Goal: Information Seeking & Learning: Find contact information

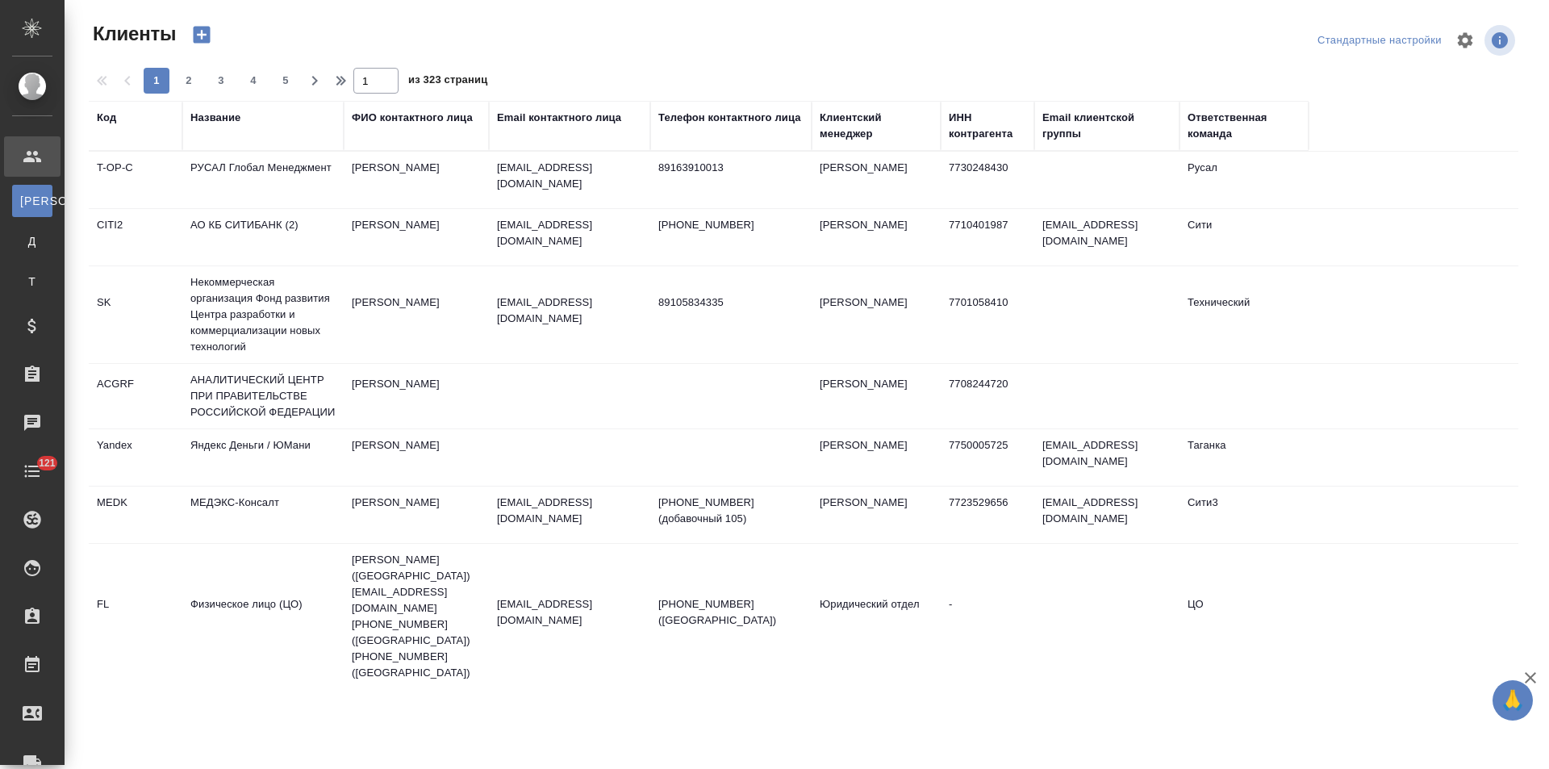
select select "RU"
click at [230, 120] on div "Название" at bounding box center [215, 118] width 50 height 16
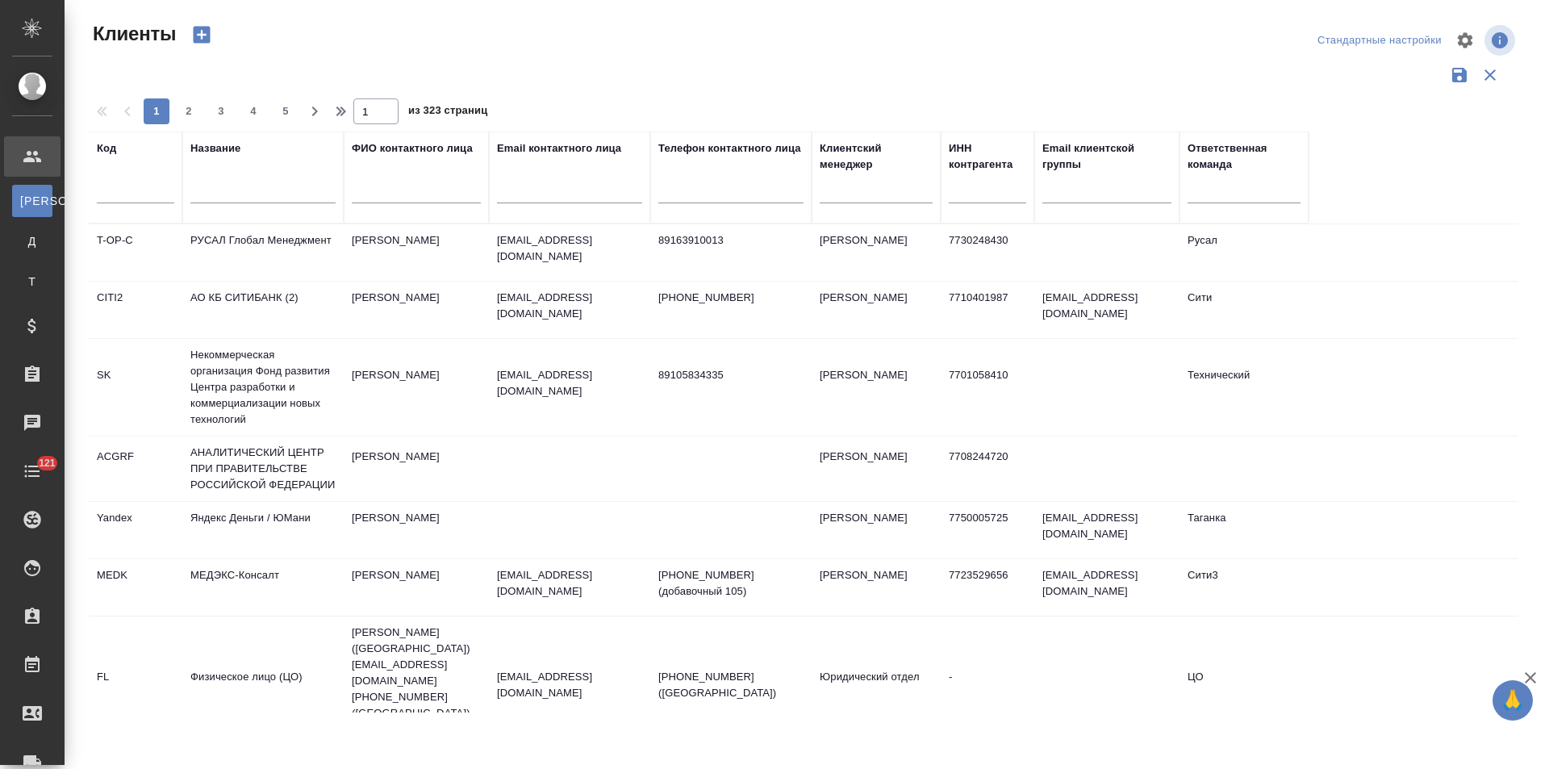
click at [234, 186] on input "text" at bounding box center [262, 193] width 145 height 20
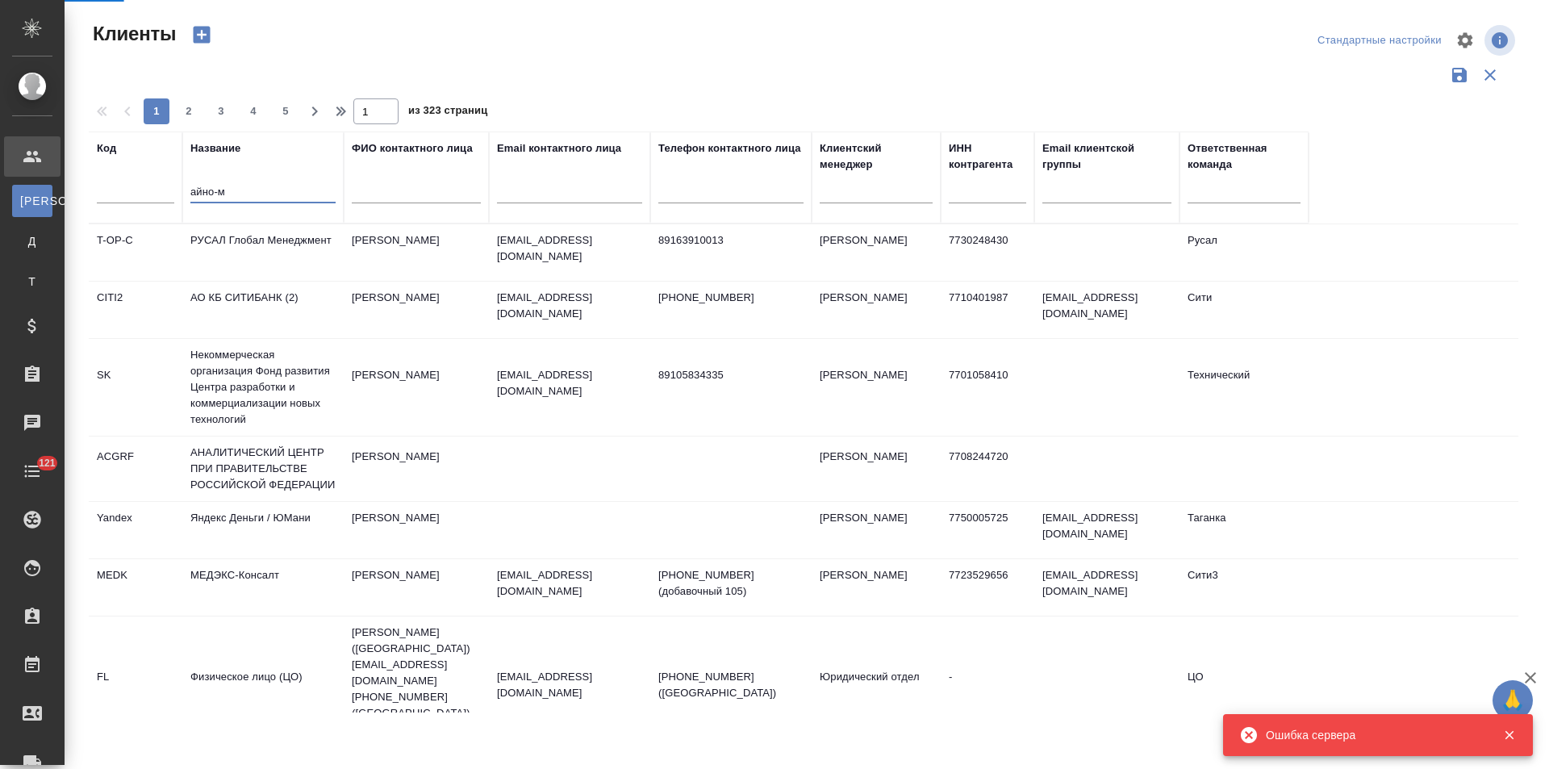
type input "айно-м"
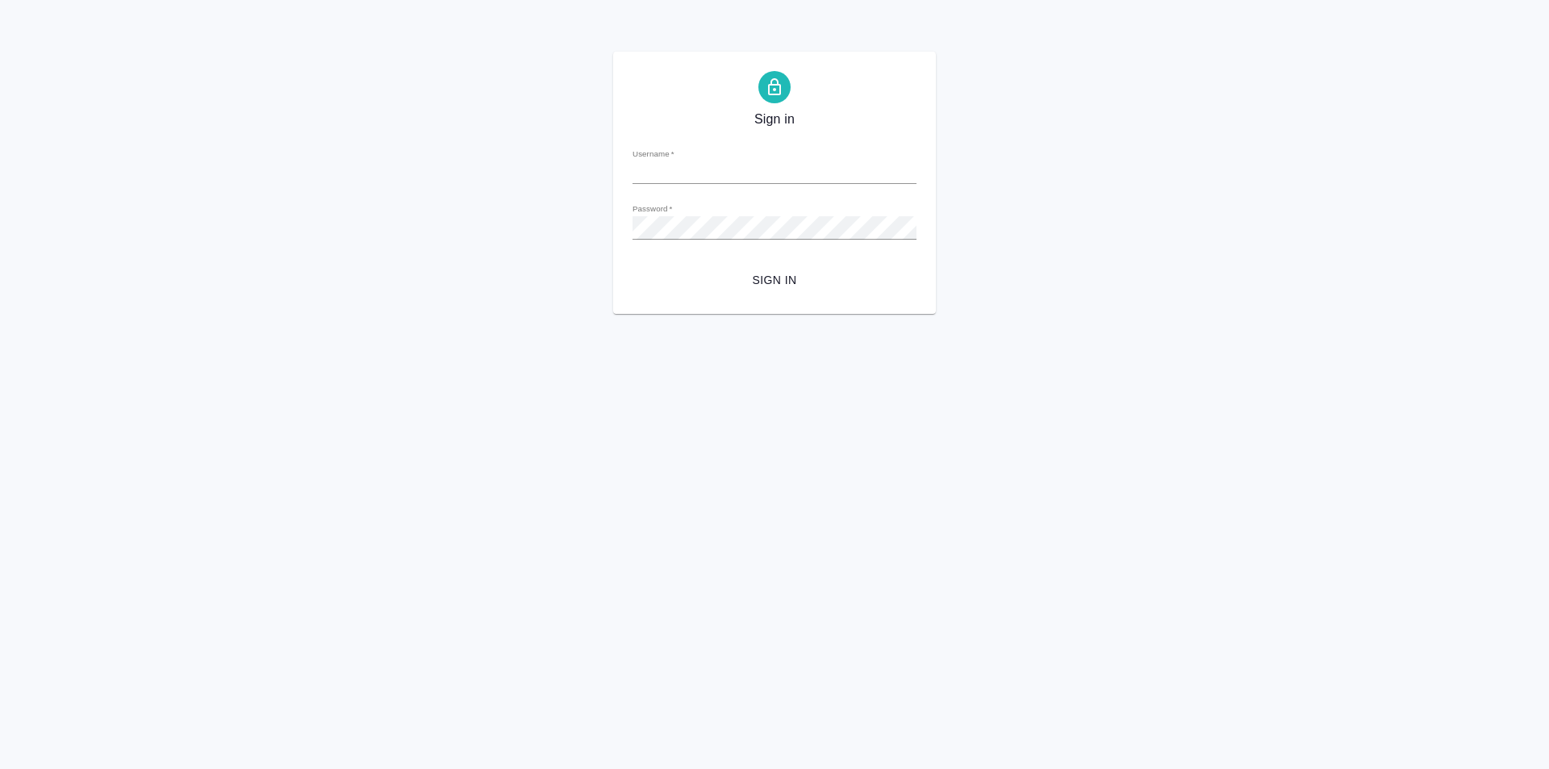
type input "y.levchenko@awatera.com"
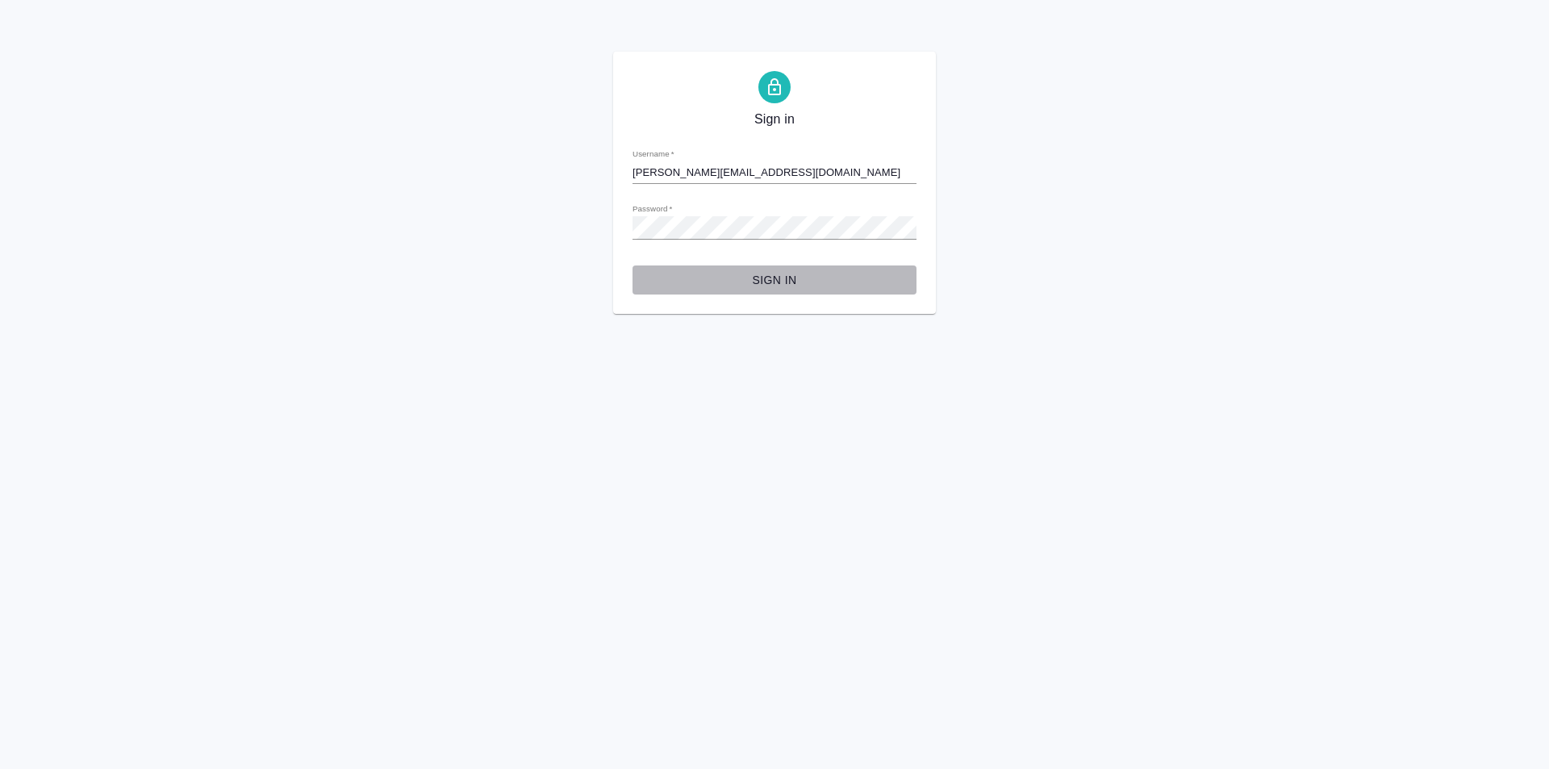
click at [787, 282] on span "Sign in" at bounding box center [774, 280] width 258 height 20
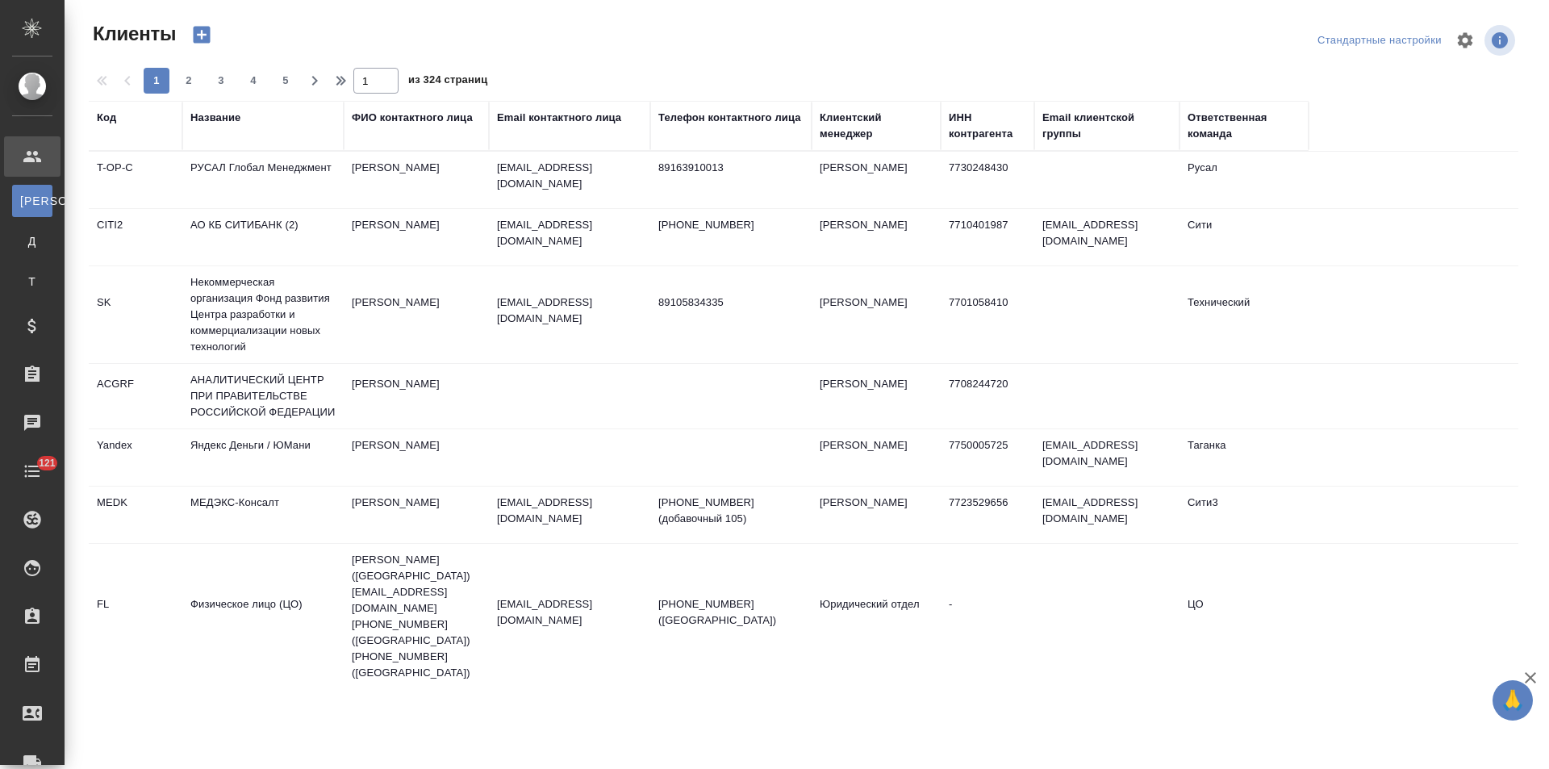
select select "RU"
click at [223, 115] on div "Название" at bounding box center [215, 118] width 50 height 16
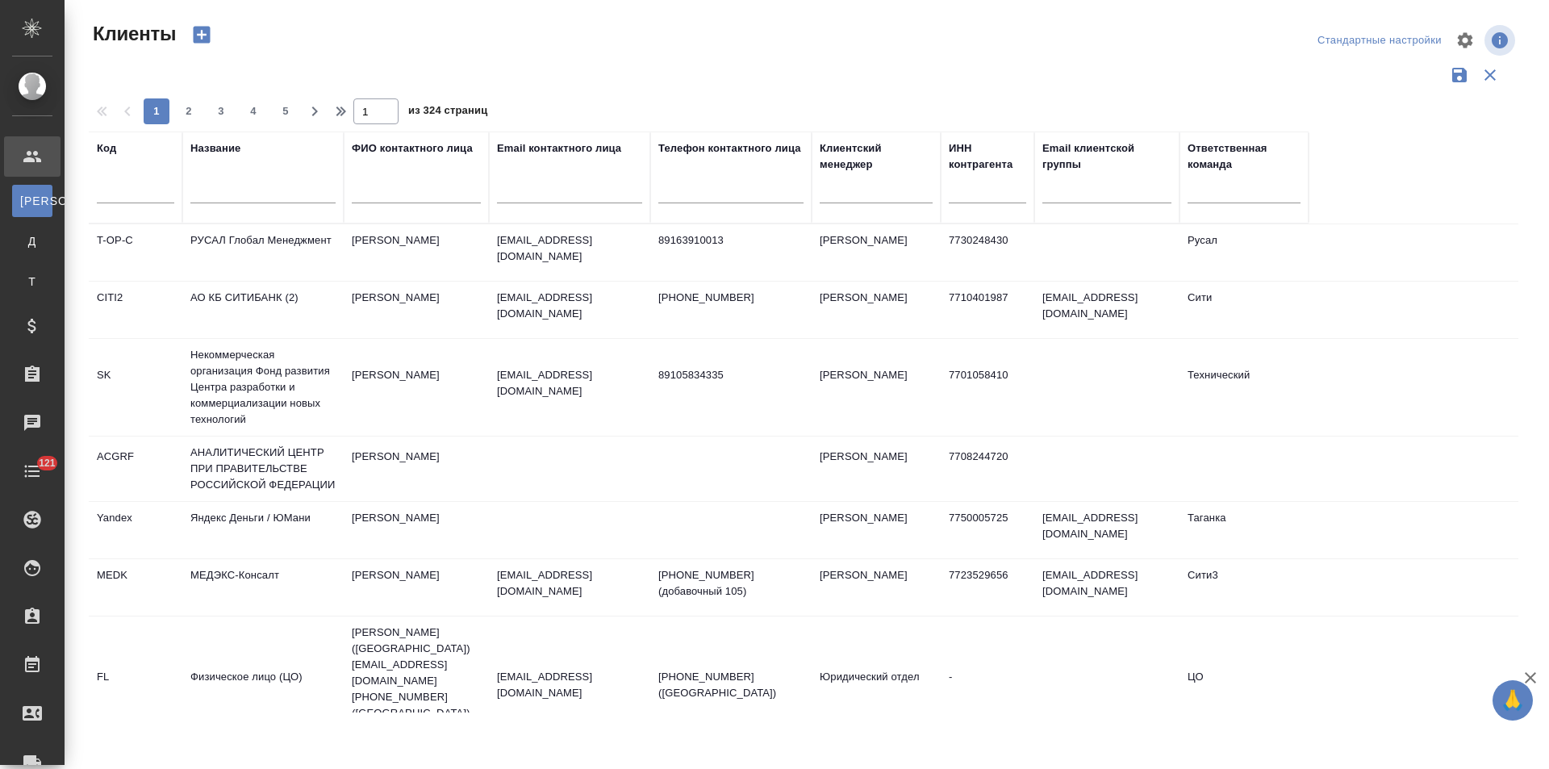
click at [253, 194] on input "text" at bounding box center [262, 193] width 145 height 20
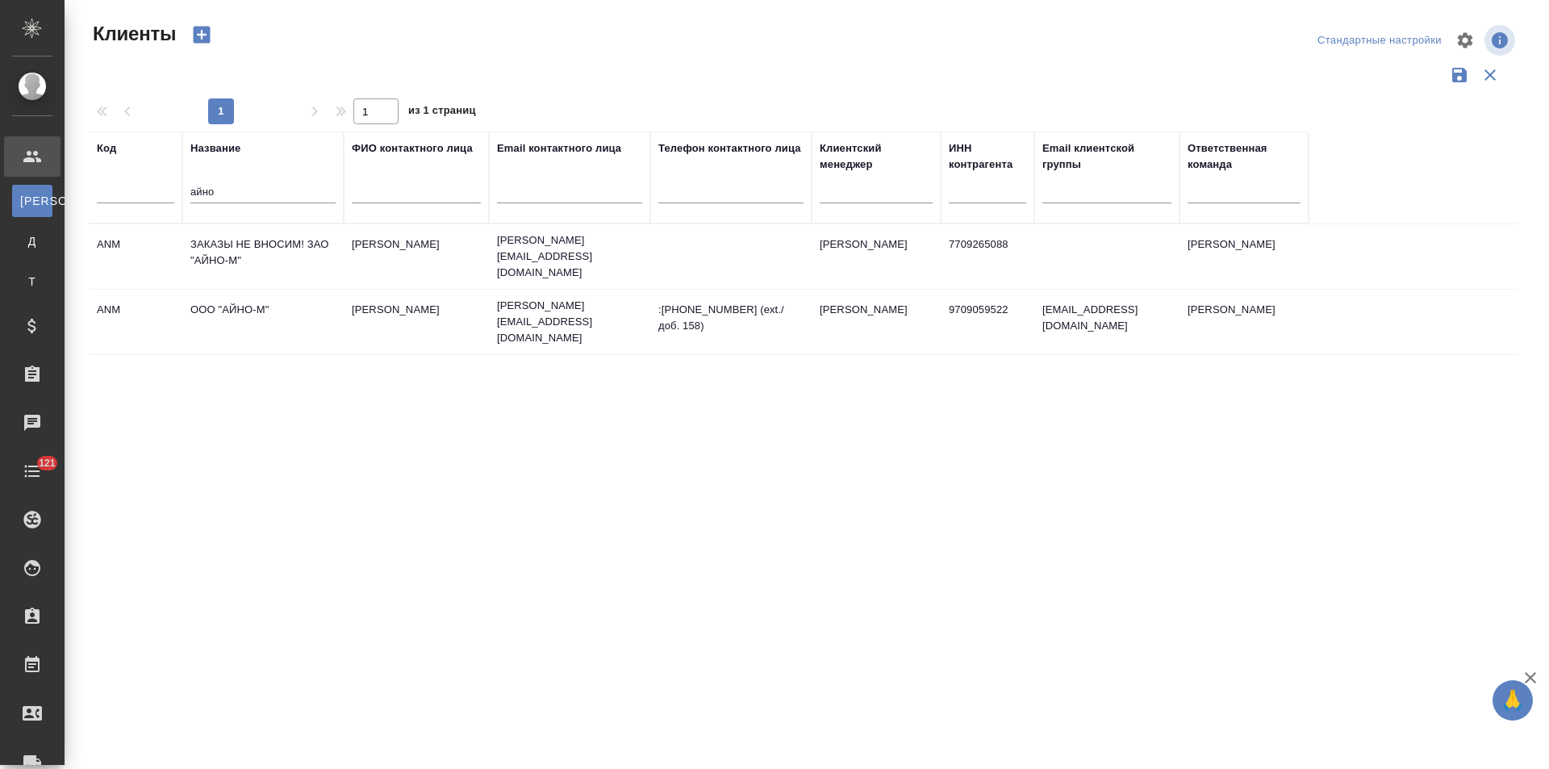
click at [268, 304] on td "ООО "АЙНО-М"" at bounding box center [262, 322] width 161 height 56
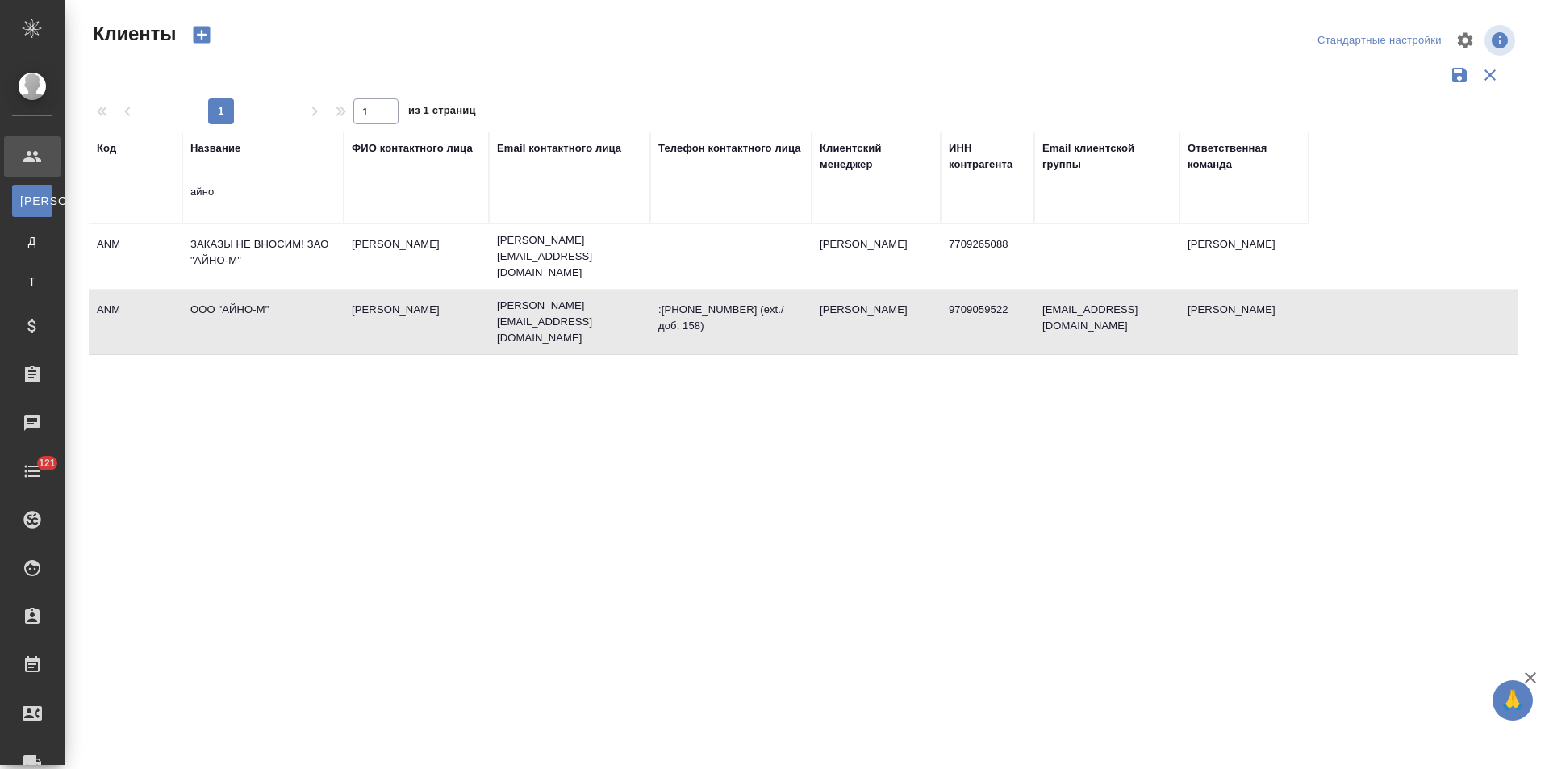
click at [268, 304] on td "ООО "АЙНО-М"" at bounding box center [262, 322] width 161 height 56
drag, startPoint x: 209, startPoint y: 198, endPoint x: 184, endPoint y: 196, distance: 25.1
click at [184, 196] on th "Название айно" at bounding box center [262, 177] width 161 height 92
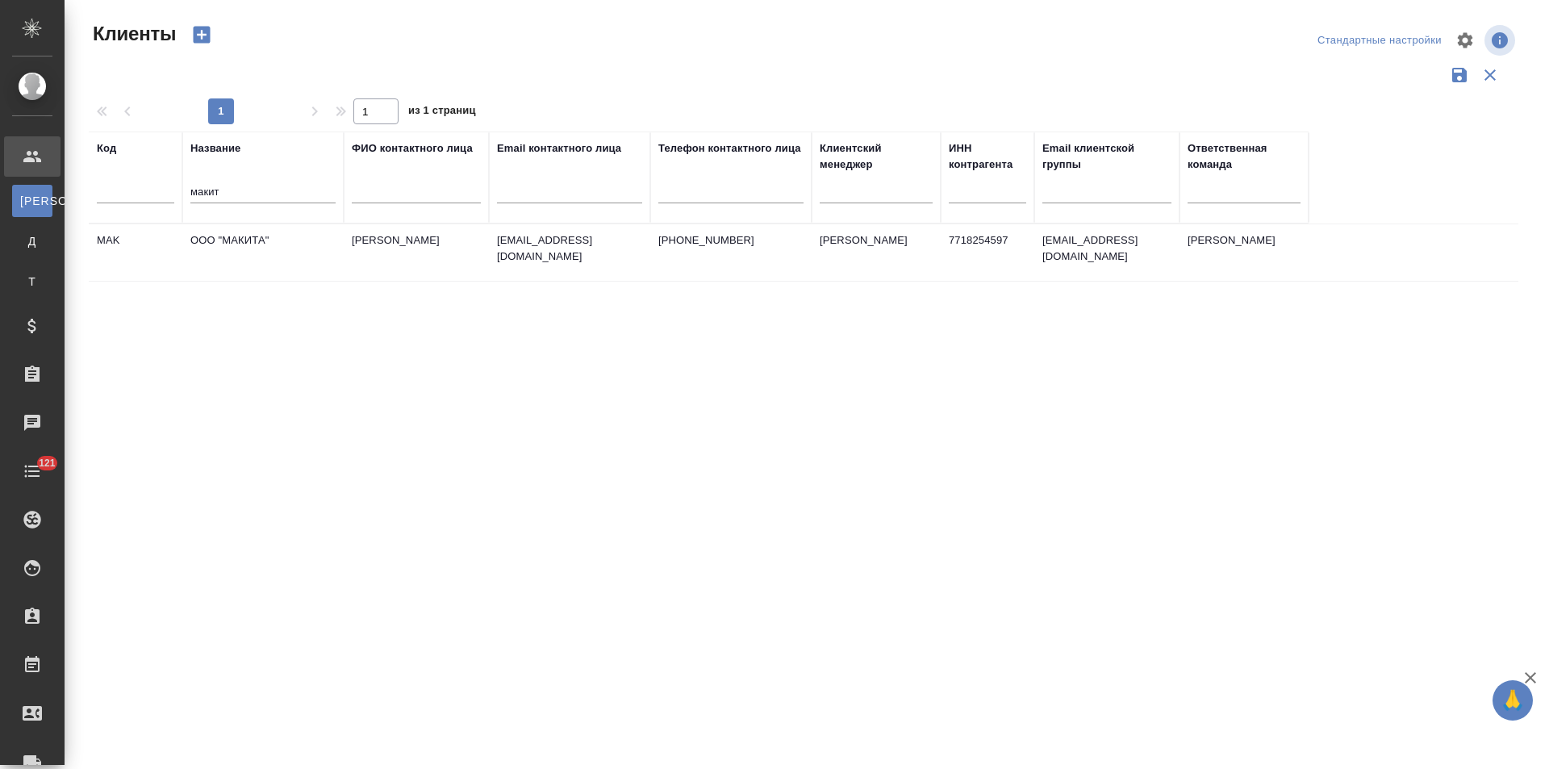
click at [258, 271] on td "ООО "МАКИТА"" at bounding box center [262, 252] width 161 height 56
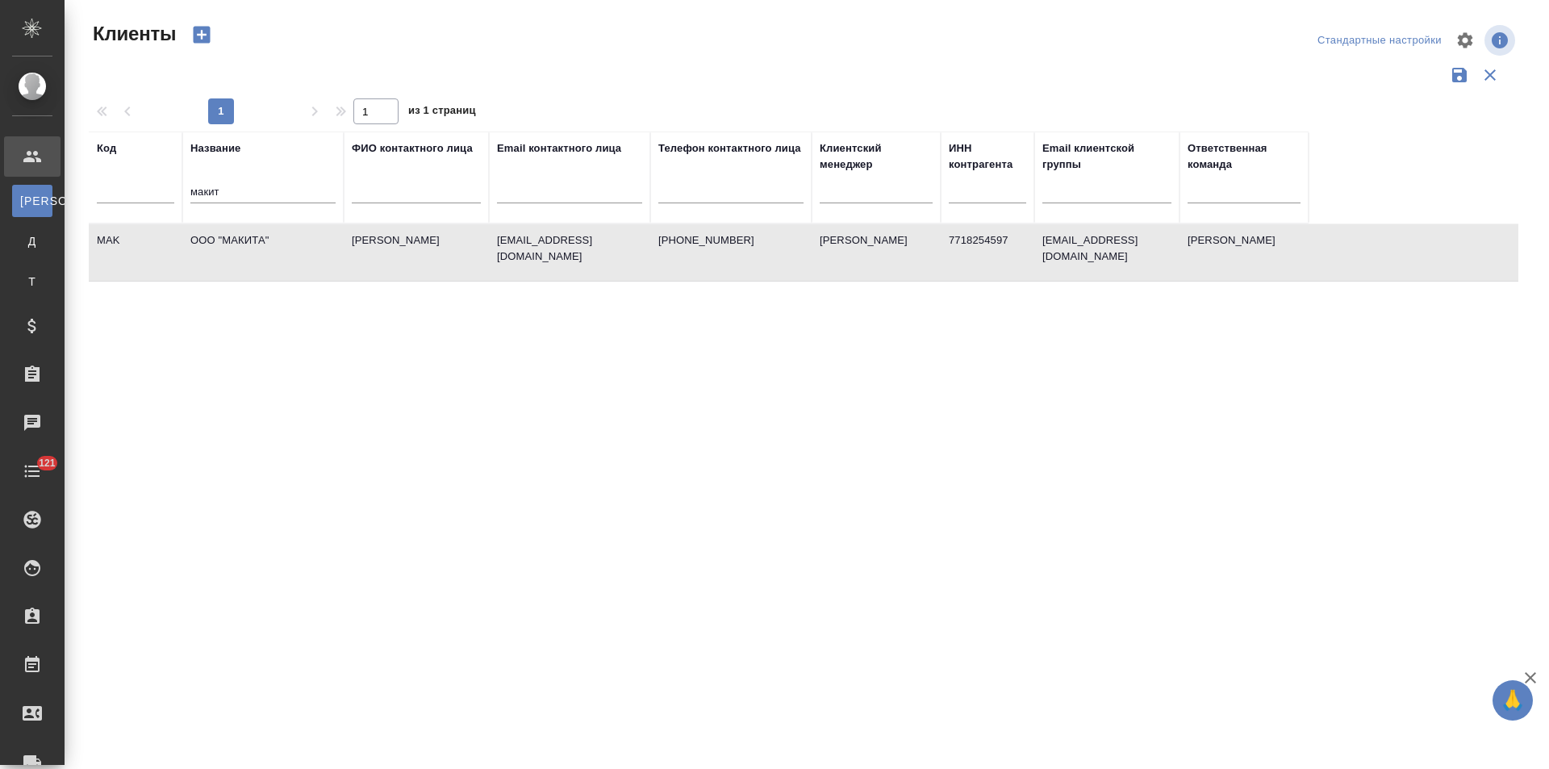
click at [258, 271] on td "ООО "МАКИТА"" at bounding box center [262, 252] width 161 height 56
drag, startPoint x: 229, startPoint y: 191, endPoint x: 175, endPoint y: 191, distance: 54.0
click at [175, 191] on tr "Код Название макит ФИО контактного лица Email контактного лица Телефон контактн…" at bounding box center [699, 177] width 1220 height 92
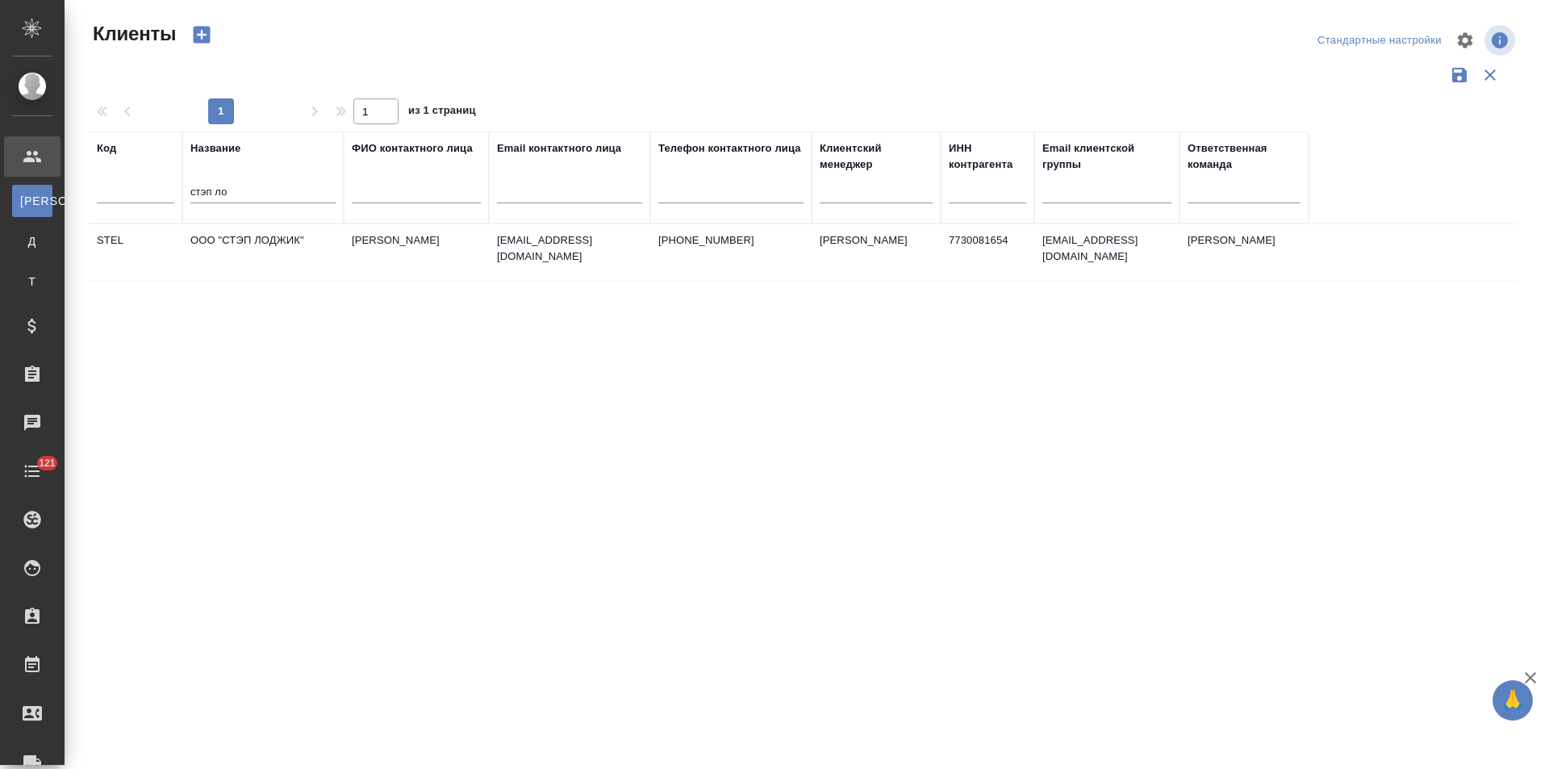
click at [298, 249] on td "ООО "СТЭП ЛОДЖИК"" at bounding box center [262, 252] width 161 height 56
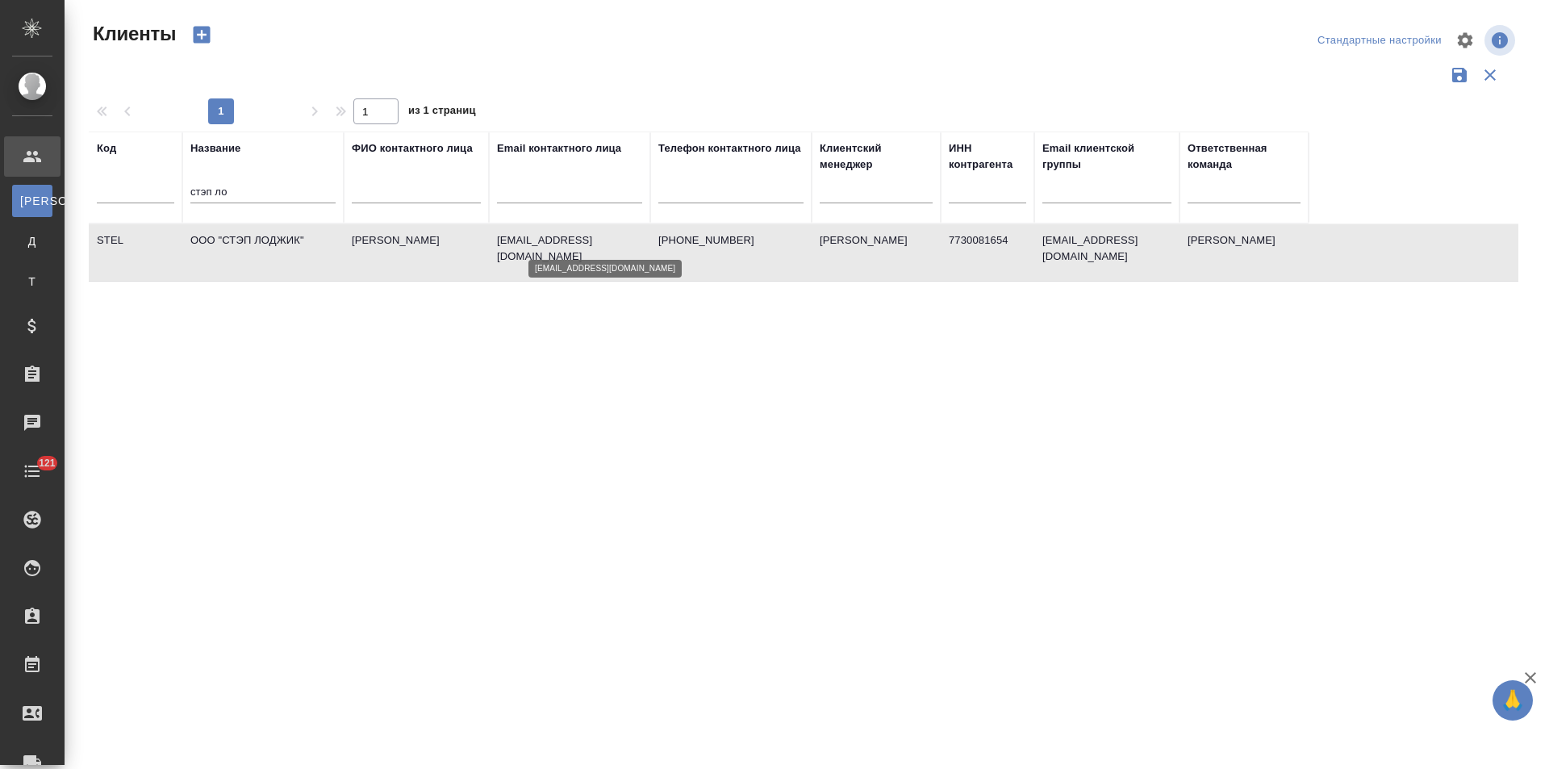
click at [603, 239] on p "reception@step.ru" at bounding box center [569, 248] width 145 height 32
drag, startPoint x: 251, startPoint y: 192, endPoint x: 141, endPoint y: 194, distance: 109.7
click at [141, 194] on tr "Код Название стэп ло ФИО контактного лица Email контактного лица Телефон контак…" at bounding box center [699, 177] width 1220 height 92
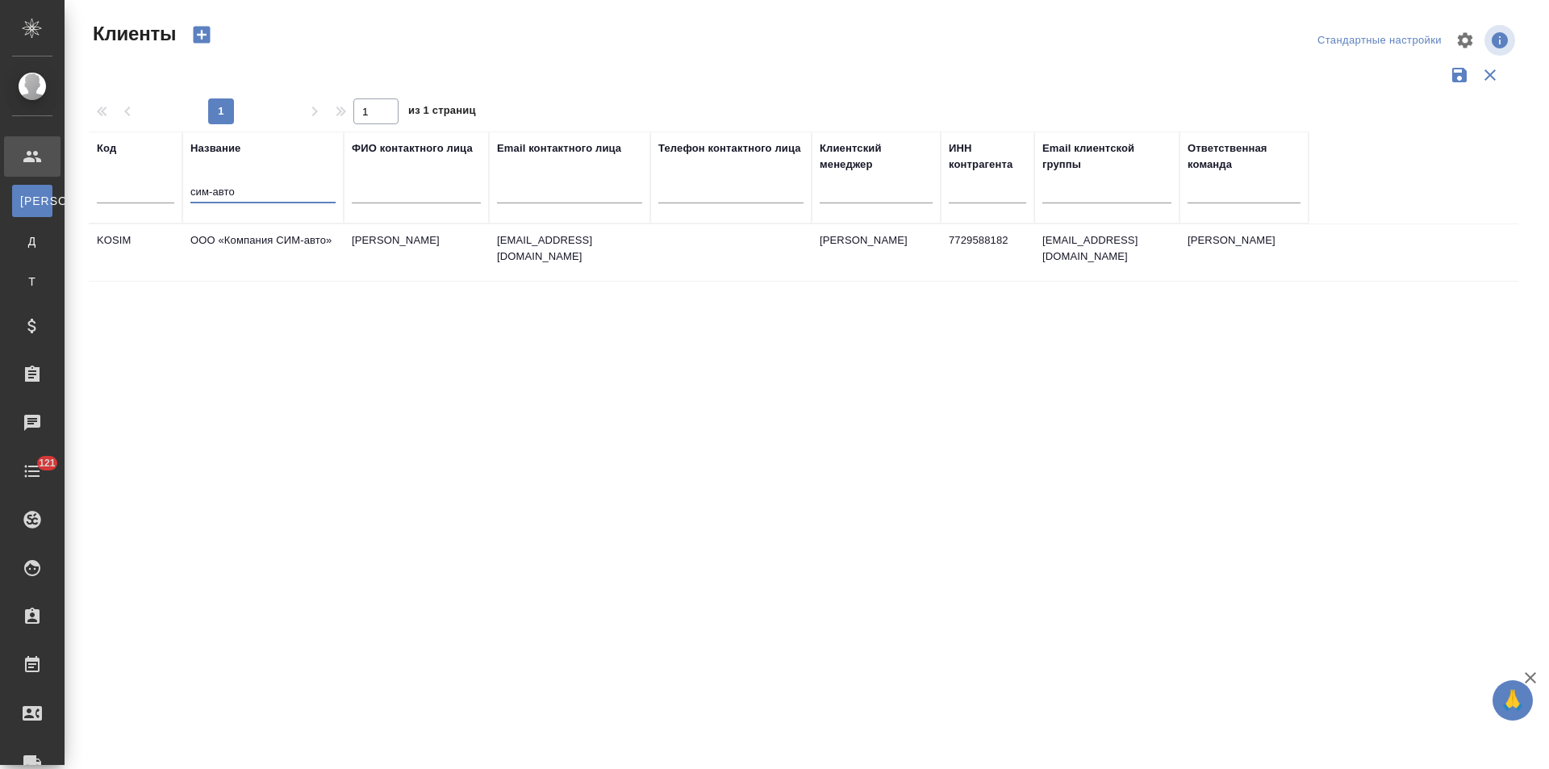
click at [298, 250] on td "ООО «Компания СИМ-авто»" at bounding box center [262, 252] width 161 height 56
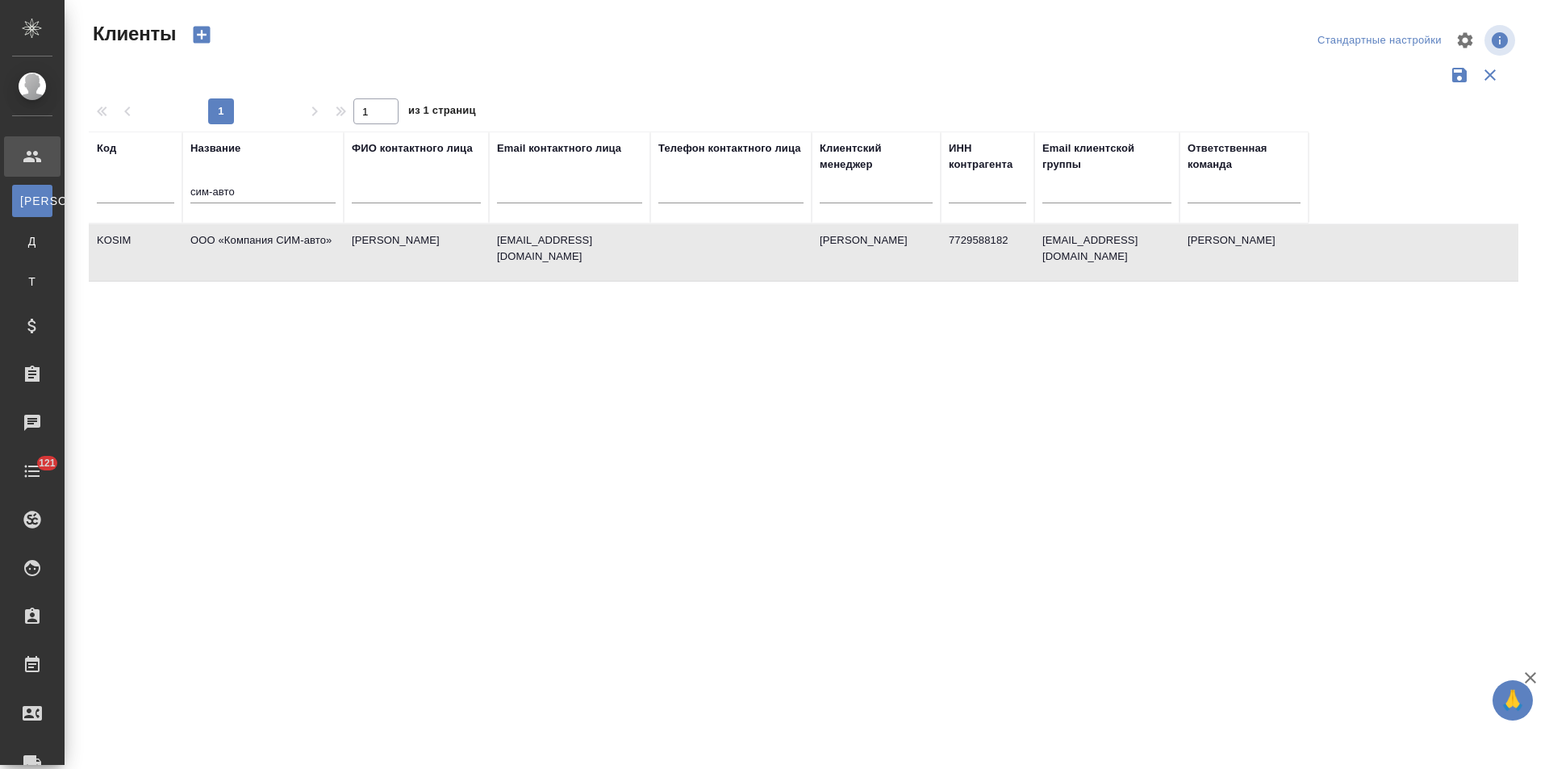
click at [298, 250] on td "ООО «Компания СИМ-авто»" at bounding box center [262, 252] width 161 height 56
drag, startPoint x: 254, startPoint y: 190, endPoint x: 161, endPoint y: 192, distance: 92.8
click at [161, 192] on tr "Код Название сим-авто ФИО контактного лица Email контактного лица Телефон конта…" at bounding box center [699, 177] width 1220 height 92
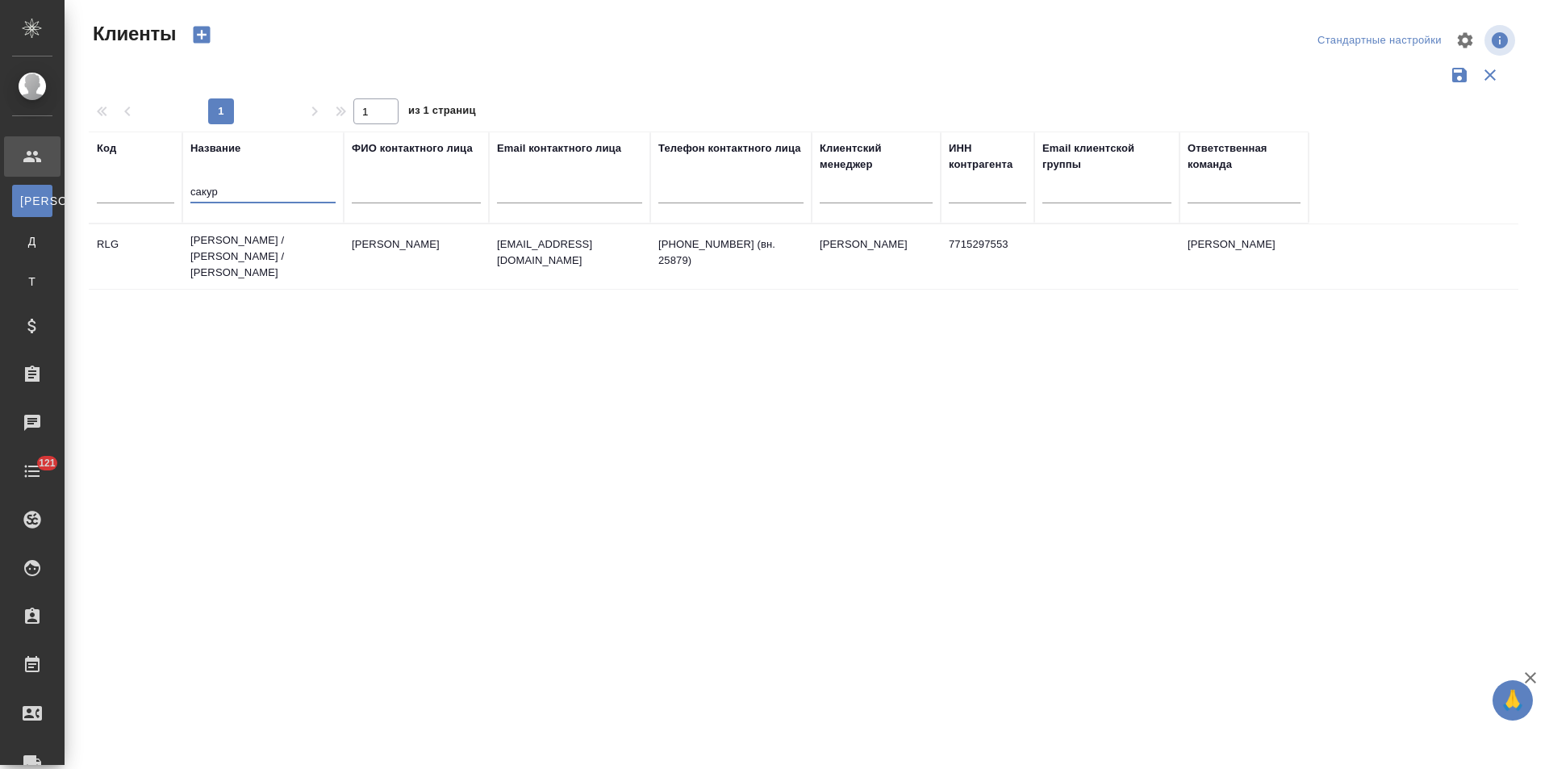
click at [307, 239] on td "Сакура Лоджистикс / Рольф- Лоджистик / Эн Уай Кей Ауто Лоджистикс" at bounding box center [262, 256] width 161 height 65
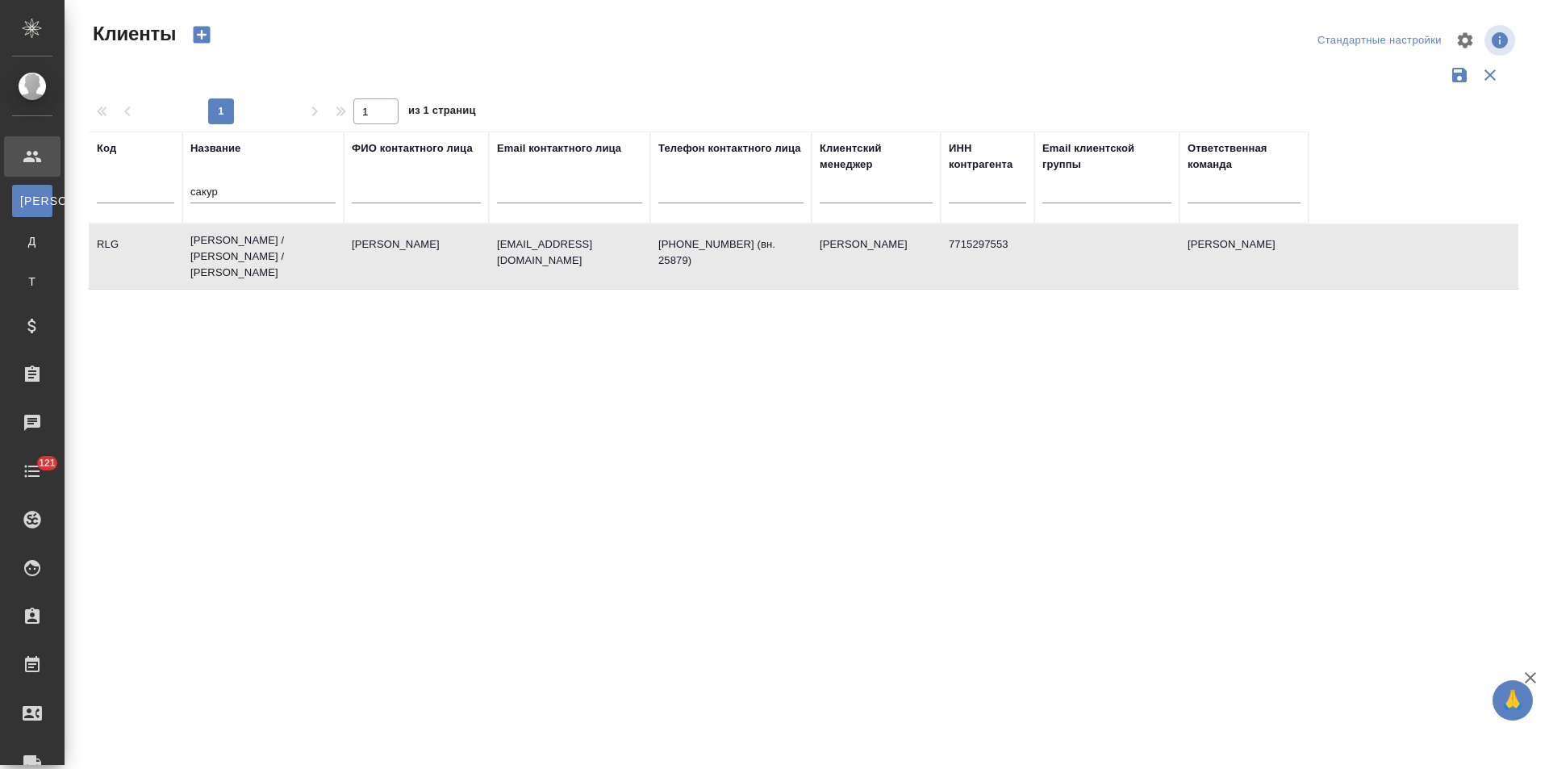
click at [307, 239] on td "Сакура Лоджистикс / Рольф- Лоджистик / Эн Уай Кей Ауто Лоджистикс" at bounding box center [262, 256] width 161 height 65
drag, startPoint x: 234, startPoint y: 190, endPoint x: 161, endPoint y: 194, distance: 72.7
click at [161, 194] on tr "Код Название сакур ФИО контактного лица Email контактного лица Телефон контактн…" at bounding box center [699, 177] width 1220 height 92
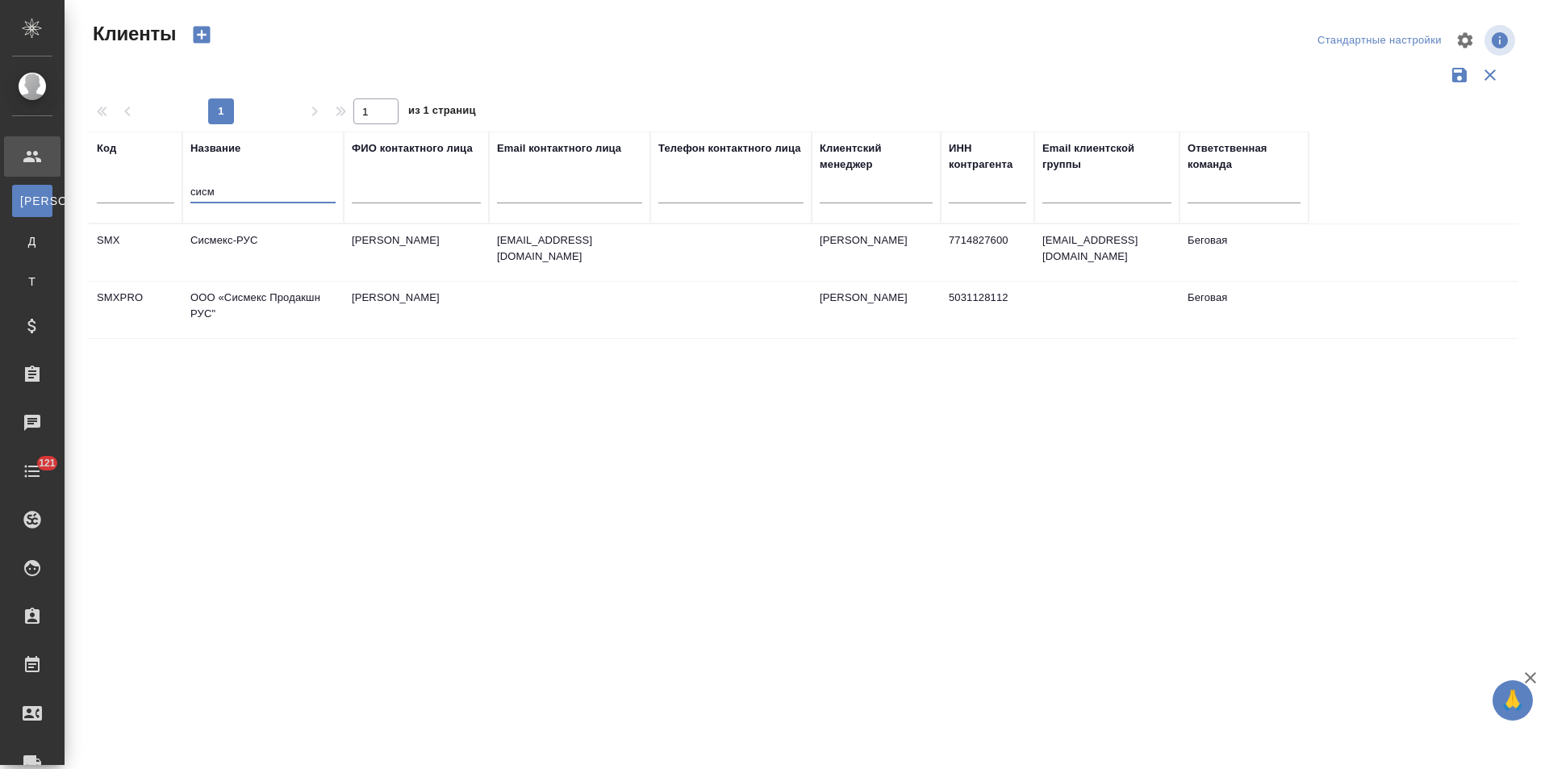
click at [484, 302] on td "Фомина Ольга" at bounding box center [416, 310] width 145 height 56
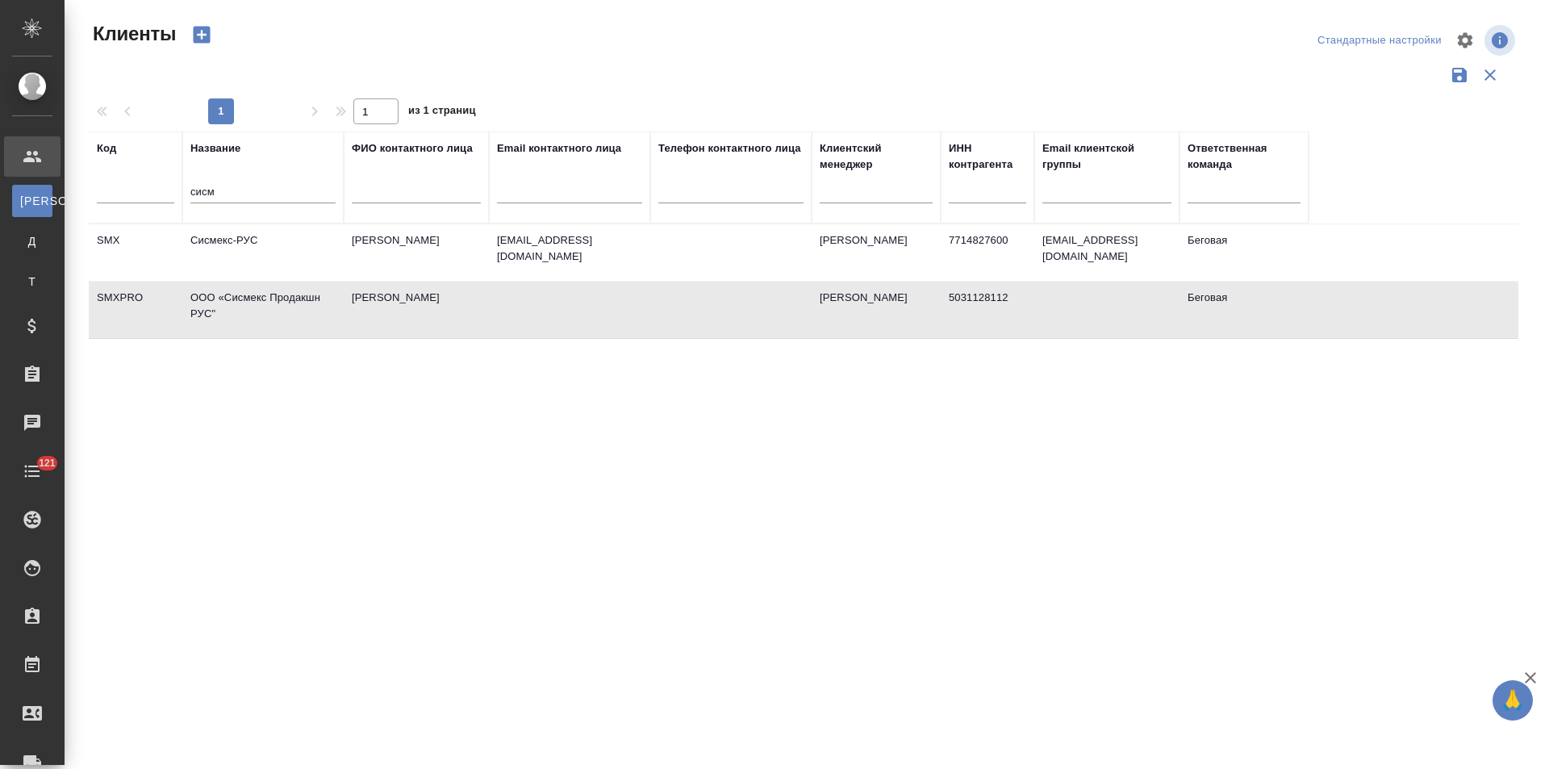
click at [484, 302] on td "Фомина Ольга" at bounding box center [416, 310] width 145 height 56
drag, startPoint x: 223, startPoint y: 190, endPoint x: 169, endPoint y: 190, distance: 54.0
click at [169, 190] on tr "Код Название сисм ФИО контактного лица Email контактного лица Телефон контактно…" at bounding box center [699, 177] width 1220 height 92
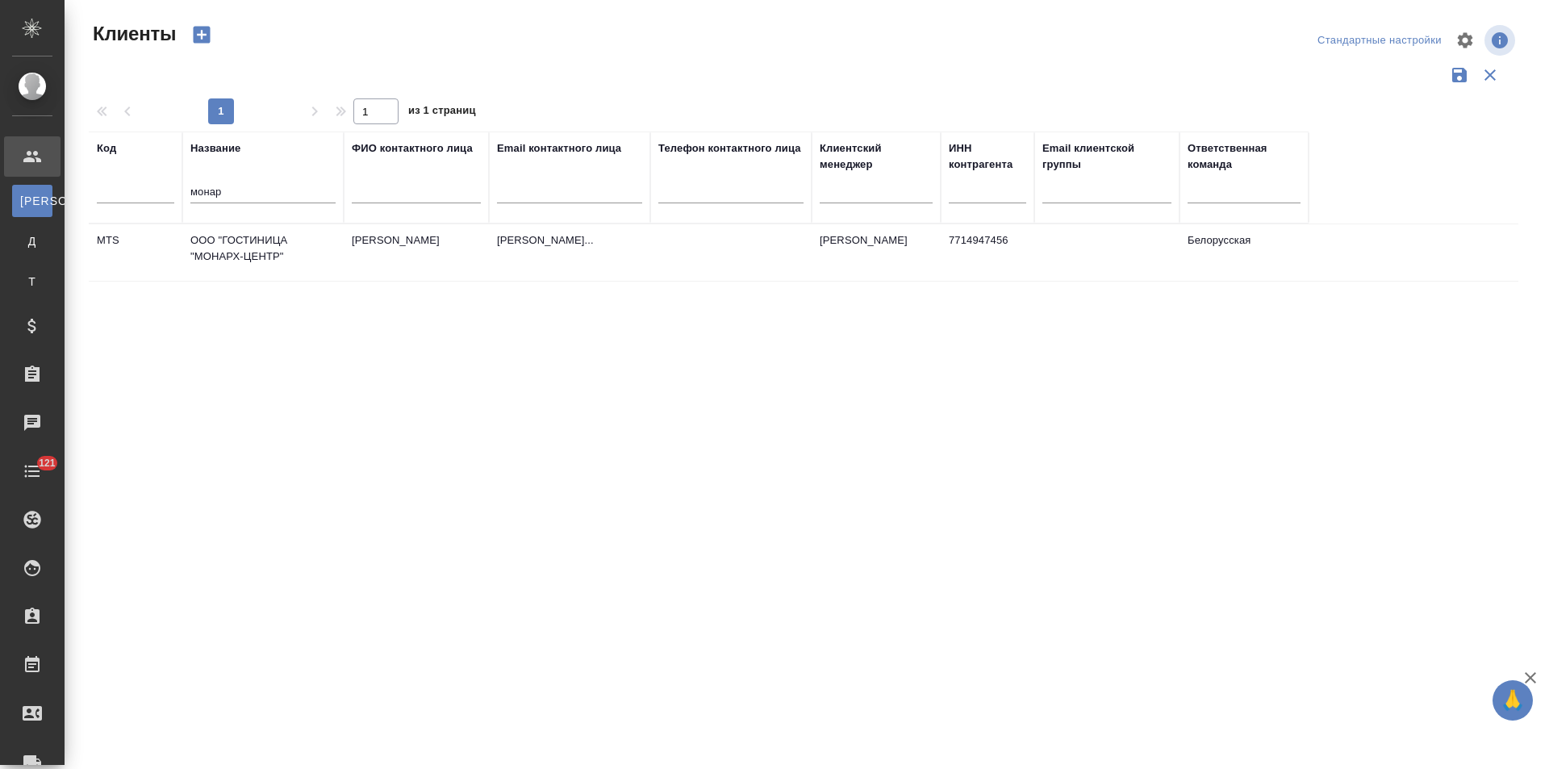
click at [210, 259] on td "ООО "ГОСТИНИЦА "МОНАРХ-ЦЕНТР"" at bounding box center [262, 252] width 161 height 56
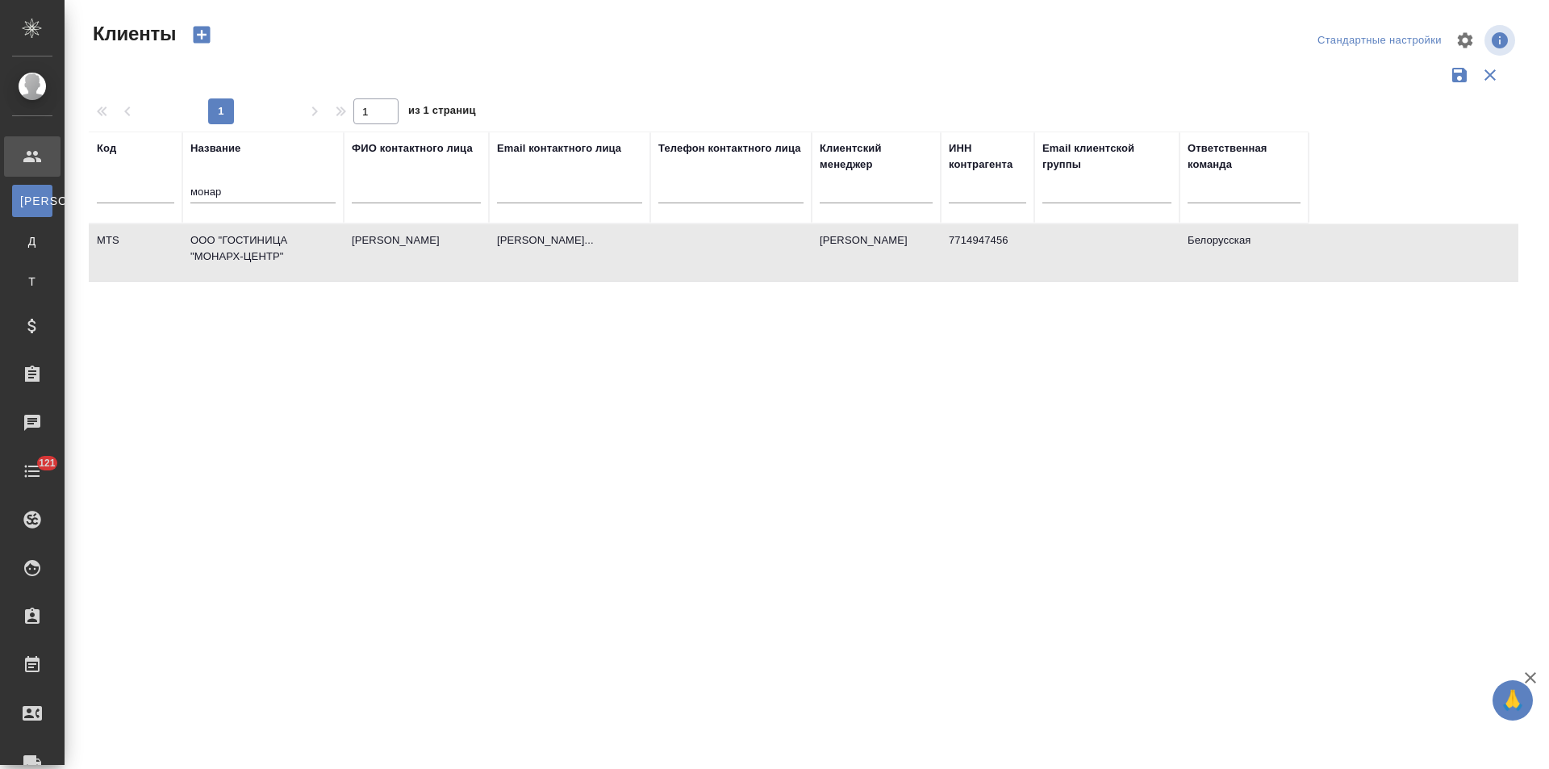
click at [211, 259] on td "ООО "ГОСТИНИЦА "МОНАРХ-ЦЕНТР"" at bounding box center [262, 252] width 161 height 56
drag, startPoint x: 251, startPoint y: 196, endPoint x: 162, endPoint y: 196, distance: 88.7
click at [162, 196] on tr "Код Название монар ФИО контактного лица Email контактного лица Телефон контактн…" at bounding box center [699, 177] width 1220 height 92
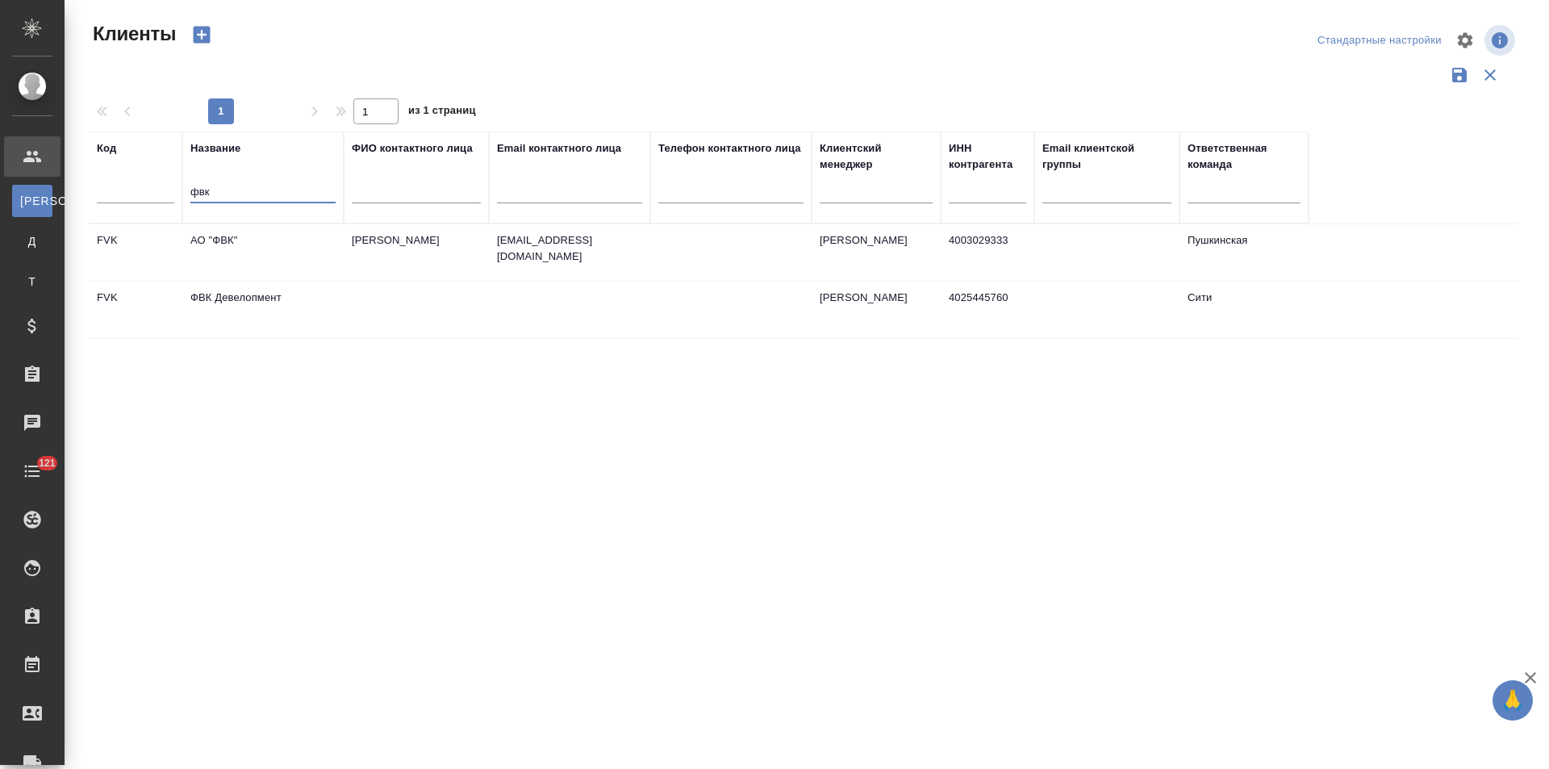
click at [269, 245] on td "АО "ФВК"" at bounding box center [262, 252] width 161 height 56
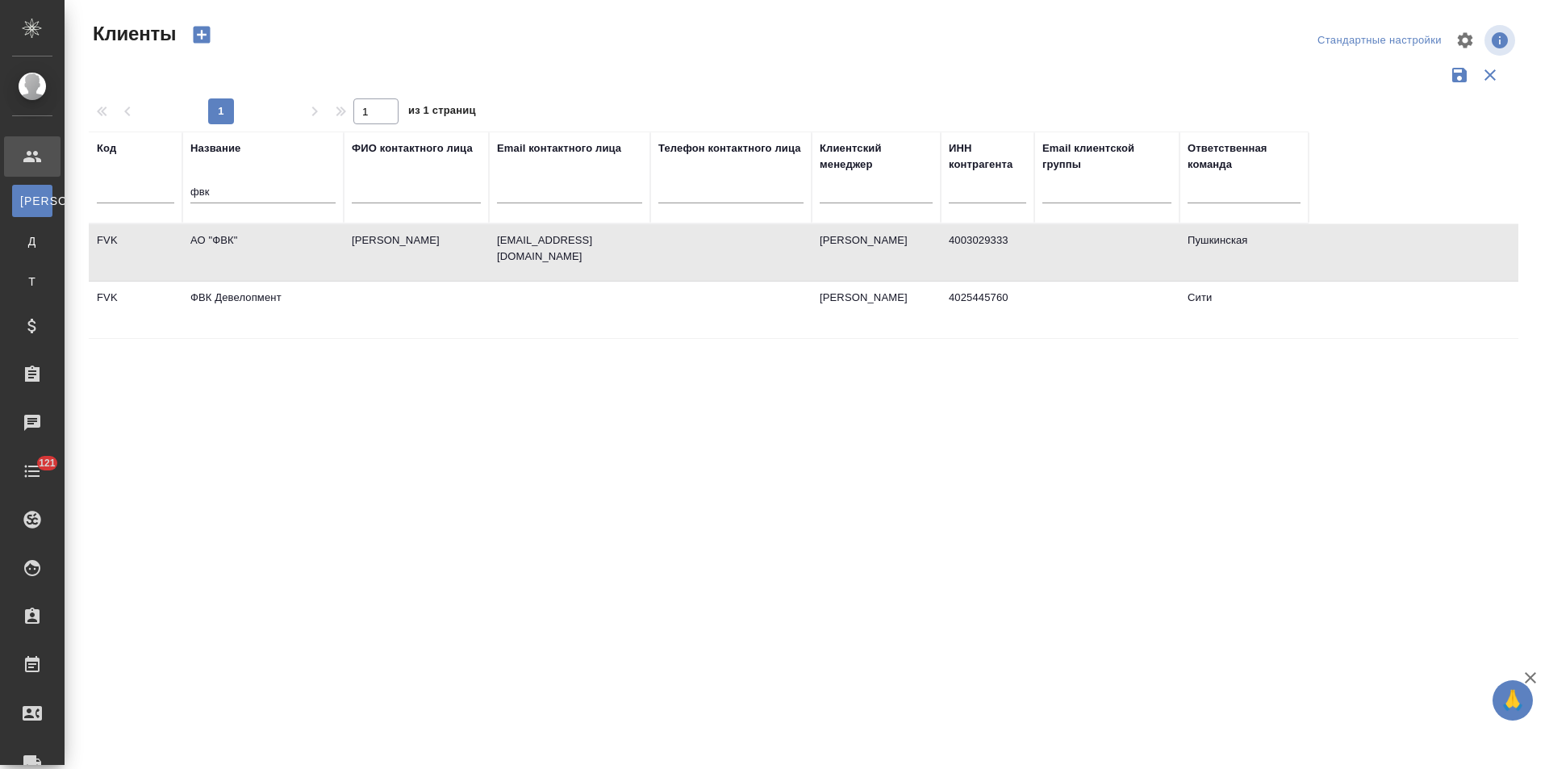
click at [269, 245] on td "АО "ФВК"" at bounding box center [262, 252] width 161 height 56
drag, startPoint x: 219, startPoint y: 187, endPoint x: 179, endPoint y: 193, distance: 39.9
click at [179, 193] on tr "Код Название фвк ФИО контактного лица Email контактного лица Телефон контактног…" at bounding box center [699, 177] width 1220 height 92
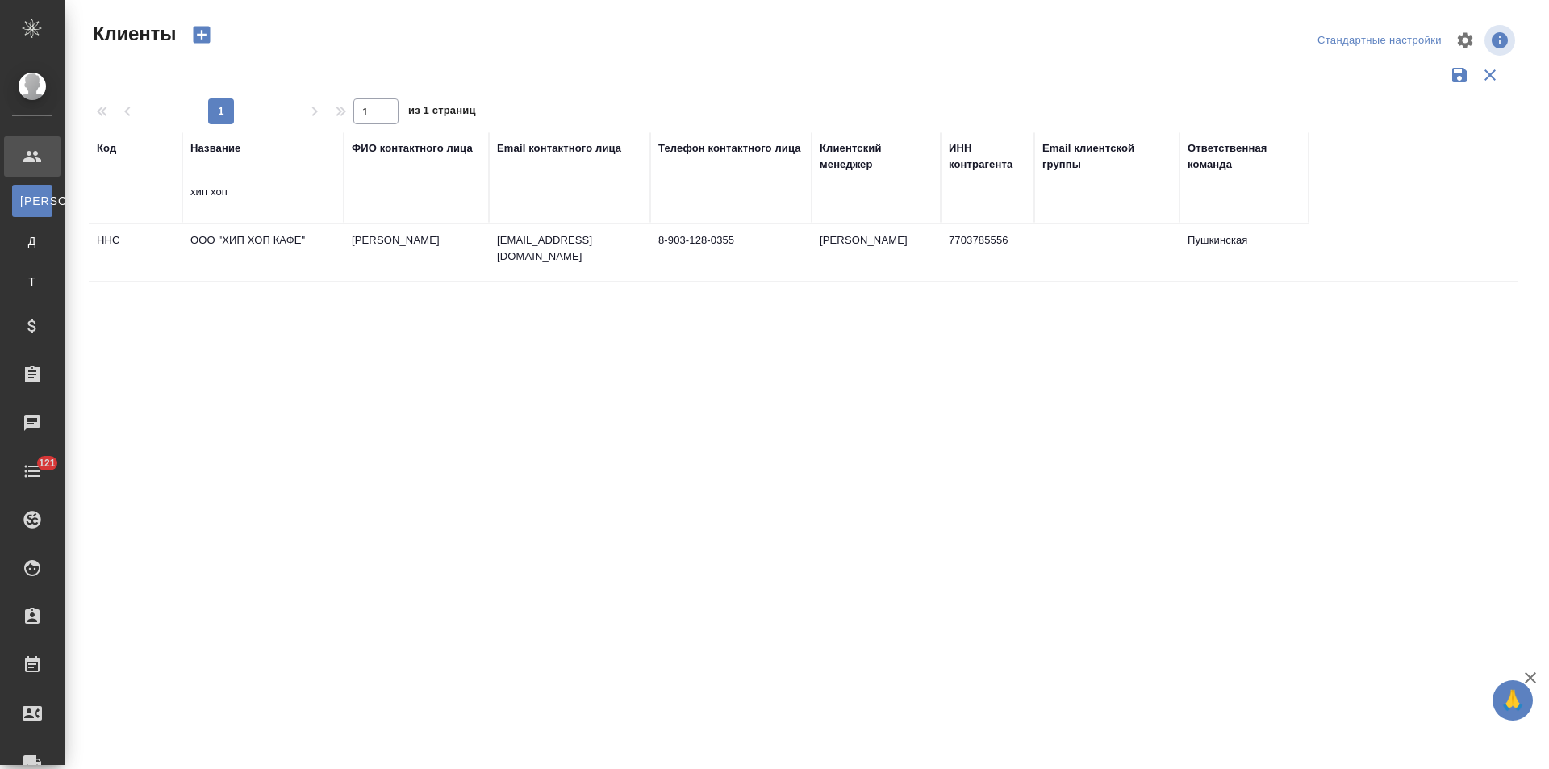
click at [277, 252] on td "ООО "ХИП ХОП КАФЕ"" at bounding box center [262, 252] width 161 height 56
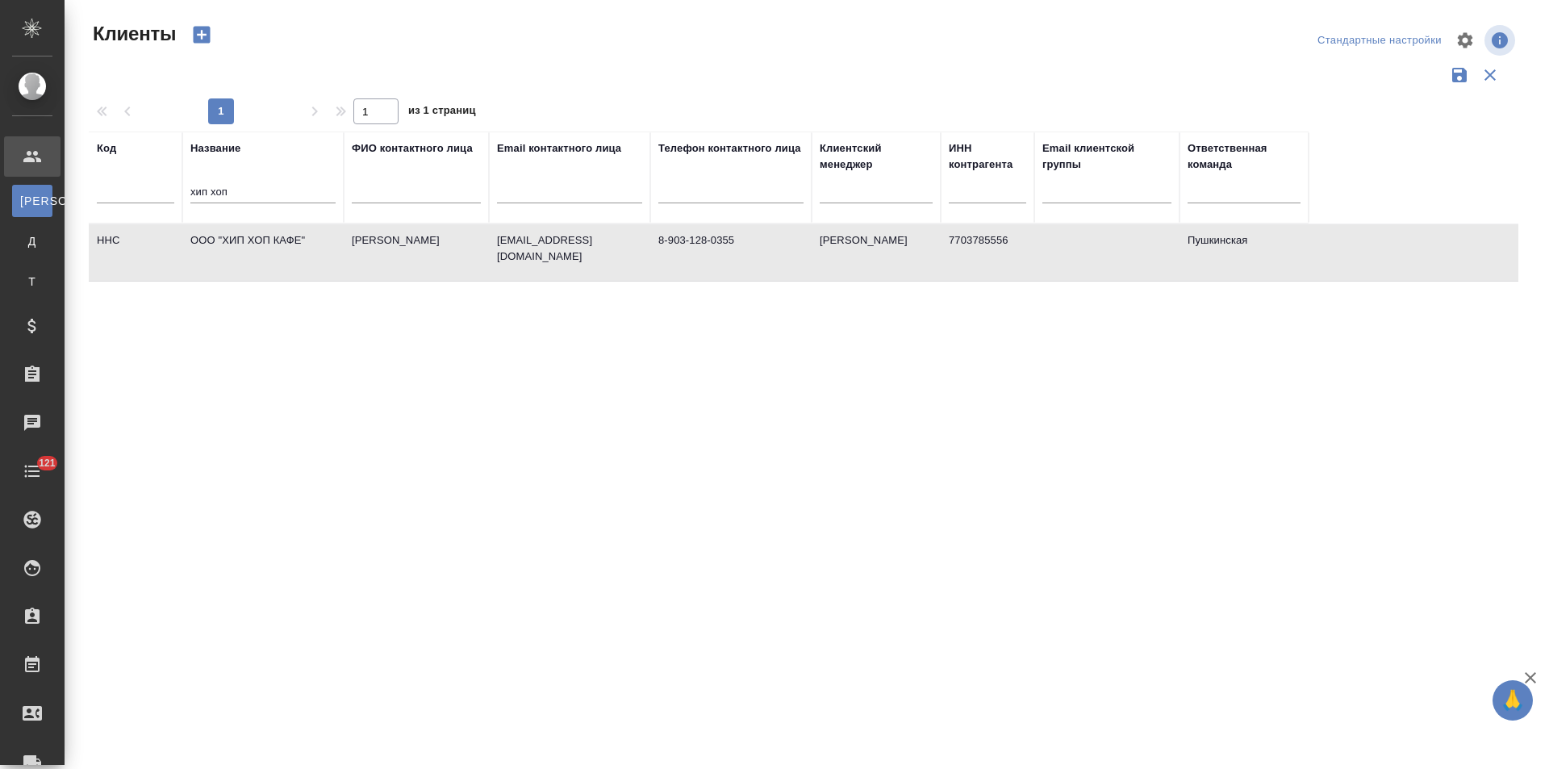
click at [277, 252] on td "ООО "ХИП ХОП КАФЕ"" at bounding box center [262, 252] width 161 height 56
drag, startPoint x: 247, startPoint y: 193, endPoint x: 161, endPoint y: 193, distance: 85.5
click at [161, 193] on tr "Код Название хип хоп ФИО контактного лица Email контактного лица Телефон контак…" at bounding box center [699, 177] width 1220 height 92
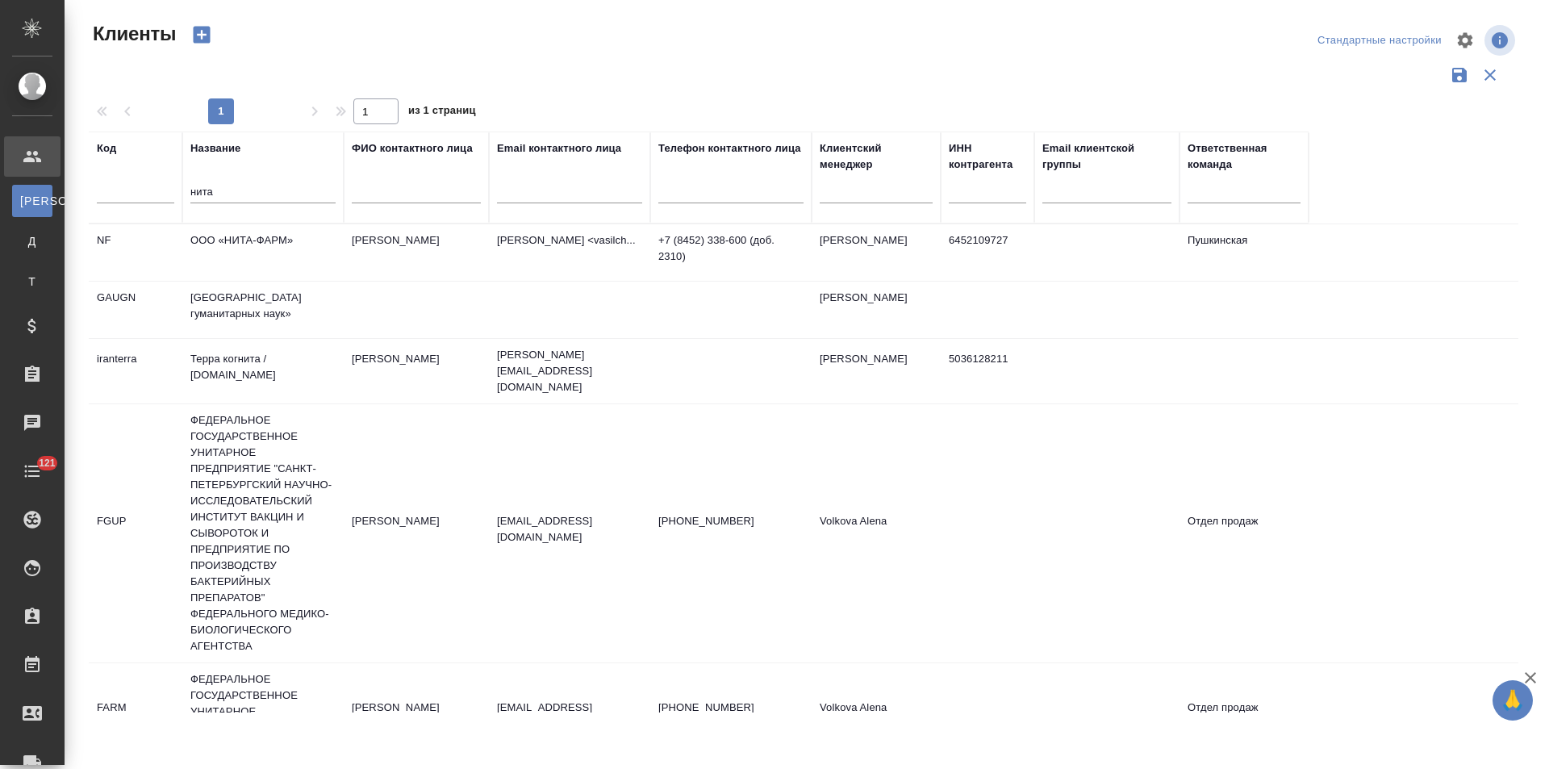
click at [286, 258] on td "ООО «НИТА-ФАРМ»" at bounding box center [262, 252] width 161 height 56
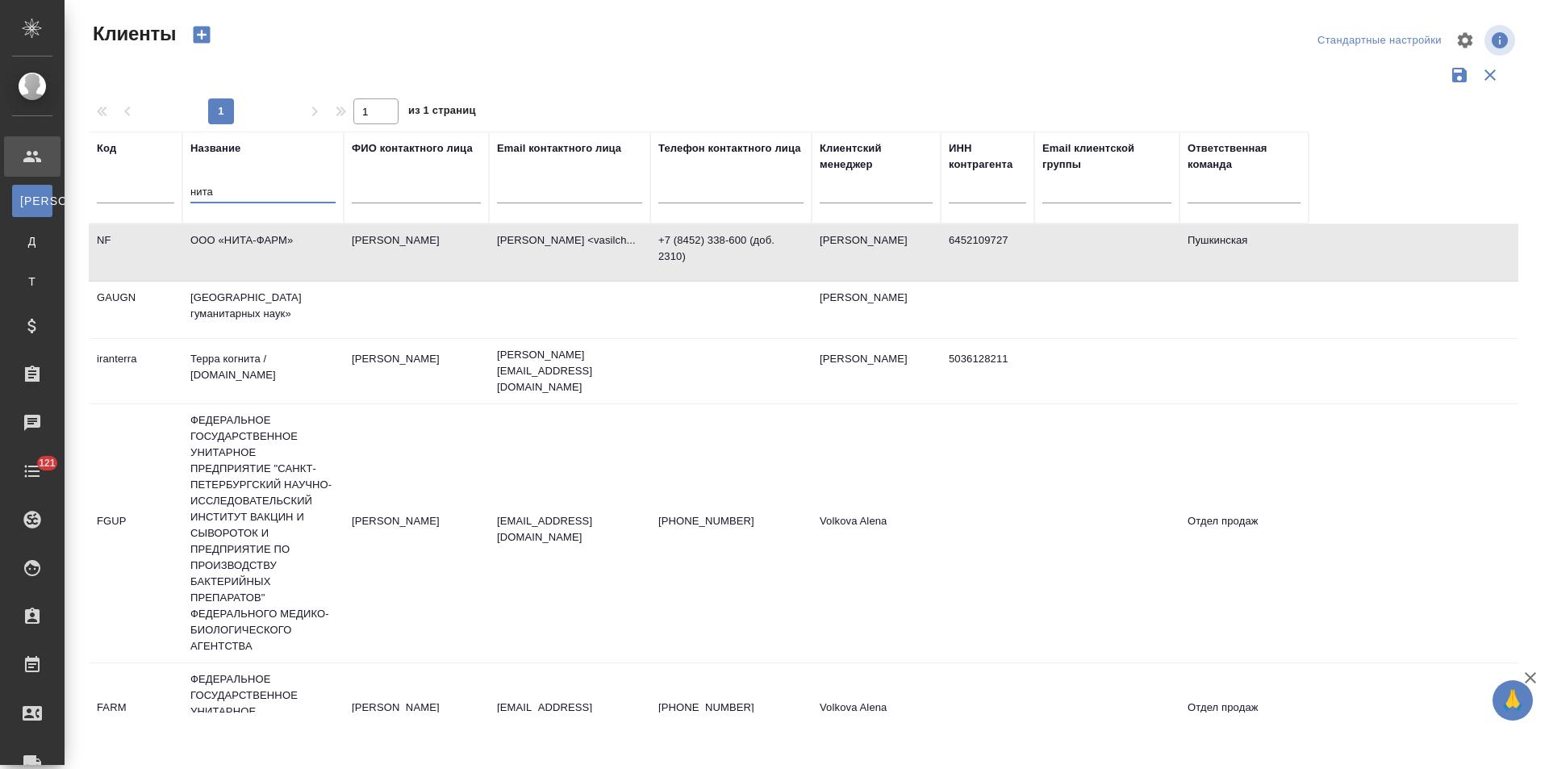
drag, startPoint x: 231, startPoint y: 199, endPoint x: 118, endPoint y: 196, distance: 113.0
click at [118, 196] on tr "Код Название нита ФИО контактного лица Email контактного лица Телефон контактно…" at bounding box center [699, 177] width 1220 height 92
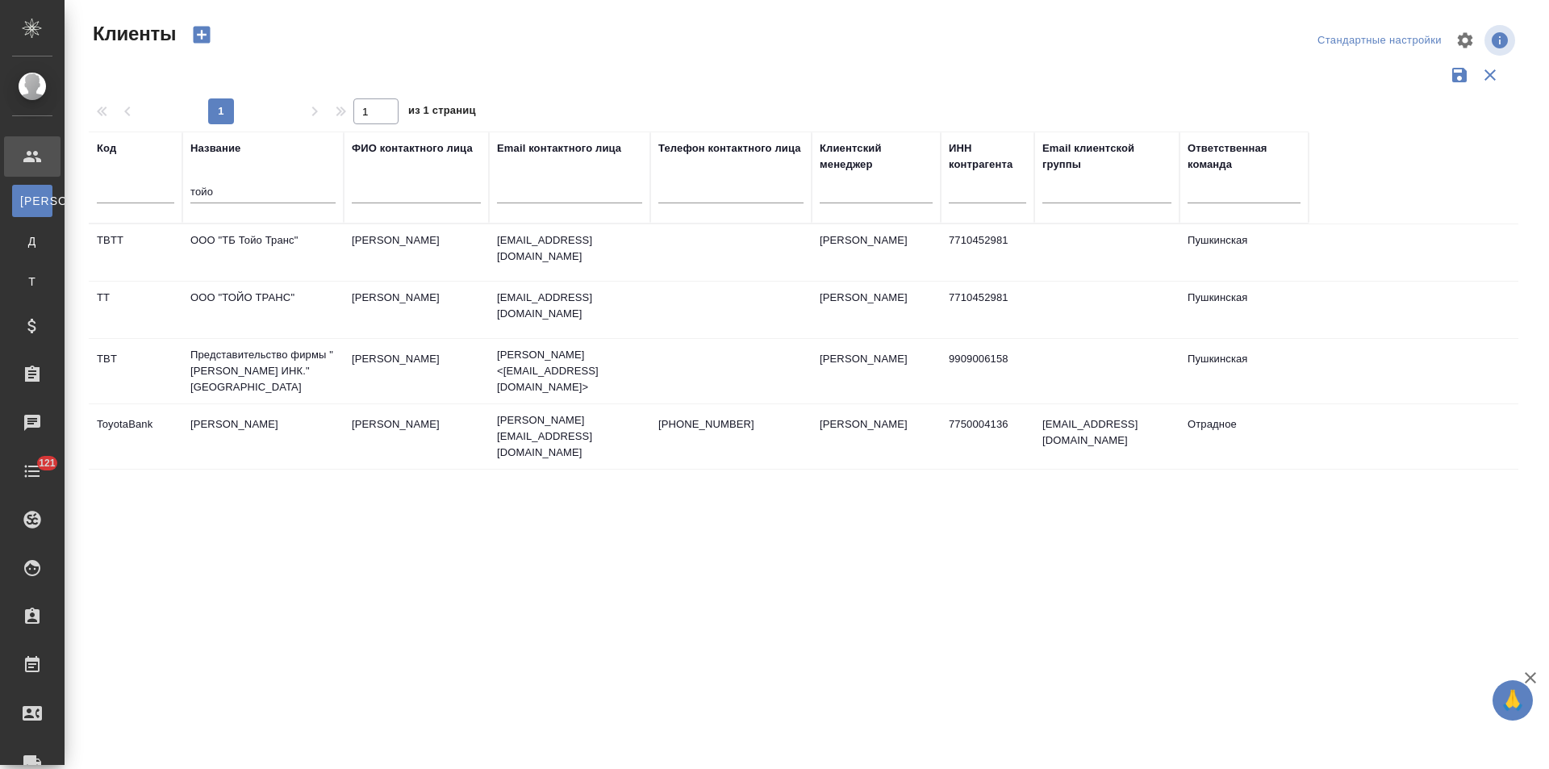
click at [282, 361] on td "Представительство фирмы "Тойо Транс ИНК." Япония" at bounding box center [262, 371] width 161 height 65
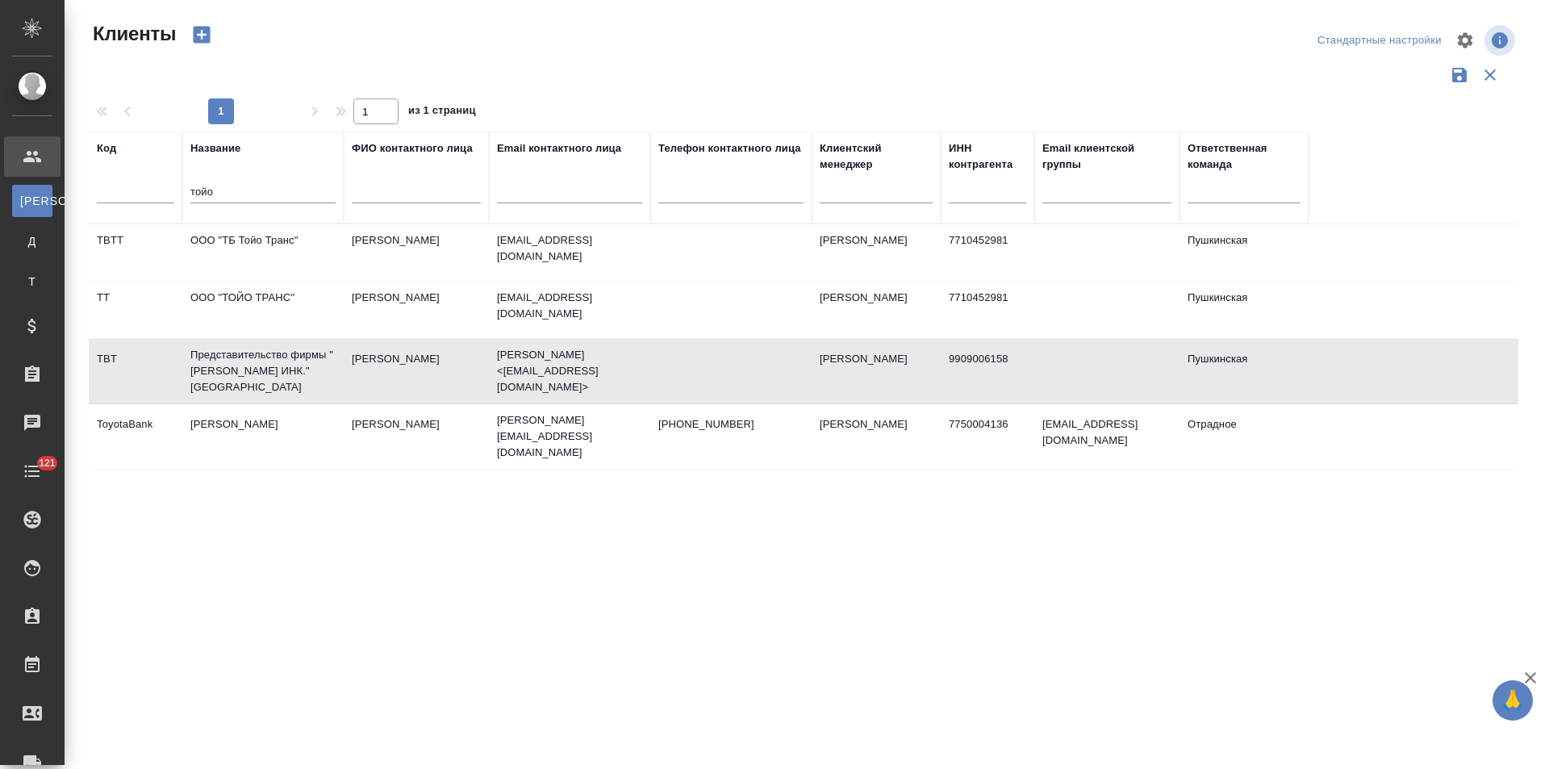
click at [291, 365] on td "Представительство фирмы "Тойо Транс ИНК." Япония" at bounding box center [262, 371] width 161 height 65
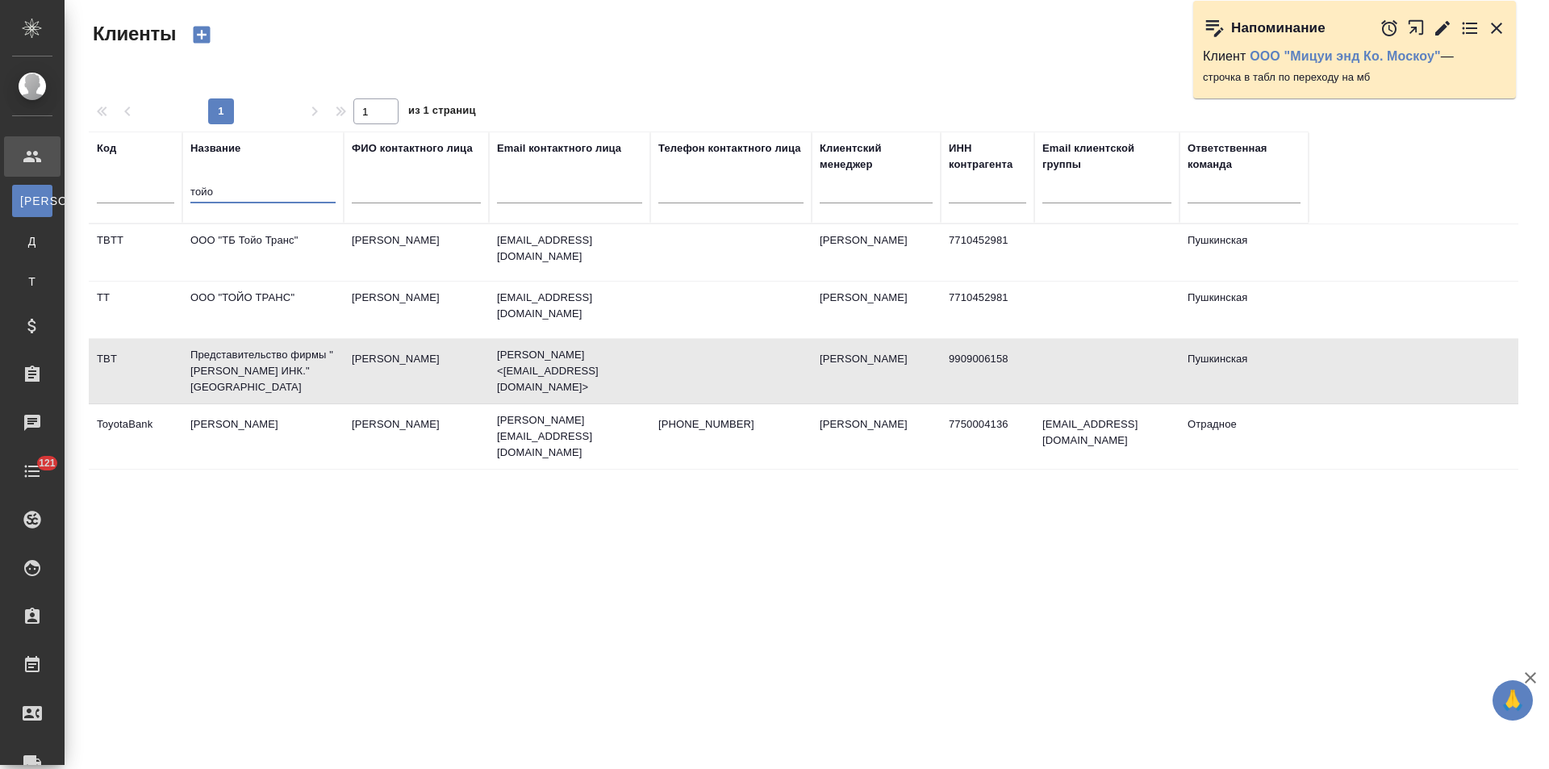
drag, startPoint x: 236, startPoint y: 194, endPoint x: 173, endPoint y: 199, distance: 64.0
click at [173, 199] on tr "Код Название тойо ФИО контактного лица Email контактного лица Телефон контактно…" at bounding box center [699, 177] width 1220 height 92
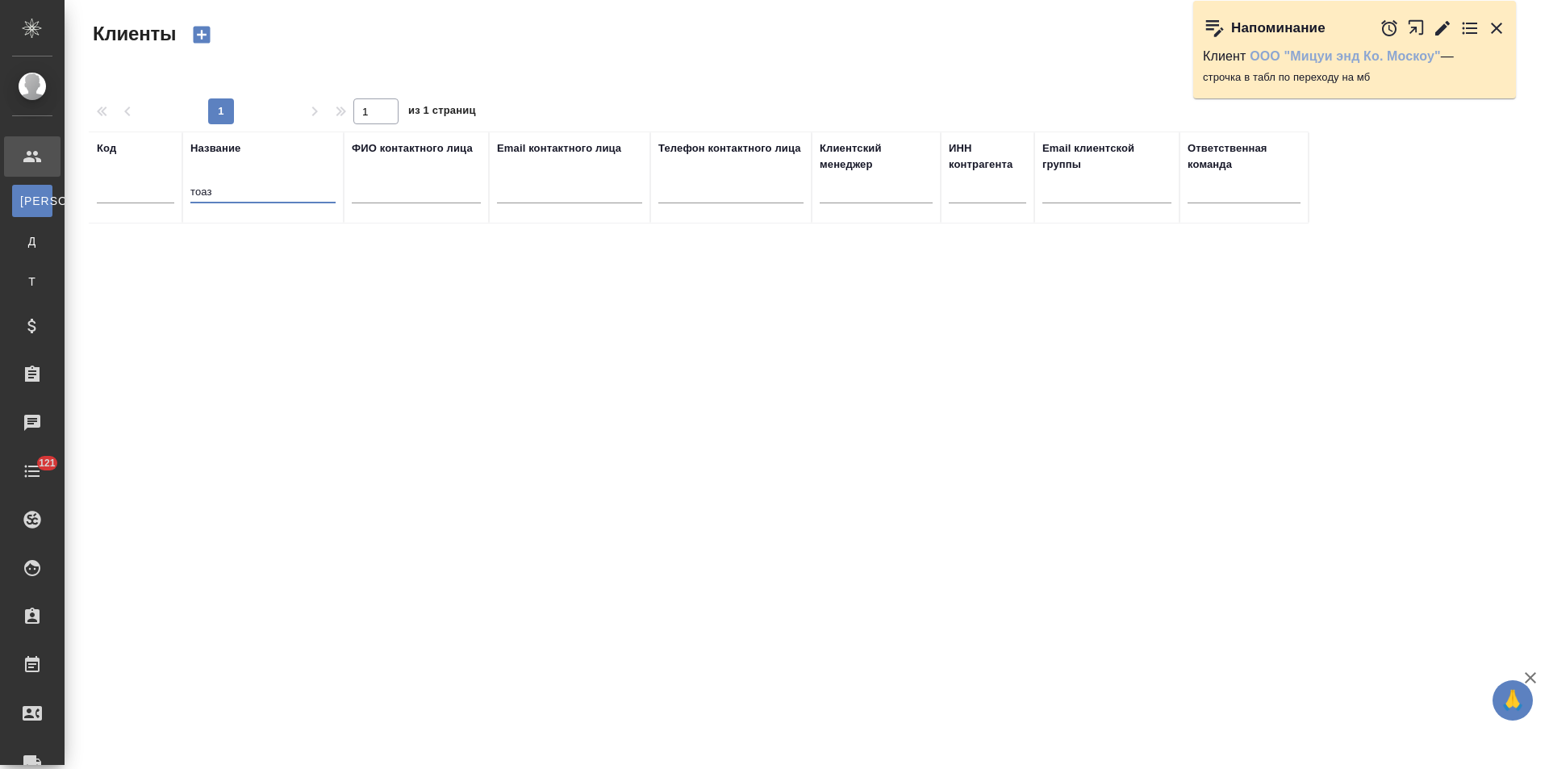
click at [1304, 52] on link "ООО "Мицуи энд Ко. Москоу"" at bounding box center [1345, 56] width 191 height 14
click at [235, 194] on input "тоаз" at bounding box center [262, 193] width 145 height 20
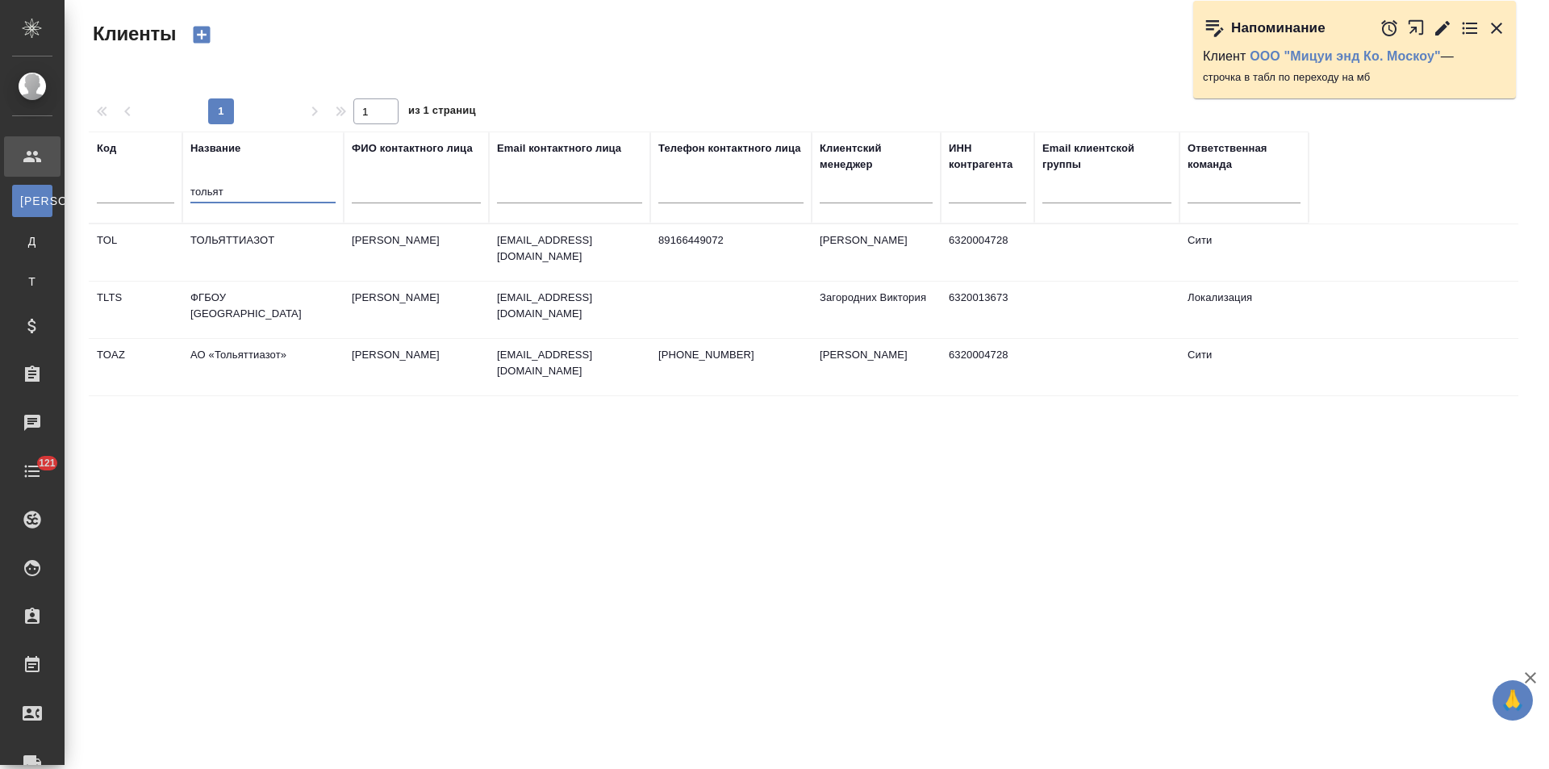
click at [290, 258] on td "ТОЛЬЯТТИАЗОТ" at bounding box center [262, 252] width 161 height 56
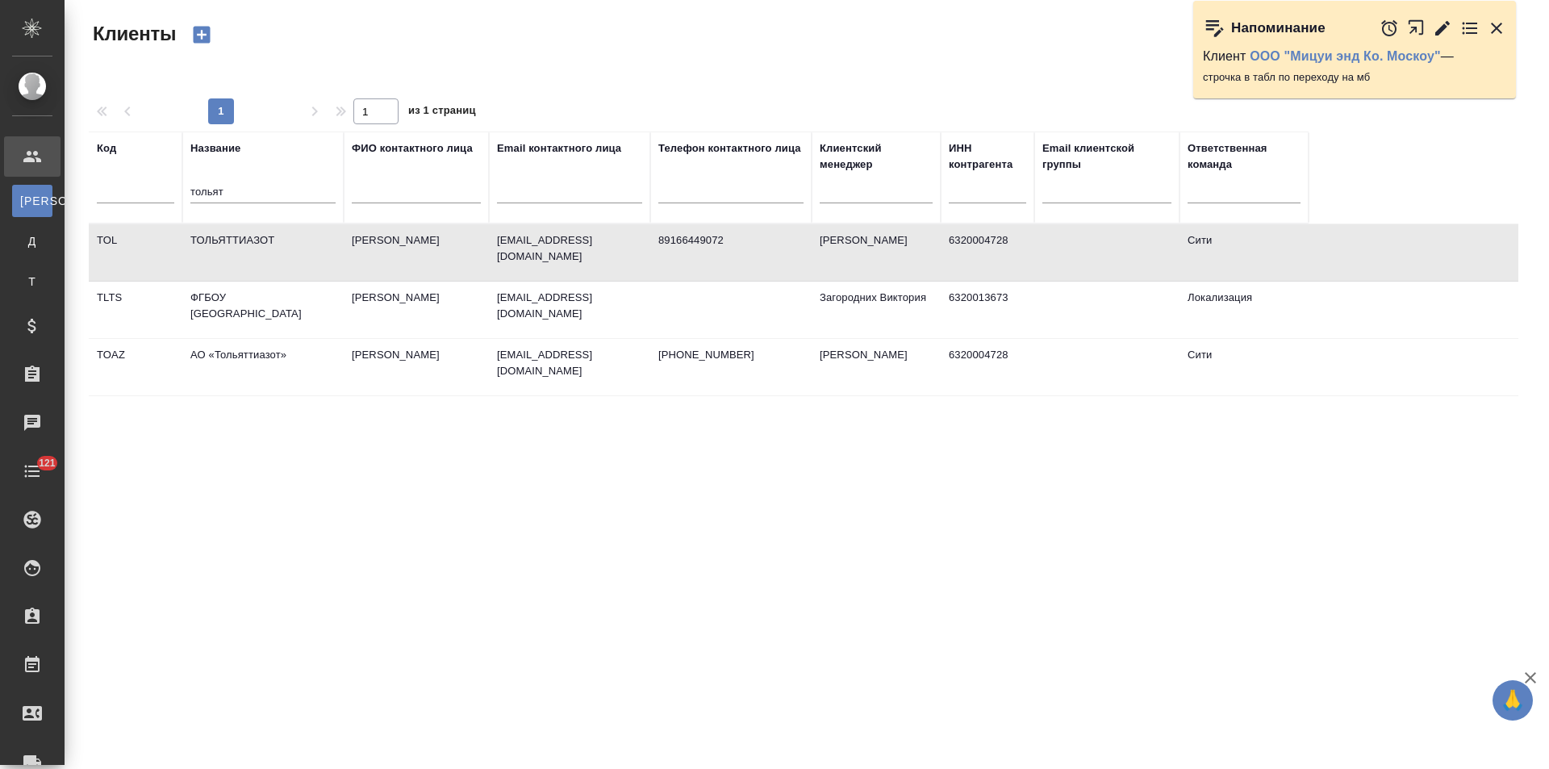
click at [299, 366] on td "АО «Тольяттиазот»" at bounding box center [262, 367] width 161 height 56
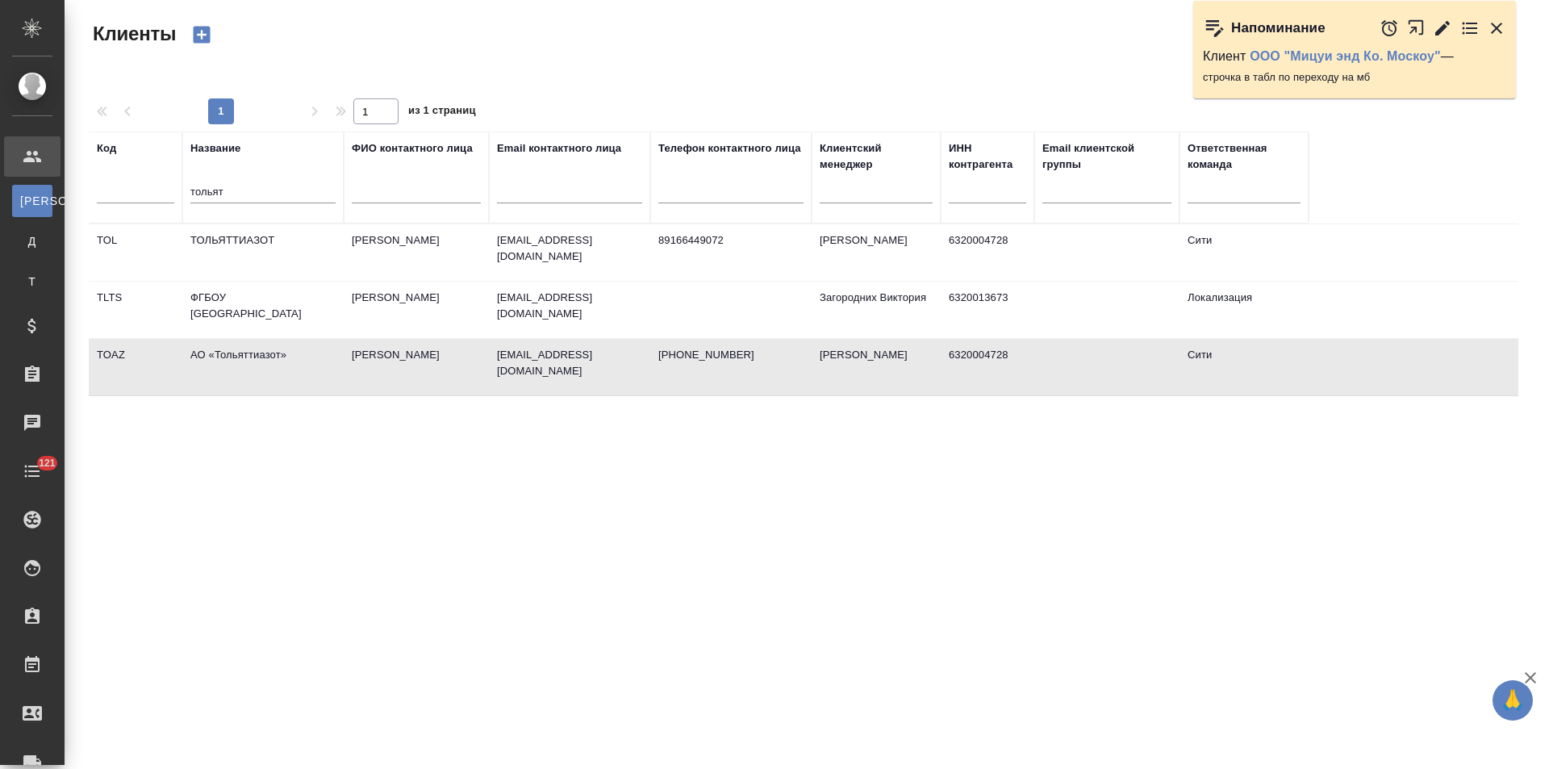
click at [299, 366] on td "АО «Тольяттиазот»" at bounding box center [262, 367] width 161 height 56
drag, startPoint x: 230, startPoint y: 191, endPoint x: 161, endPoint y: 195, distance: 69.5
click at [161, 195] on tr "Код Название тольят ФИО контактного лица Email контактного лица Телефон контакт…" at bounding box center [699, 177] width 1220 height 92
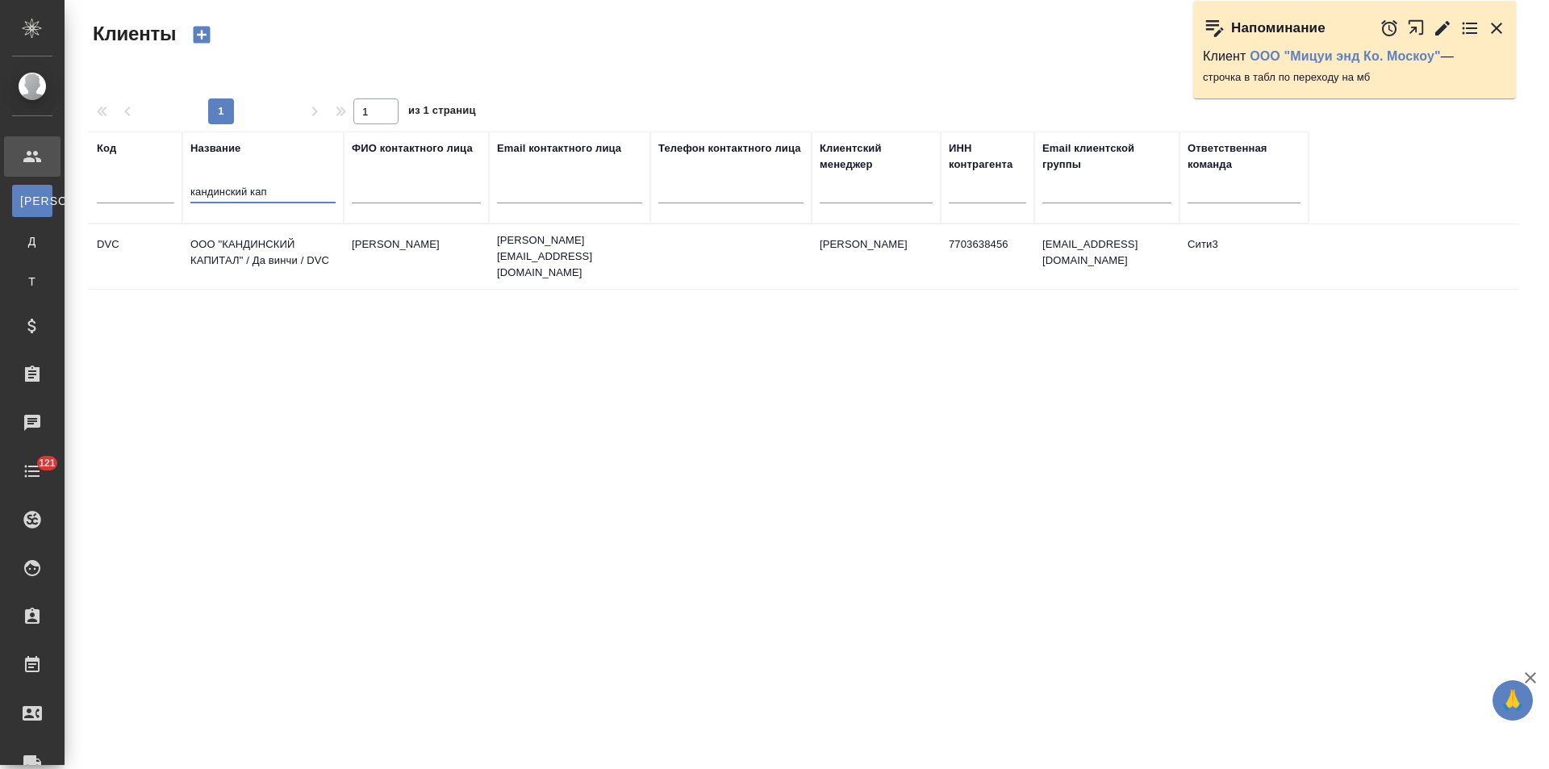
click at [360, 268] on td "Сидоренко Ирина" at bounding box center [416, 256] width 145 height 56
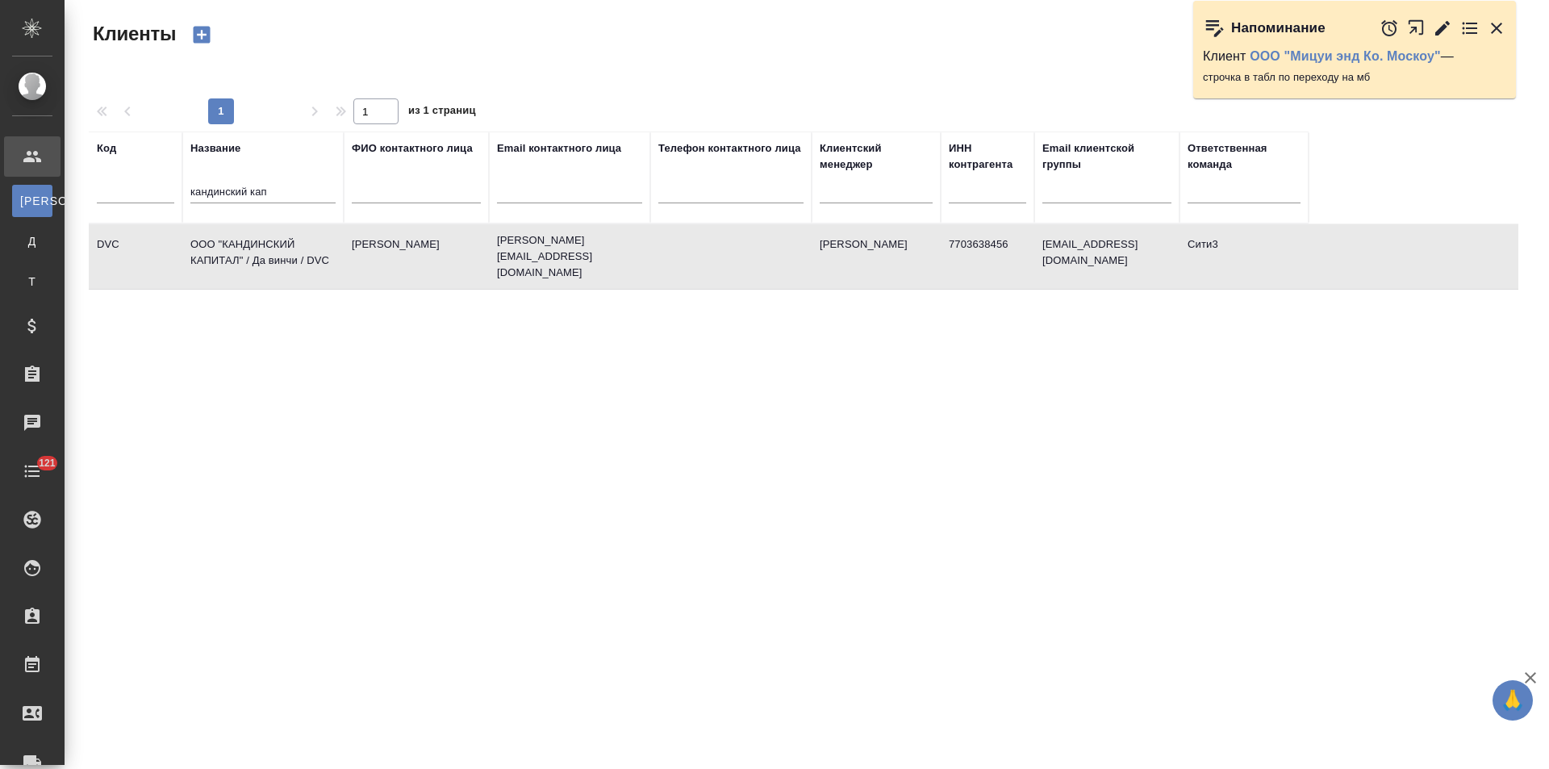
click at [360, 268] on td "Сидоренко Ирина" at bounding box center [416, 256] width 145 height 56
drag, startPoint x: 271, startPoint y: 195, endPoint x: 175, endPoint y: 195, distance: 96.0
click at [175, 195] on tr "Код Название кандинский кап ФИО контактного лица Email контактного лица Телефон…" at bounding box center [699, 177] width 1220 height 92
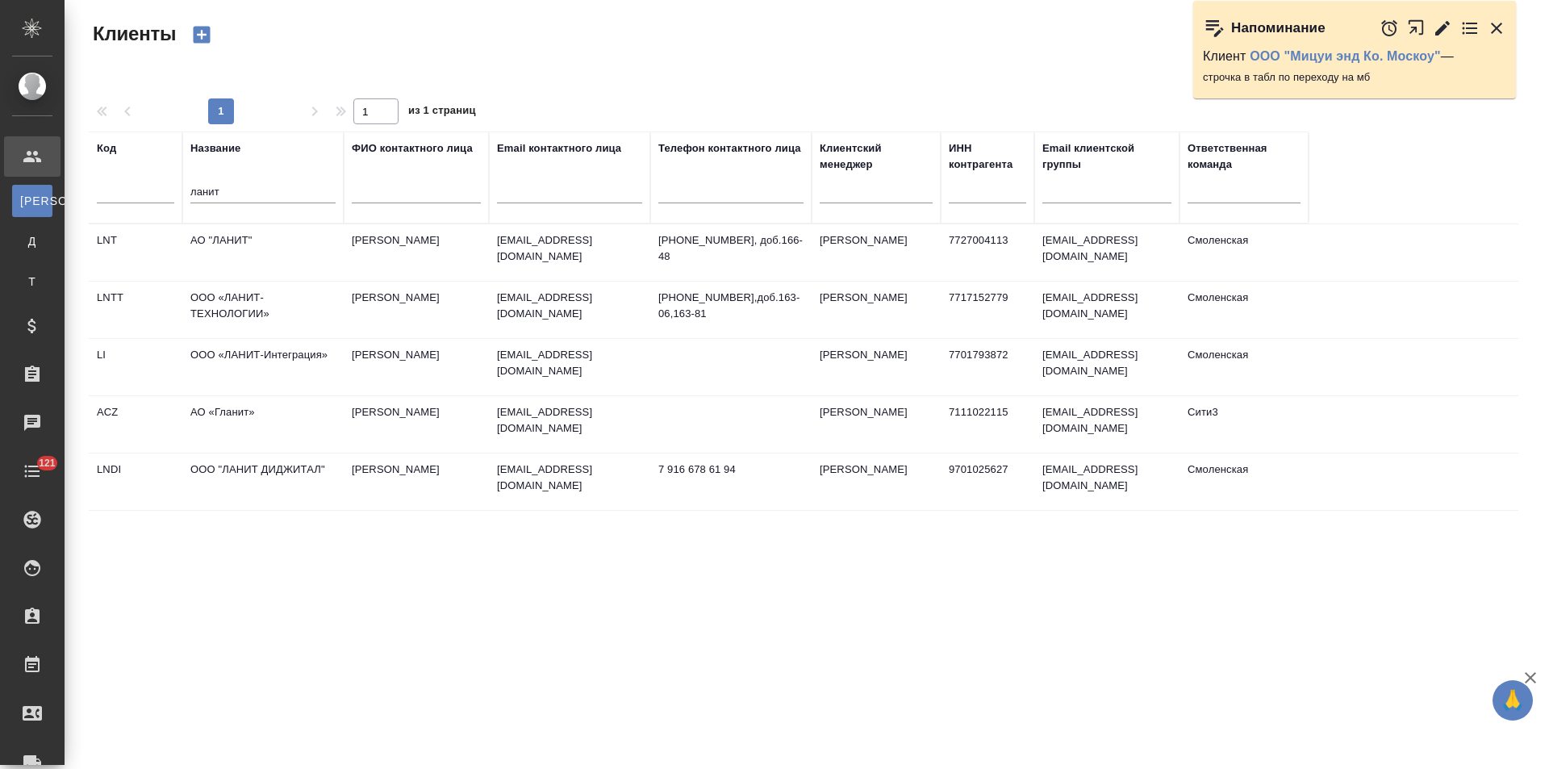
click at [295, 261] on td "АО "ЛАНИТ"" at bounding box center [262, 252] width 161 height 56
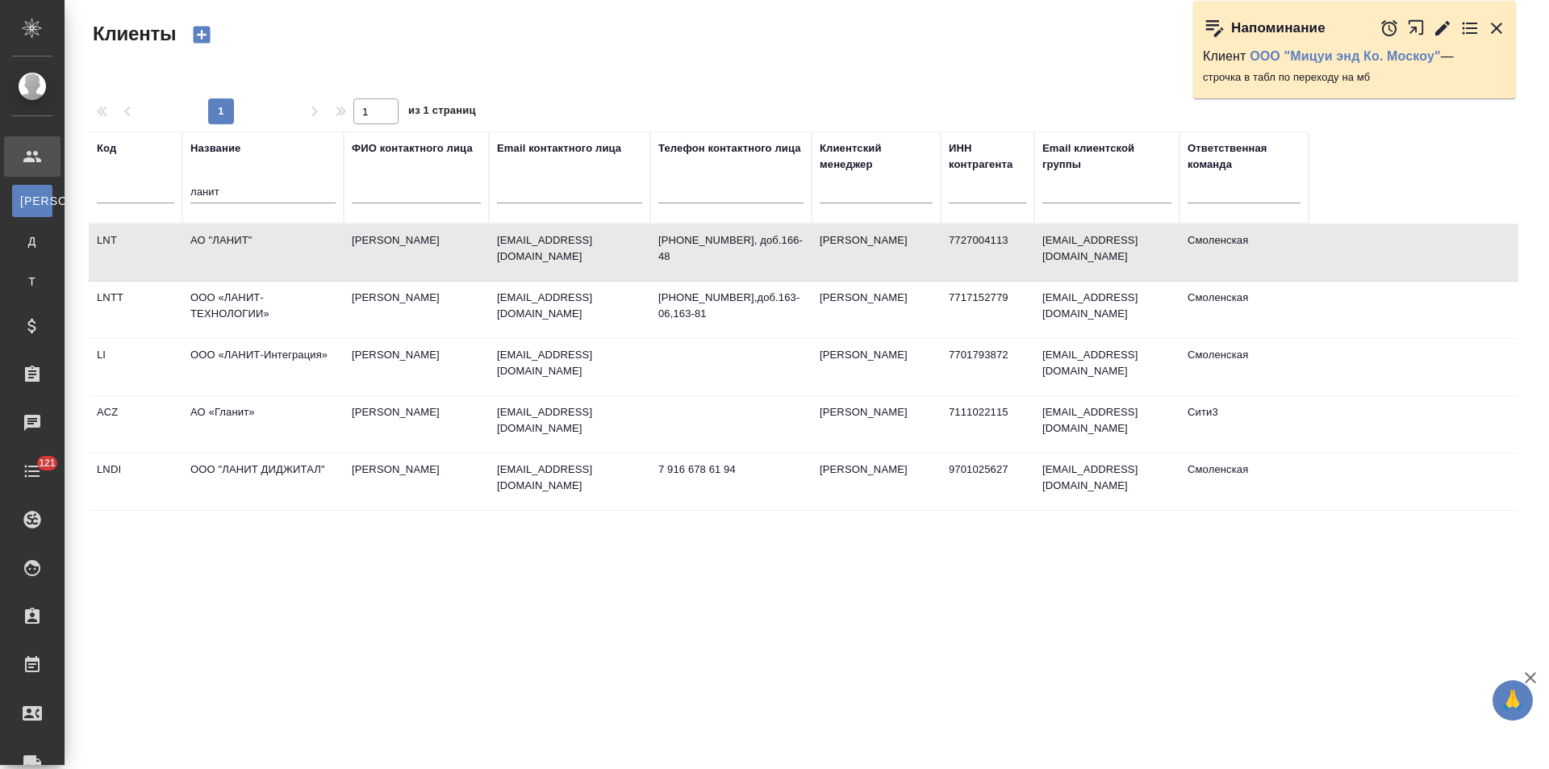
click at [306, 244] on td "АО "ЛАНИТ"" at bounding box center [262, 252] width 161 height 56
drag, startPoint x: 227, startPoint y: 199, endPoint x: 146, endPoint y: 190, distance: 82.0
click at [146, 190] on tr "Код Название ланит ФИО контактного лица Email контактного лица Телефон контактн…" at bounding box center [699, 177] width 1220 height 92
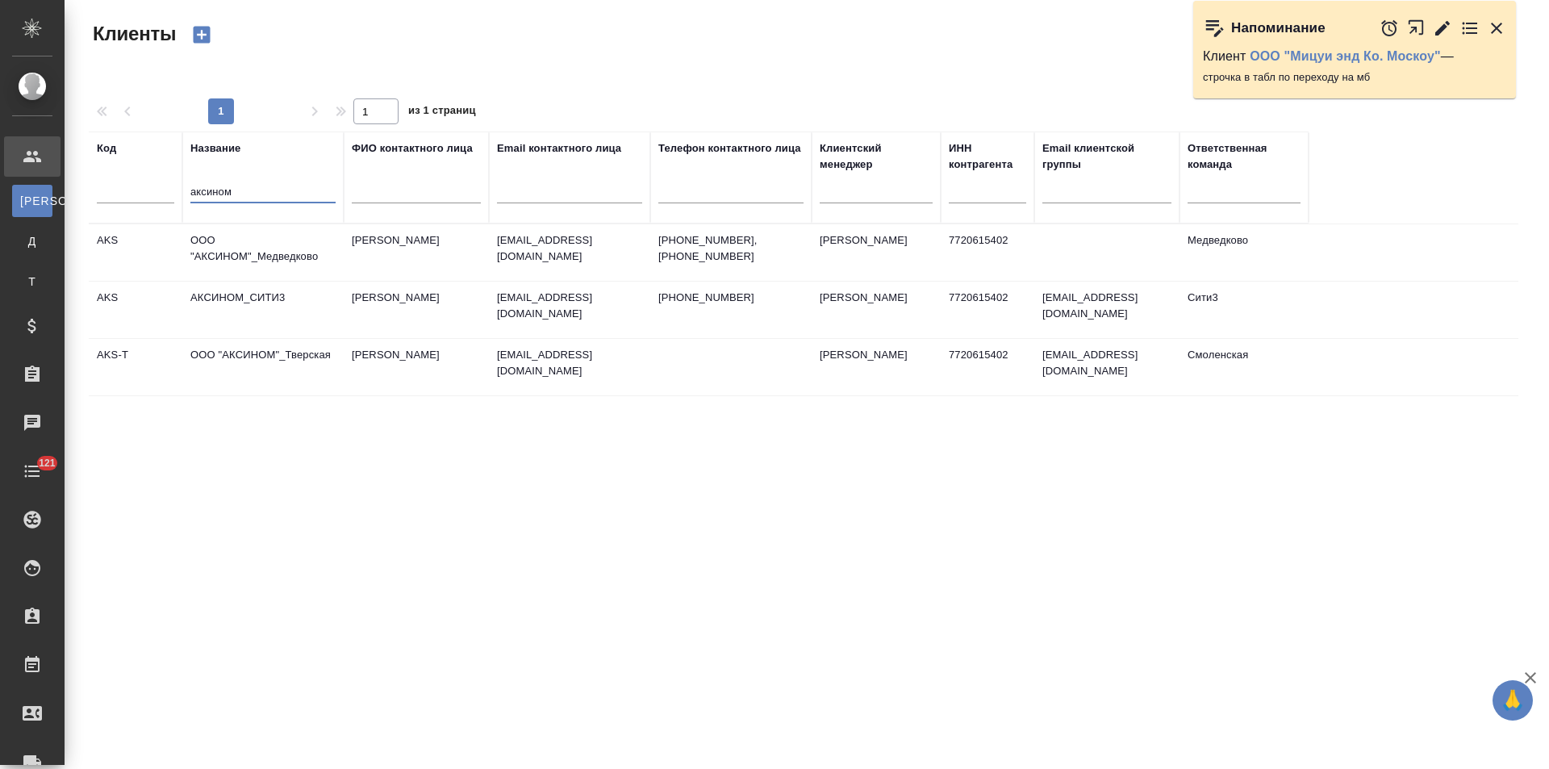
type input "аксином"
click at [411, 359] on td "Кириллова Наталья" at bounding box center [416, 367] width 145 height 56
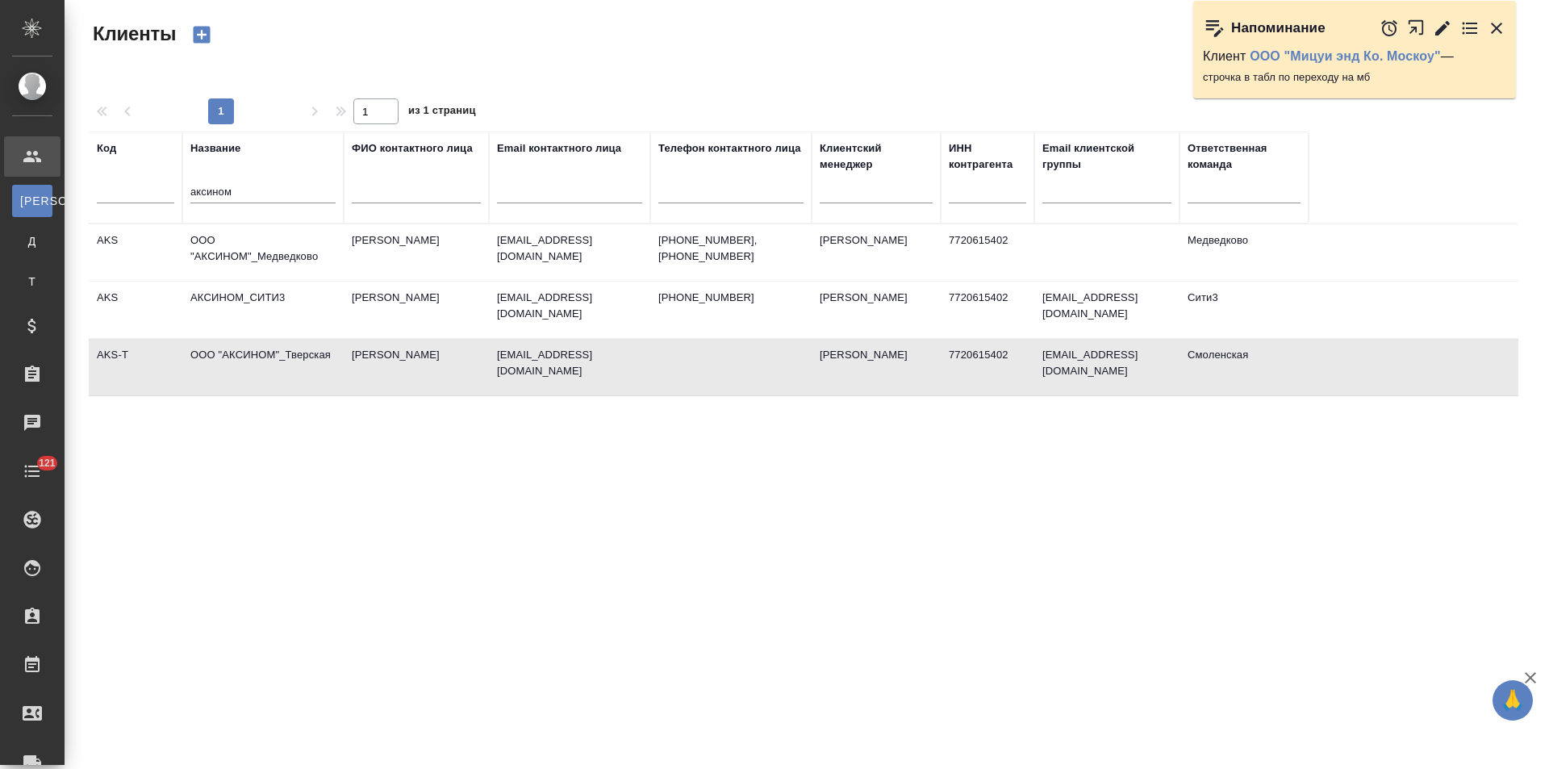
click at [411, 359] on td "Кириллова Наталья" at bounding box center [416, 367] width 145 height 56
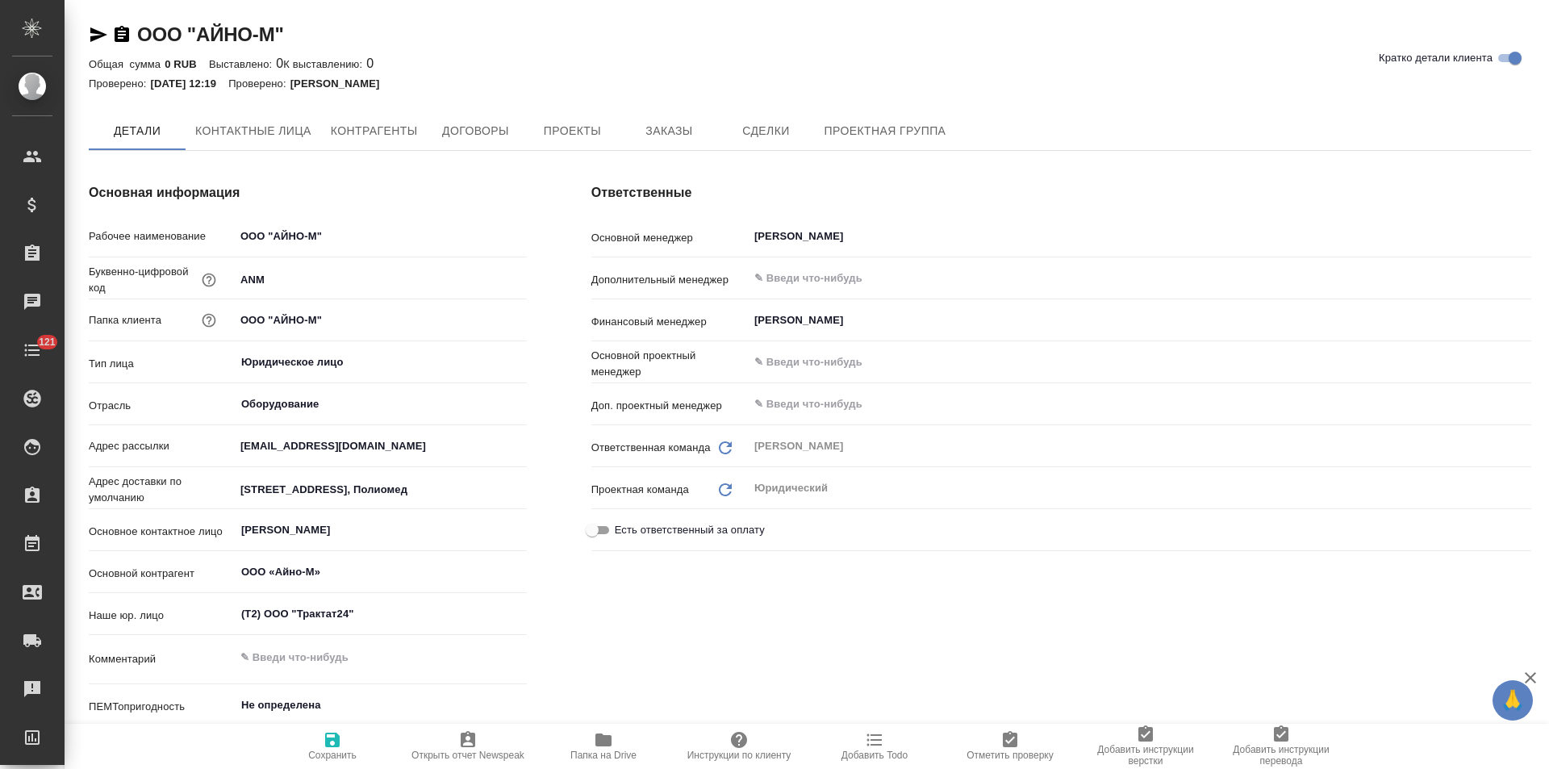
type textarea "x"
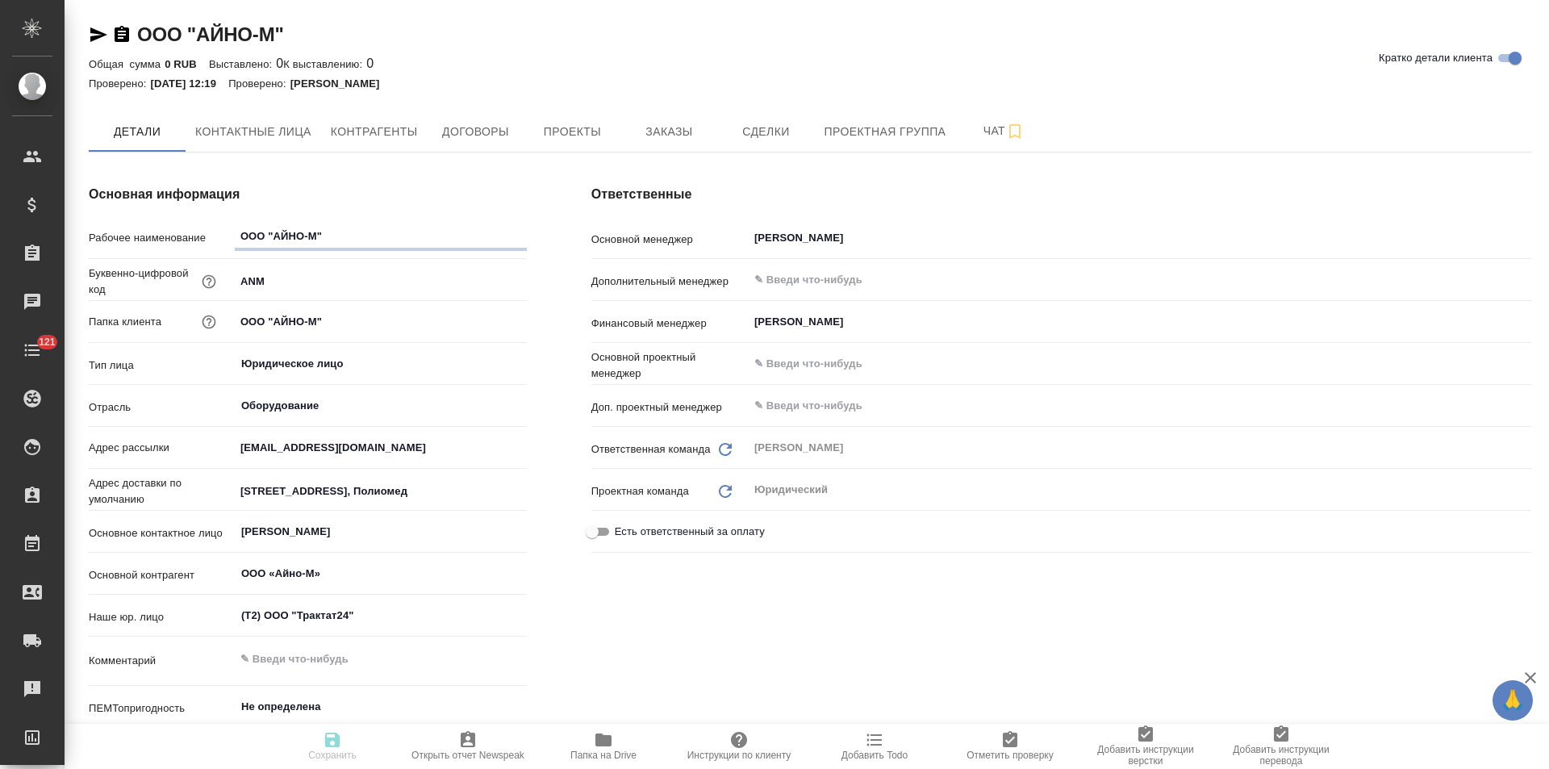
type textarea "x"
click at [489, 126] on span "Договоры" at bounding box center [474, 132] width 77 height 20
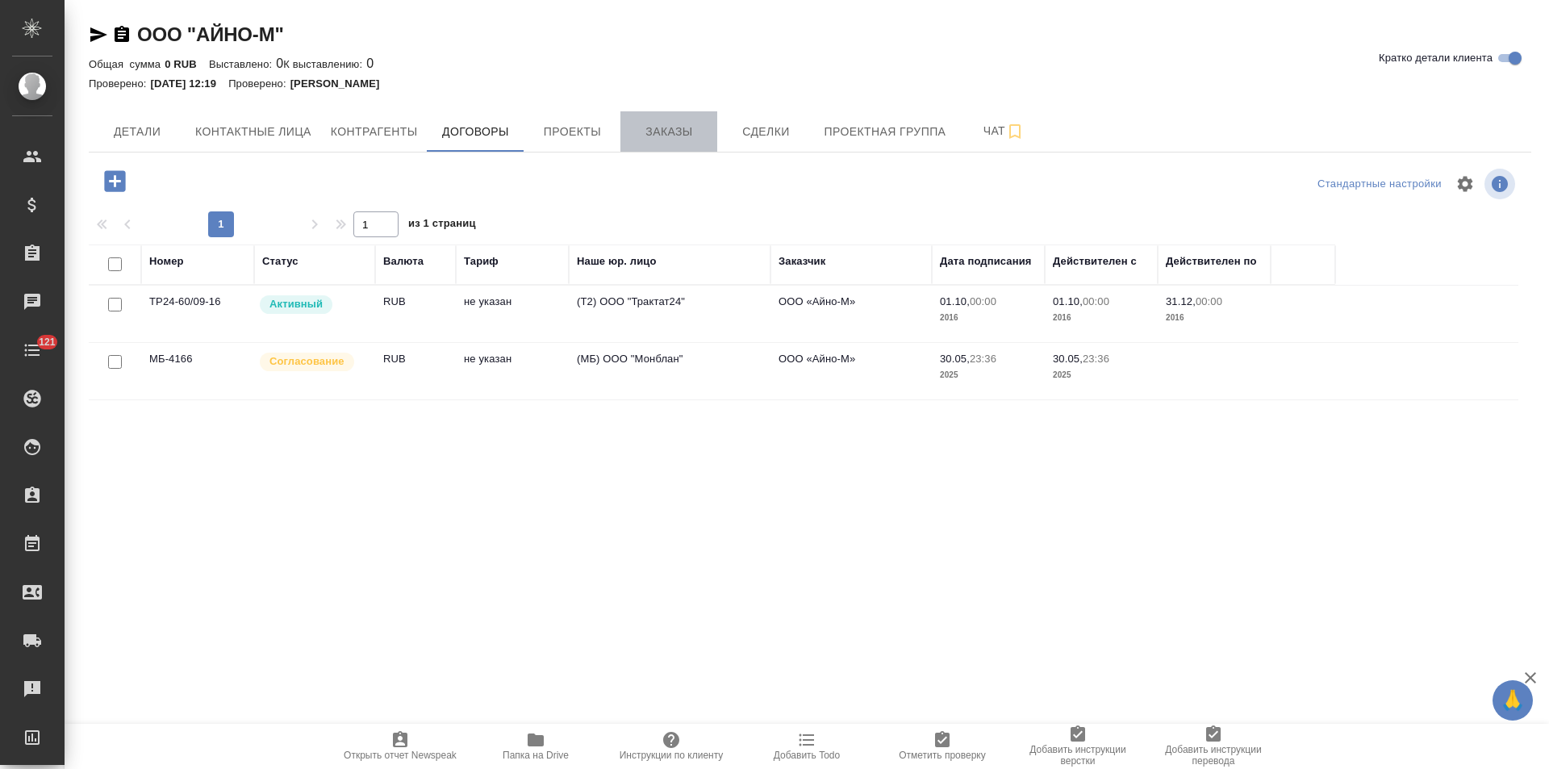
click at [668, 132] on span "Заказы" at bounding box center [668, 132] width 77 height 20
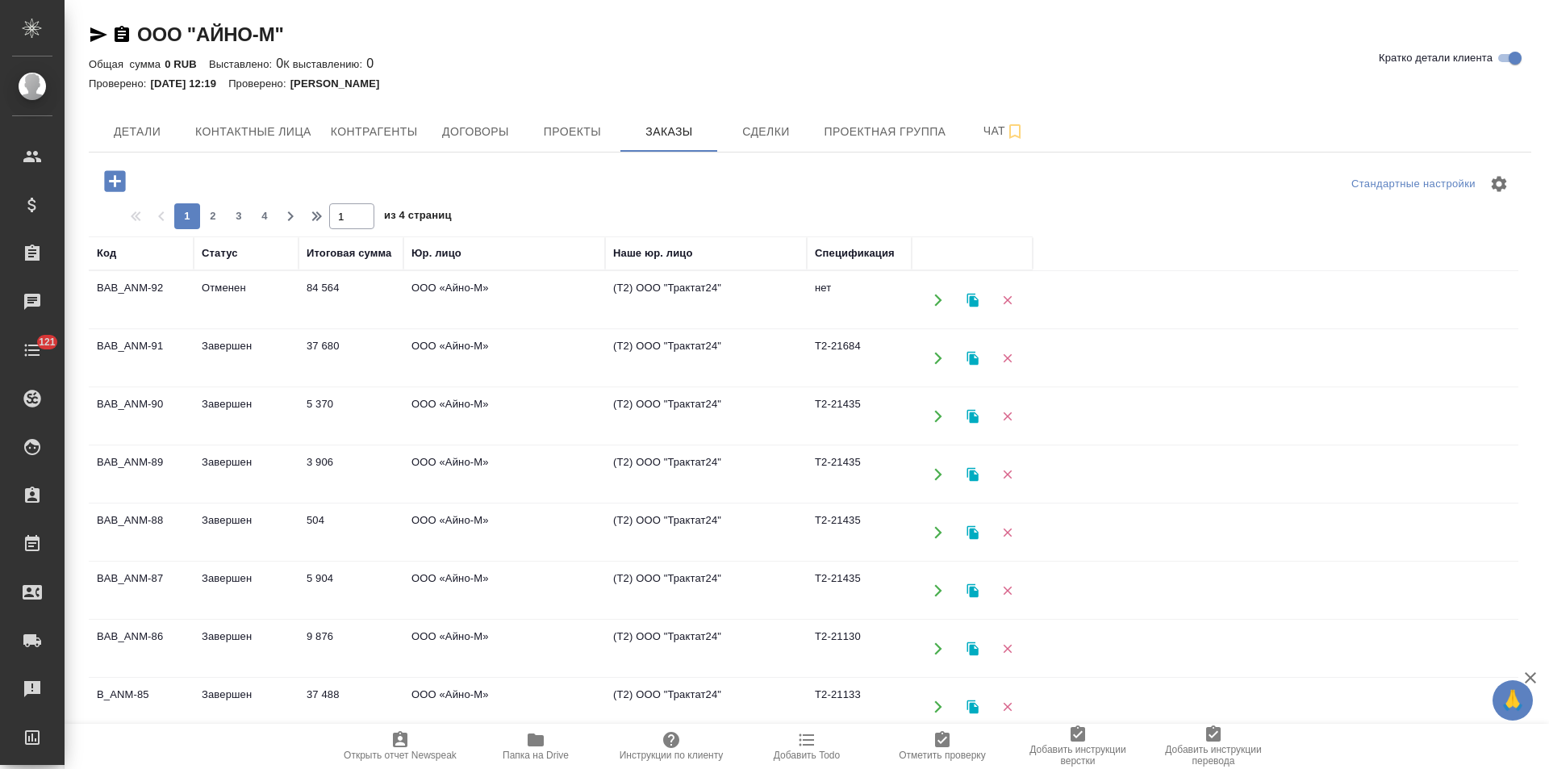
click at [635, 291] on td "(Т2) ООО "Трактат24"" at bounding box center [706, 300] width 202 height 56
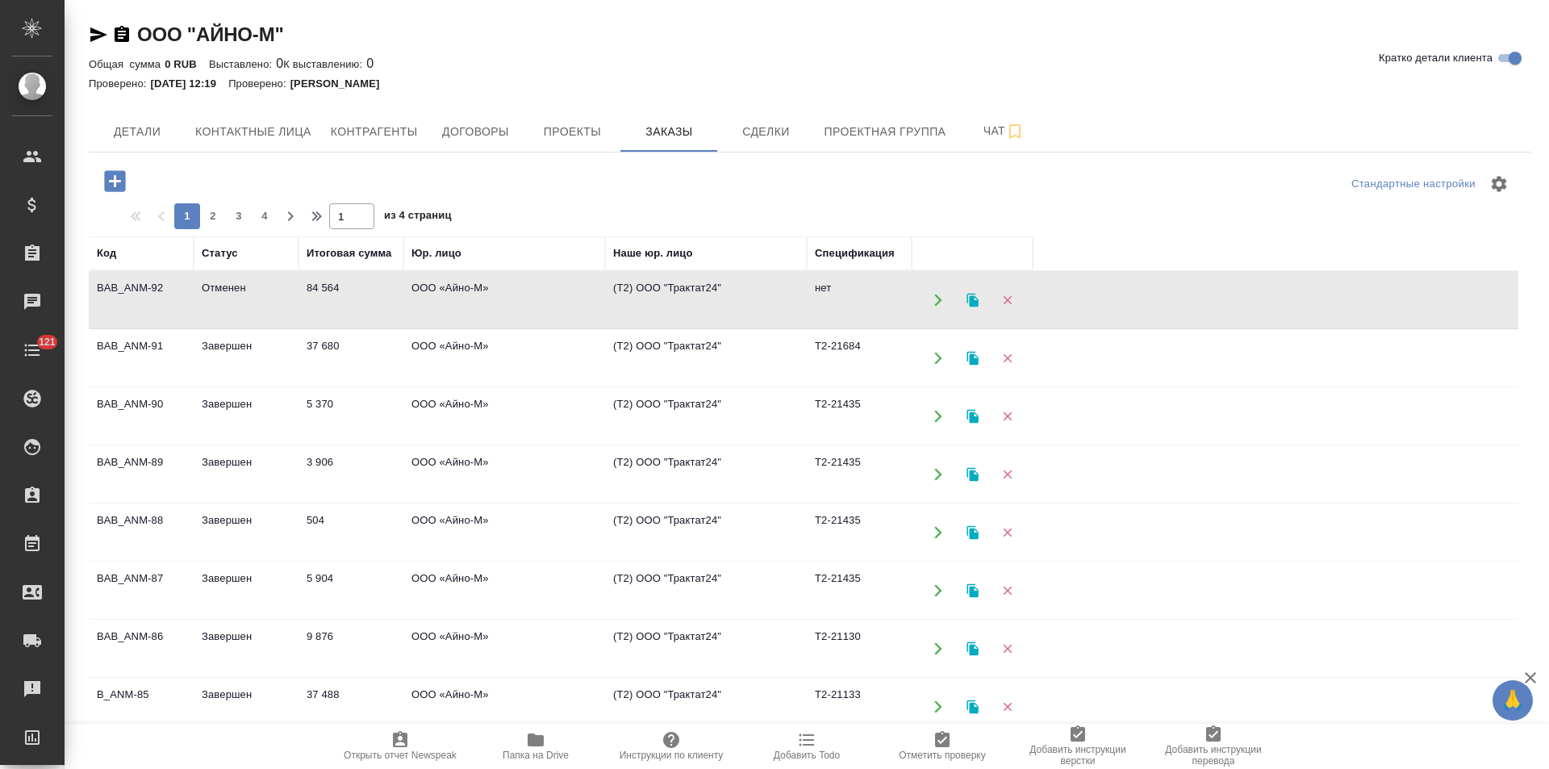
click at [635, 291] on td "(Т2) ООО "Трактат24"" at bounding box center [706, 300] width 202 height 56
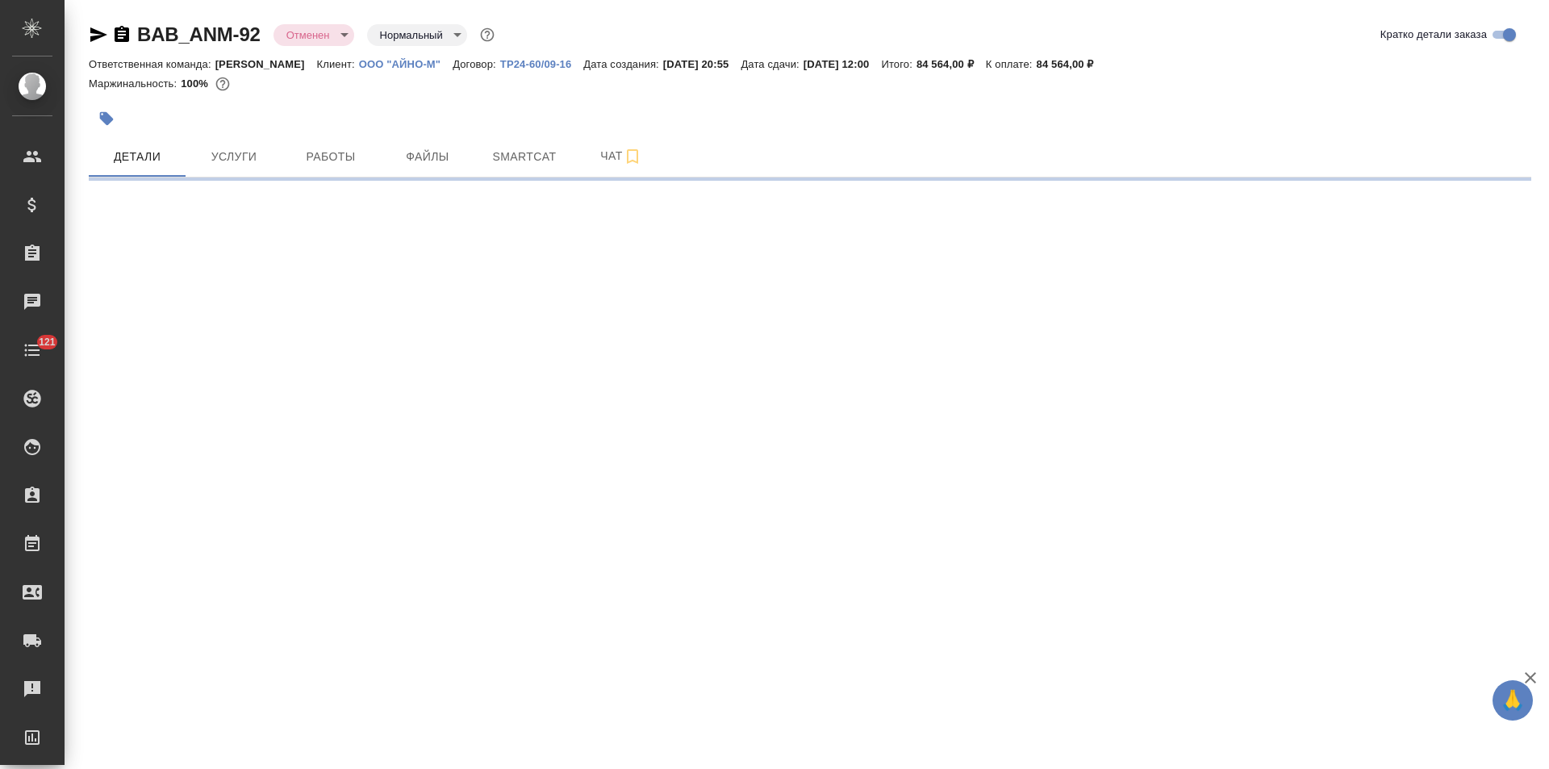
select select "RU"
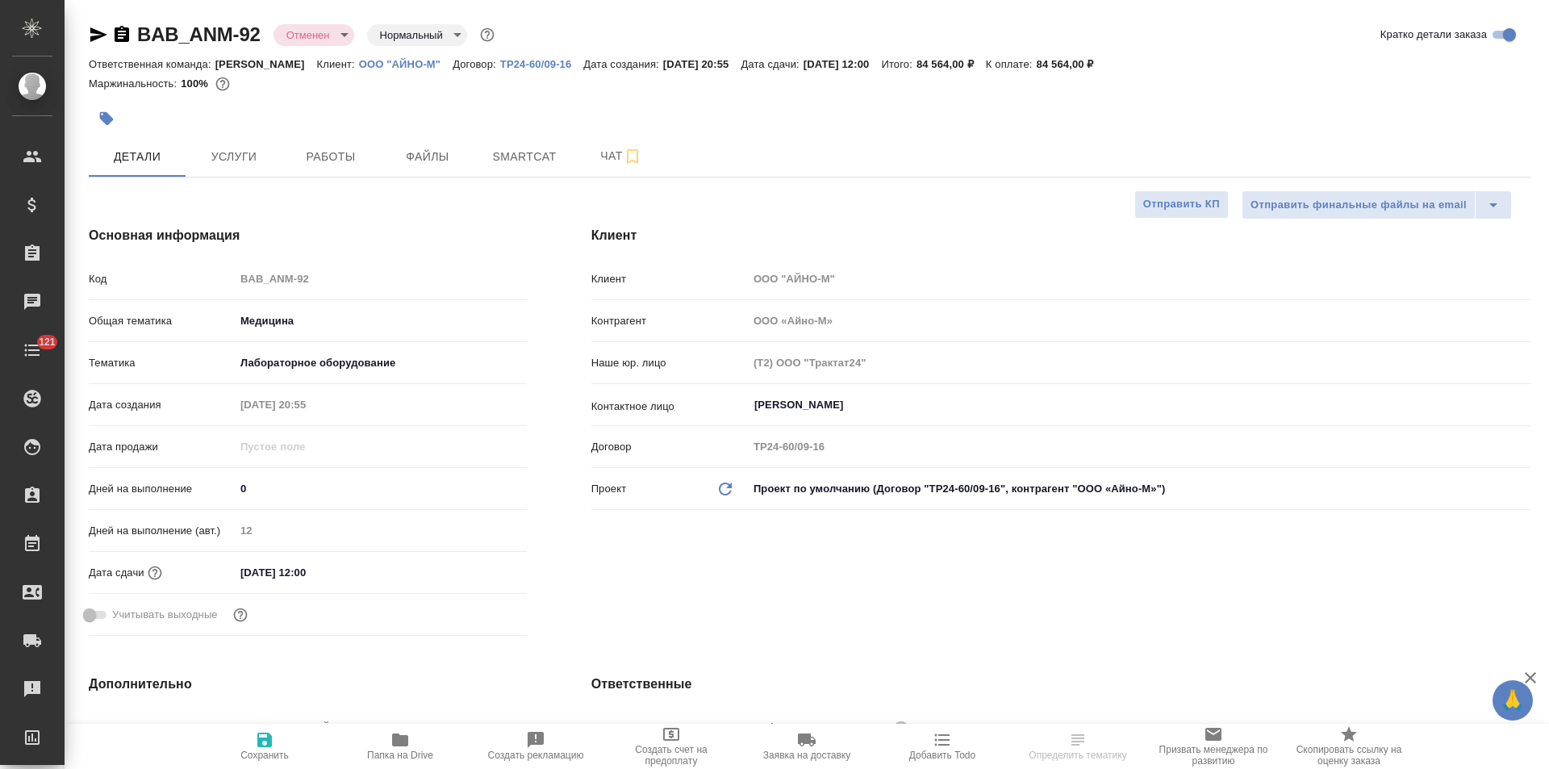
type textarea "x"
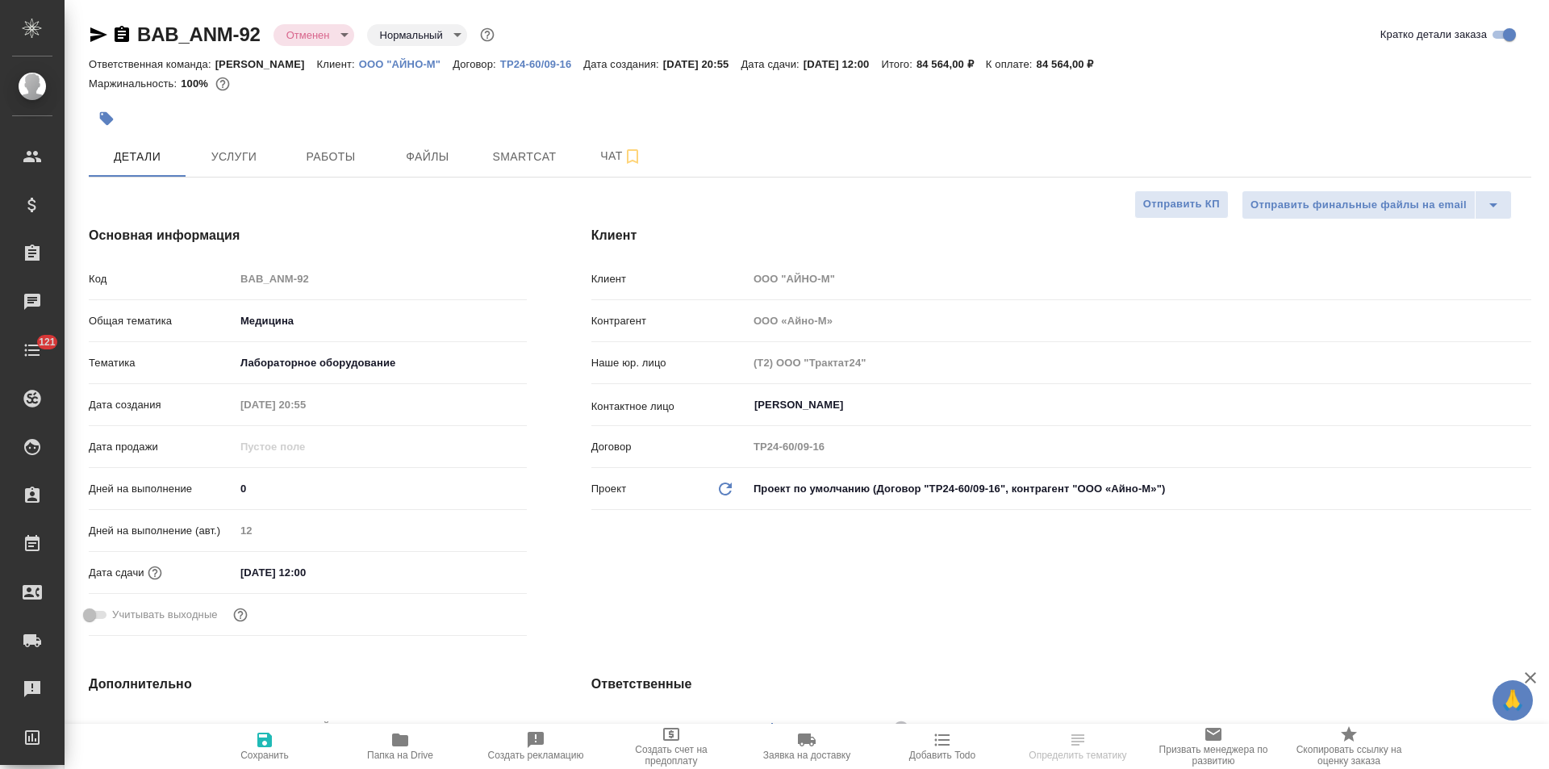
type textarea "x"
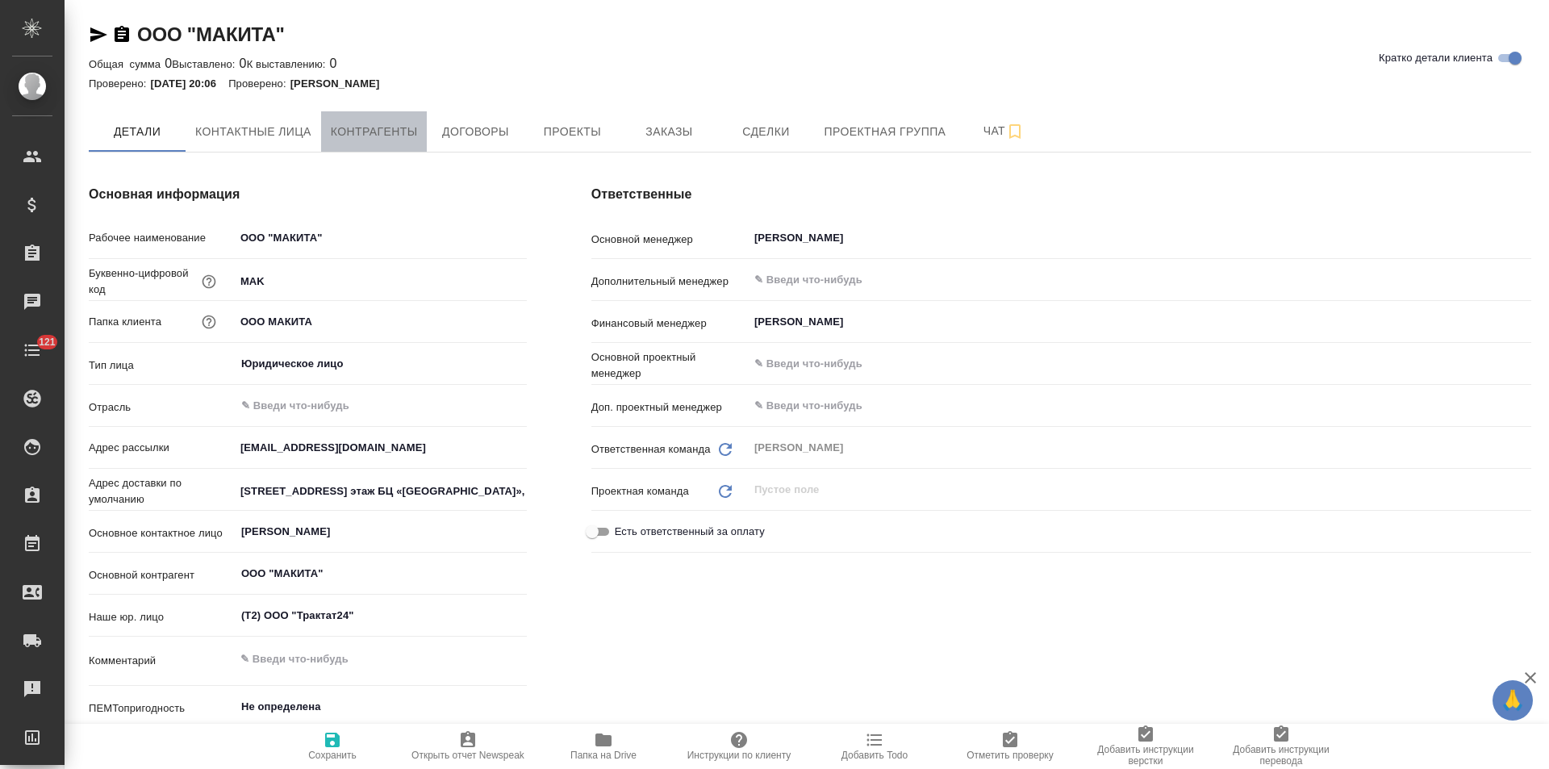
click at [385, 138] on span "Контрагенты" at bounding box center [374, 132] width 87 height 20
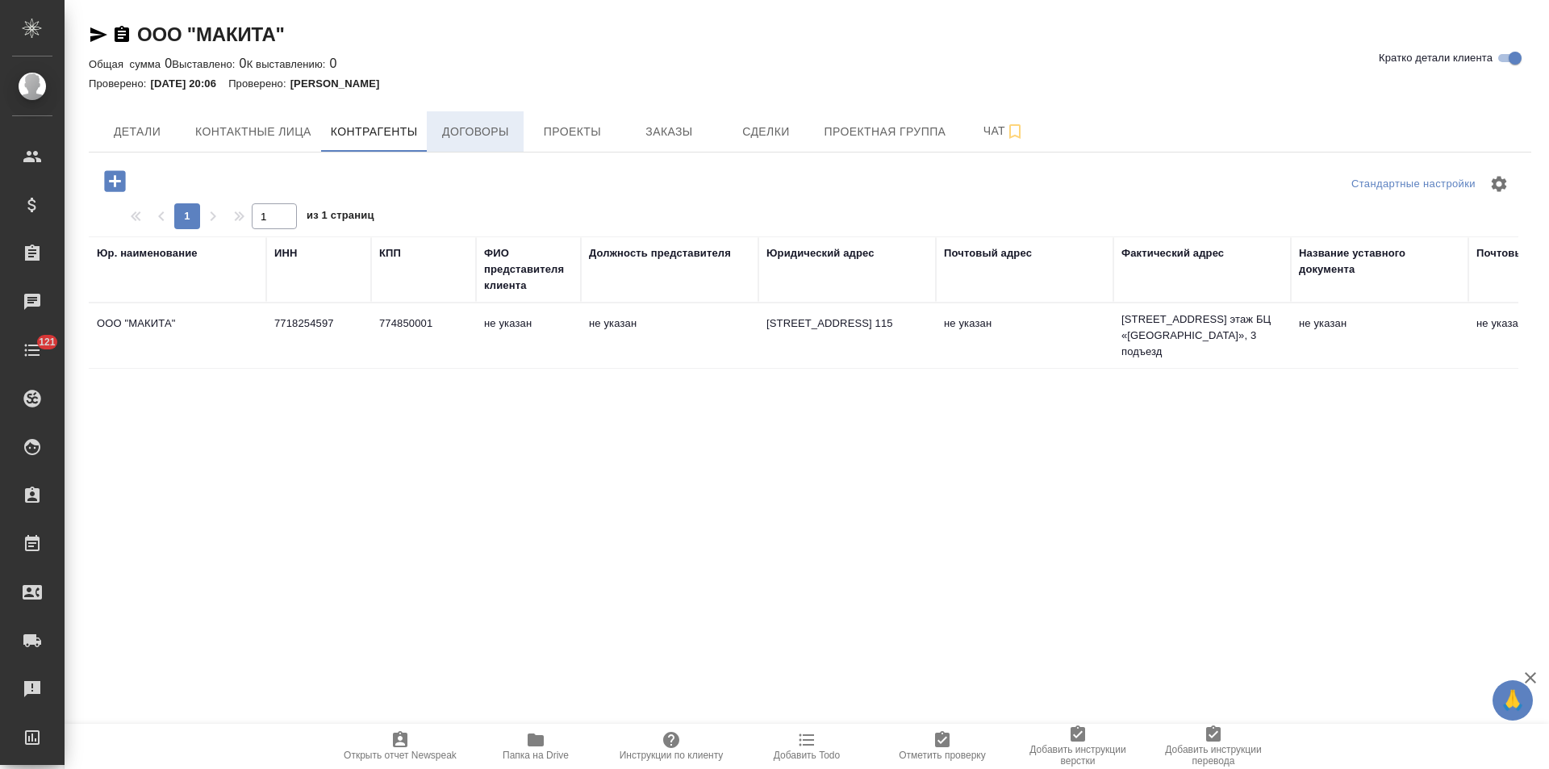
click at [457, 138] on span "Договоры" at bounding box center [474, 132] width 77 height 20
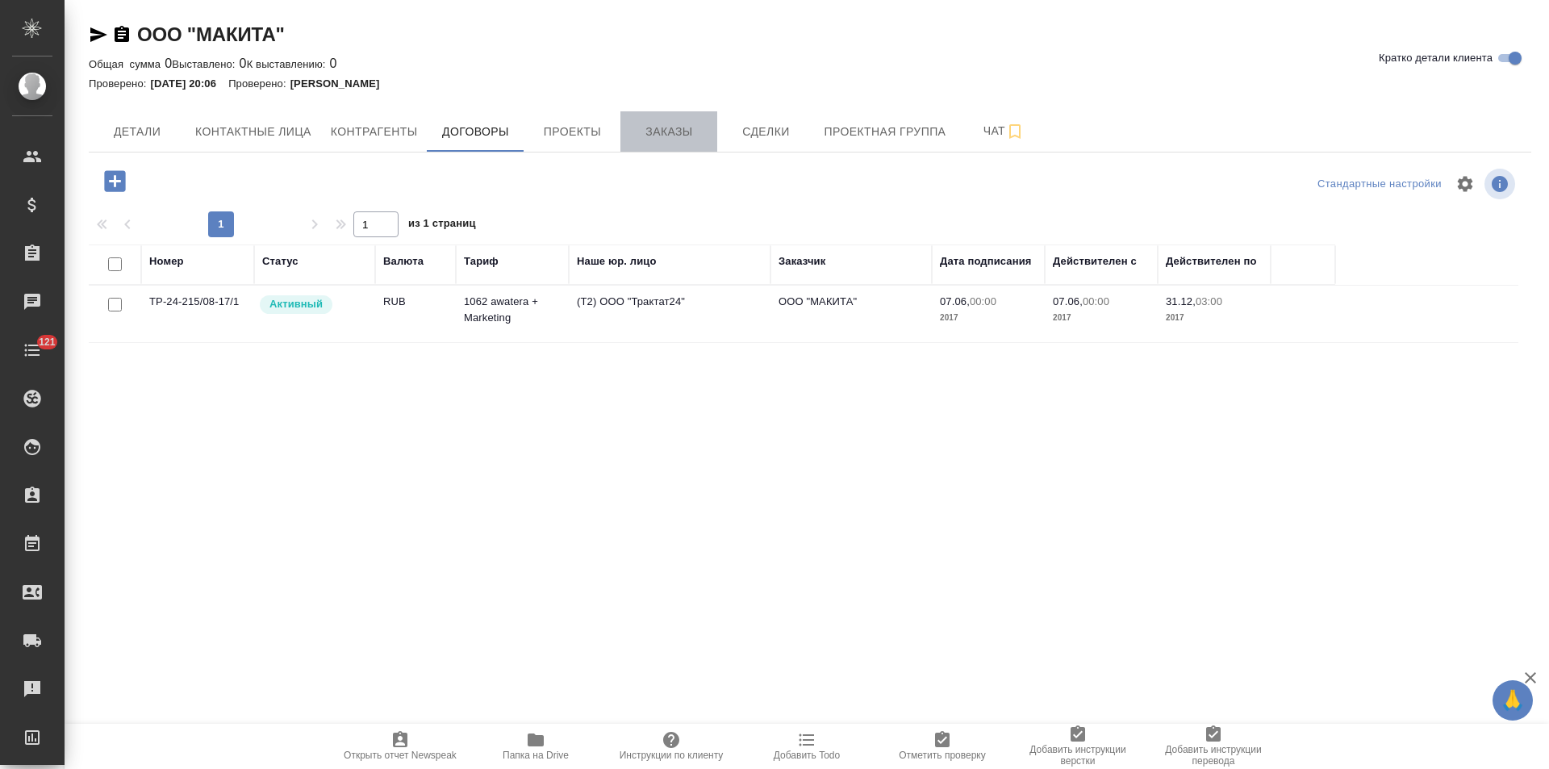
click at [671, 140] on span "Заказы" at bounding box center [668, 132] width 77 height 20
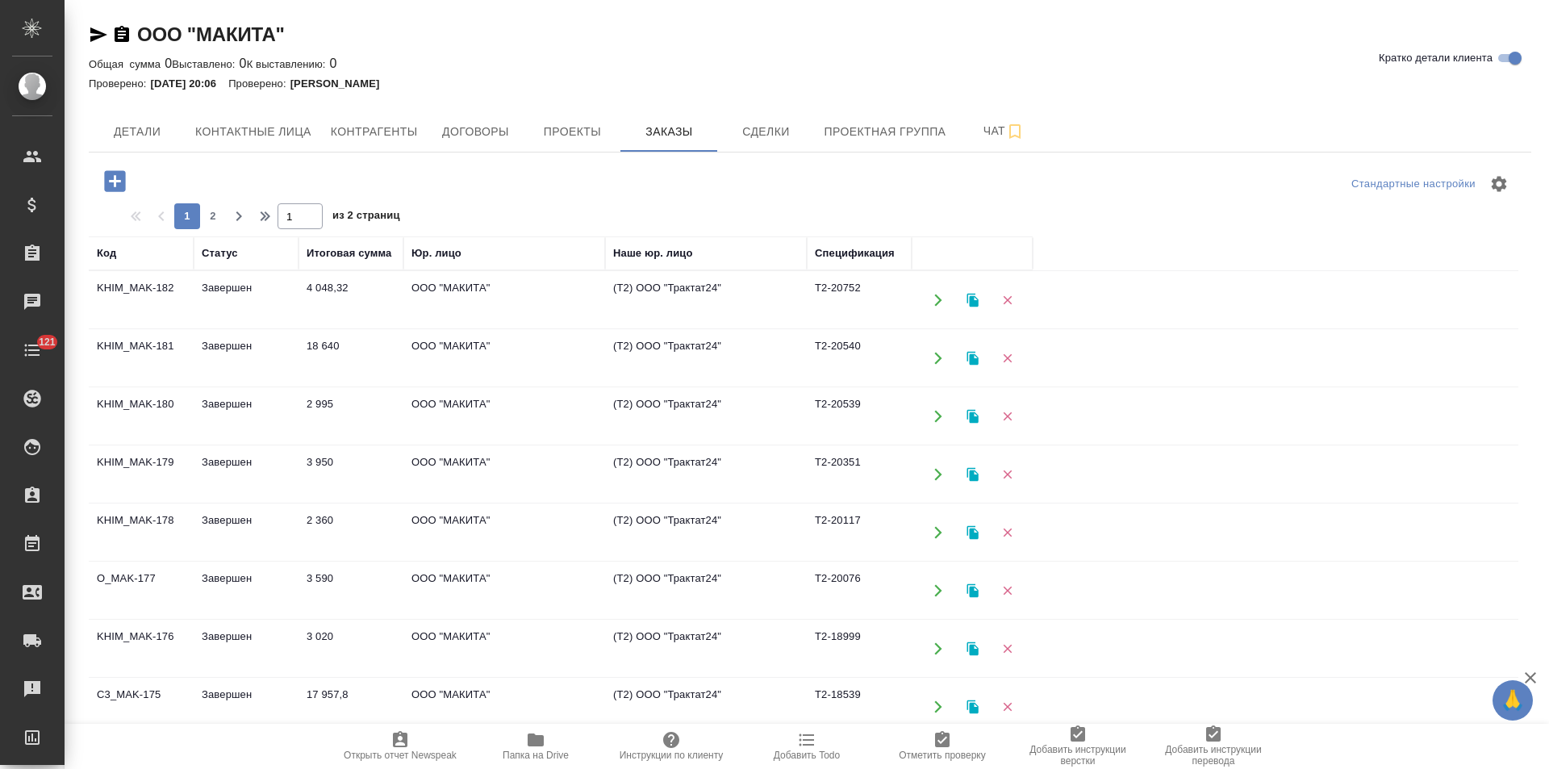
click at [491, 304] on td "ООО "МАКИТА"" at bounding box center [504, 300] width 202 height 56
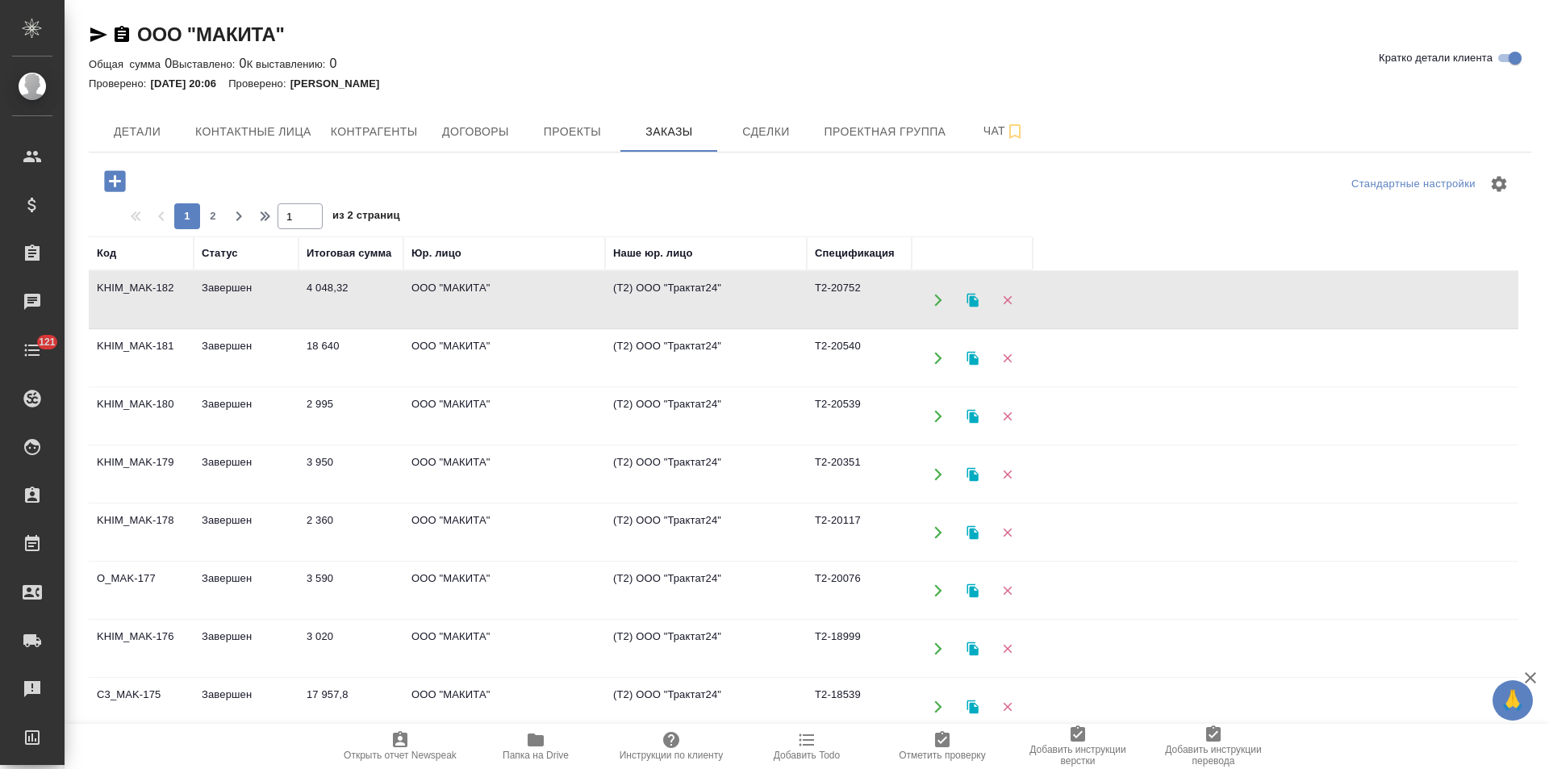
click at [491, 304] on td "ООО "МАКИТА"" at bounding box center [504, 300] width 202 height 56
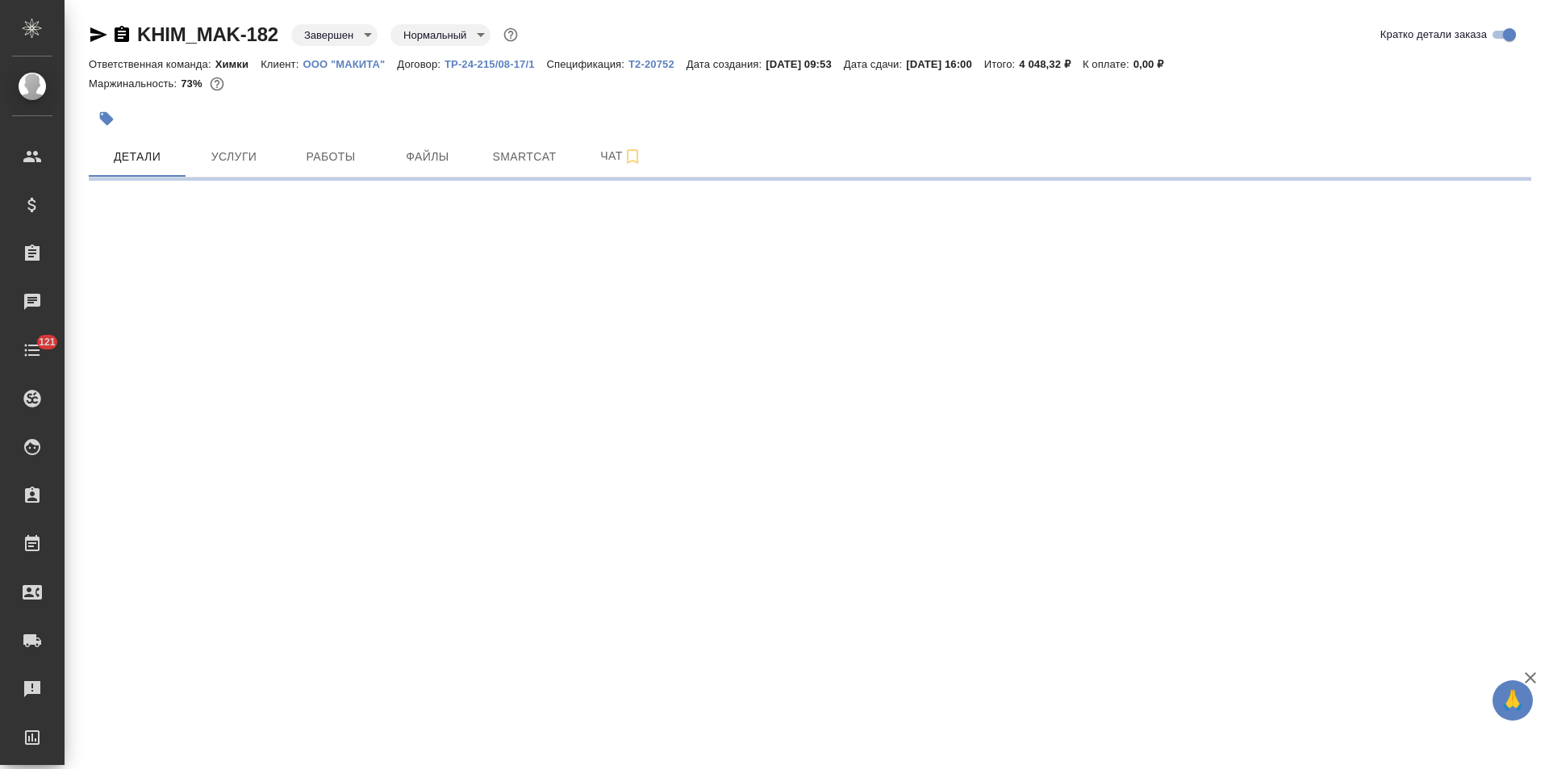
select select "RU"
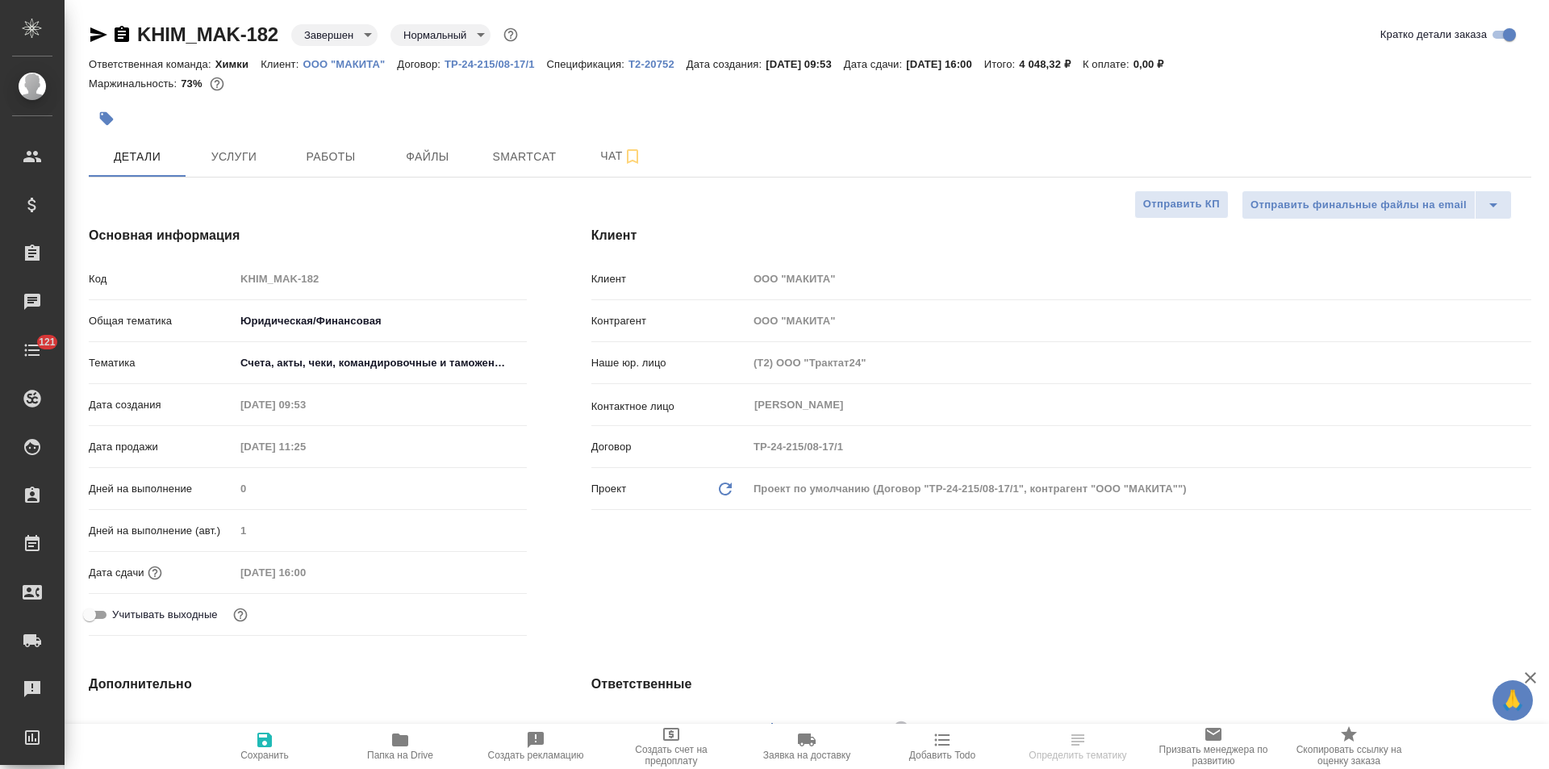
type textarea "x"
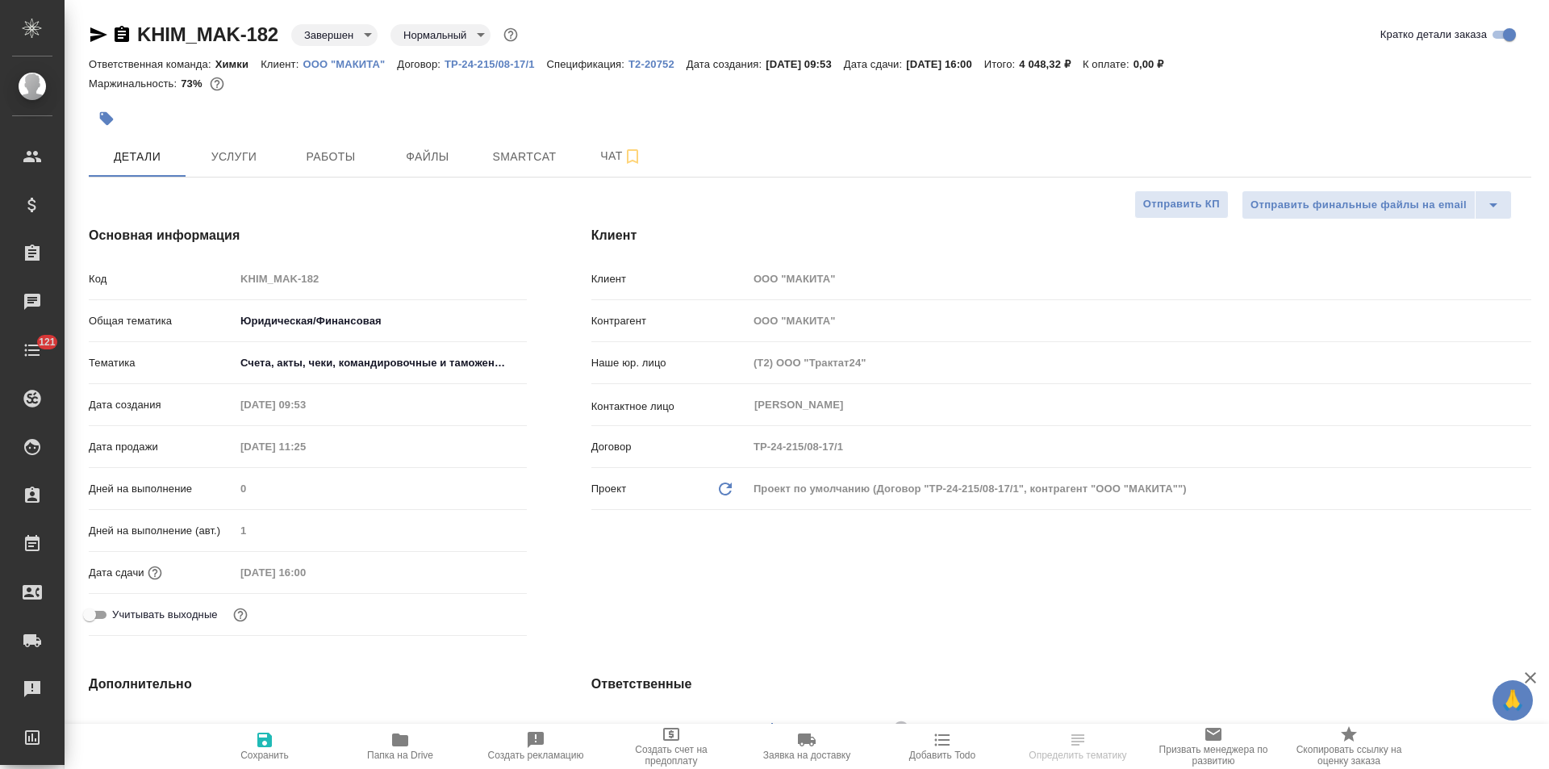
type textarea "x"
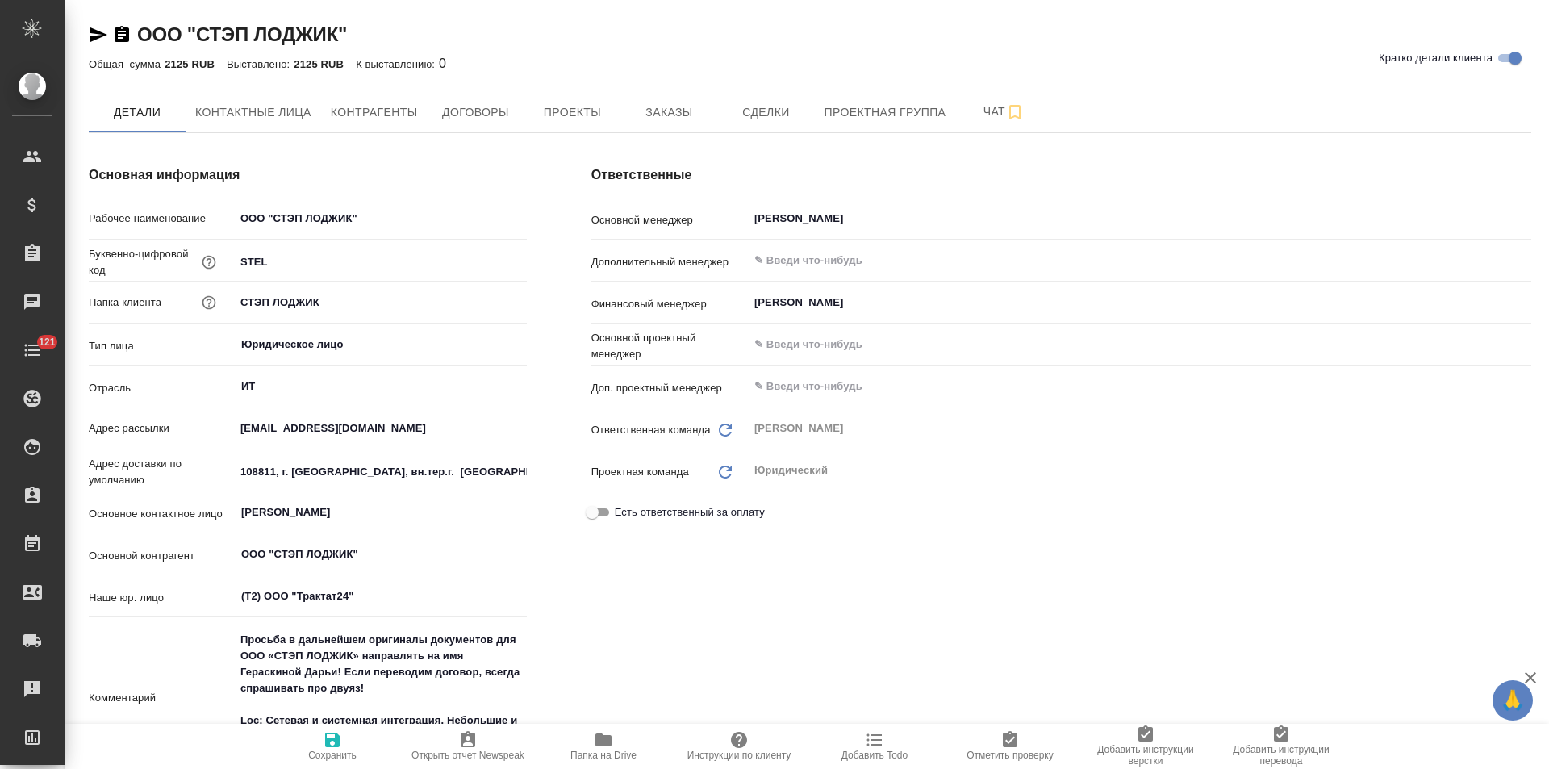
type textarea "x"
click at [411, 117] on span "Контрагенты" at bounding box center [374, 112] width 87 height 20
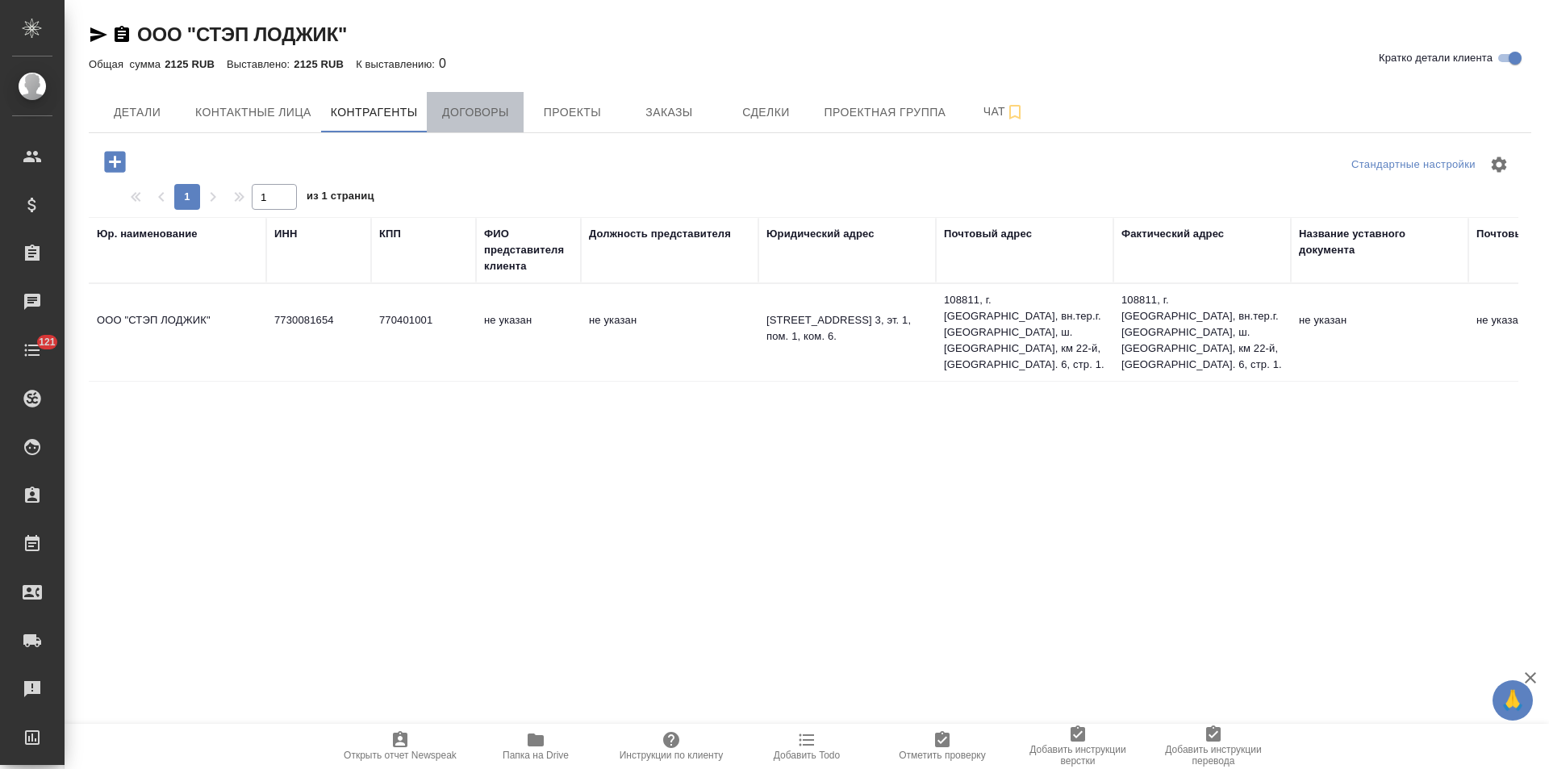
click at [481, 117] on span "Договоры" at bounding box center [474, 112] width 77 height 20
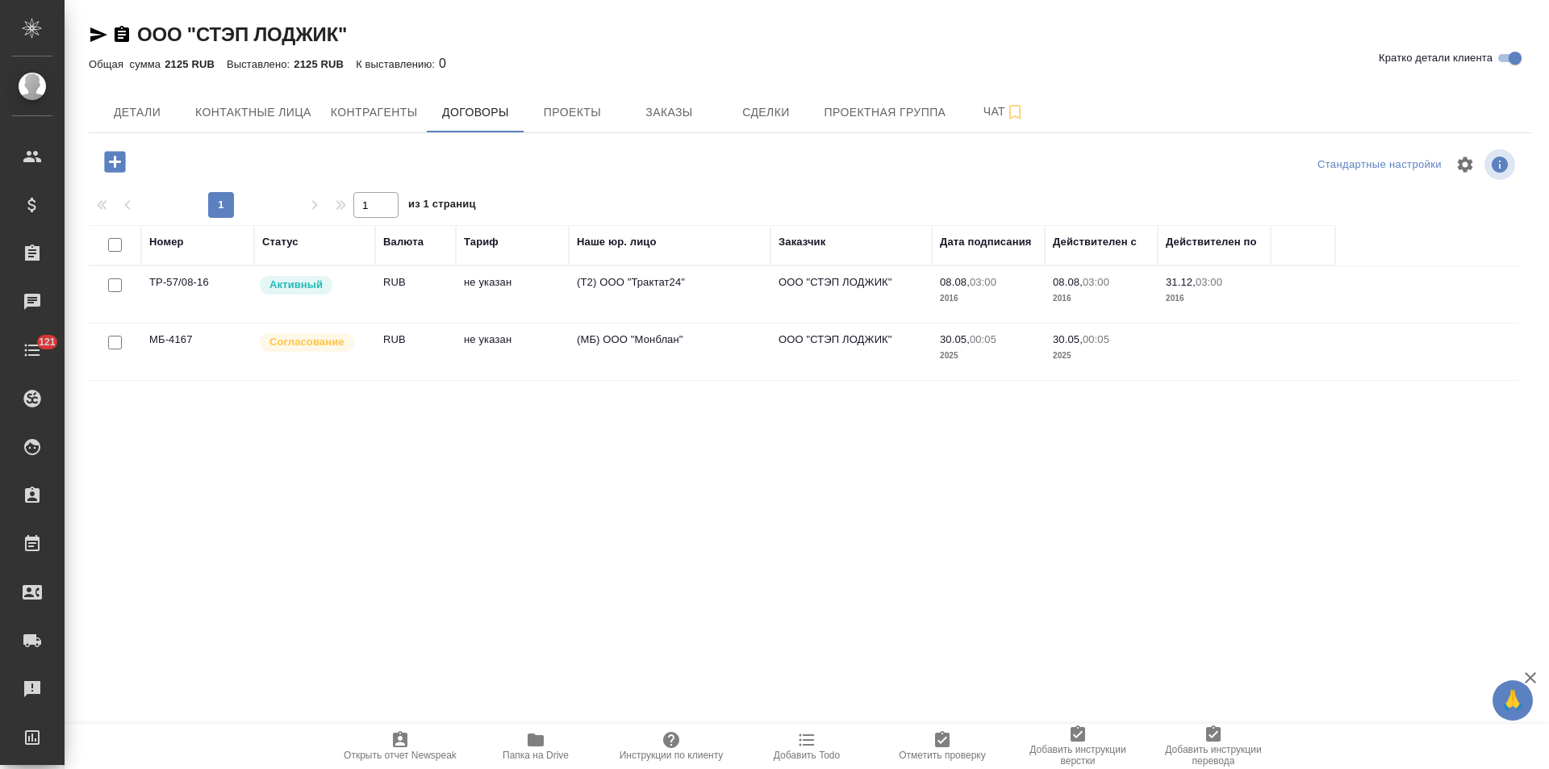
click at [540, 355] on td "не указан" at bounding box center [512, 351] width 113 height 56
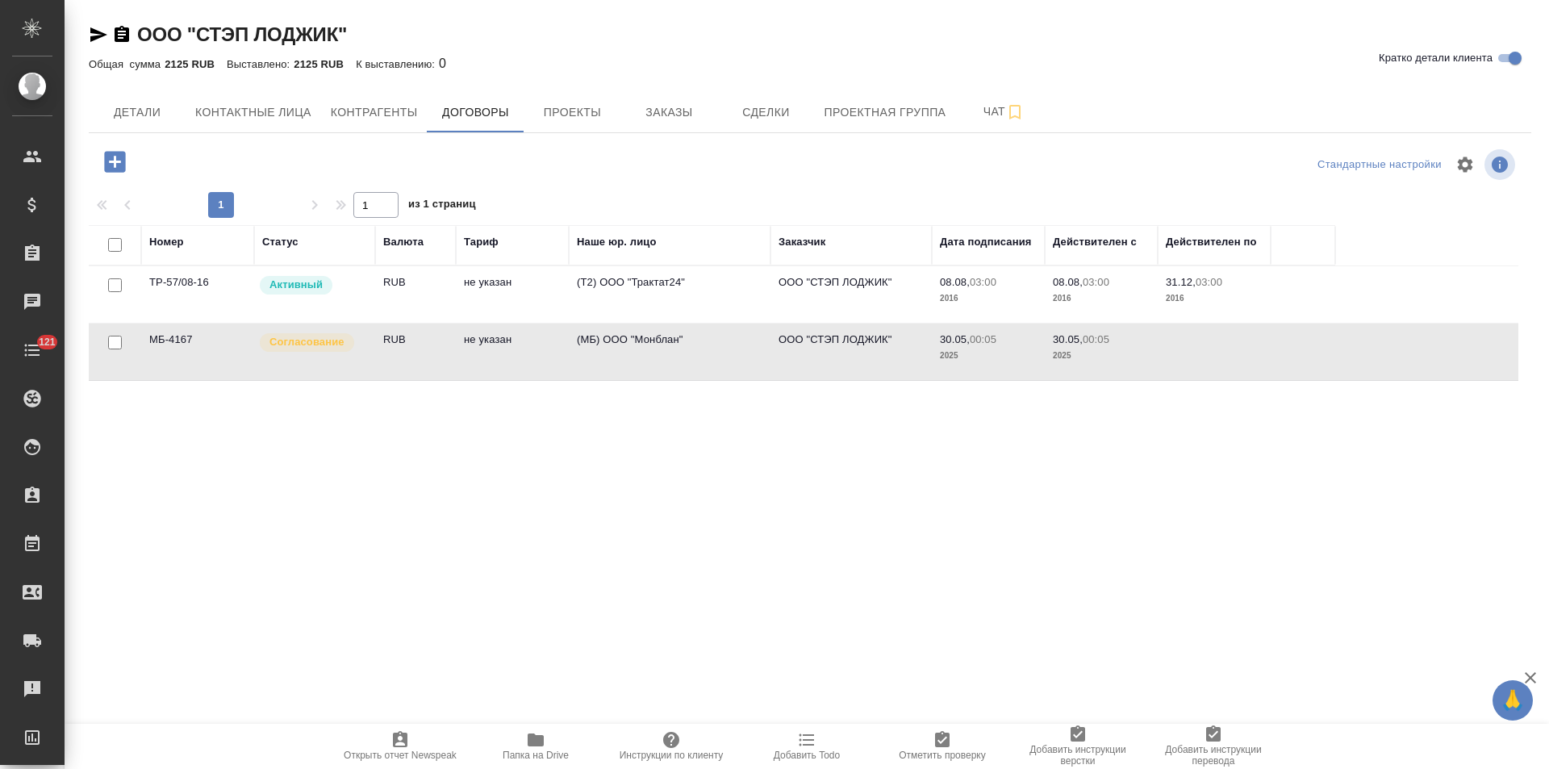
click at [540, 355] on td "не указан" at bounding box center [512, 351] width 113 height 56
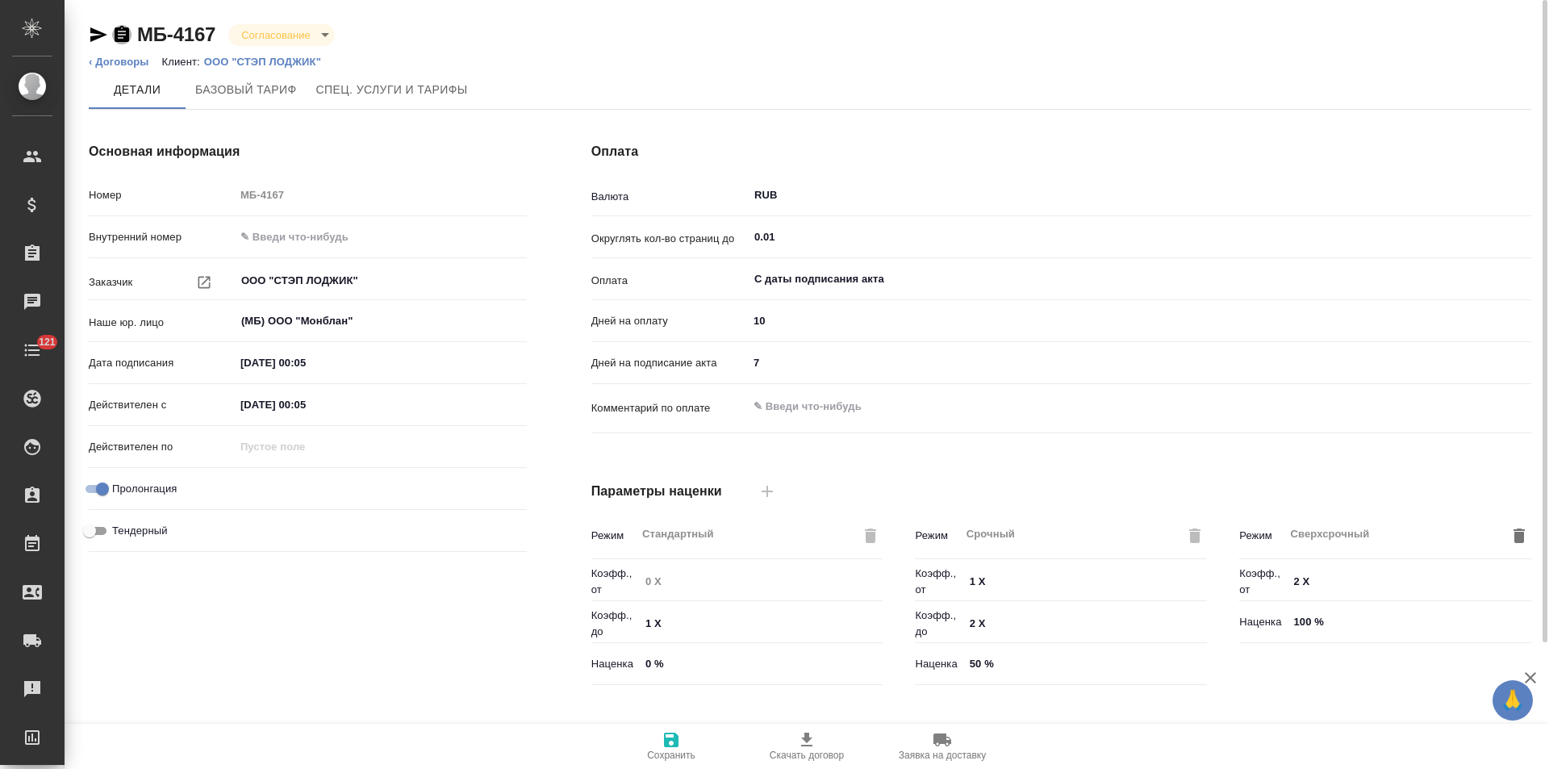
click at [122, 35] on icon "button" at bounding box center [122, 34] width 15 height 16
click at [98, 31] on icon "button" at bounding box center [98, 34] width 19 height 19
click at [98, 31] on icon "button" at bounding box center [98, 34] width 17 height 15
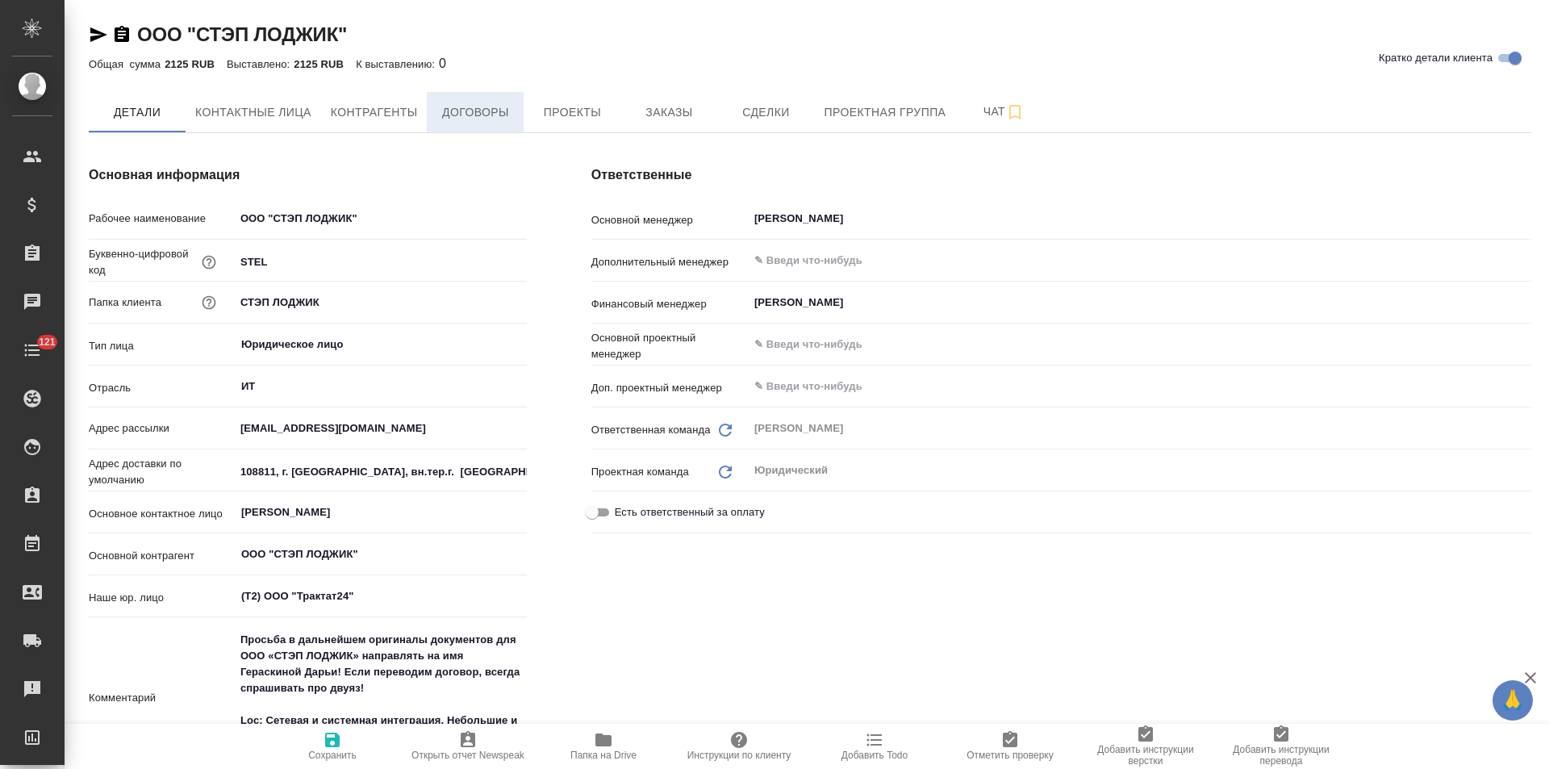
click at [502, 115] on span "Договоры" at bounding box center [474, 112] width 77 height 20
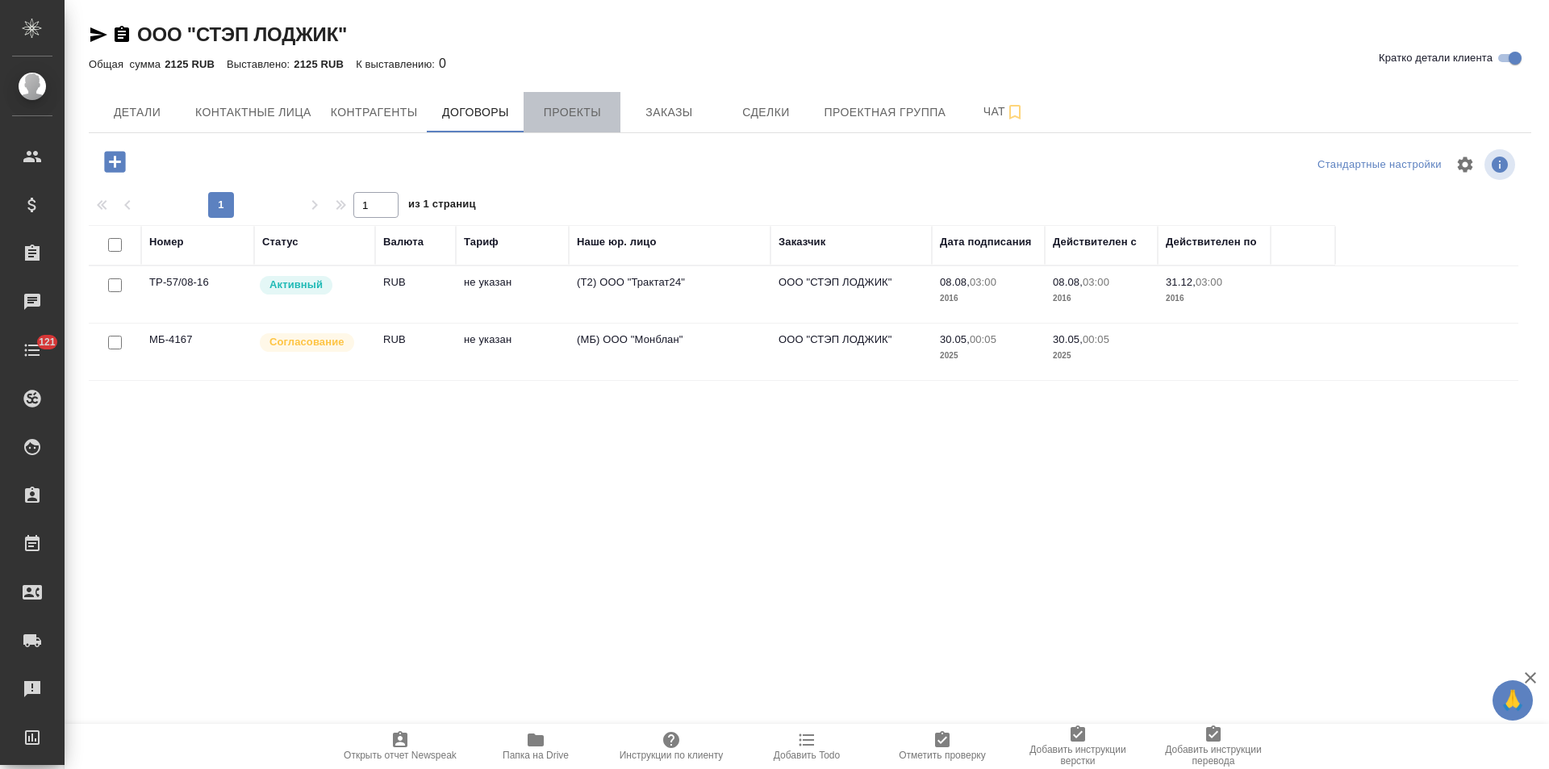
click at [568, 115] on span "Проекты" at bounding box center [571, 112] width 77 height 20
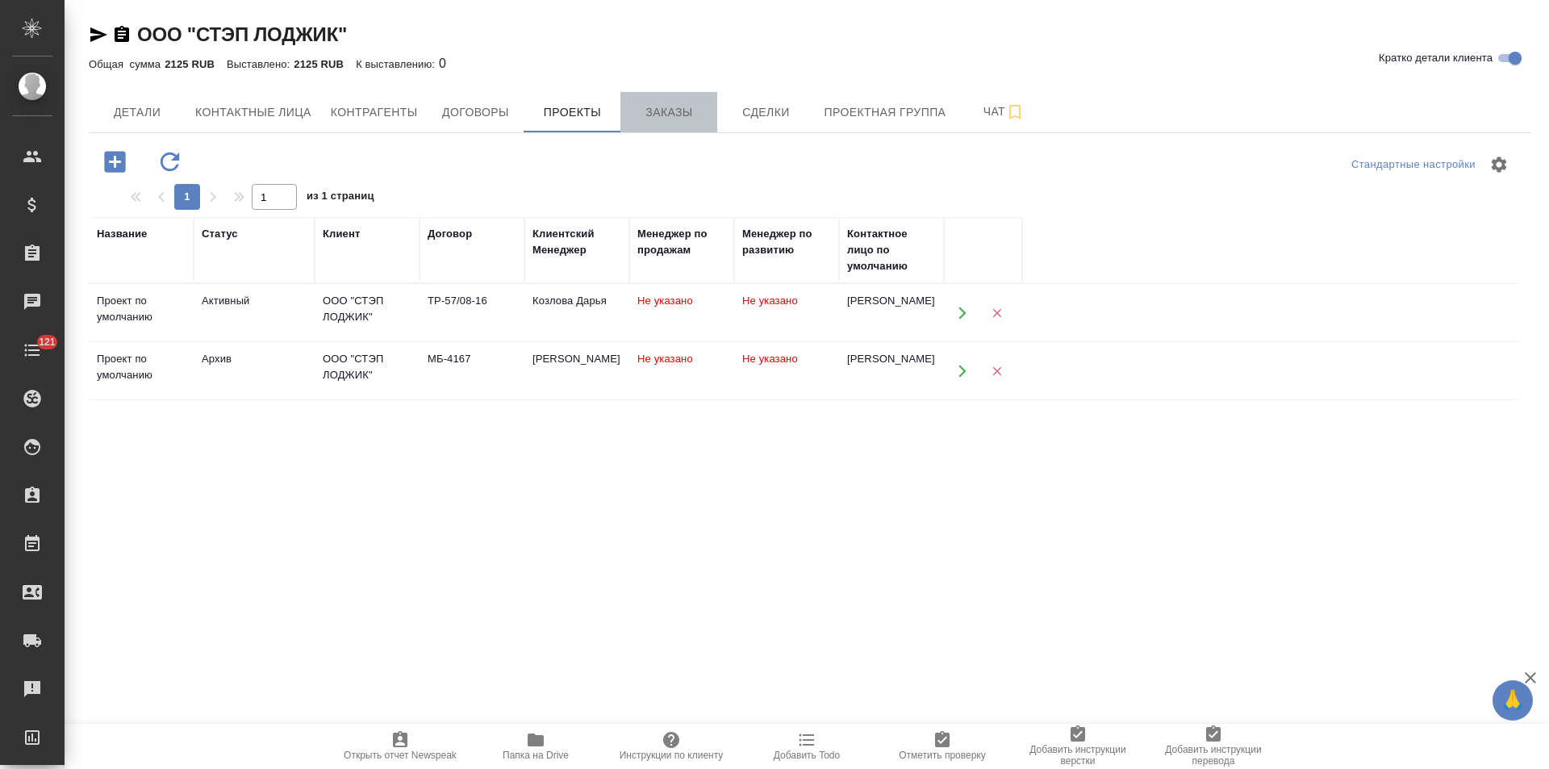
click at [672, 118] on span "Заказы" at bounding box center [668, 112] width 77 height 20
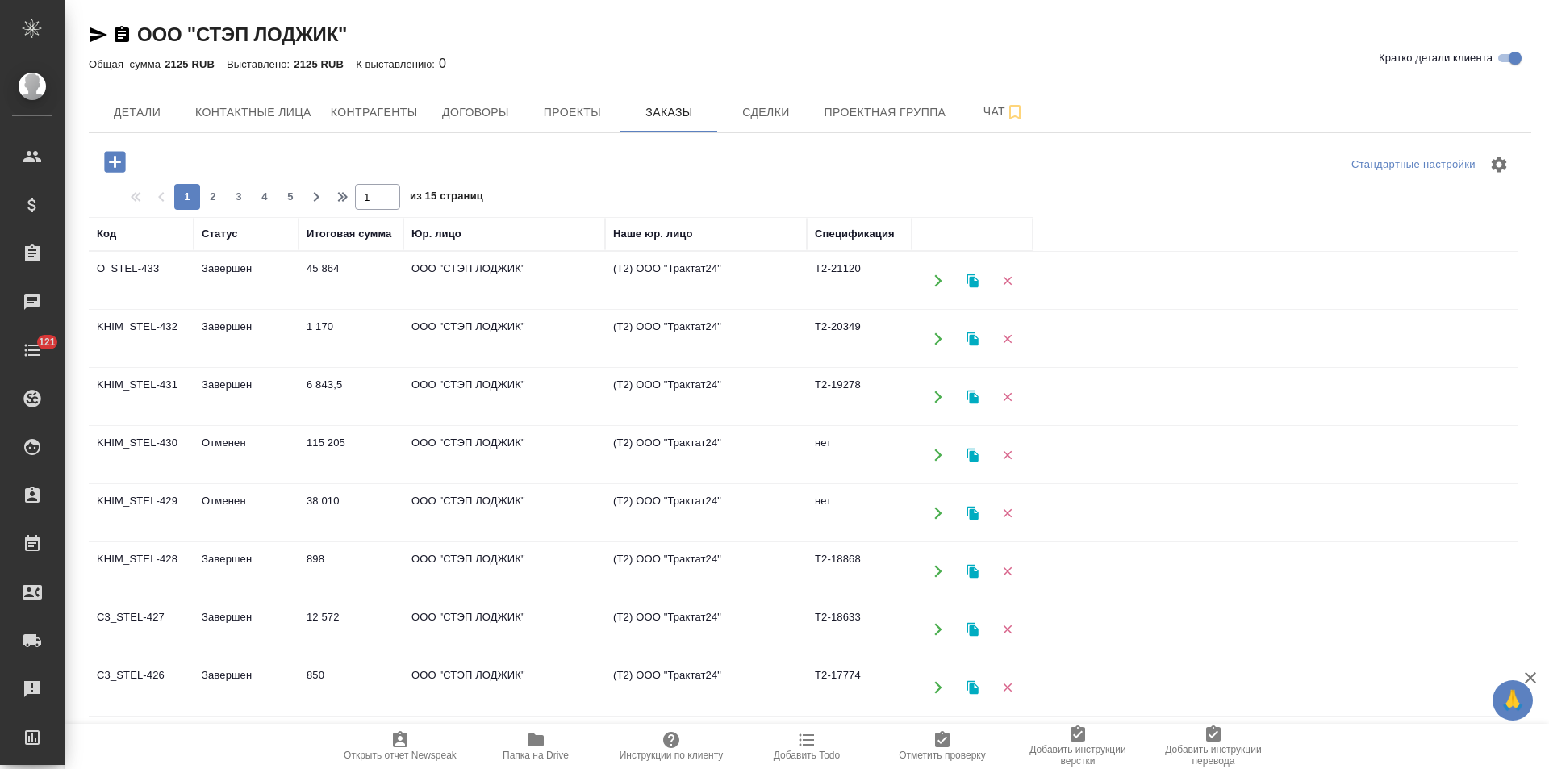
click at [661, 272] on td "(Т2) ООО "Трактат24"" at bounding box center [706, 280] width 202 height 56
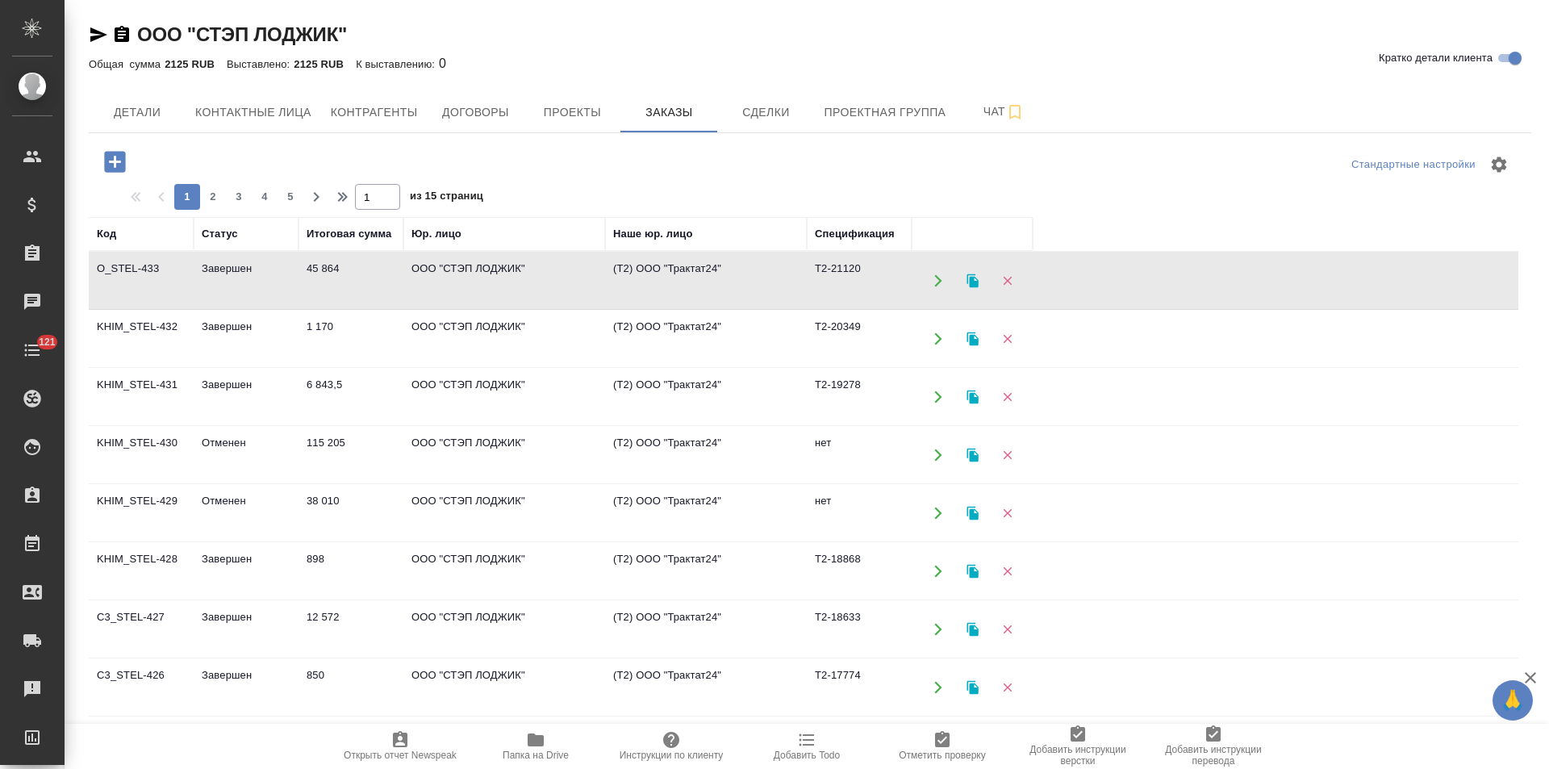
click at [661, 272] on td "(Т2) ООО "Трактат24"" at bounding box center [706, 280] width 202 height 56
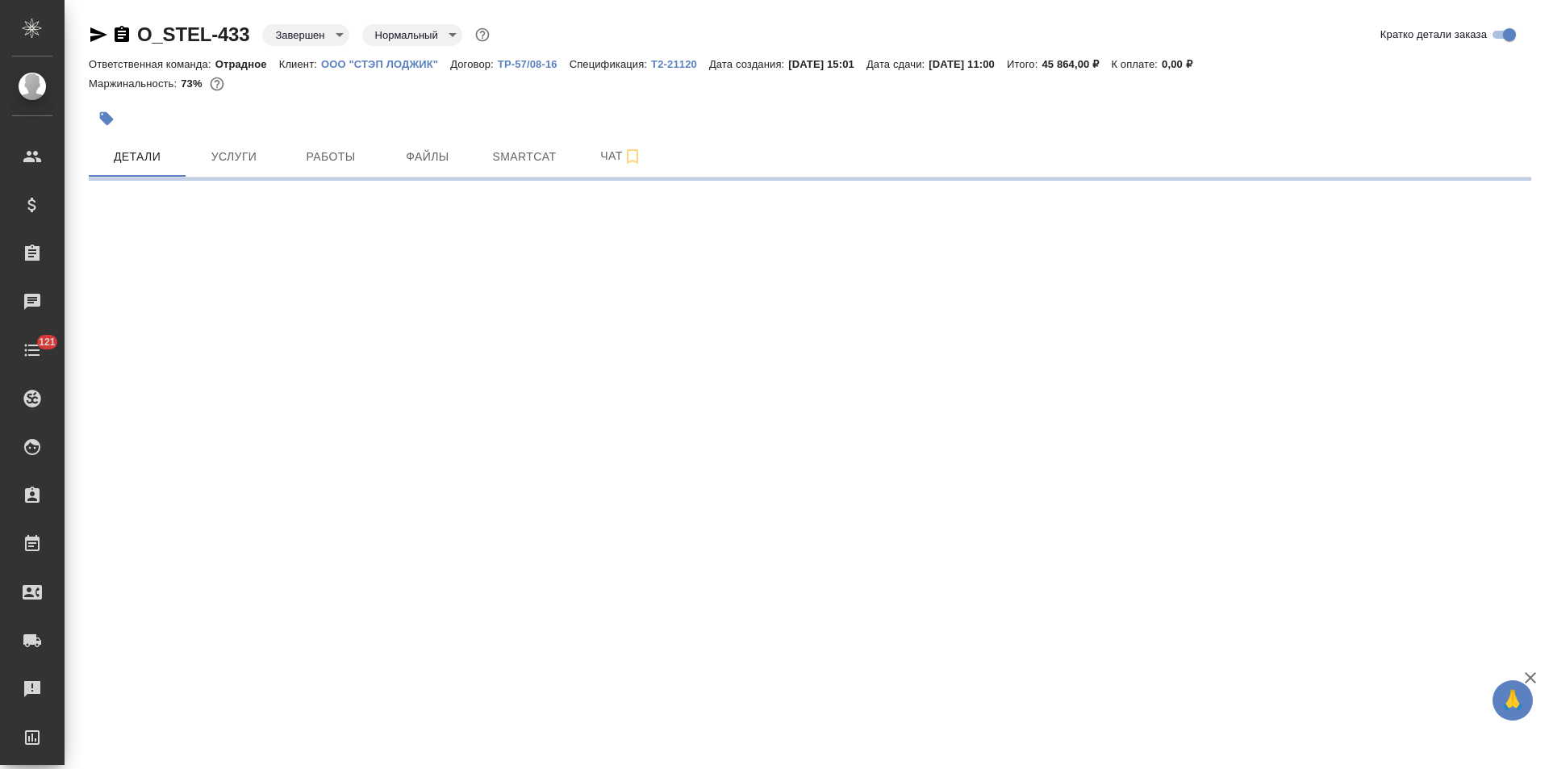
select select "RU"
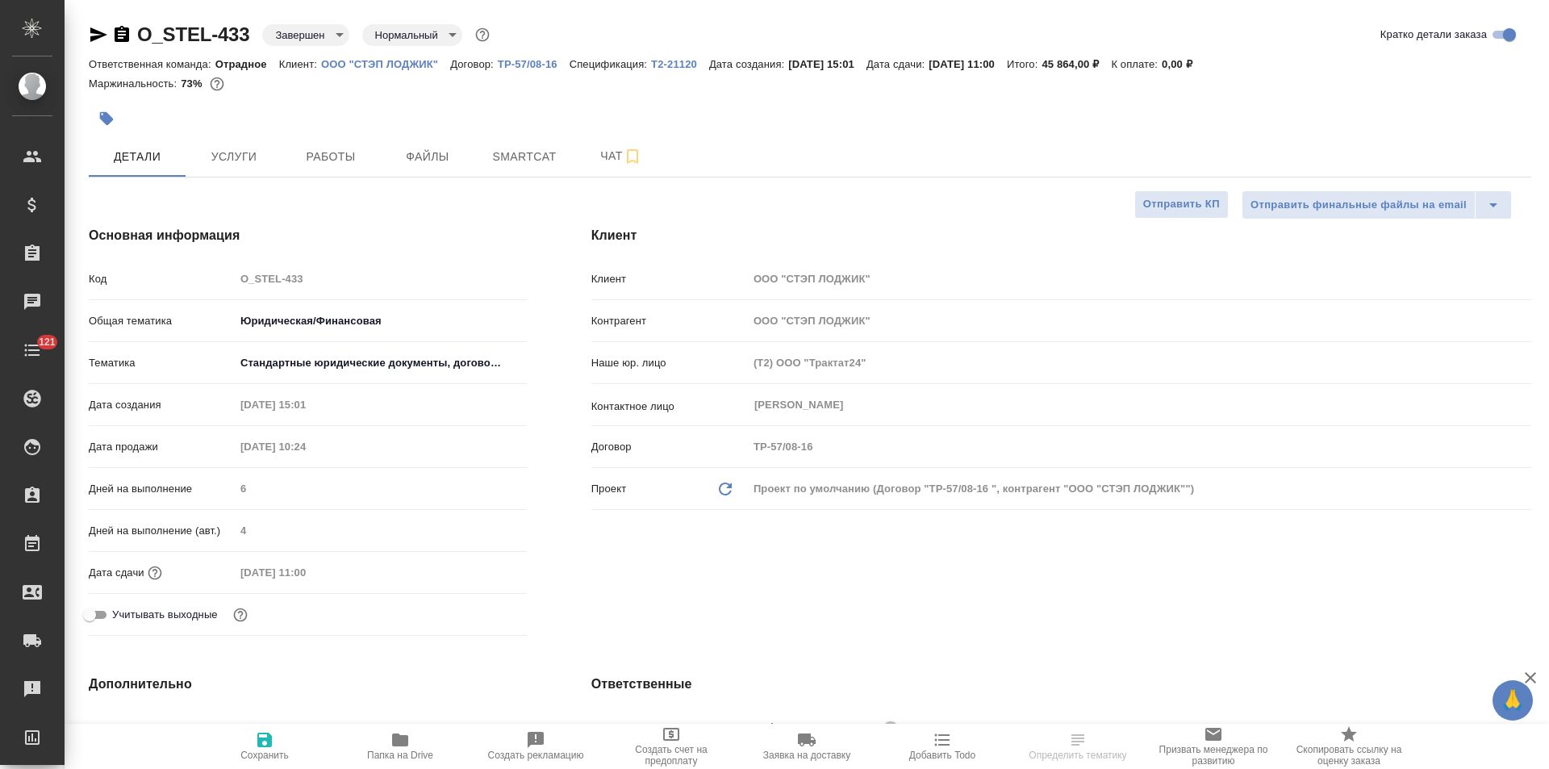
type textarea "x"
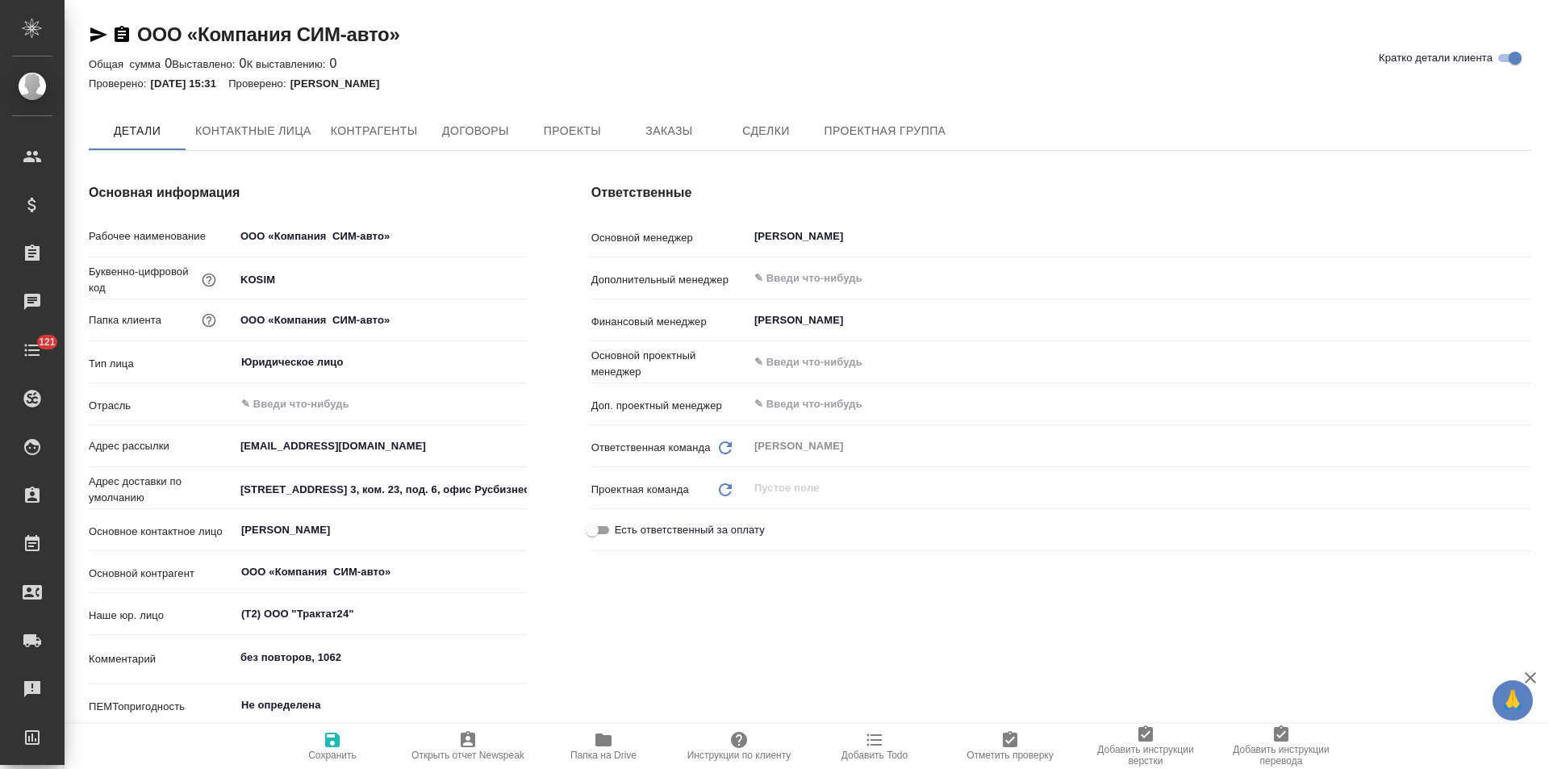
type textarea "x"
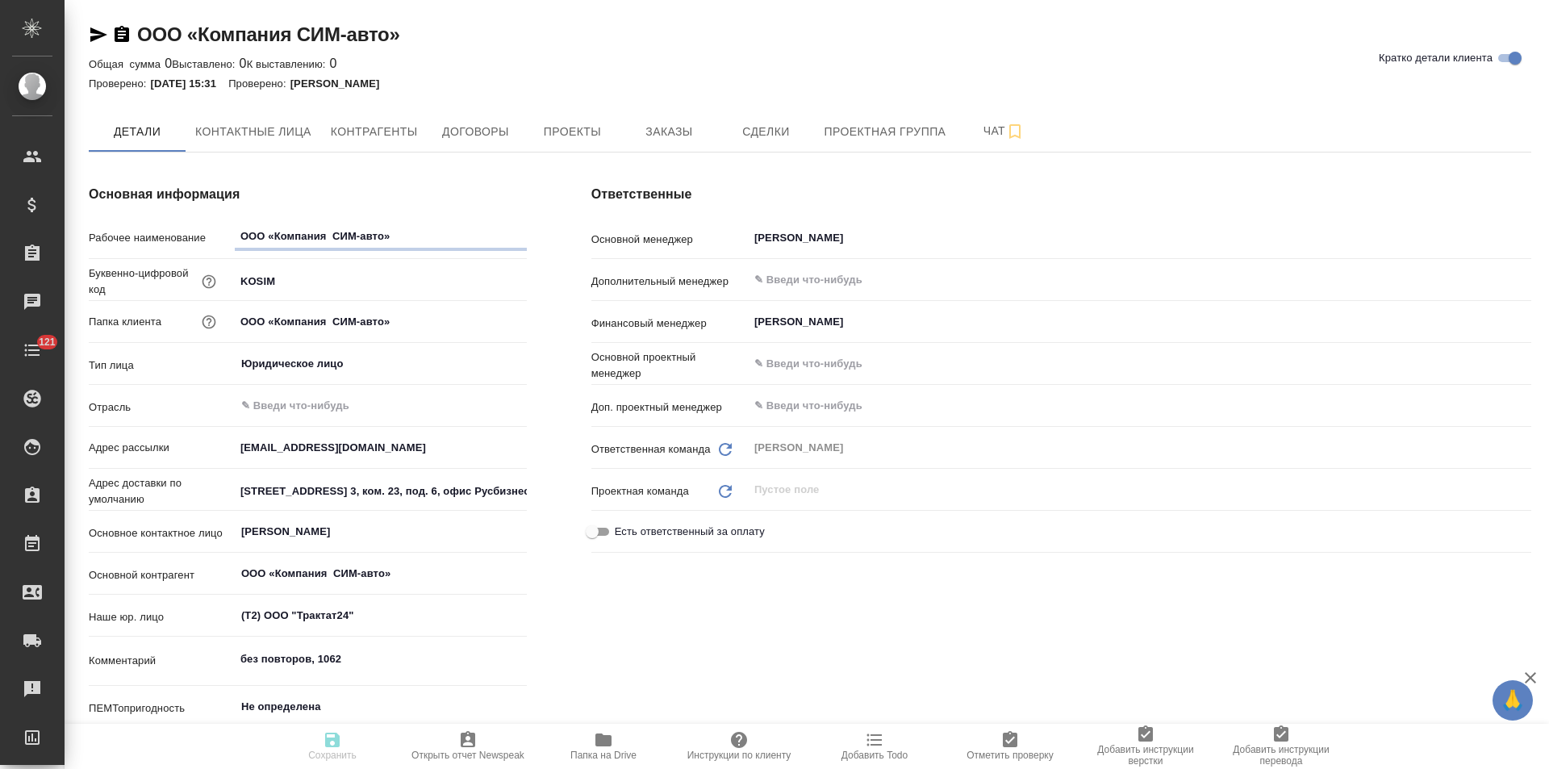
type textarea "x"
click at [476, 134] on span "Договоры" at bounding box center [474, 132] width 77 height 20
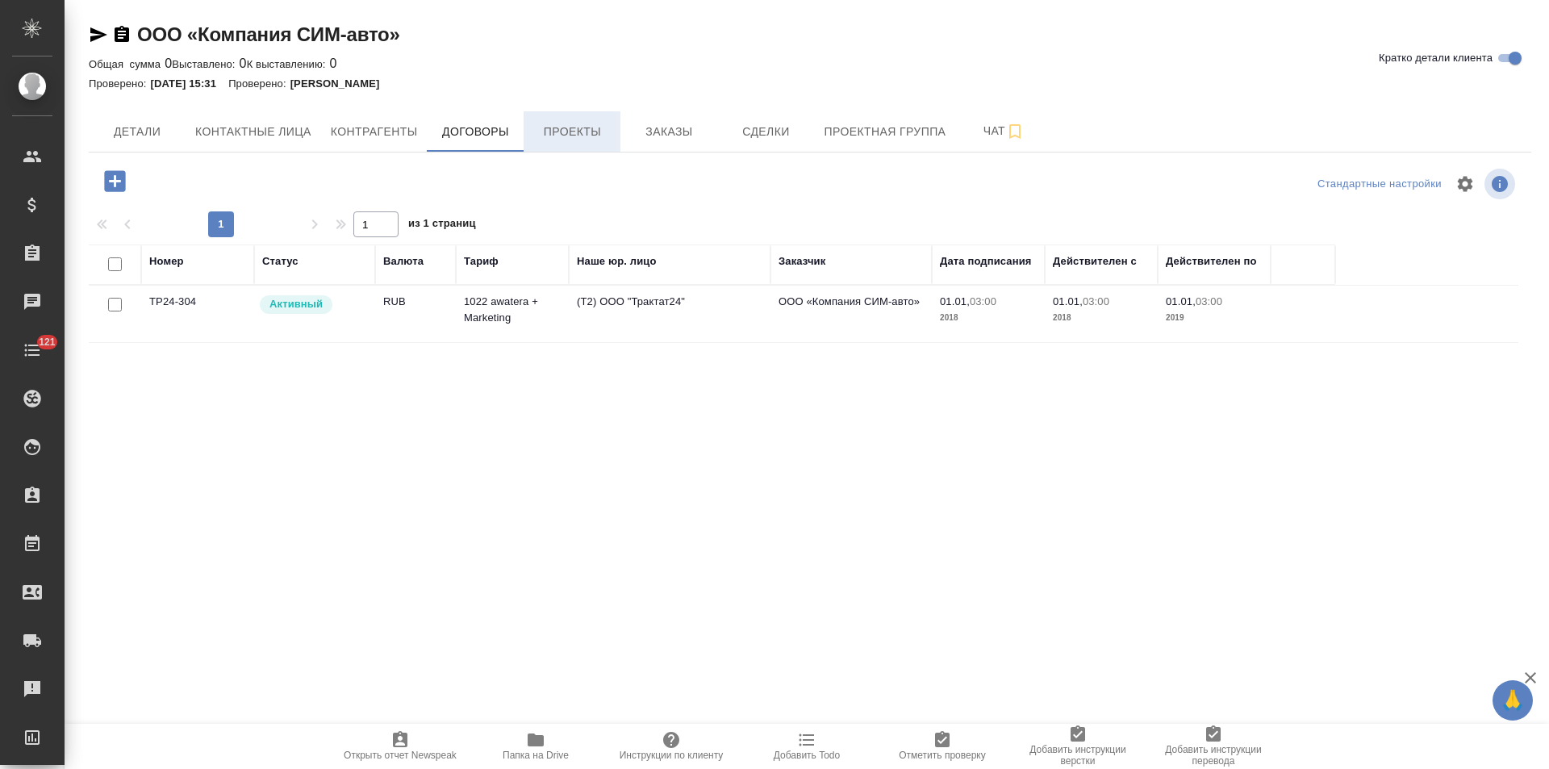
click at [591, 136] on span "Проекты" at bounding box center [571, 132] width 77 height 20
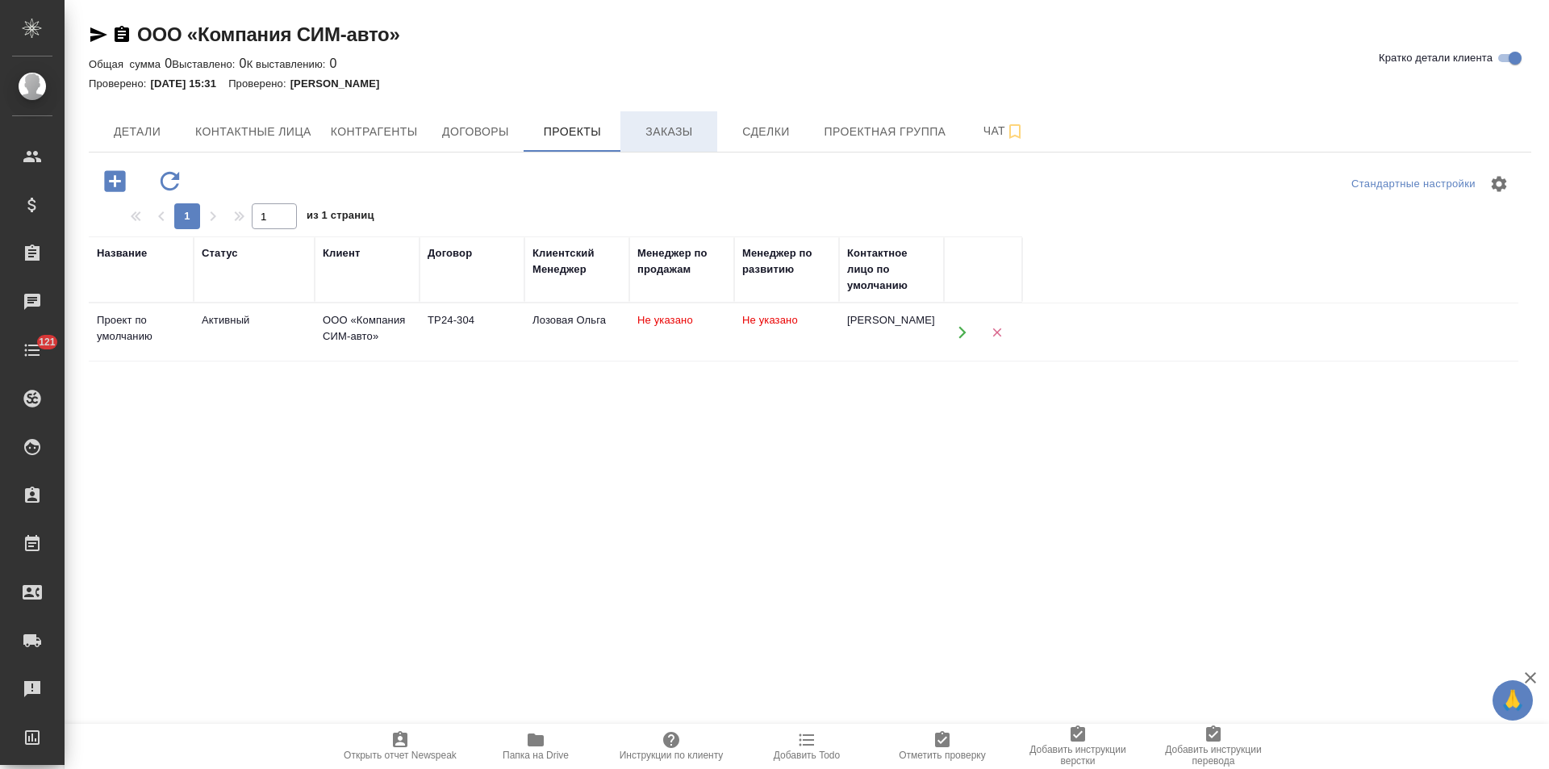
click at [683, 139] on span "Заказы" at bounding box center [668, 132] width 77 height 20
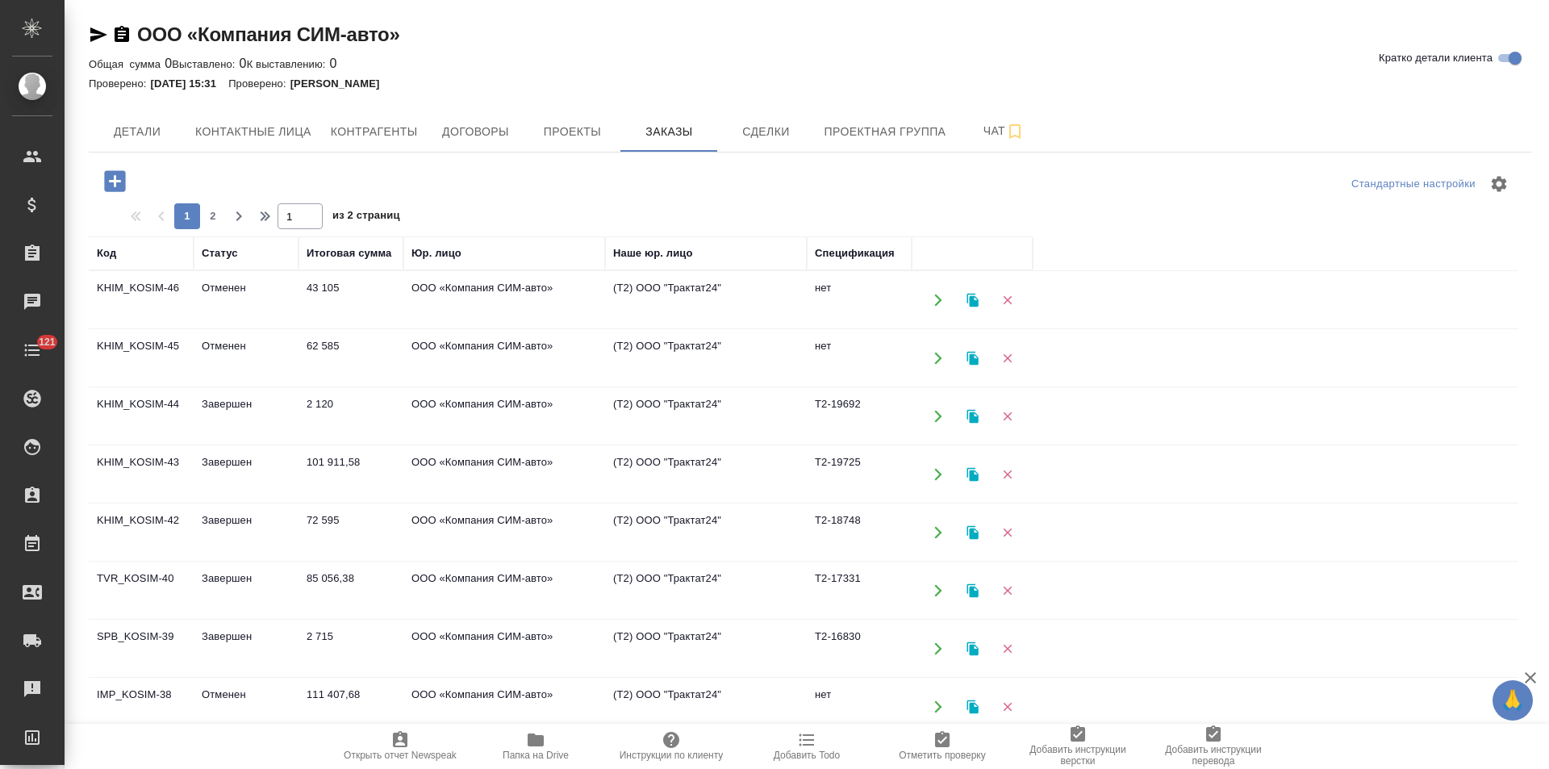
click at [636, 309] on td "(Т2) ООО "Трактат24"" at bounding box center [706, 300] width 202 height 56
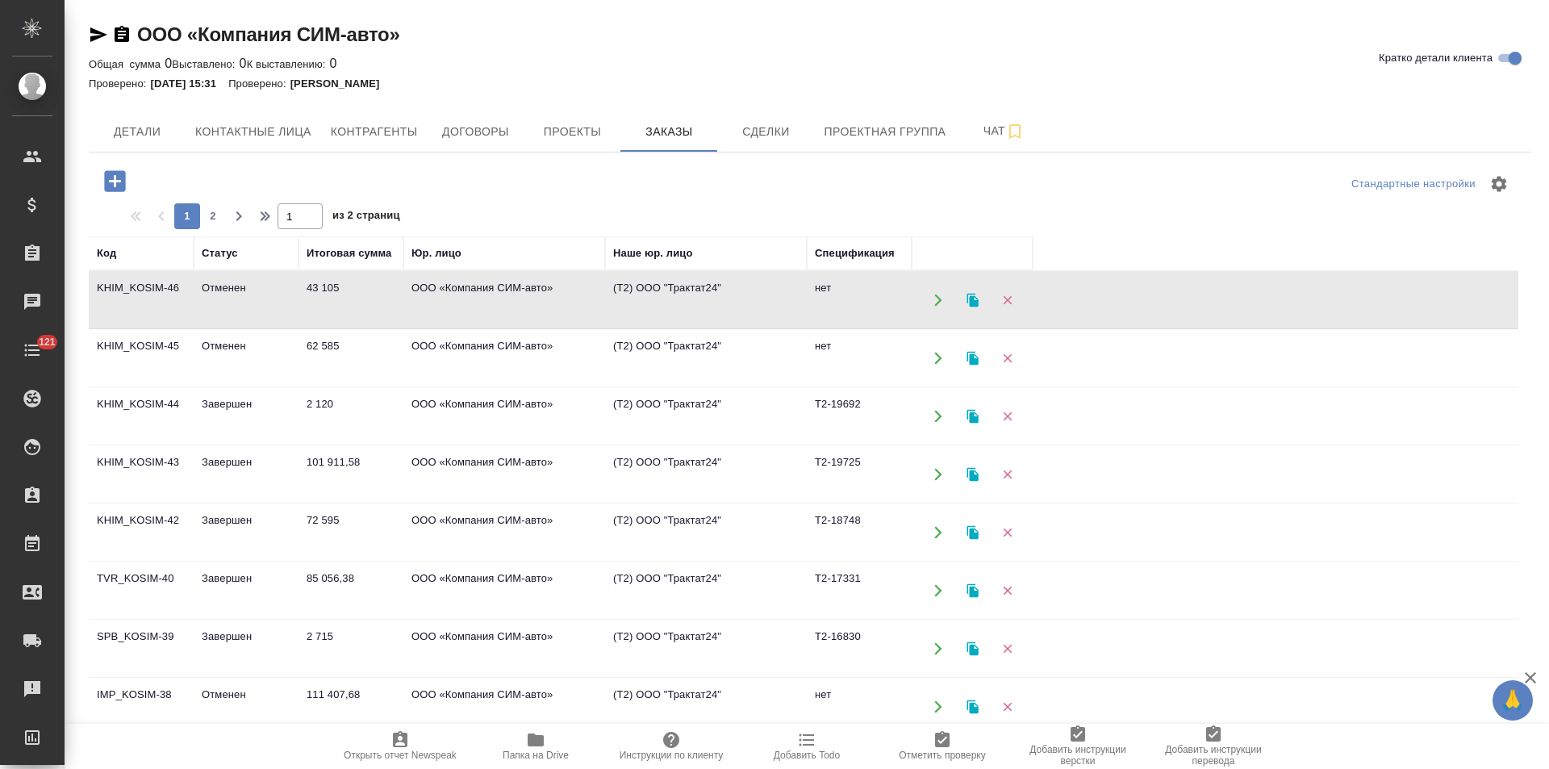
click at [636, 309] on td "(Т2) ООО "Трактат24"" at bounding box center [706, 300] width 202 height 56
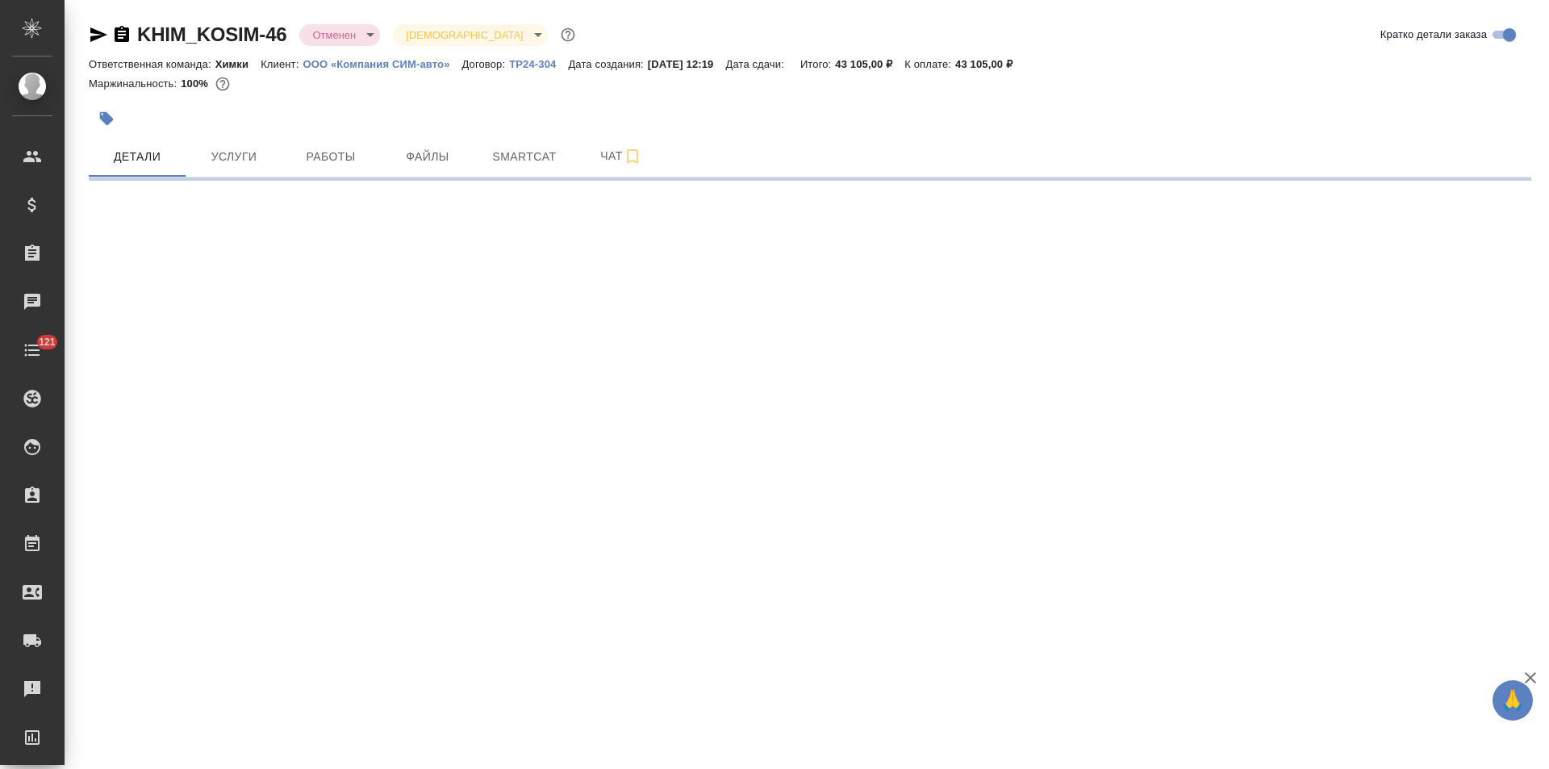
select select "RU"
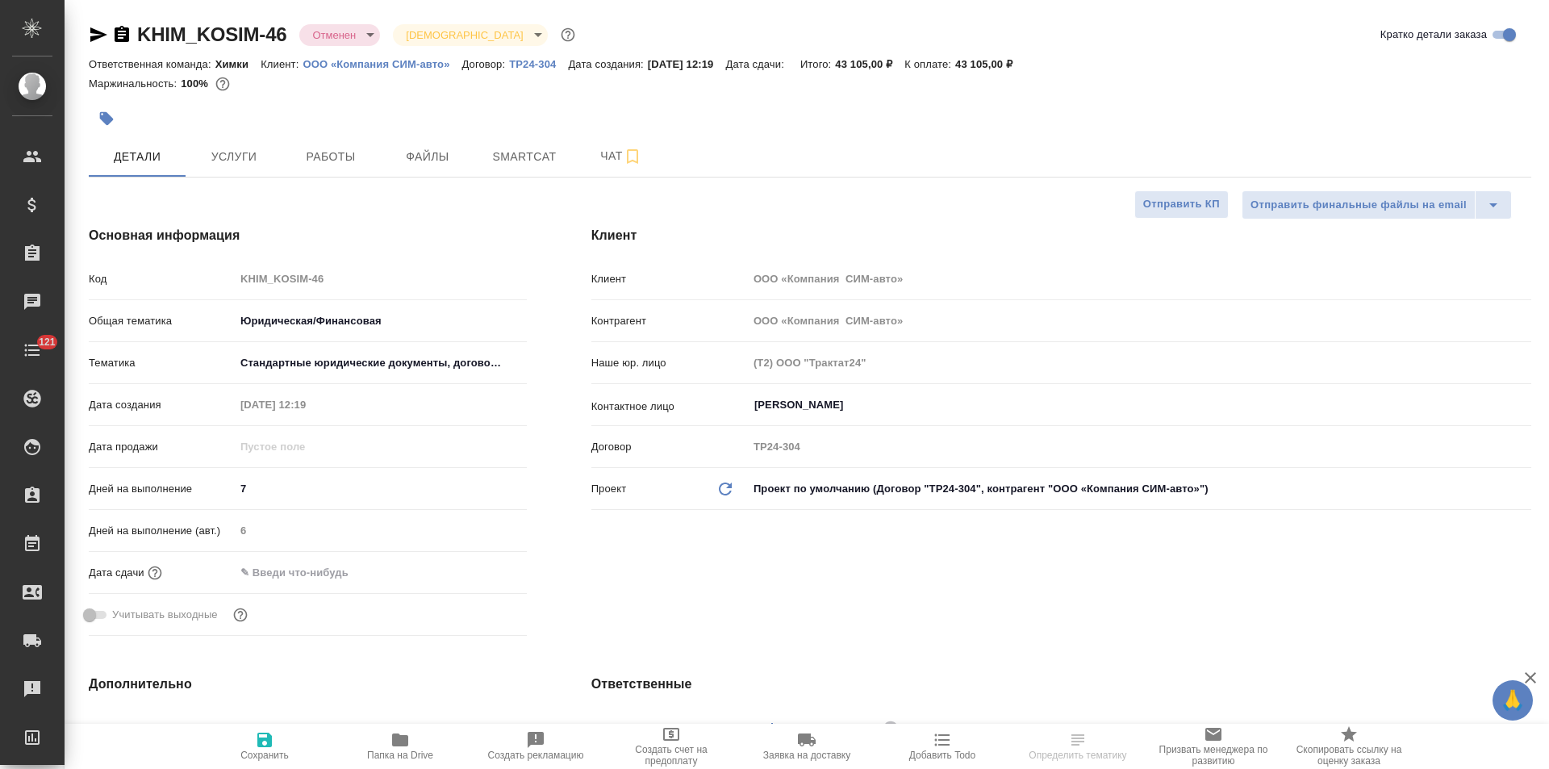
type textarea "x"
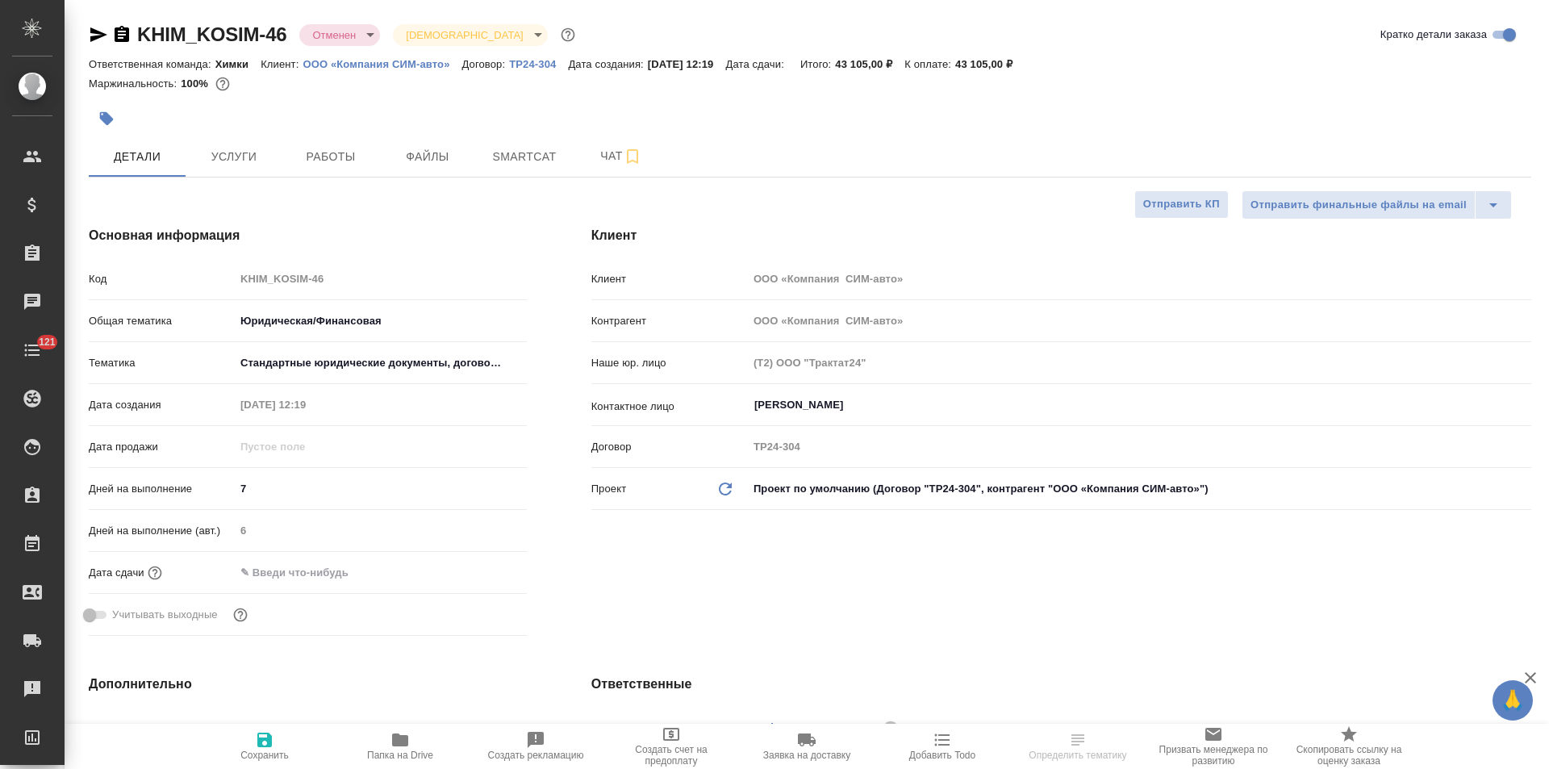
type textarea "x"
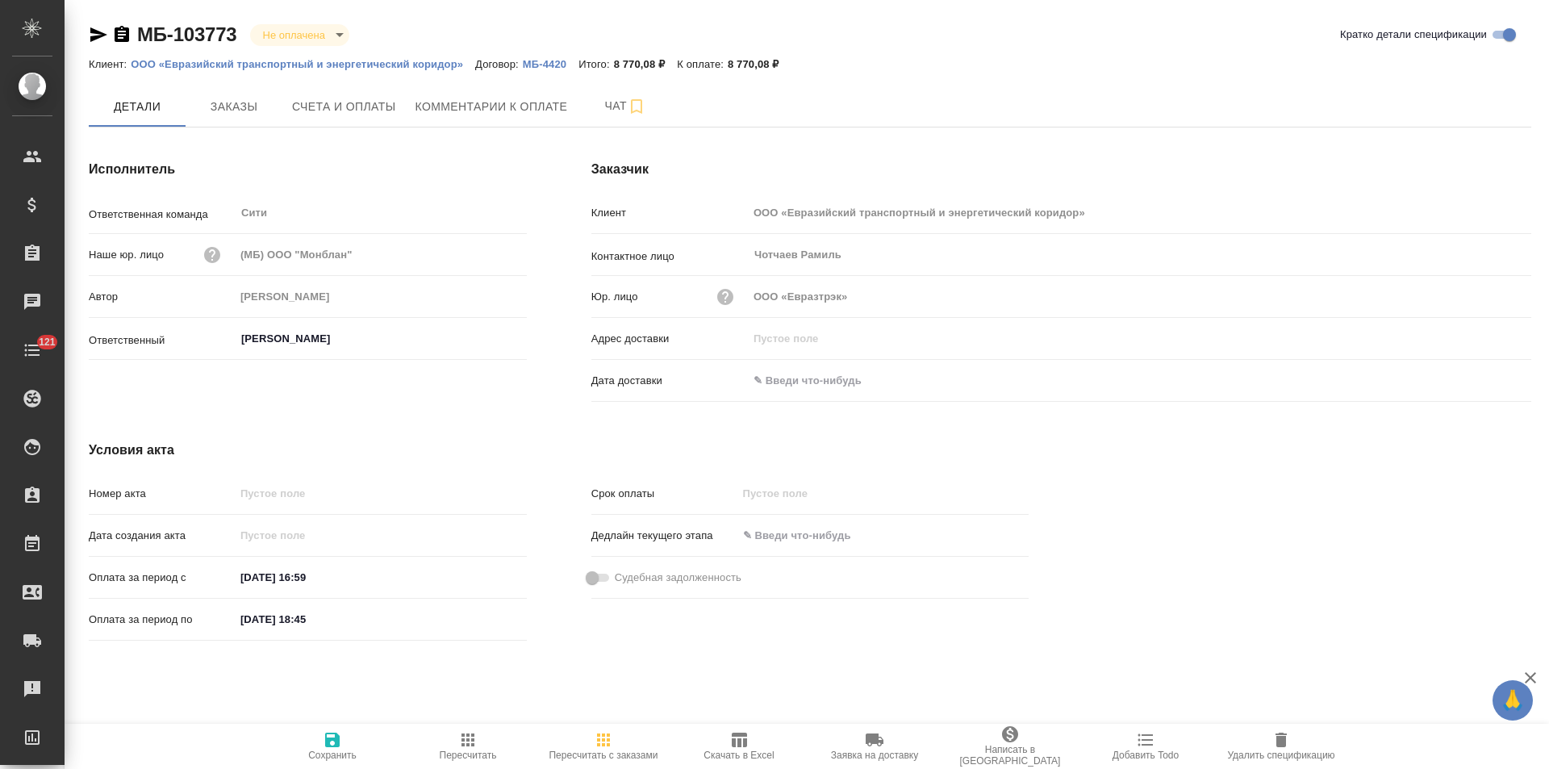
click at [542, 60] on p "МБ-4420" at bounding box center [551, 64] width 56 height 12
click at [124, 34] on icon "button" at bounding box center [122, 34] width 15 height 16
click at [373, 115] on span "Счета и оплаты" at bounding box center [344, 107] width 104 height 20
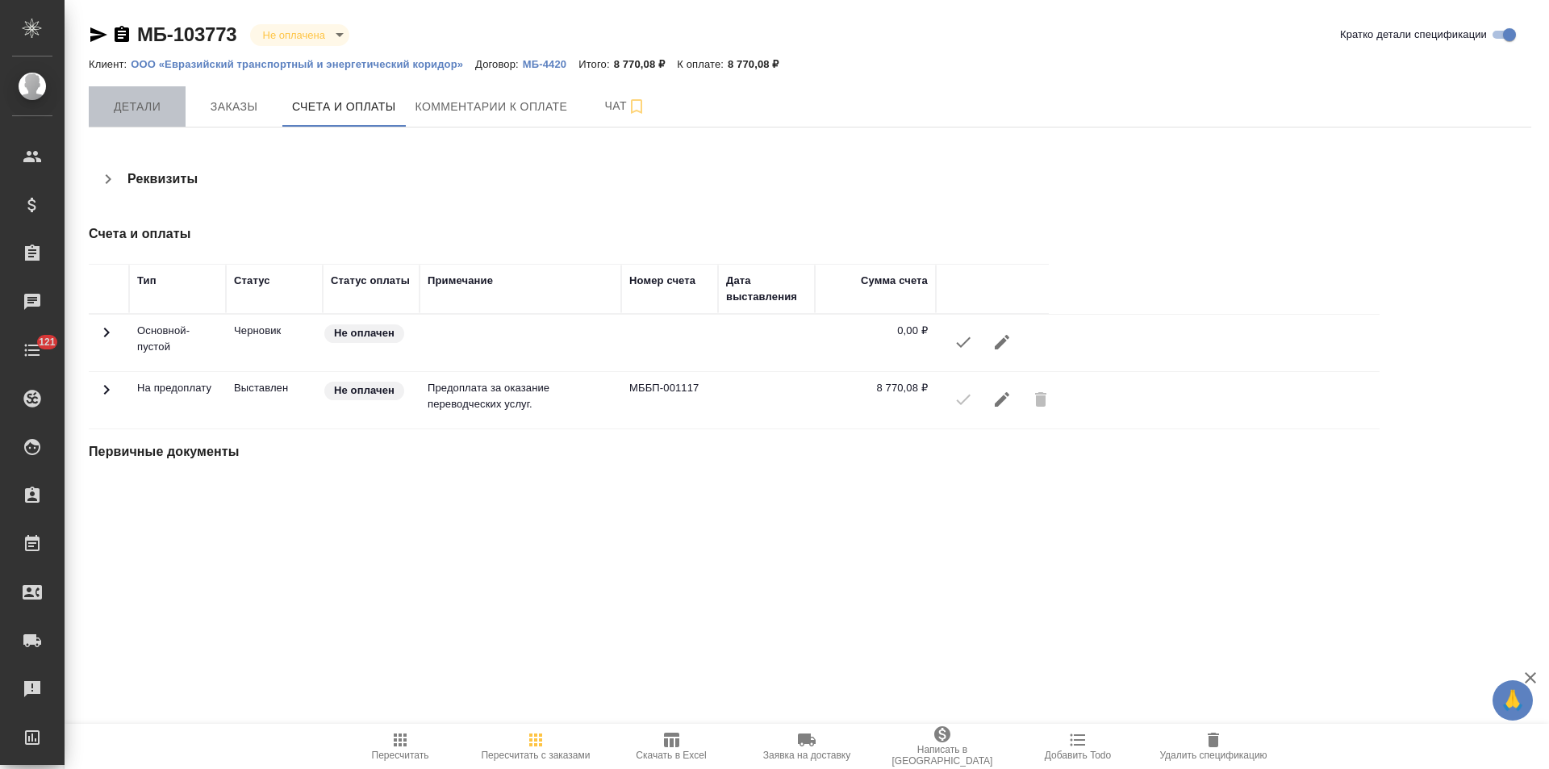
click at [150, 114] on span "Детали" at bounding box center [136, 107] width 77 height 20
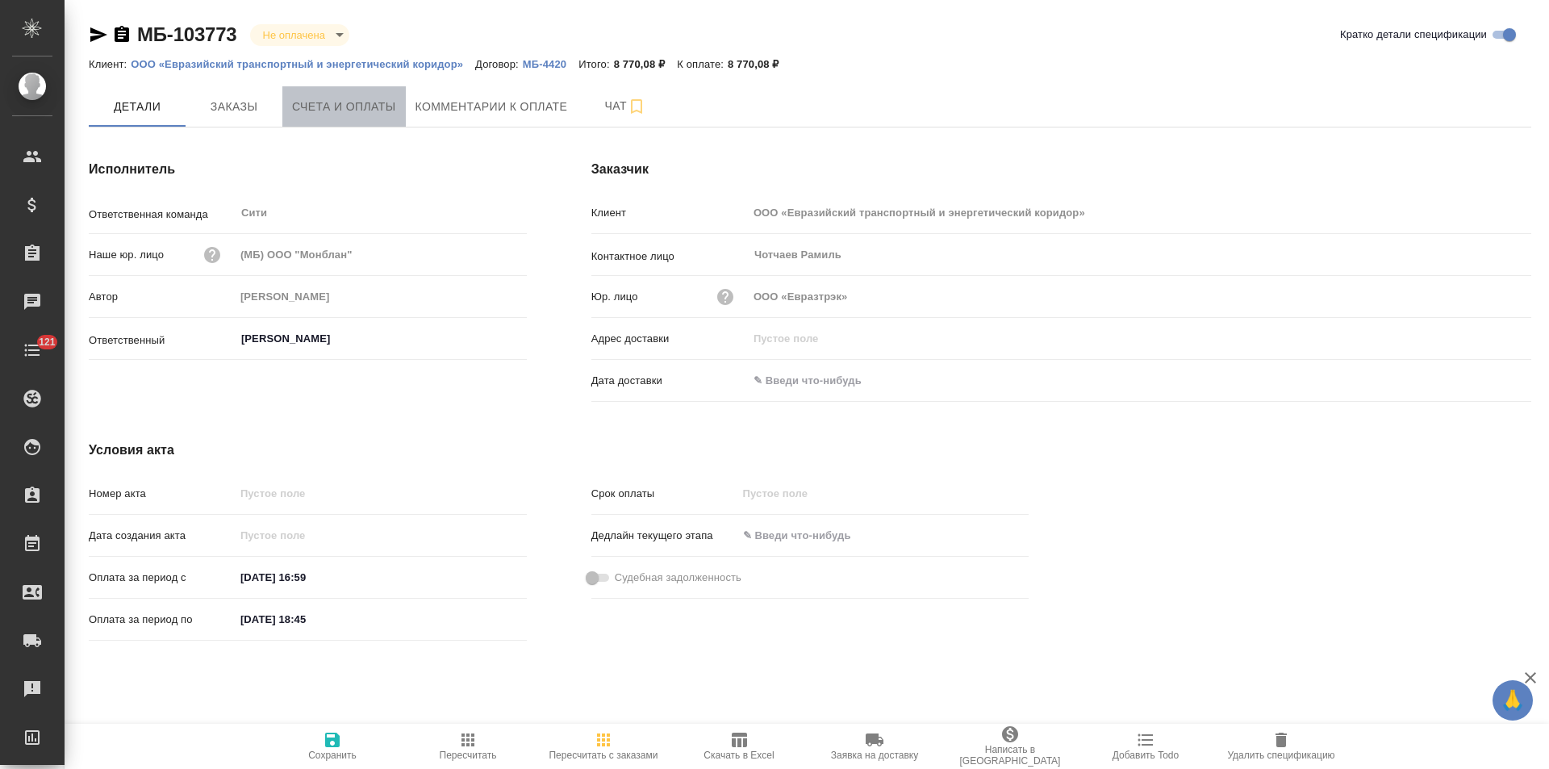
click at [369, 115] on span "Счета и оплаты" at bounding box center [344, 107] width 104 height 20
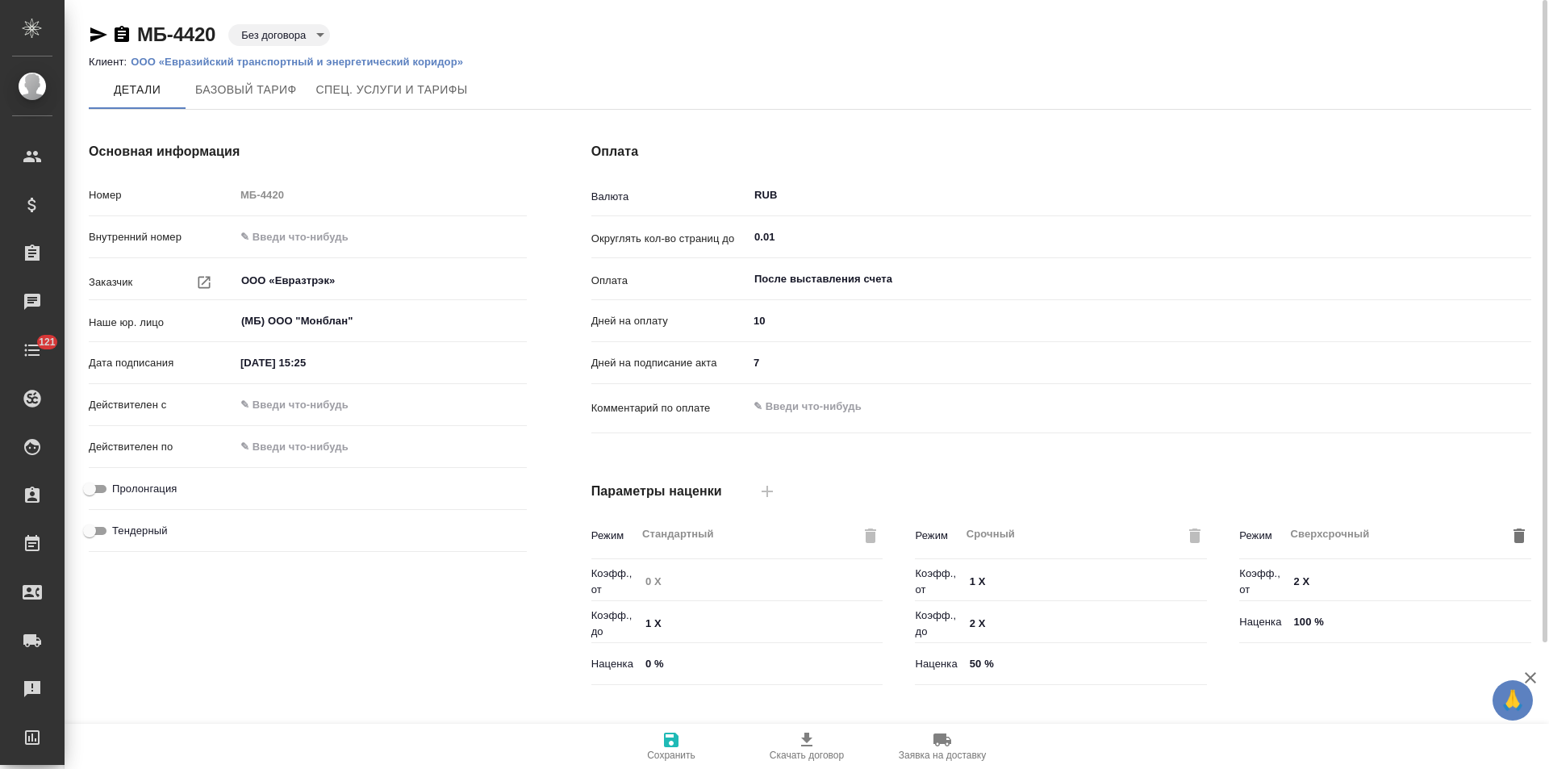
type input "Базовый ТП 2025"
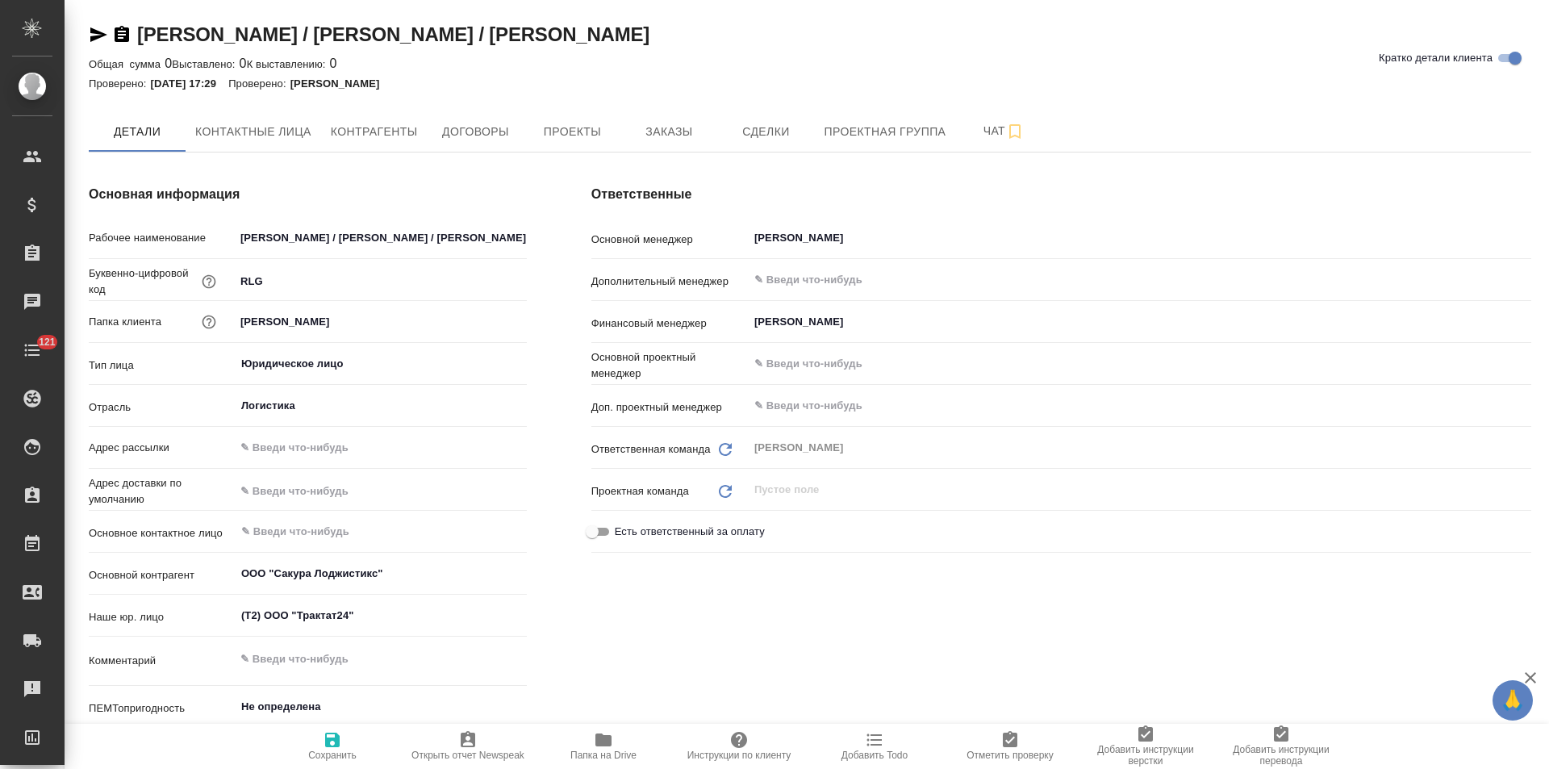
type textarea "x"
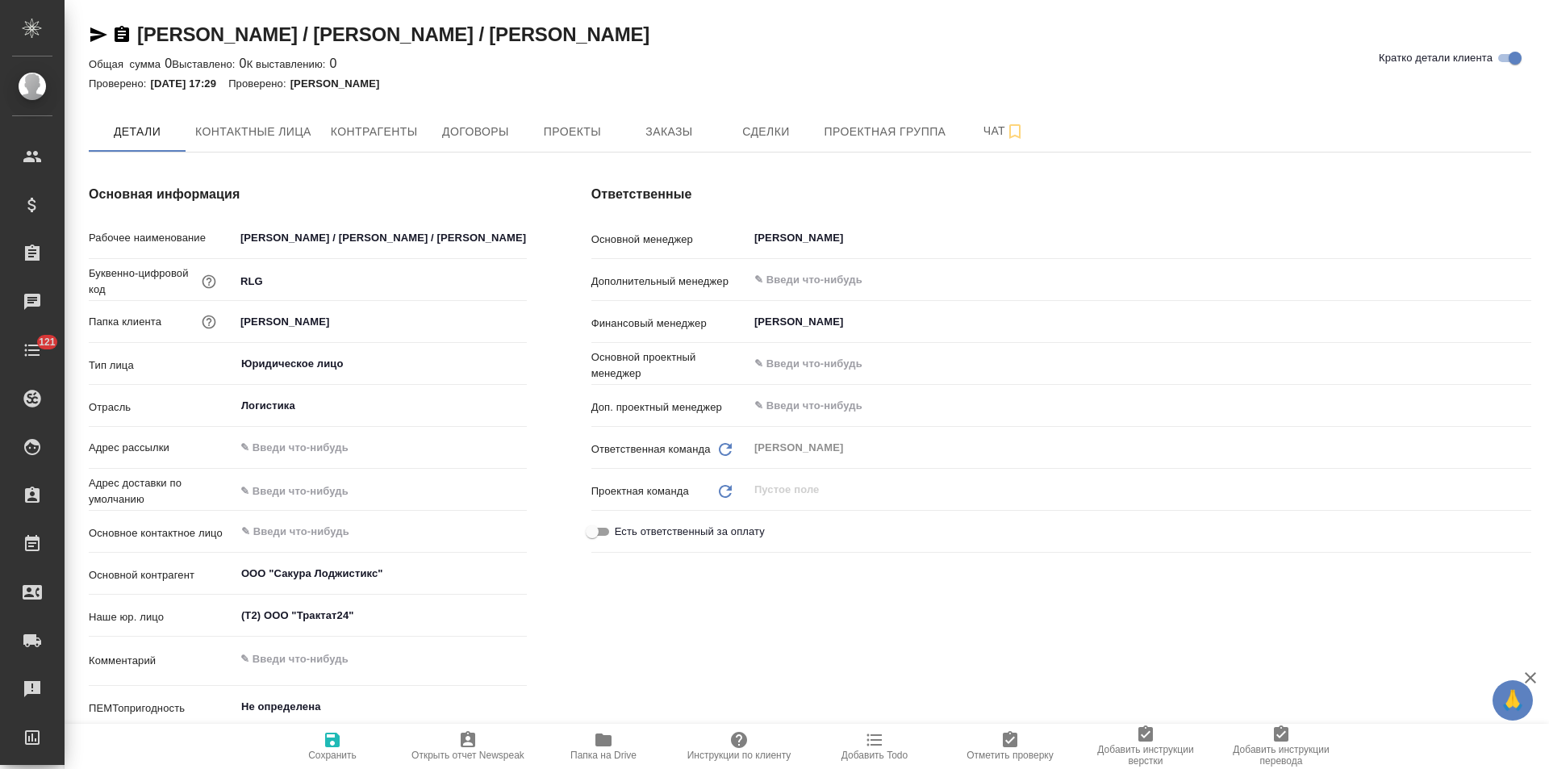
type textarea "x"
click at [494, 138] on span "Договоры" at bounding box center [474, 132] width 77 height 20
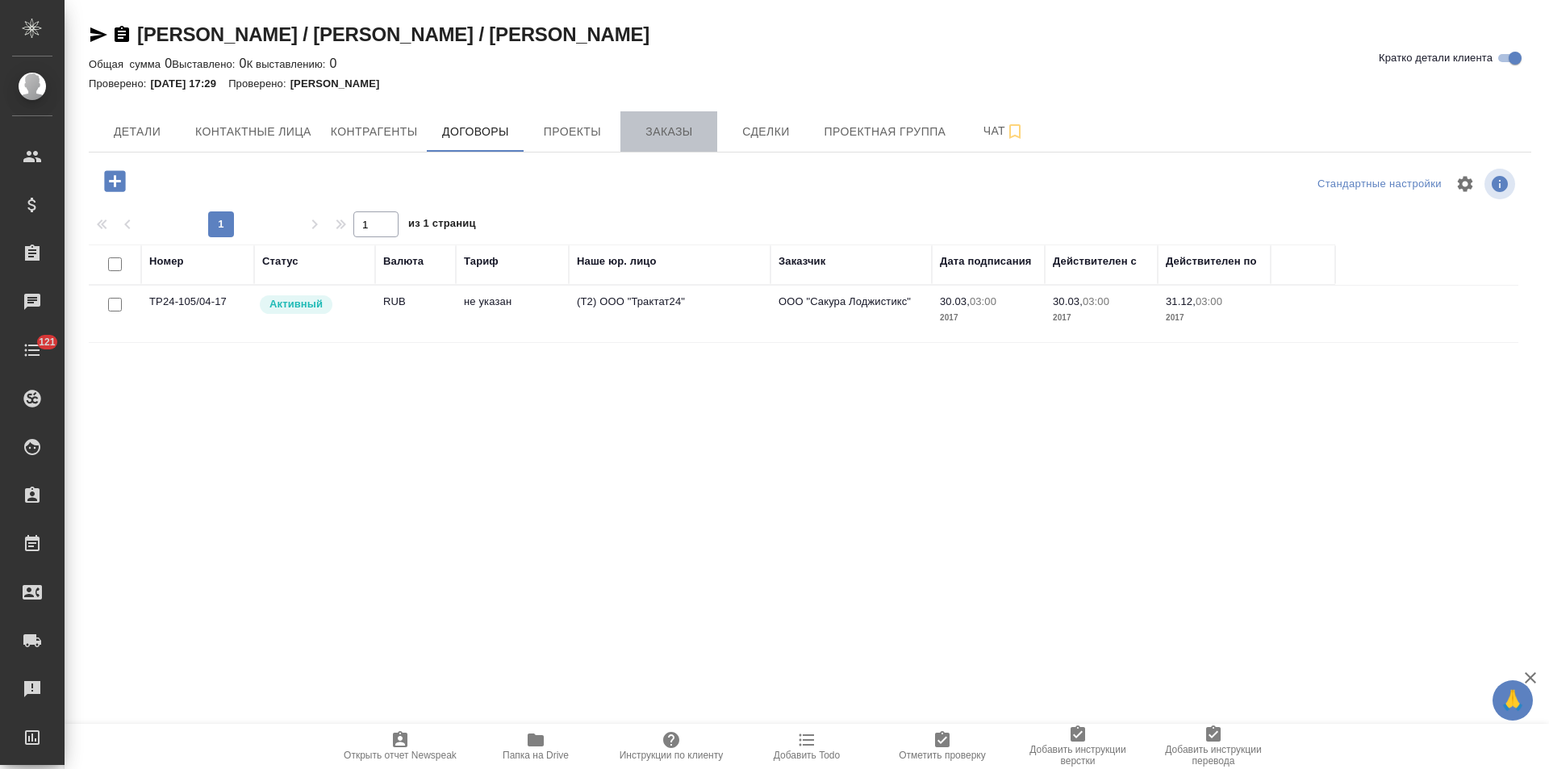
click at [666, 137] on span "Заказы" at bounding box center [668, 132] width 77 height 20
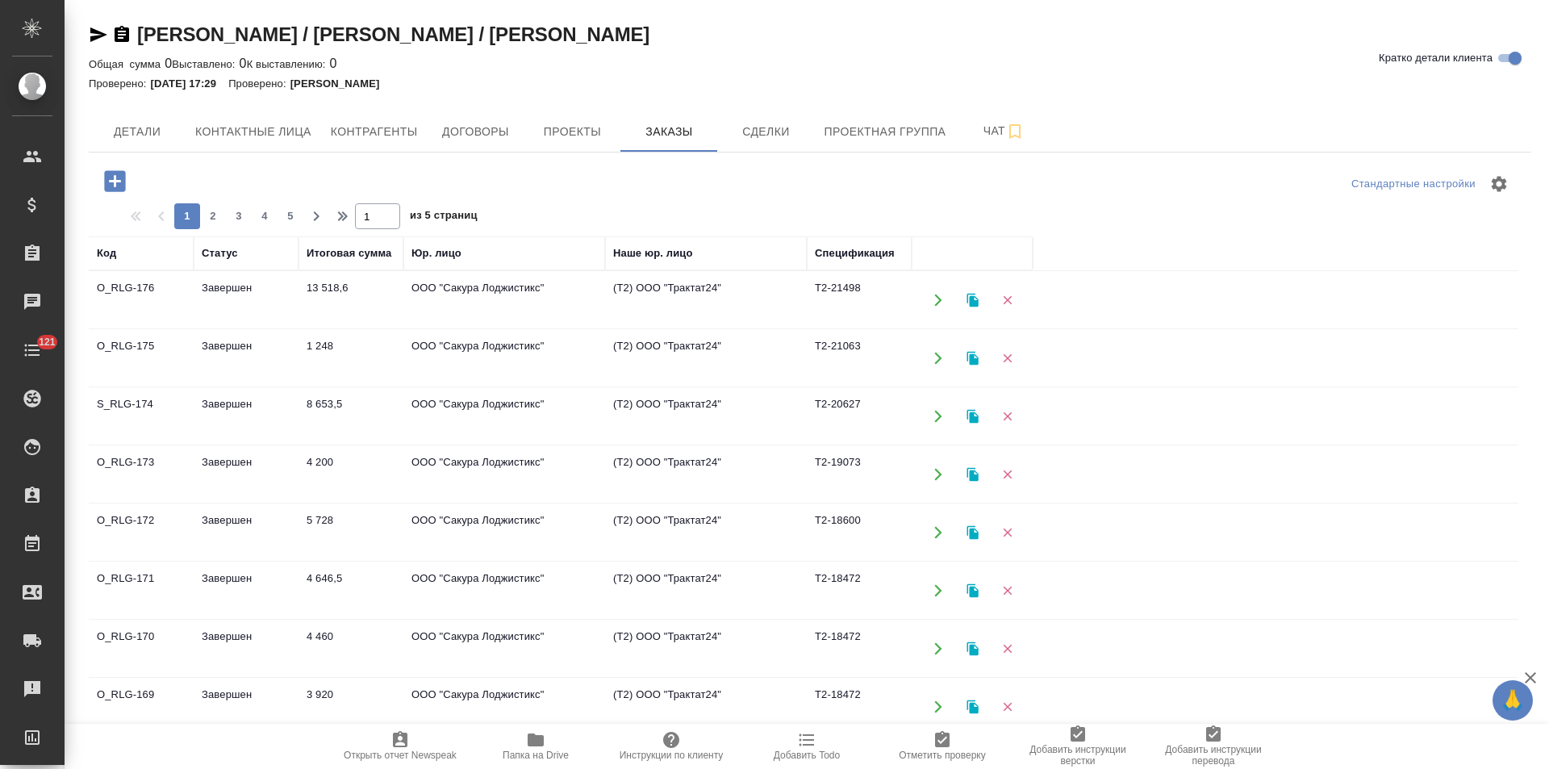
click at [733, 301] on td "(Т2) ООО "Трактат24"" at bounding box center [706, 300] width 202 height 56
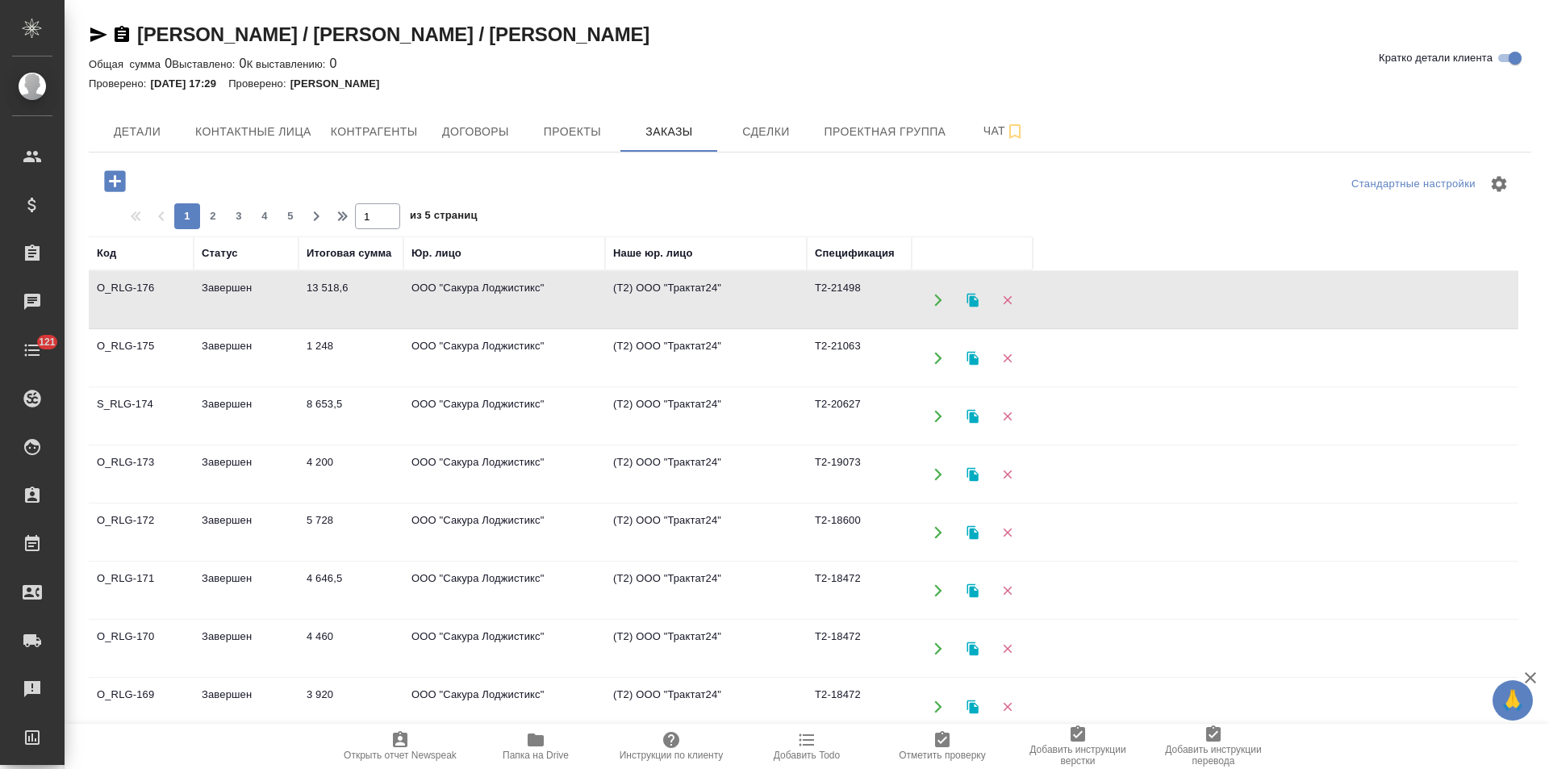
click at [733, 301] on td "(Т2) ООО "Трактат24"" at bounding box center [706, 300] width 202 height 56
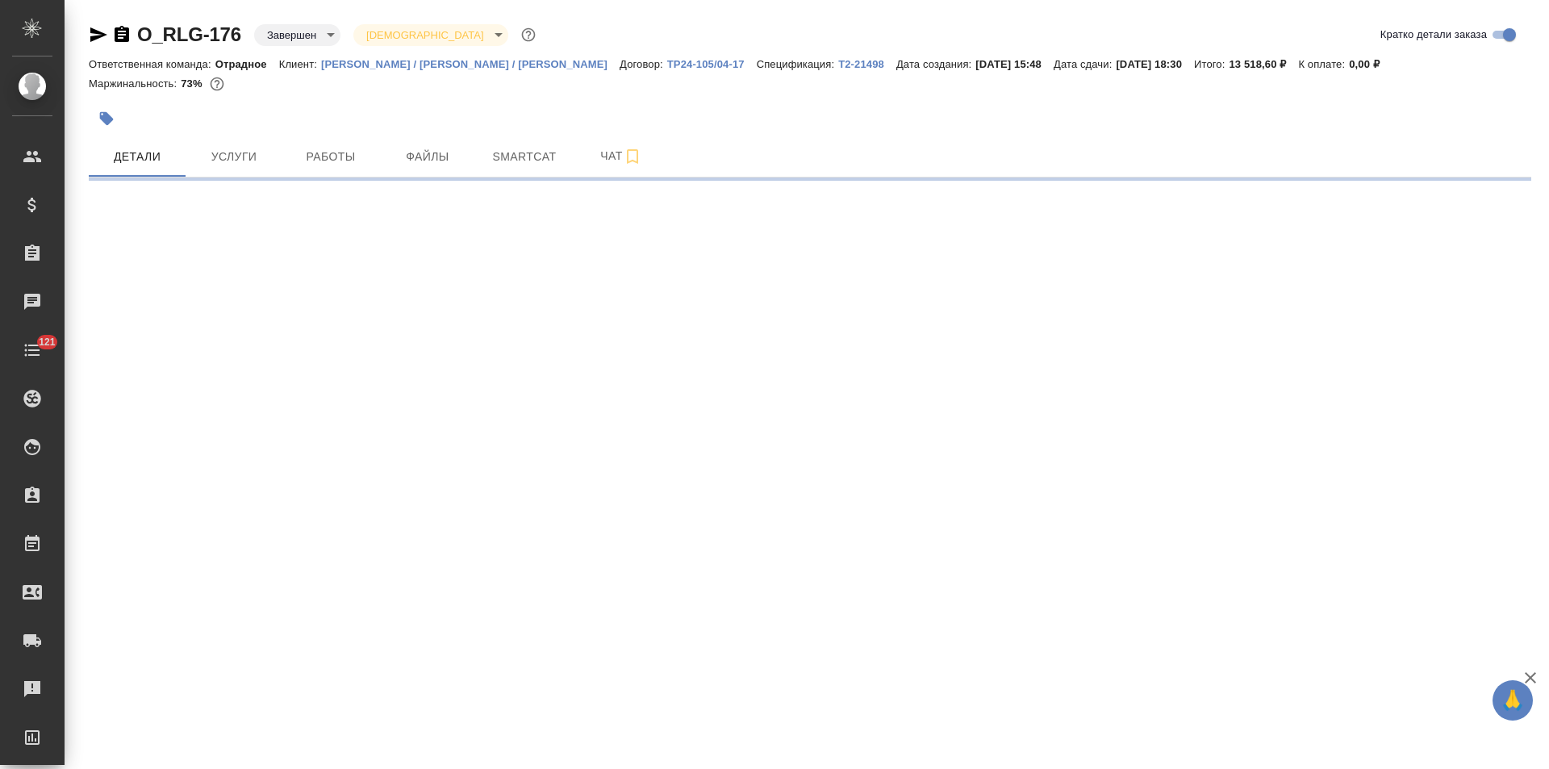
select select "RU"
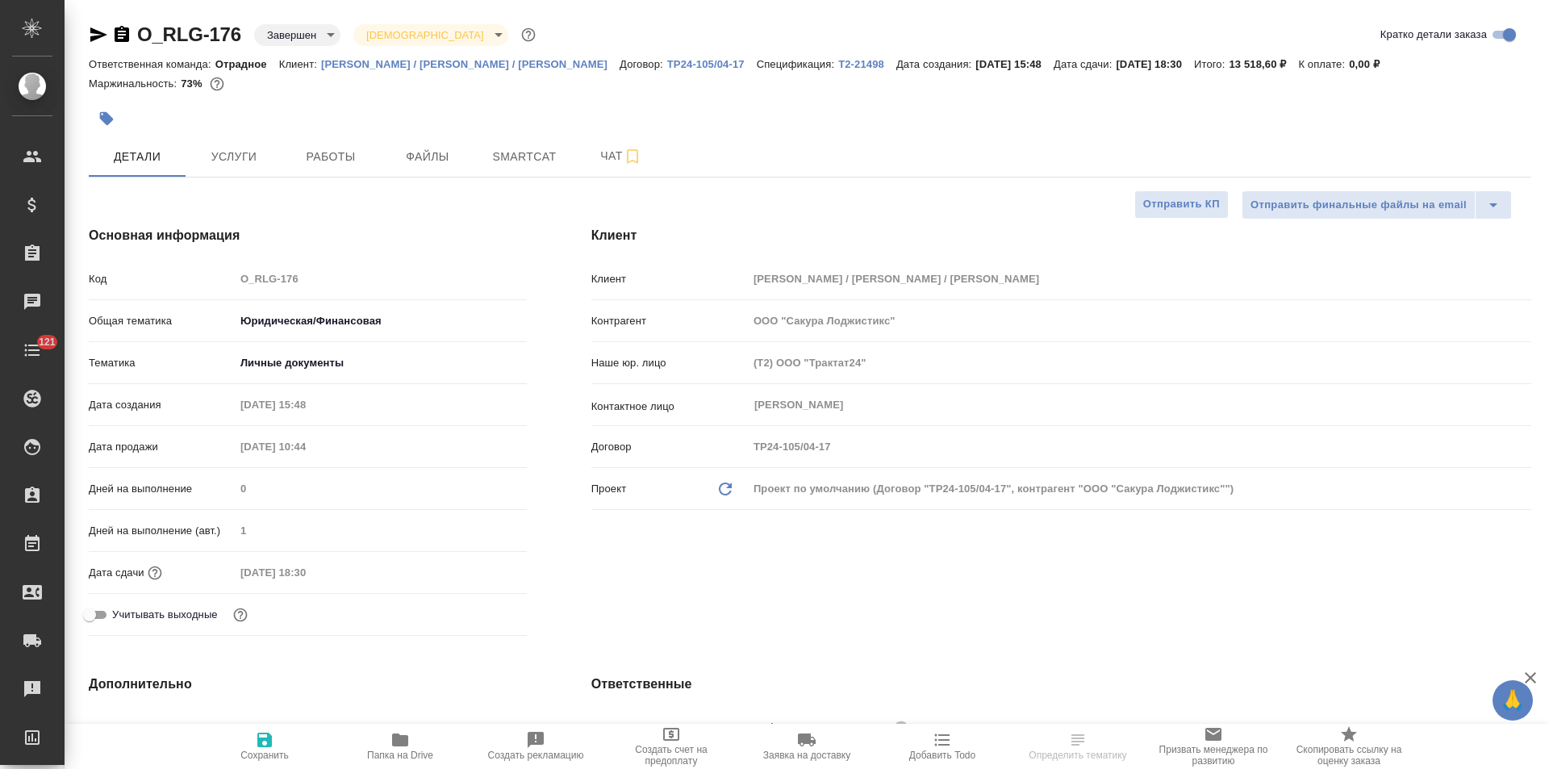
type textarea "x"
type input "Тарабановская Анастасия"
type input "Степанова Ирина"
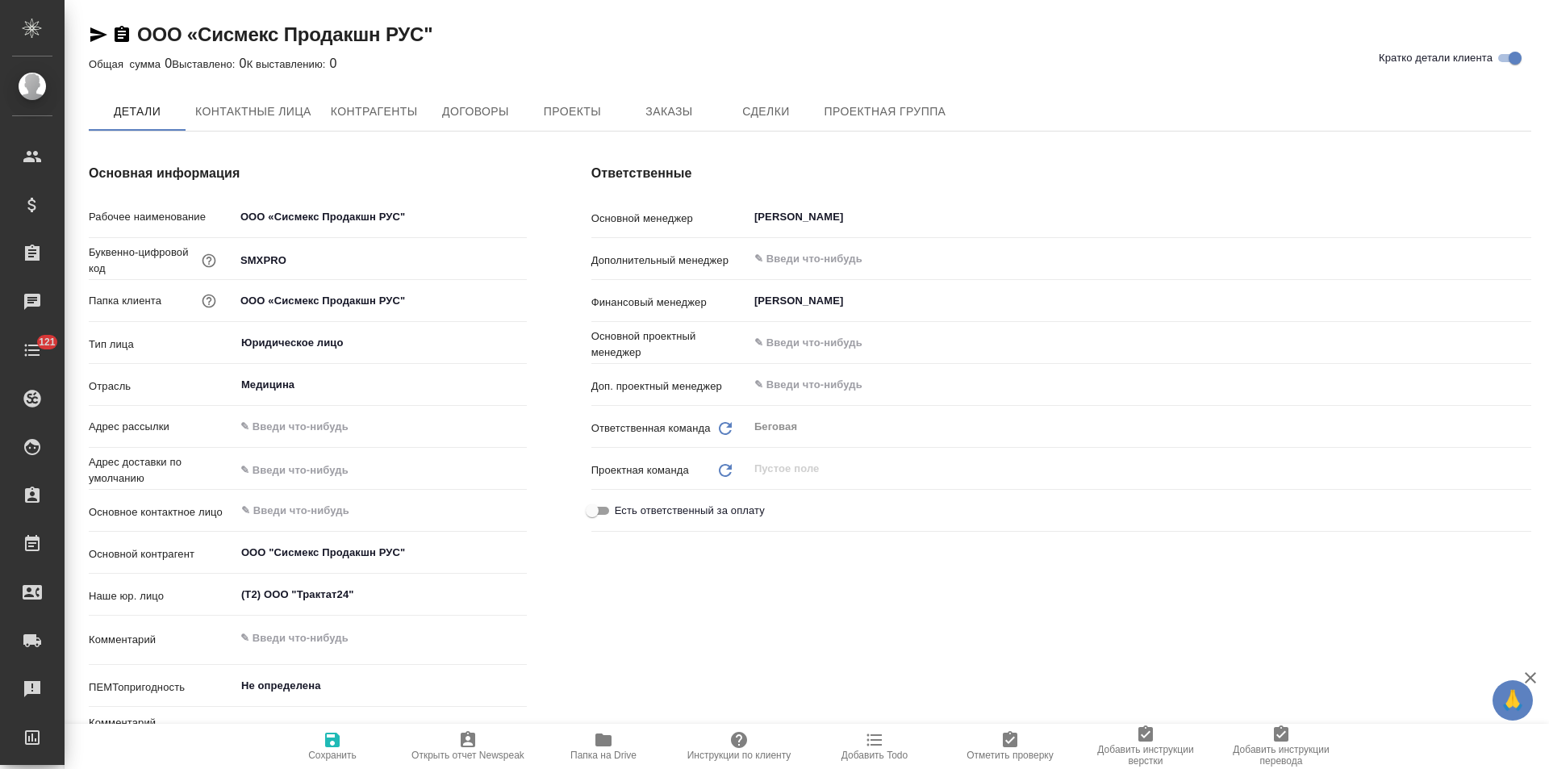
type textarea "x"
click at [416, 102] on span "Контрагенты" at bounding box center [374, 112] width 87 height 20
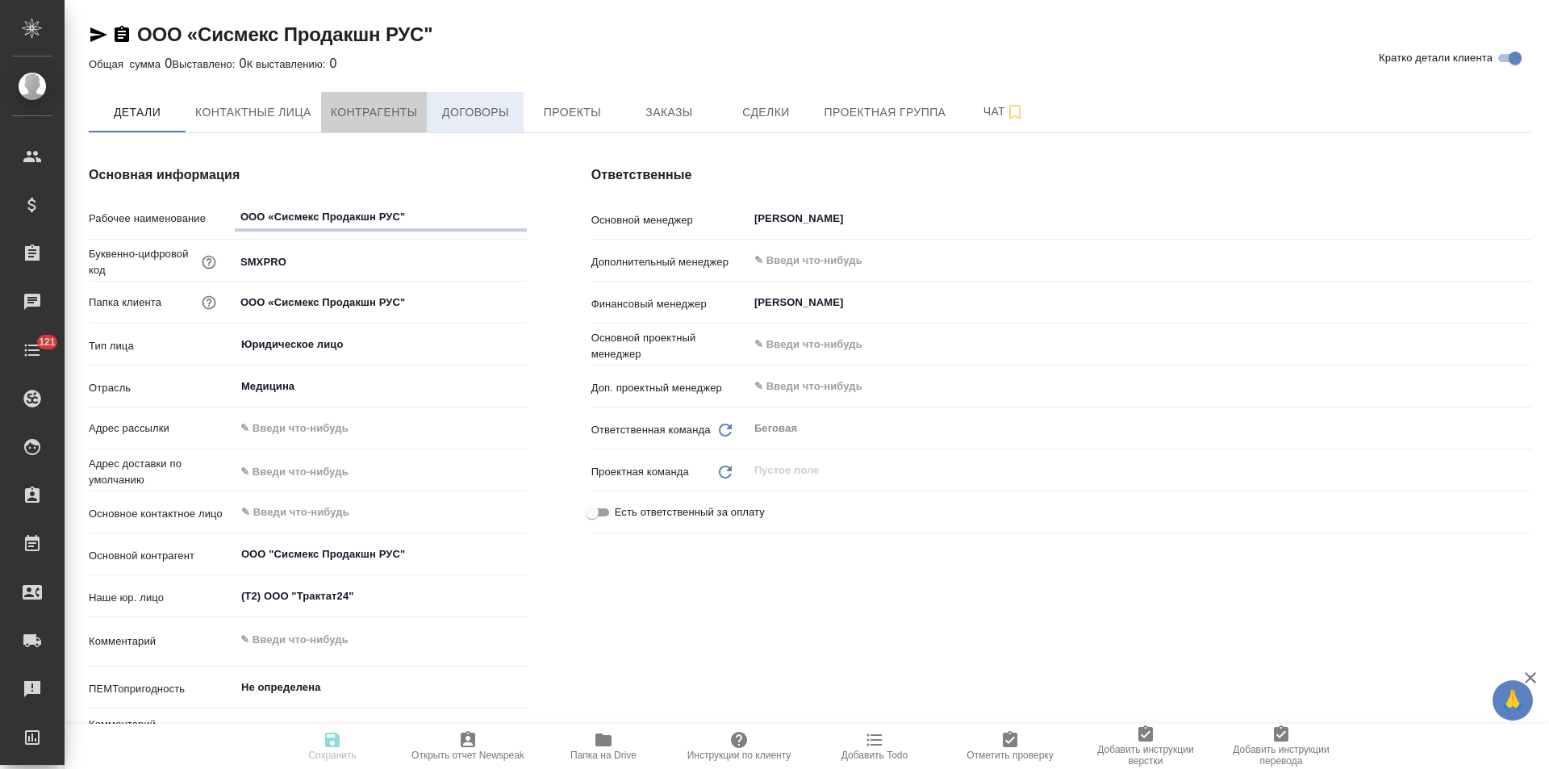
type textarea "x"
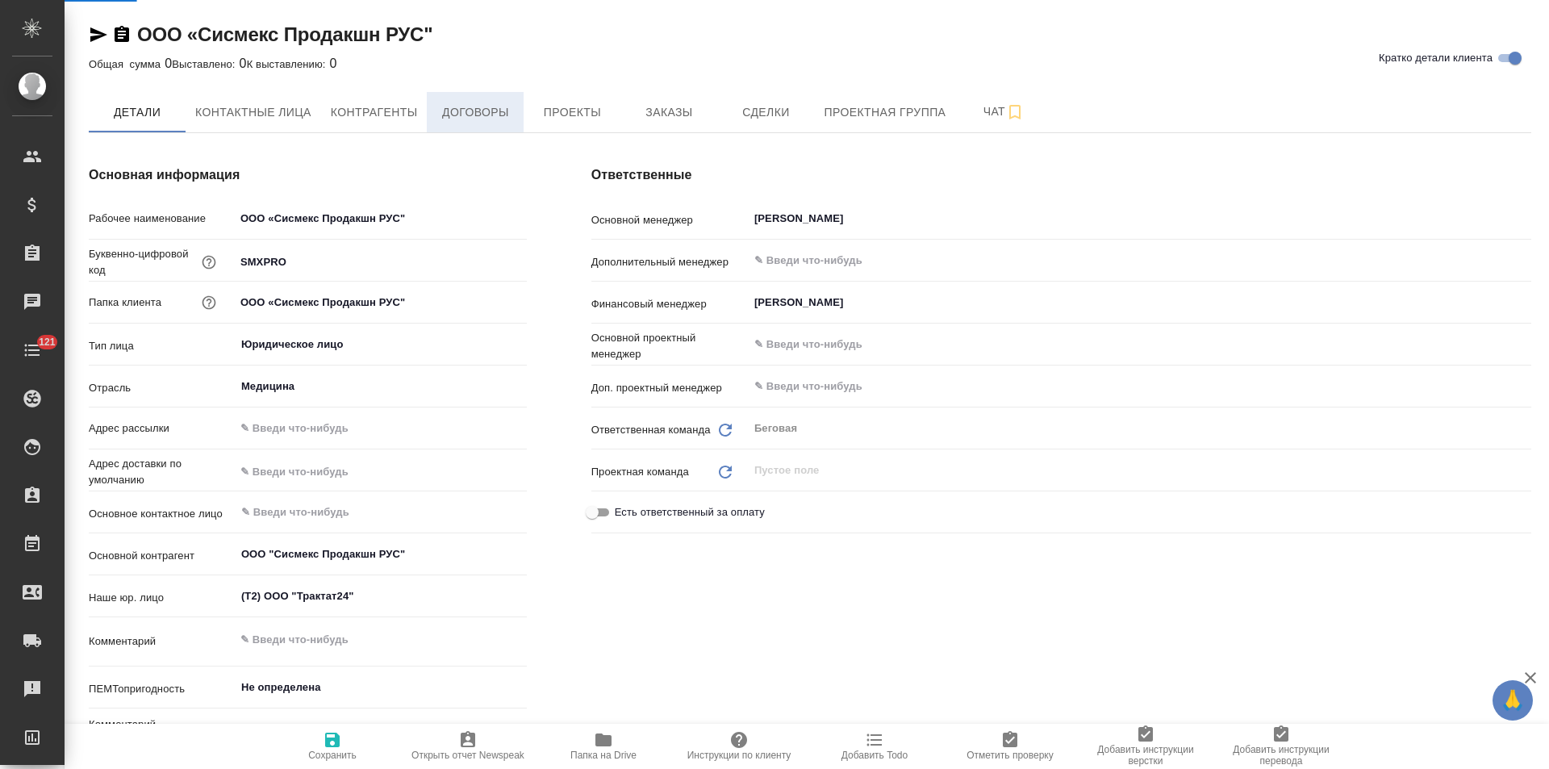
type textarea "x"
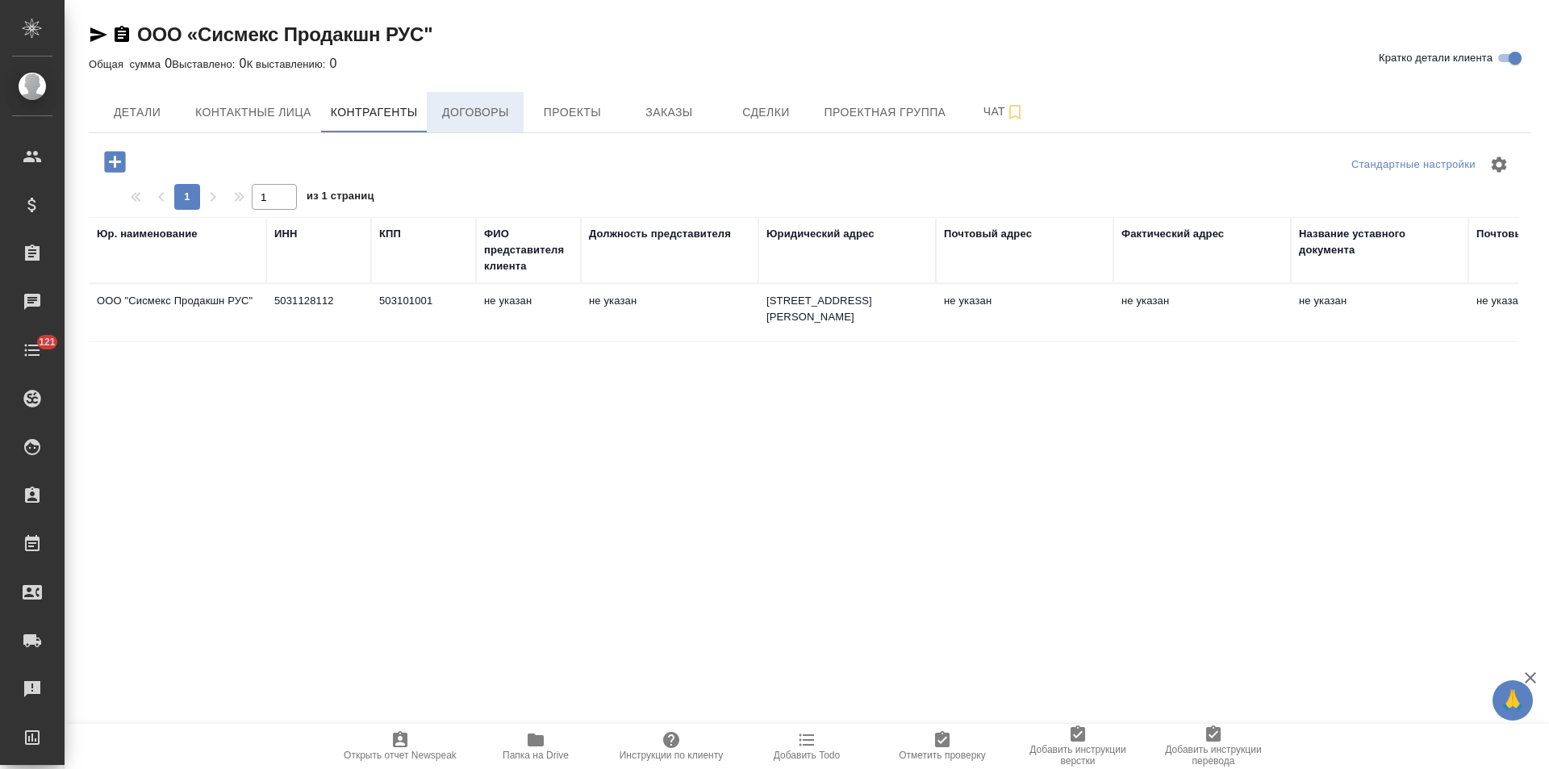
click at [474, 107] on span "Договоры" at bounding box center [474, 112] width 77 height 20
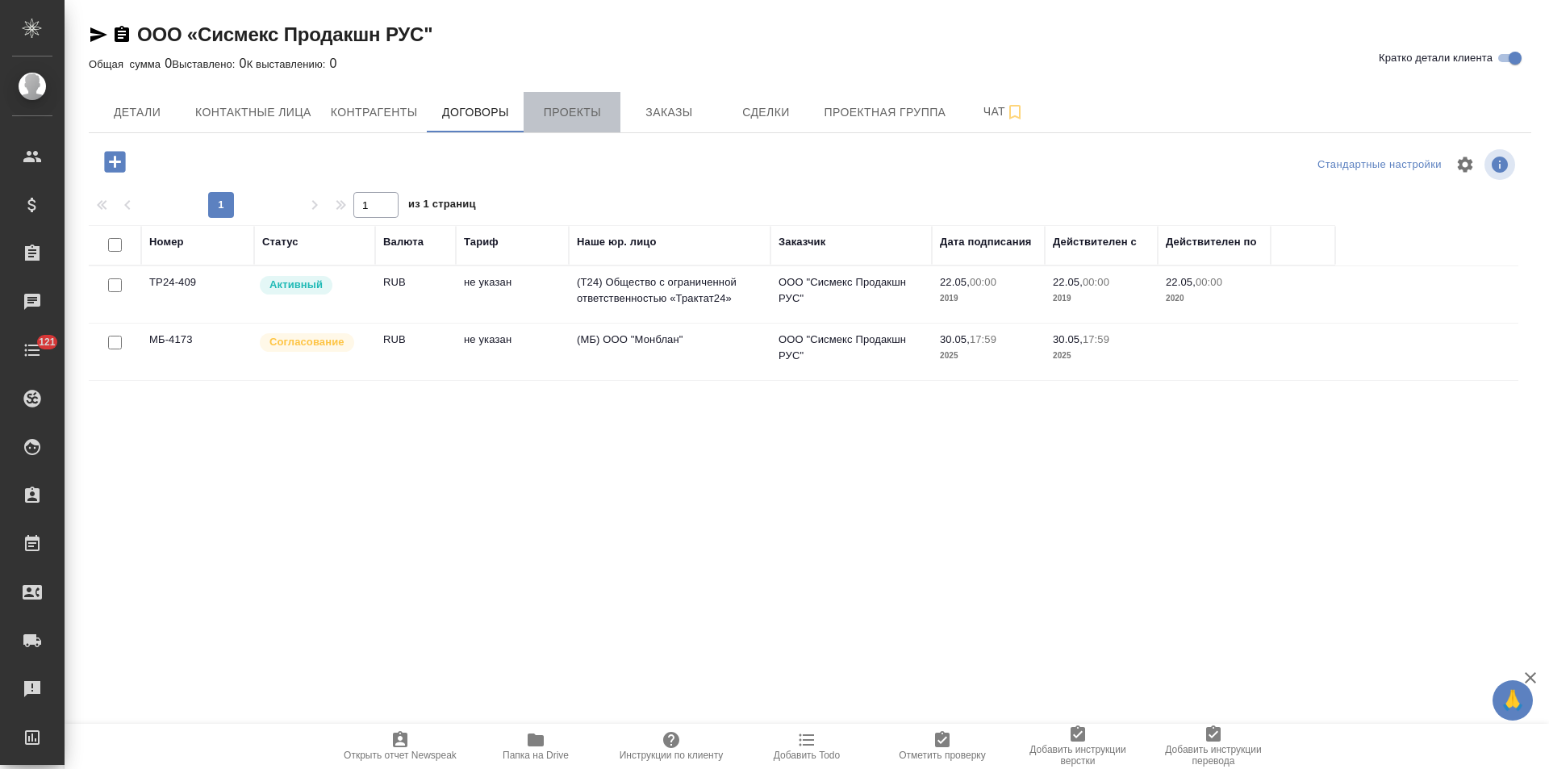
click at [580, 110] on span "Проекты" at bounding box center [571, 112] width 77 height 20
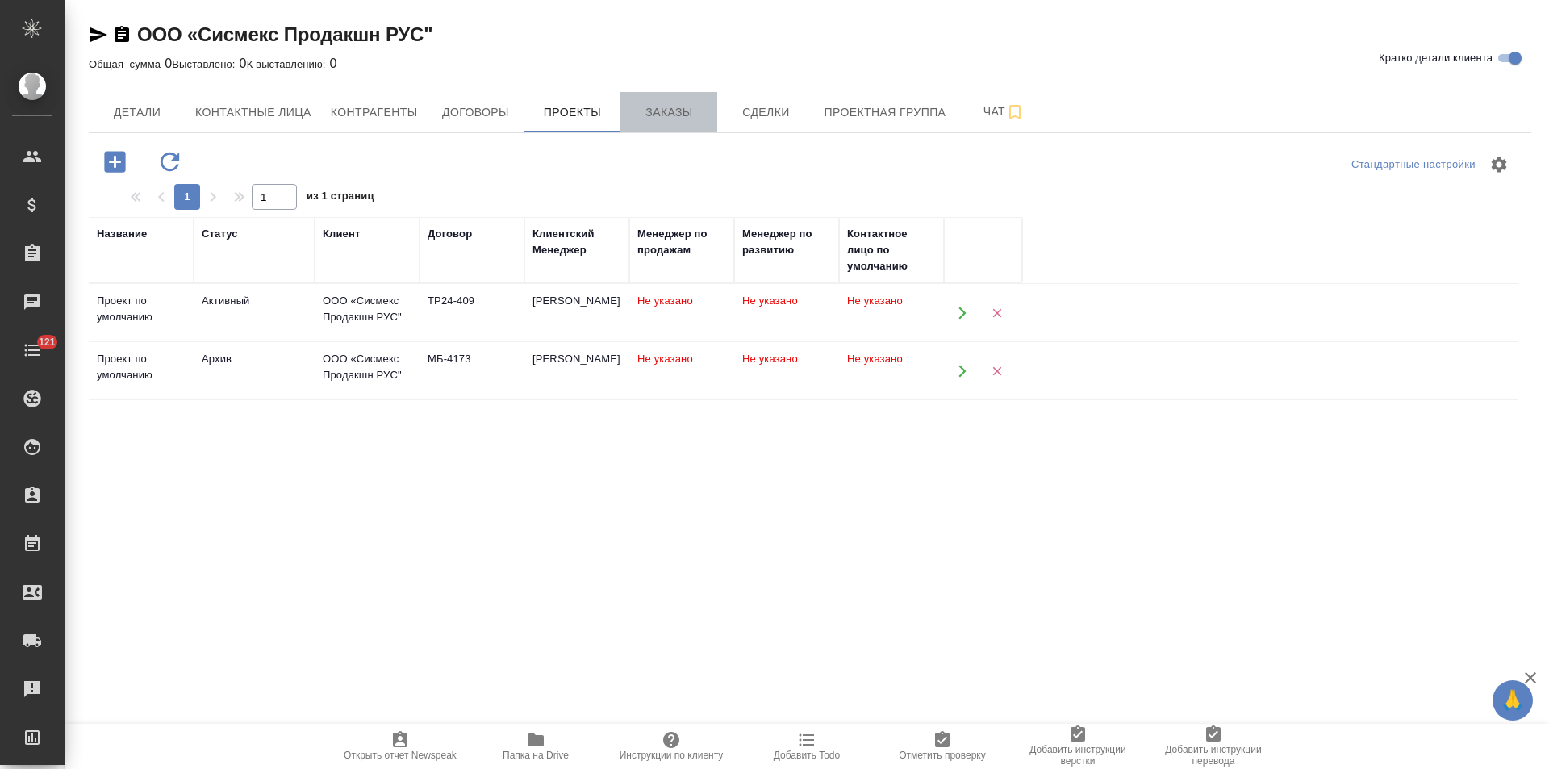
click at [640, 115] on span "Заказы" at bounding box center [668, 112] width 77 height 20
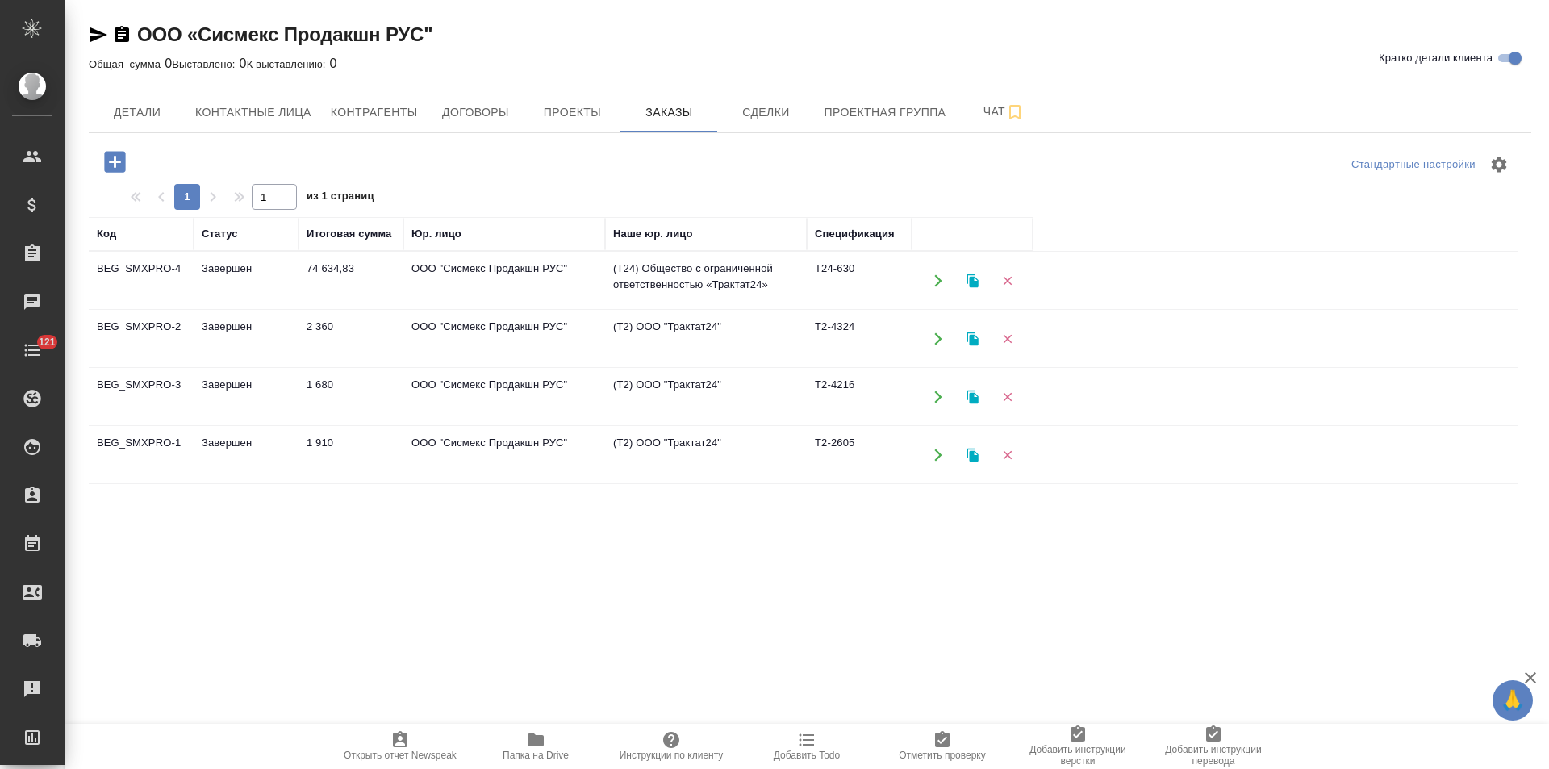
click at [603, 286] on td "ООО "Сисмекс Продакшн РУС"" at bounding box center [504, 280] width 202 height 56
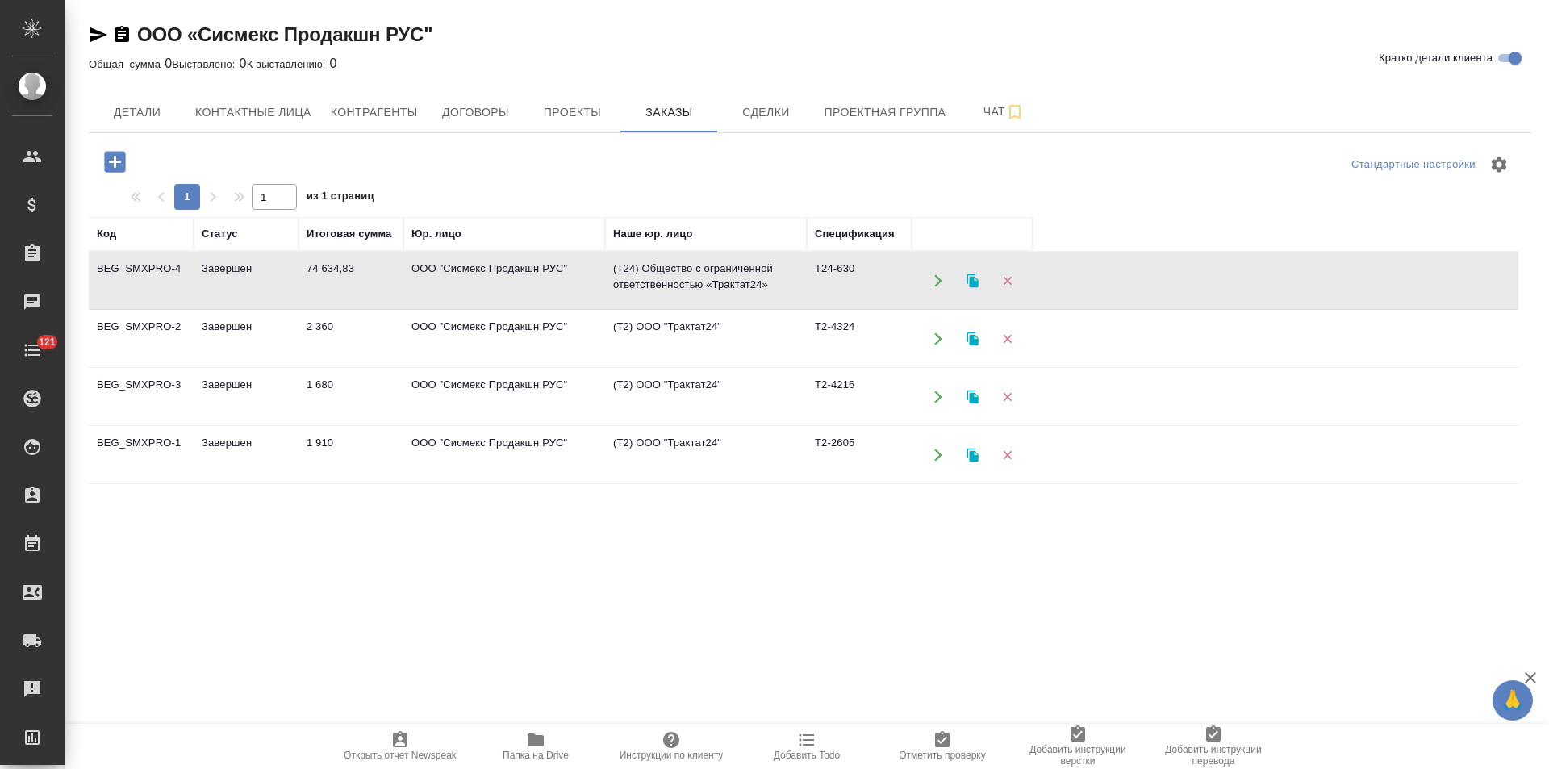
click at [603, 286] on td "ООО "Сисмекс Продакшн РУС"" at bounding box center [504, 280] width 202 height 56
click at [482, 115] on span "Договоры" at bounding box center [474, 112] width 77 height 20
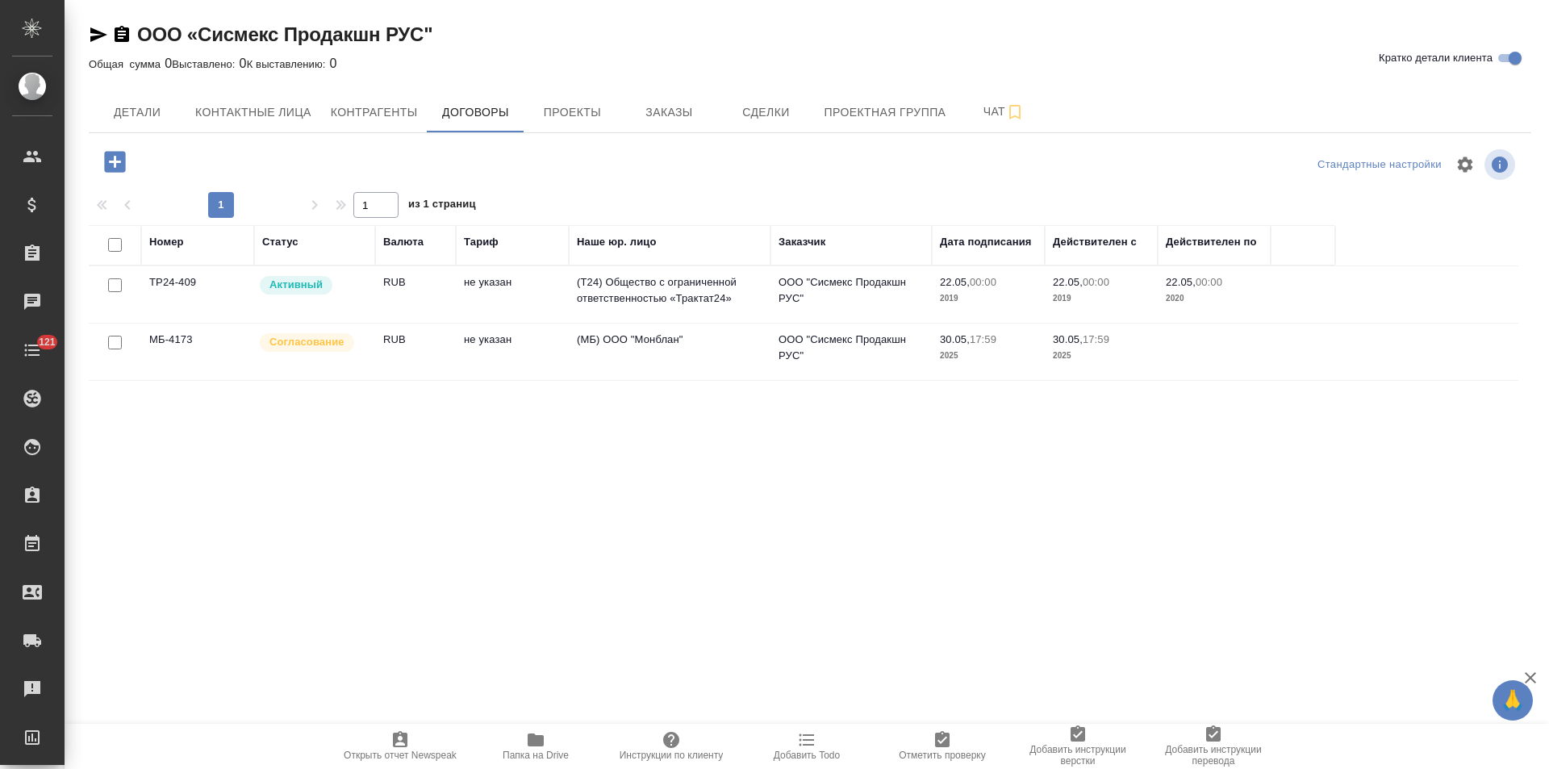
click at [634, 351] on td "(МБ) ООО "Монблан"" at bounding box center [670, 351] width 202 height 56
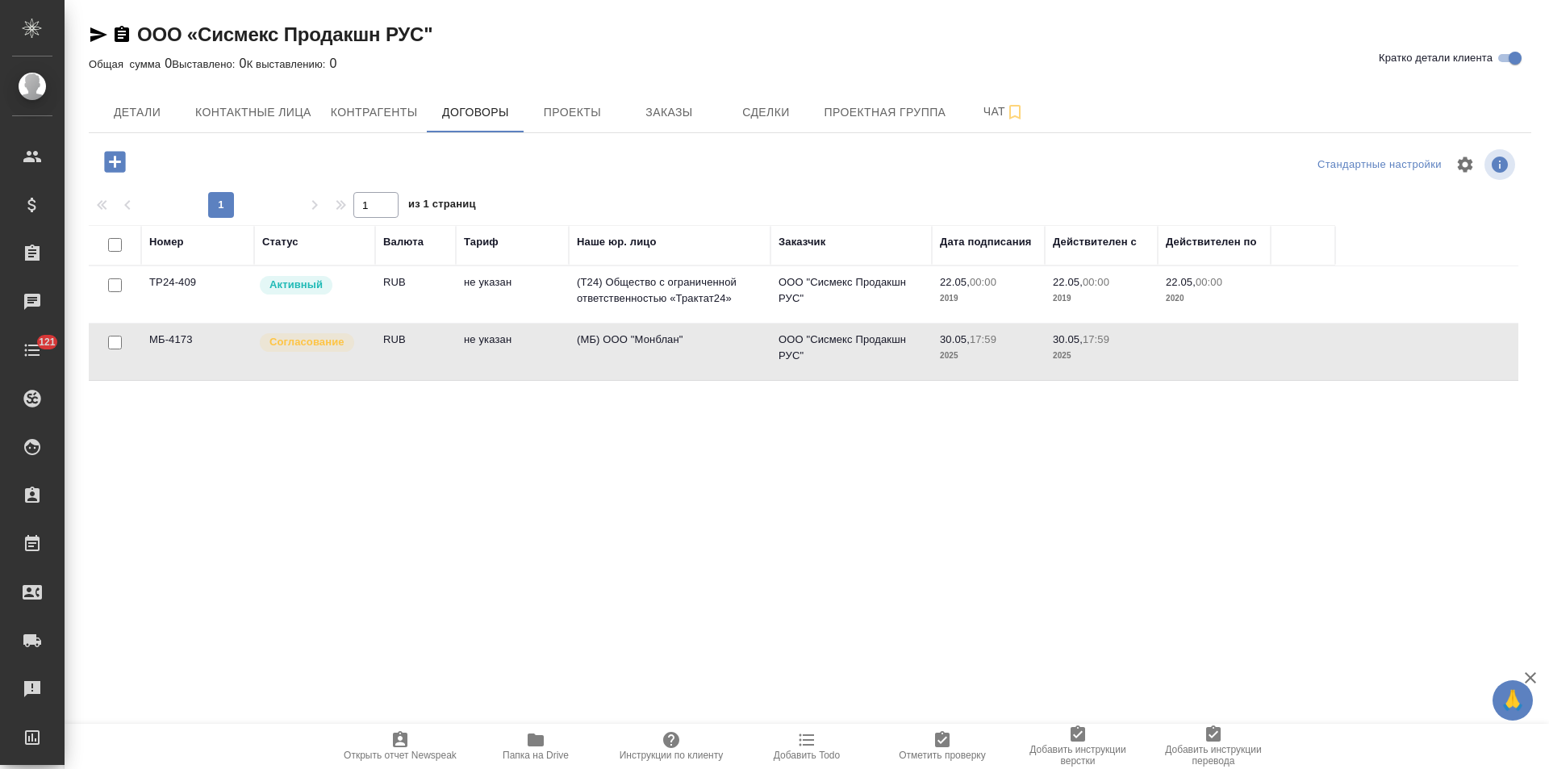
click at [634, 351] on td "(МБ) ООО "Монблан"" at bounding box center [670, 351] width 202 height 56
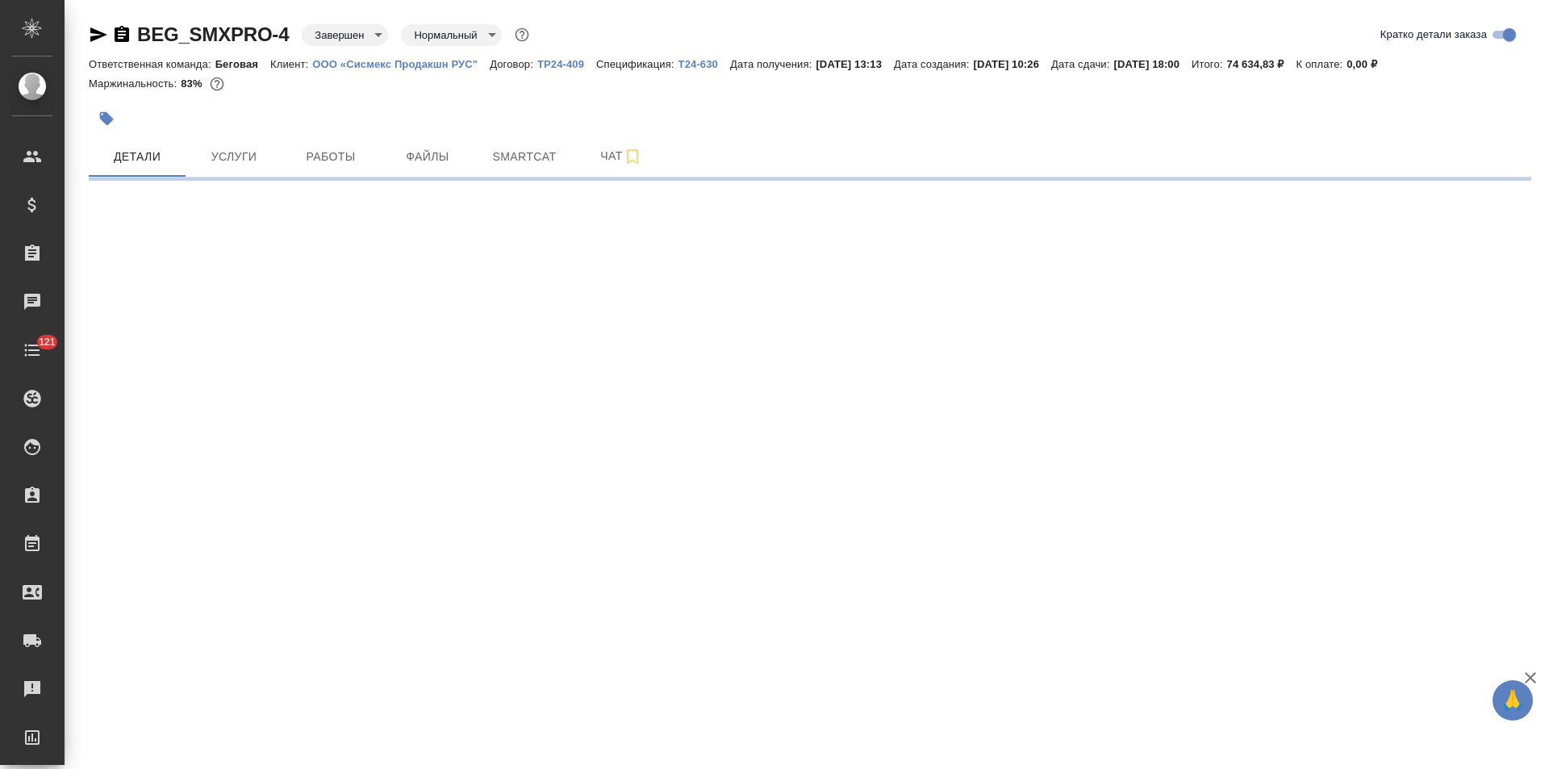
select select "RU"
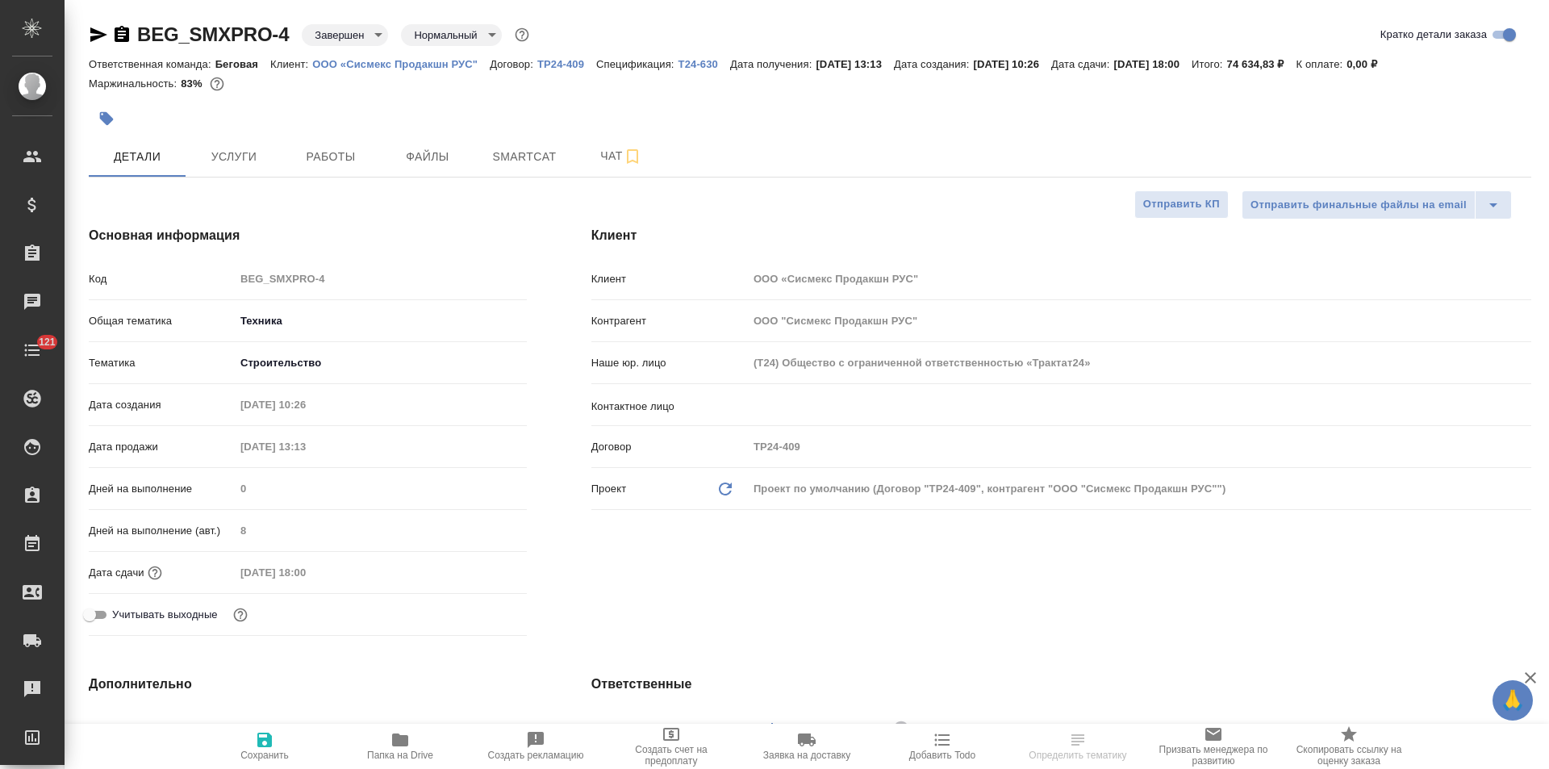
type textarea "x"
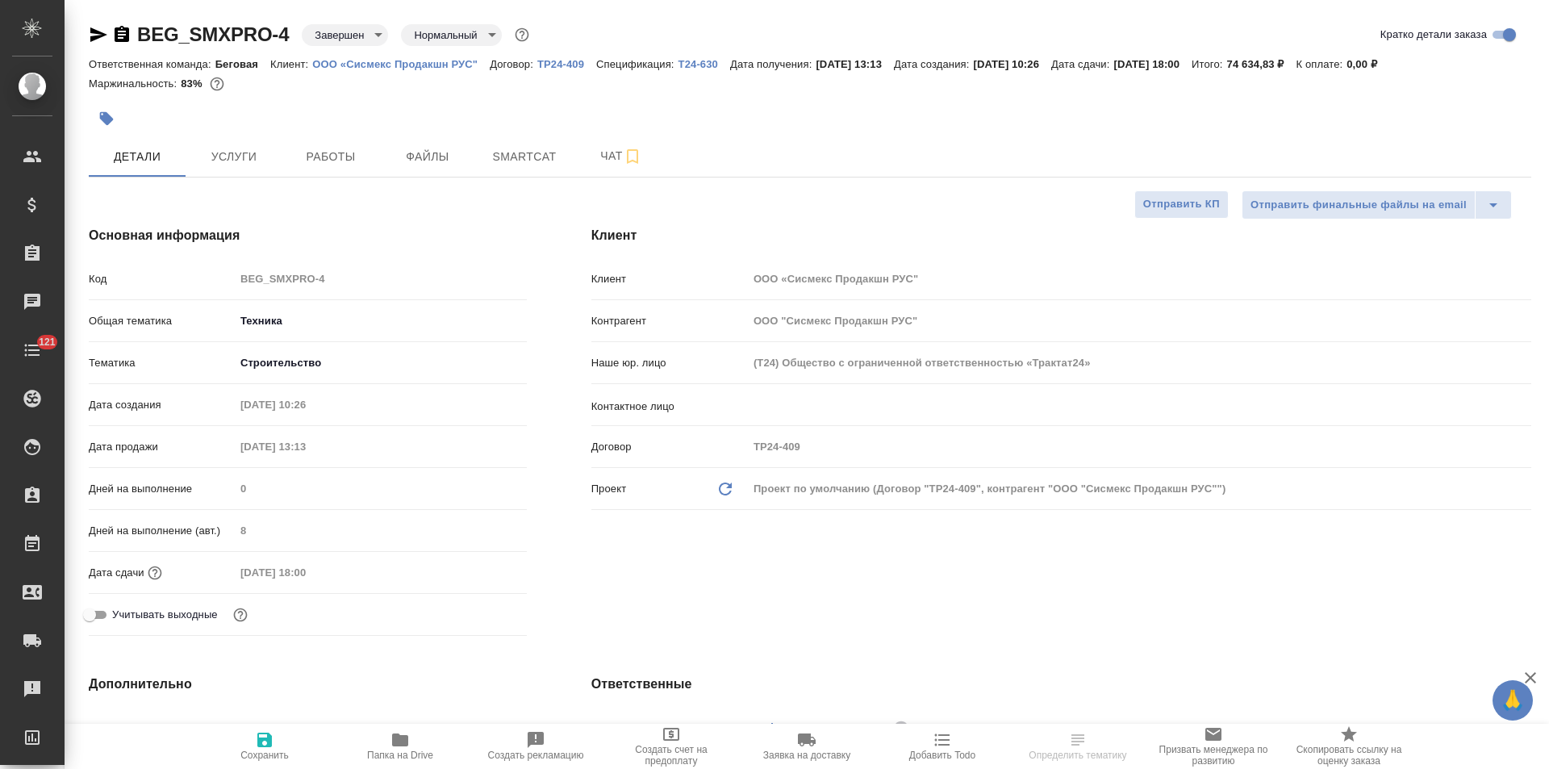
type textarea "x"
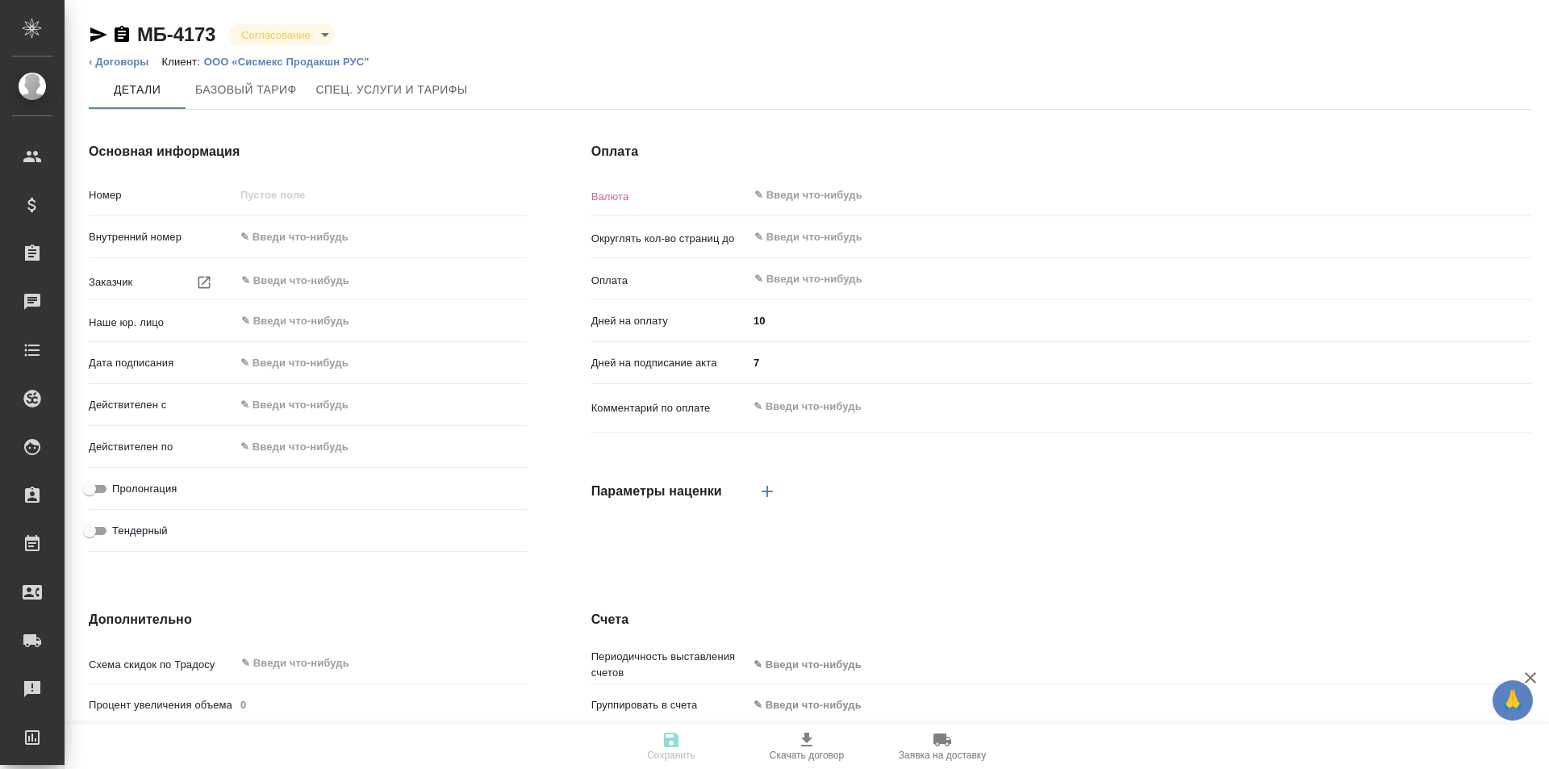
type input "0.01"
type textarea "x"
type input "МБ-4173"
type input "ООО "Сисмекс Продакшн РУС""
type input "(МБ) ООО "Монблан""
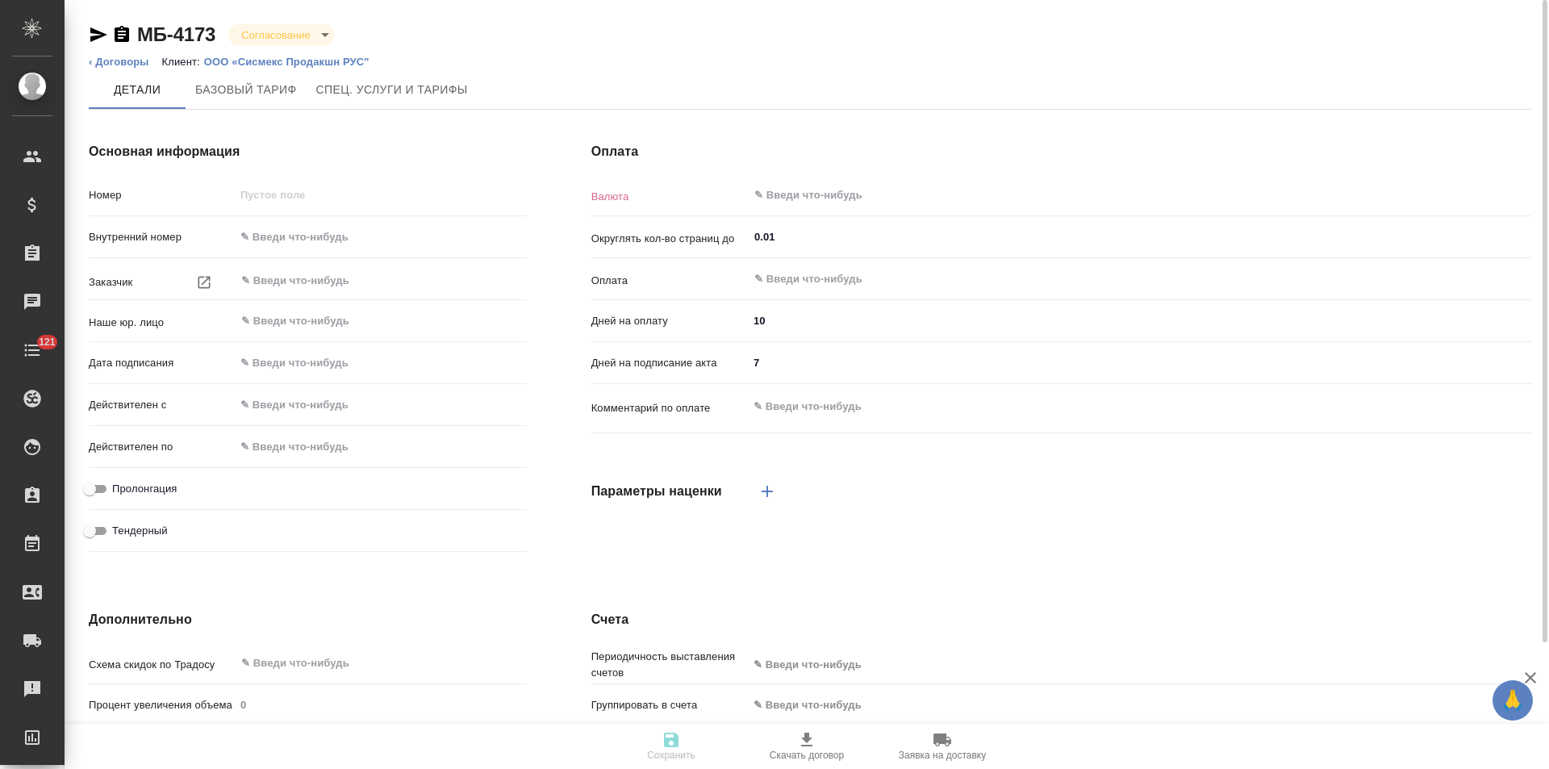
type input "30.05.2025 17:59"
checkbox input "true"
type input "RUB"
type input "С даты подписания акта"
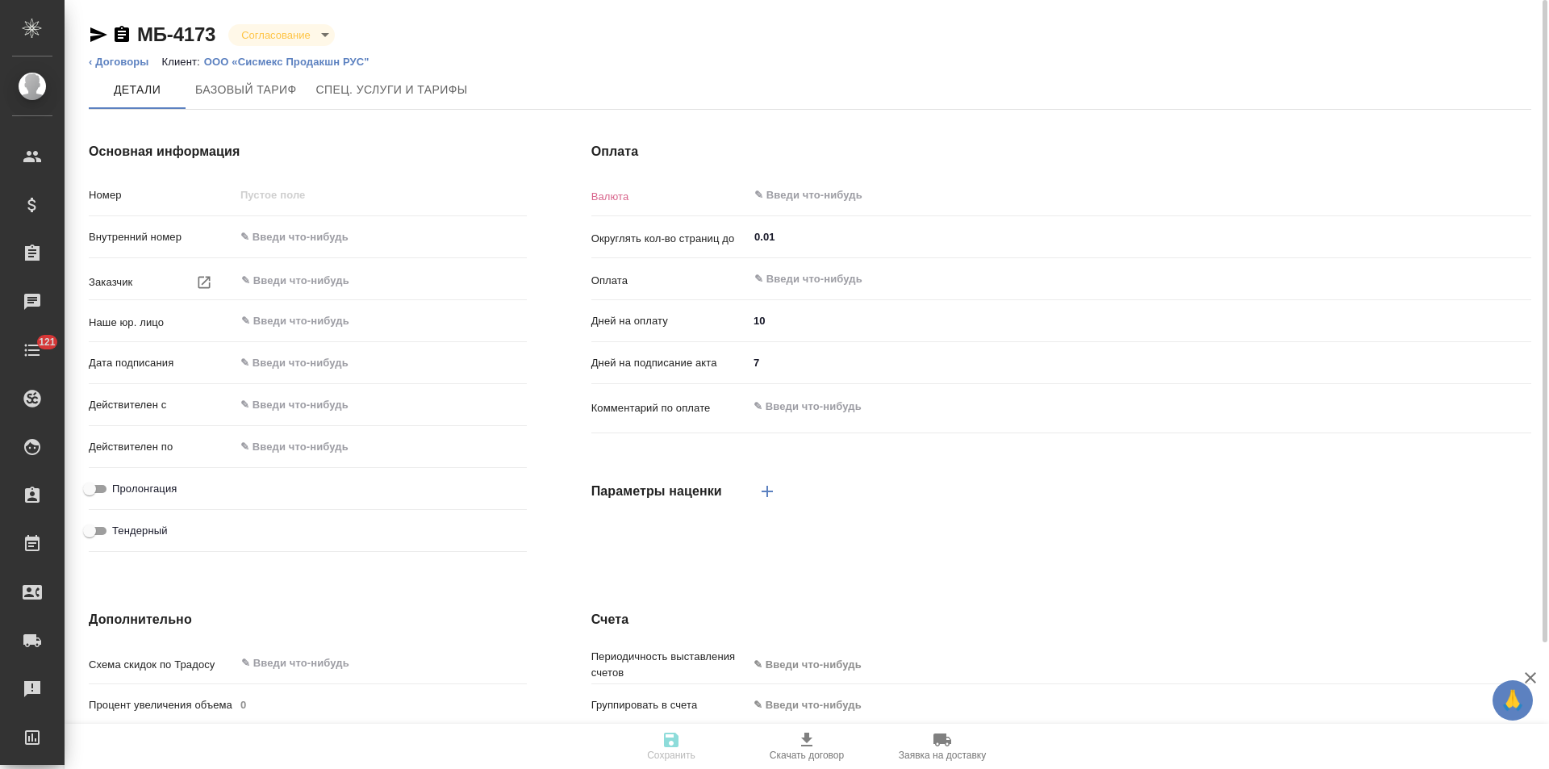
type textarea "x"
type input "russian2"
type input "basic"
type input "manual"
type input "client"
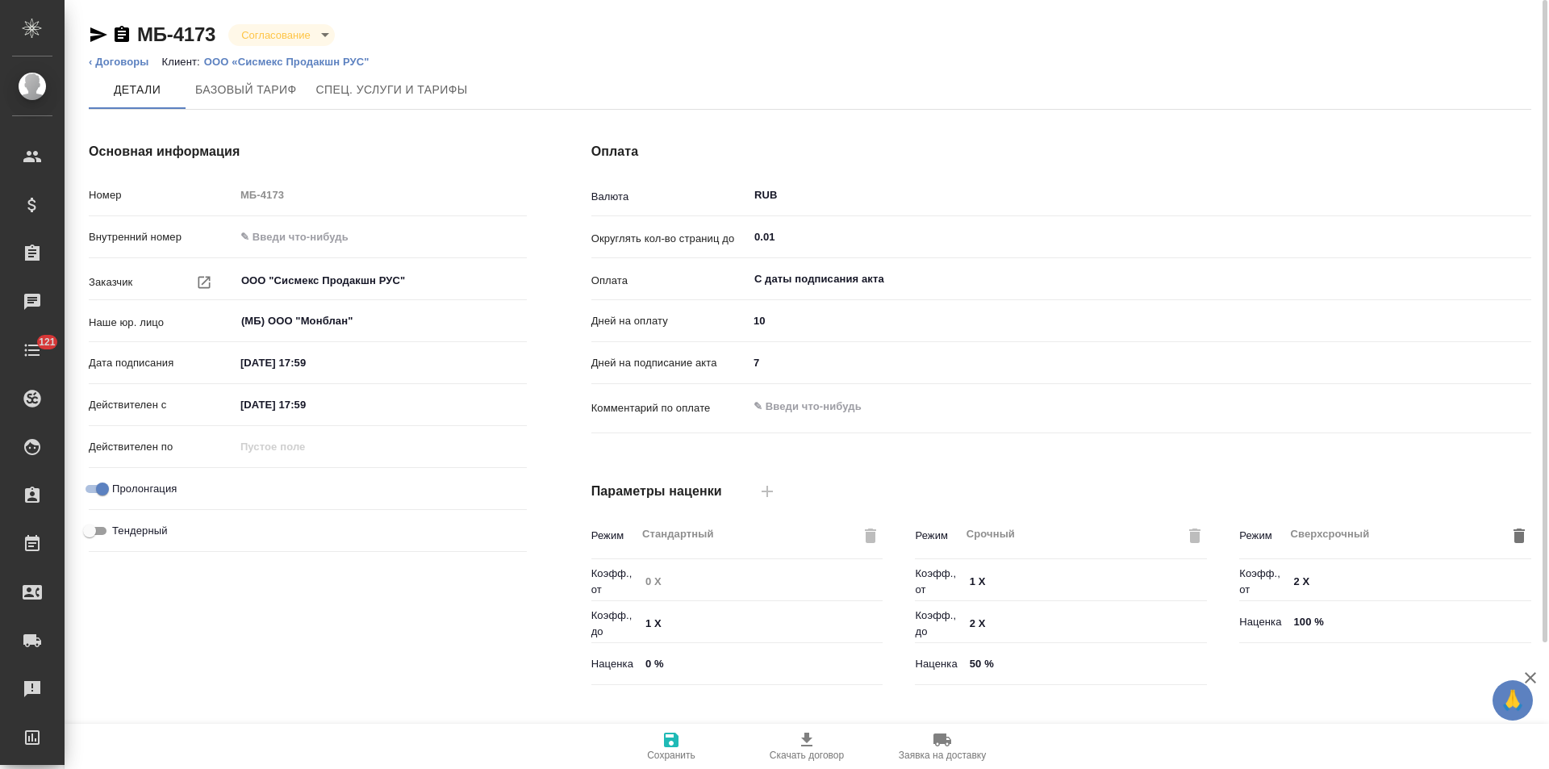
click at [121, 35] on icon "button" at bounding box center [122, 34] width 15 height 16
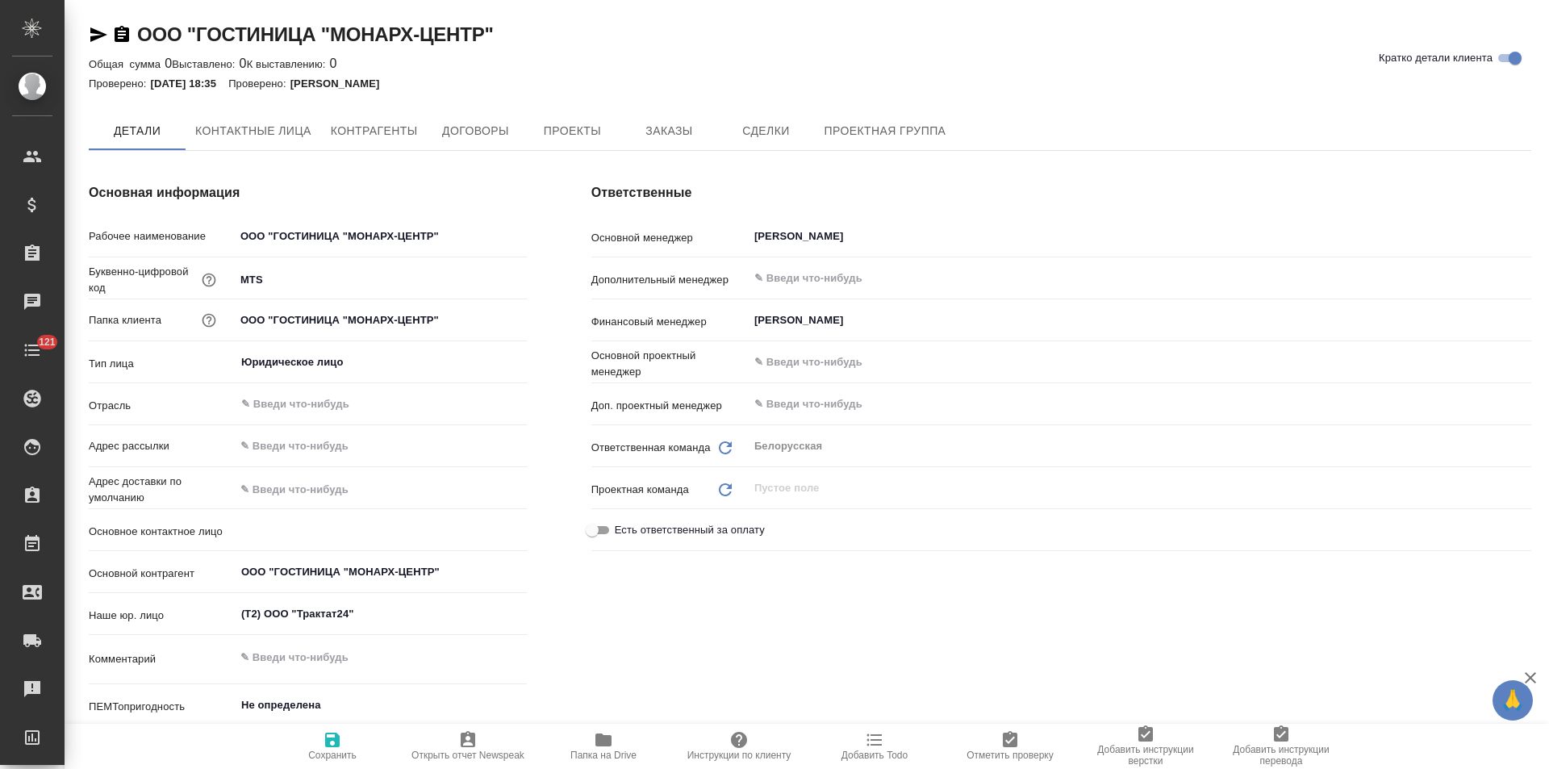
type textarea "x"
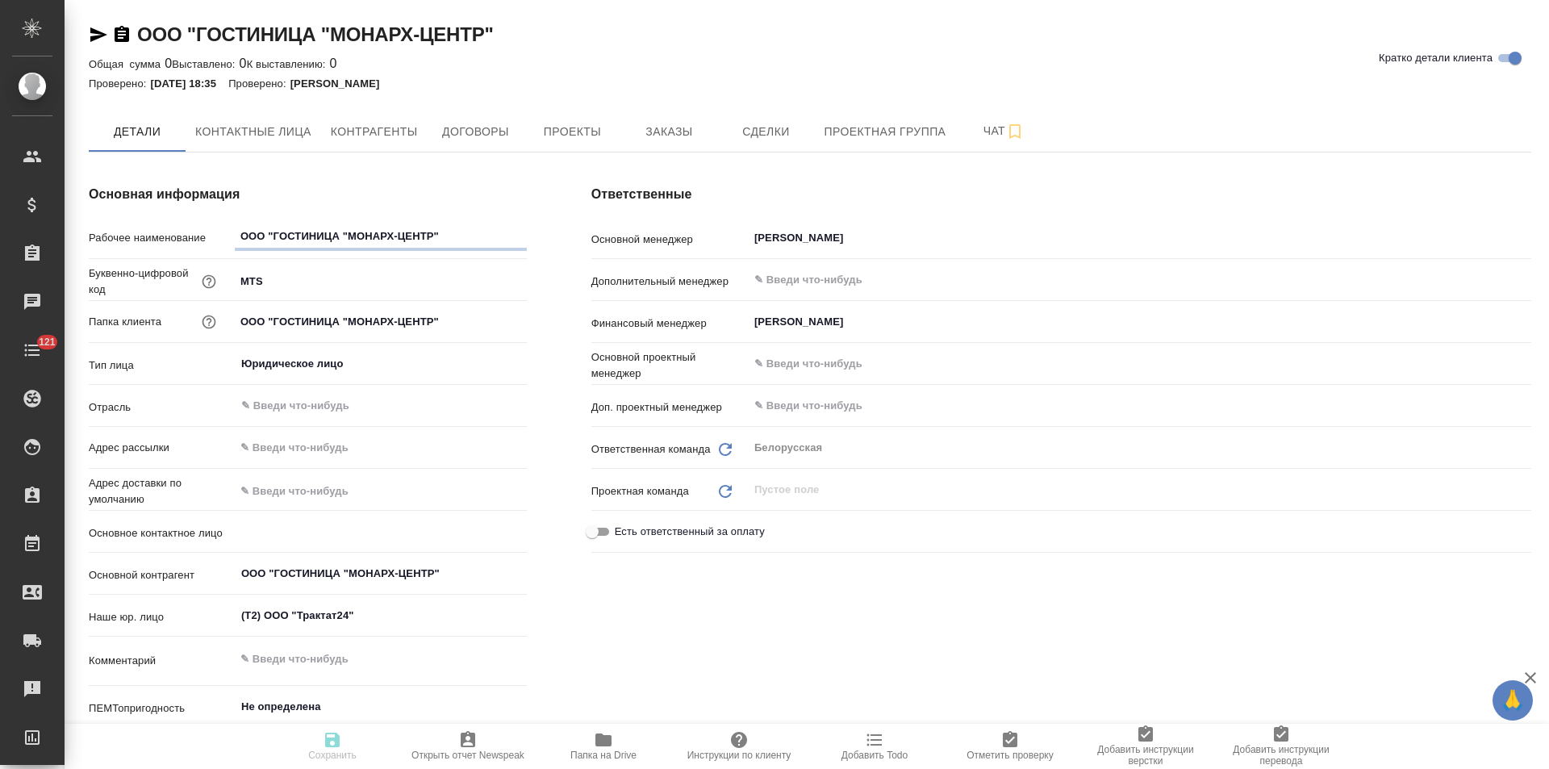
type textarea "x"
click at [382, 128] on span "Контрагенты" at bounding box center [374, 132] width 87 height 20
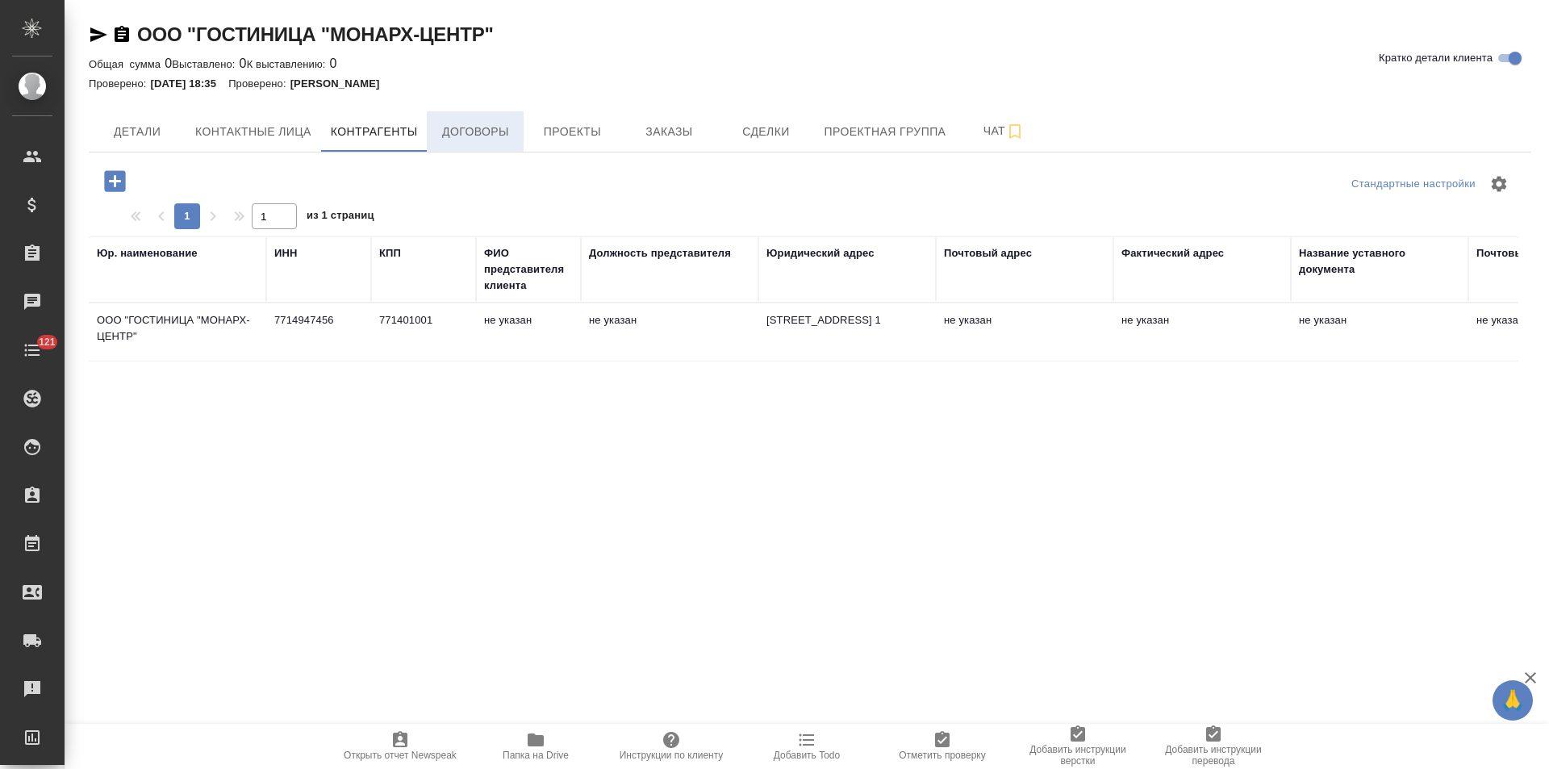
click at [485, 140] on span "Договоры" at bounding box center [474, 132] width 77 height 20
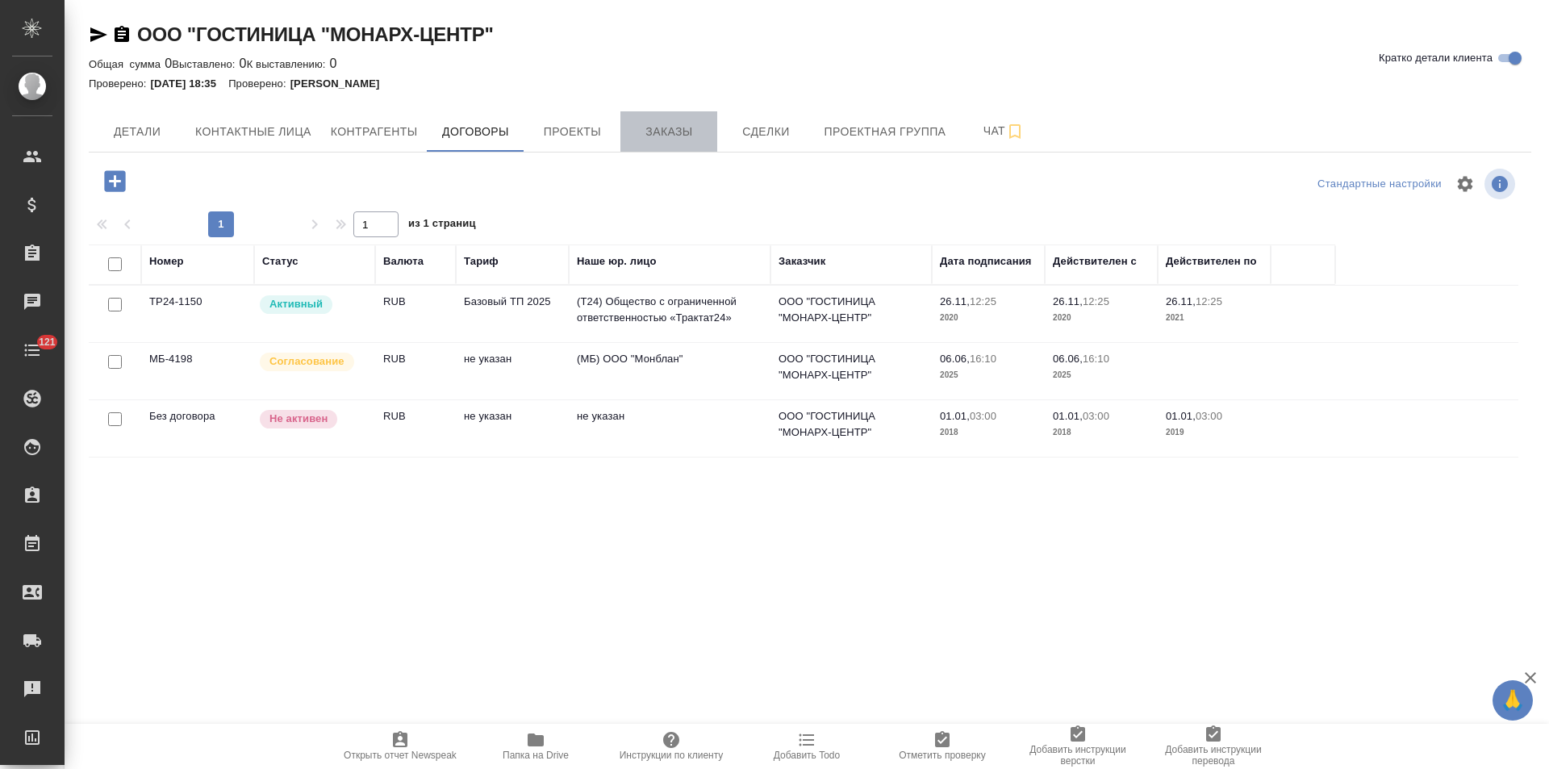
click at [661, 134] on span "Заказы" at bounding box center [668, 132] width 77 height 20
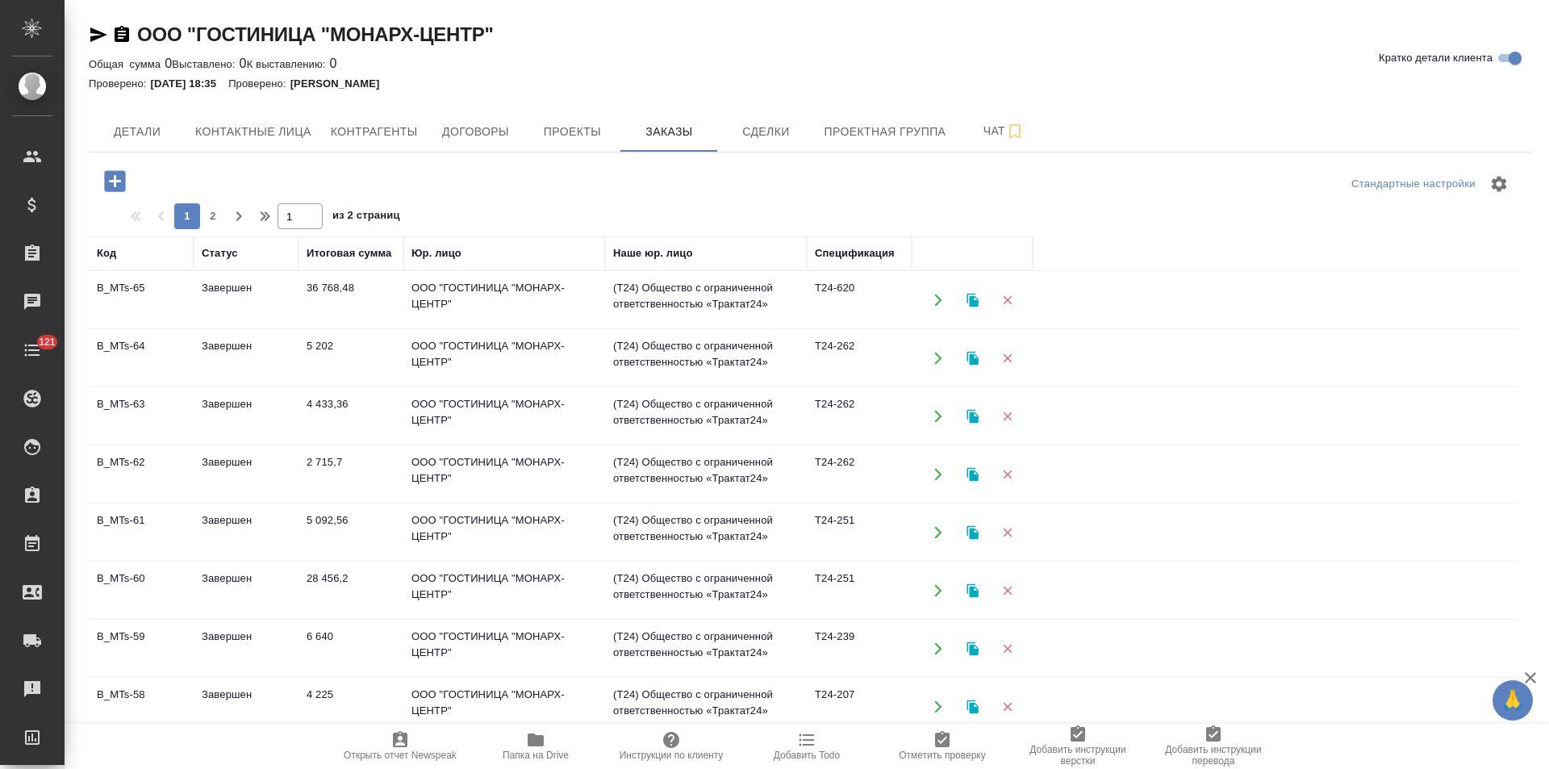
click at [722, 303] on td "(T24) Общество с ограниченной ответственностью «Трактат24»" at bounding box center [706, 300] width 202 height 56
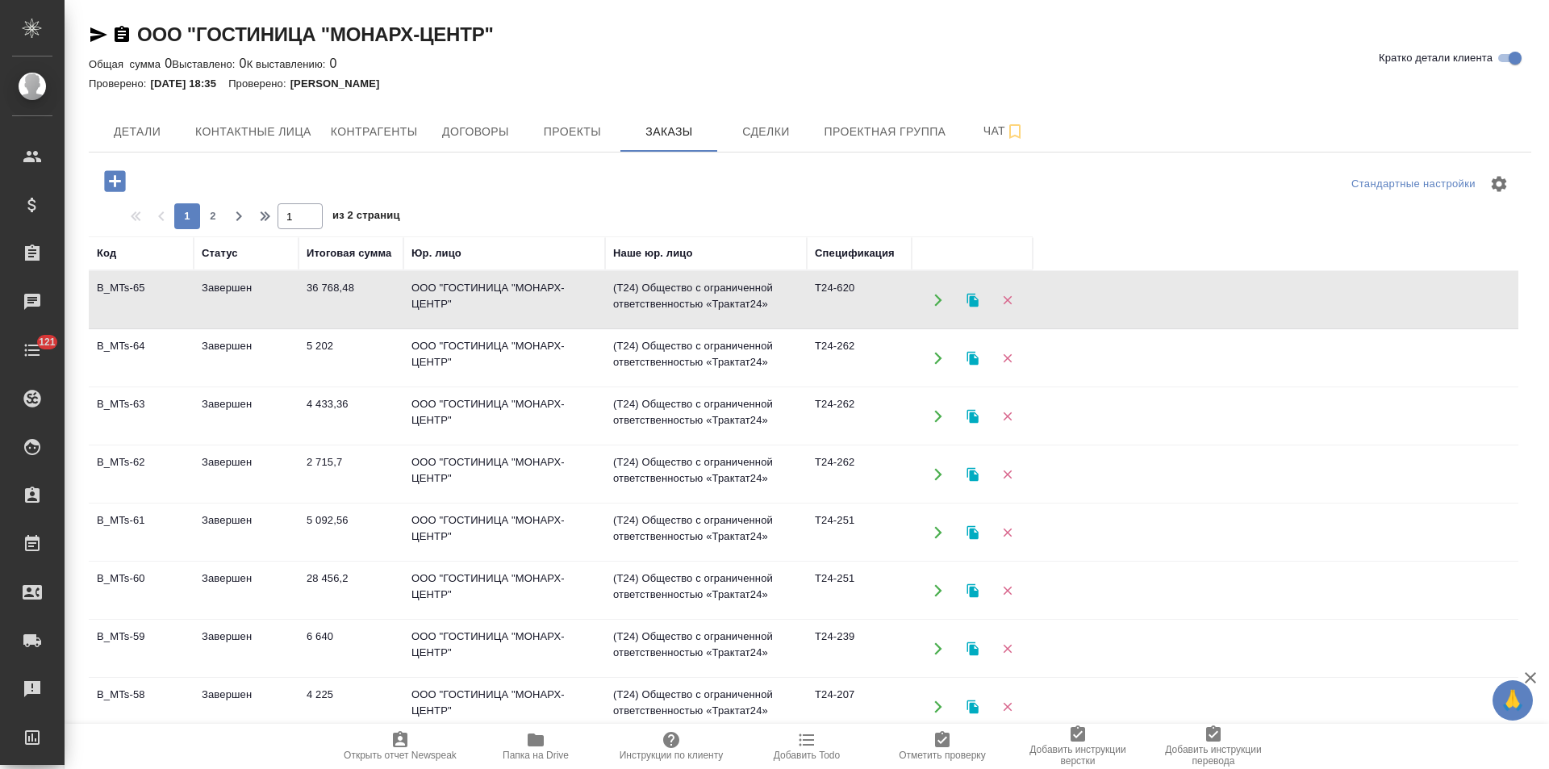
click at [722, 303] on td "(T24) Общество с ограниченной ответственностью «Трактат24»" at bounding box center [706, 300] width 202 height 56
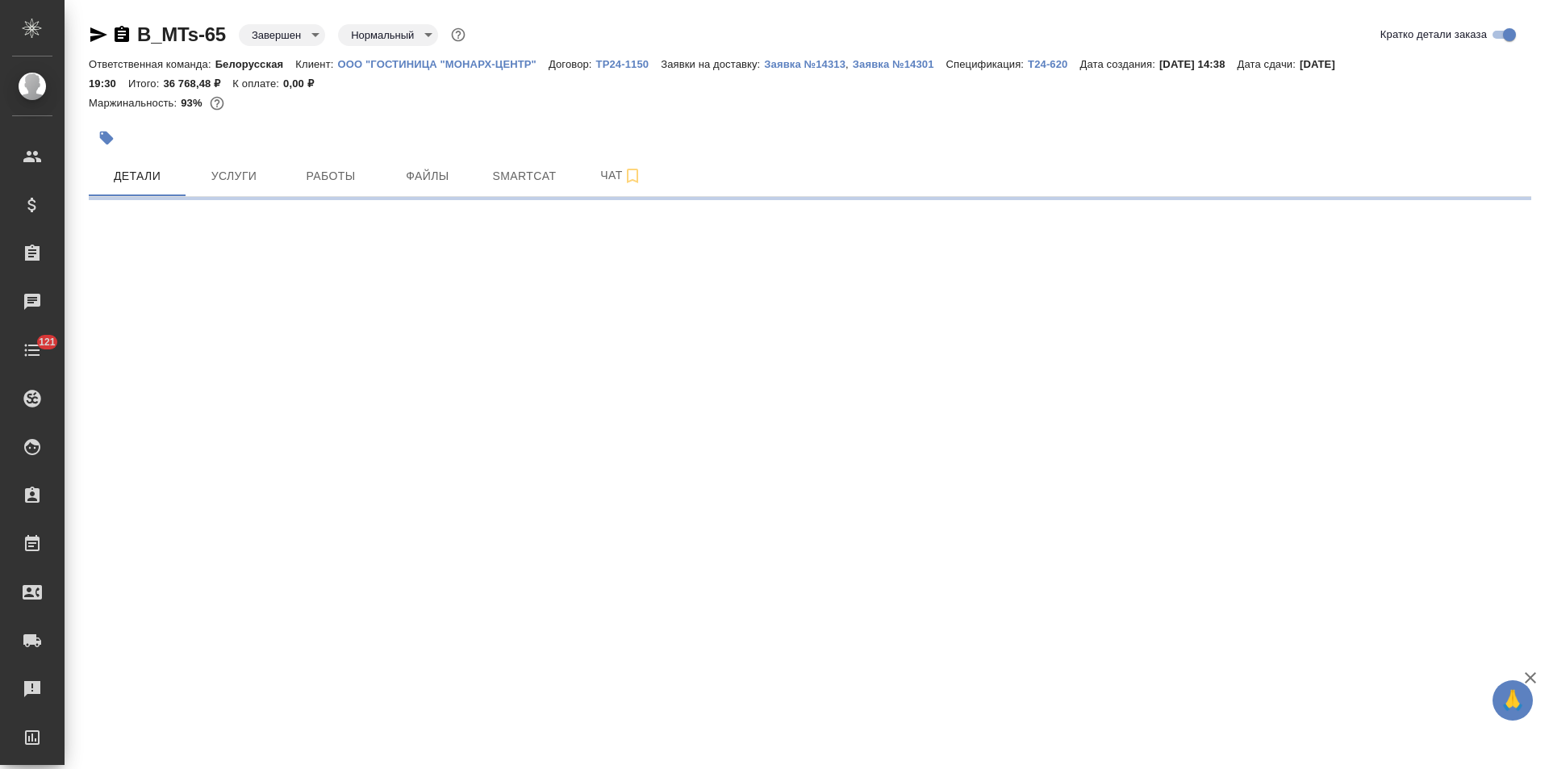
select select "RU"
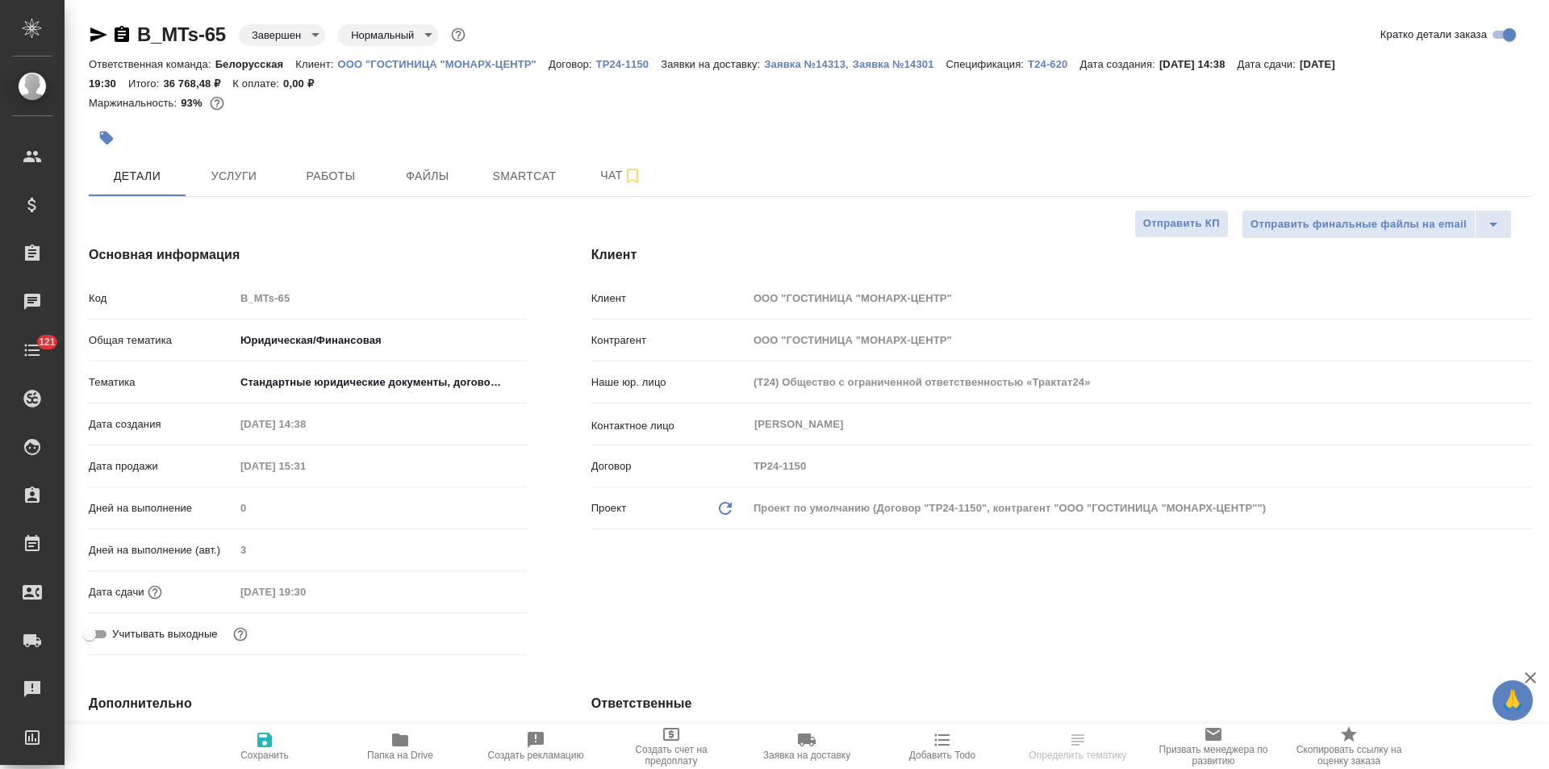
type textarea "x"
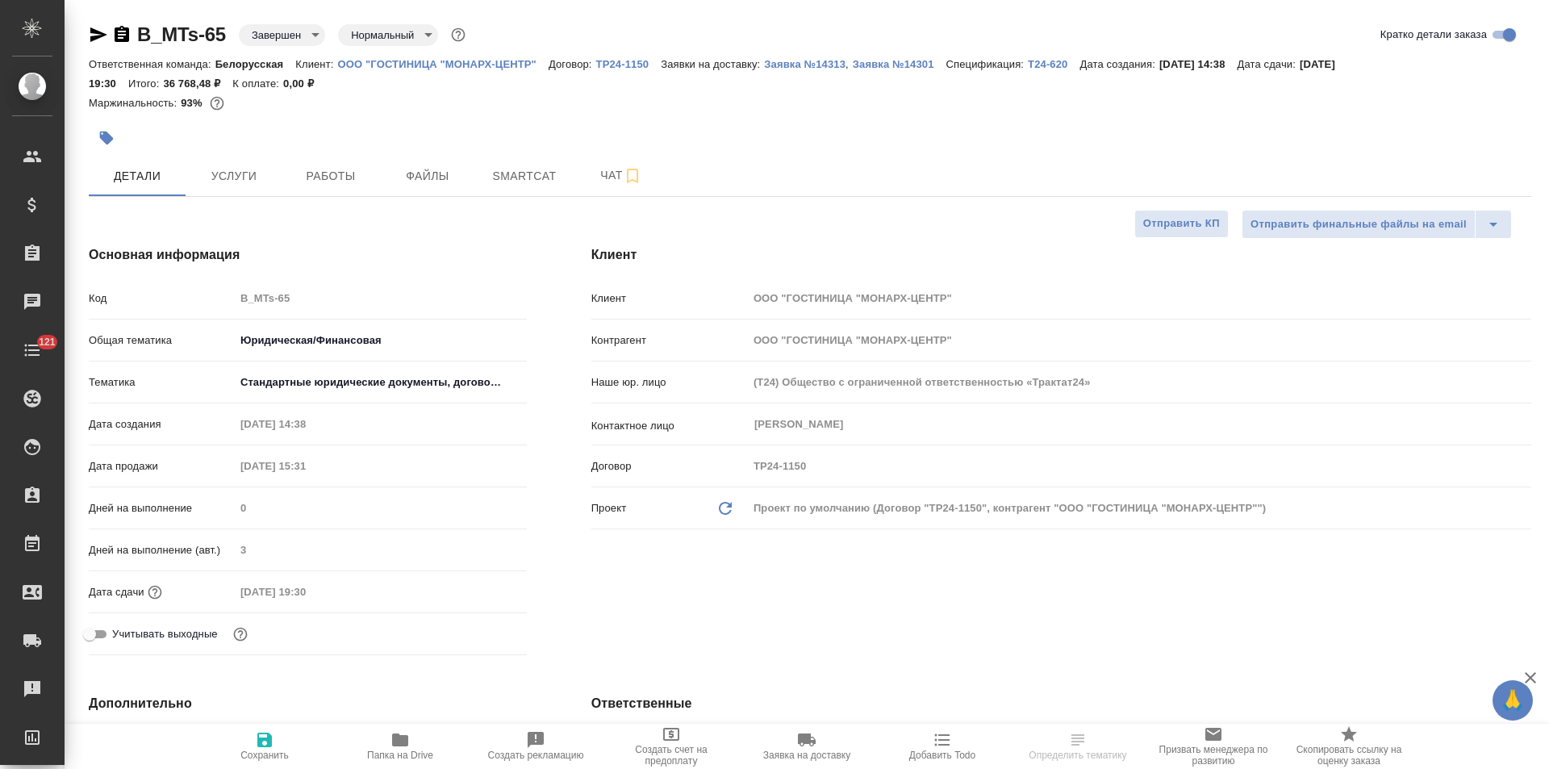
type textarea "x"
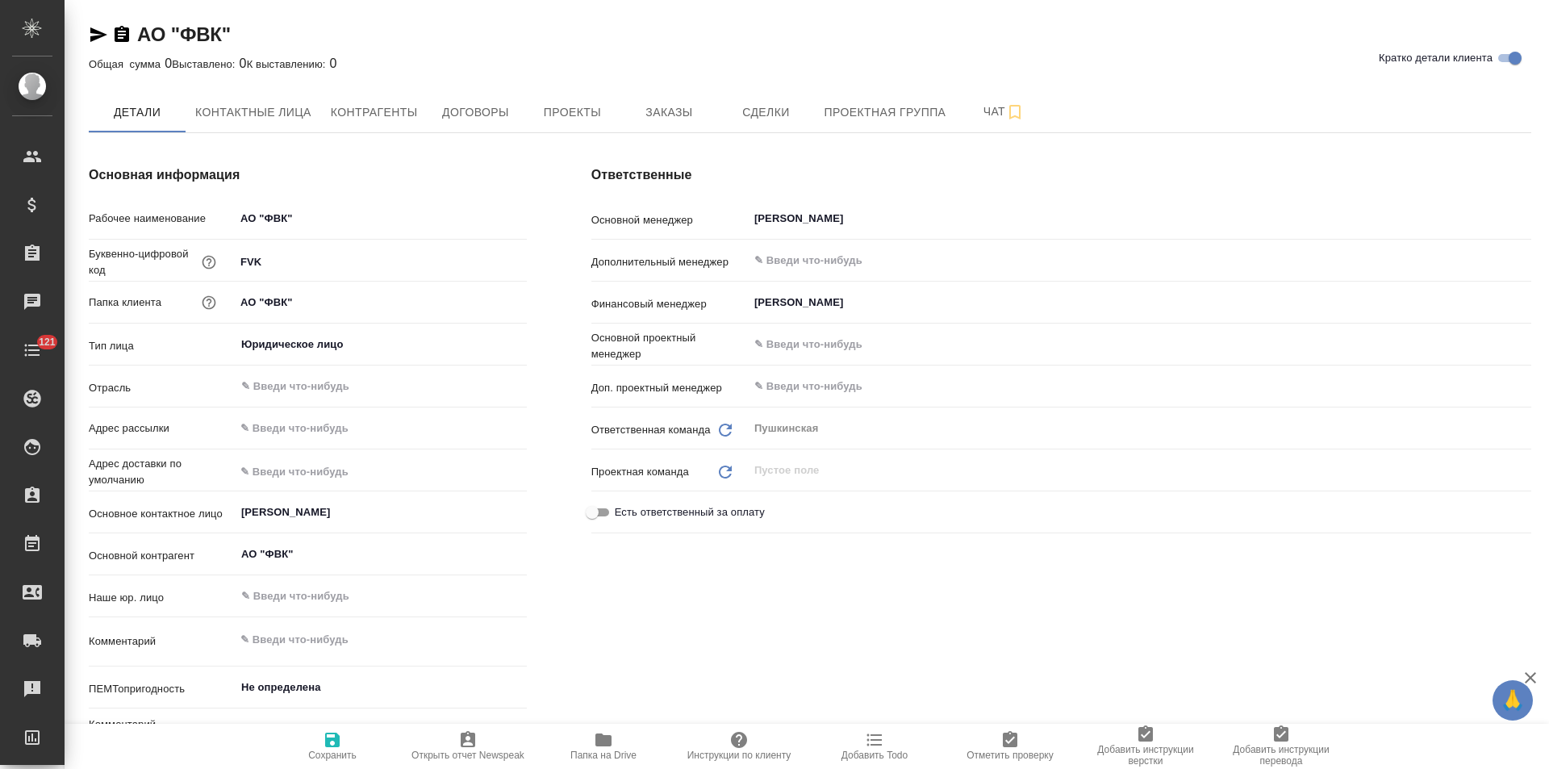
click at [352, 122] on span "Контрагенты" at bounding box center [374, 112] width 87 height 20
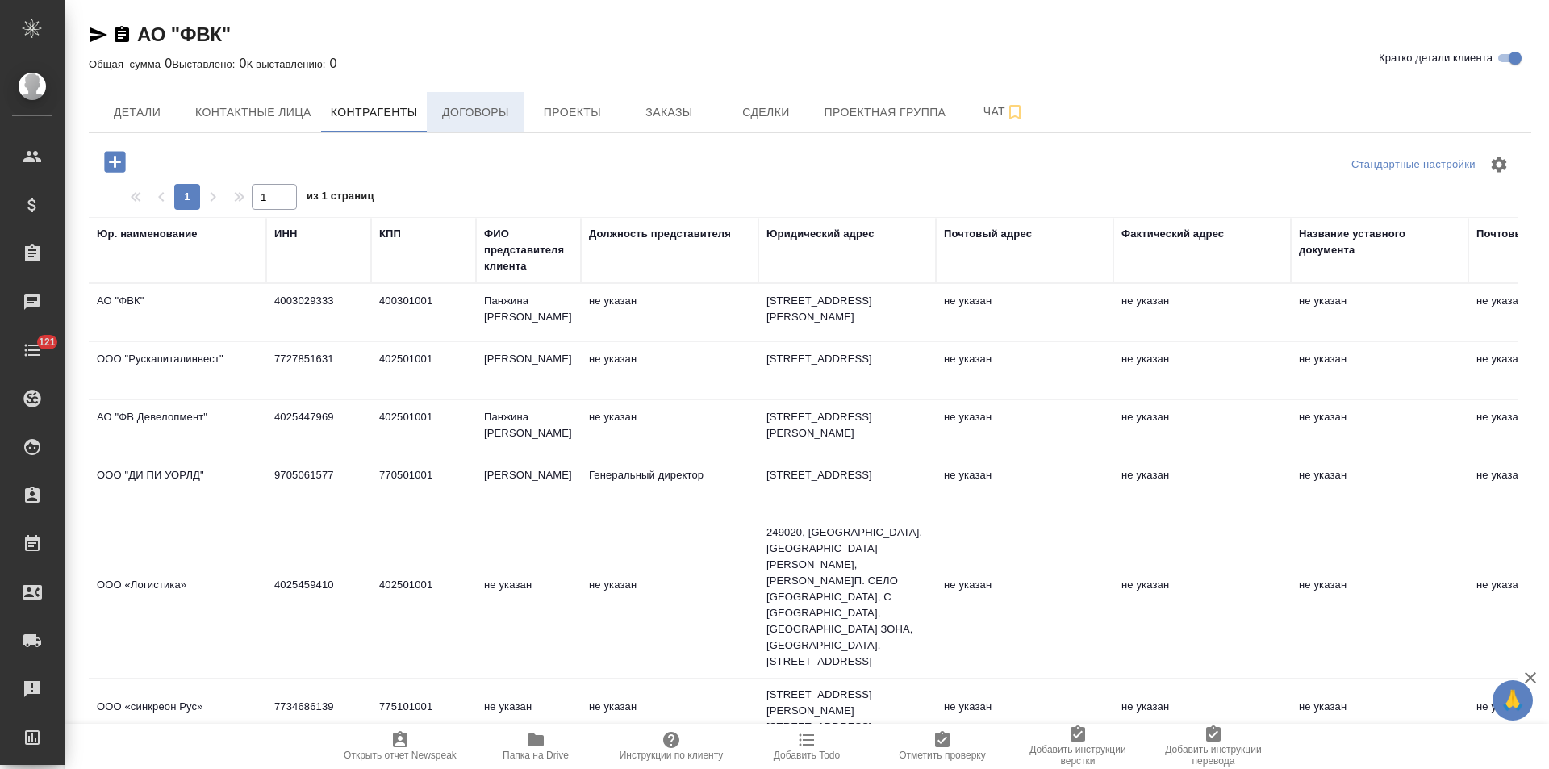
click at [458, 120] on span "Договоры" at bounding box center [474, 112] width 77 height 20
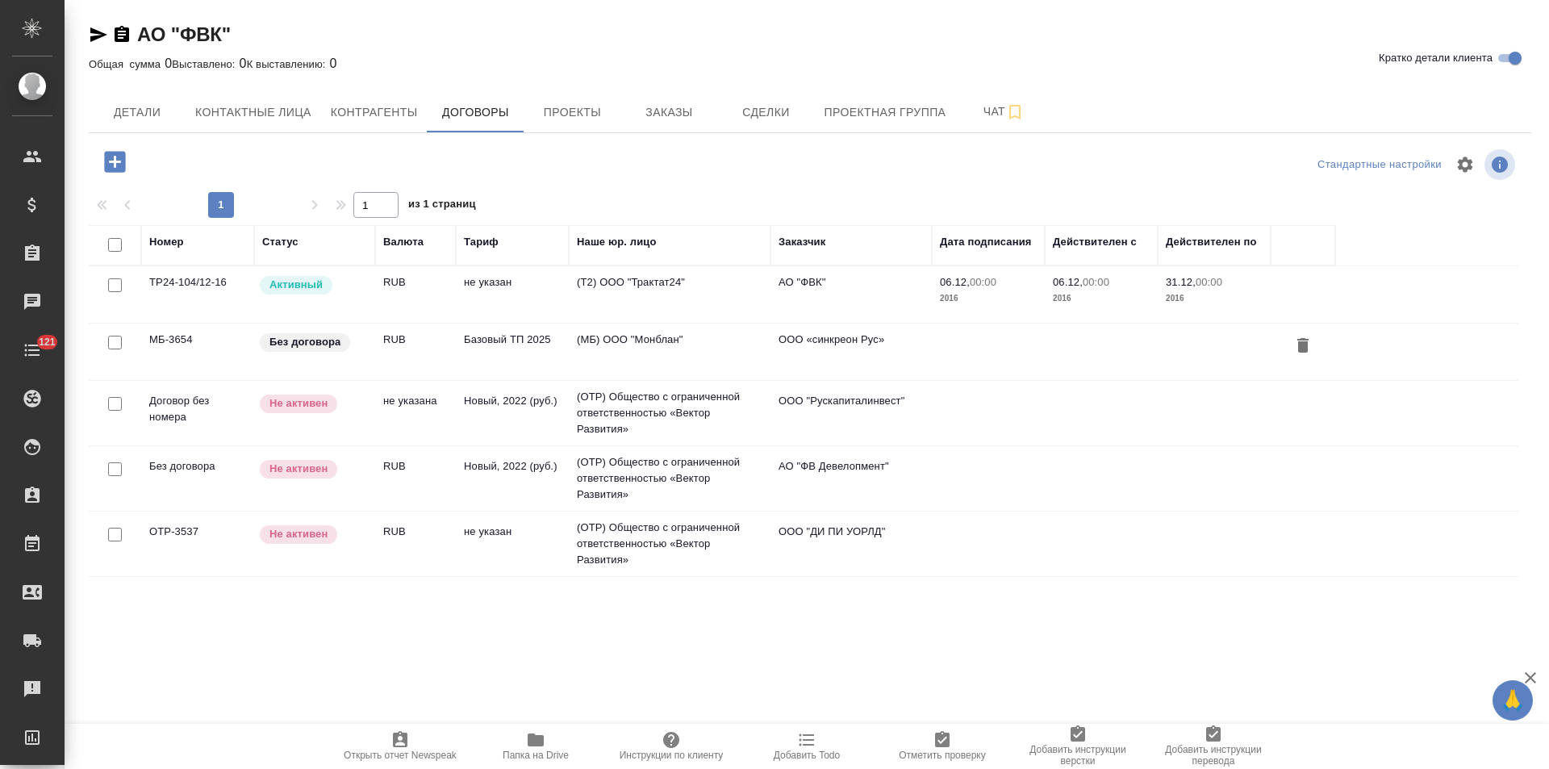
click at [811, 295] on td "АО "ФВК"" at bounding box center [850, 294] width 161 height 56
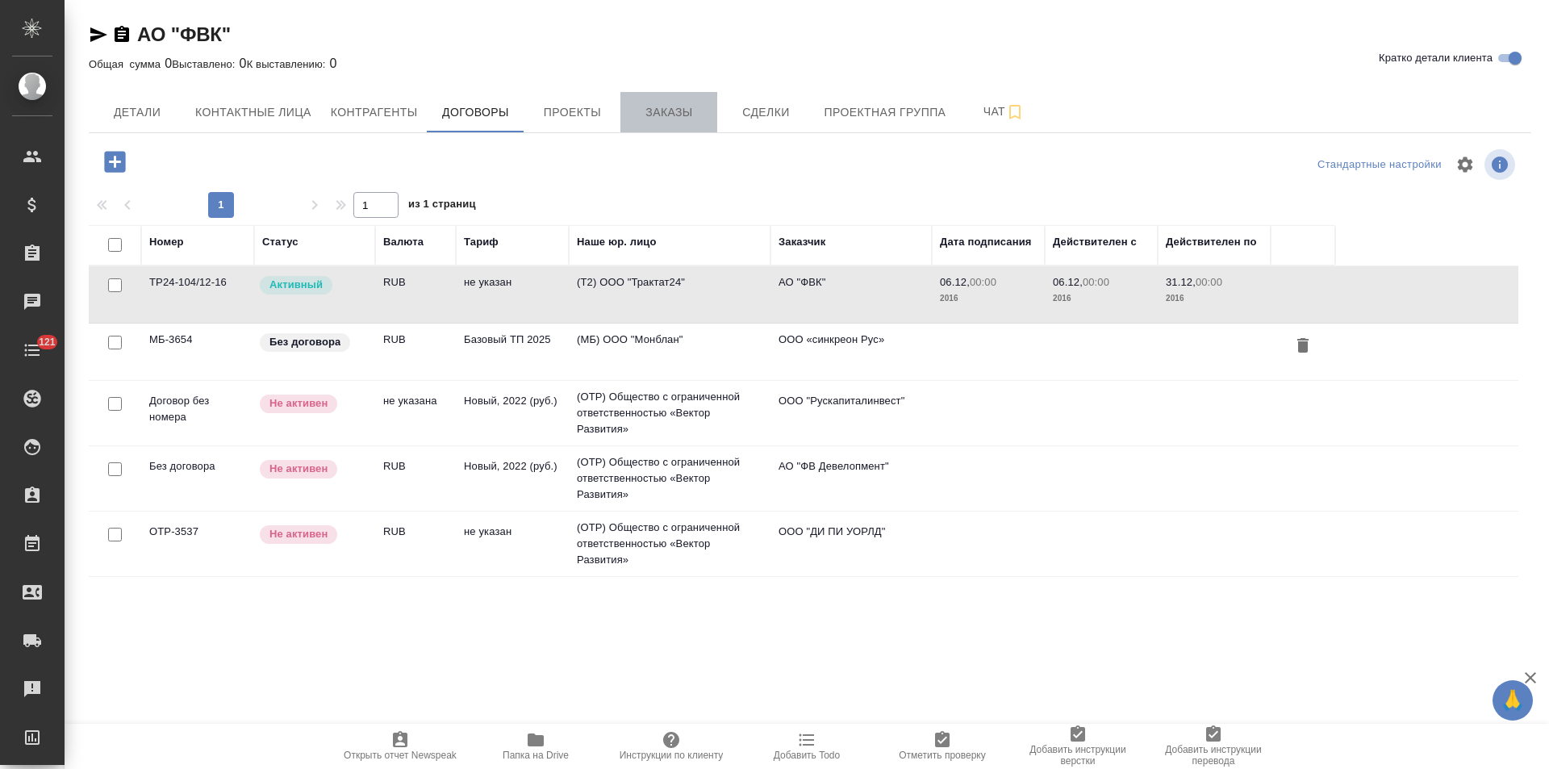
click at [674, 123] on button "Заказы" at bounding box center [668, 112] width 97 height 40
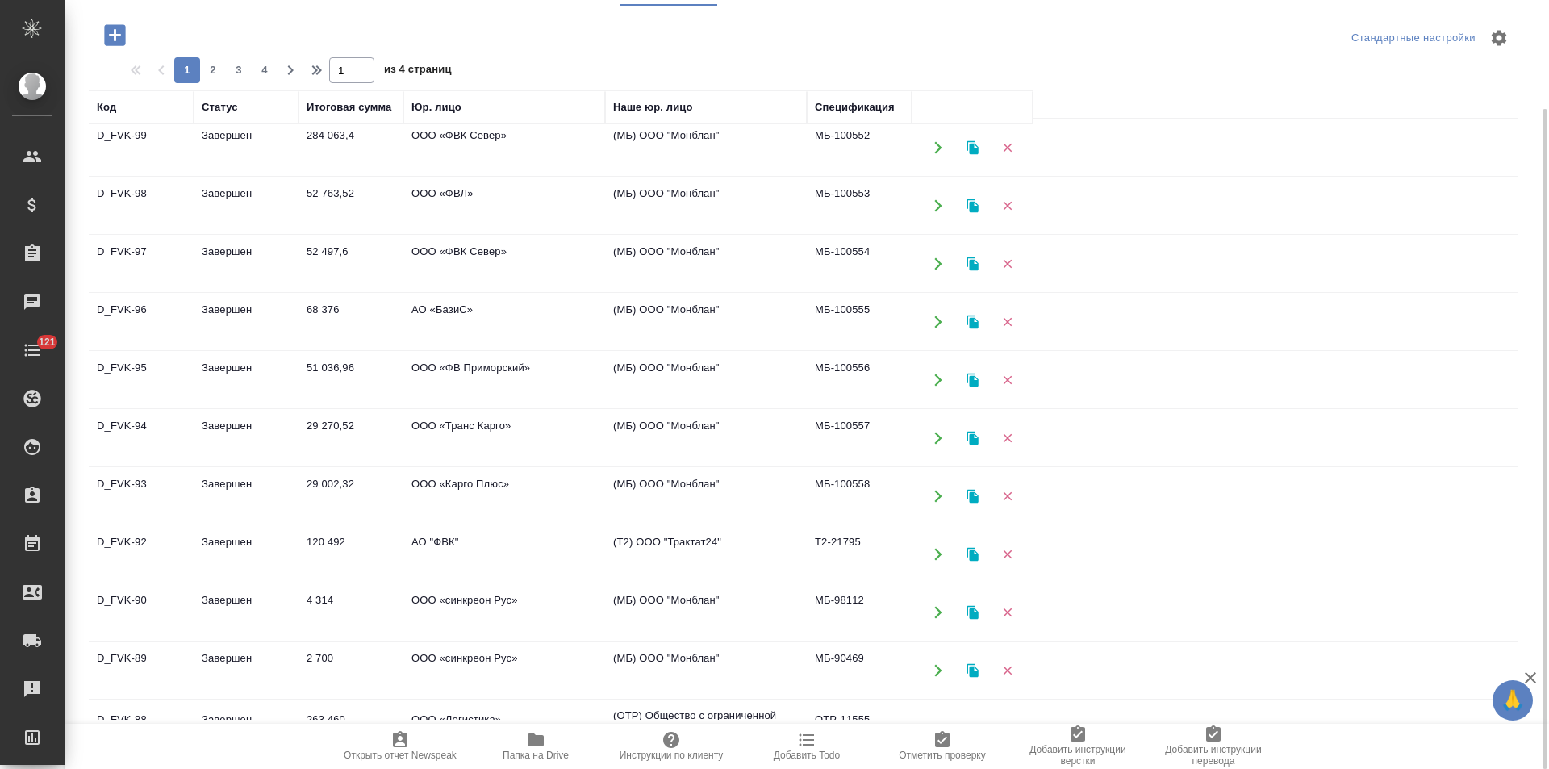
scroll to position [242, 0]
click at [695, 541] on td "(Т2) ООО "Трактат24"" at bounding box center [706, 551] width 202 height 56
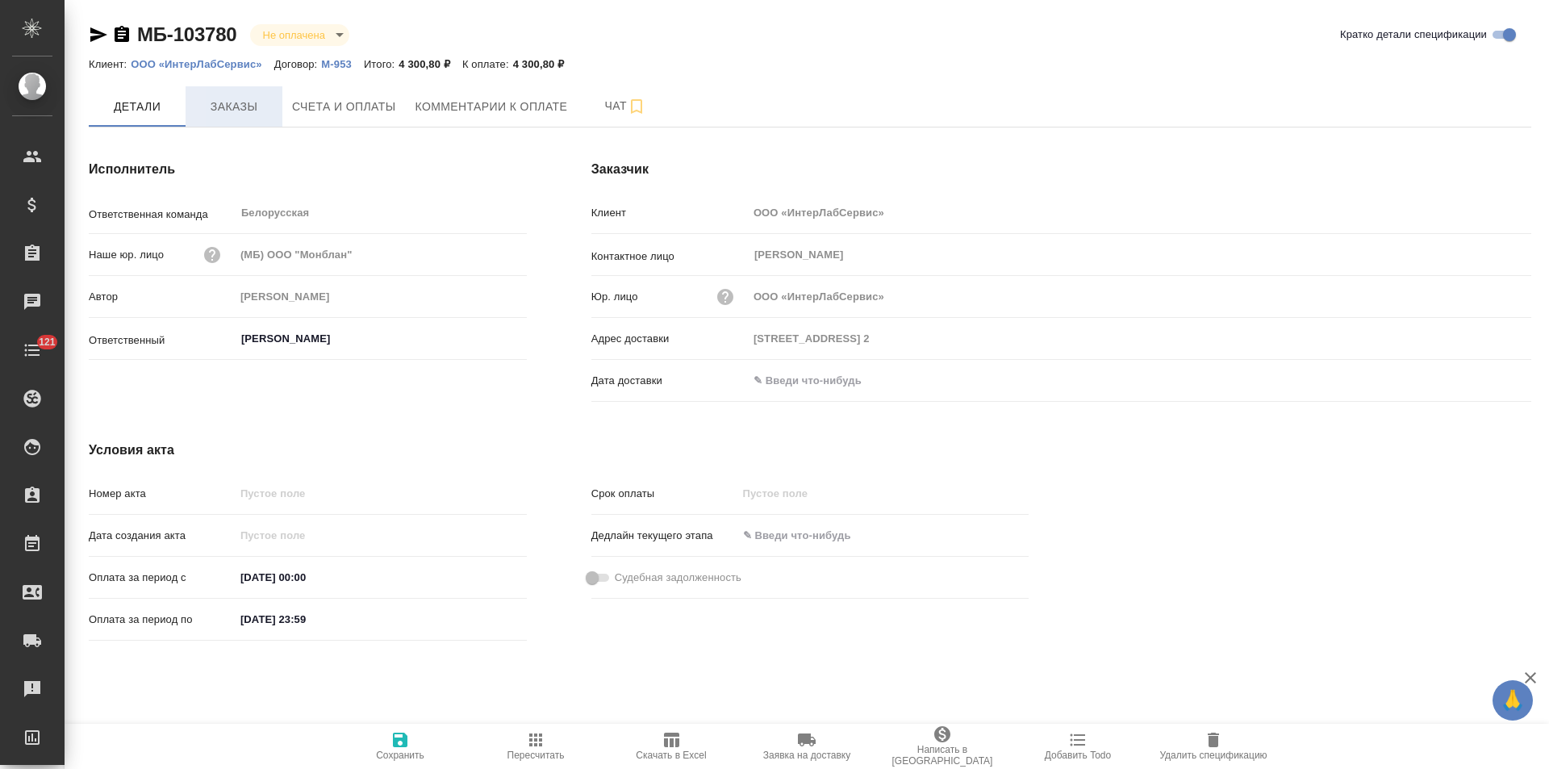
click at [255, 101] on span "Заказы" at bounding box center [233, 107] width 77 height 20
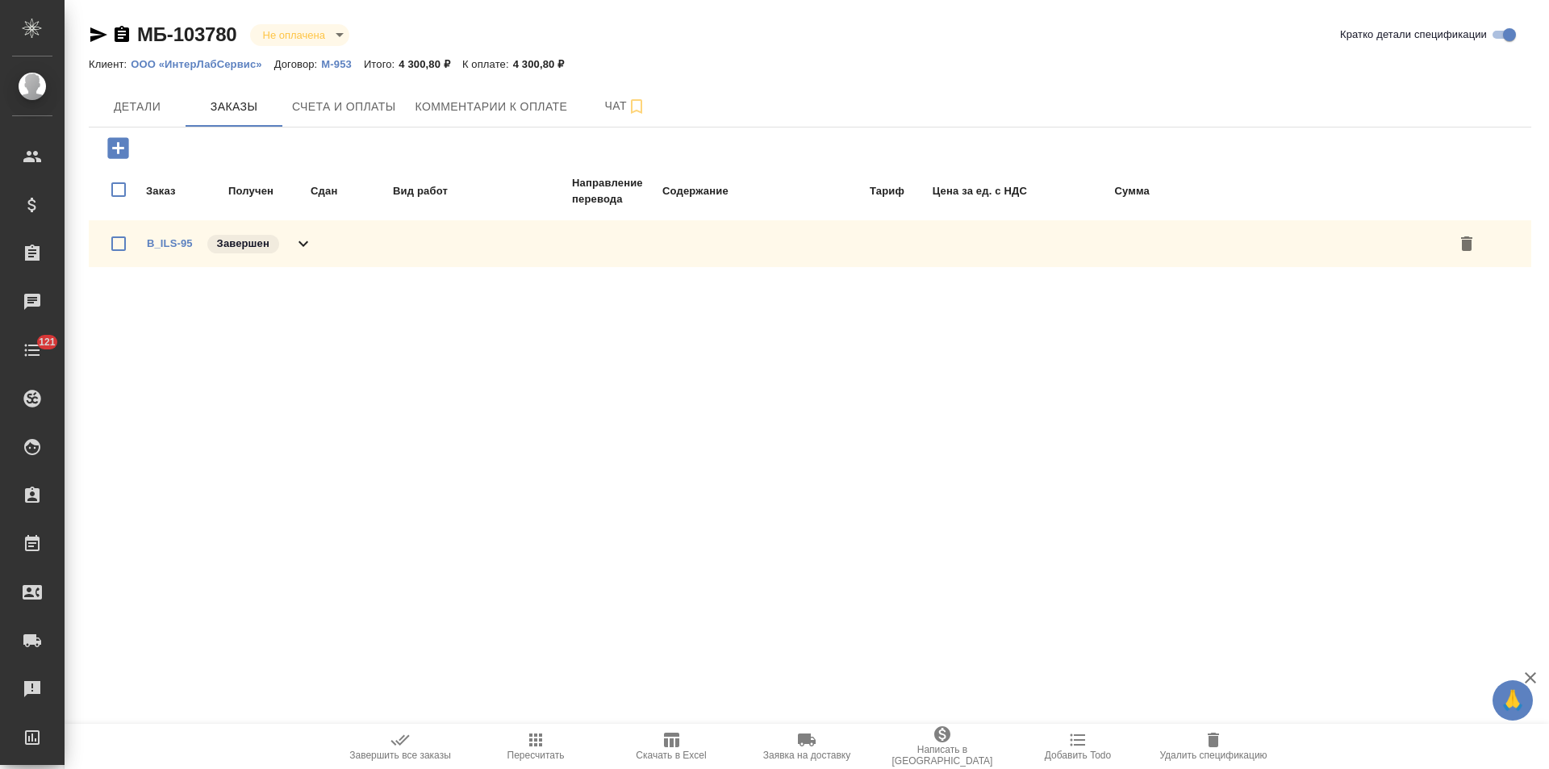
click at [310, 245] on icon at bounding box center [303, 243] width 19 height 19
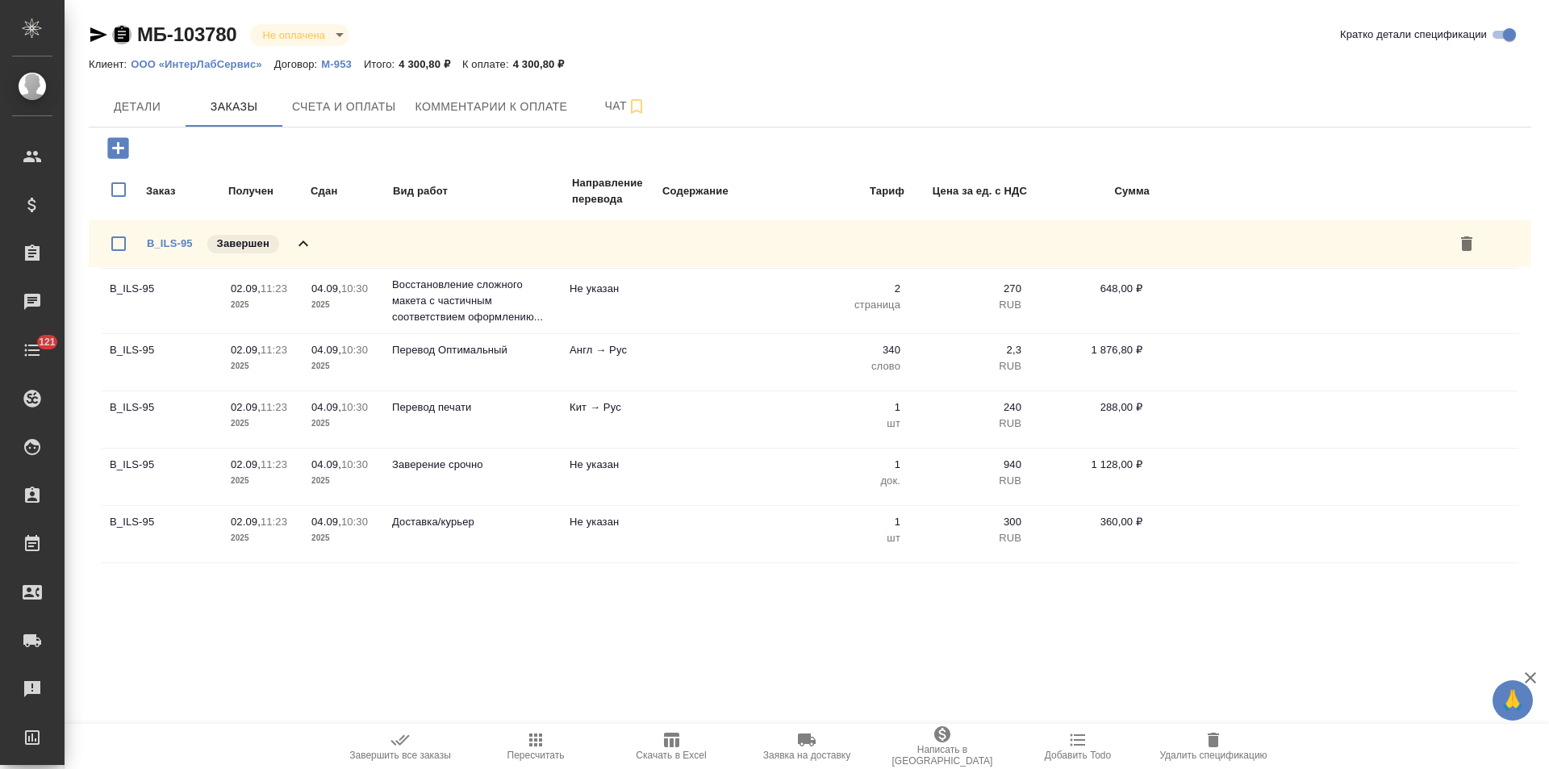
click at [129, 32] on icon "button" at bounding box center [122, 34] width 15 height 16
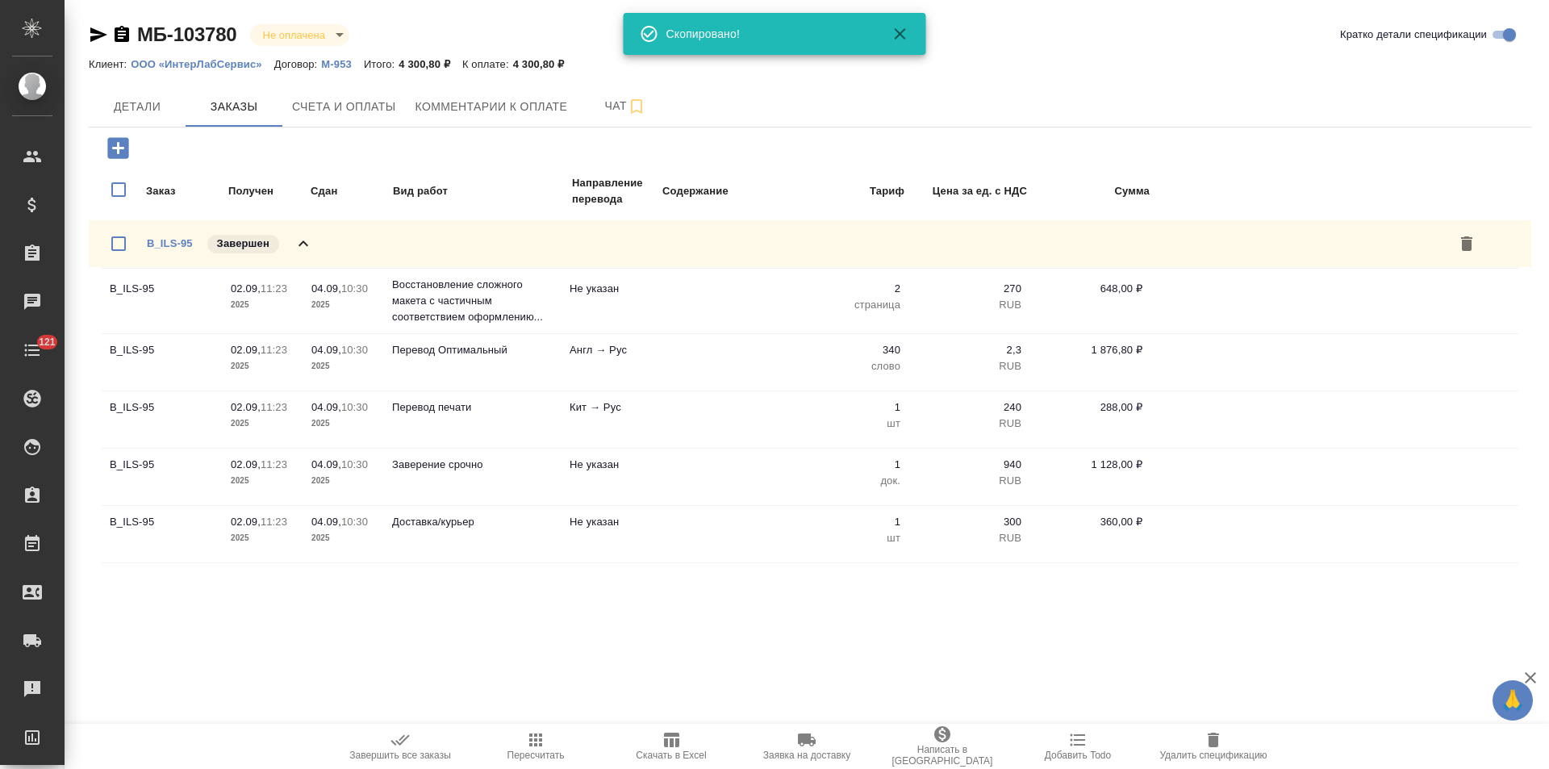
click at [333, 64] on p "М-953" at bounding box center [342, 64] width 43 height 12
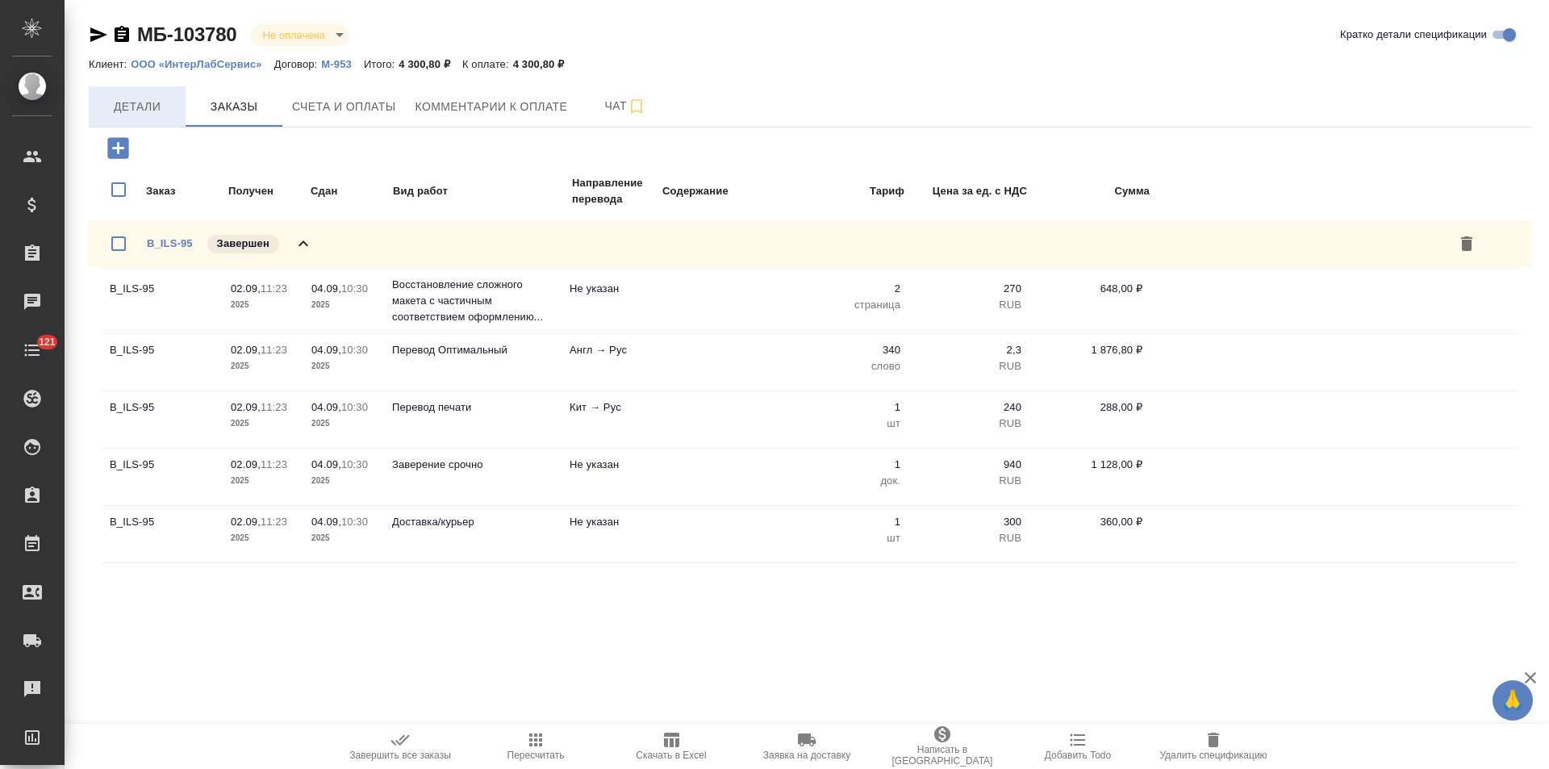
click at [144, 106] on span "Детали" at bounding box center [136, 107] width 77 height 20
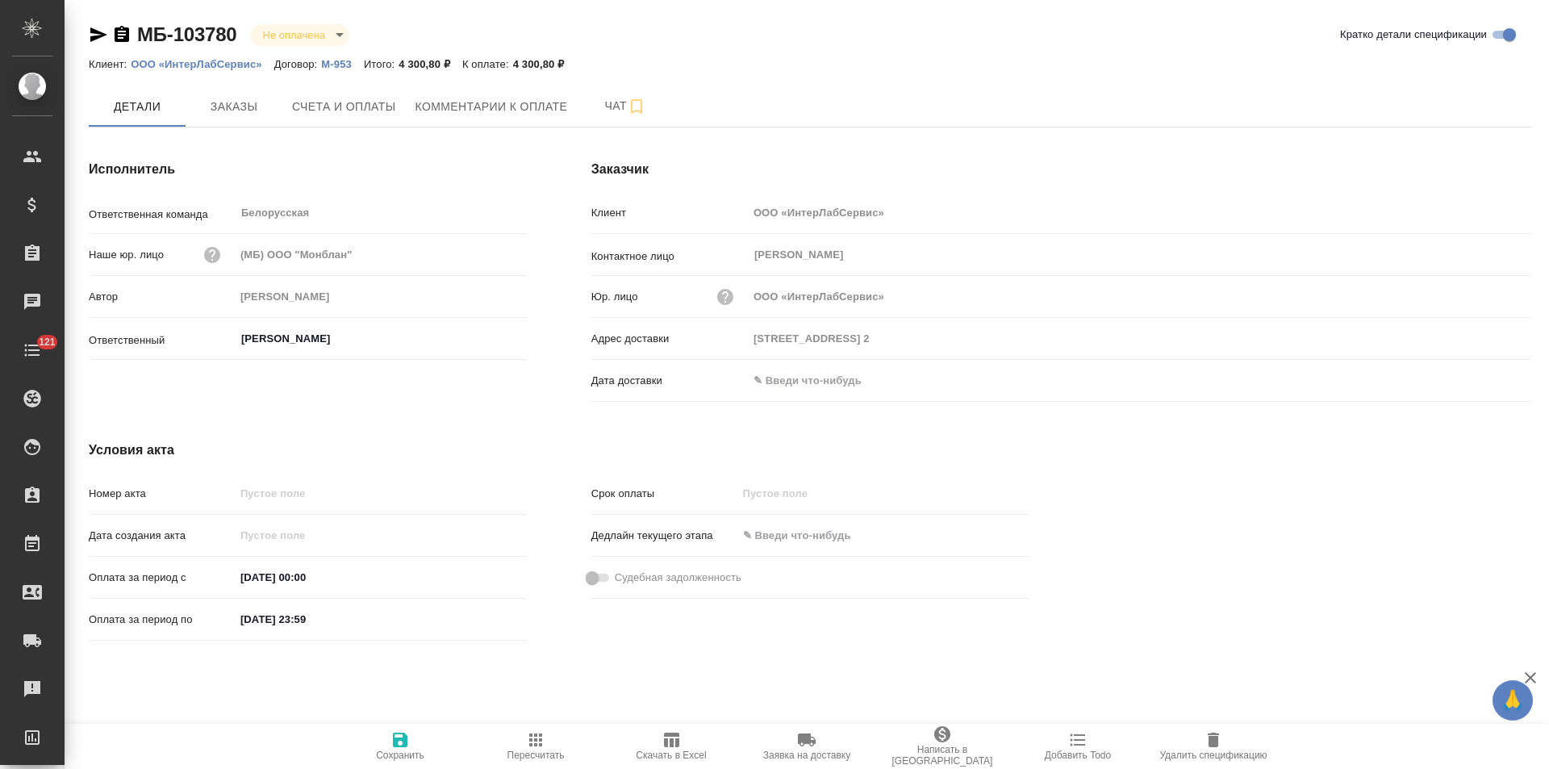
click at [127, 36] on icon "button" at bounding box center [122, 34] width 15 height 16
click at [368, 112] on span "Счета и оплаты" at bounding box center [344, 107] width 104 height 20
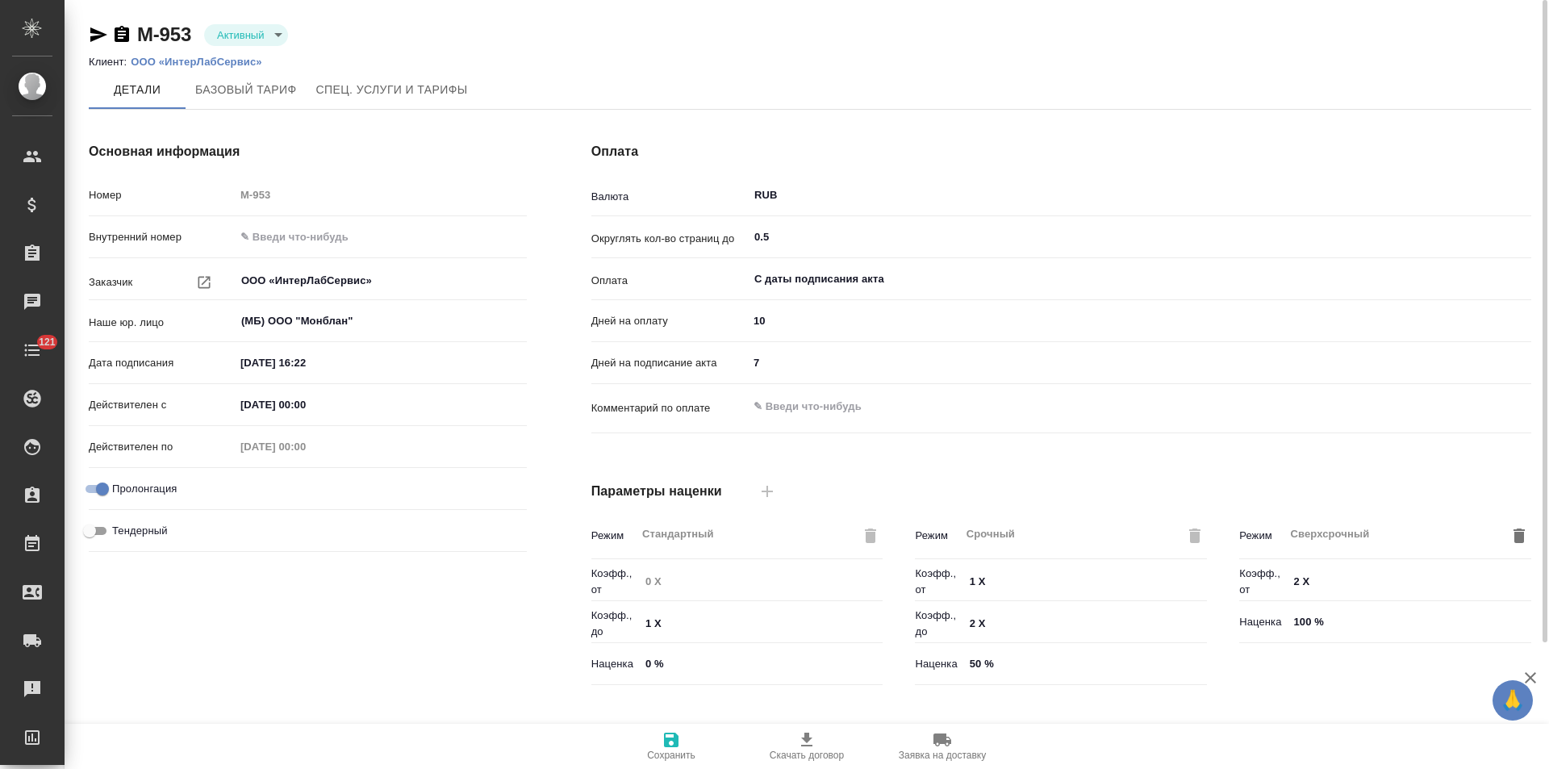
scroll to position [328, 0]
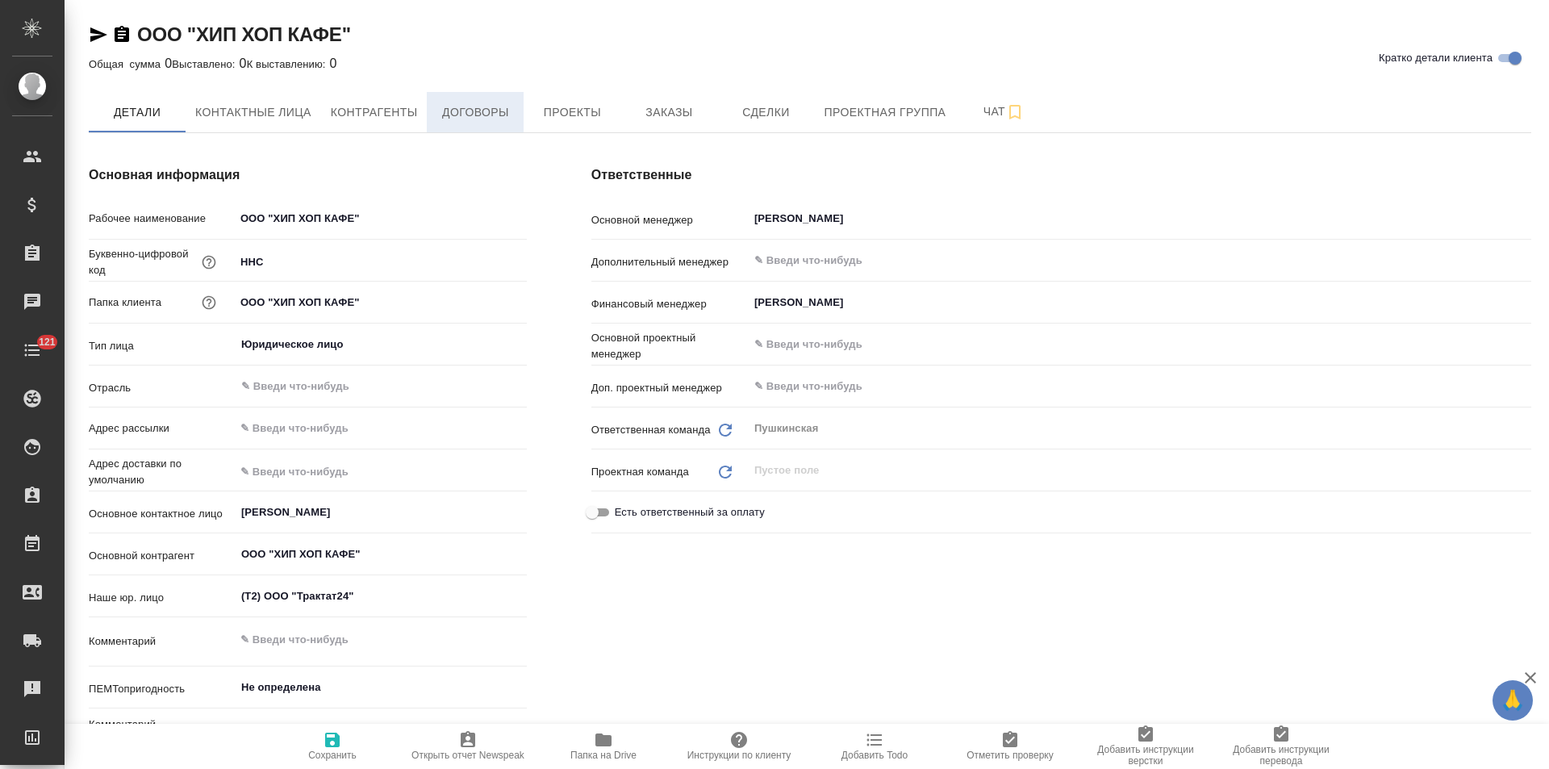
type textarea "x"
click at [494, 124] on button "Договоры" at bounding box center [475, 112] width 97 height 40
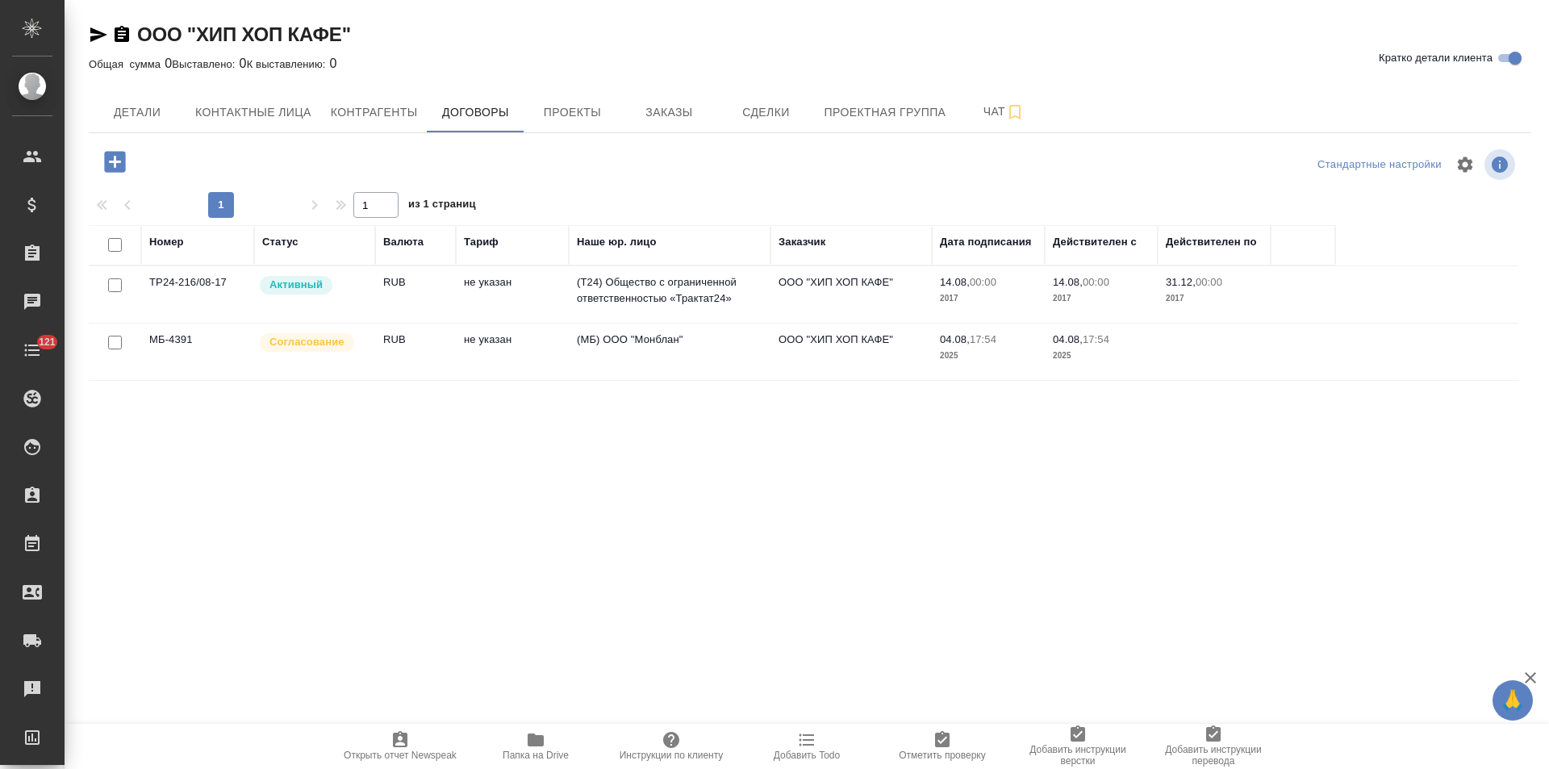
click at [738, 365] on td "(МБ) ООО "Монблан"" at bounding box center [670, 351] width 202 height 56
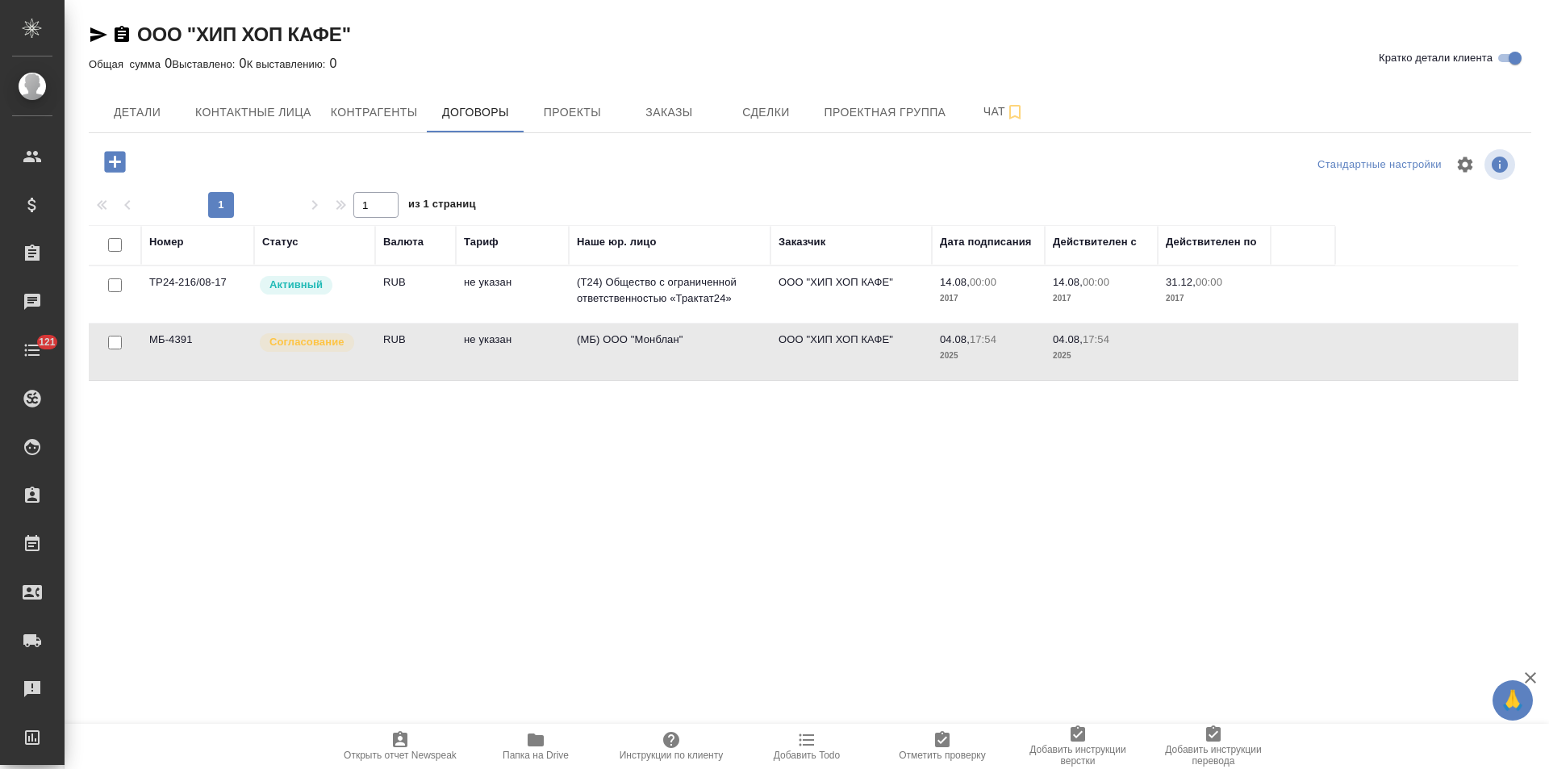
click at [738, 365] on td "(МБ) ООО "Монблан"" at bounding box center [670, 351] width 202 height 56
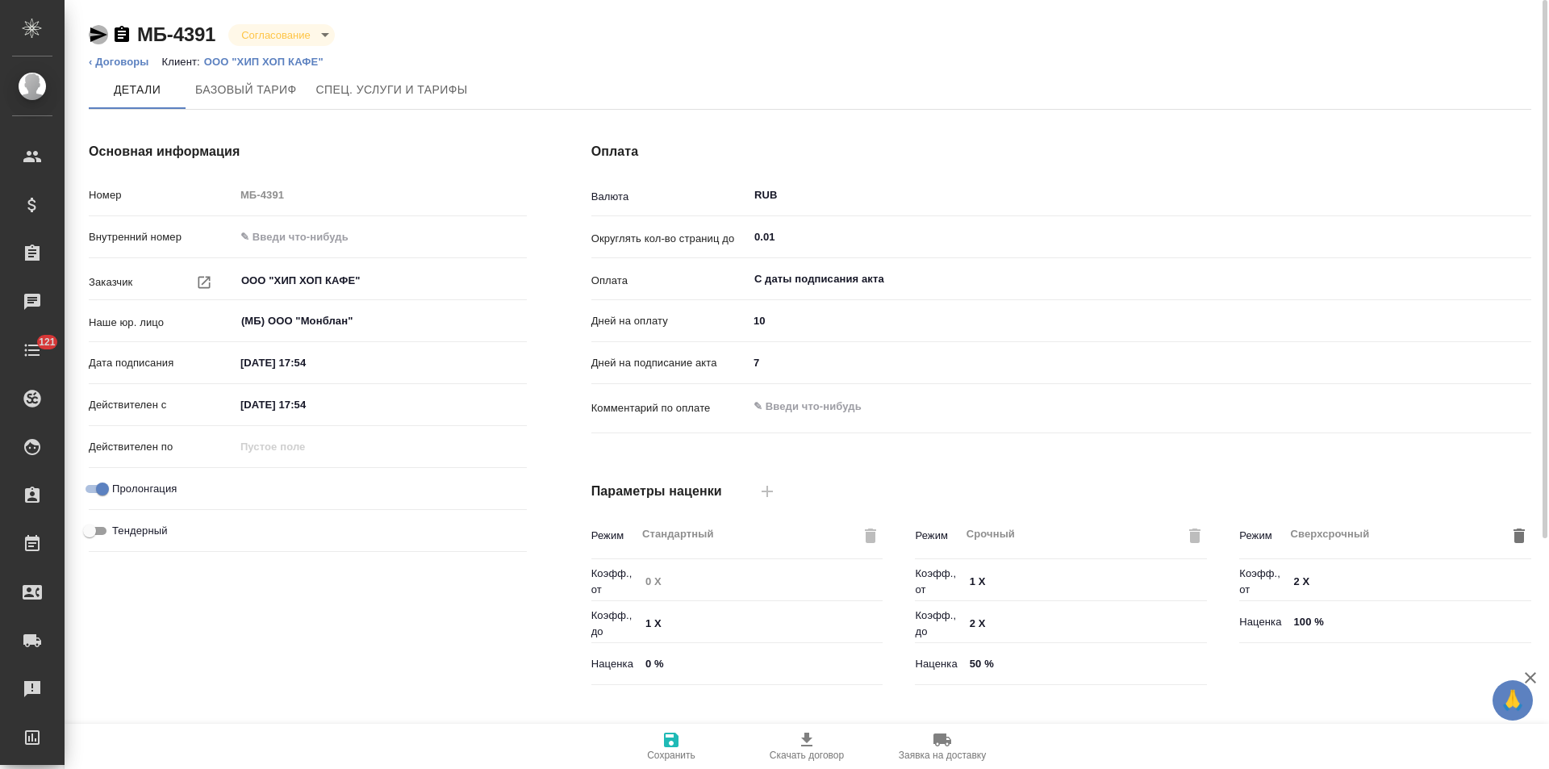
click at [98, 38] on icon "button" at bounding box center [98, 34] width 17 height 15
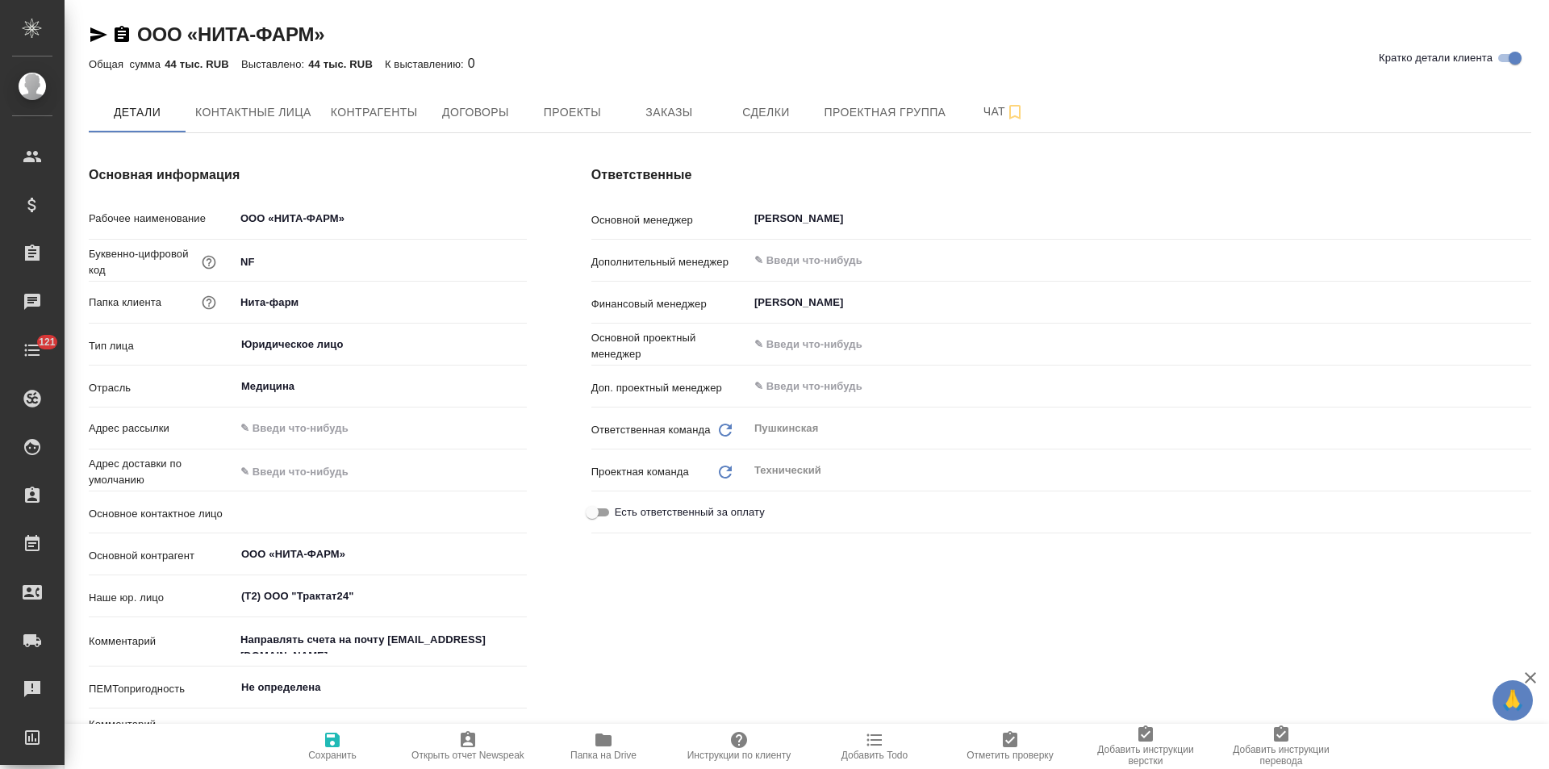
type textarea "x"
click at [474, 125] on button "Договоры" at bounding box center [475, 112] width 97 height 40
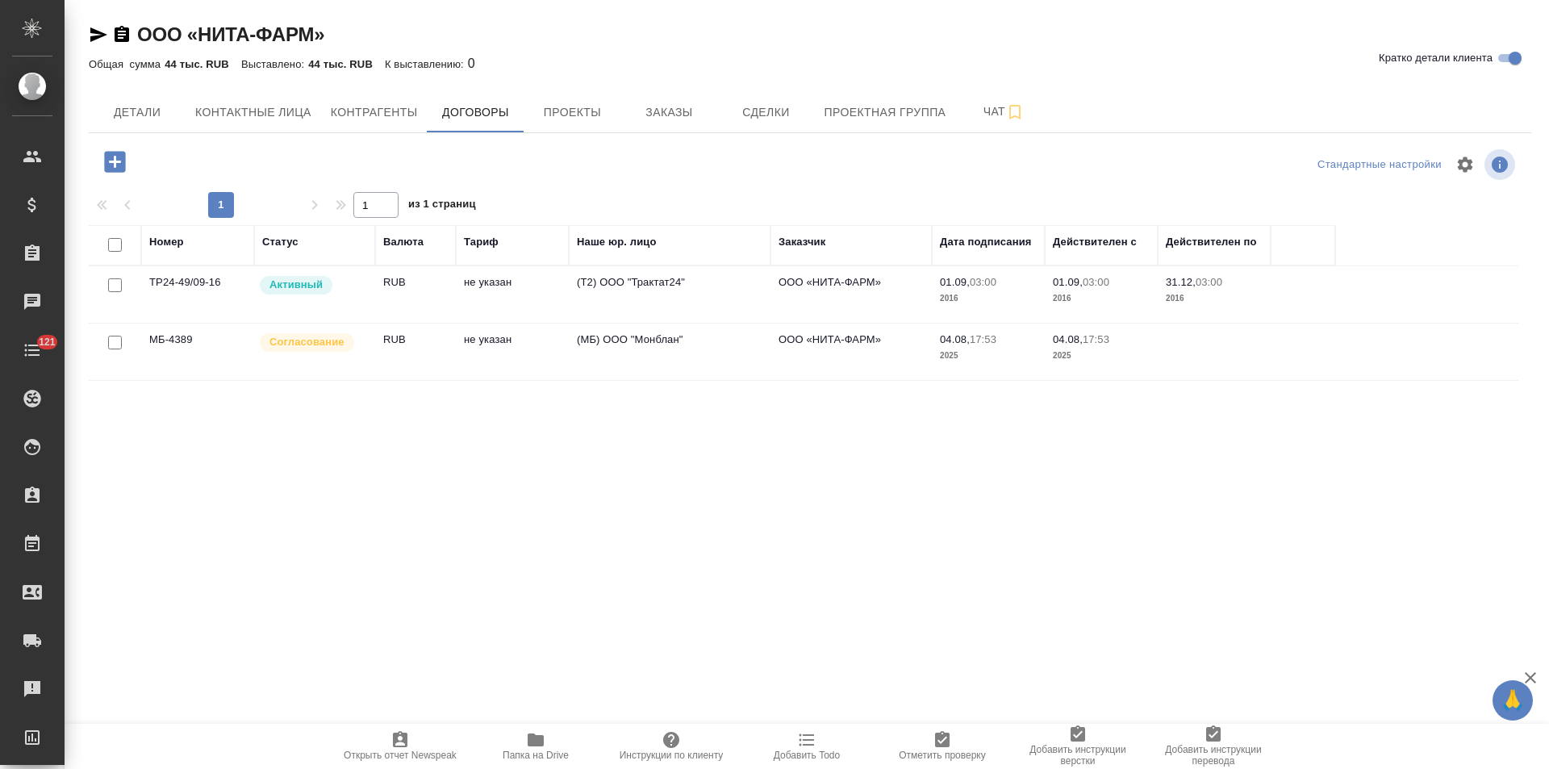
click at [622, 358] on td "(МБ) ООО "Монблан"" at bounding box center [670, 351] width 202 height 56
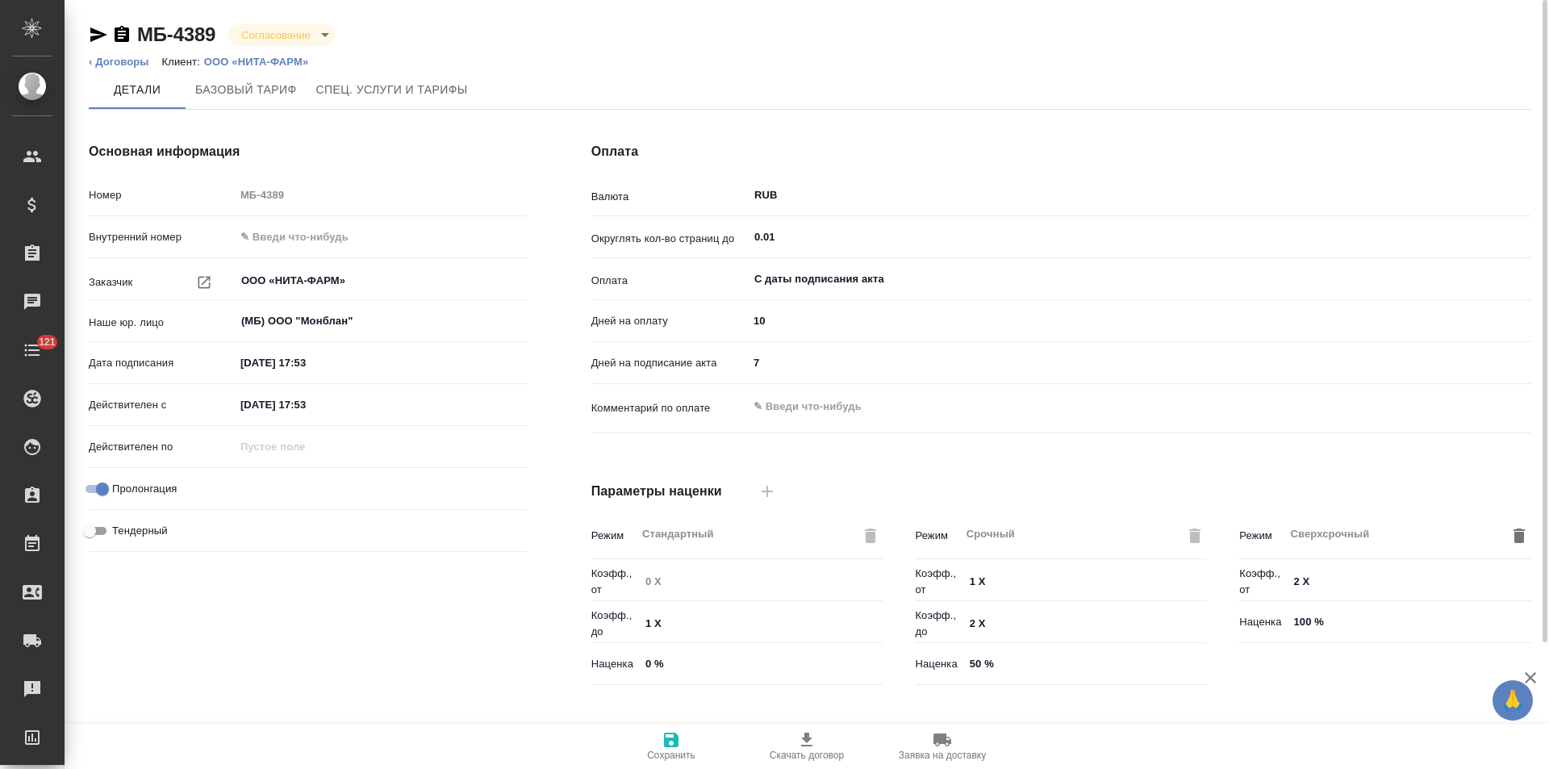
click at [98, 34] on icon "button" at bounding box center [98, 34] width 17 height 15
click at [140, 66] on link "‹ Договоры" at bounding box center [119, 62] width 61 height 12
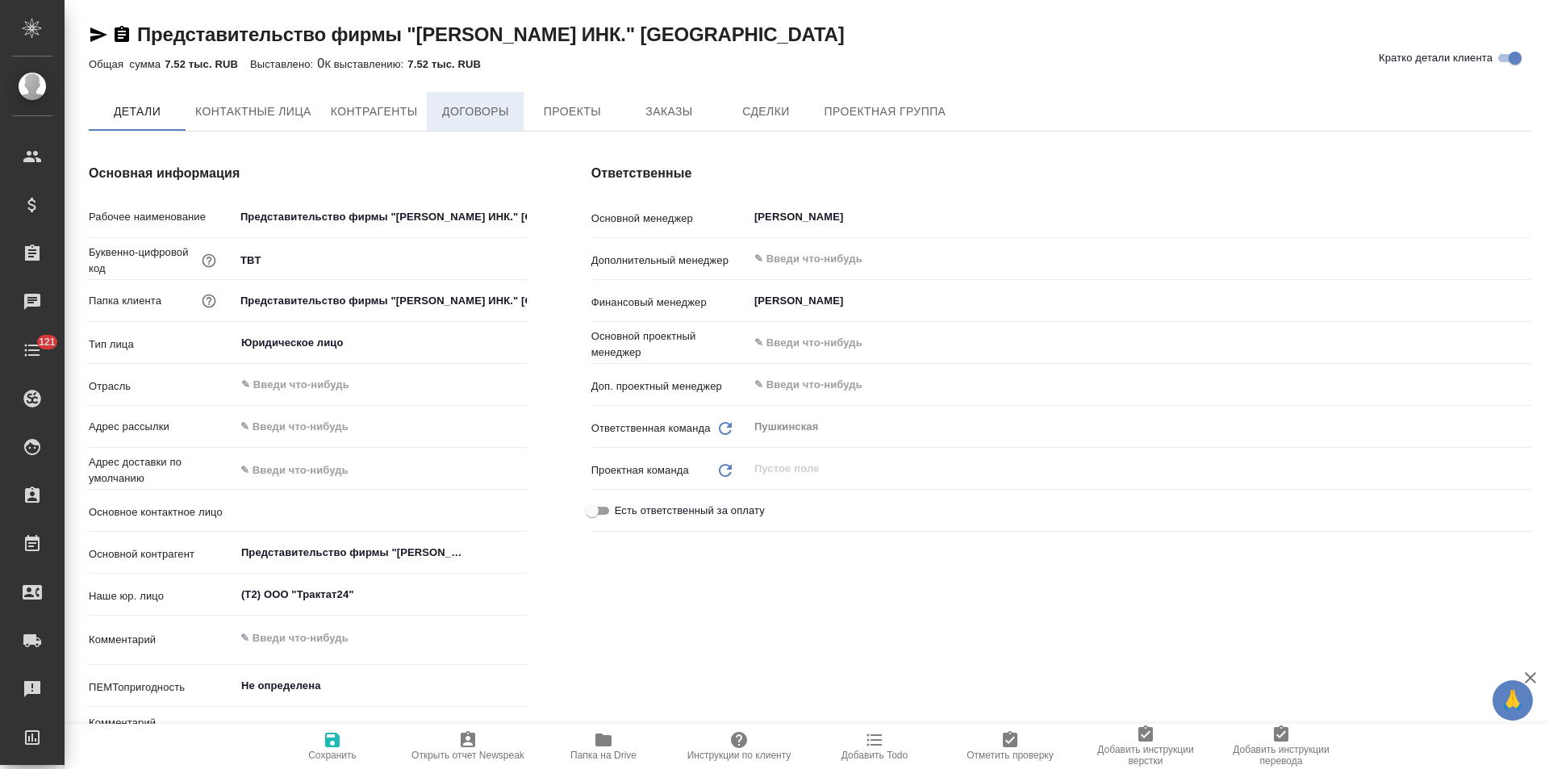
type textarea "x"
click at [503, 114] on span "Договоры" at bounding box center [474, 112] width 77 height 20
type textarea "x"
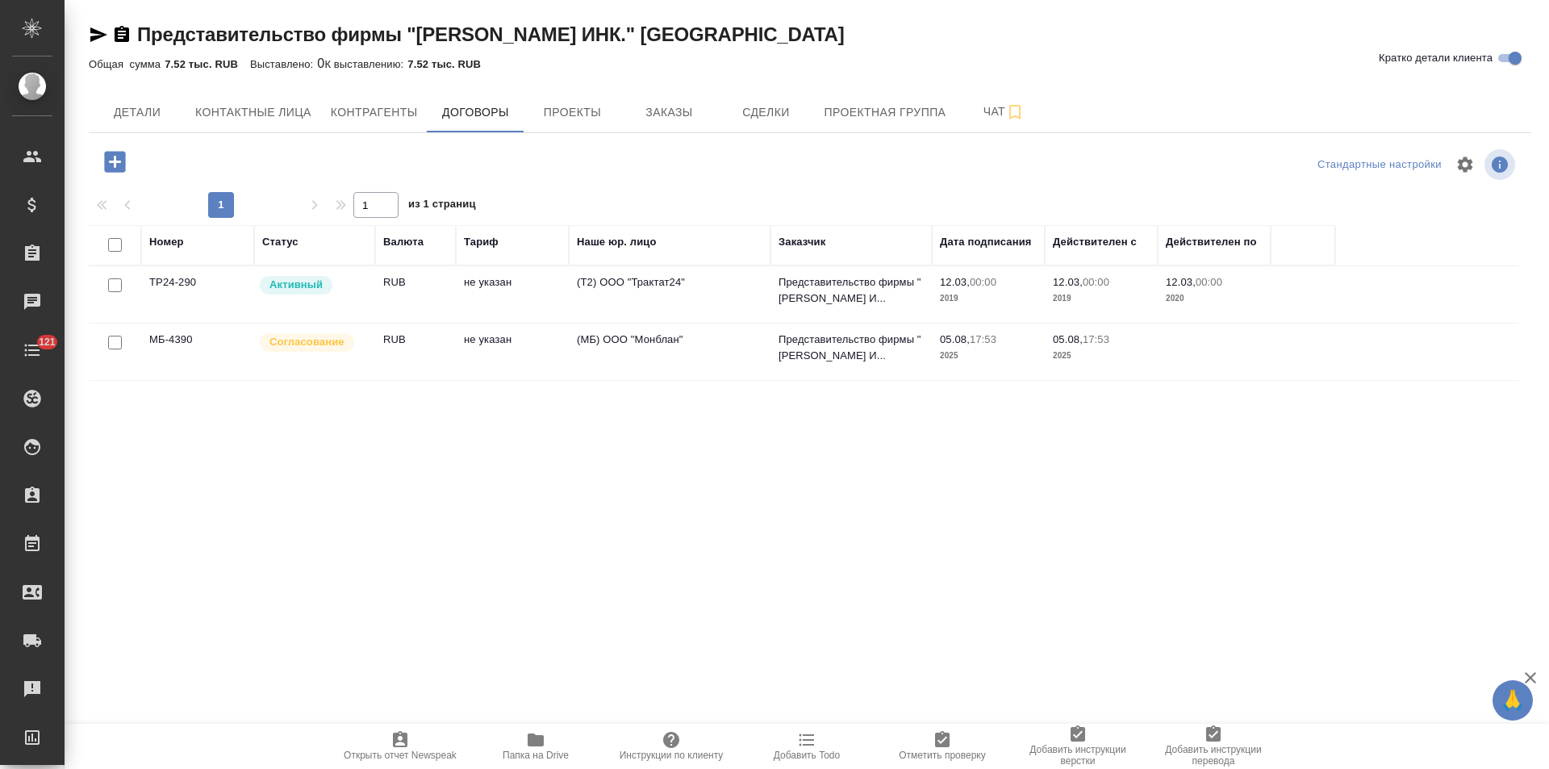
click at [703, 358] on td "(МБ) ООО "Монблан"" at bounding box center [670, 351] width 202 height 56
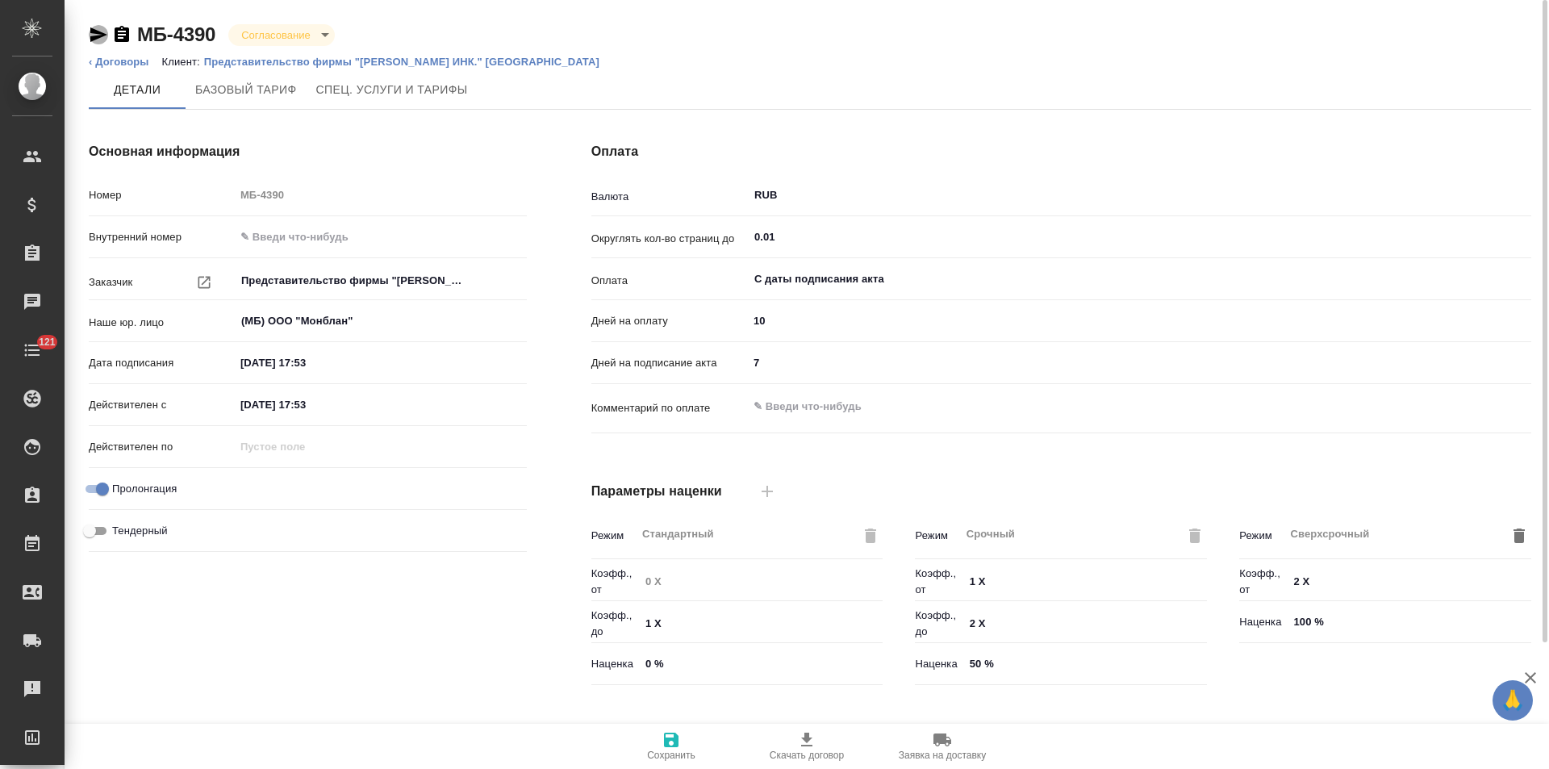
click at [99, 35] on icon "button" at bounding box center [98, 34] width 19 height 19
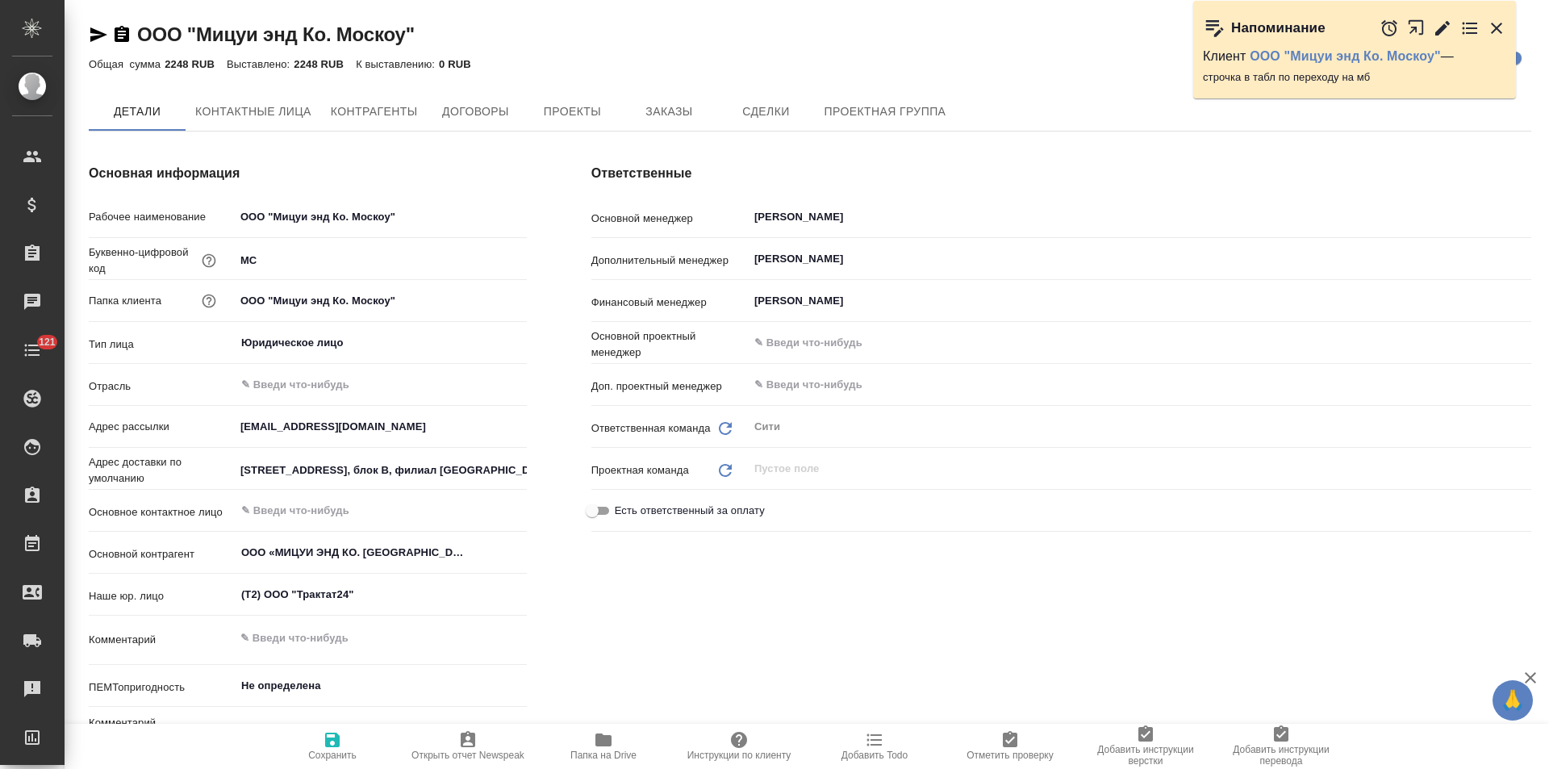
type textarea "x"
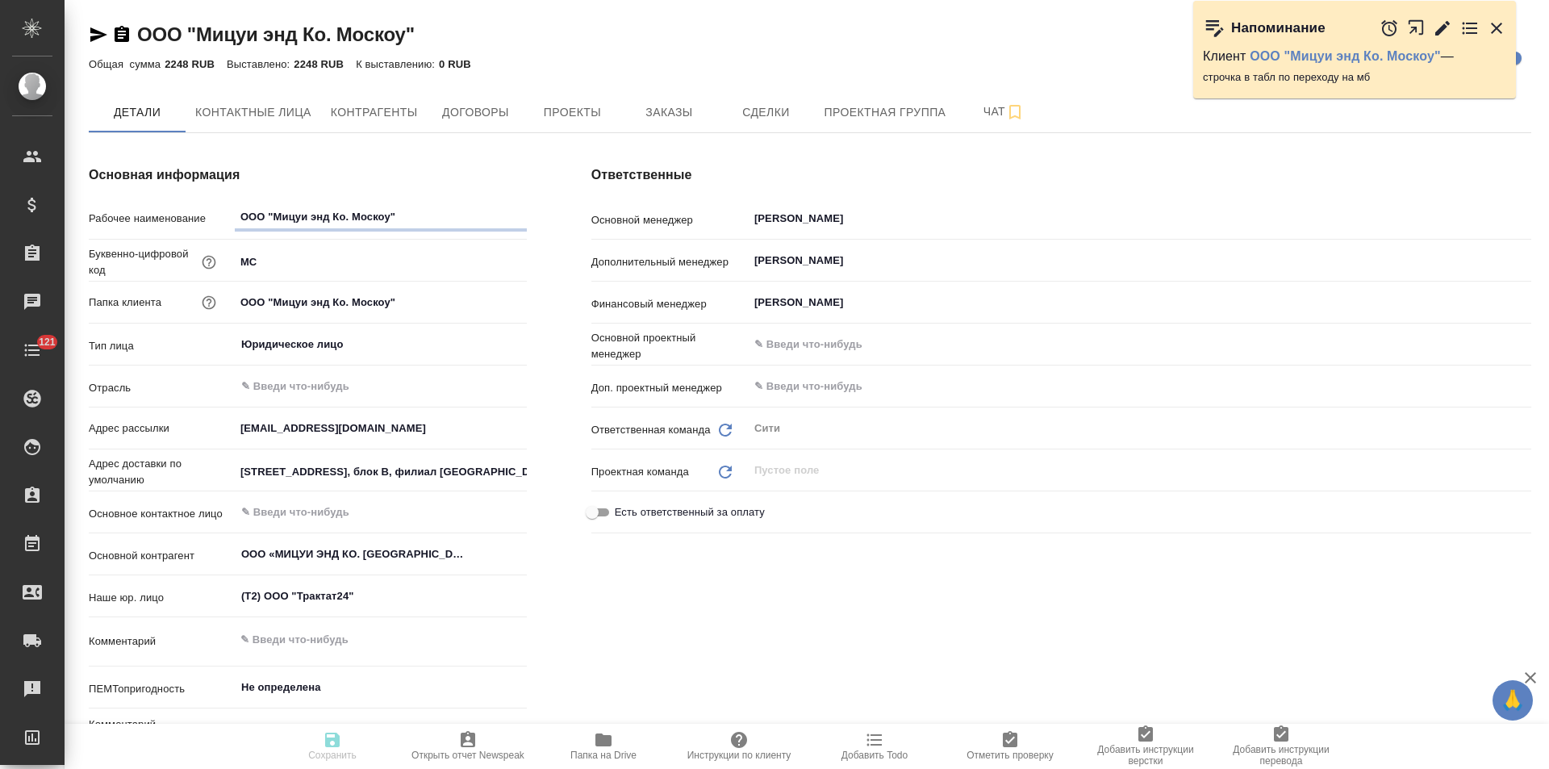
type textarea "x"
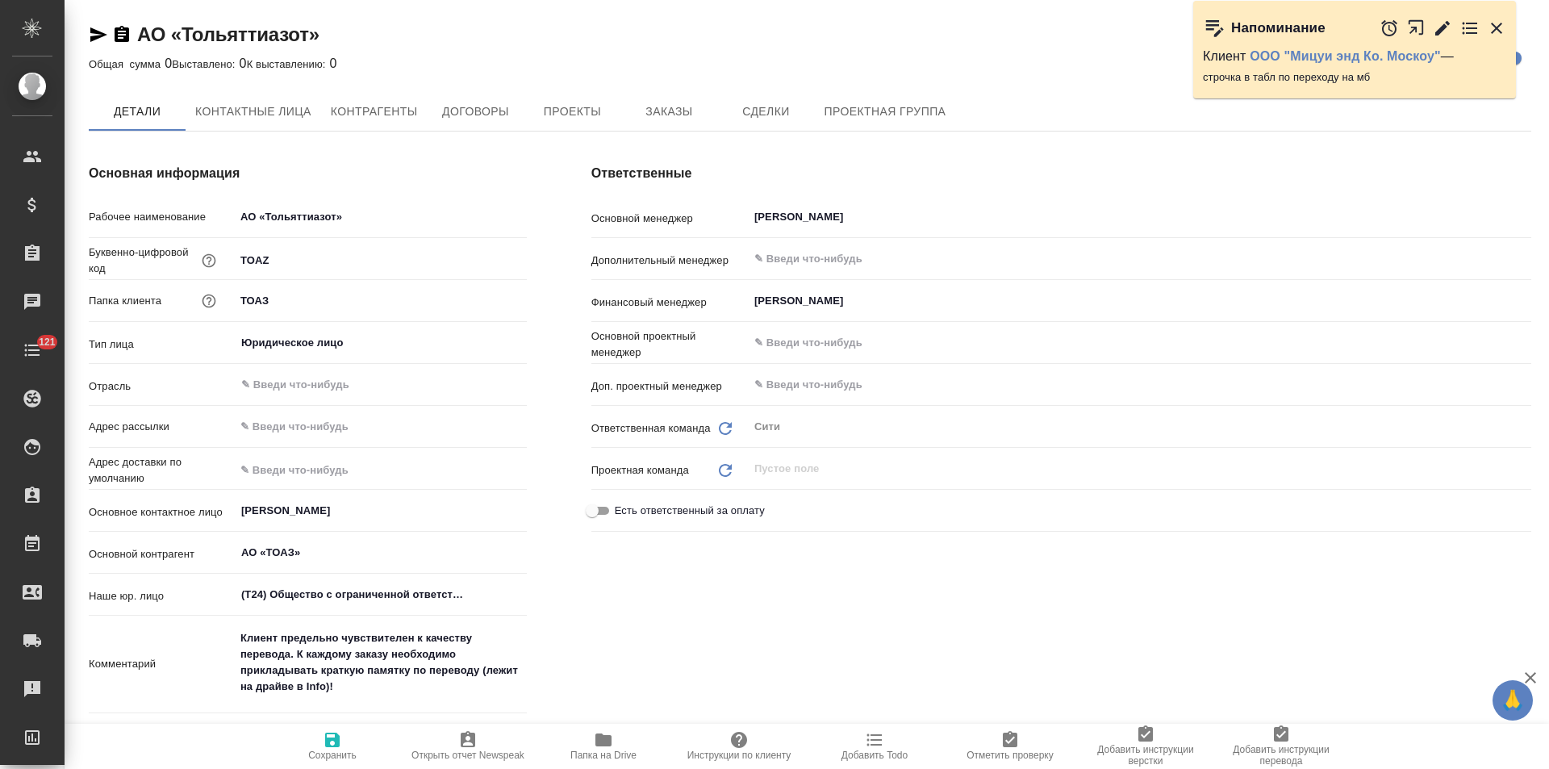
type textarea "x"
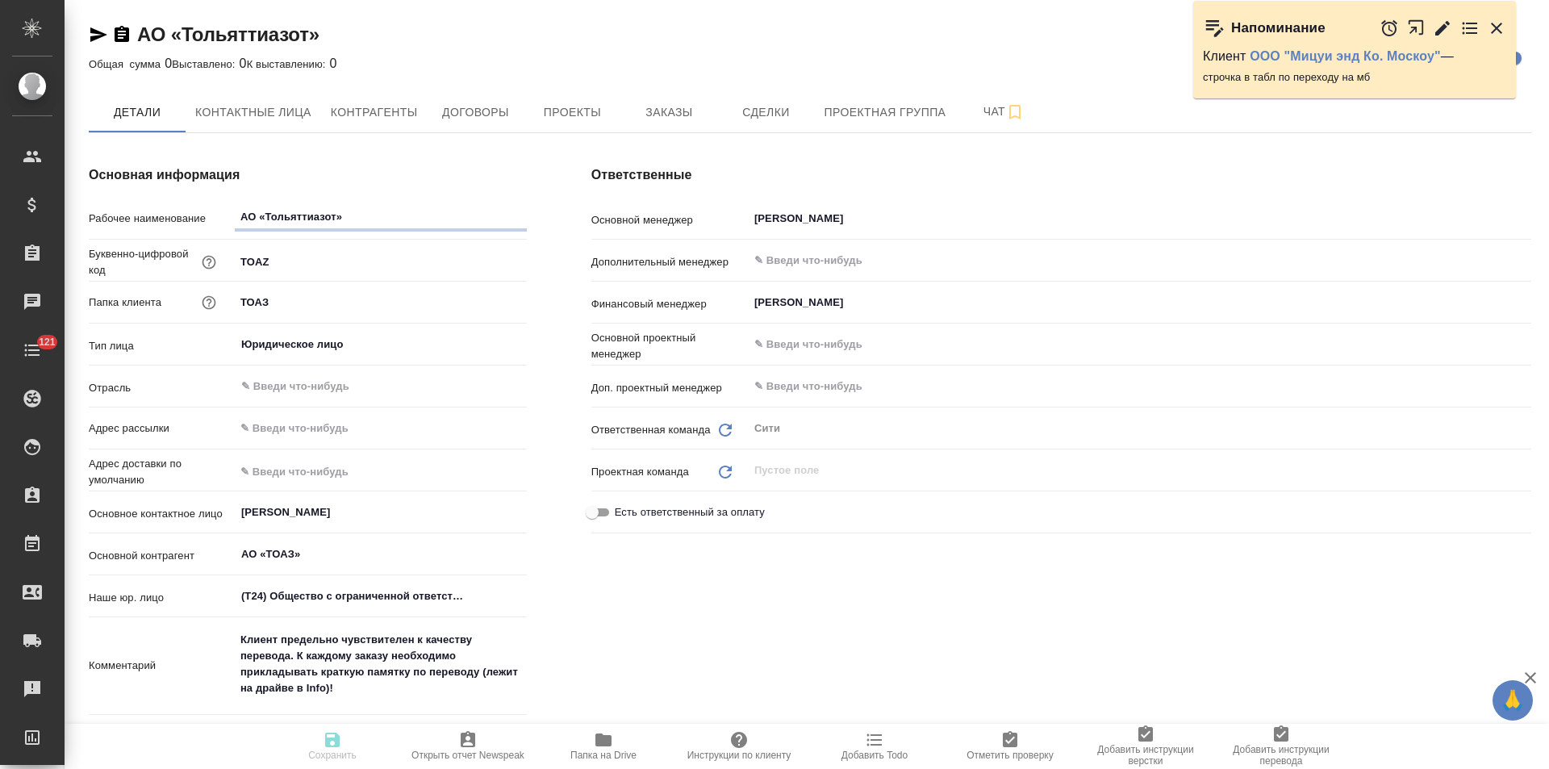
type textarea "x"
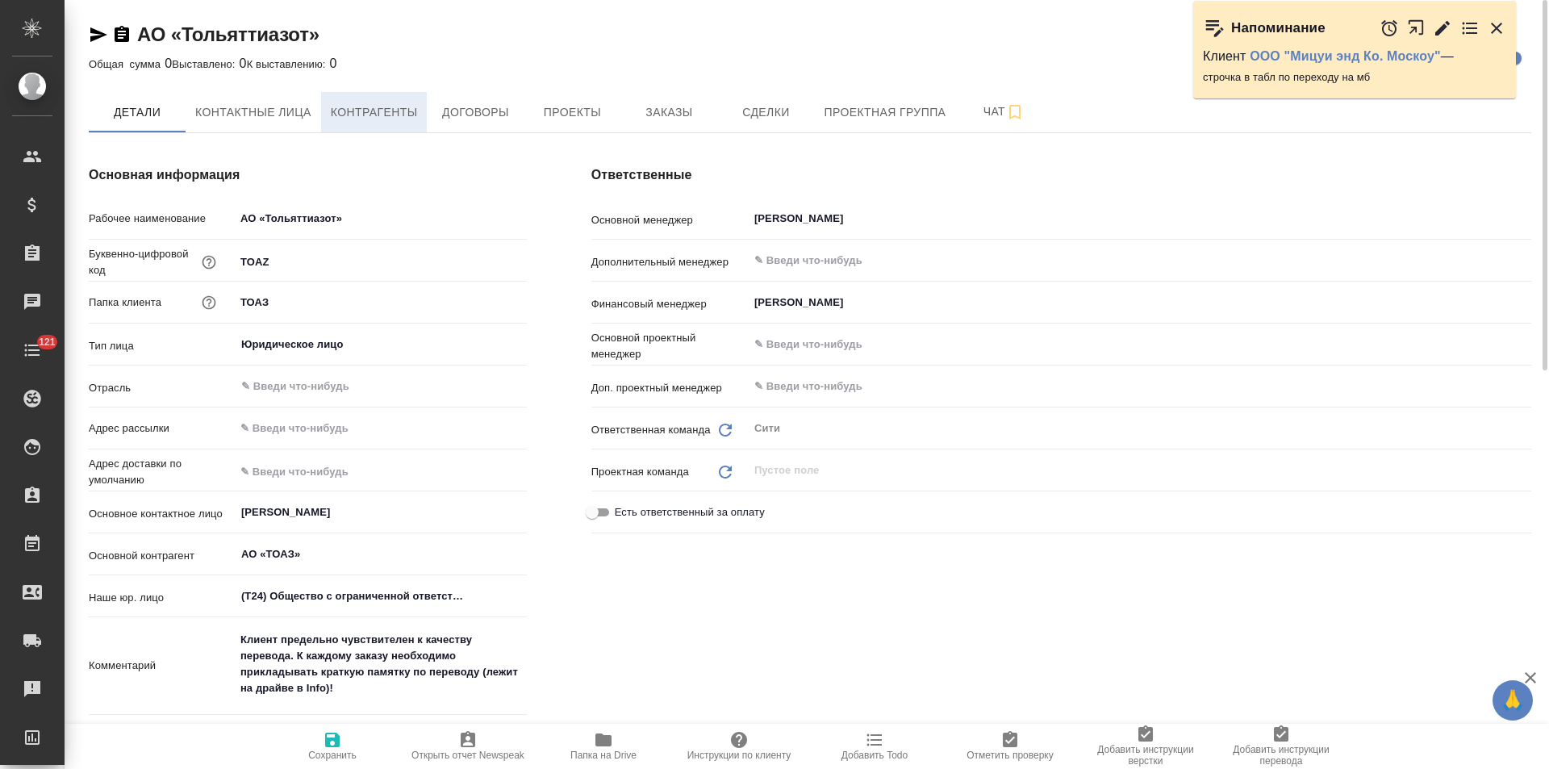
click at [390, 119] on span "Контрагенты" at bounding box center [374, 112] width 87 height 20
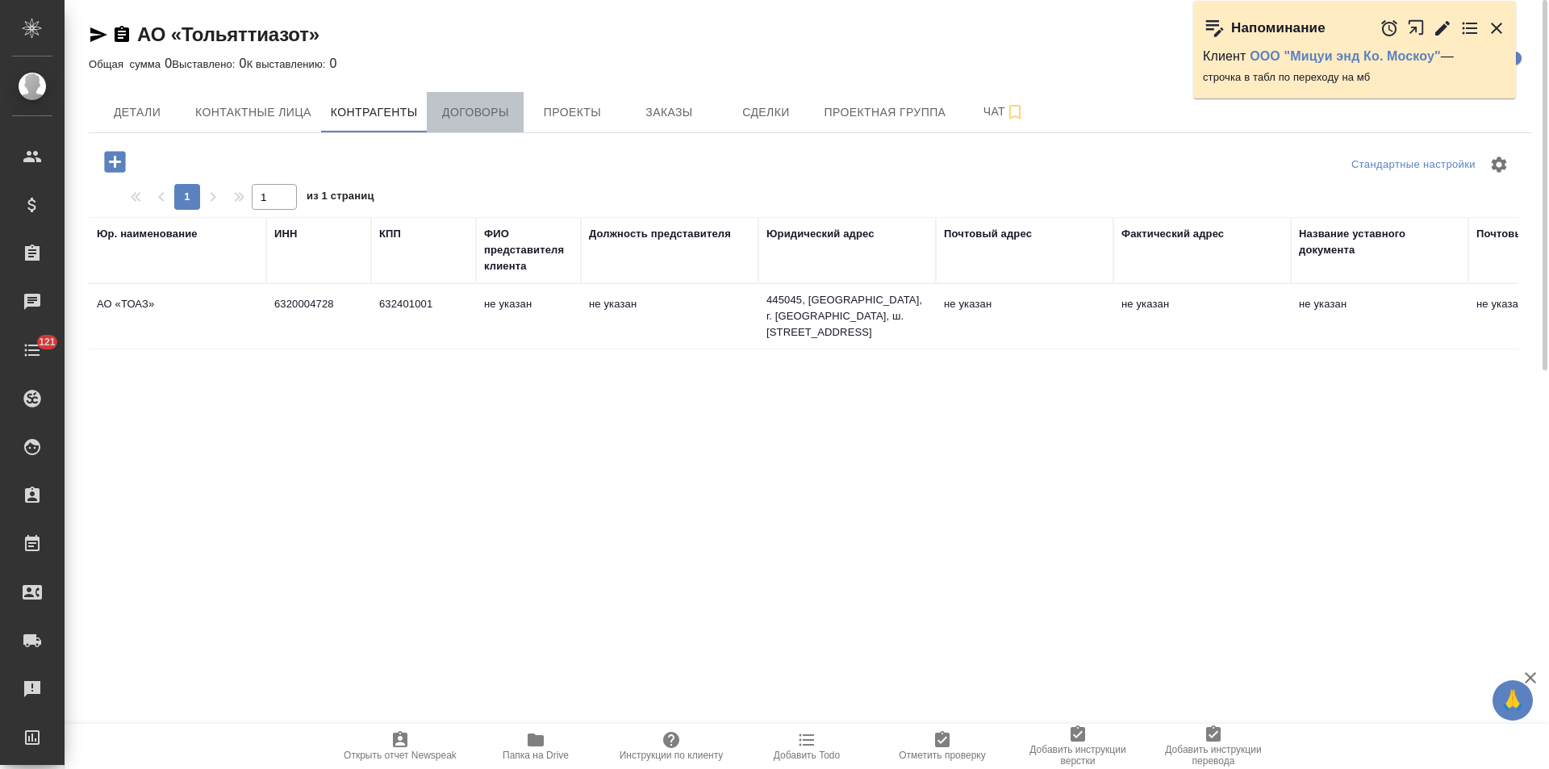
click at [481, 119] on span "Договоры" at bounding box center [474, 112] width 77 height 20
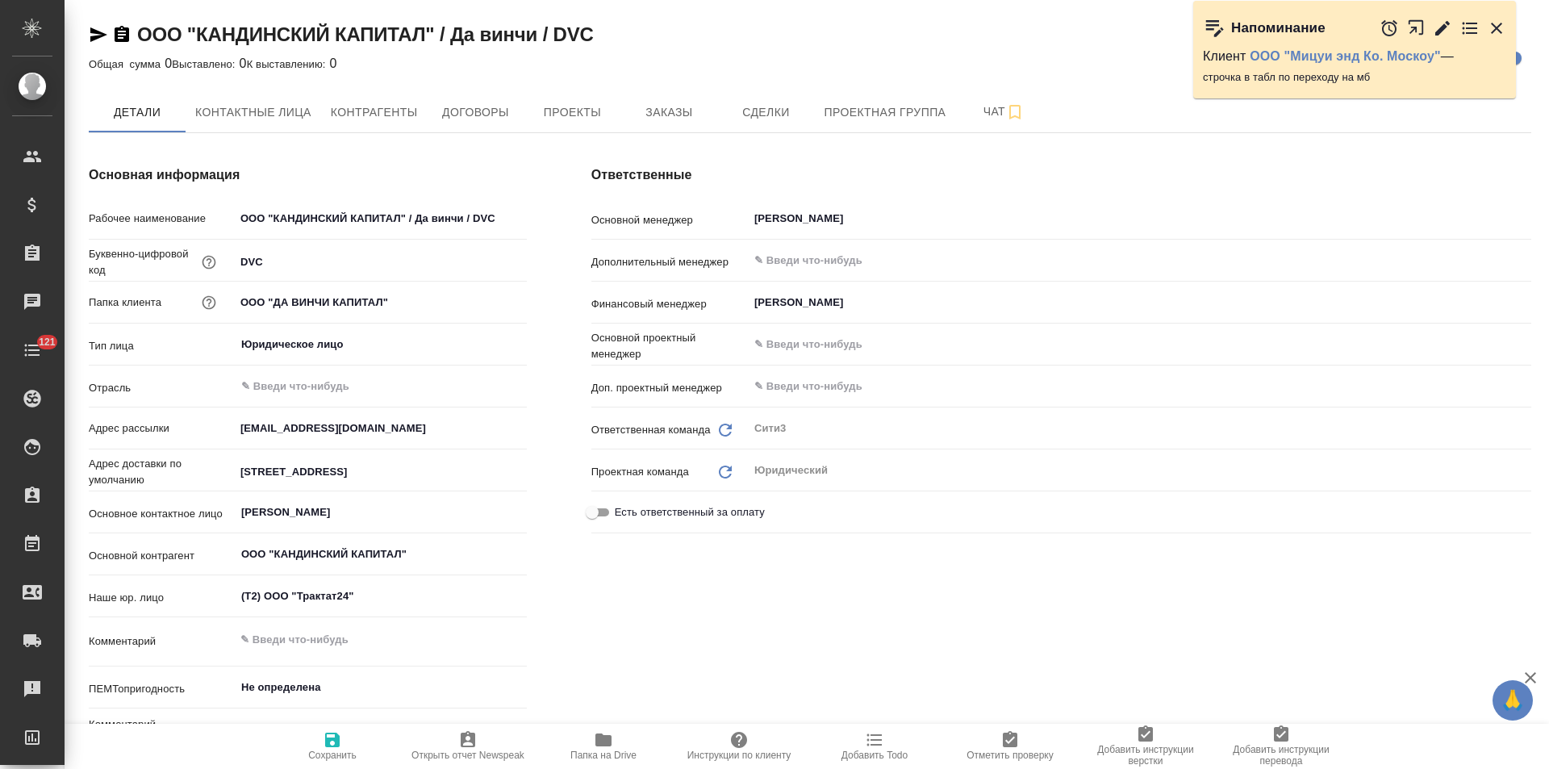
type textarea "x"
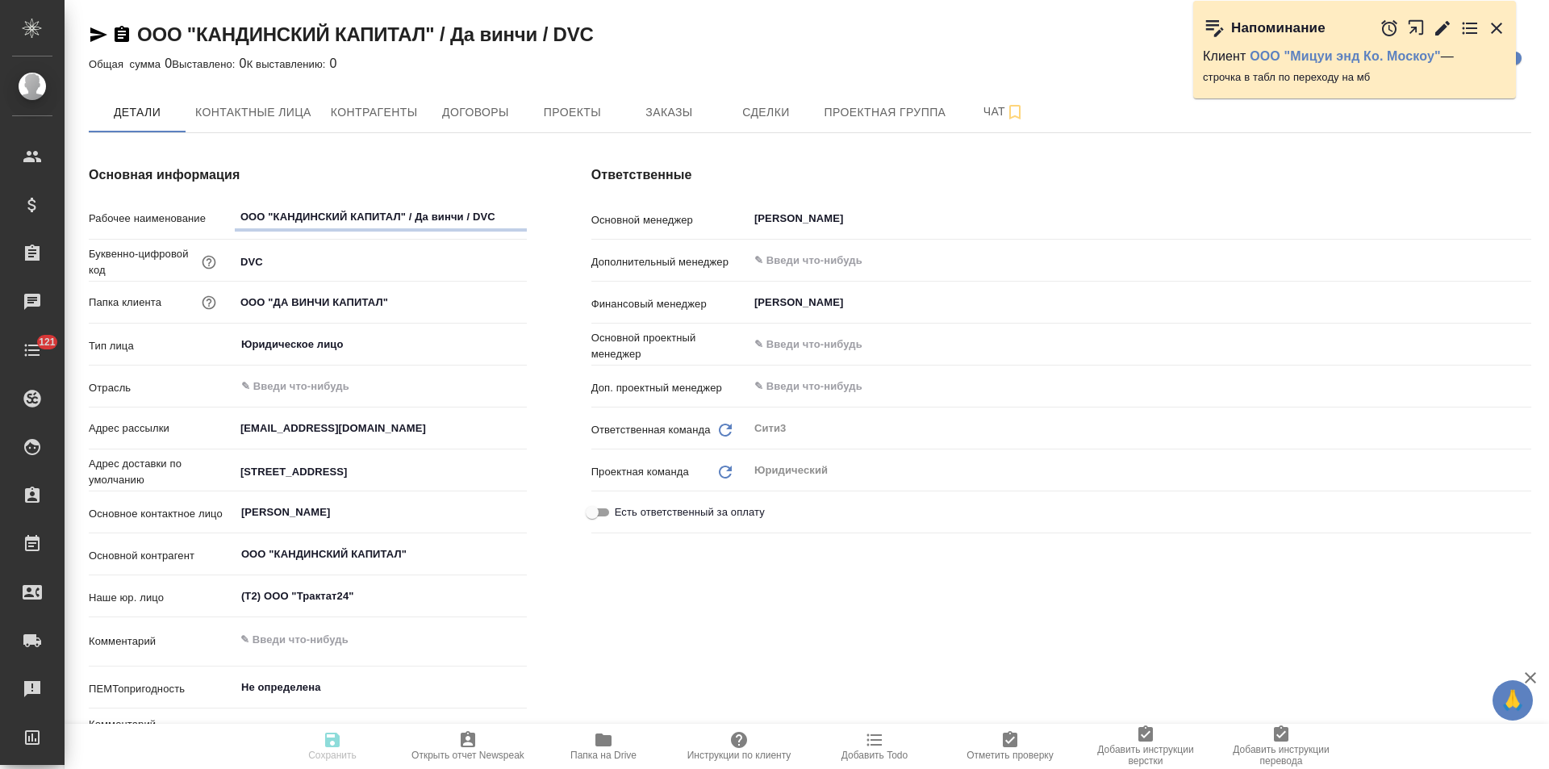
type textarea "x"
click at [396, 111] on span "Контрагенты" at bounding box center [374, 112] width 87 height 20
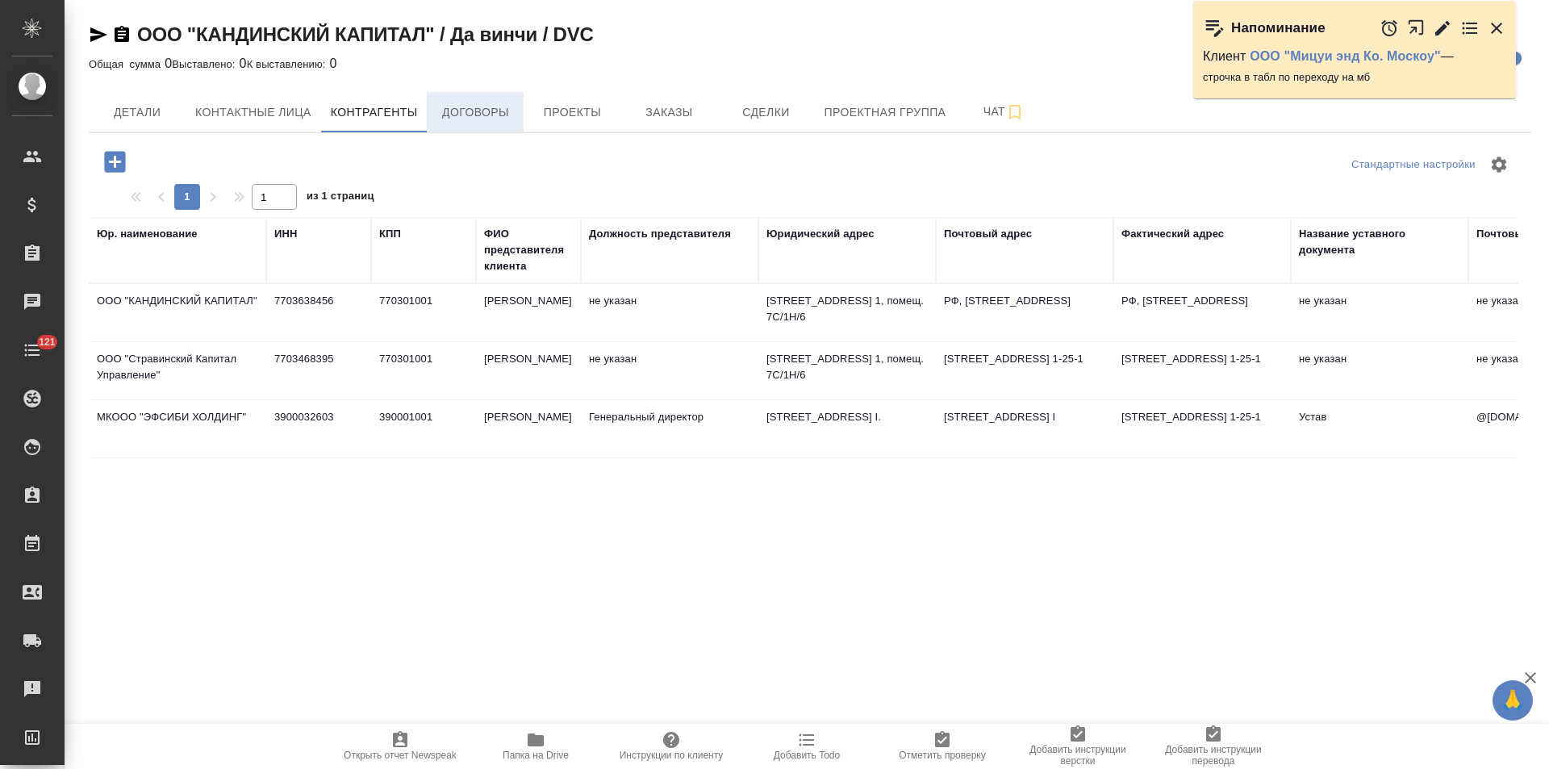
click at [492, 129] on button "Договоры" at bounding box center [475, 112] width 97 height 40
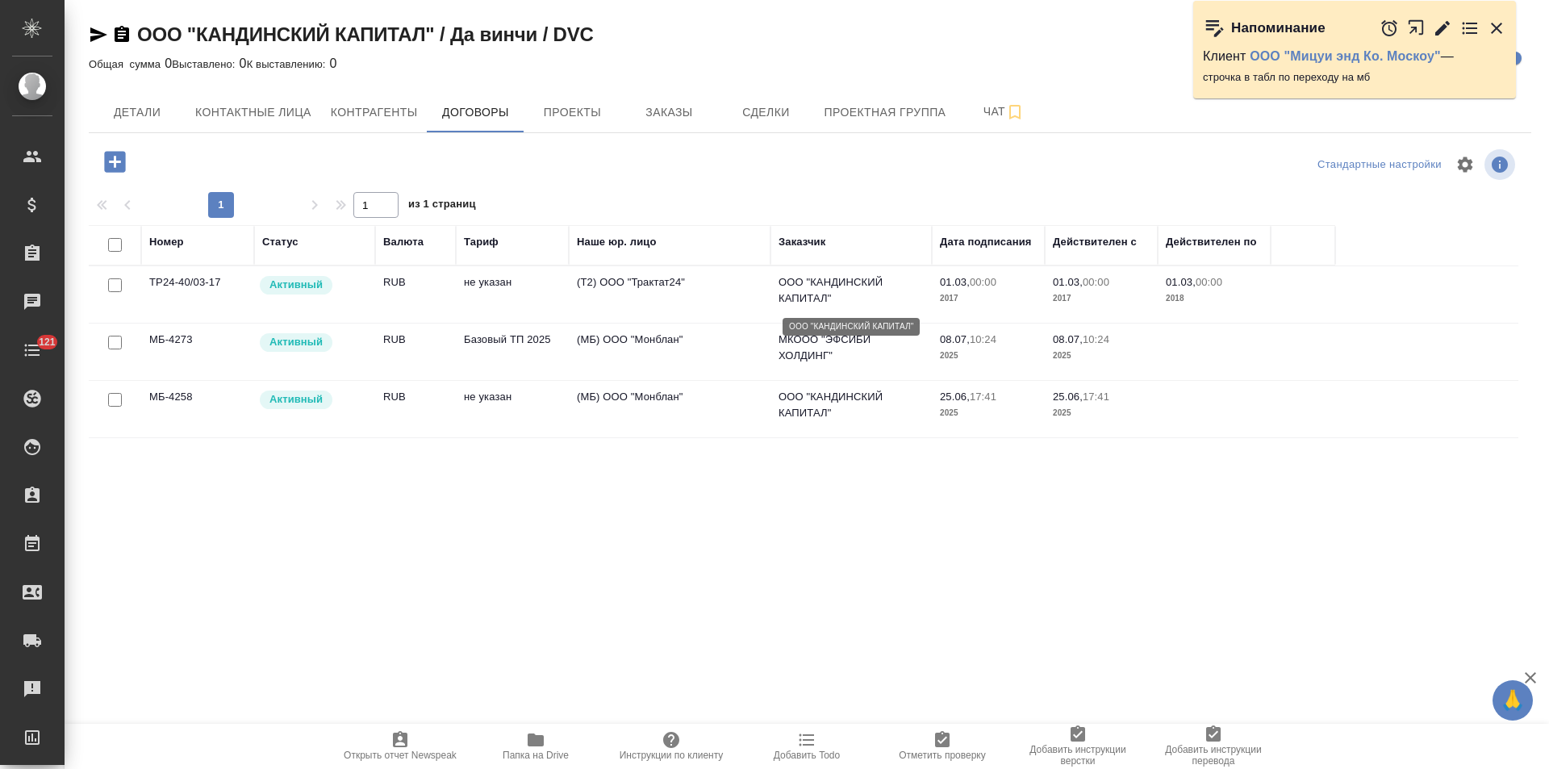
click at [879, 298] on p "ООО "КАНДИНСКИЙ КАПИТАЛ"" at bounding box center [850, 290] width 145 height 32
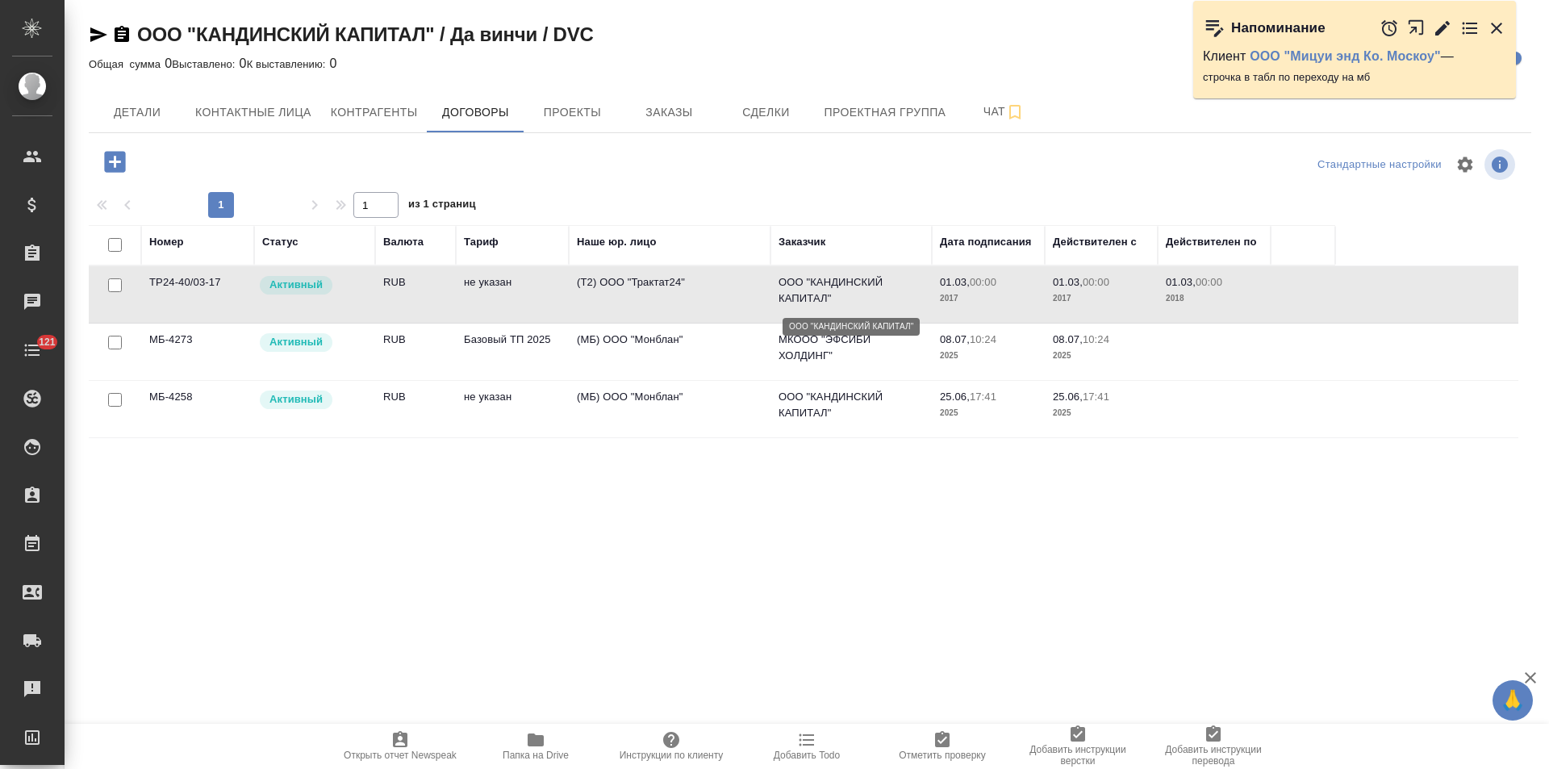
click at [879, 298] on p "ООО "КАНДИНСКИЙ КАПИТАЛ"" at bounding box center [850, 290] width 145 height 32
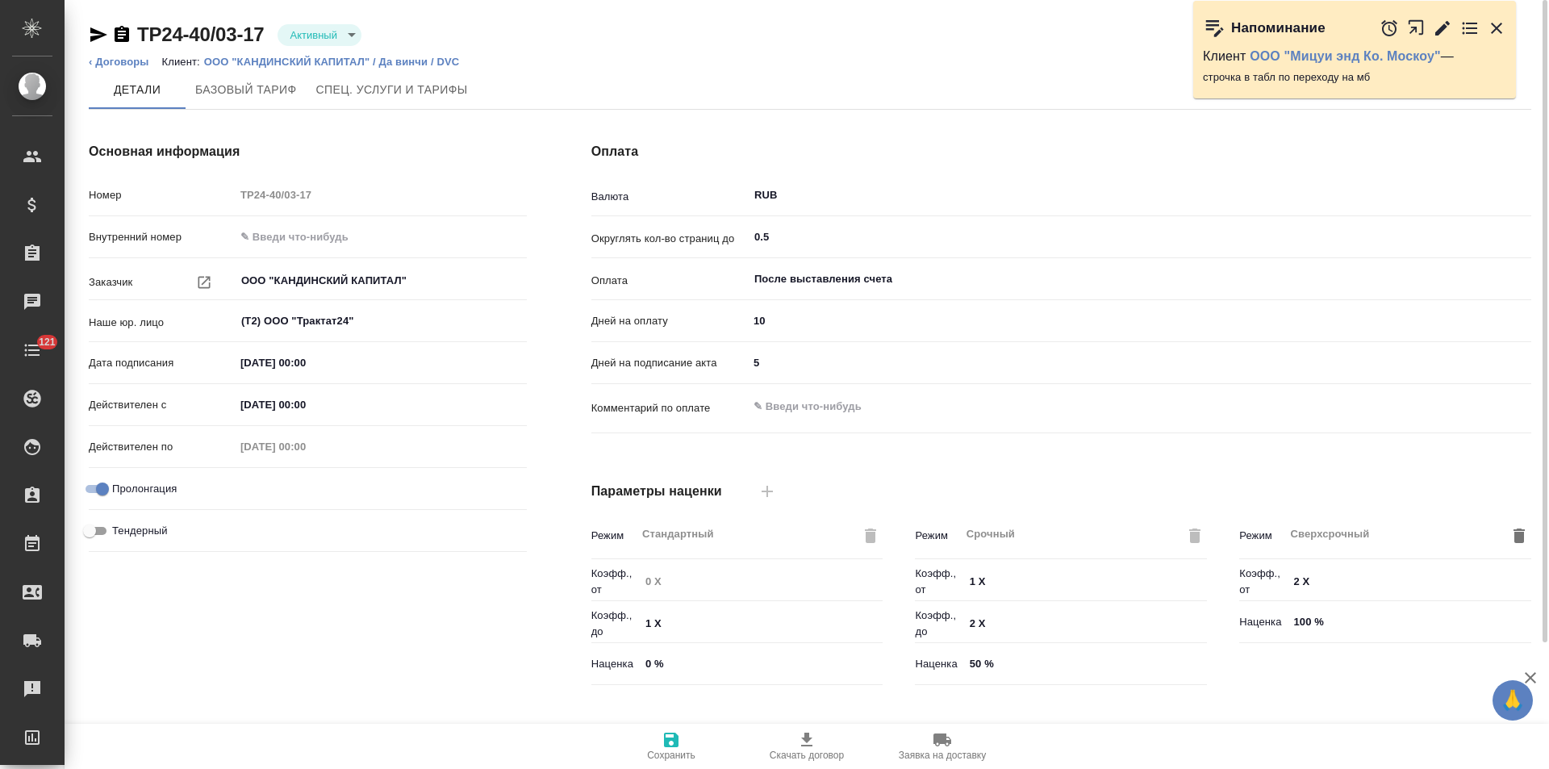
click at [334, 40] on body "🙏 .cls-1 fill:#fff; AWATERA [PERSON_NAME] Спецификации Заказы Чаты 121 Todo Про…" at bounding box center [774, 384] width 1549 height 769
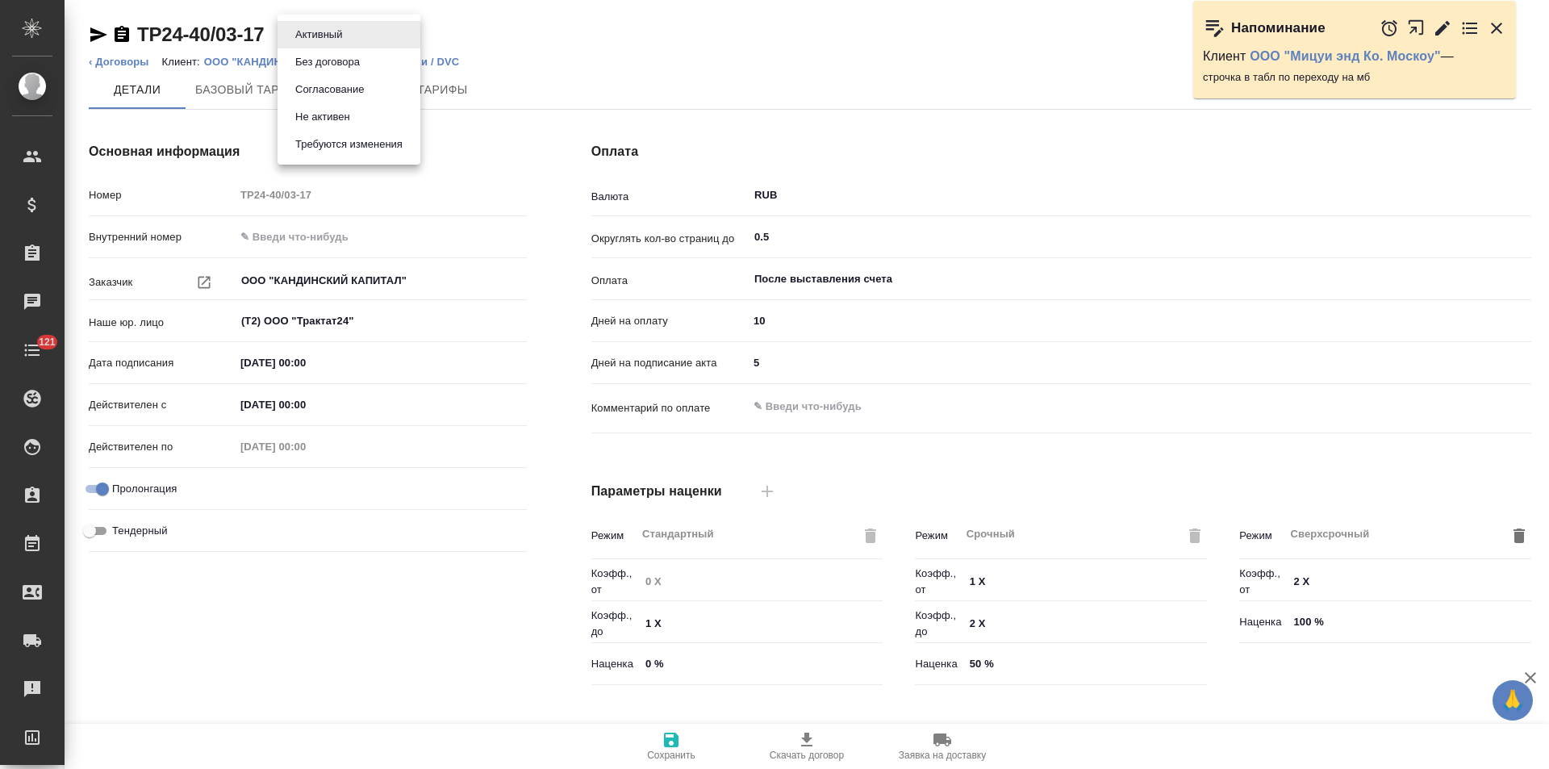
click at [340, 117] on button "Не активен" at bounding box center [322, 117] width 65 height 18
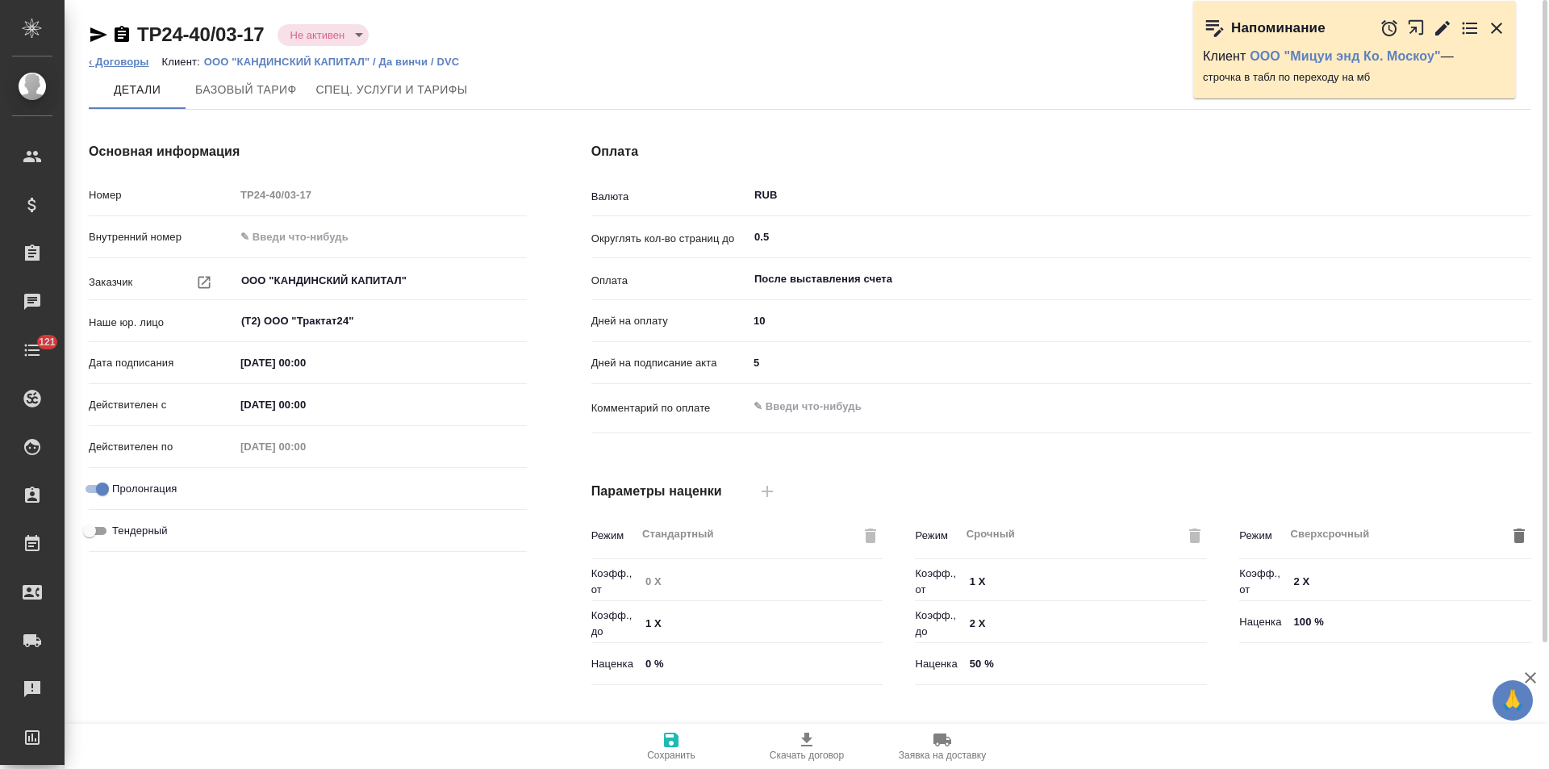
click at [136, 61] on link "‹ Договоры" at bounding box center [119, 62] width 61 height 12
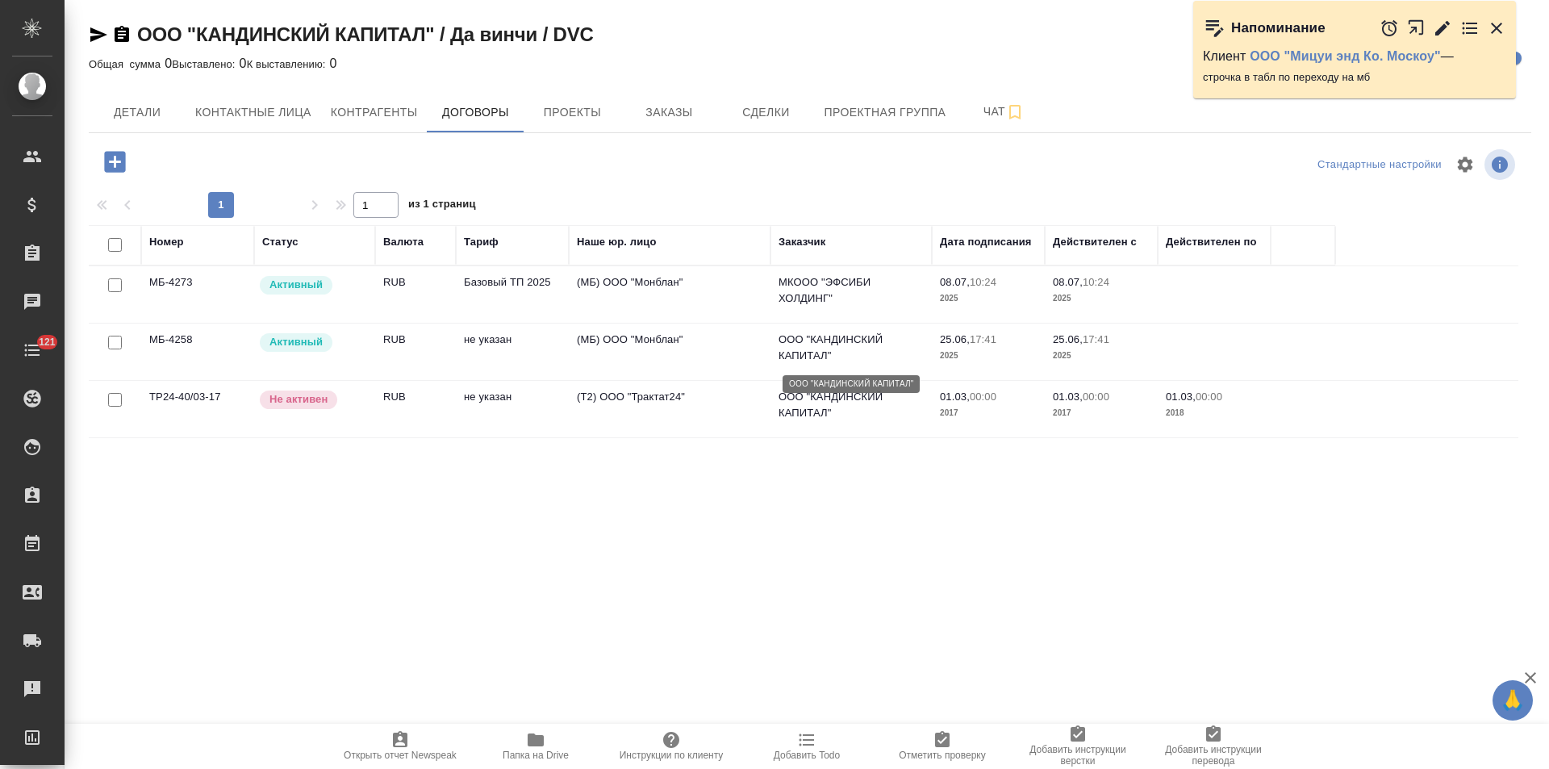
click at [844, 354] on p "ООО "КАНДИНСКИЙ КАПИТАЛ"" at bounding box center [850, 348] width 145 height 32
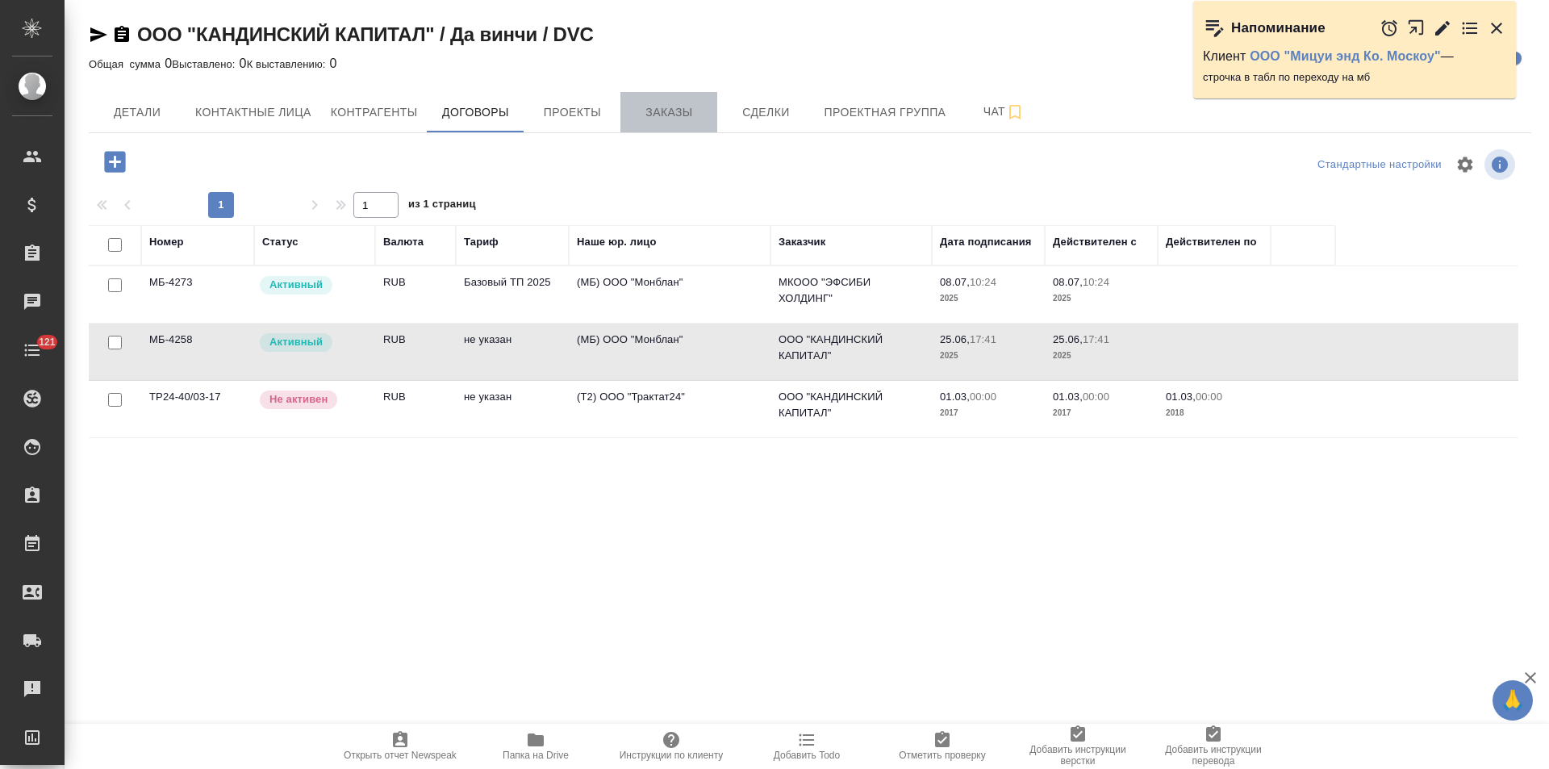
click at [673, 108] on span "Заказы" at bounding box center [668, 112] width 77 height 20
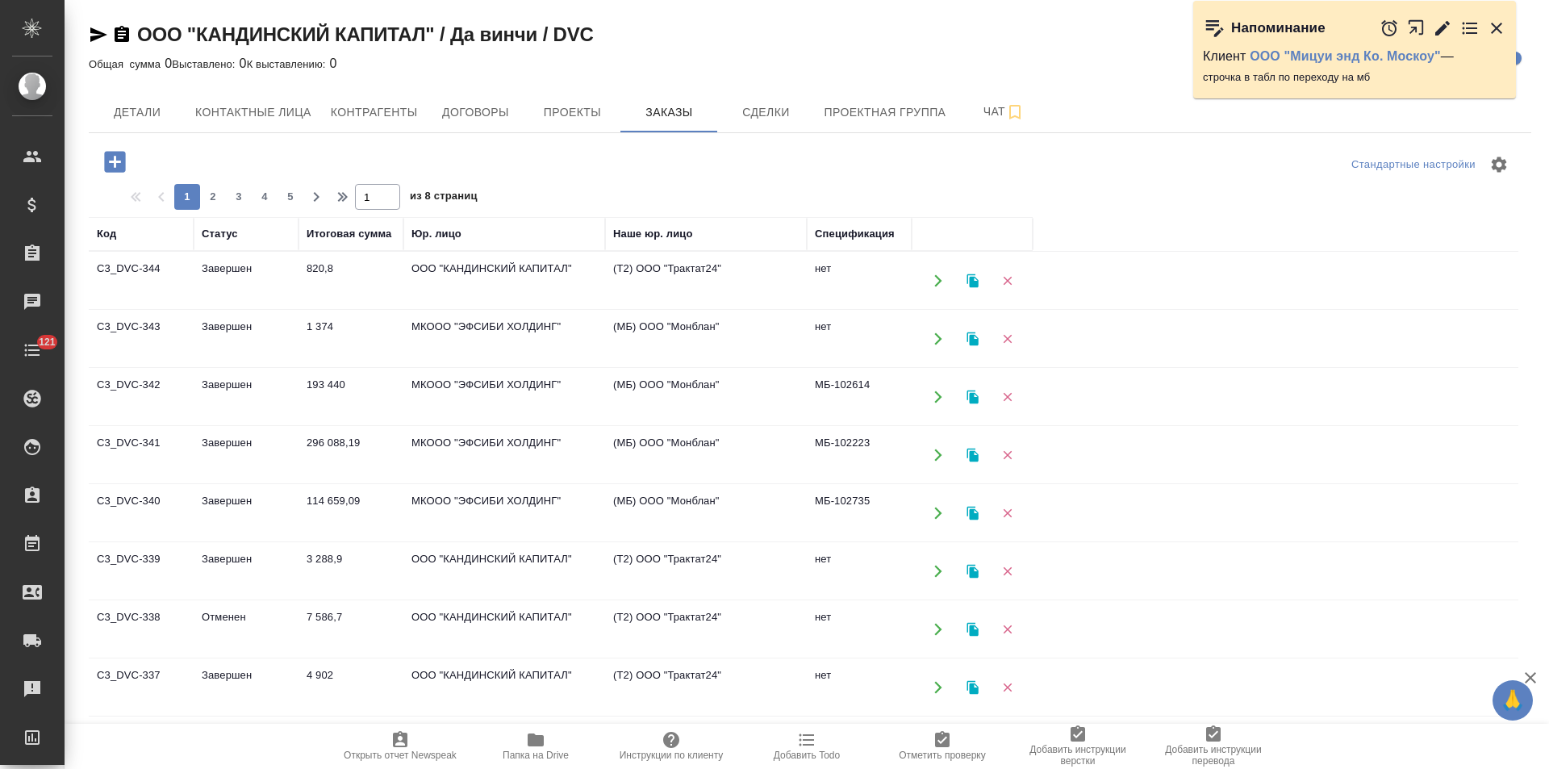
click at [543, 347] on td "МКООО "ЭФСИБИ ХОЛДИНГ"" at bounding box center [504, 339] width 202 height 56
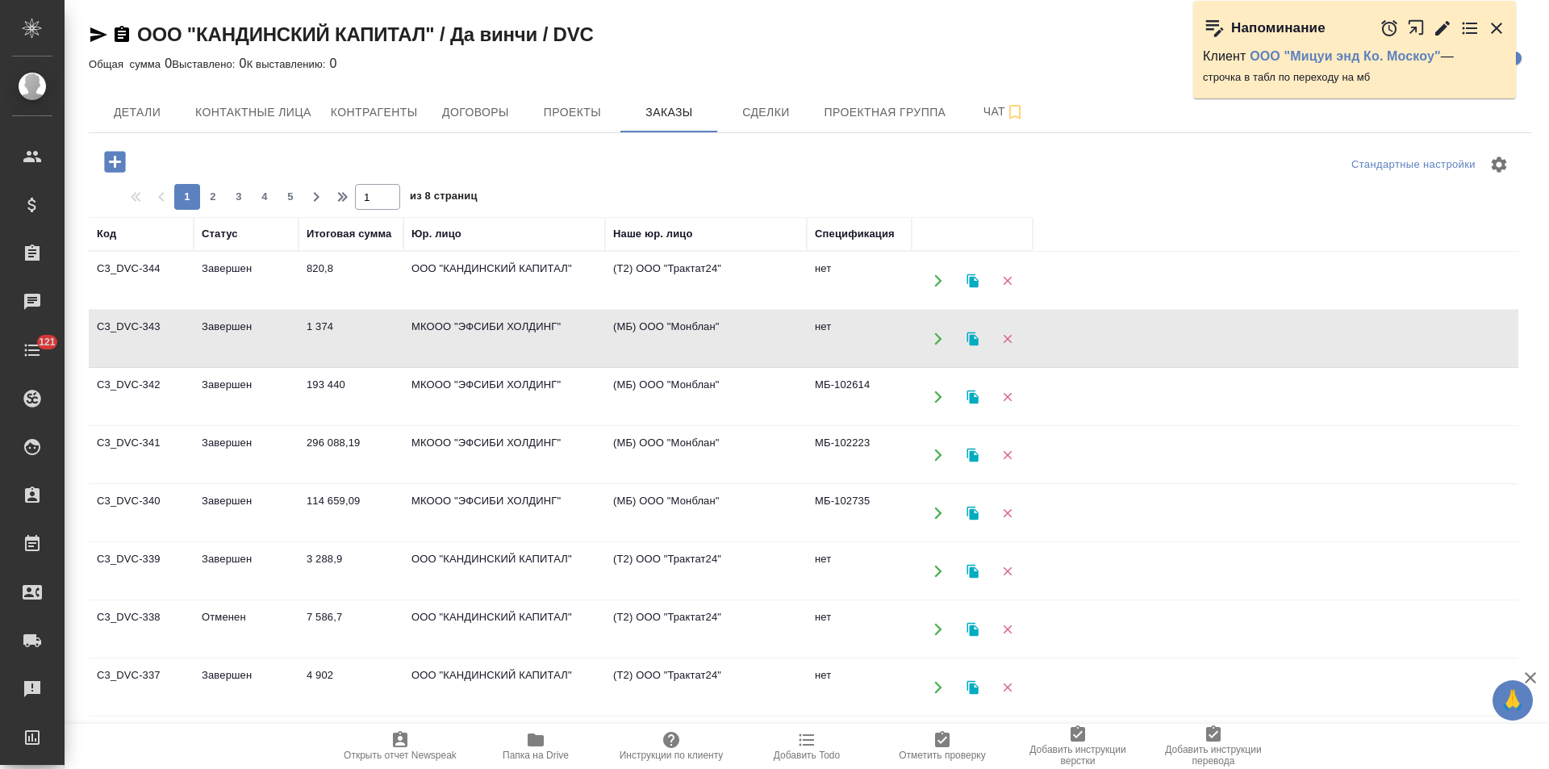
click at [543, 347] on td "МКООО "ЭФСИБИ ХОЛДИНГ"" at bounding box center [504, 339] width 202 height 56
click at [695, 287] on td "(Т2) ООО "Трактат24"" at bounding box center [706, 280] width 202 height 56
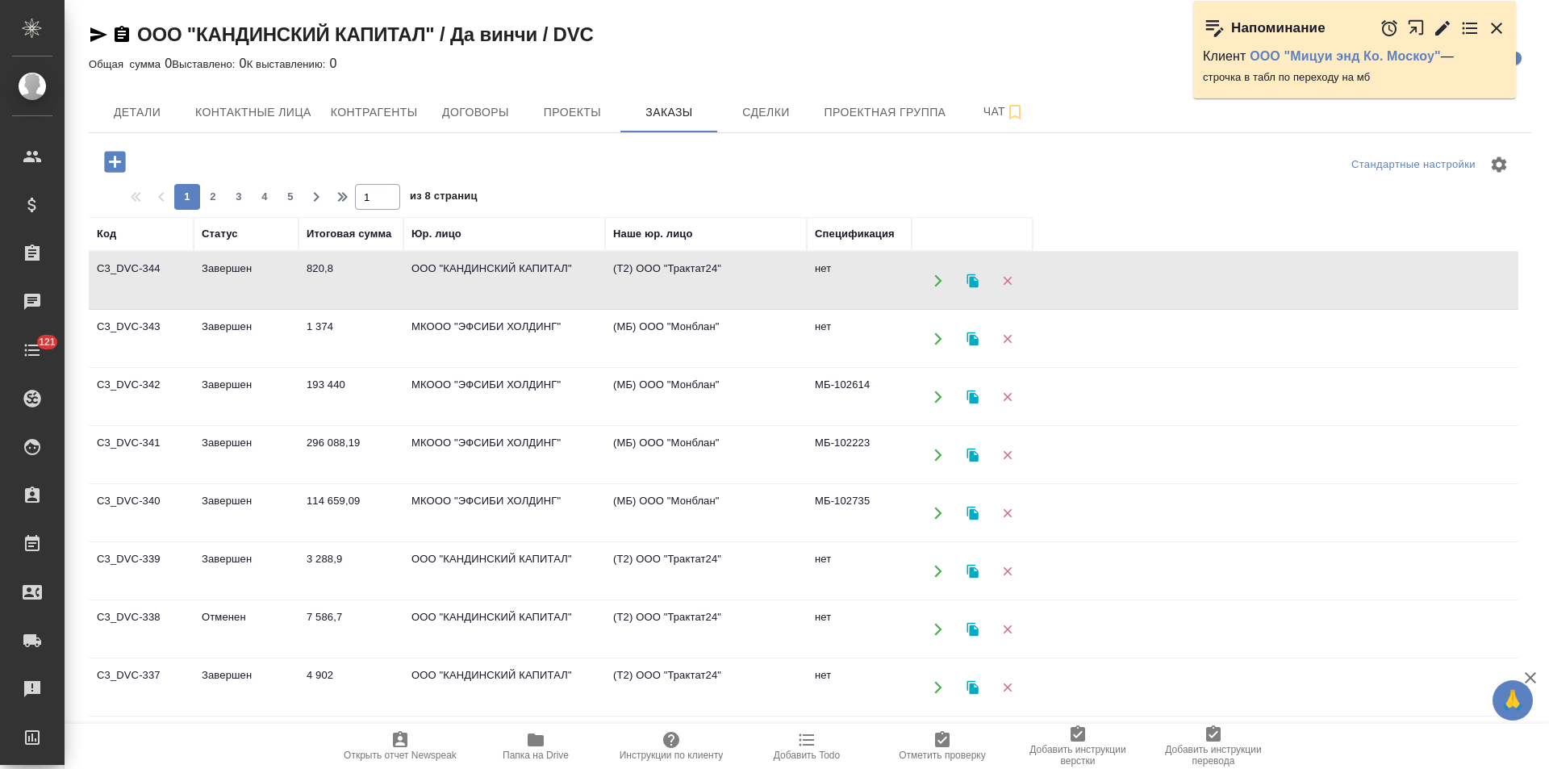
click at [695, 287] on td "(Т2) ООО "Трактат24"" at bounding box center [706, 280] width 202 height 56
click at [508, 119] on span "Договоры" at bounding box center [474, 112] width 77 height 20
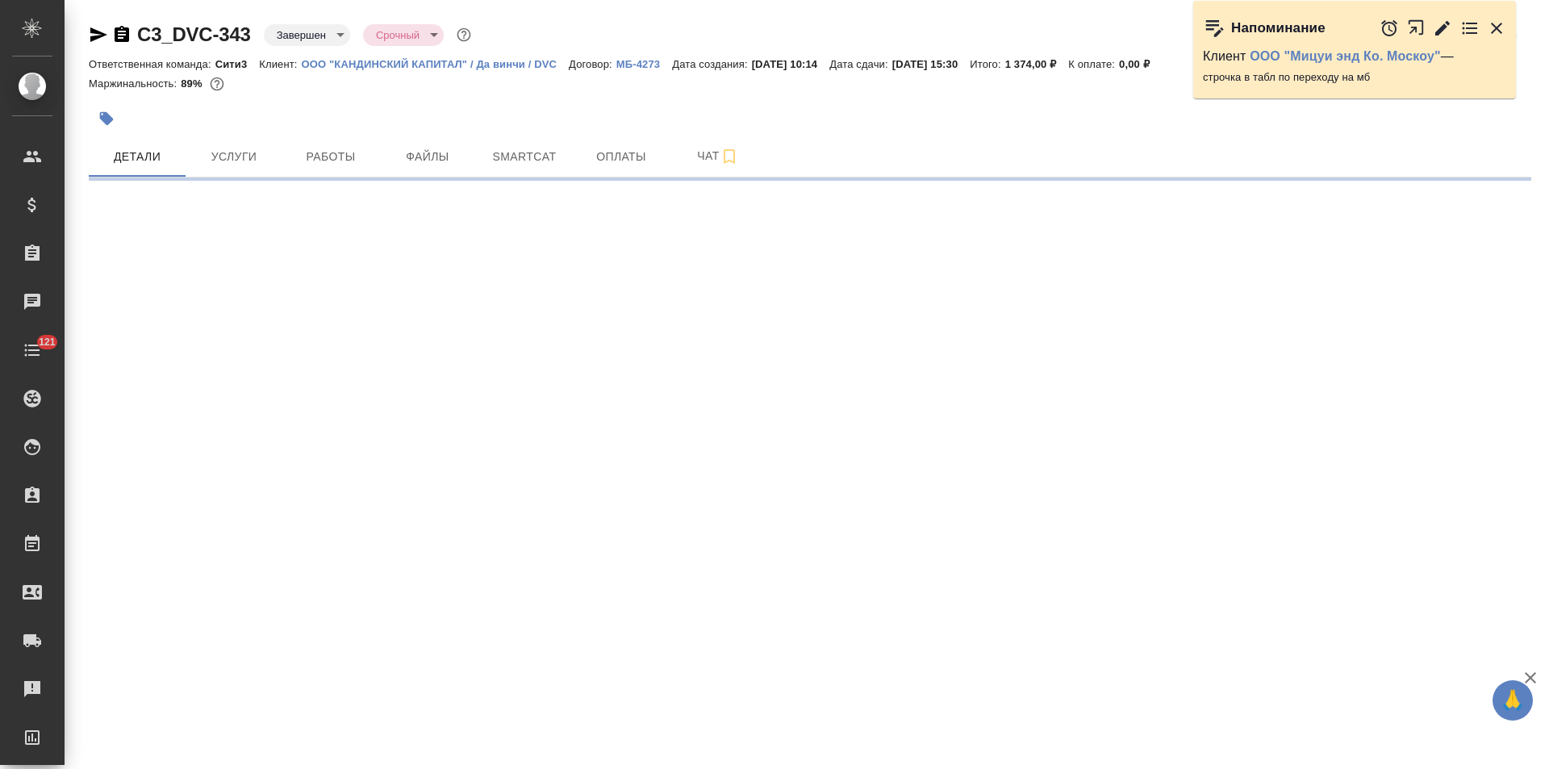
select select "RU"
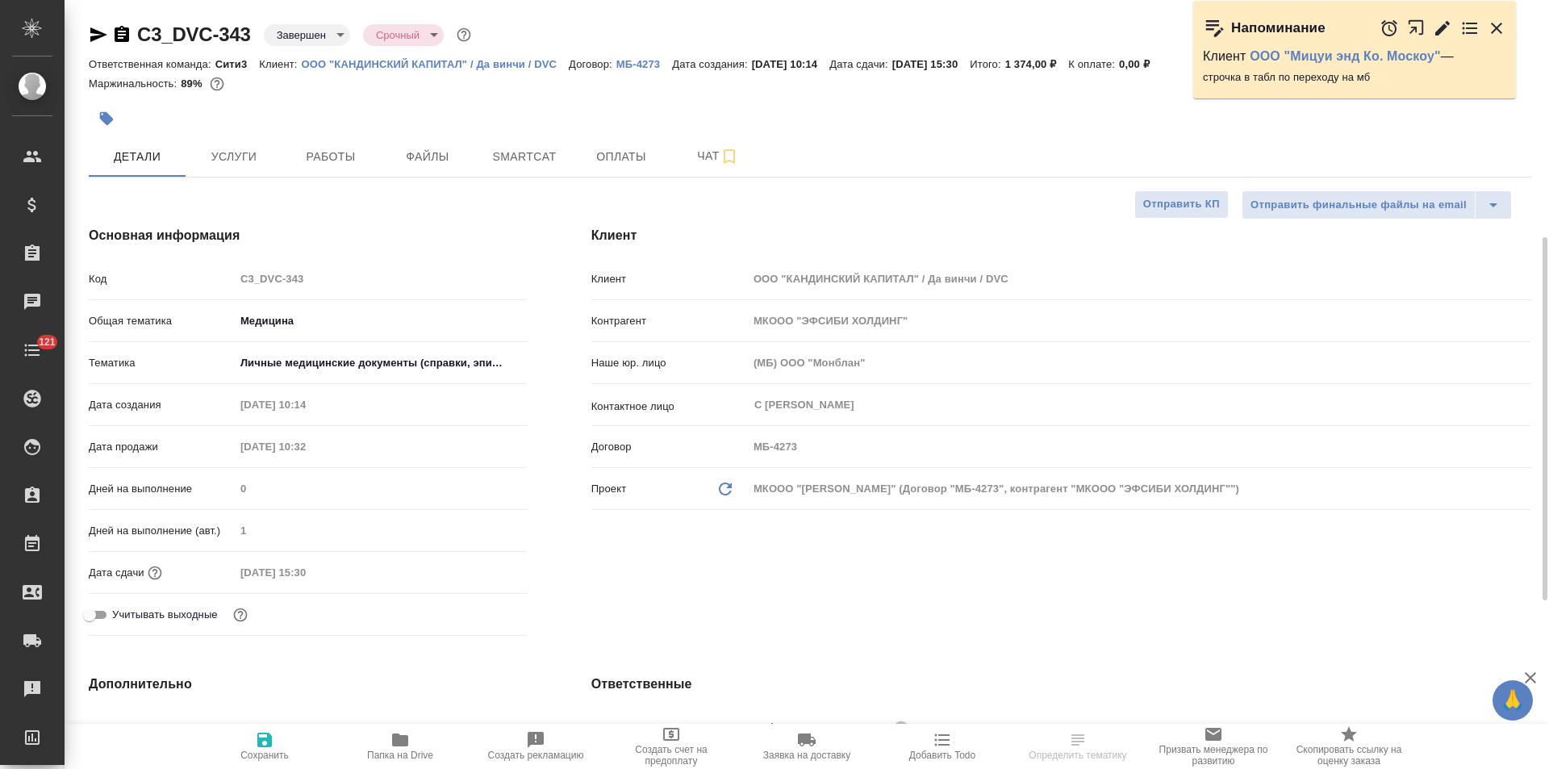
scroll to position [323, 0]
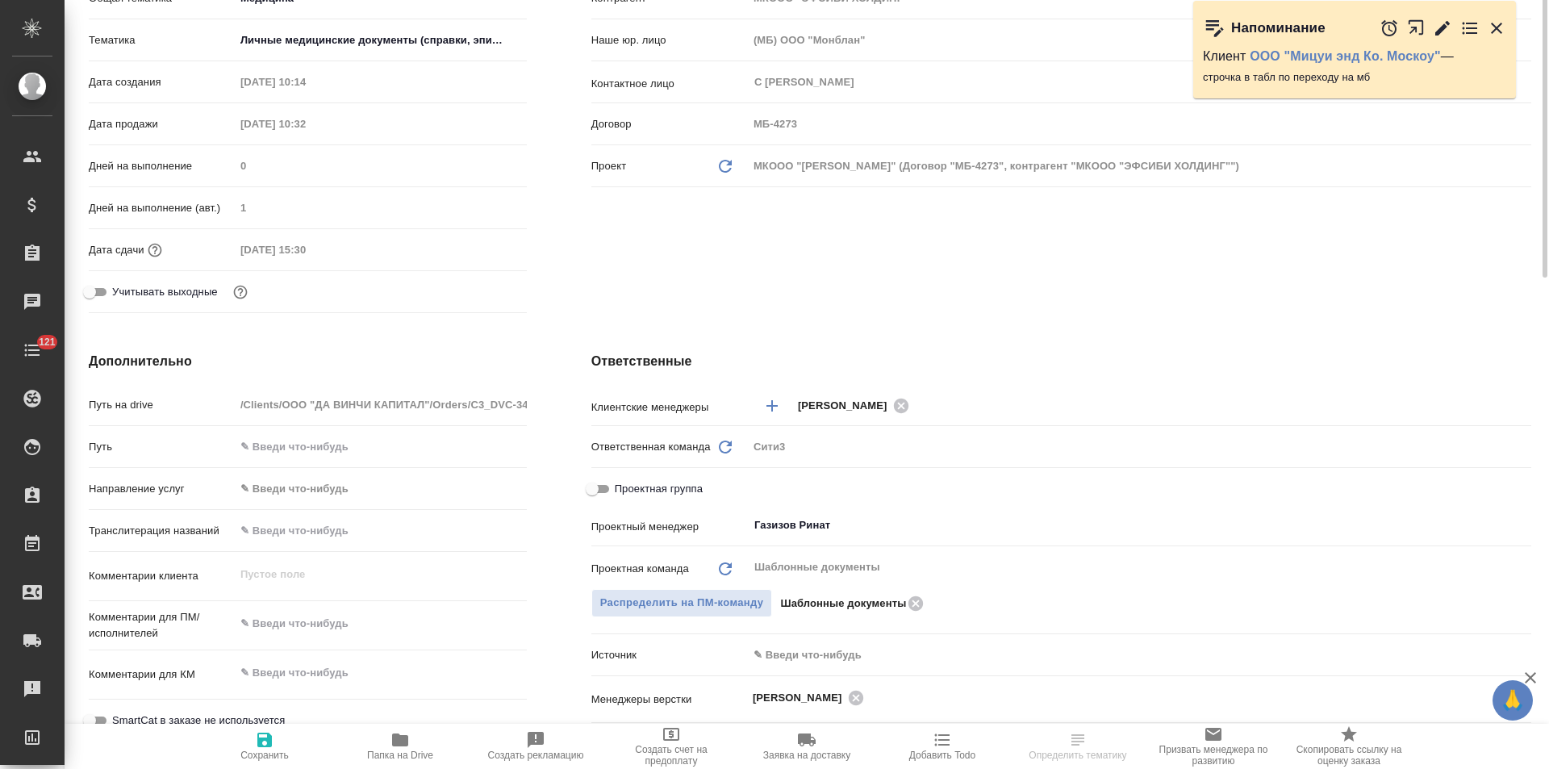
type textarea "x"
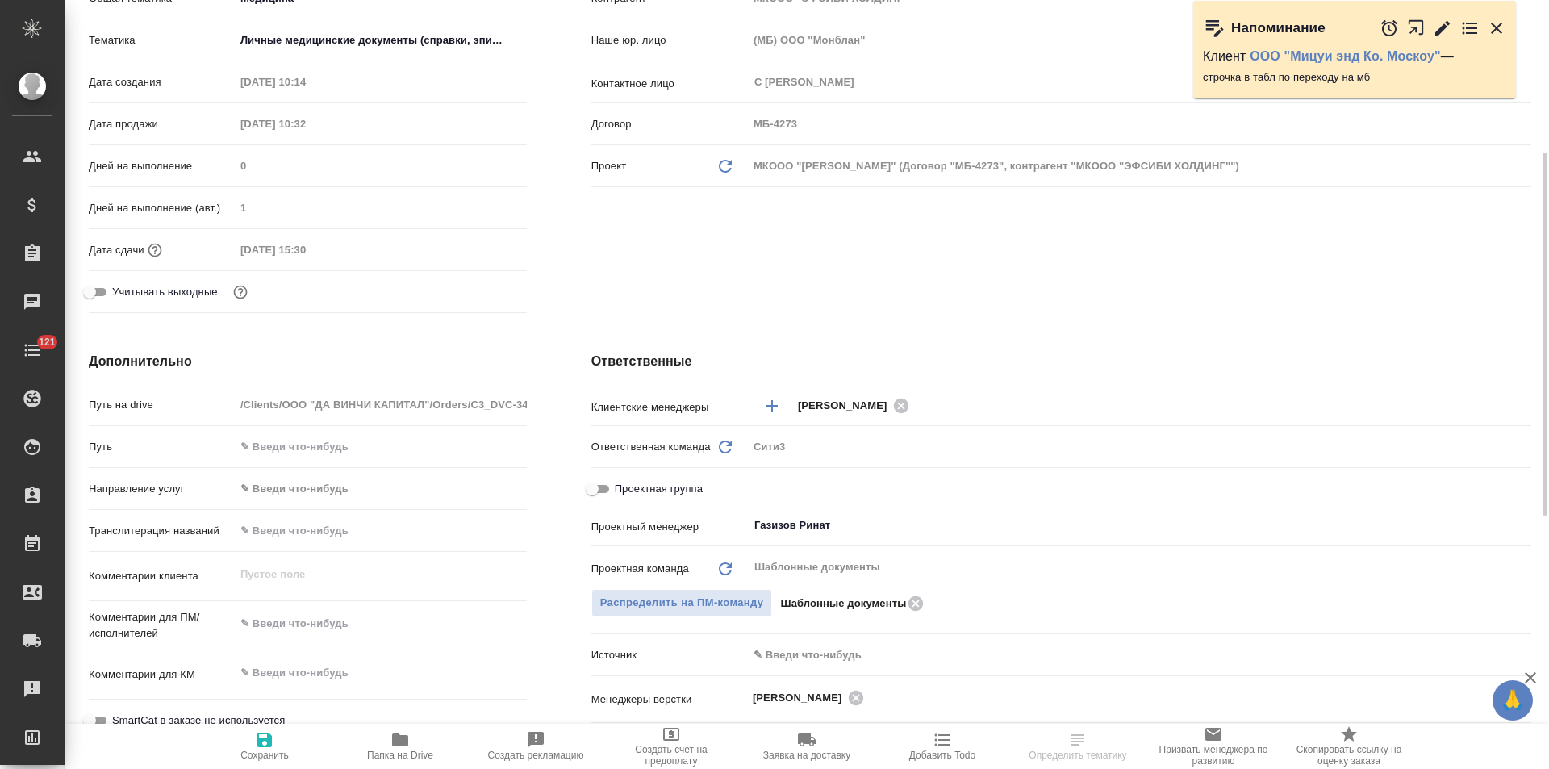
type textarea "x"
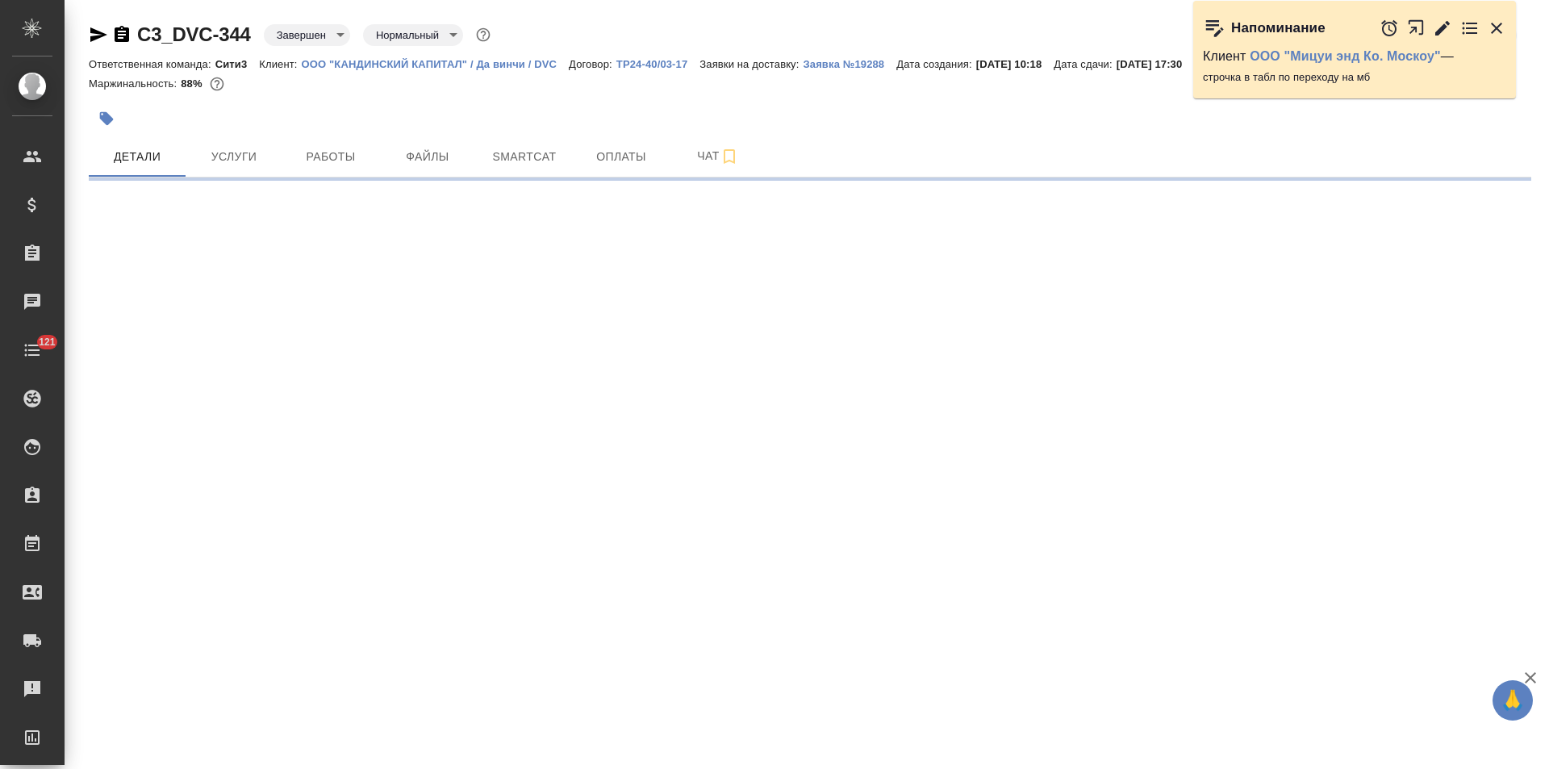
select select "RU"
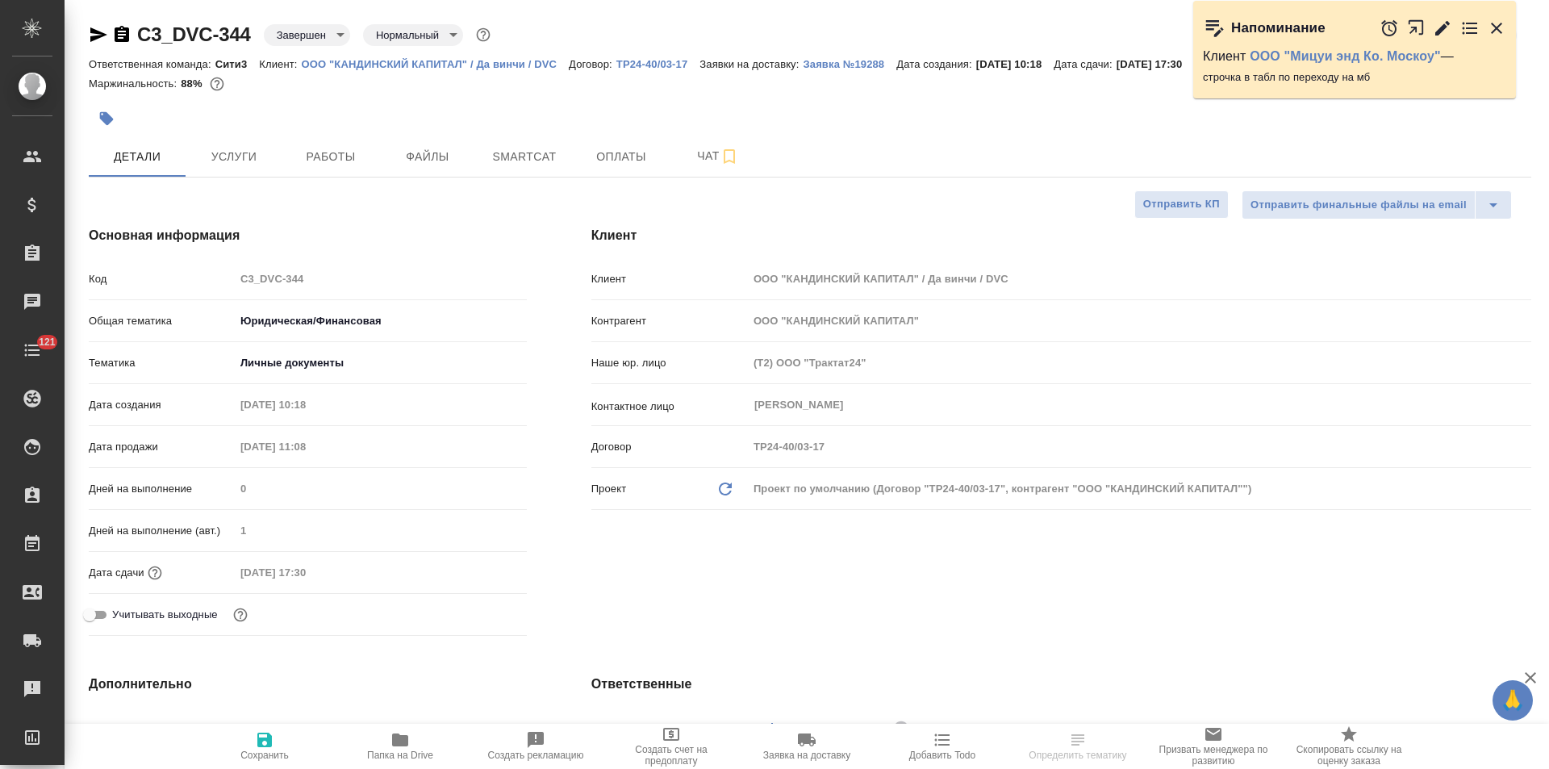
type textarea "x"
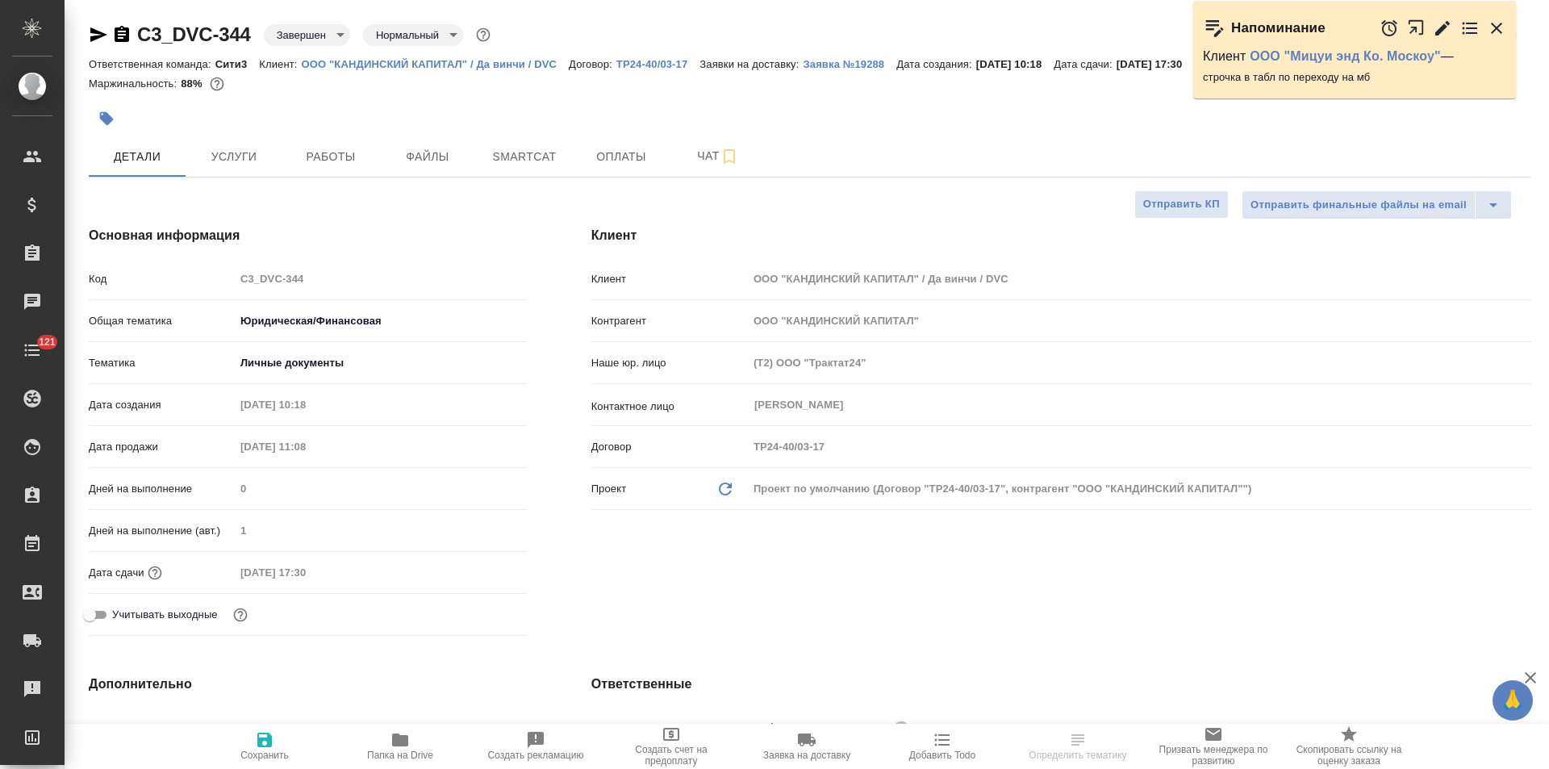
type textarea "x"
click at [636, 142] on button "Оплаты" at bounding box center [621, 156] width 97 height 40
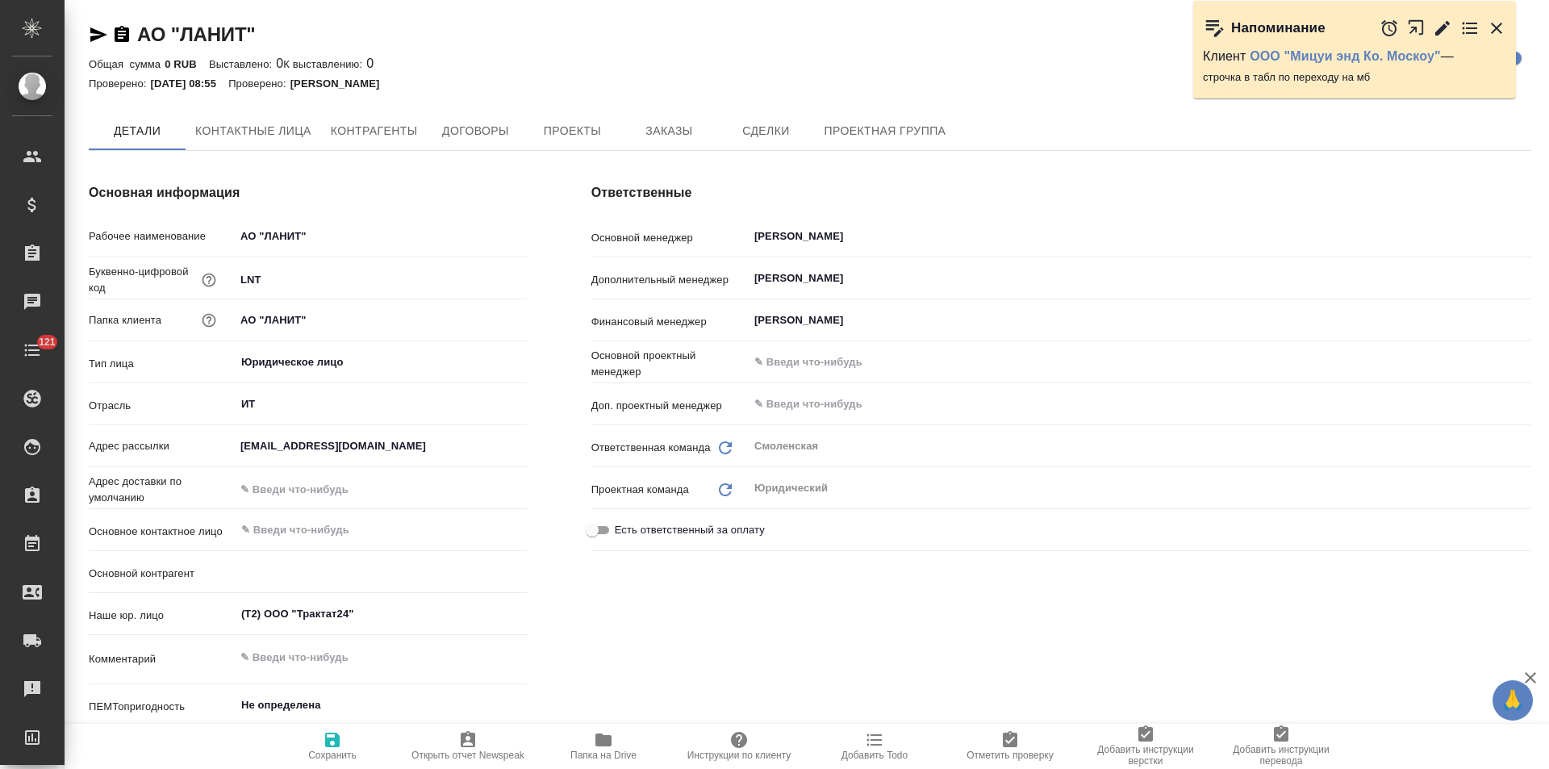
type textarea "x"
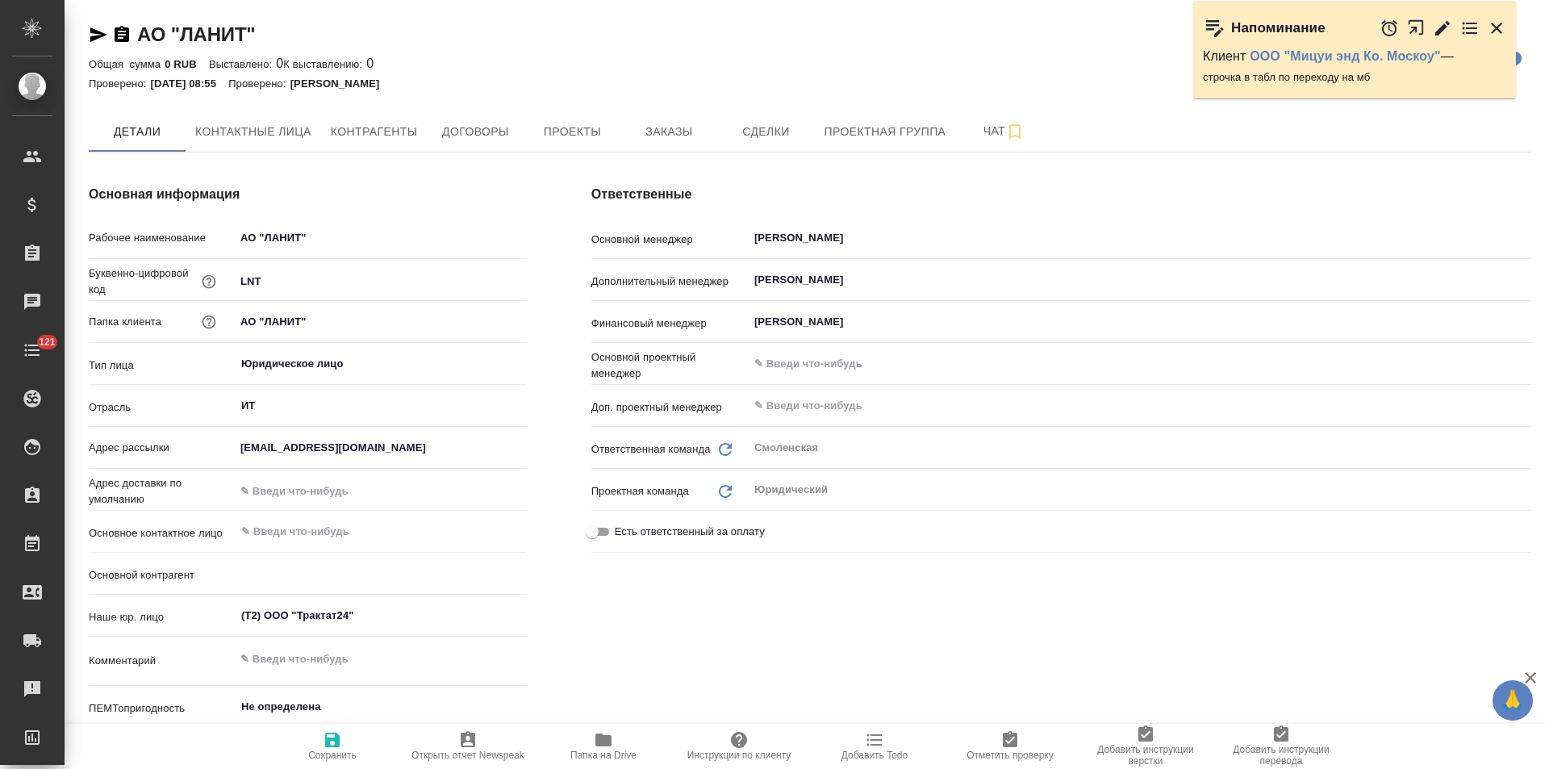
type textarea "x"
type input "АО "ЛАНИТ""
type textarea "x"
click at [406, 137] on span "Контрагенты" at bounding box center [374, 132] width 87 height 20
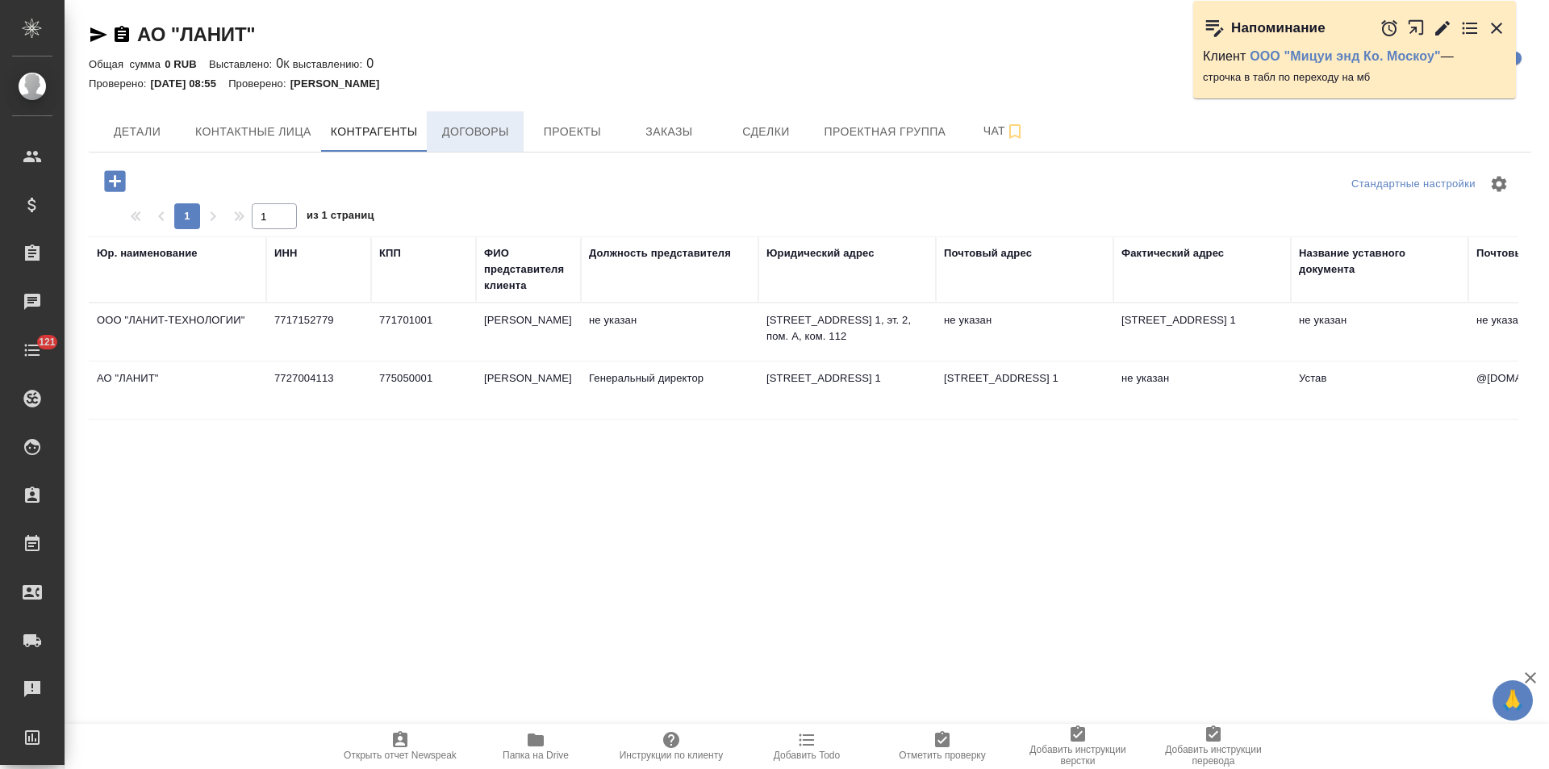
click at [472, 133] on span "Договоры" at bounding box center [474, 132] width 77 height 20
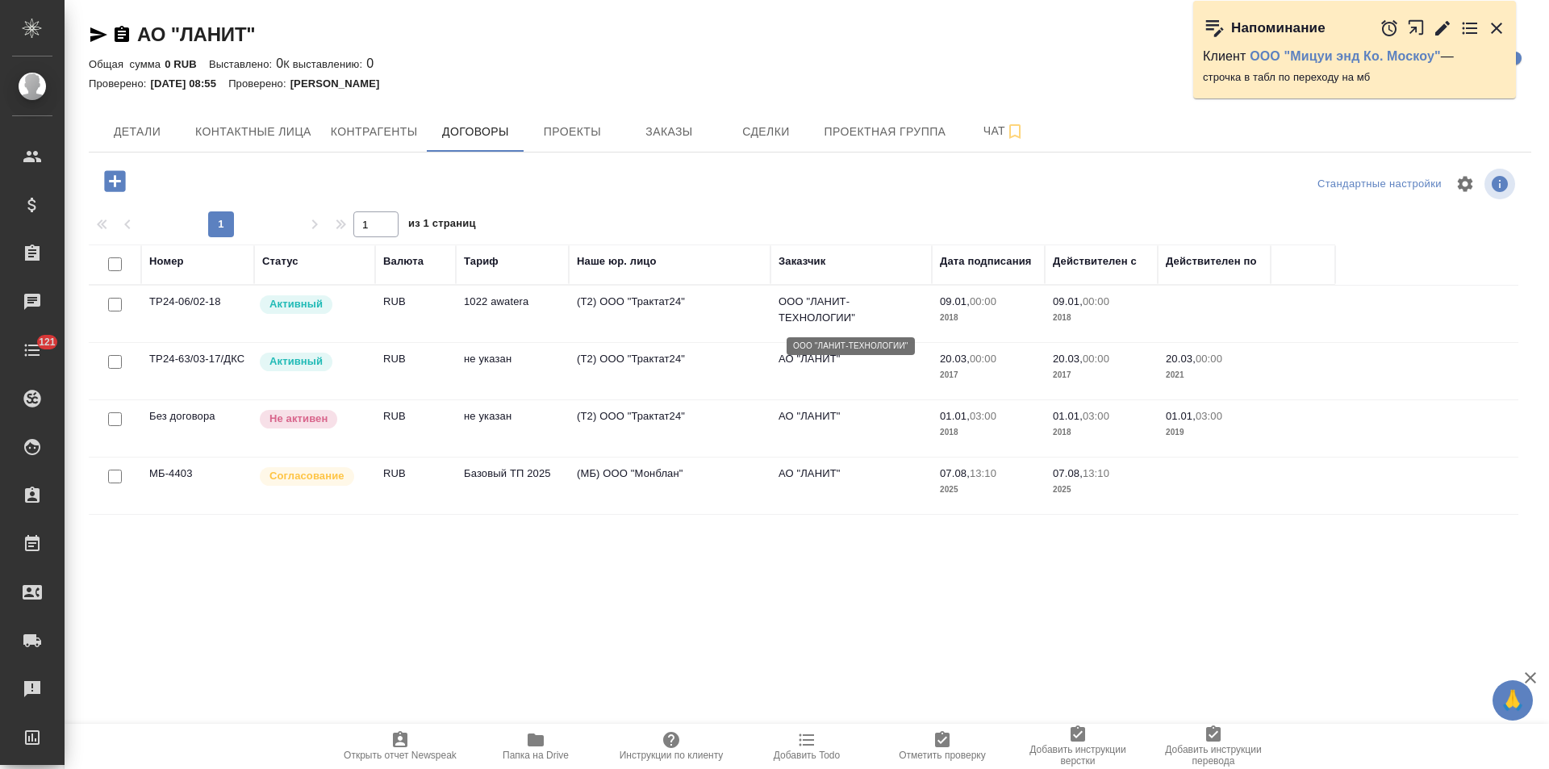
click at [816, 310] on p "ООО "ЛАНИТ-ТЕХНОЛОГИИ"" at bounding box center [850, 310] width 145 height 32
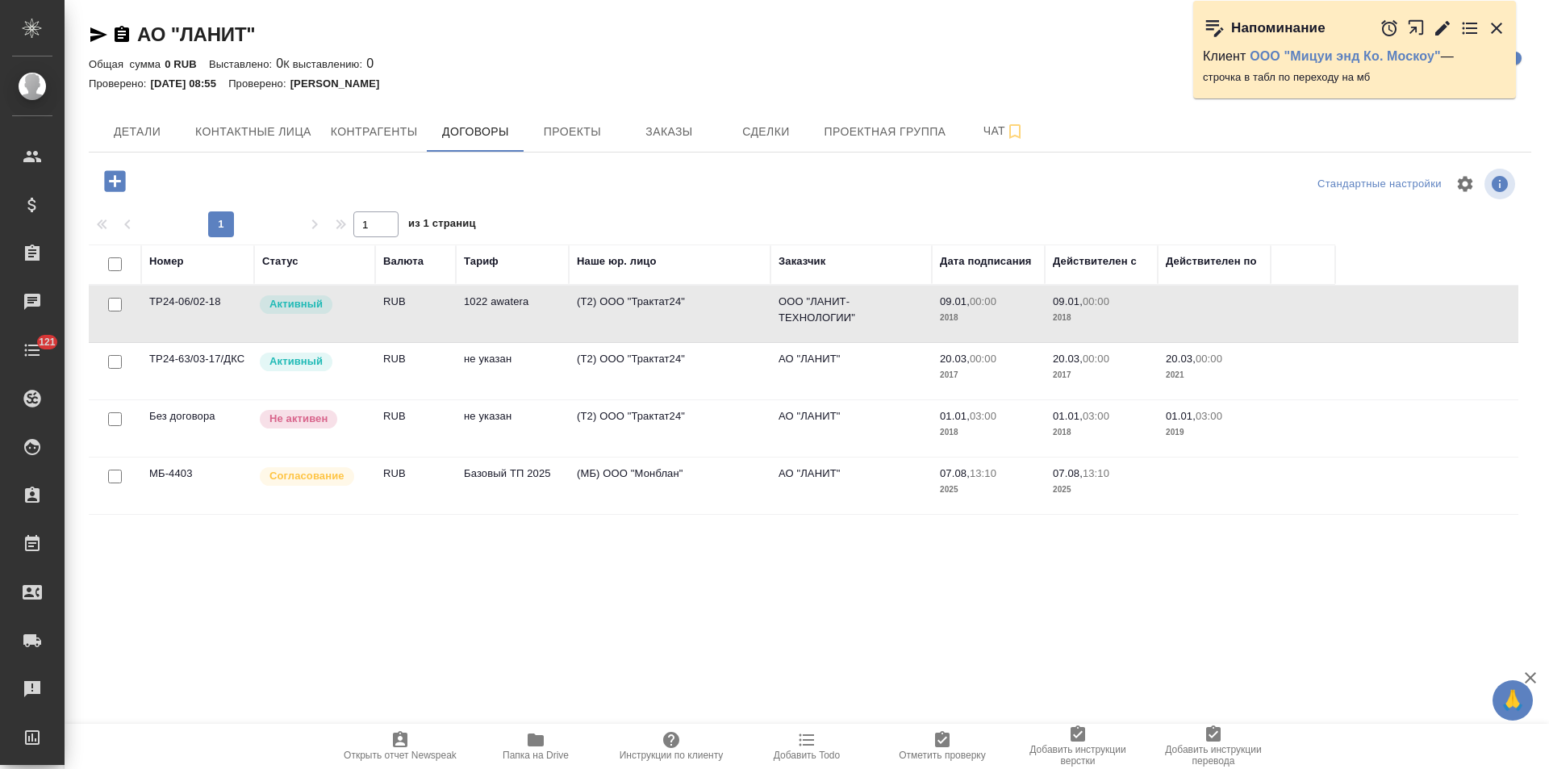
click at [825, 368] on td "АО "ЛАНИТ"" at bounding box center [850, 371] width 161 height 56
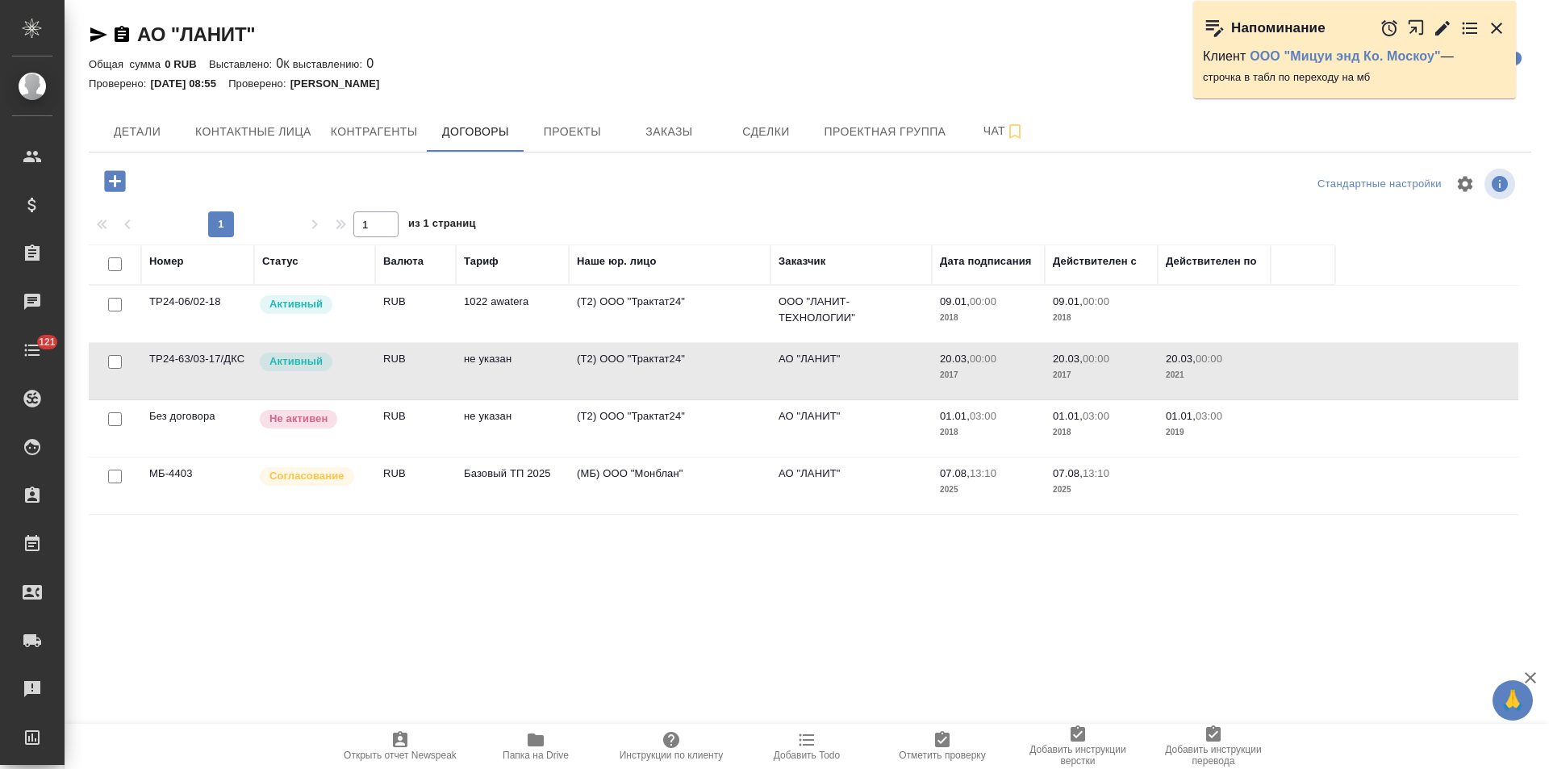
click at [778, 484] on td "АО "ЛАНИТ"" at bounding box center [850, 485] width 161 height 56
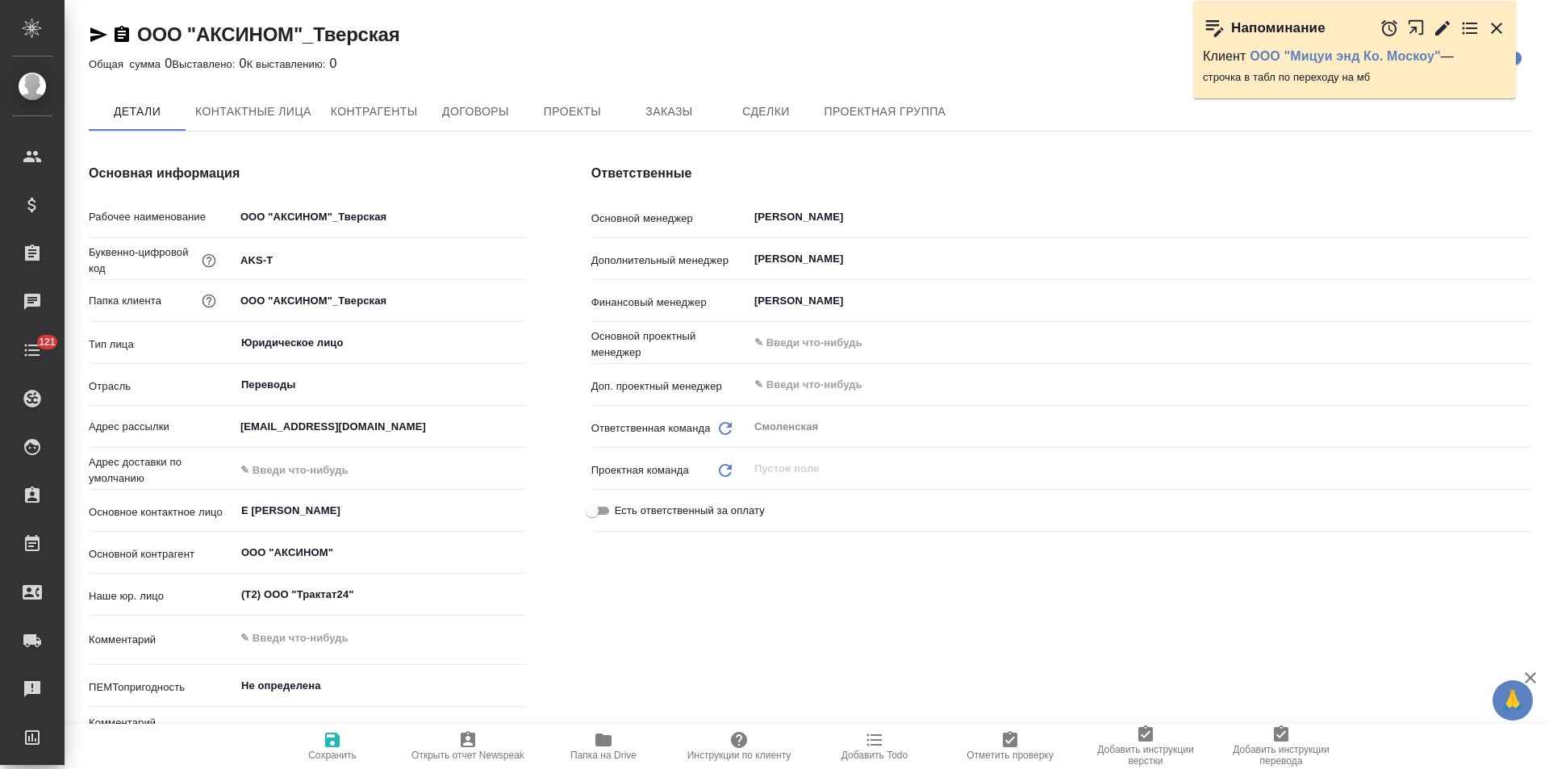
type textarea "x"
click at [402, 107] on span "Контрагенты" at bounding box center [374, 112] width 87 height 20
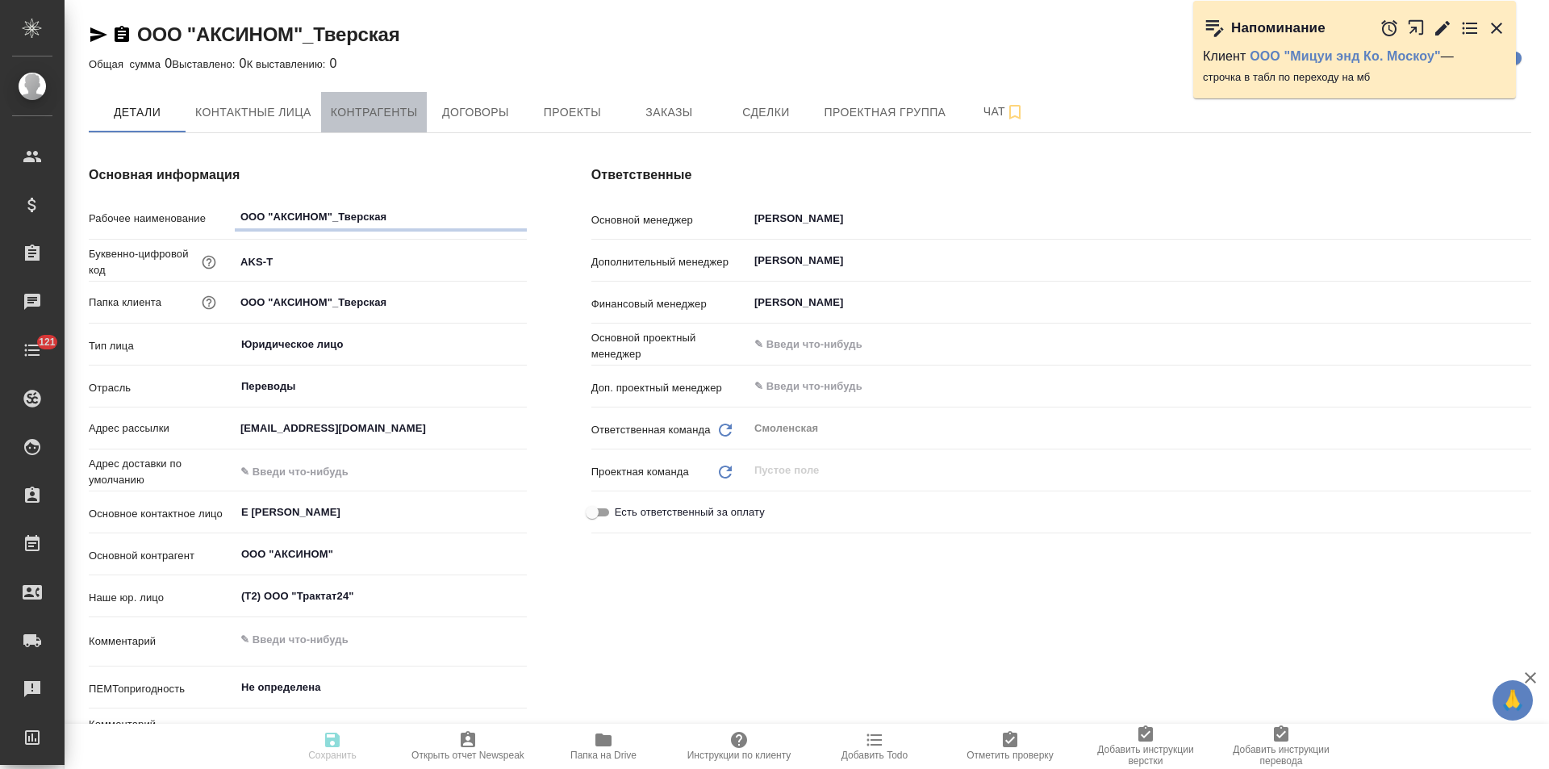
type textarea "x"
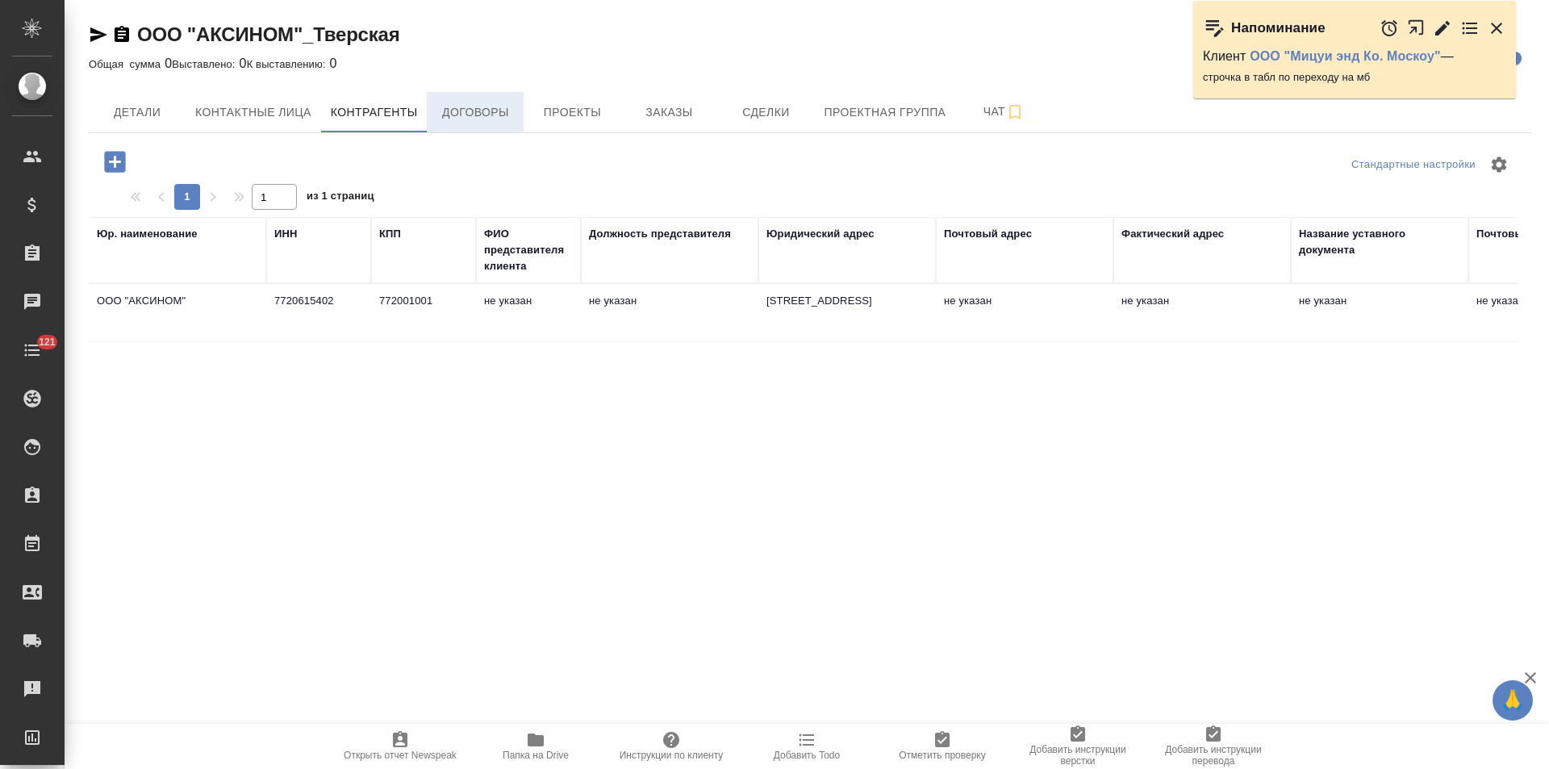
click at [474, 109] on span "Договоры" at bounding box center [474, 112] width 77 height 20
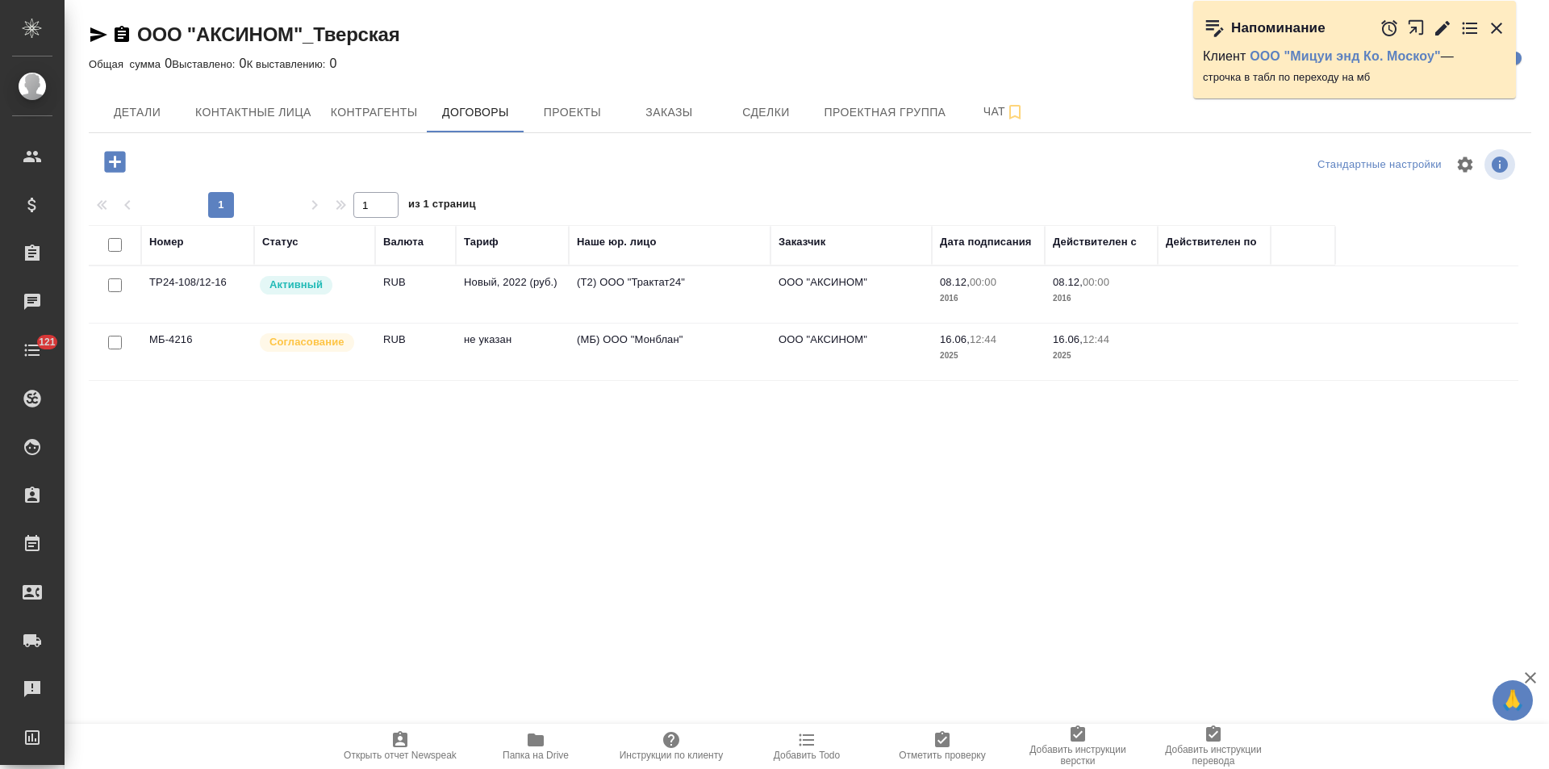
click at [628, 348] on td "(МБ) ООО "Монблан"" at bounding box center [670, 351] width 202 height 56
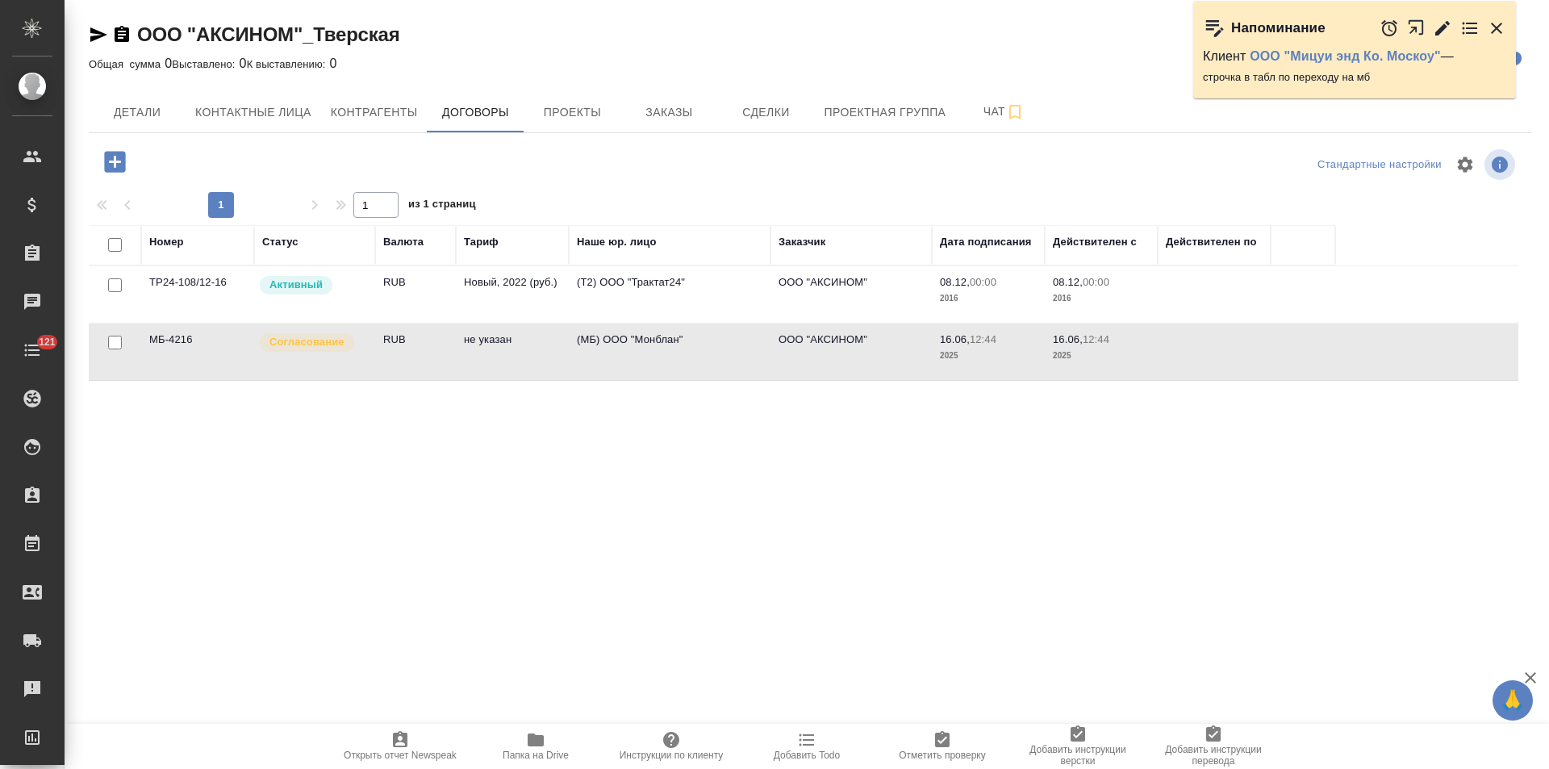
click at [628, 348] on td "(МБ) ООО "Монблан"" at bounding box center [670, 351] width 202 height 56
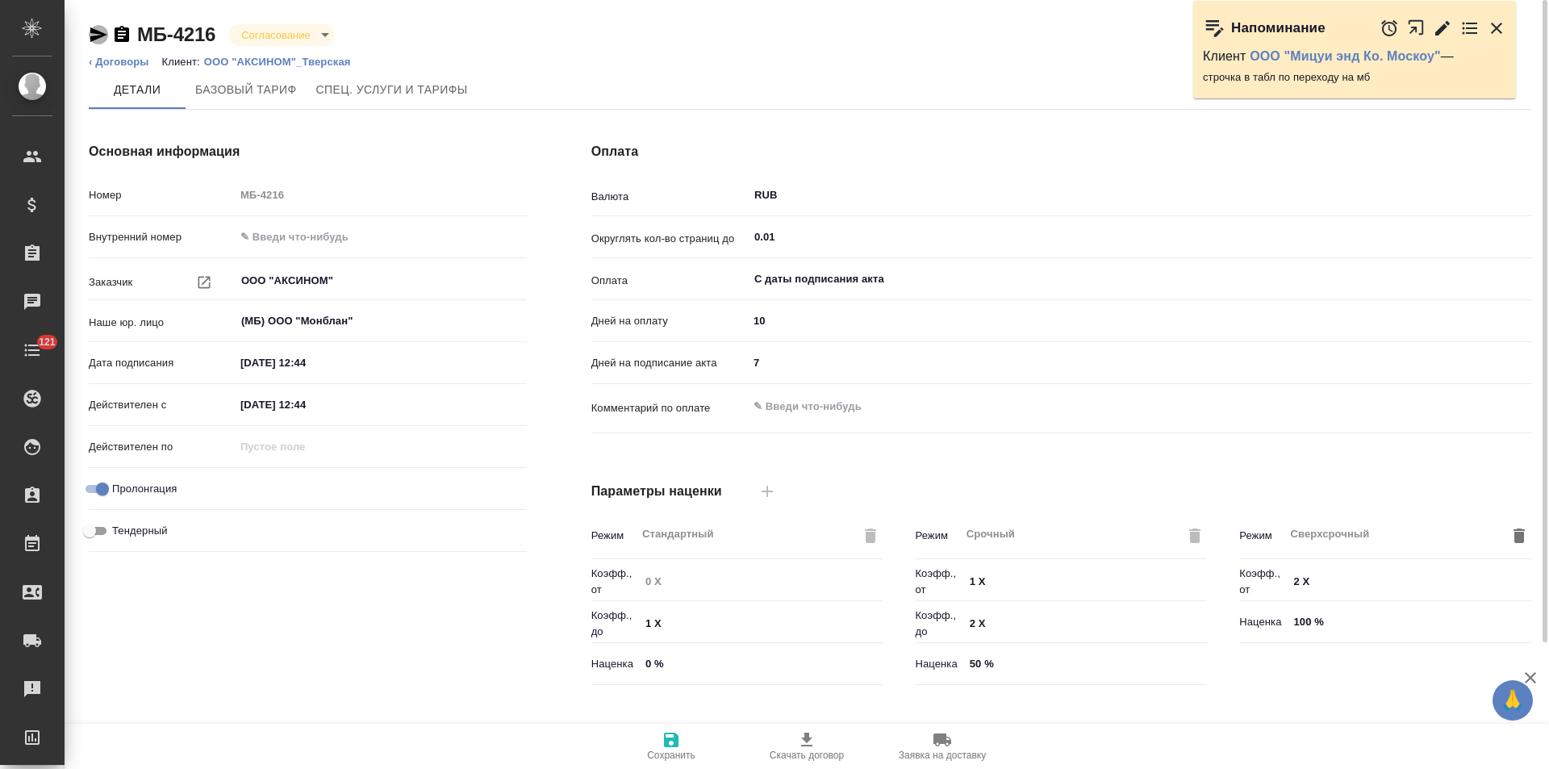
click at [98, 35] on icon "button" at bounding box center [98, 34] width 17 height 15
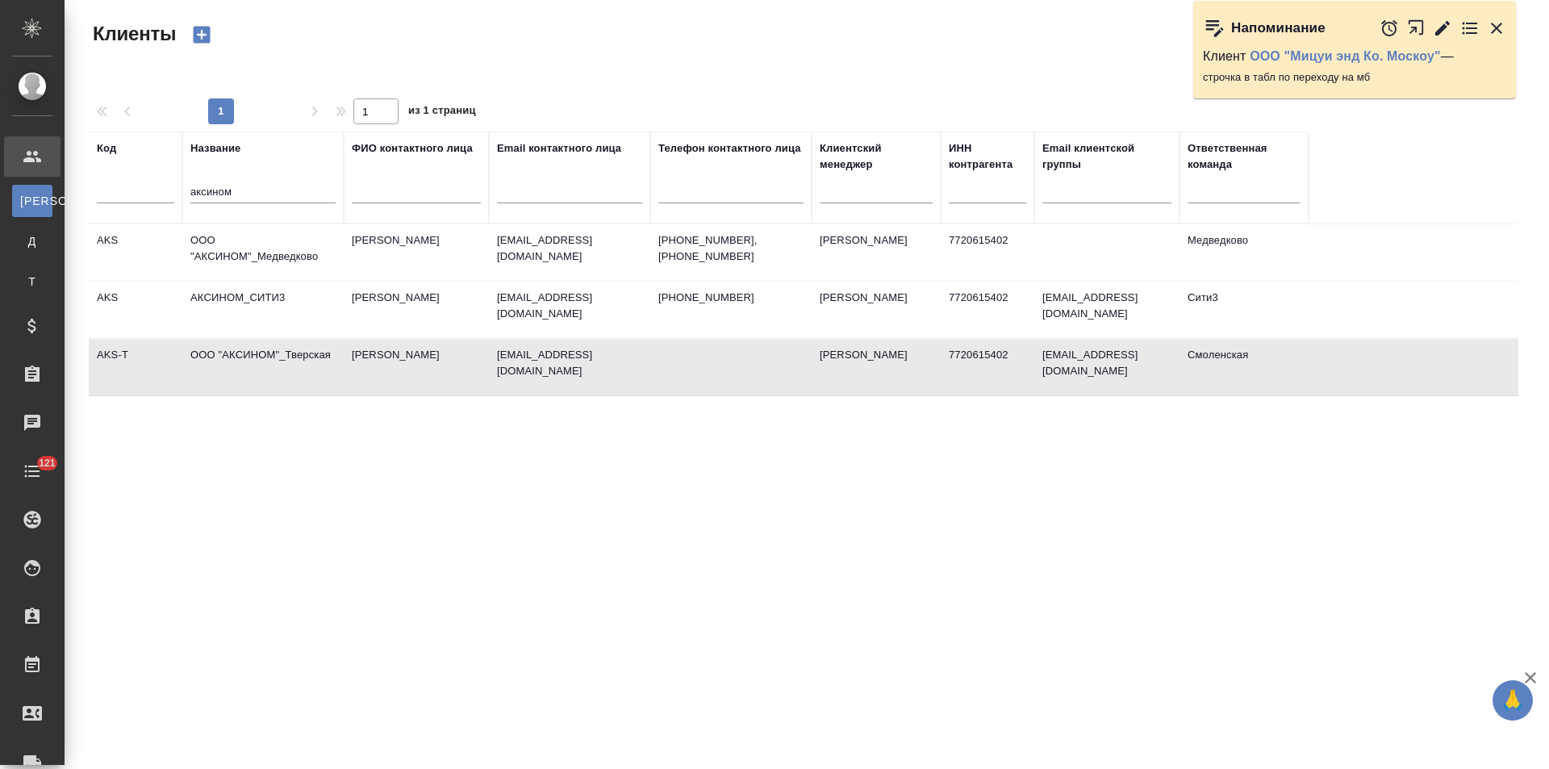
select select "RU"
drag, startPoint x: 269, startPoint y: 185, endPoint x: 131, endPoint y: 193, distance: 139.0
click at [131, 193] on tr "Код Название аксином ФИО контактного лица Email контактного лица Телефон контак…" at bounding box center [699, 177] width 1220 height 92
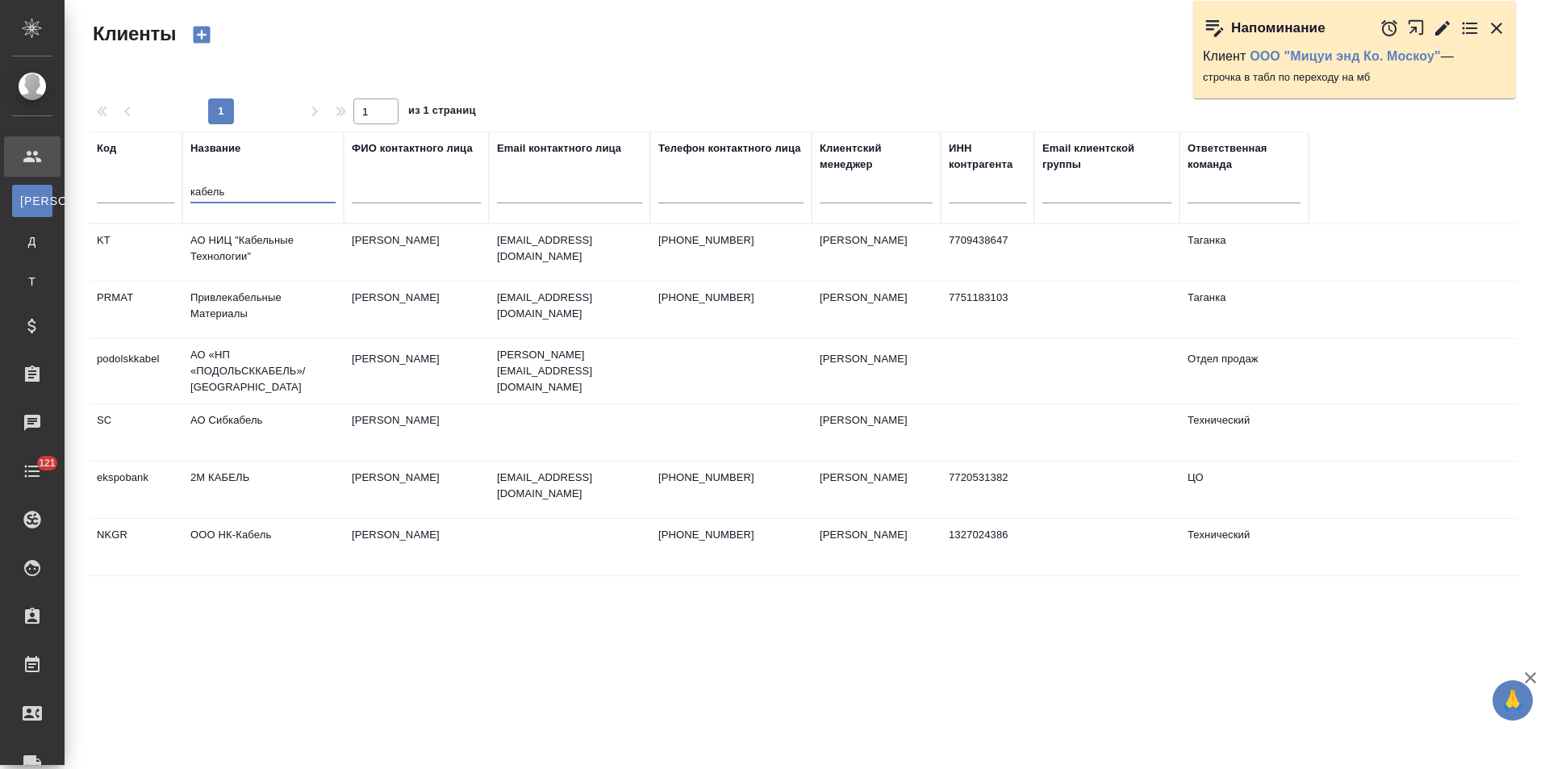
click at [237, 252] on td "АО НИЦ "Кабельные Технологии"" at bounding box center [262, 252] width 161 height 56
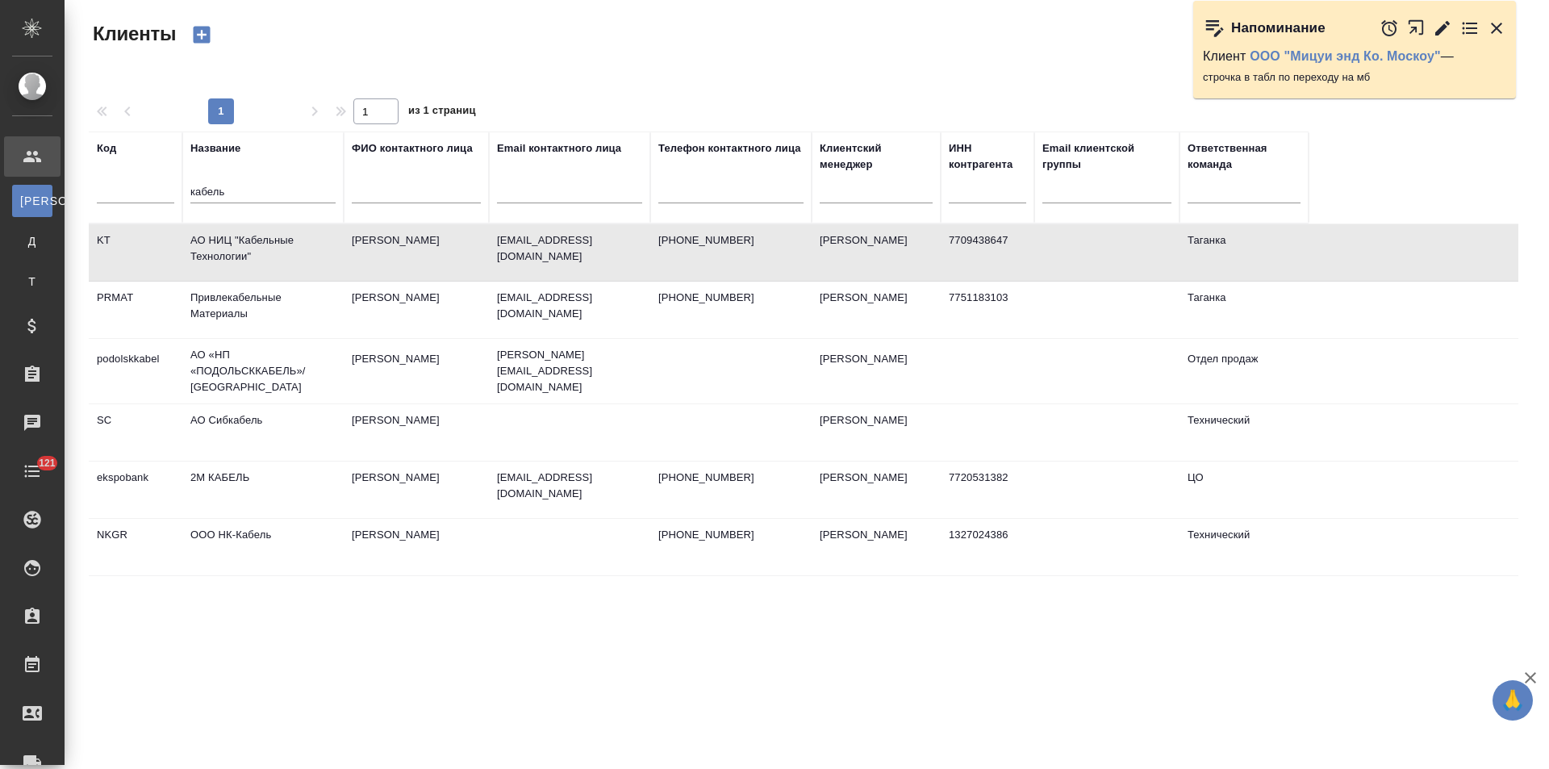
click at [237, 252] on td "АО НИЦ "Кабельные Технологии"" at bounding box center [262, 252] width 161 height 56
drag, startPoint x: 248, startPoint y: 195, endPoint x: 173, endPoint y: 196, distance: 75.8
click at [173, 196] on tr "Код Название кабель ФИО контактного лица Email контактного лица Телефон контакт…" at bounding box center [699, 177] width 1220 height 92
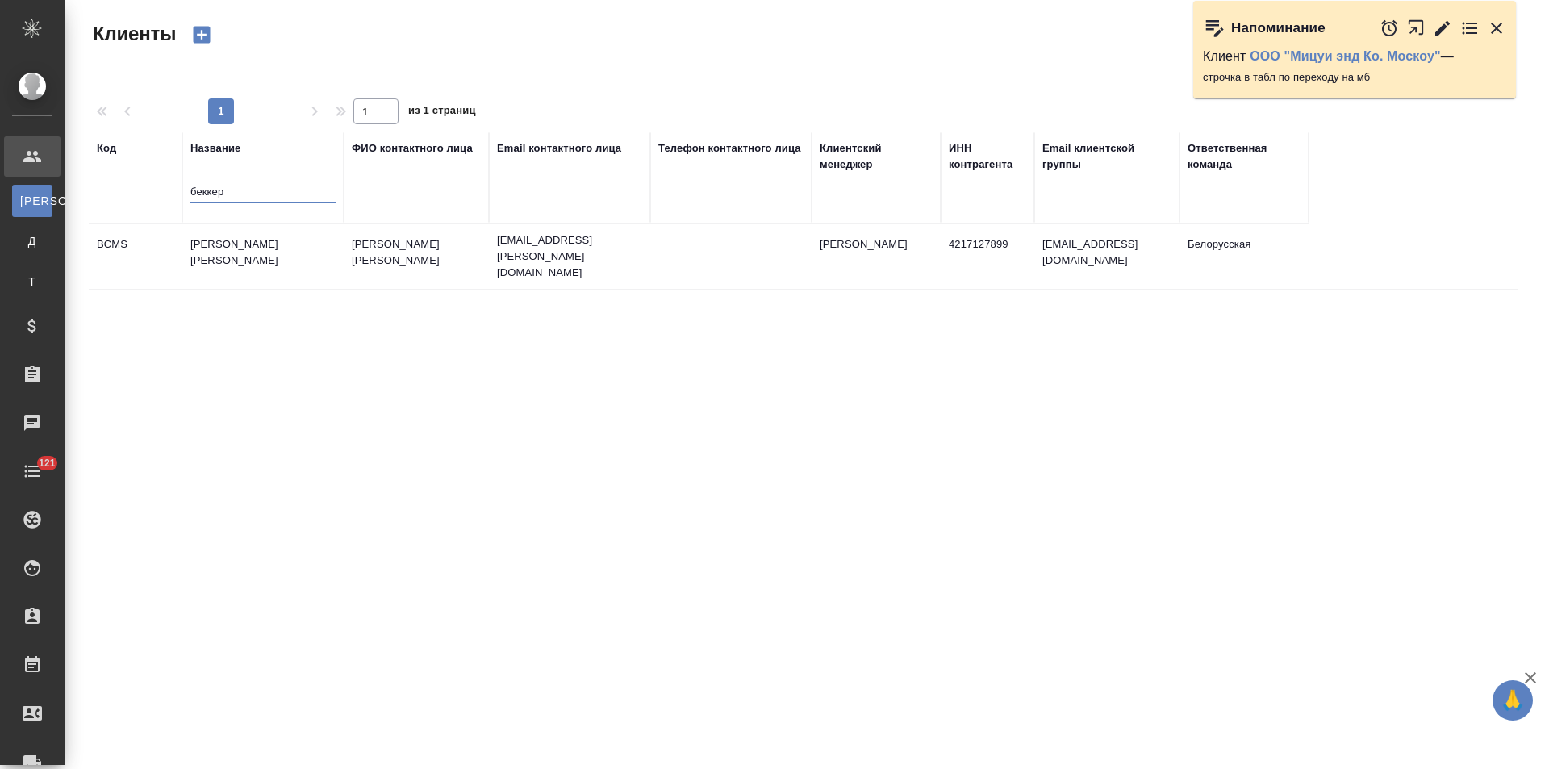
type input "беккер"
click at [263, 255] on td "Беккер Майнинг Системс РУС" at bounding box center [262, 256] width 161 height 56
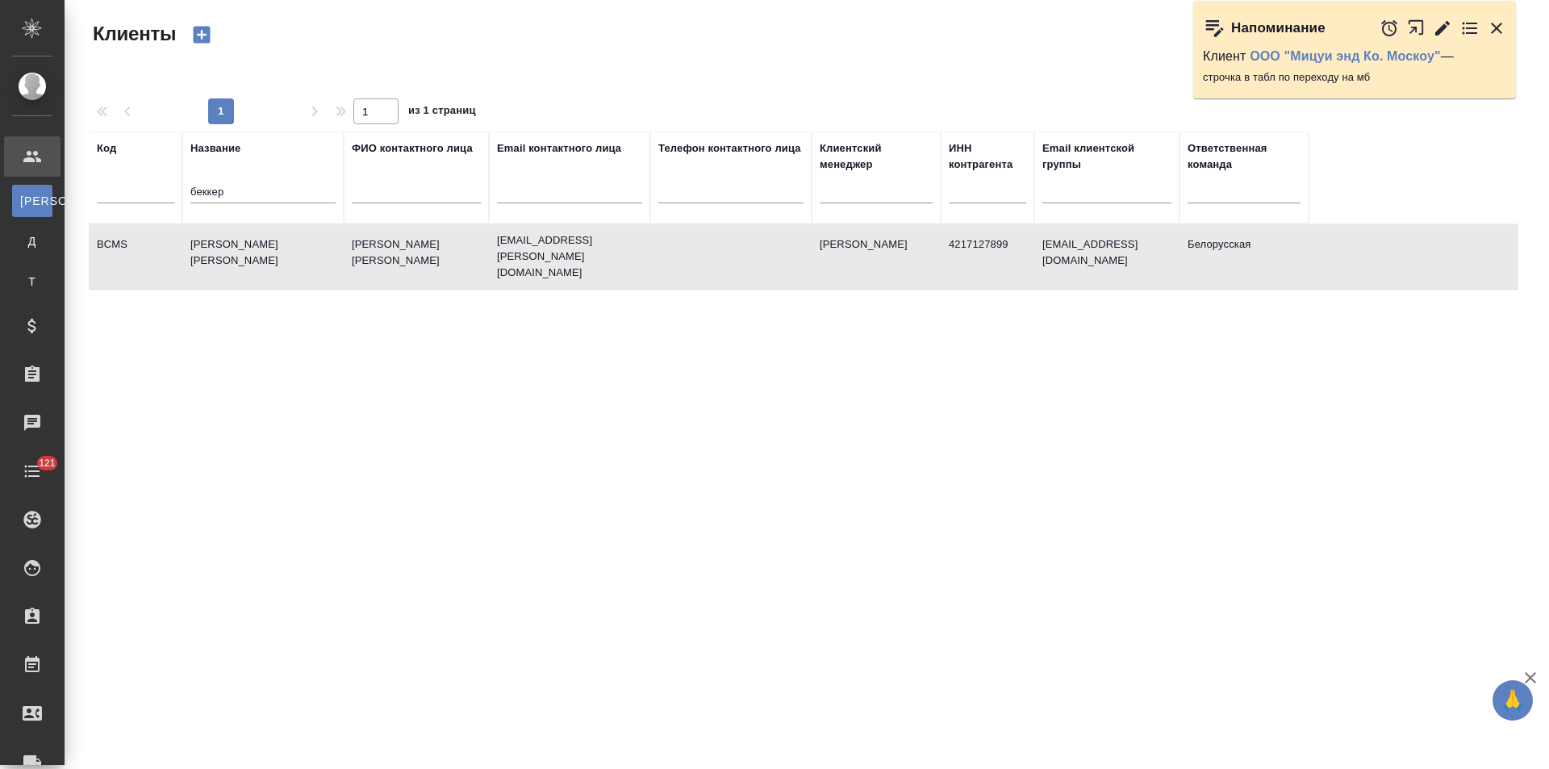
click at [263, 255] on td "[PERSON_NAME] [PERSON_NAME]" at bounding box center [262, 256] width 161 height 56
click at [1296, 56] on link "ООО "Мицуи энд Ко. Москоу"" at bounding box center [1345, 56] width 191 height 14
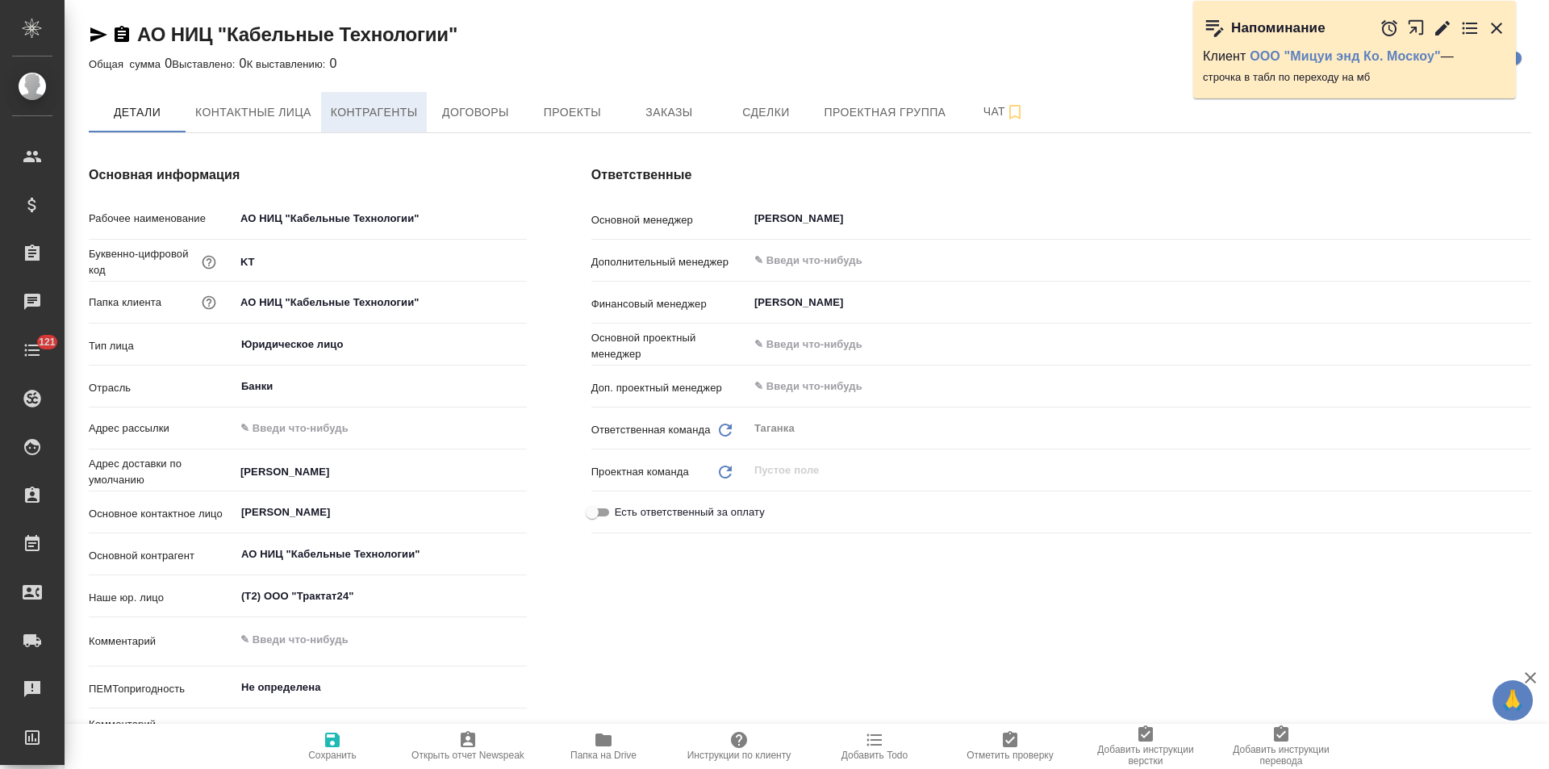
click at [377, 122] on span "Контрагенты" at bounding box center [374, 112] width 87 height 20
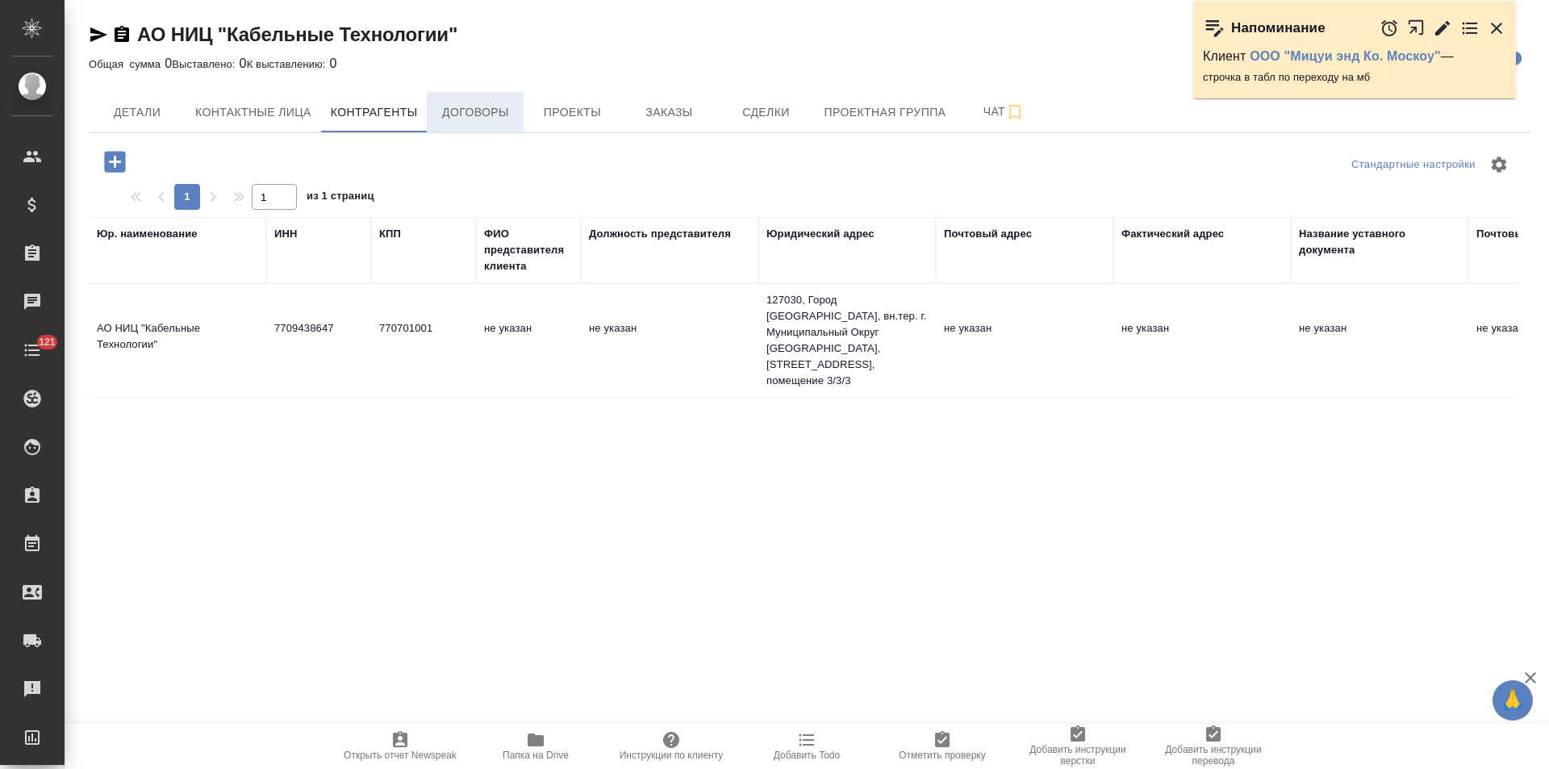
click at [489, 122] on span "Договоры" at bounding box center [474, 112] width 77 height 20
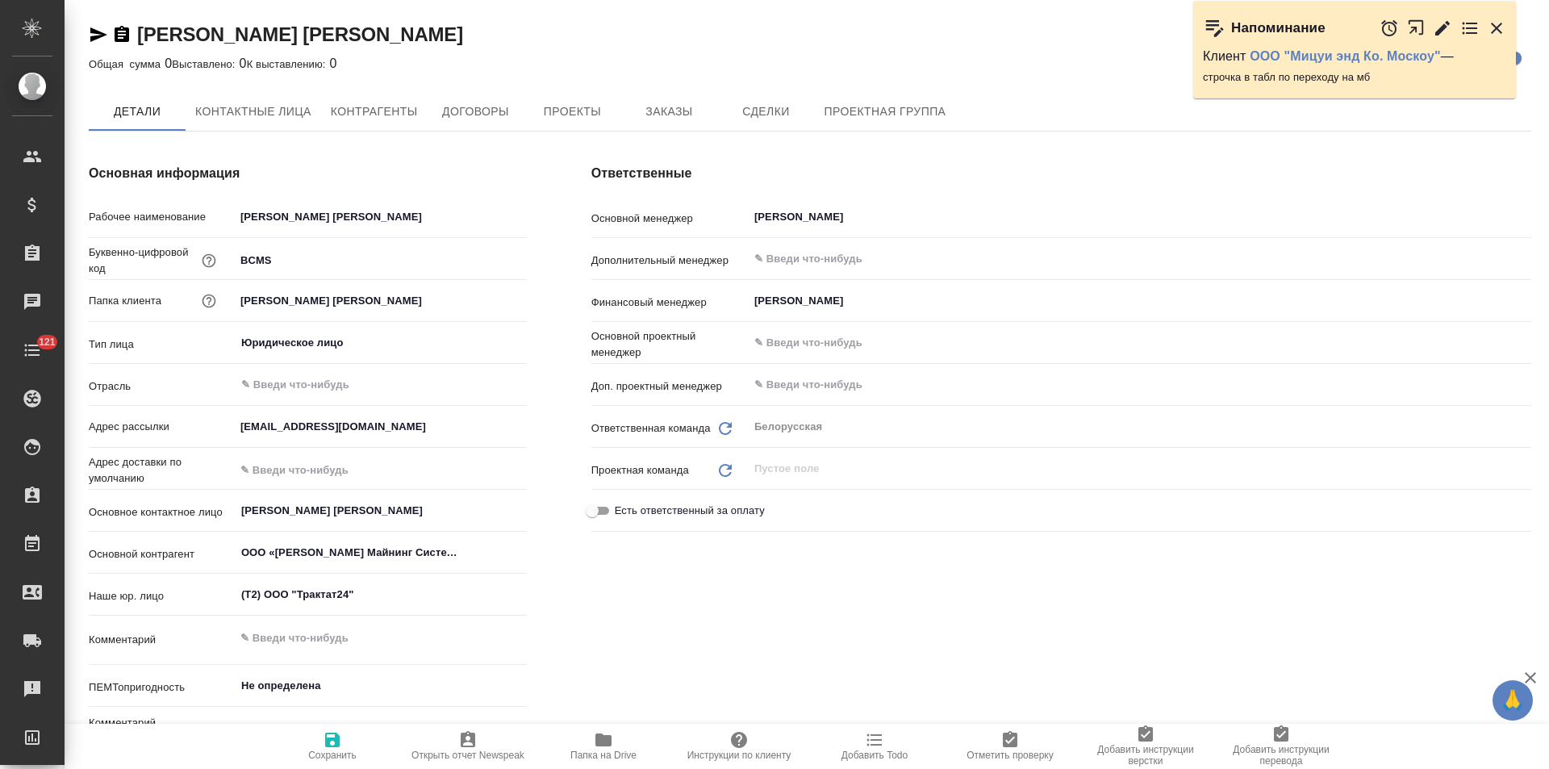
type textarea "x"
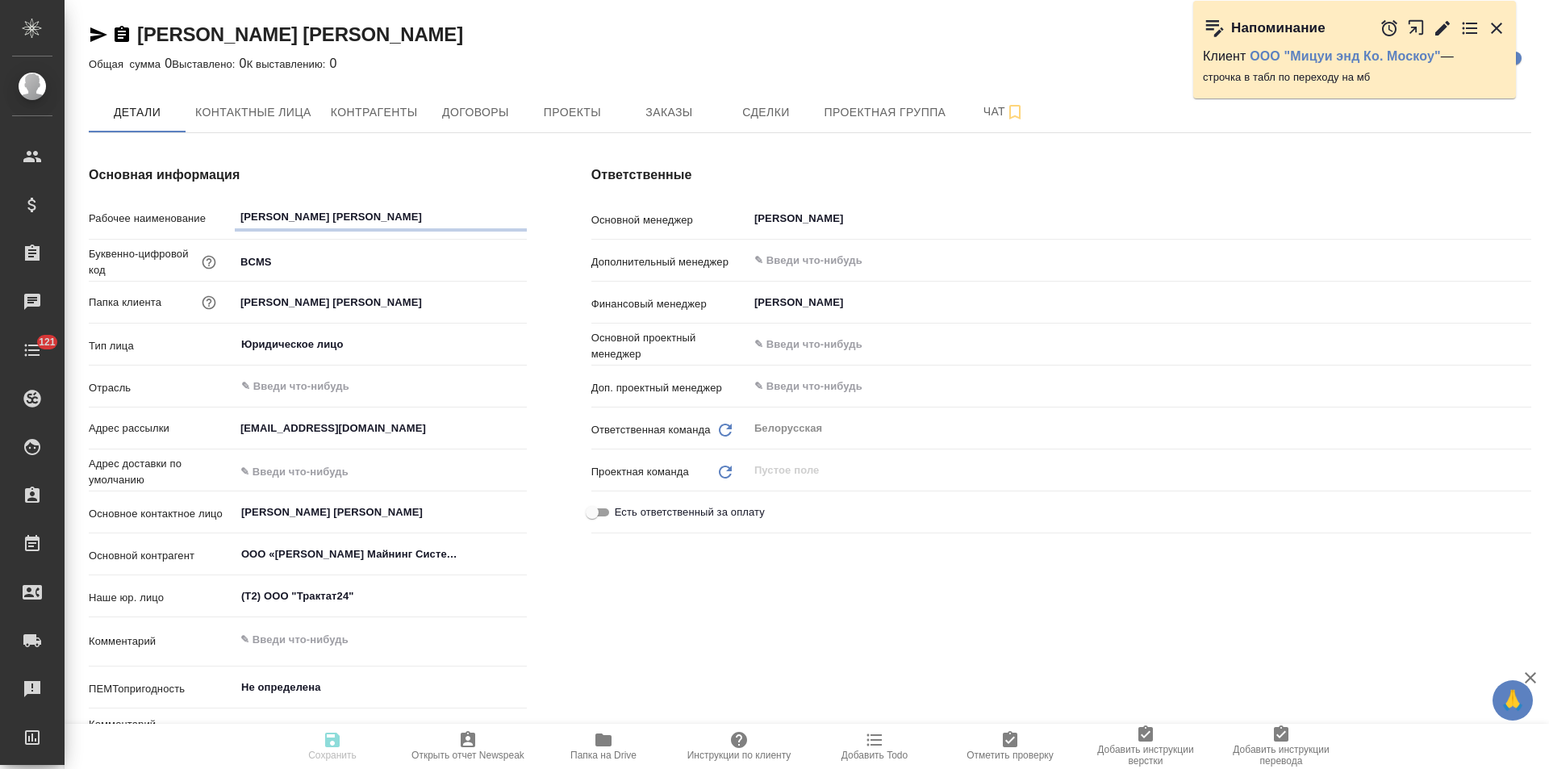
type textarea "x"
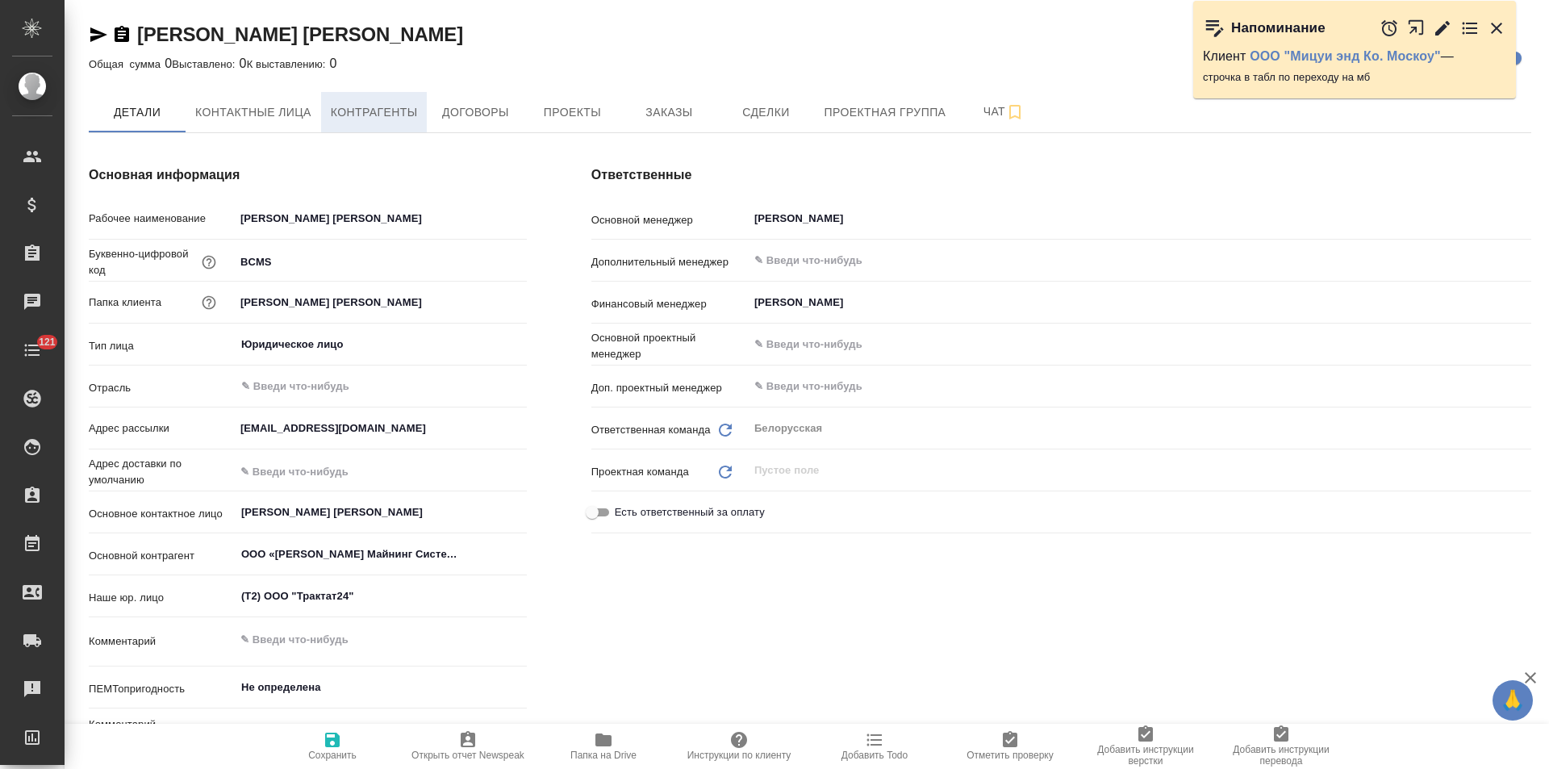
click at [395, 118] on span "Контрагенты" at bounding box center [374, 112] width 87 height 20
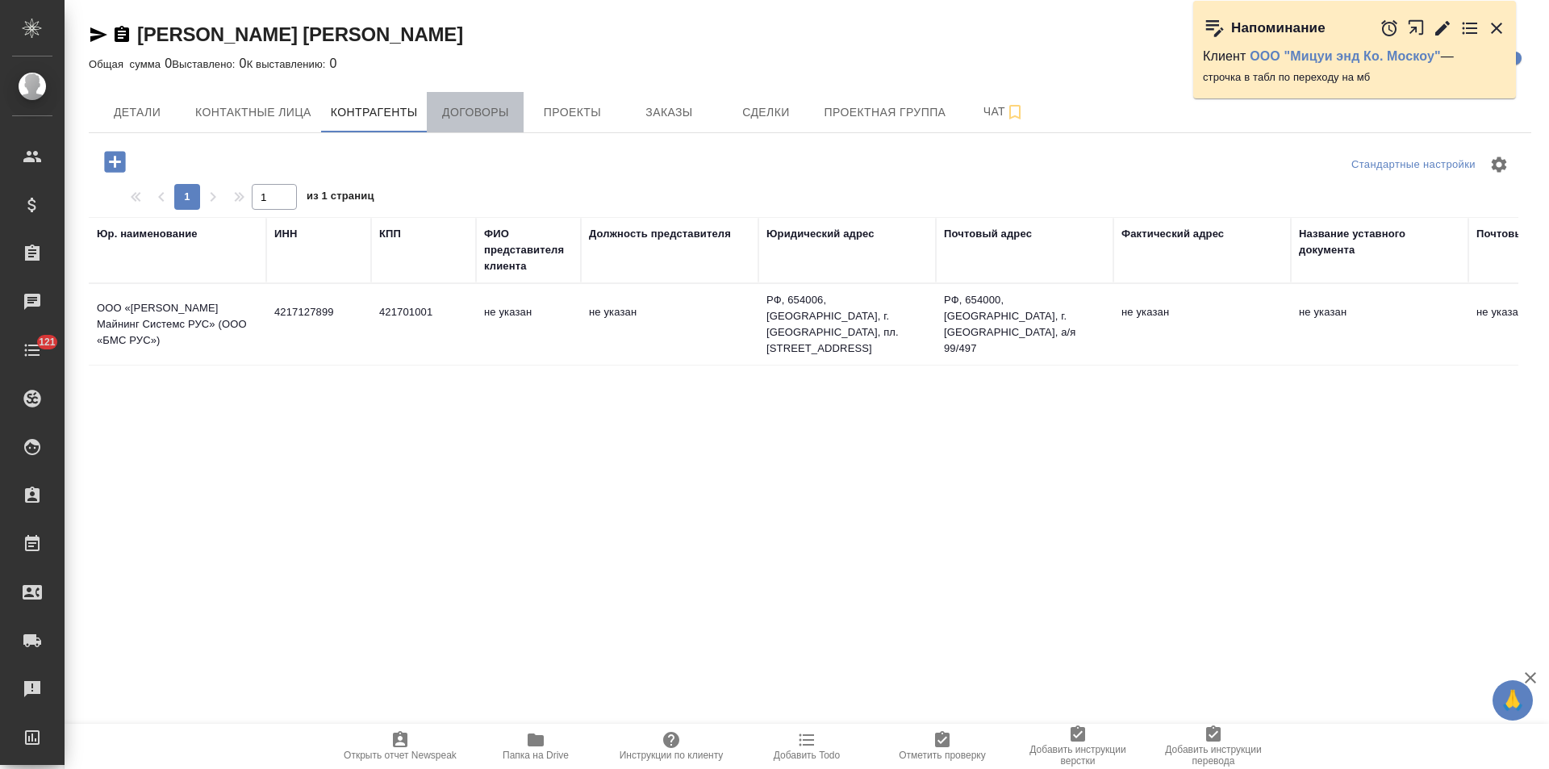
click at [459, 119] on span "Договоры" at bounding box center [474, 112] width 77 height 20
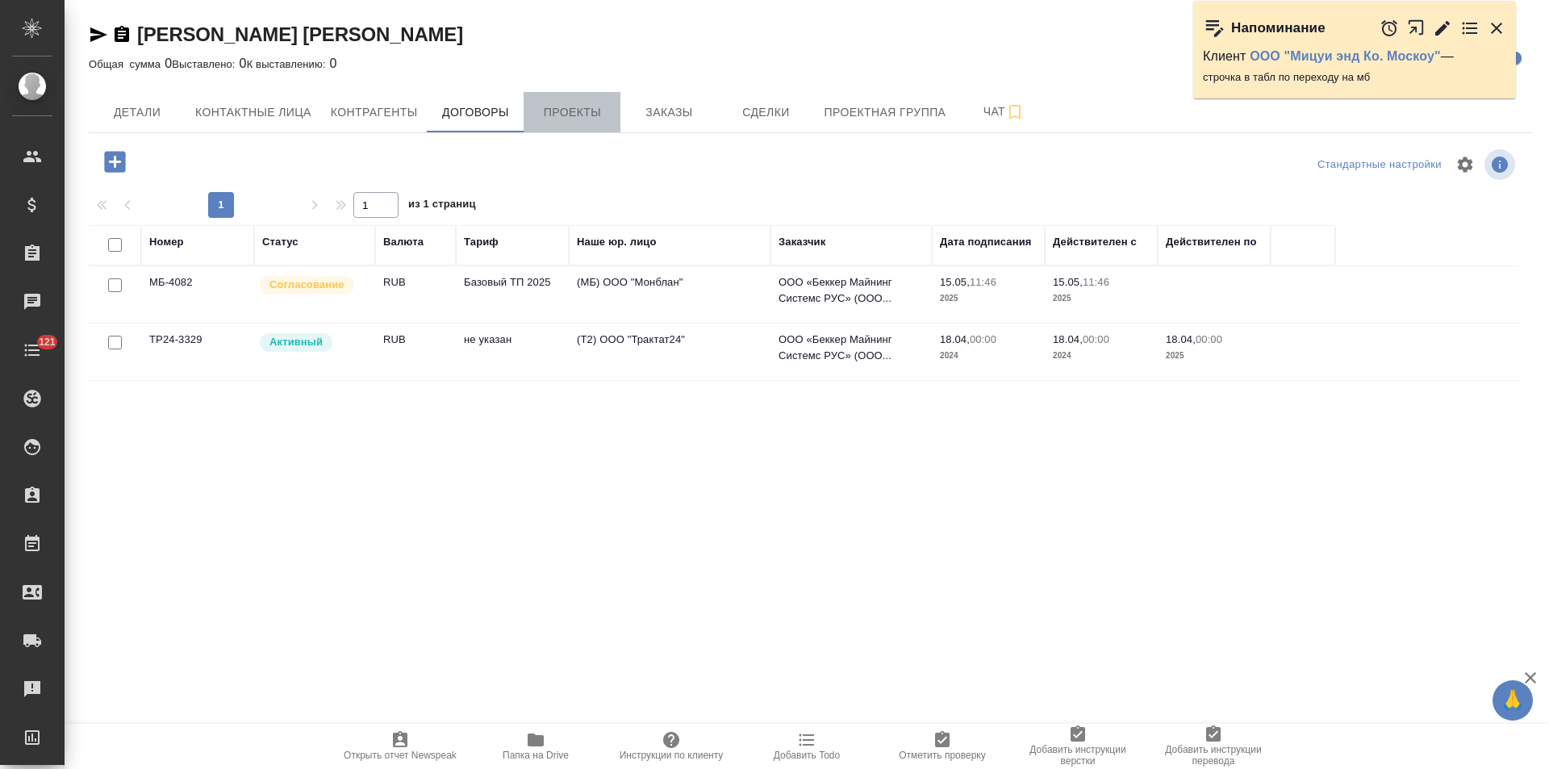
click at [574, 123] on button "Проекты" at bounding box center [572, 112] width 97 height 40
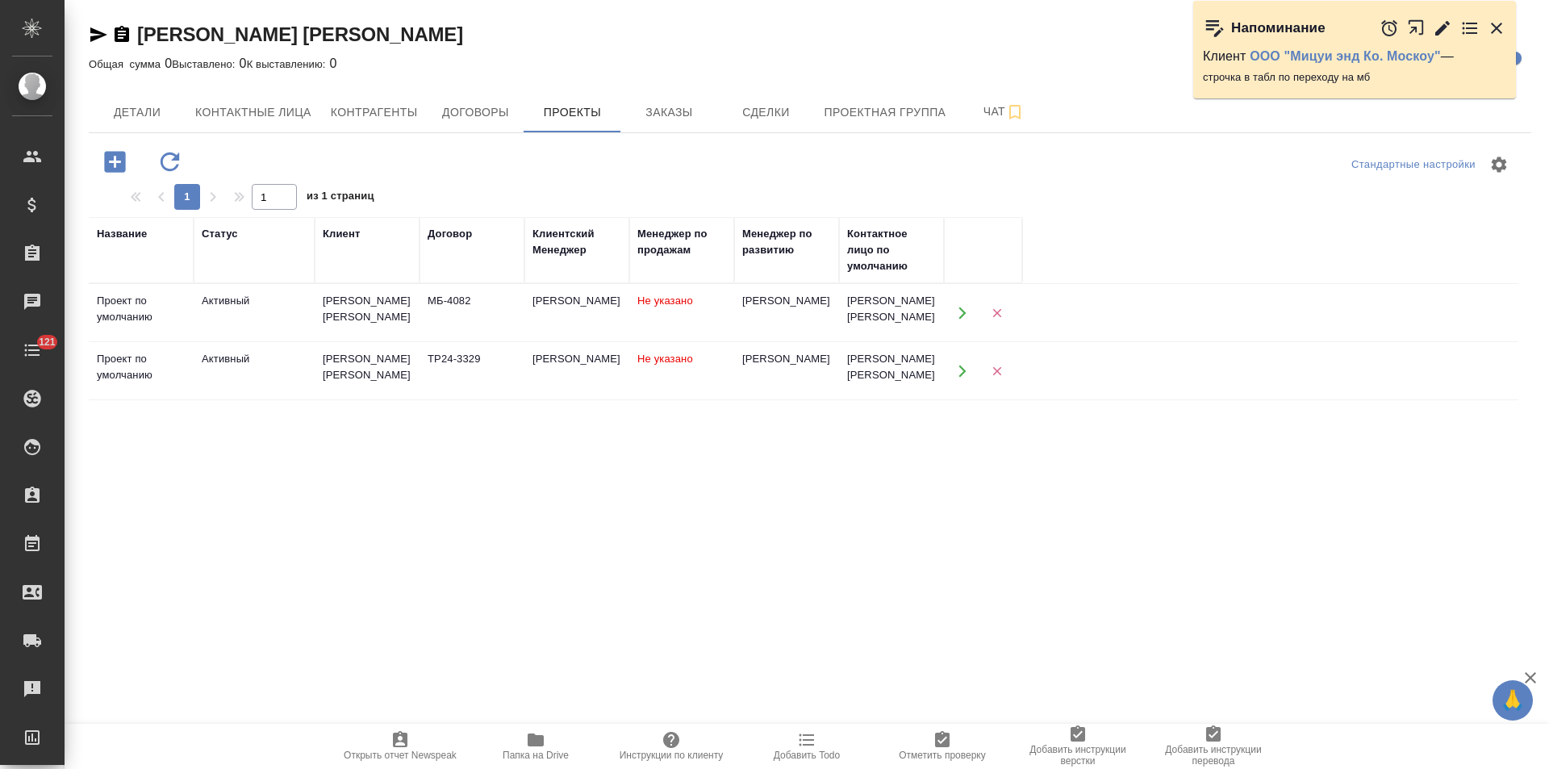
click at [649, 123] on button "Заказы" at bounding box center [668, 112] width 97 height 40
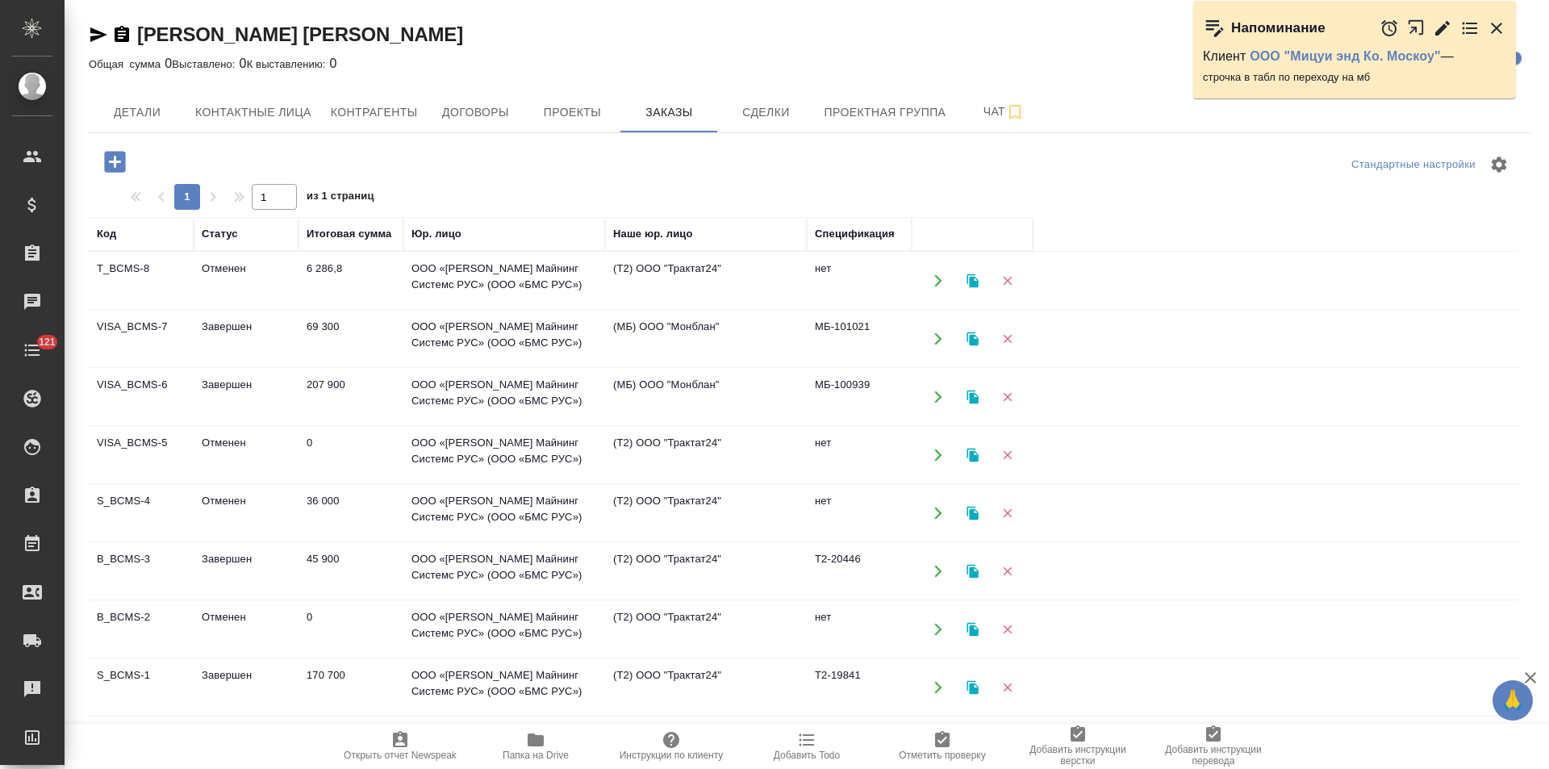
click at [717, 344] on td "(МБ) ООО "Монблан"" at bounding box center [706, 339] width 202 height 56
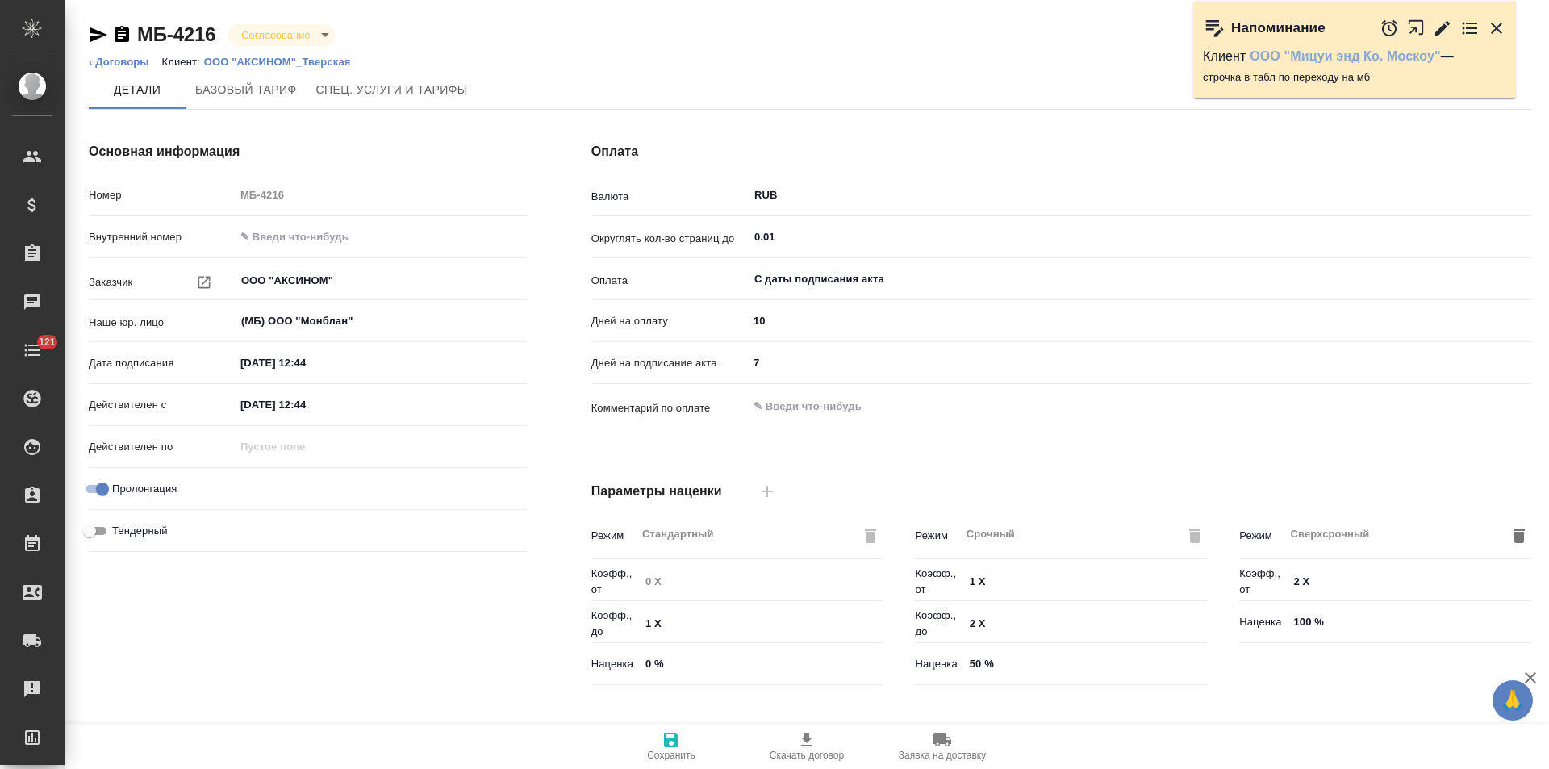
click at [1376, 57] on link "ООО "Мицуи энд Ко. Москоу"" at bounding box center [1345, 56] width 191 height 14
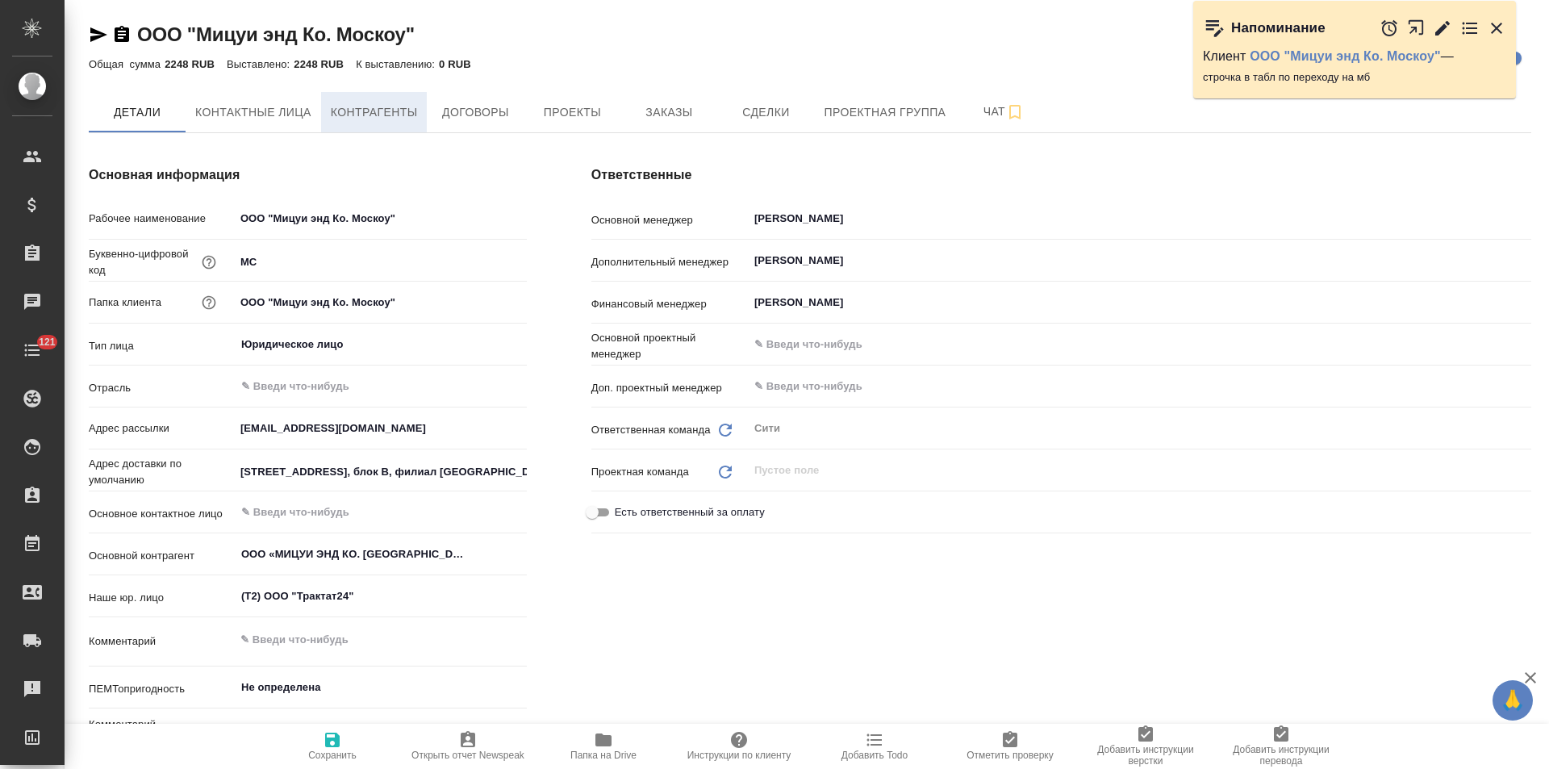
click at [393, 114] on span "Контрагенты" at bounding box center [374, 112] width 87 height 20
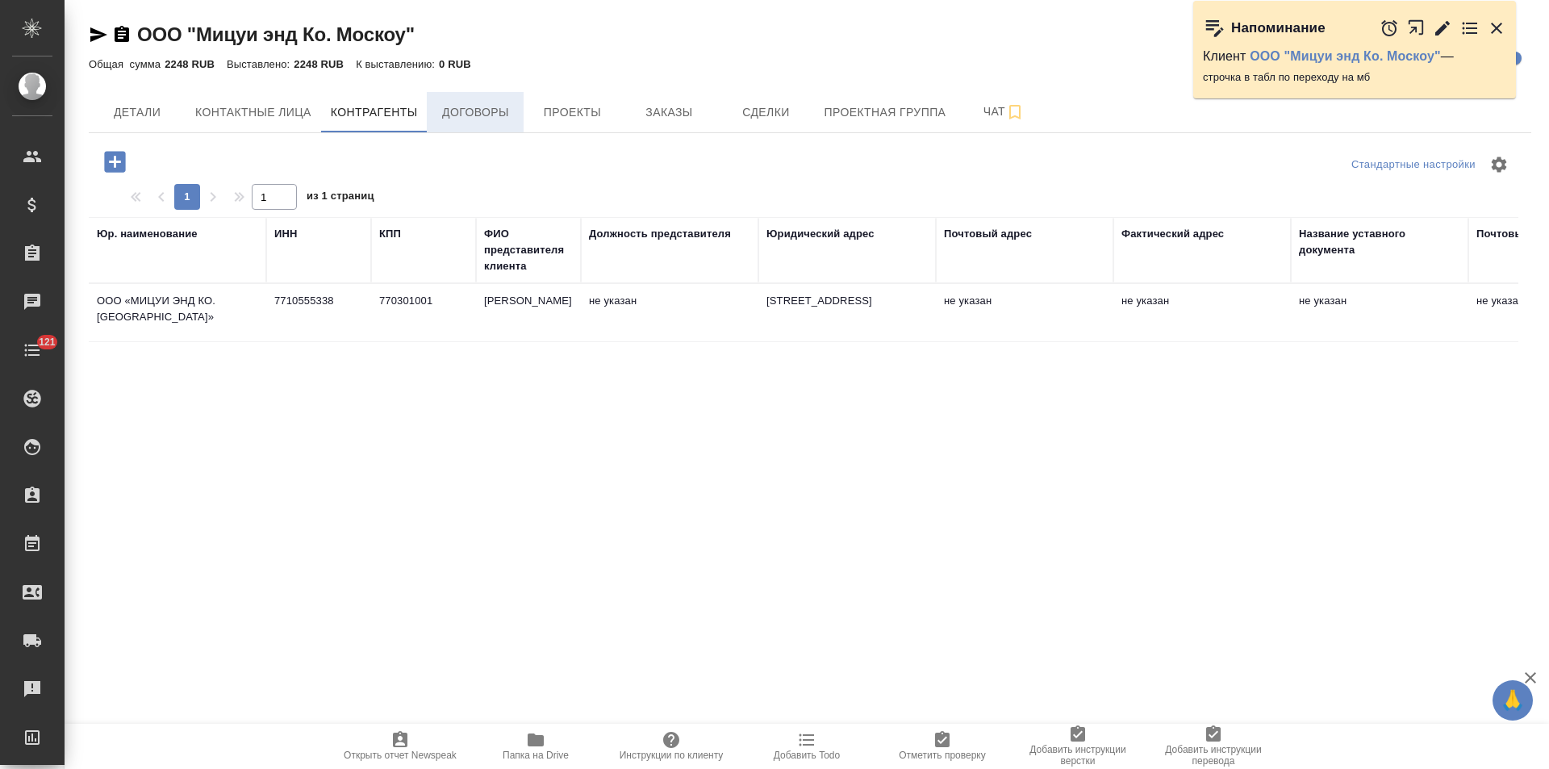
click at [467, 119] on span "Договоры" at bounding box center [474, 112] width 77 height 20
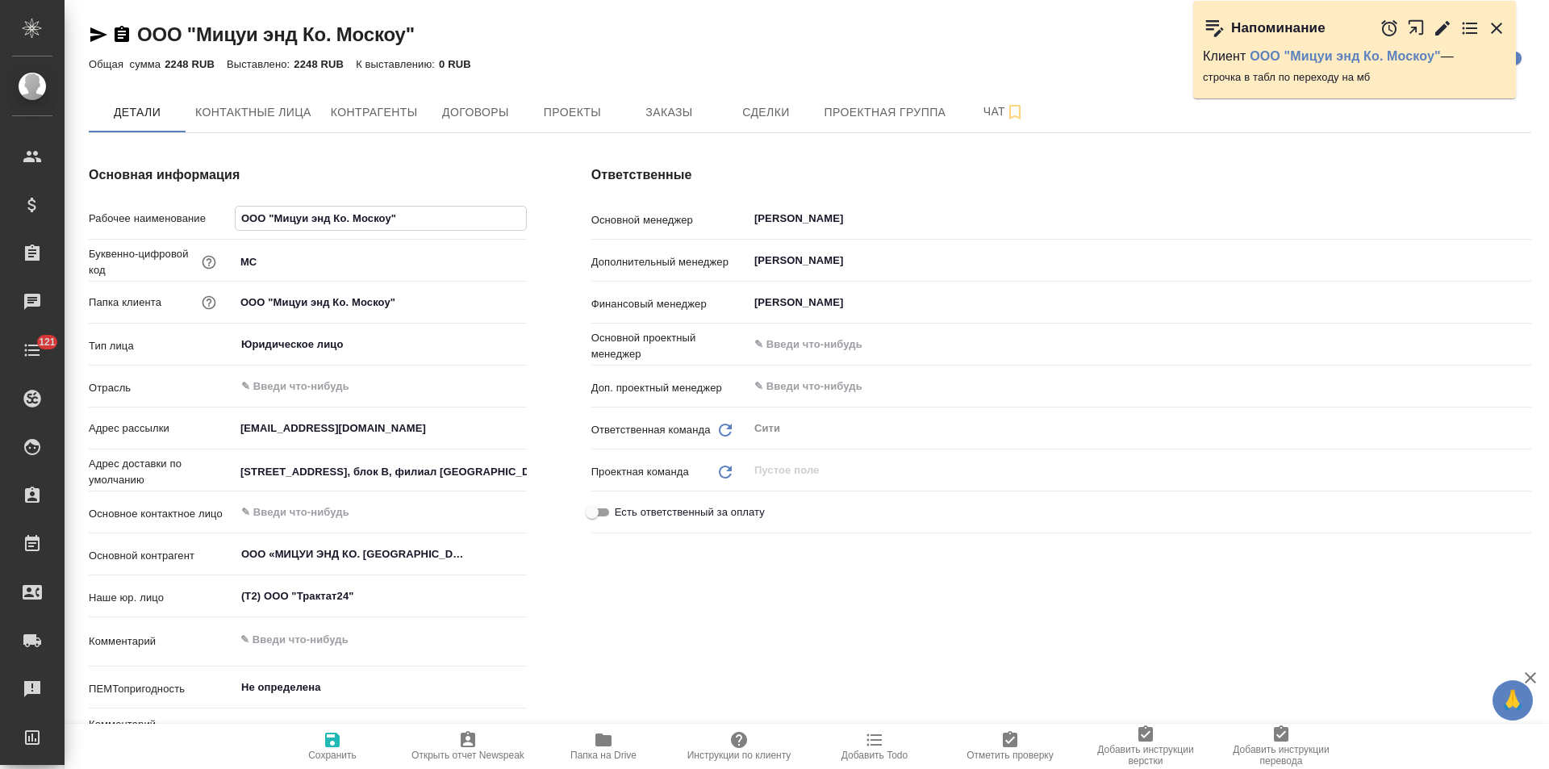
drag, startPoint x: 408, startPoint y: 218, endPoint x: 190, endPoint y: 221, distance: 218.6
click at [190, 221] on div "Рабочее наименование ООО "Мицуи энд Ко. Москоу"" at bounding box center [308, 218] width 438 height 28
click at [369, 117] on span "Контрагенты" at bounding box center [374, 112] width 87 height 20
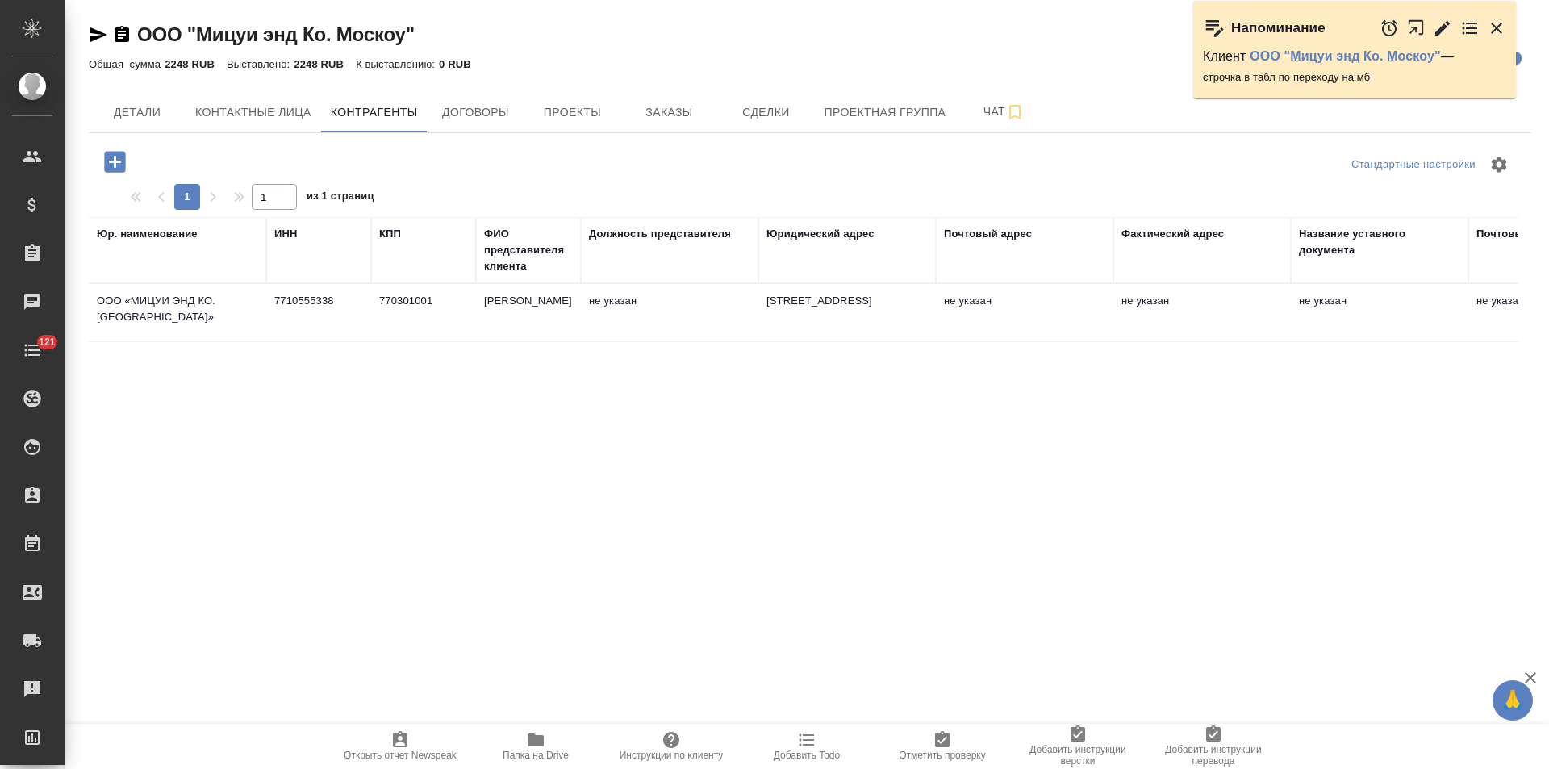
click at [305, 324] on td "7710555338" at bounding box center [318, 313] width 105 height 56
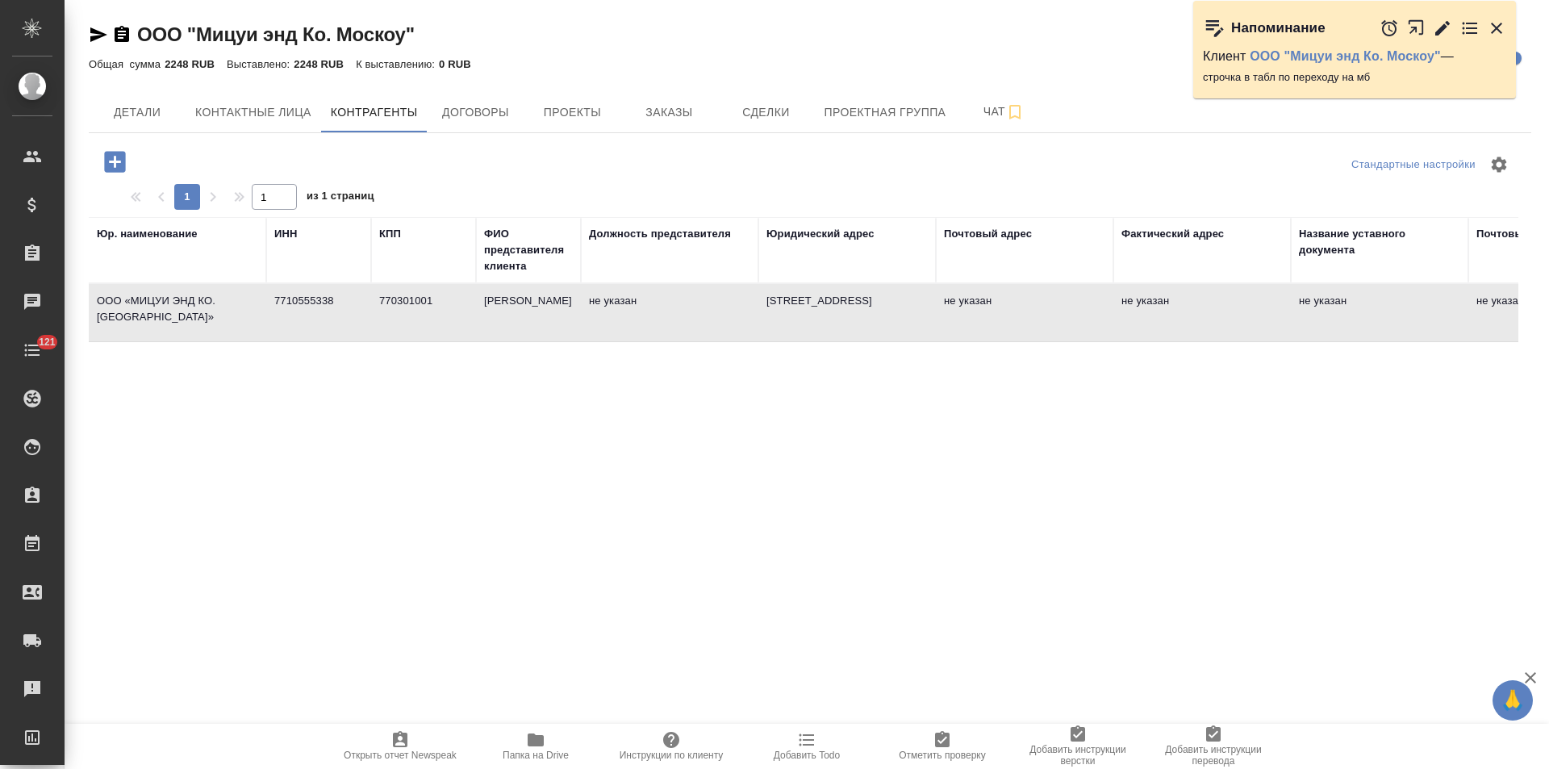
click at [305, 324] on td "7710555338" at bounding box center [318, 313] width 105 height 56
type textarea "ООО «МИЦУИ ЭНД КО. МОСКОУ»"
type input "7710555338"
type input "770301001"
type input "Маруока Тосиаки"
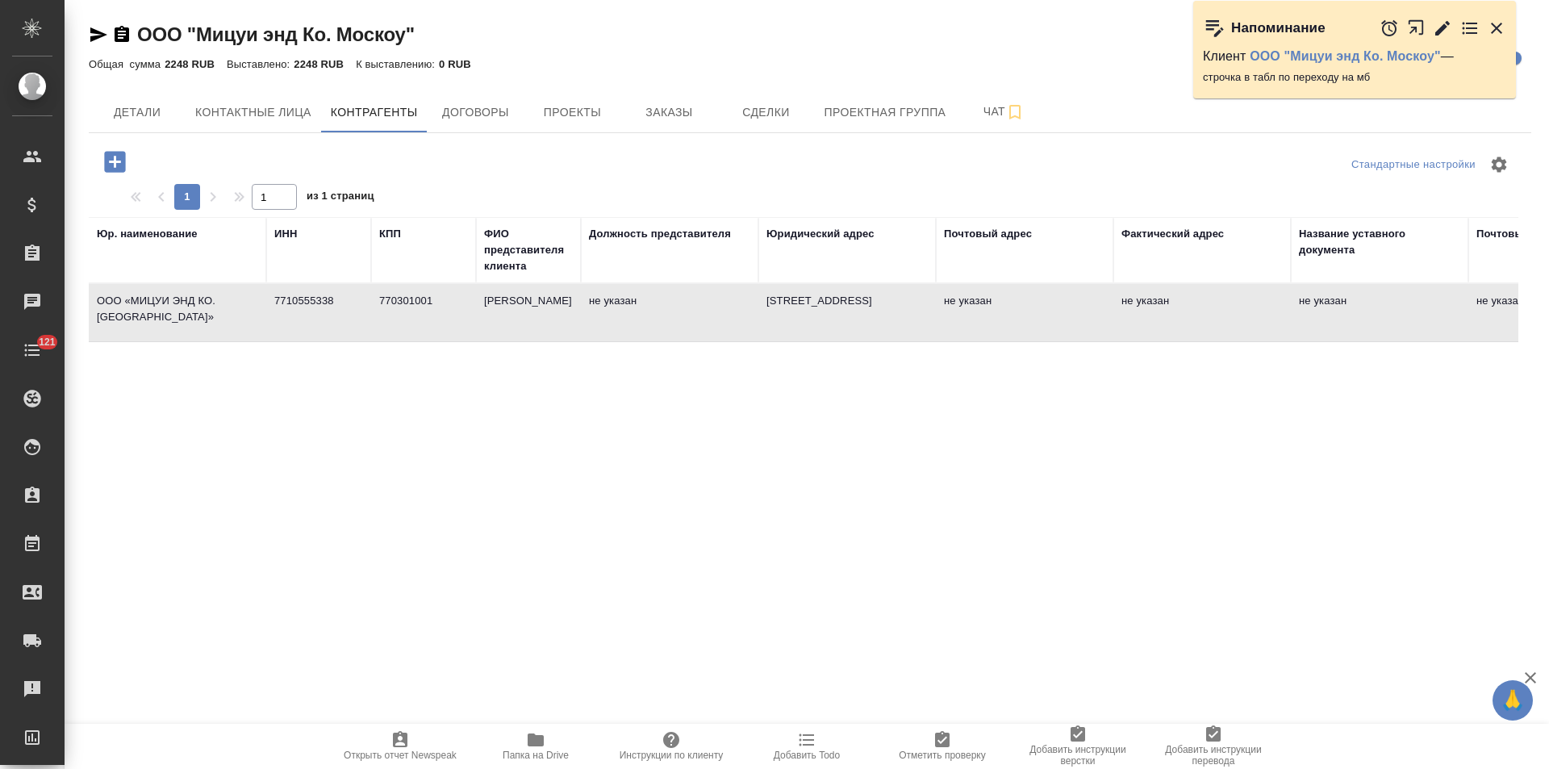
type textarea "123112, Россия, Москва, Пресненская наб., д.10, Блок Б, этаж 16, помещение II, …"
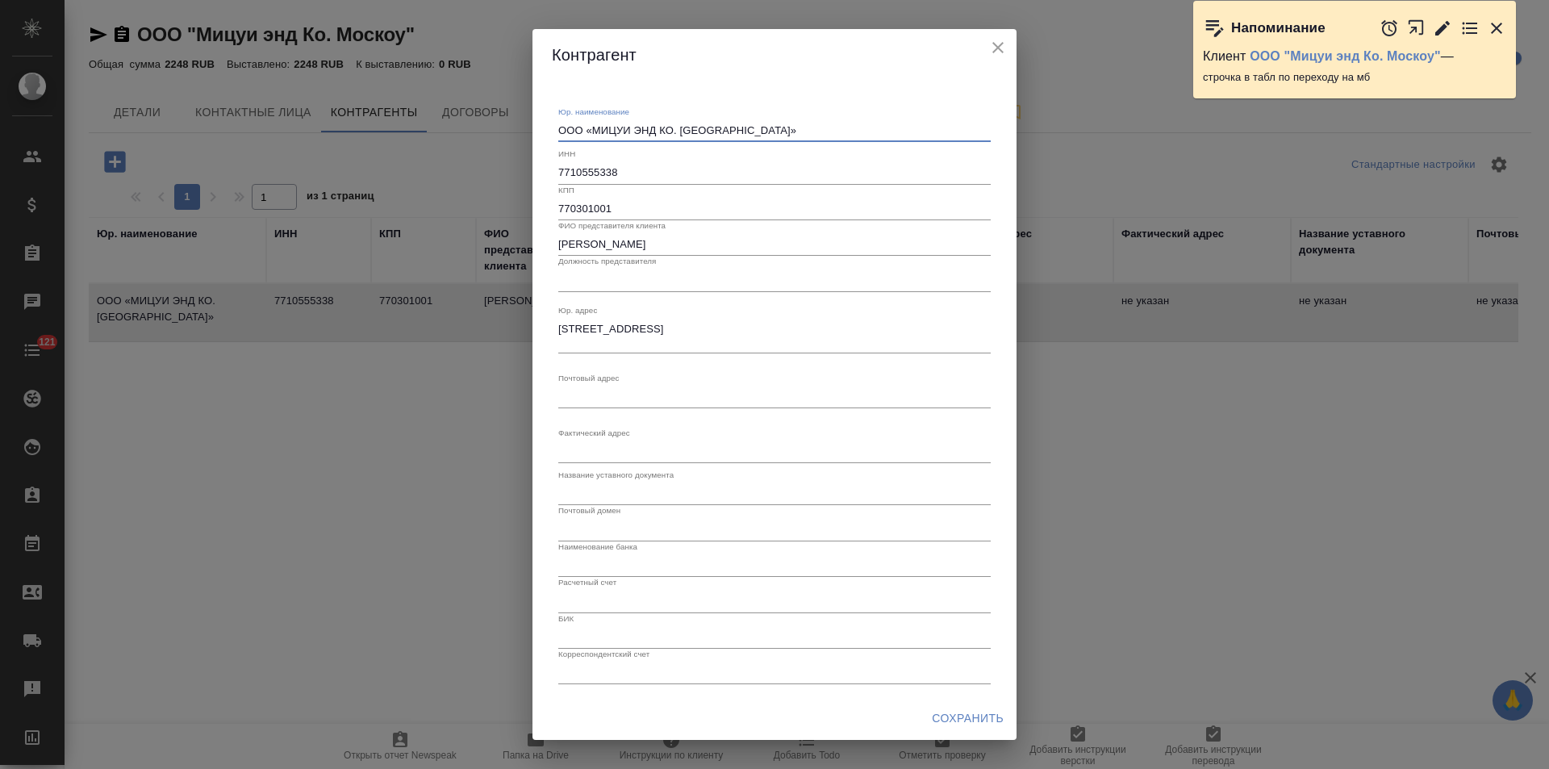
drag, startPoint x: 738, startPoint y: 132, endPoint x: 516, endPoint y: 124, distance: 222.0
click at [516, 124] on div "Контрагент Юр. наименование ООО «МИЦУИ ЭНД КО. МОСКОУ» x ИНН 7710555338 КПП 770…" at bounding box center [774, 384] width 1549 height 769
click at [1004, 48] on icon "close" at bounding box center [997, 47] width 19 height 19
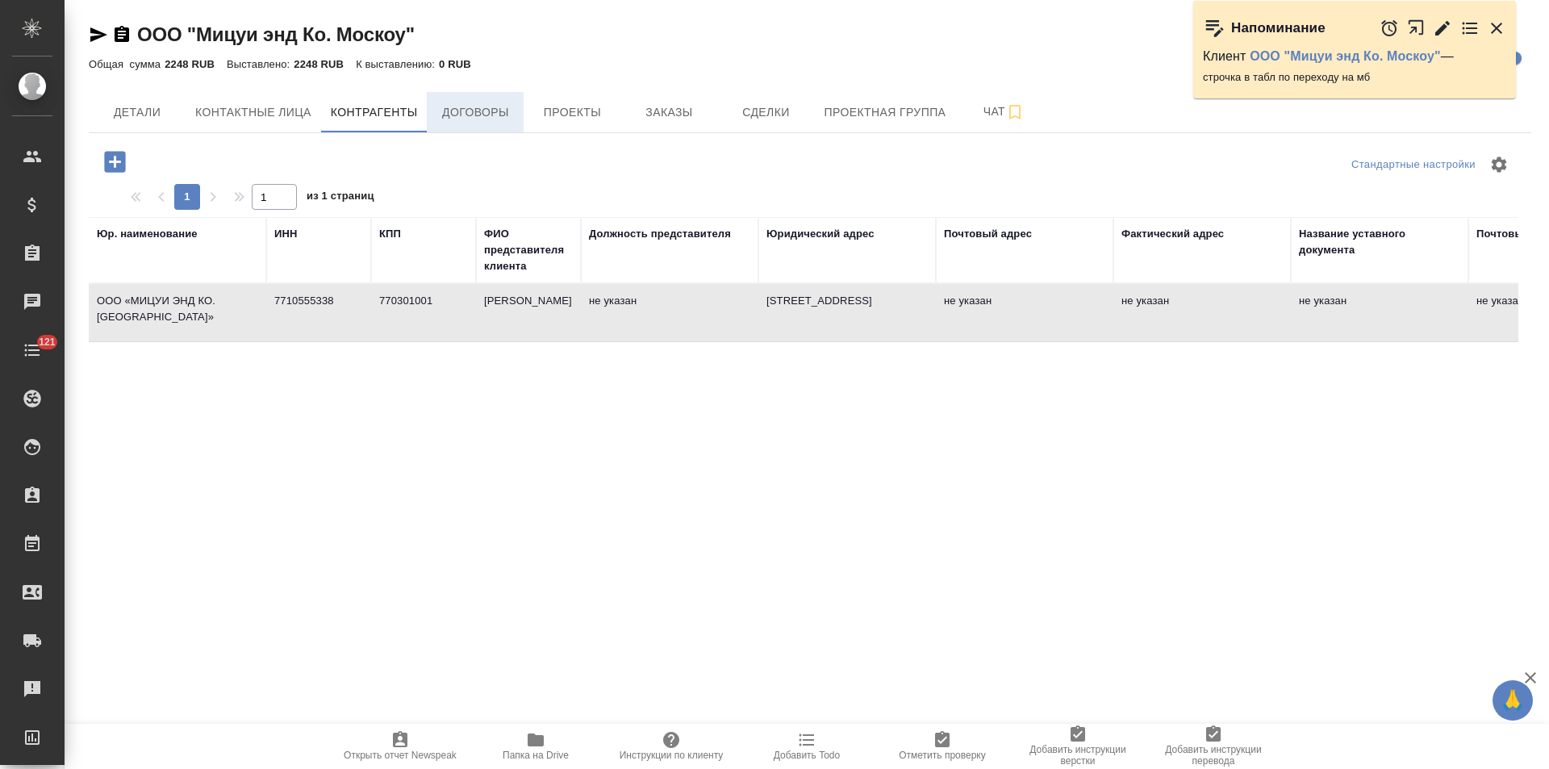
click at [487, 119] on span "Договоры" at bounding box center [474, 112] width 77 height 20
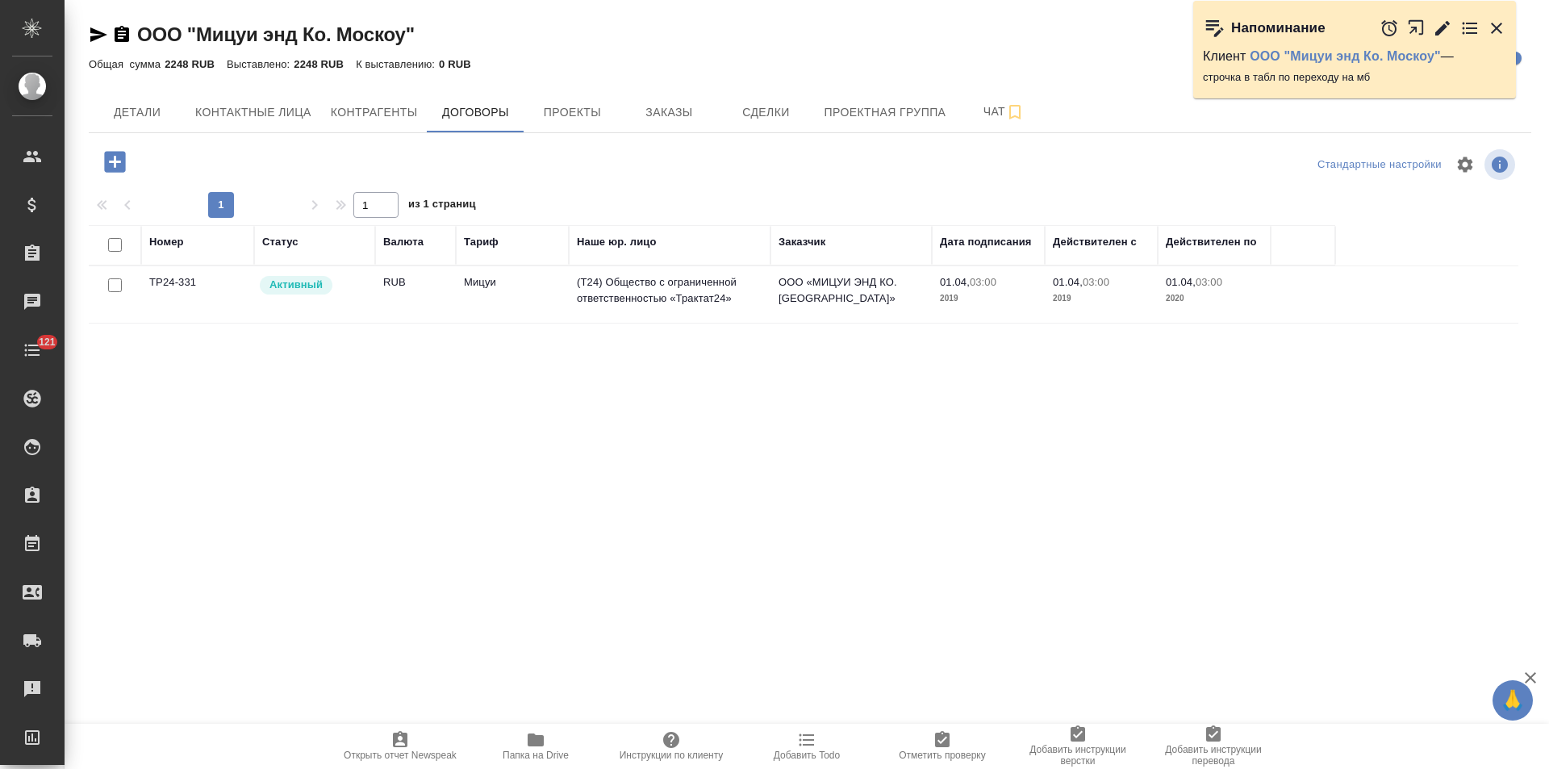
click at [479, 294] on td "Мицуи" at bounding box center [512, 294] width 113 height 56
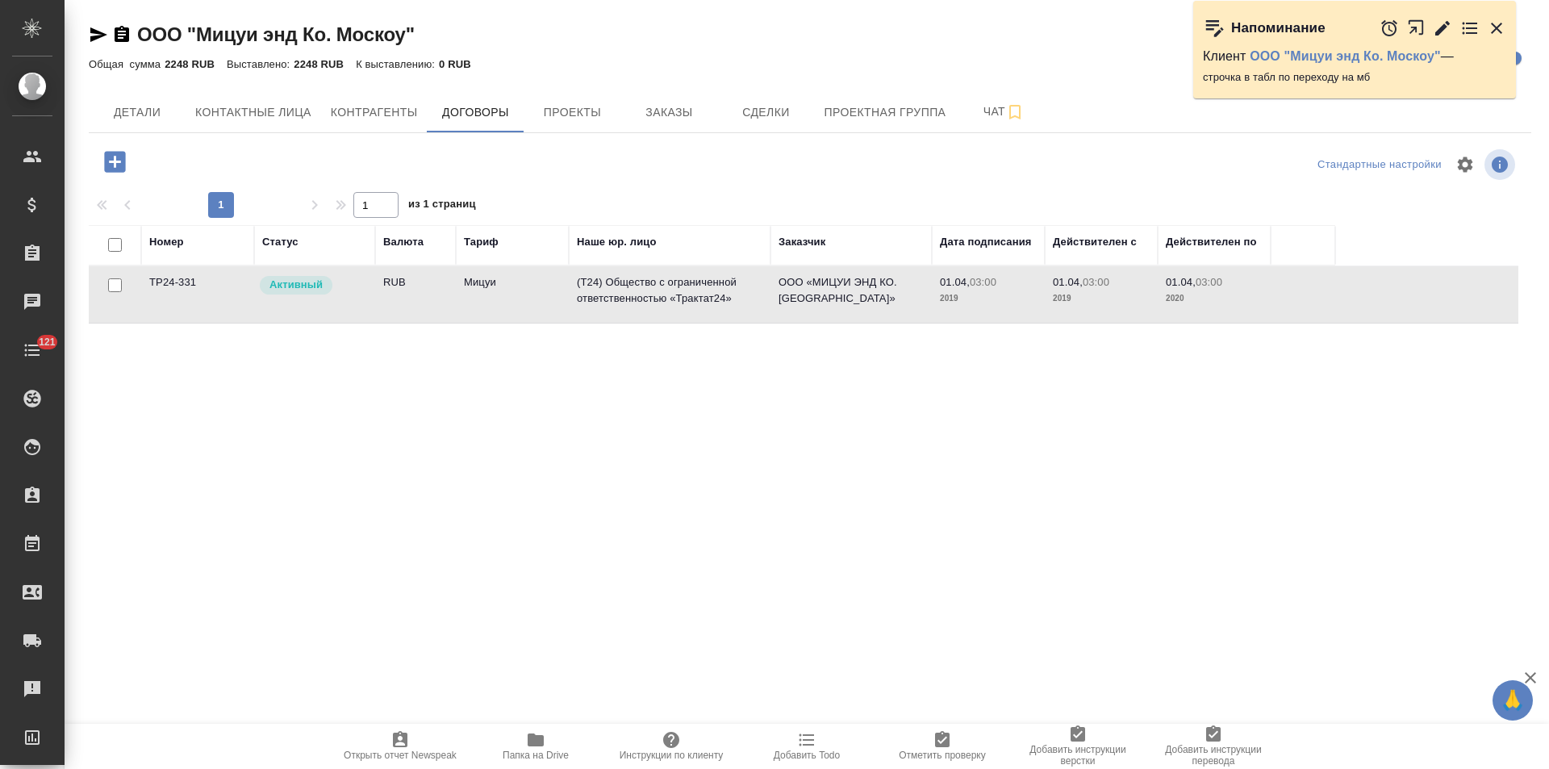
click at [479, 294] on td "Мицуи" at bounding box center [512, 294] width 113 height 56
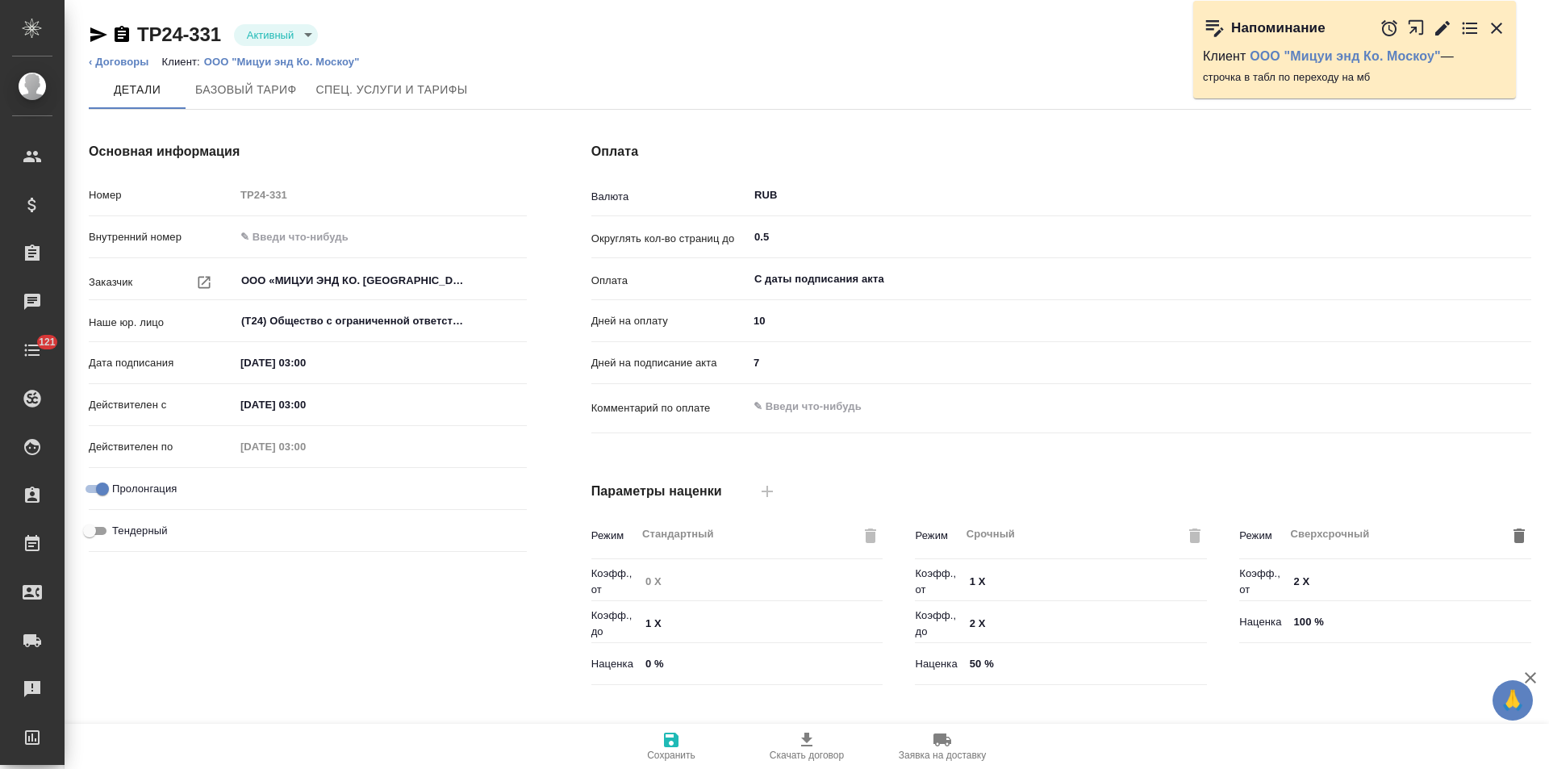
type input "Мицуи"
click at [232, 198] on div "Номер TP24-331" at bounding box center [308, 195] width 438 height 28
click at [1499, 30] on icon "button" at bounding box center [1496, 28] width 11 height 11
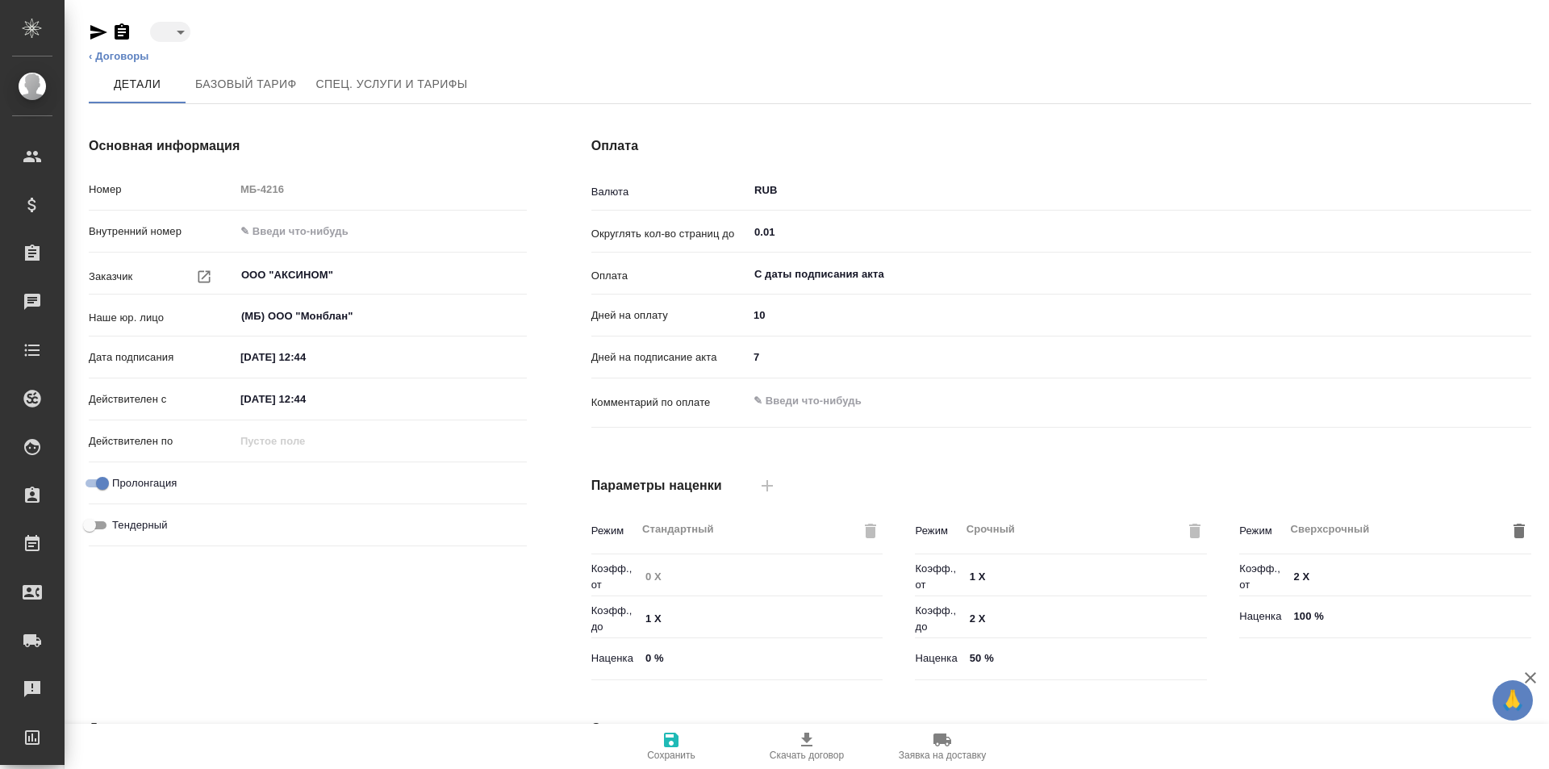
type input "confirmation"
type textarea "x"
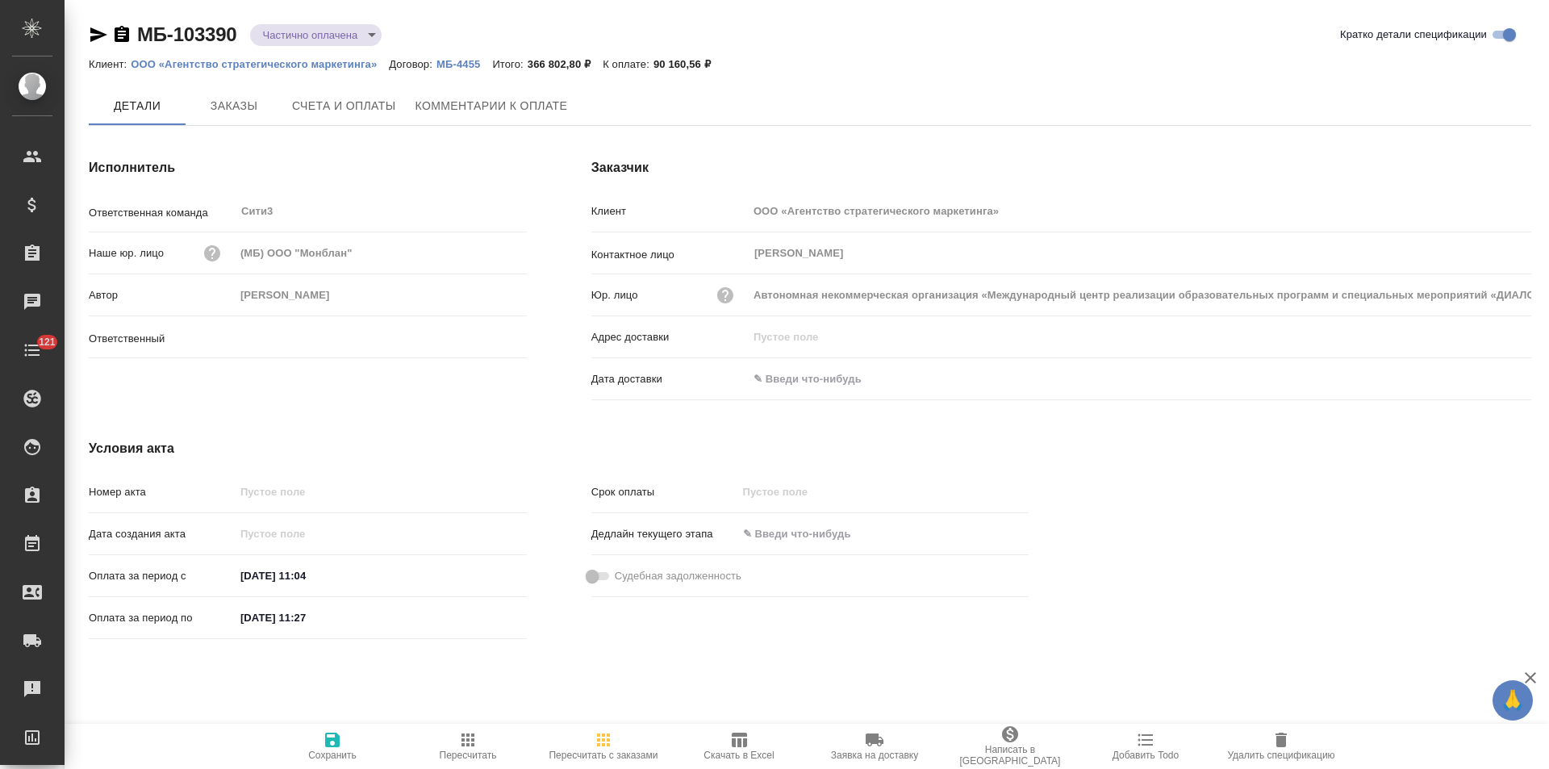
type input "[PERSON_NAME]"
click at [238, 116] on span "Заказы" at bounding box center [233, 107] width 77 height 20
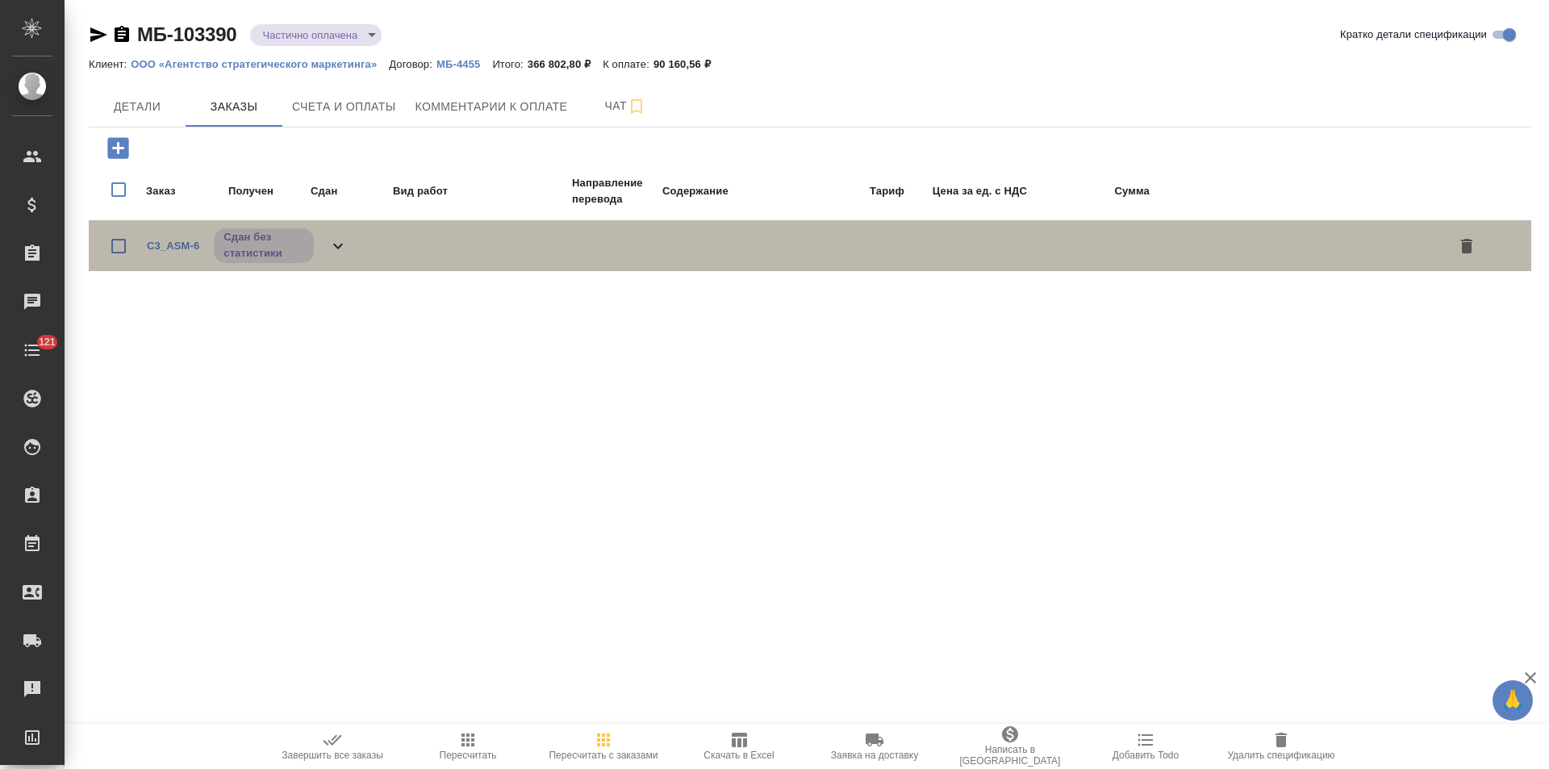
click at [340, 248] on icon at bounding box center [337, 245] width 19 height 19
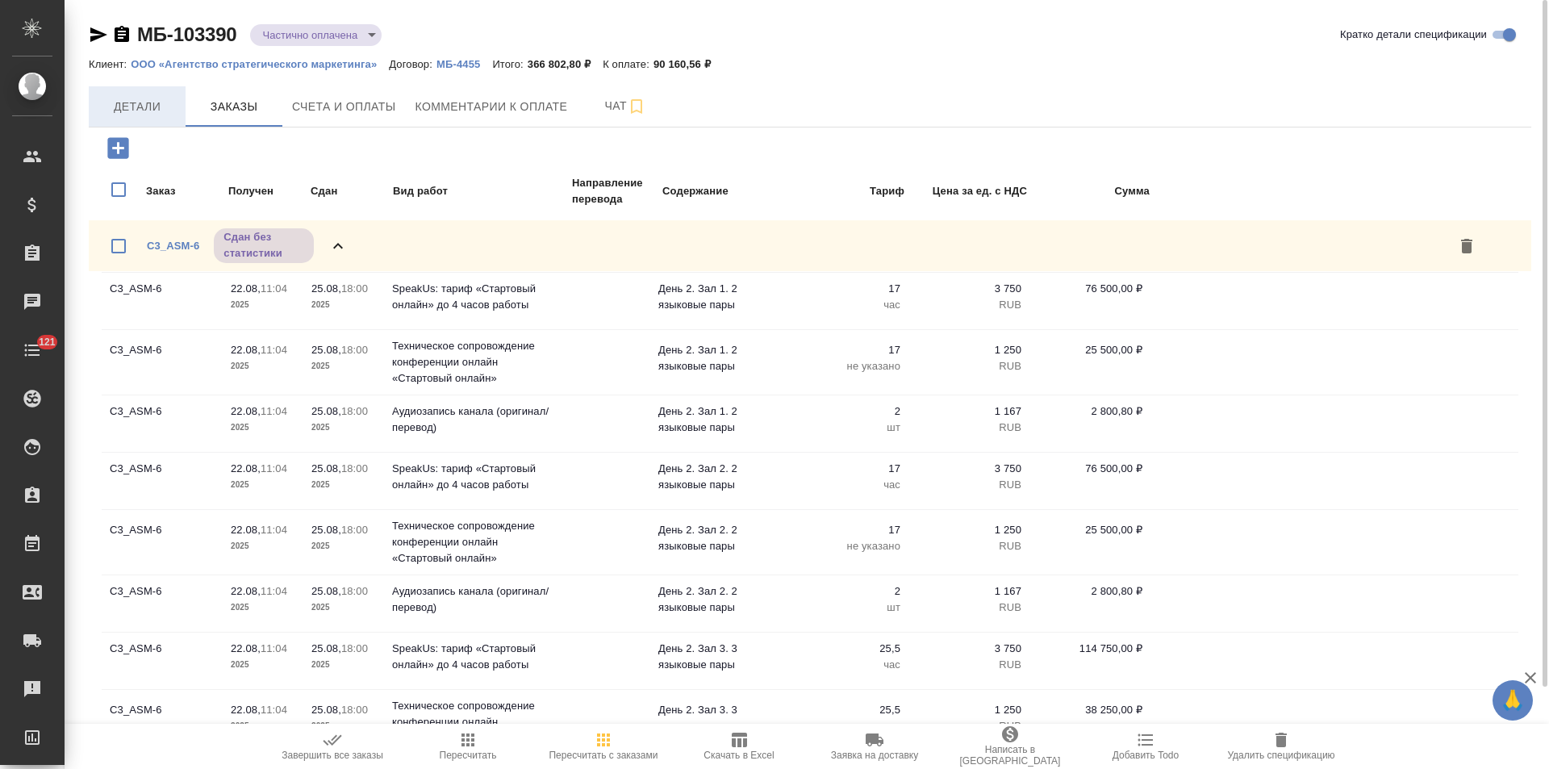
click at [119, 104] on span "Детали" at bounding box center [136, 107] width 77 height 20
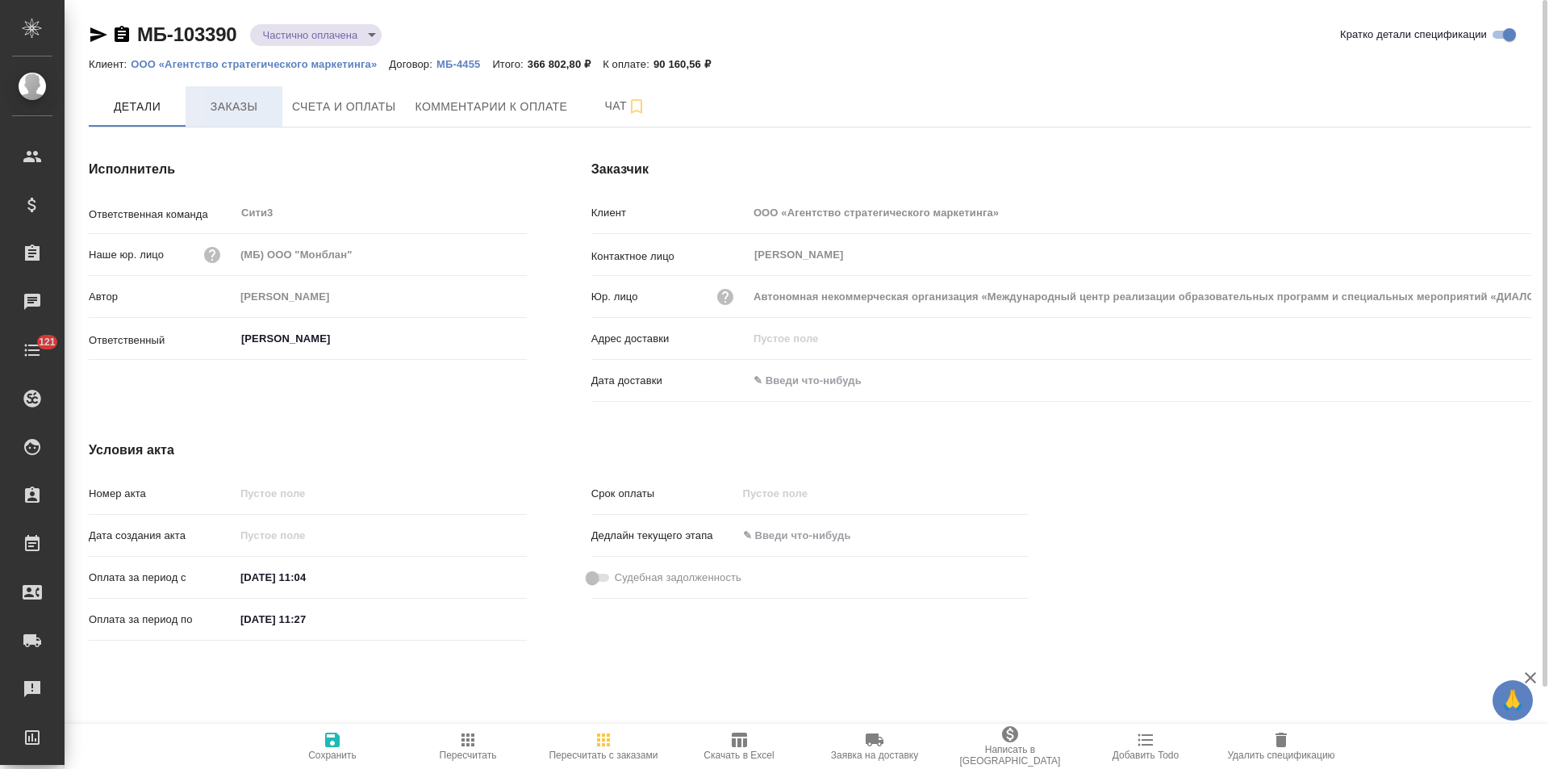
click at [237, 111] on span "Заказы" at bounding box center [233, 107] width 77 height 20
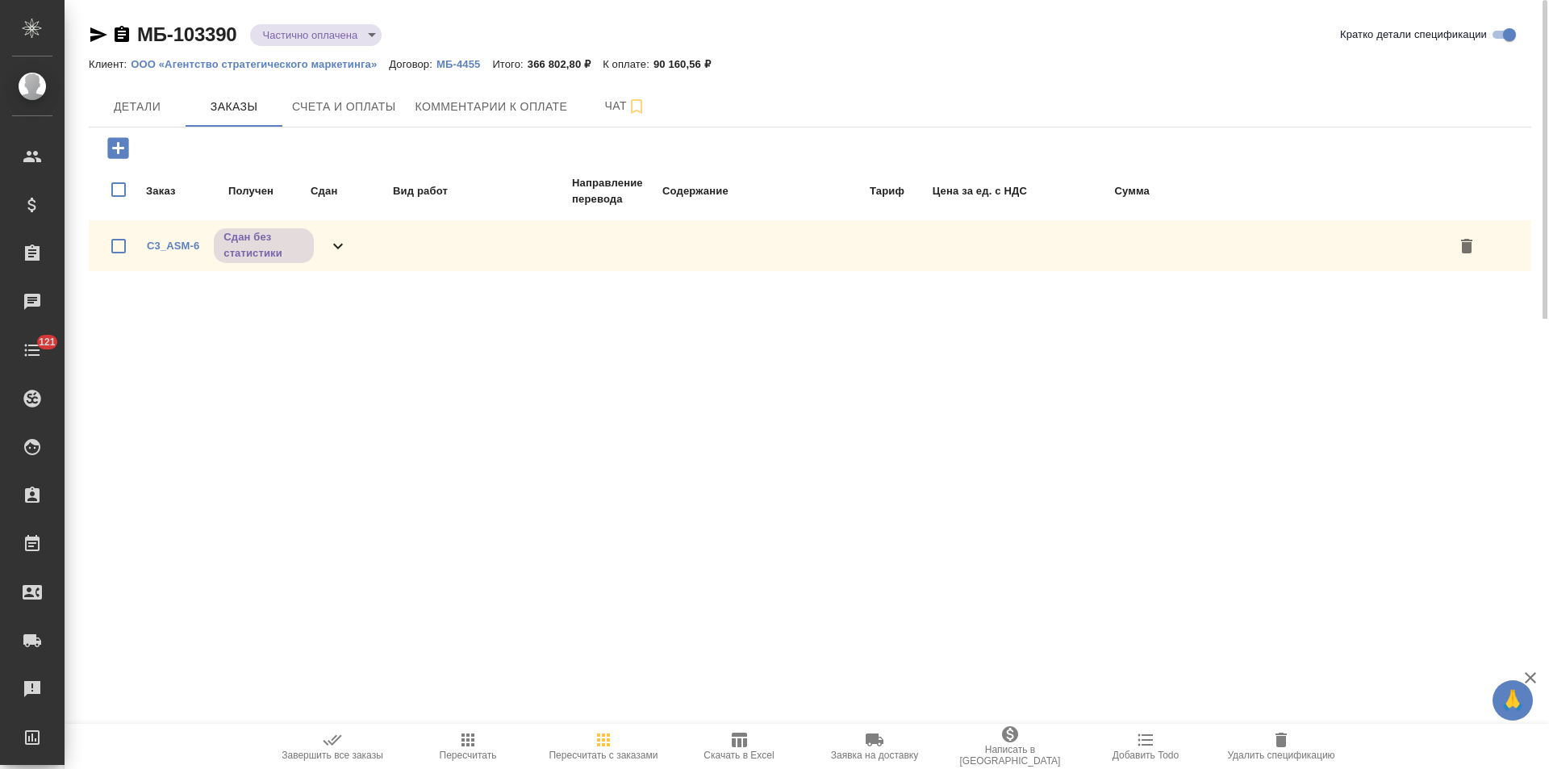
click at [336, 250] on icon at bounding box center [337, 245] width 19 height 19
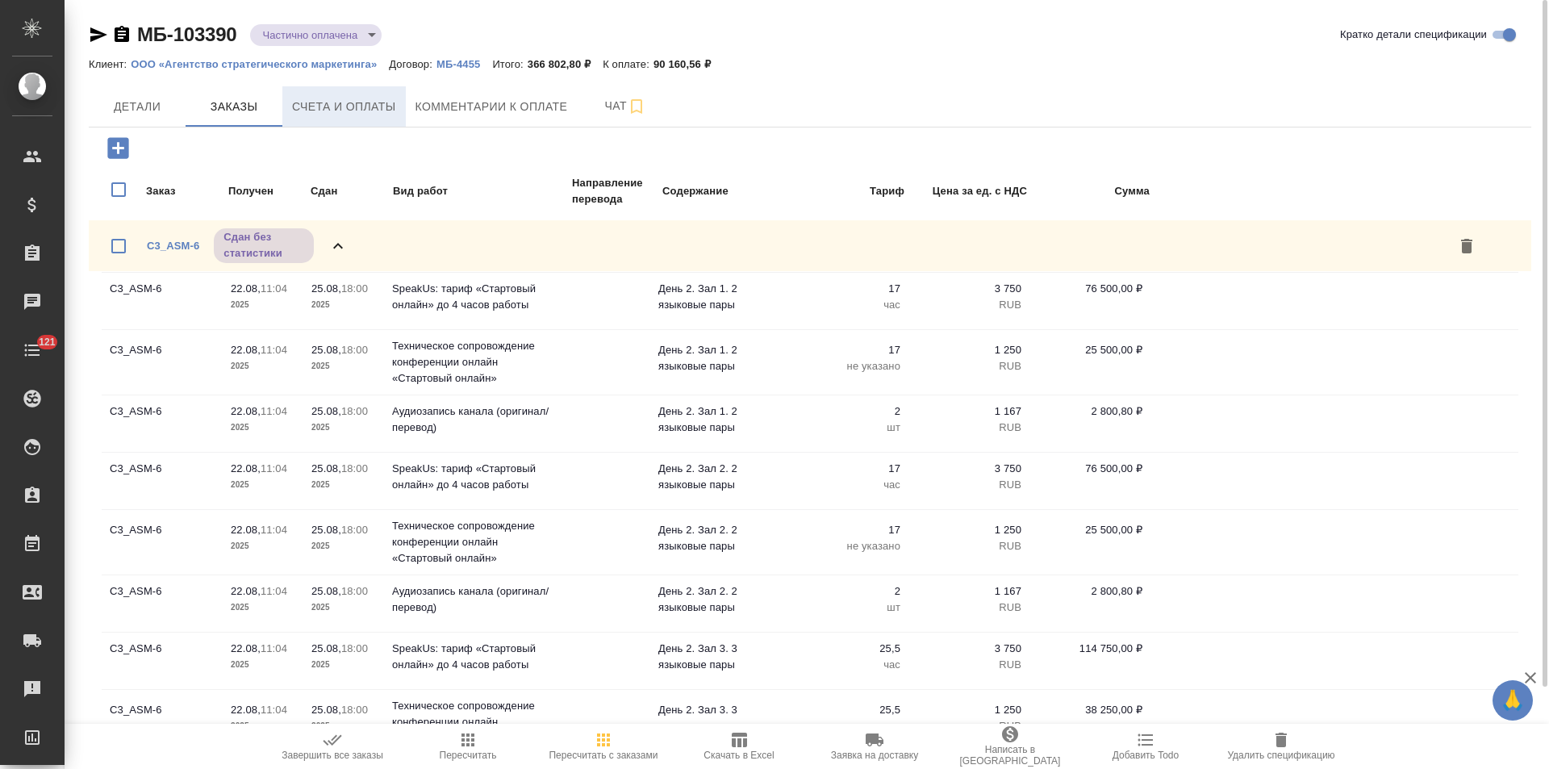
click at [390, 111] on span "Счета и оплаты" at bounding box center [344, 107] width 104 height 20
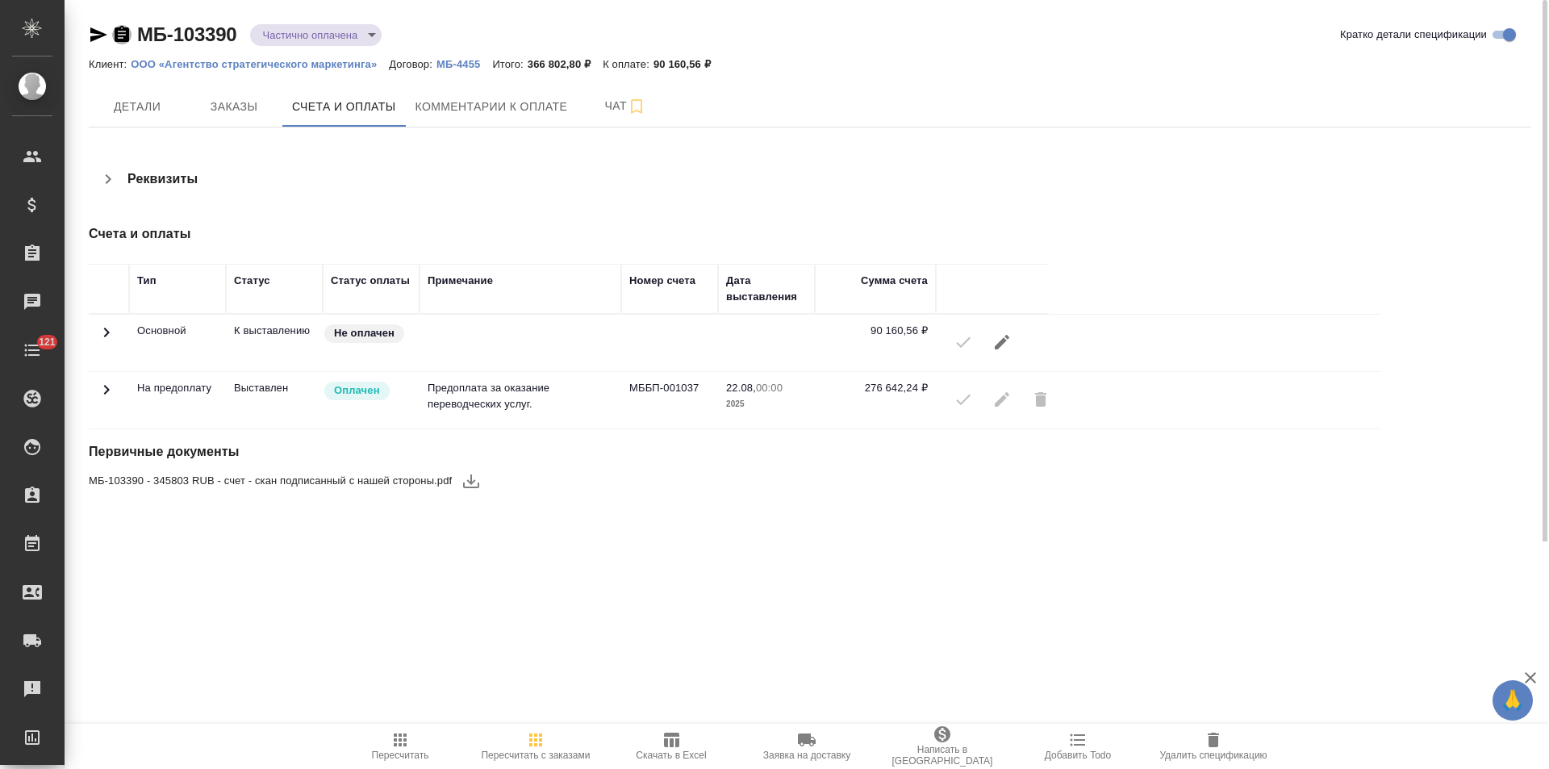
click at [120, 35] on icon "button" at bounding box center [121, 34] width 19 height 19
click at [109, 185] on icon "button" at bounding box center [107, 178] width 19 height 19
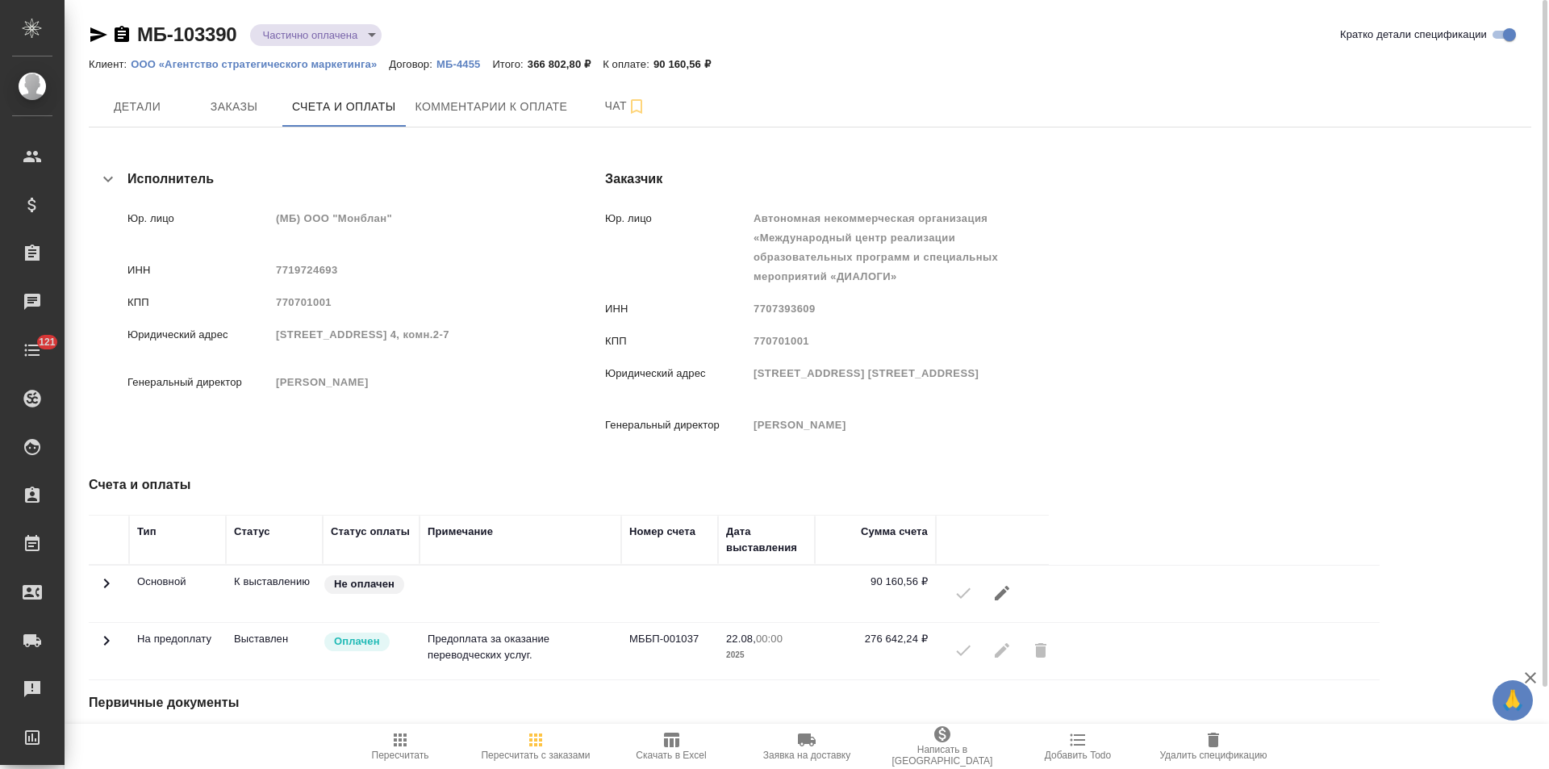
click at [109, 185] on icon "button" at bounding box center [107, 178] width 19 height 19
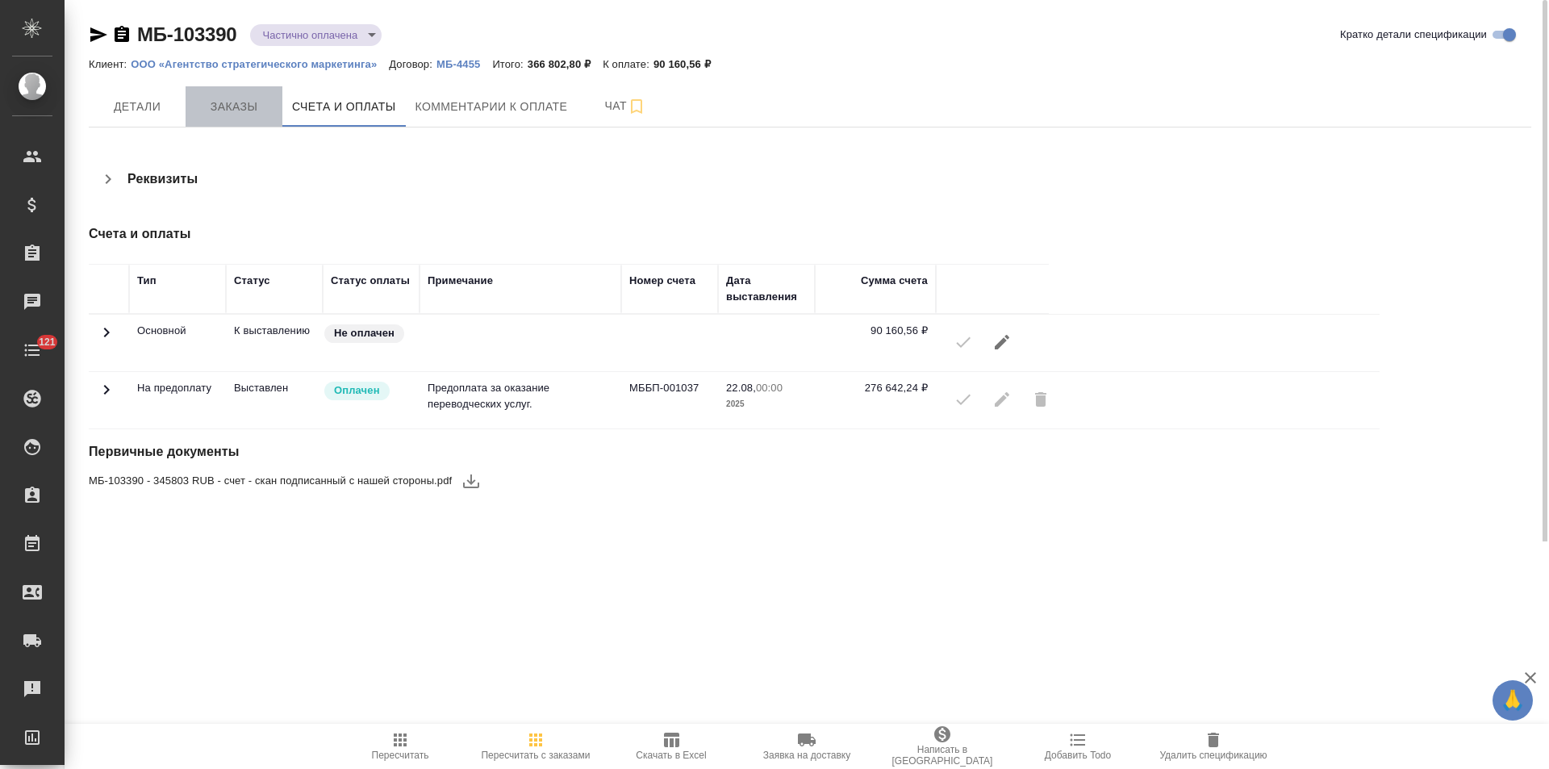
click at [238, 117] on button "Заказы" at bounding box center [234, 106] width 97 height 40
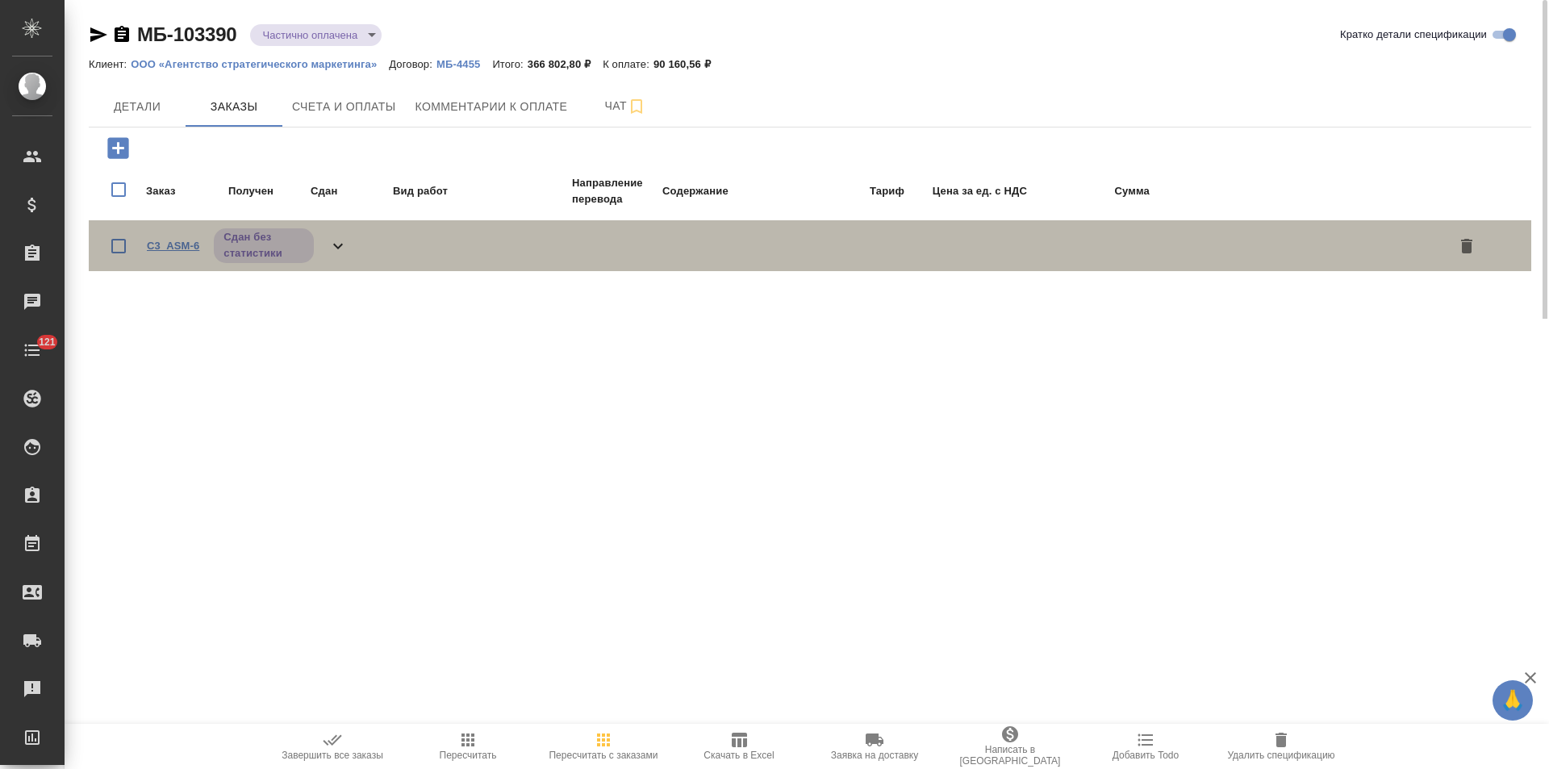
click at [190, 243] on link "C3_ASM-6" at bounding box center [173, 246] width 52 height 12
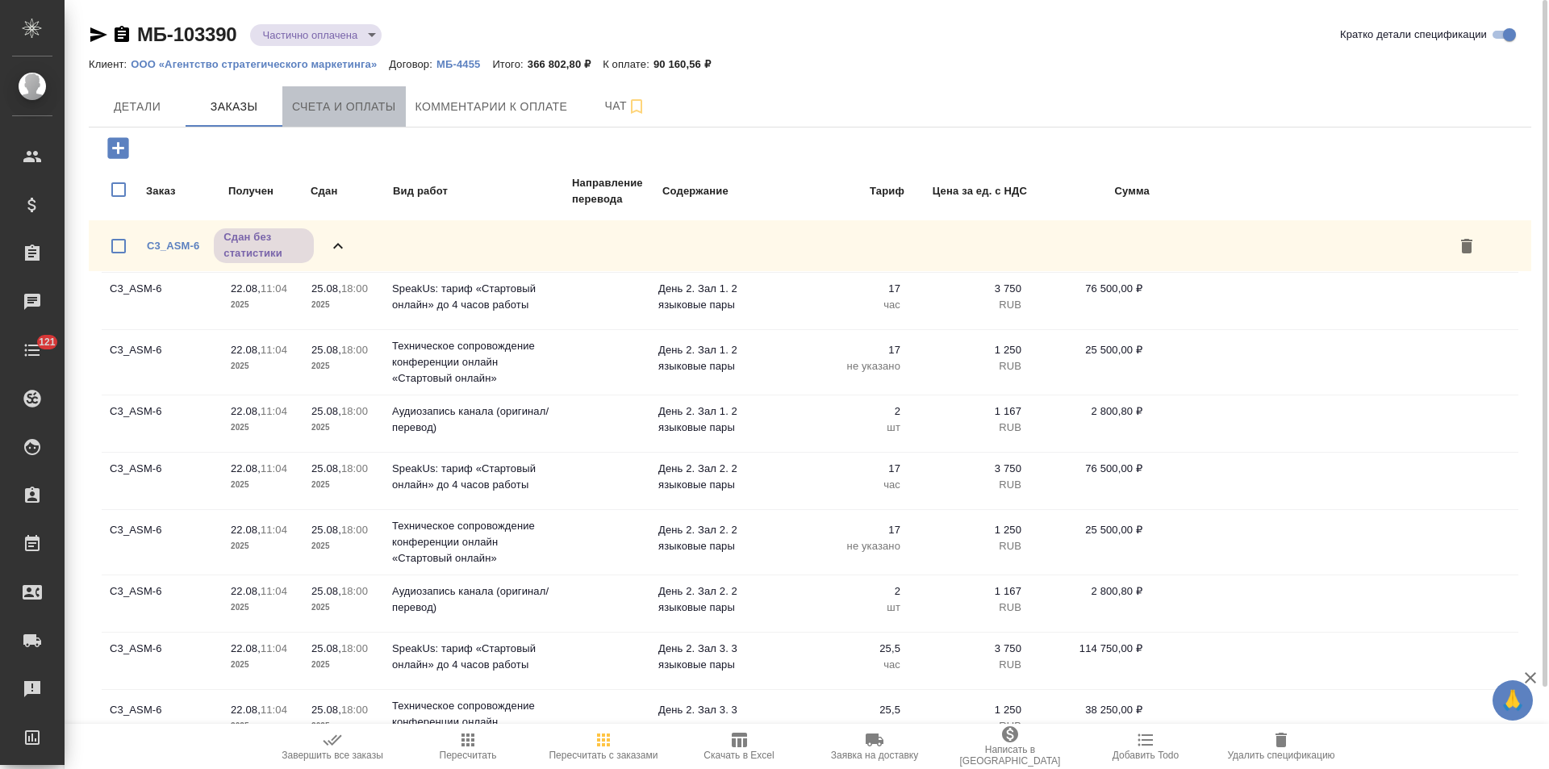
click at [348, 116] on span "Счета и оплаты" at bounding box center [344, 107] width 104 height 20
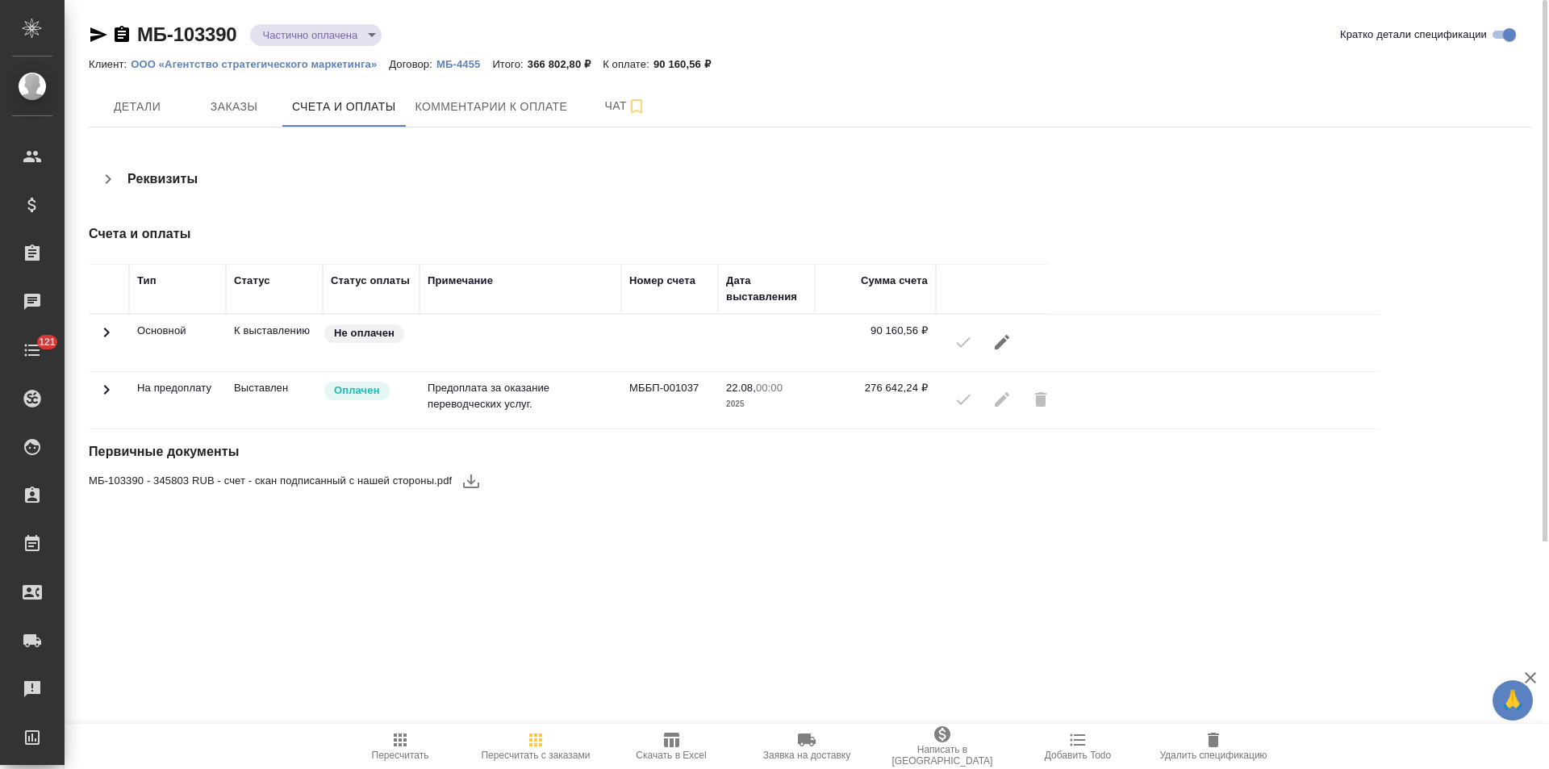
click at [468, 68] on p "МБ-4455" at bounding box center [464, 64] width 56 height 12
click at [150, 112] on span "Детали" at bounding box center [136, 107] width 77 height 20
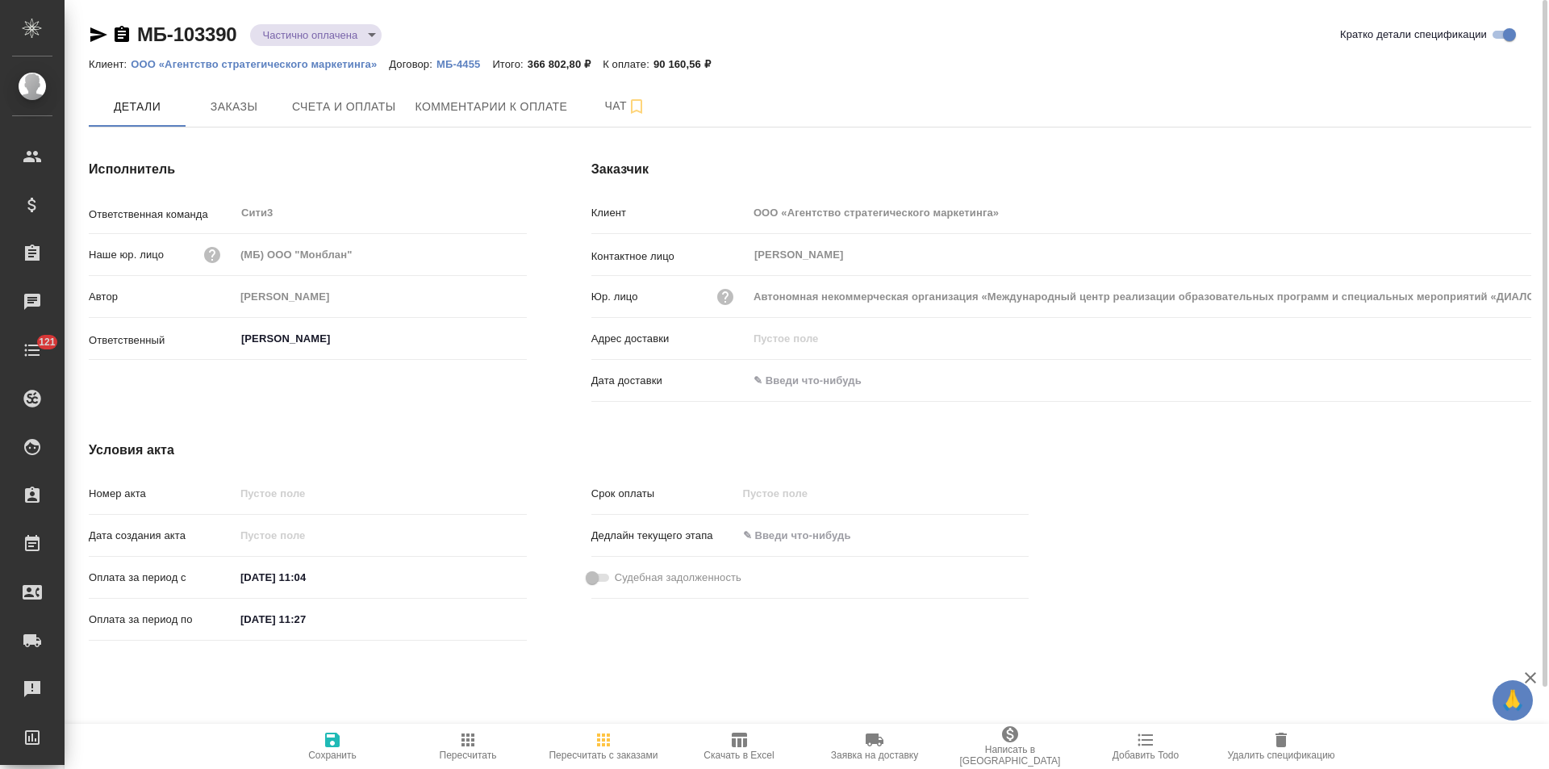
click at [252, 624] on input "23.08.2025 11:27" at bounding box center [305, 618] width 141 height 23
type input "25.08.2025 11:27"
click at [336, 751] on span "Сохранить" at bounding box center [332, 754] width 48 height 11
click at [351, 102] on span "Счета и оплаты" at bounding box center [344, 107] width 104 height 20
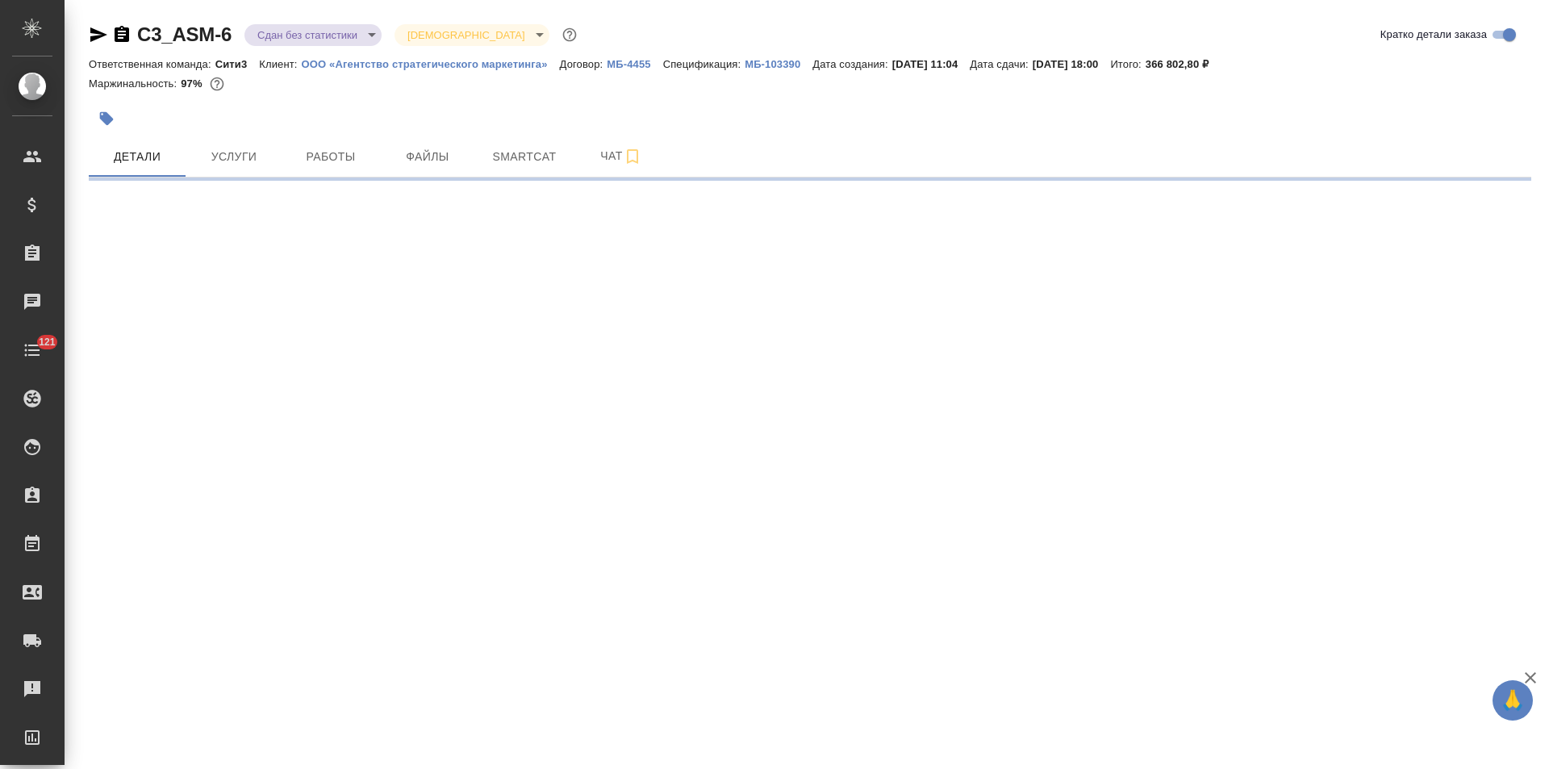
select select "RU"
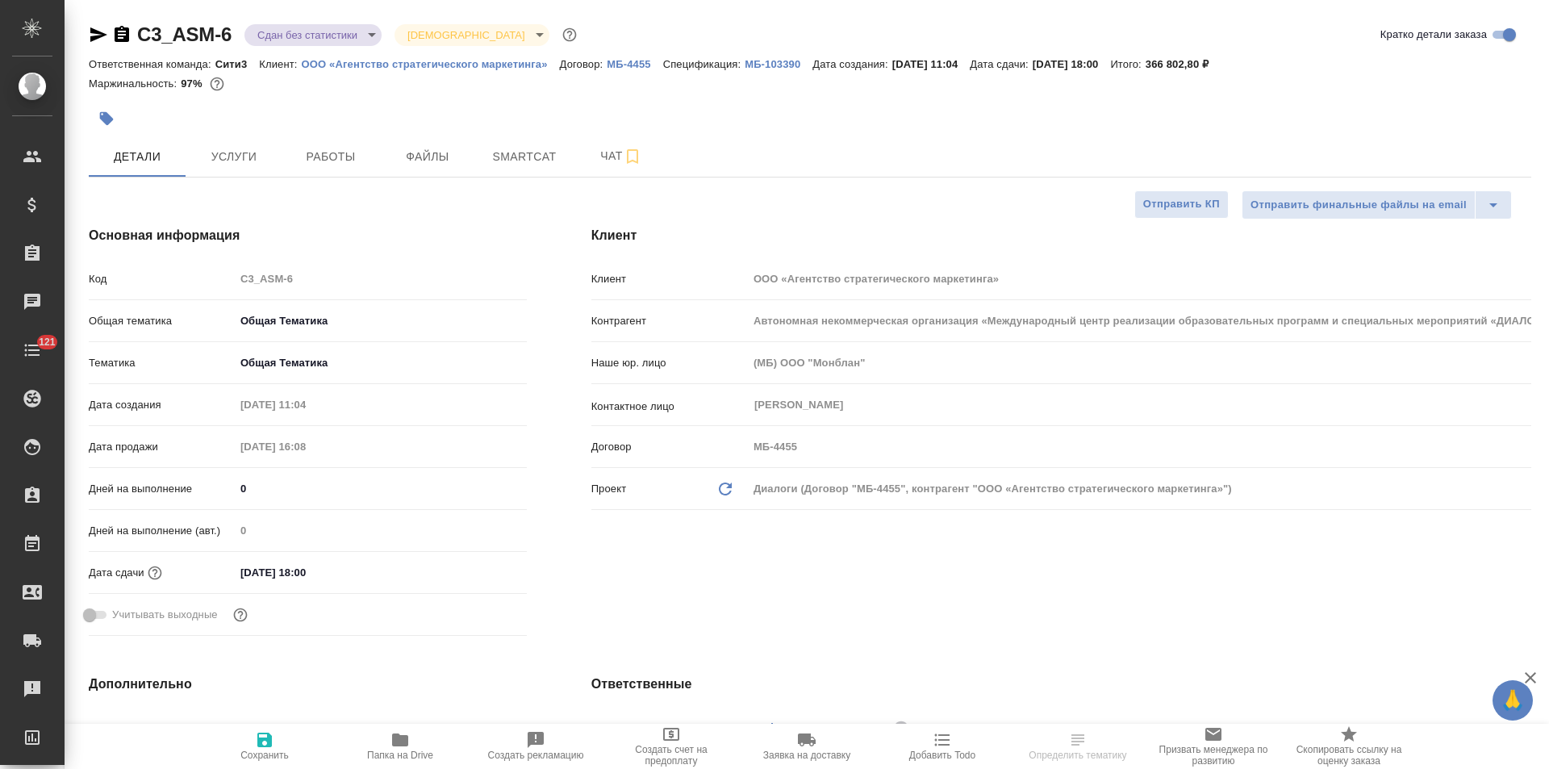
type textarea "x"
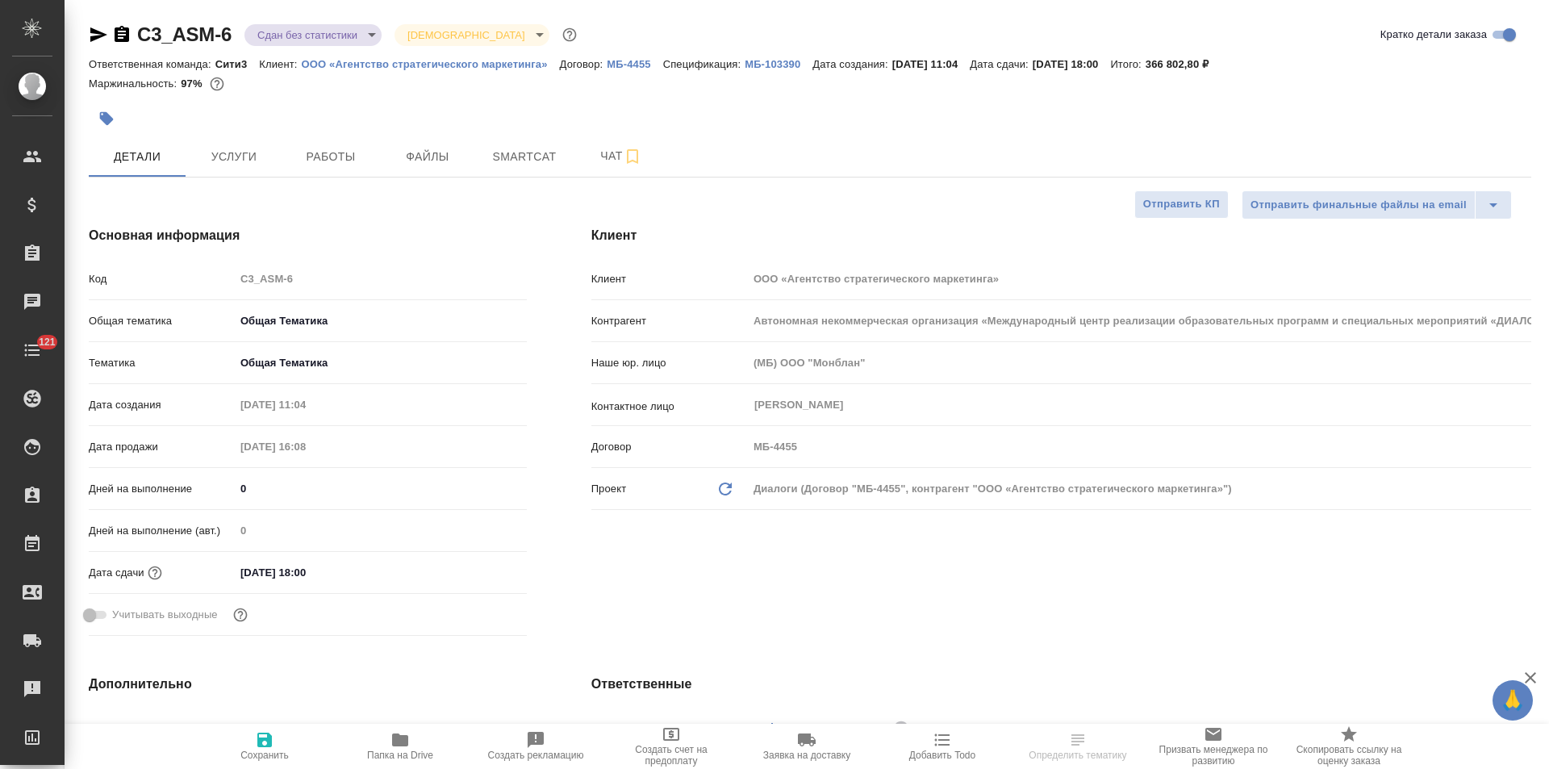
type textarea "x"
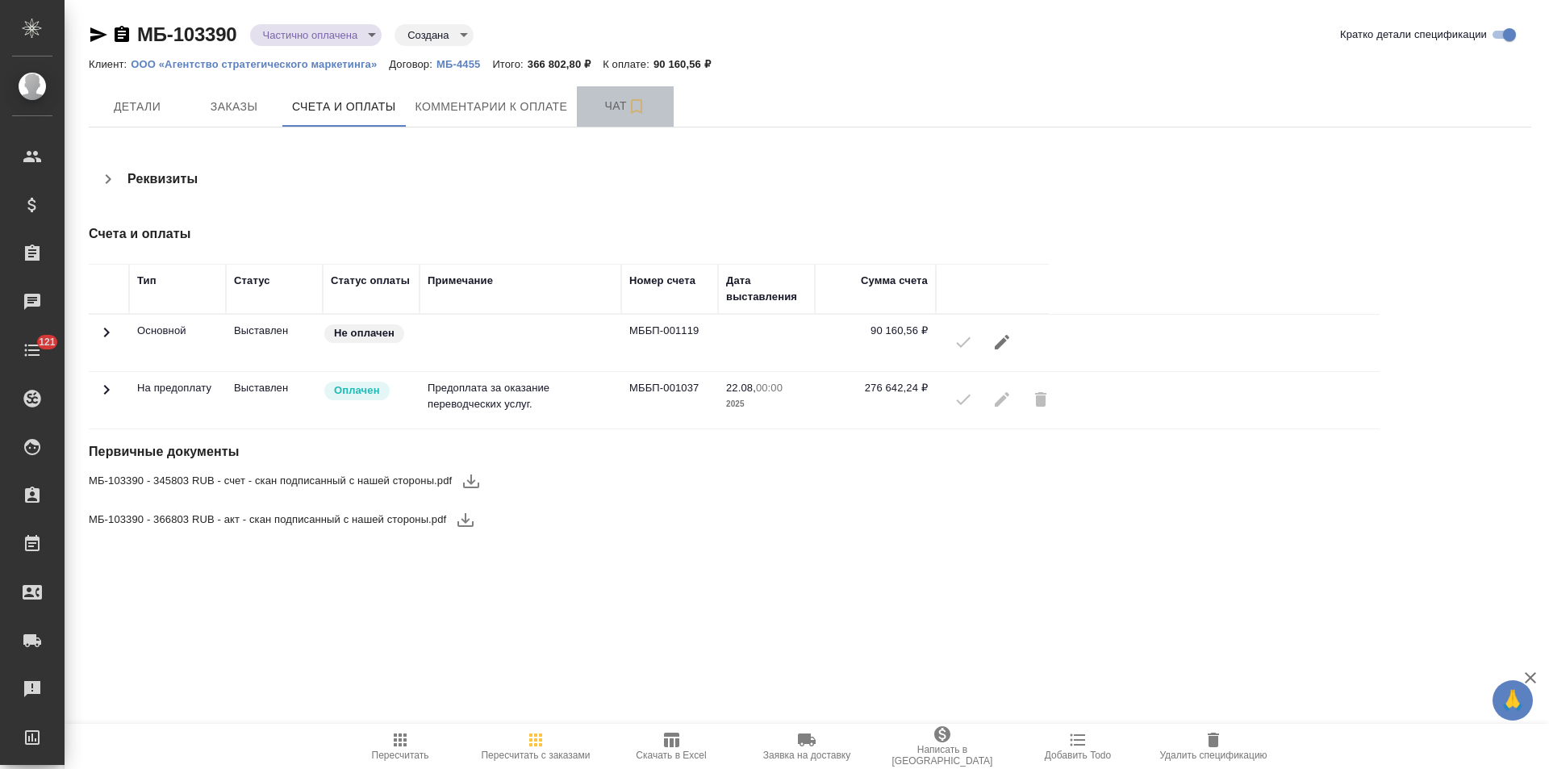
click at [592, 119] on button "Чат" at bounding box center [625, 106] width 97 height 40
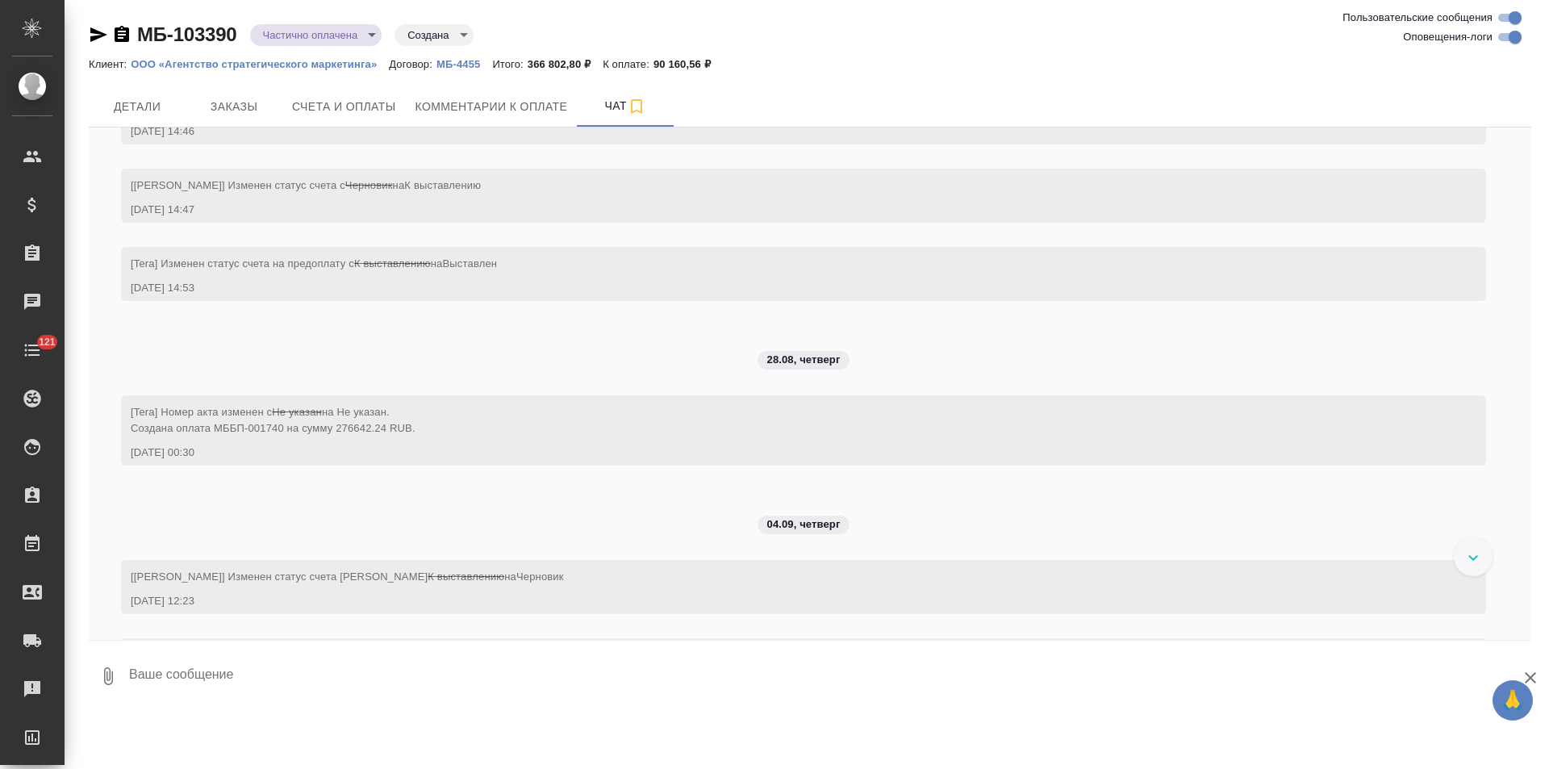
scroll to position [340, 0]
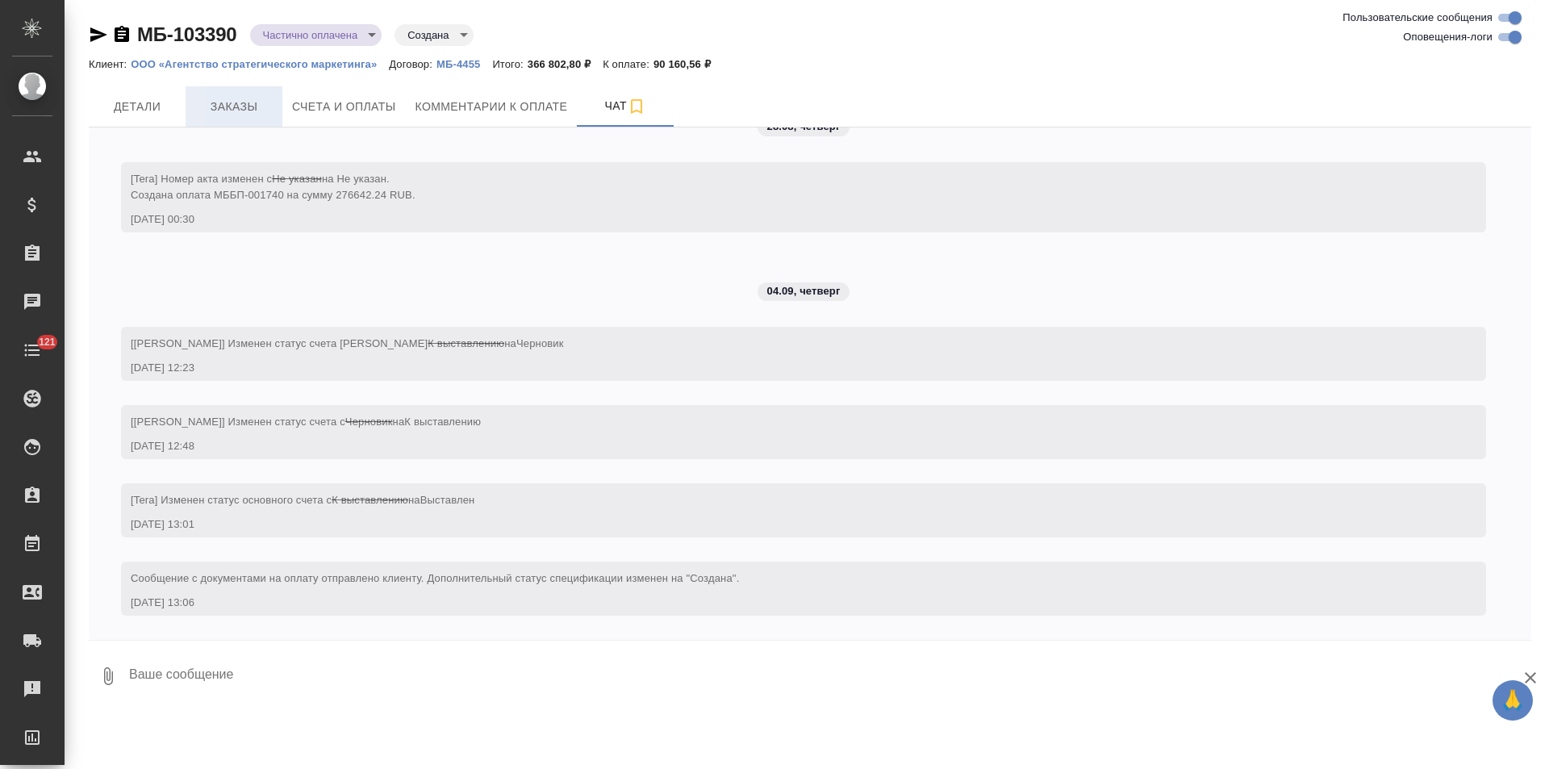
click at [247, 120] on button "Заказы" at bounding box center [234, 106] width 97 height 40
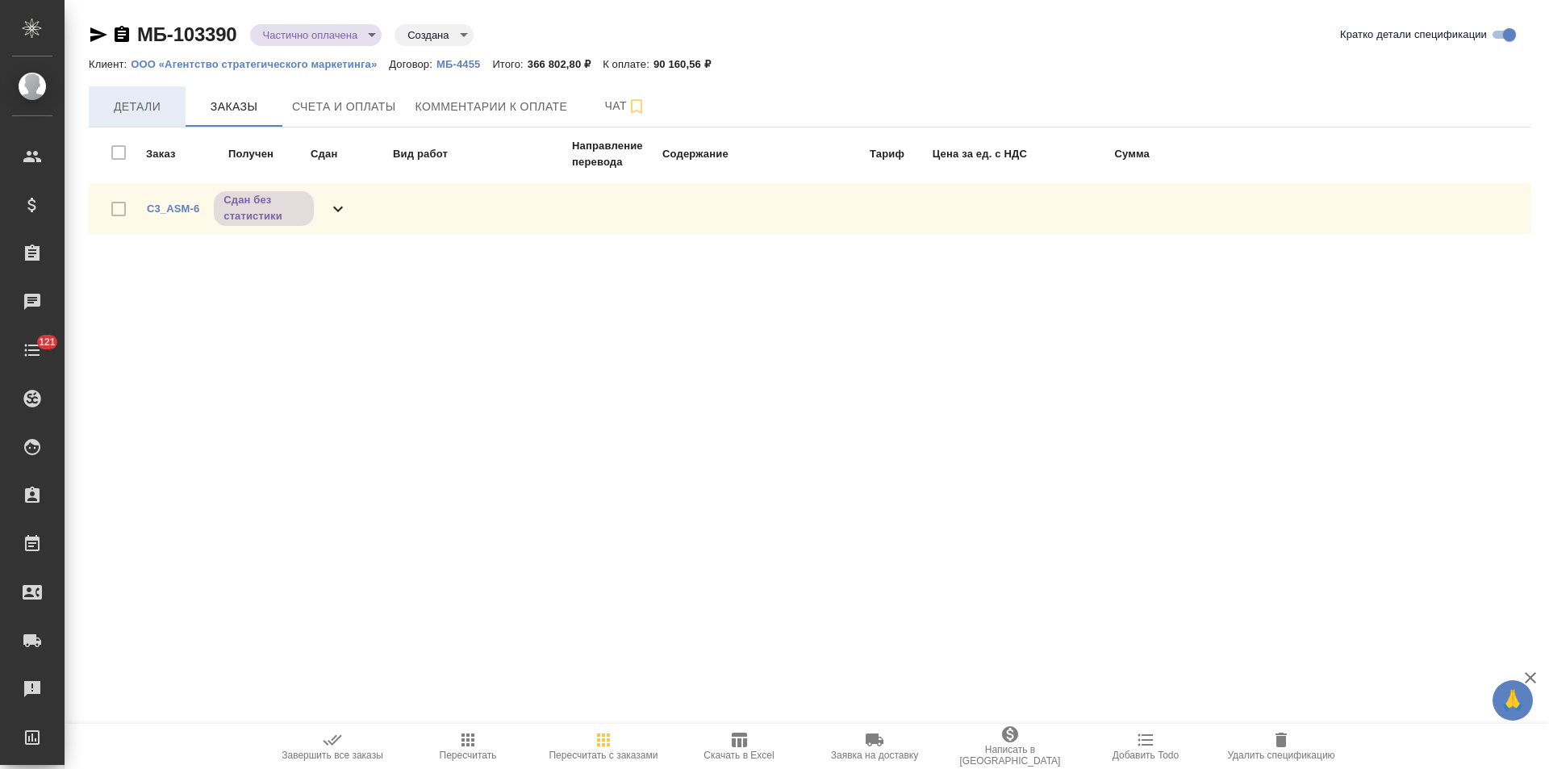
click at [140, 108] on span "Детали" at bounding box center [136, 107] width 77 height 20
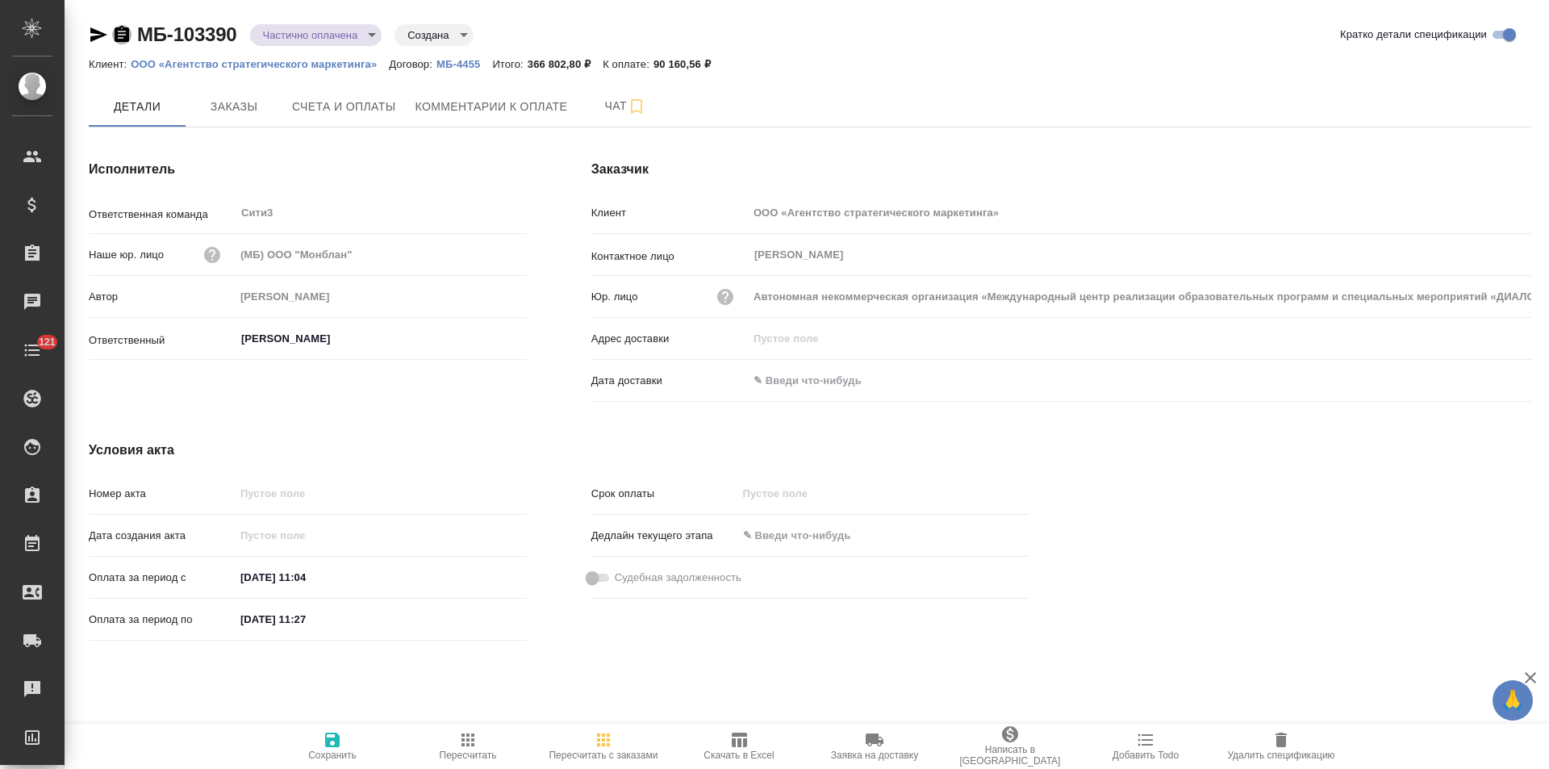
click at [121, 35] on icon "button" at bounding box center [122, 34] width 15 height 16
click at [586, 108] on button "Чат" at bounding box center [625, 106] width 97 height 40
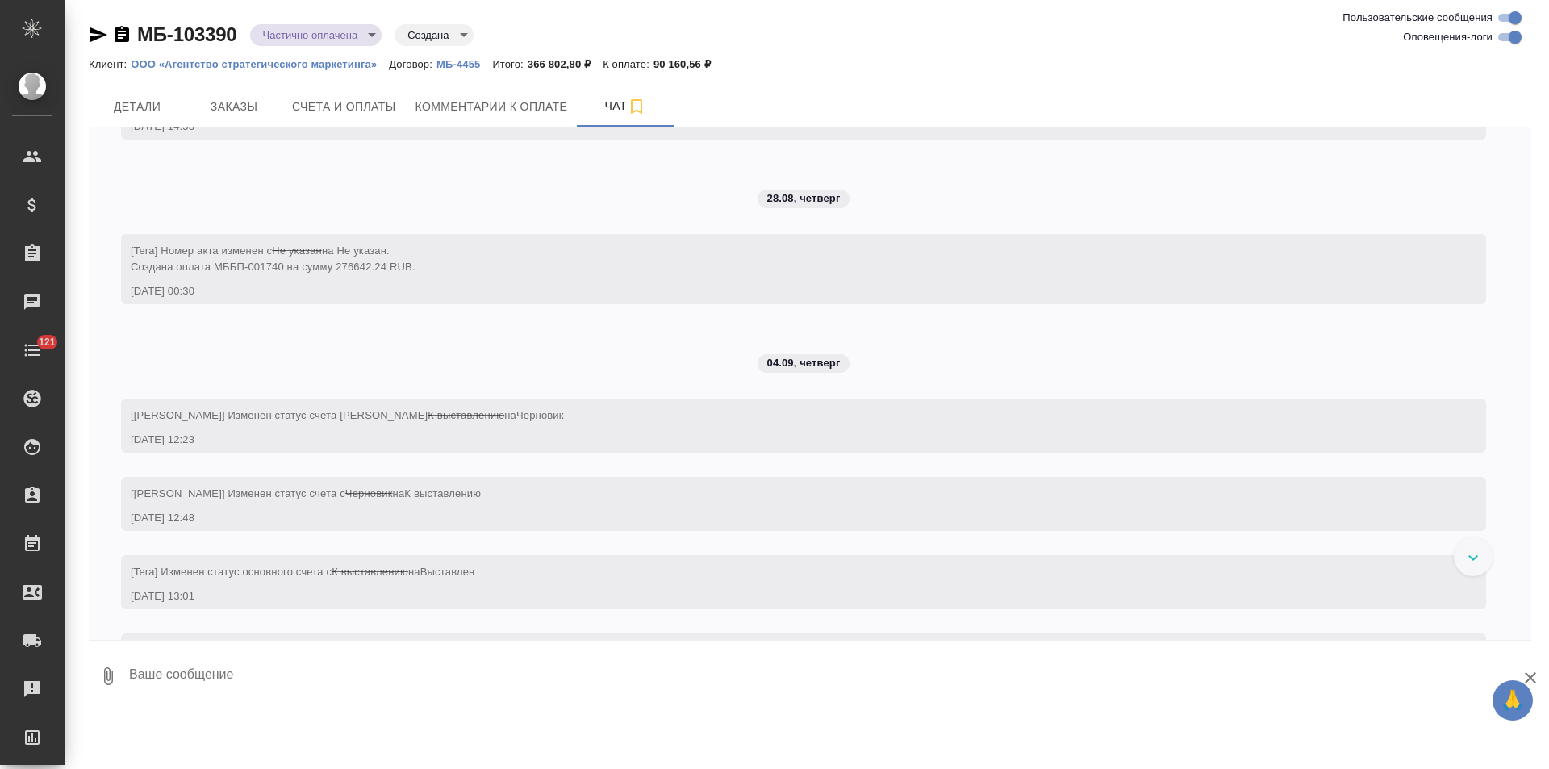
scroll to position [340, 0]
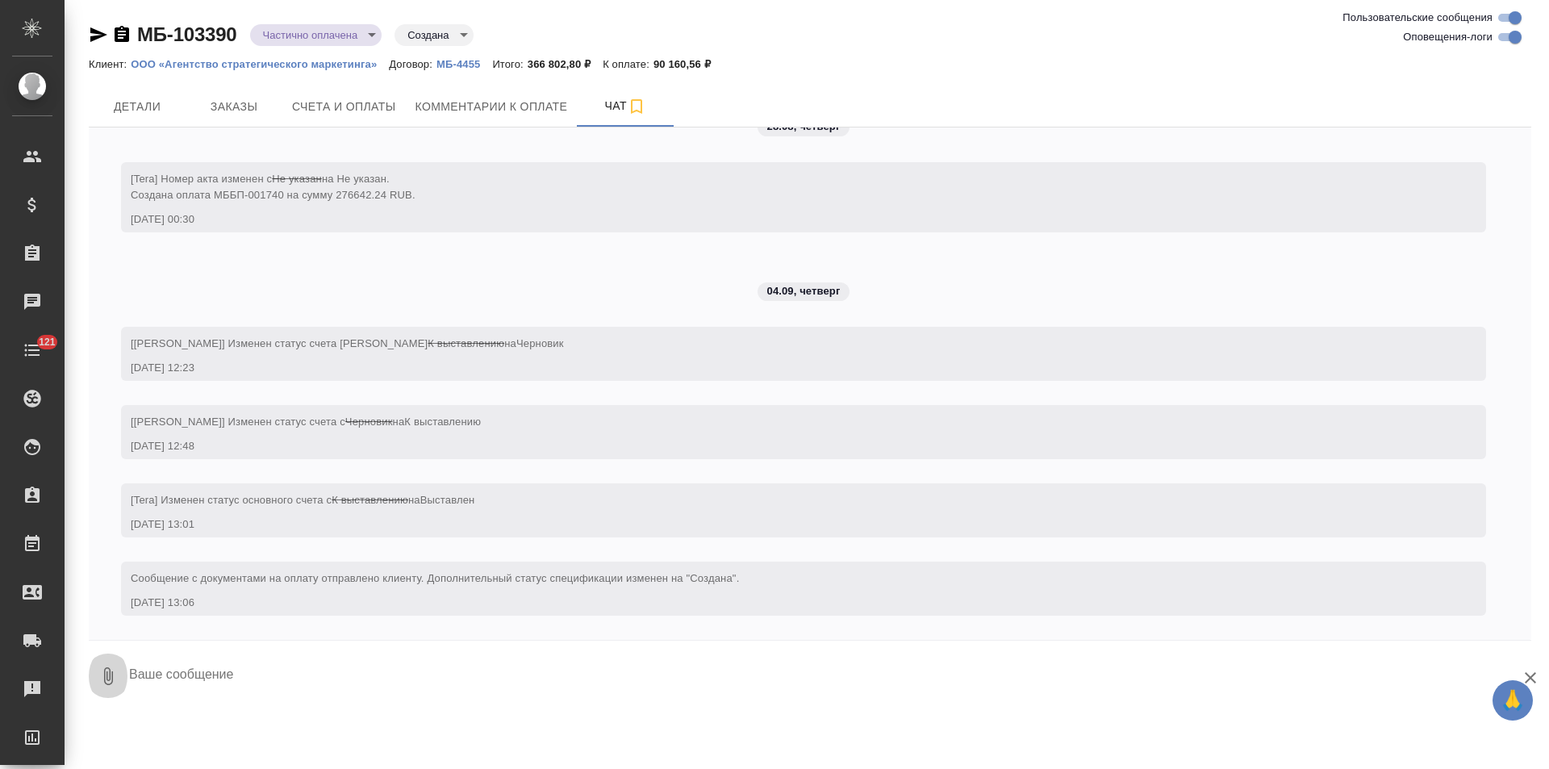
click at [106, 674] on icon "button" at bounding box center [108, 676] width 9 height 18
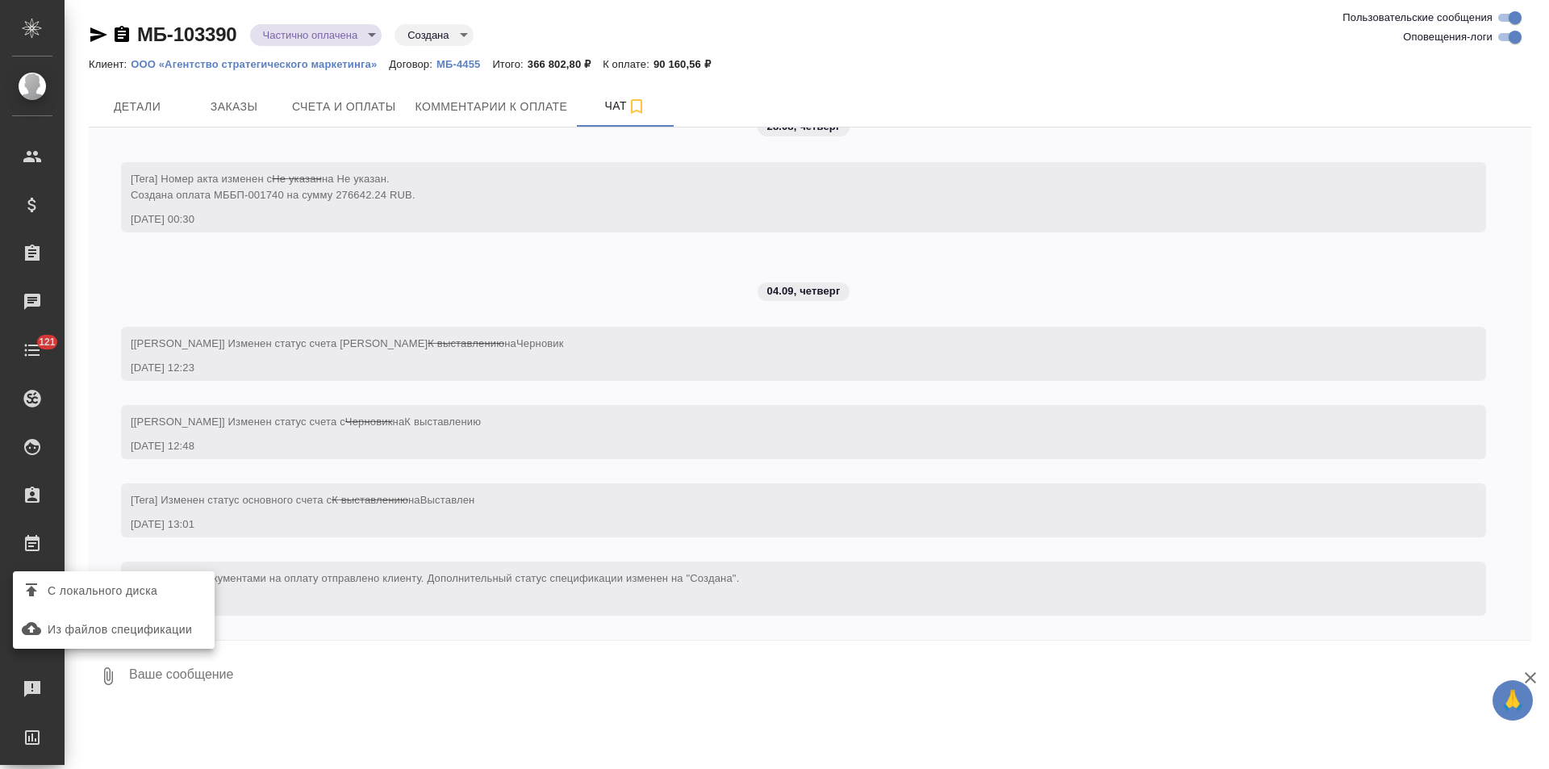
click at [127, 589] on span "С локального диска" at bounding box center [103, 591] width 110 height 20
click at [0, 0] on input "С локального диска" at bounding box center [0, 0] width 0 height 0
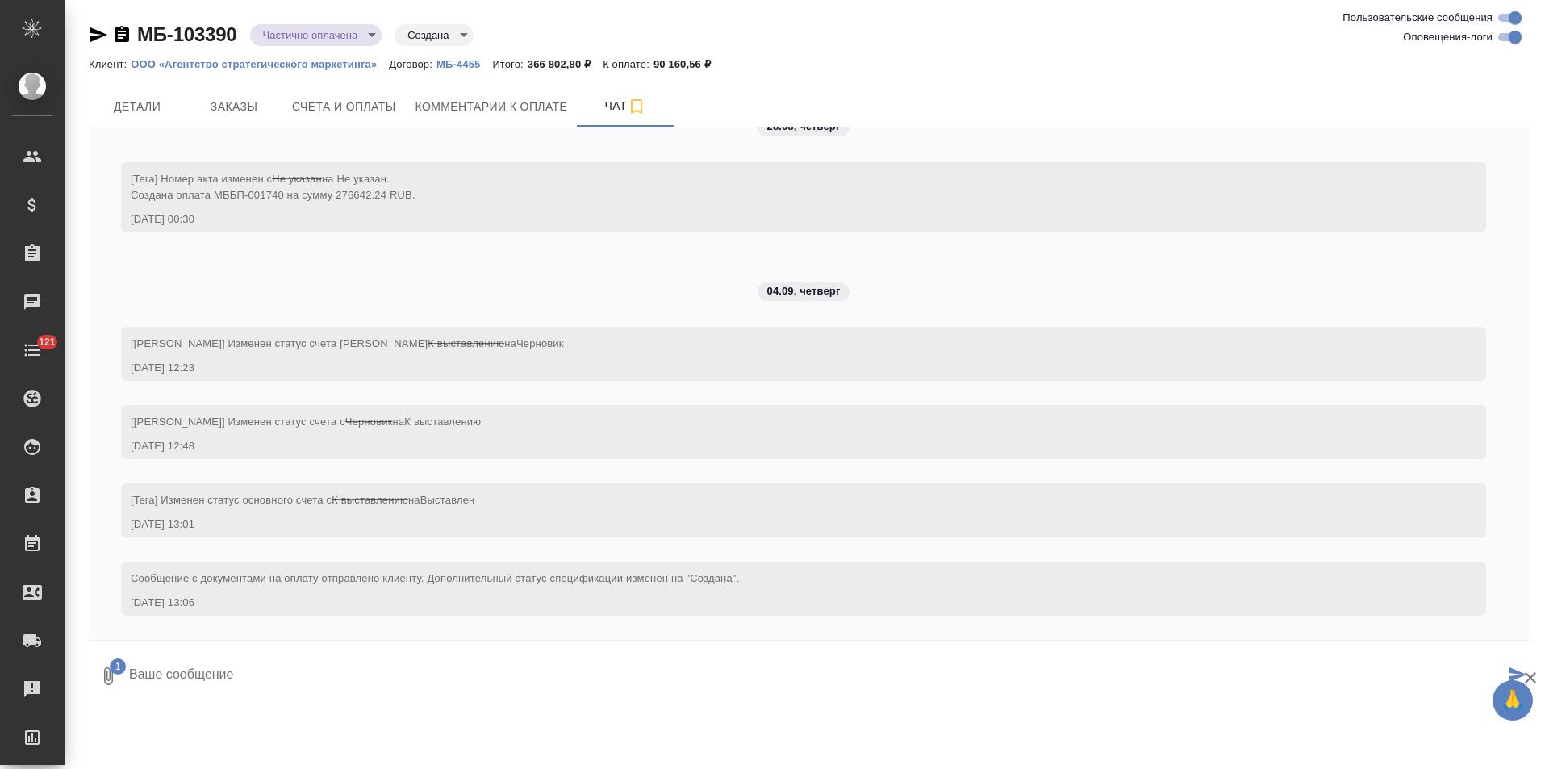
click at [1509, 670] on icon "submit" at bounding box center [1517, 674] width 17 height 15
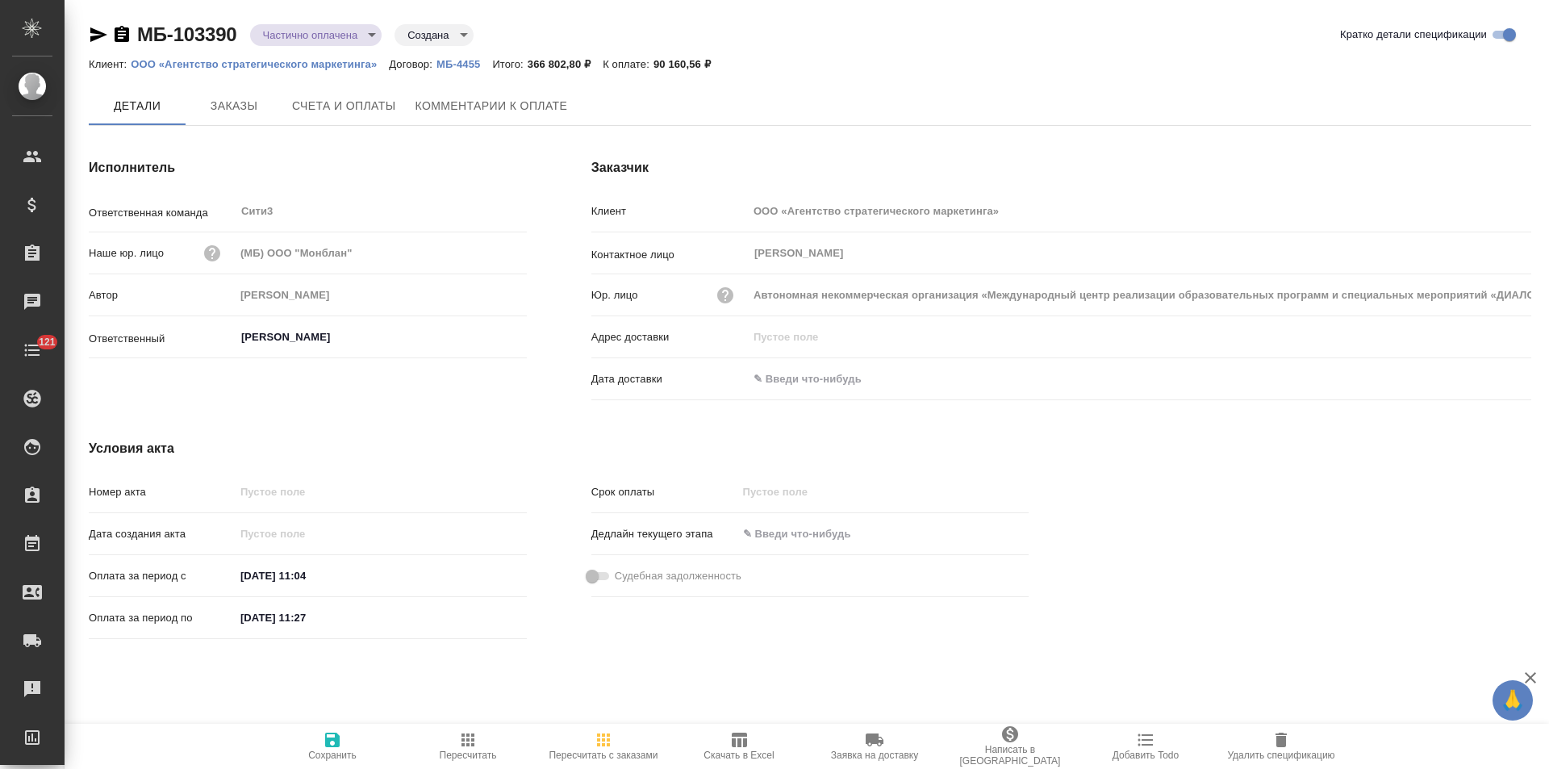
click at [335, 110] on span "Счета и оплаты" at bounding box center [344, 106] width 104 height 20
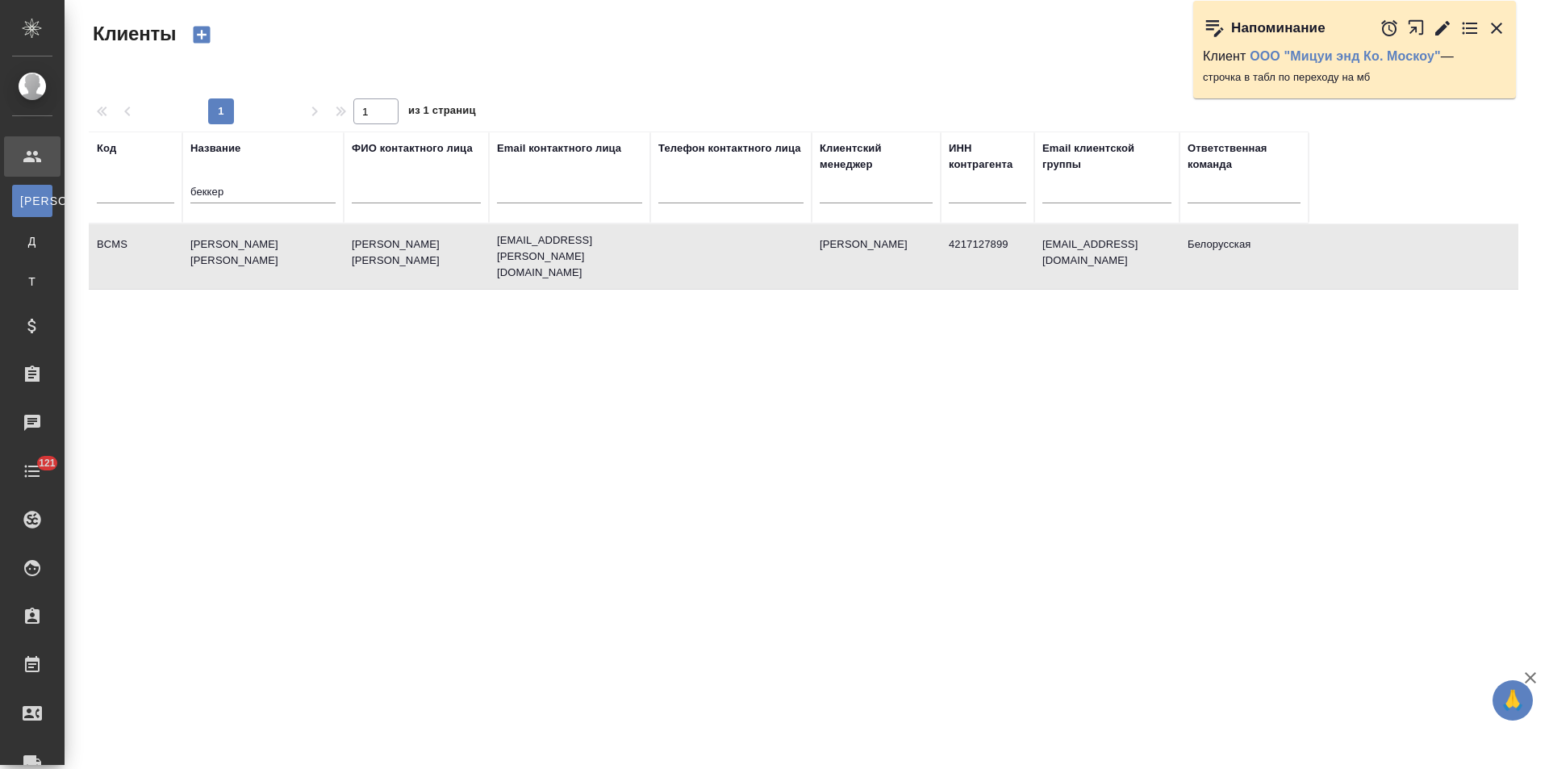
select select "RU"
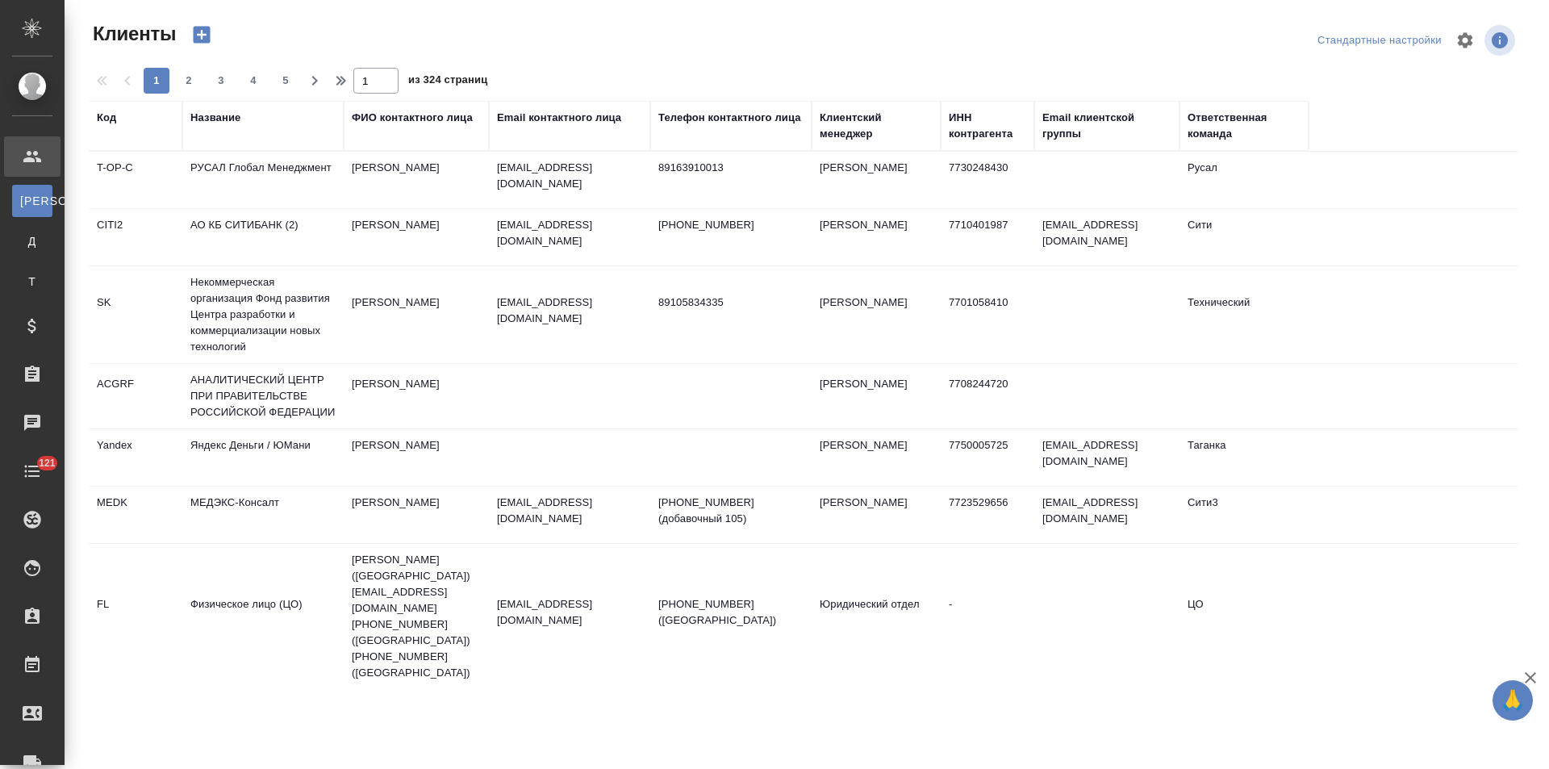
select select "RU"
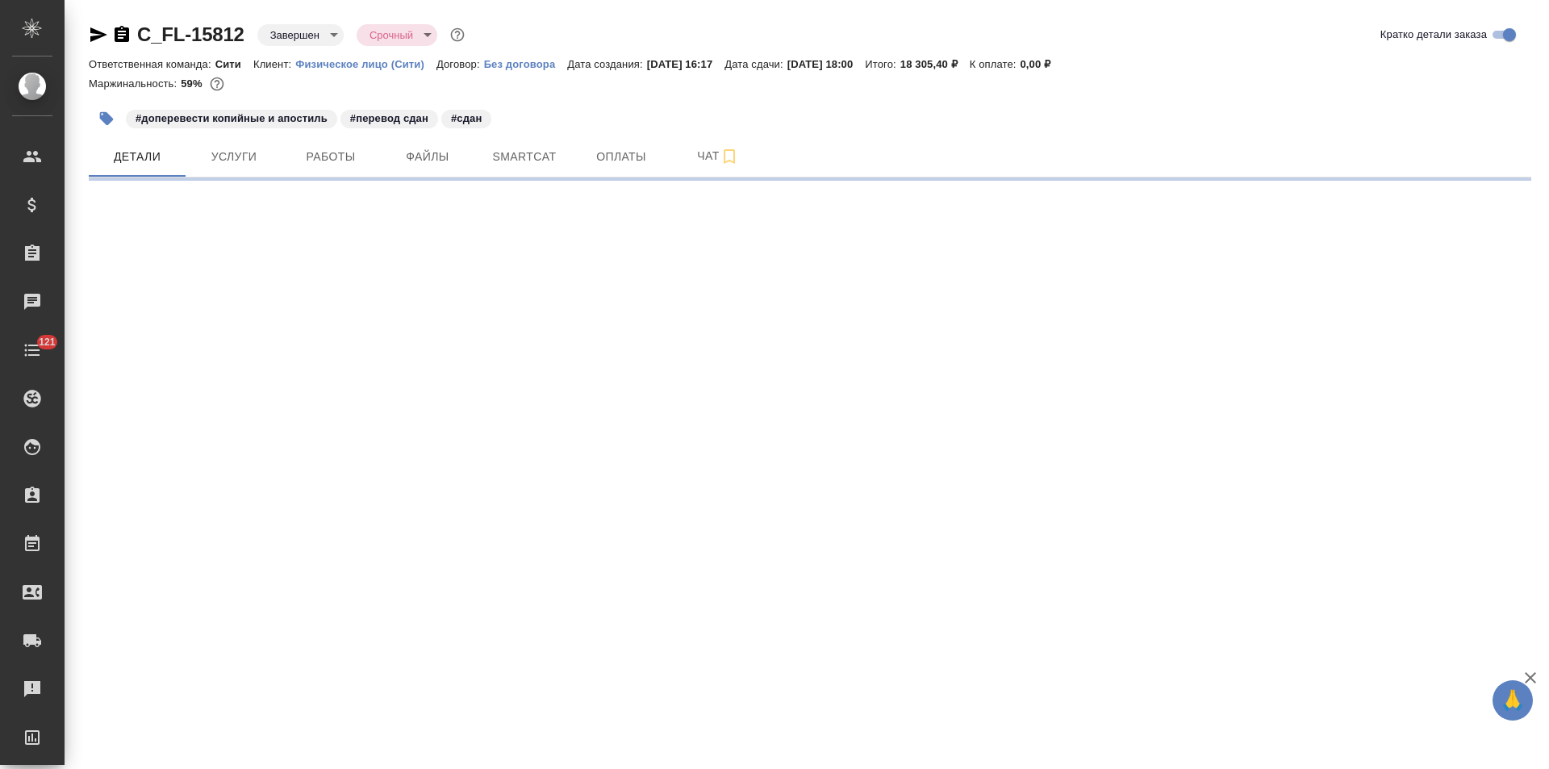
select select "RU"
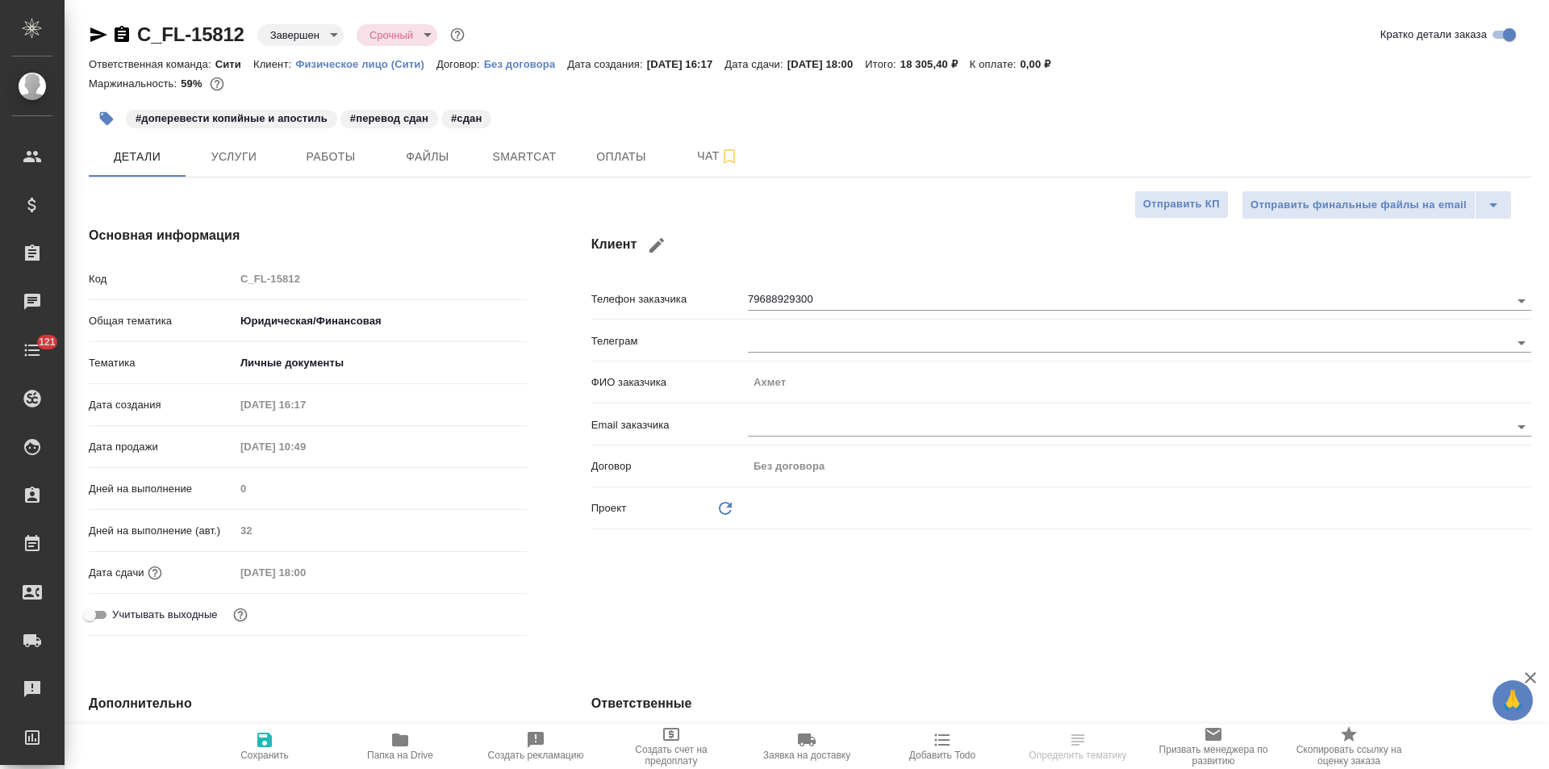
type textarea "x"
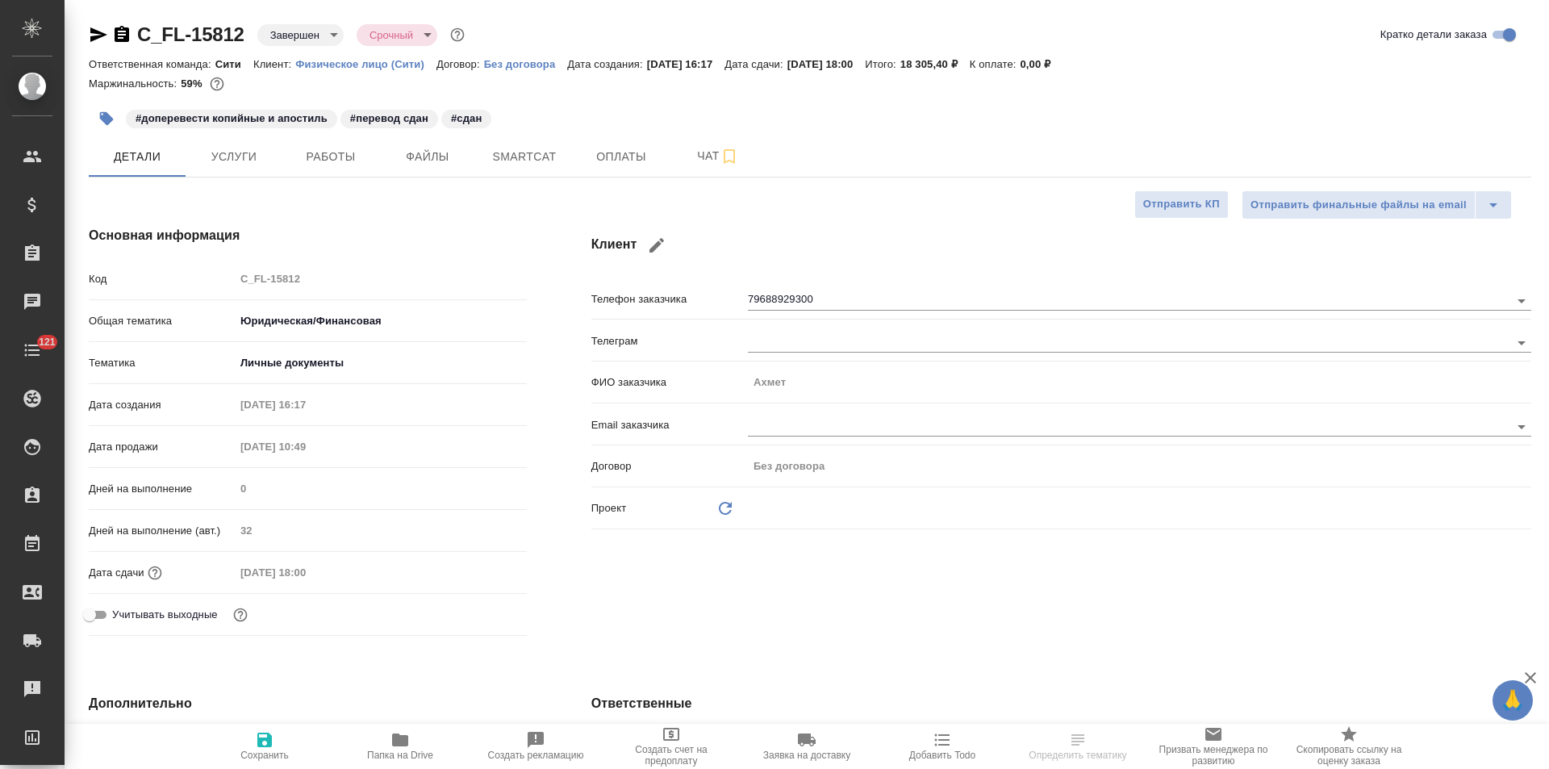
type textarea "x"
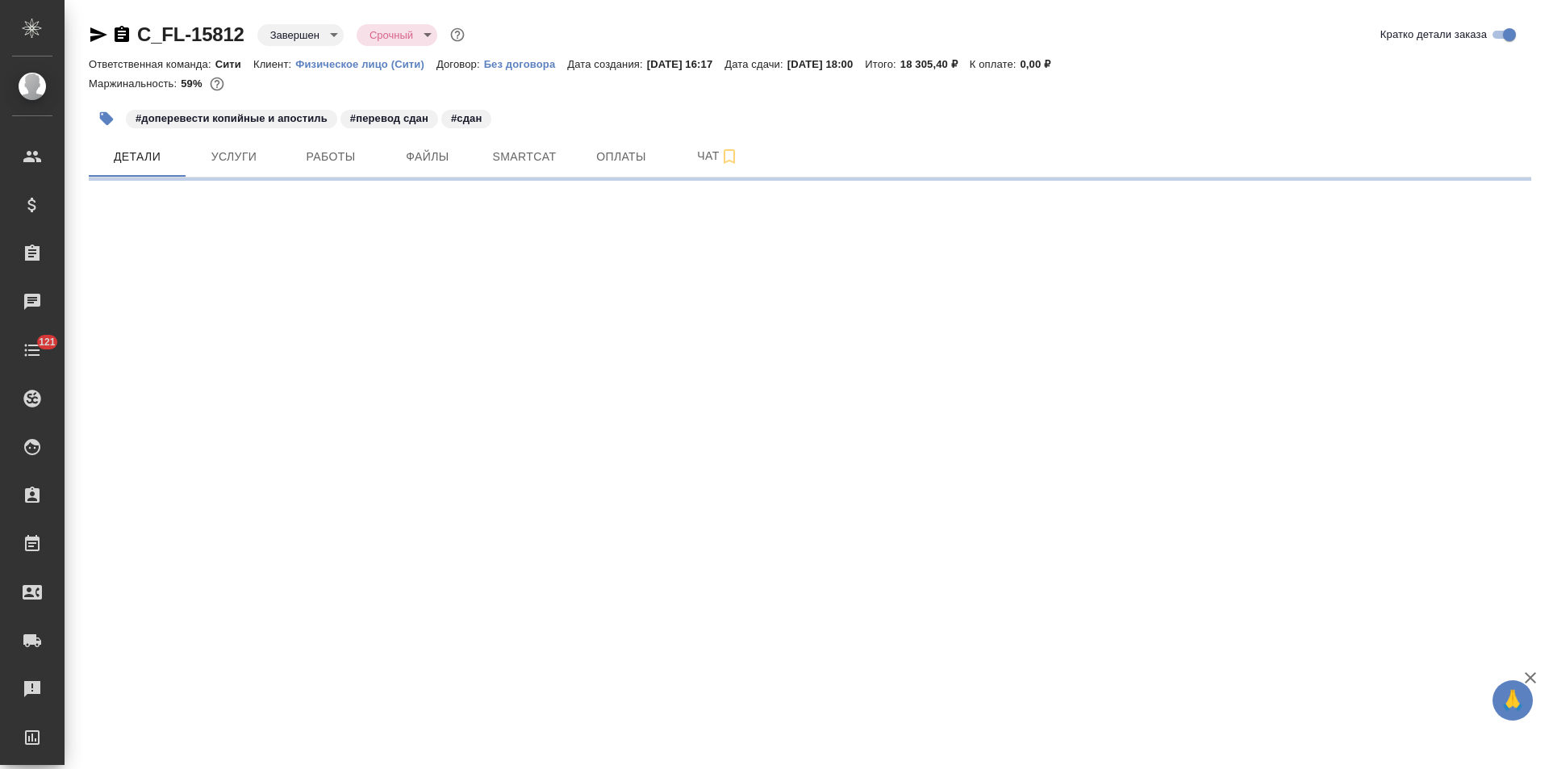
select select "RU"
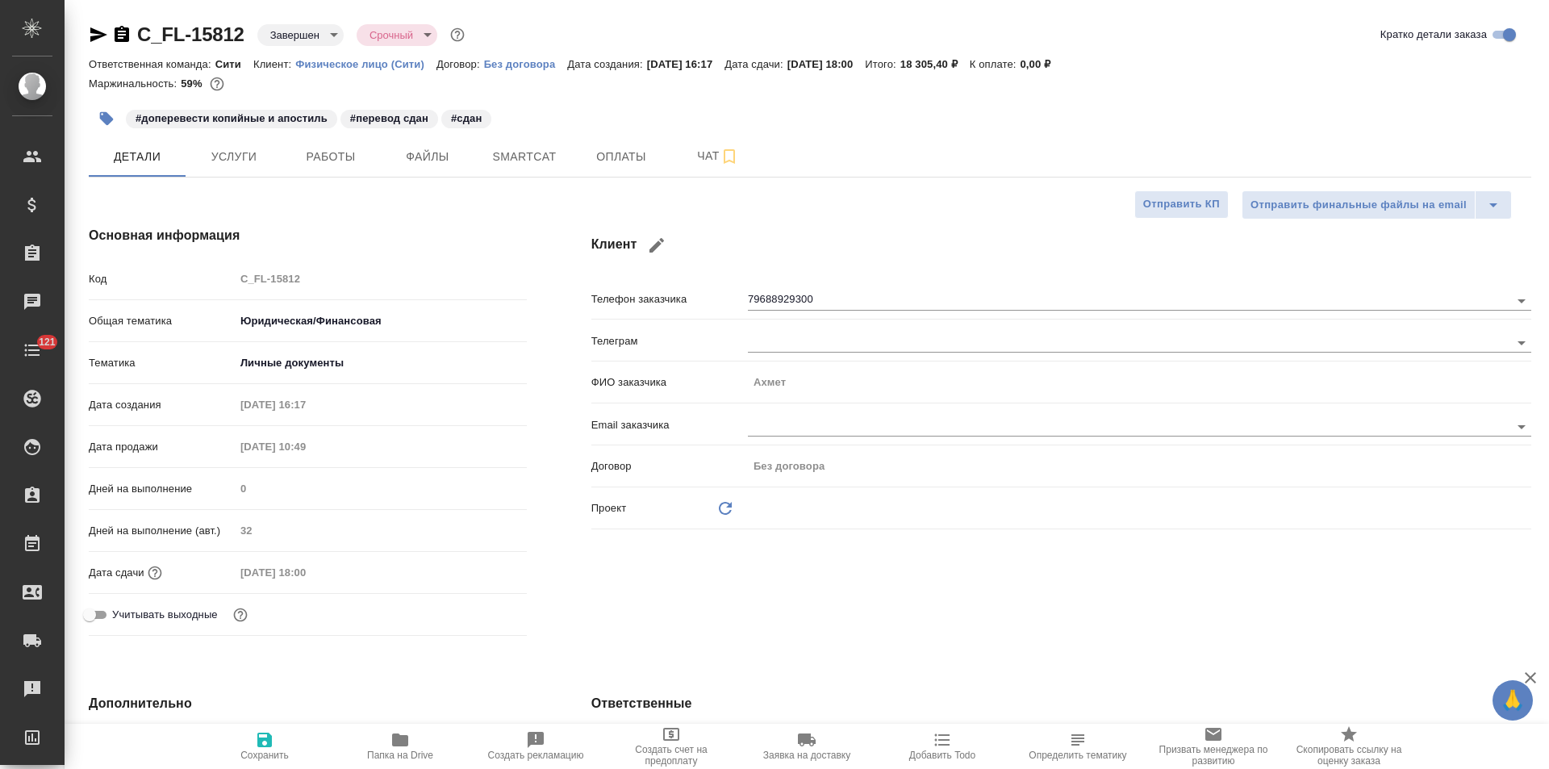
type textarea "x"
click at [682, 169] on button "Чат" at bounding box center [718, 156] width 97 height 40
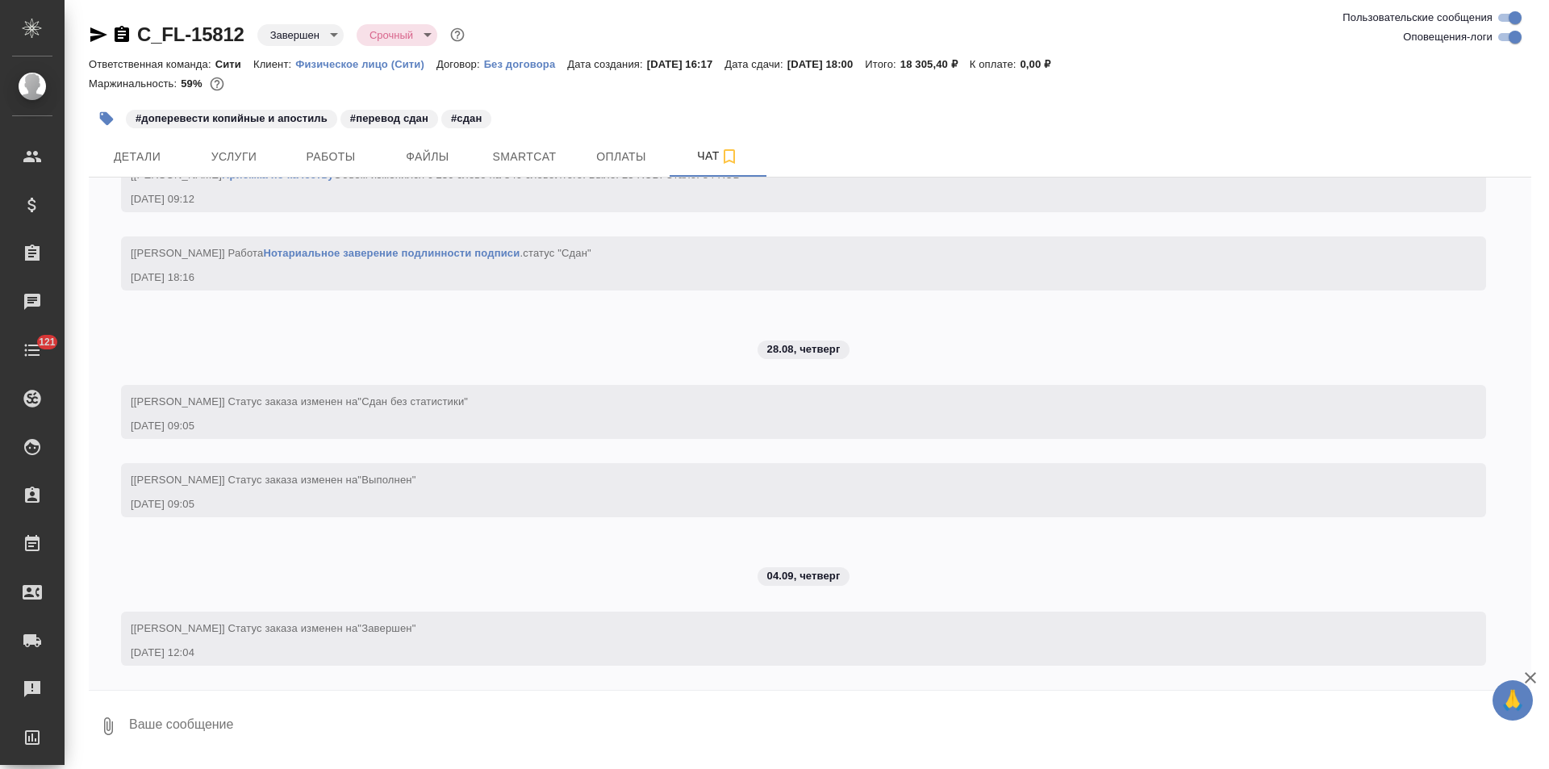
scroll to position [6559, 0]
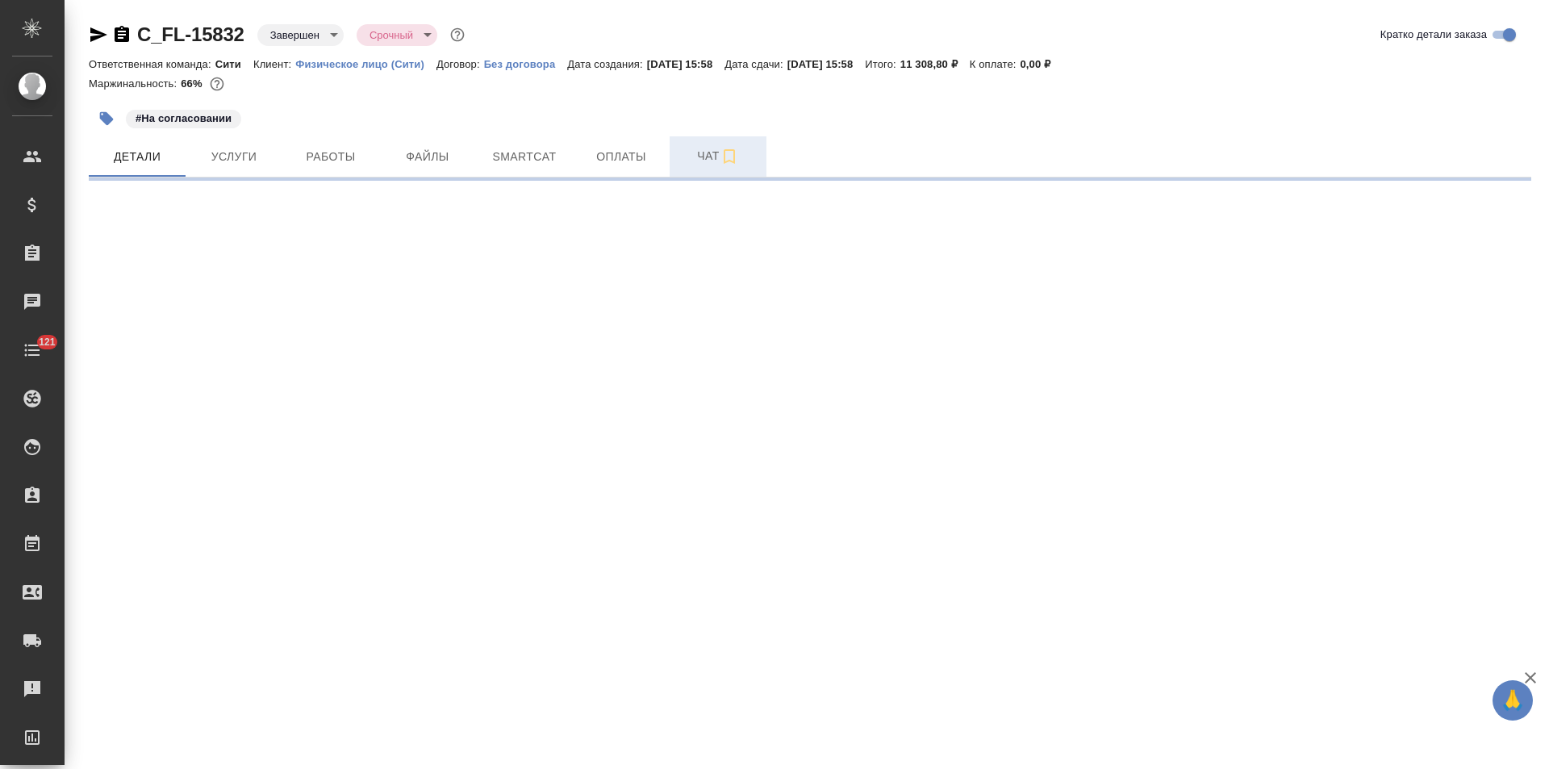
click at [687, 169] on button "Чат" at bounding box center [718, 156] width 97 height 40
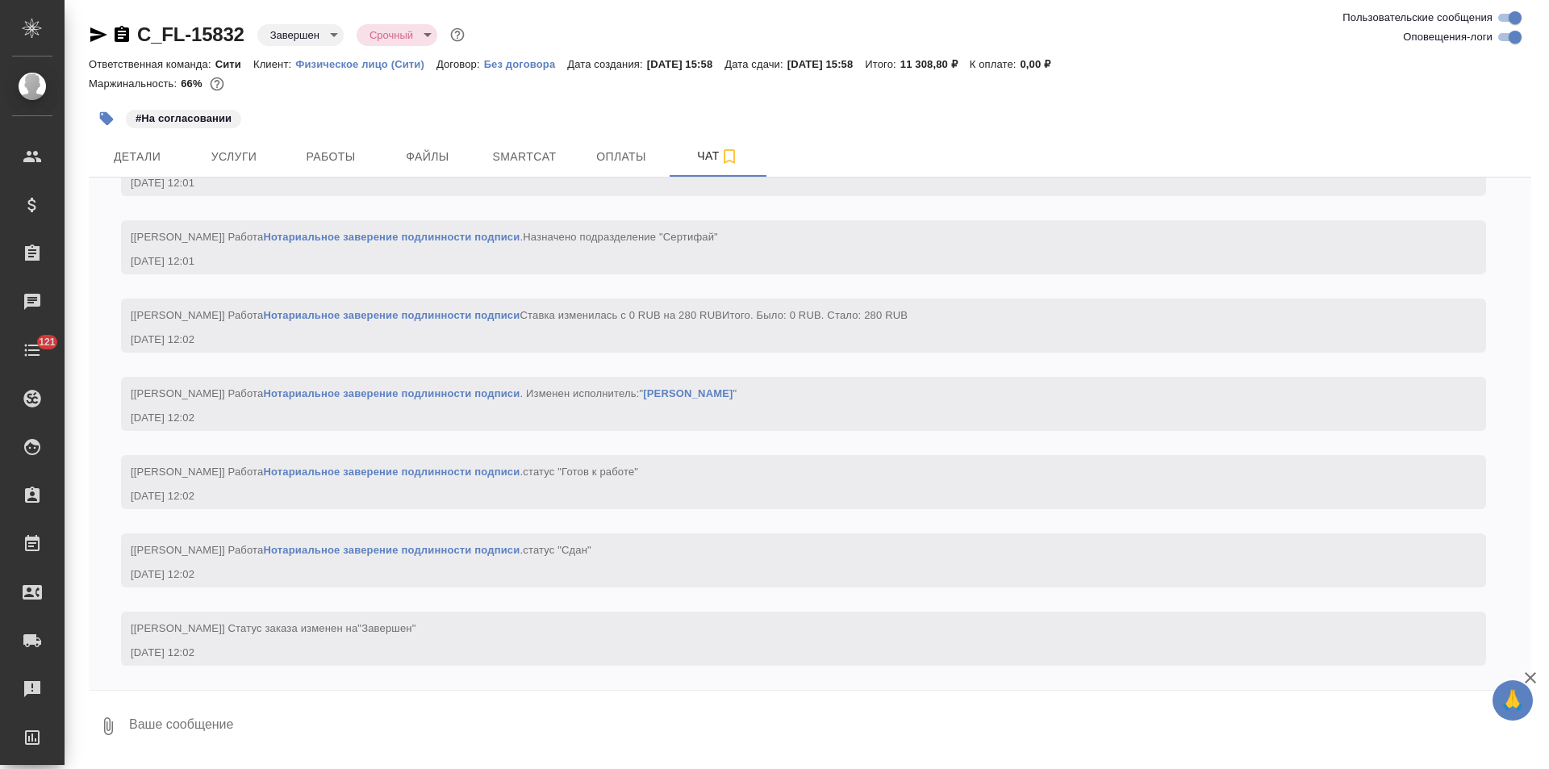
scroll to position [6028, 0]
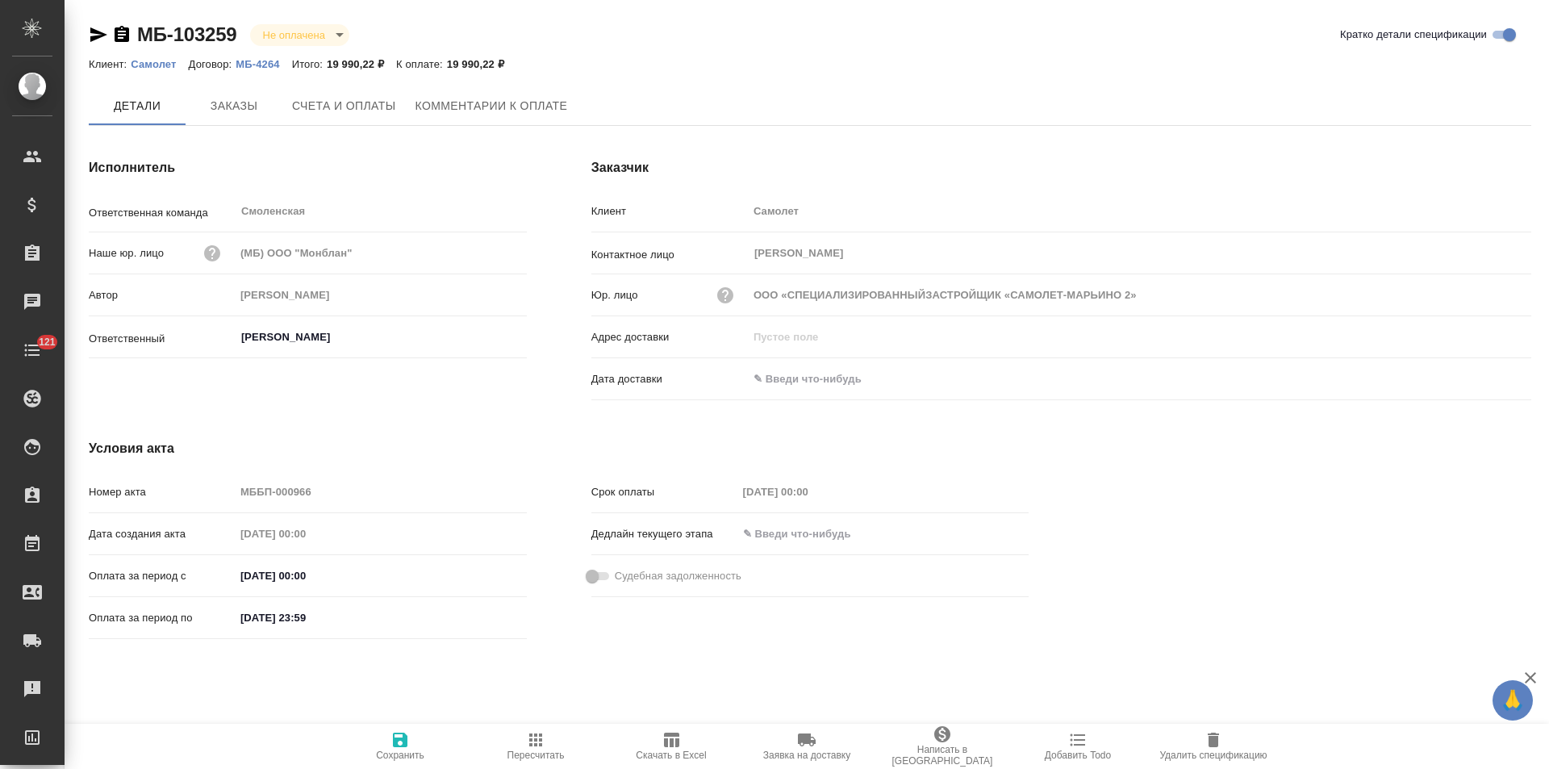
type input "ООО «СПЕЦИАЛИЗИРОВАННЫЙЗАСТРОЙЩИК «САМОЛЕТ-МАРЬИНО 2»"
click at [482, 112] on span "Комментарии к оплате" at bounding box center [491, 107] width 152 height 20
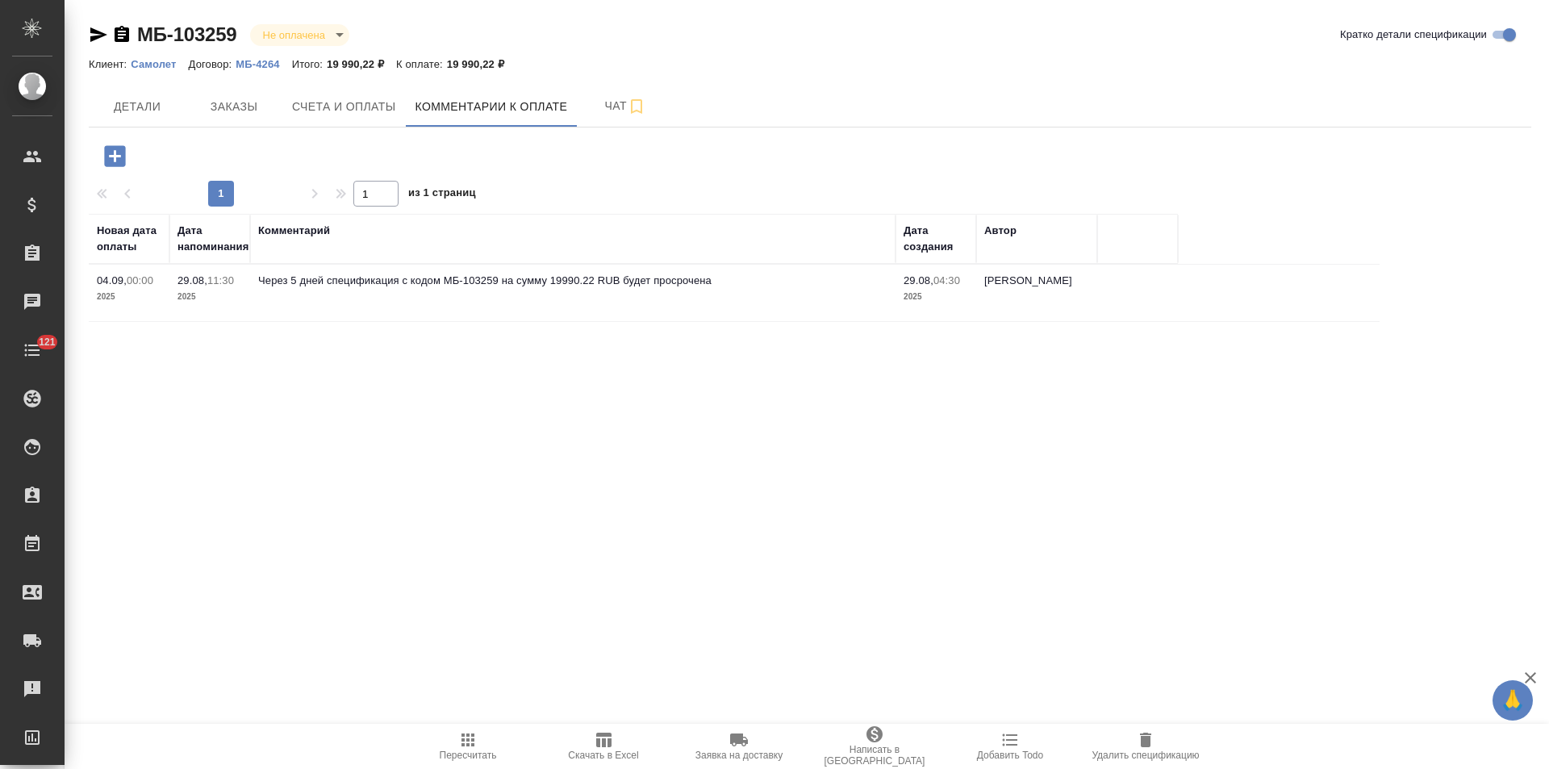
click at [265, 65] on p "МБ-4264" at bounding box center [264, 64] width 56 height 12
click at [141, 111] on span "Детали" at bounding box center [136, 107] width 77 height 20
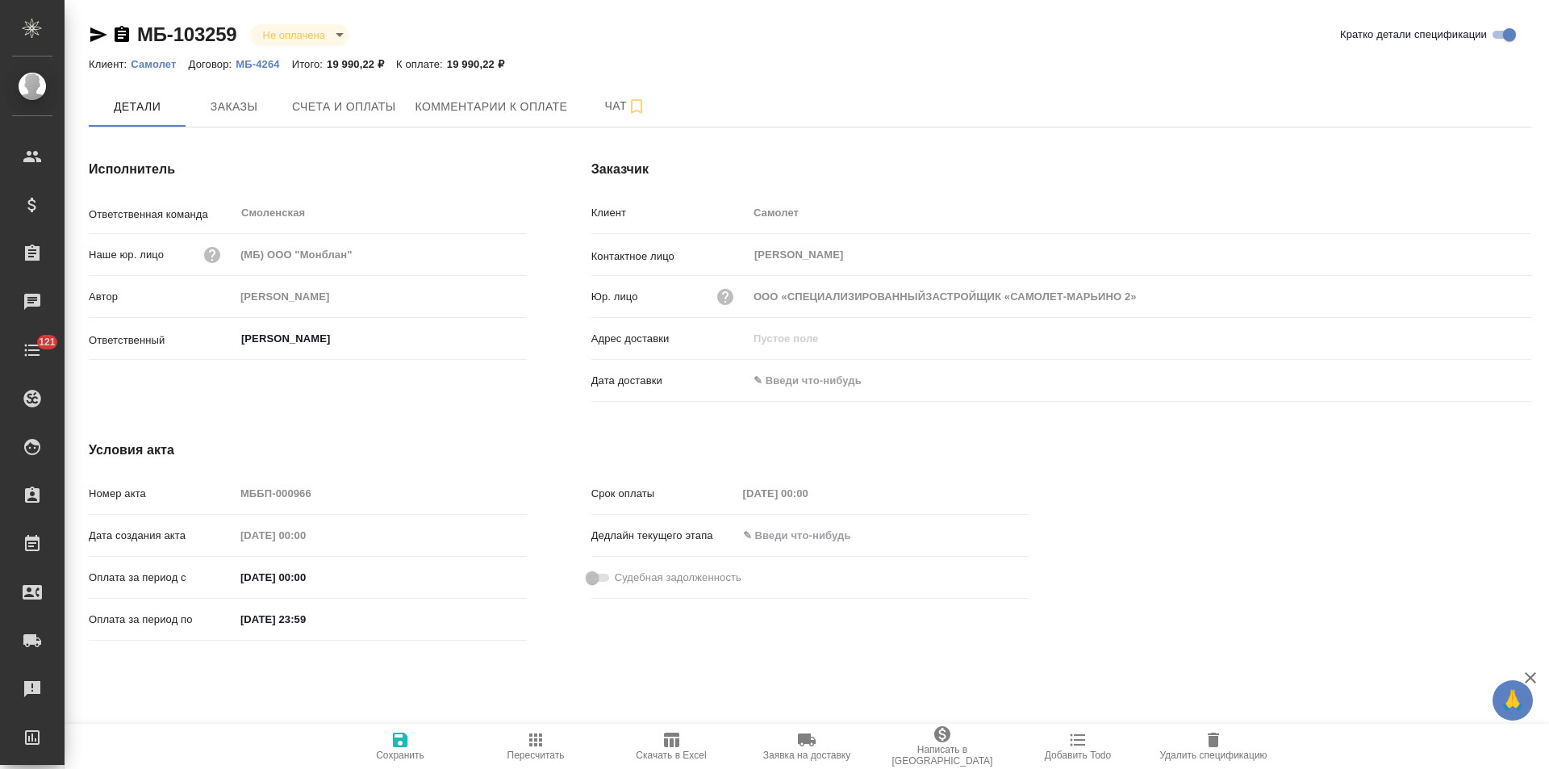
click at [98, 35] on icon "button" at bounding box center [98, 34] width 19 height 19
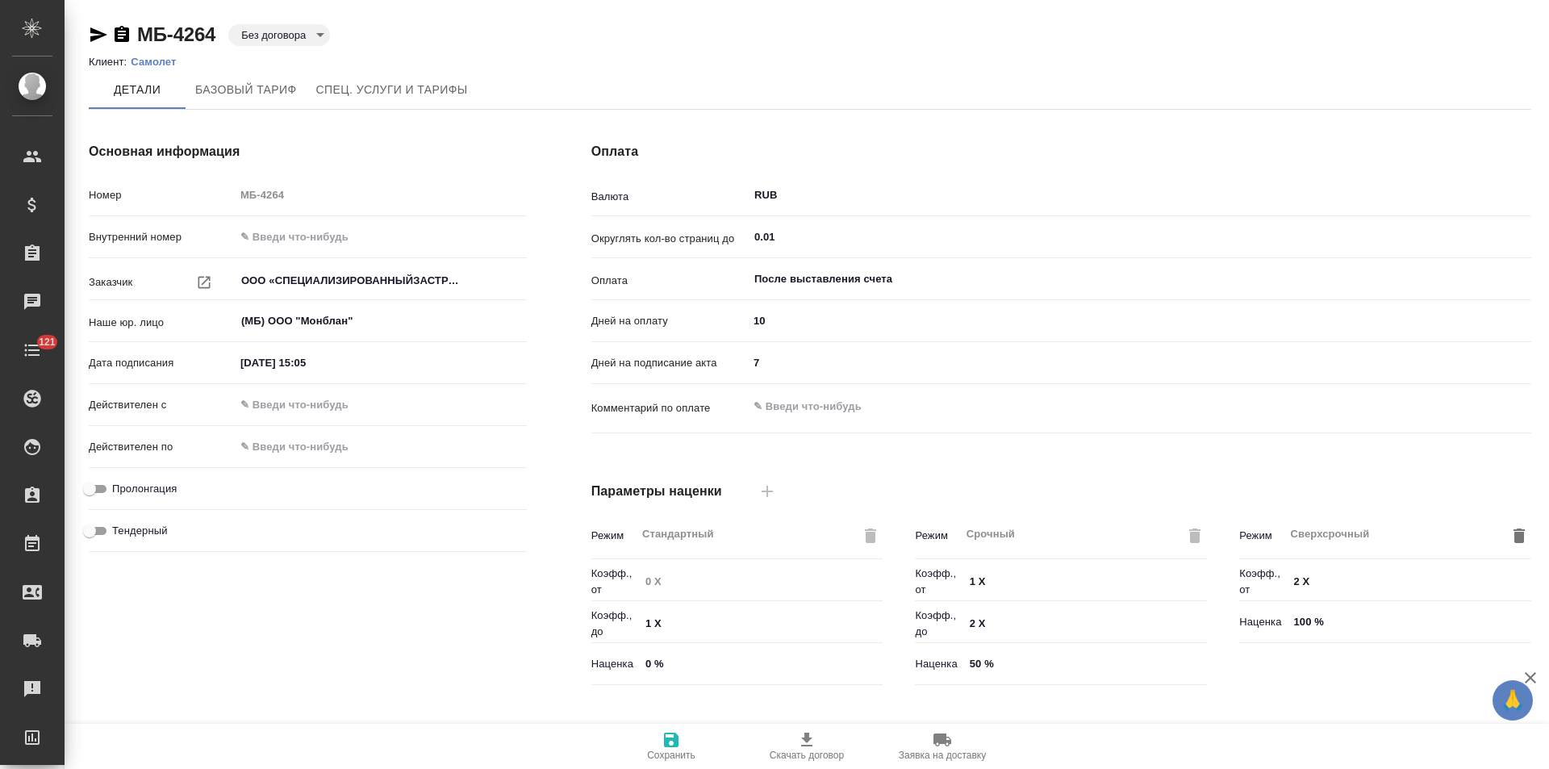
type input "Базовый ТП 2025"
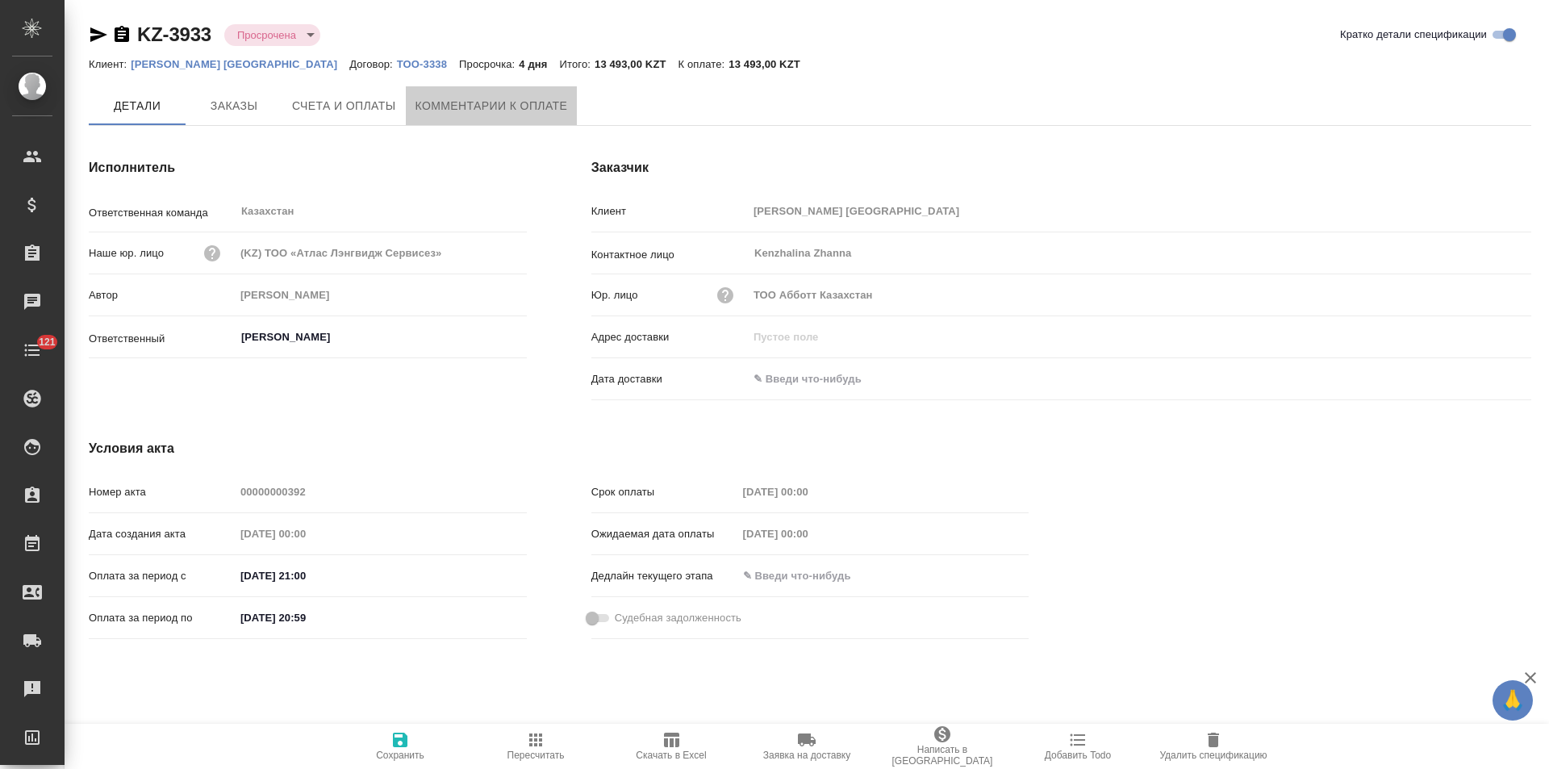
click at [488, 111] on span "Комментарии к оплате" at bounding box center [491, 106] width 152 height 20
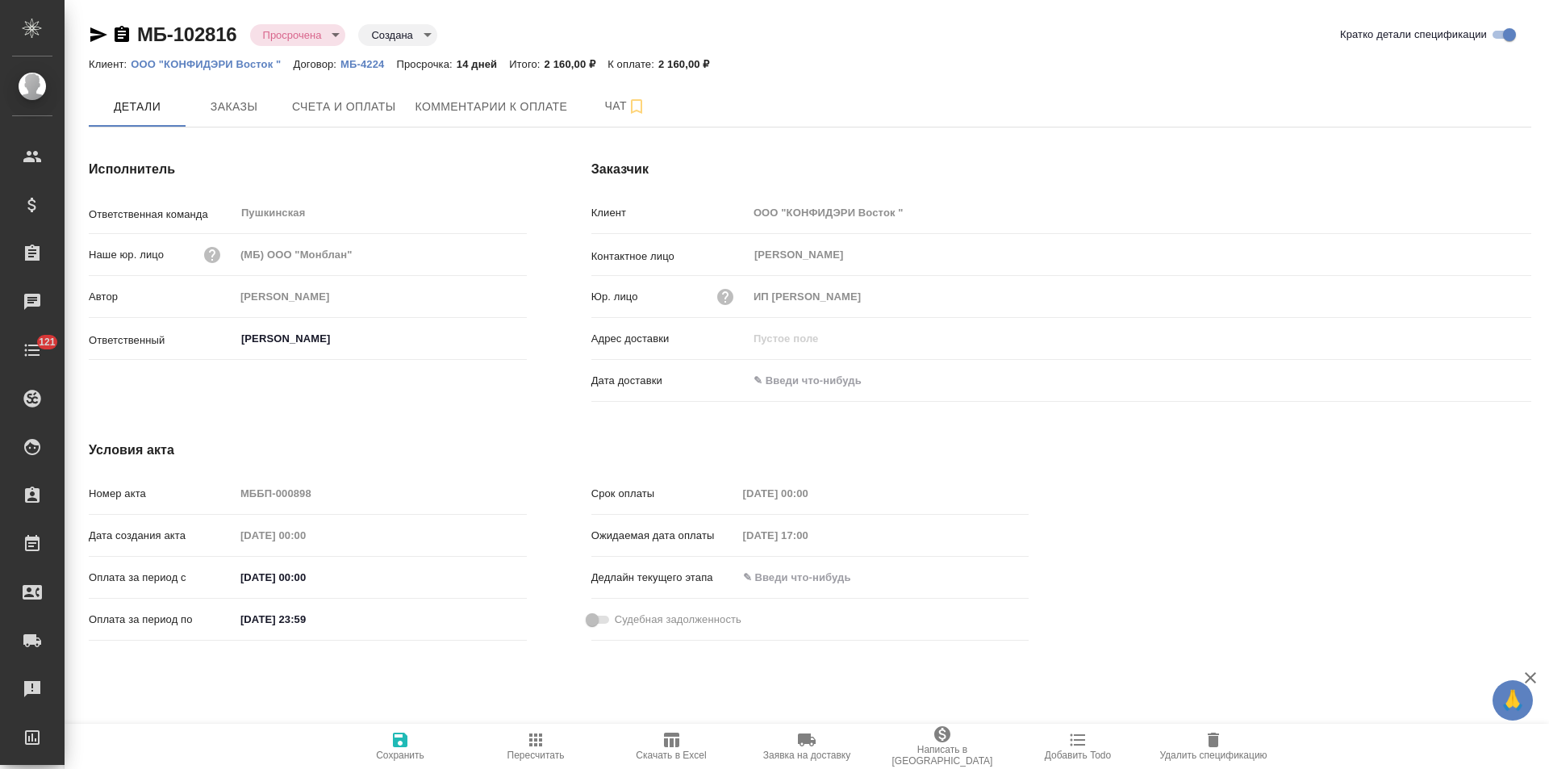
click at [100, 35] on icon "button" at bounding box center [98, 34] width 17 height 15
click at [453, 113] on span "Комментарии к оплате" at bounding box center [491, 107] width 152 height 20
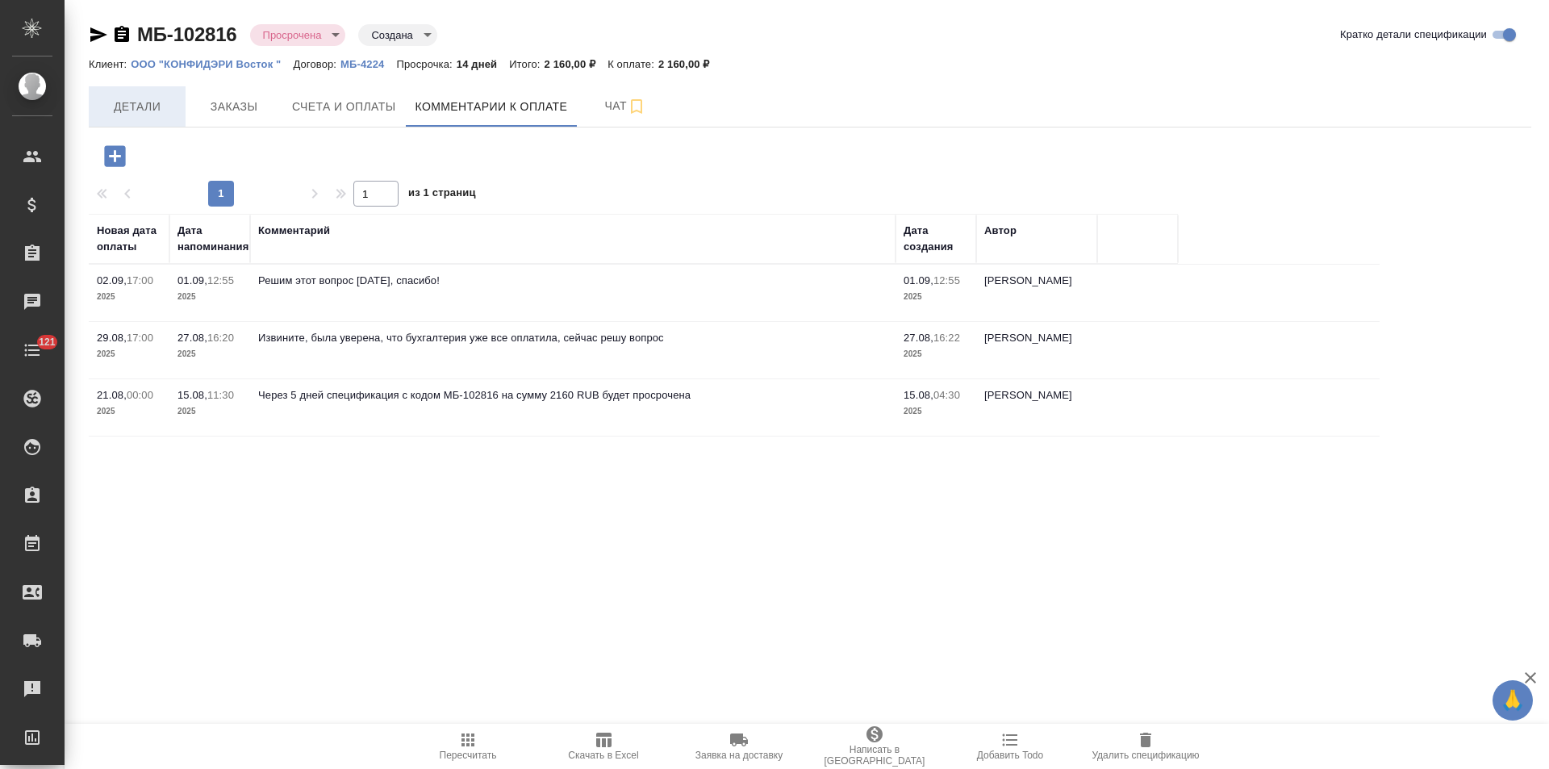
click at [129, 115] on span "Детали" at bounding box center [136, 107] width 77 height 20
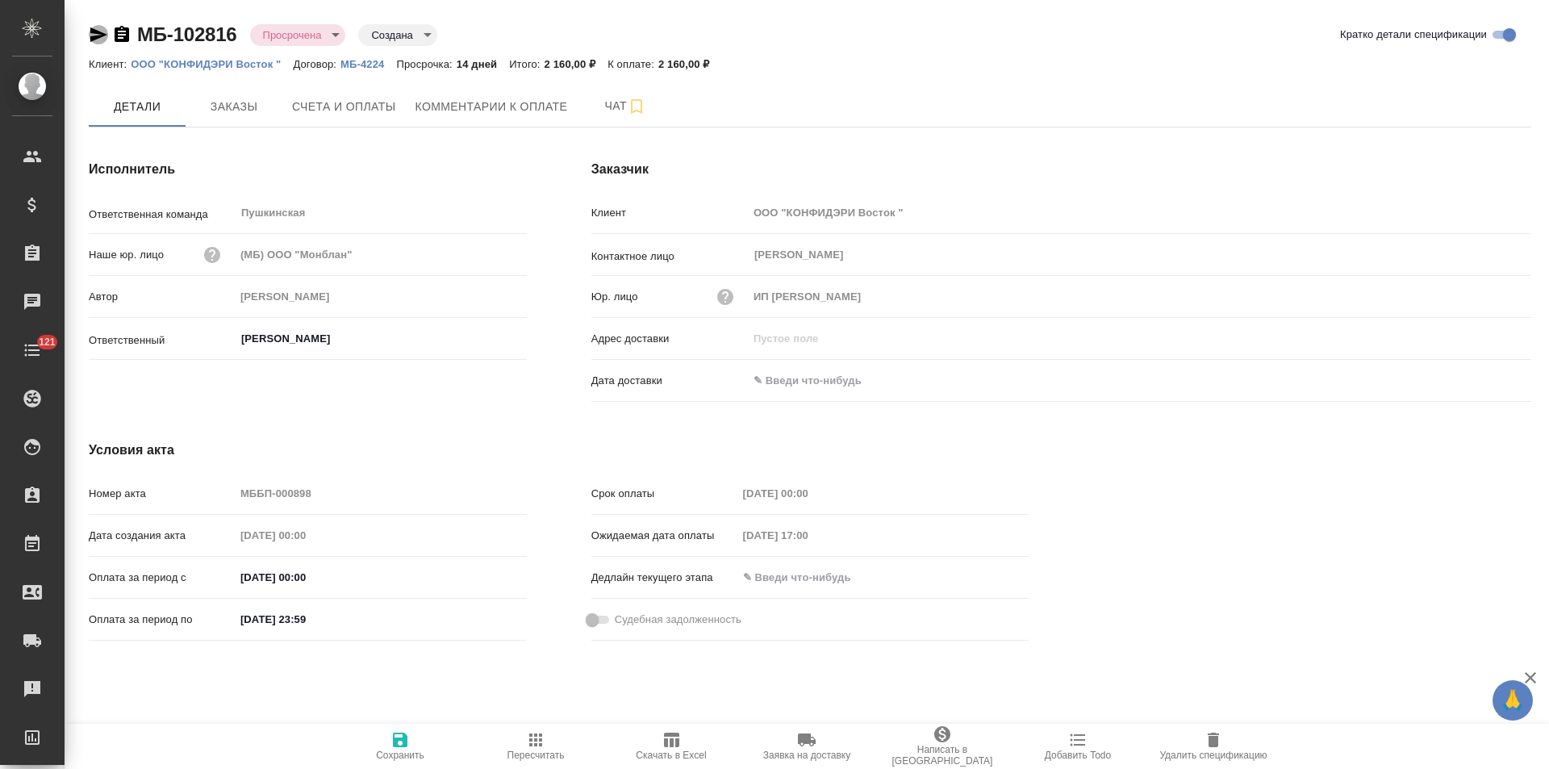
click at [93, 37] on icon "button" at bounding box center [98, 34] width 17 height 15
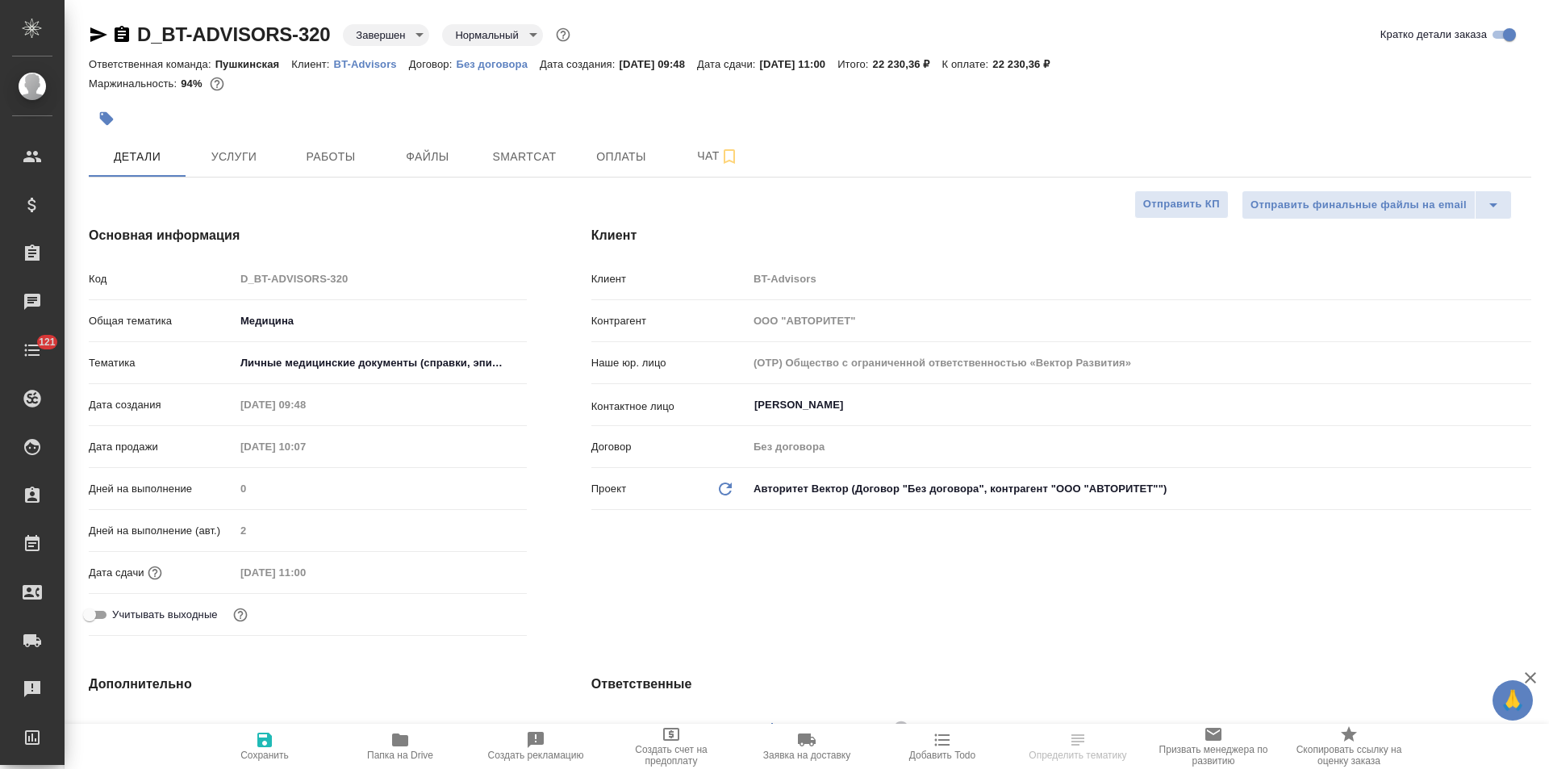
select select "RU"
click at [636, 167] on button "Оплаты" at bounding box center [621, 156] width 97 height 40
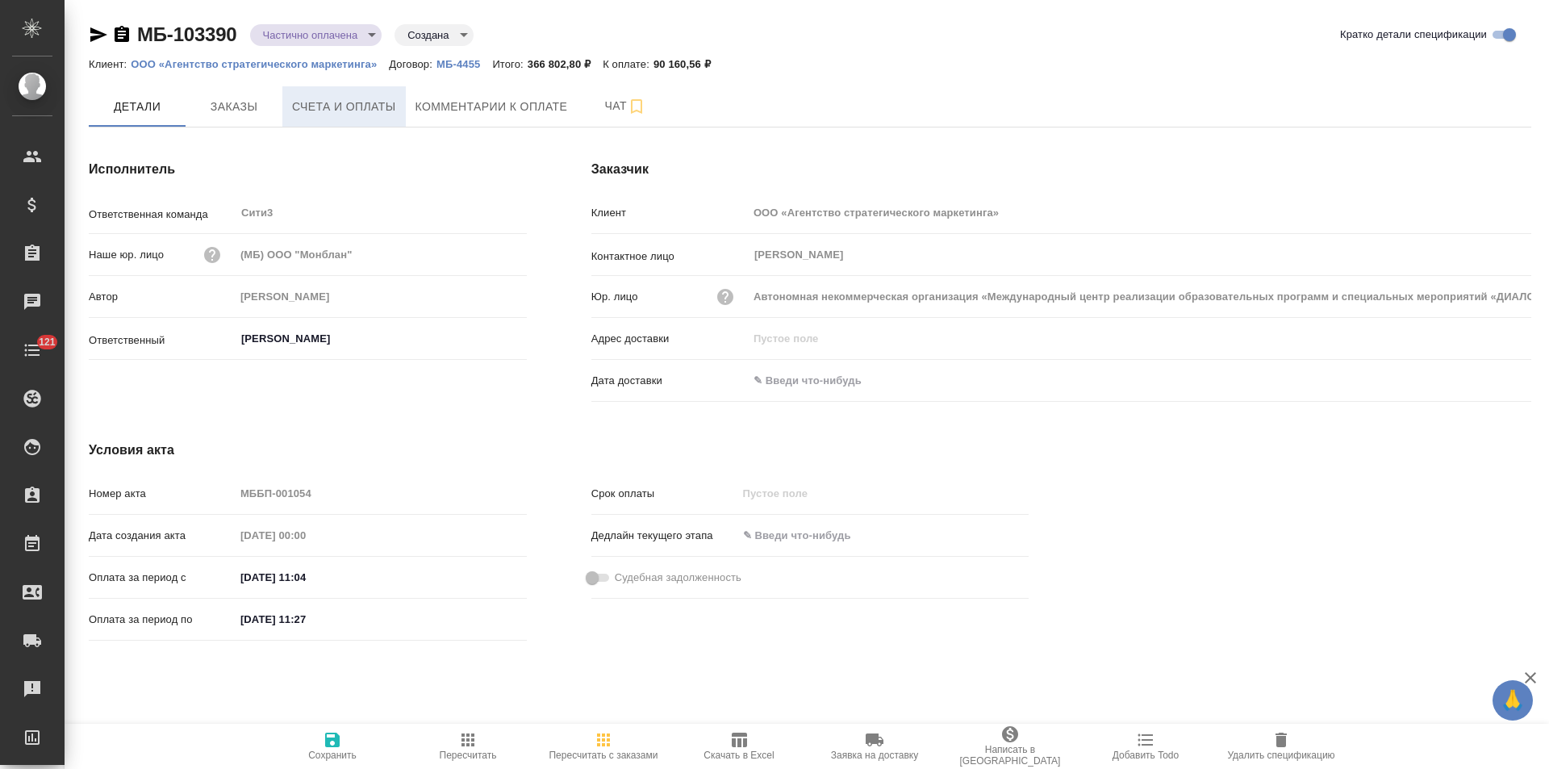
click at [336, 115] on span "Счета и оплаты" at bounding box center [344, 107] width 104 height 20
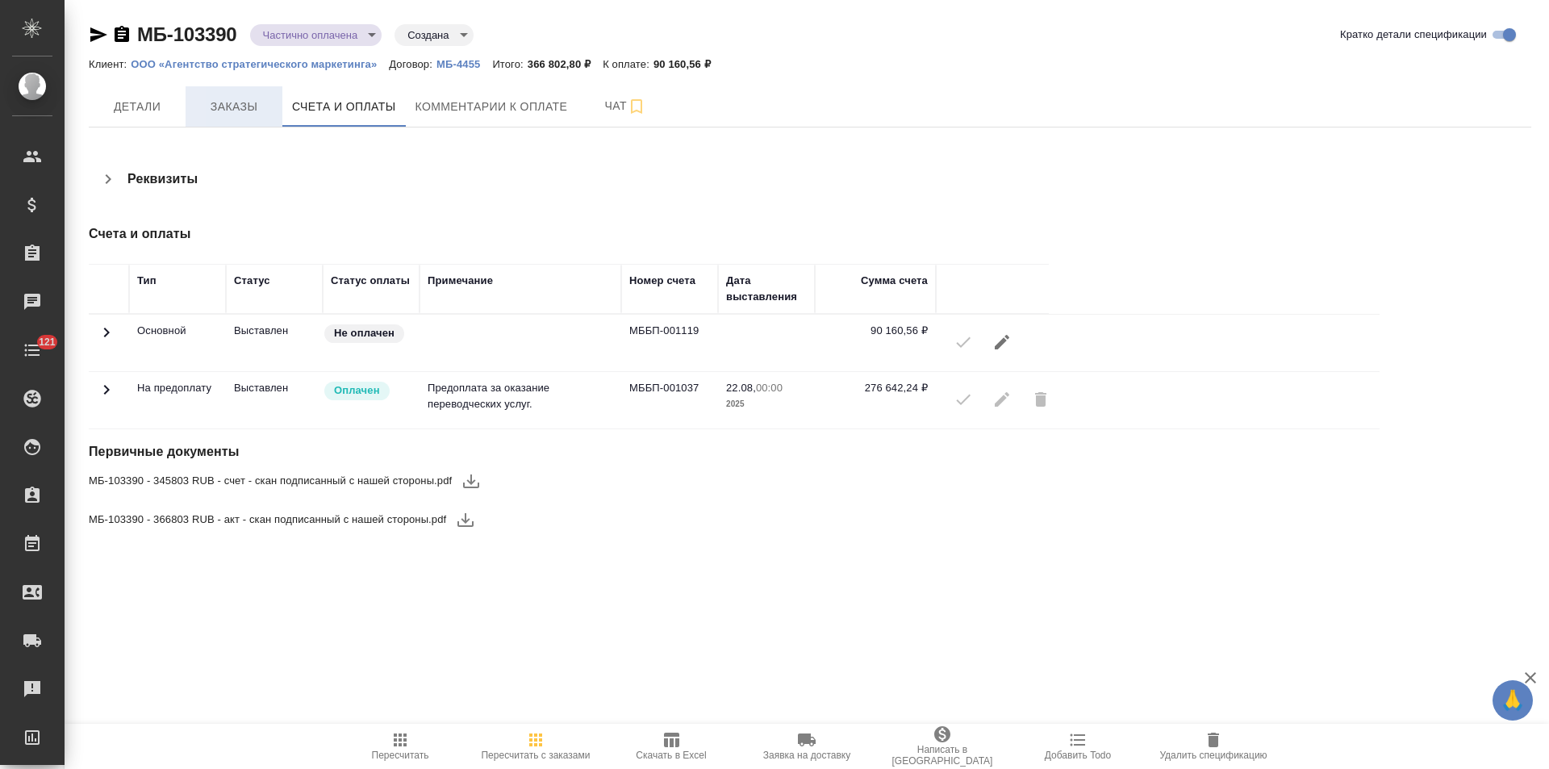
click at [256, 109] on span "Заказы" at bounding box center [233, 107] width 77 height 20
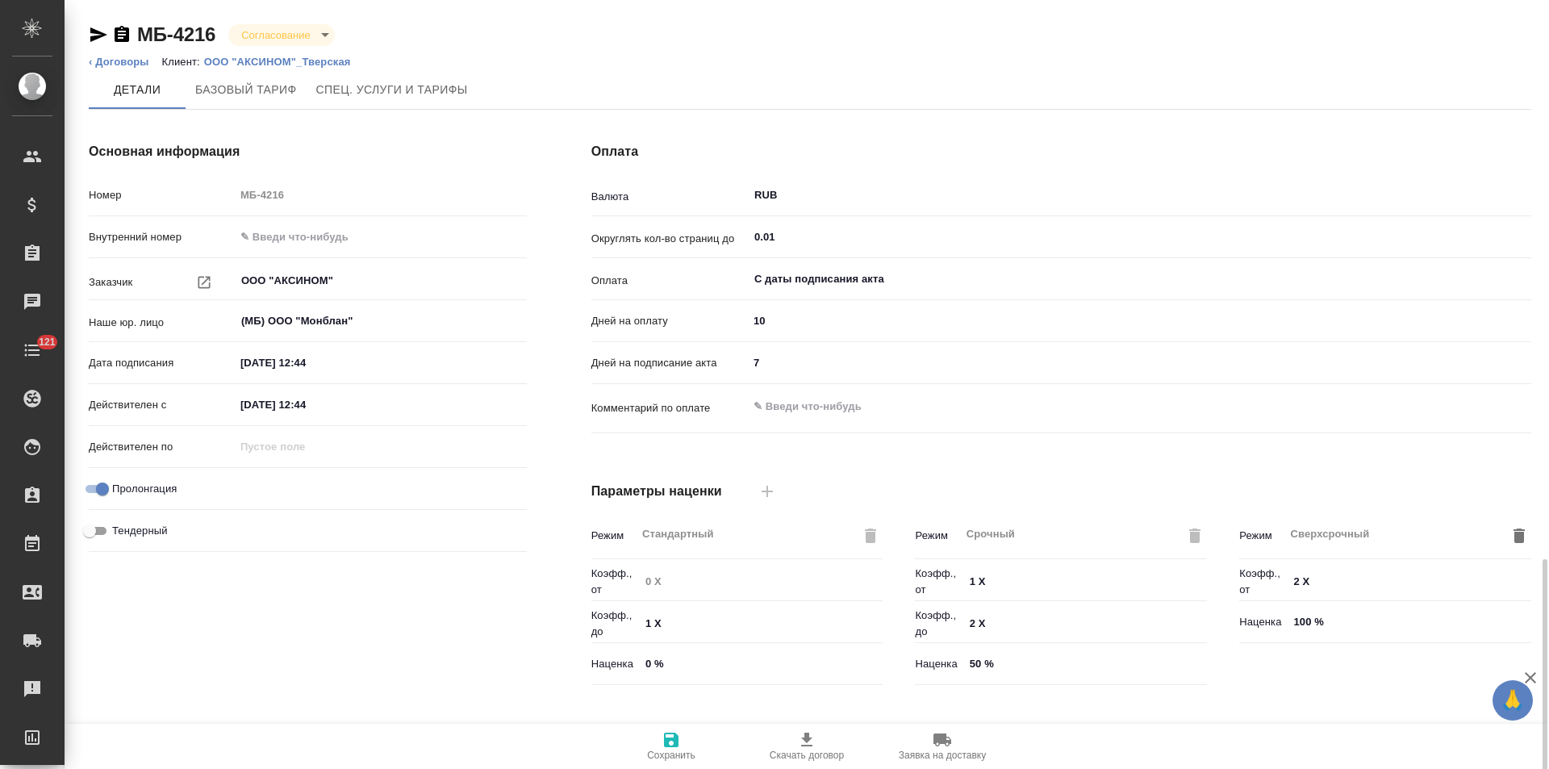
scroll to position [328, 0]
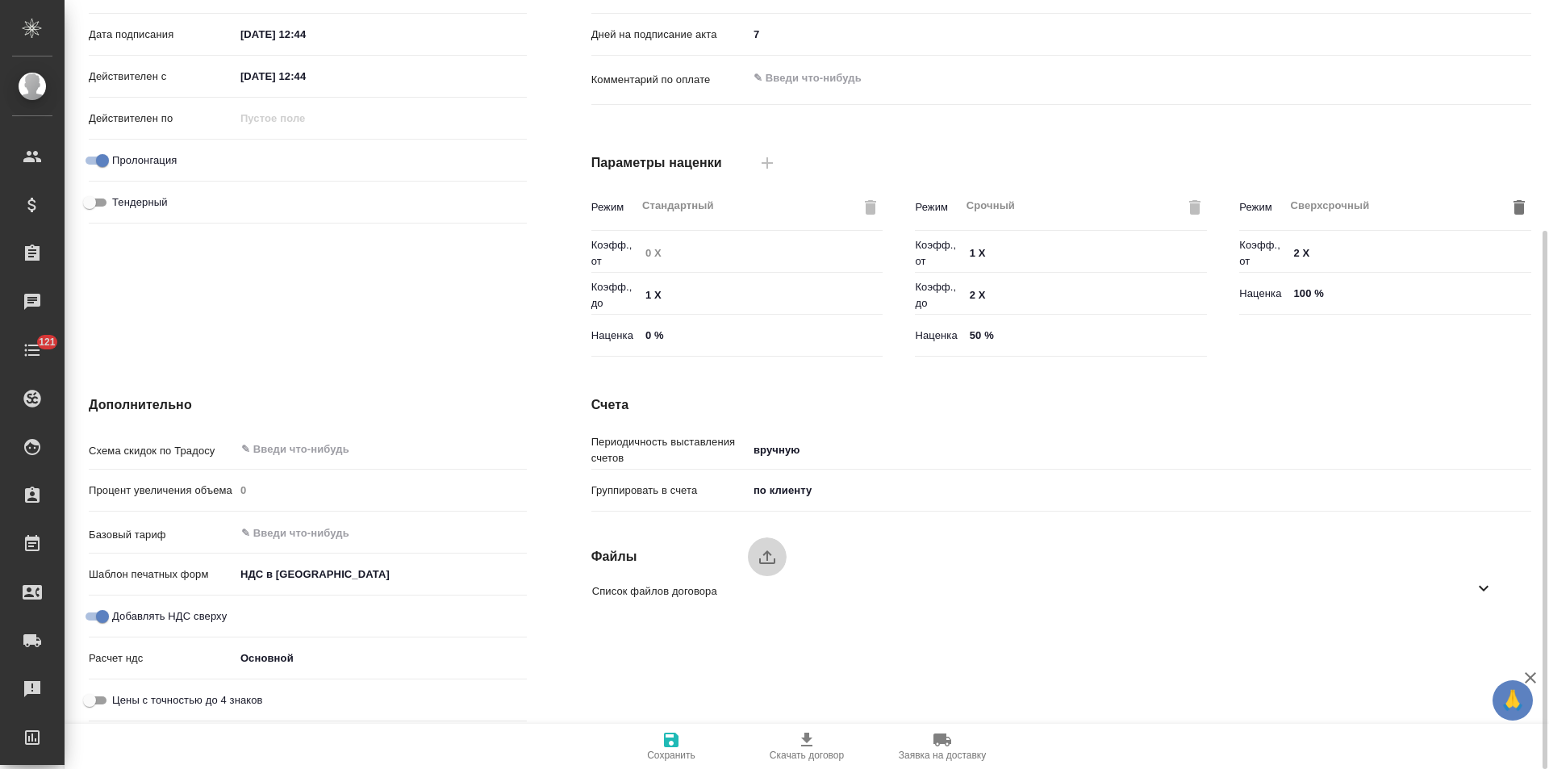
click at [762, 557] on icon "upload" at bounding box center [766, 556] width 19 height 19
click at [0, 0] on input "upload" at bounding box center [0, 0] width 0 height 0
click at [770, 565] on ul "Список файлов договора" at bounding box center [1049, 590] width 940 height 51
click at [770, 562] on icon "upload" at bounding box center [766, 556] width 19 height 19
click at [0, 0] on input "upload" at bounding box center [0, 0] width 0 height 0
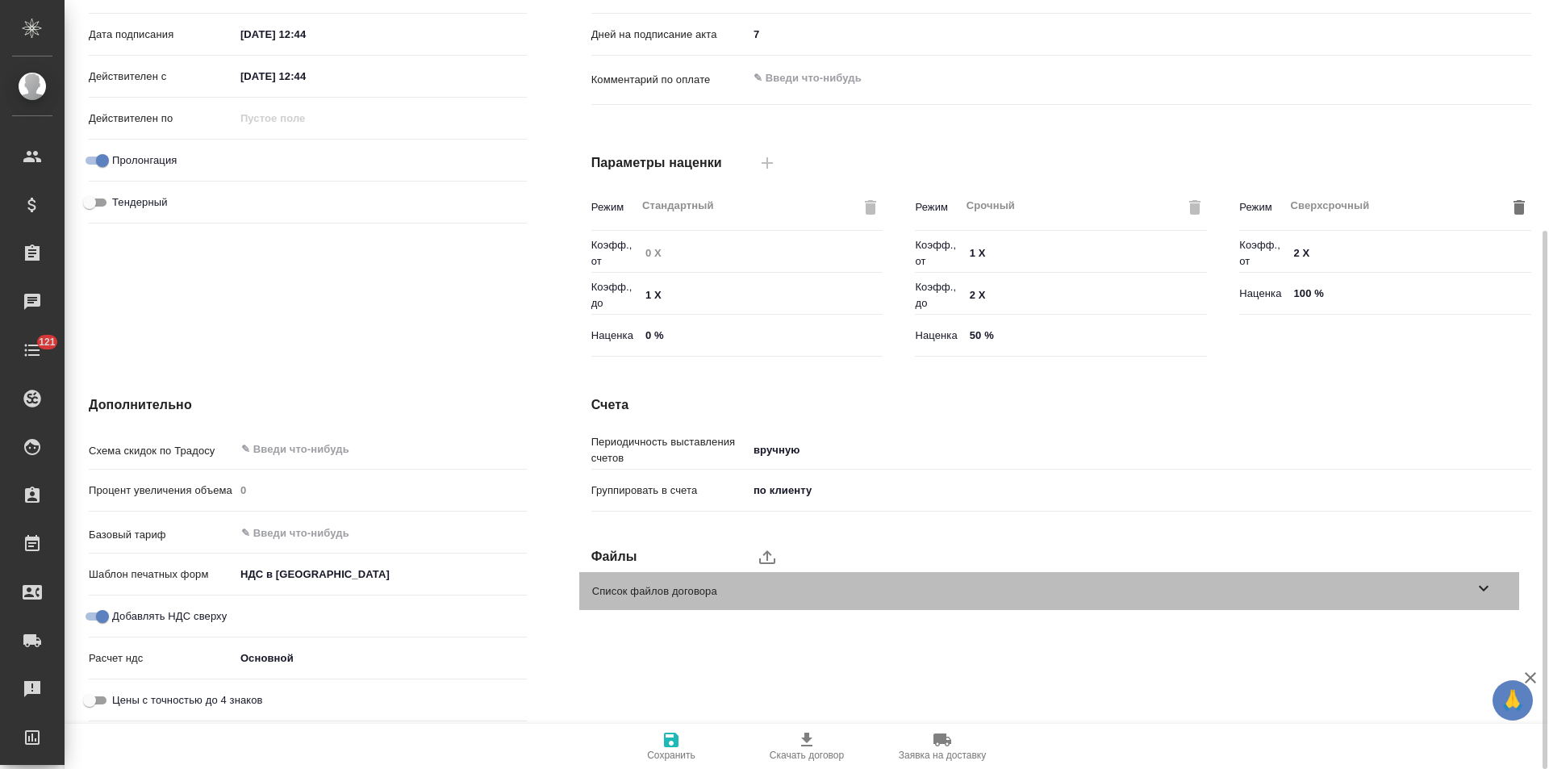
click at [1480, 587] on icon at bounding box center [1484, 589] width 10 height 6
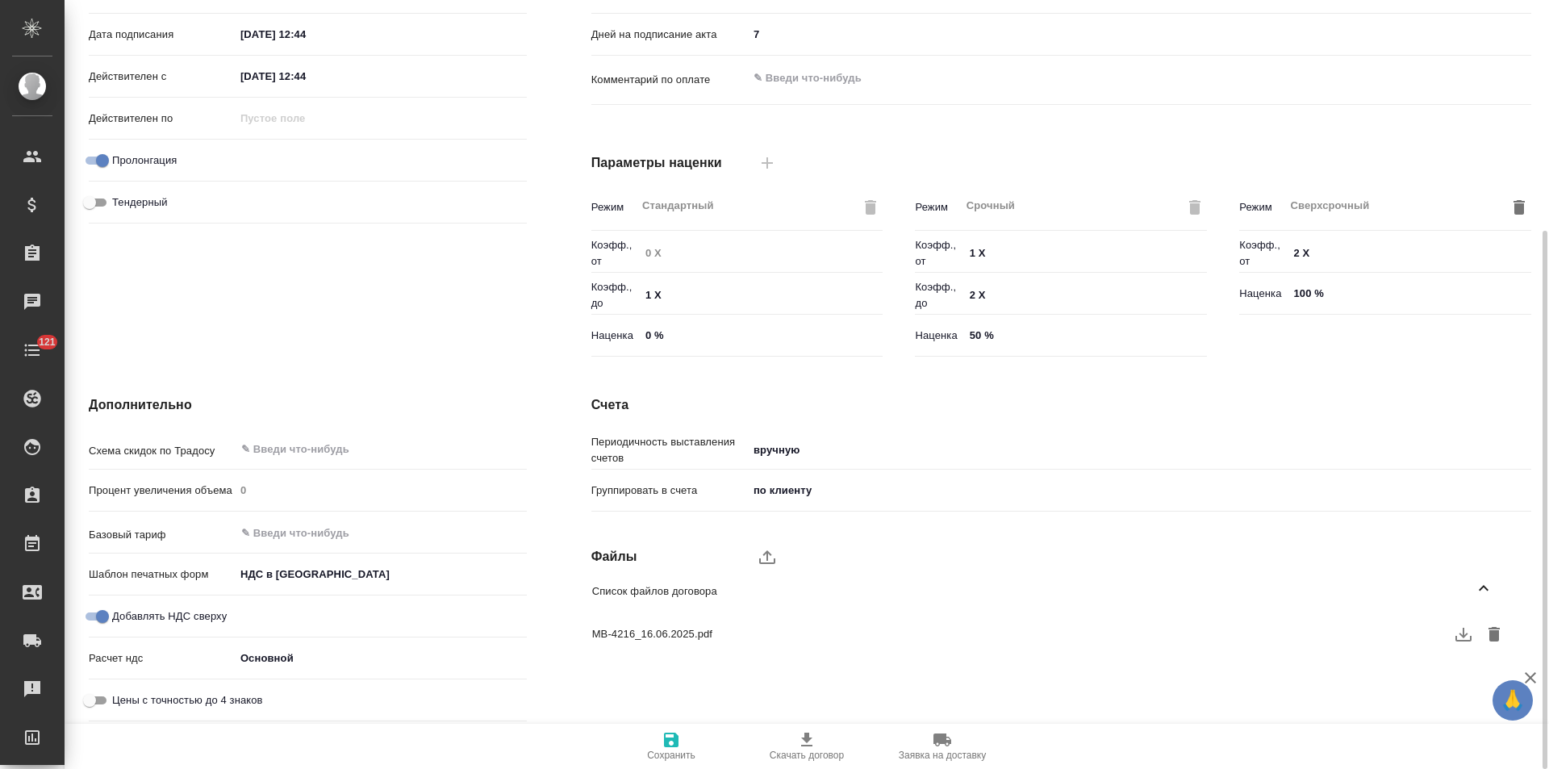
scroll to position [0, 0]
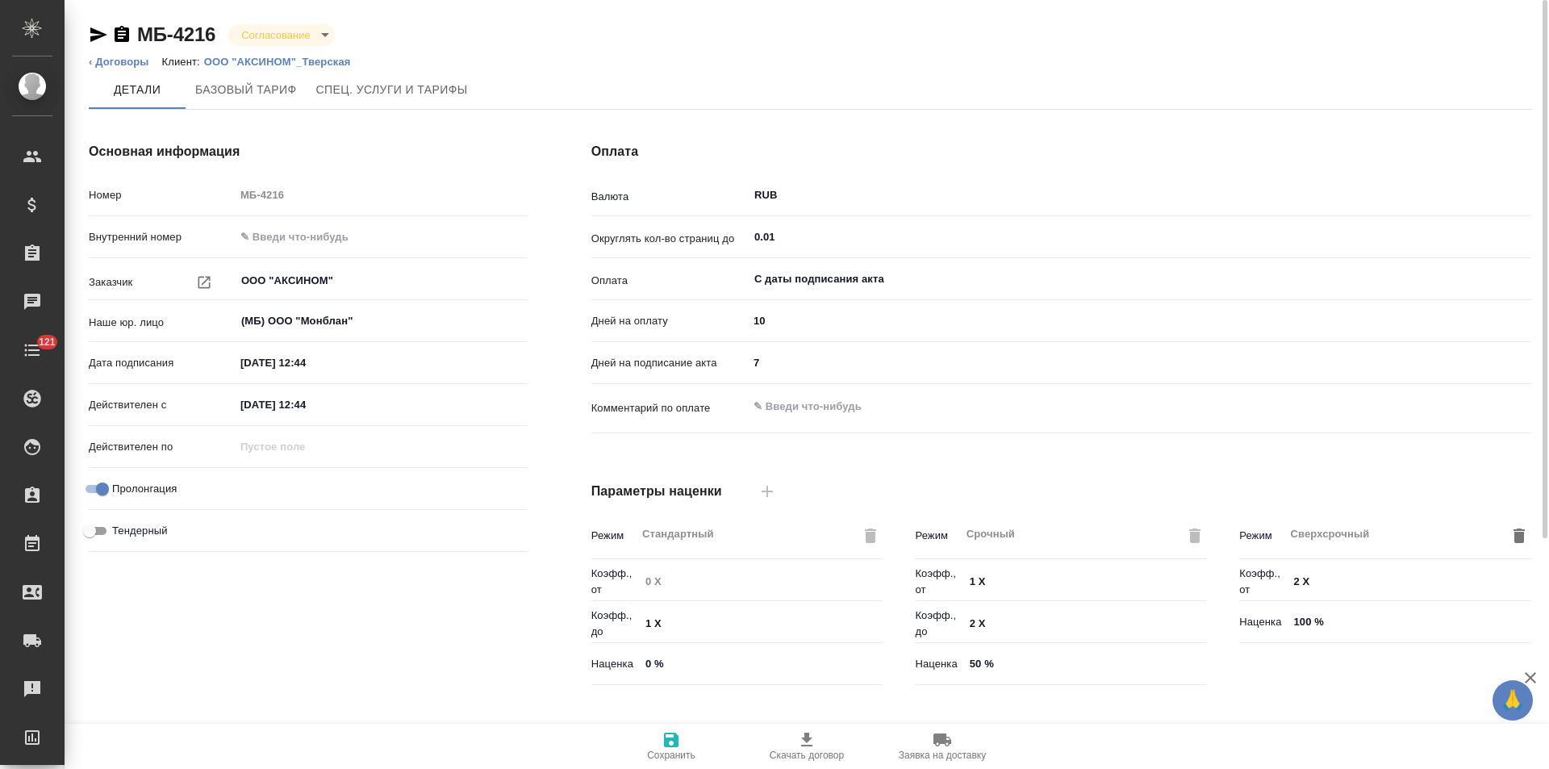
click at [326, 37] on body "🙏 .cls-1 fill:#fff; AWATERA Левченко Юлия Клиенты Спецификации Заказы 0 Чаты 12…" at bounding box center [774, 384] width 1549 height 769
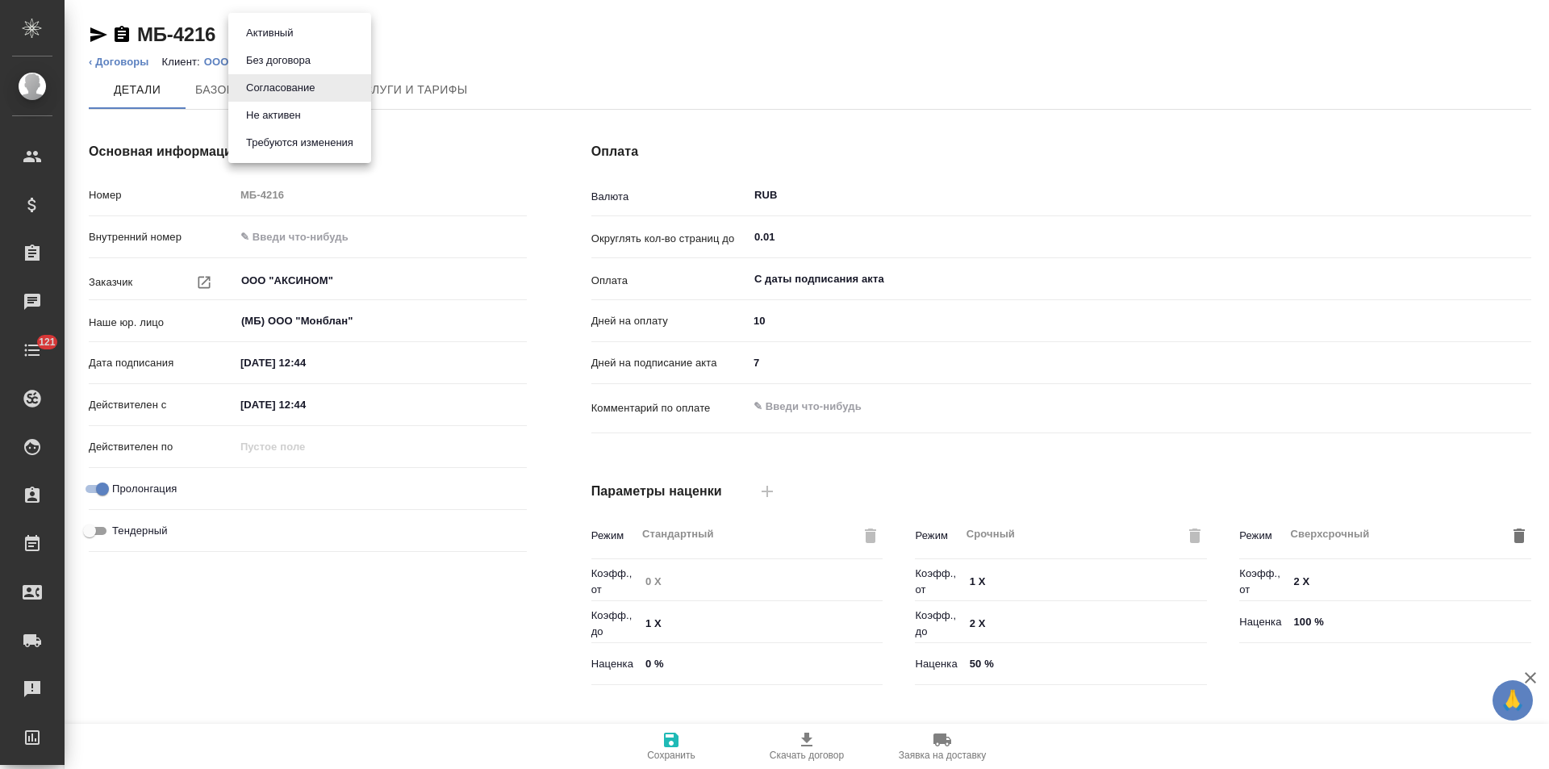
click at [298, 32] on button "Активный" at bounding box center [269, 33] width 56 height 18
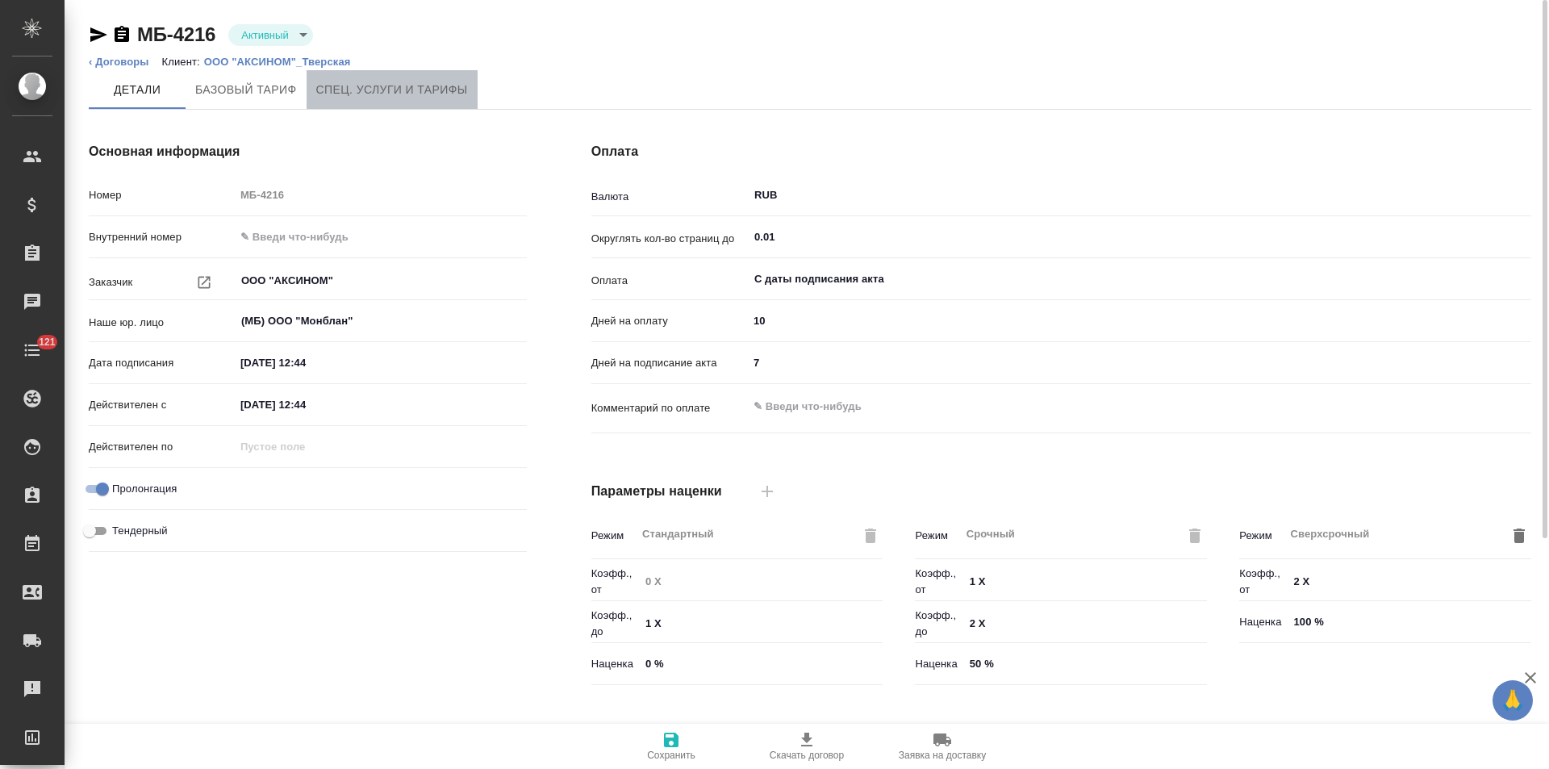
click at [366, 102] on button "Спец. услуги и тарифы" at bounding box center [392, 89] width 171 height 39
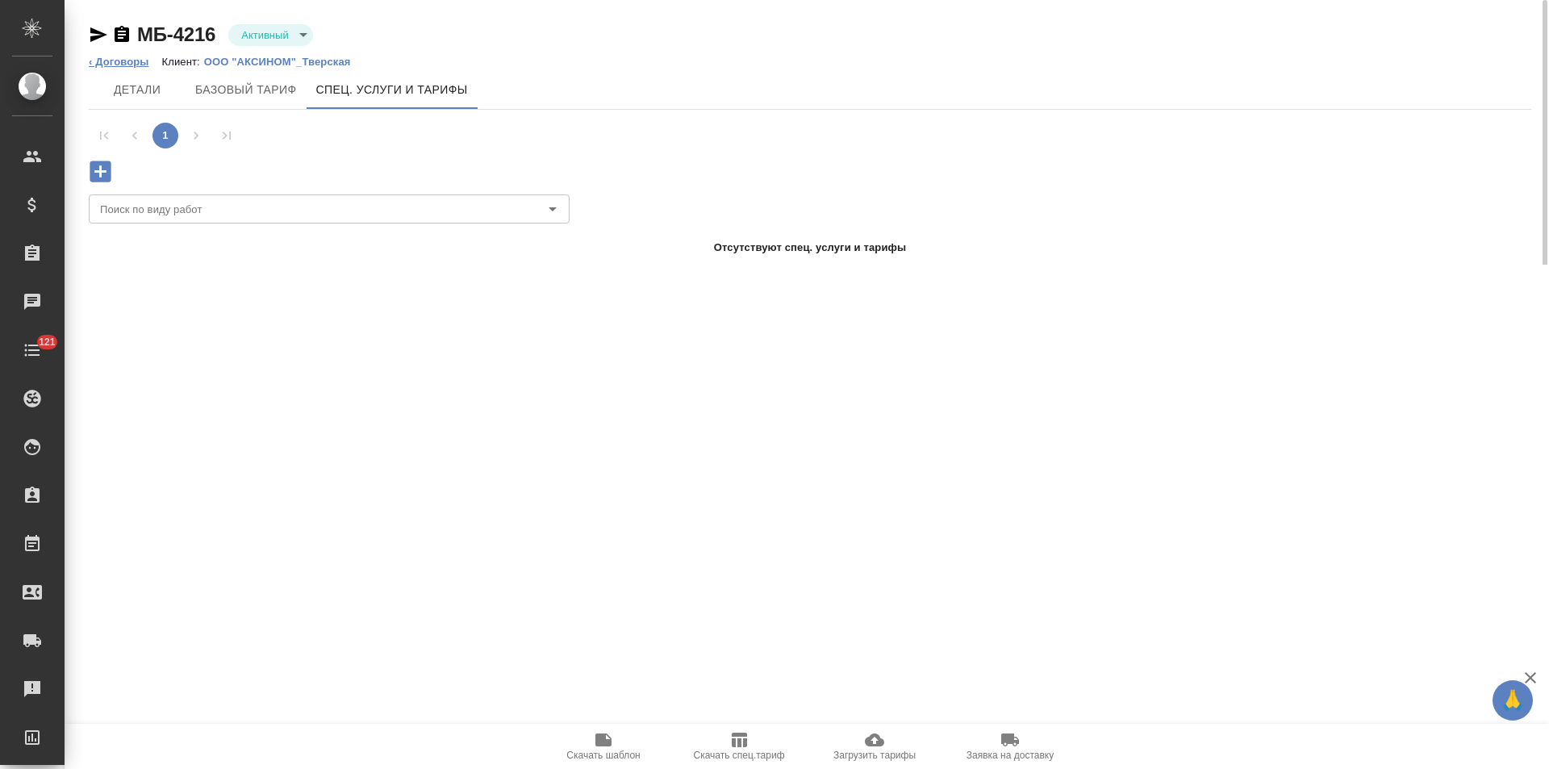
click at [141, 61] on link "‹ Договоры" at bounding box center [119, 62] width 61 height 12
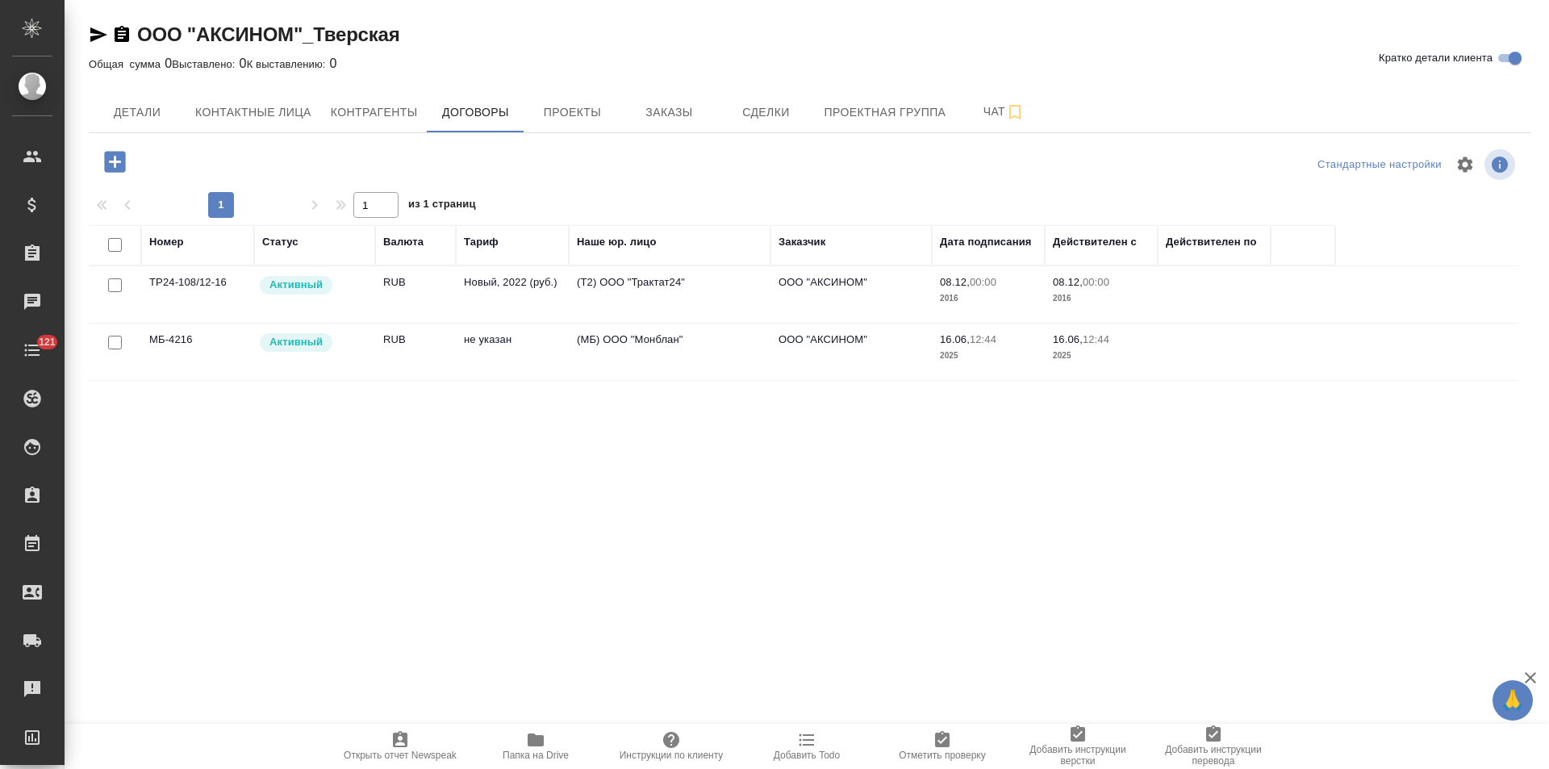
click at [659, 287] on td "(Т2) ООО "Трактат24"" at bounding box center [670, 294] width 202 height 56
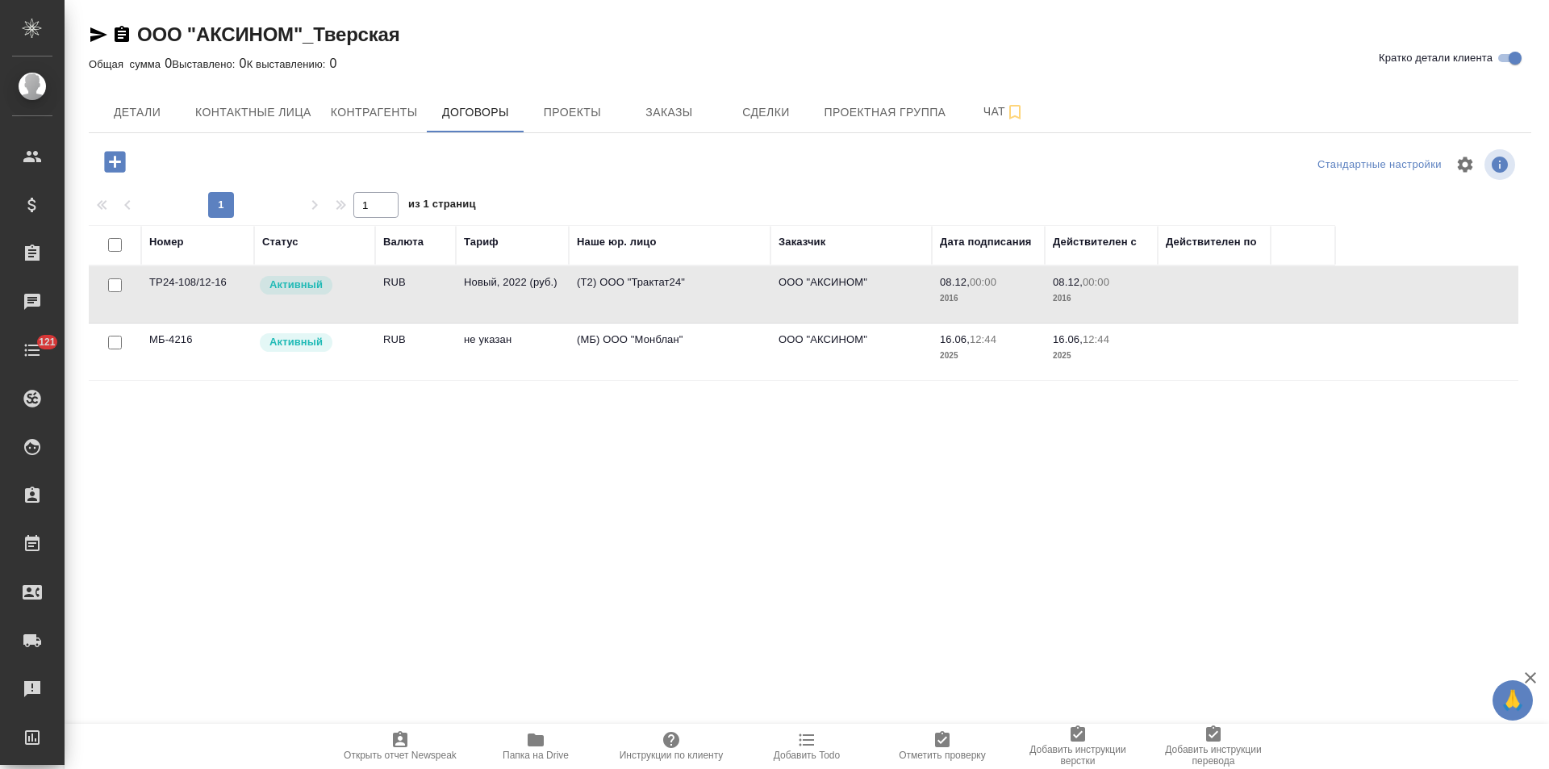
click at [659, 287] on td "(Т2) ООО "Трактат24"" at bounding box center [670, 294] width 202 height 56
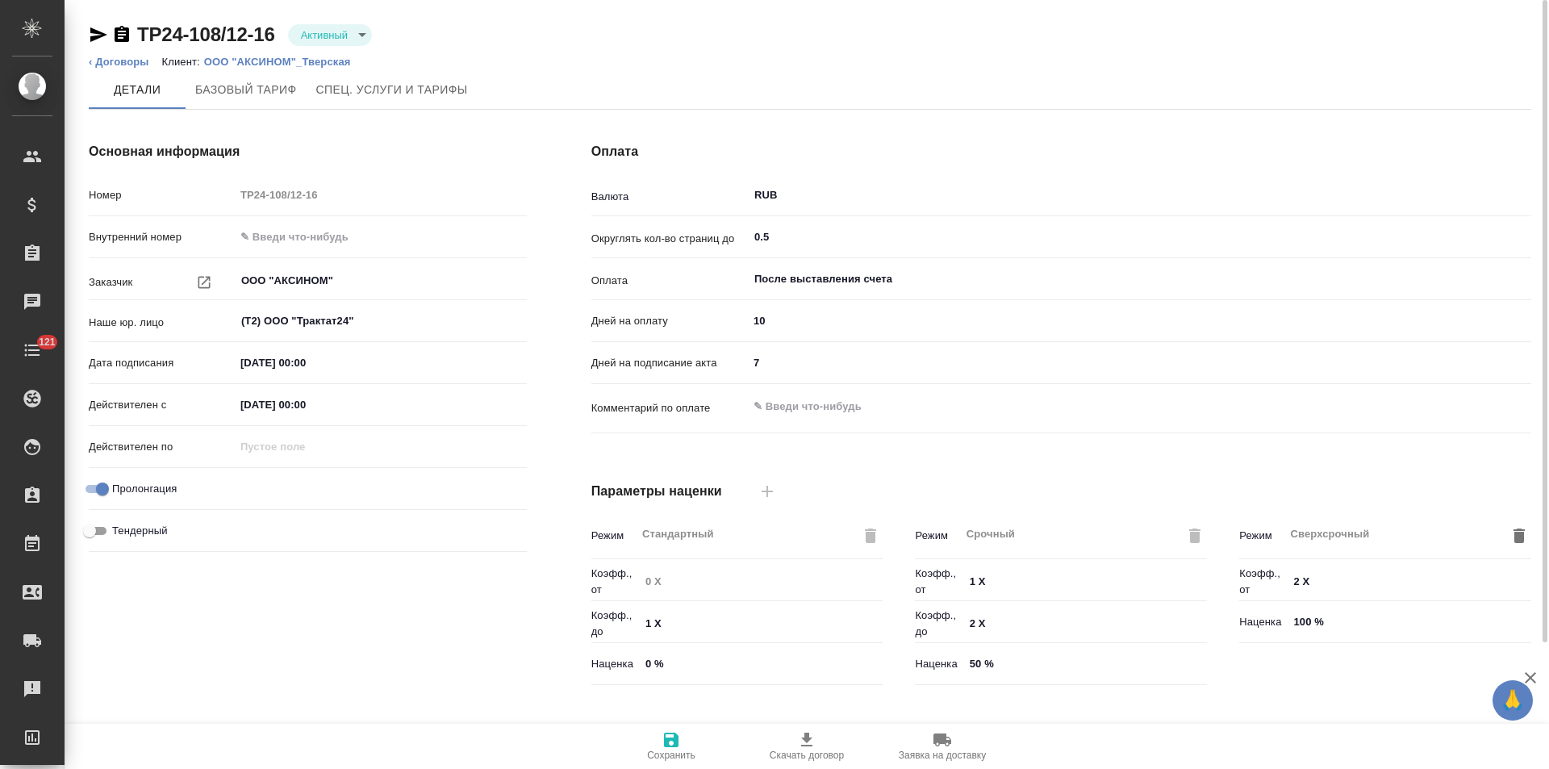
type input "Новый, 2022 (руб.)"
click at [332, 38] on body "🙏 .cls-1 fill:#fff; AWATERA Левченко Юлия Клиенты Спецификации Заказы Чаты 121 …" at bounding box center [774, 384] width 1549 height 769
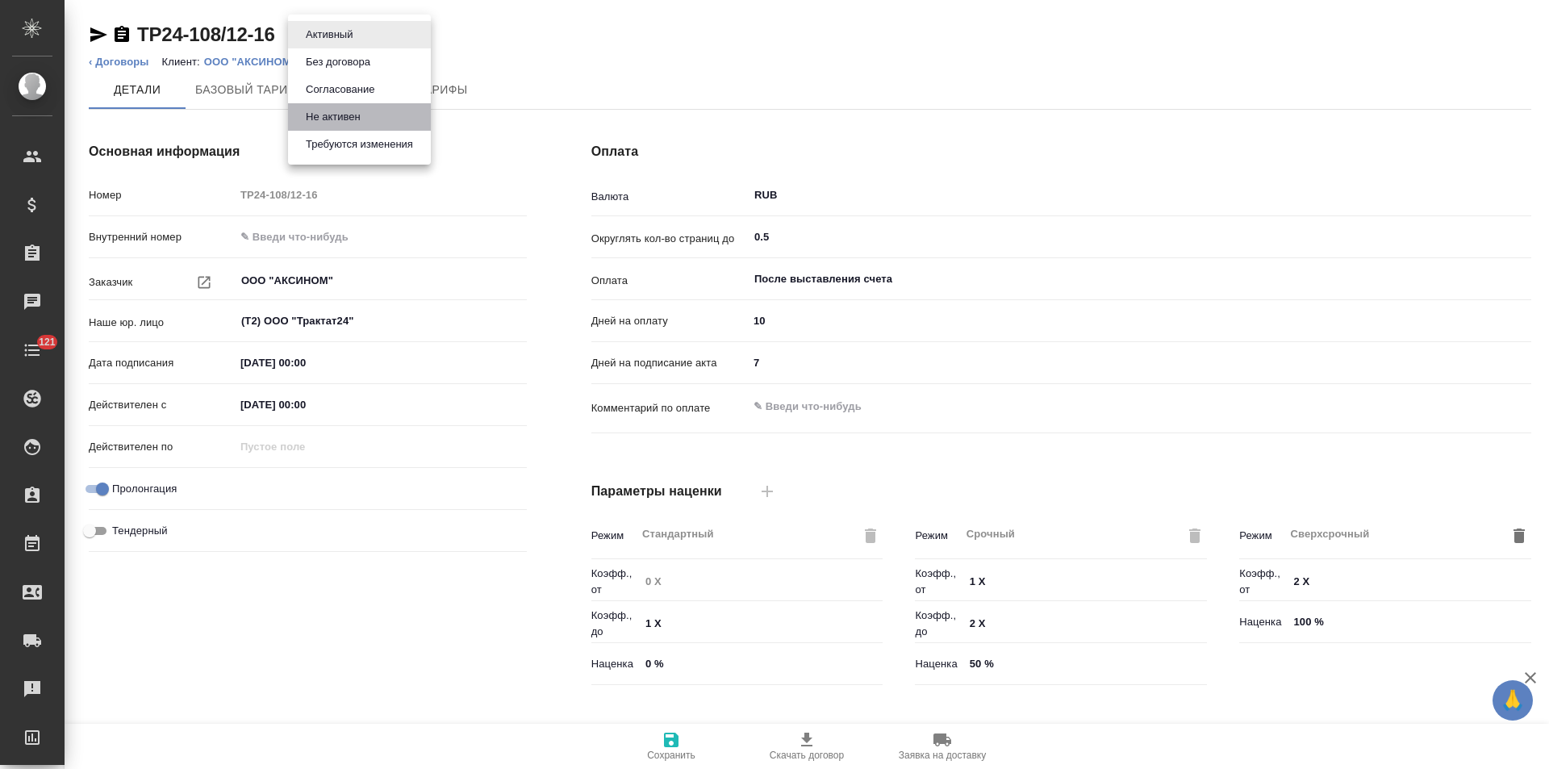
click at [338, 118] on button "Не активен" at bounding box center [333, 117] width 65 height 18
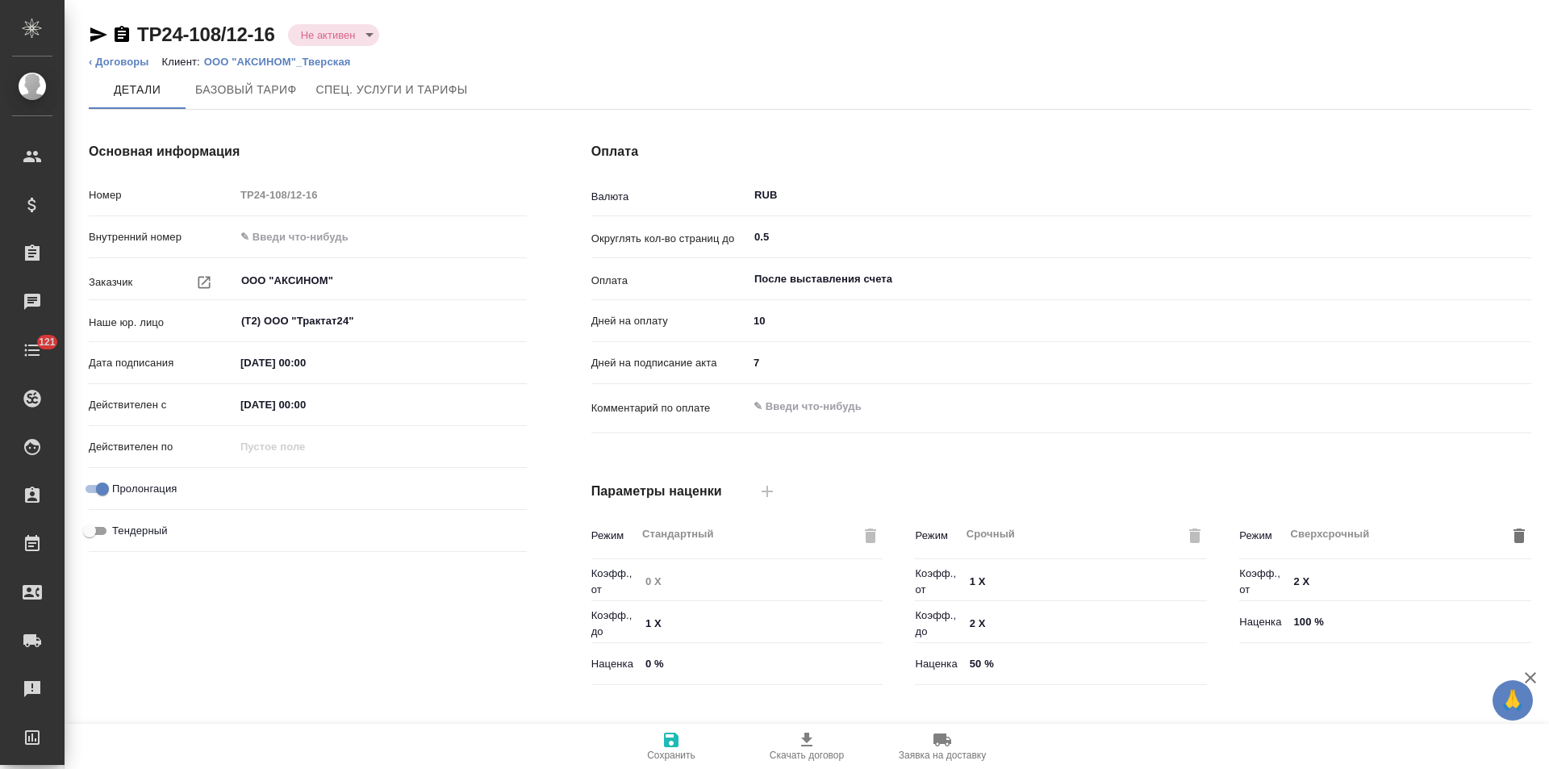
type input "Новый, 2022 (руб.)"
click at [136, 61] on link "‹ Договоры" at bounding box center [119, 62] width 61 height 12
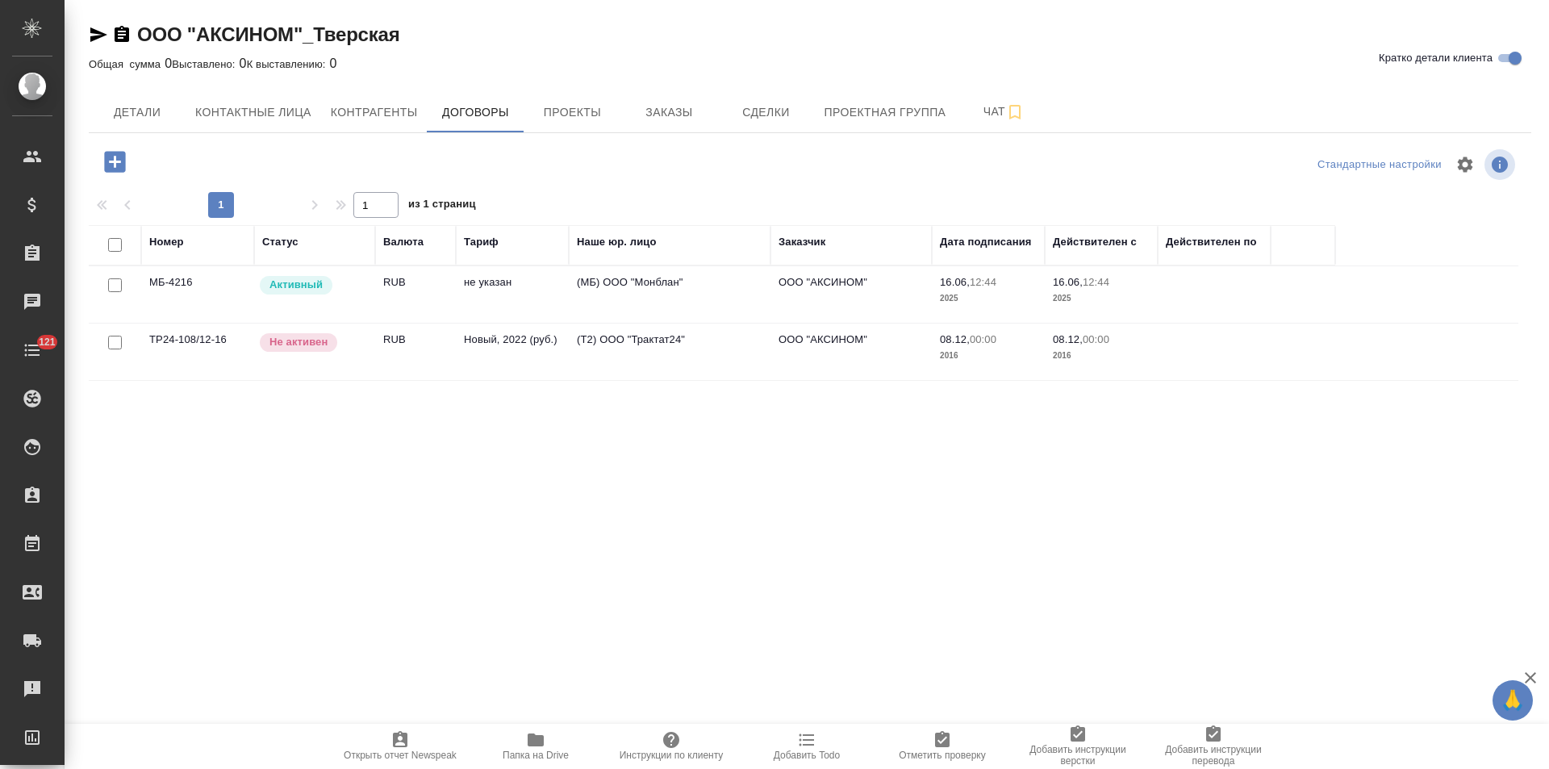
click at [660, 115] on span "Заказы" at bounding box center [668, 112] width 77 height 20
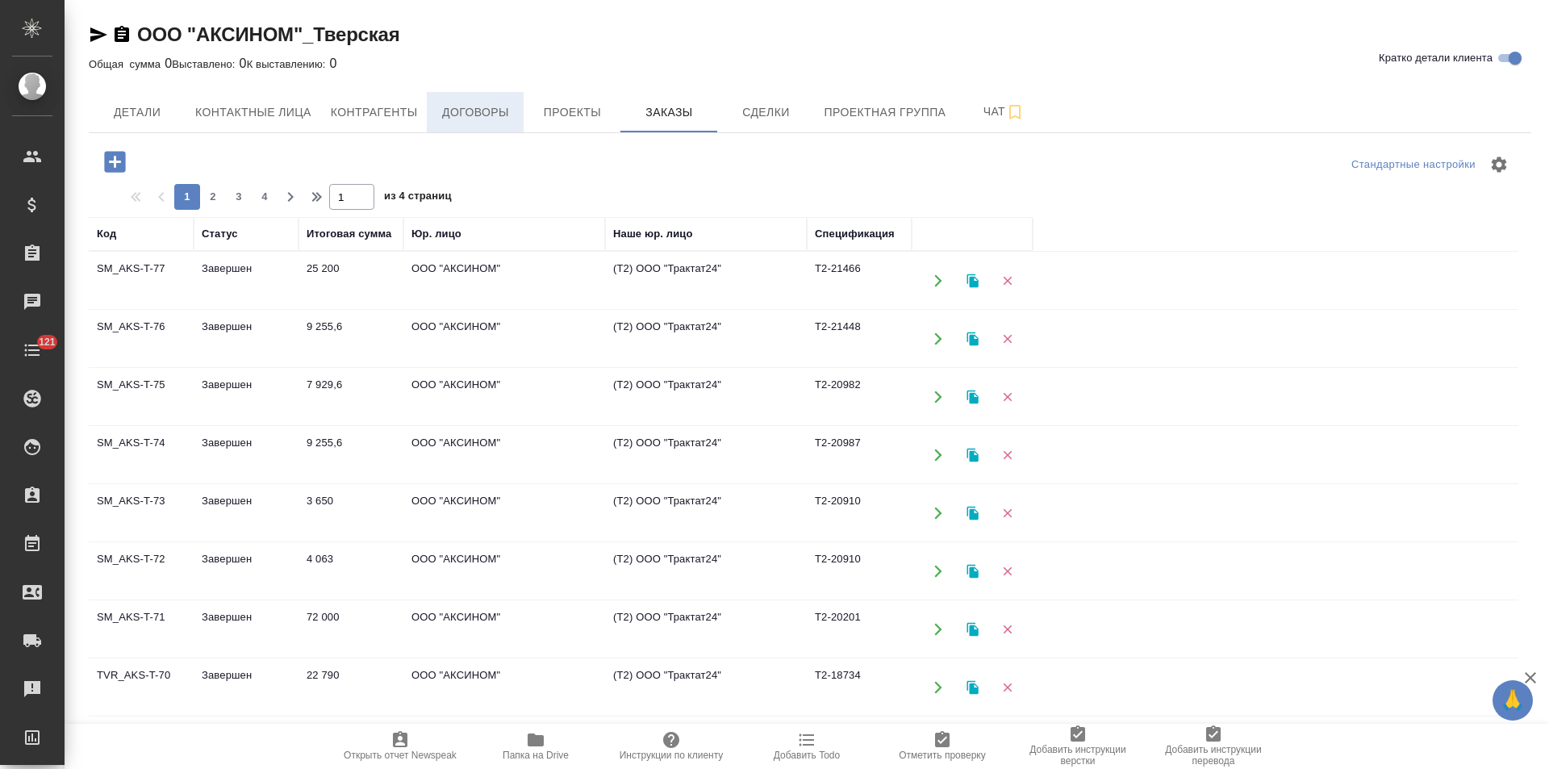
click at [499, 102] on span "Договоры" at bounding box center [474, 112] width 77 height 20
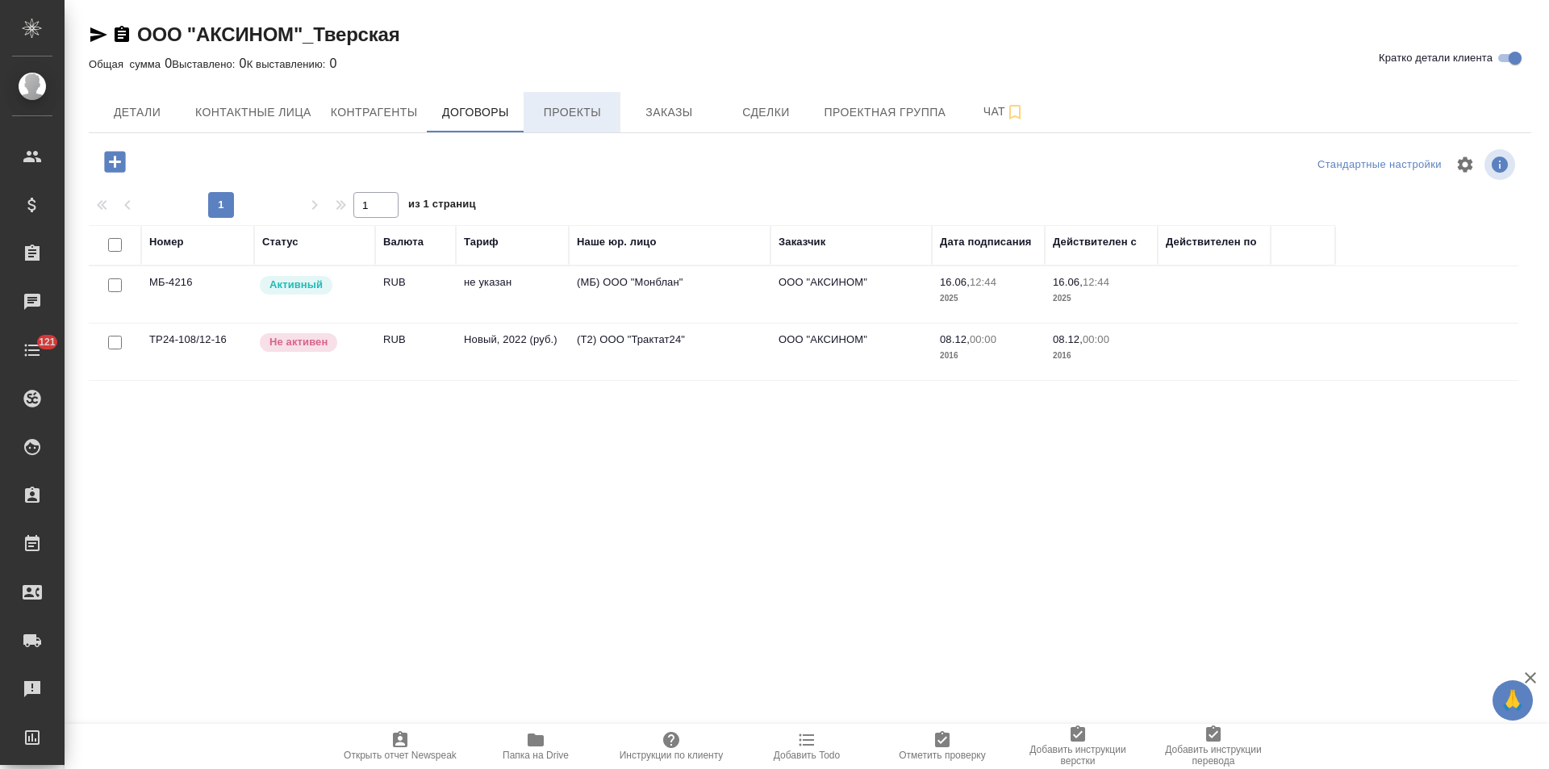
click at [575, 103] on span "Проекты" at bounding box center [571, 112] width 77 height 20
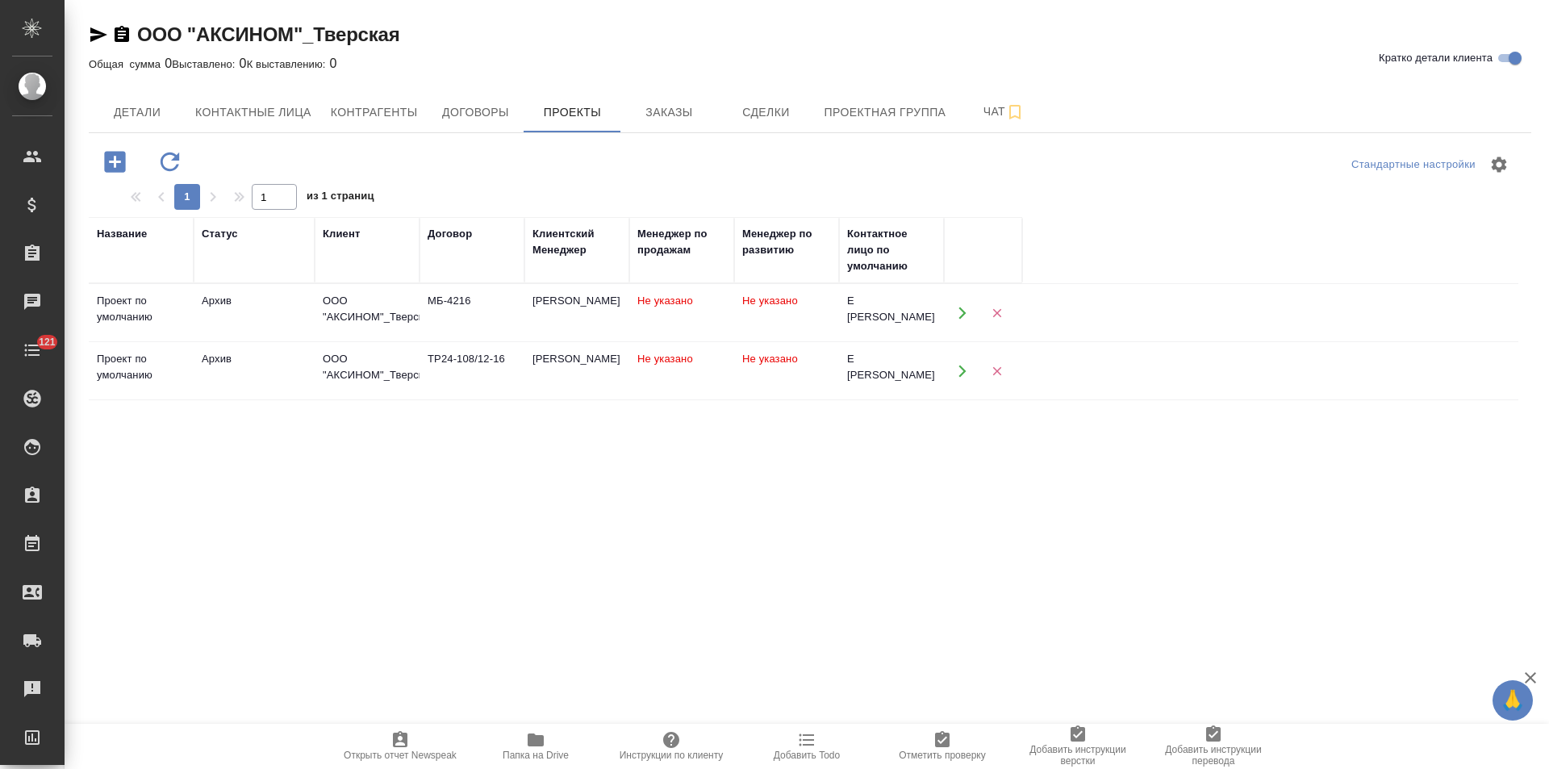
click at [475, 313] on td "МБ-4216" at bounding box center [471, 313] width 105 height 56
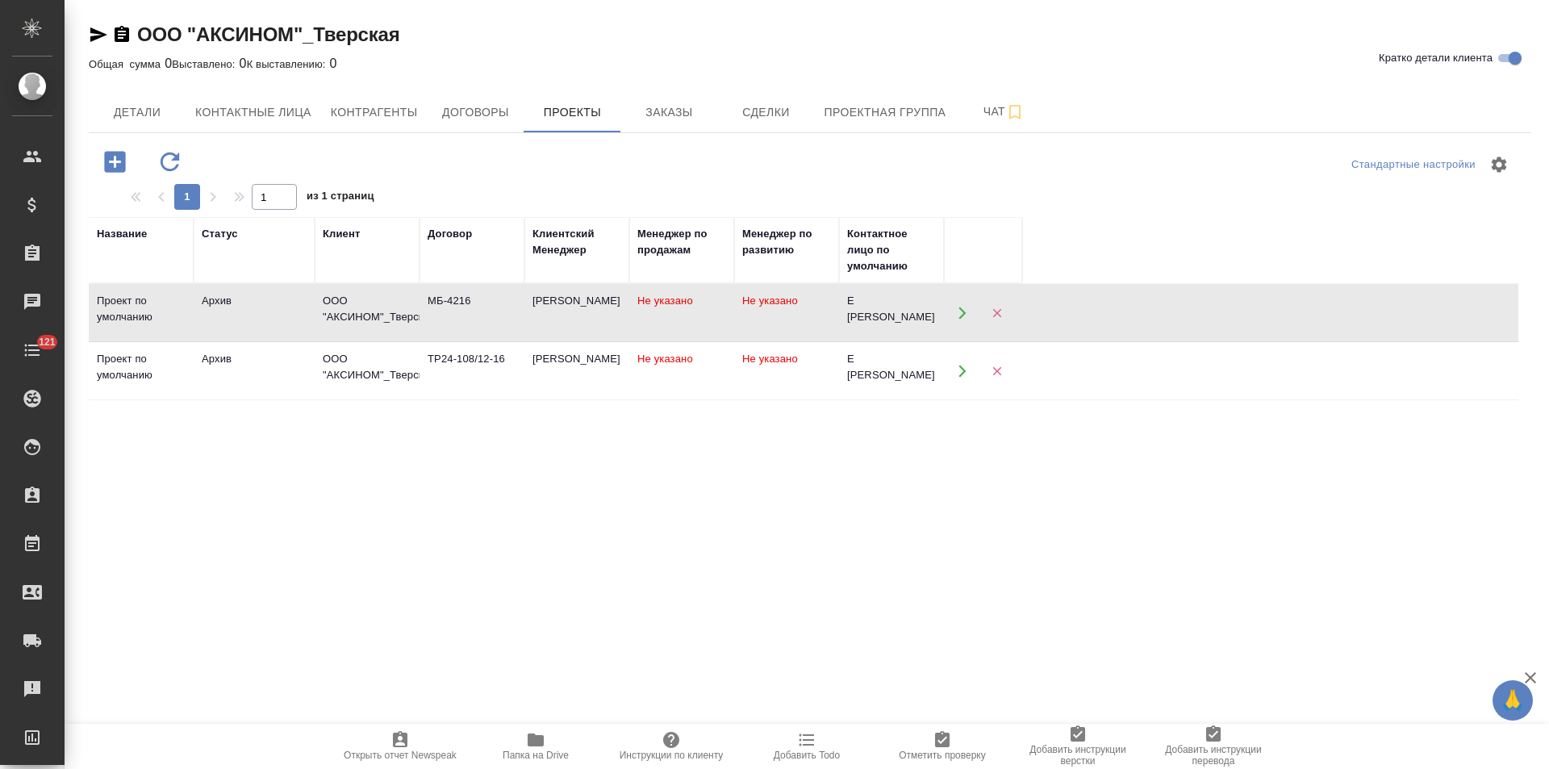
click at [475, 313] on td "МБ-4216" at bounding box center [471, 313] width 105 height 56
click at [499, 355] on div "ТР24-108/12-16" at bounding box center [472, 359] width 89 height 16
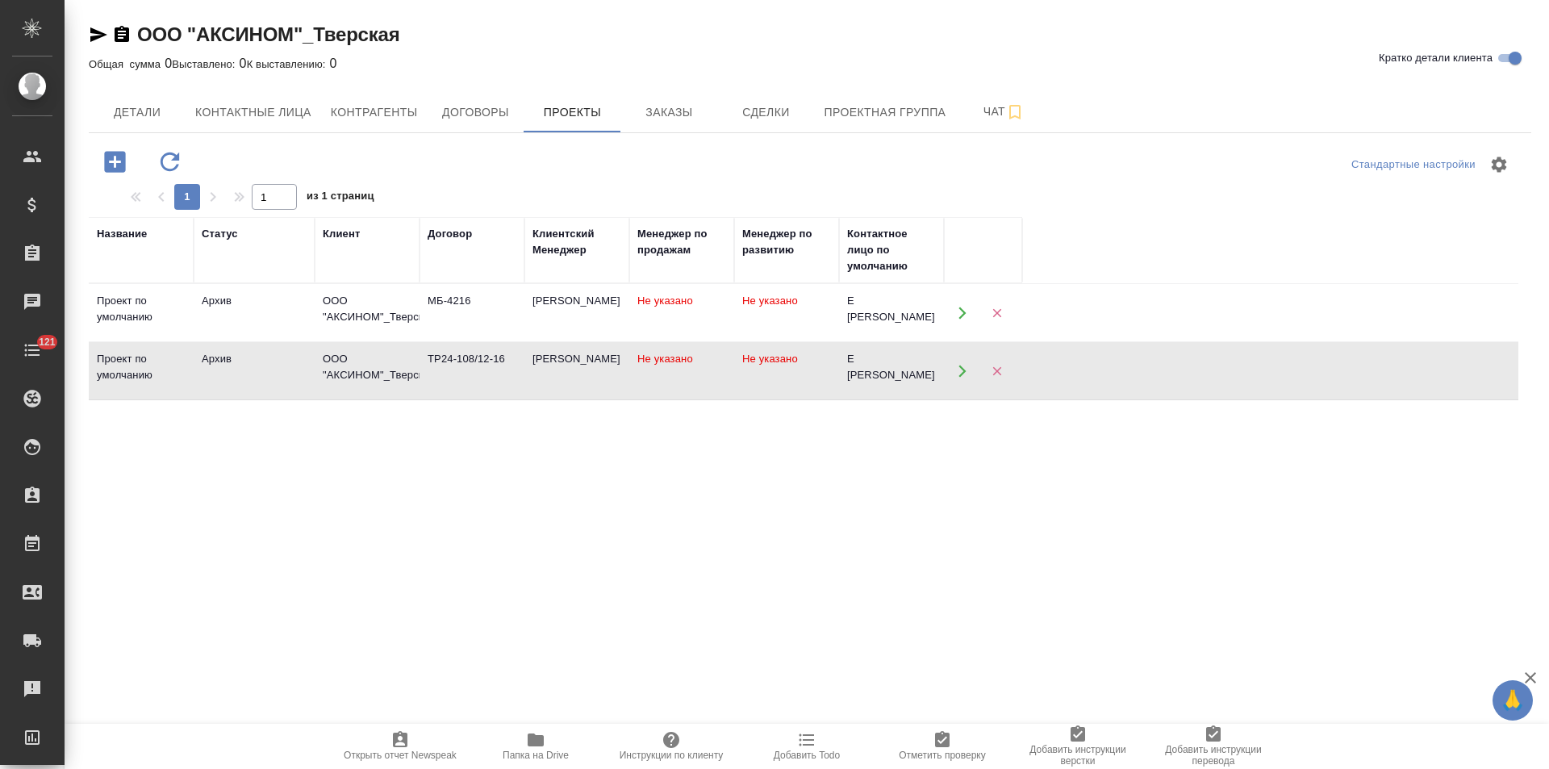
click at [163, 149] on icon "button" at bounding box center [170, 162] width 28 height 28
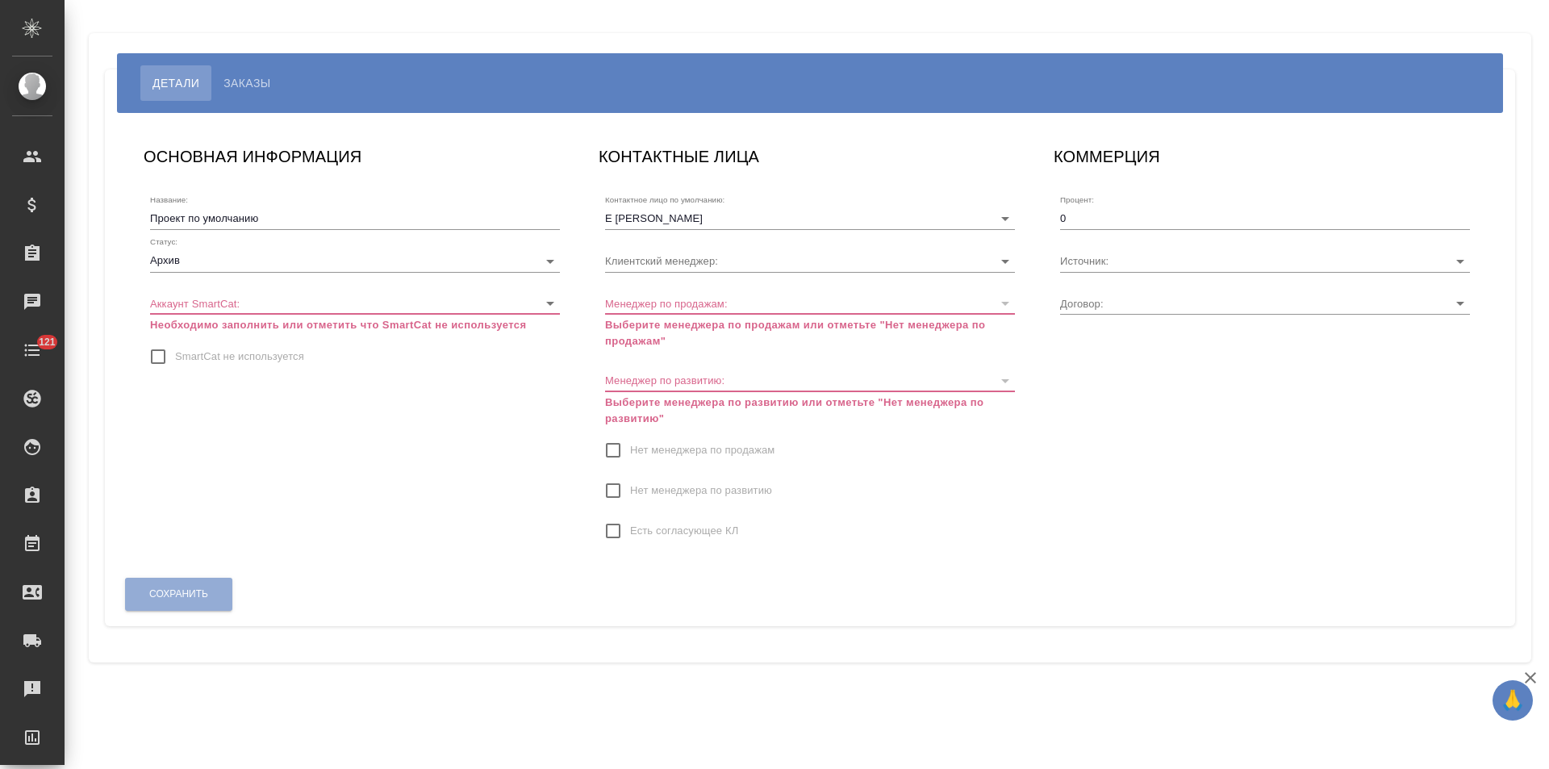
type input "МБ-4216"
type input "[PERSON_NAME]"
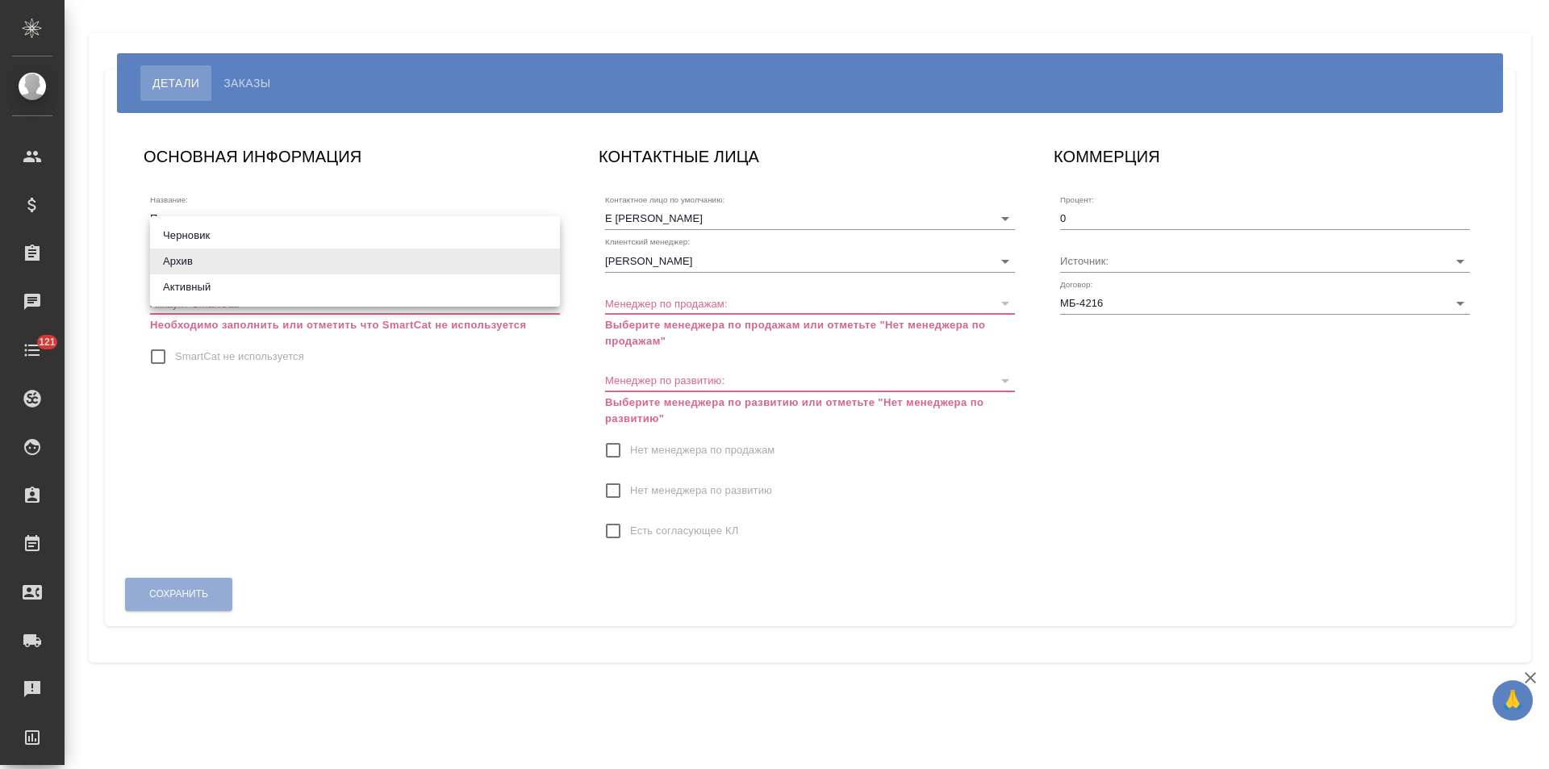
click at [228, 249] on body "🙏 .cls-1 fill:#fff; AWATERA [PERSON_NAME] Спецификации Заказы Чаты 121 Todo Про…" at bounding box center [774, 384] width 1549 height 769
click at [227, 289] on li "Активный" at bounding box center [355, 287] width 410 height 26
type input "active"
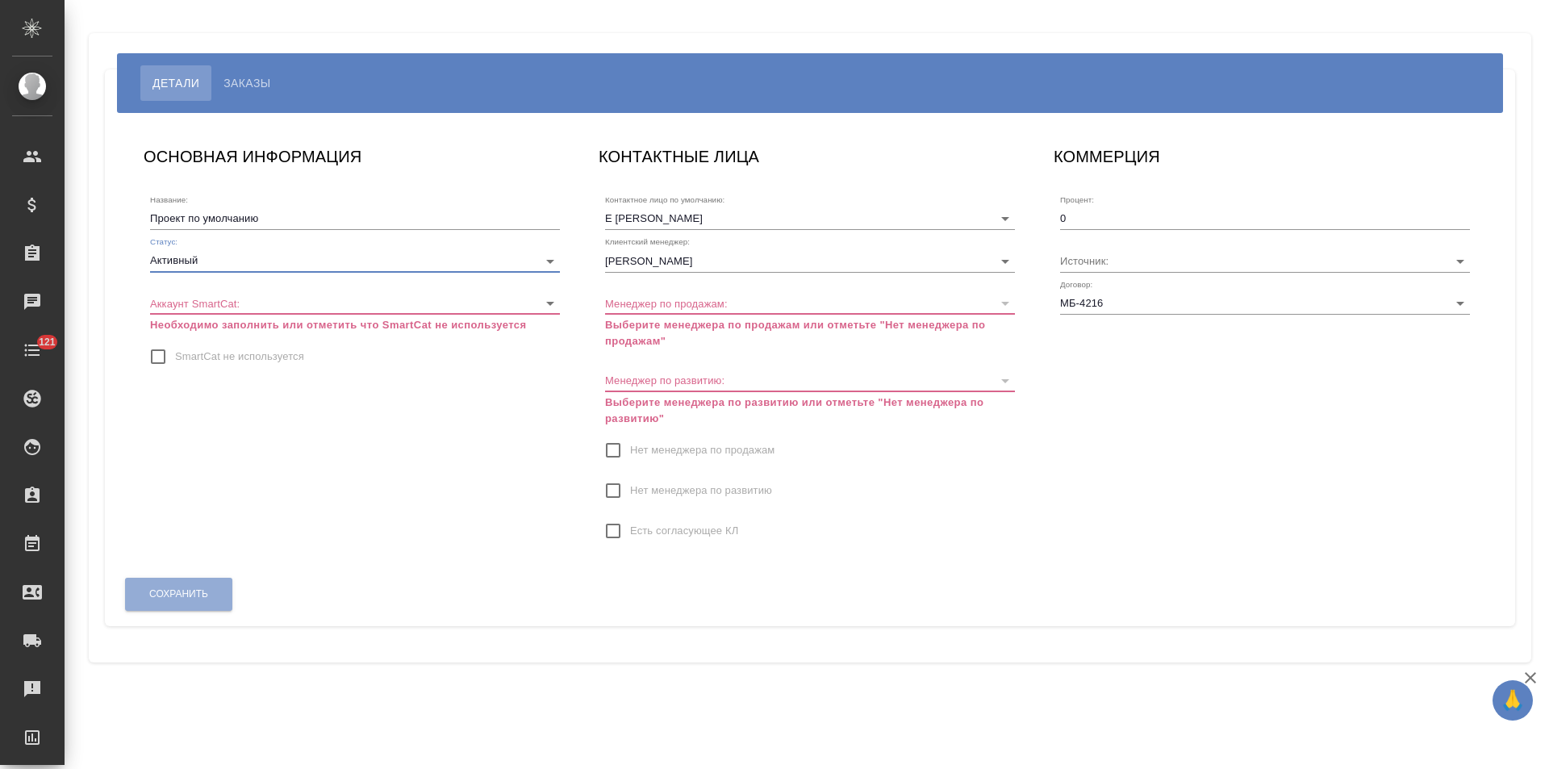
click at [159, 357] on input "SmartCat не используется" at bounding box center [158, 357] width 34 height 34
checkbox input "true"
click at [611, 451] on input "Нет менеджера по продажам" at bounding box center [613, 450] width 34 height 34
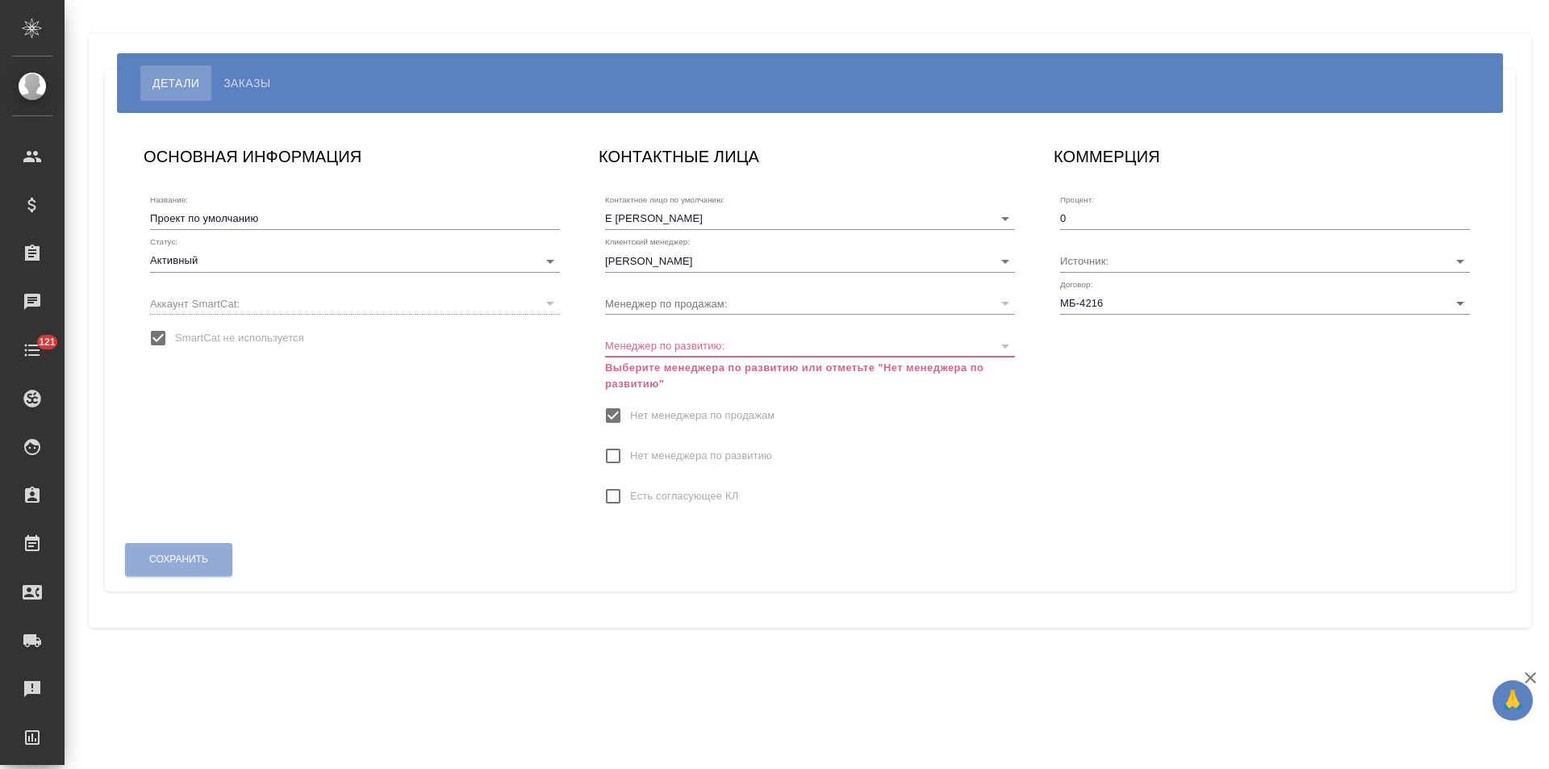
click at [614, 459] on input "Нет менеджера по развитию" at bounding box center [613, 456] width 34 height 34
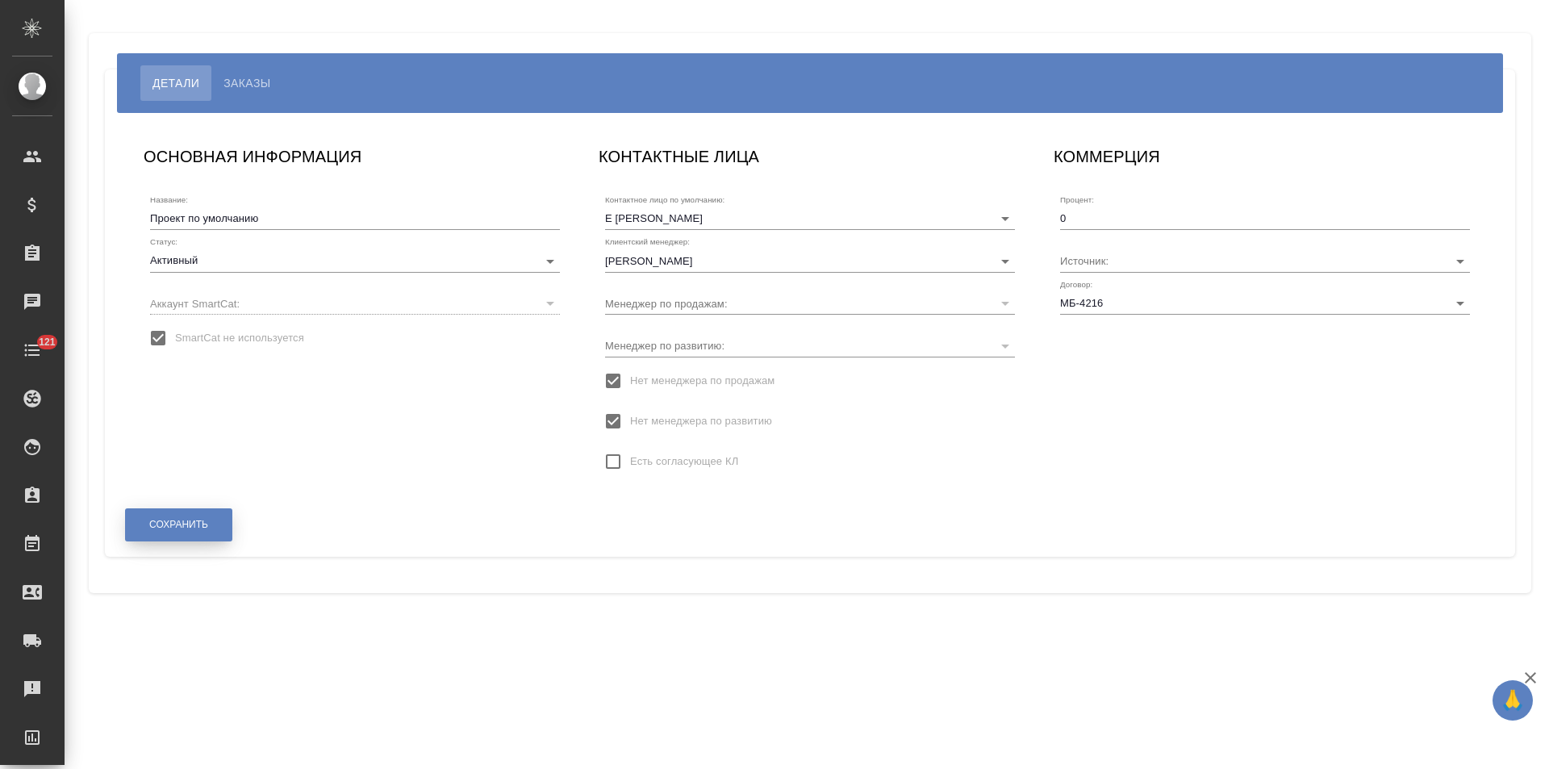
click at [202, 524] on span "Сохранить" at bounding box center [178, 525] width 59 height 14
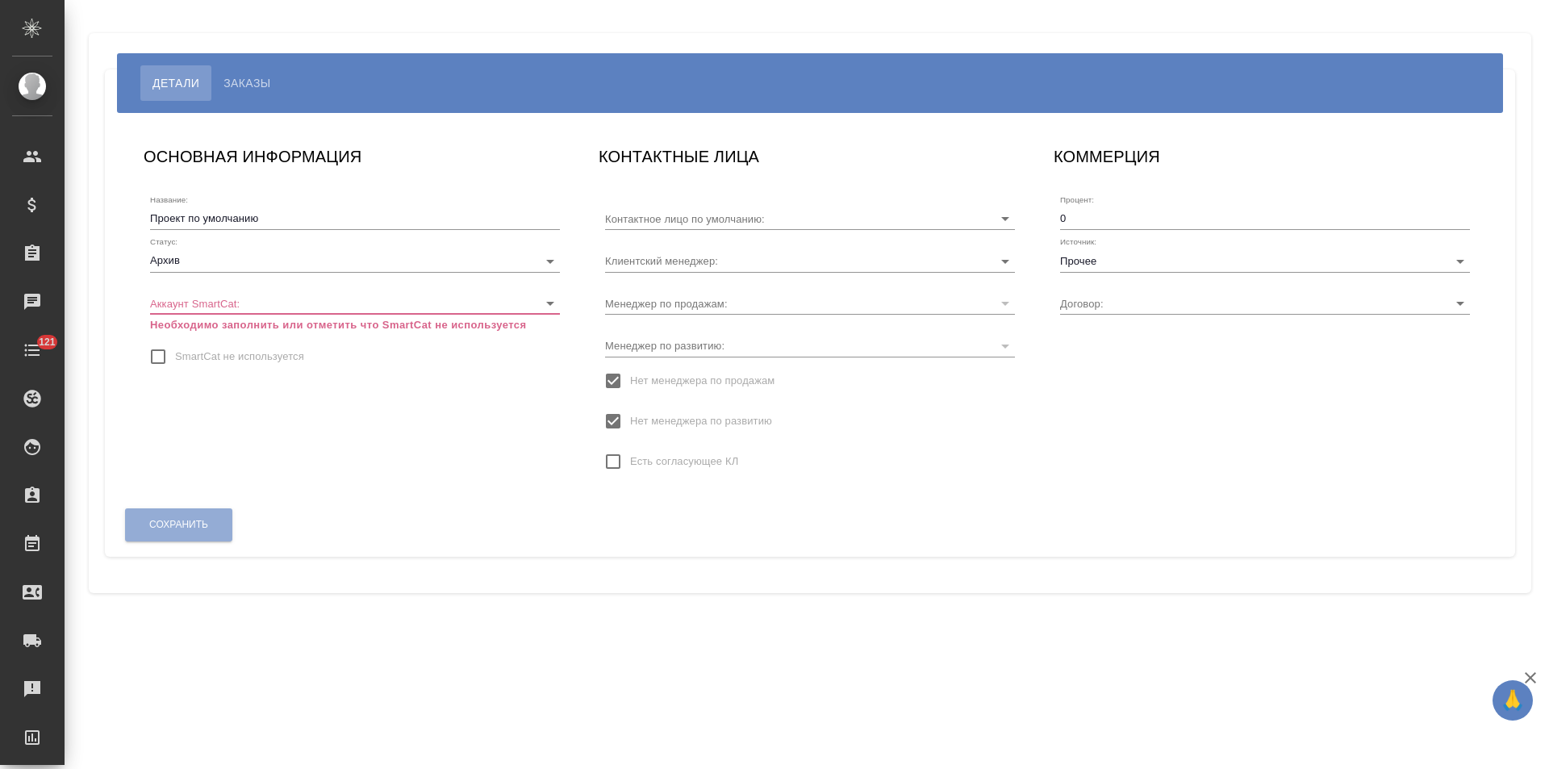
type input "Е [PERSON_NAME]"
type input "ТР24-108/12-16"
type input "[PERSON_NAME]"
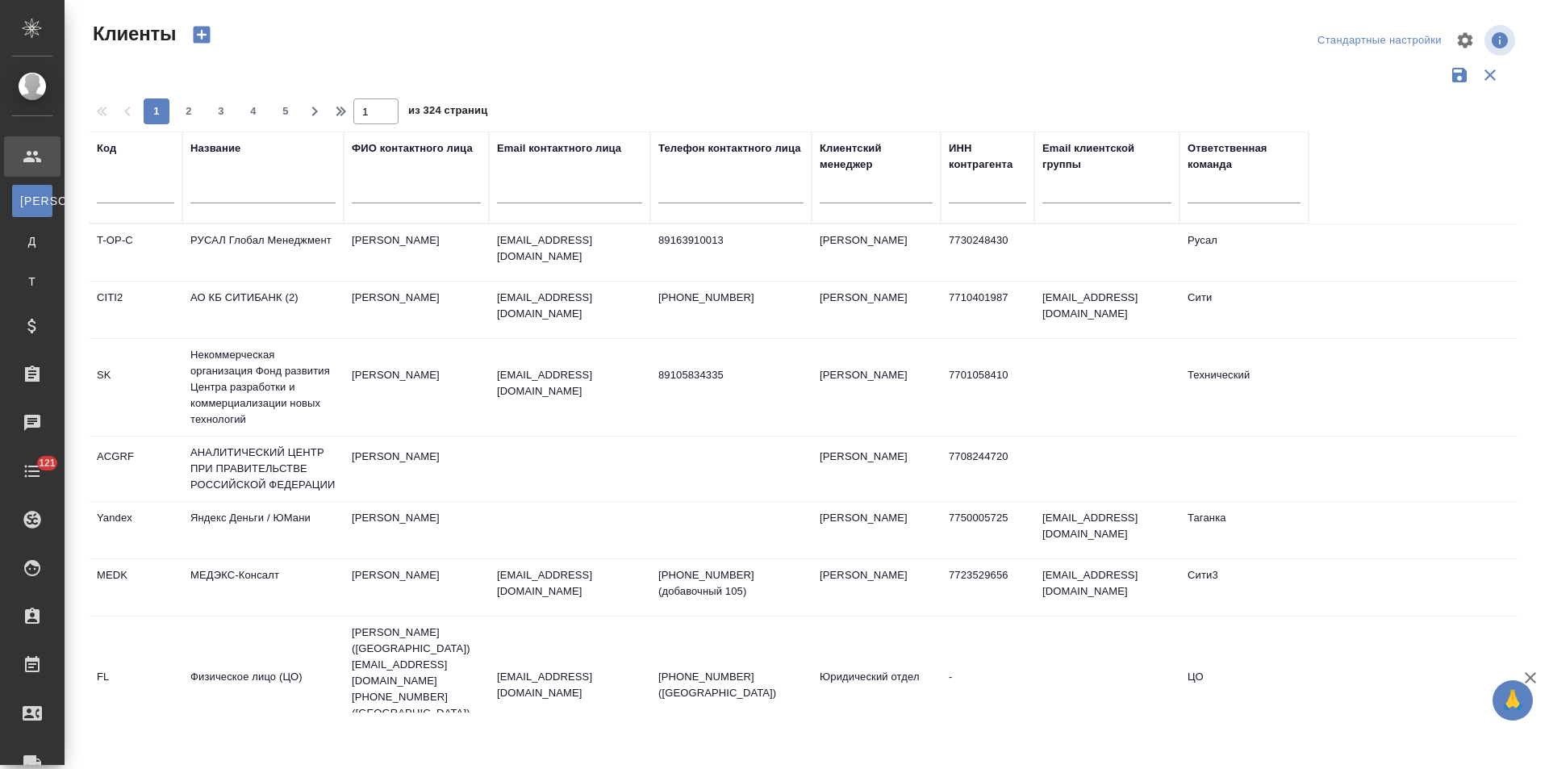
select select "RU"
click at [241, 189] on input "text" at bounding box center [262, 193] width 145 height 20
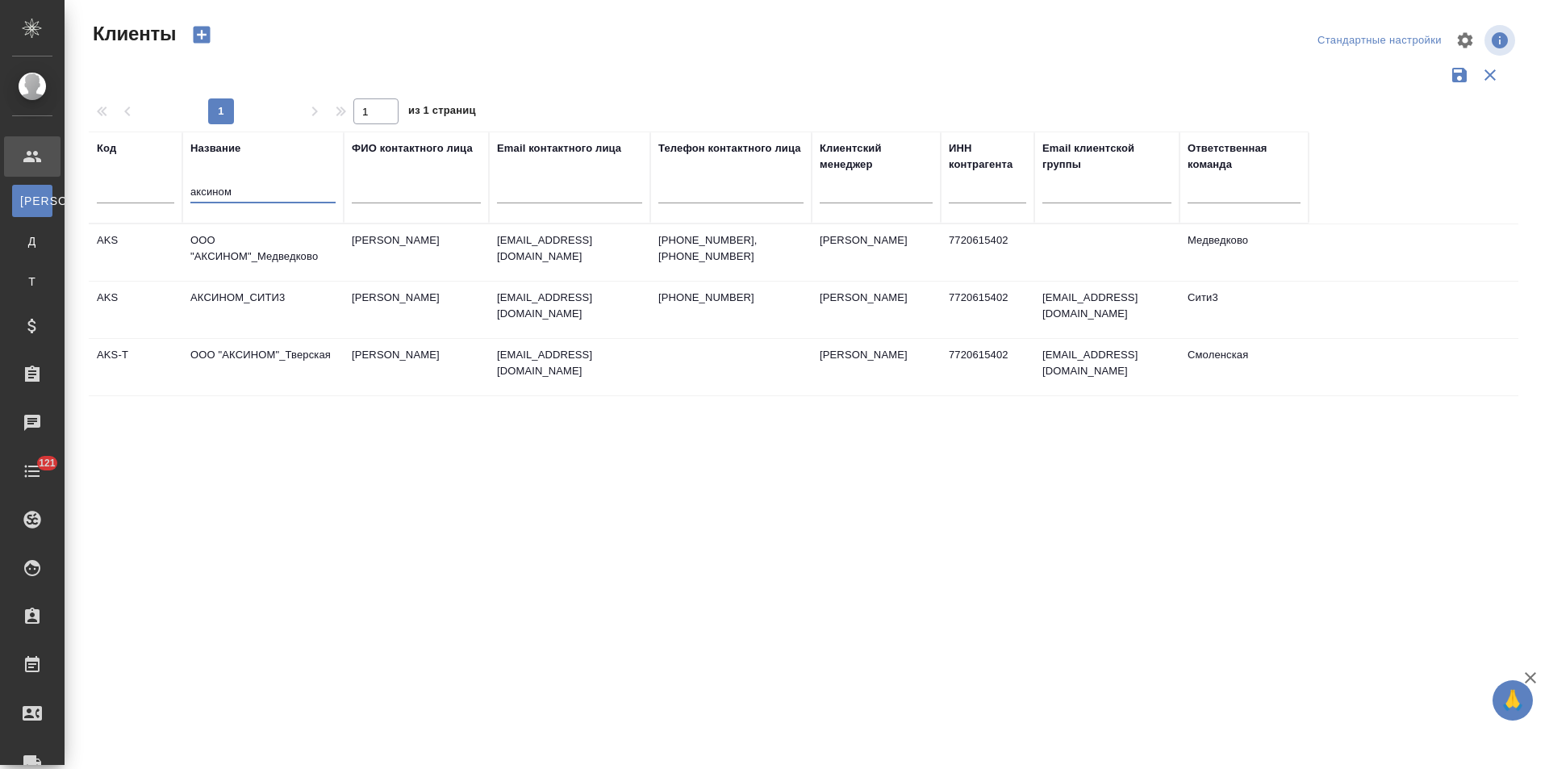
click at [286, 366] on td "ООО "АКСИНОМ"_Тверская" at bounding box center [262, 367] width 161 height 56
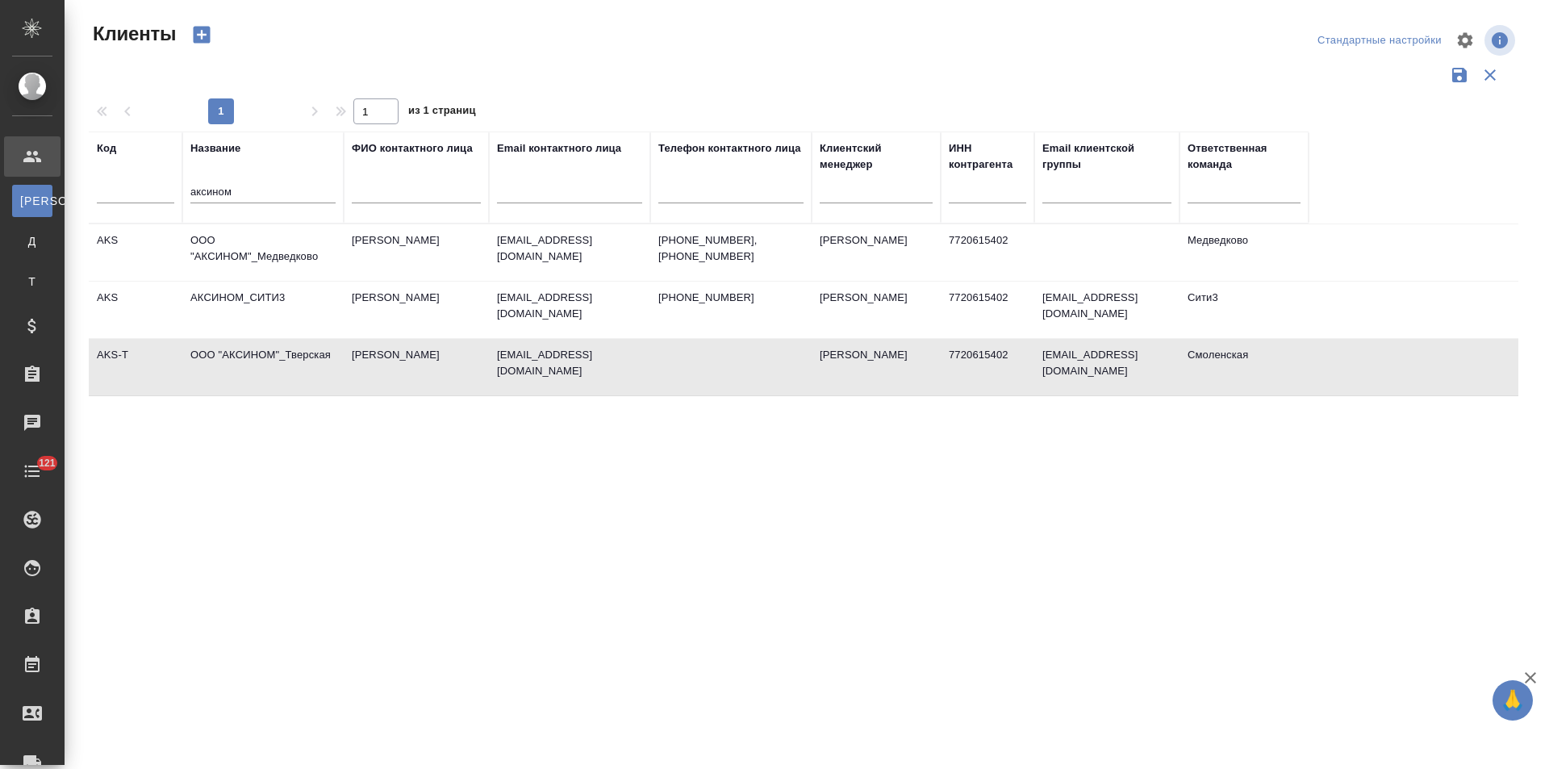
click at [286, 366] on td "ООО "АКСИНОМ"_Тверская" at bounding box center [262, 367] width 161 height 56
drag, startPoint x: 247, startPoint y: 191, endPoint x: 157, endPoint y: 192, distance: 89.5
click at [157, 192] on tr "Код Название аксином ФИО контактного лица Email контактного лица Телефон контак…" at bounding box center [699, 177] width 1220 height 92
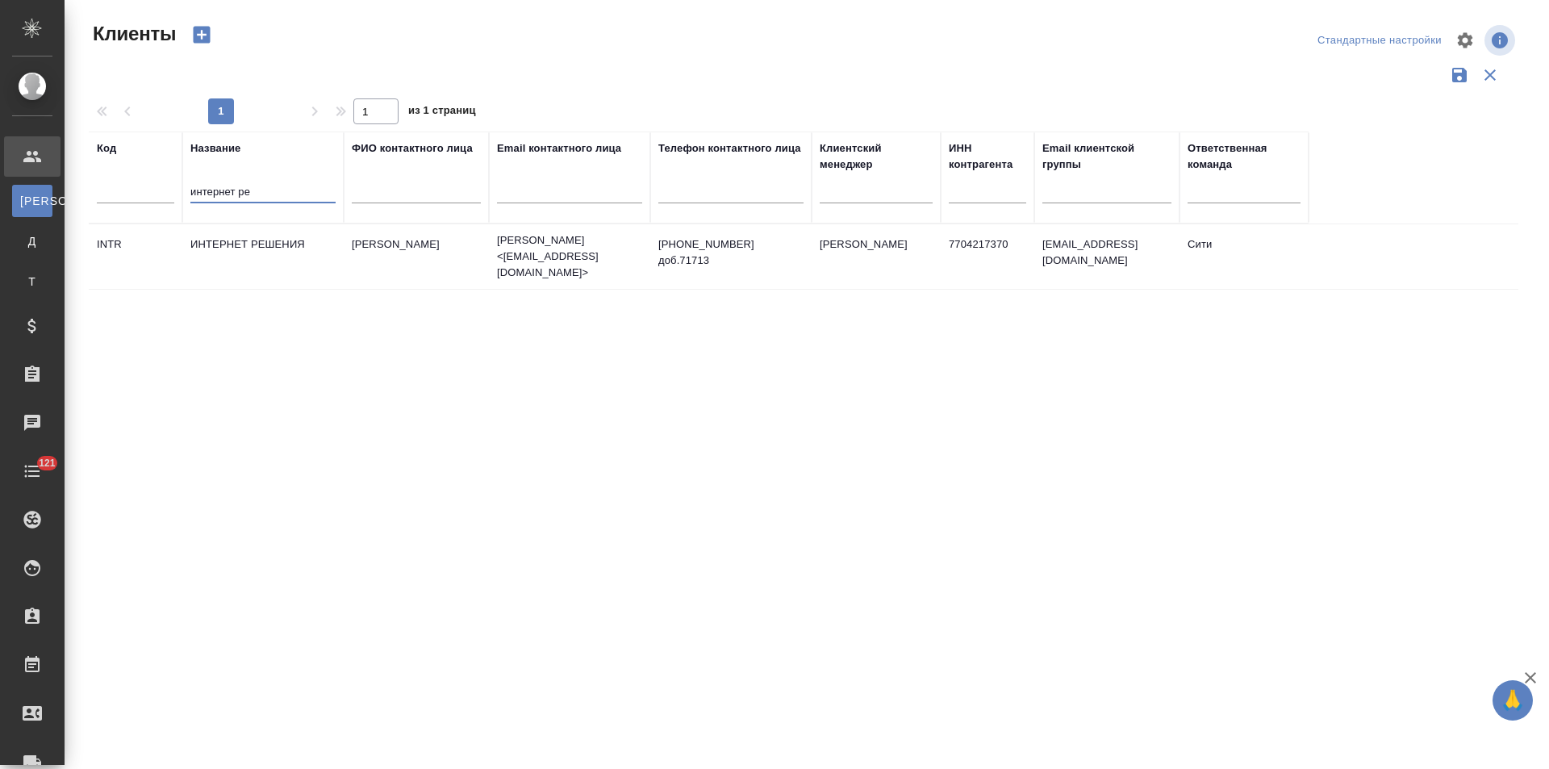
type input "интернет ре"
click at [269, 261] on td "ИНТЕРНЕТ РЕШЕНИЯ" at bounding box center [262, 256] width 161 height 56
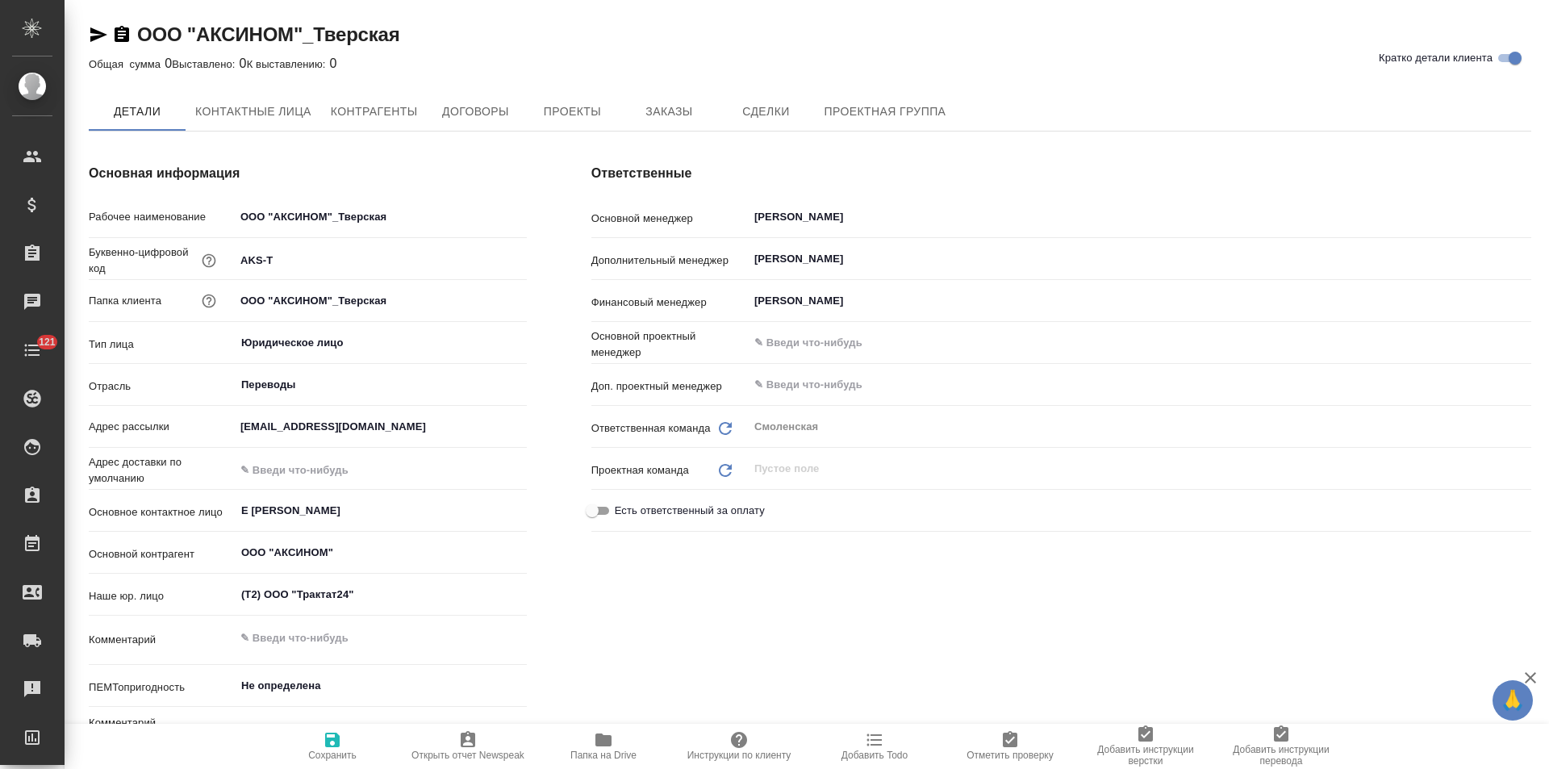
type textarea "x"
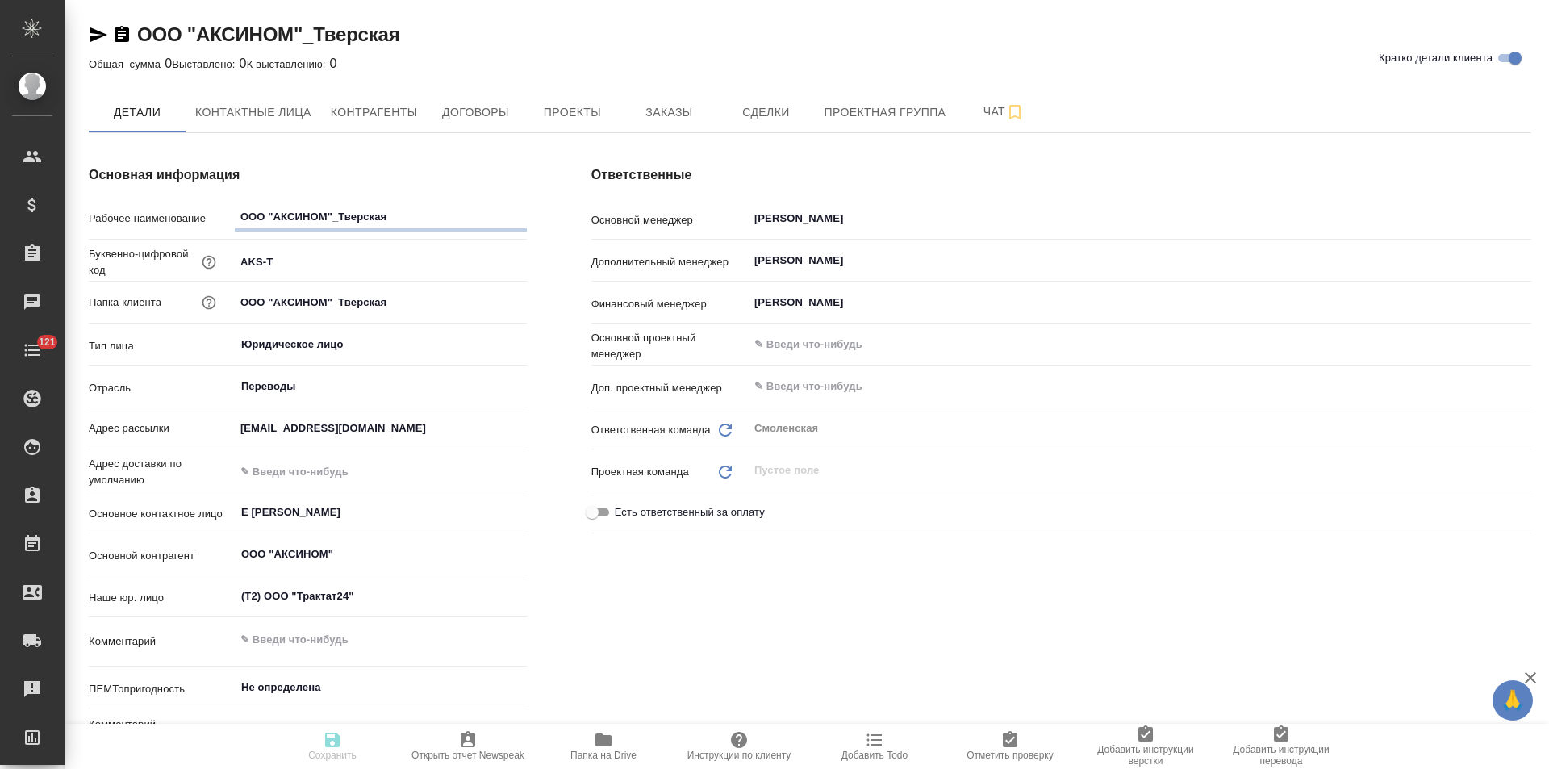
type textarea "x"
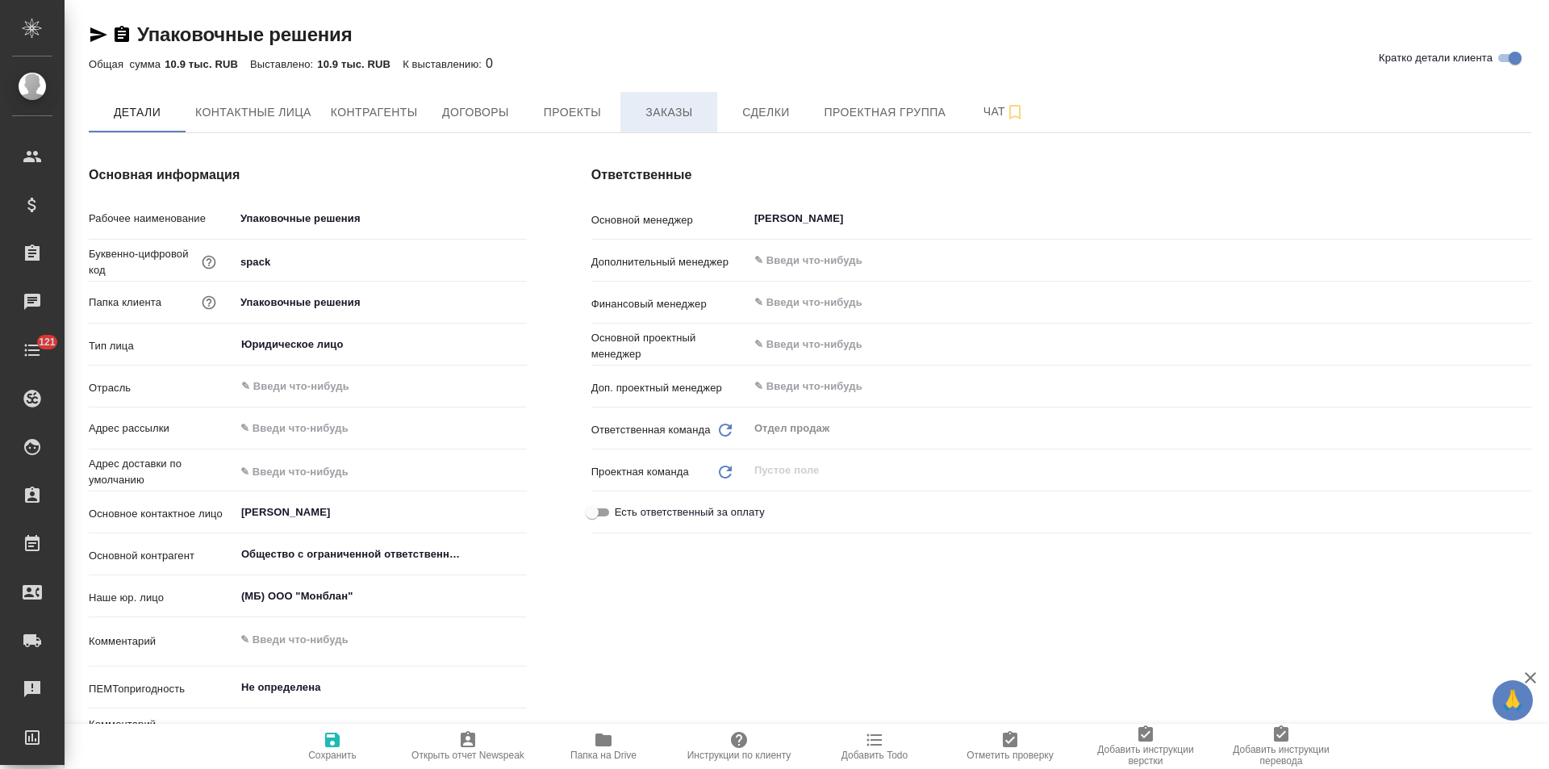
click at [673, 116] on span "Заказы" at bounding box center [668, 112] width 77 height 20
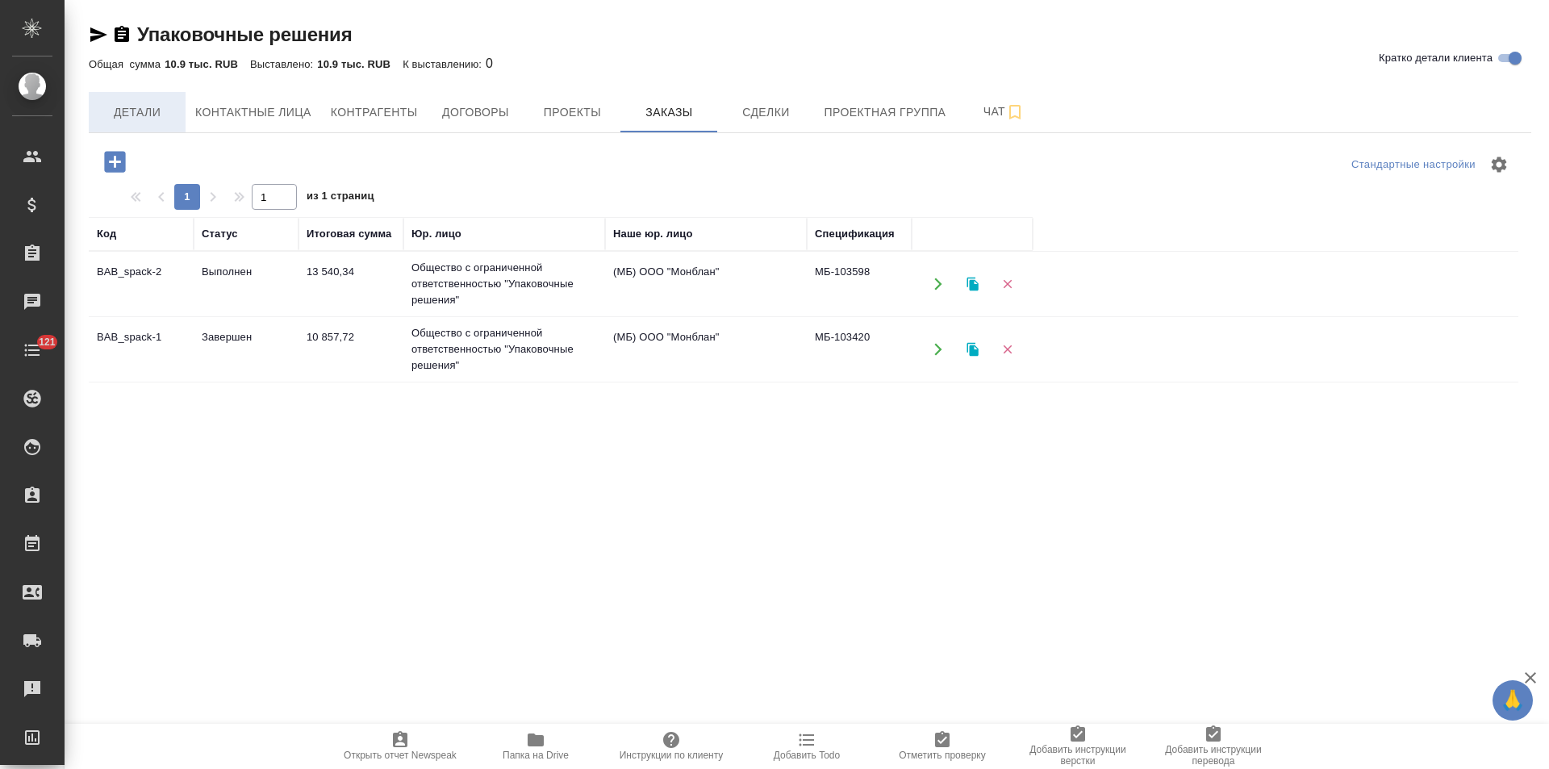
click at [152, 108] on span "Детали" at bounding box center [136, 112] width 77 height 20
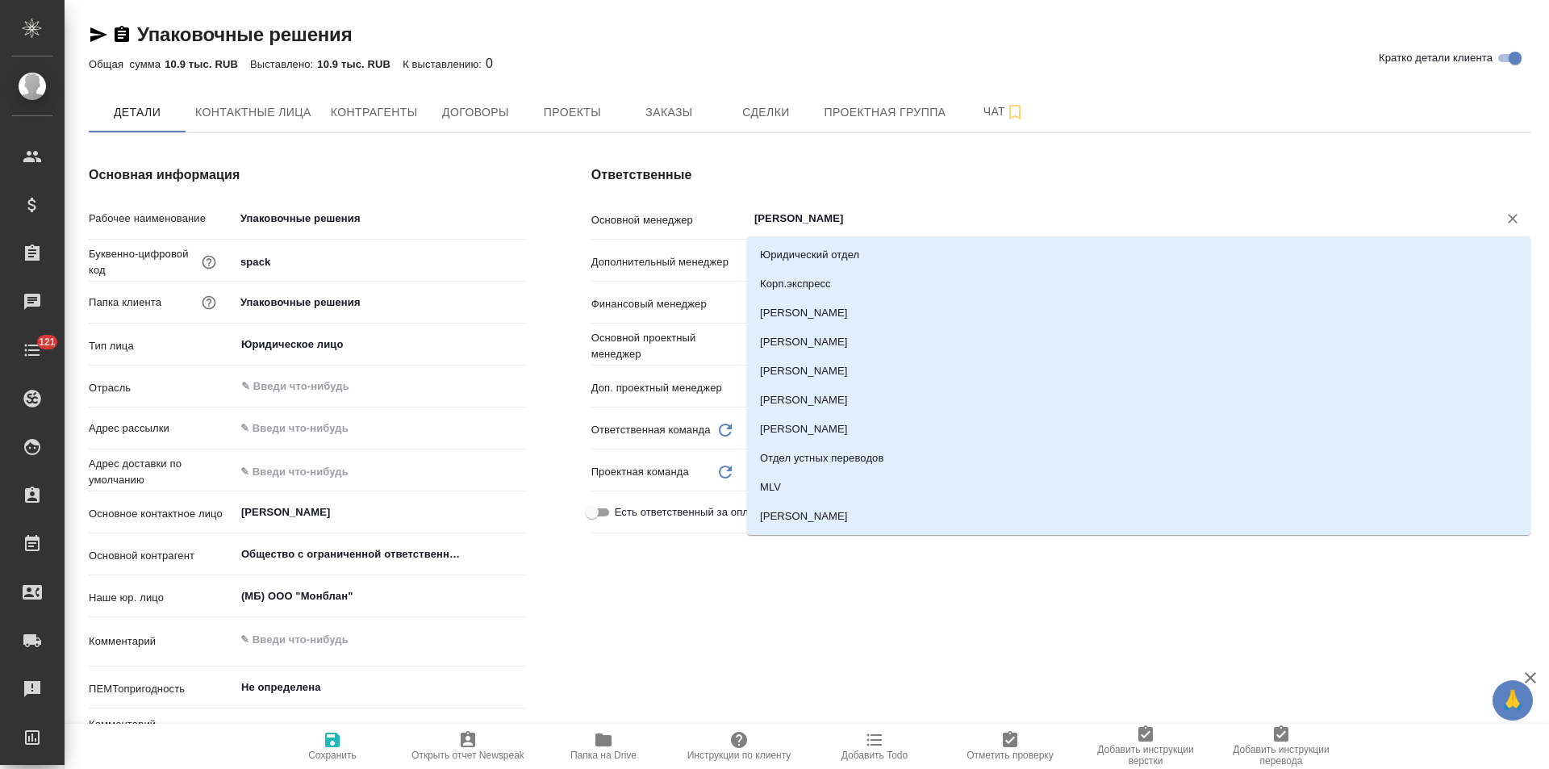
click at [789, 223] on input "[PERSON_NAME]" at bounding box center [1113, 218] width 720 height 19
type textarea "x"
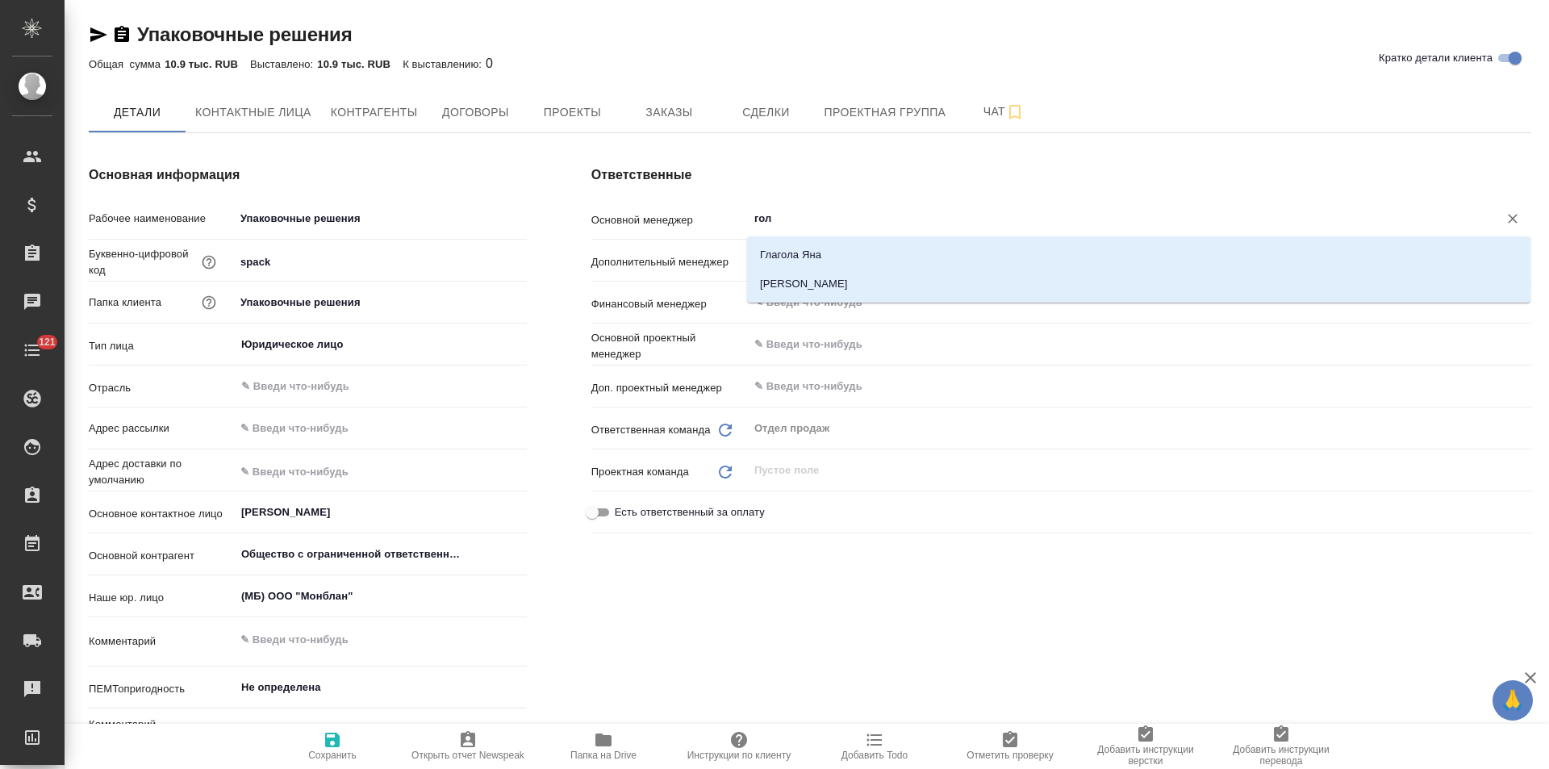
type input "голу"
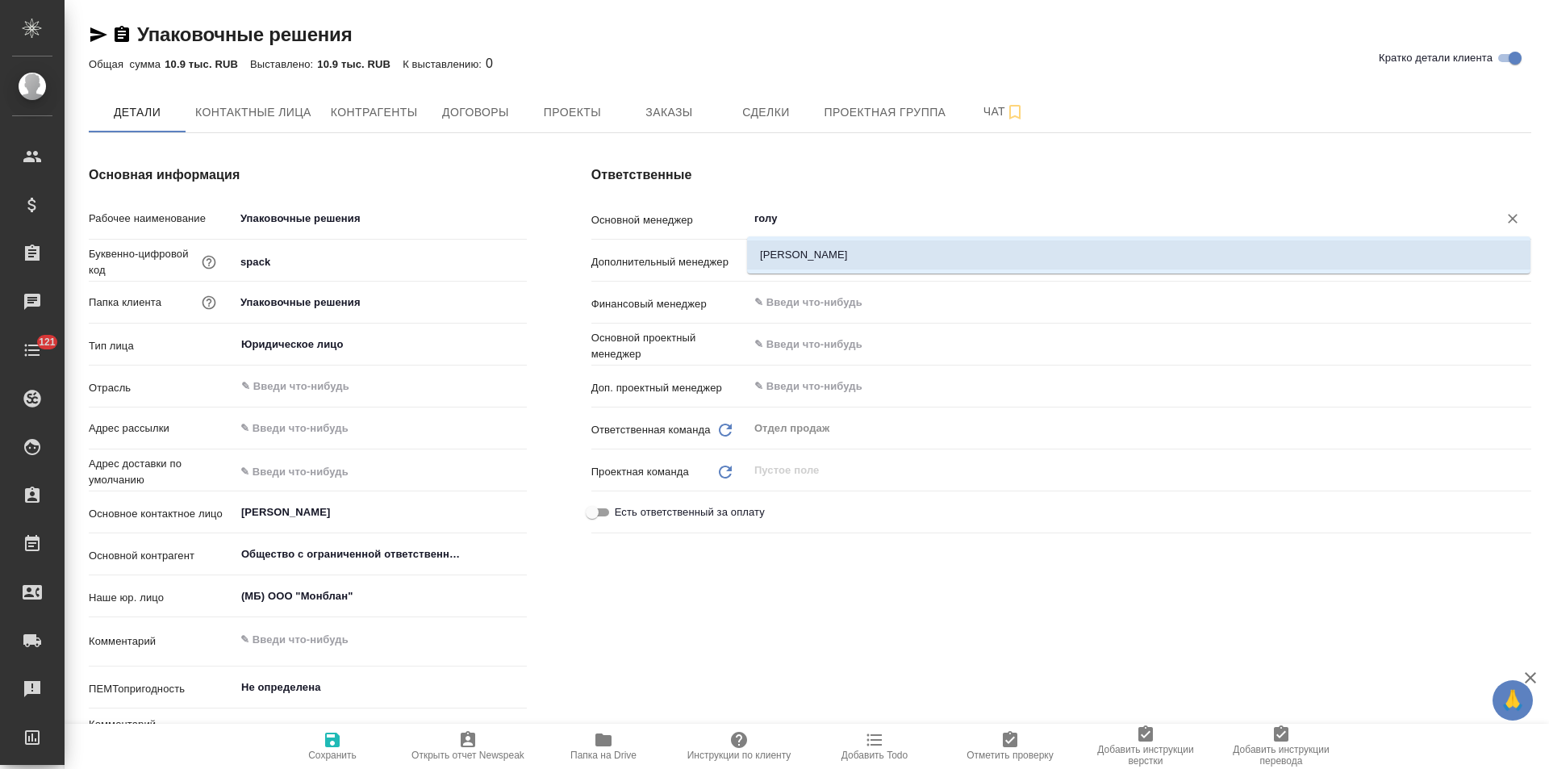
click at [805, 240] on li "[PERSON_NAME]" at bounding box center [1138, 254] width 783 height 29
type textarea "x"
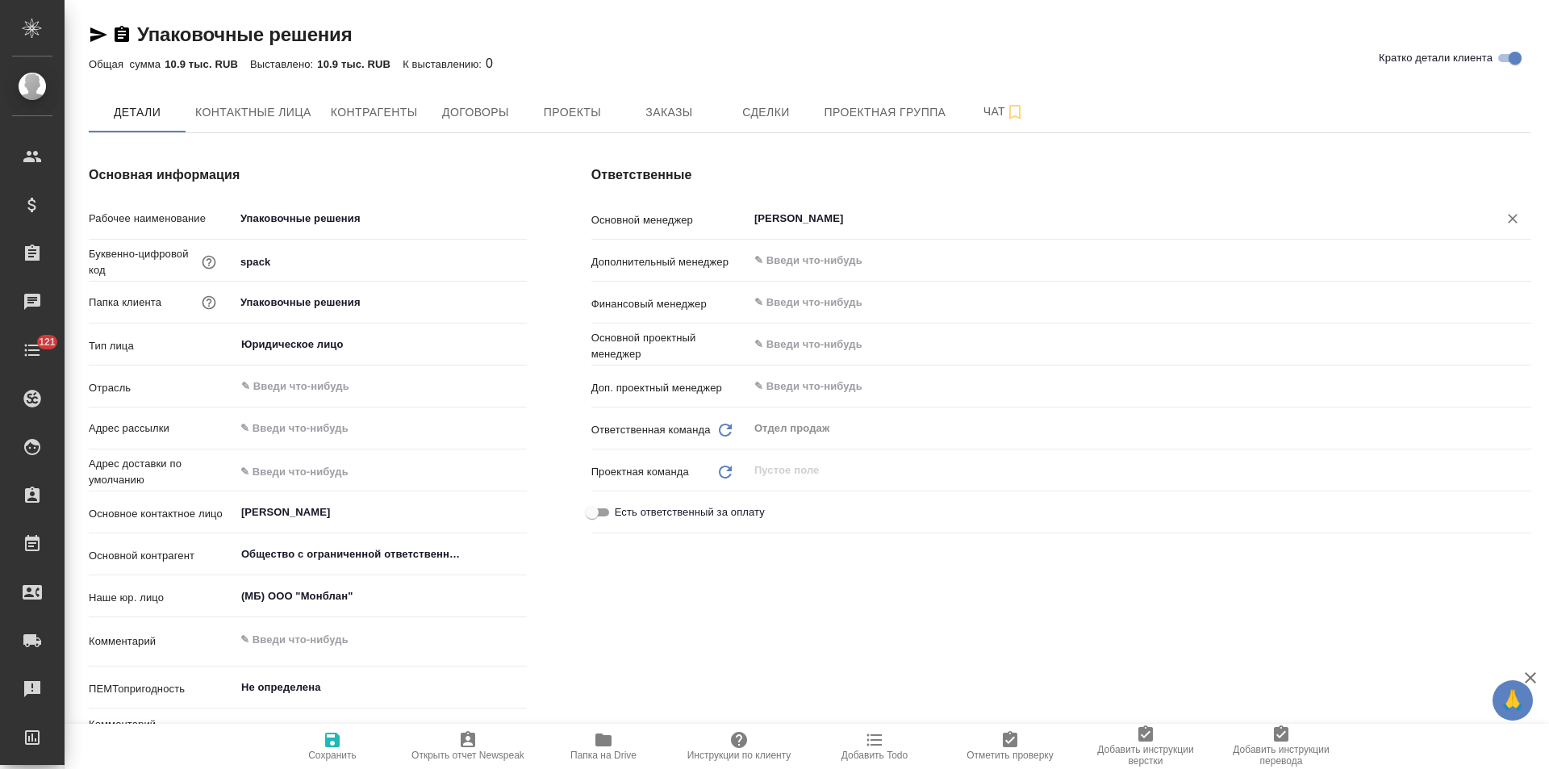
type input "[PERSON_NAME]"
click at [328, 753] on span "Сохранить" at bounding box center [332, 754] width 48 height 11
type textarea "x"
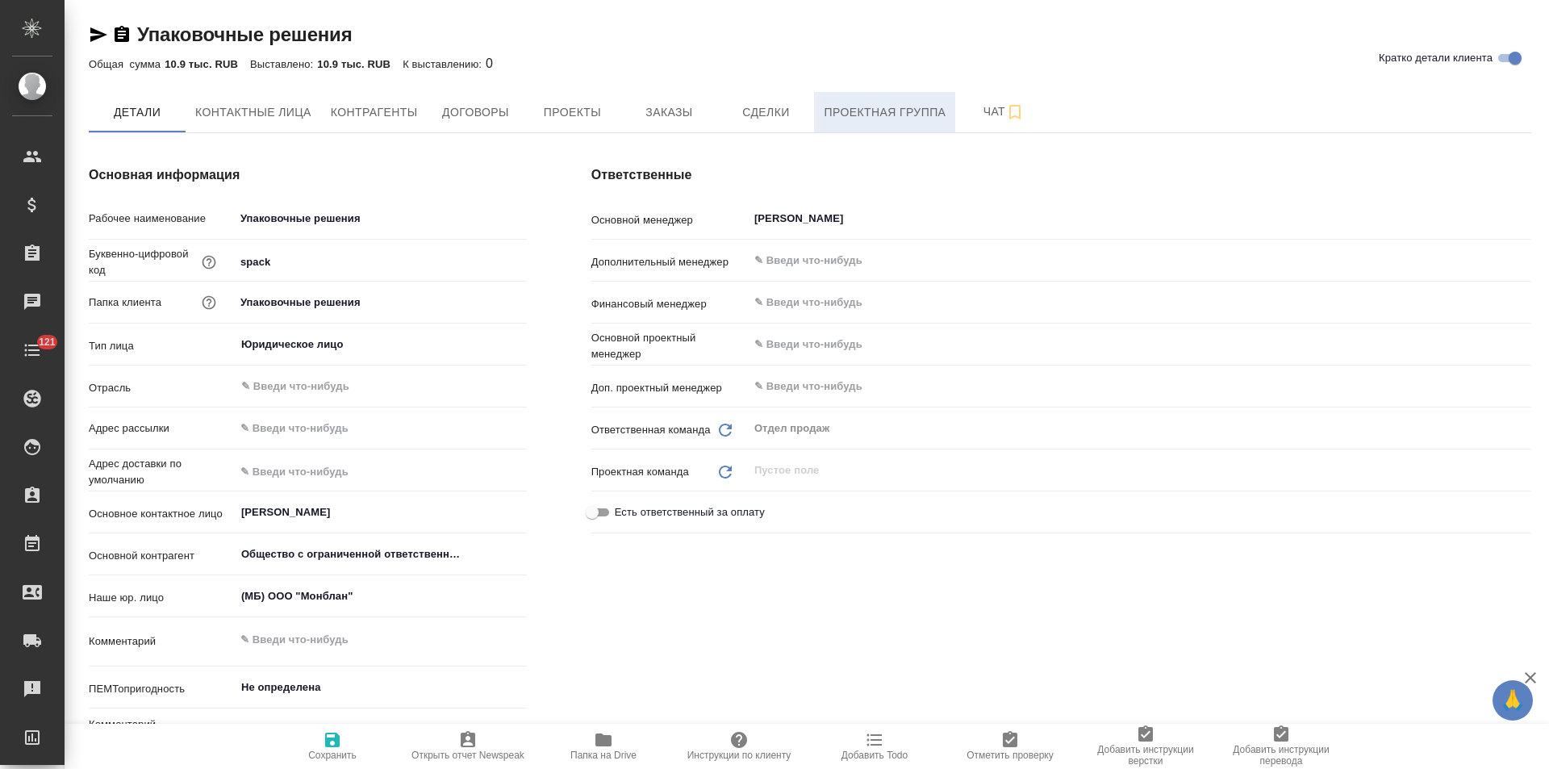
type textarea "x"
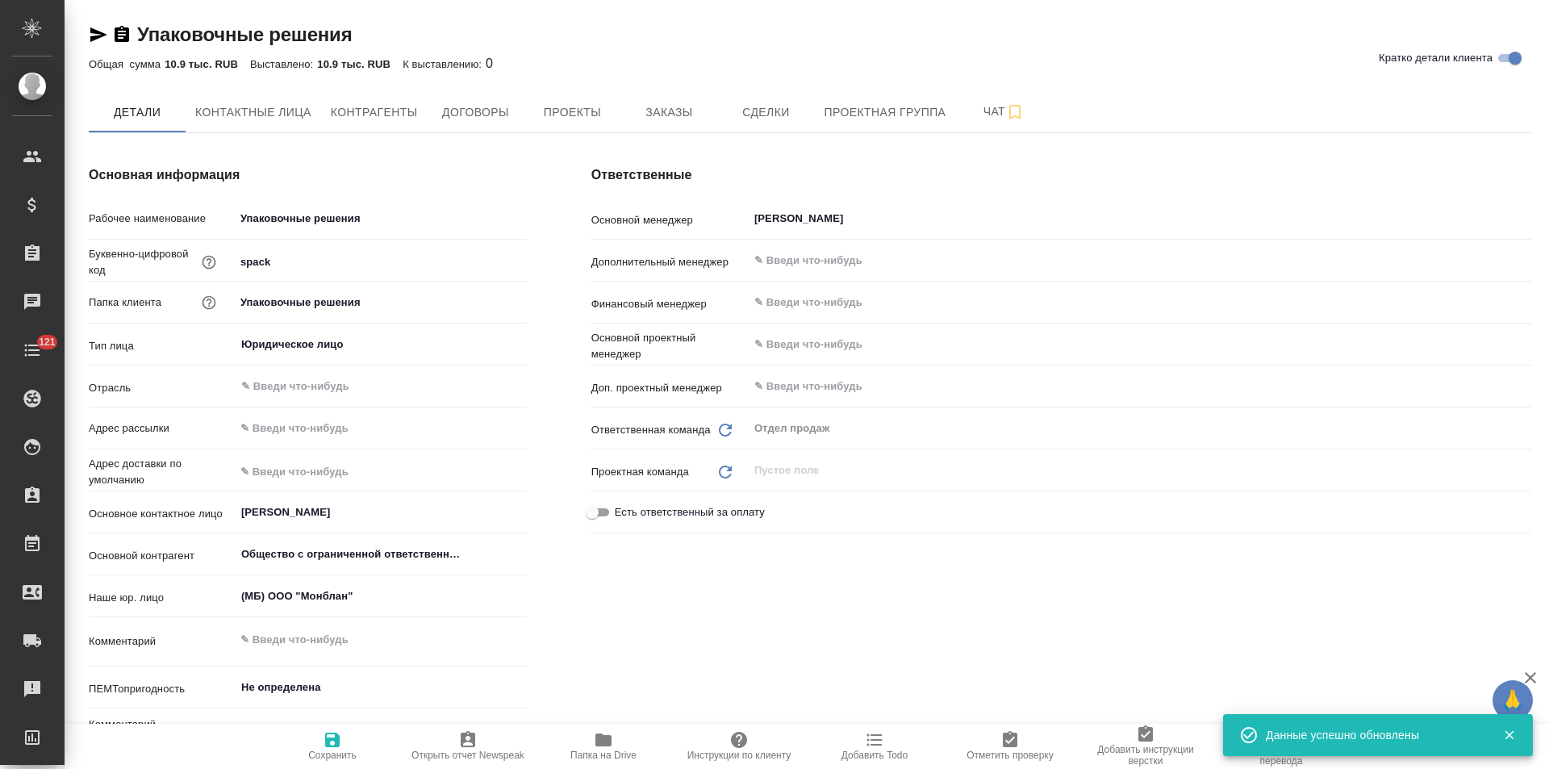
type textarea "x"
type input "[PERSON_NAME]"
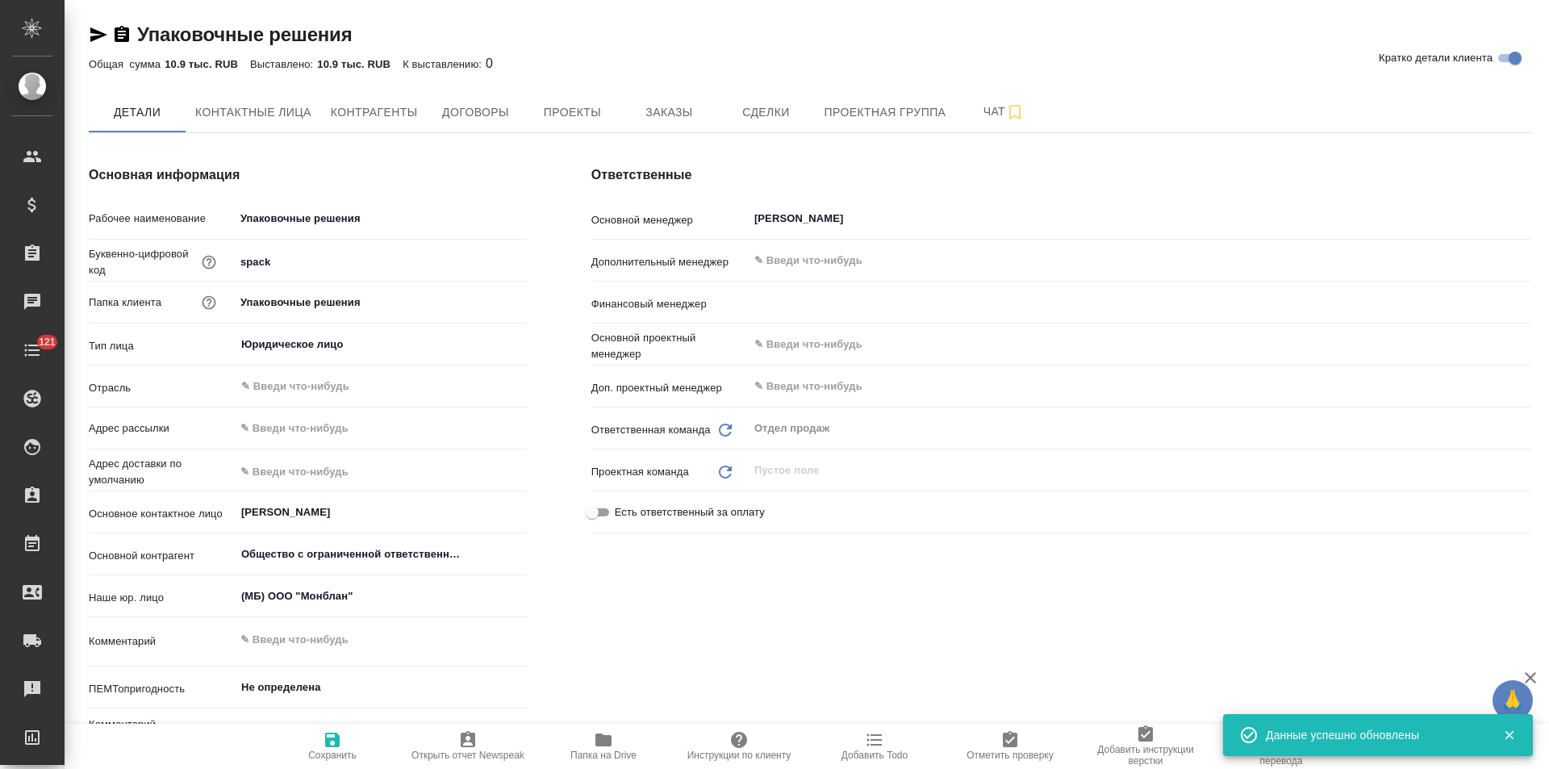
type input "[PERSON_NAME]"
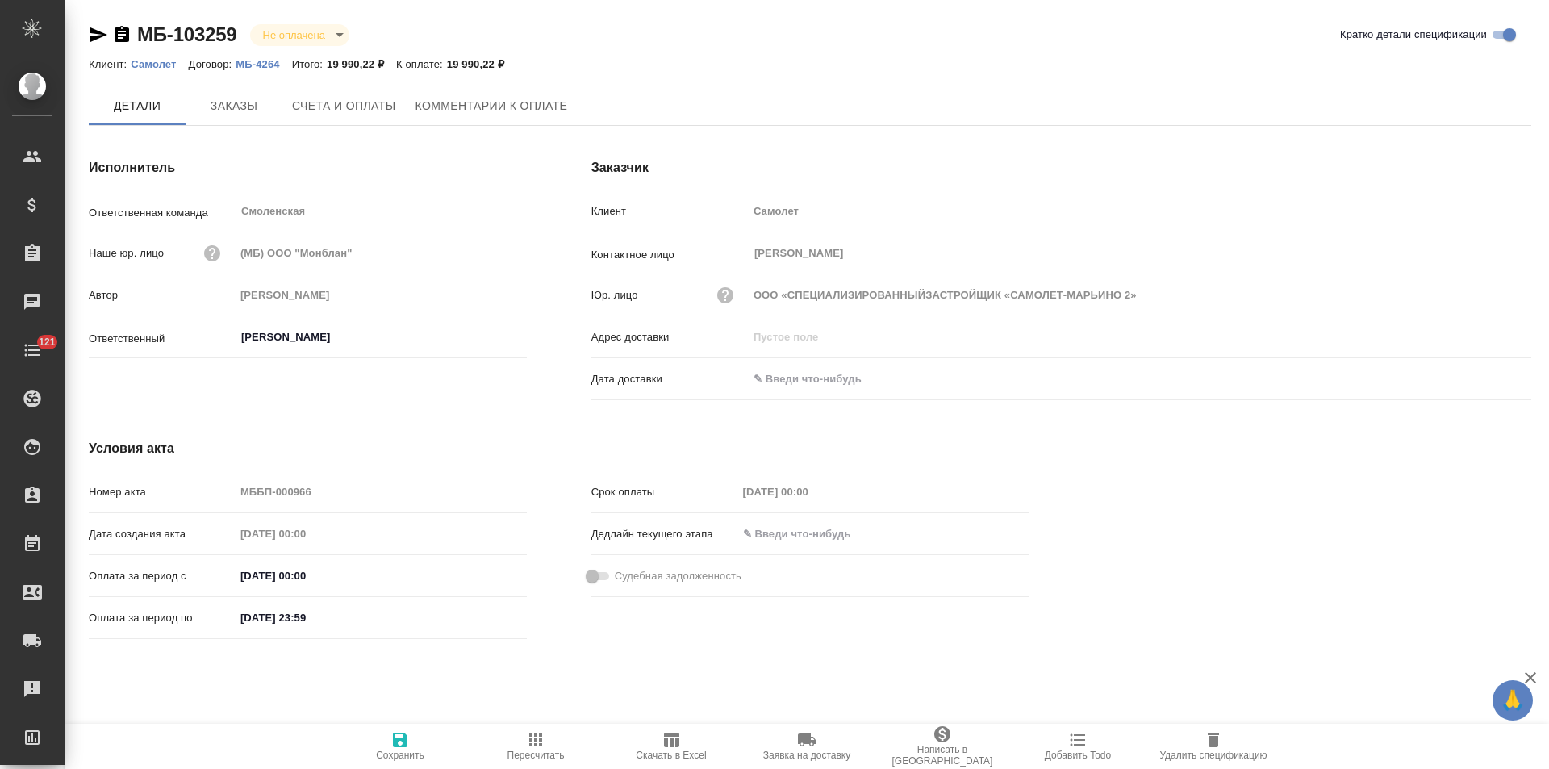
click at [496, 115] on span "Комментарии к оплате" at bounding box center [491, 106] width 152 height 20
type input "ООО «СПЕЦИАЛИЗИРОВАННЫЙЗАСТРОЙЩИК «САМОЛЕТ-МАРЬИНО 2»"
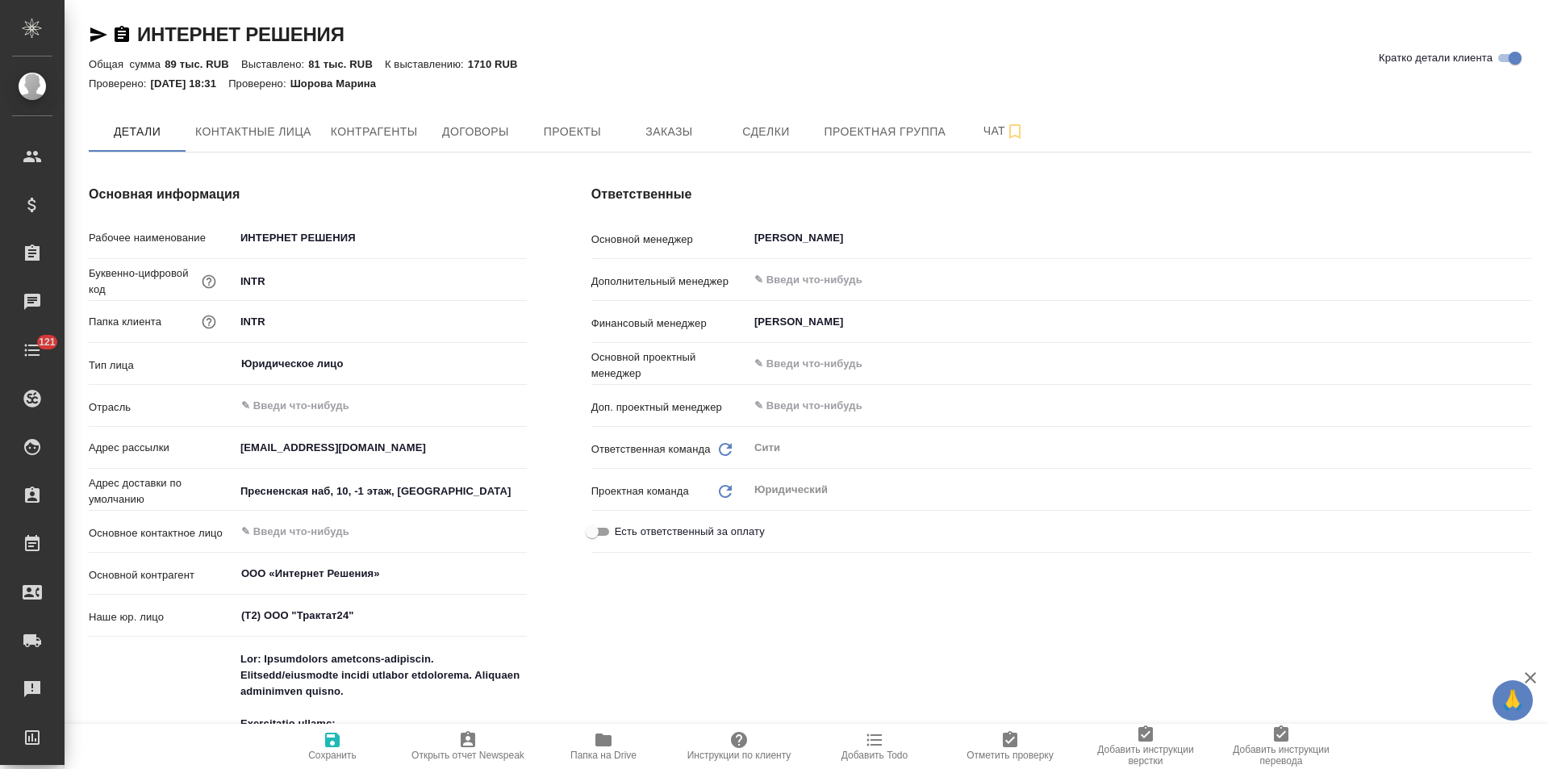
click at [672, 133] on span "Заказы" at bounding box center [668, 132] width 77 height 20
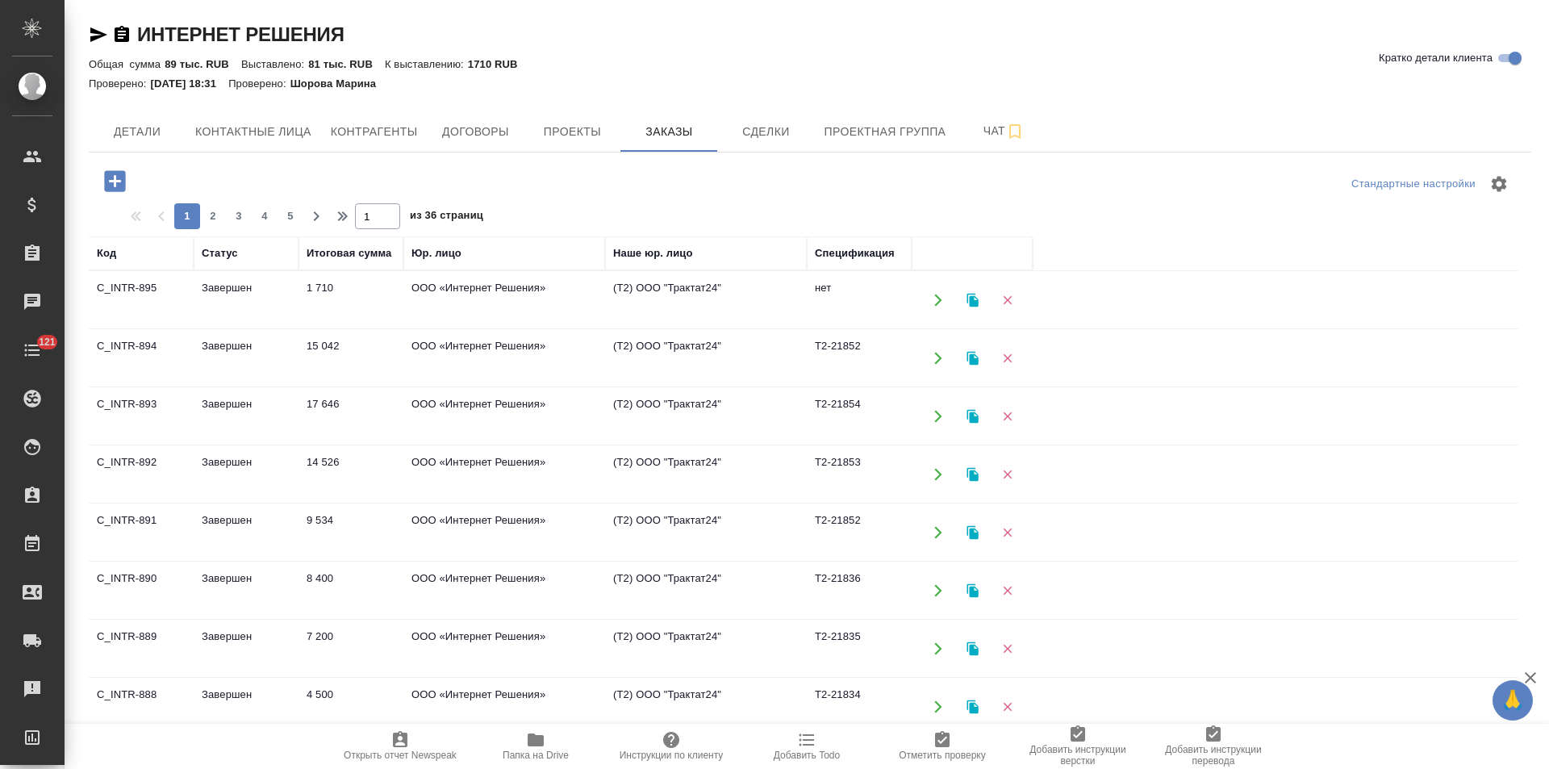
click at [824, 303] on td "нет" at bounding box center [859, 300] width 105 height 56
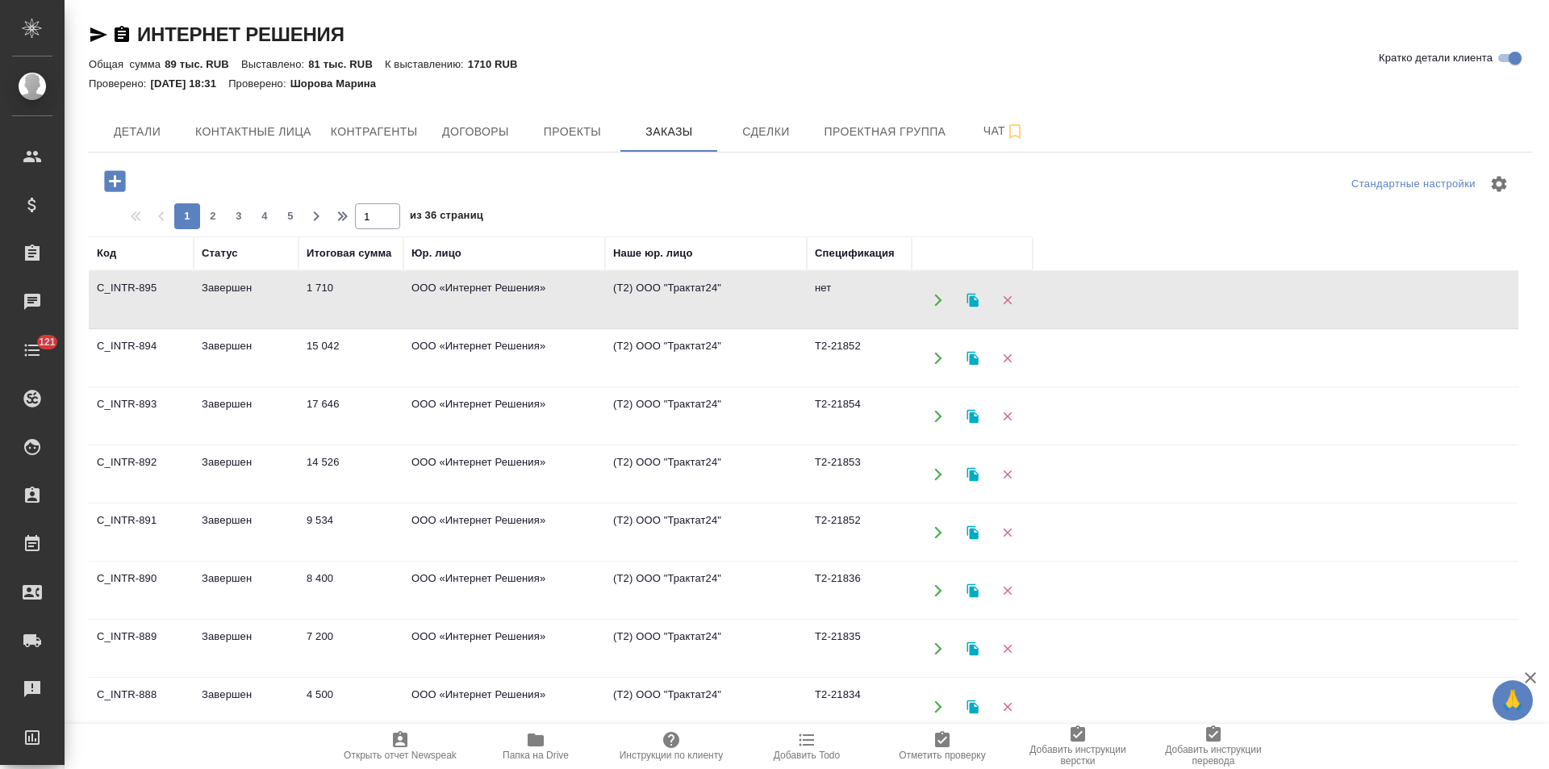
click at [824, 303] on td "нет" at bounding box center [859, 300] width 105 height 56
click at [816, 362] on td "Т2-21852" at bounding box center [859, 358] width 105 height 56
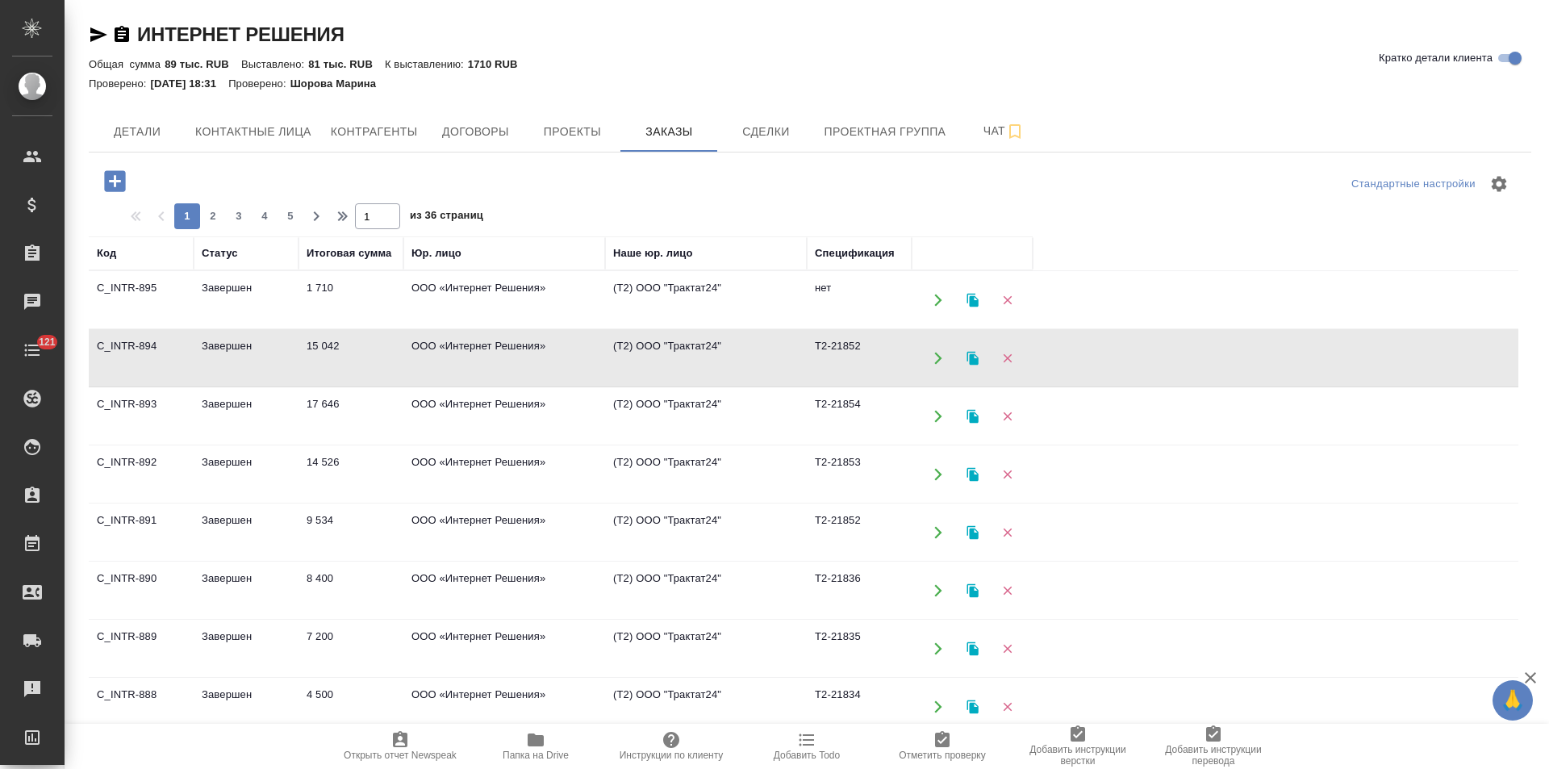
click at [816, 362] on td "Т2-21852" at bounding box center [859, 358] width 105 height 56
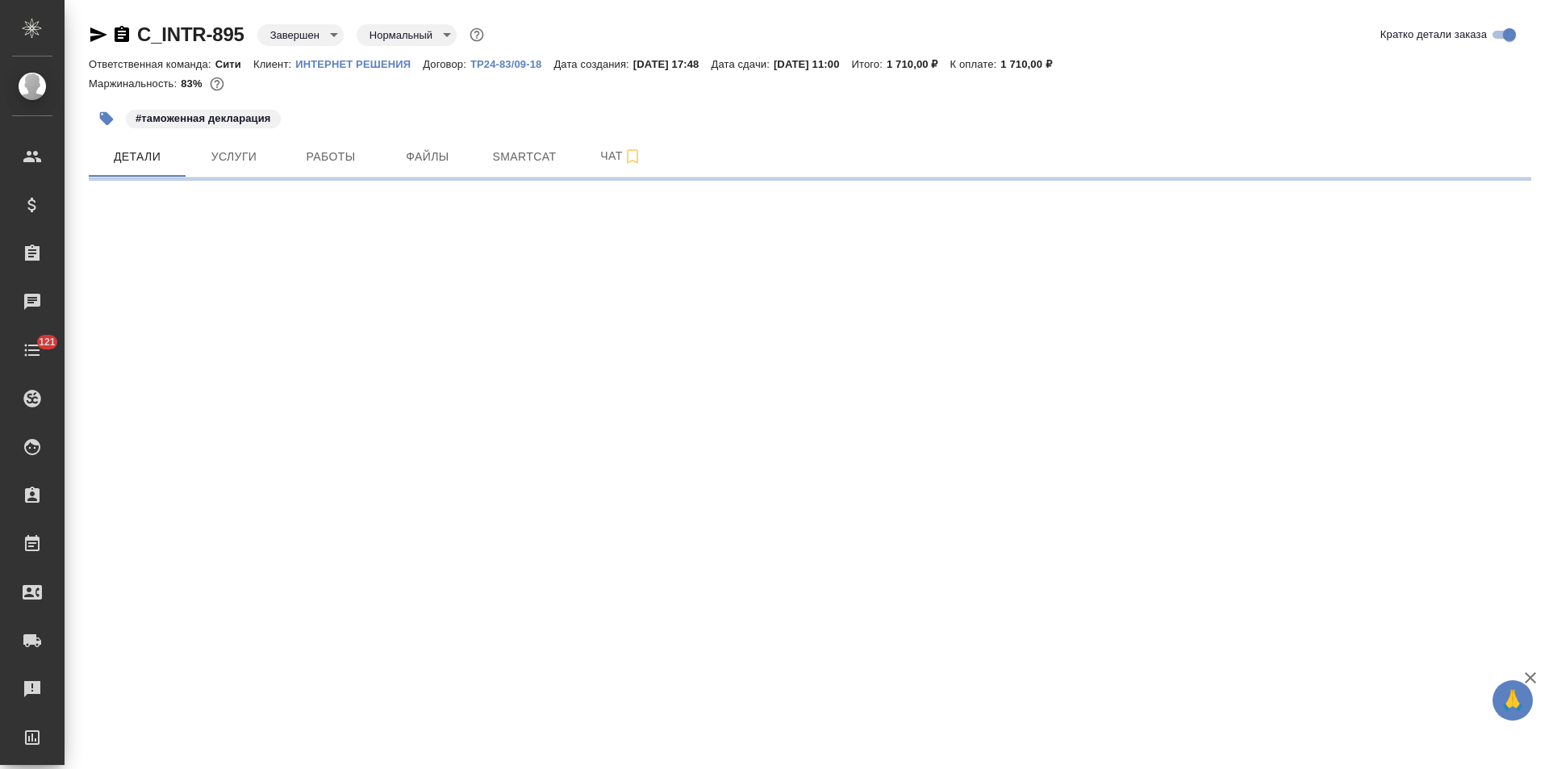
select select "RU"
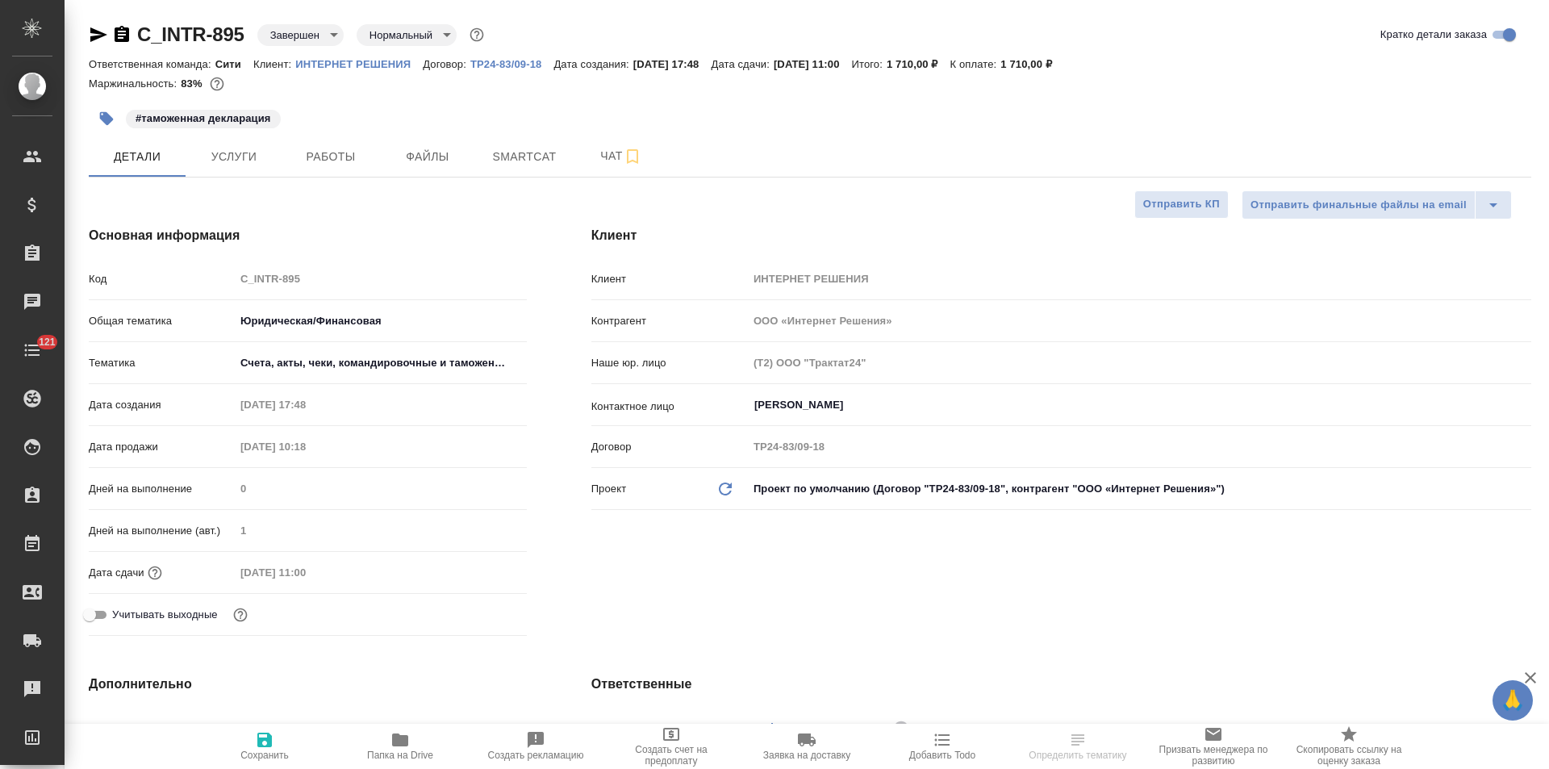
type textarea "x"
type input "Тарабановская Анастасия"
type input "[PERSON_NAME]"
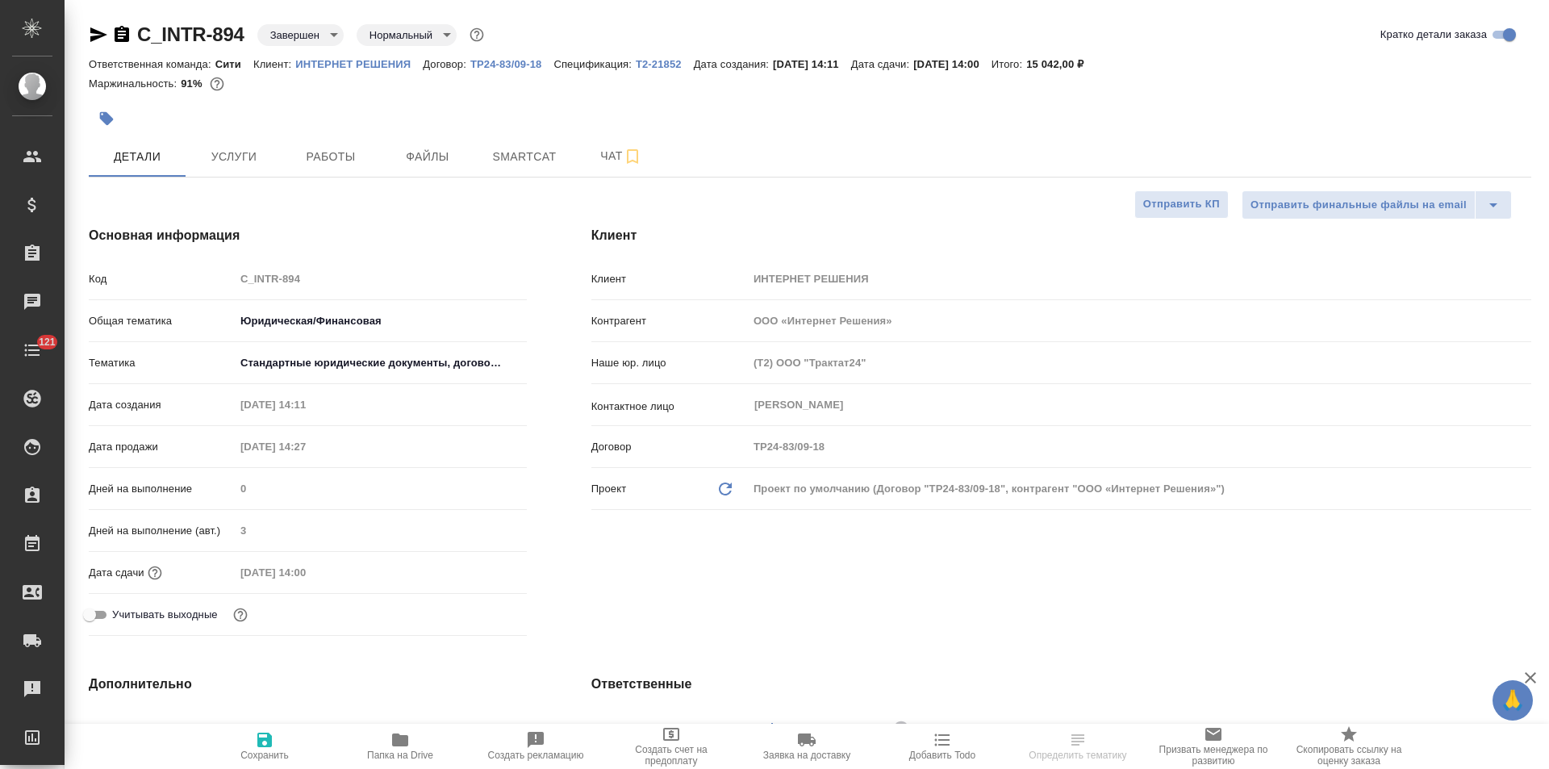
select select "RU"
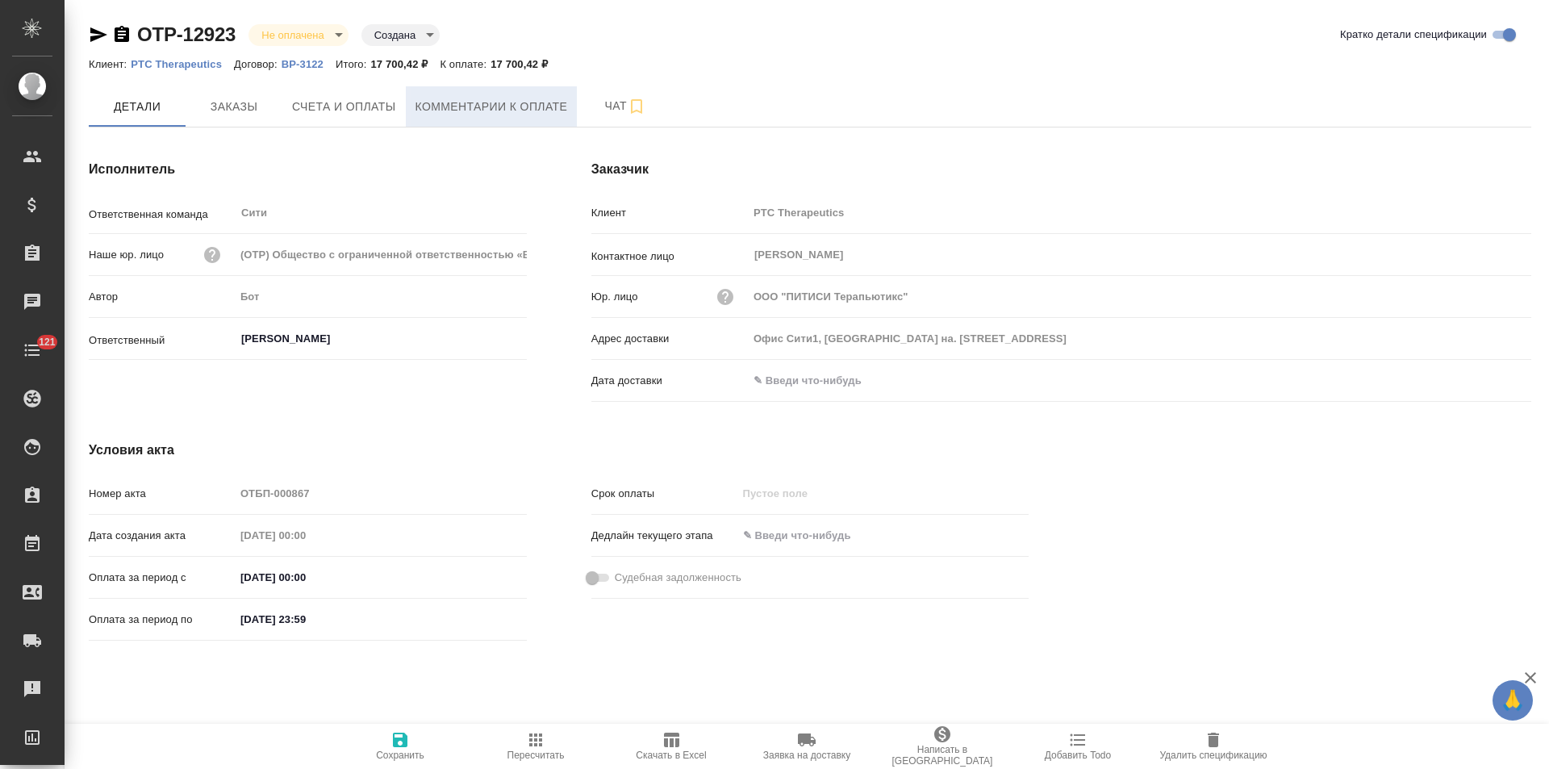
click at [478, 120] on button "Комментарии к оплате" at bounding box center [492, 106] width 172 height 40
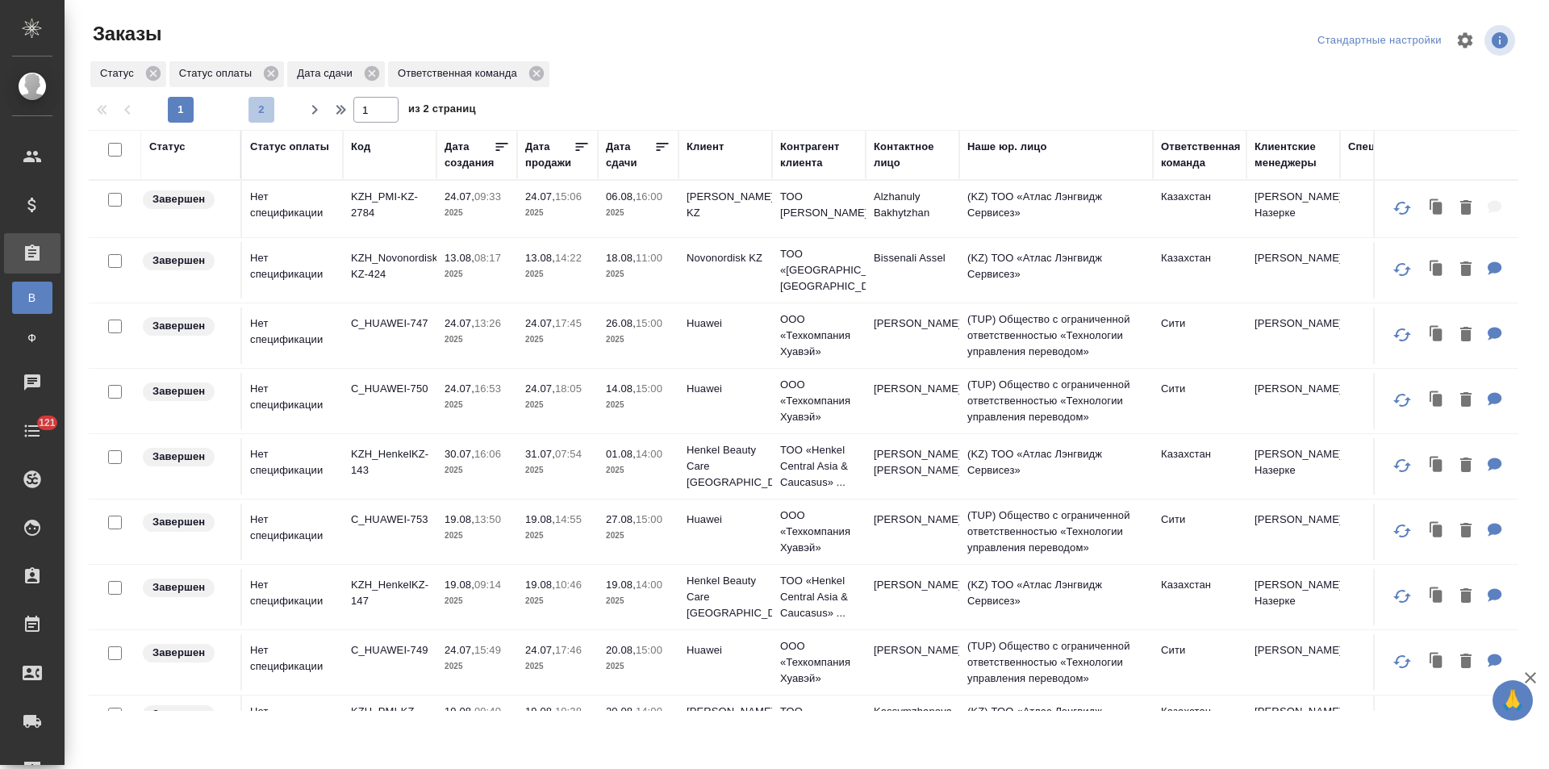
click at [266, 111] on span "2" at bounding box center [261, 110] width 26 height 16
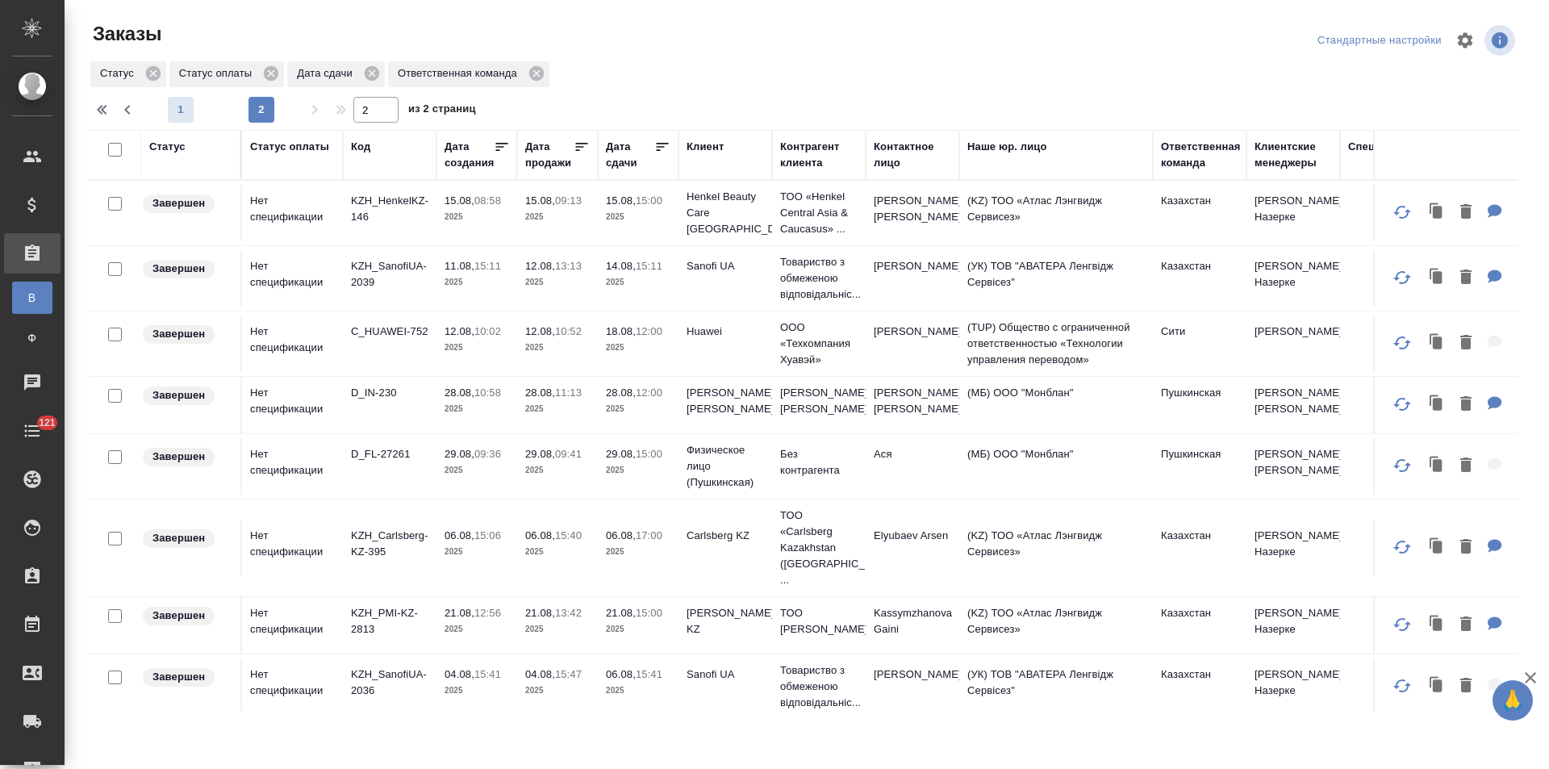
click at [190, 119] on button "1" at bounding box center [181, 110] width 26 height 26
type input "1"
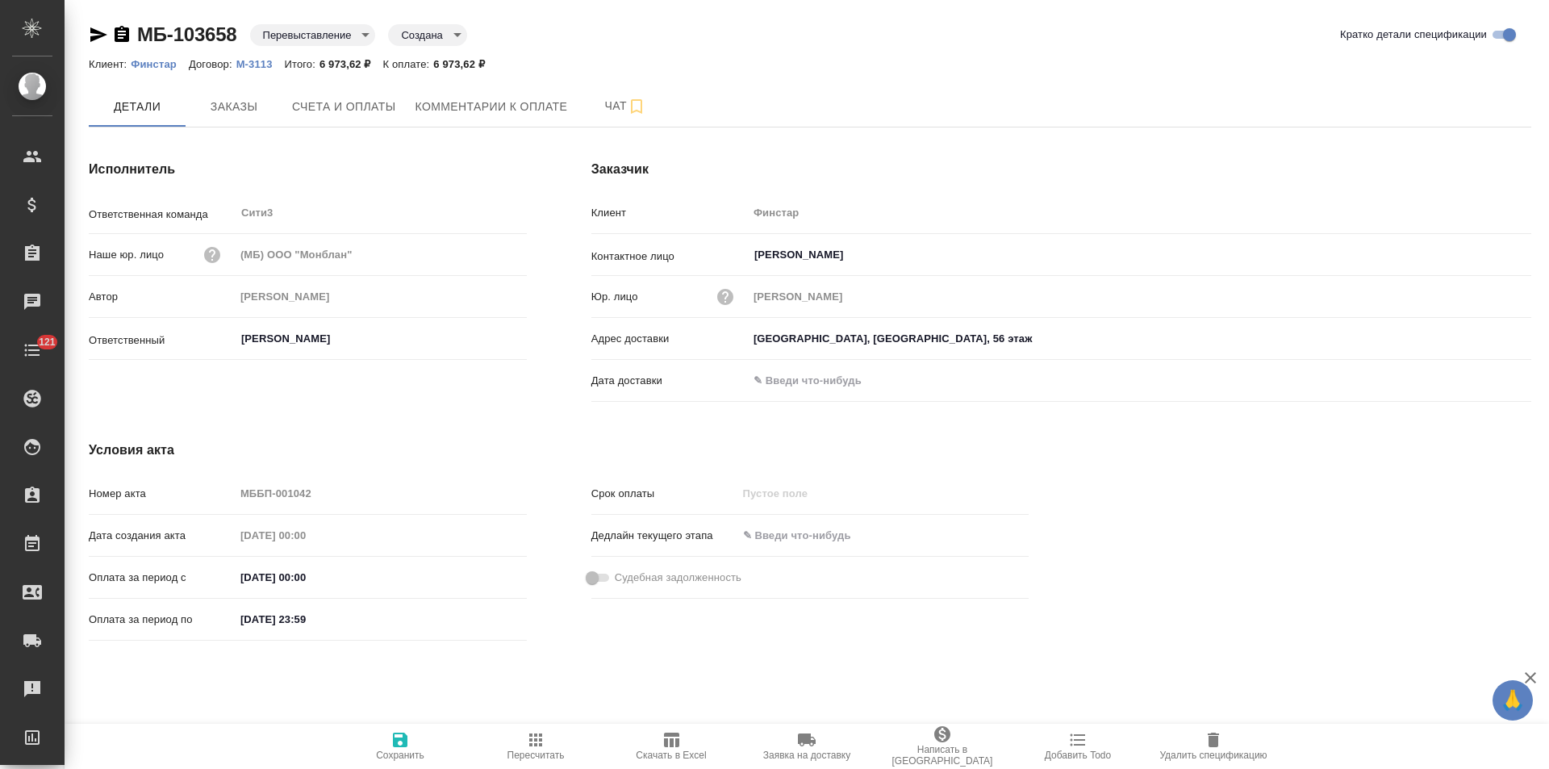
click at [122, 35] on icon "button" at bounding box center [121, 34] width 19 height 19
click at [262, 118] on button "Заказы" at bounding box center [234, 106] width 97 height 40
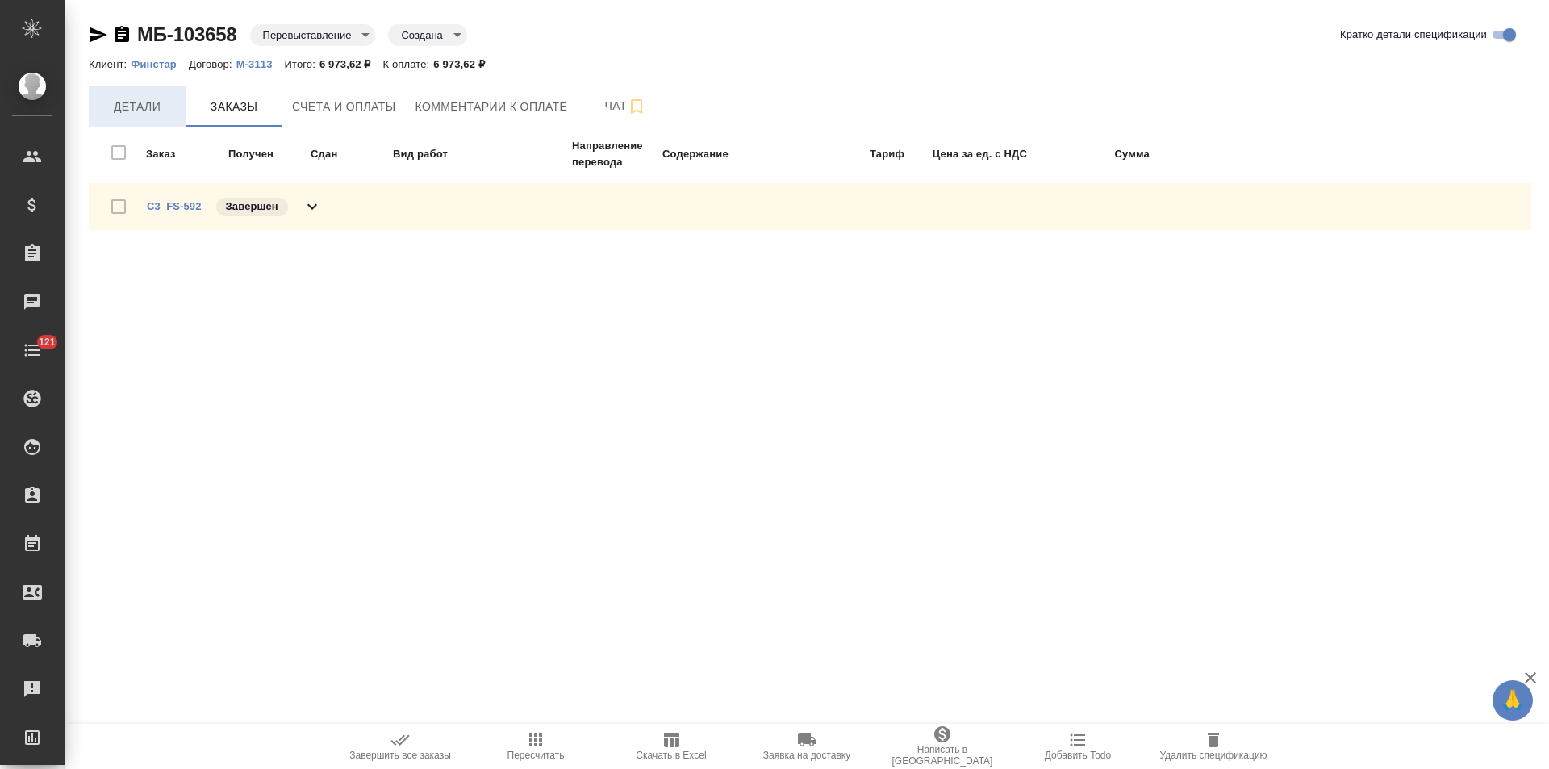
click at [144, 102] on span "Детали" at bounding box center [136, 107] width 77 height 20
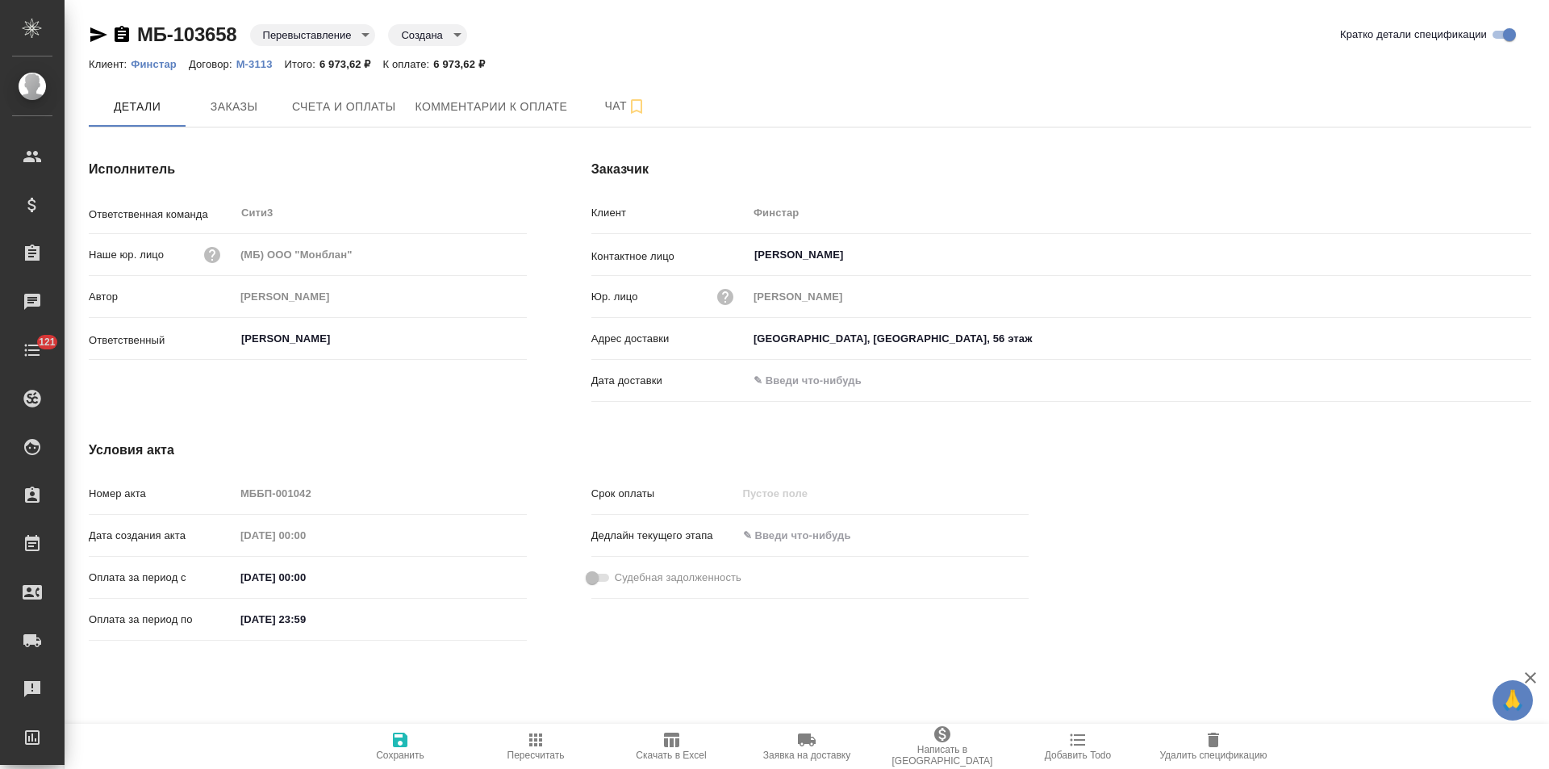
click at [123, 30] on icon "button" at bounding box center [122, 34] width 15 height 16
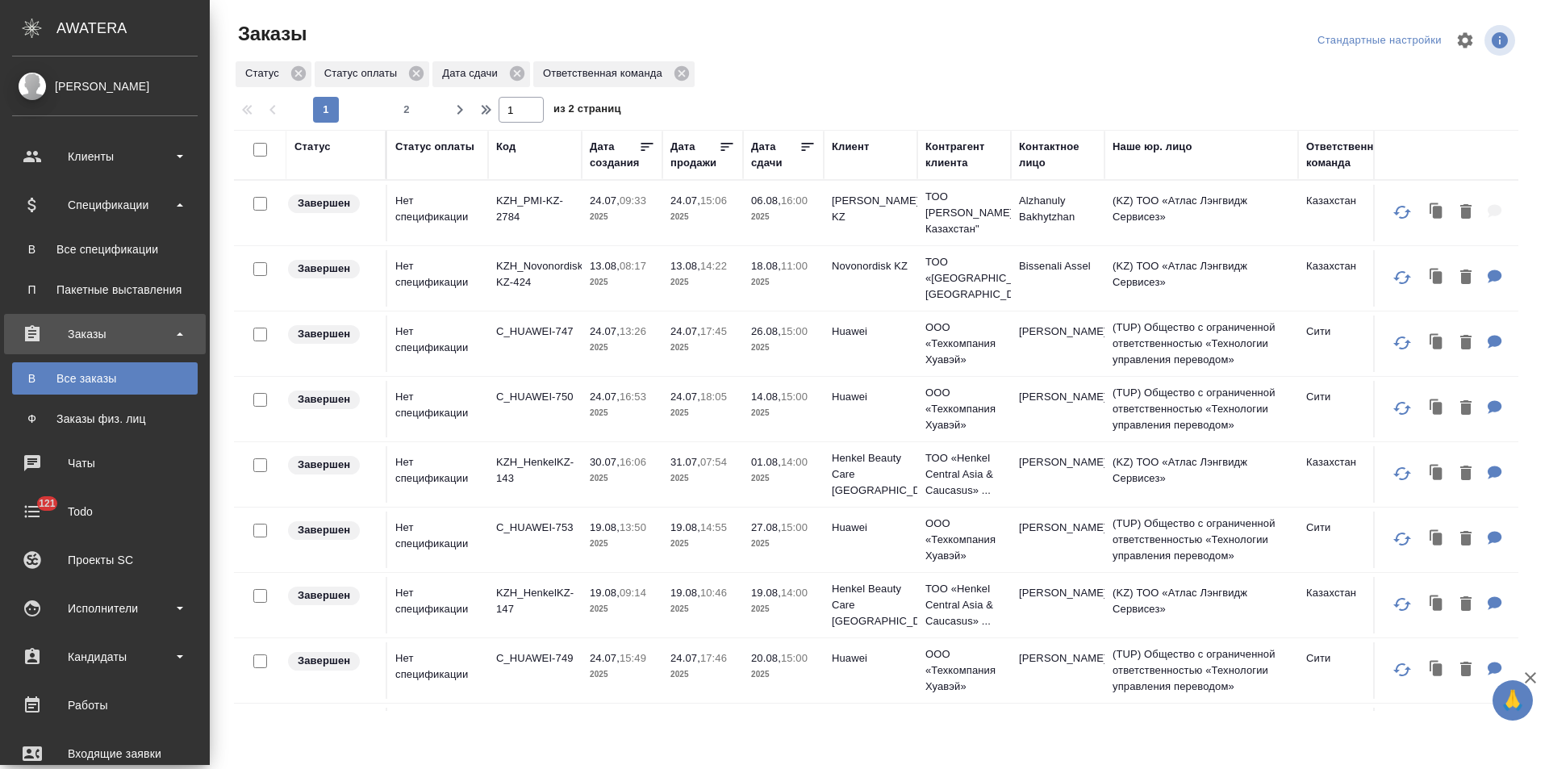
click at [110, 240] on link "В Все спецификации" at bounding box center [105, 249] width 186 height 32
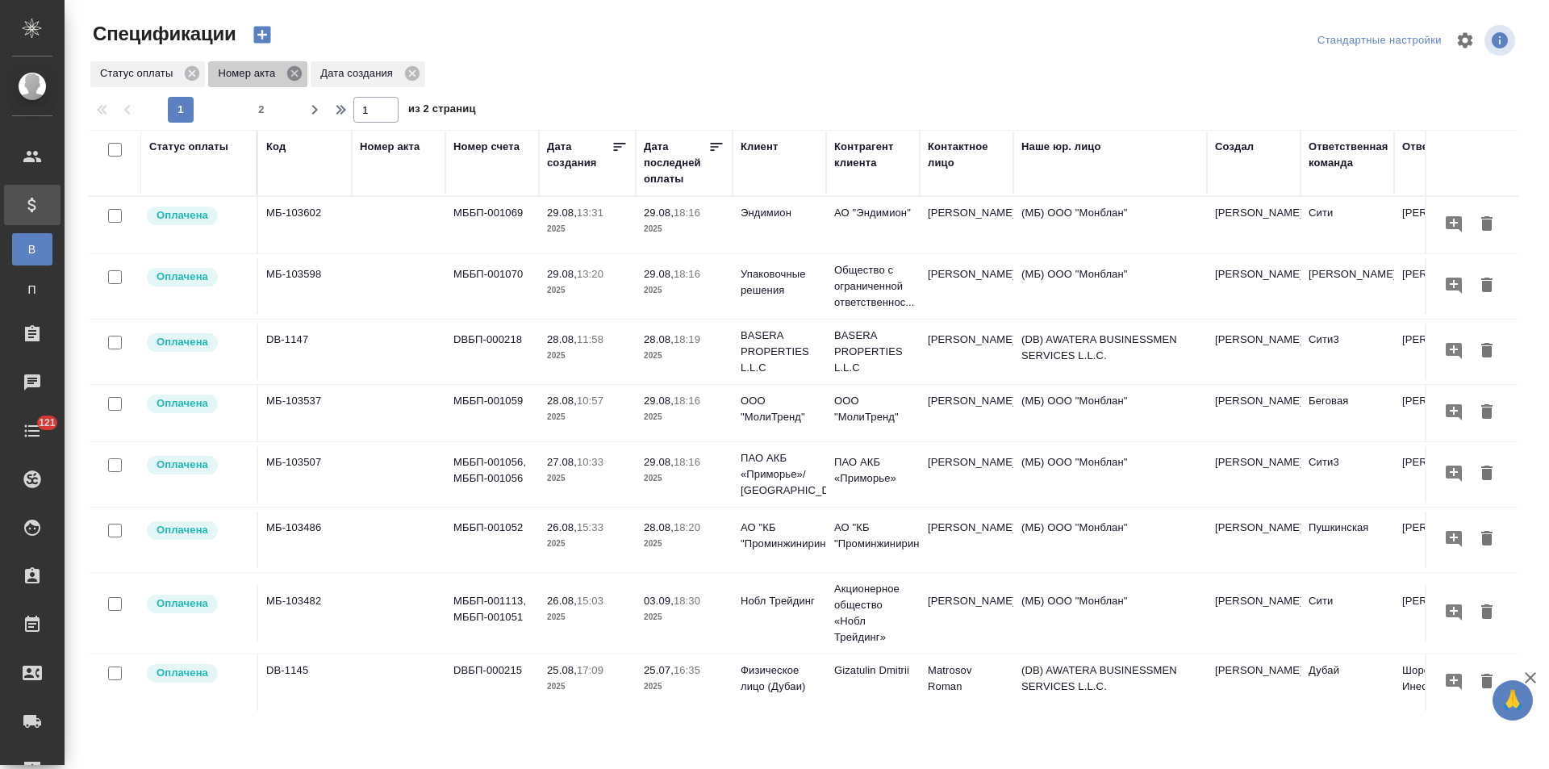
click at [297, 74] on icon at bounding box center [294, 73] width 15 height 15
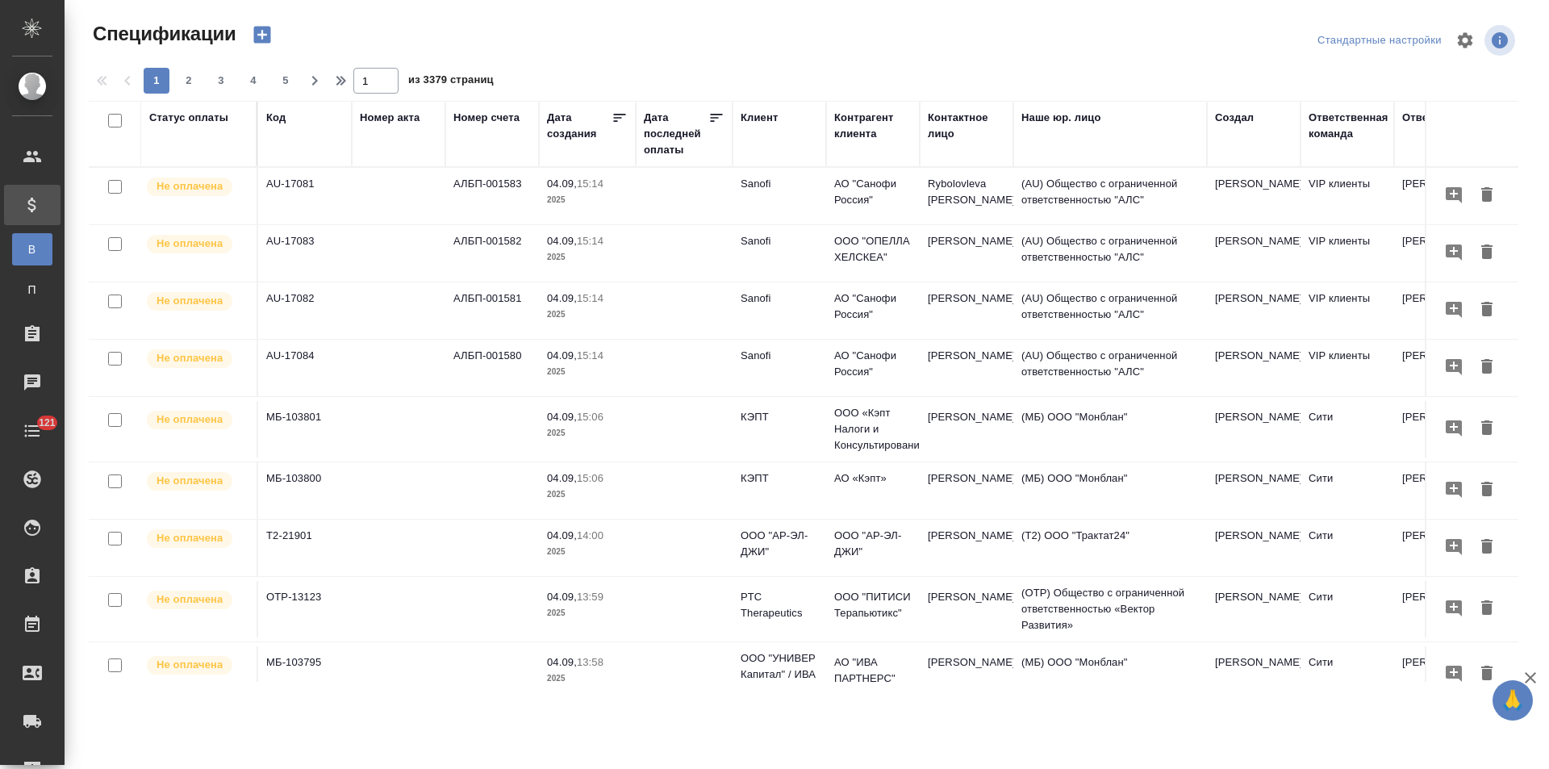
click at [754, 120] on div "Клиент" at bounding box center [759, 118] width 37 height 16
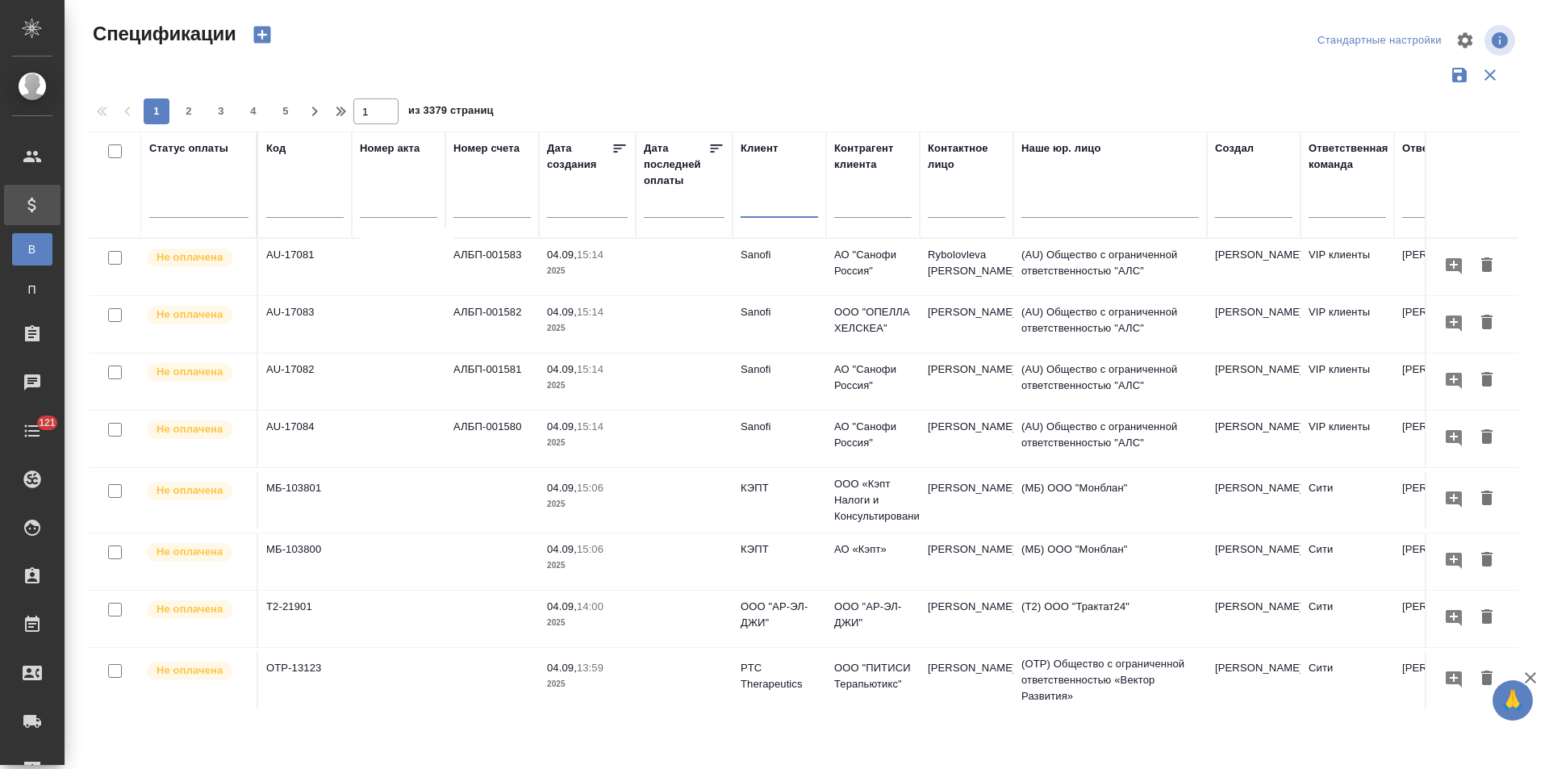
click at [782, 214] on input "text" at bounding box center [779, 207] width 77 height 20
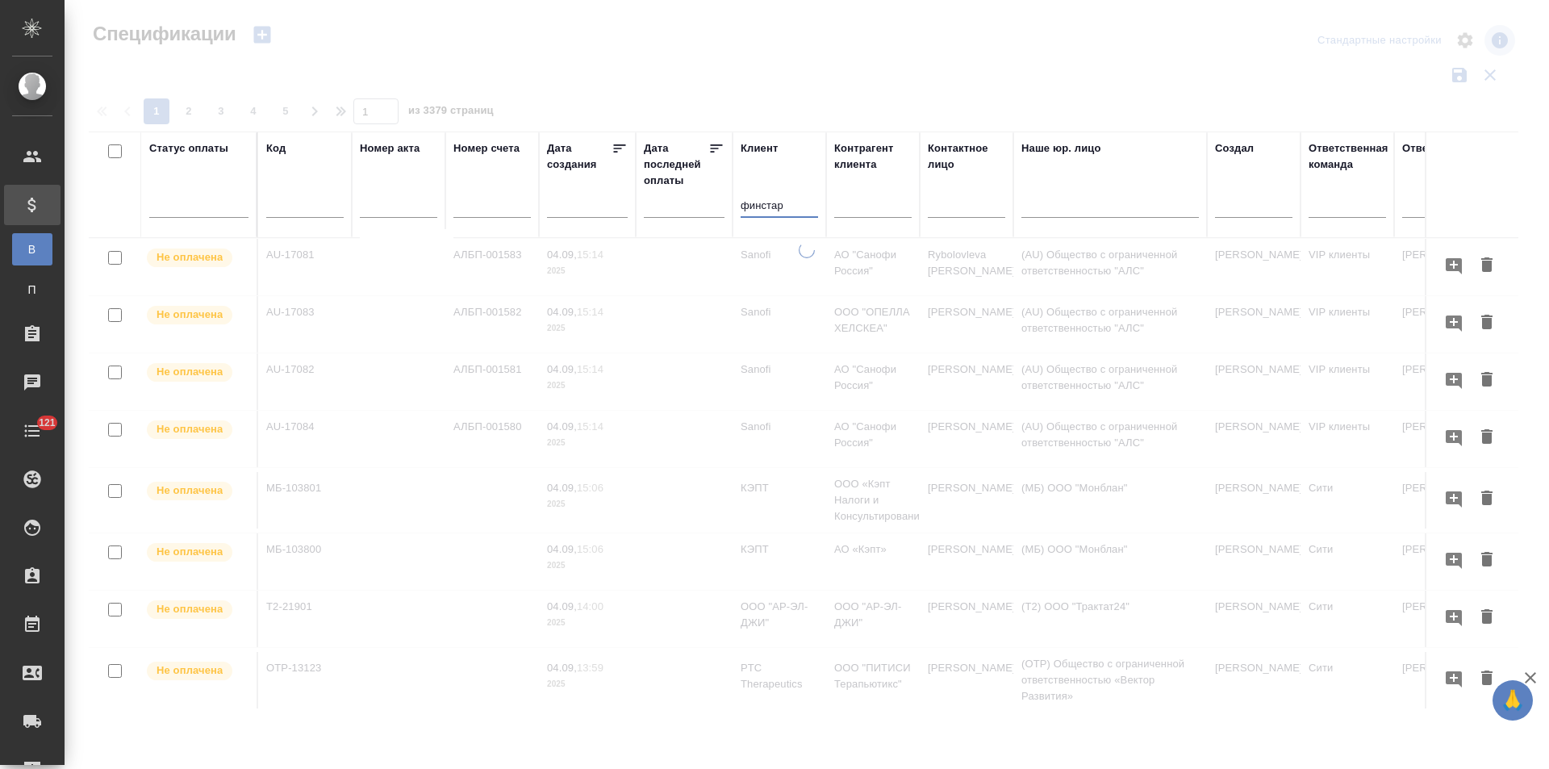
type input "финстар"
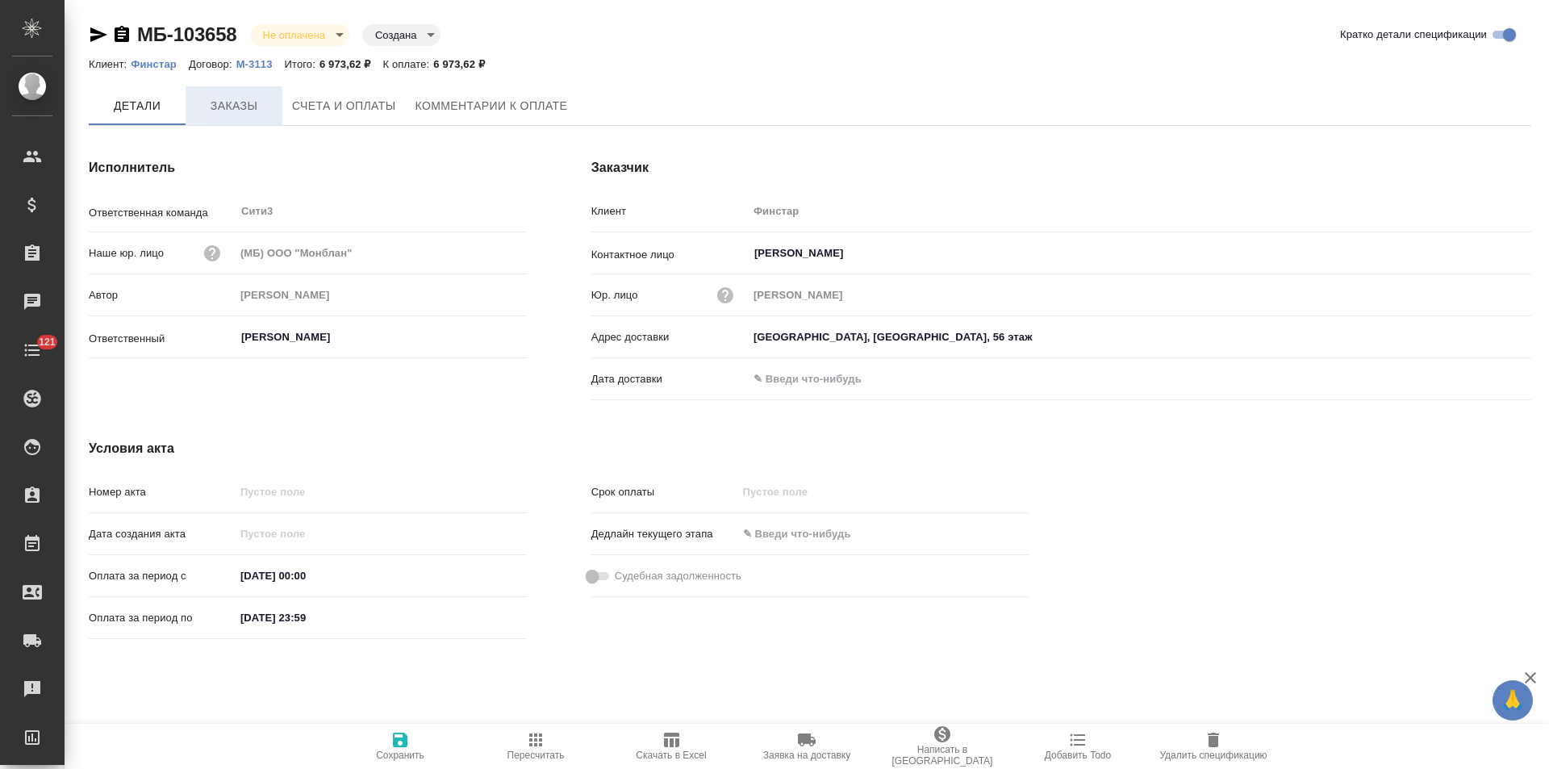
click at [266, 115] on span "Заказы" at bounding box center [233, 106] width 77 height 20
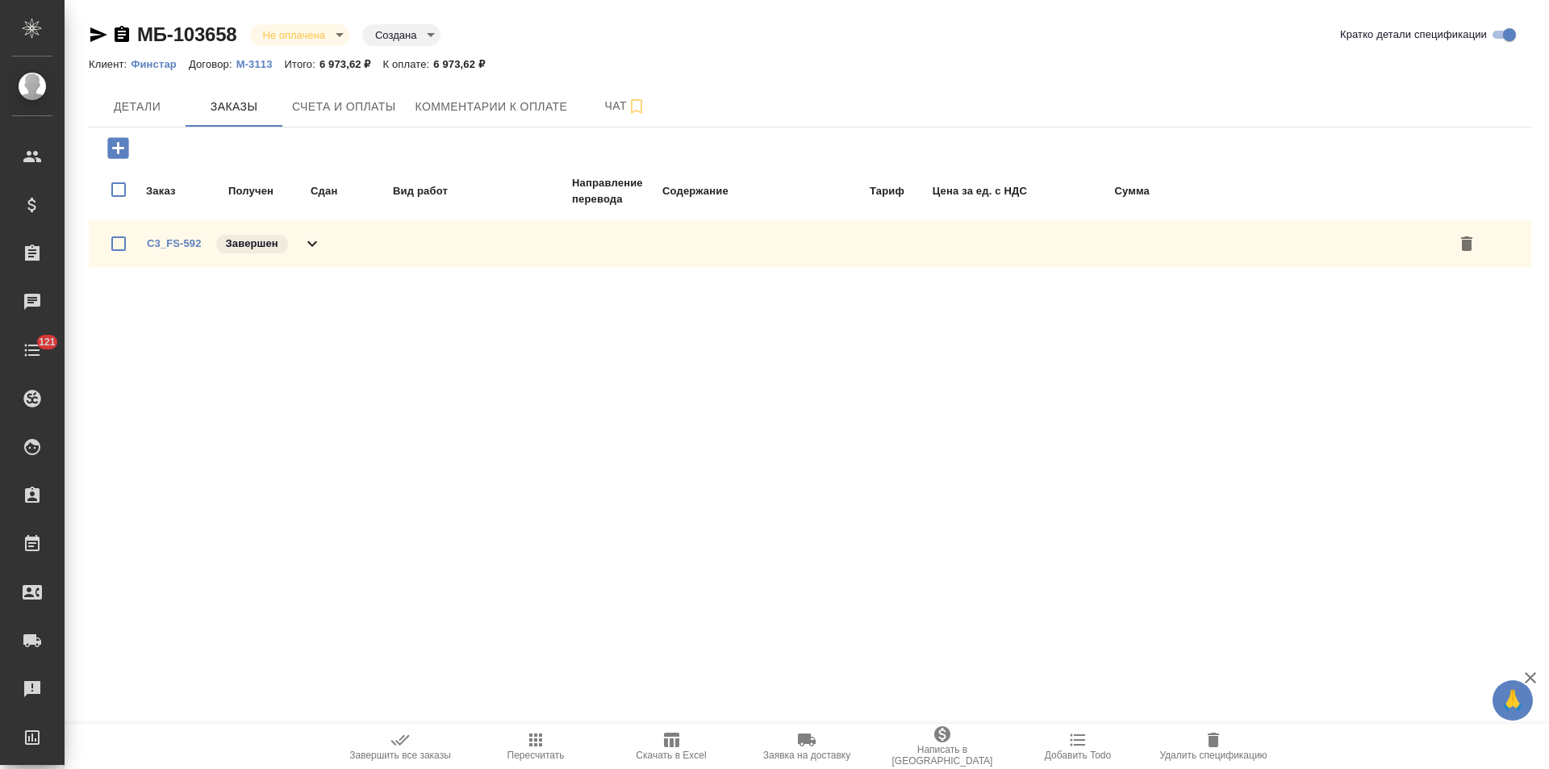
click at [1212, 756] on span "Удалить спецификацию" at bounding box center [1212, 754] width 107 height 11
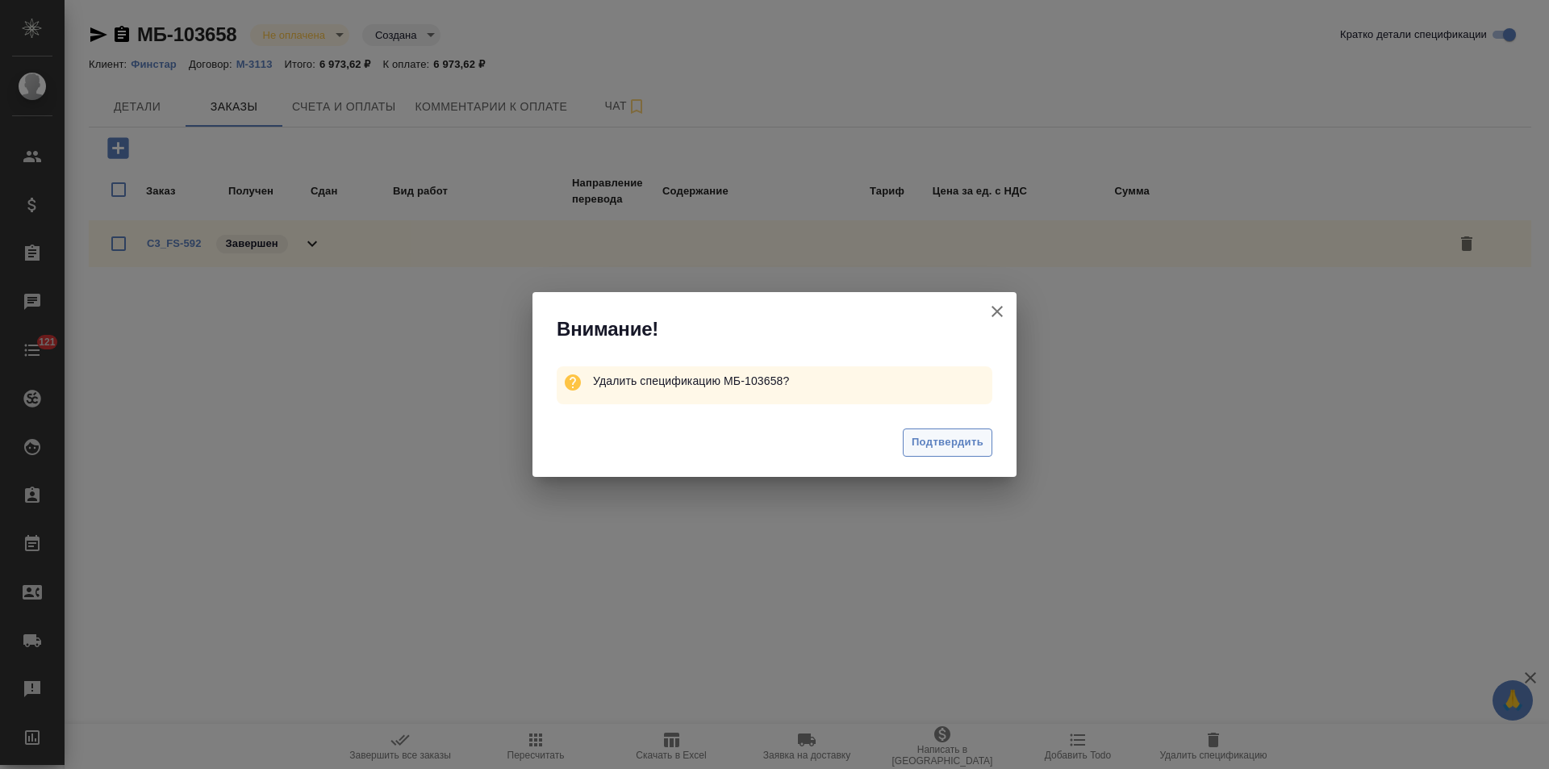
click at [958, 440] on span "Подтвердить" at bounding box center [948, 442] width 72 height 19
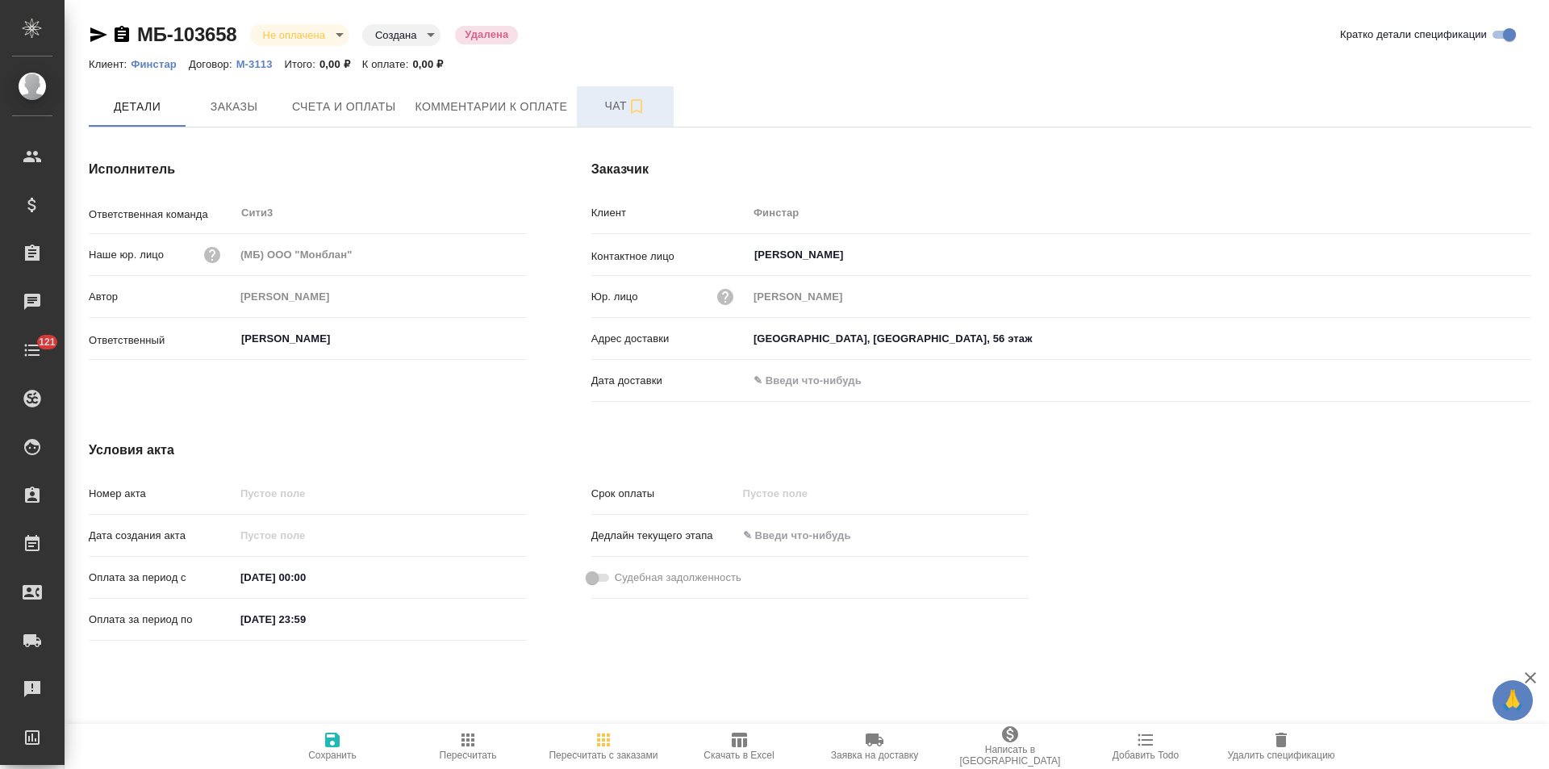
click at [591, 115] on span "Чат" at bounding box center [624, 106] width 77 height 20
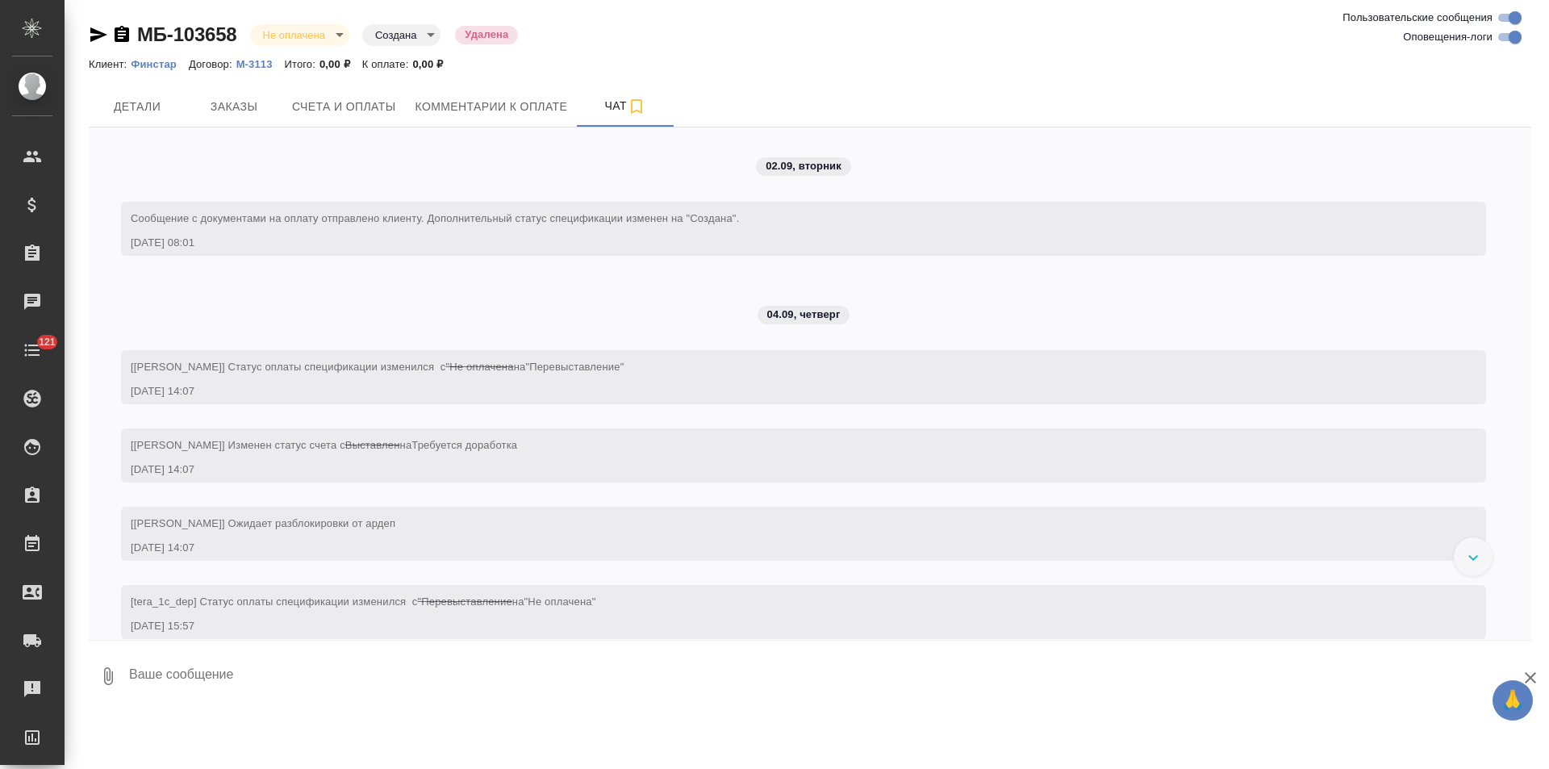
scroll to position [419, 0]
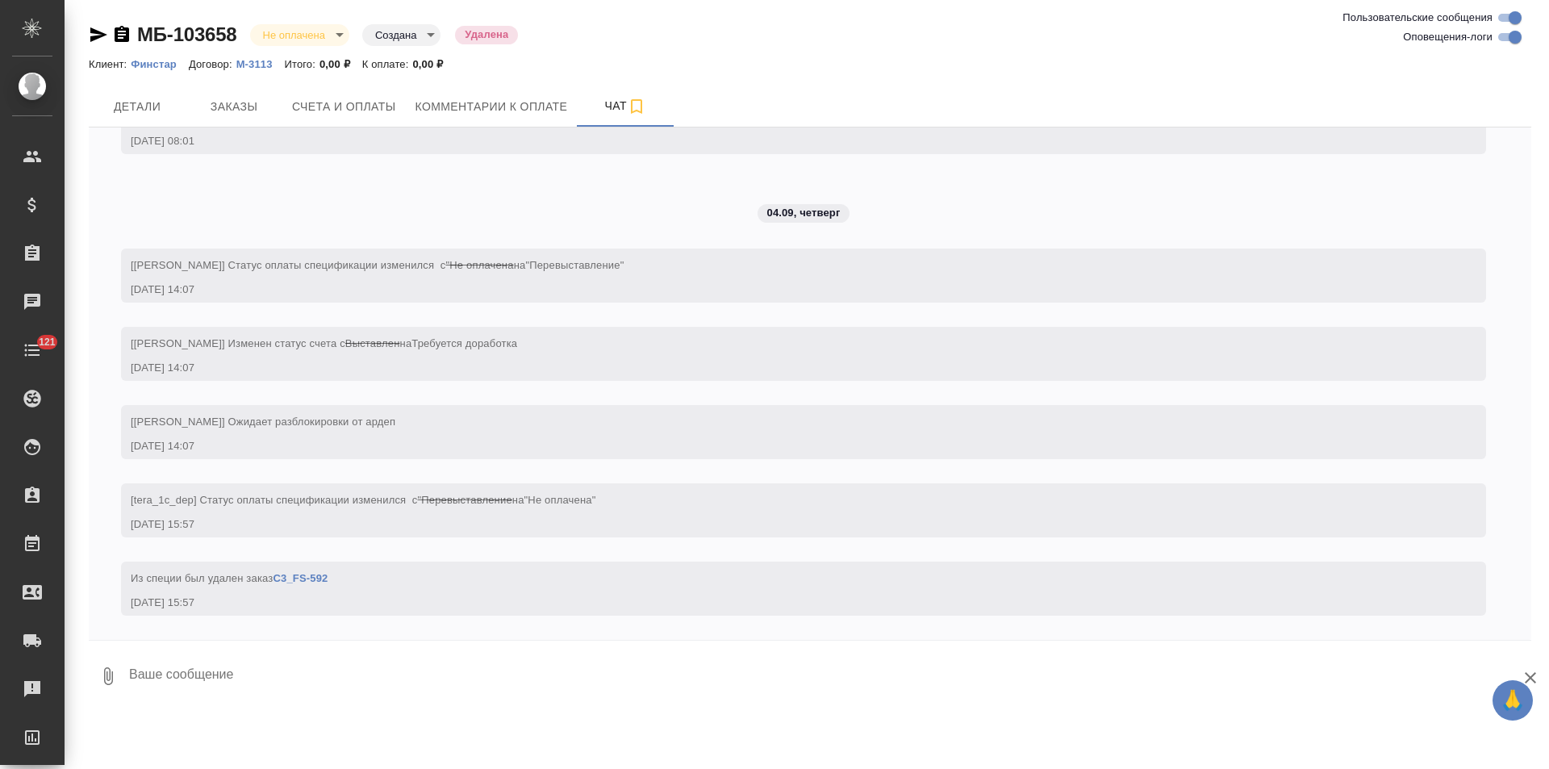
click at [307, 577] on link "C3_FS-592" at bounding box center [300, 578] width 55 height 12
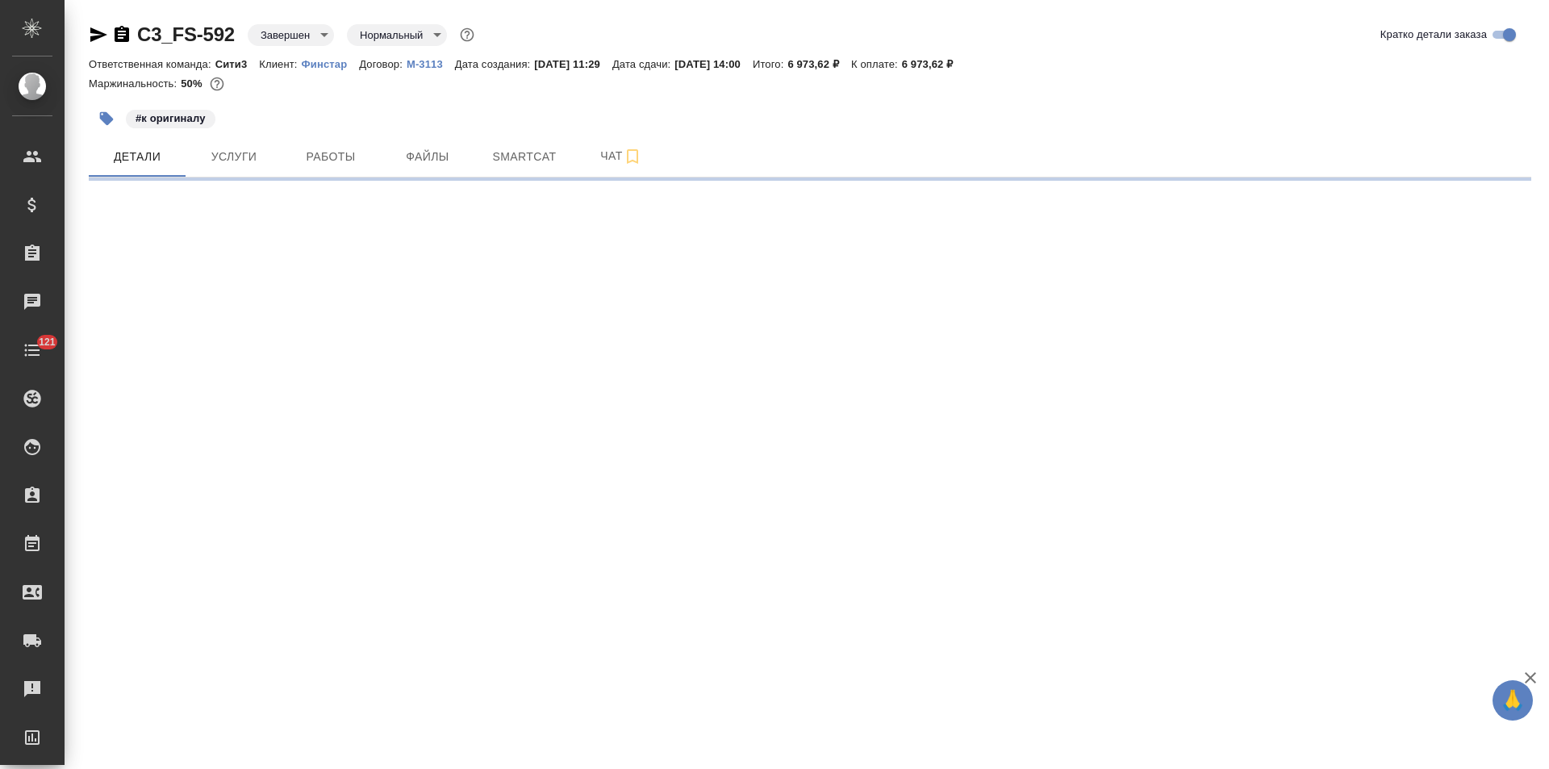
select select "RU"
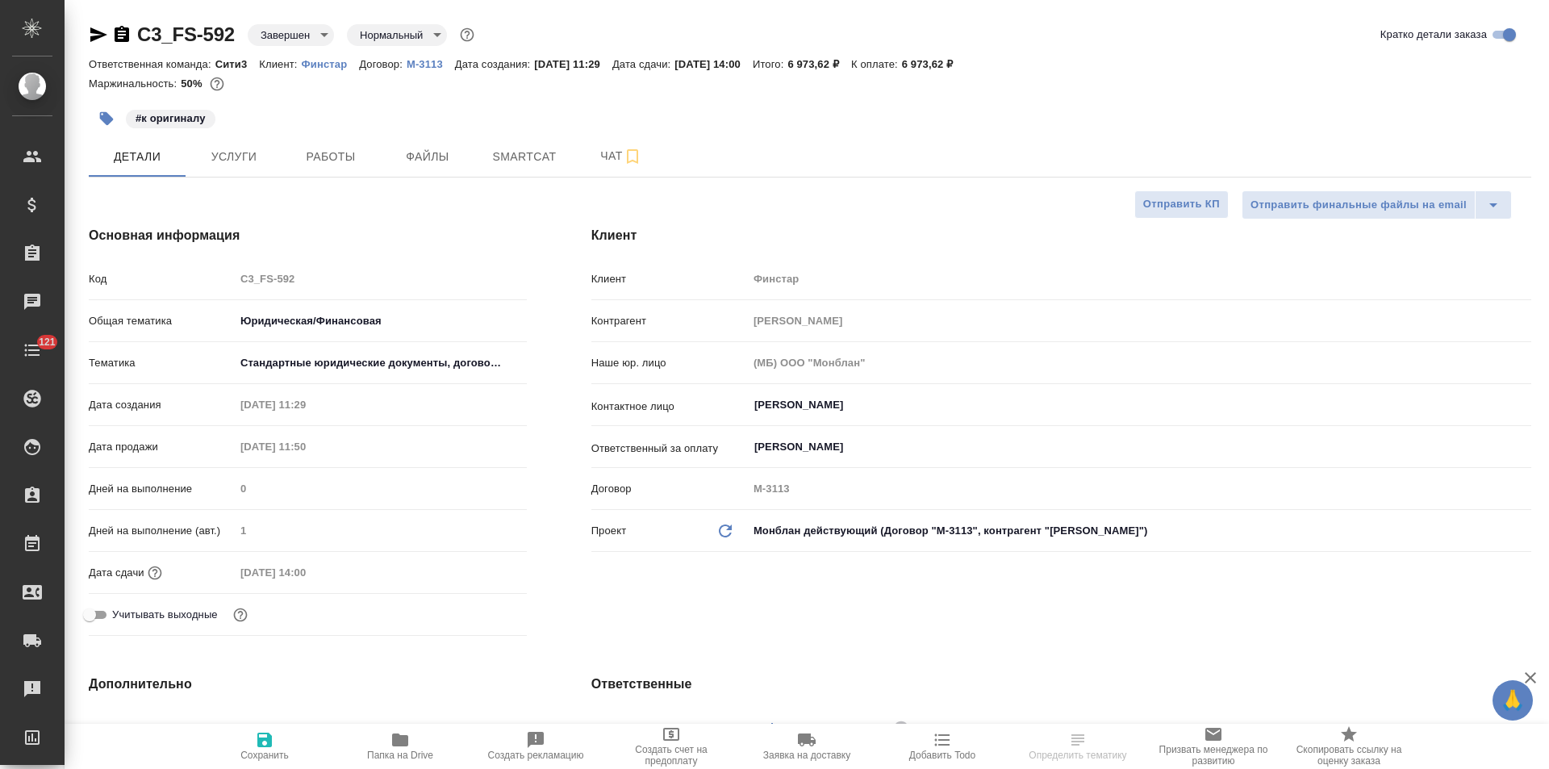
type textarea "x"
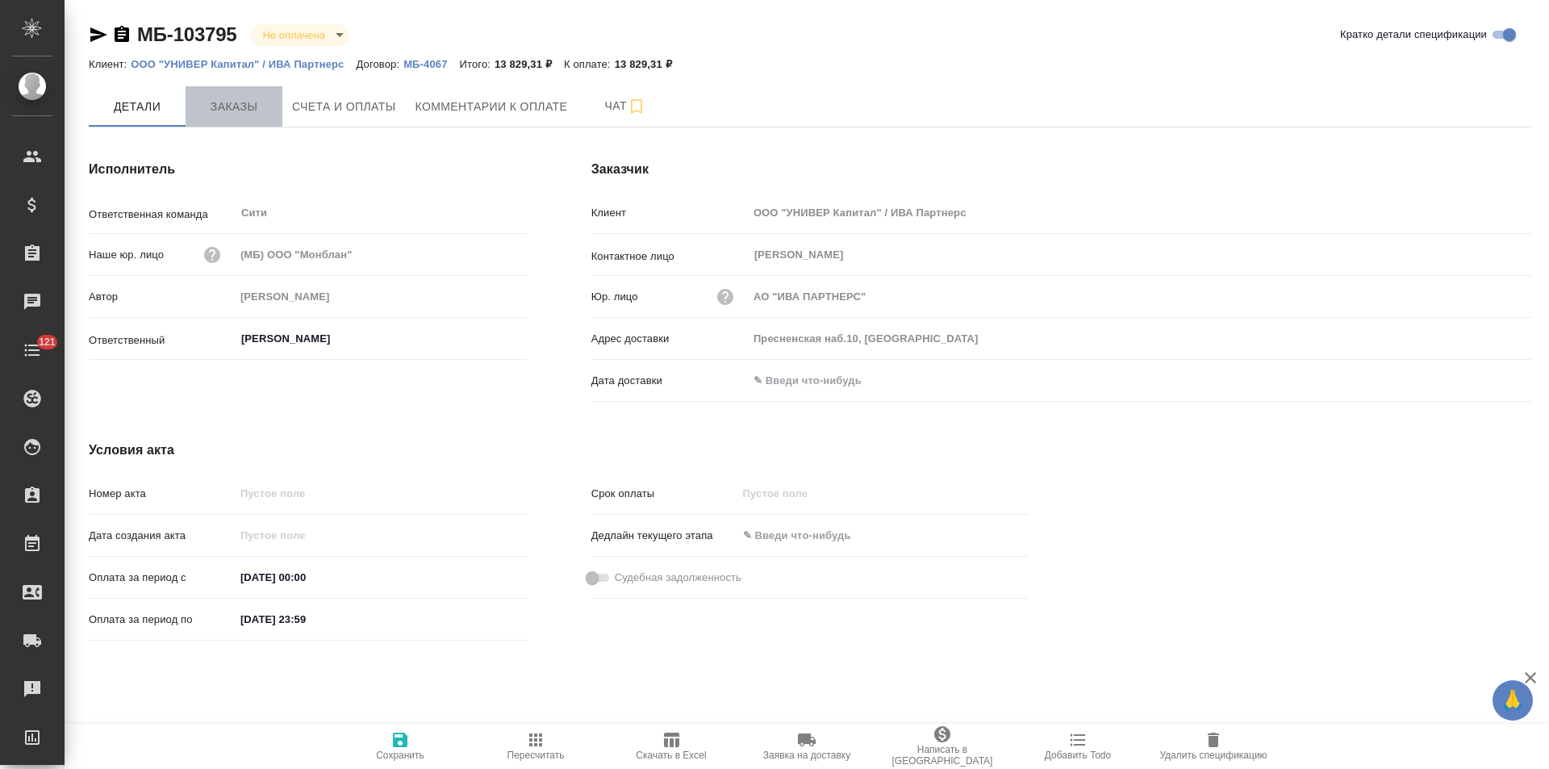
click at [258, 111] on span "Заказы" at bounding box center [233, 107] width 77 height 20
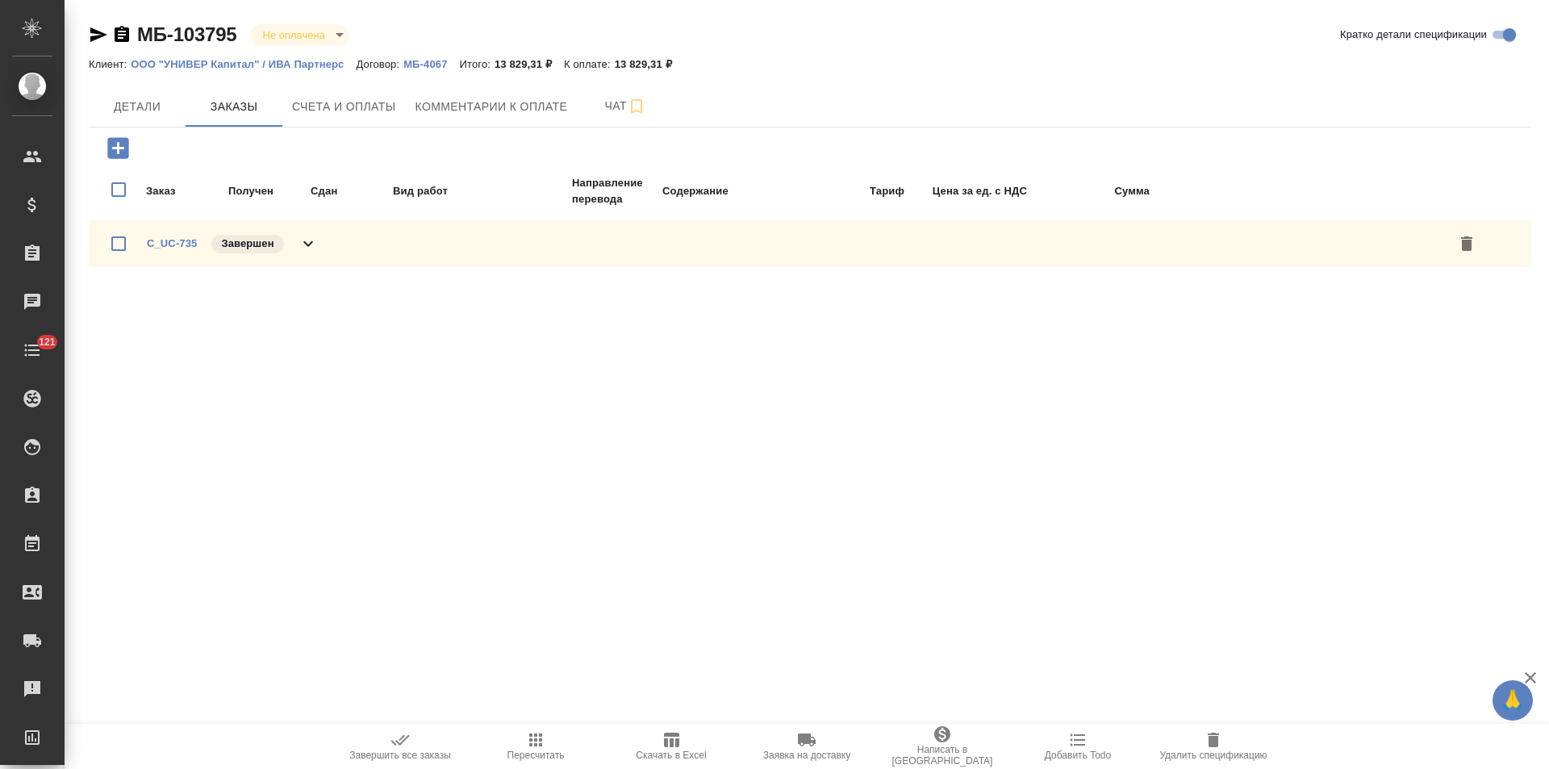
click at [315, 255] on div "C_UC-735 Завершен" at bounding box center [810, 243] width 1442 height 47
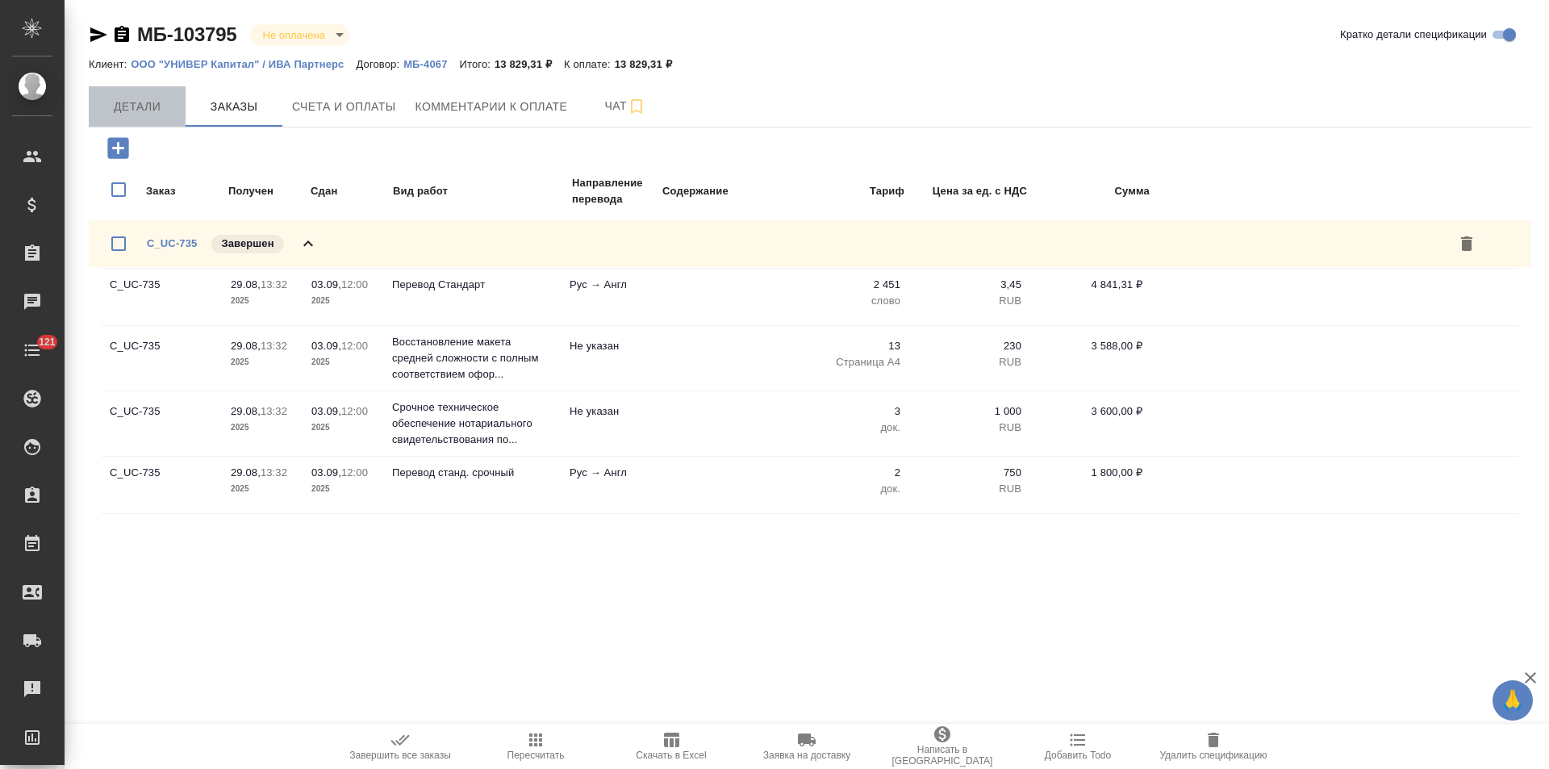
click at [141, 112] on span "Детали" at bounding box center [136, 107] width 77 height 20
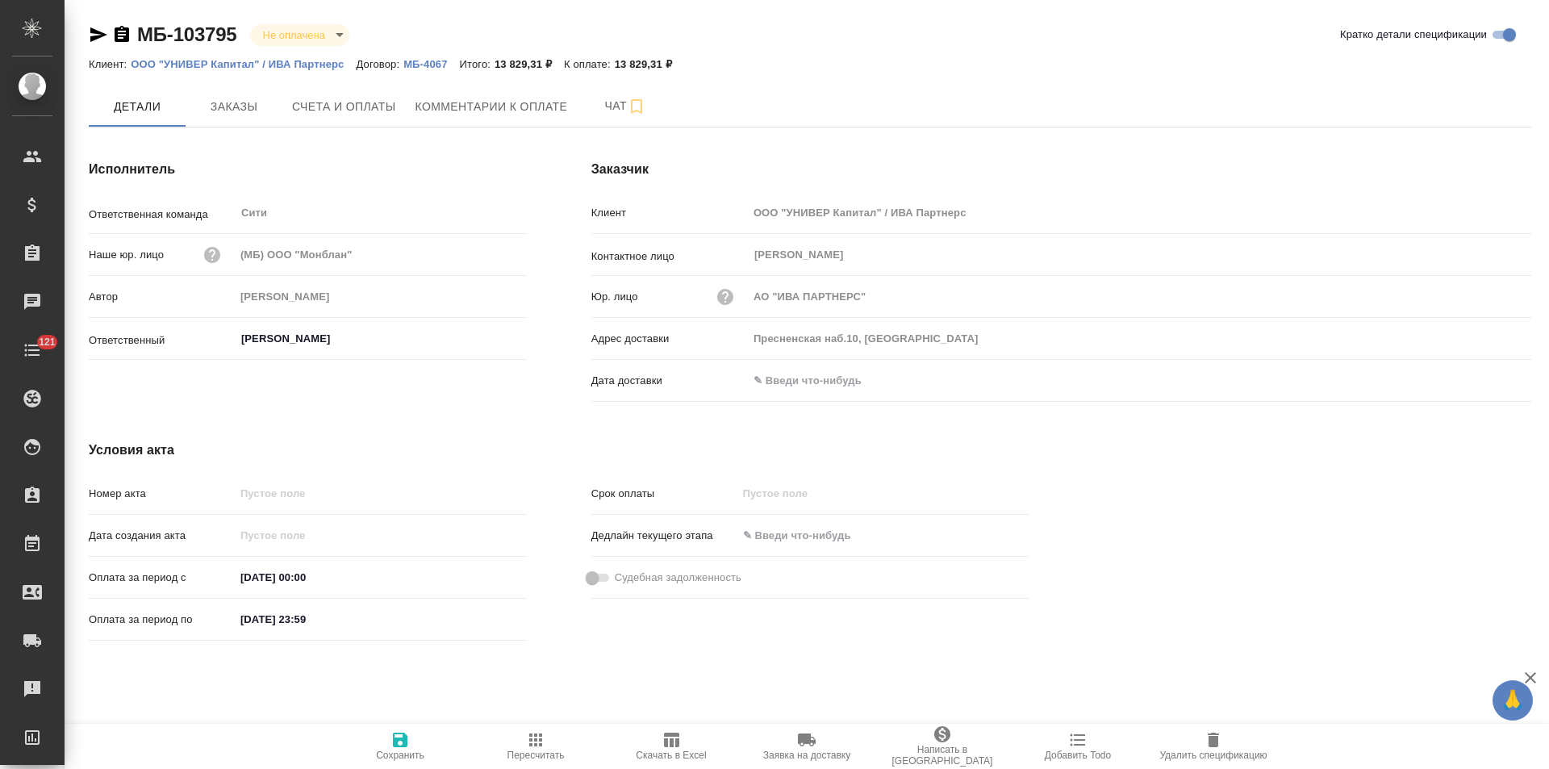
click at [429, 68] on p "МБ-4067" at bounding box center [431, 64] width 56 height 12
click at [125, 37] on icon "button" at bounding box center [122, 34] width 15 height 16
click at [121, 34] on icon "button" at bounding box center [122, 34] width 15 height 16
click at [365, 109] on span "Счета и оплаты" at bounding box center [344, 107] width 104 height 20
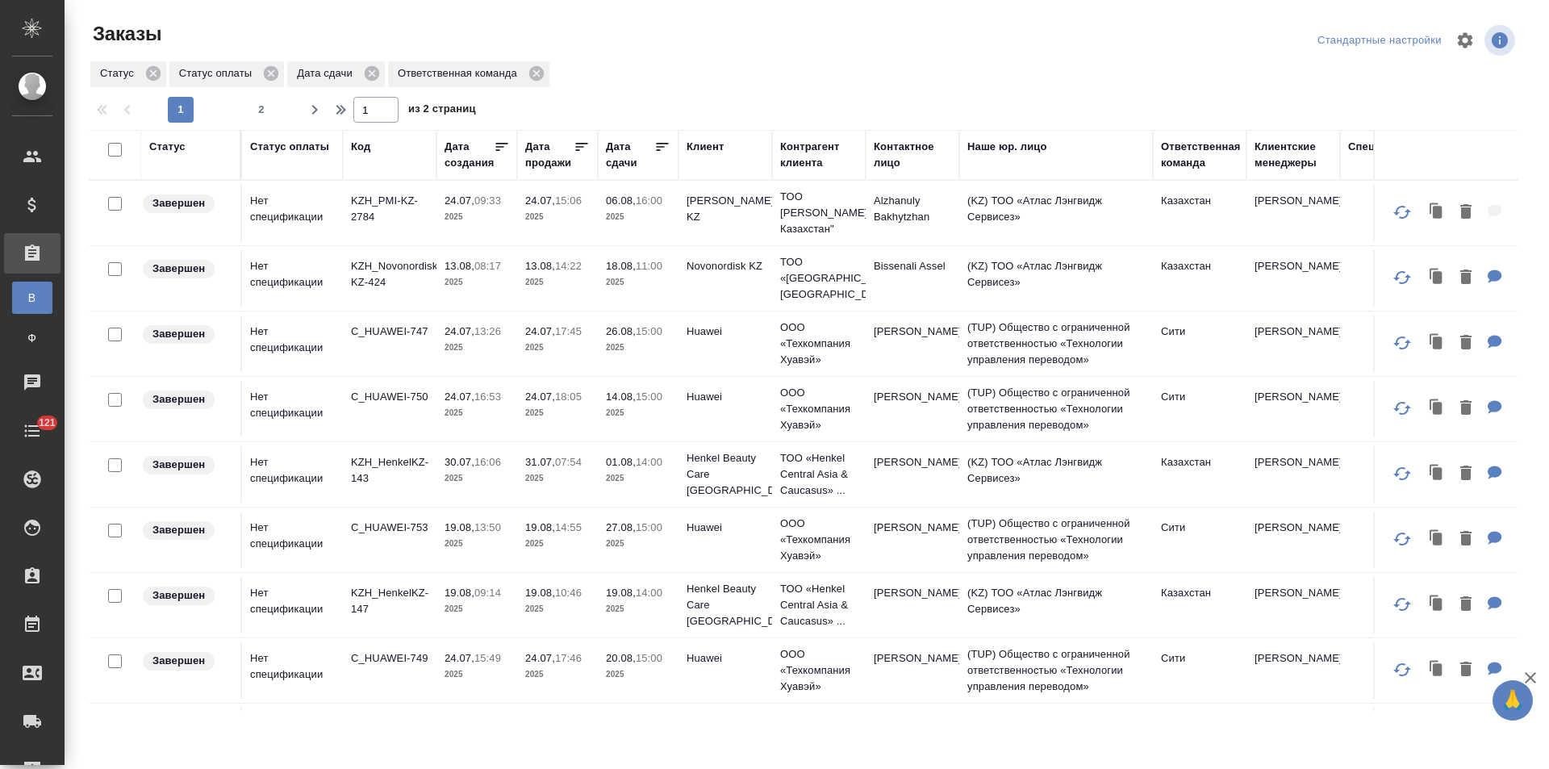
click at [1032, 540] on td "(TUP) Общество с ограниченной ответственностью «Технологии управления переводом»" at bounding box center [1056, 539] width 194 height 65
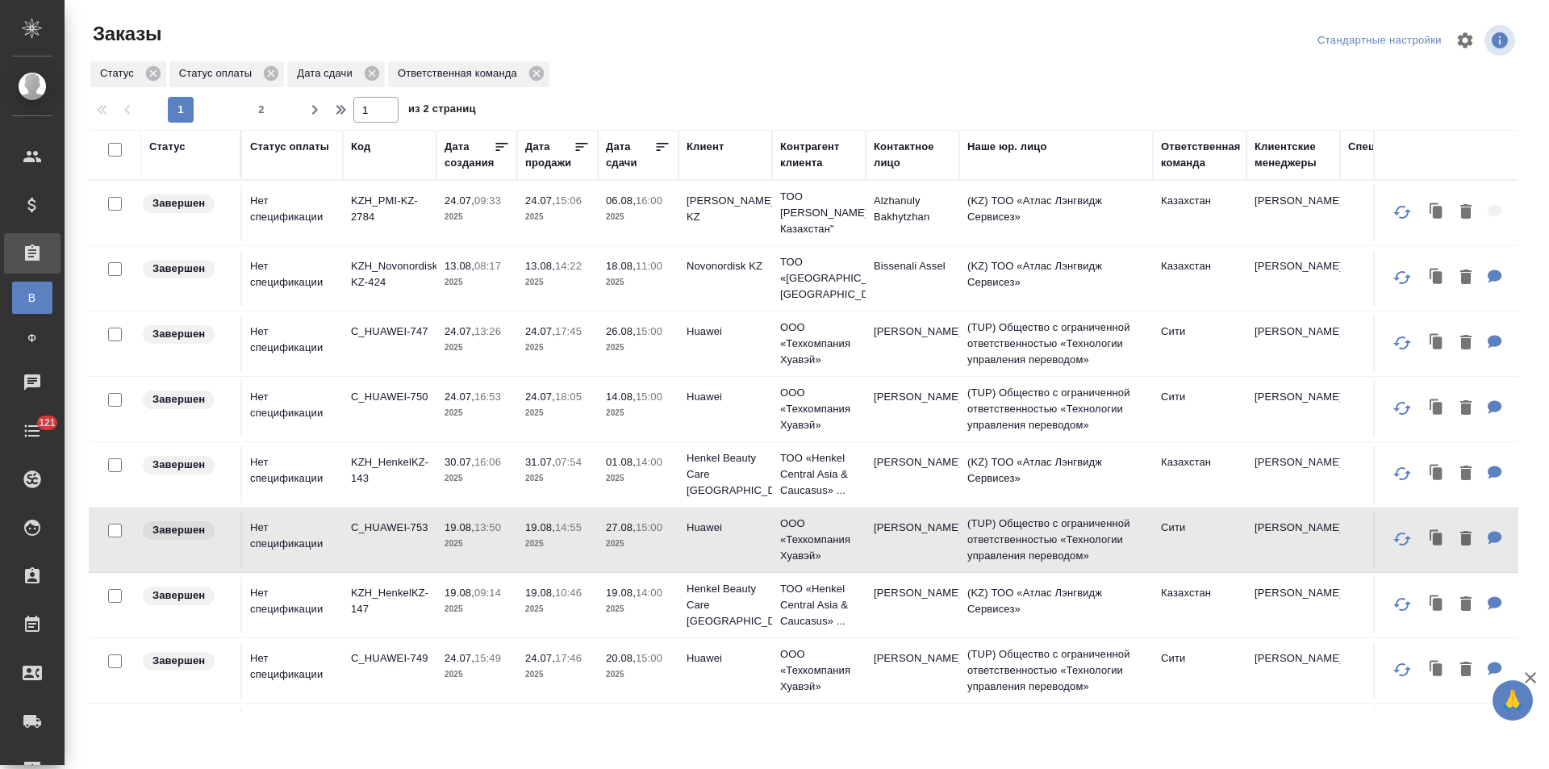
click at [1062, 661] on td "(TUP) Общество с ограниченной ответственностью «Технологии управления переводом»" at bounding box center [1056, 670] width 194 height 65
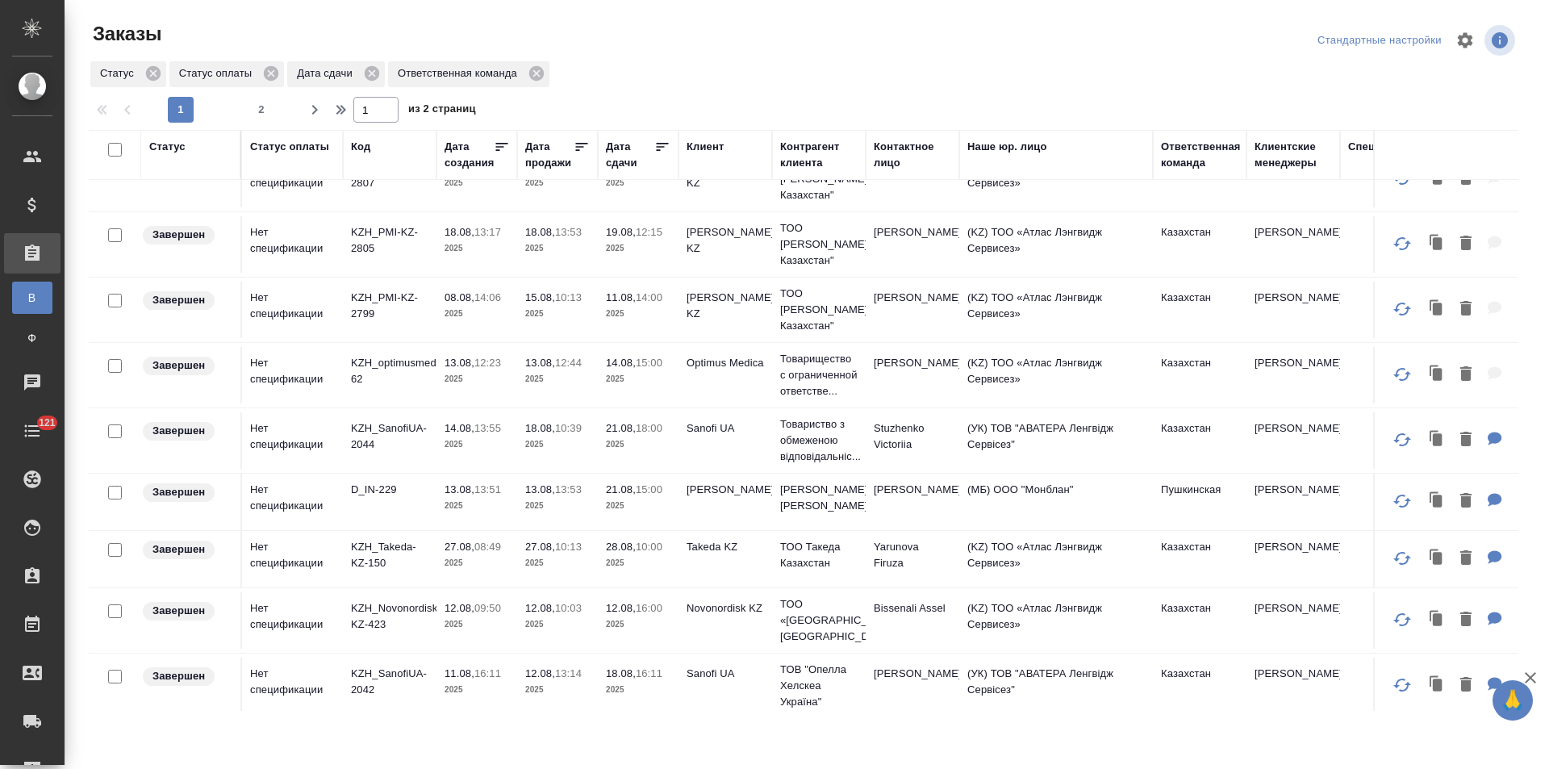
scroll to position [1091, 0]
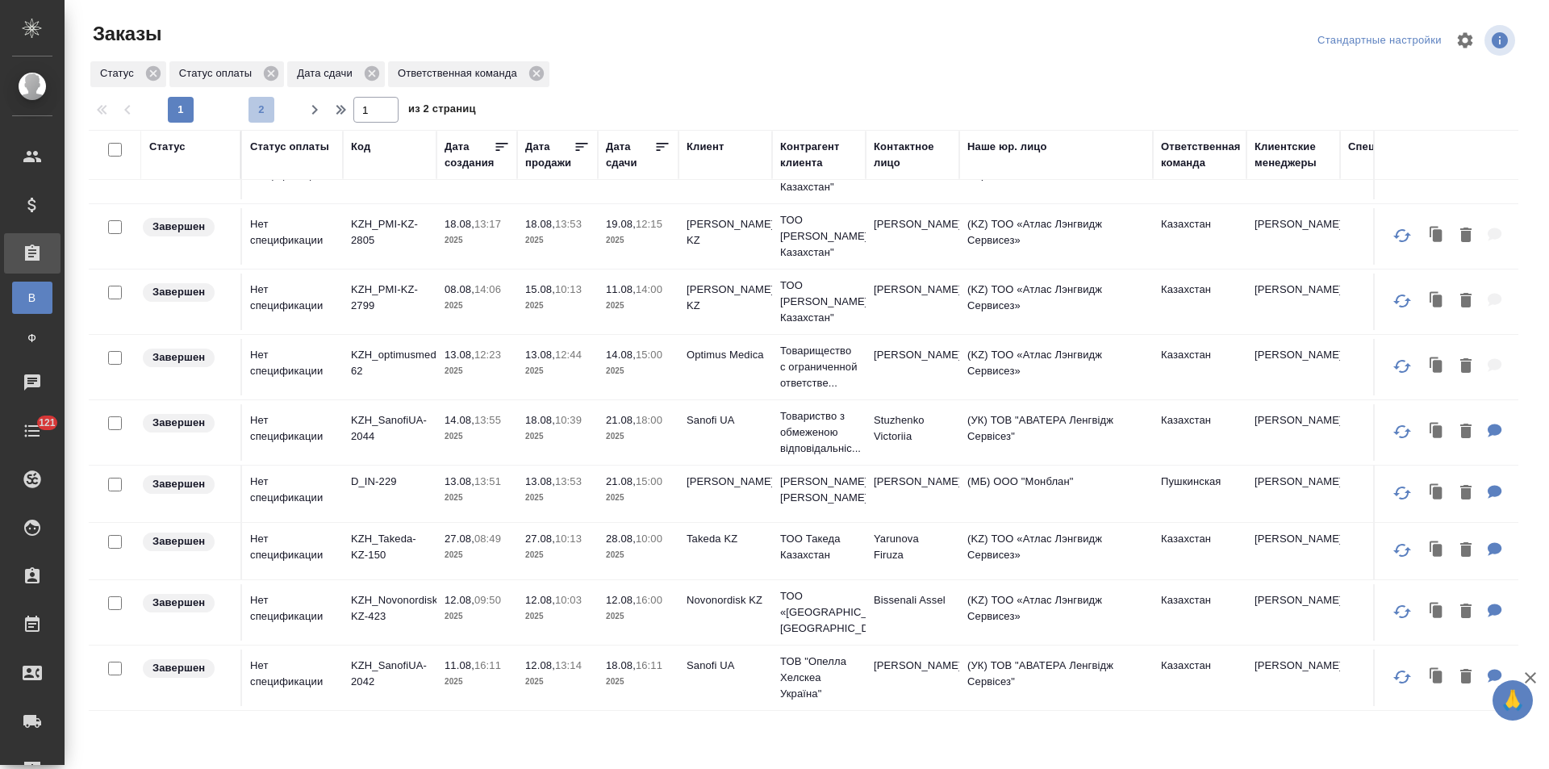
click at [263, 115] on span "2" at bounding box center [261, 110] width 26 height 16
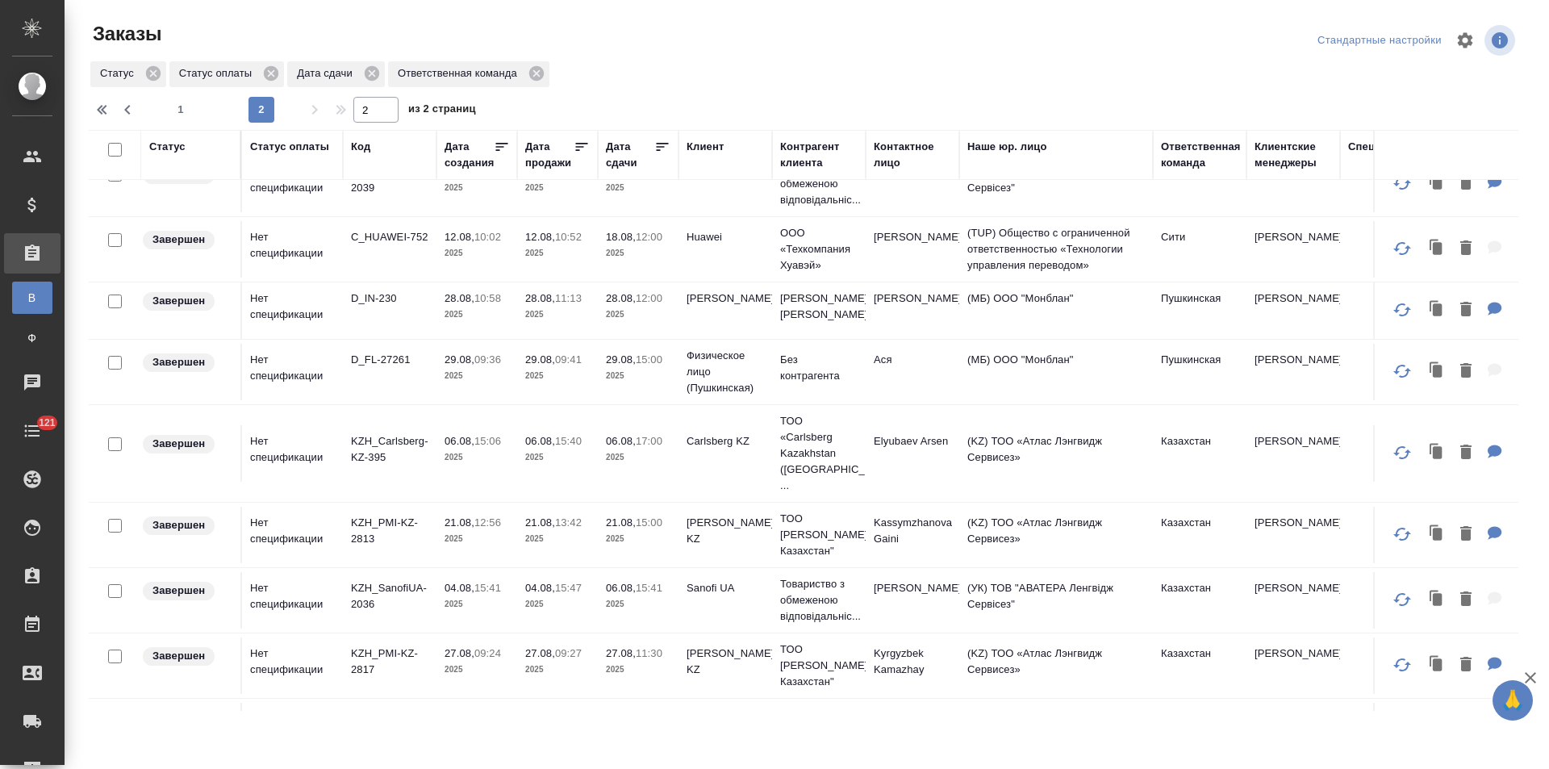
scroll to position [0, 0]
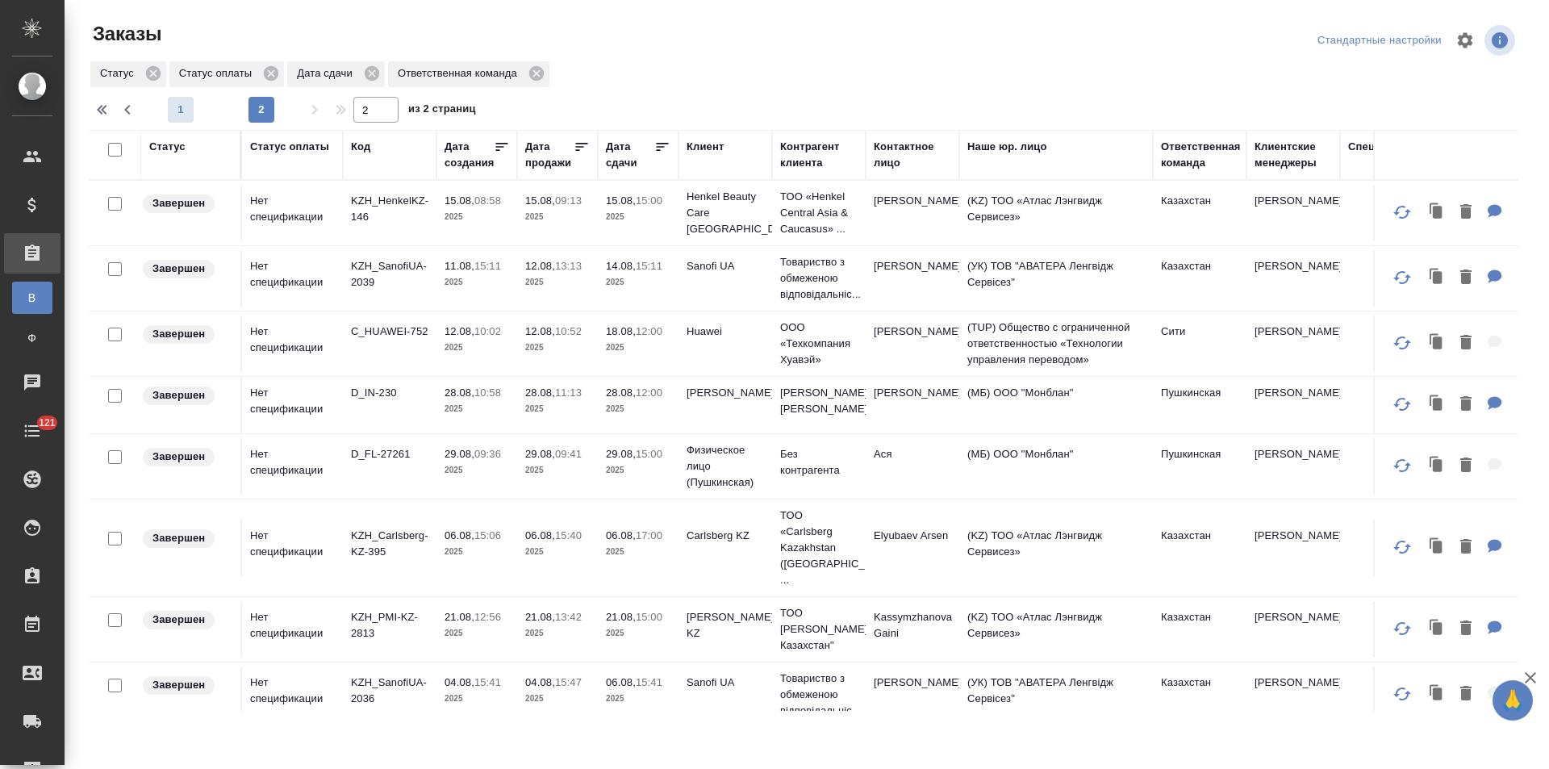
click at [186, 111] on span "1" at bounding box center [181, 110] width 26 height 16
type input "1"
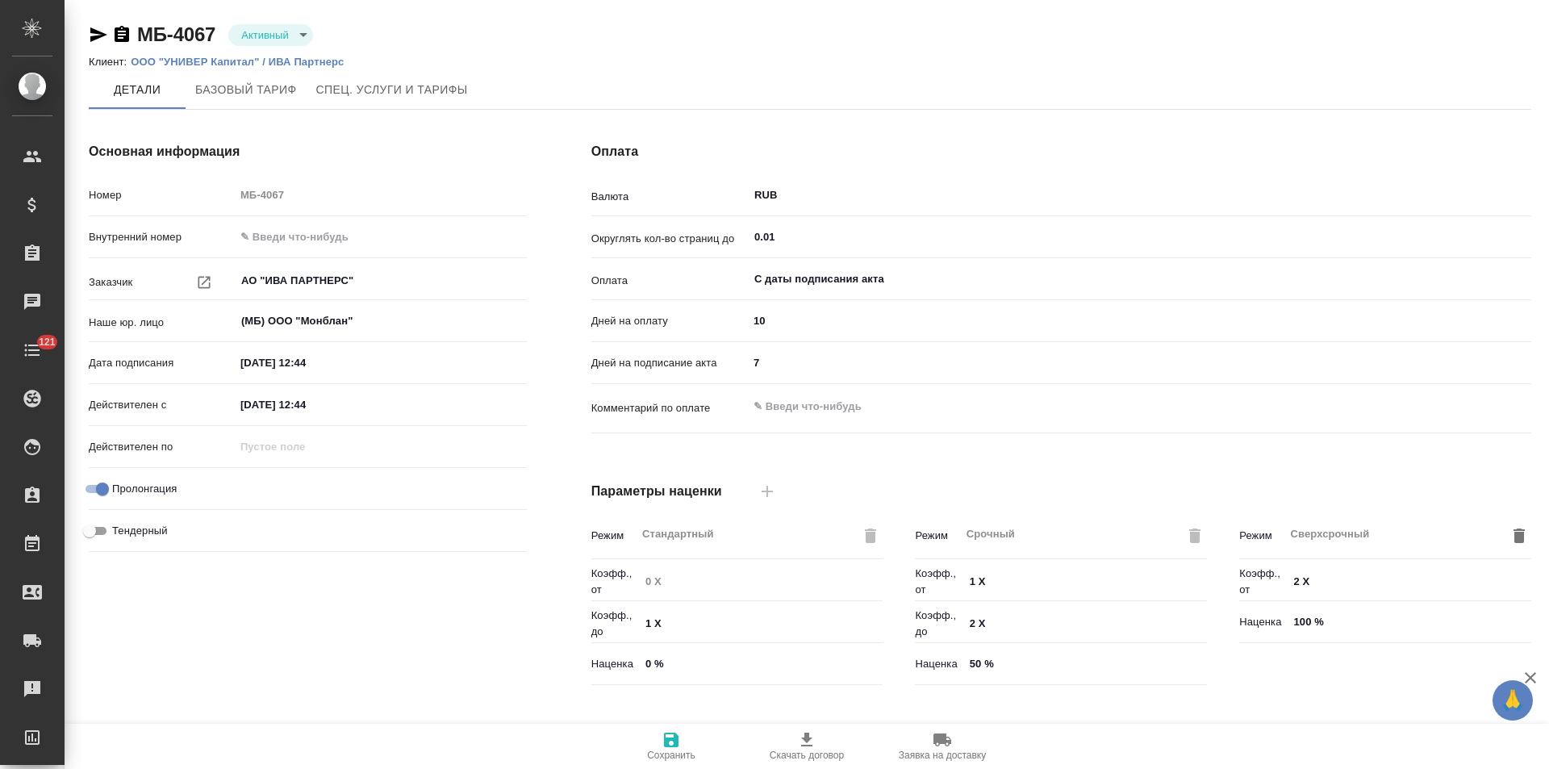
type input "Базовый ТП 2025"
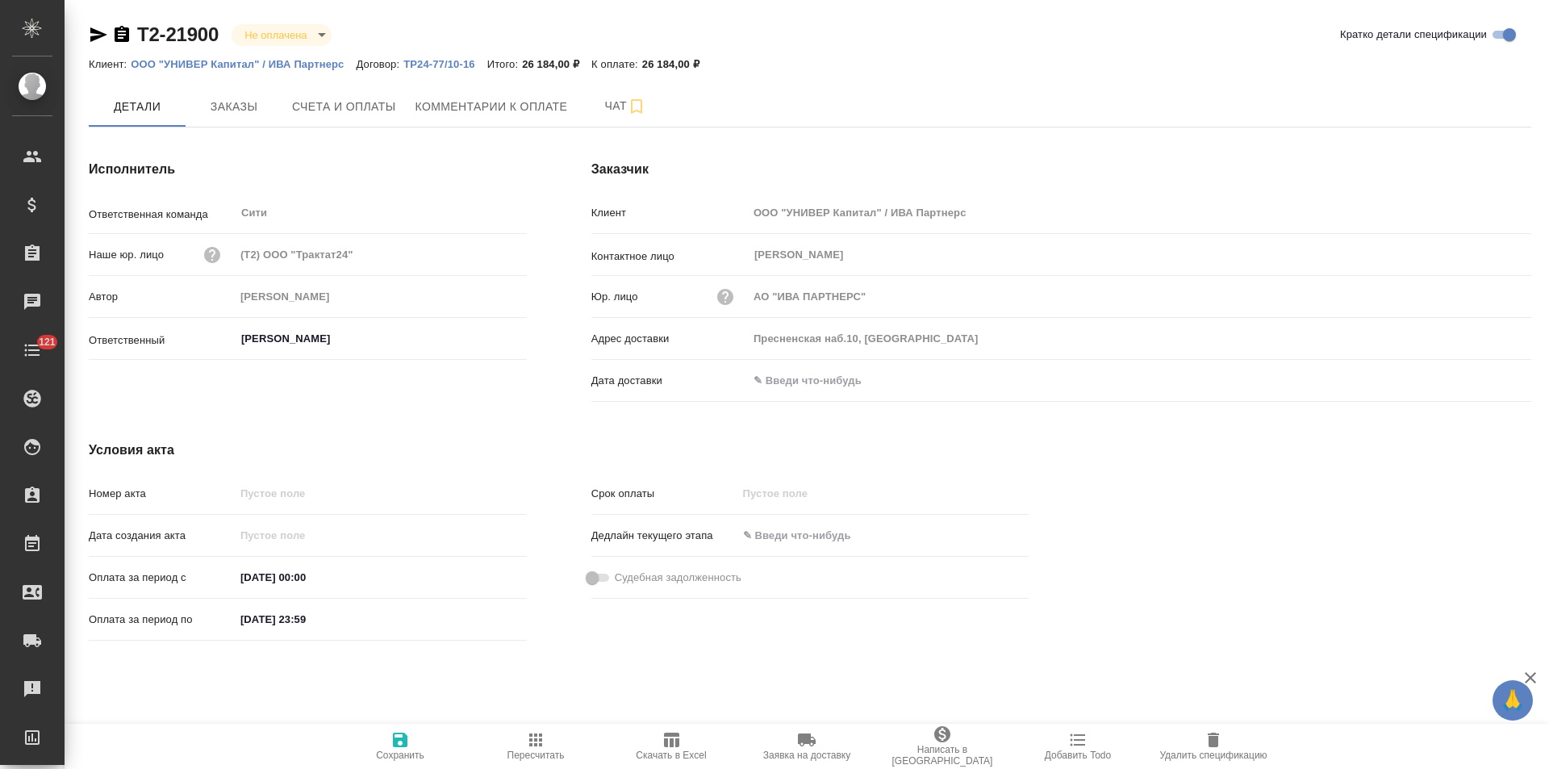
click at [465, 65] on p "ТР24-77/10-16" at bounding box center [445, 64] width 84 height 12
click at [264, 109] on span "Заказы" at bounding box center [233, 107] width 77 height 20
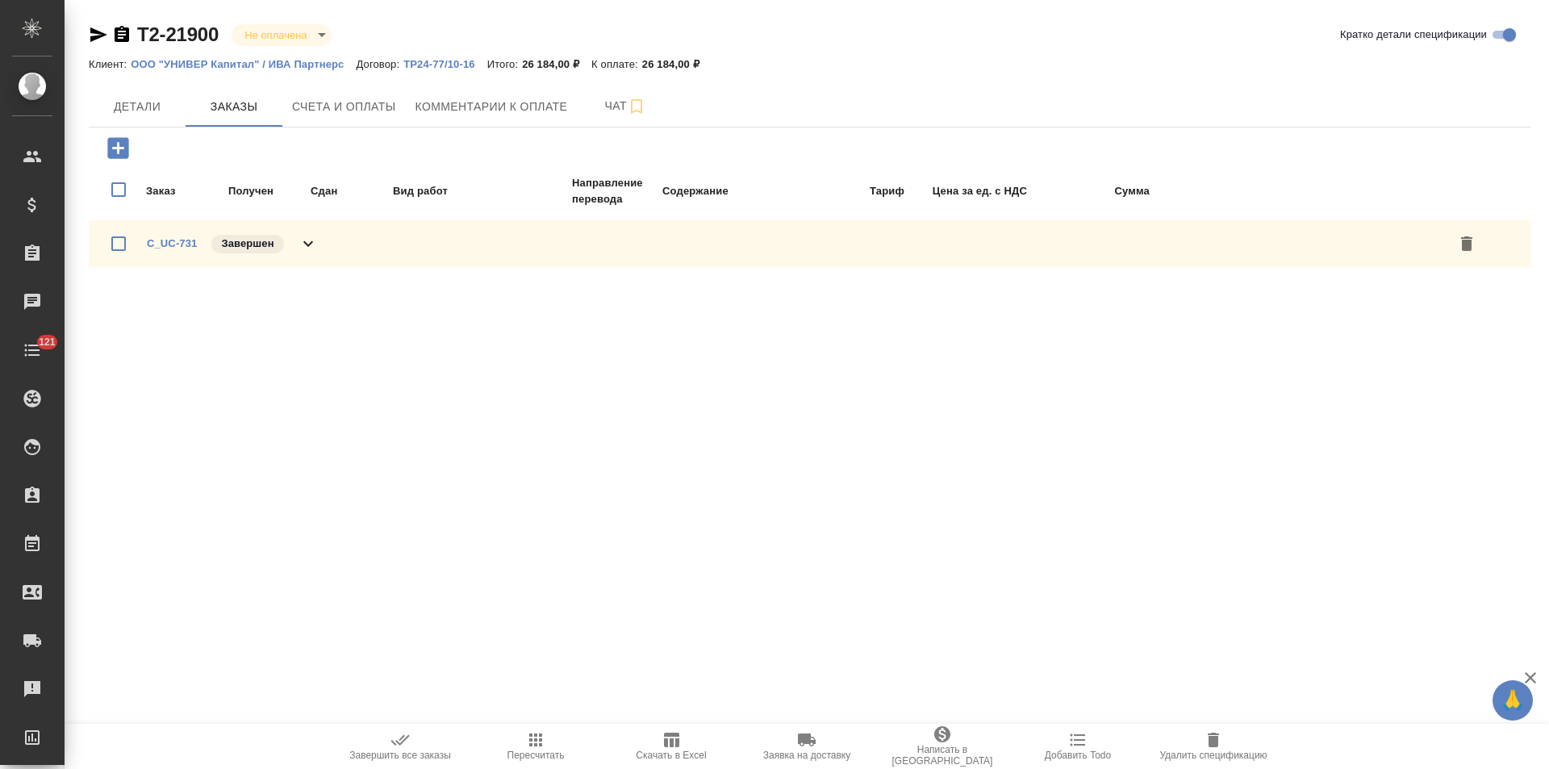
click at [313, 241] on icon at bounding box center [307, 243] width 19 height 19
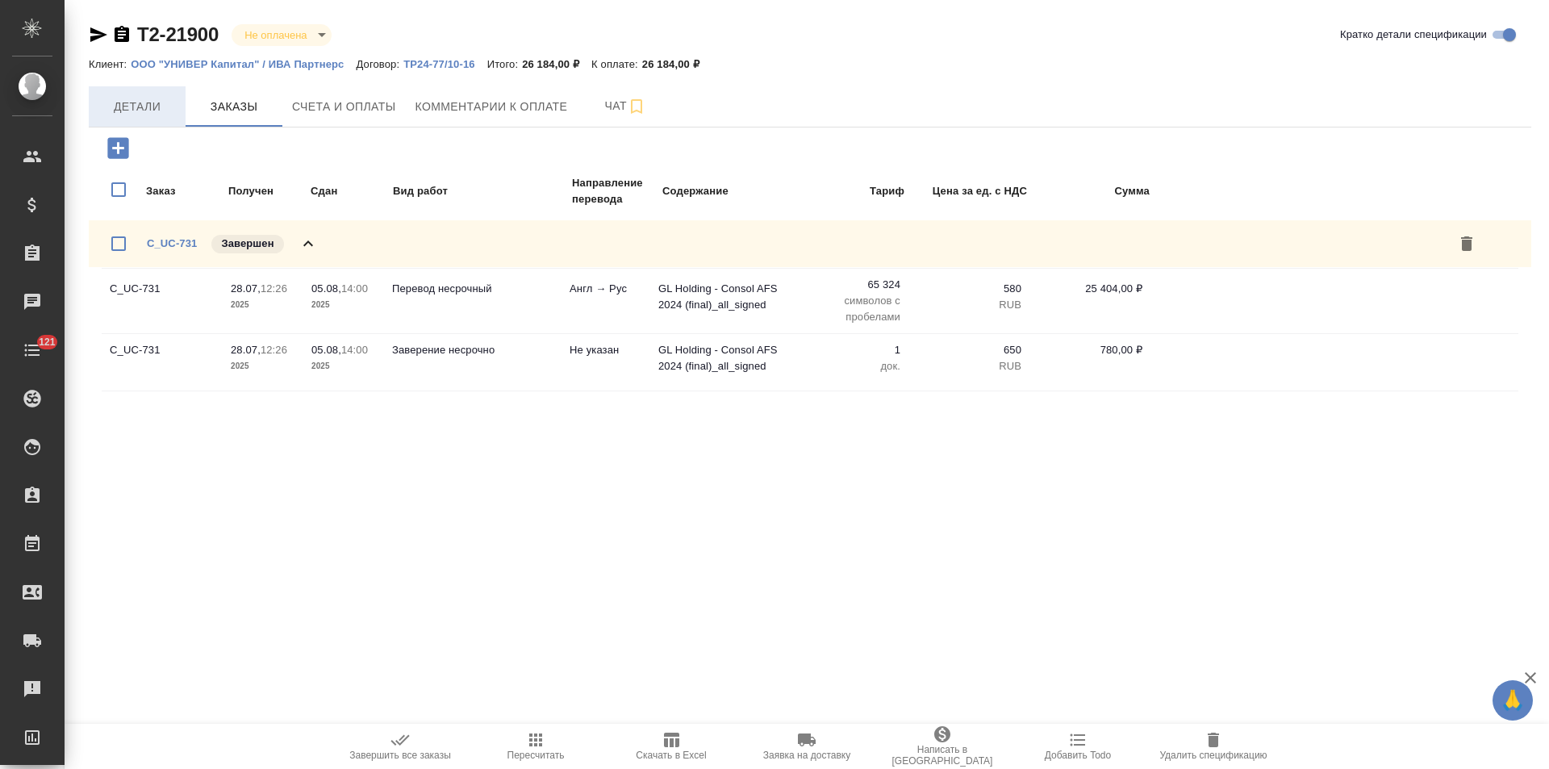
click at [128, 113] on span "Детали" at bounding box center [136, 107] width 77 height 20
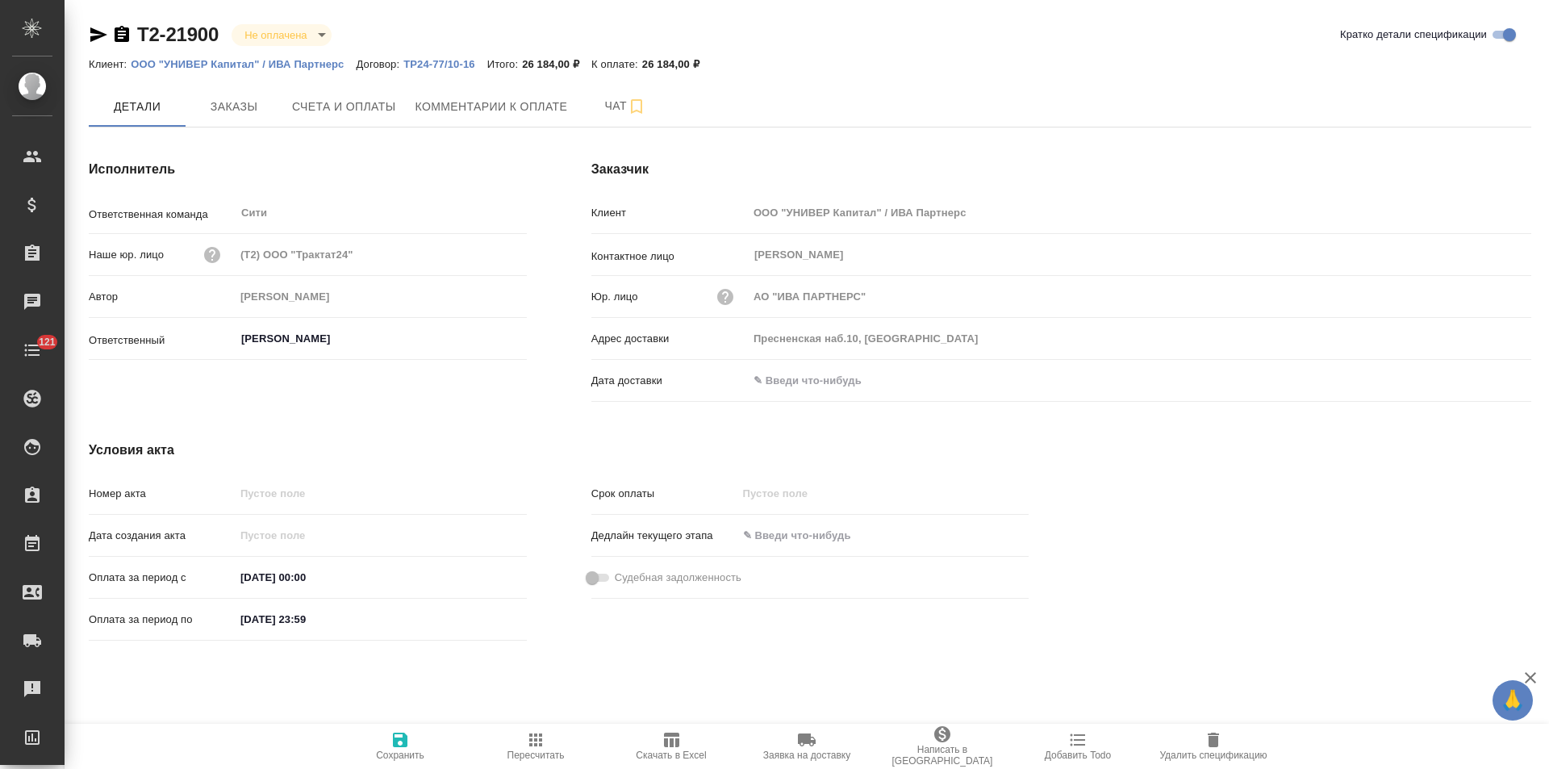
click at [240, 63] on p "ООО "УНИВЕР Капитал" / ИВА Партнерс" at bounding box center [243, 64] width 225 height 12
click at [244, 118] on button "Заказы" at bounding box center [234, 106] width 97 height 40
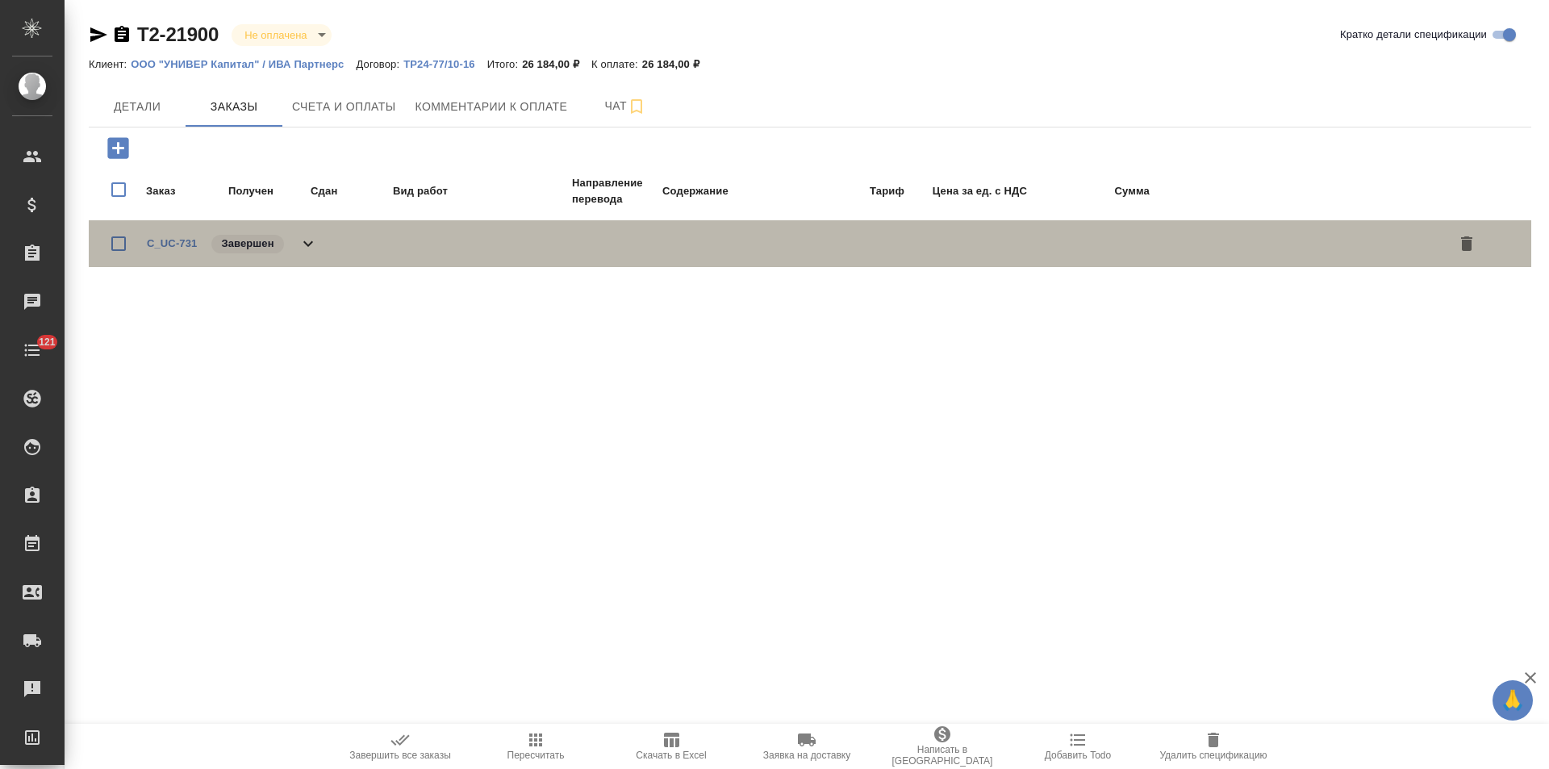
click at [319, 242] on div "C_UC-731 Завершен" at bounding box center [810, 243] width 1442 height 47
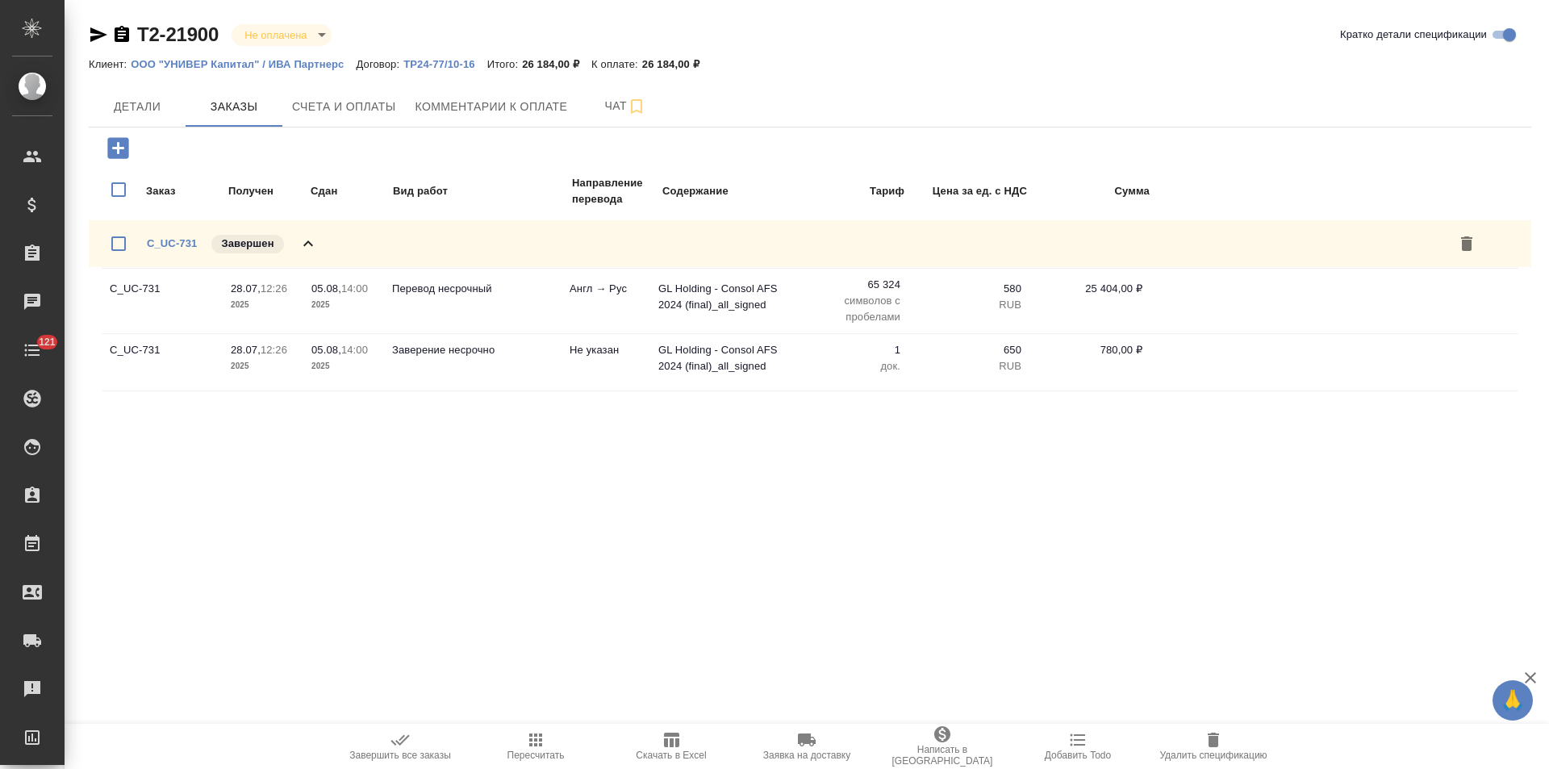
click at [435, 59] on p "ТР24-77/10-16" at bounding box center [445, 64] width 84 height 12
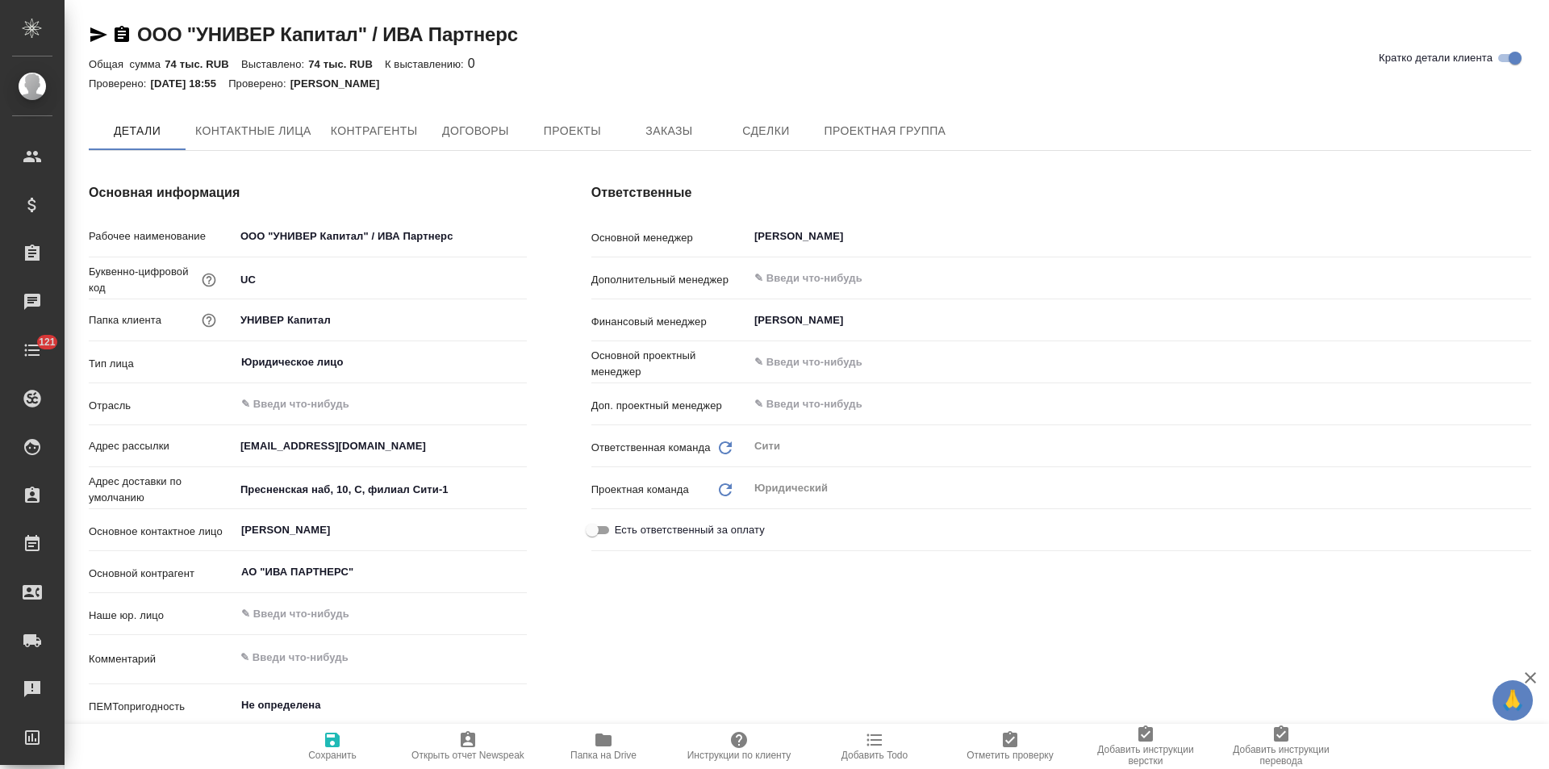
type textarea "x"
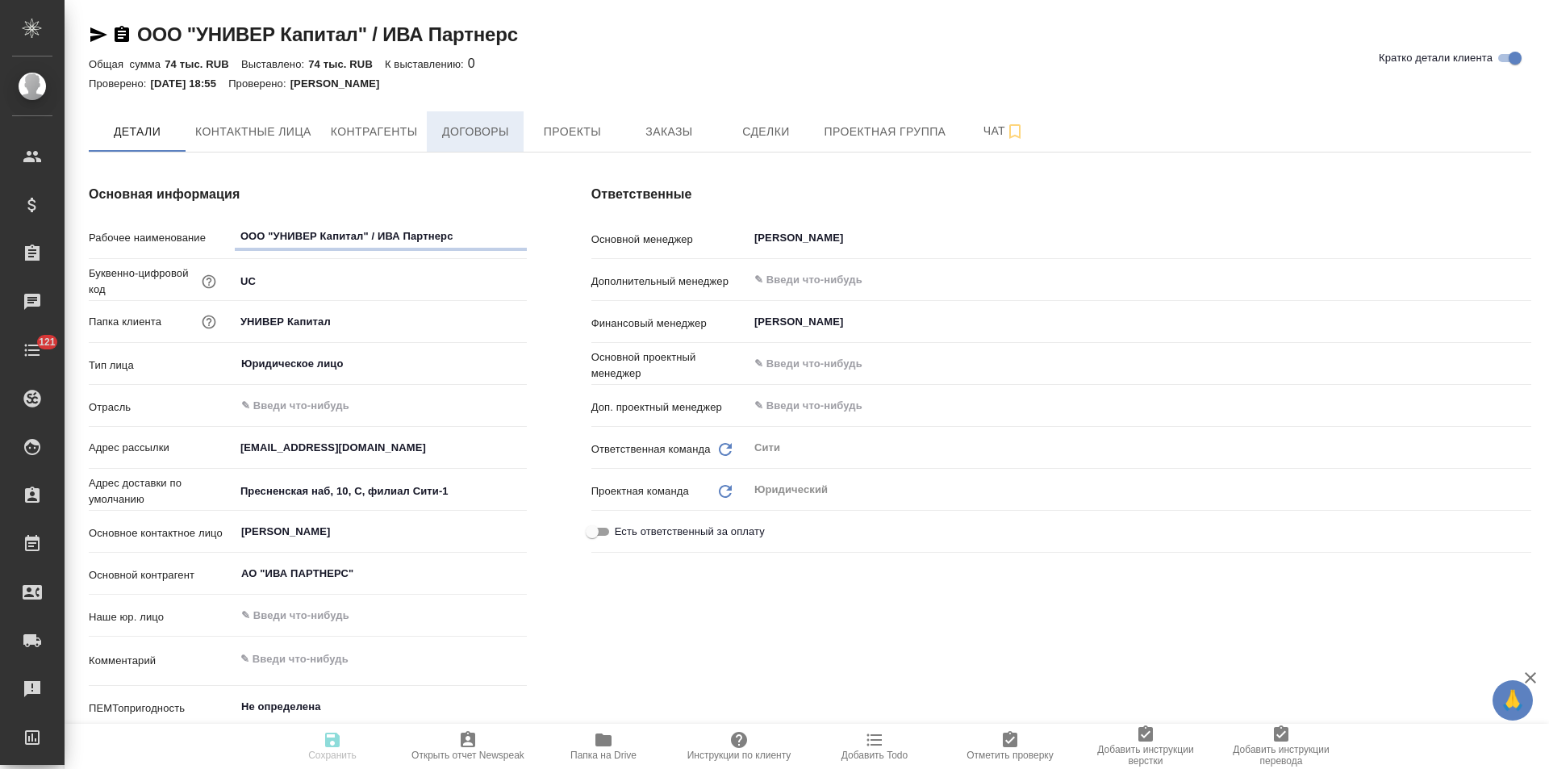
type textarea "x"
click at [482, 132] on span "Договоры" at bounding box center [474, 132] width 77 height 20
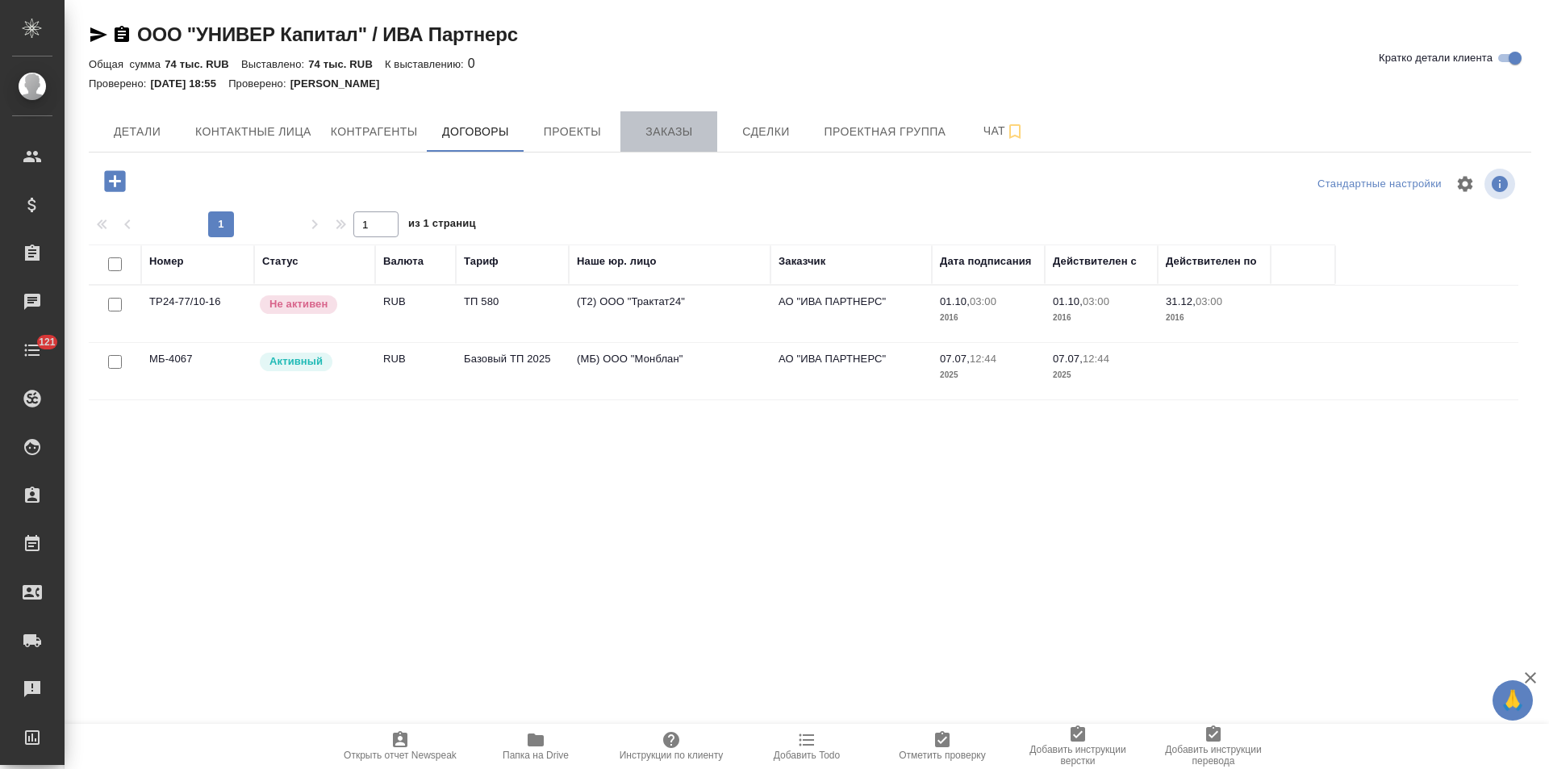
click at [675, 138] on span "Заказы" at bounding box center [668, 132] width 77 height 20
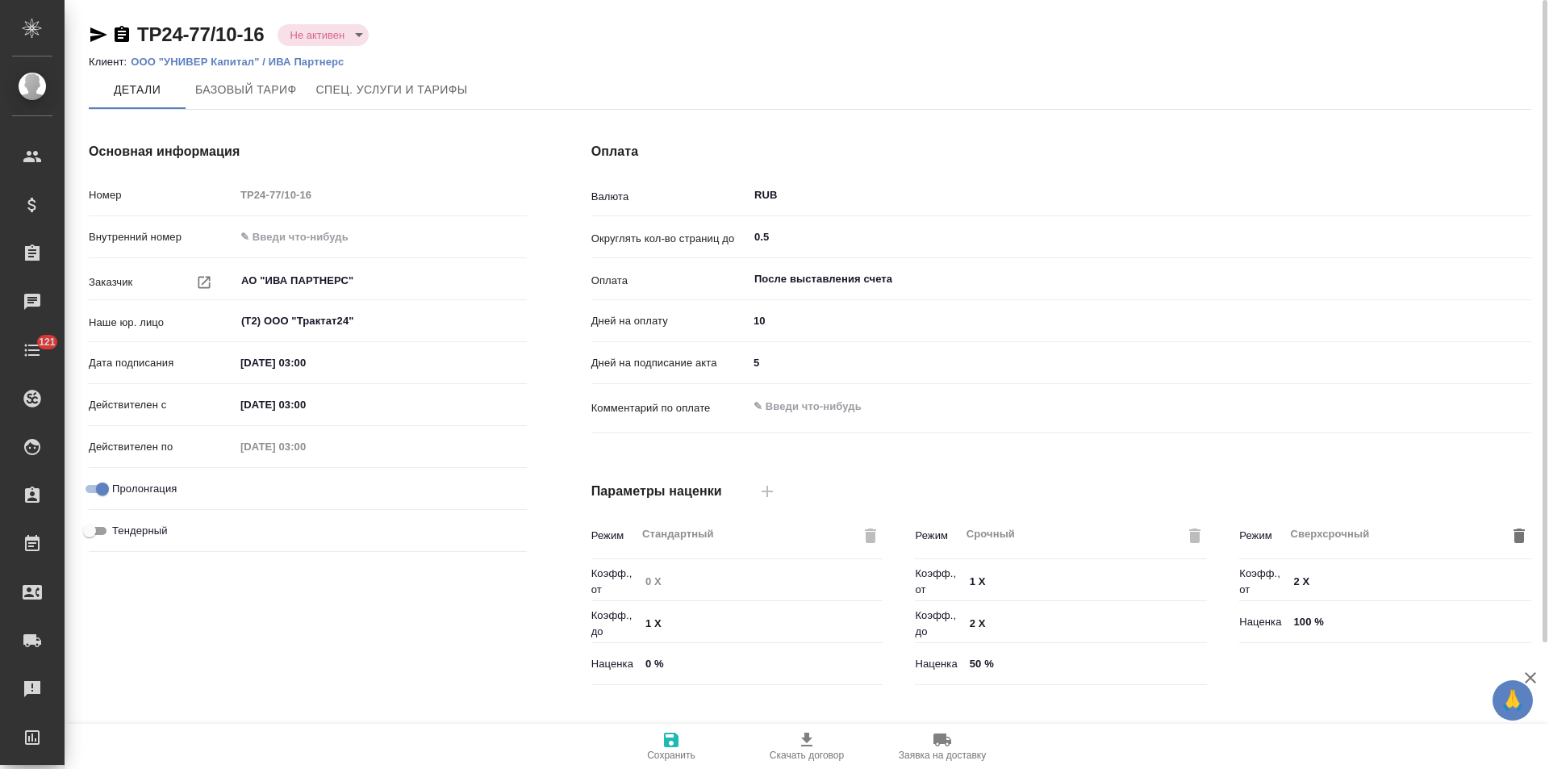
type input "ТП 580"
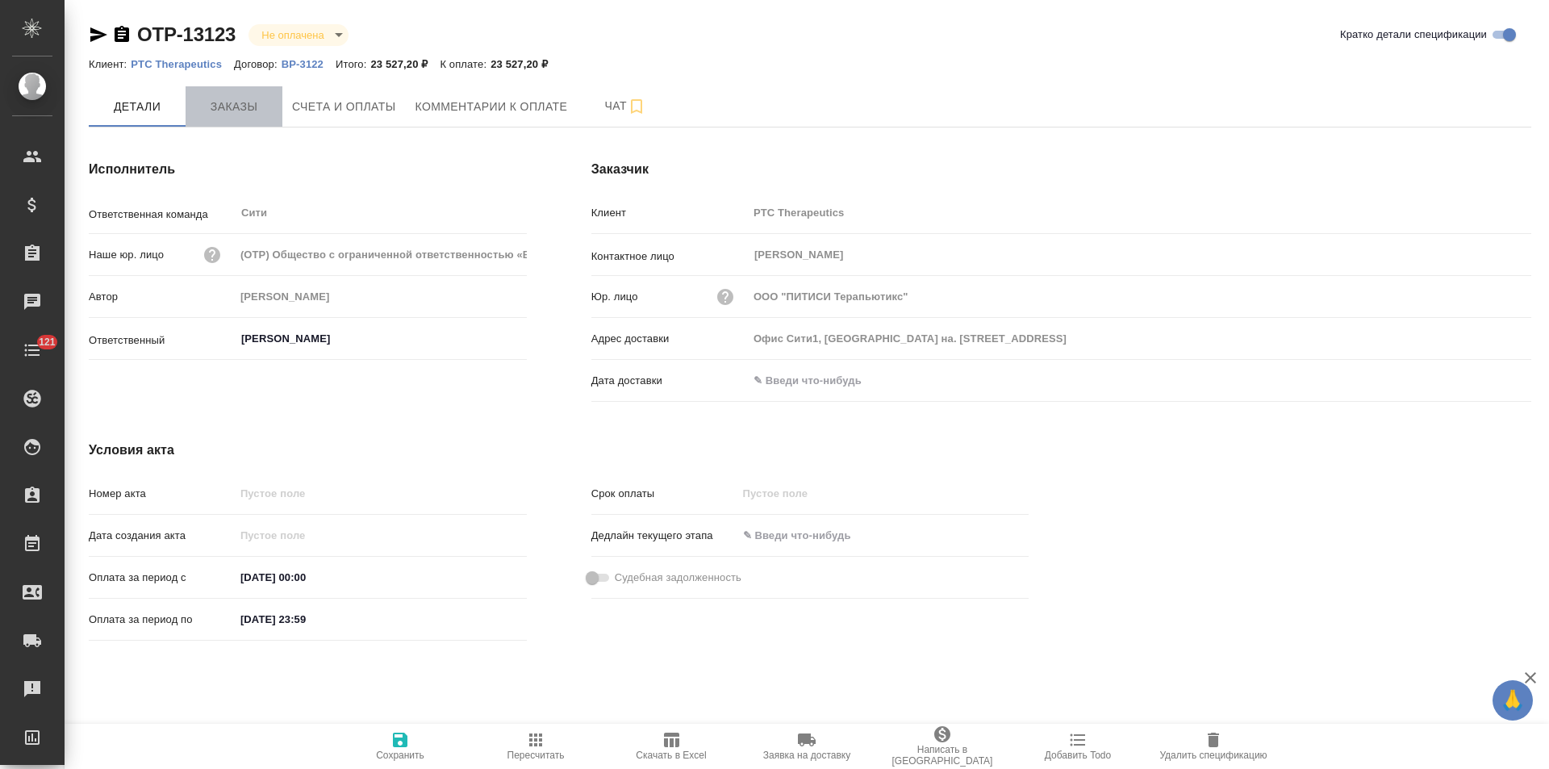
click at [239, 111] on span "Заказы" at bounding box center [233, 107] width 77 height 20
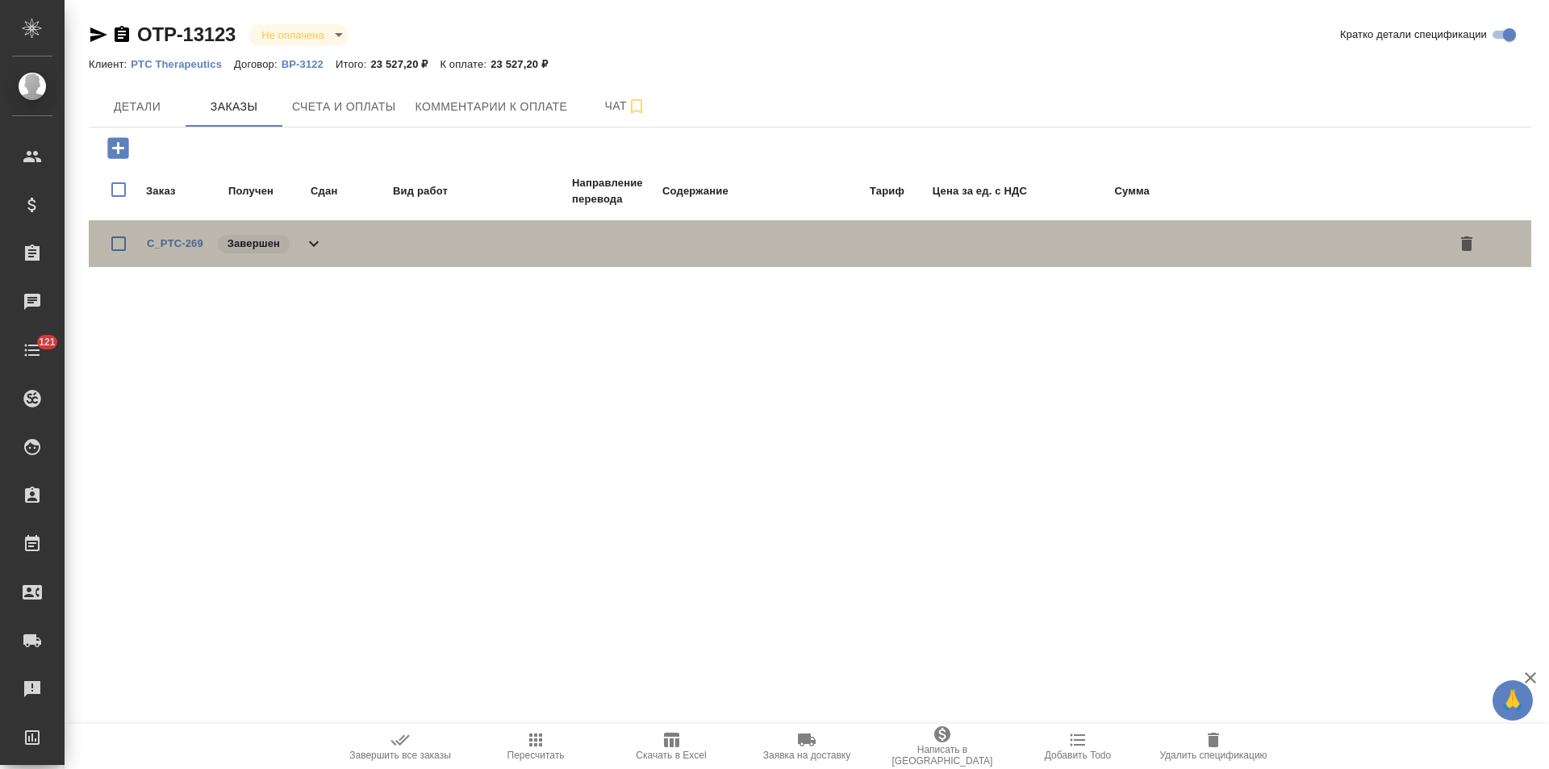
click at [316, 243] on icon at bounding box center [314, 244] width 10 height 6
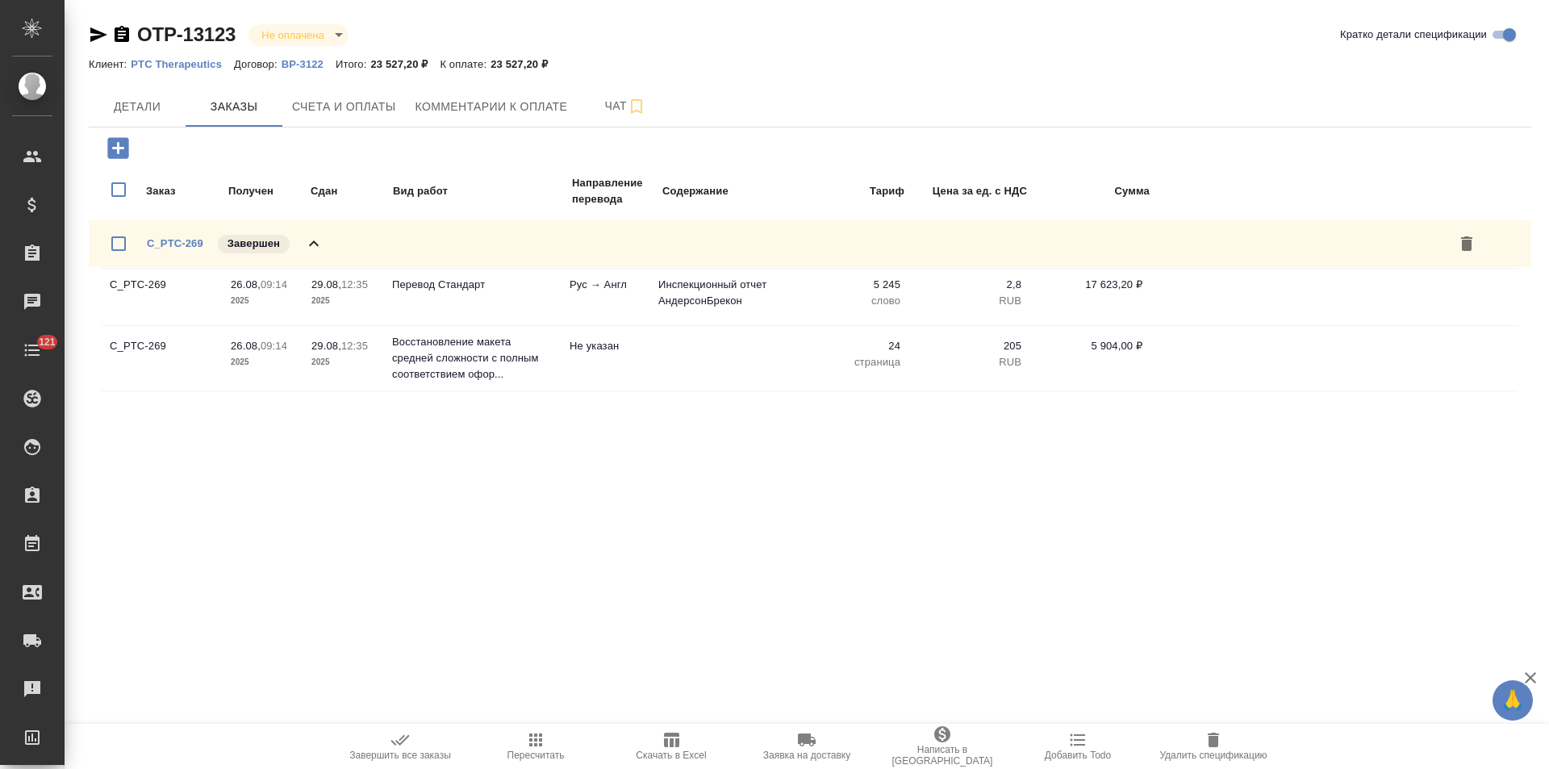
click at [314, 65] on p "ВР-3122" at bounding box center [309, 64] width 54 height 12
click at [139, 102] on span "Детали" at bounding box center [136, 107] width 77 height 20
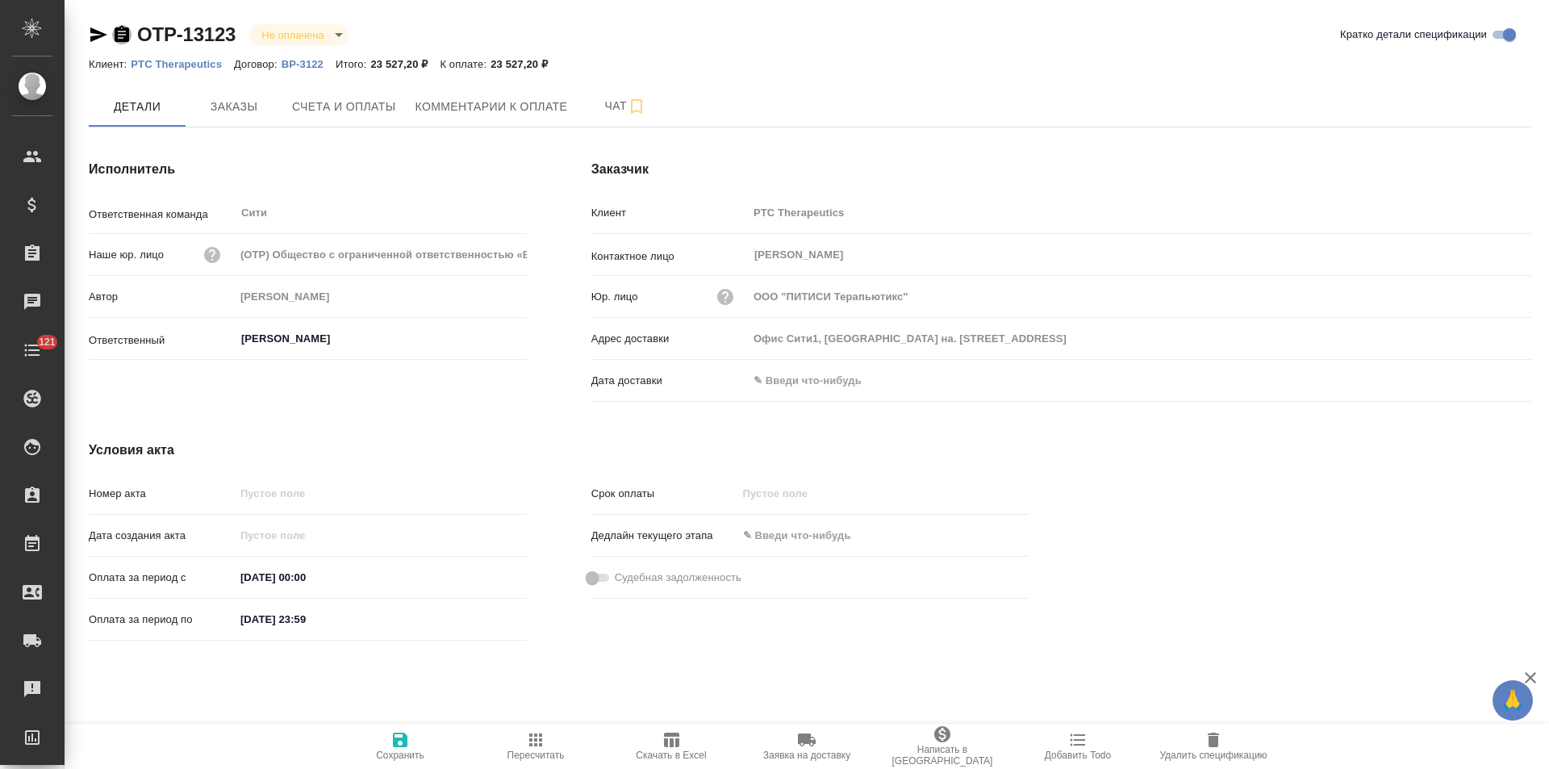
click at [125, 40] on icon "button" at bounding box center [122, 34] width 15 height 16
click at [237, 104] on span "Заказы" at bounding box center [233, 107] width 77 height 20
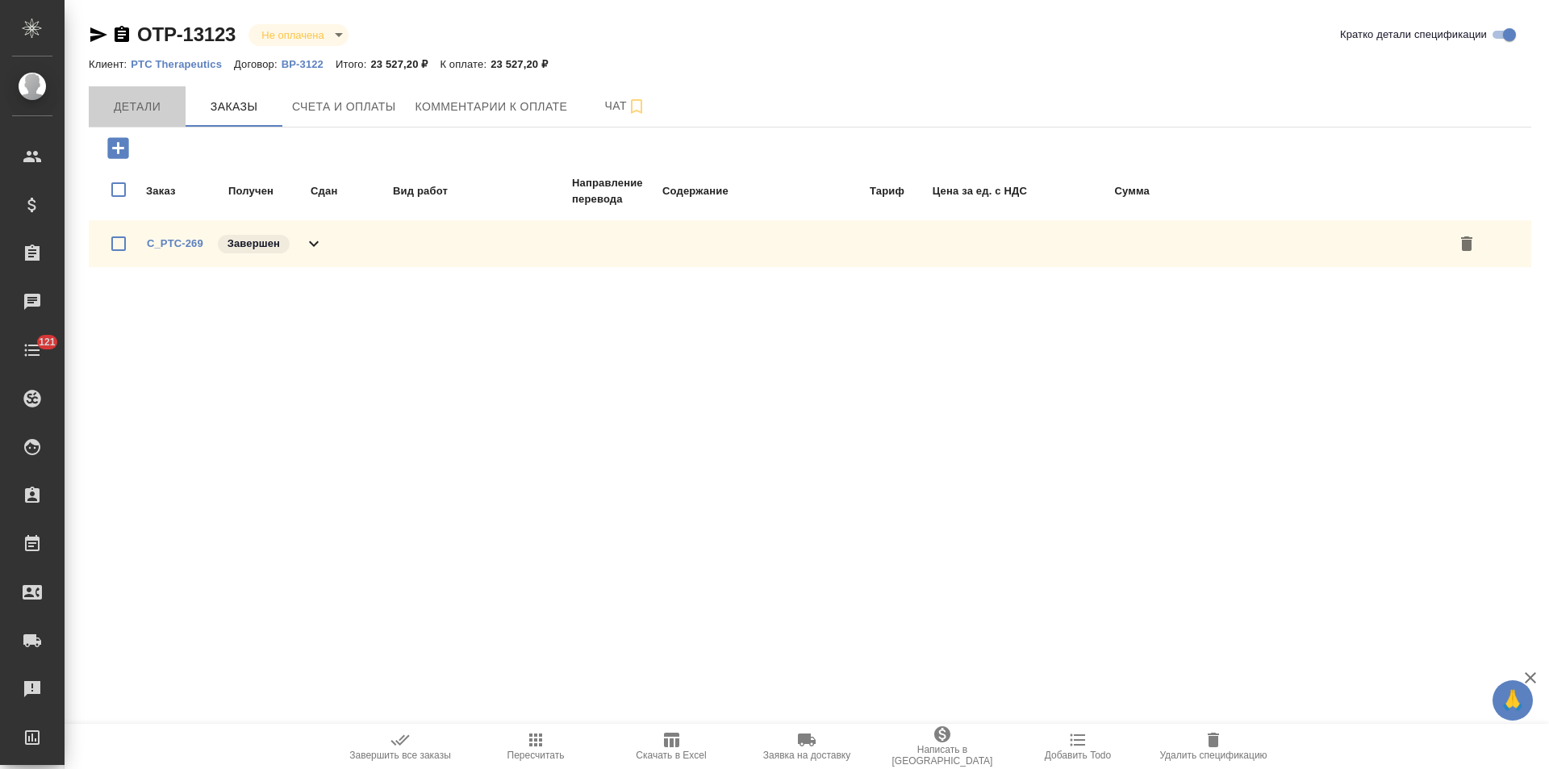
click at [156, 97] on span "Детали" at bounding box center [136, 107] width 77 height 20
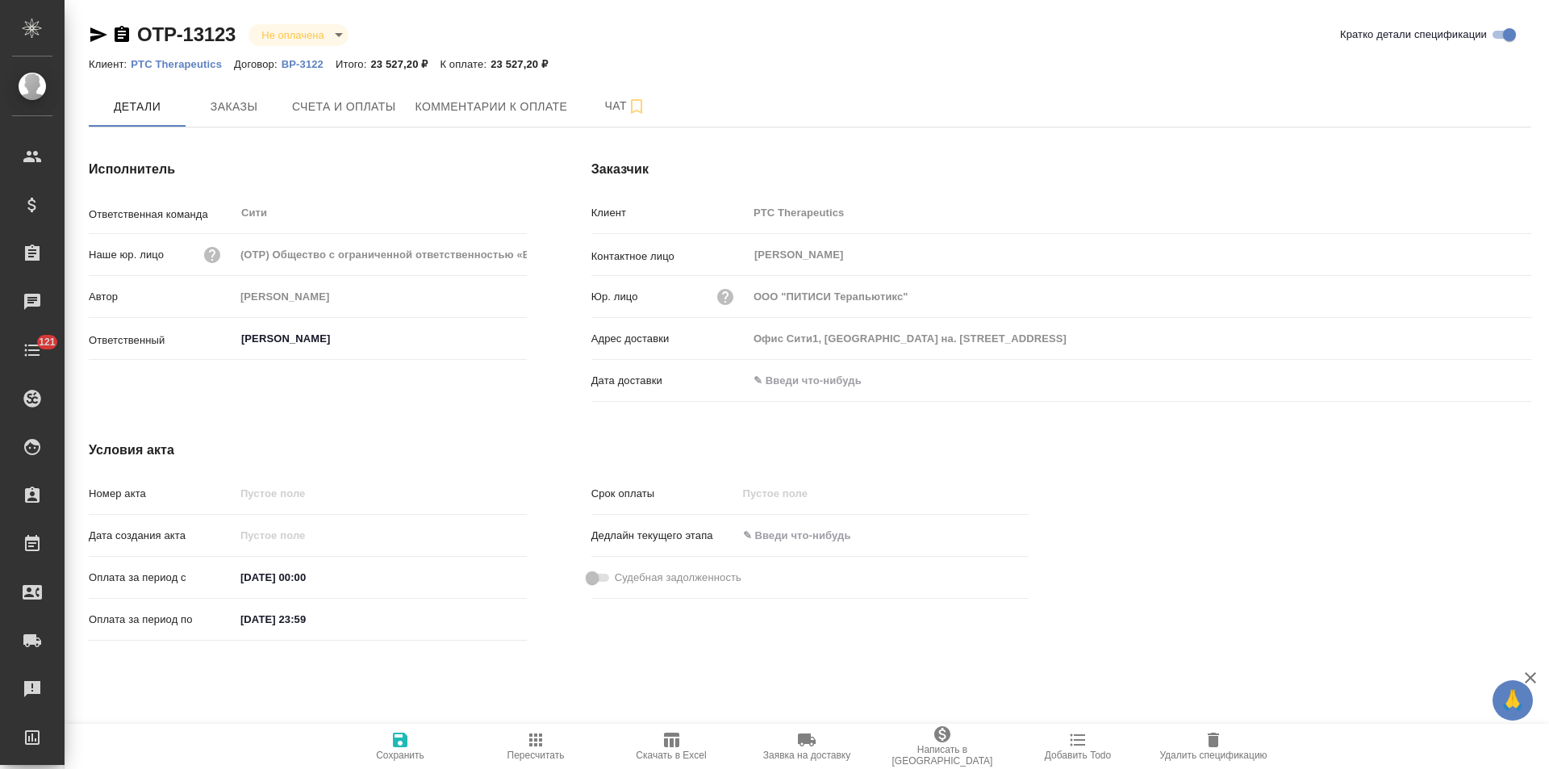
click at [121, 37] on icon "button" at bounding box center [122, 34] width 15 height 16
click at [343, 119] on button "Счета и оплаты" at bounding box center [343, 106] width 123 height 40
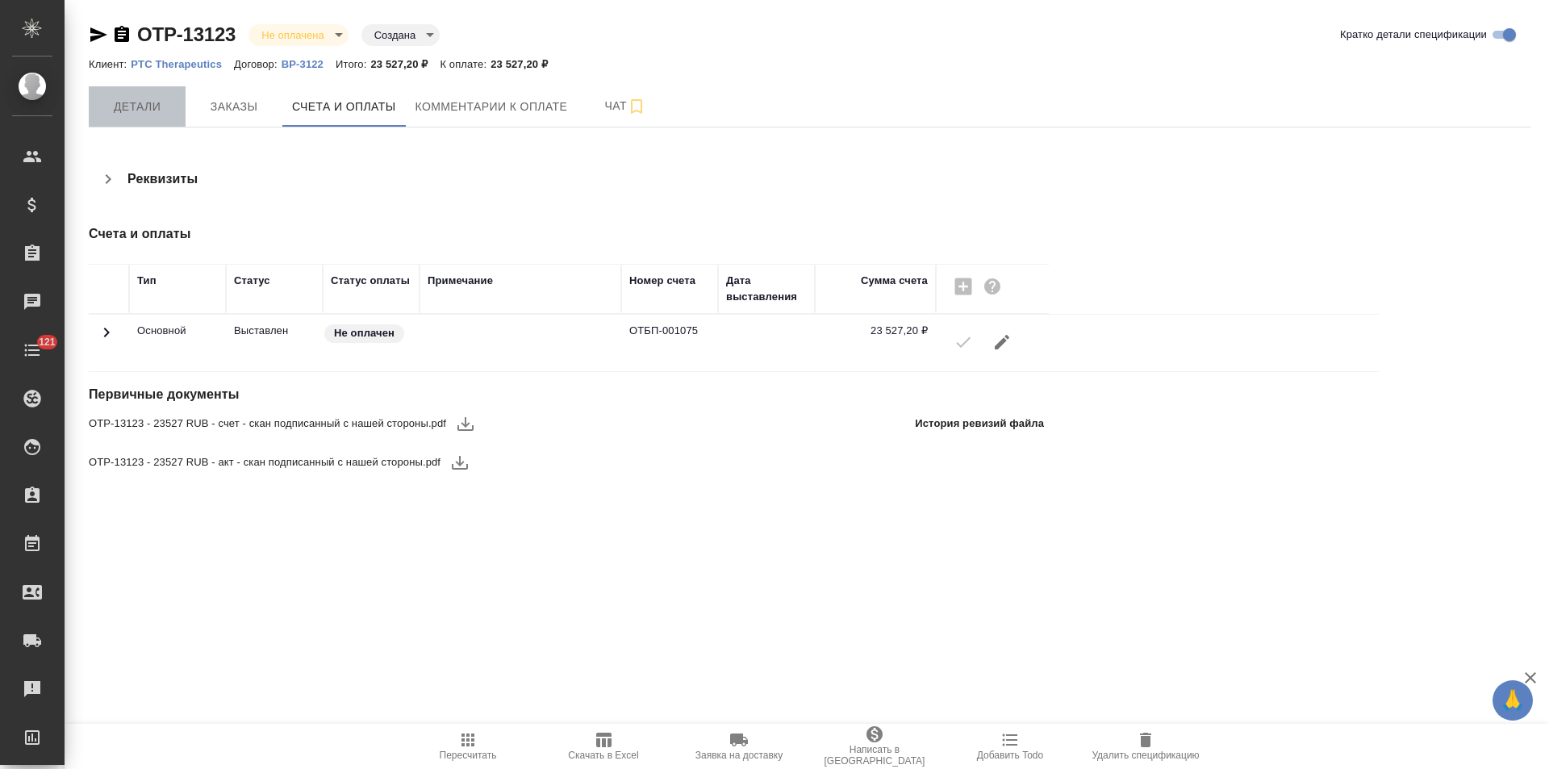
click at [165, 100] on span "Детали" at bounding box center [136, 107] width 77 height 20
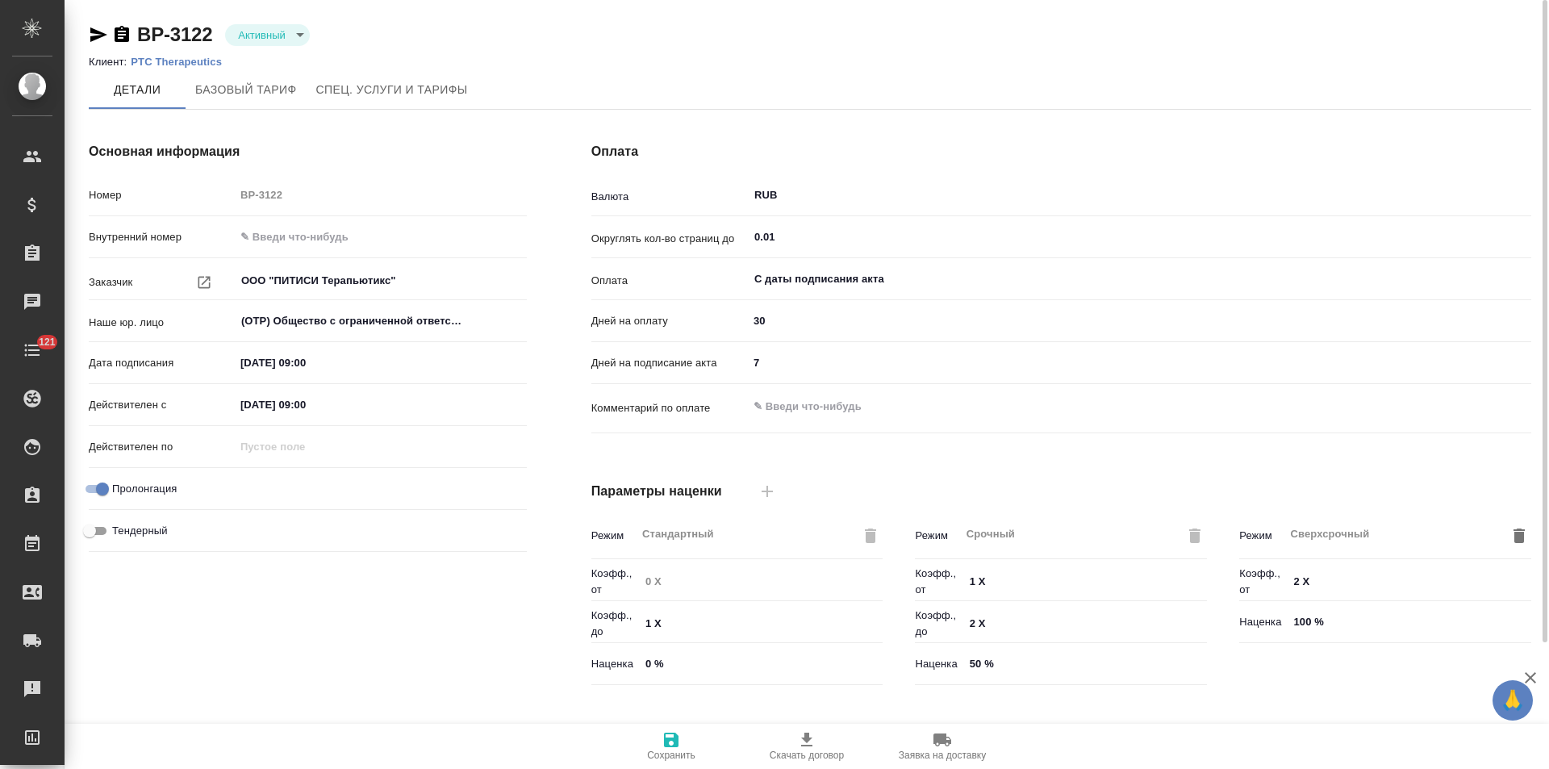
type input "1062 awatera + Marketing"
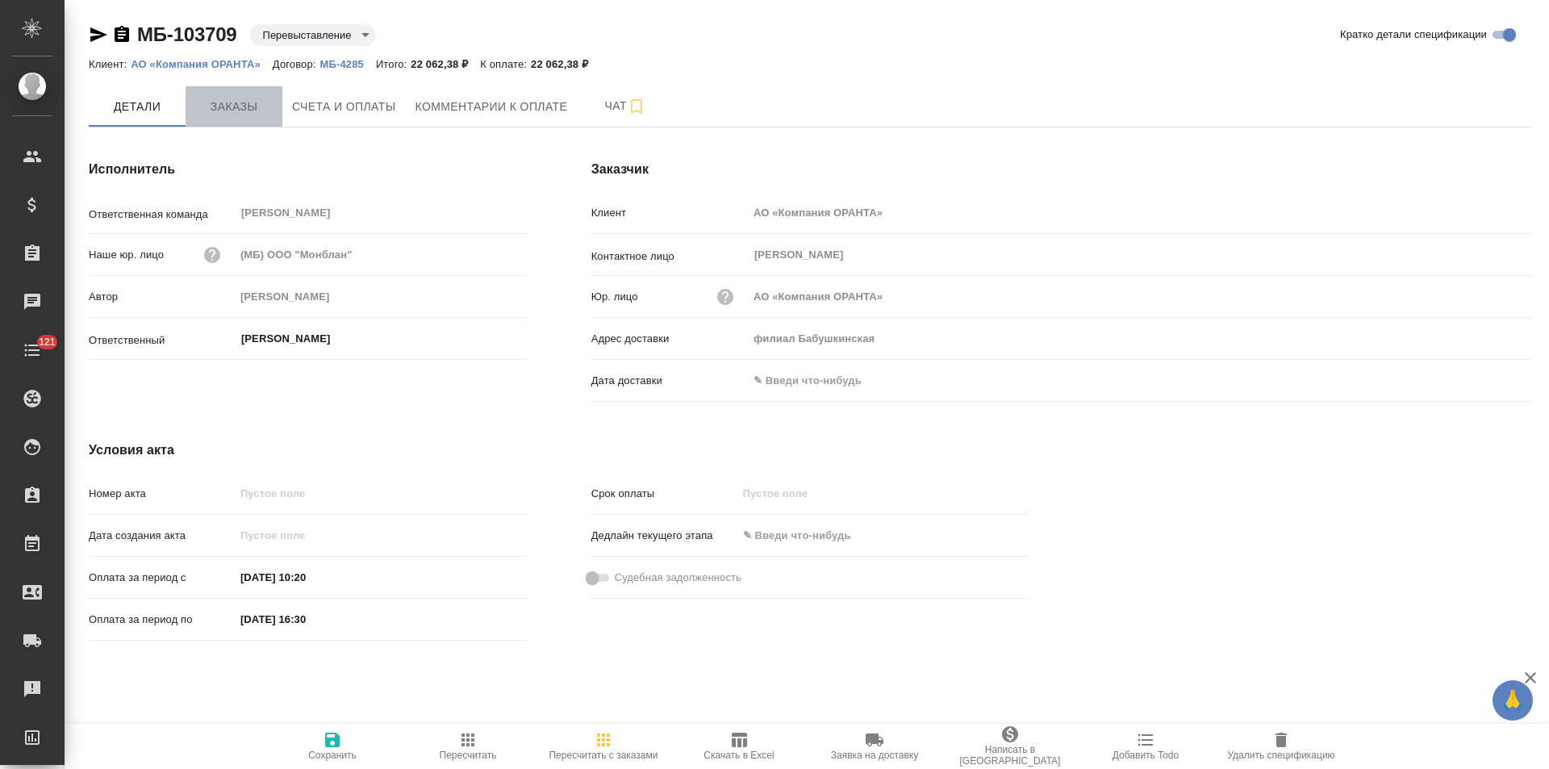
click at [236, 111] on span "Заказы" at bounding box center [233, 107] width 77 height 20
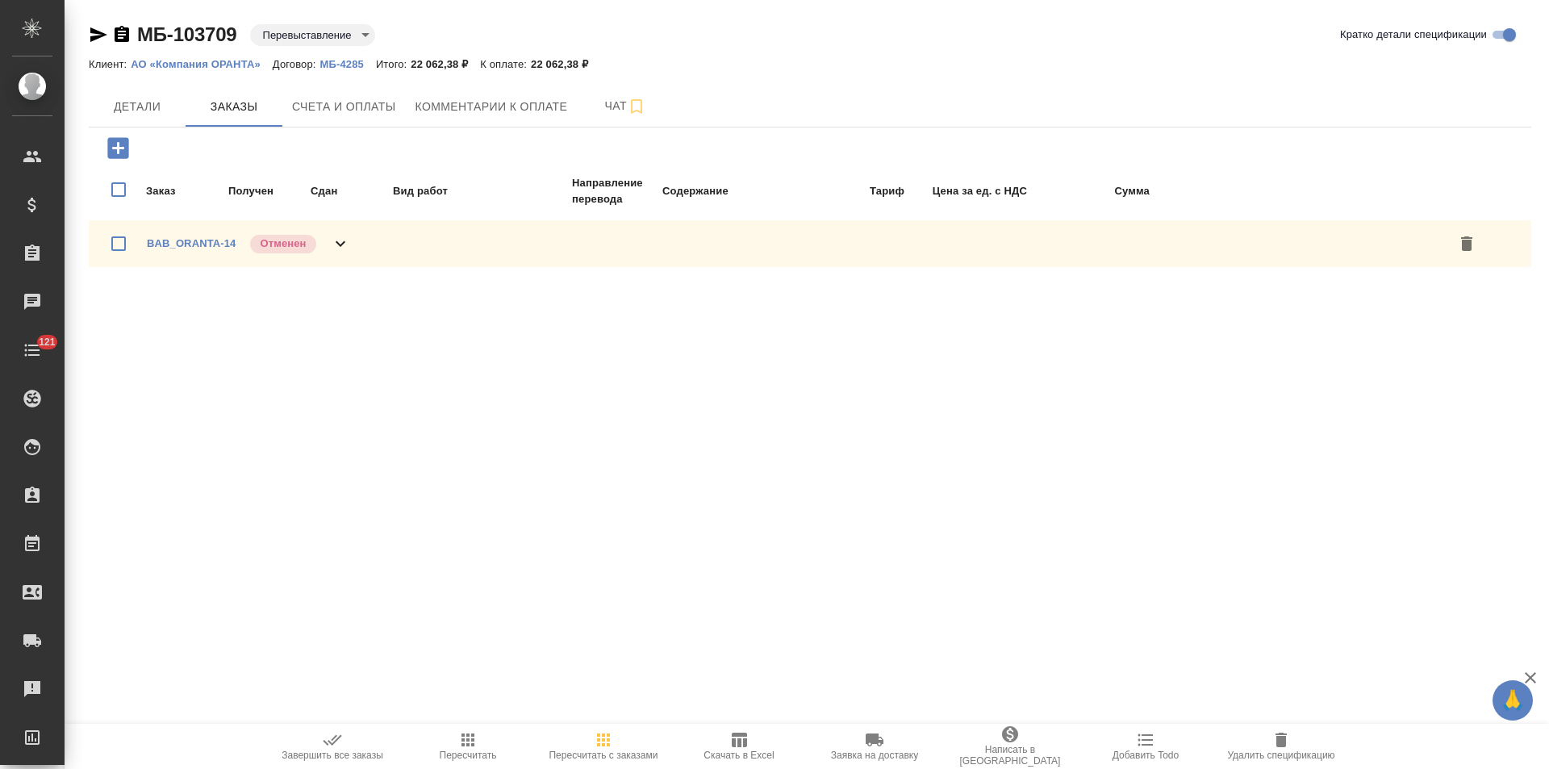
click at [349, 246] on icon at bounding box center [340, 243] width 19 height 19
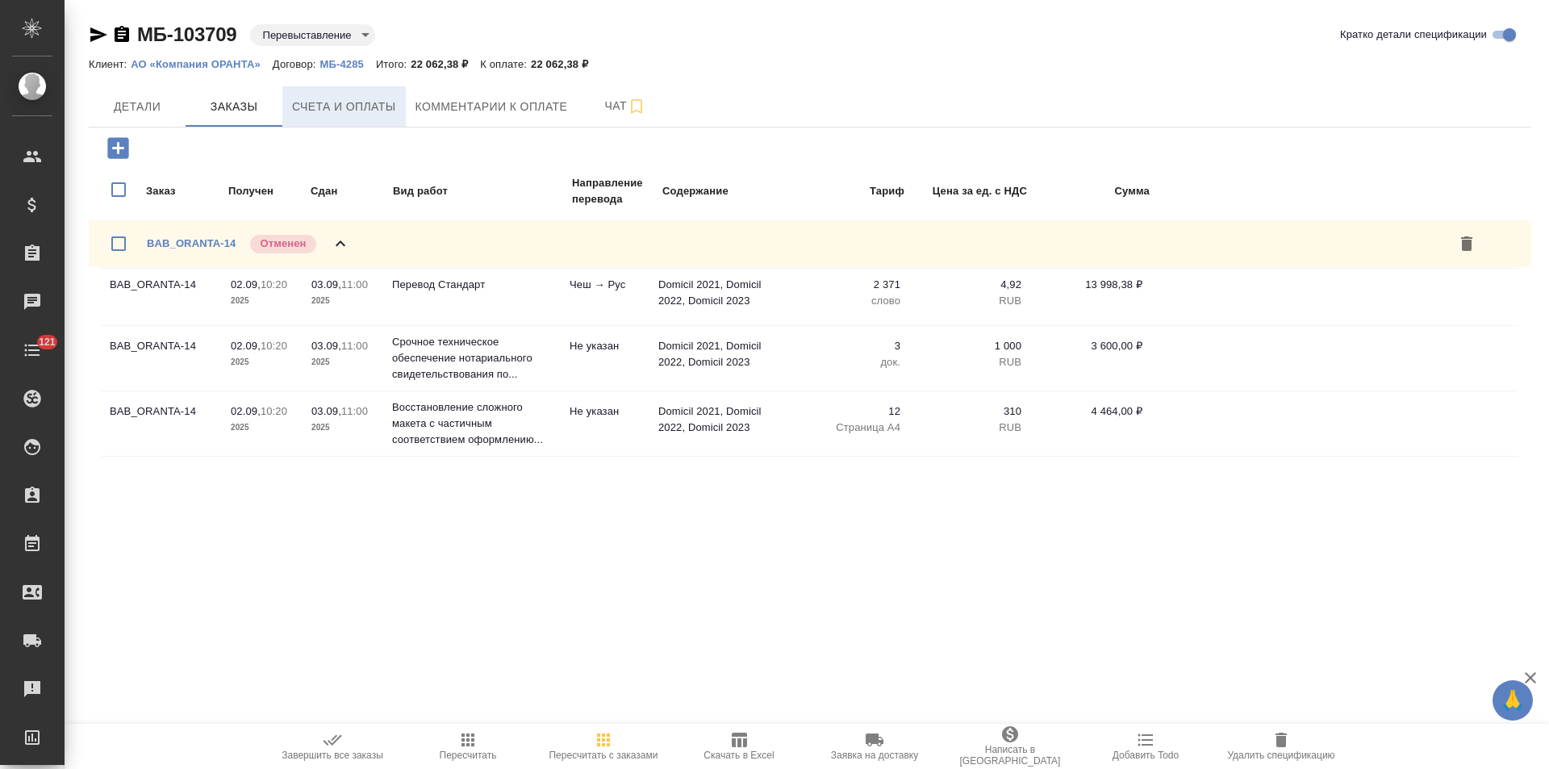
click at [307, 115] on span "Счета и оплаты" at bounding box center [344, 107] width 104 height 20
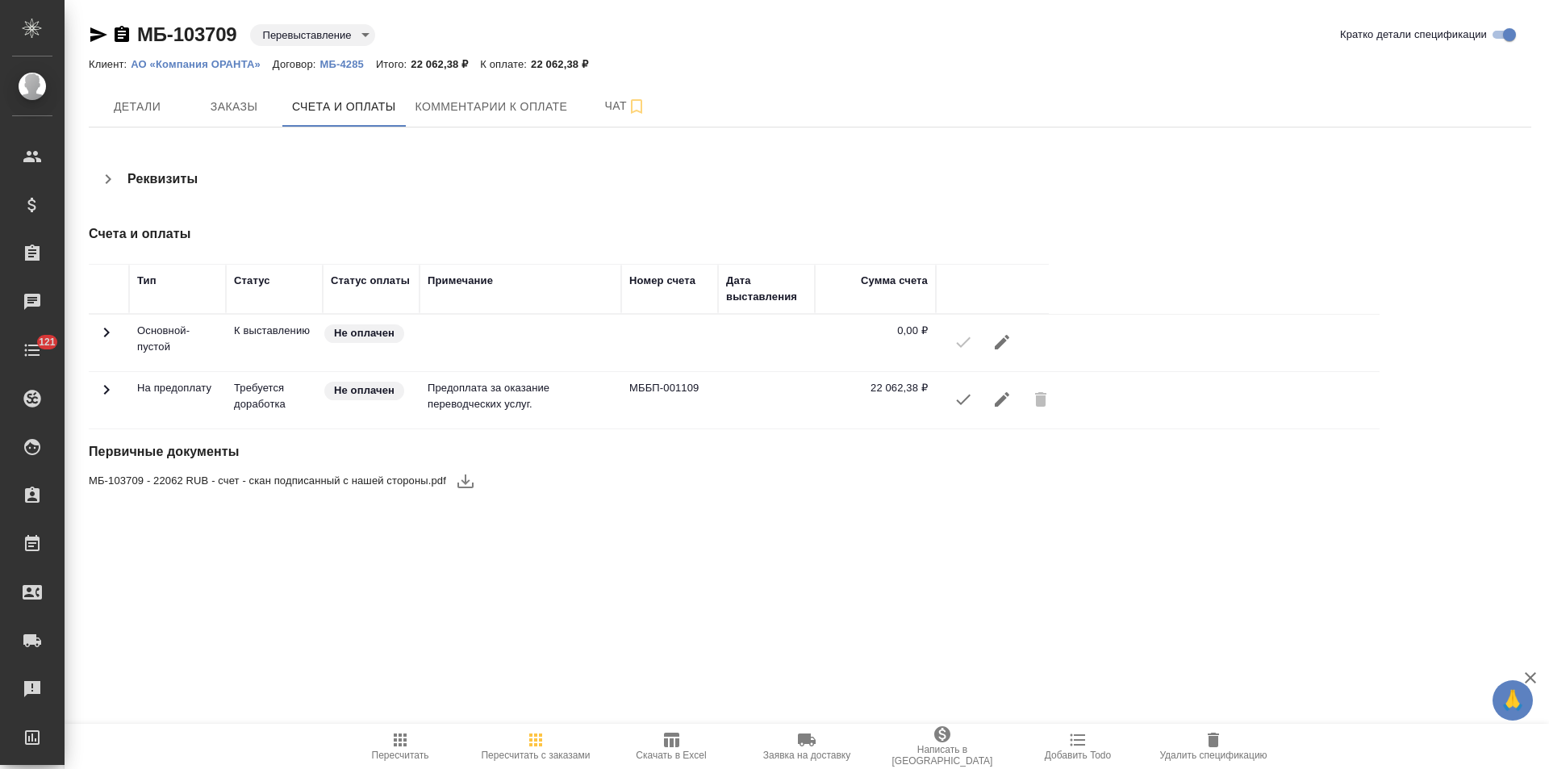
click at [153, 121] on button "Детали" at bounding box center [137, 106] width 97 height 40
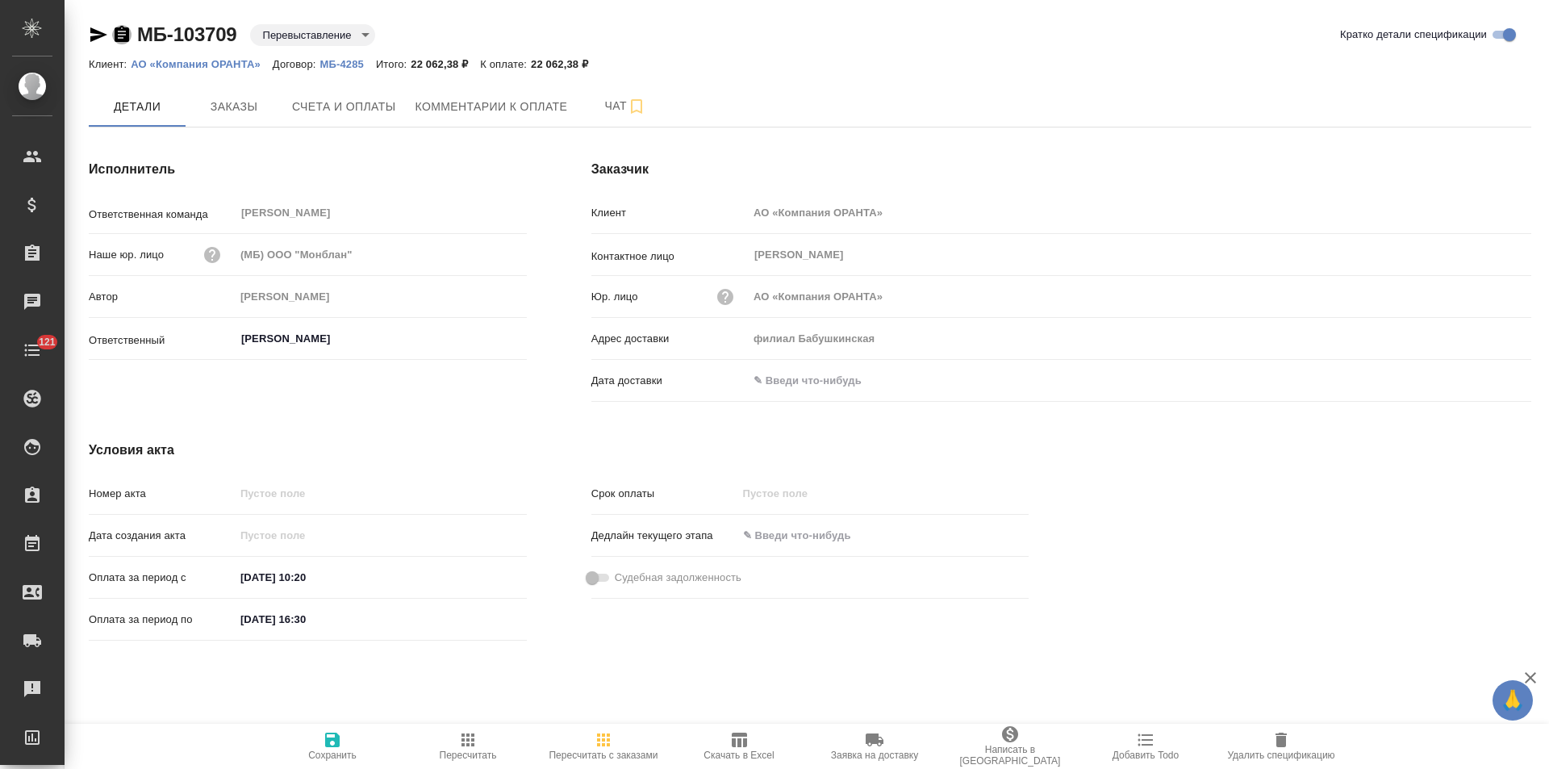
click at [124, 35] on icon "button" at bounding box center [121, 34] width 19 height 19
click at [1280, 751] on span "Удалить спецификацию" at bounding box center [1280, 754] width 107 height 11
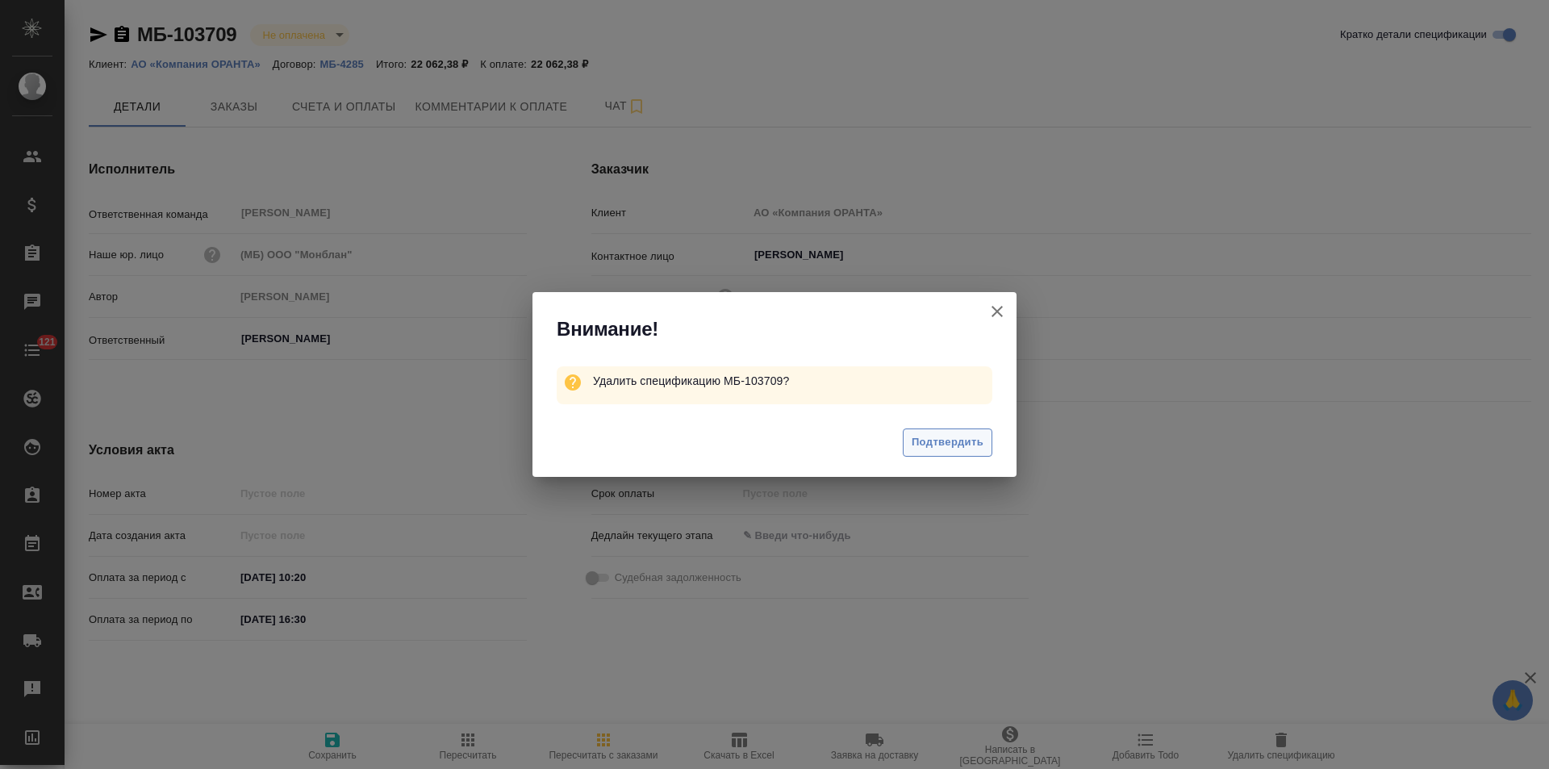
click at [945, 440] on span "Подтвердить" at bounding box center [948, 442] width 72 height 19
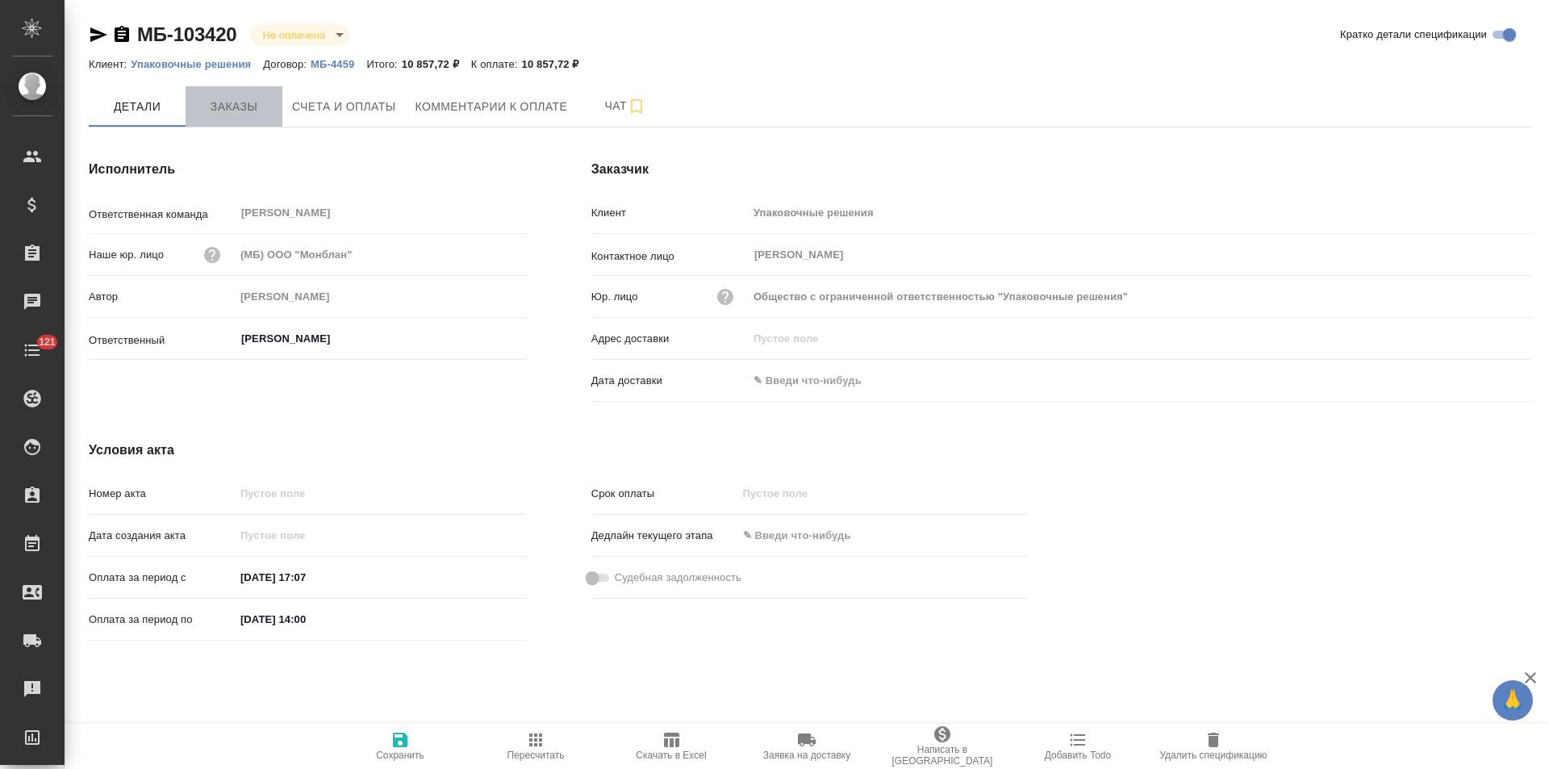
click at [253, 112] on span "Заказы" at bounding box center [233, 107] width 77 height 20
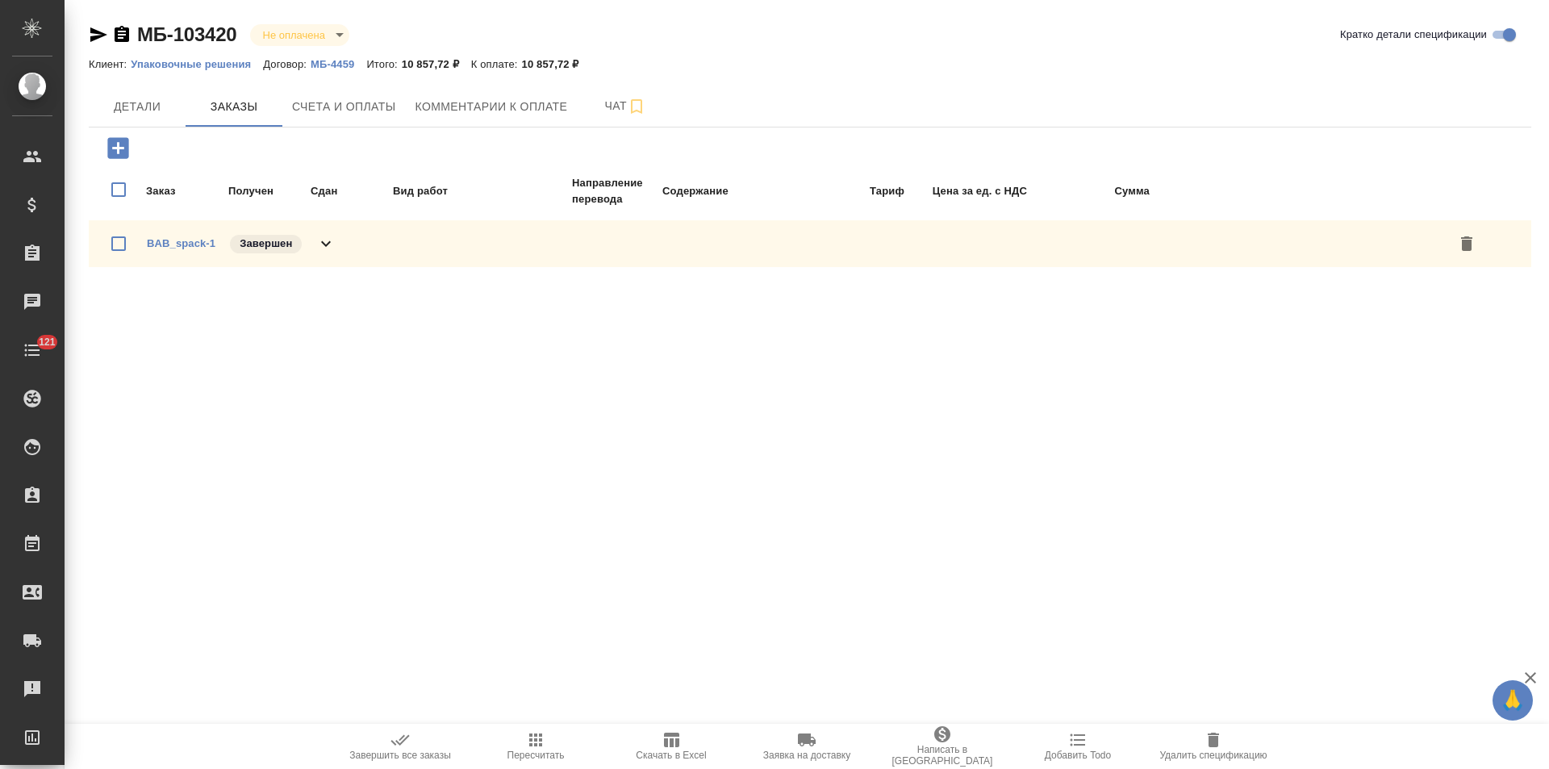
click at [338, 251] on div "BAB_spack-1 Завершен" at bounding box center [810, 243] width 1442 height 47
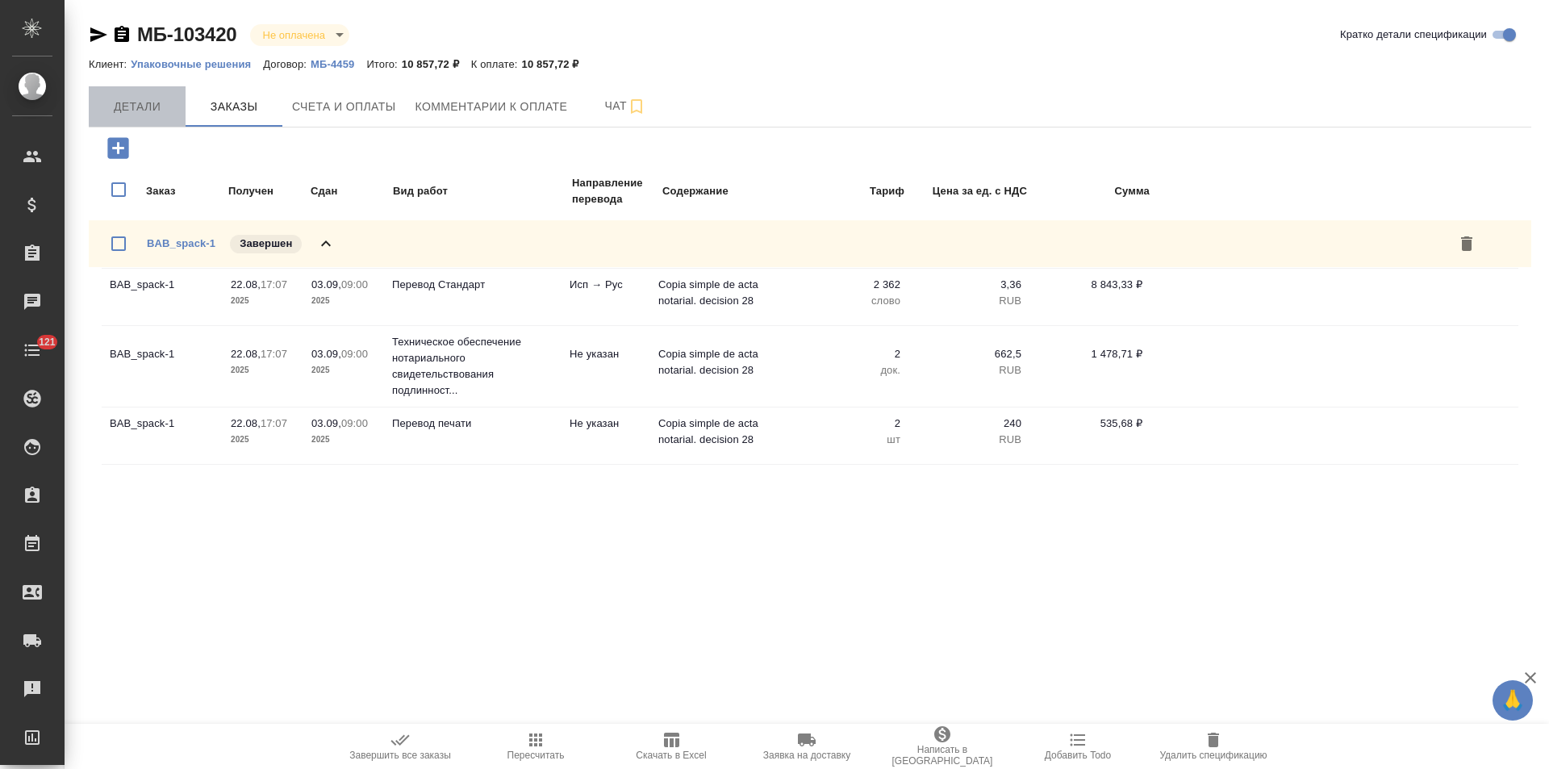
click at [143, 105] on span "Детали" at bounding box center [136, 107] width 77 height 20
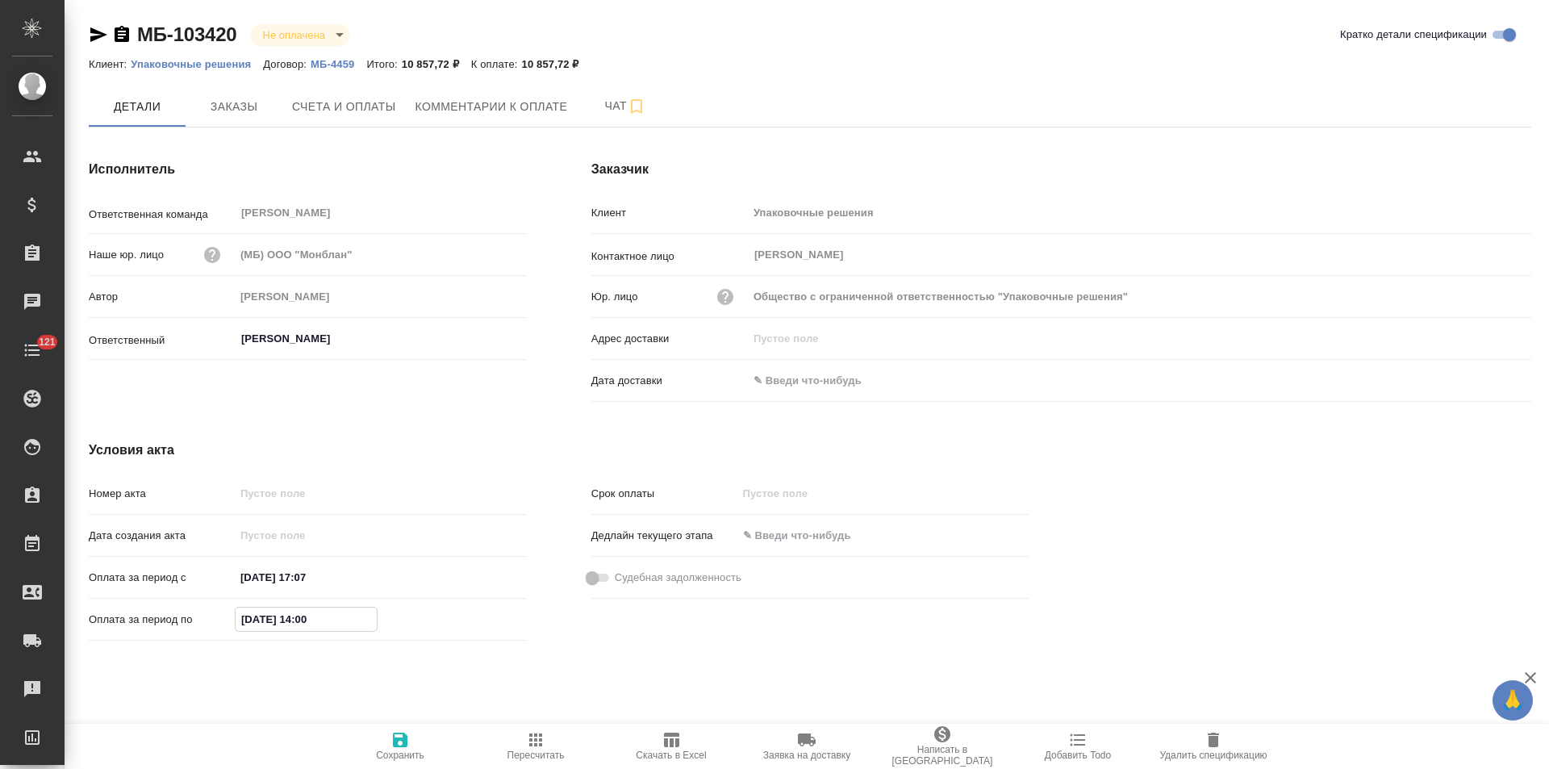
click at [268, 623] on input "[DATE] 14:00" at bounding box center [306, 618] width 141 height 23
type input "[DATE] 14:00"
click at [394, 742] on icon "button" at bounding box center [400, 739] width 15 height 15
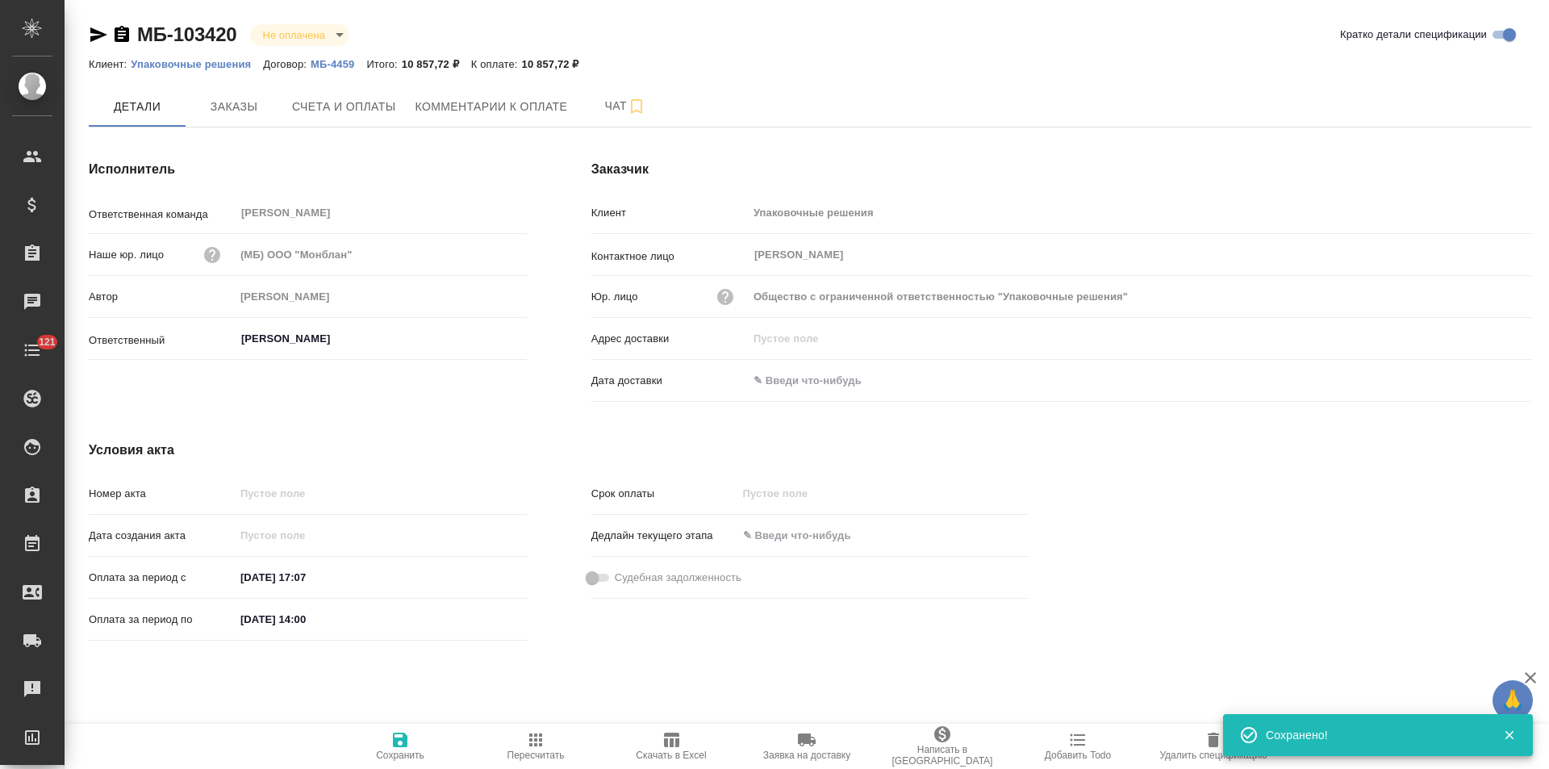
click at [119, 35] on icon "button" at bounding box center [121, 34] width 19 height 19
click at [212, 63] on p "Упаковочные решения" at bounding box center [197, 64] width 132 height 12
click at [247, 104] on span "Заказы" at bounding box center [233, 107] width 77 height 20
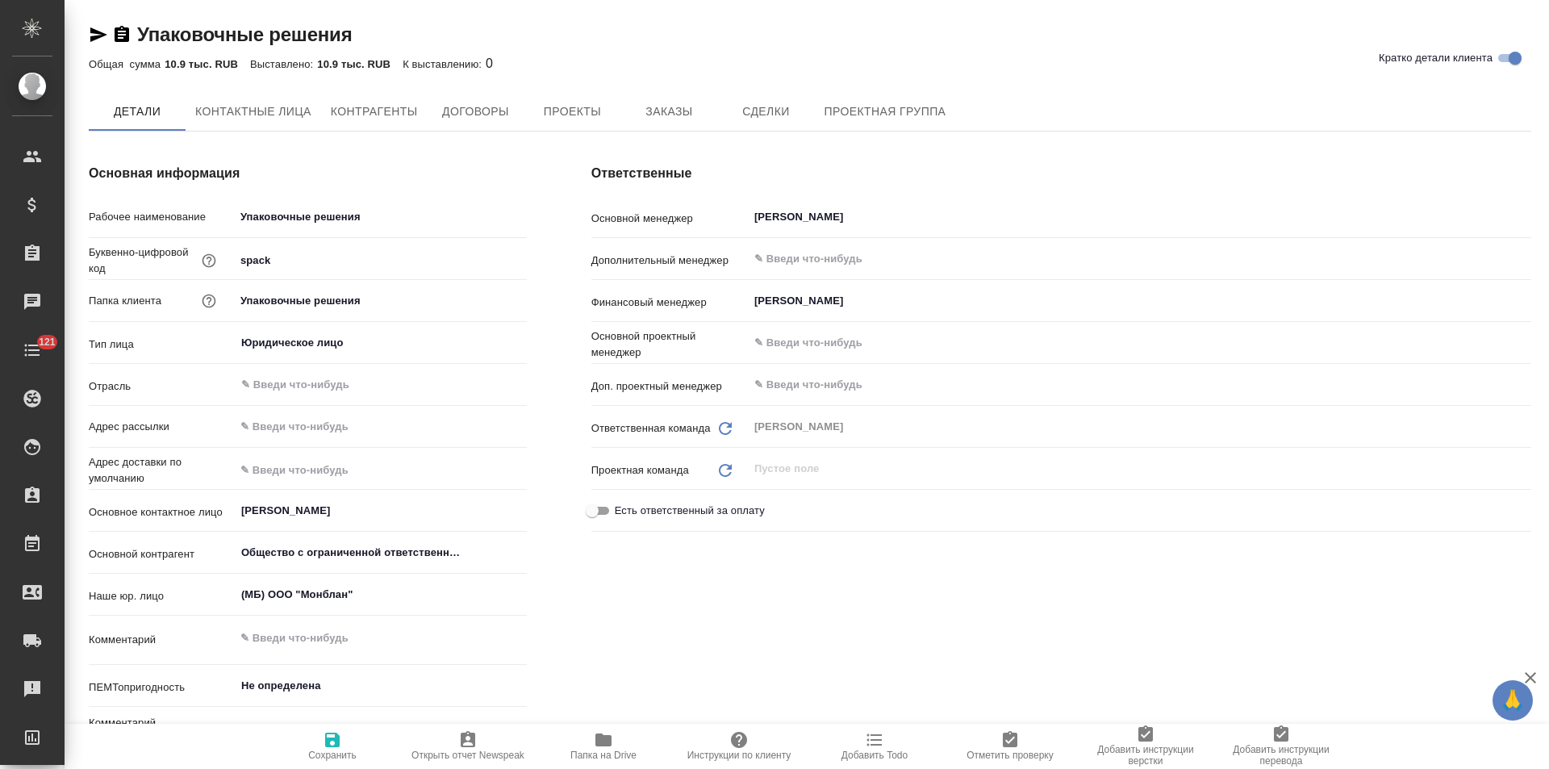
type textarea "x"
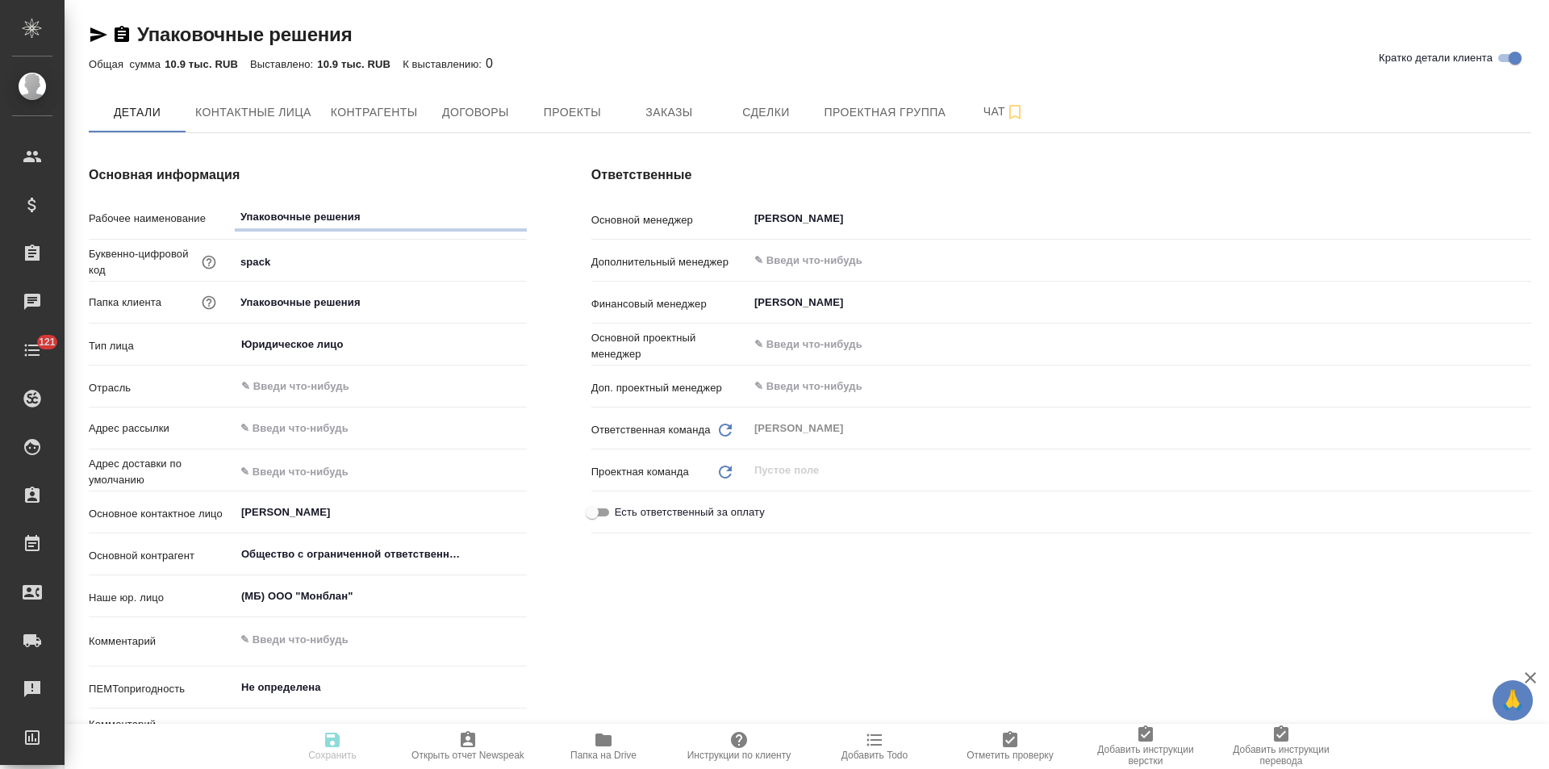
type textarea "x"
click at [404, 121] on span "Контрагенты" at bounding box center [374, 112] width 87 height 20
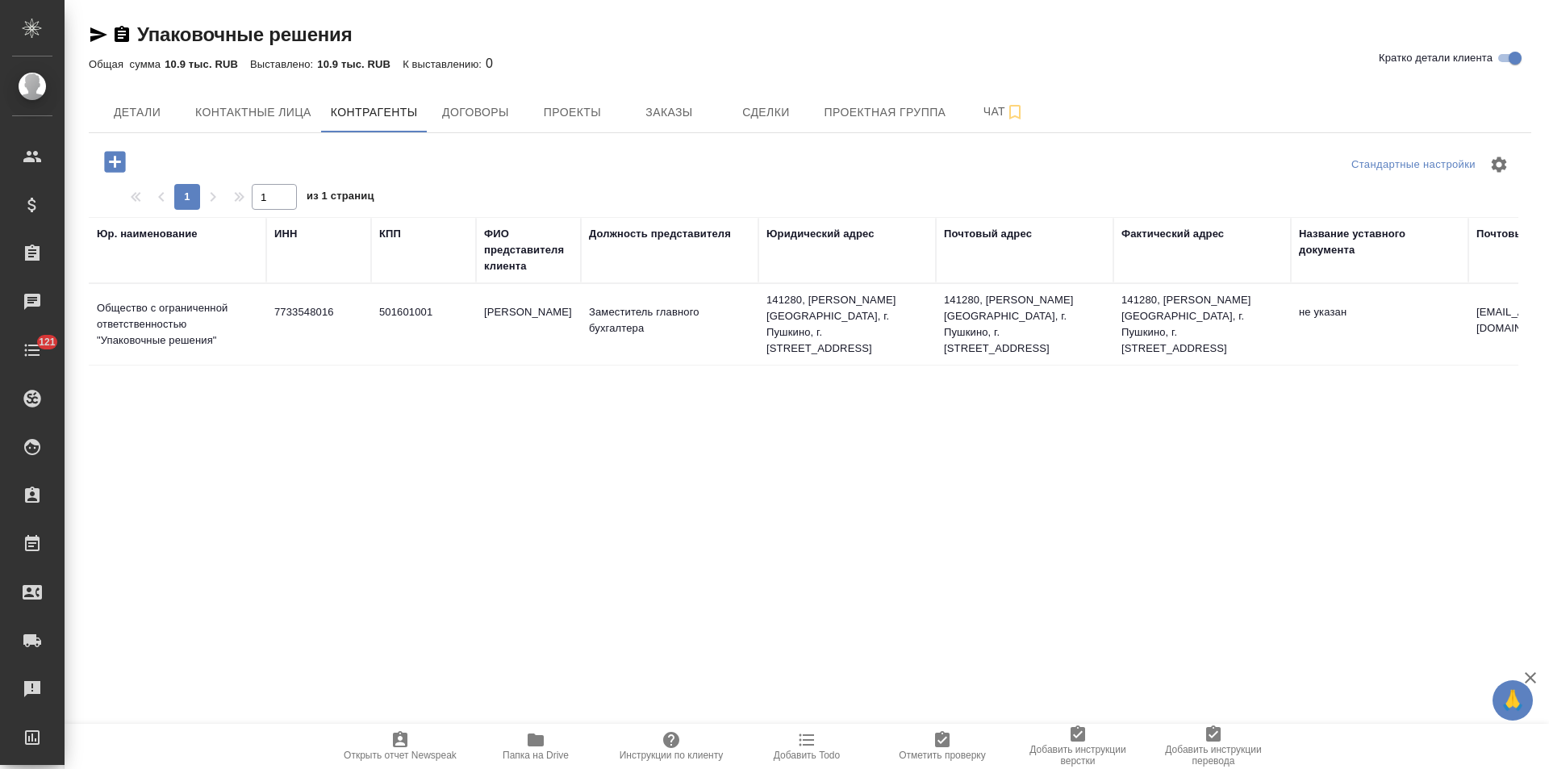
click at [409, 335] on td "501601001" at bounding box center [423, 324] width 105 height 56
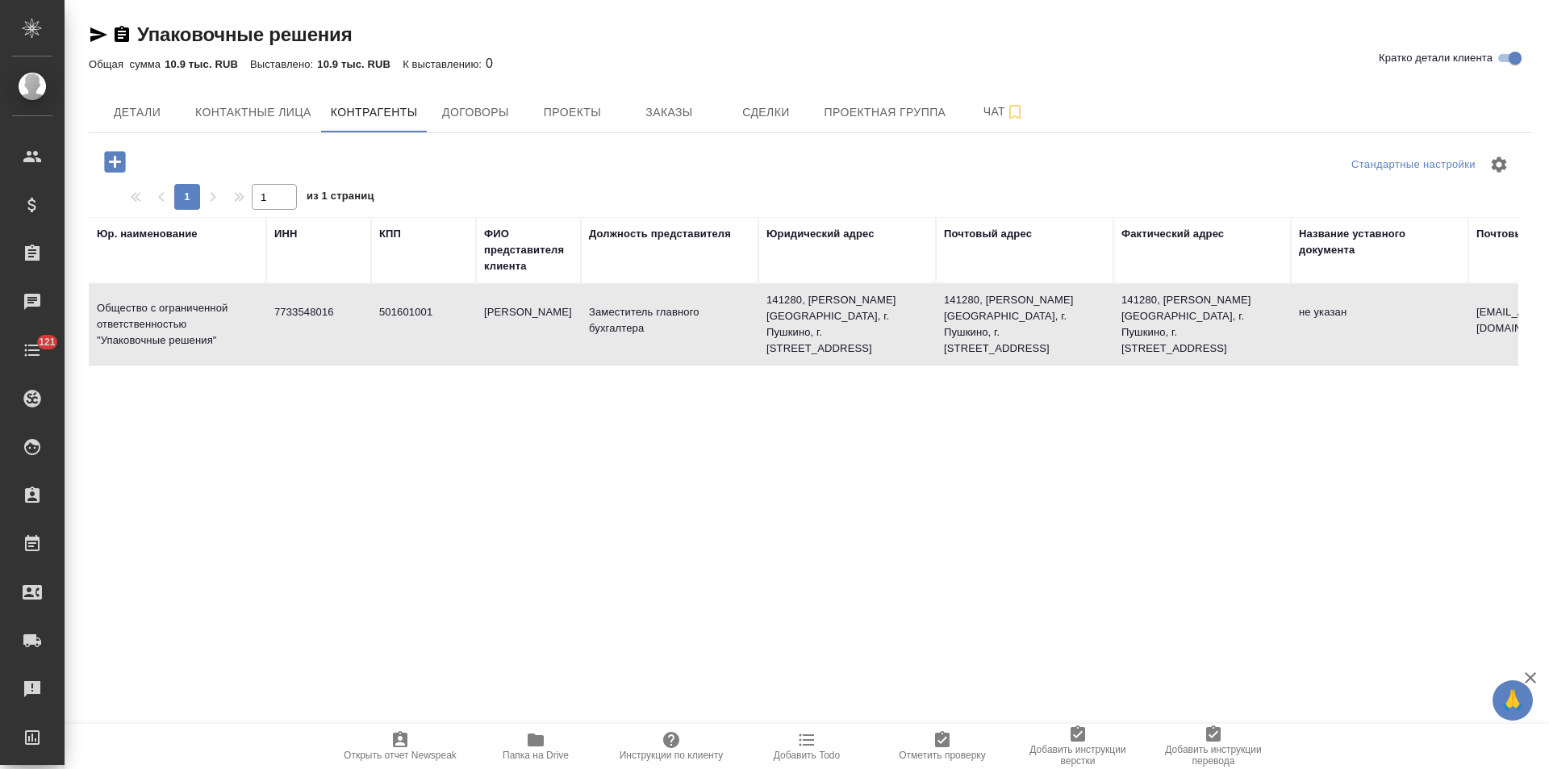
click at [409, 335] on td "501601001" at bounding box center [423, 324] width 105 height 56
type textarea "Общество с ограниченной ответственностью "Упаковочные решения""
type input "7733548016"
type input "501601001"
type input "Лариса Яцив"
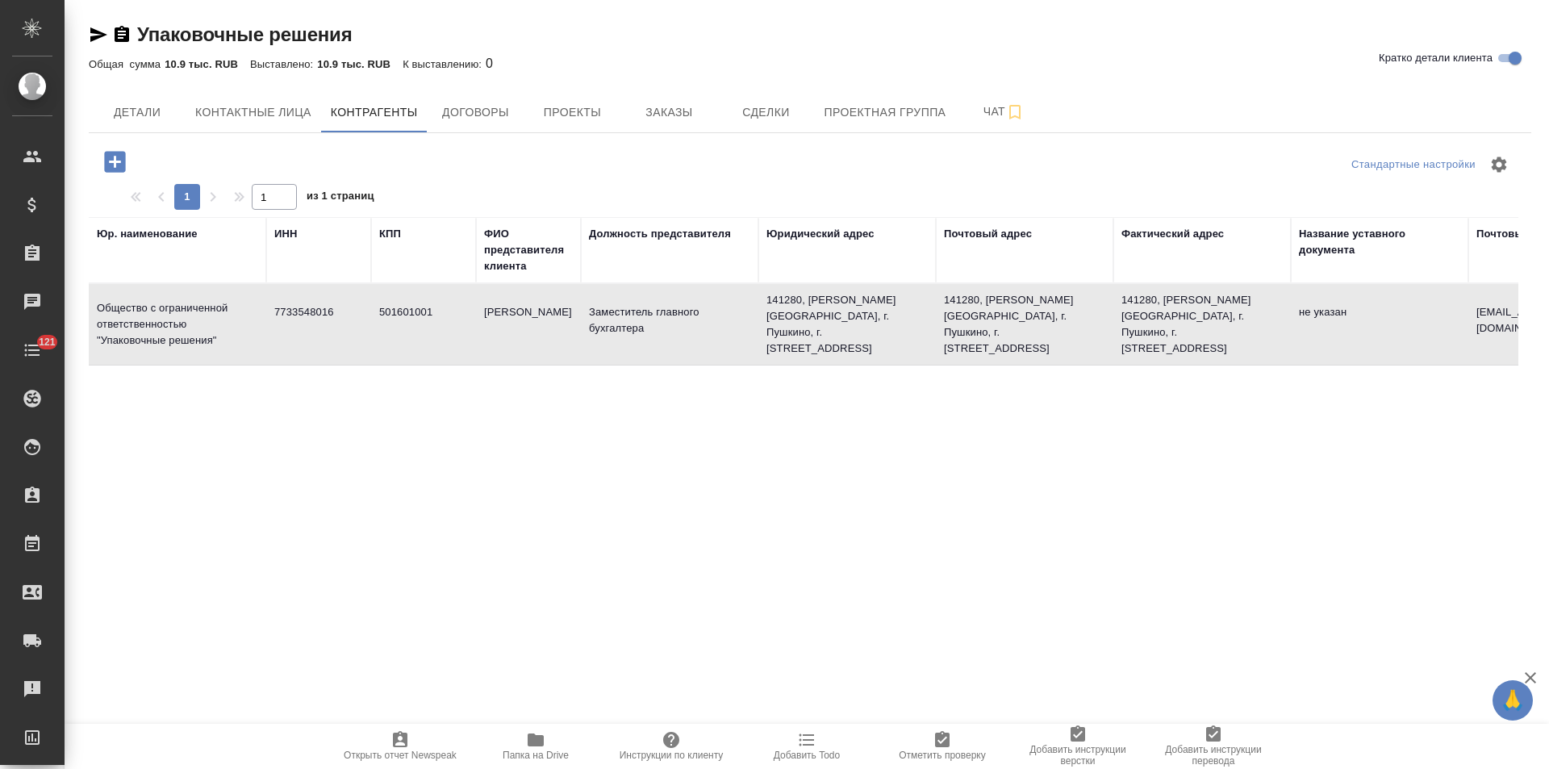
type input "Заместитель главного бухгалтера"
type textarea "141280, Московская область, г. Пушкино, г. Ивантеевка, Фабричный проезд, д.1, п…"
type input "yatsiv@spack.ru"
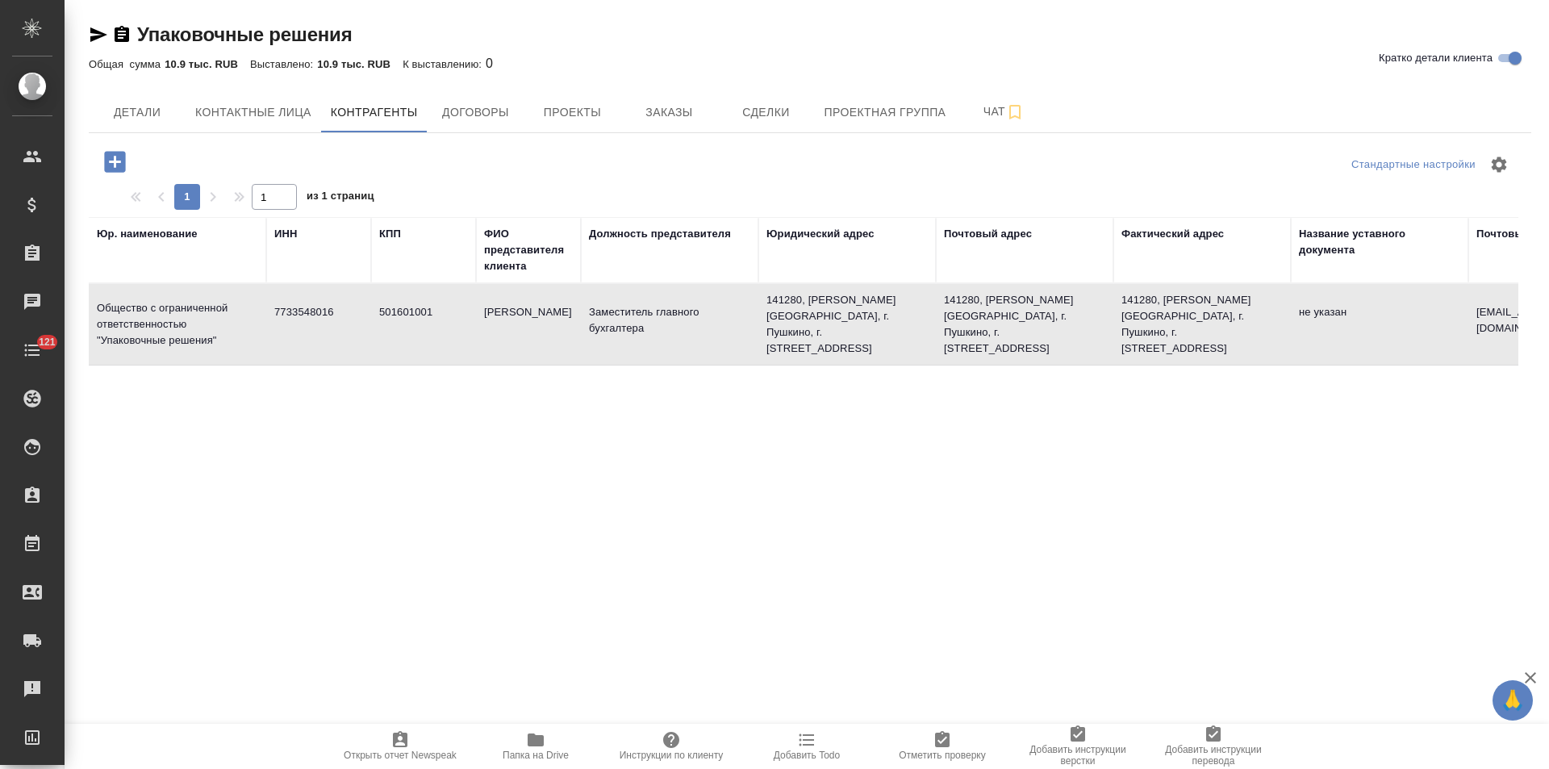
type input "ПАО Сбербанк России г. Москва"
type input "40702810840000020386"
type input "044525225"
type input "30101810400000000225"
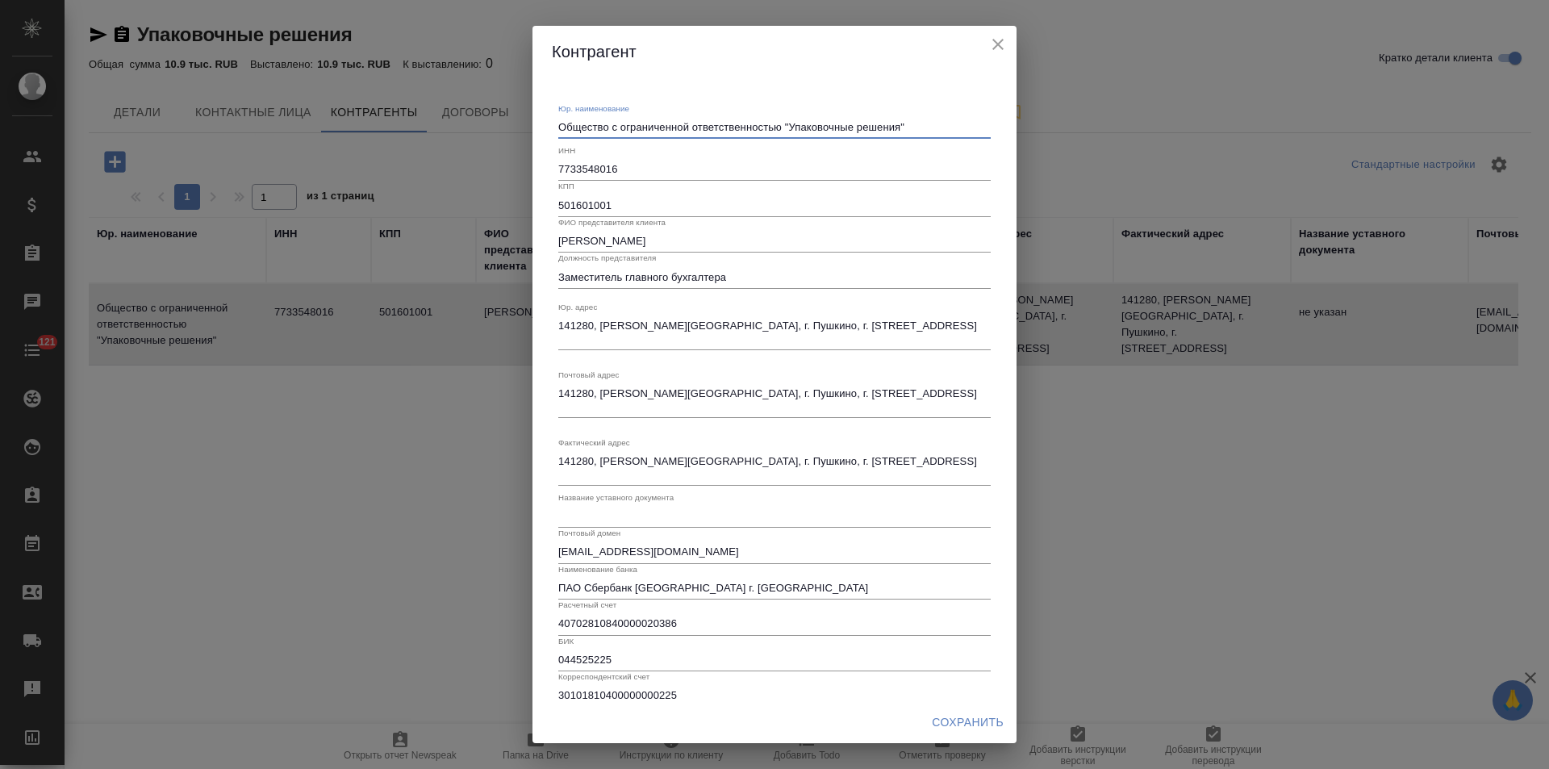
drag, startPoint x: 782, startPoint y: 131, endPoint x: 497, endPoint y: 128, distance: 284.8
click at [497, 128] on div "Контрагент Юр. наименование Общество с ограниченной ответственностью "Упаковочн…" at bounding box center [774, 384] width 1549 height 769
type textarea "ООО "Упаковочные решения""
click at [959, 719] on span "Сохранить" at bounding box center [968, 722] width 72 height 20
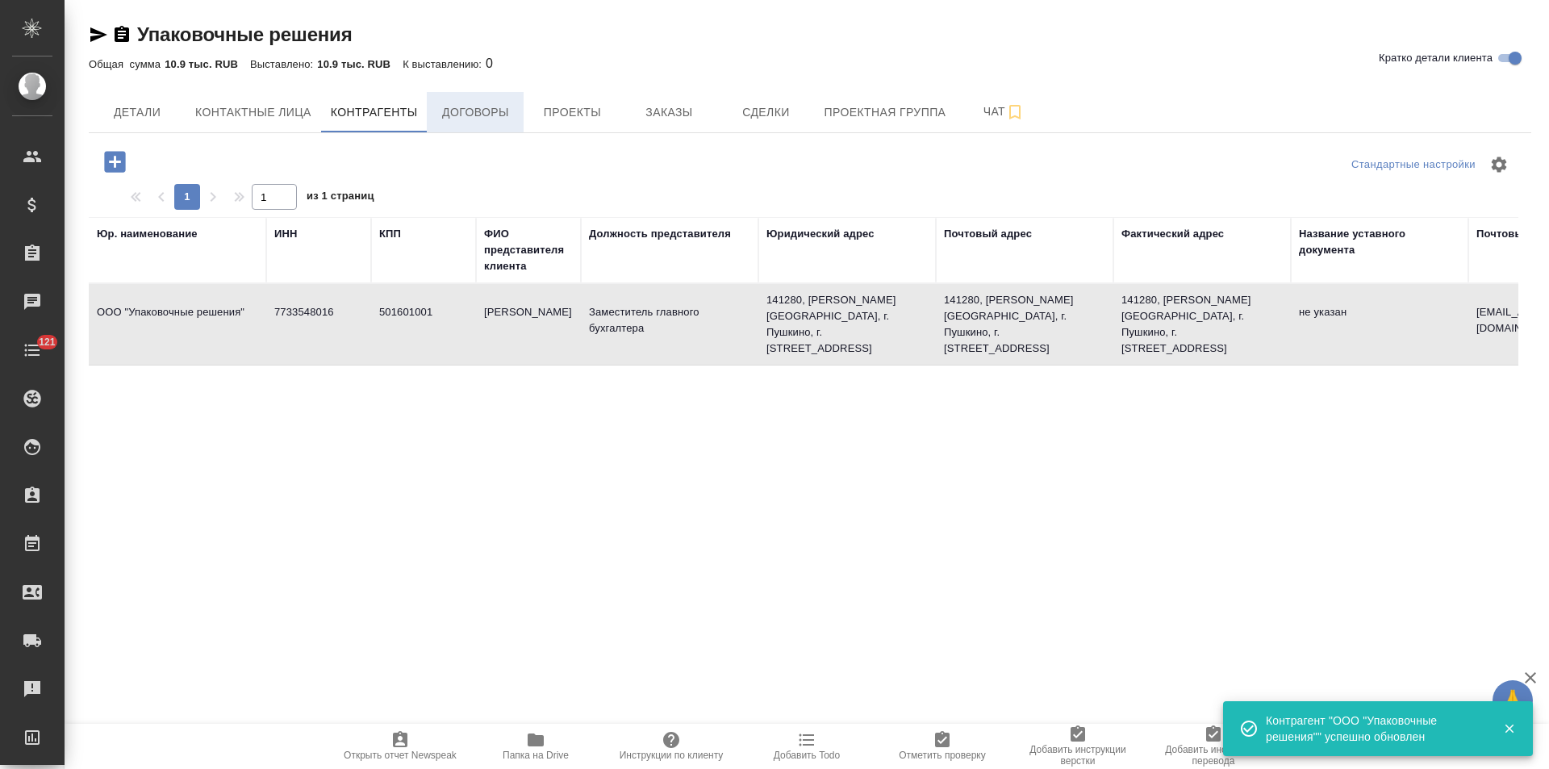
click at [505, 111] on span "Договоры" at bounding box center [474, 112] width 77 height 20
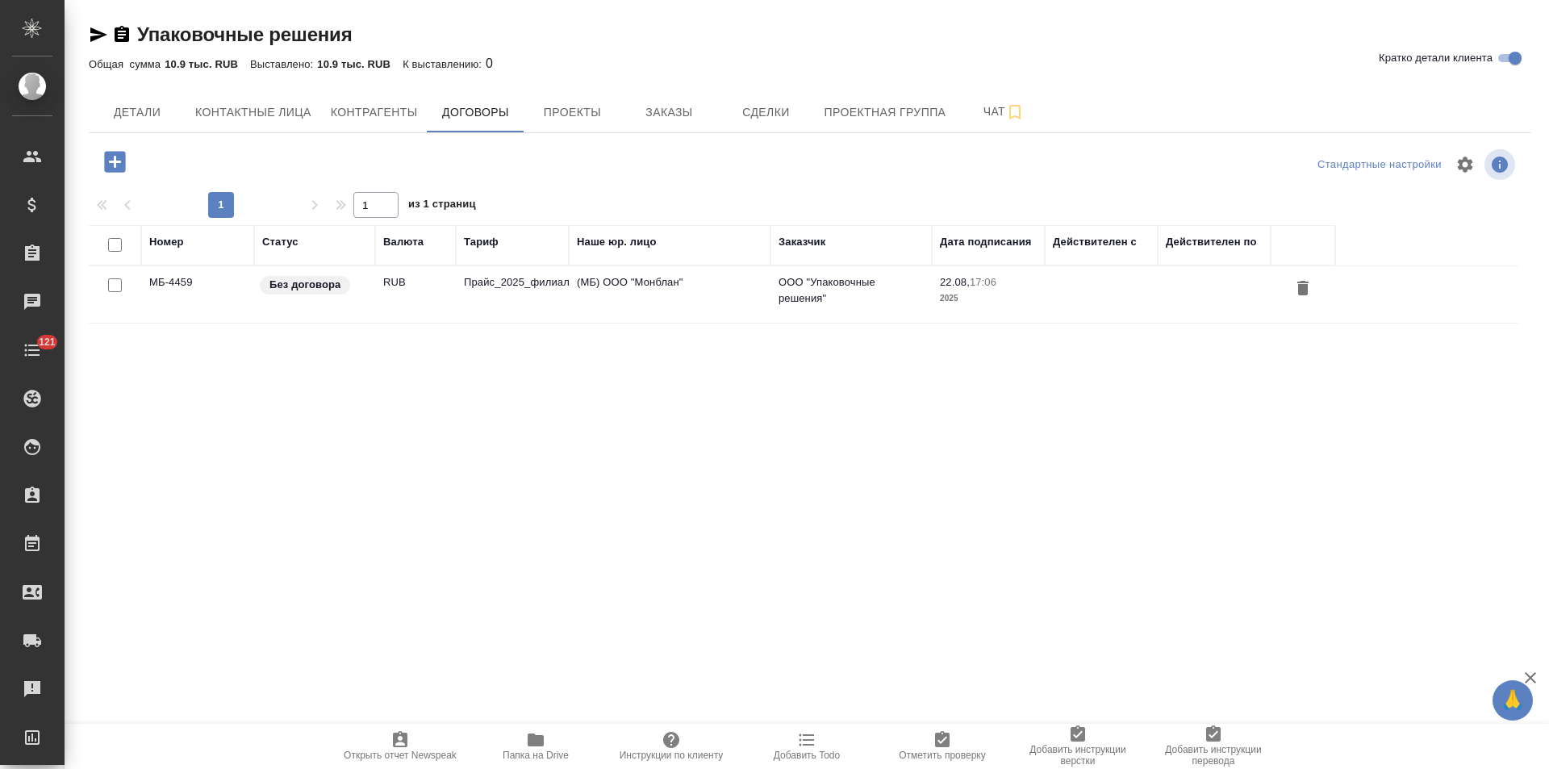
click at [652, 296] on td "(МБ) ООО "Монблан"" at bounding box center [670, 294] width 202 height 56
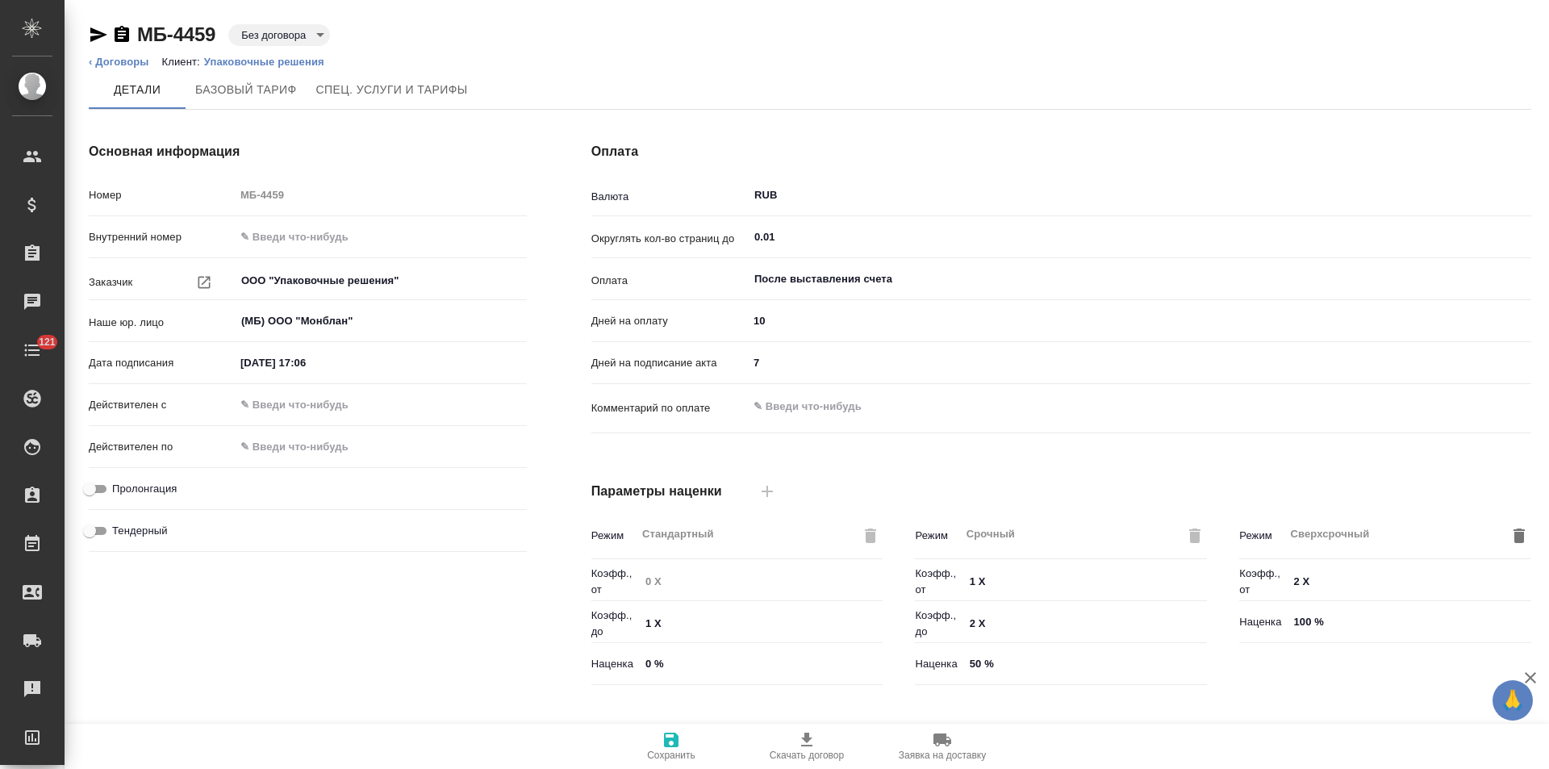
type input "Прайс_2025_филиалы"
click at [128, 64] on link "‹ Договоры" at bounding box center [119, 62] width 61 height 12
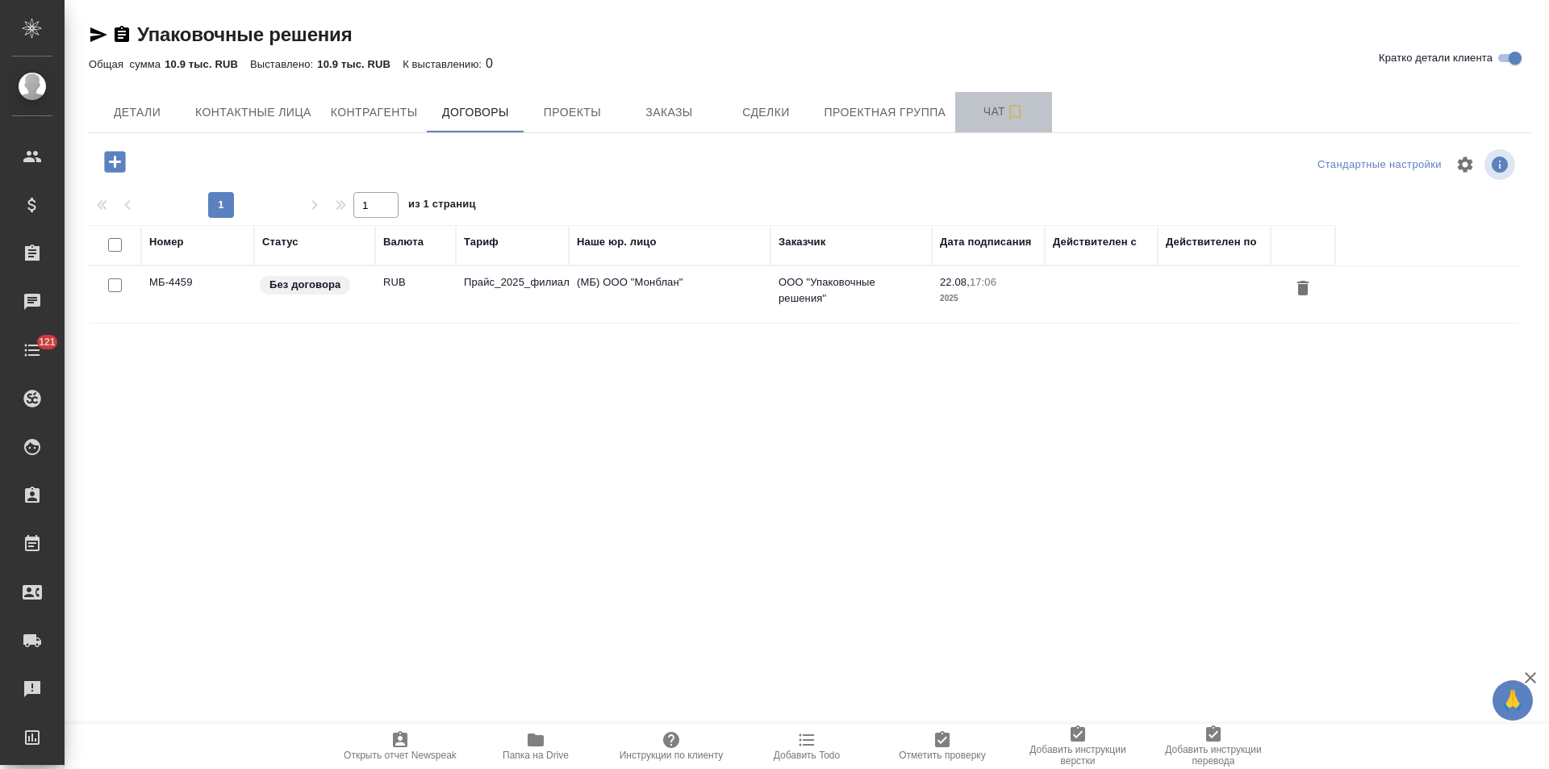
click at [979, 112] on span "Чат" at bounding box center [1003, 112] width 77 height 20
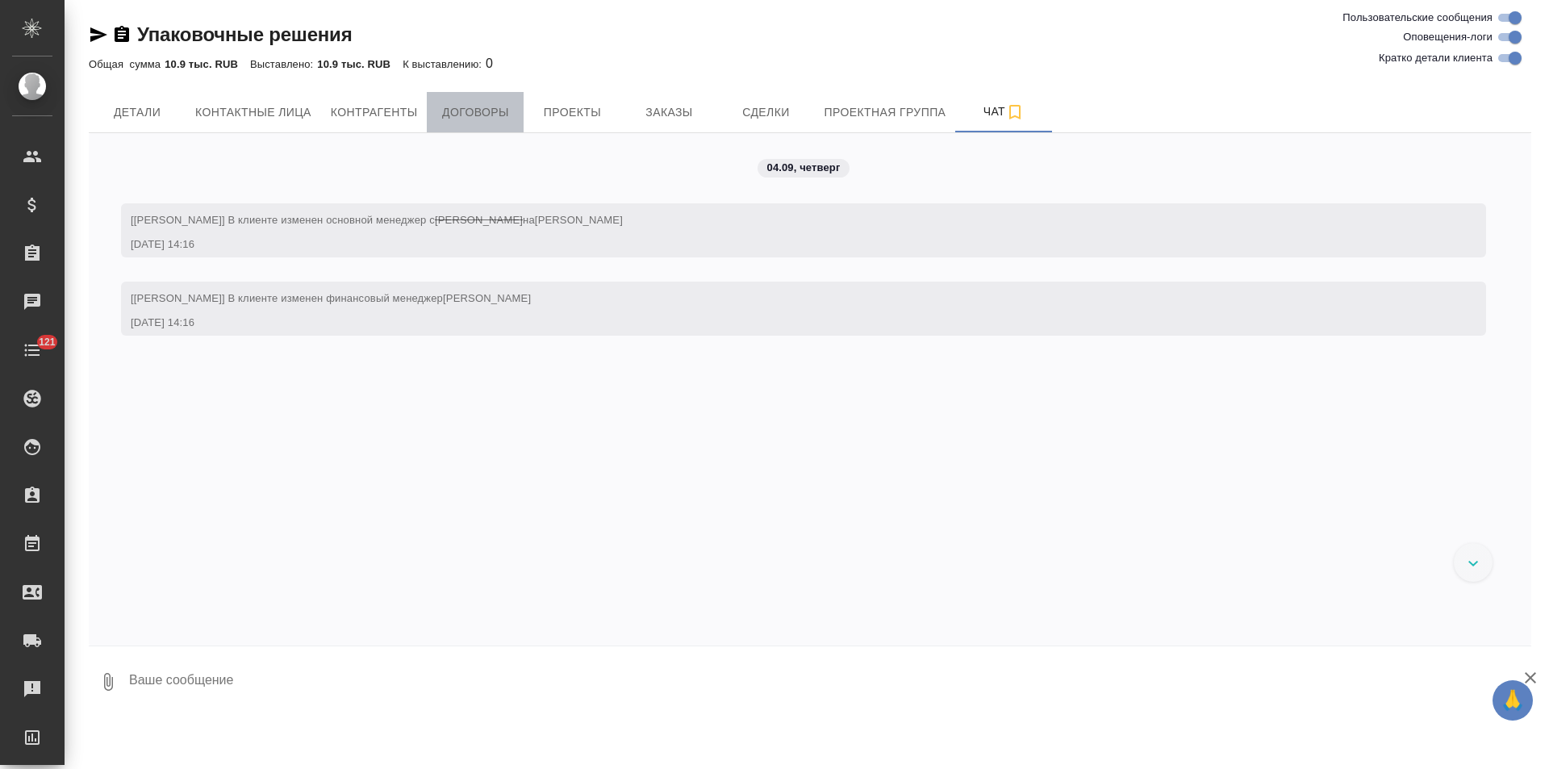
click at [496, 112] on span "Договоры" at bounding box center [474, 112] width 77 height 20
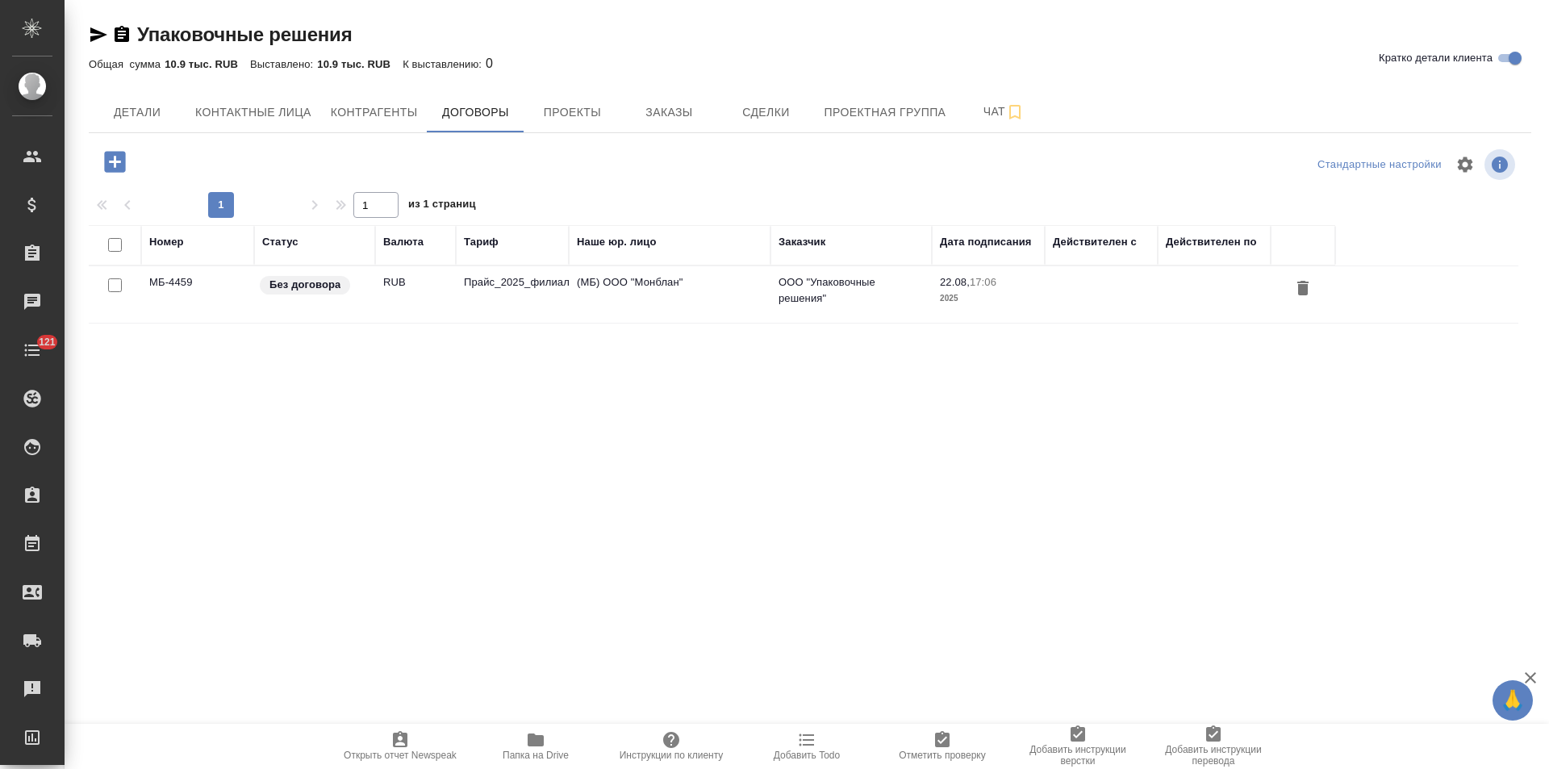
click at [661, 298] on td "(МБ) ООО "Монблан"" at bounding box center [670, 294] width 202 height 56
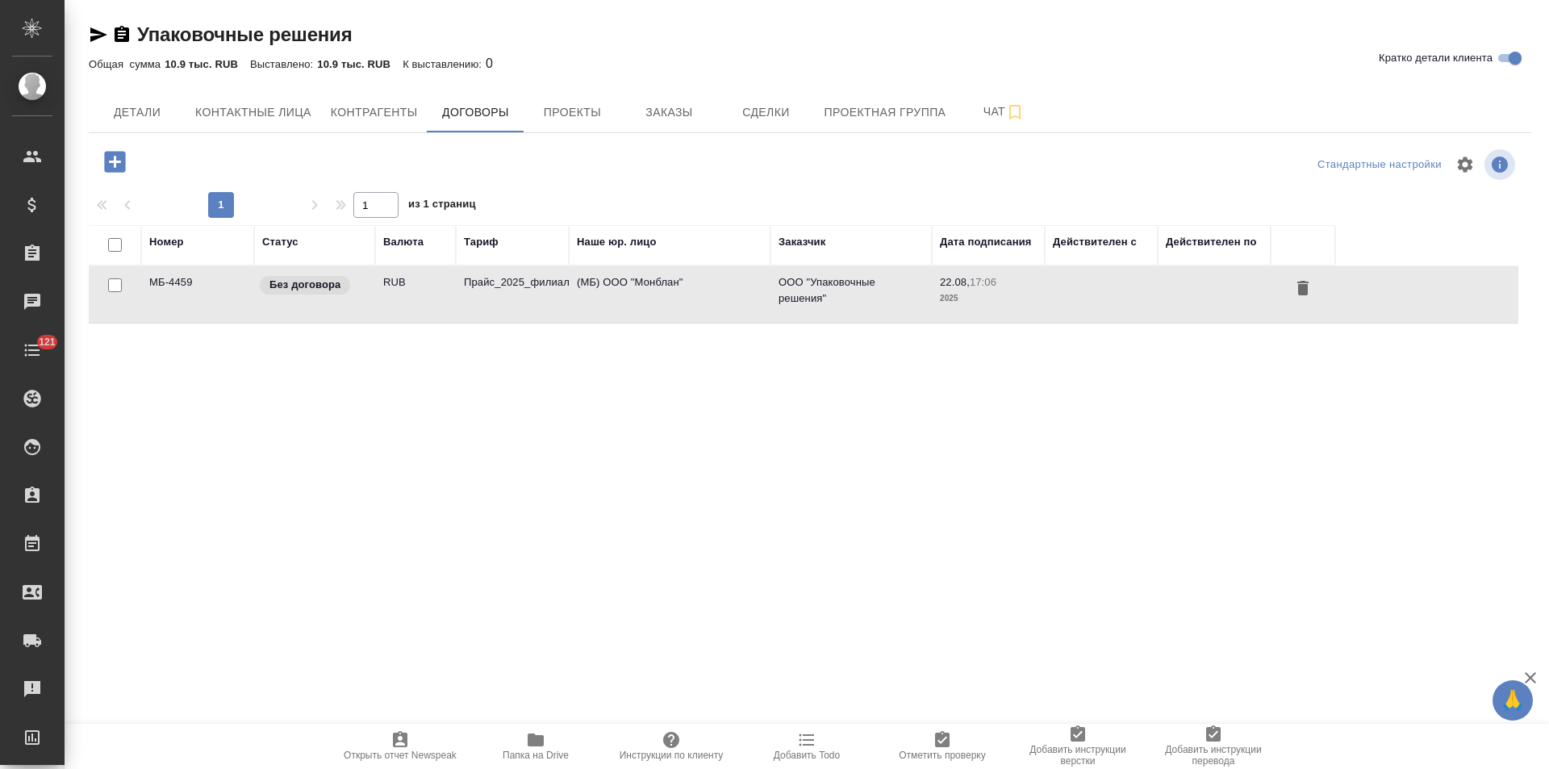
click at [661, 298] on td "(МБ) ООО "Монблан"" at bounding box center [670, 294] width 202 height 56
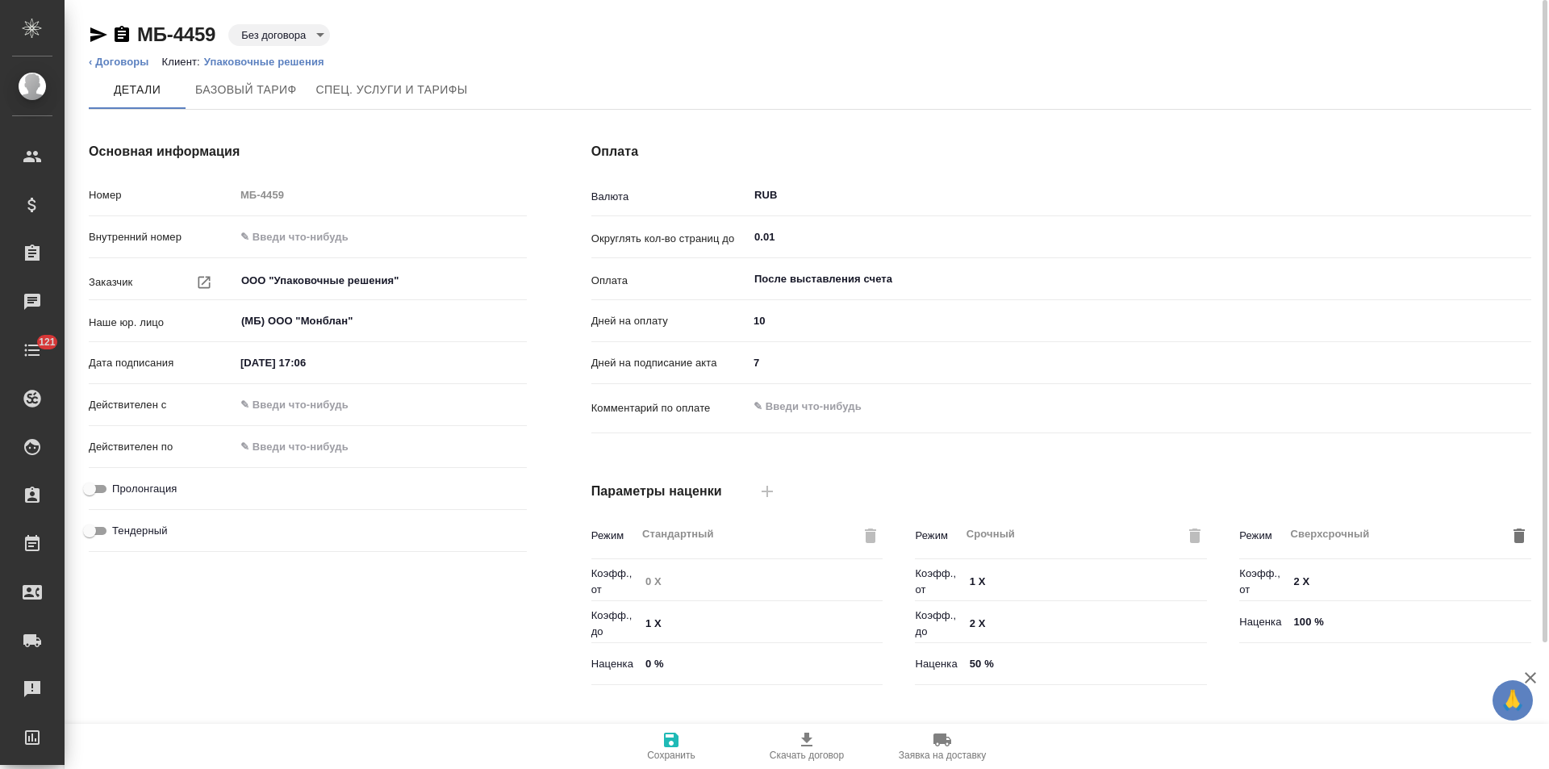
scroll to position [328, 0]
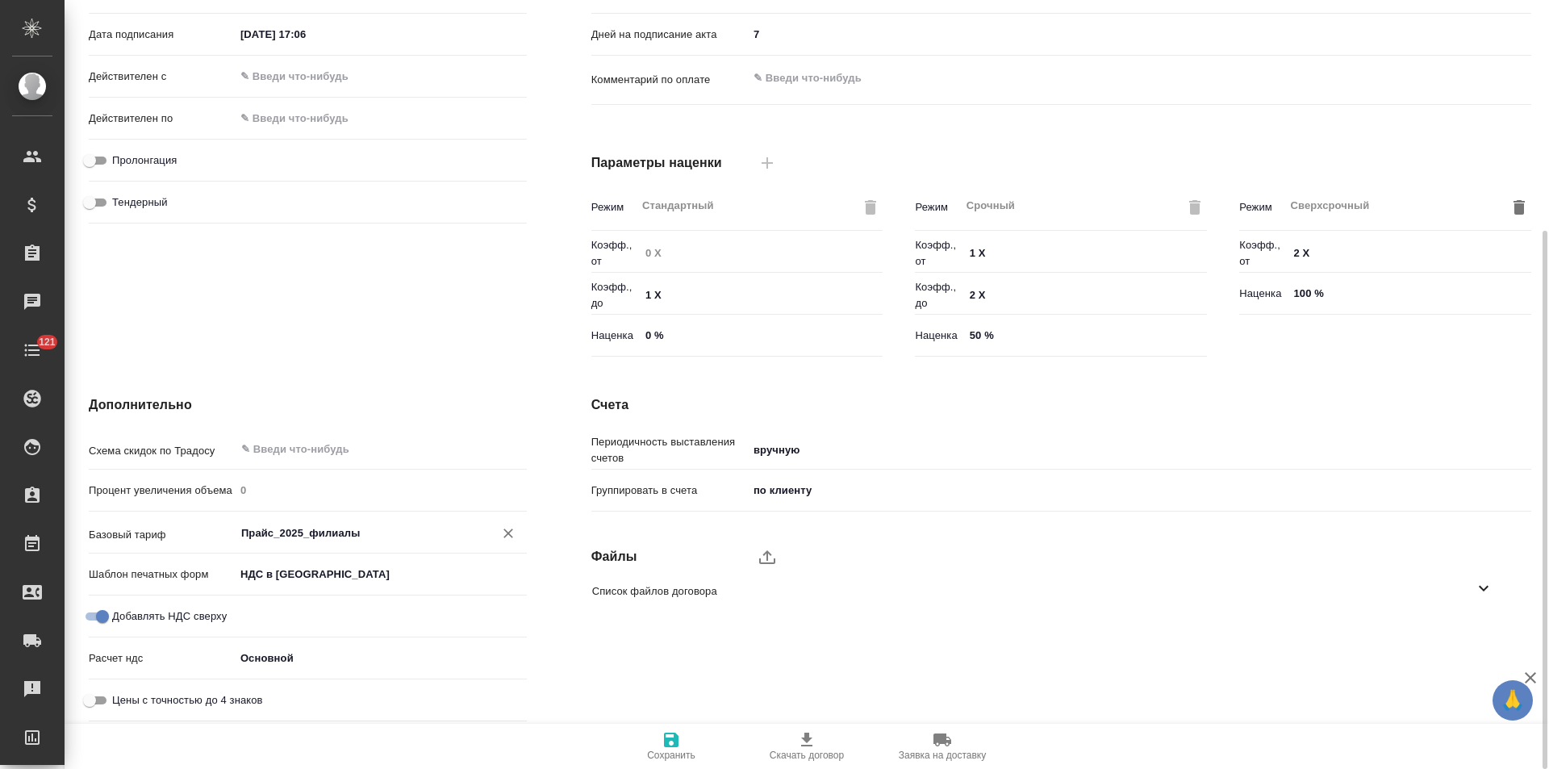
click at [343, 545] on div "Прайс_2025_филиалы ​" at bounding box center [381, 532] width 292 height 29
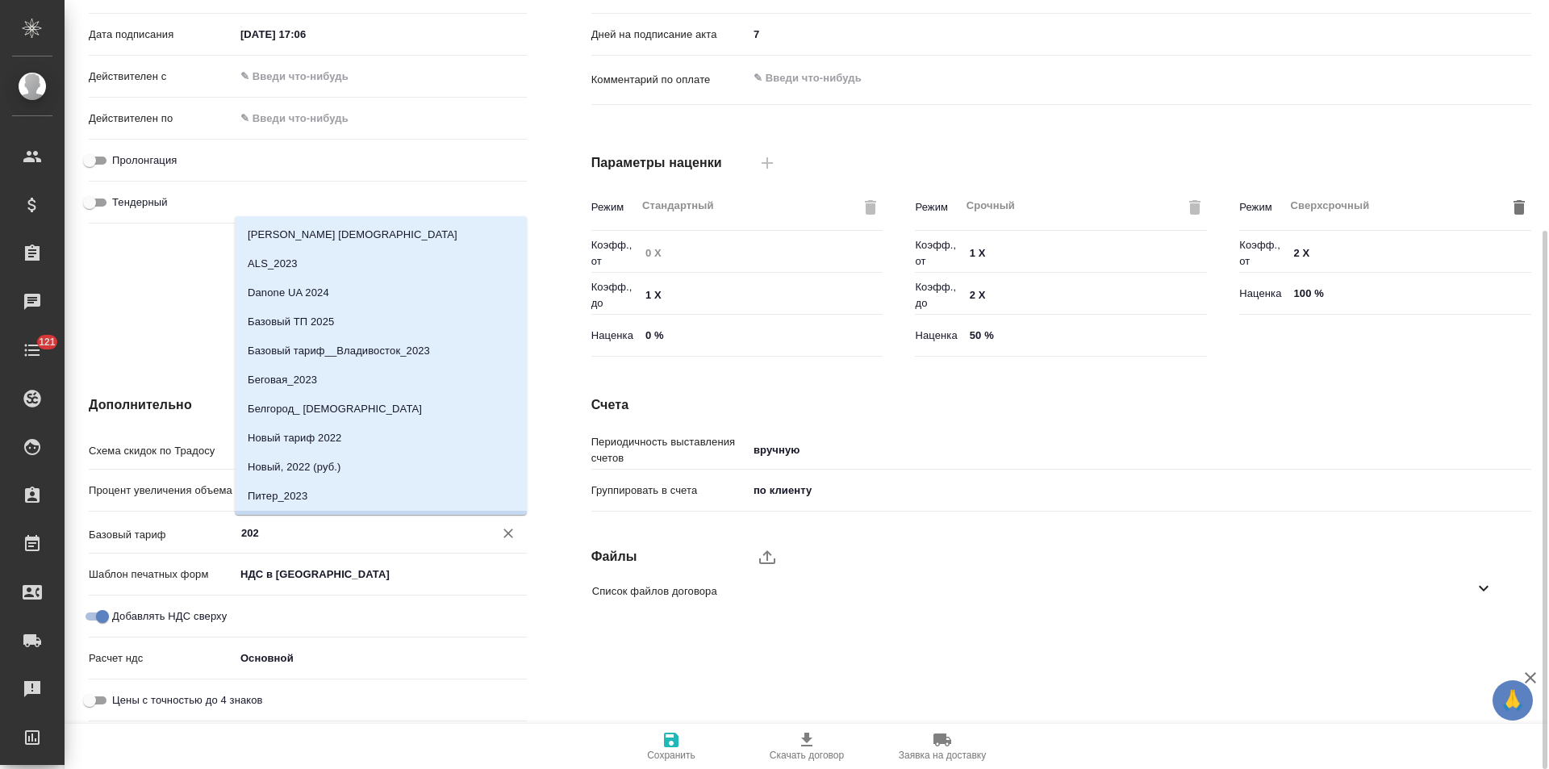
scroll to position [25, 0]
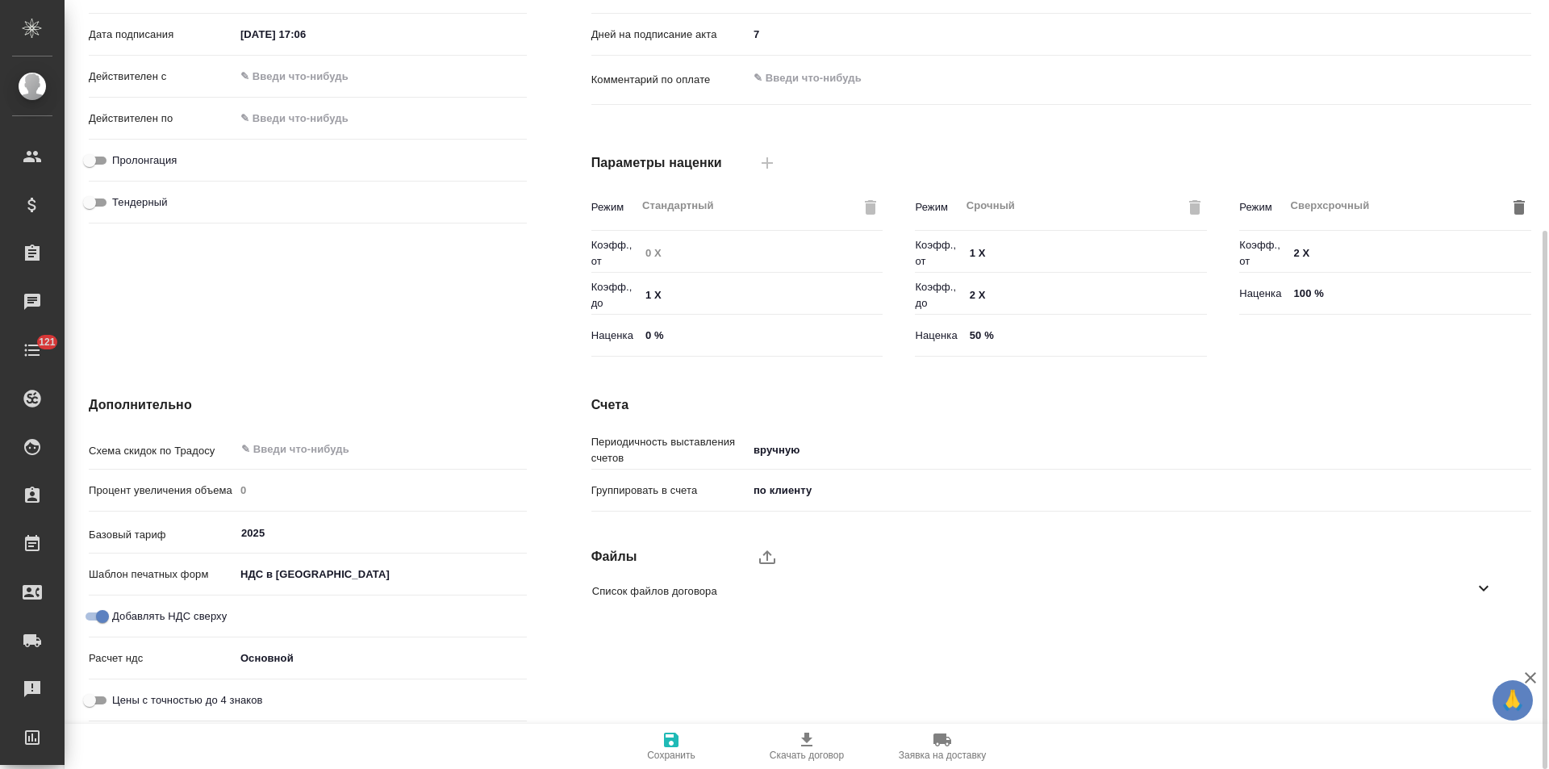
click at [548, 475] on div "Дополнительно Схема скидок по Традосу ​ Процент увеличения объема 0 Базовый тар…" at bounding box center [307, 561] width 503 height 397
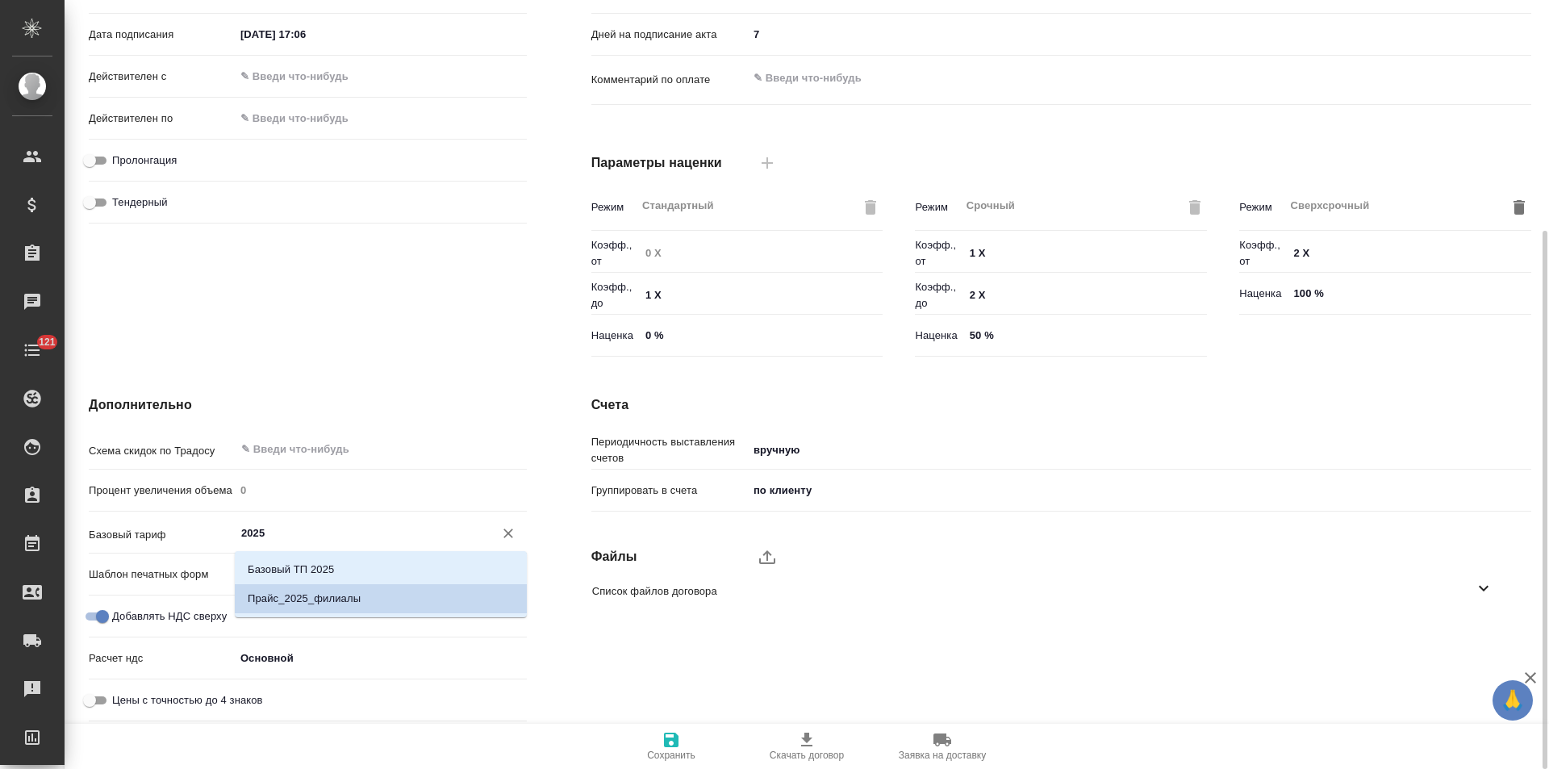
click at [283, 528] on input "2025" at bounding box center [354, 532] width 228 height 19
click at [292, 561] on li "Базовый ТП 2025" at bounding box center [381, 569] width 292 height 29
type input "Базовый ТП 2025"
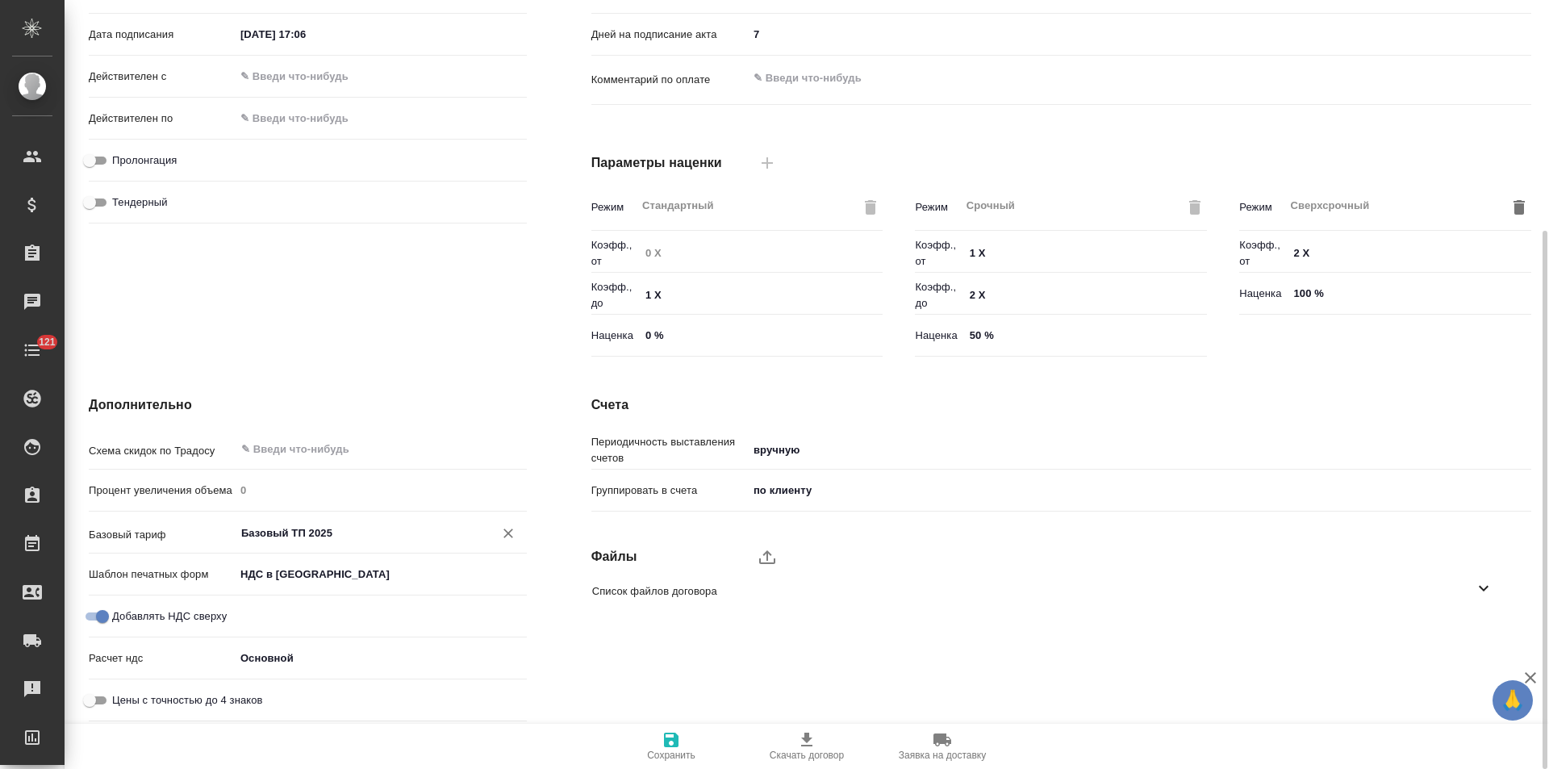
click at [671, 734] on icon "button" at bounding box center [671, 739] width 15 height 15
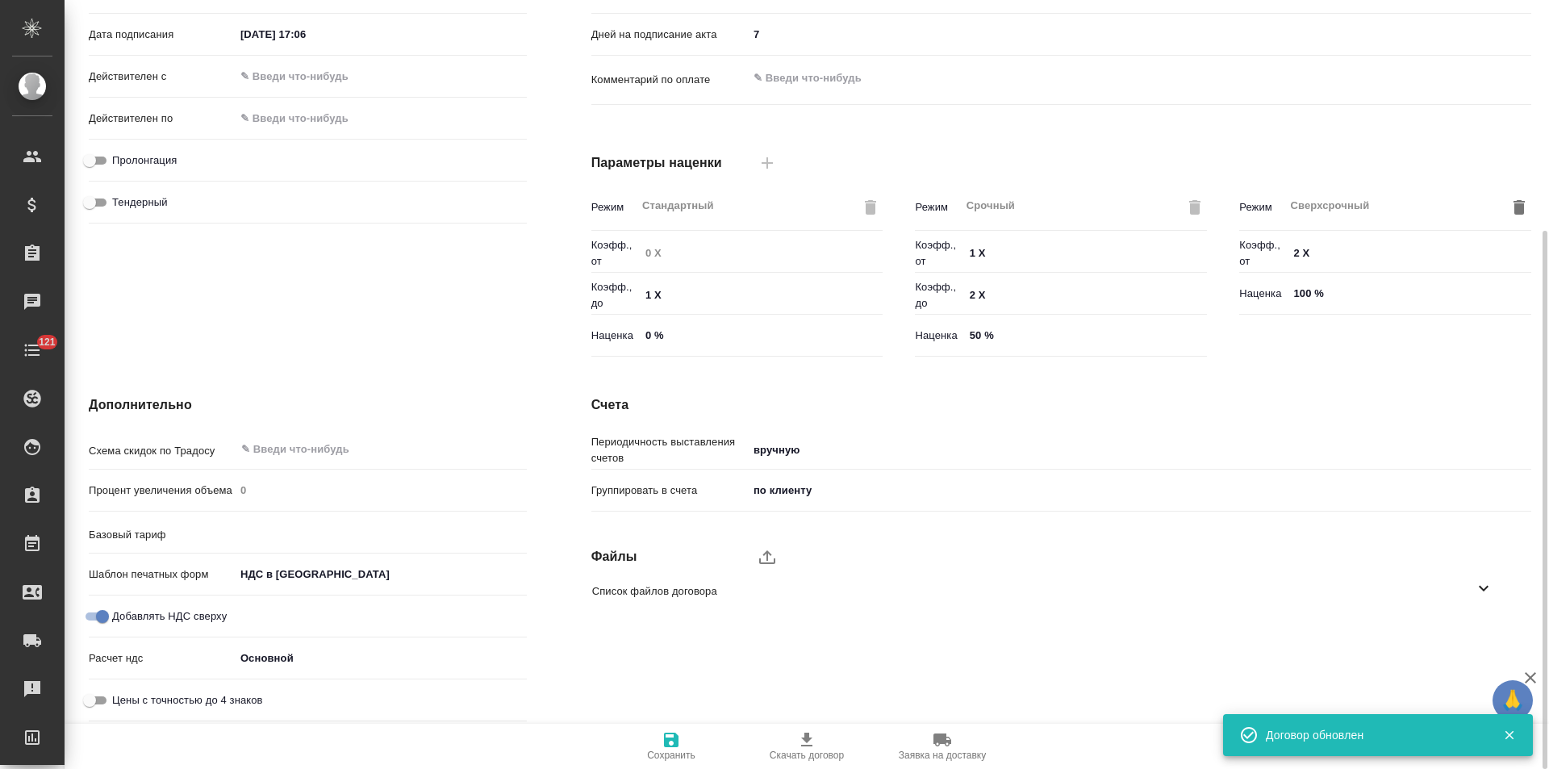
type input "Базовый ТП 2025"
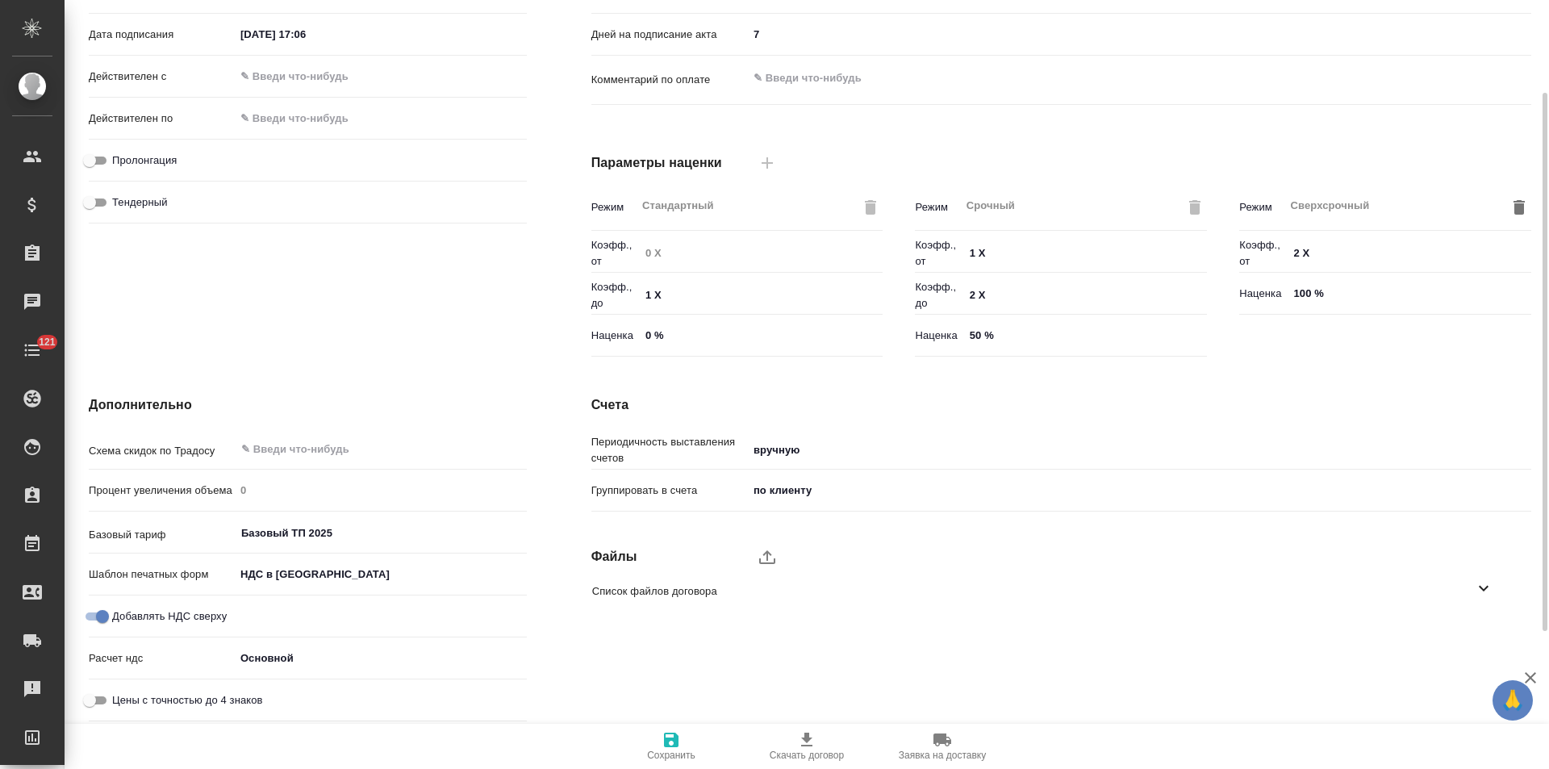
scroll to position [0, 0]
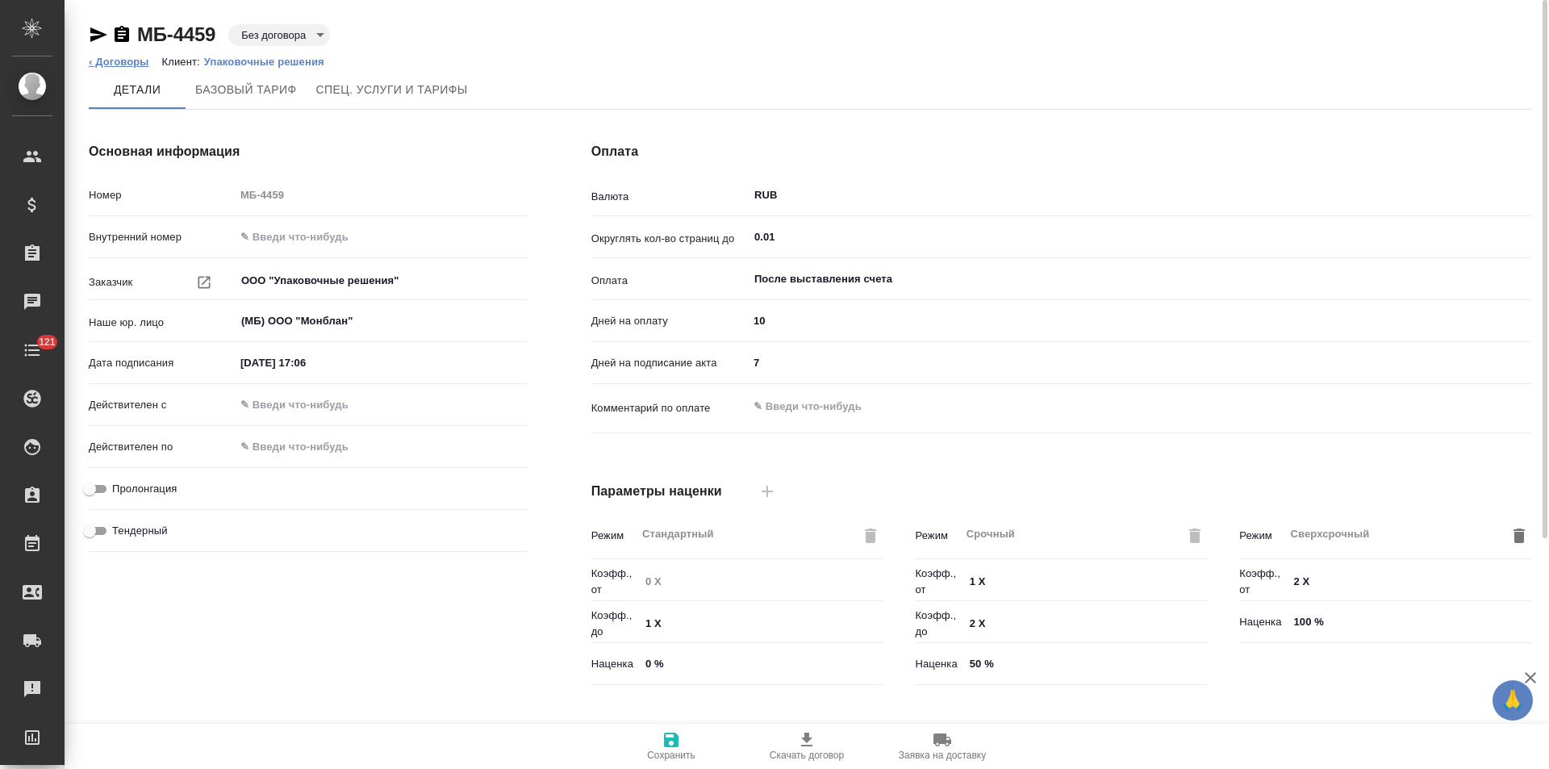
click at [141, 60] on link "‹ Договоры" at bounding box center [119, 62] width 61 height 12
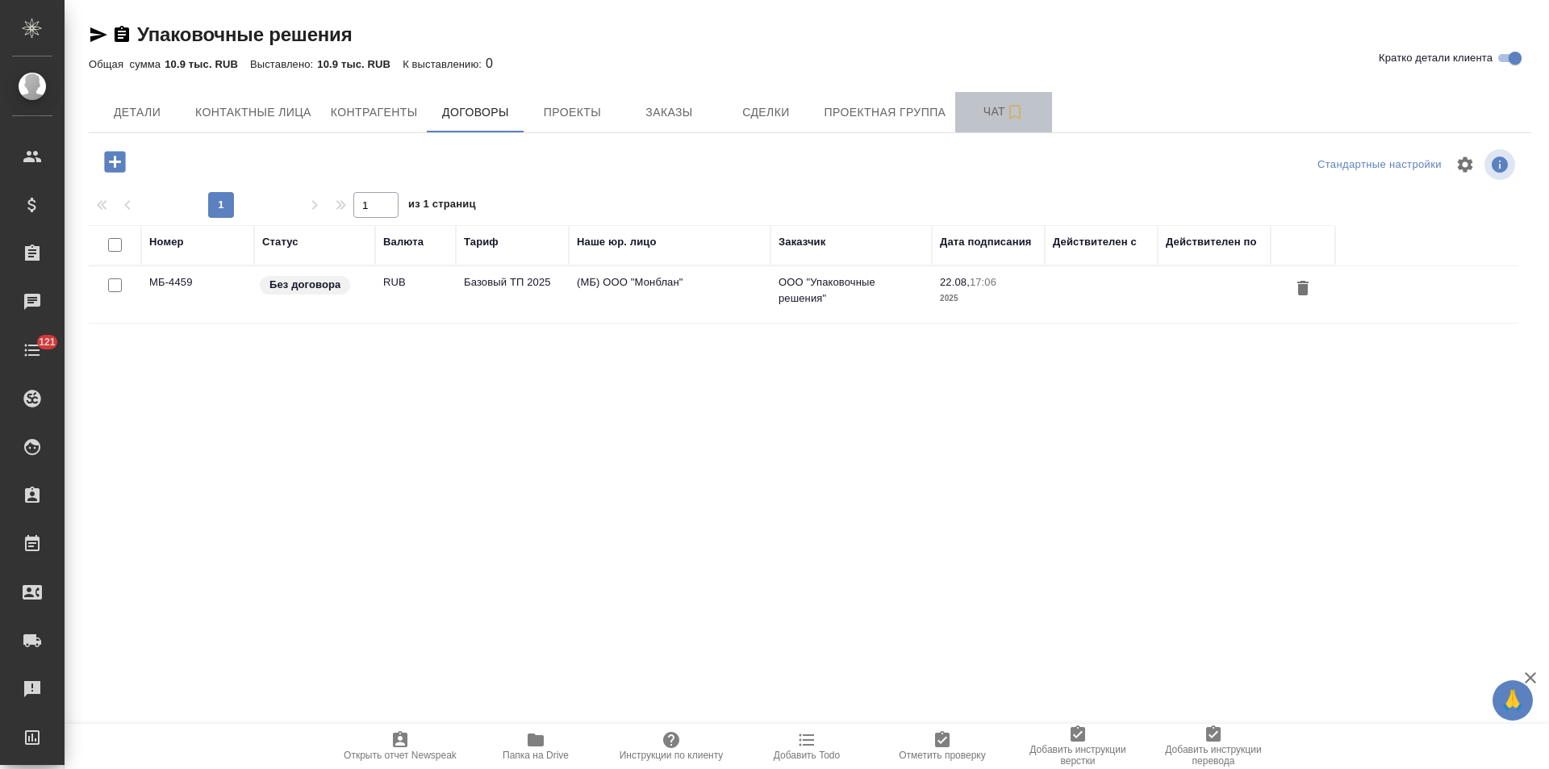
click at [966, 115] on span "Чат" at bounding box center [1003, 112] width 77 height 20
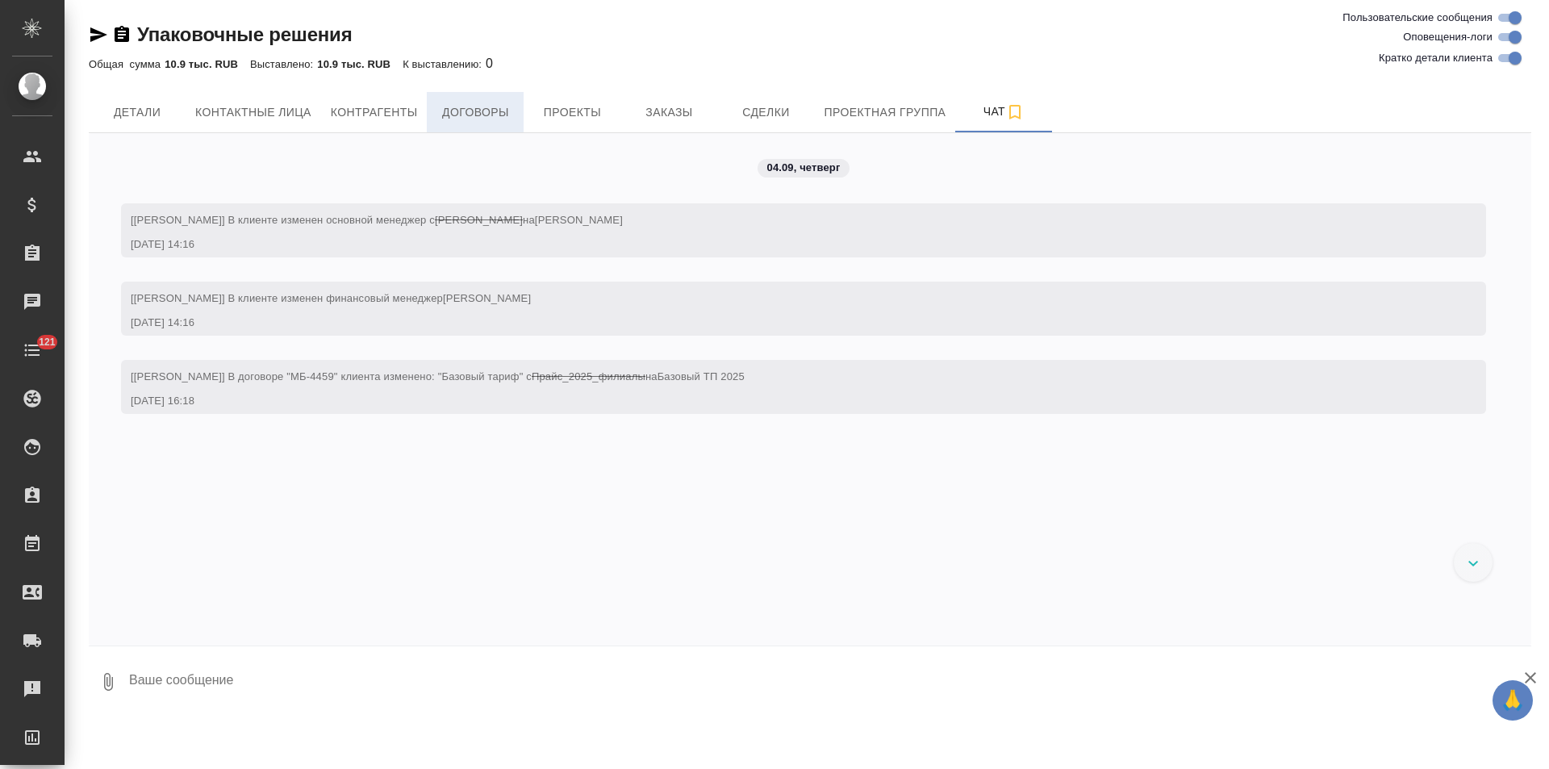
click at [499, 123] on button "Договоры" at bounding box center [475, 112] width 97 height 40
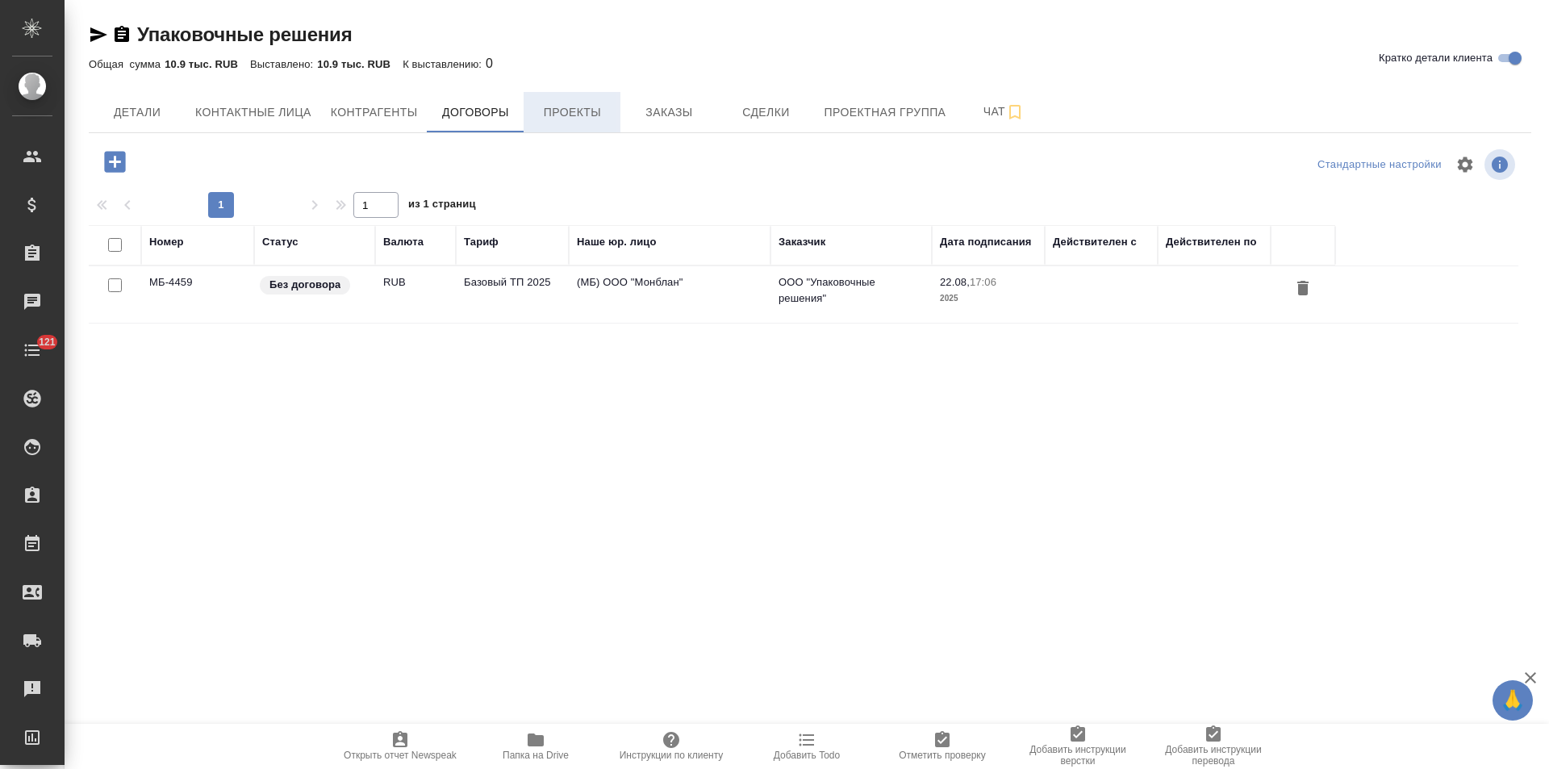
click at [590, 125] on button "Проекты" at bounding box center [572, 112] width 97 height 40
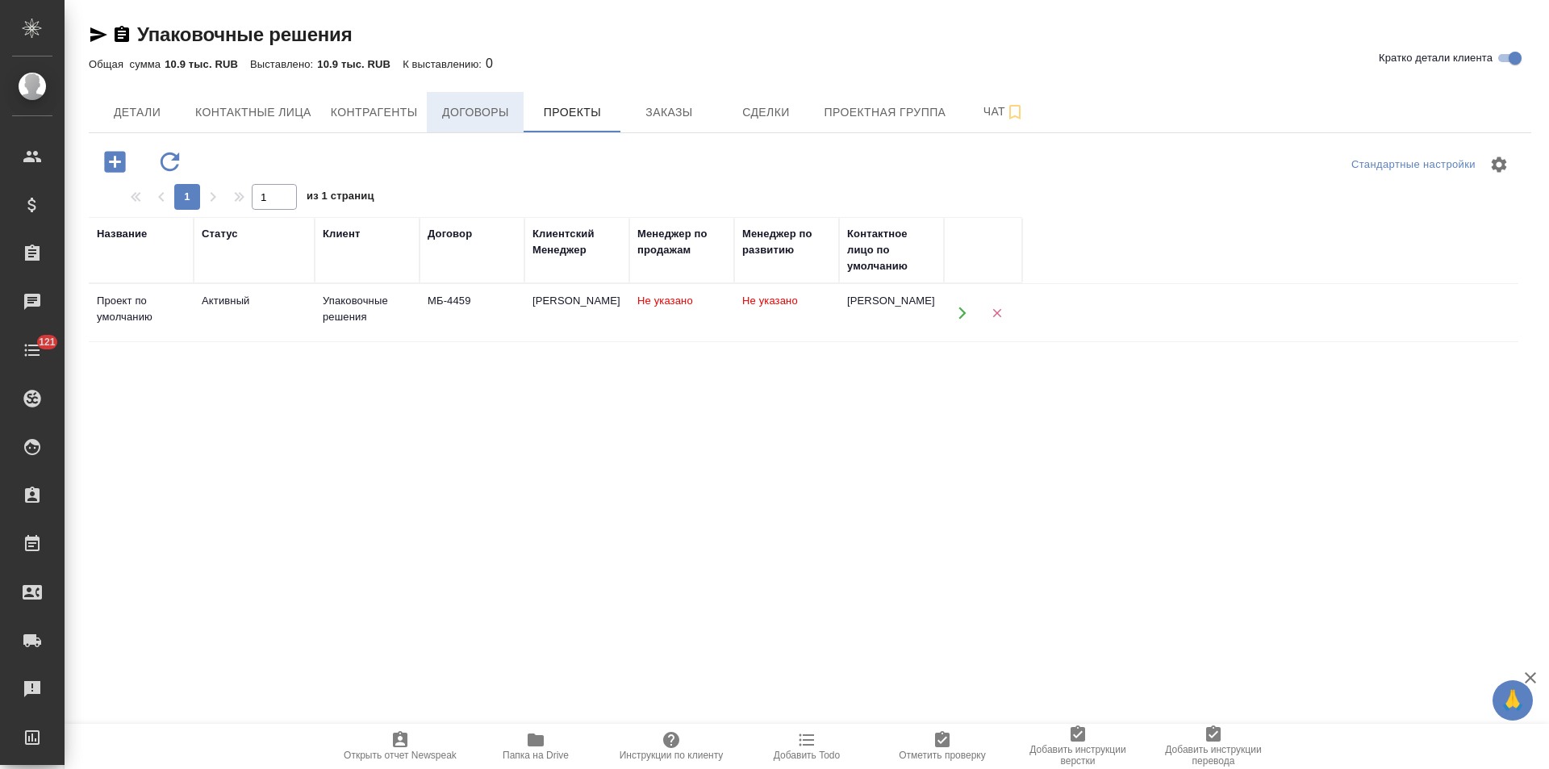
click at [447, 107] on span "Договоры" at bounding box center [474, 112] width 77 height 20
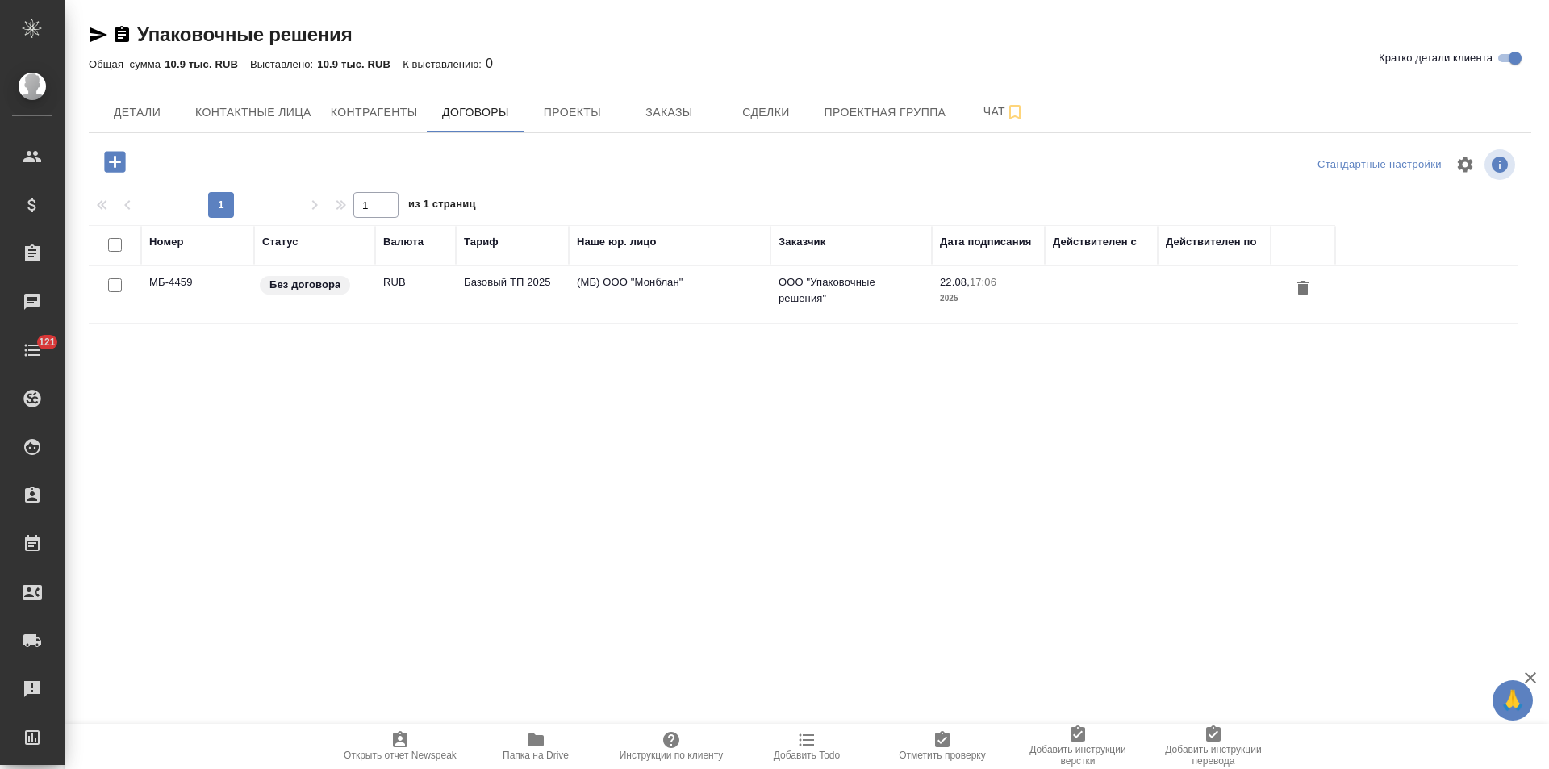
click at [577, 297] on td "(МБ) ООО "Монблан"" at bounding box center [670, 294] width 202 height 56
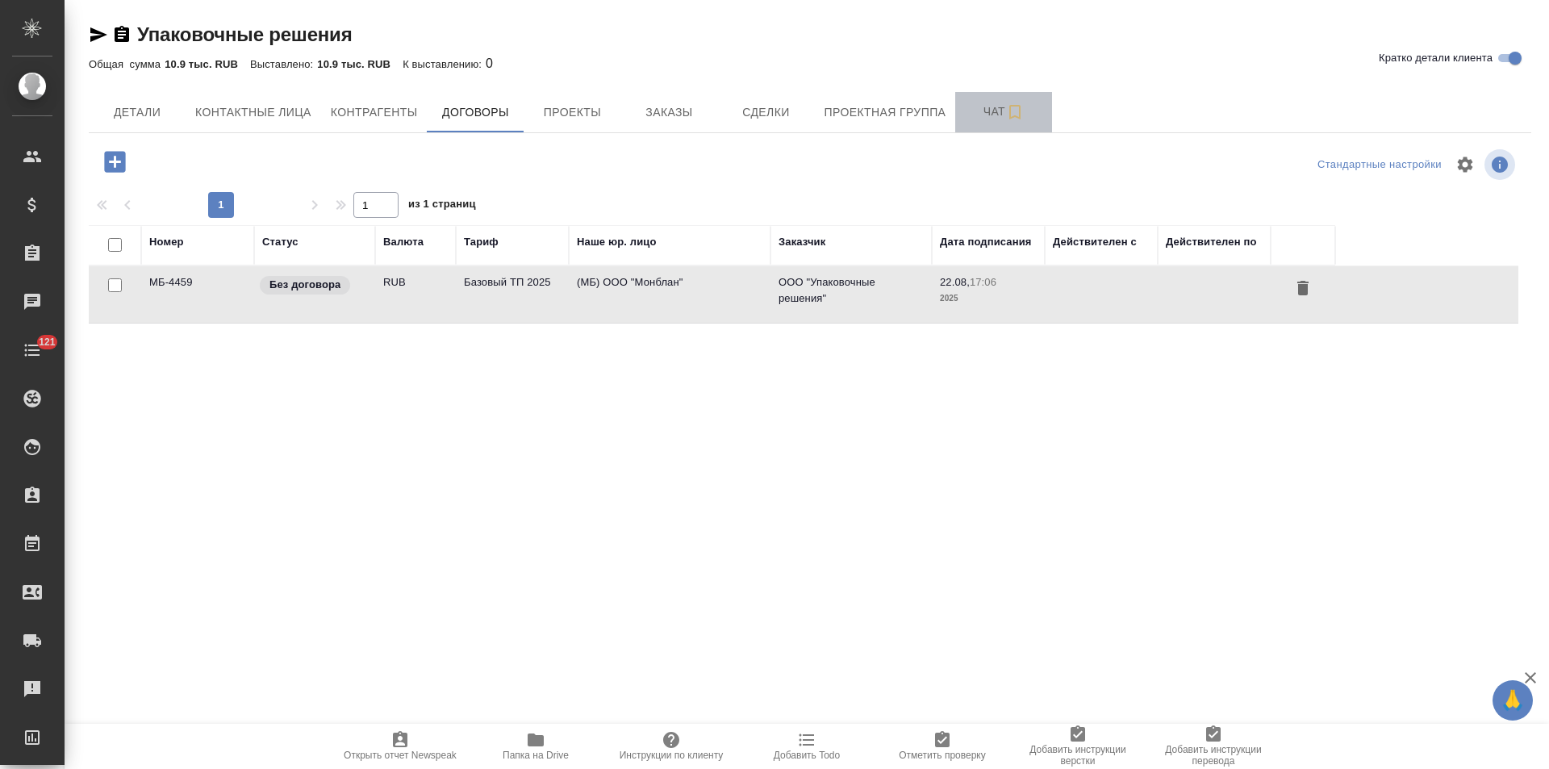
click at [973, 116] on span "Чат" at bounding box center [1003, 112] width 77 height 20
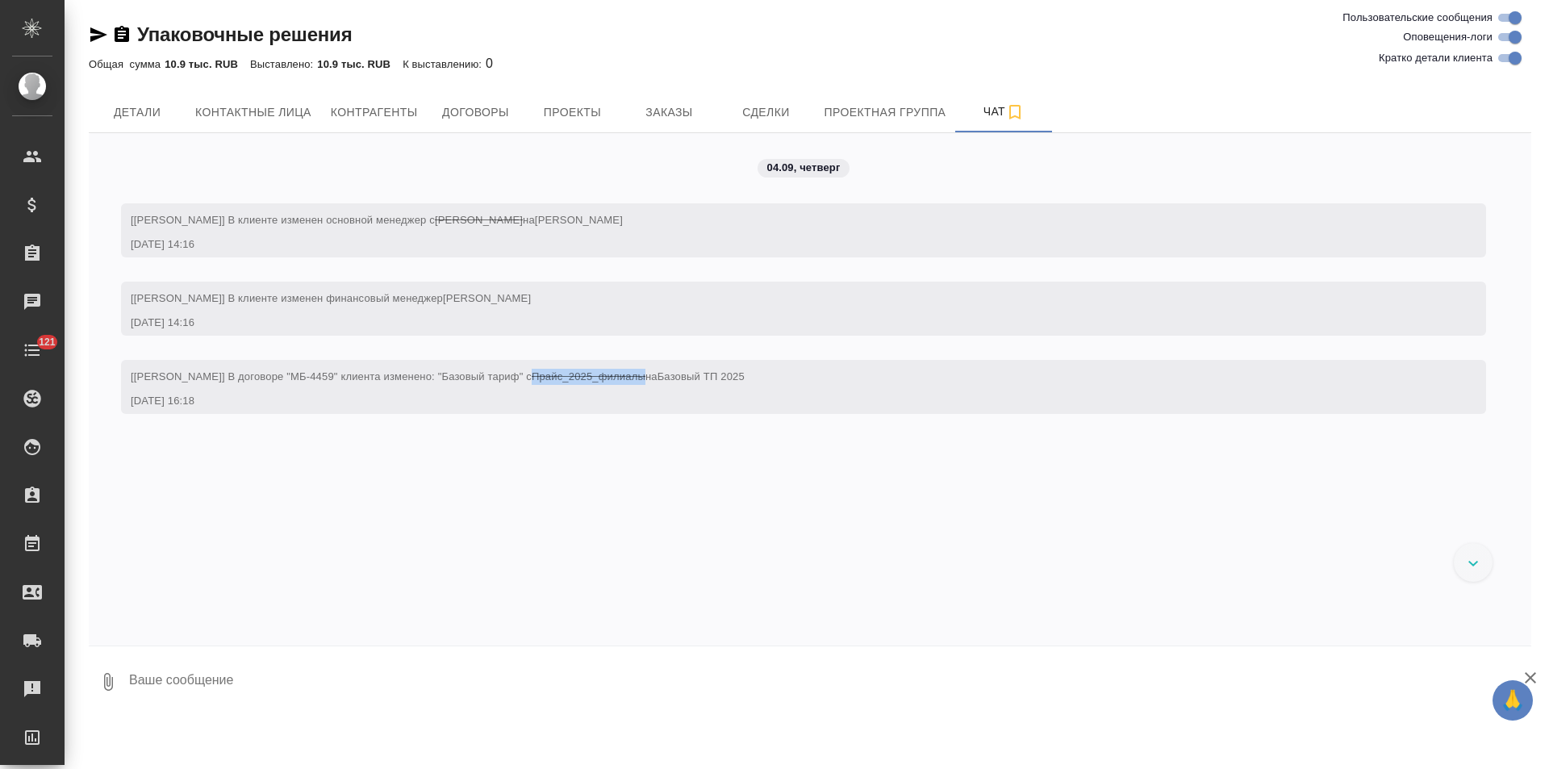
drag, startPoint x: 524, startPoint y: 376, endPoint x: 637, endPoint y: 378, distance: 112.9
click at [637, 378] on span "Прайс_2025_филиалы" at bounding box center [589, 376] width 114 height 12
copy span "Прайс_2025_филиалы"
click at [607, 122] on span "Проекты" at bounding box center [571, 112] width 77 height 20
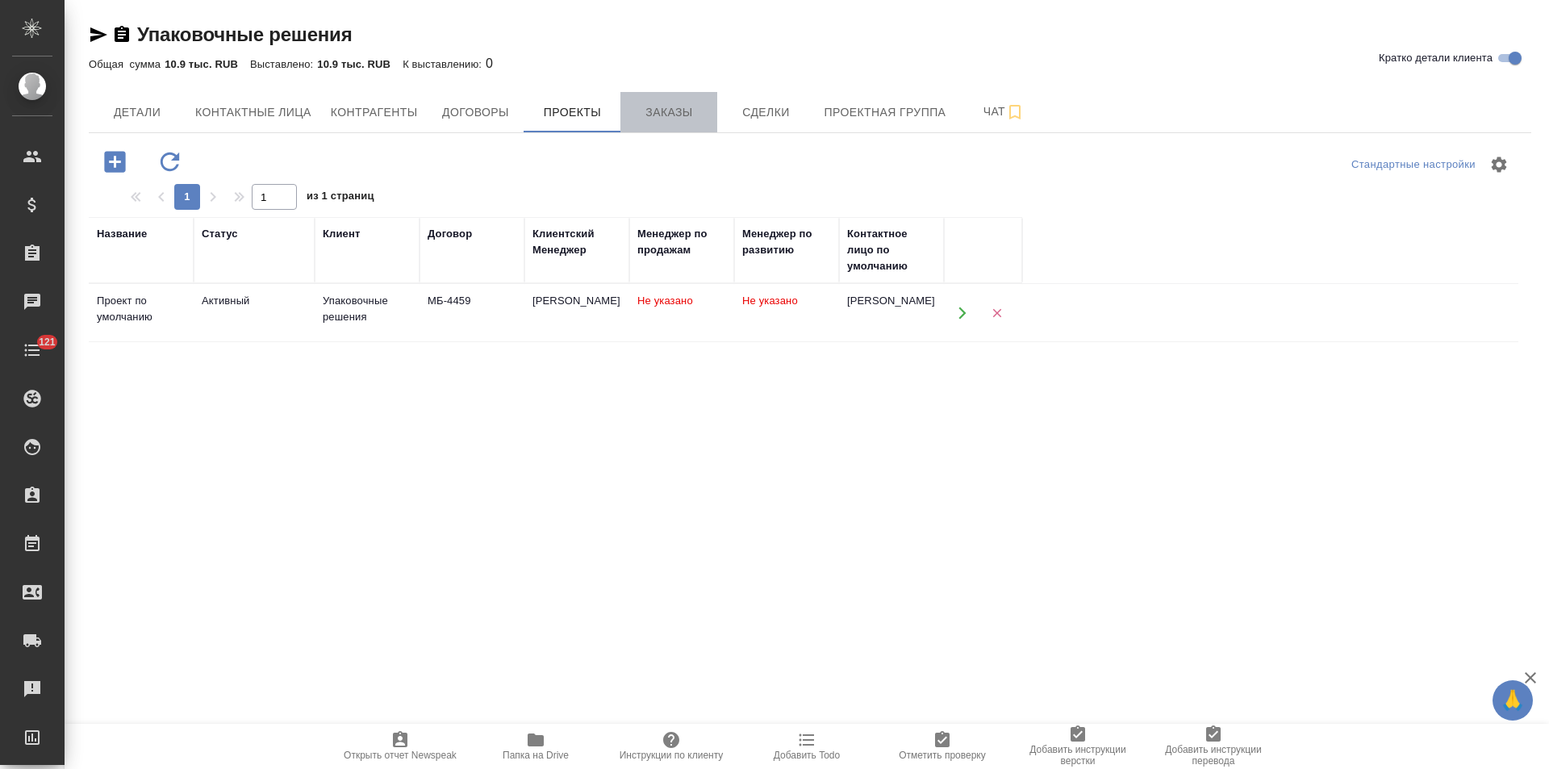
click at [656, 122] on span "Заказы" at bounding box center [668, 112] width 77 height 20
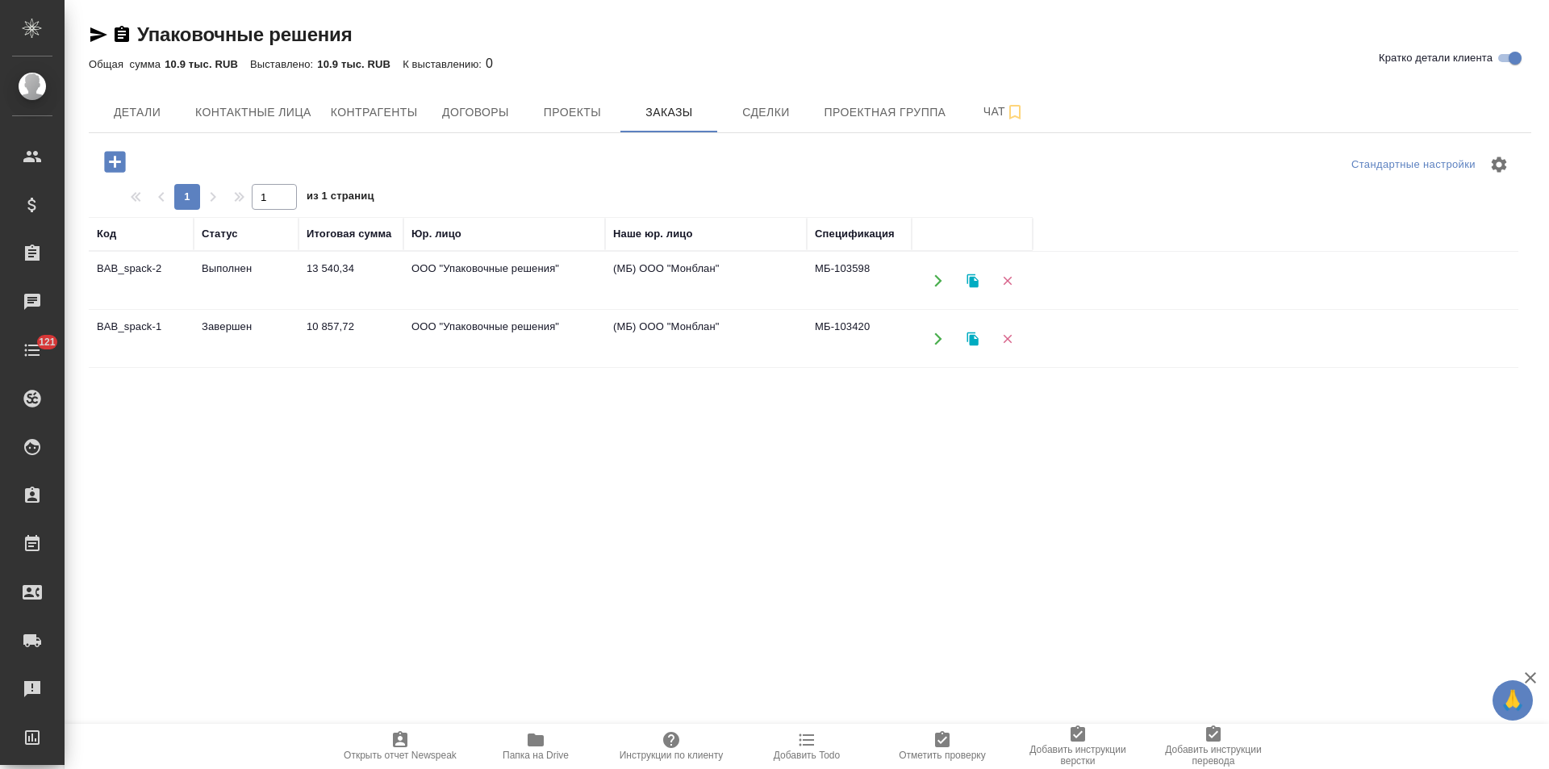
click at [564, 277] on td "ООО "Упаковочные решения"" at bounding box center [504, 280] width 202 height 56
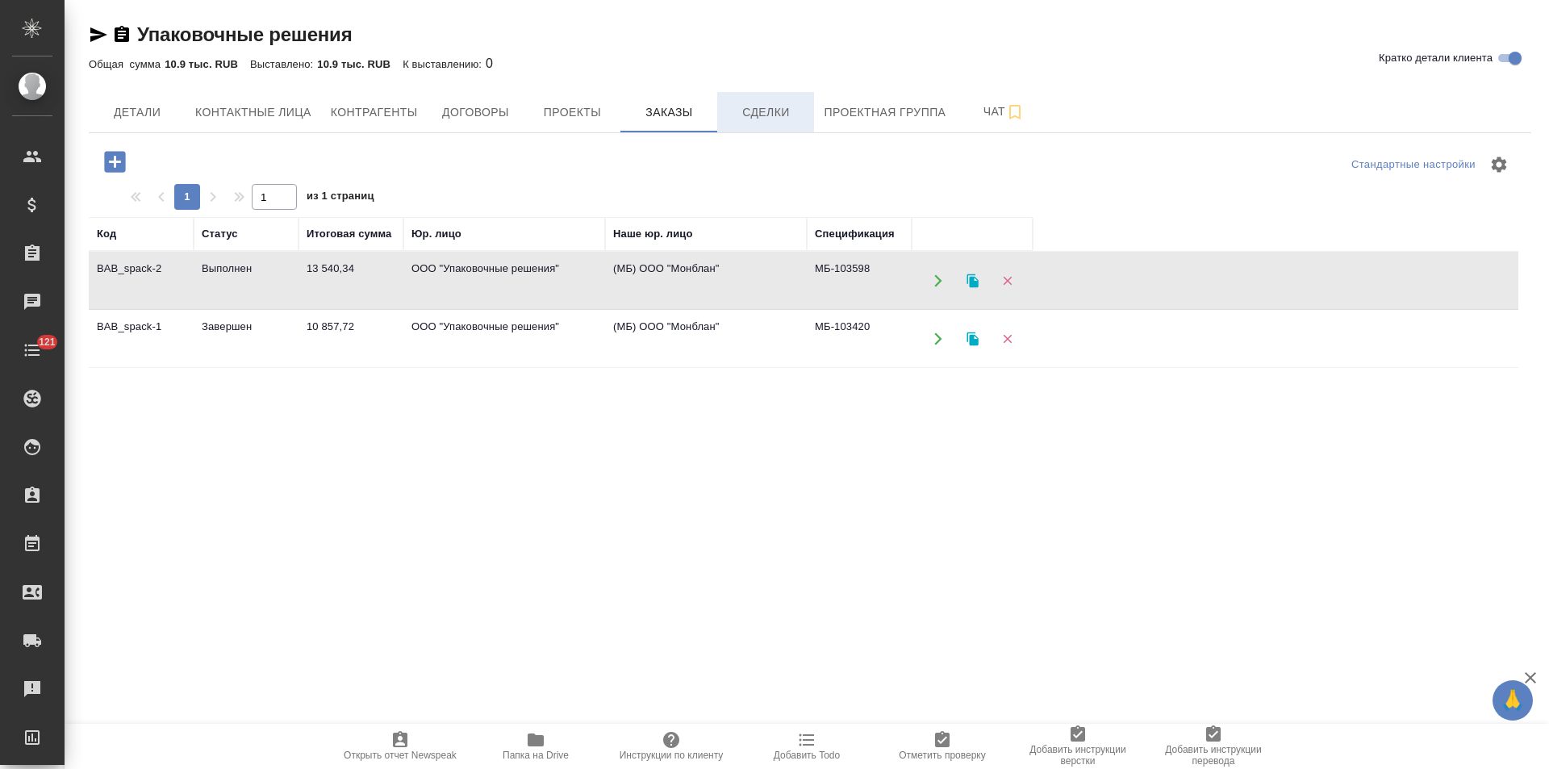
click at [770, 118] on span "Сделки" at bounding box center [765, 112] width 77 height 20
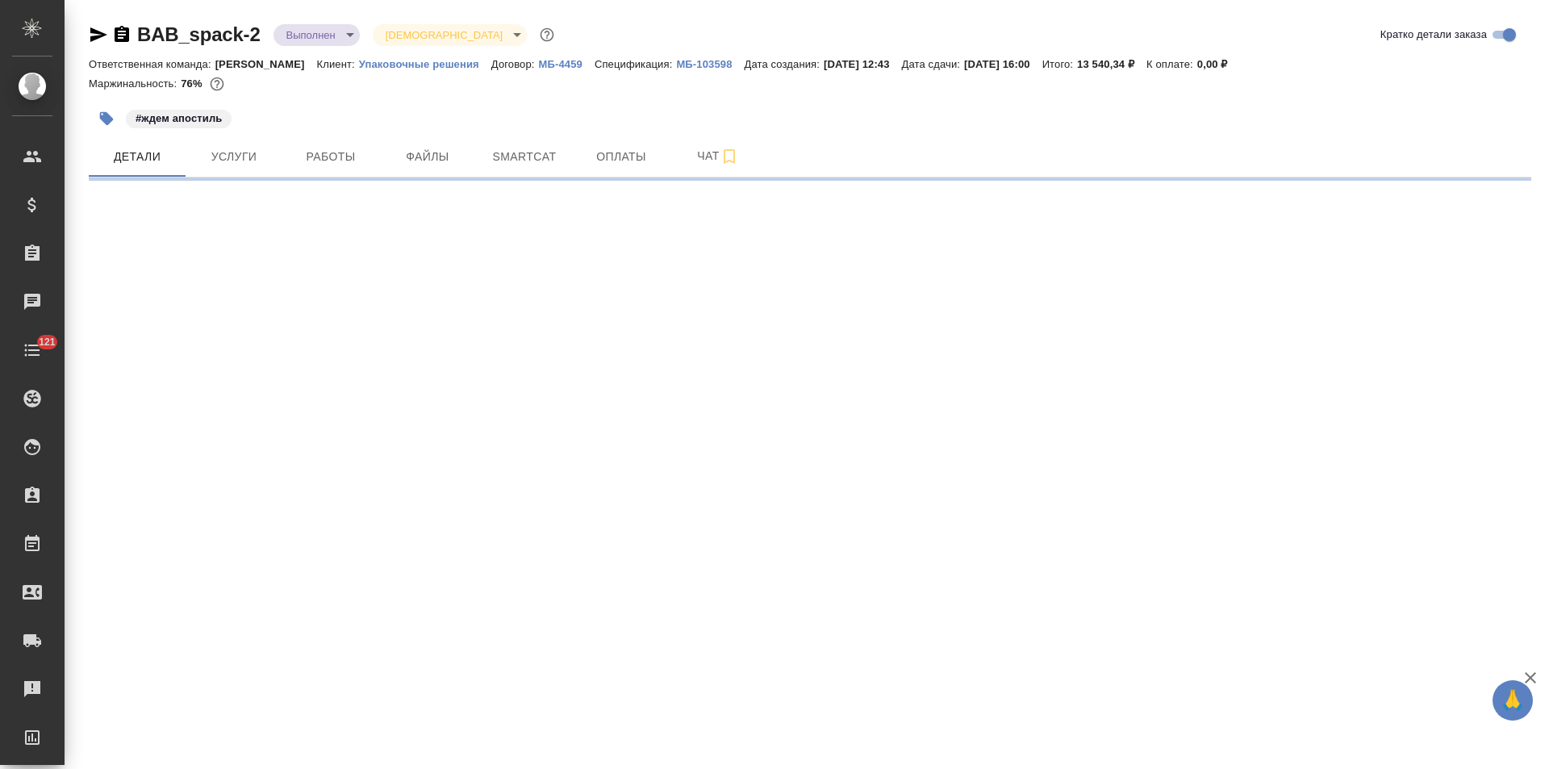
select select "RU"
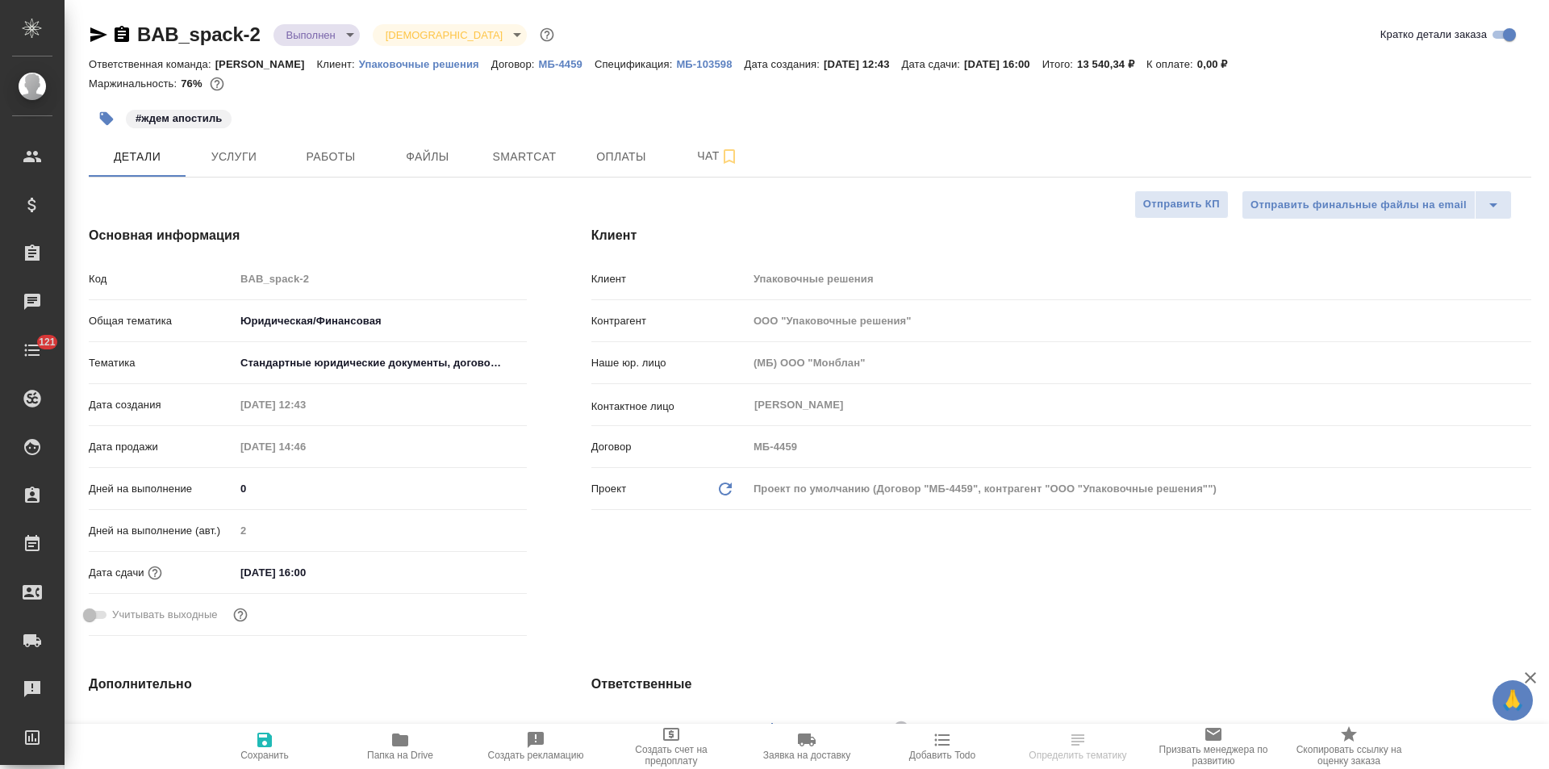
type textarea "x"
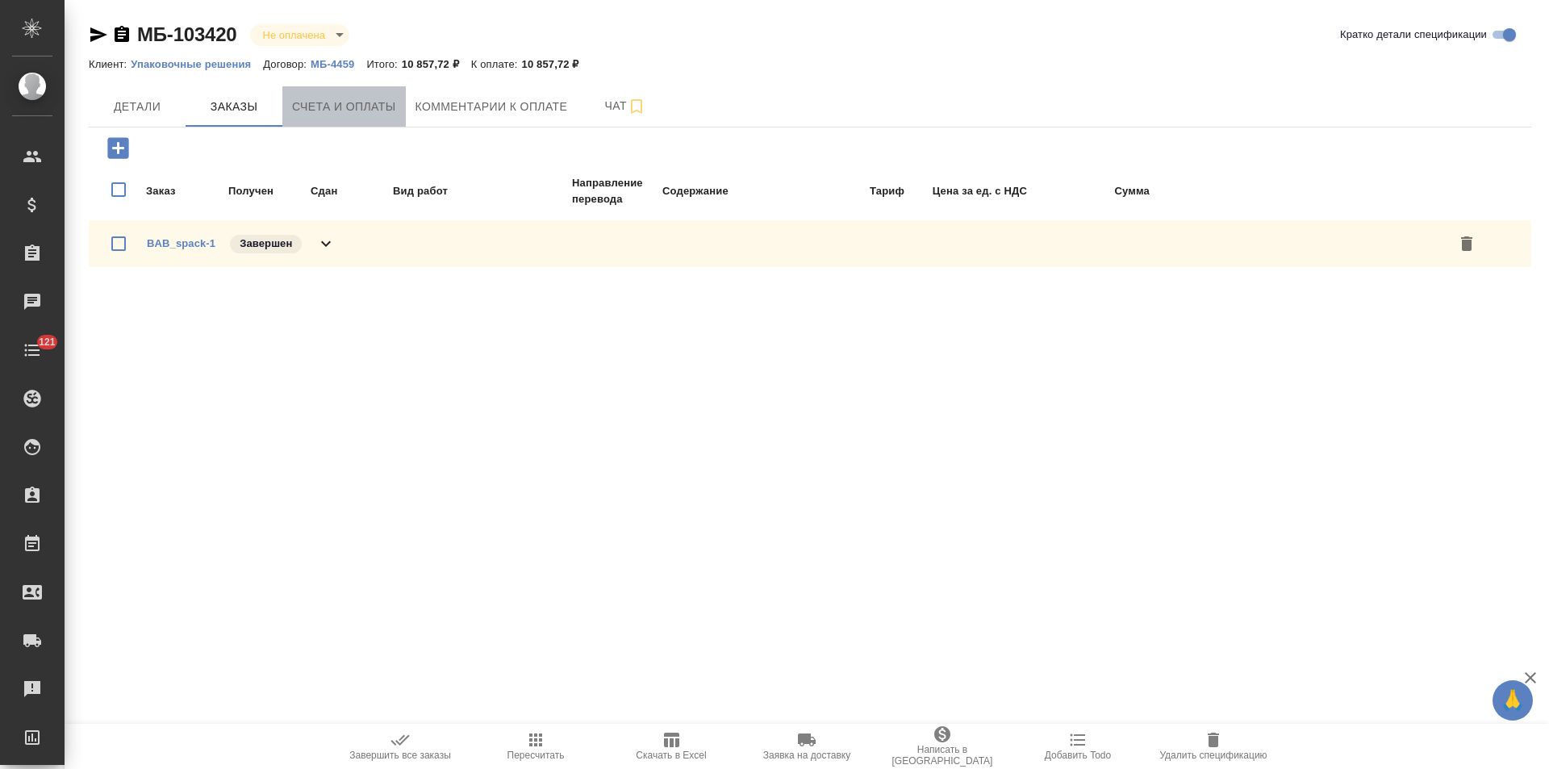
click at [346, 113] on span "Счета и оплаты" at bounding box center [344, 107] width 104 height 20
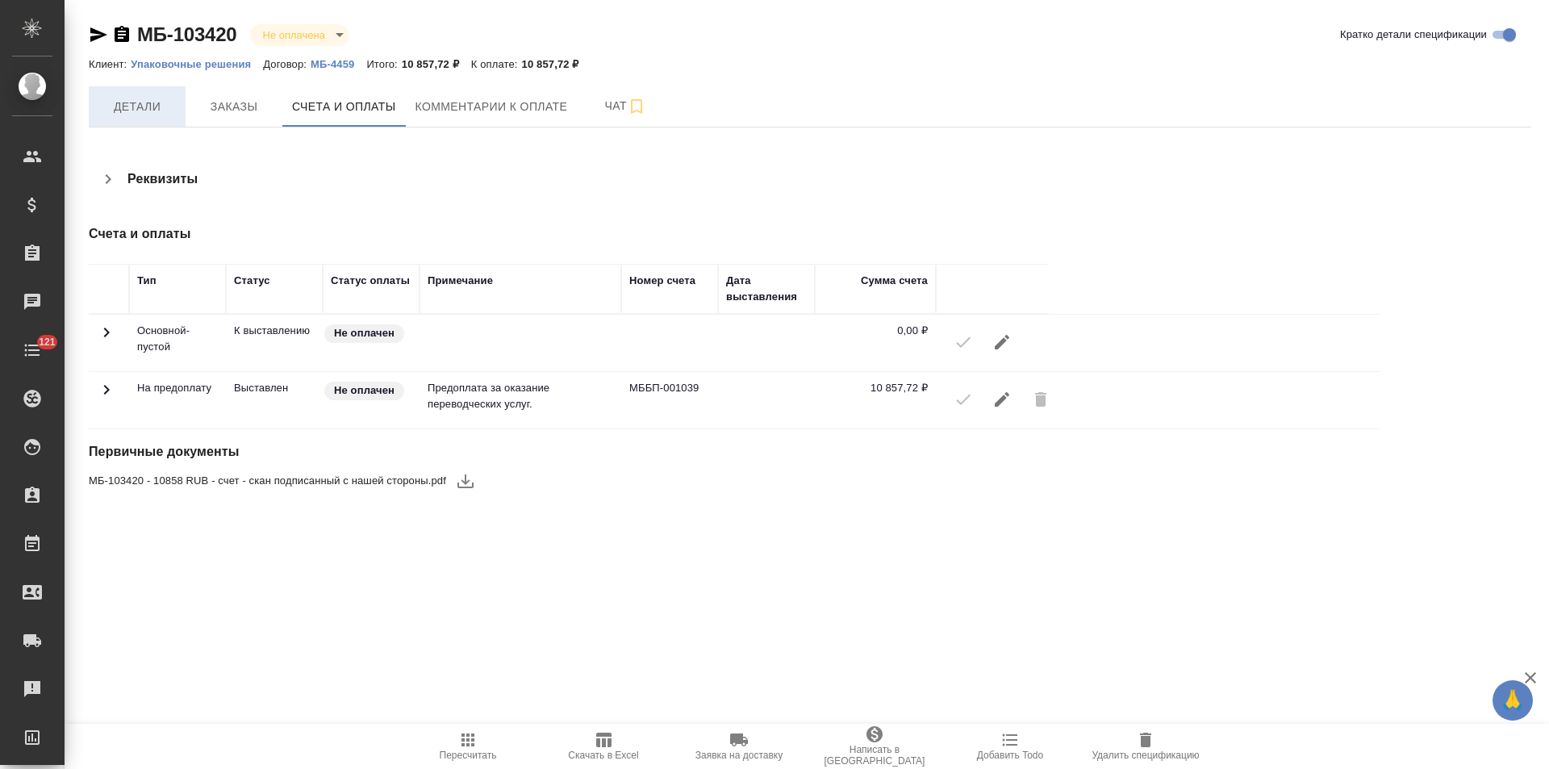
click at [148, 113] on span "Детали" at bounding box center [136, 107] width 77 height 20
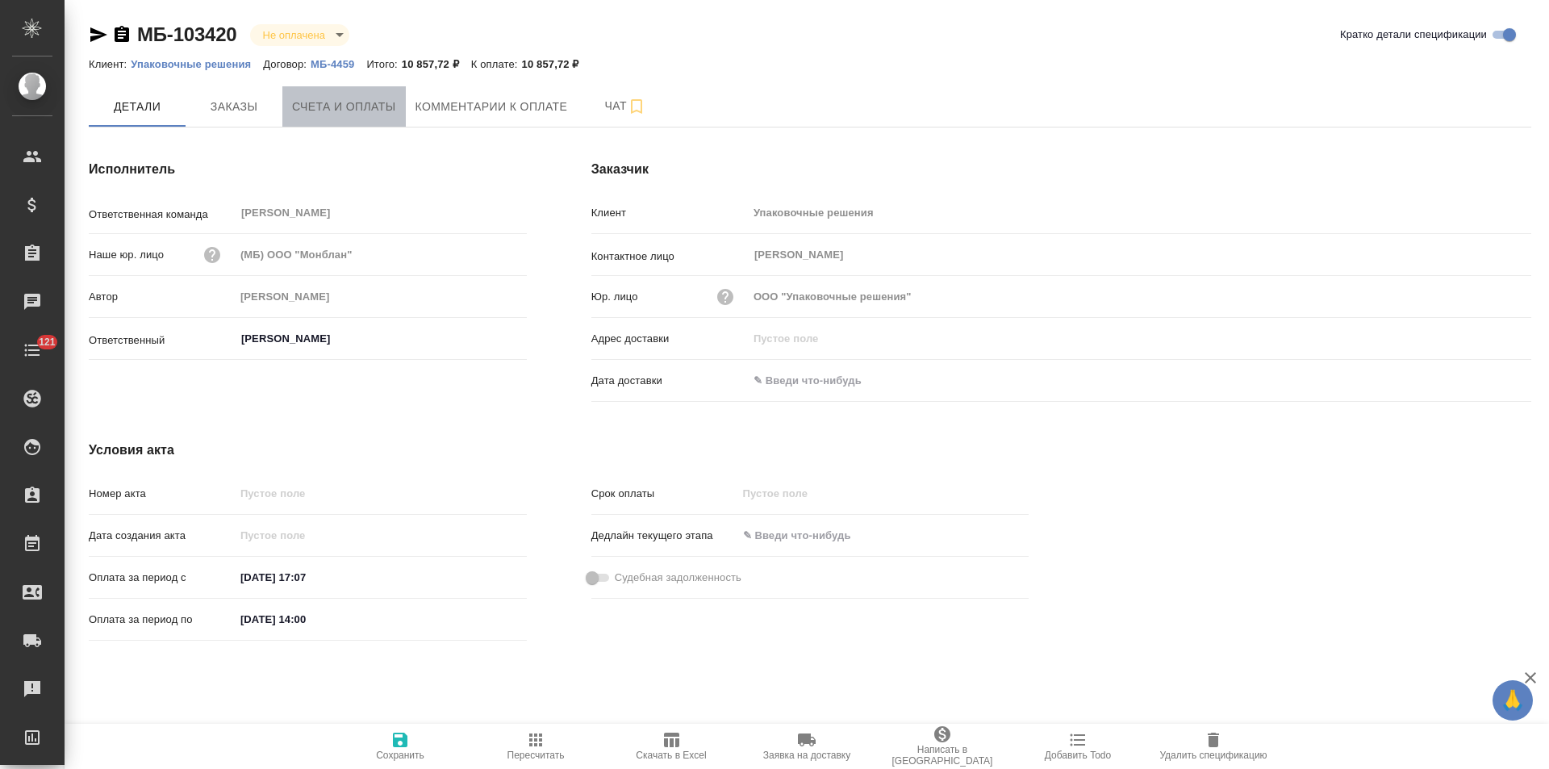
click at [322, 119] on button "Счета и оплаты" at bounding box center [343, 106] width 123 height 40
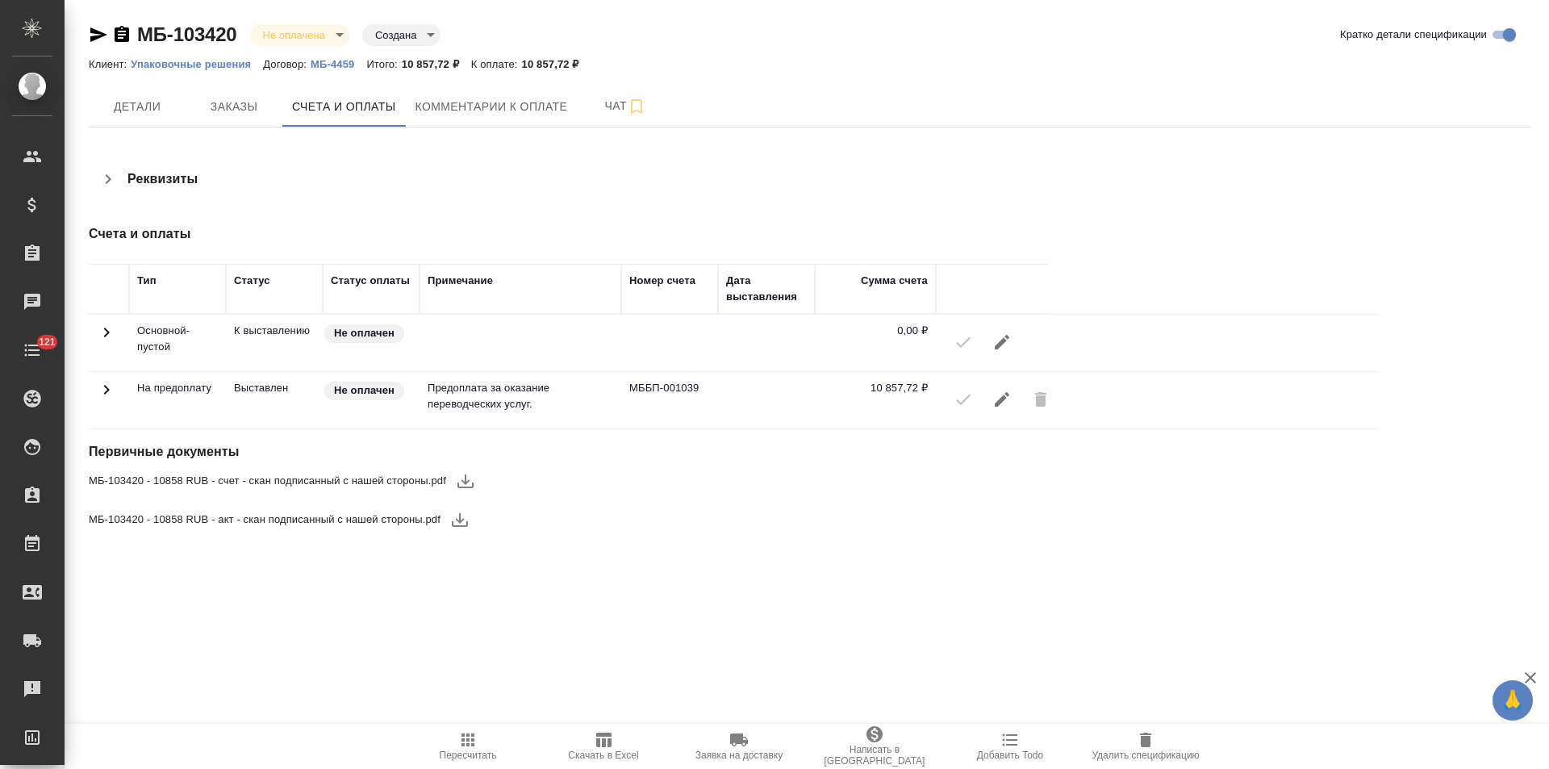
click at [323, 63] on p "МБ-4459" at bounding box center [339, 64] width 56 height 12
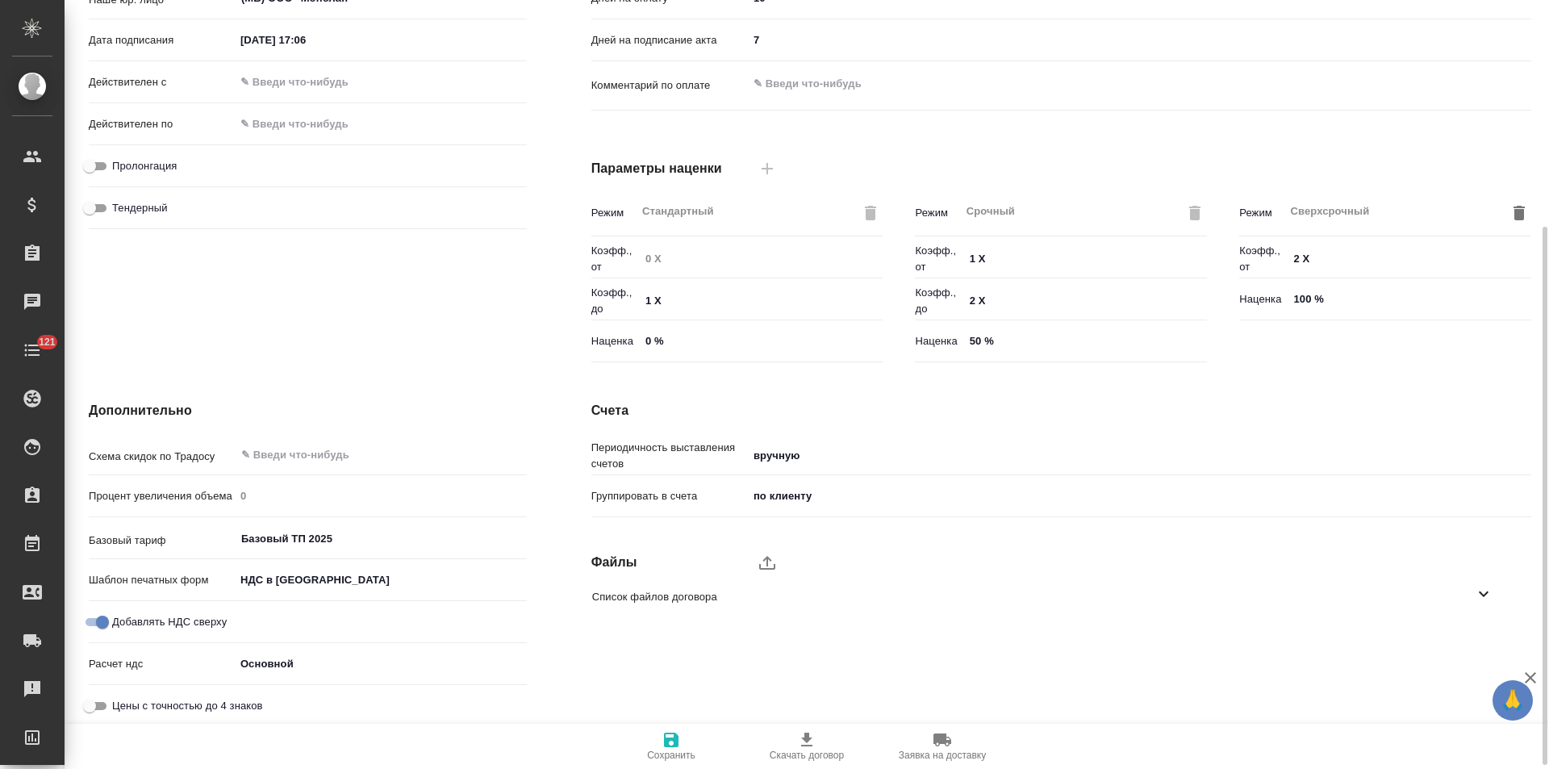
scroll to position [328, 0]
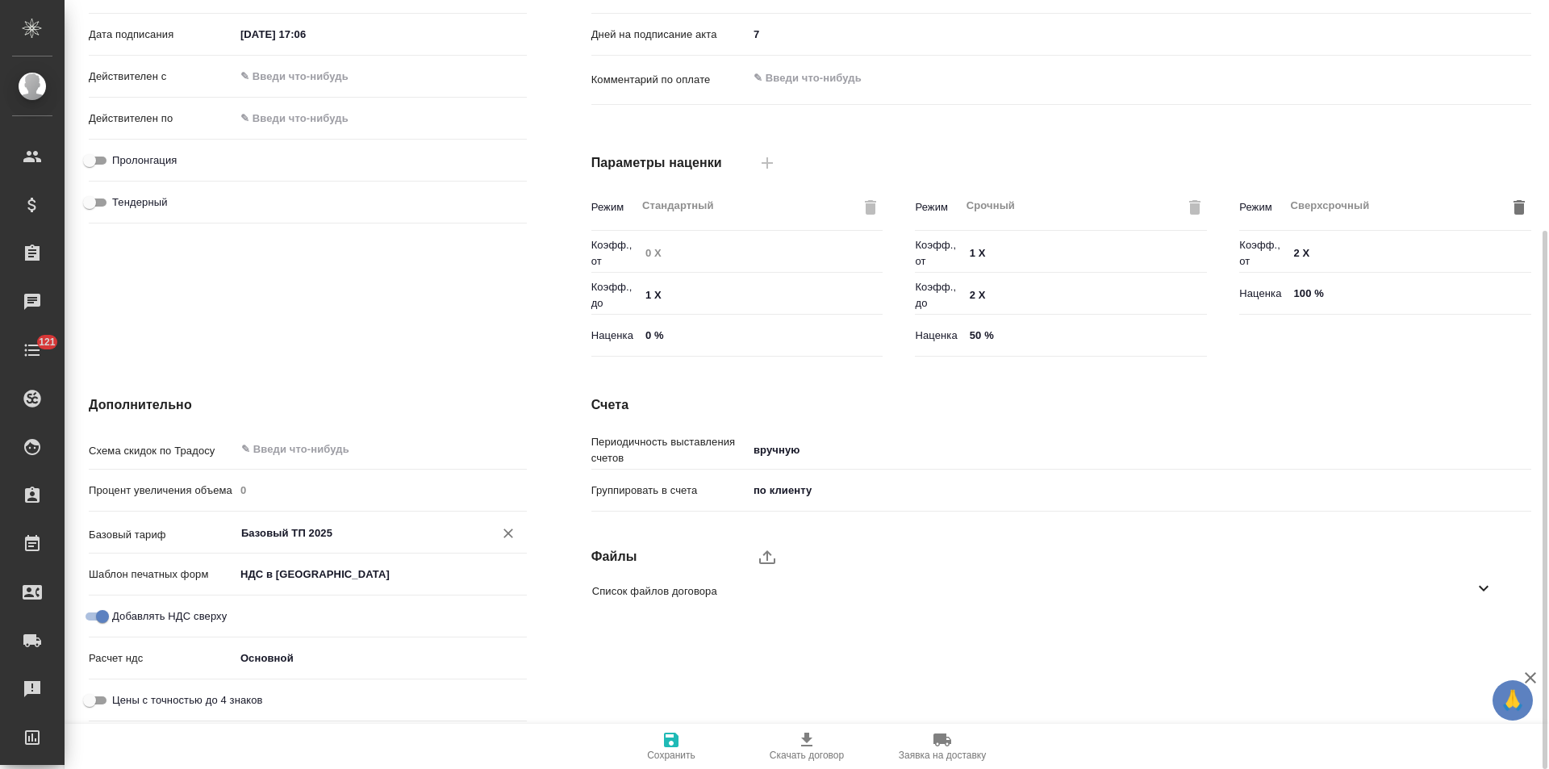
click at [341, 533] on input "Базовый ТП 2025" at bounding box center [354, 532] width 228 height 19
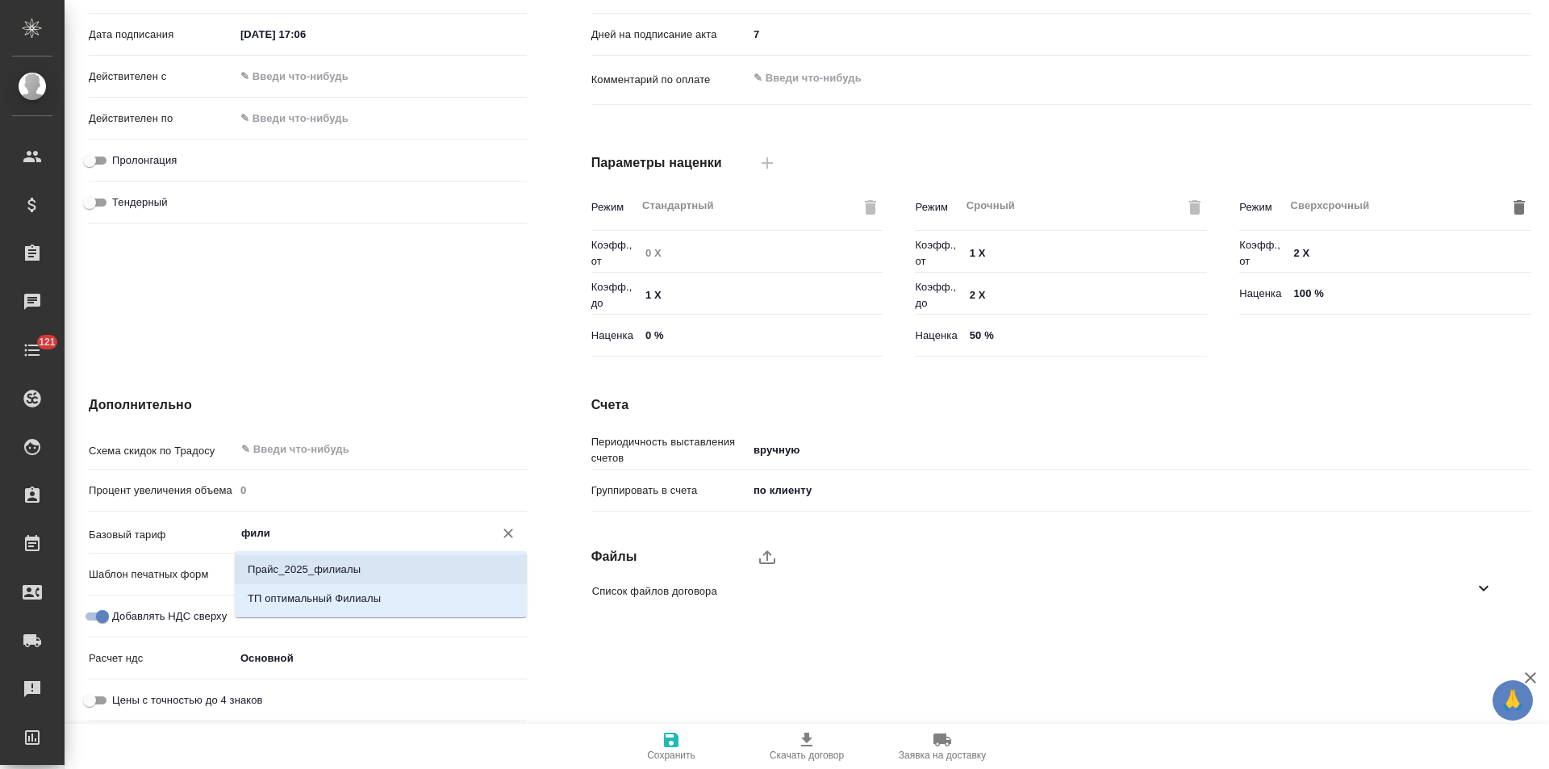
click at [340, 566] on p "Прайс_2025_филиалы" at bounding box center [304, 569] width 113 height 16
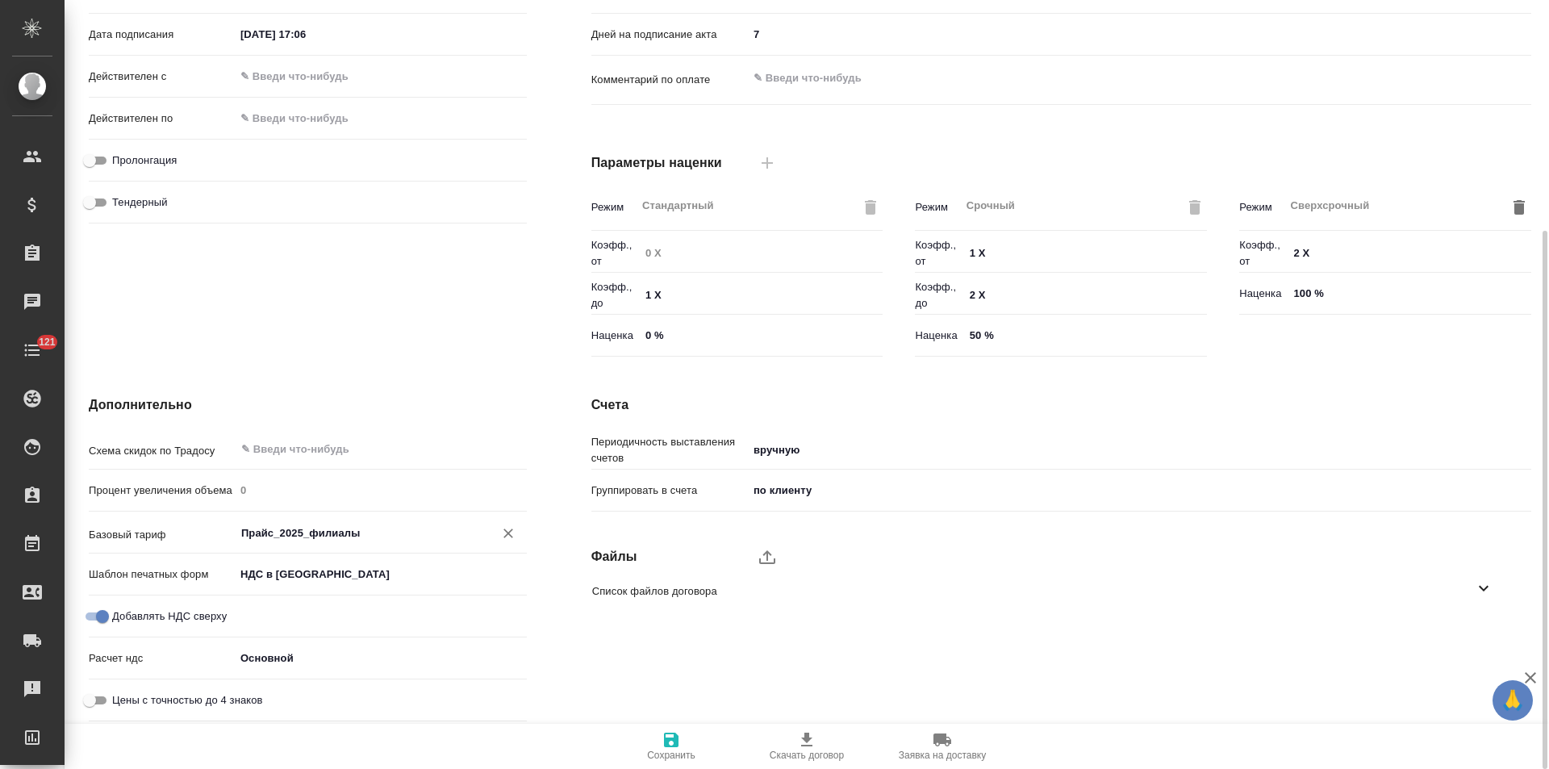
type input "Прайс_2025_филиалы"
click at [659, 745] on span "Сохранить" at bounding box center [671, 745] width 116 height 31
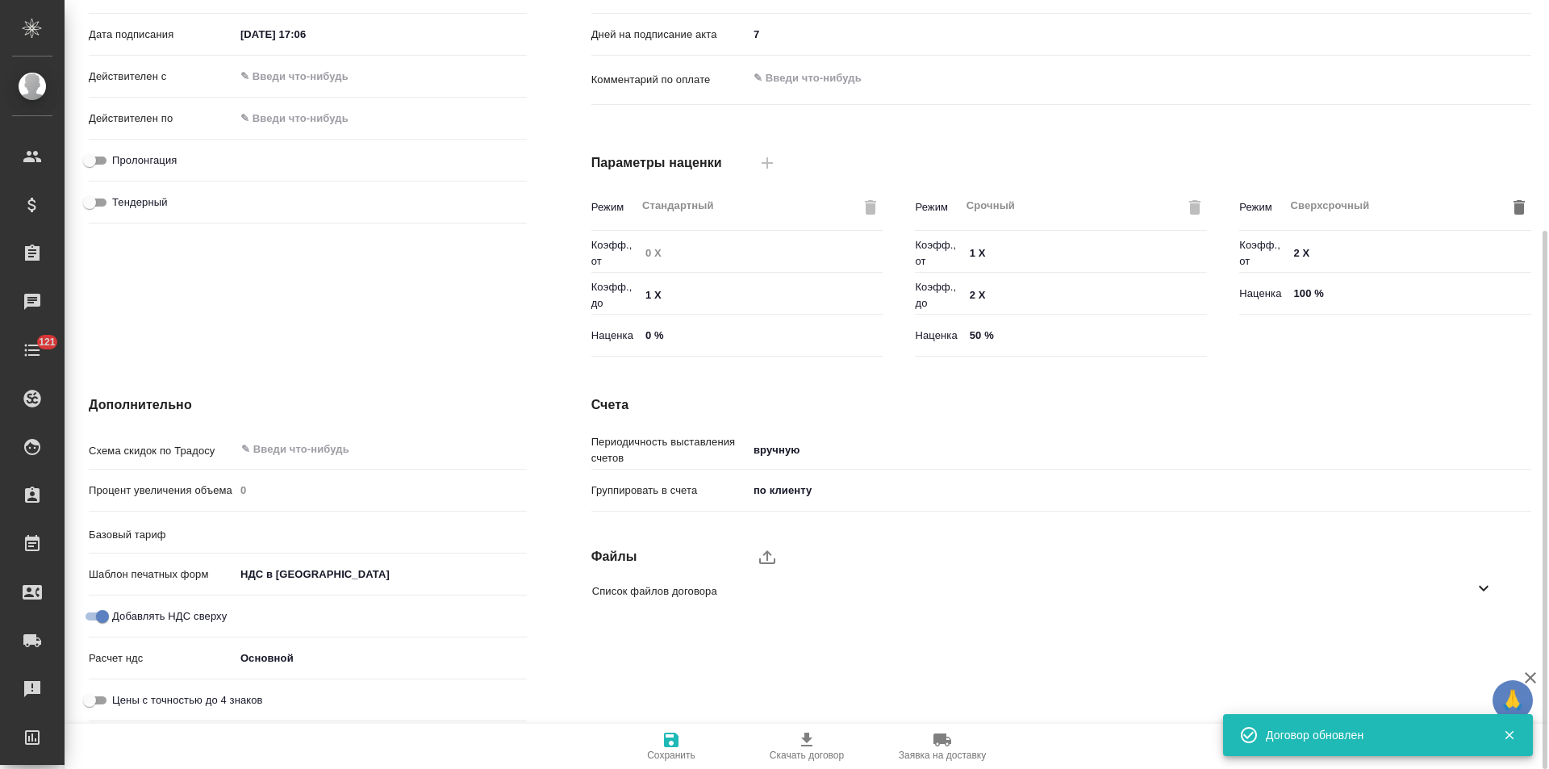
type input "Прайс_2025_филиалы"
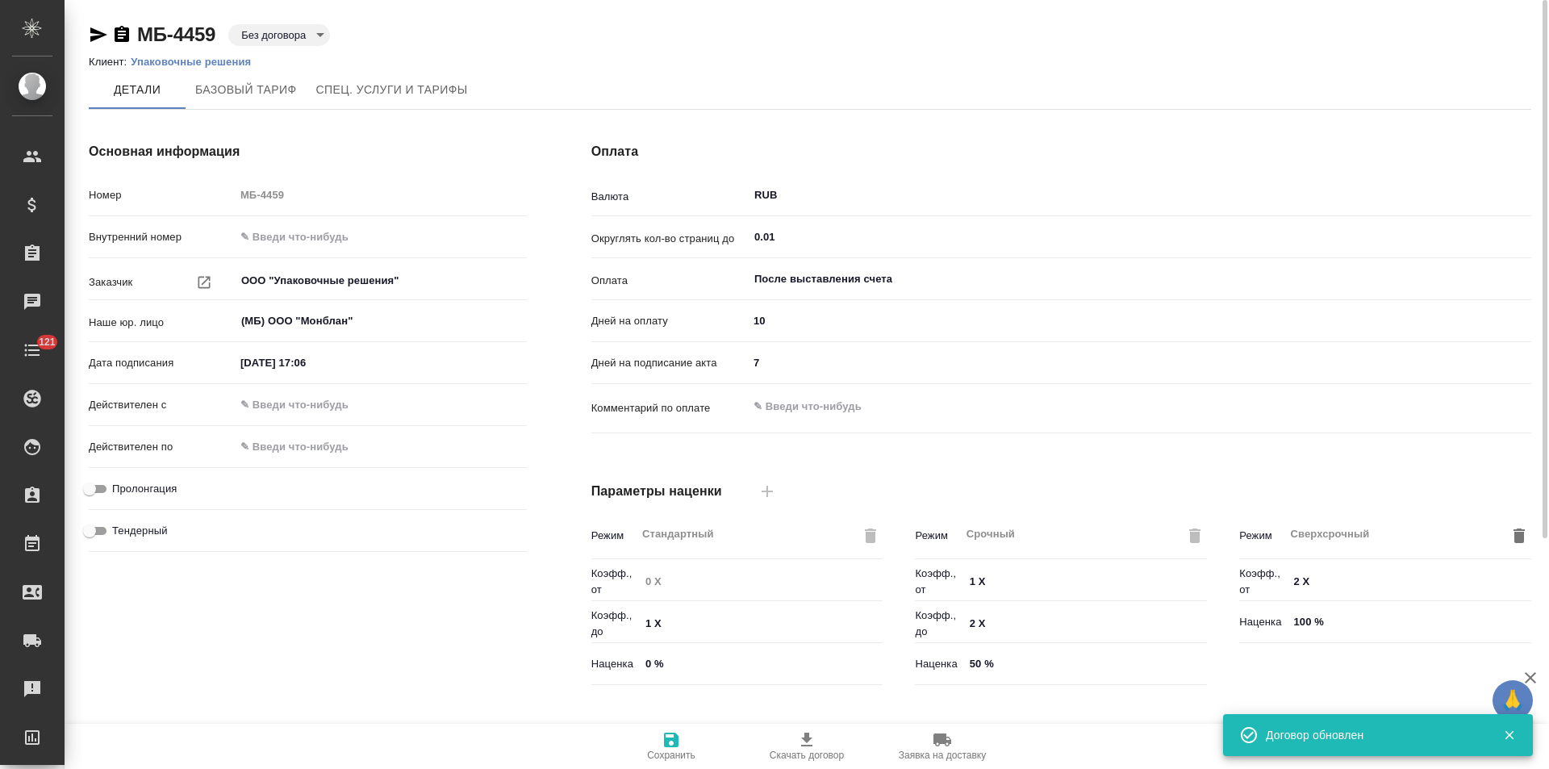
click at [218, 64] on p "Упаковочные решения" at bounding box center [197, 62] width 132 height 12
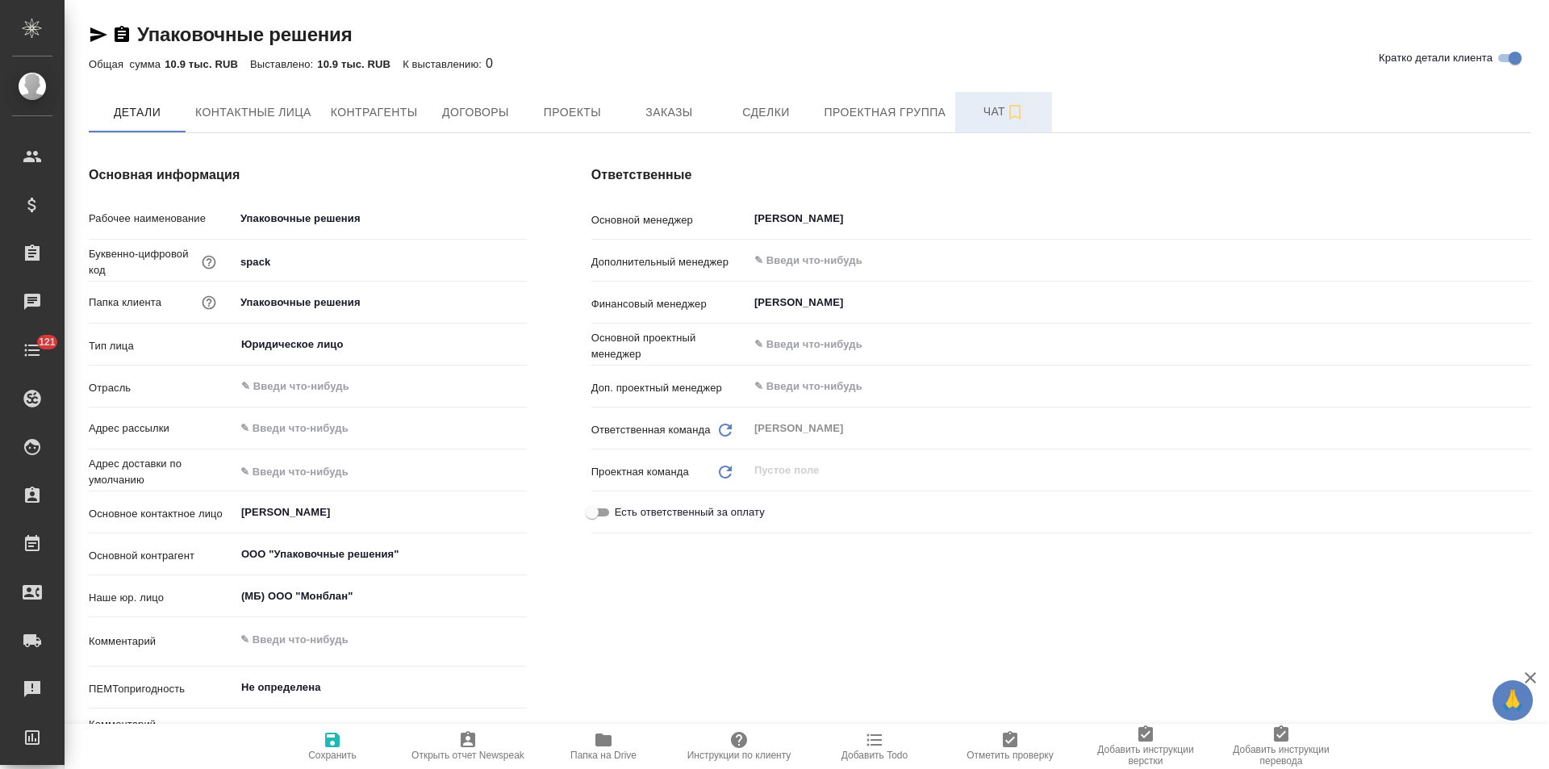
click at [974, 124] on button "Чат" at bounding box center [1003, 112] width 97 height 40
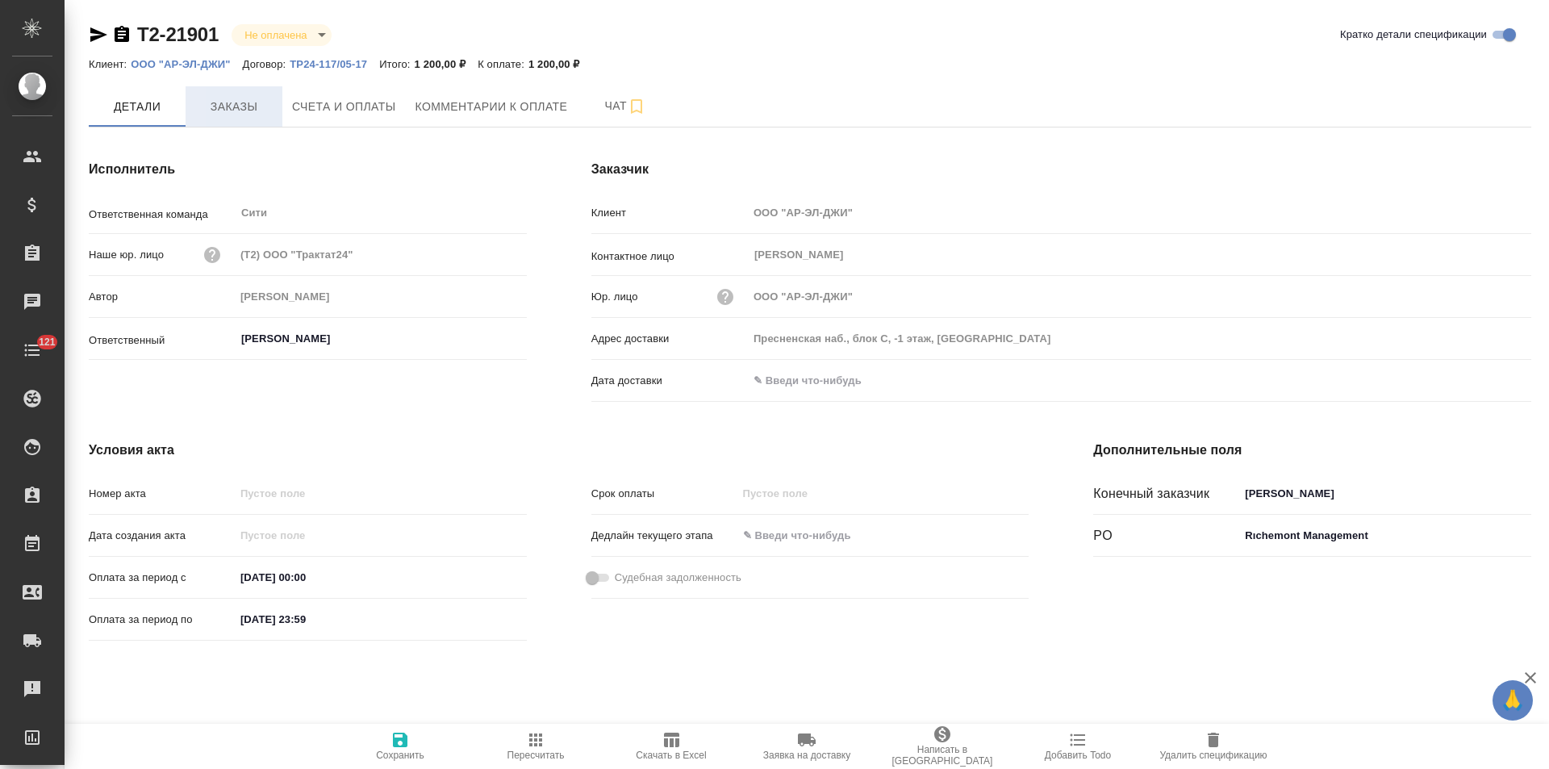
click at [217, 102] on span "Заказы" at bounding box center [233, 107] width 77 height 20
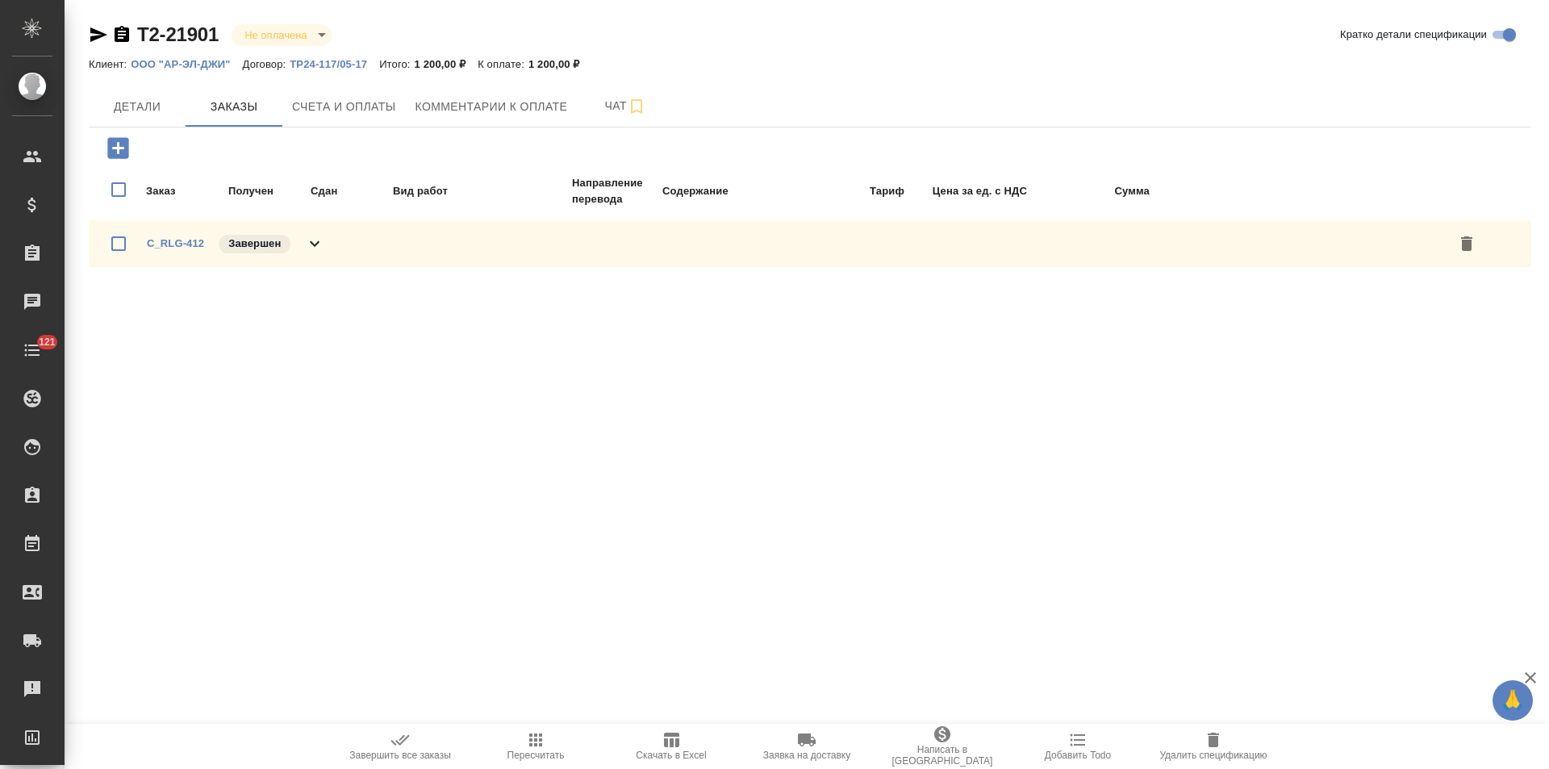
click at [316, 244] on icon at bounding box center [315, 244] width 10 height 6
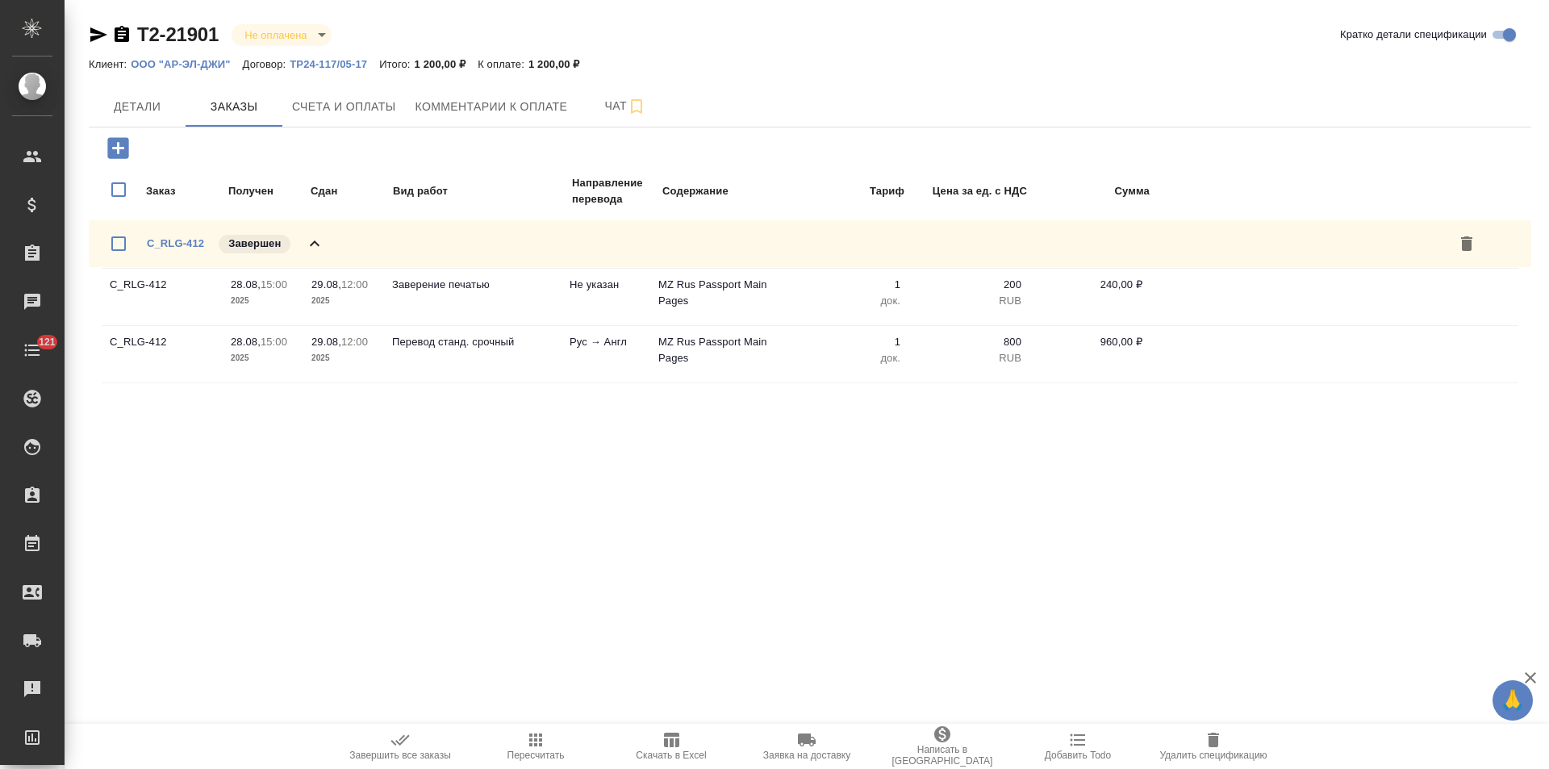
click at [350, 66] on p "ТР24-117/05-17" at bounding box center [335, 64] width 90 height 12
click at [133, 118] on button "Детали" at bounding box center [137, 106] width 97 height 40
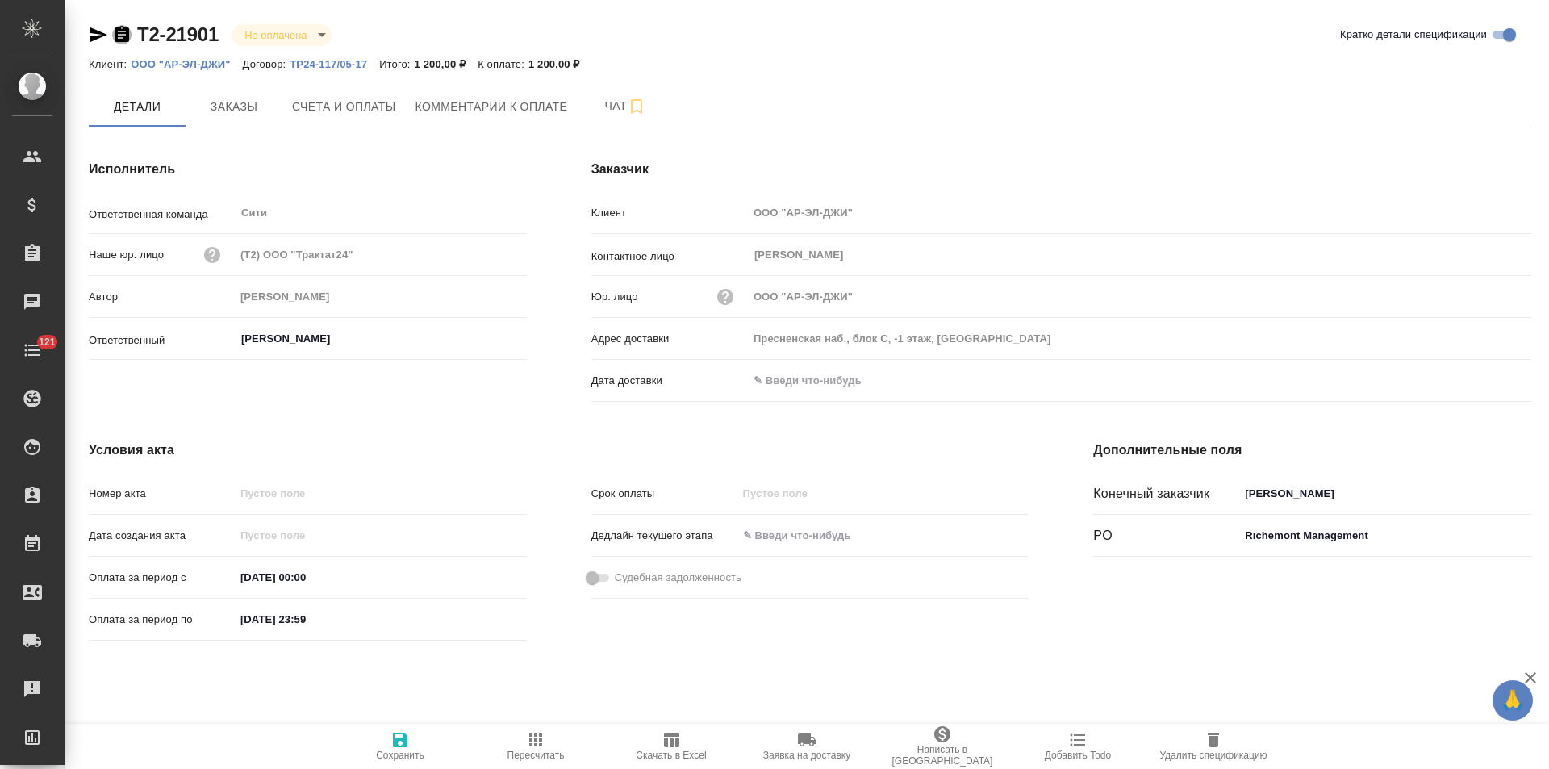
click at [119, 38] on icon "button" at bounding box center [121, 34] width 19 height 19
click at [122, 31] on icon "button" at bounding box center [122, 34] width 15 height 16
click at [378, 115] on span "Счета и оплаты" at bounding box center [344, 107] width 104 height 20
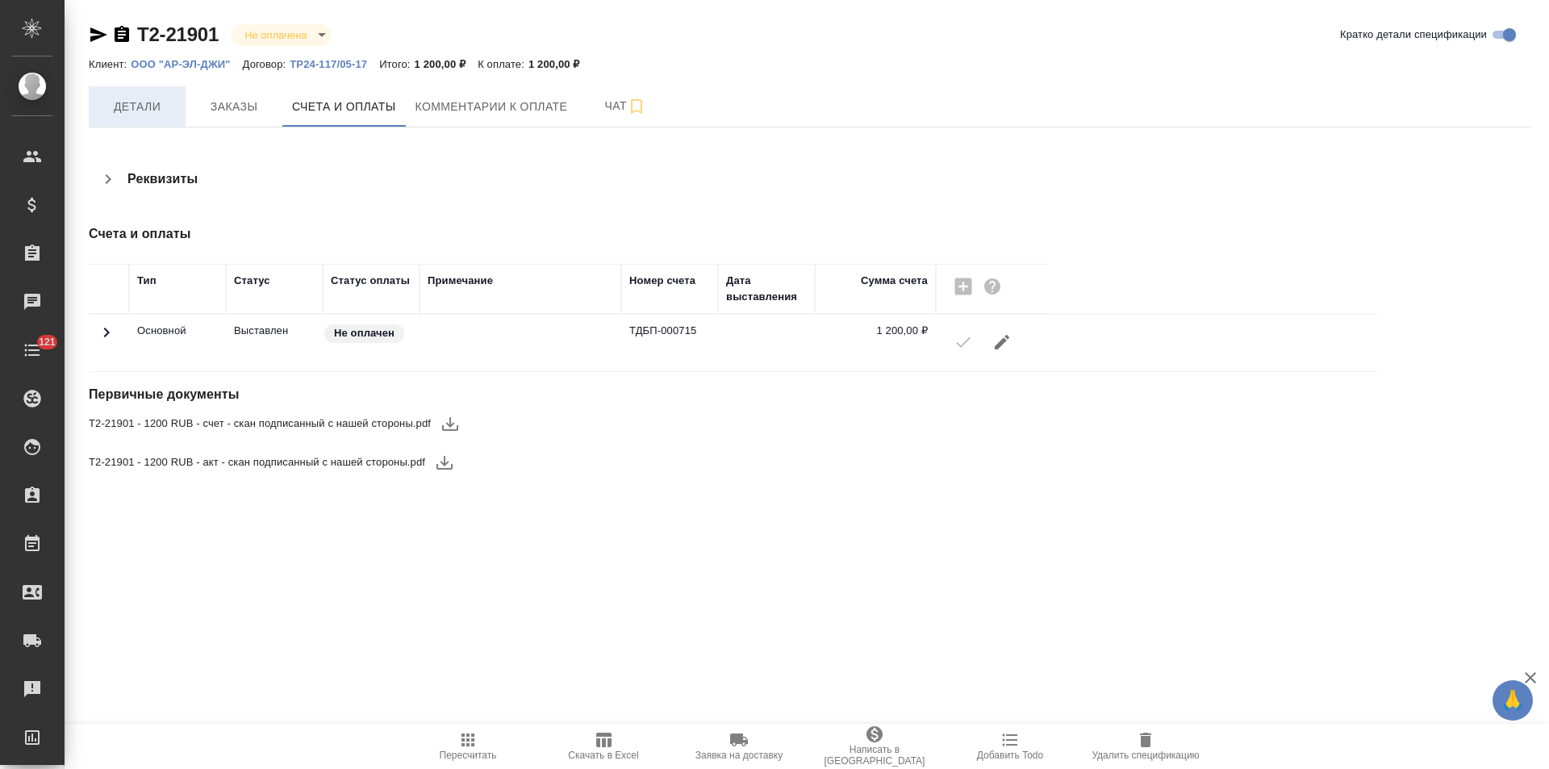
click at [149, 98] on span "Детали" at bounding box center [136, 107] width 77 height 20
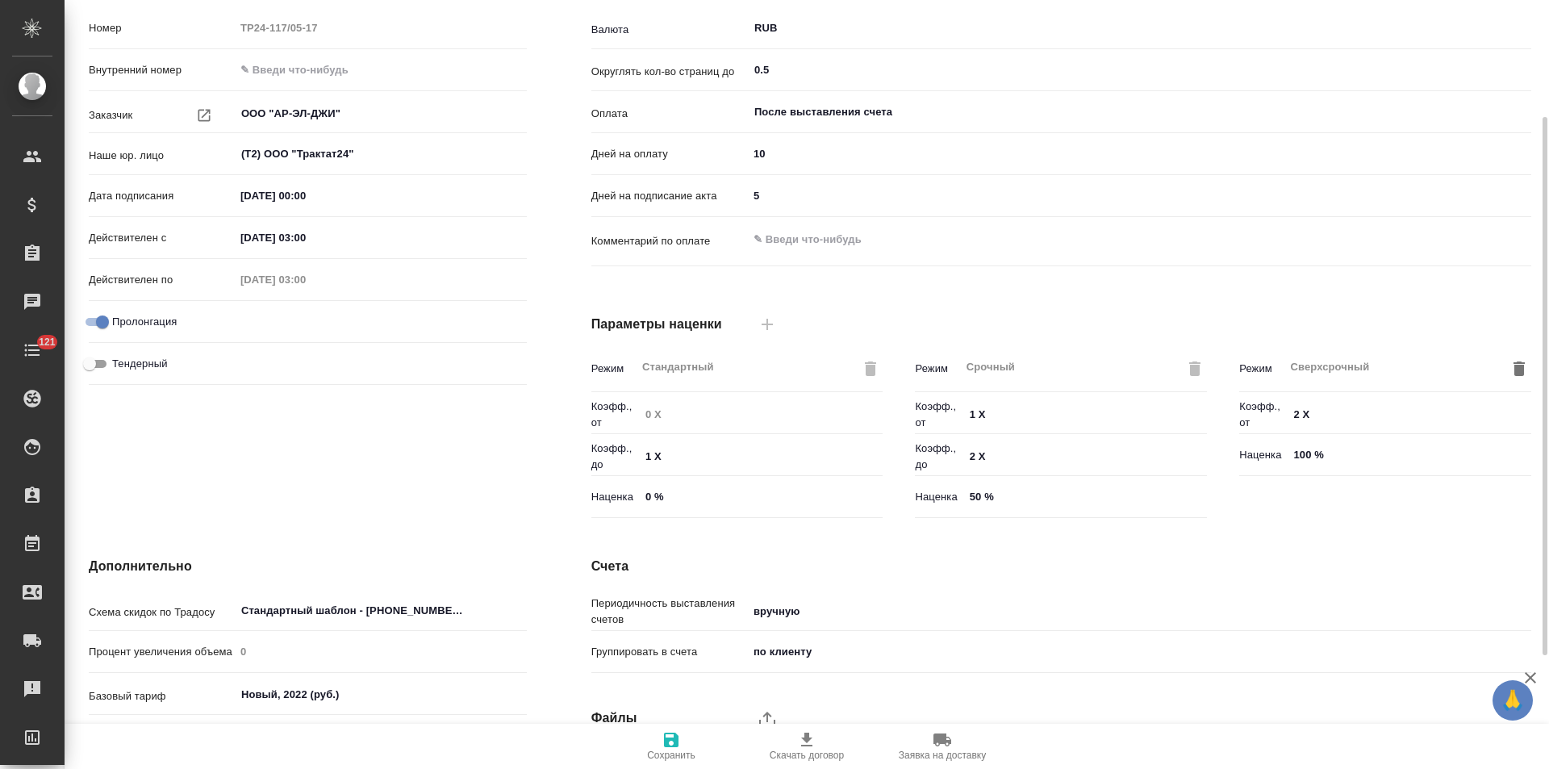
scroll to position [6, 0]
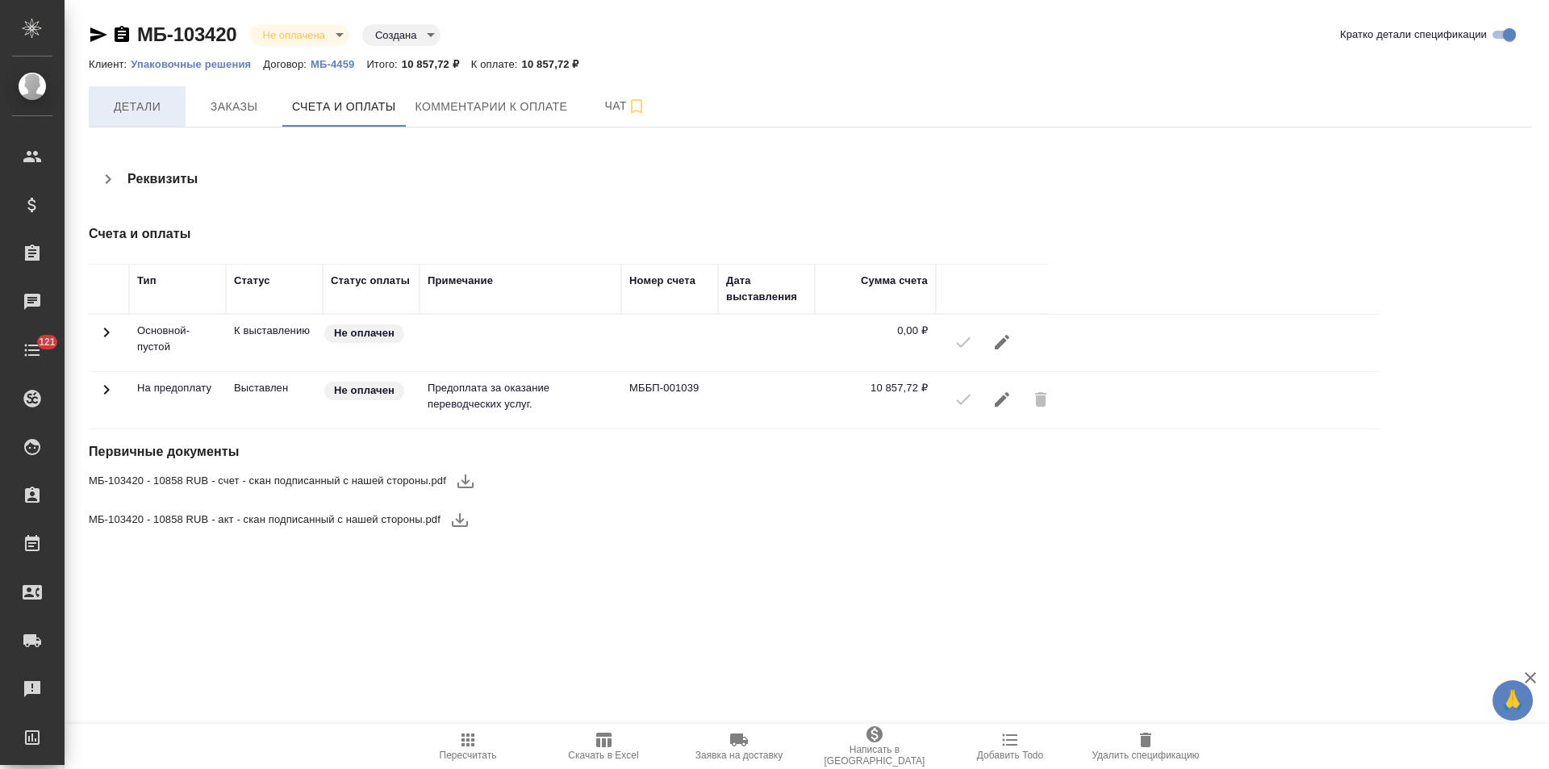
click at [148, 117] on button "Детали" at bounding box center [137, 106] width 97 height 40
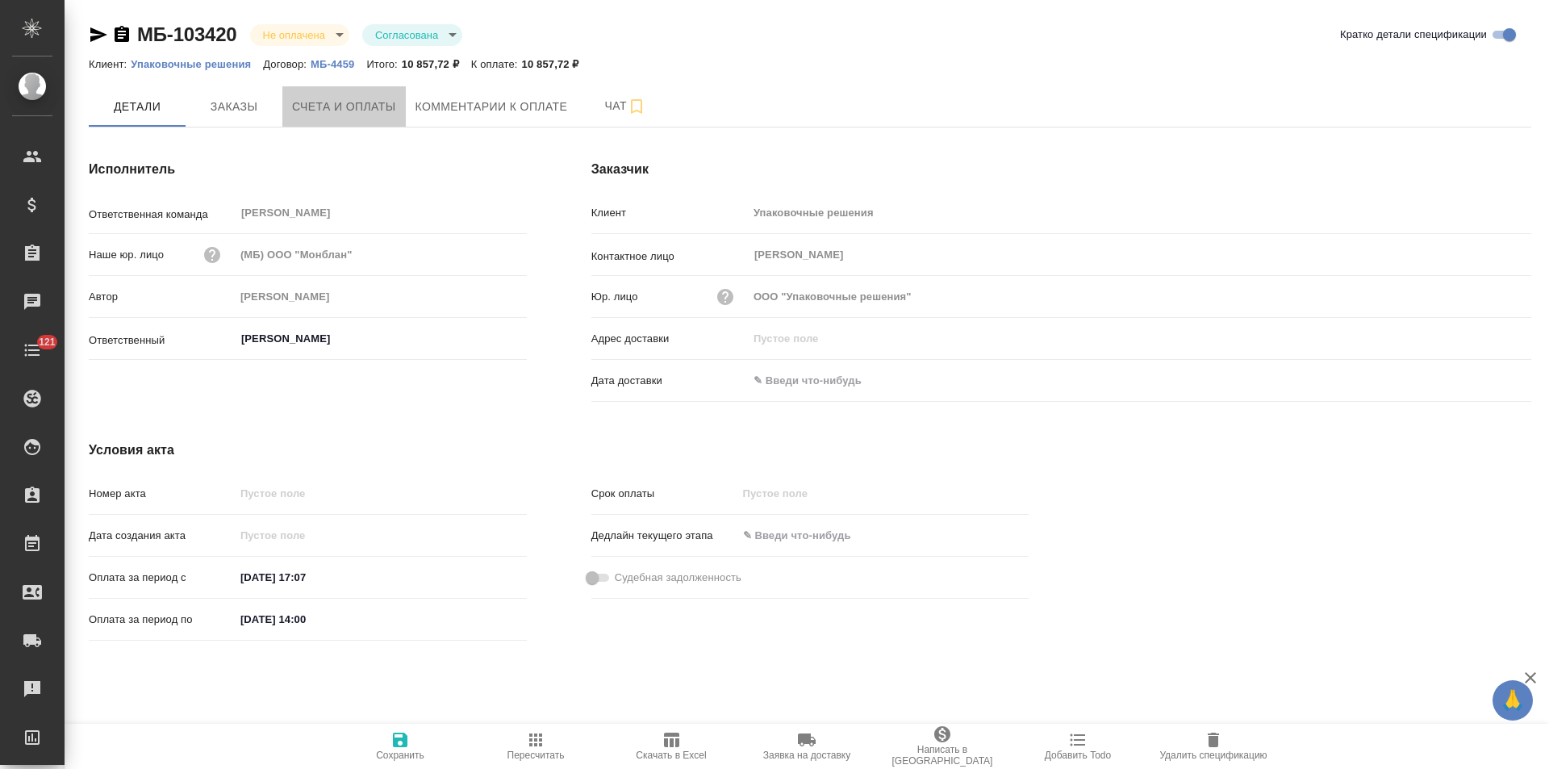
click at [327, 111] on span "Счета и оплаты" at bounding box center [344, 107] width 104 height 20
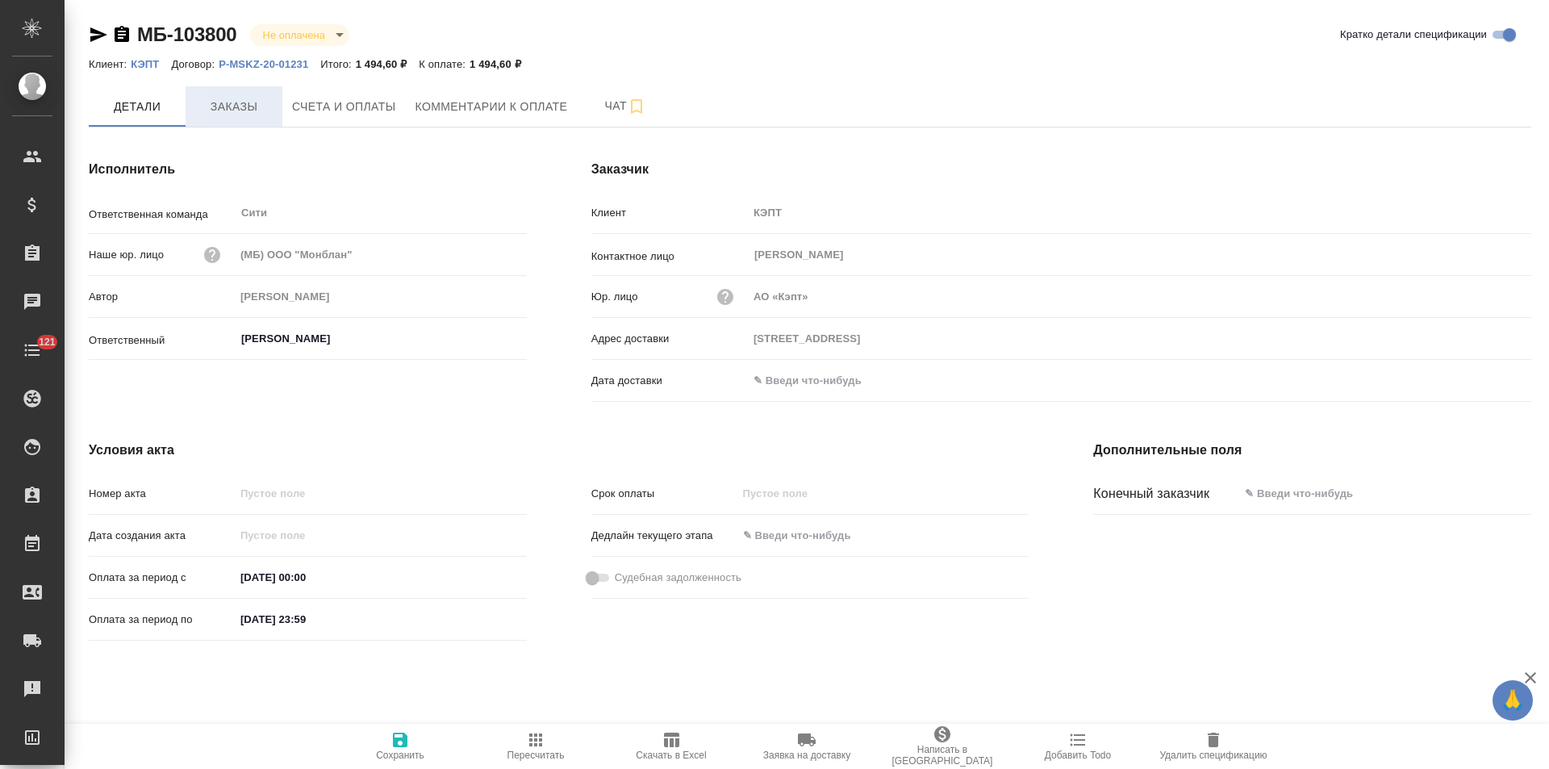
click at [251, 107] on span "Заказы" at bounding box center [233, 107] width 77 height 20
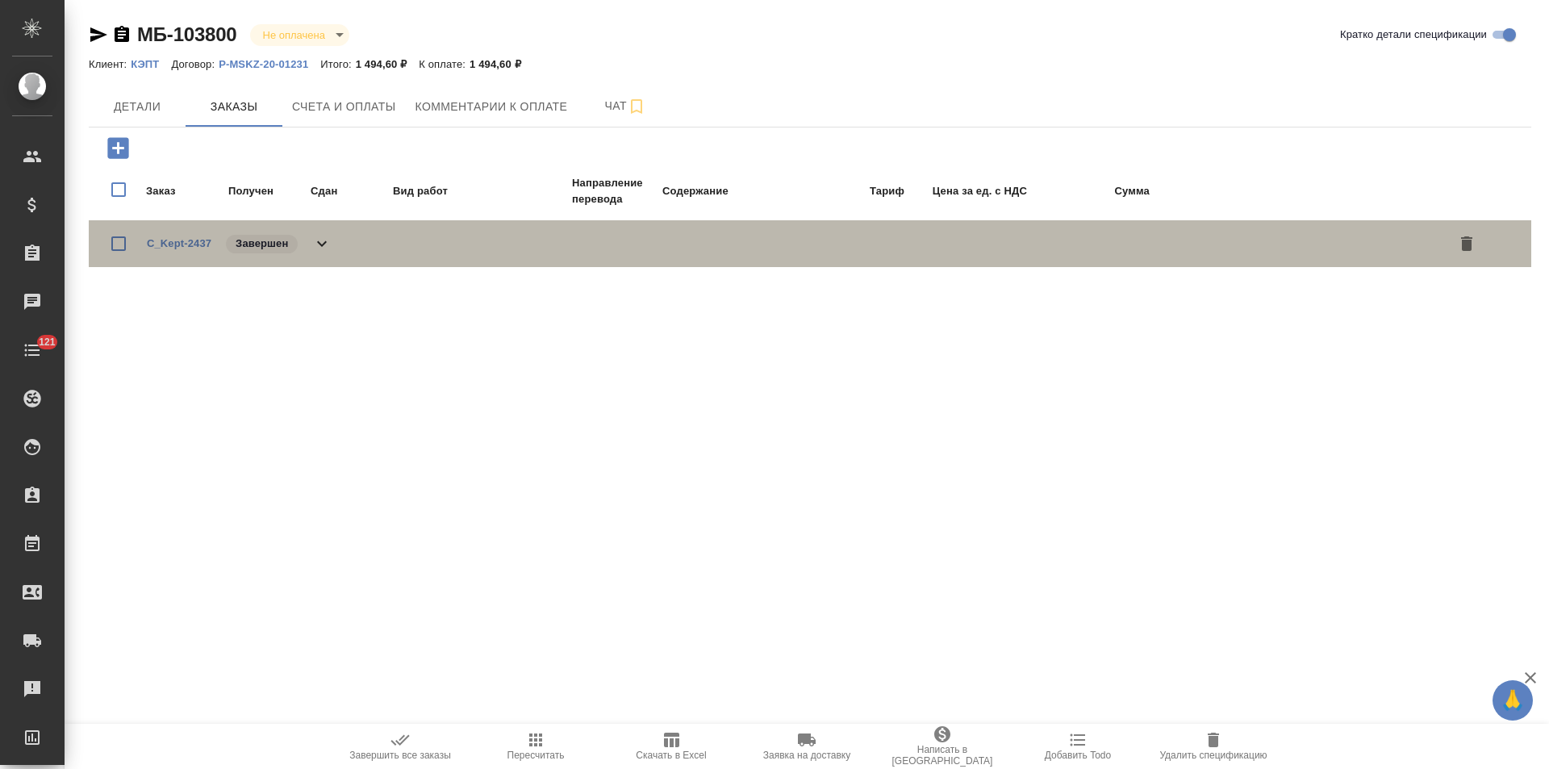
click at [326, 240] on icon at bounding box center [321, 243] width 19 height 19
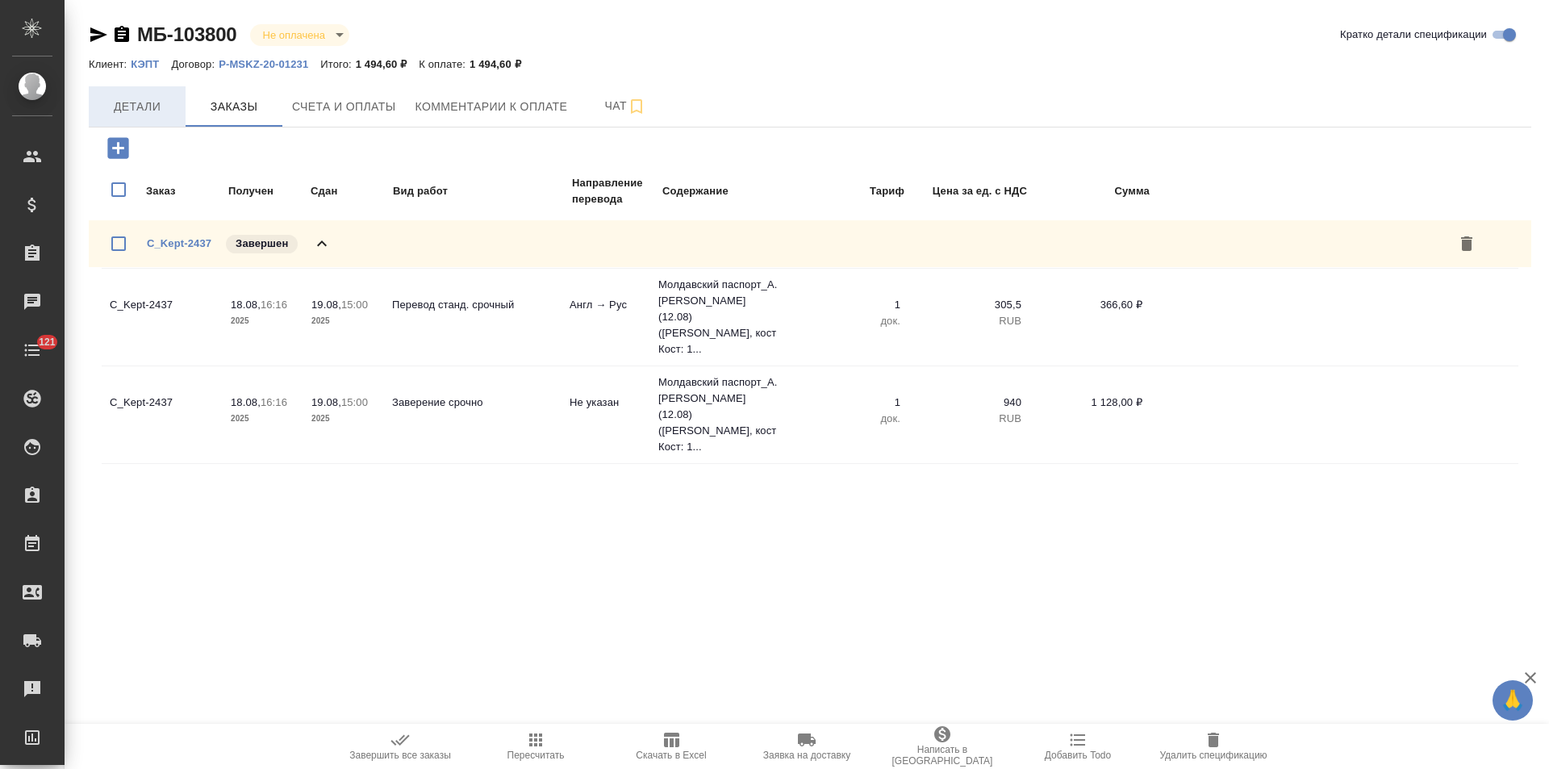
click at [160, 95] on button "Детали" at bounding box center [137, 106] width 97 height 40
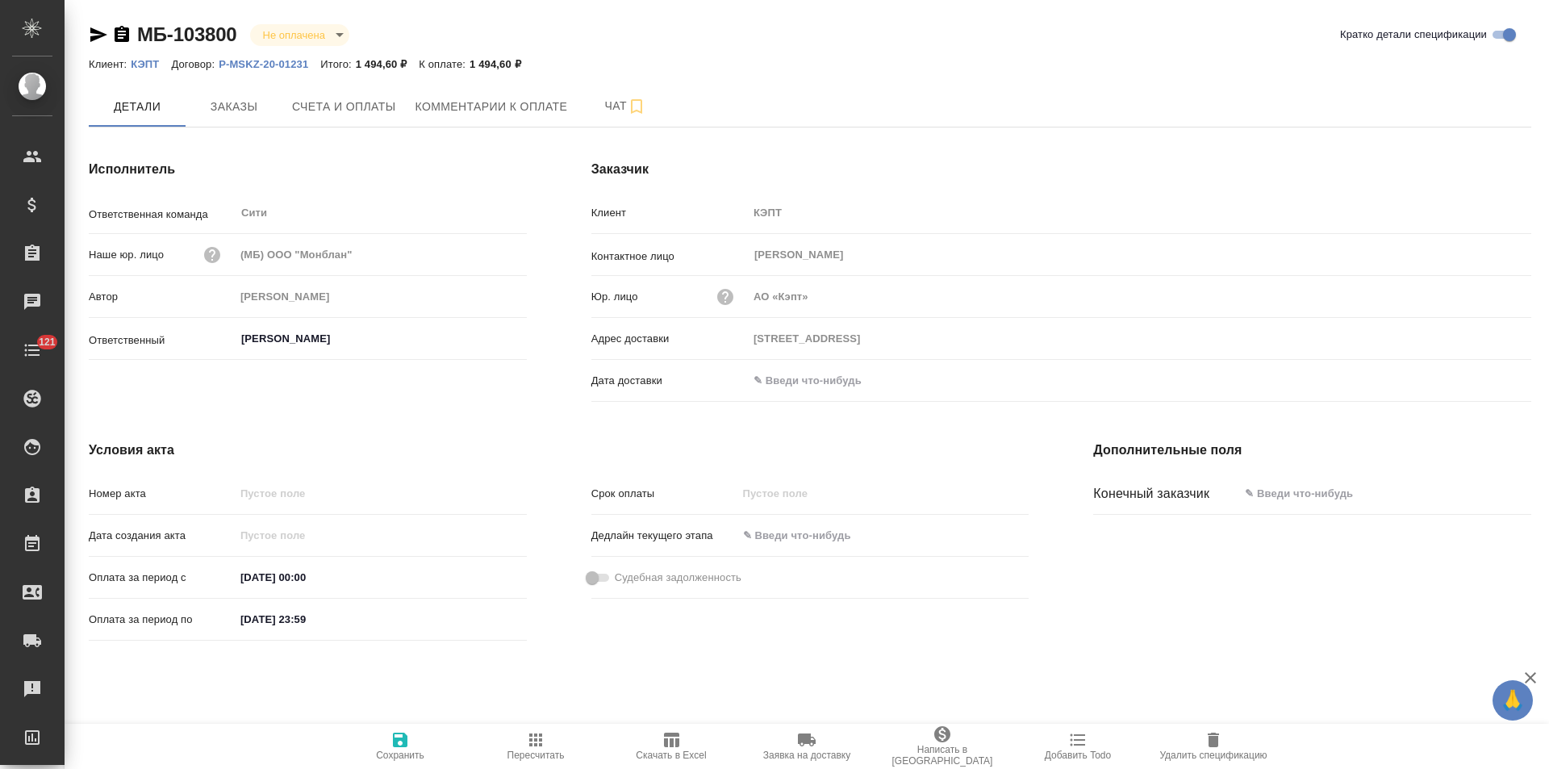
click at [125, 35] on icon "button" at bounding box center [122, 34] width 15 height 16
click at [227, 106] on span "Заказы" at bounding box center [233, 107] width 77 height 20
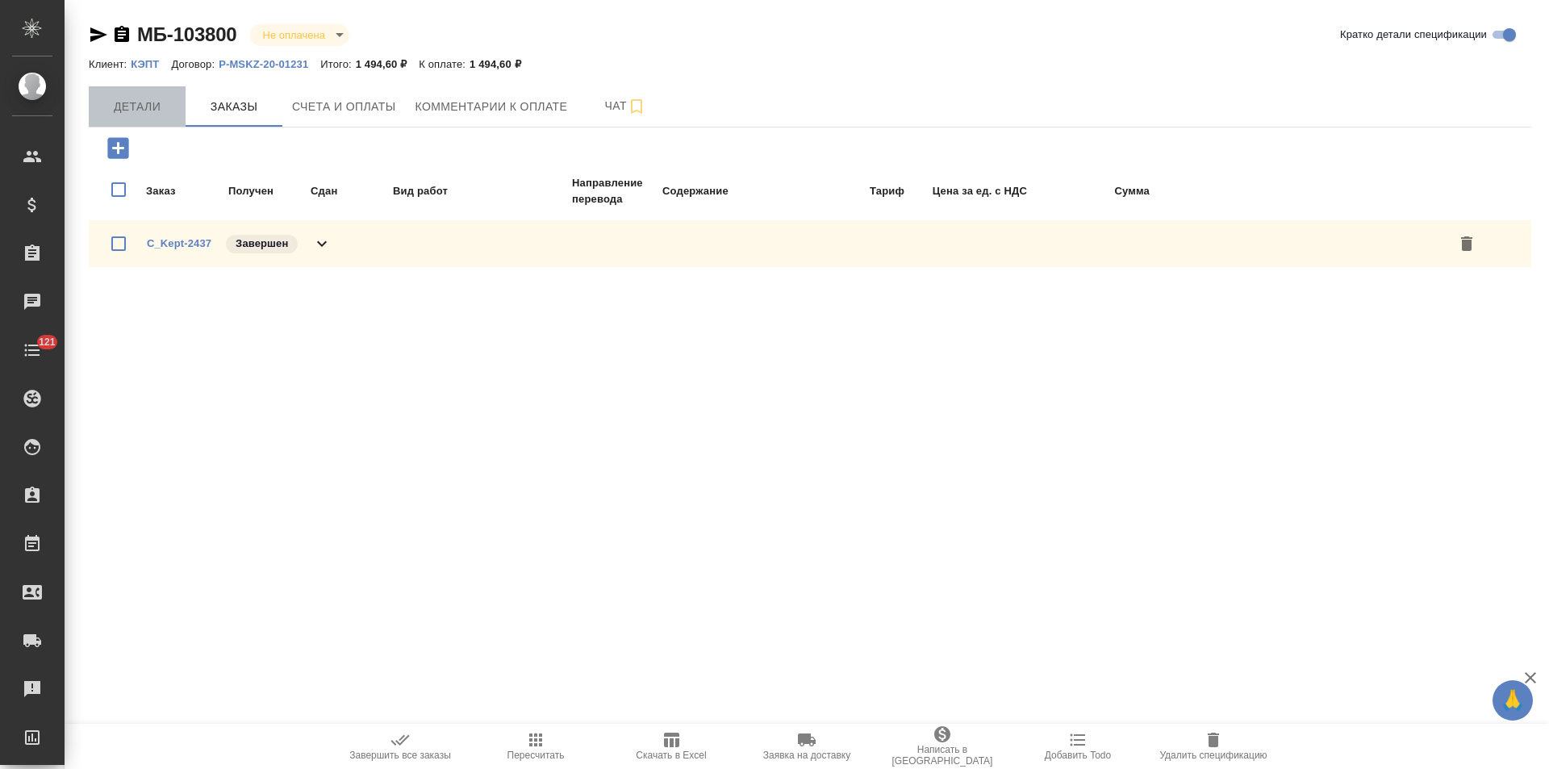
click at [143, 116] on span "Детали" at bounding box center [136, 107] width 77 height 20
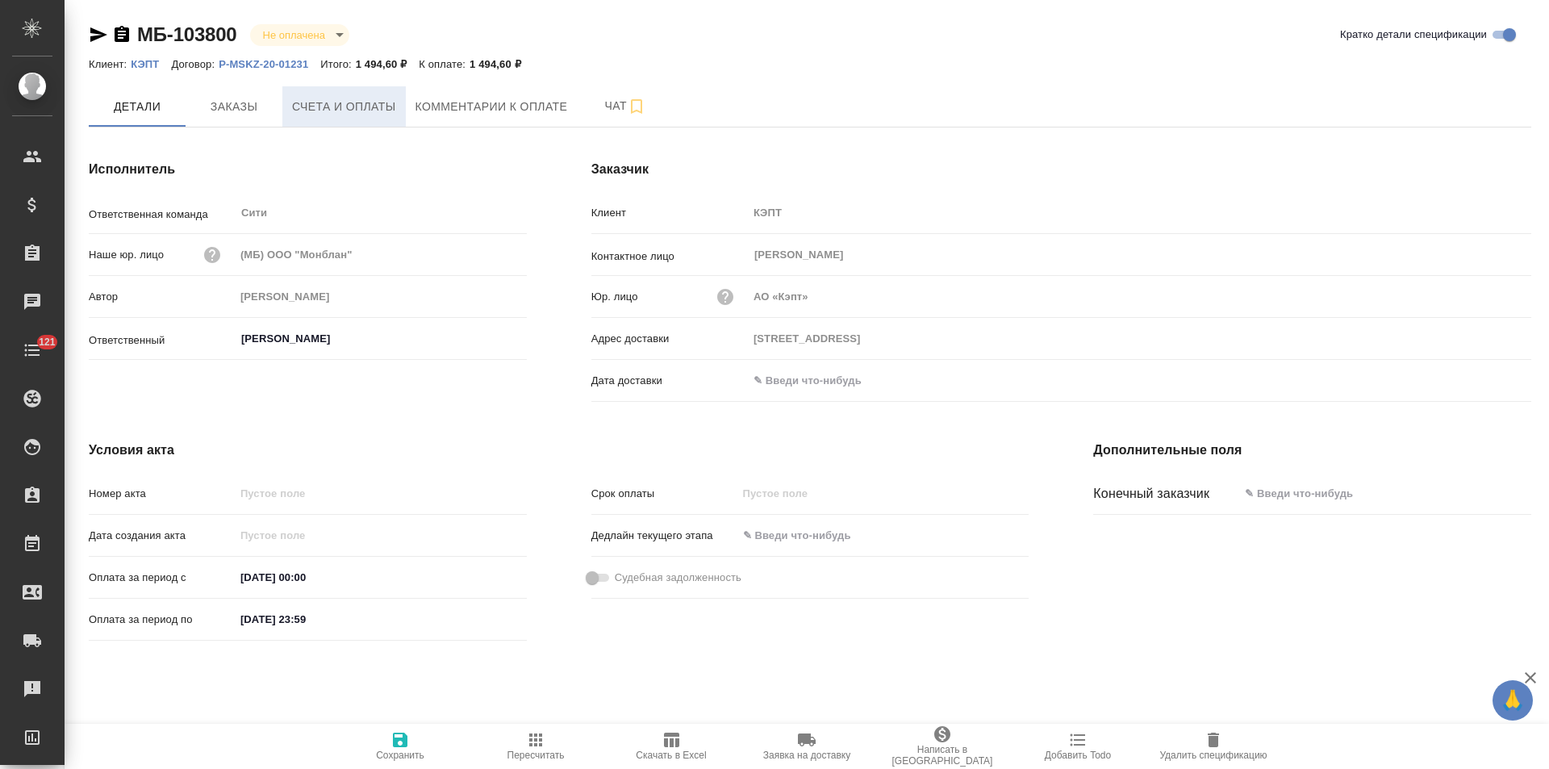
click at [330, 117] on button "Счета и оплаты" at bounding box center [343, 106] width 123 height 40
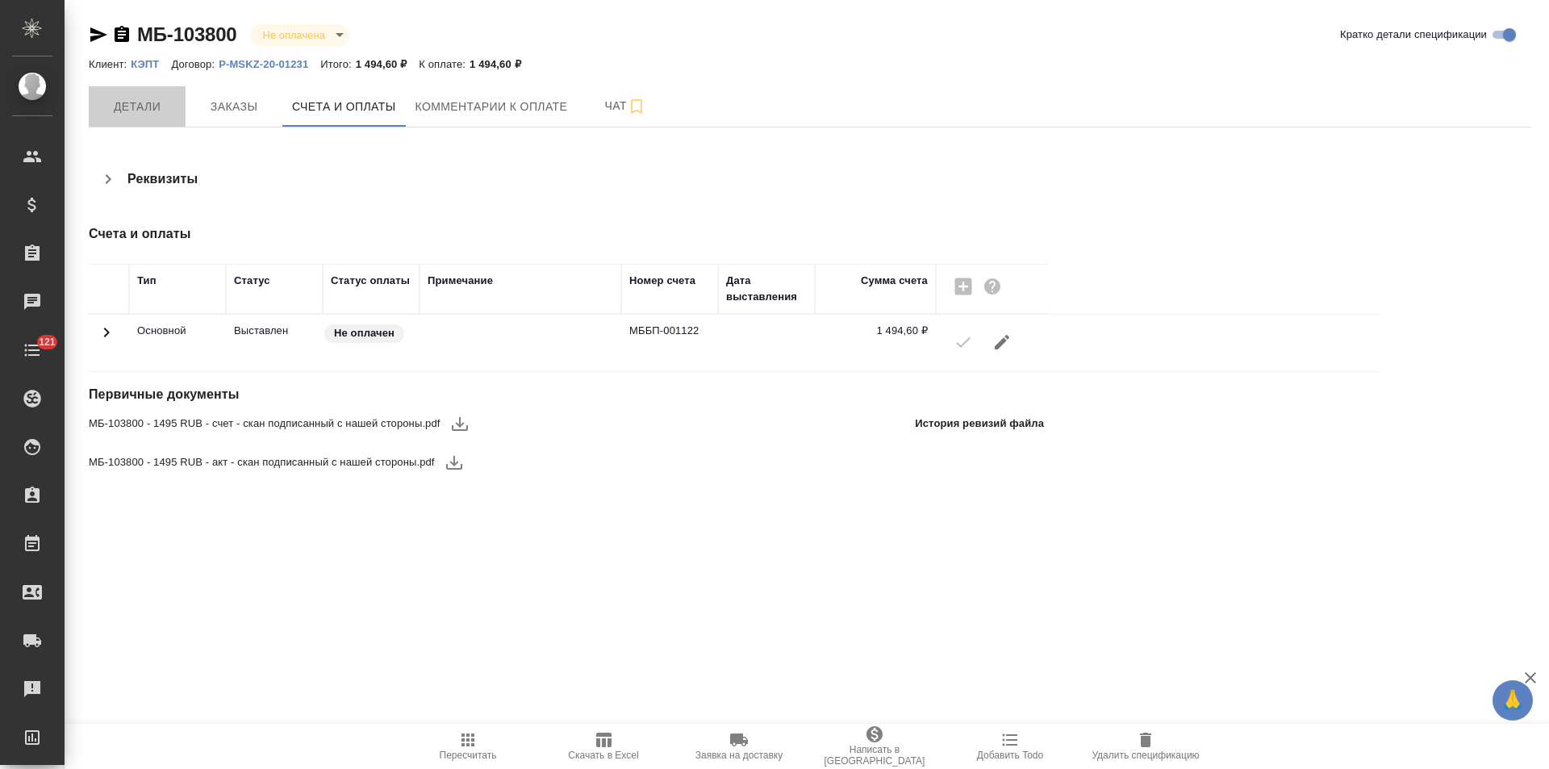
click at [158, 117] on button "Детали" at bounding box center [137, 106] width 97 height 40
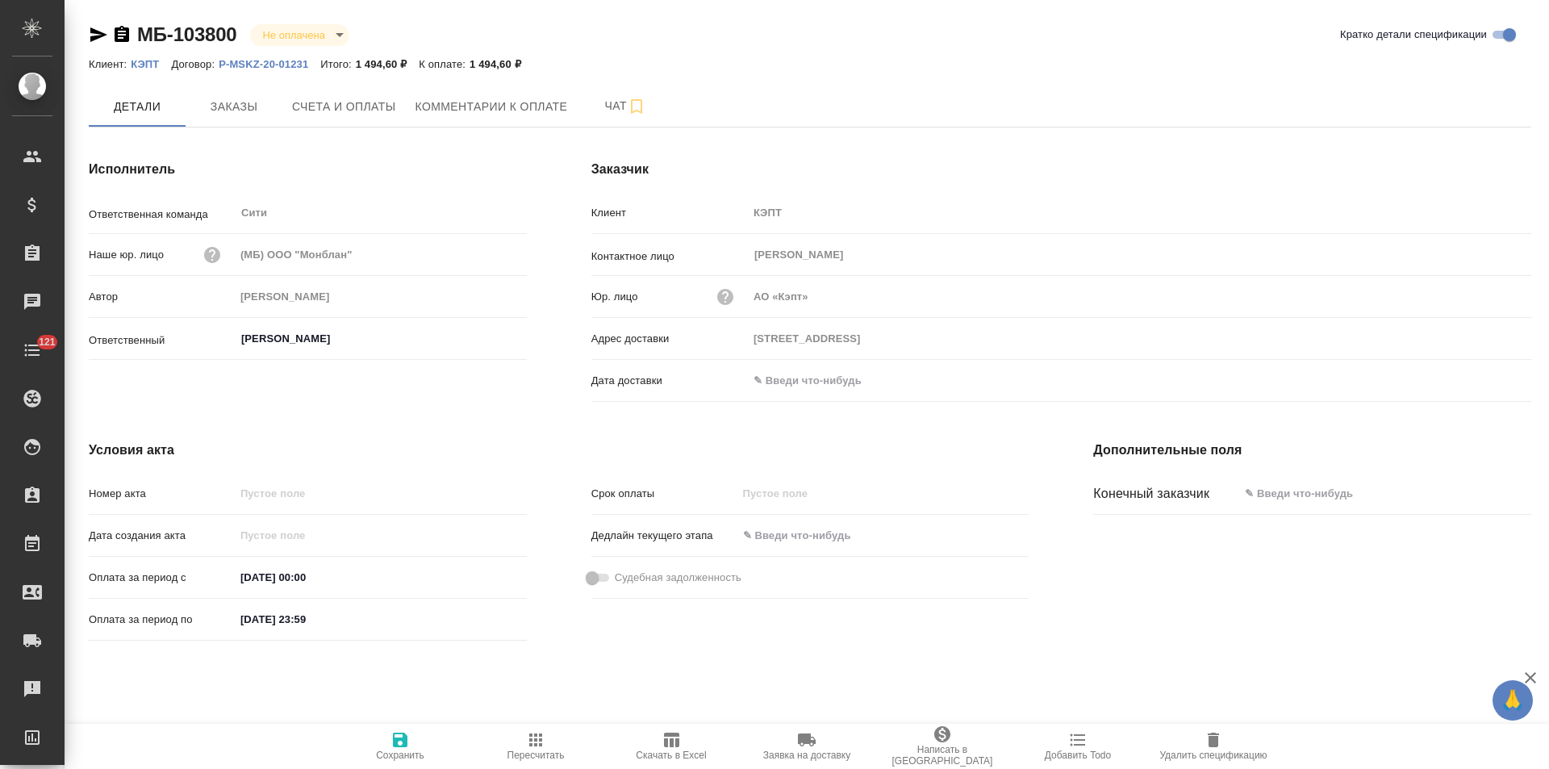
click at [785, 385] on input "text" at bounding box center [818, 380] width 141 height 23
click at [1476, 384] on icon "button" at bounding box center [1484, 378] width 19 height 19
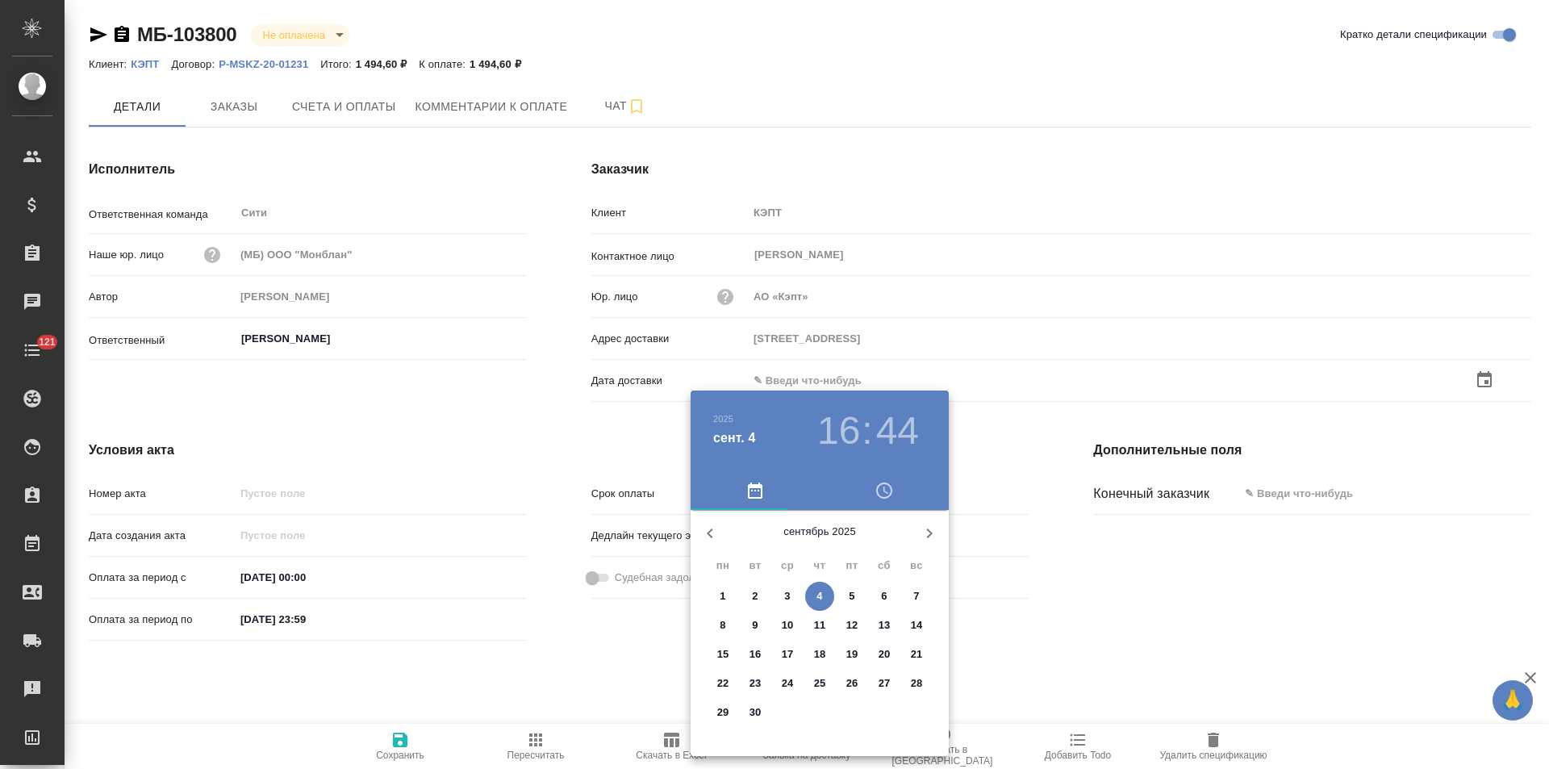
click at [815, 597] on span "4" at bounding box center [819, 596] width 29 height 16
type input "04.09.2025 16:44"
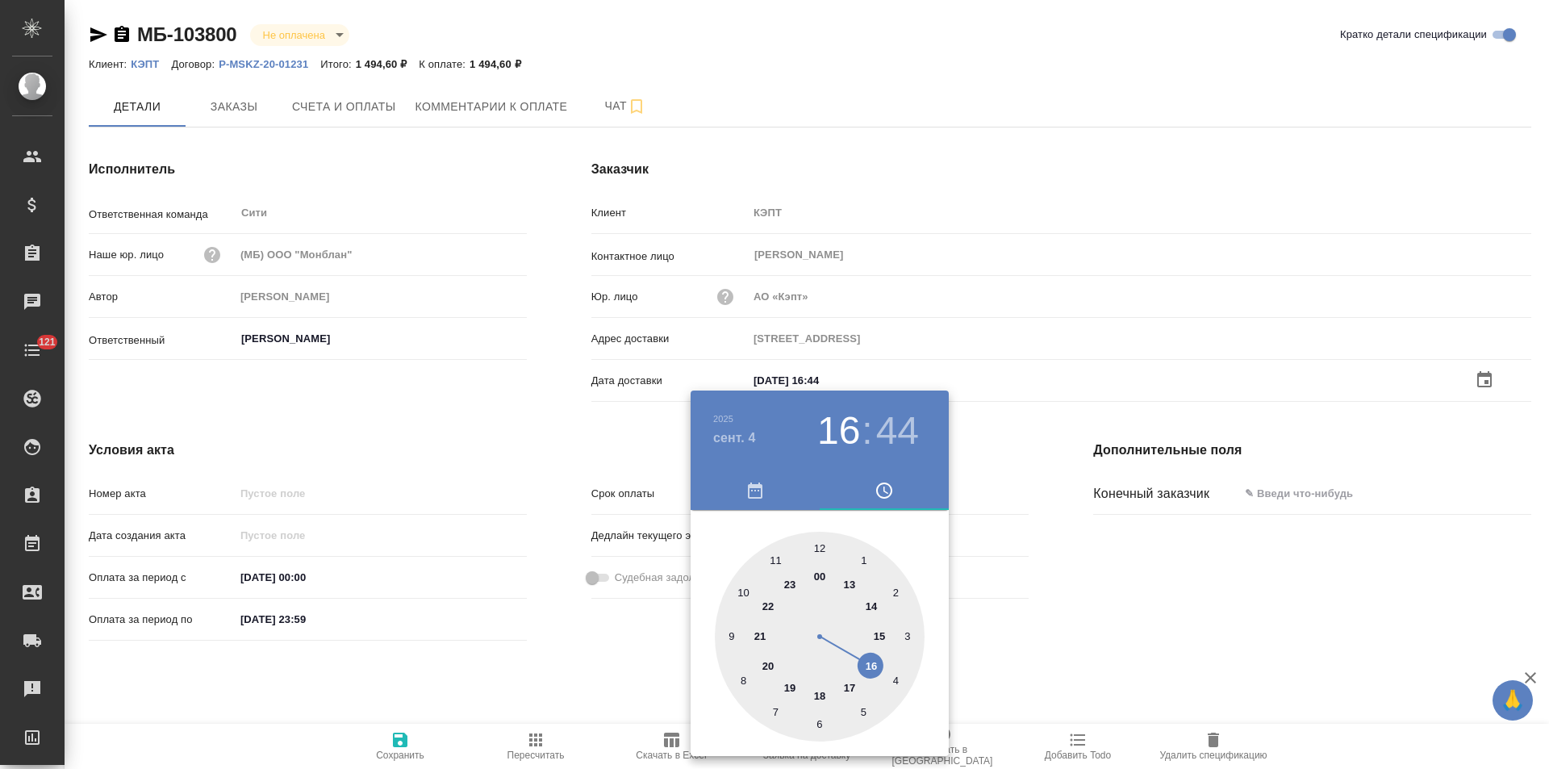
click at [554, 657] on div at bounding box center [774, 384] width 1549 height 769
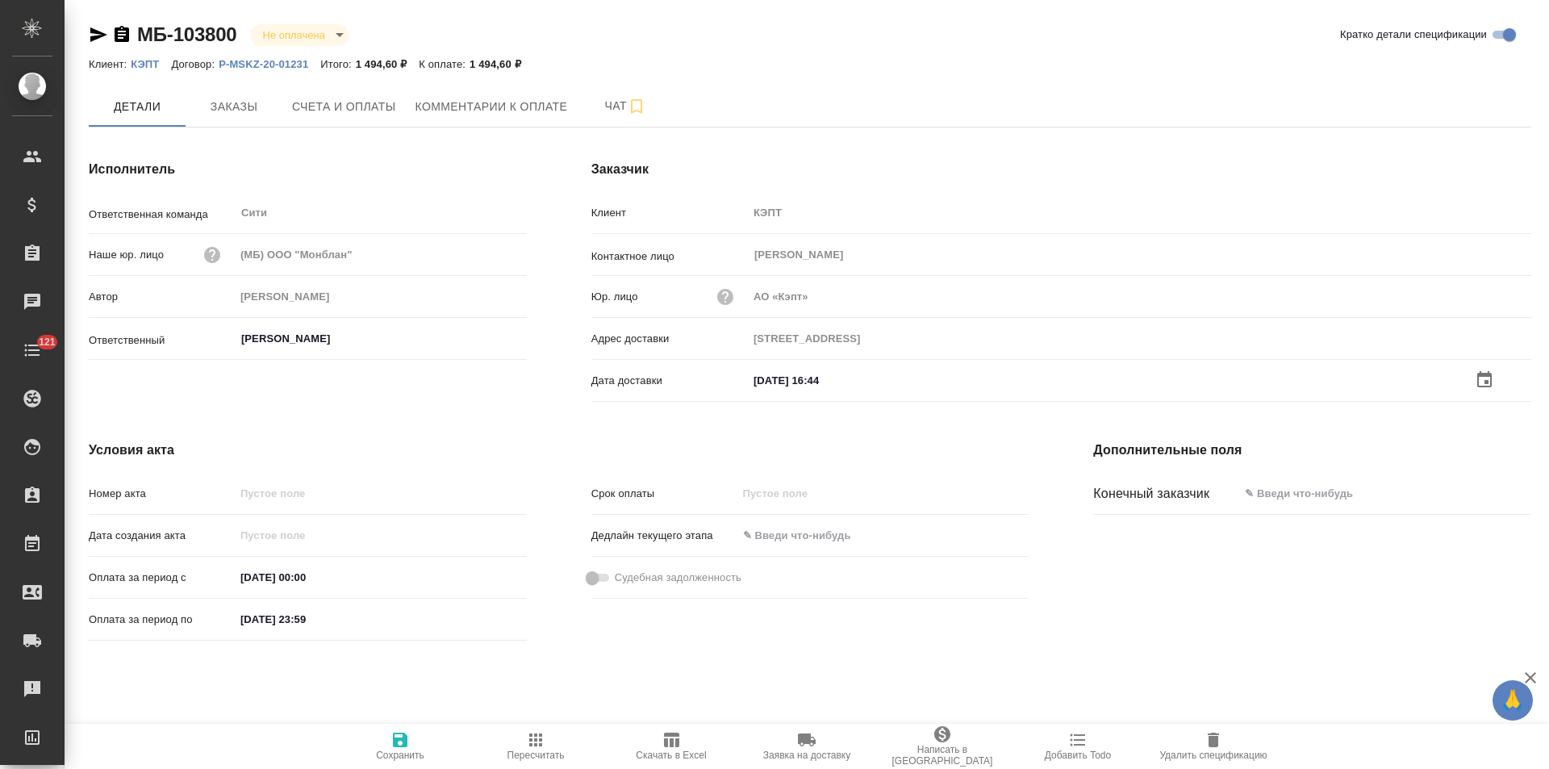
click at [398, 746] on icon "button" at bounding box center [400, 739] width 15 height 15
click at [245, 105] on span "Заказы" at bounding box center [233, 107] width 77 height 20
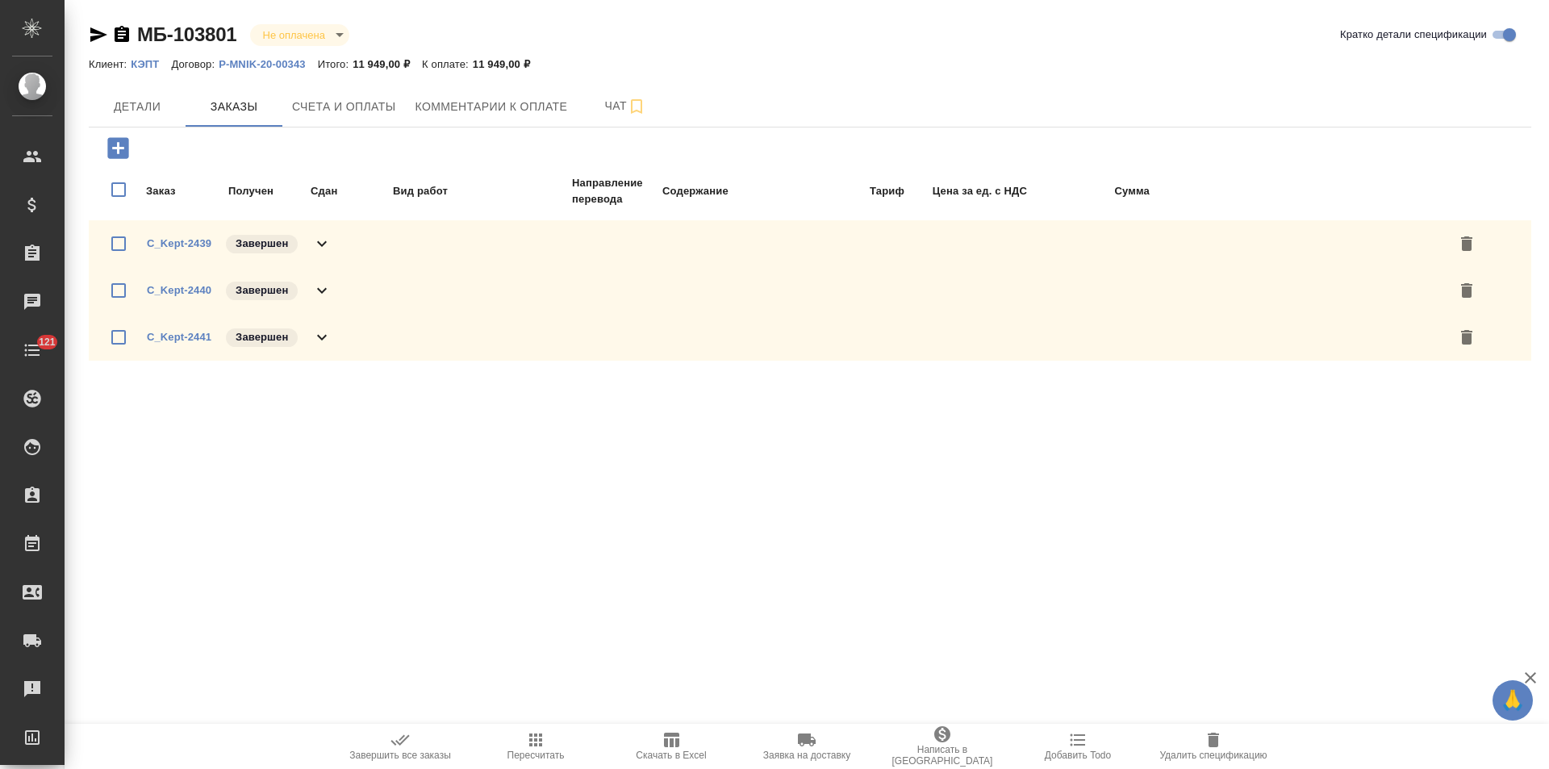
click at [336, 243] on div "C_Kept-2439 Завершен" at bounding box center [810, 243] width 1442 height 47
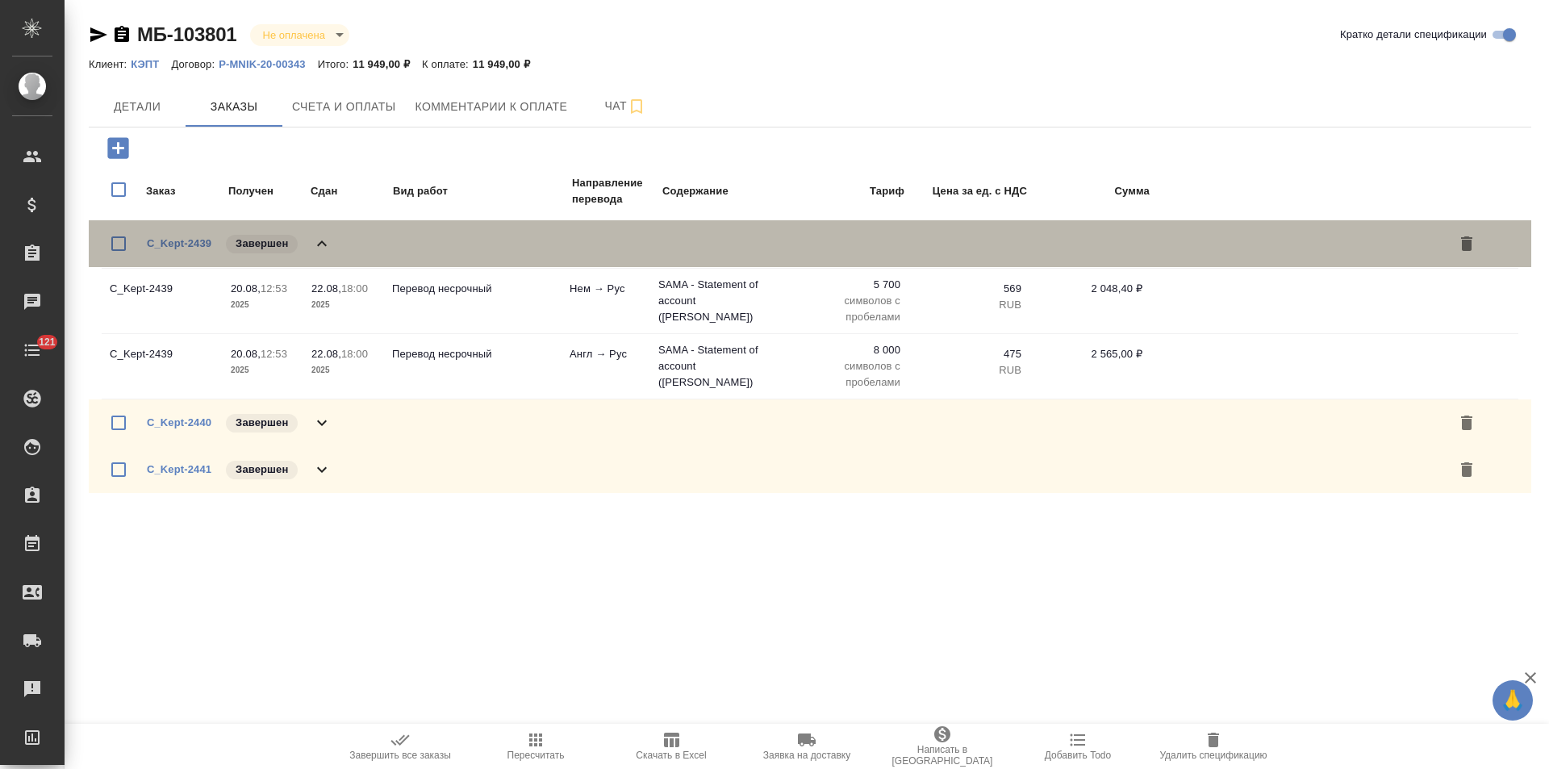
click at [336, 243] on div "C_Kept-2439 Завершен" at bounding box center [810, 243] width 1442 height 47
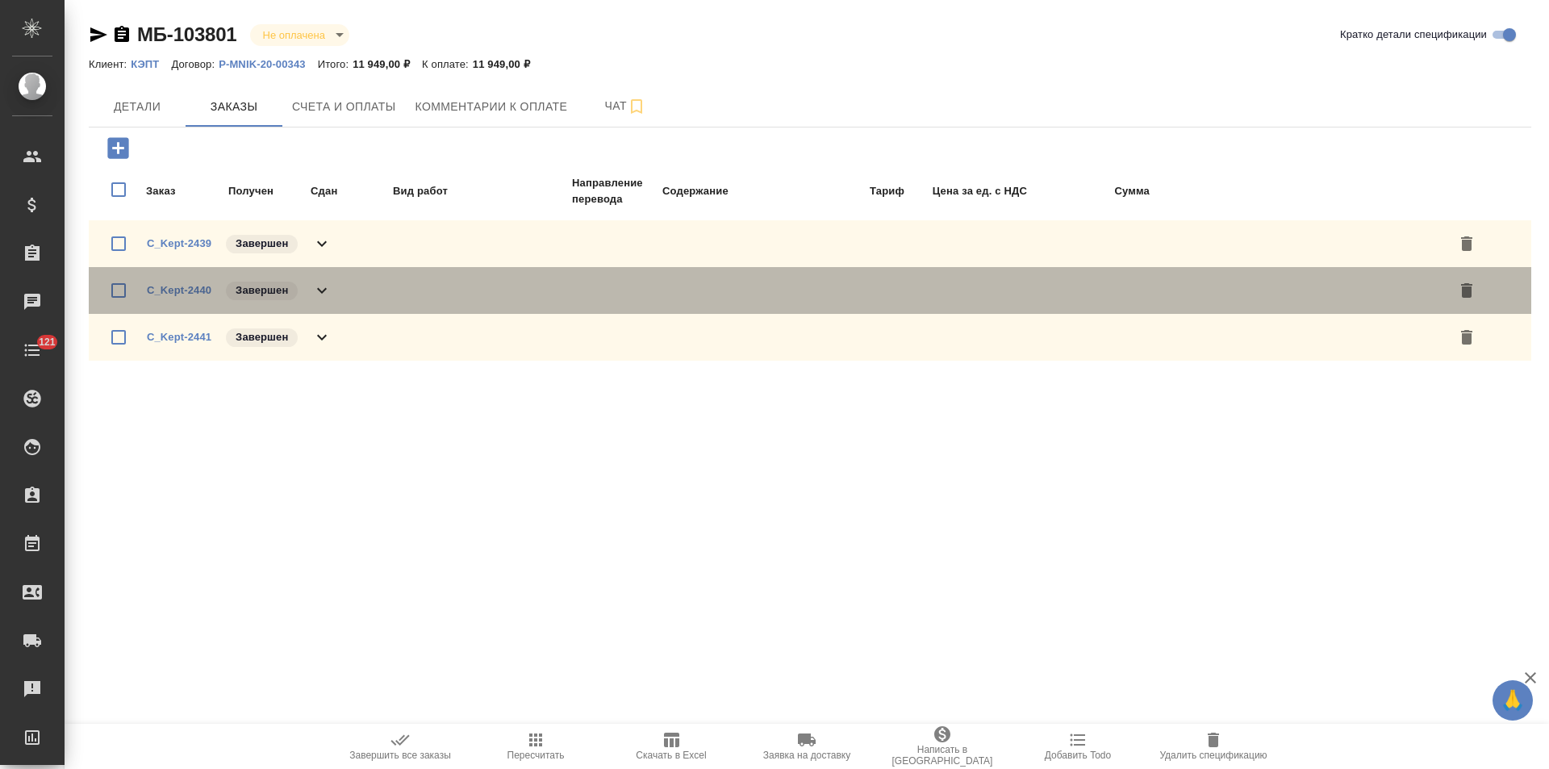
click at [336, 278] on div "C_Kept-2440 Завершен" at bounding box center [810, 290] width 1442 height 47
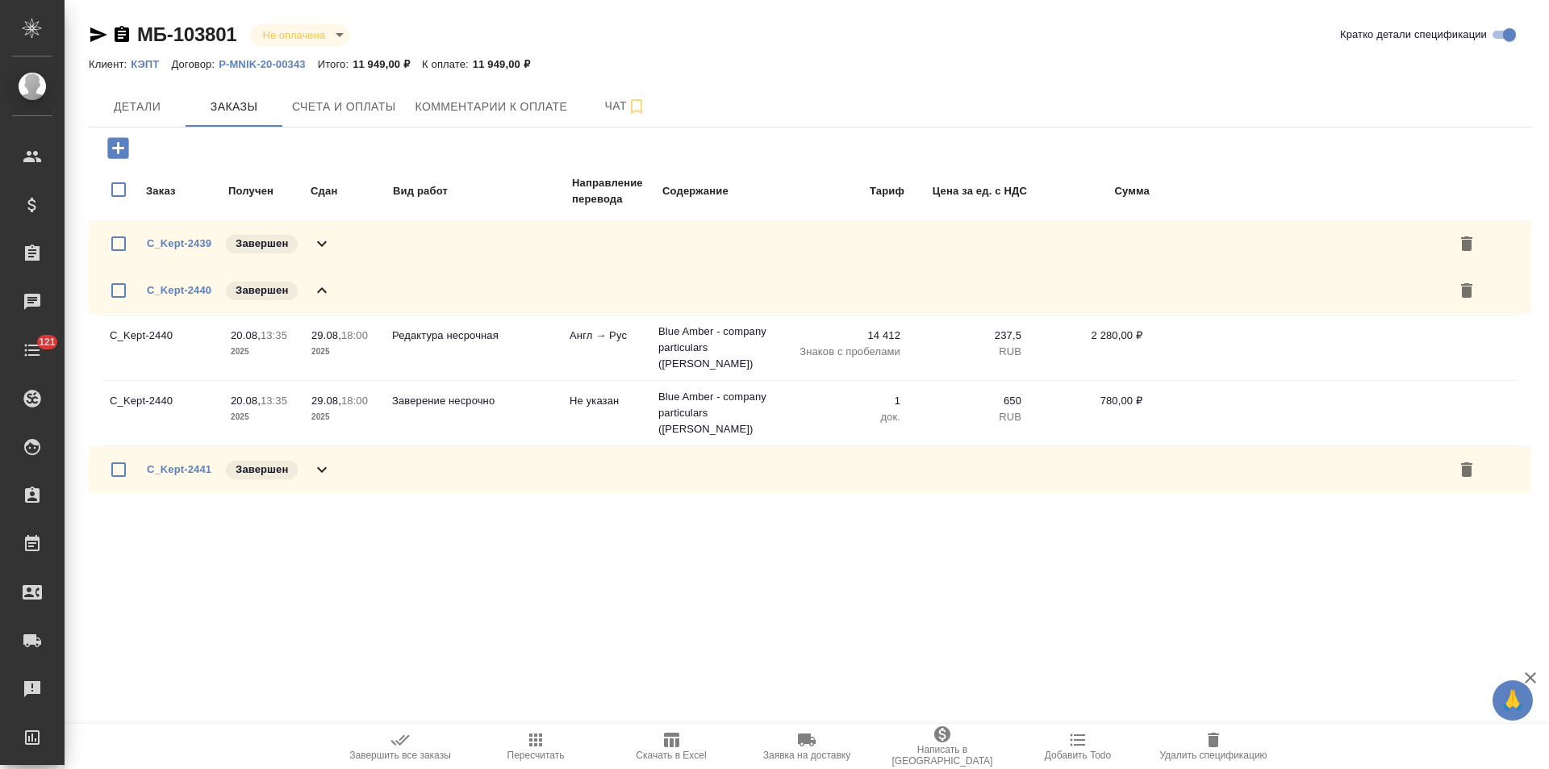
click at [336, 278] on div "C_Kept-2440 Завершен" at bounding box center [810, 290] width 1442 height 47
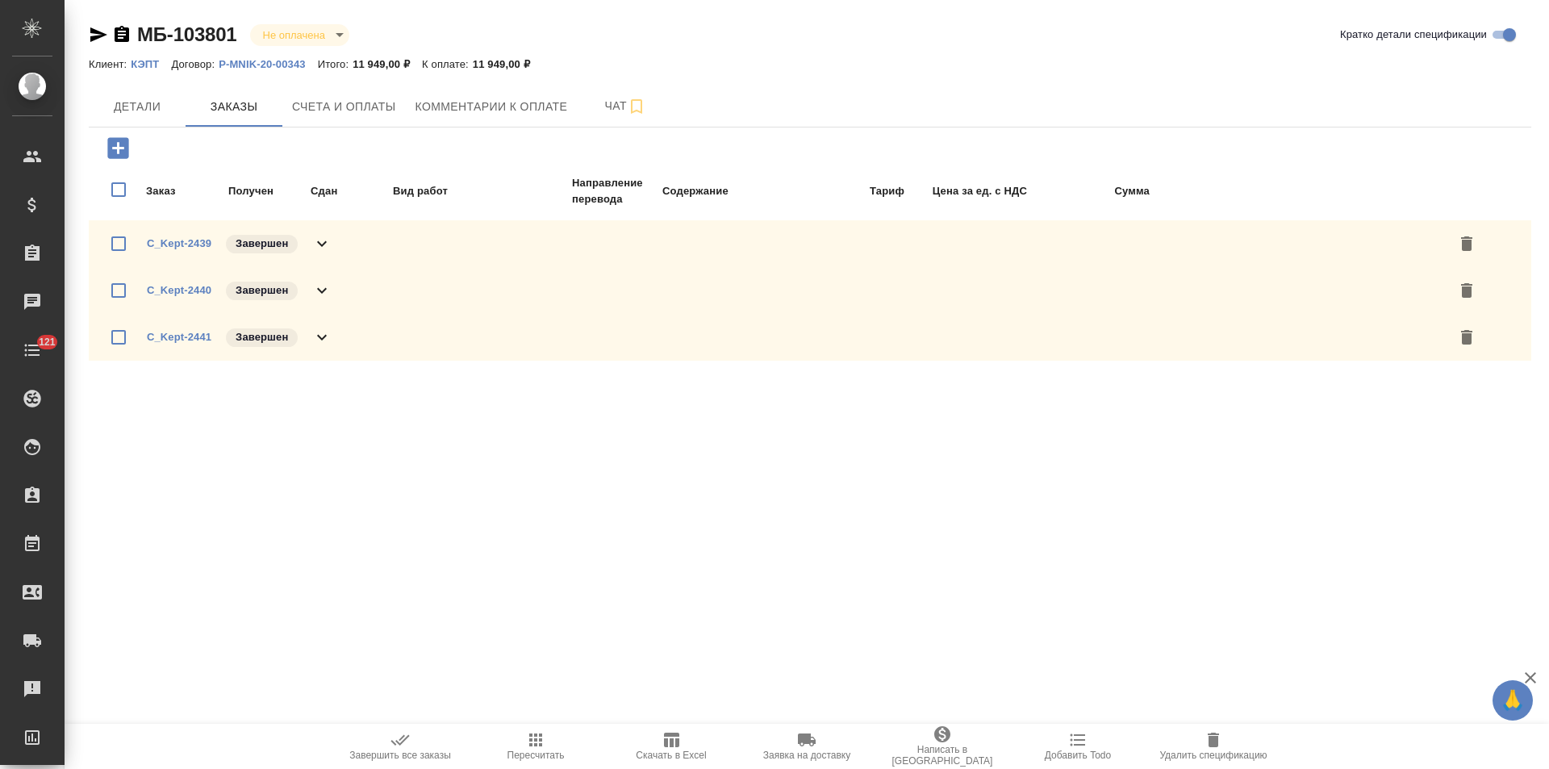
click at [345, 336] on div "C_Kept-2441 Завершен" at bounding box center [810, 337] width 1442 height 47
click at [336, 94] on button "Счета и оплаты" at bounding box center [343, 106] width 123 height 40
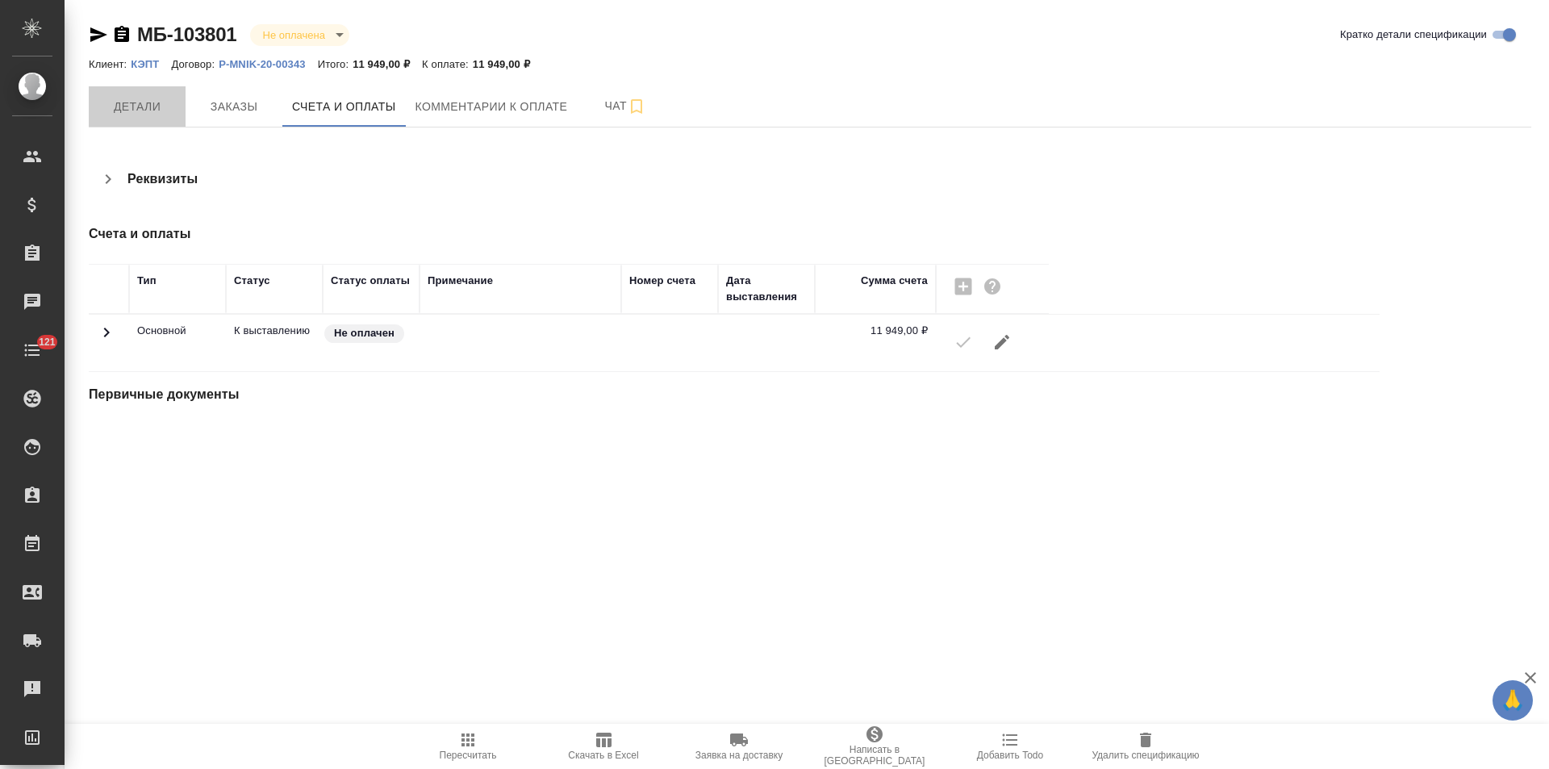
click at [143, 102] on span "Детали" at bounding box center [136, 107] width 77 height 20
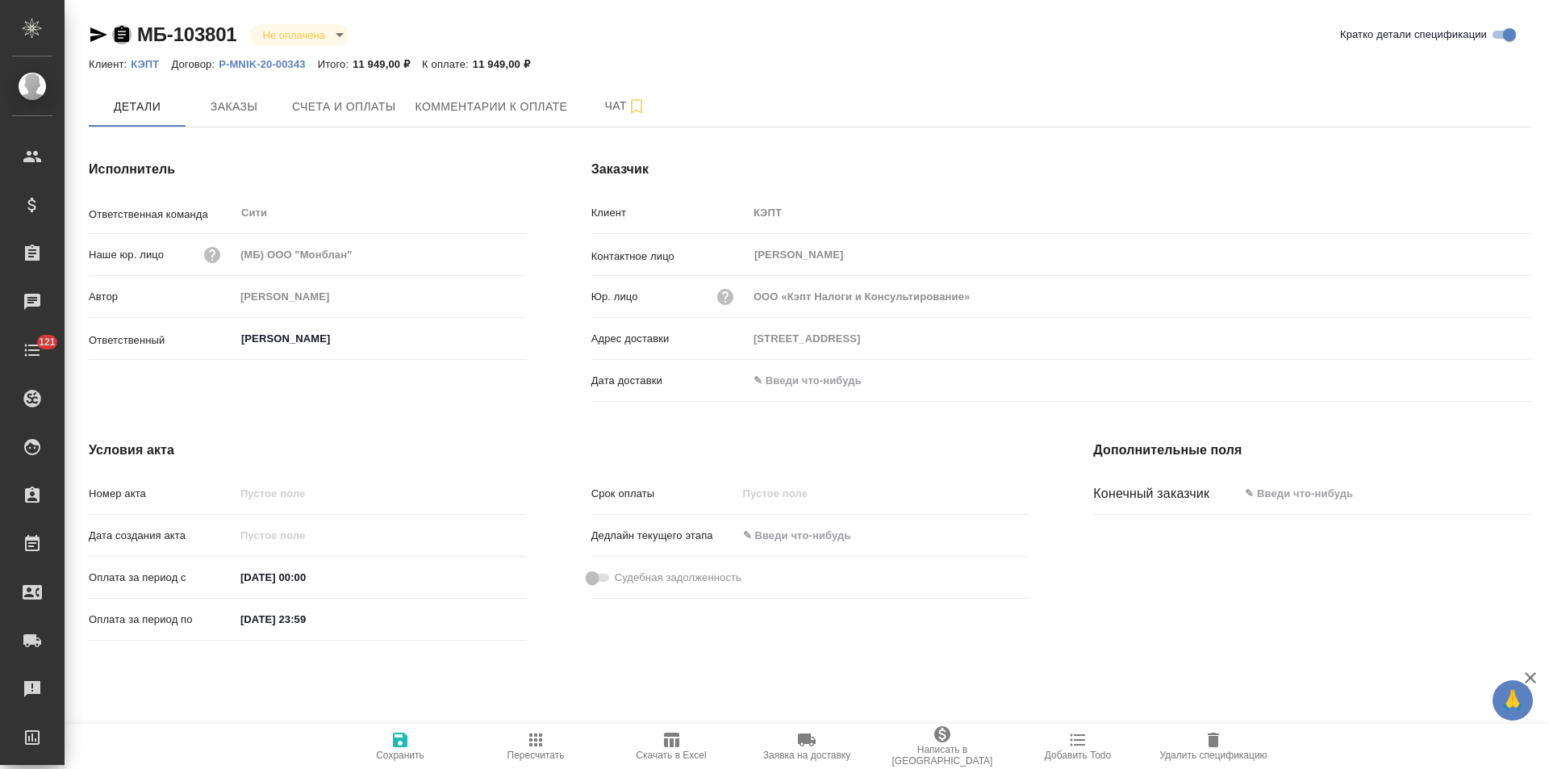
click at [126, 35] on icon "button" at bounding box center [122, 34] width 15 height 16
click at [351, 107] on span "Счета и оплаты" at bounding box center [344, 107] width 104 height 20
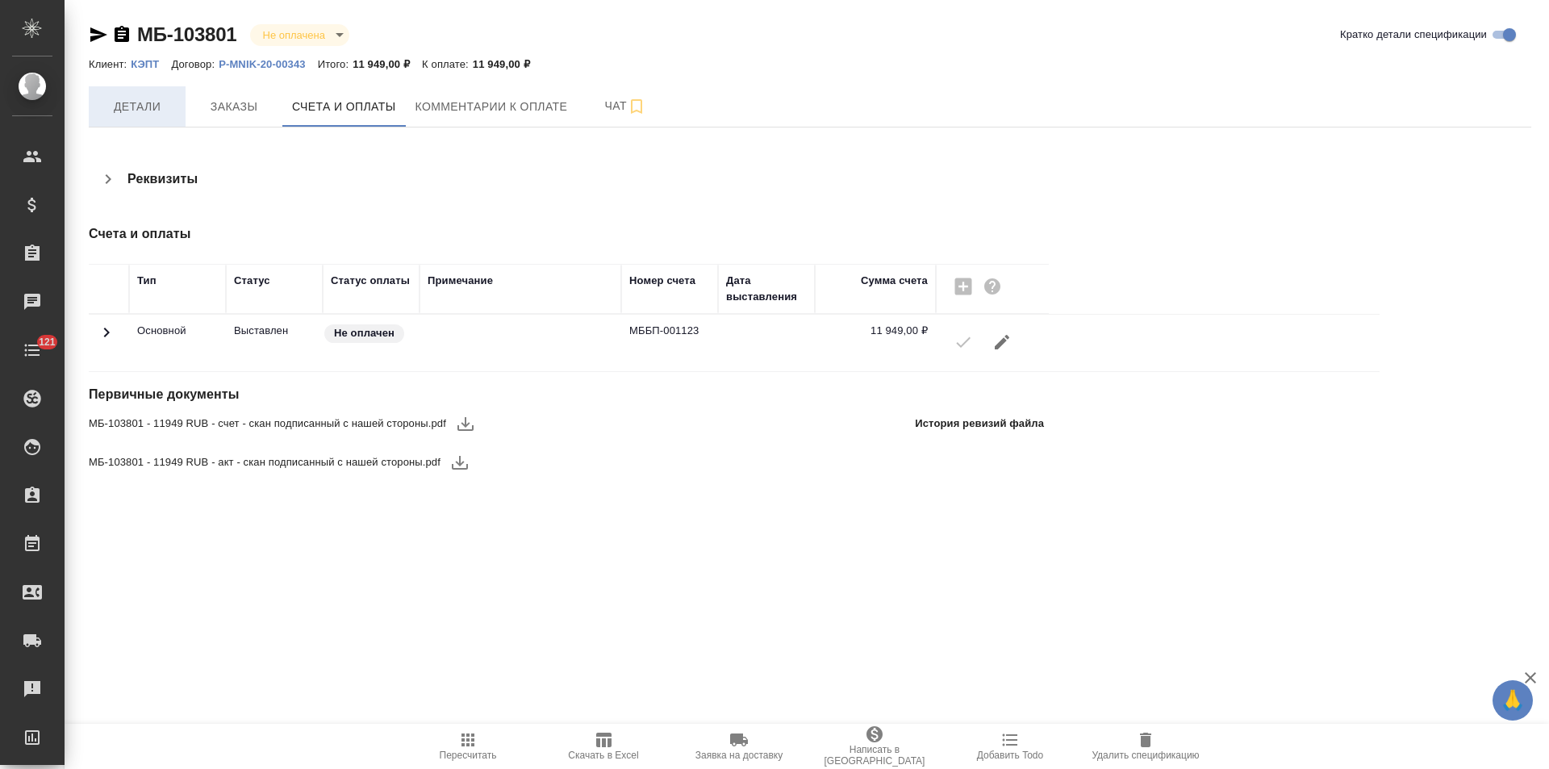
click at [155, 116] on span "Детали" at bounding box center [136, 107] width 77 height 20
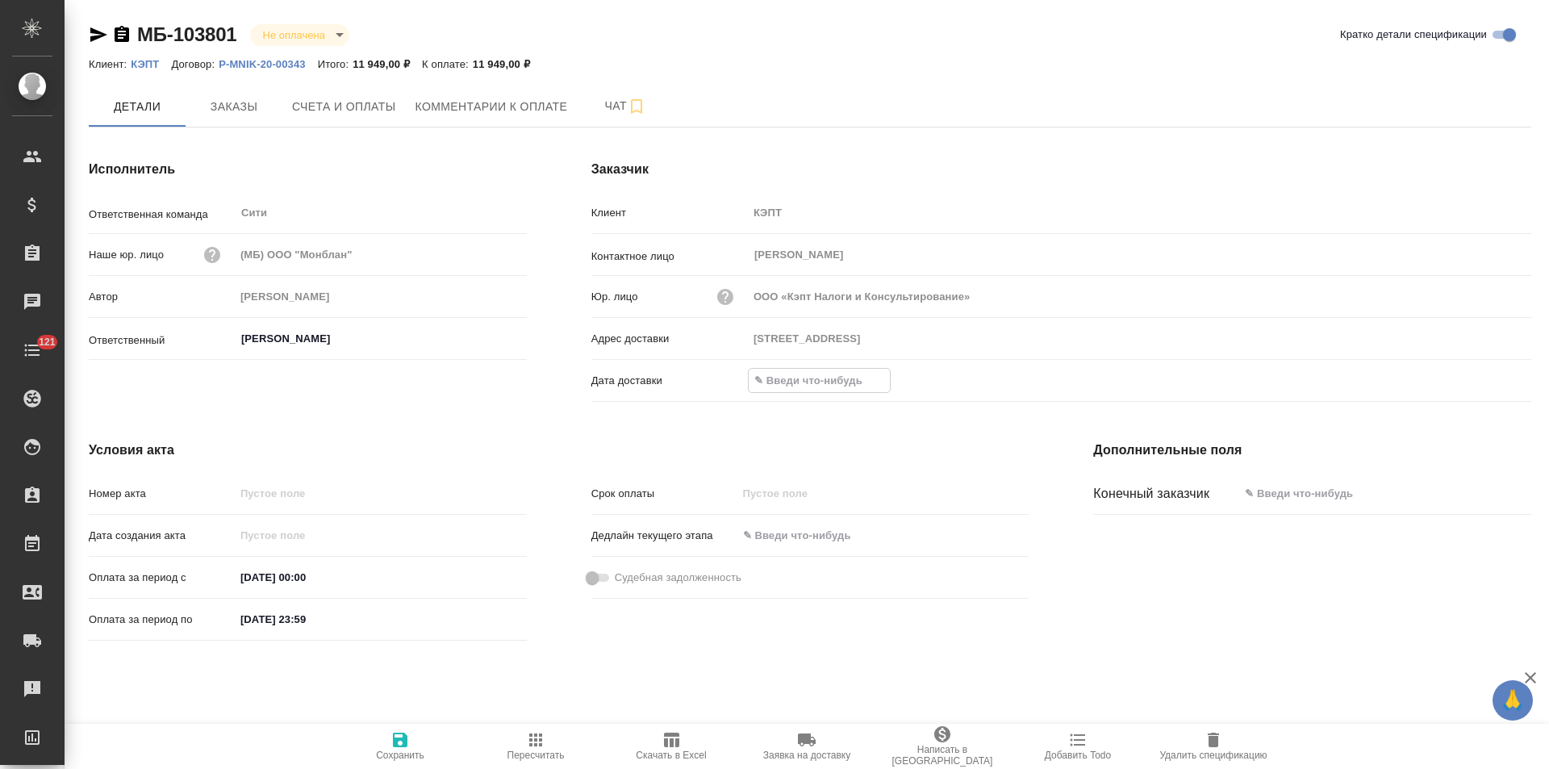
click at [832, 382] on input "text" at bounding box center [819, 380] width 141 height 23
click at [1481, 381] on icon "button" at bounding box center [1484, 378] width 19 height 19
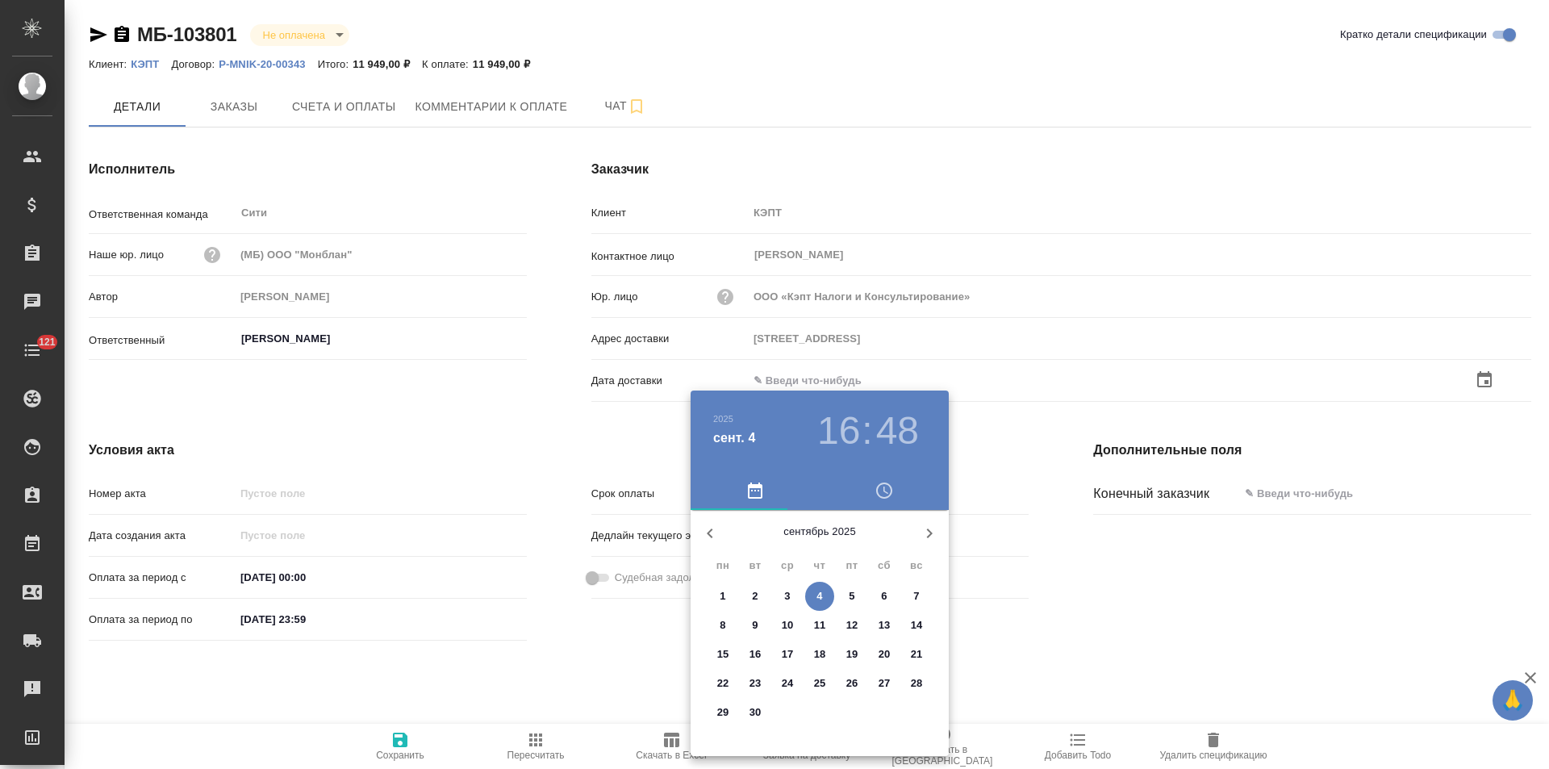
click at [824, 600] on span "4" at bounding box center [819, 596] width 29 height 16
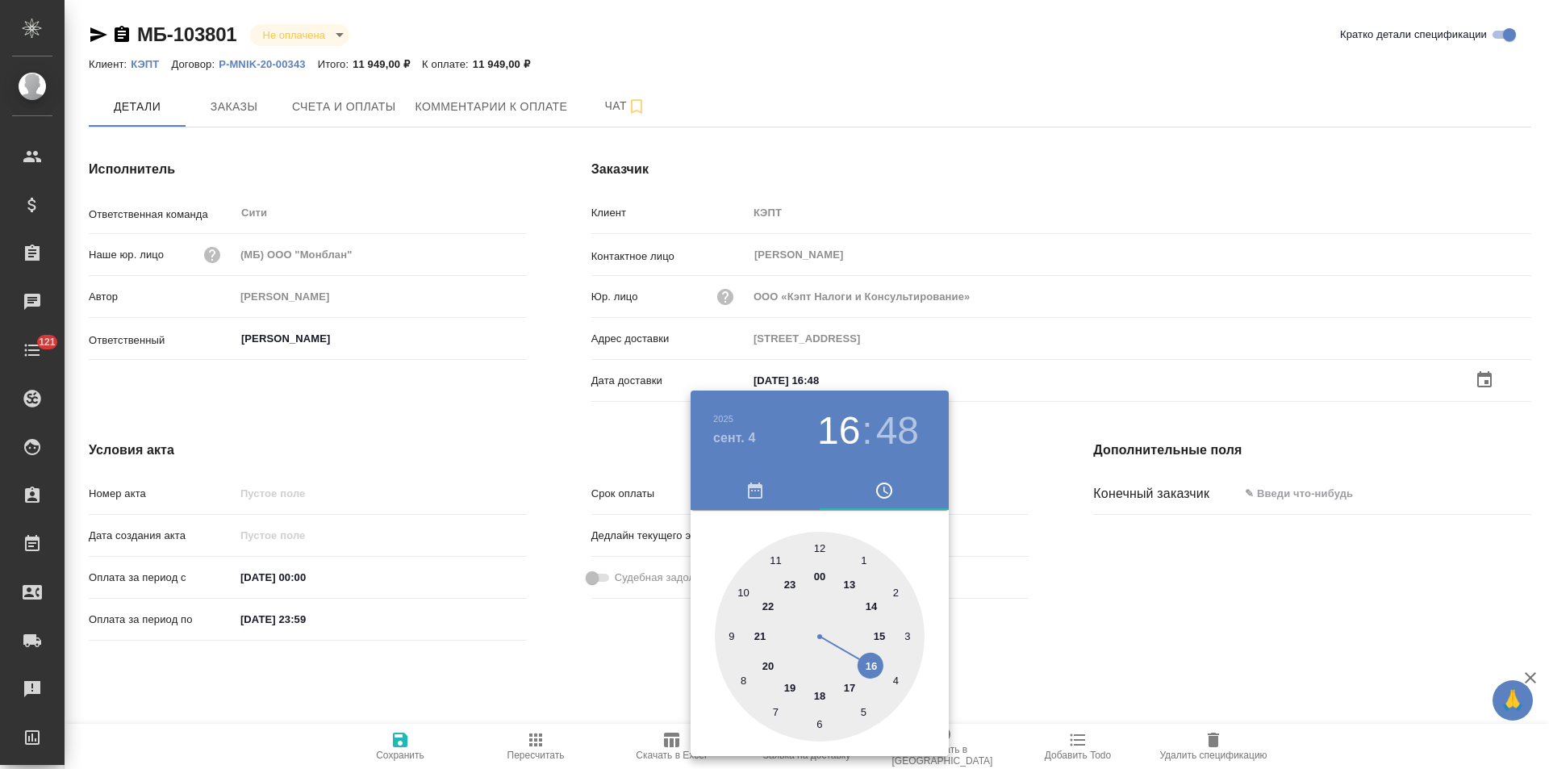
type input "04.09.2025 16:48"
click at [507, 423] on div at bounding box center [774, 384] width 1549 height 769
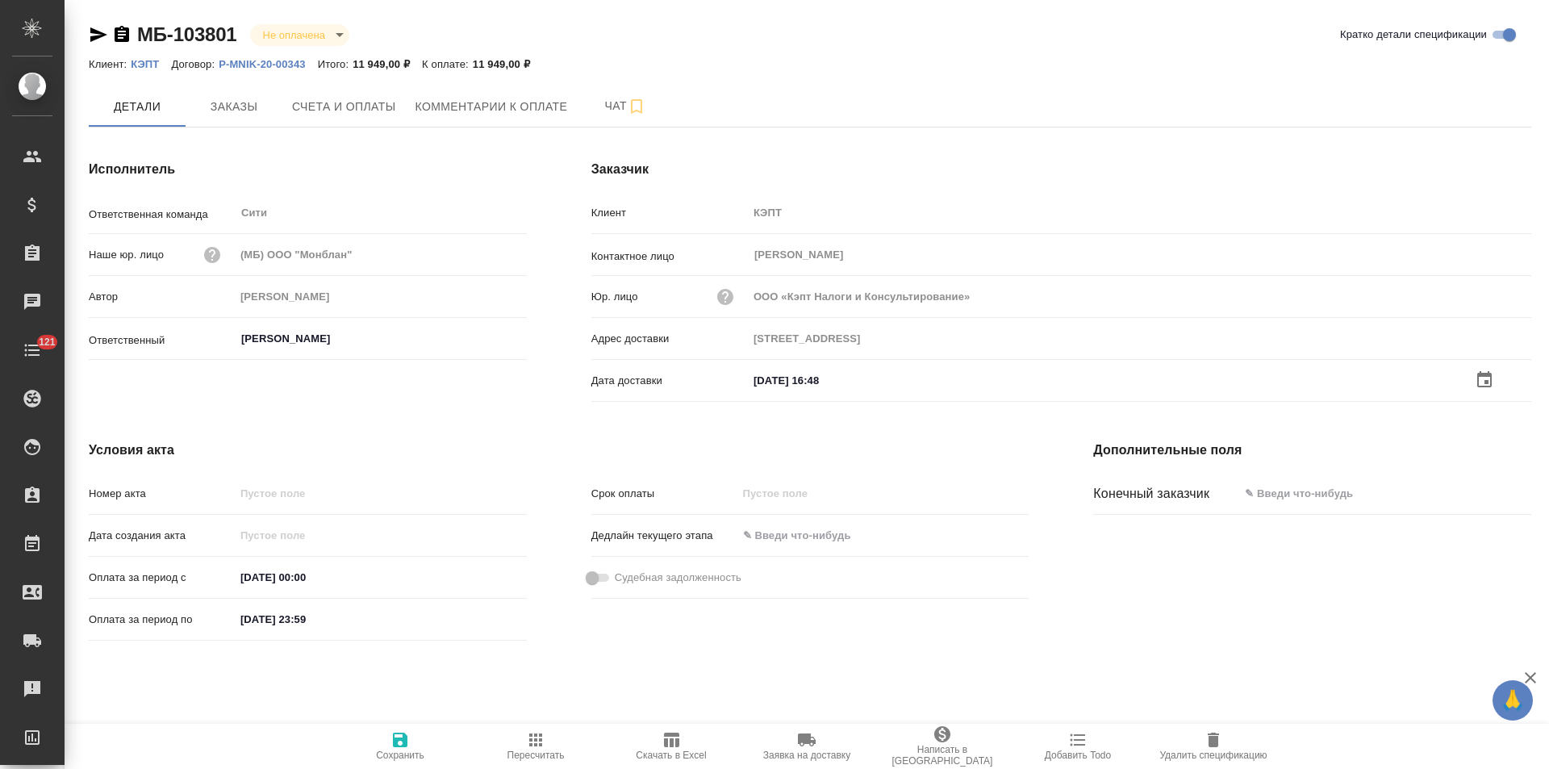
click at [387, 749] on span "Сохранить" at bounding box center [400, 745] width 116 height 31
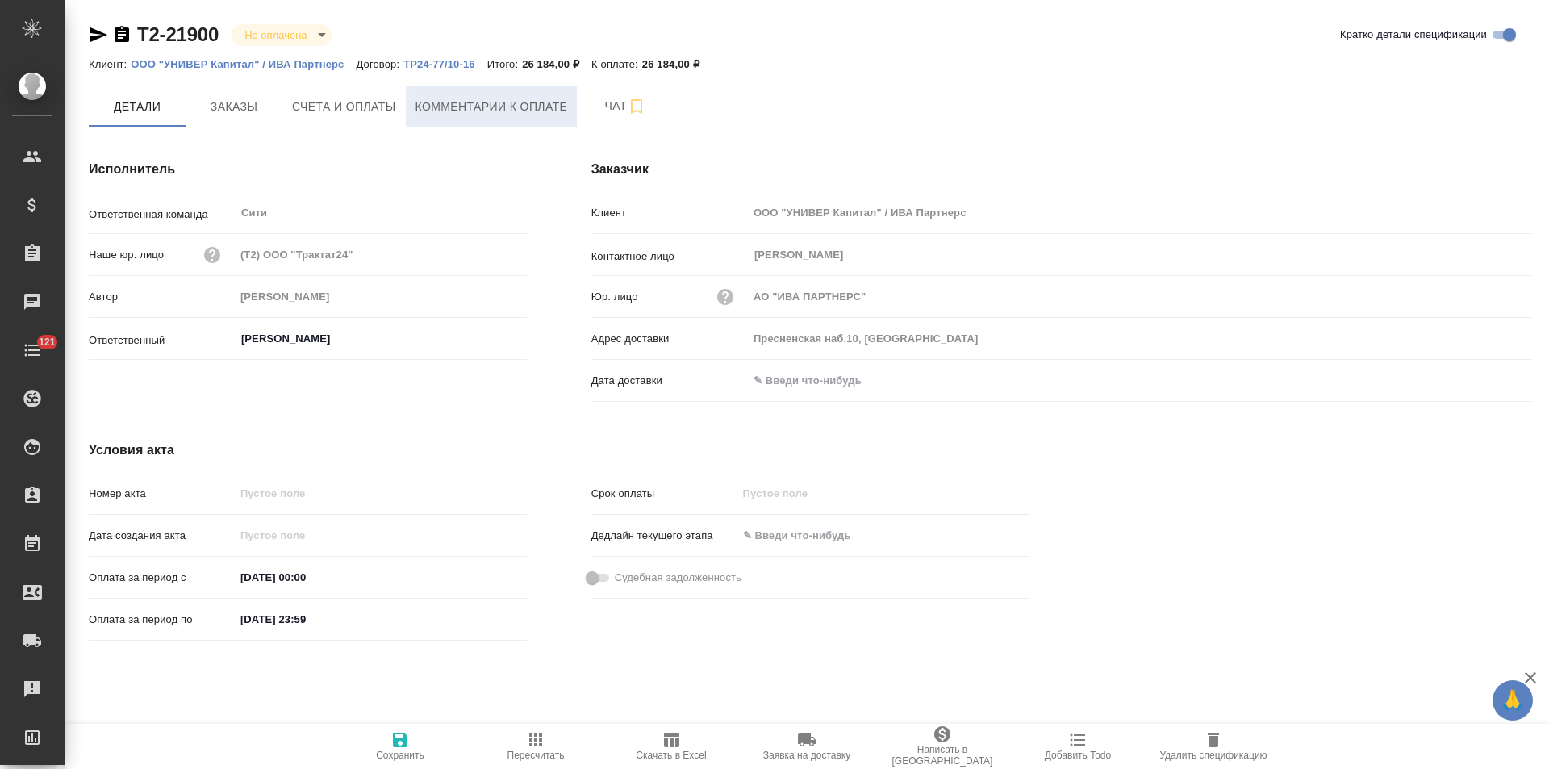
click at [498, 110] on span "Комментарии к оплате" at bounding box center [491, 107] width 152 height 20
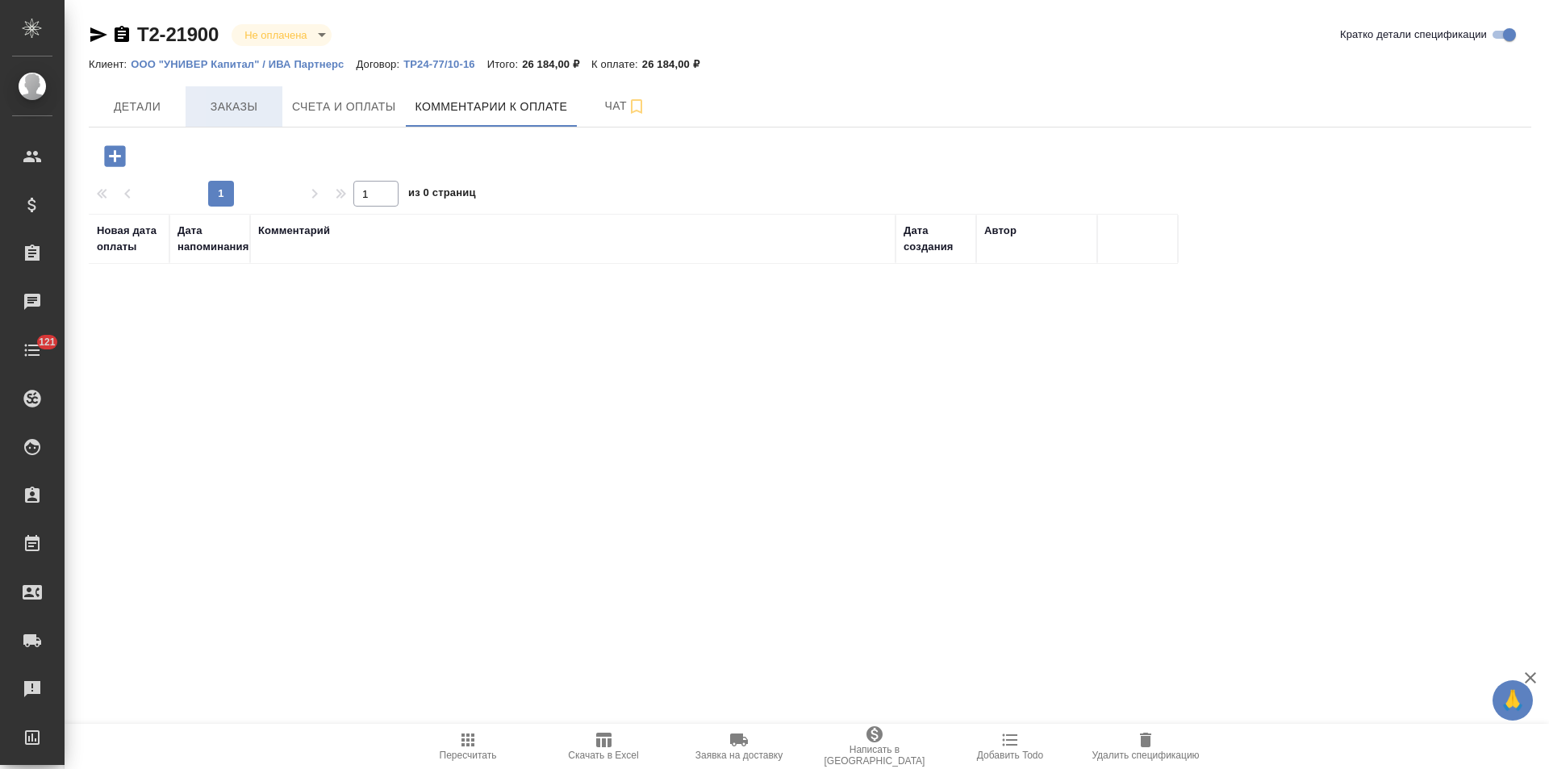
click at [247, 106] on span "Заказы" at bounding box center [233, 107] width 77 height 20
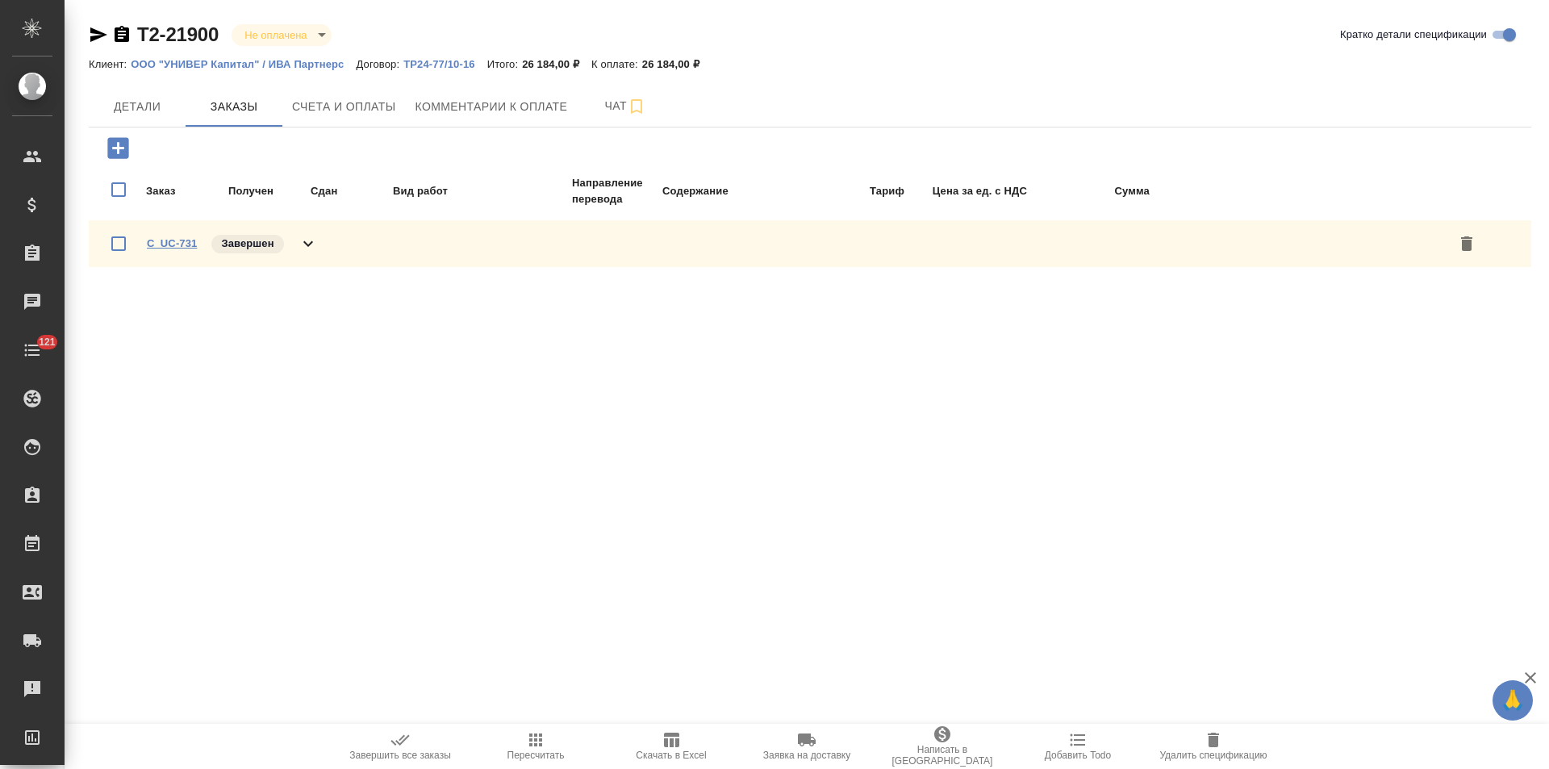
click at [176, 243] on link "C_UC-731" at bounding box center [172, 243] width 50 height 12
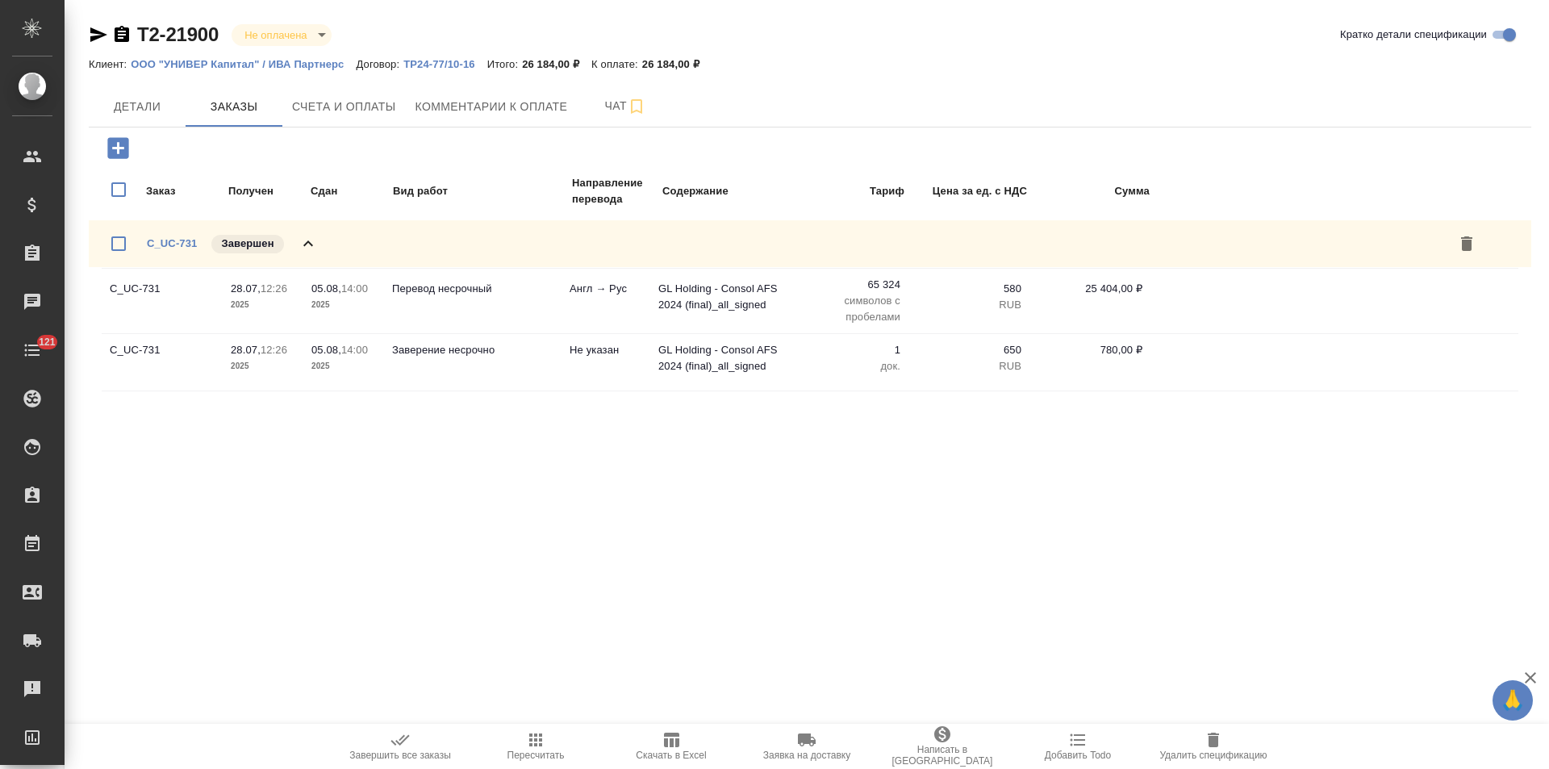
click at [277, 58] on p "ООО "УНИВЕР Капитал" / ИВА Партнерс" at bounding box center [243, 64] width 225 height 12
click at [316, 107] on span "Счета и оплаты" at bounding box center [344, 107] width 104 height 20
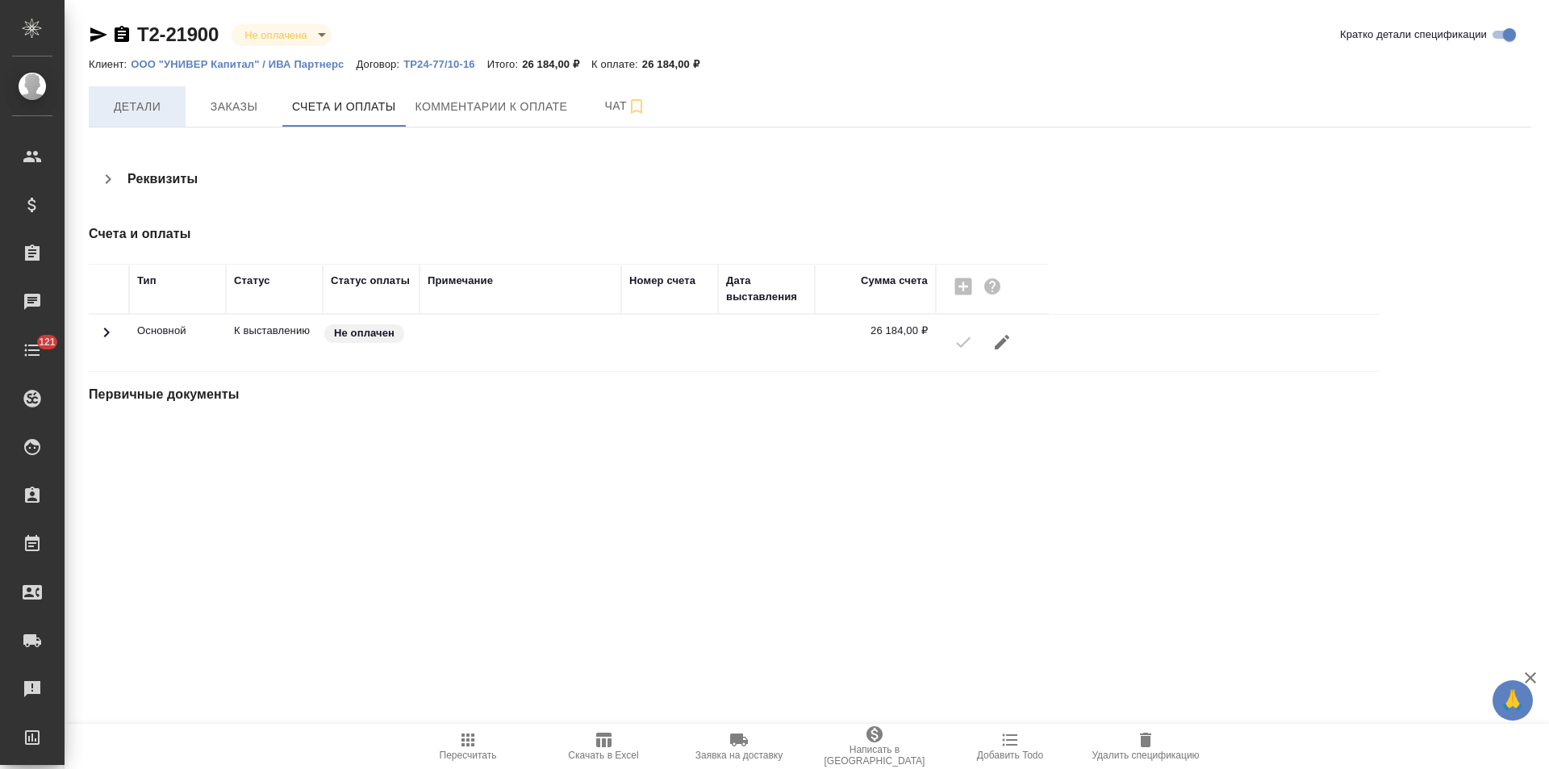
click at [133, 109] on span "Детали" at bounding box center [136, 107] width 77 height 20
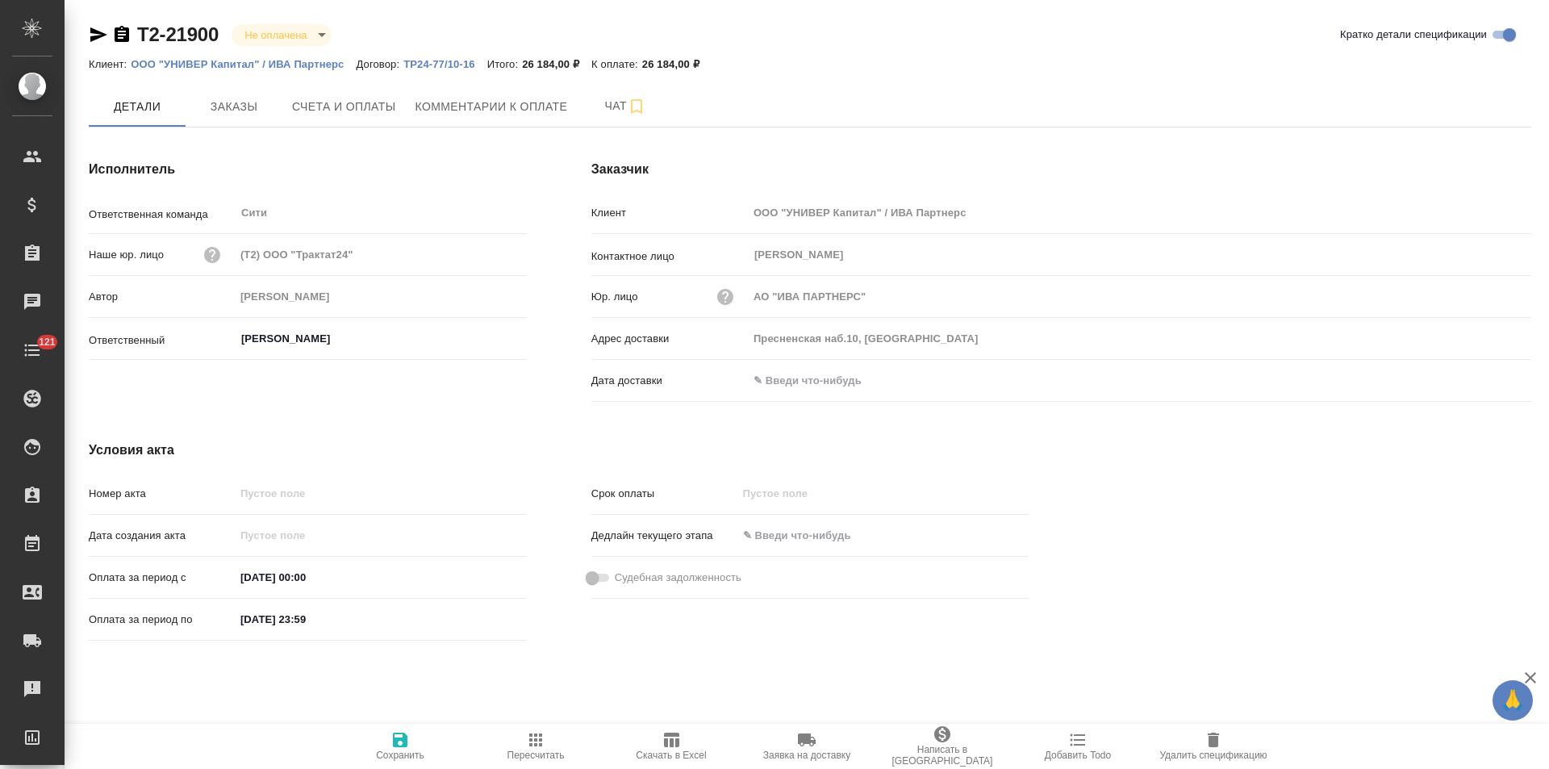
click at [116, 35] on icon "button" at bounding box center [122, 34] width 15 height 16
click at [119, 35] on icon "button" at bounding box center [121, 34] width 19 height 19
click at [366, 111] on span "Счета и оплаты" at bounding box center [344, 107] width 104 height 20
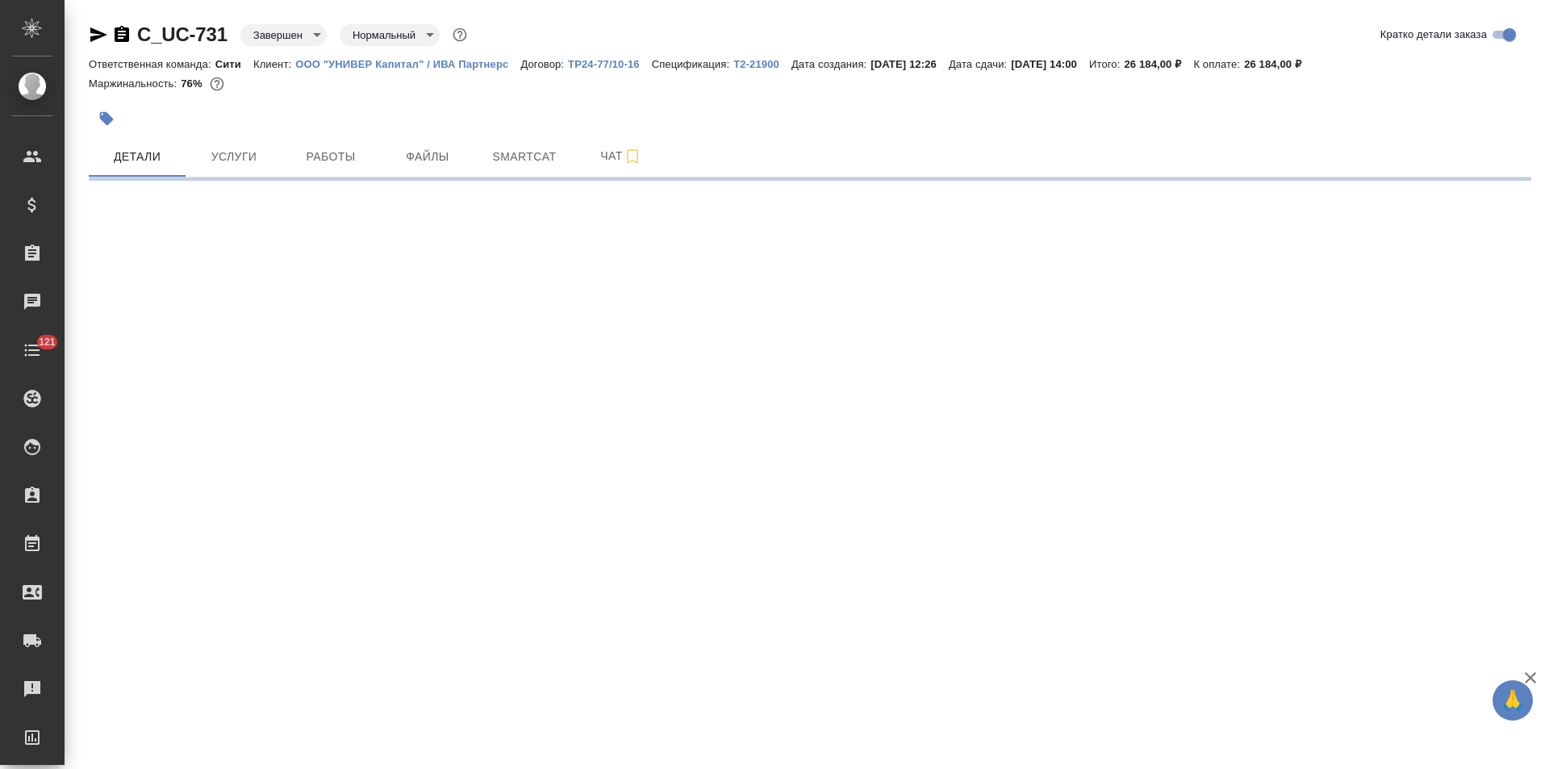
select select "RU"
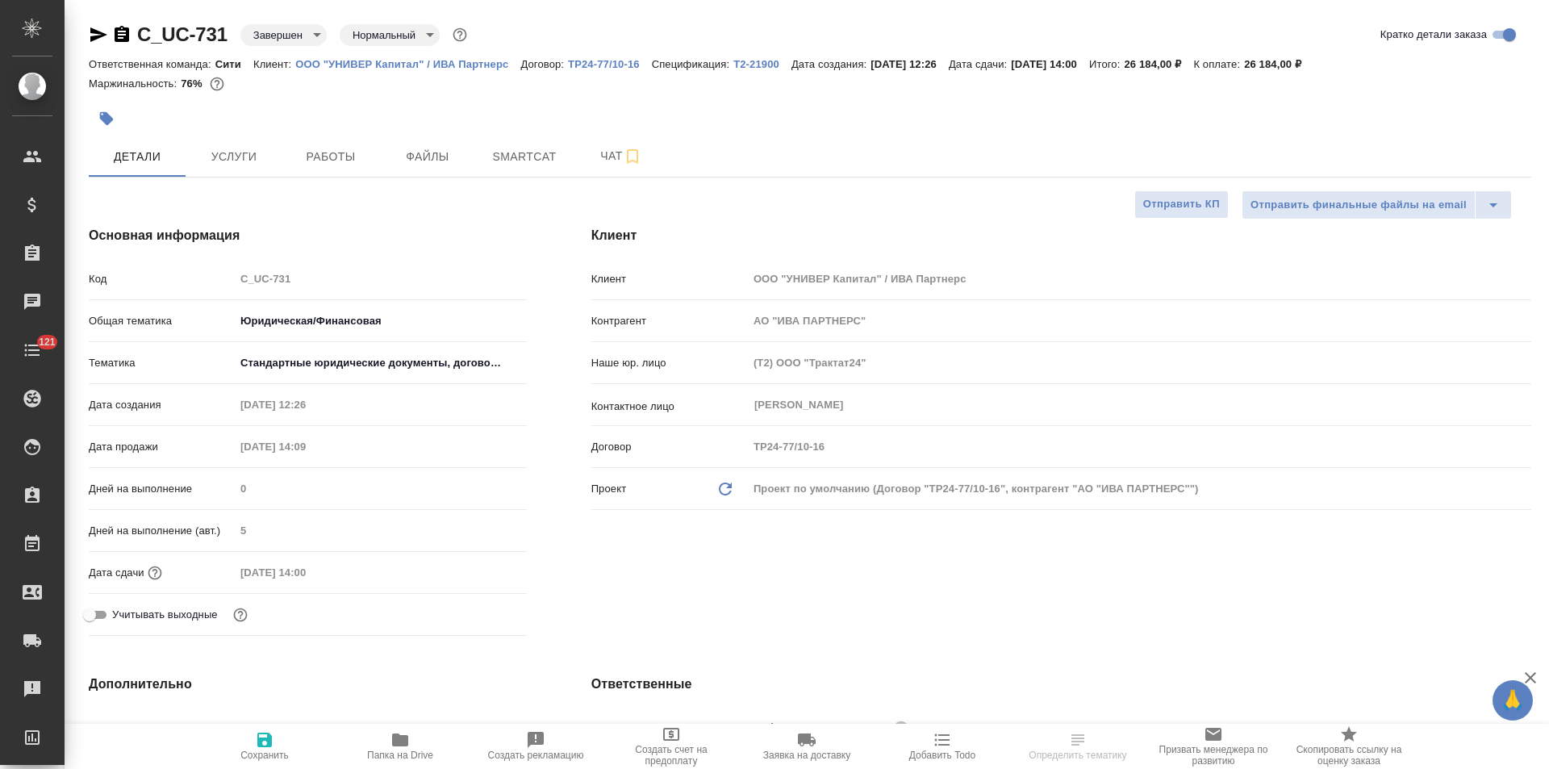
type textarea "x"
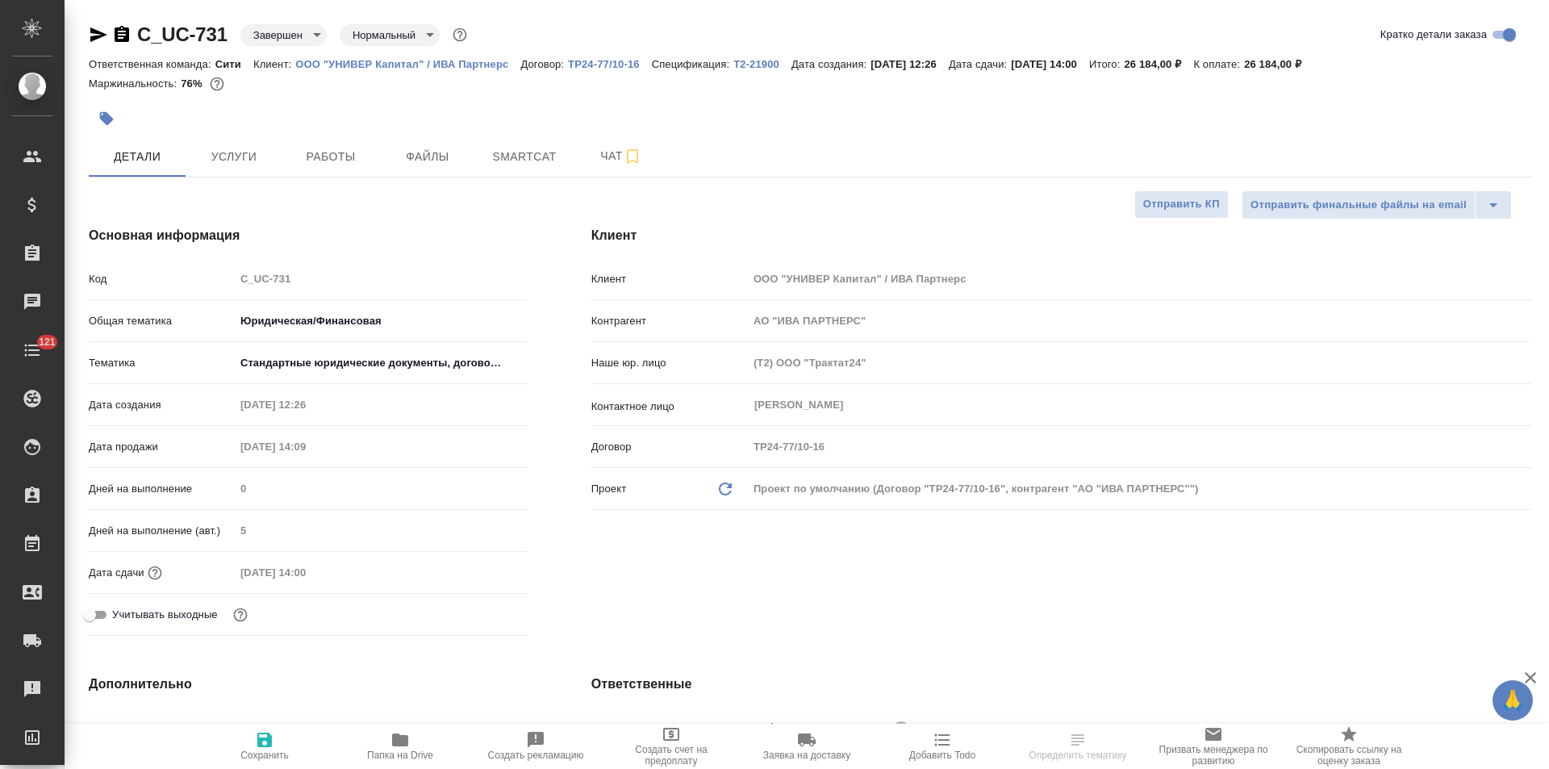
type textarea "x"
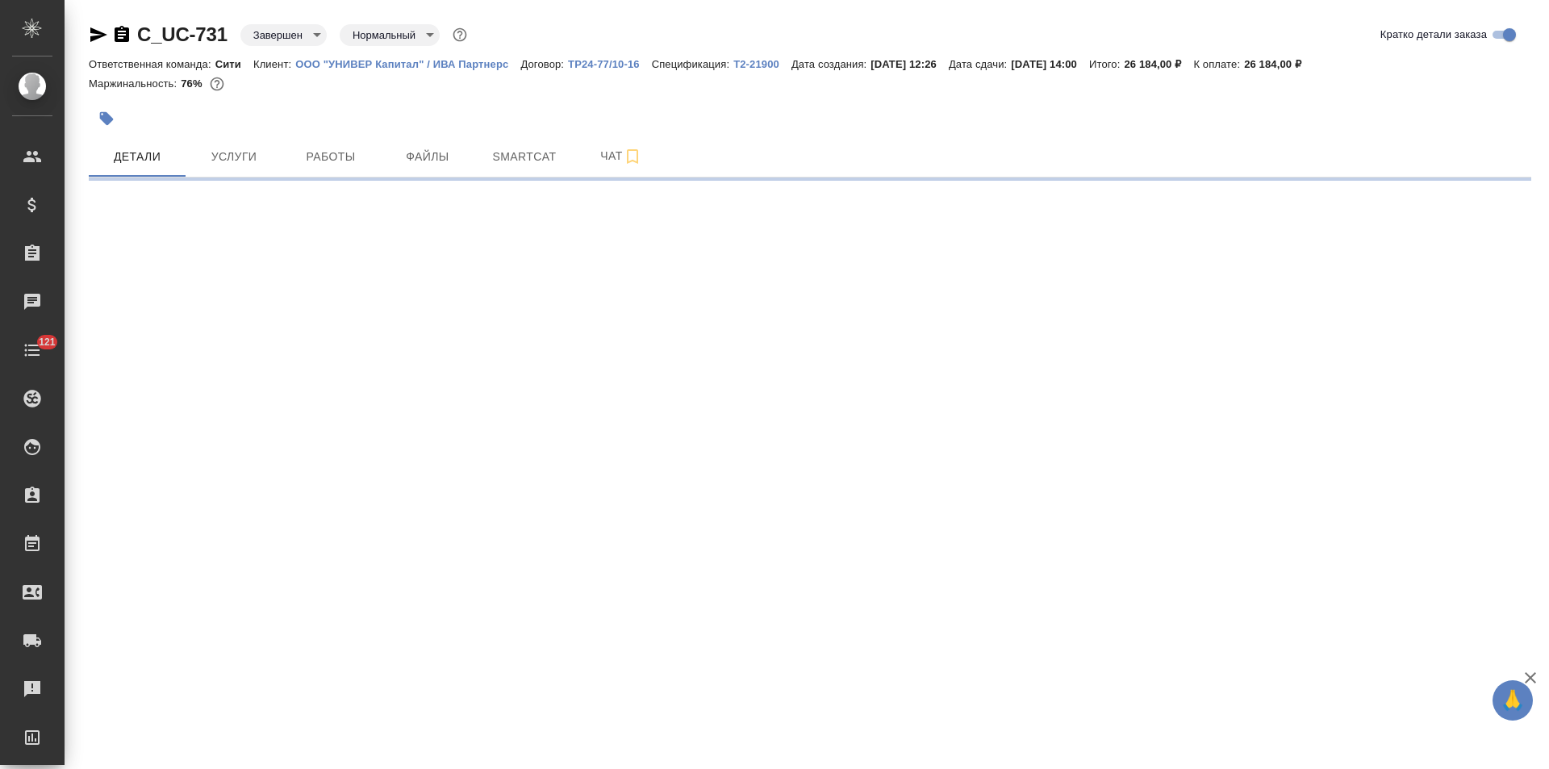
select select "RU"
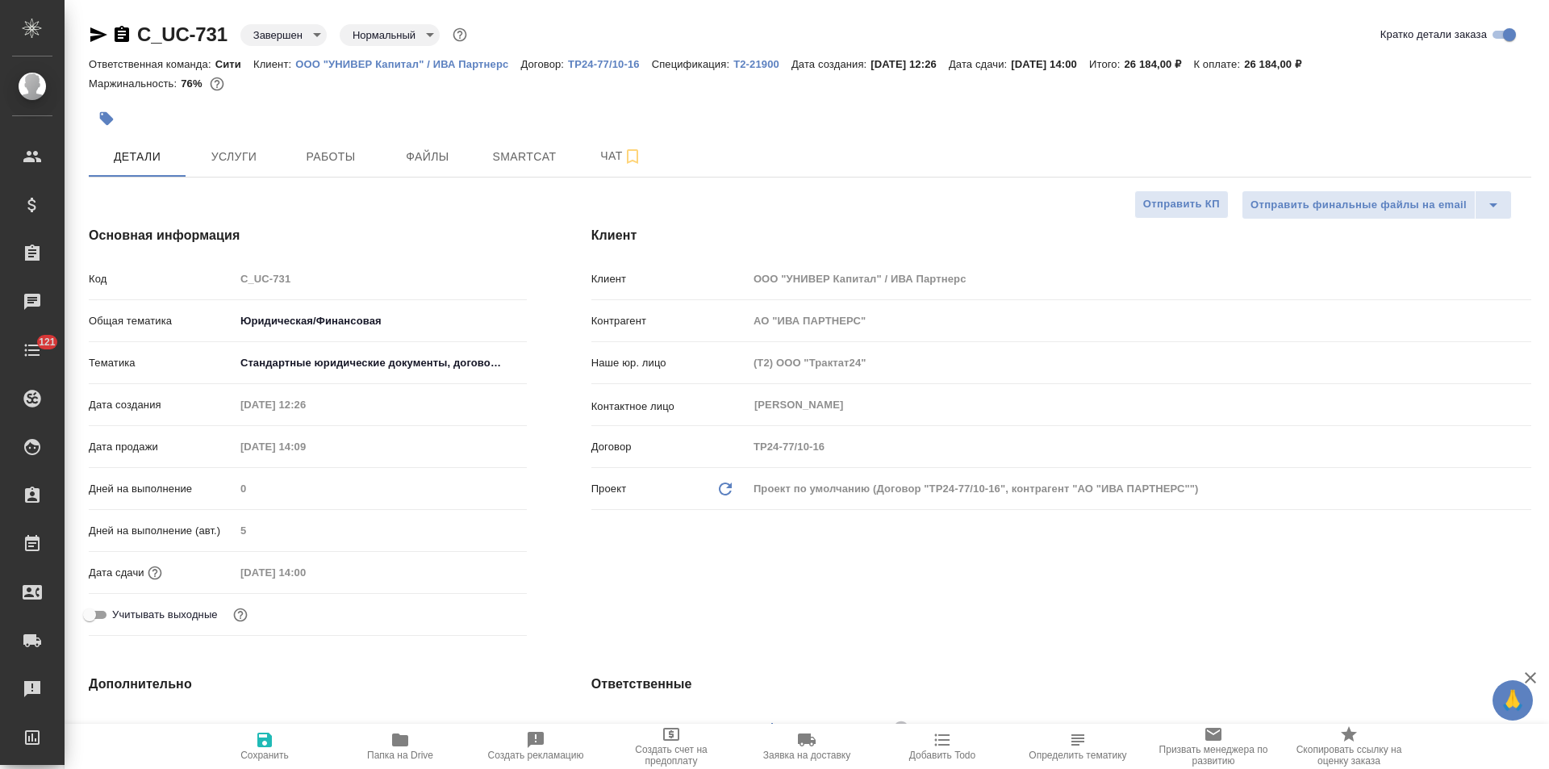
type textarea "x"
click at [476, 65] on p "ООО "УНИВЕР Капитал" / ИВА Партнерс" at bounding box center [407, 64] width 225 height 12
type textarea "x"
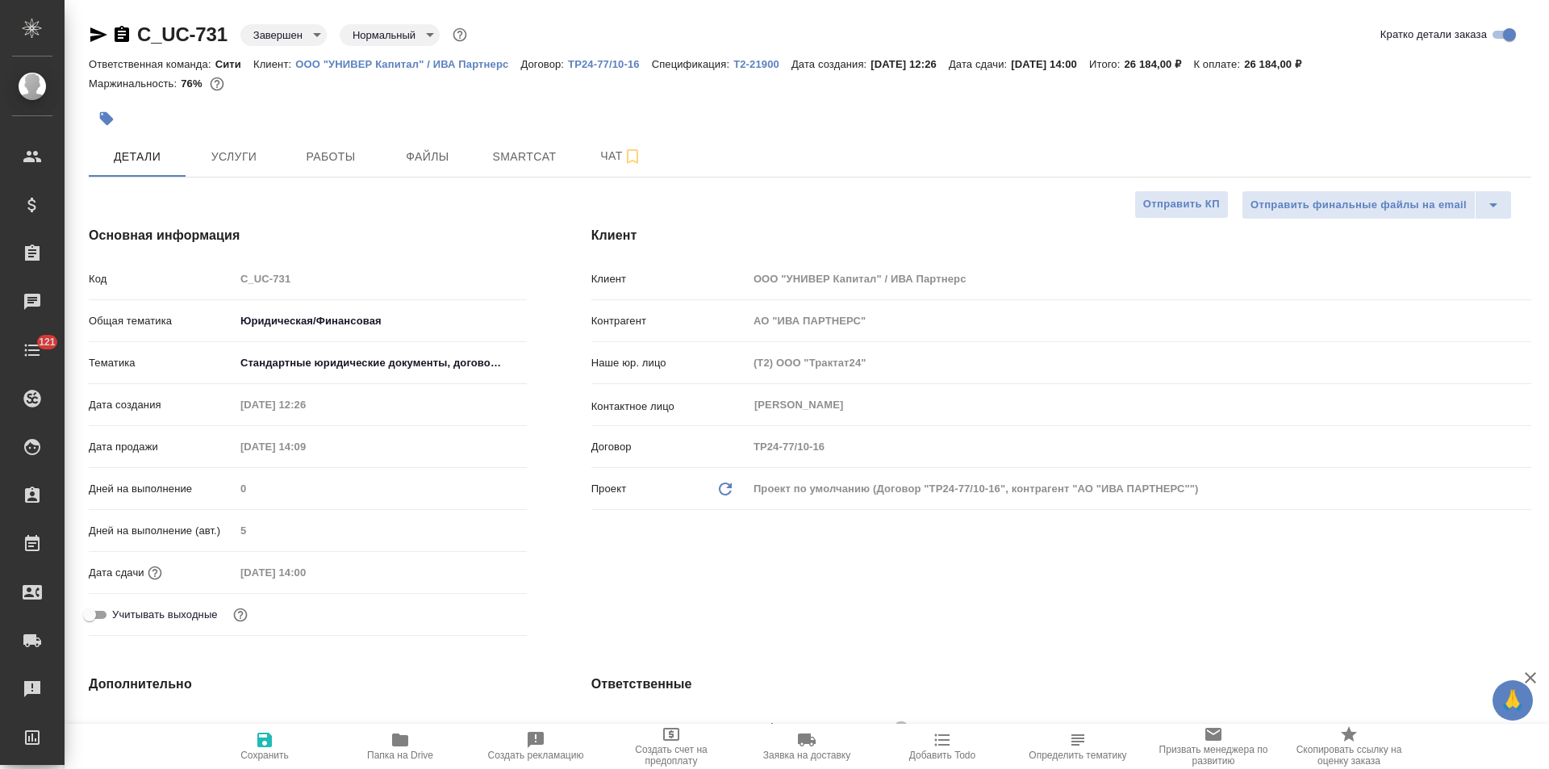
type textarea "x"
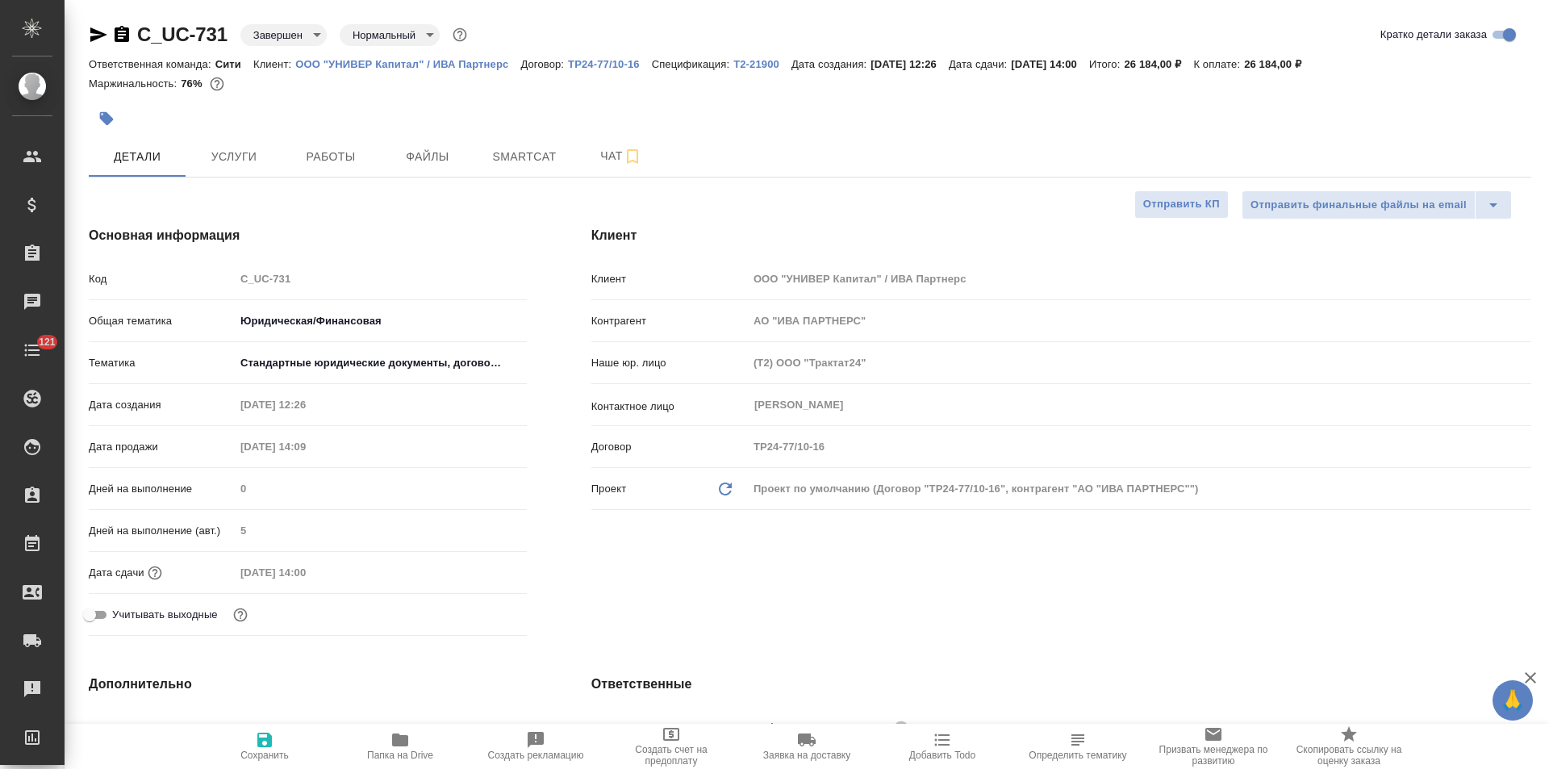
type textarea "x"
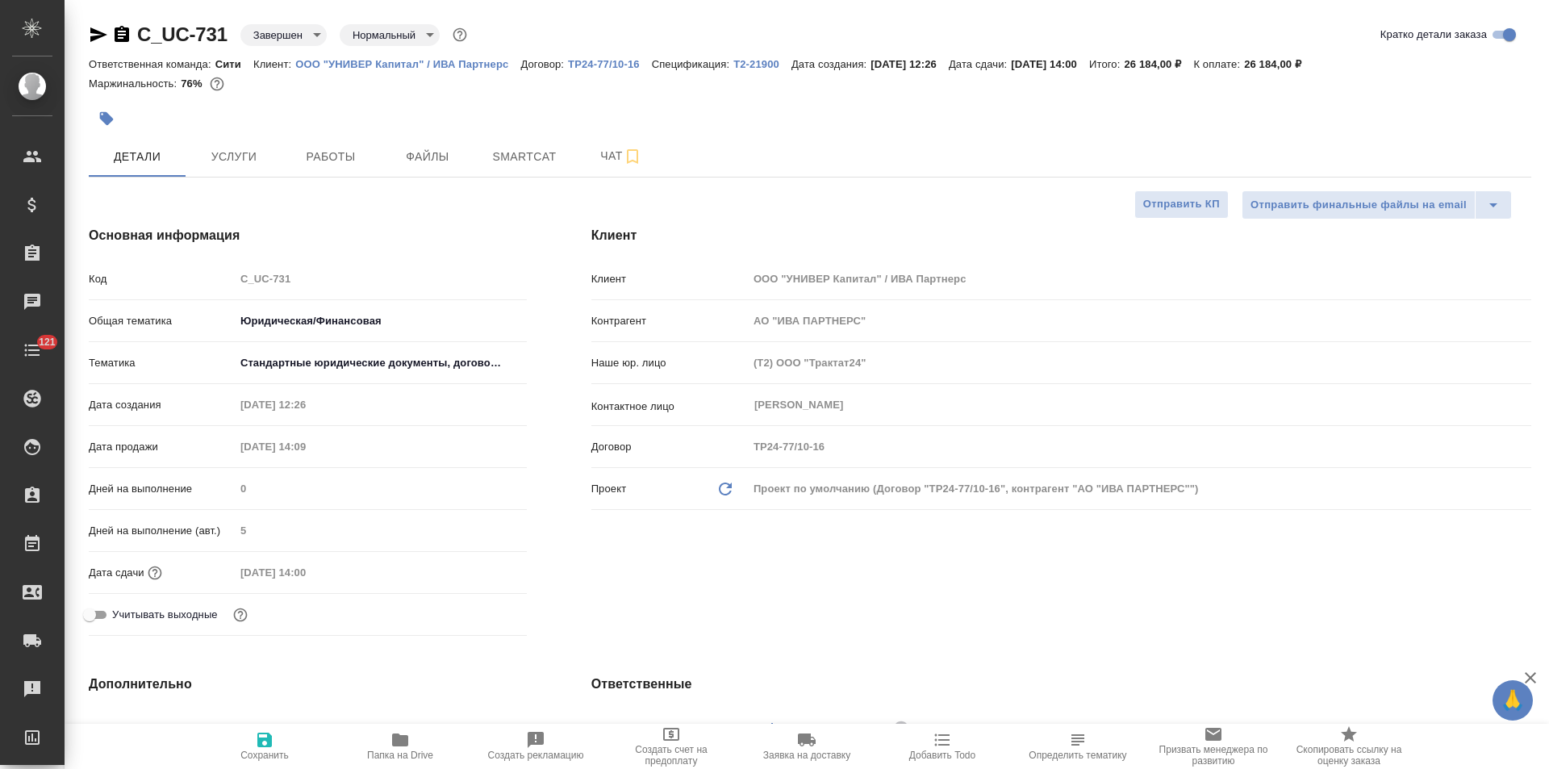
type textarea "x"
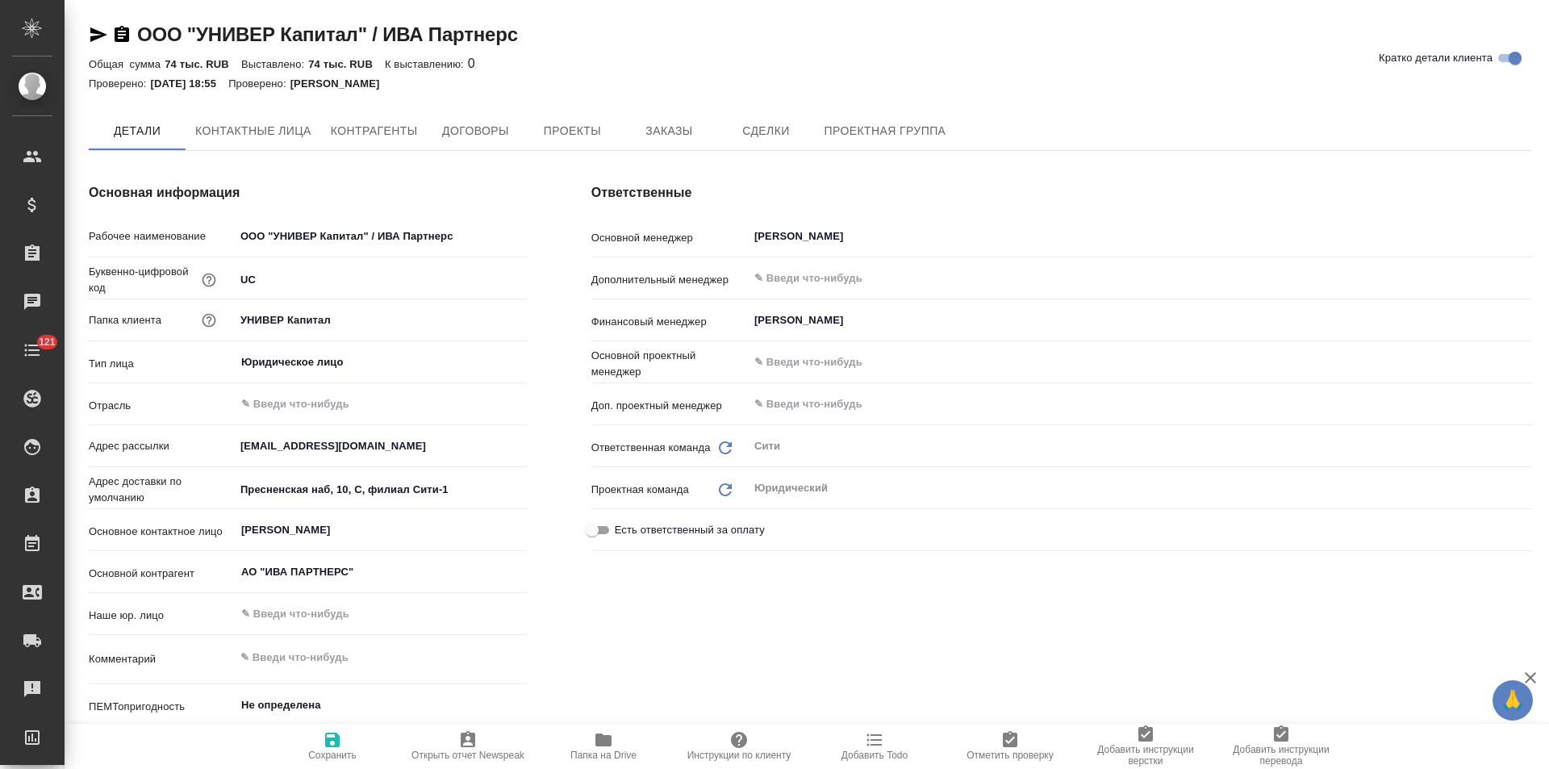
type textarea "x"
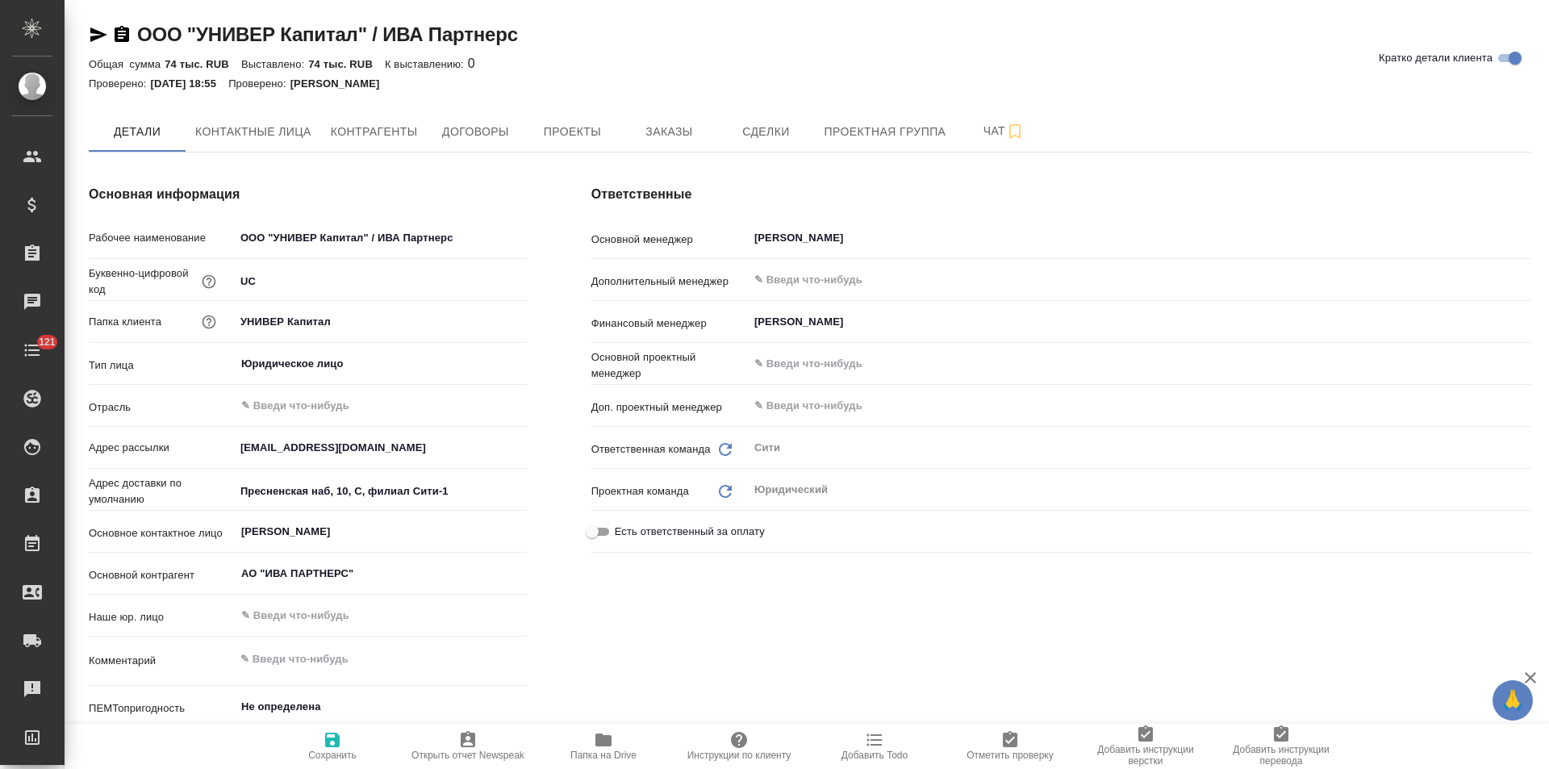
type textarea "x"
click at [962, 139] on button "Чат" at bounding box center [1003, 131] width 97 height 40
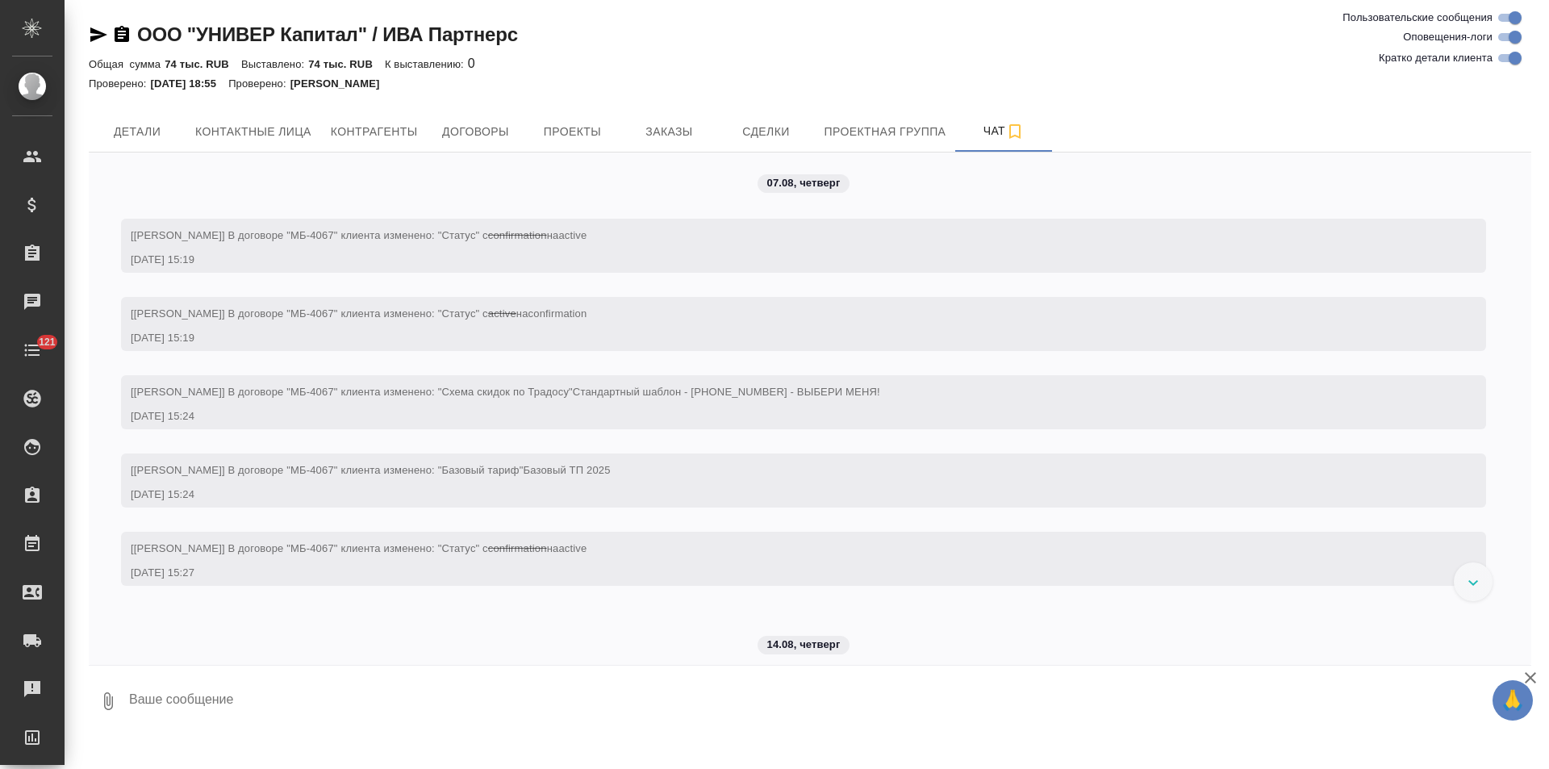
scroll to position [1354, 0]
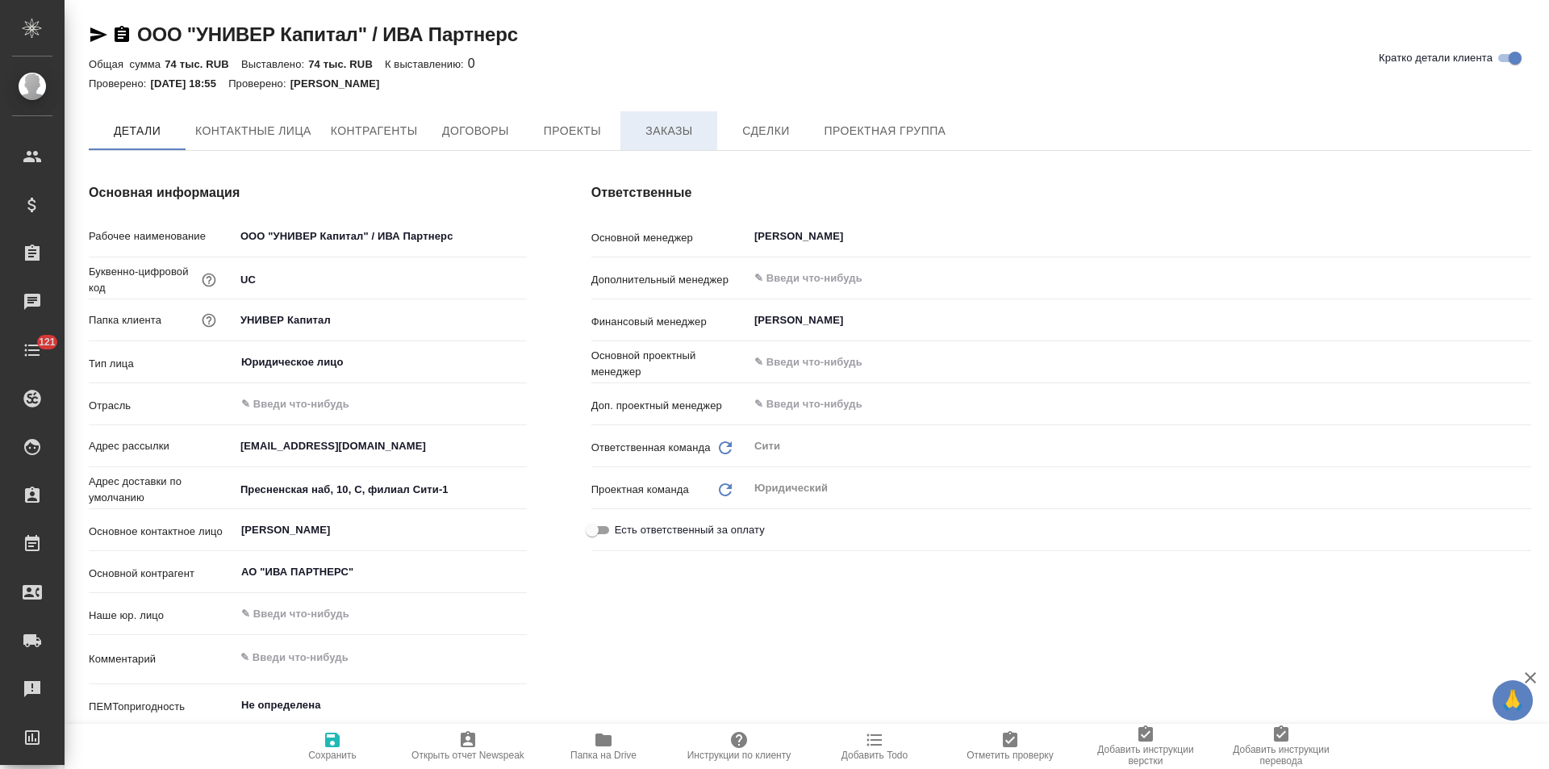
type textarea "x"
click at [658, 134] on span "Заказы" at bounding box center [668, 132] width 77 height 20
type textarea "x"
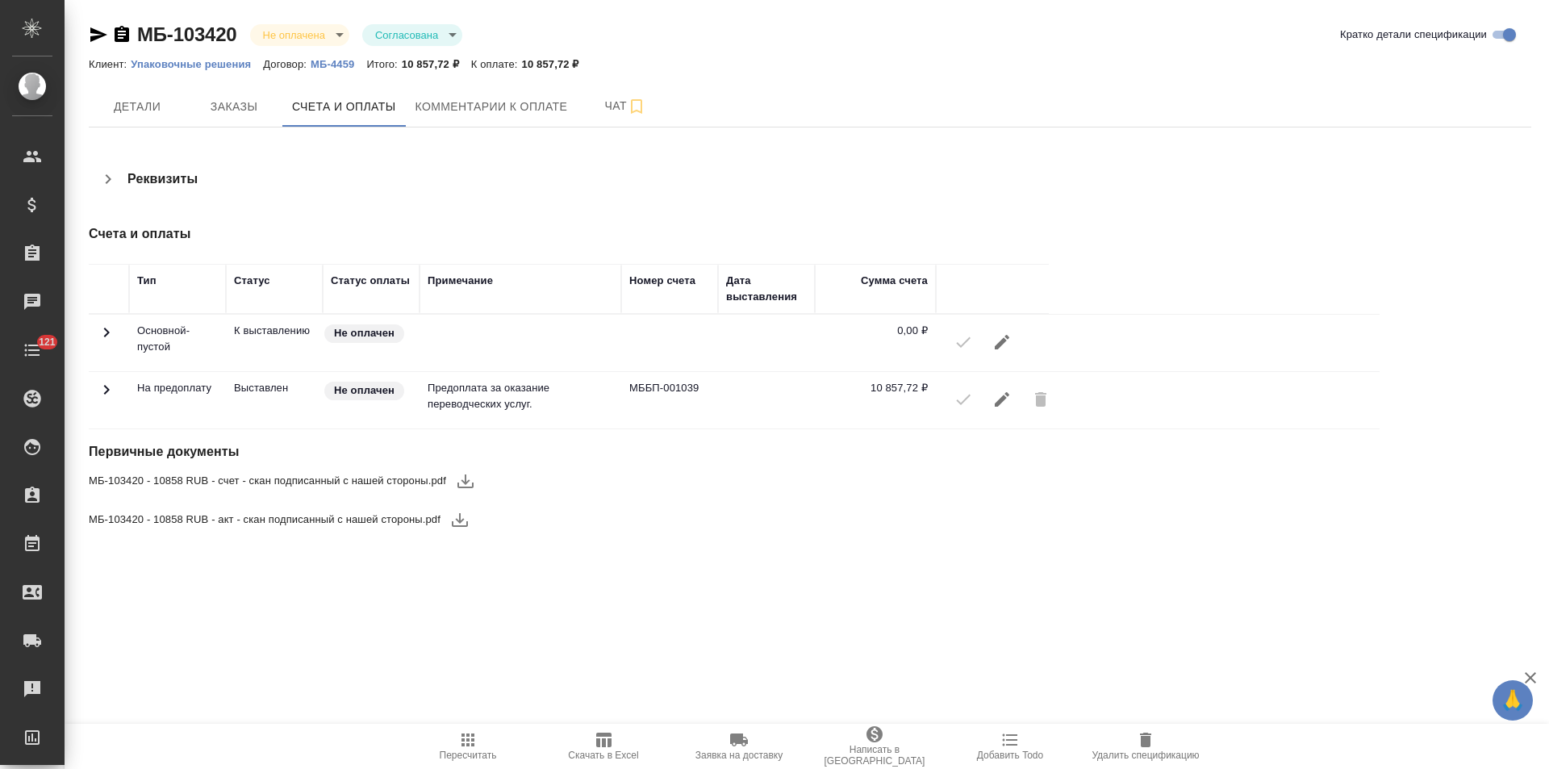
drag, startPoint x: 120, startPoint y: 39, endPoint x: 144, endPoint y: 53, distance: 28.2
click at [121, 39] on icon "button" at bounding box center [122, 34] width 15 height 16
click at [96, 31] on icon "button" at bounding box center [98, 34] width 17 height 15
click at [103, 386] on icon at bounding box center [106, 389] width 19 height 19
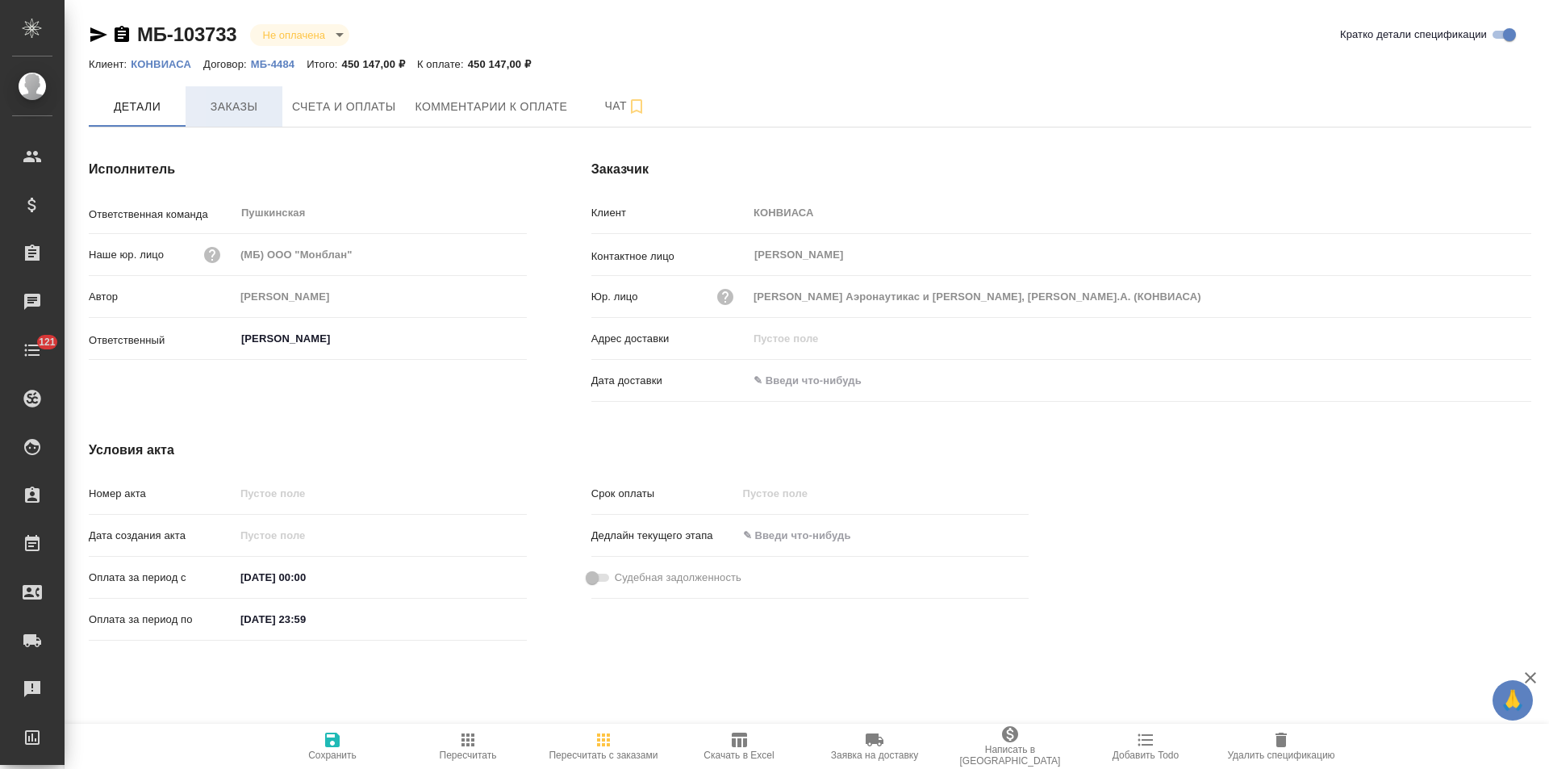
click at [248, 114] on span "Заказы" at bounding box center [233, 107] width 77 height 20
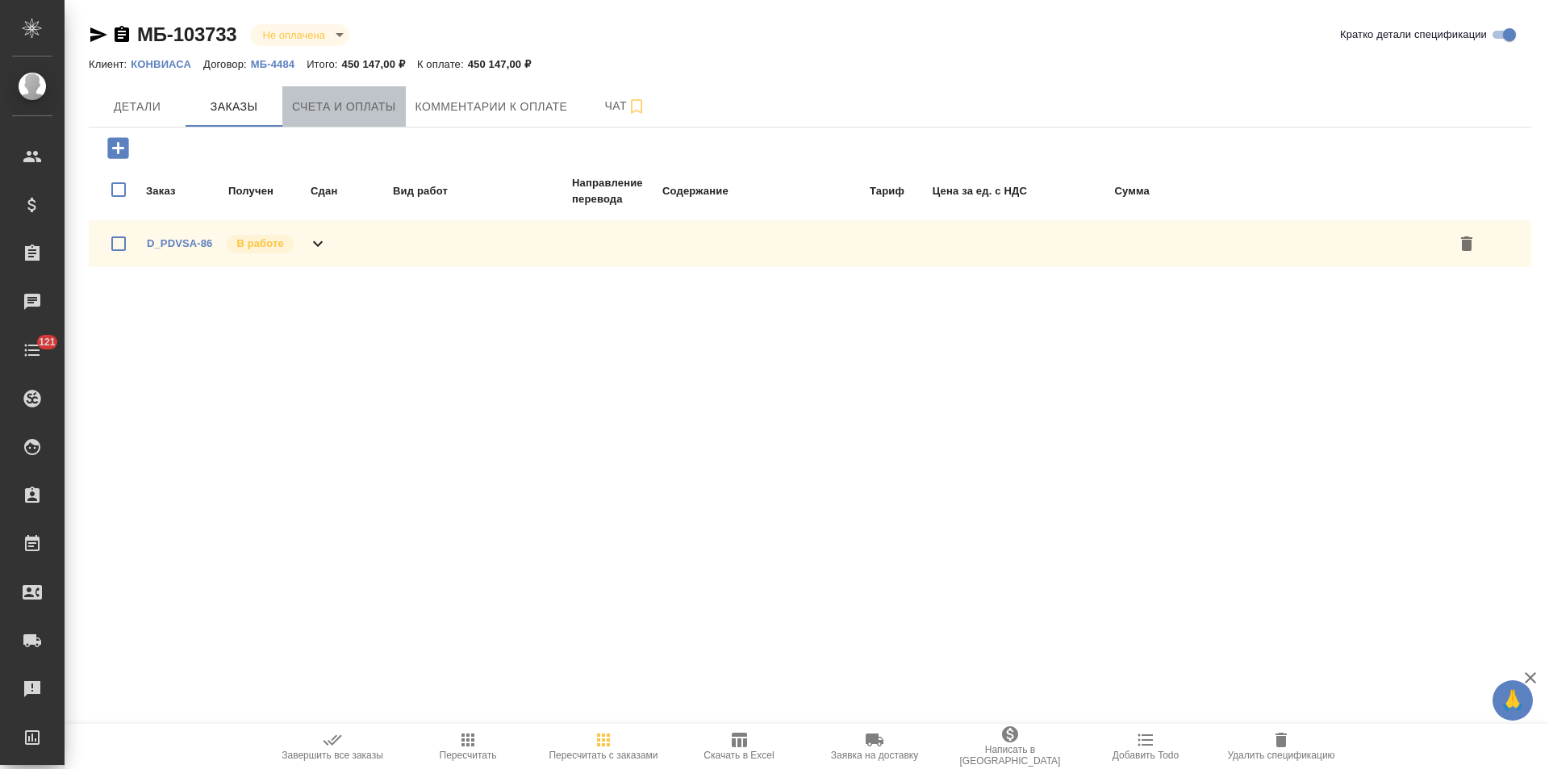
click at [316, 114] on span "Счета и оплаты" at bounding box center [344, 107] width 104 height 20
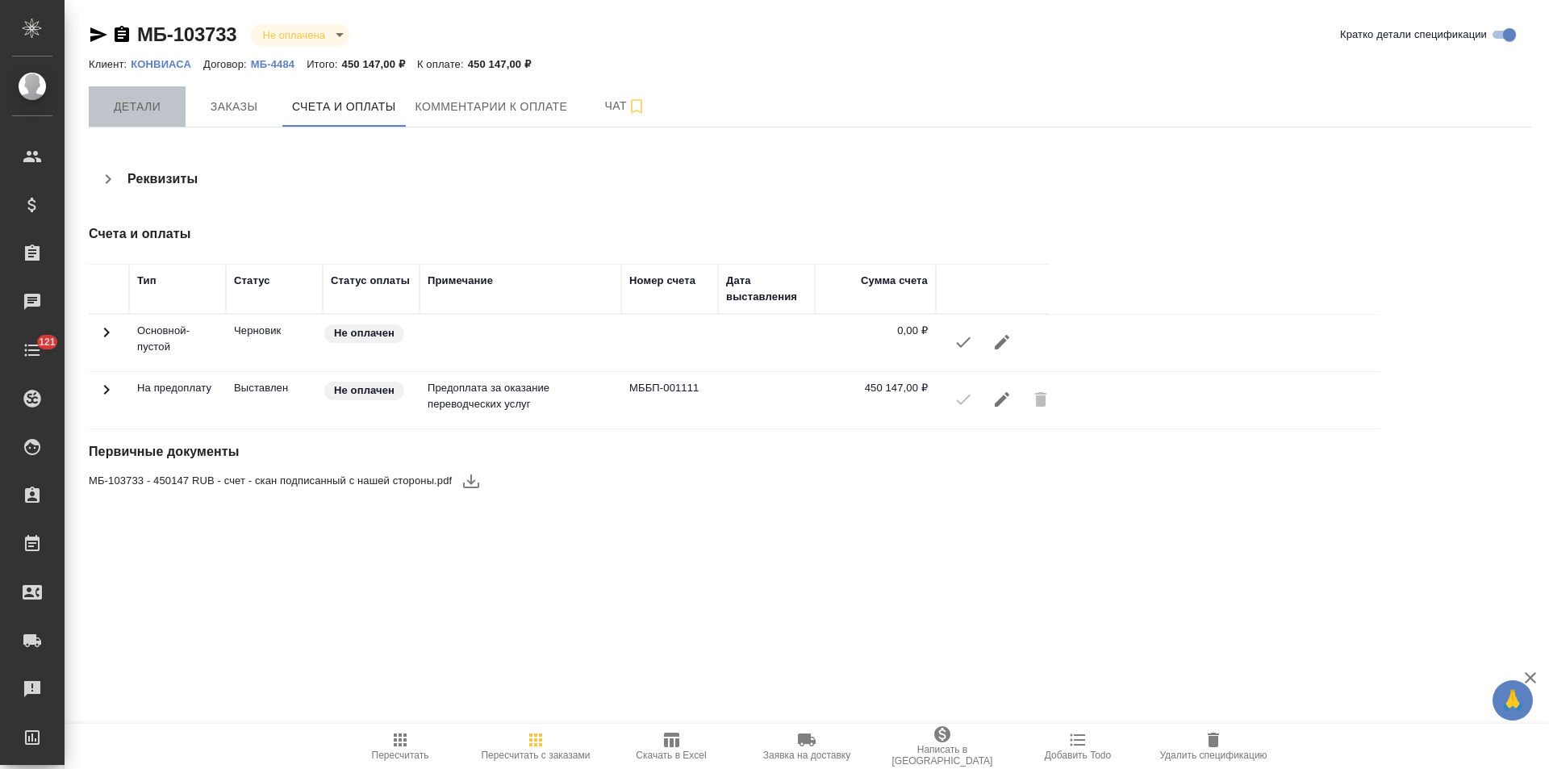
click at [145, 115] on span "Детали" at bounding box center [136, 107] width 77 height 20
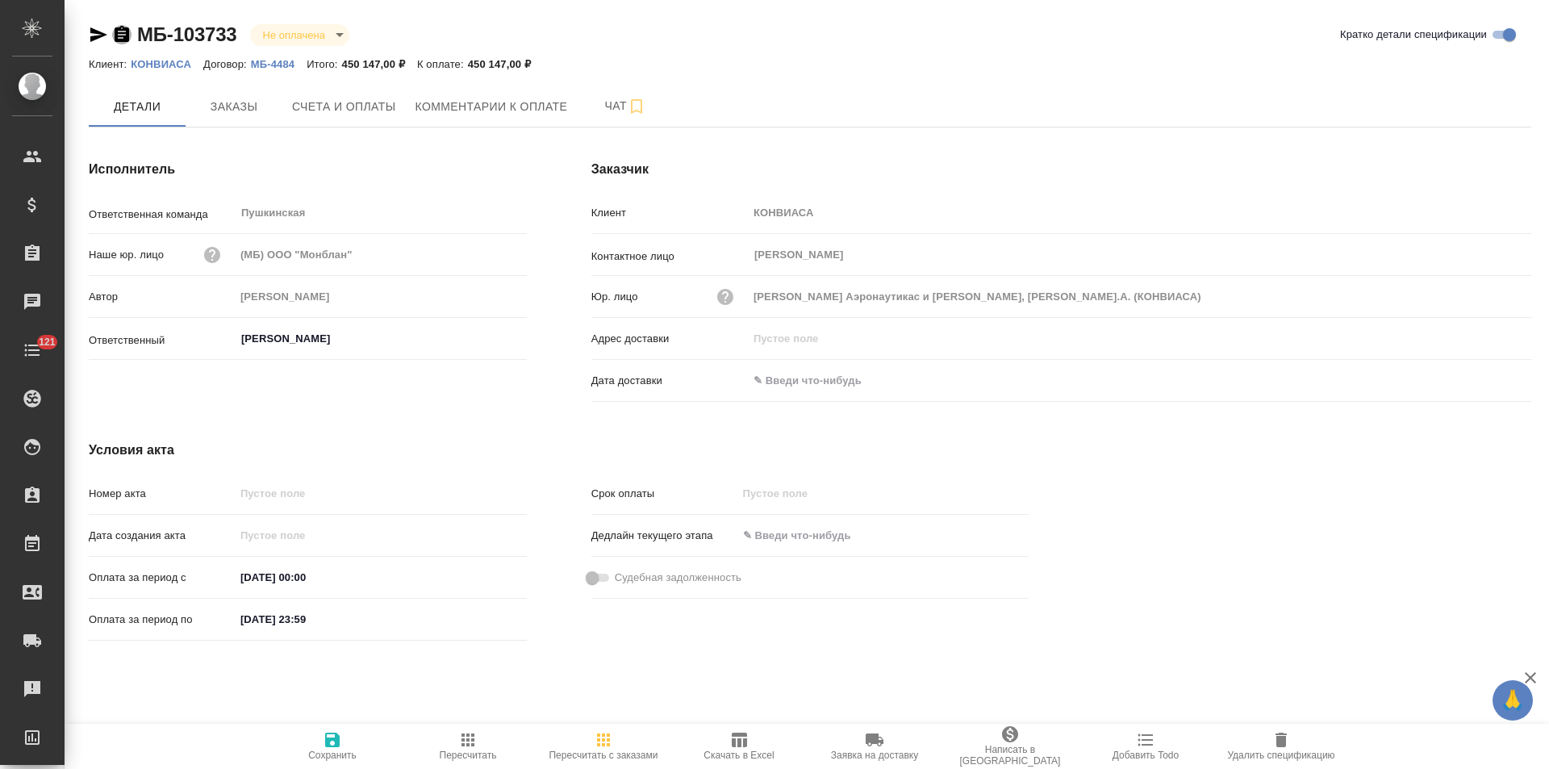
click at [123, 37] on icon "button" at bounding box center [122, 34] width 15 height 16
click at [241, 104] on span "Заказы" at bounding box center [233, 107] width 77 height 20
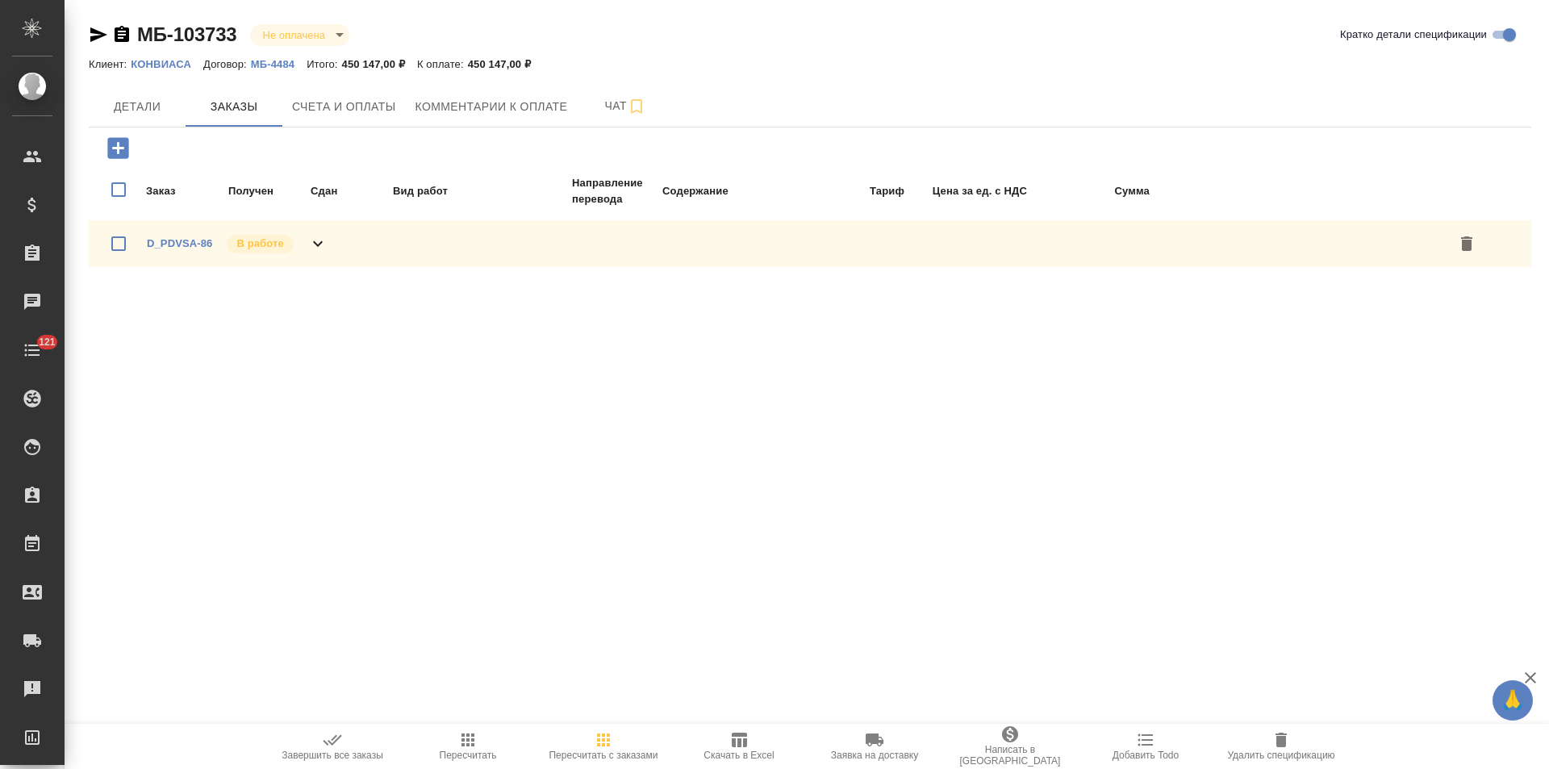
drag, startPoint x: 322, startPoint y: 244, endPoint x: 373, endPoint y: 236, distance: 52.1
click at [323, 243] on icon at bounding box center [317, 243] width 19 height 19
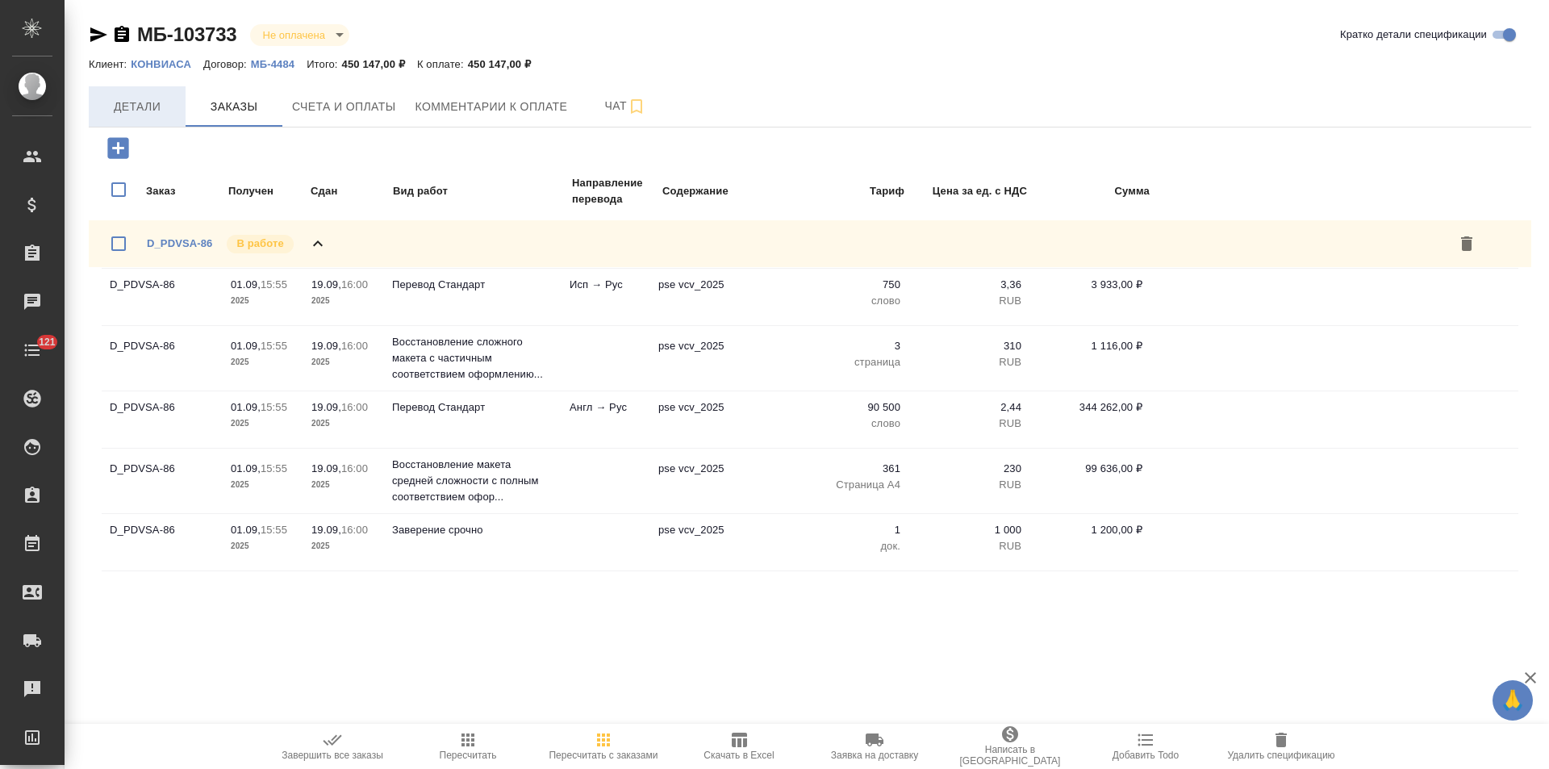
click at [148, 99] on span "Детали" at bounding box center [136, 107] width 77 height 20
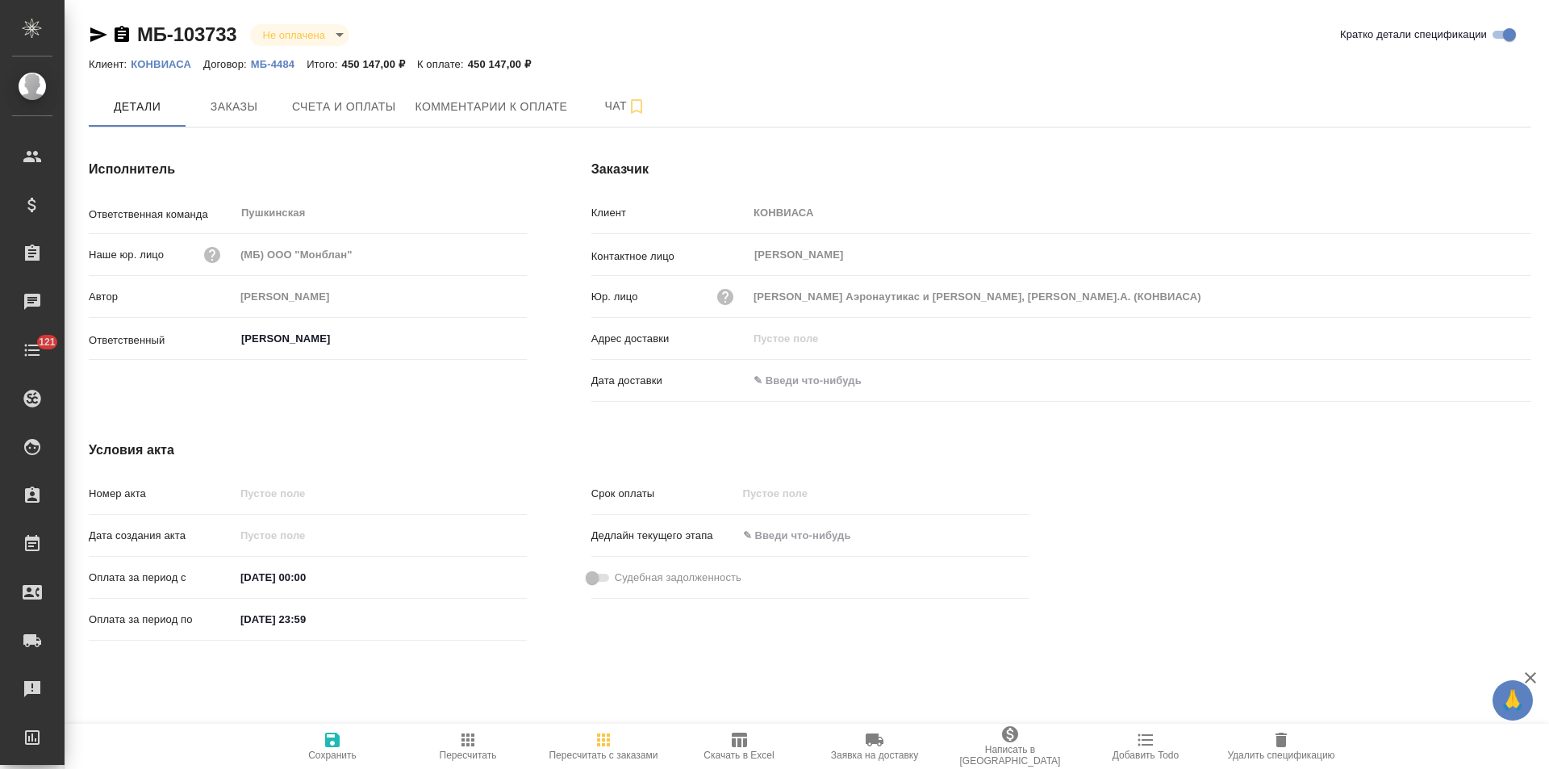
click at [98, 36] on icon "button" at bounding box center [98, 34] width 17 height 15
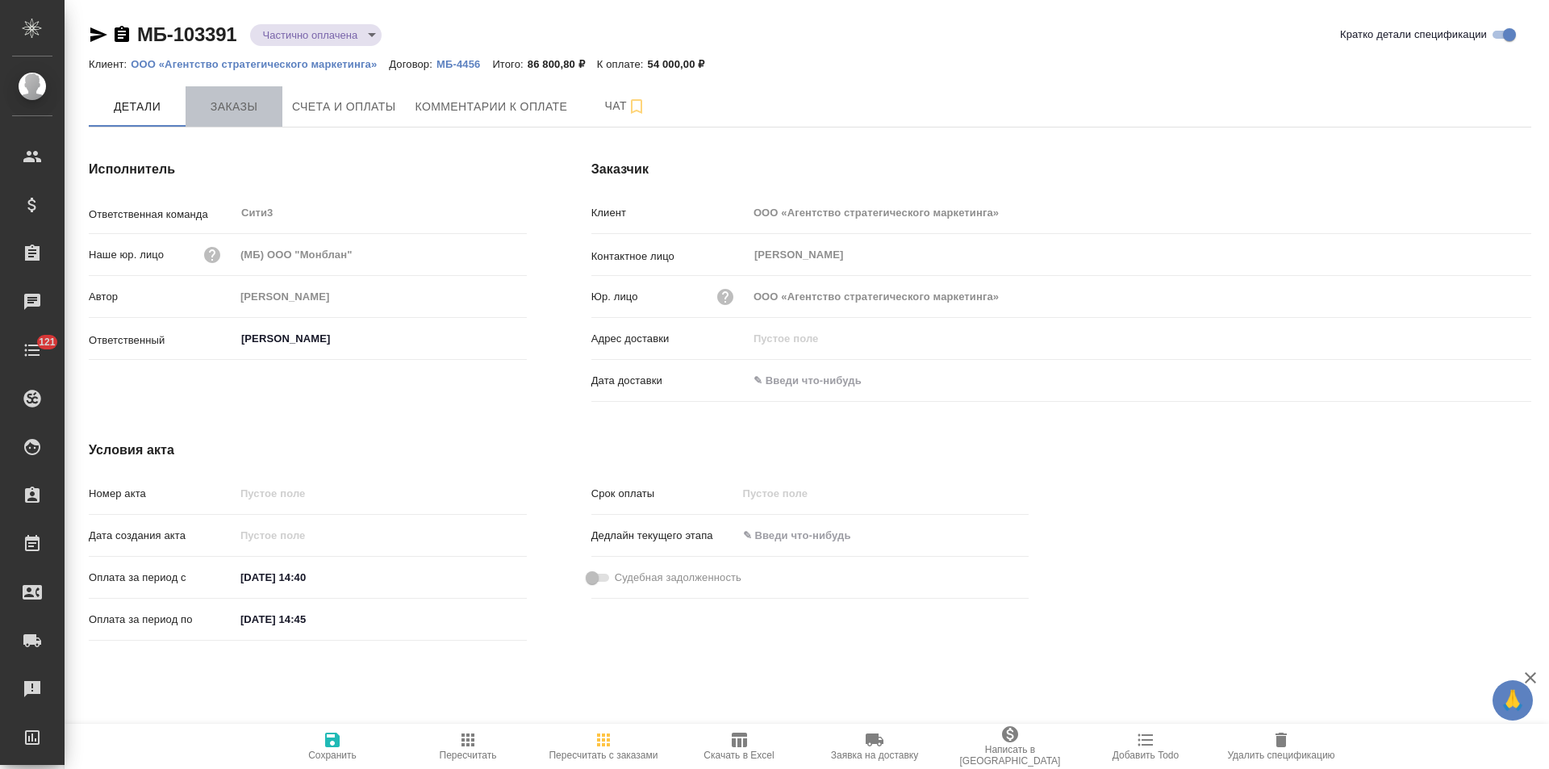
click at [247, 108] on span "Заказы" at bounding box center [233, 107] width 77 height 20
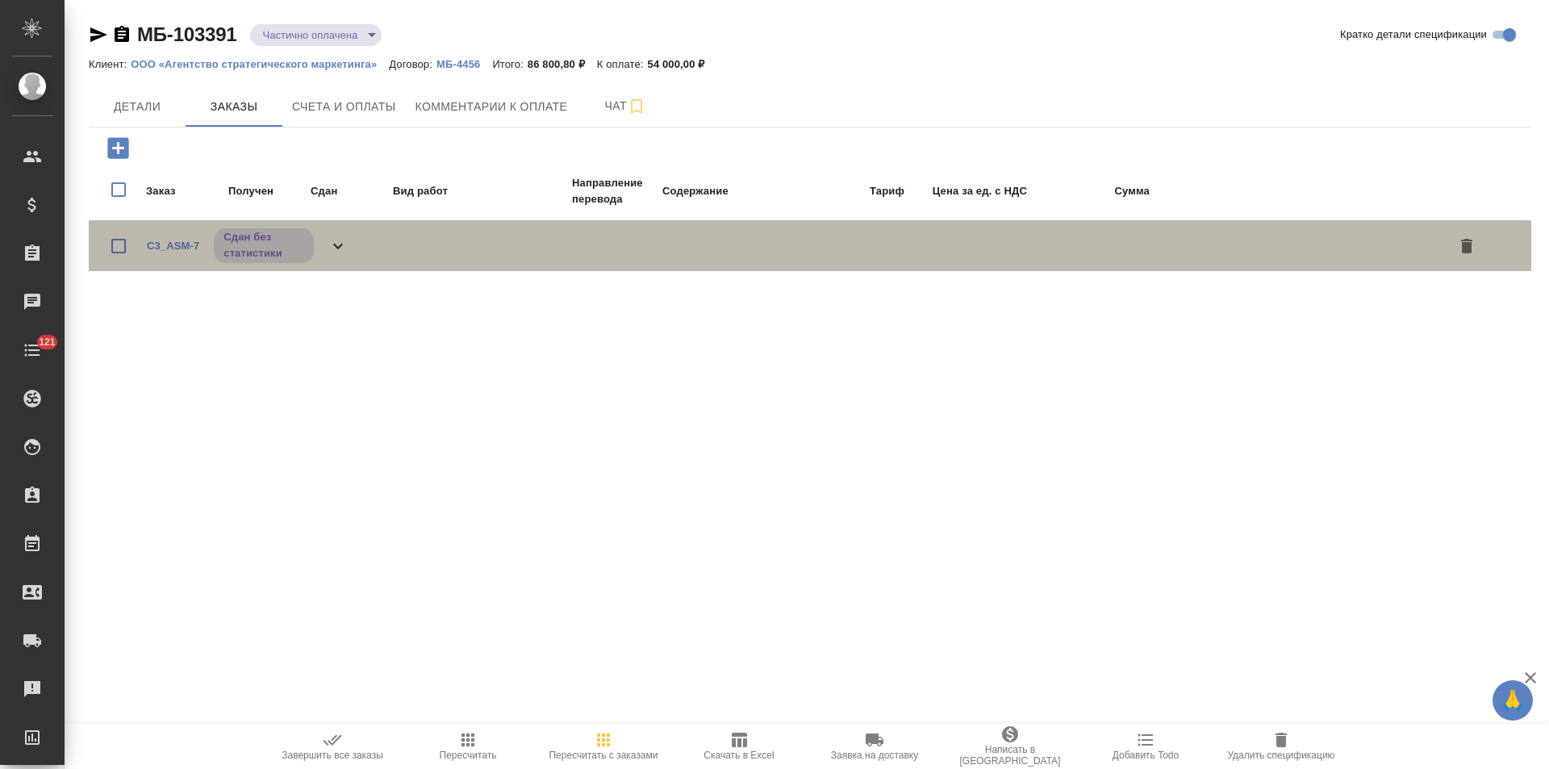
click at [343, 249] on icon at bounding box center [337, 245] width 19 height 19
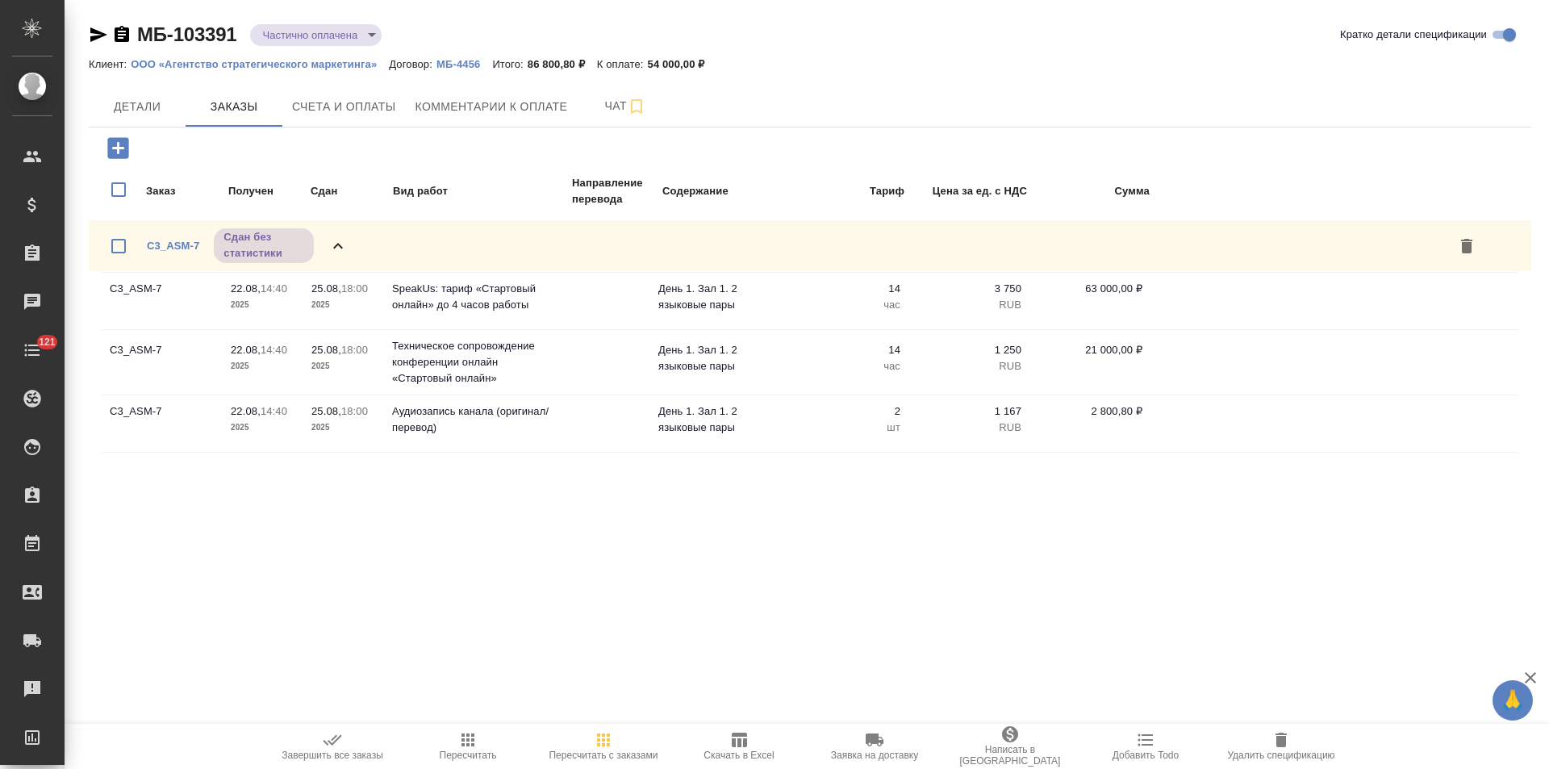
click at [347, 248] on icon at bounding box center [337, 245] width 19 height 19
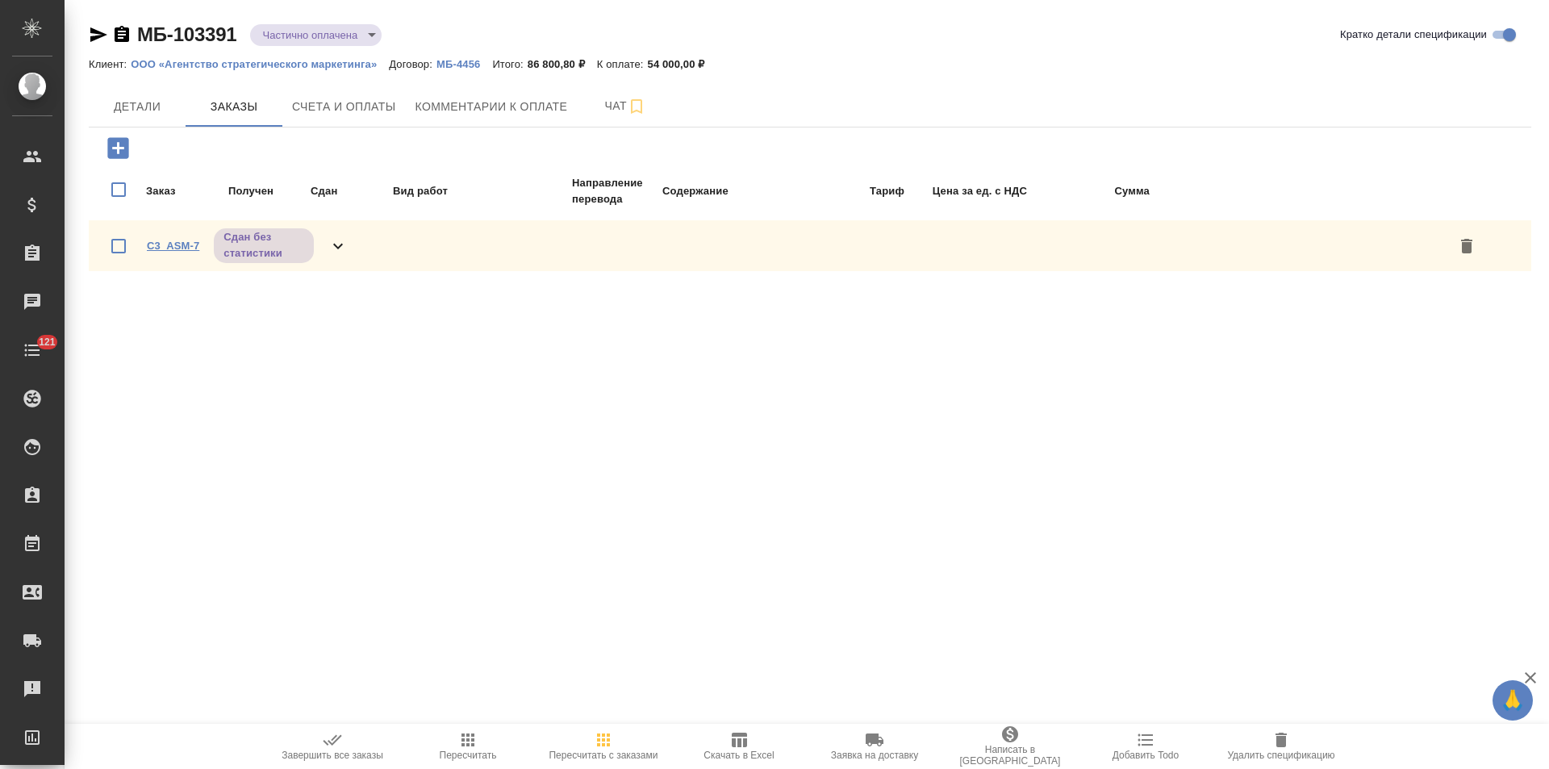
click at [165, 247] on link "C3_ASM-7" at bounding box center [173, 246] width 52 height 12
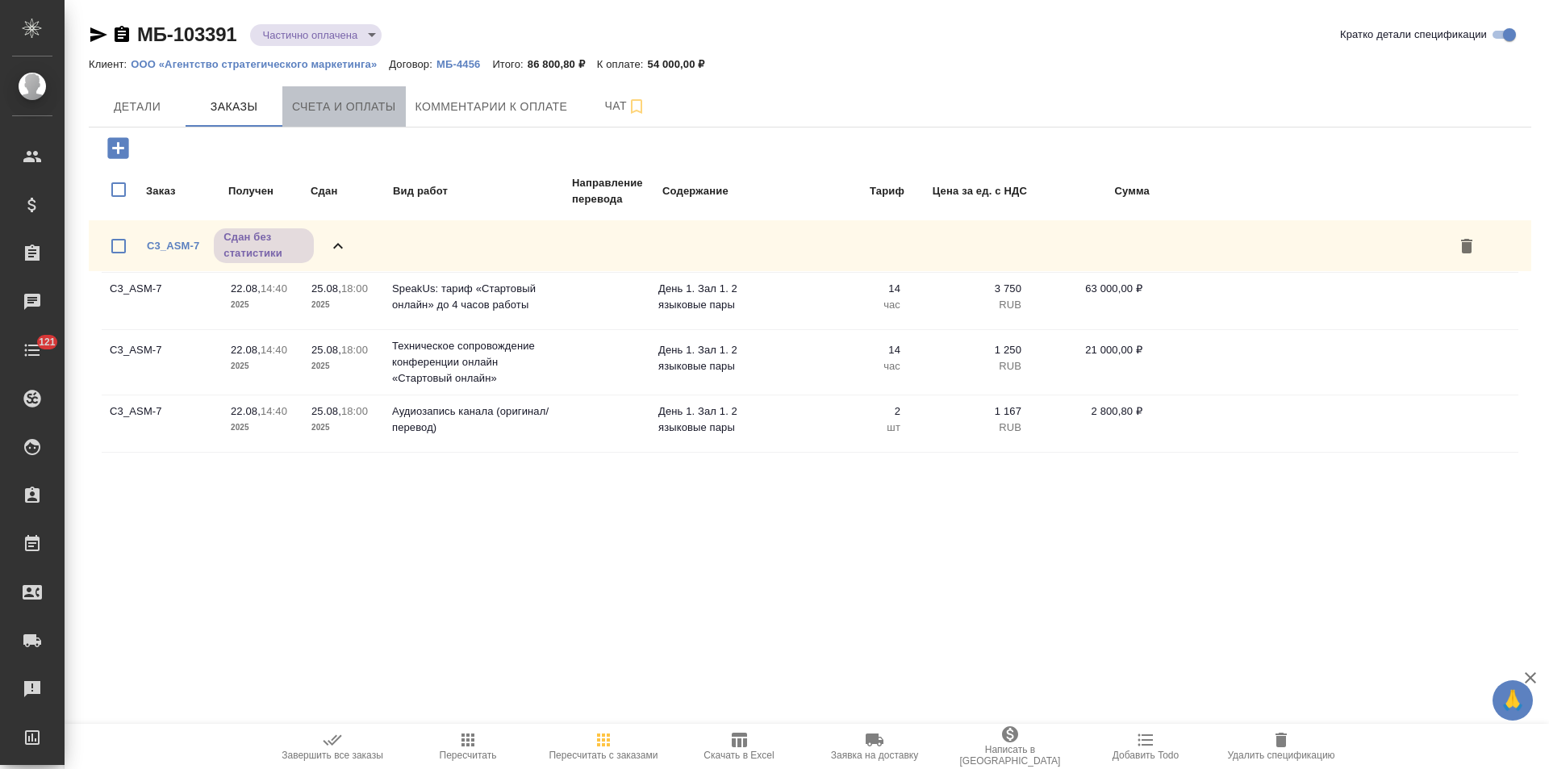
click at [373, 114] on span "Счета и оплаты" at bounding box center [344, 107] width 104 height 20
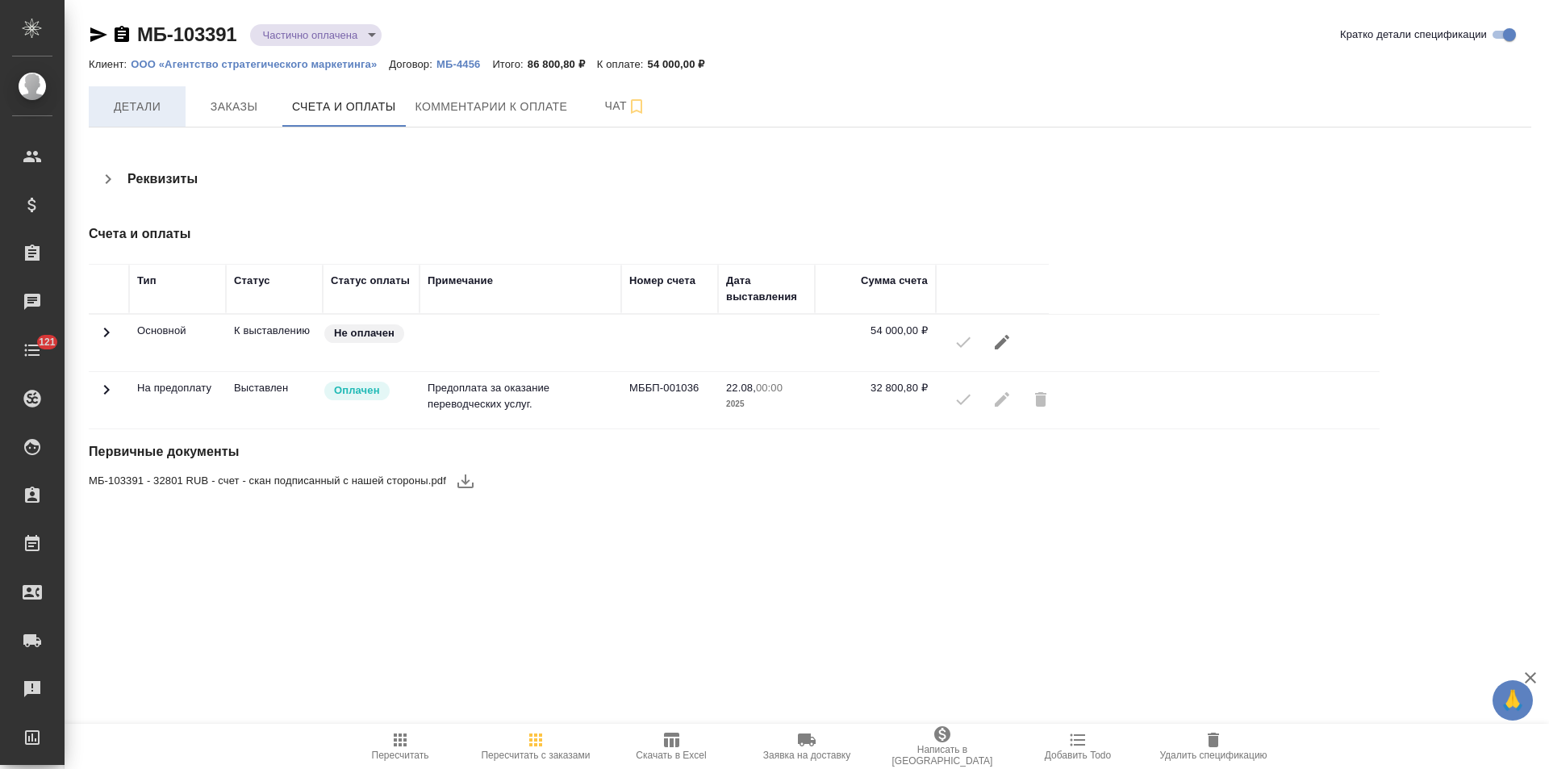
click at [156, 101] on span "Детали" at bounding box center [136, 107] width 77 height 20
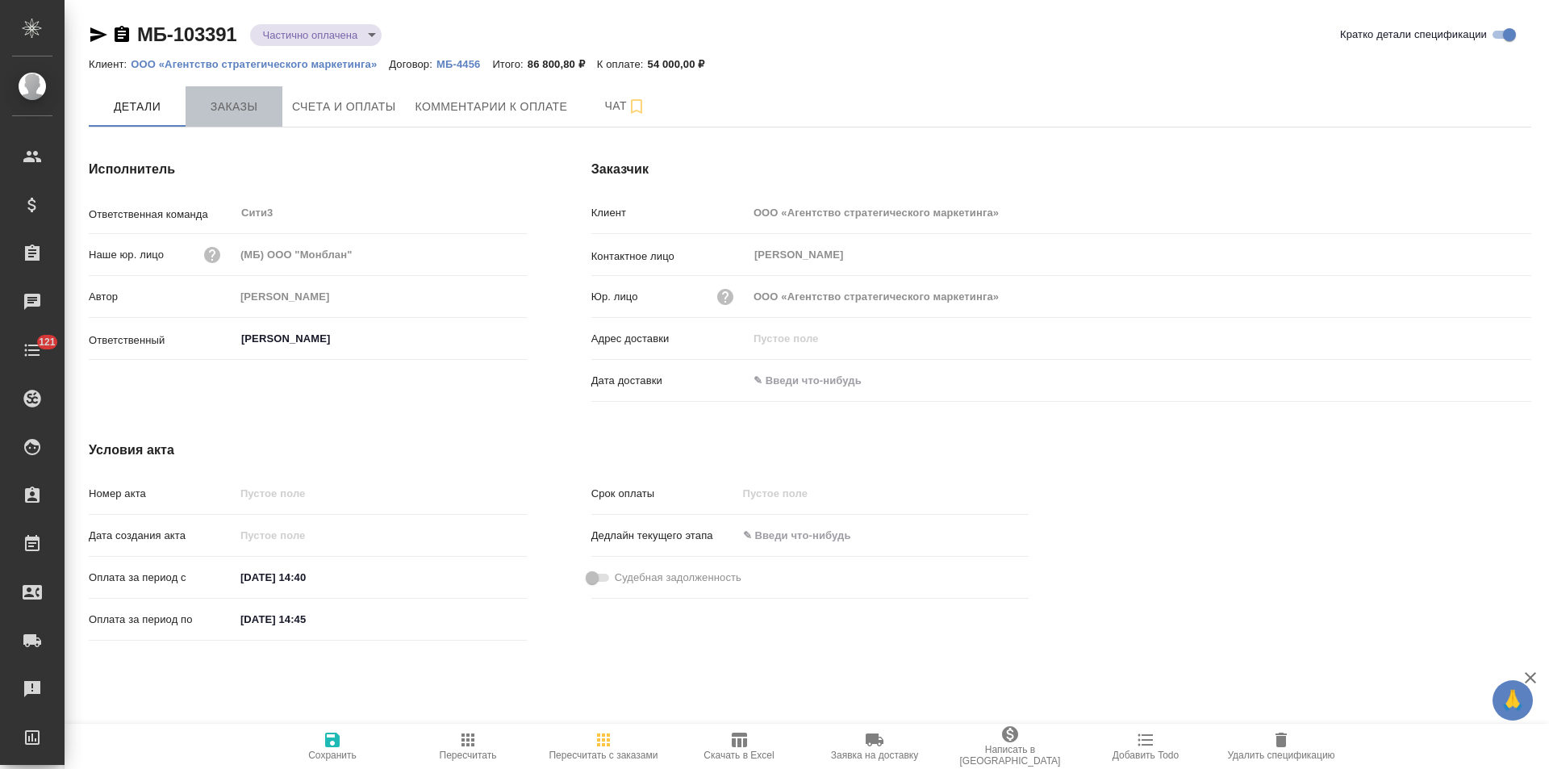
click at [254, 112] on span "Заказы" at bounding box center [233, 107] width 77 height 20
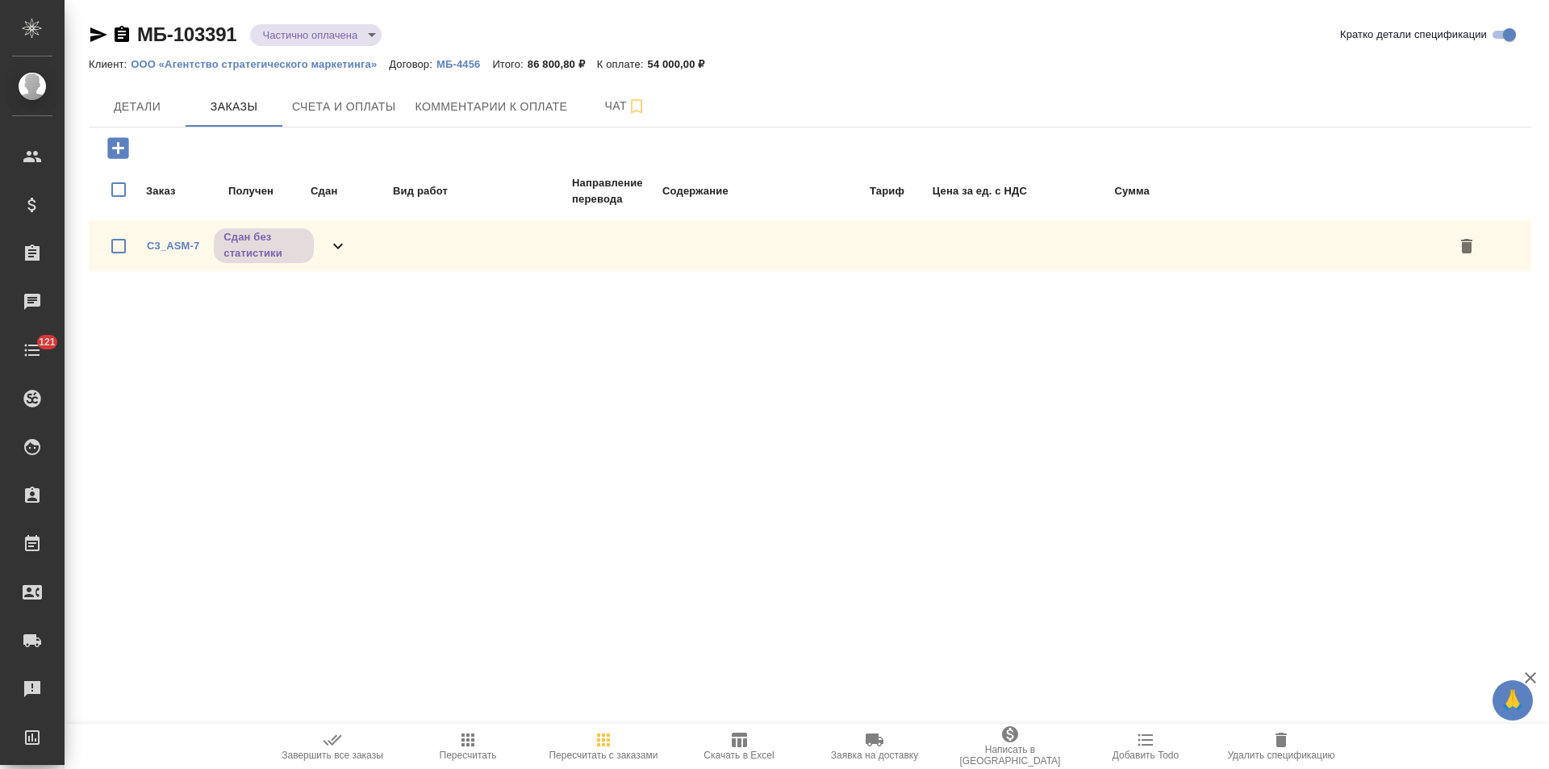
click at [344, 249] on icon at bounding box center [337, 245] width 19 height 19
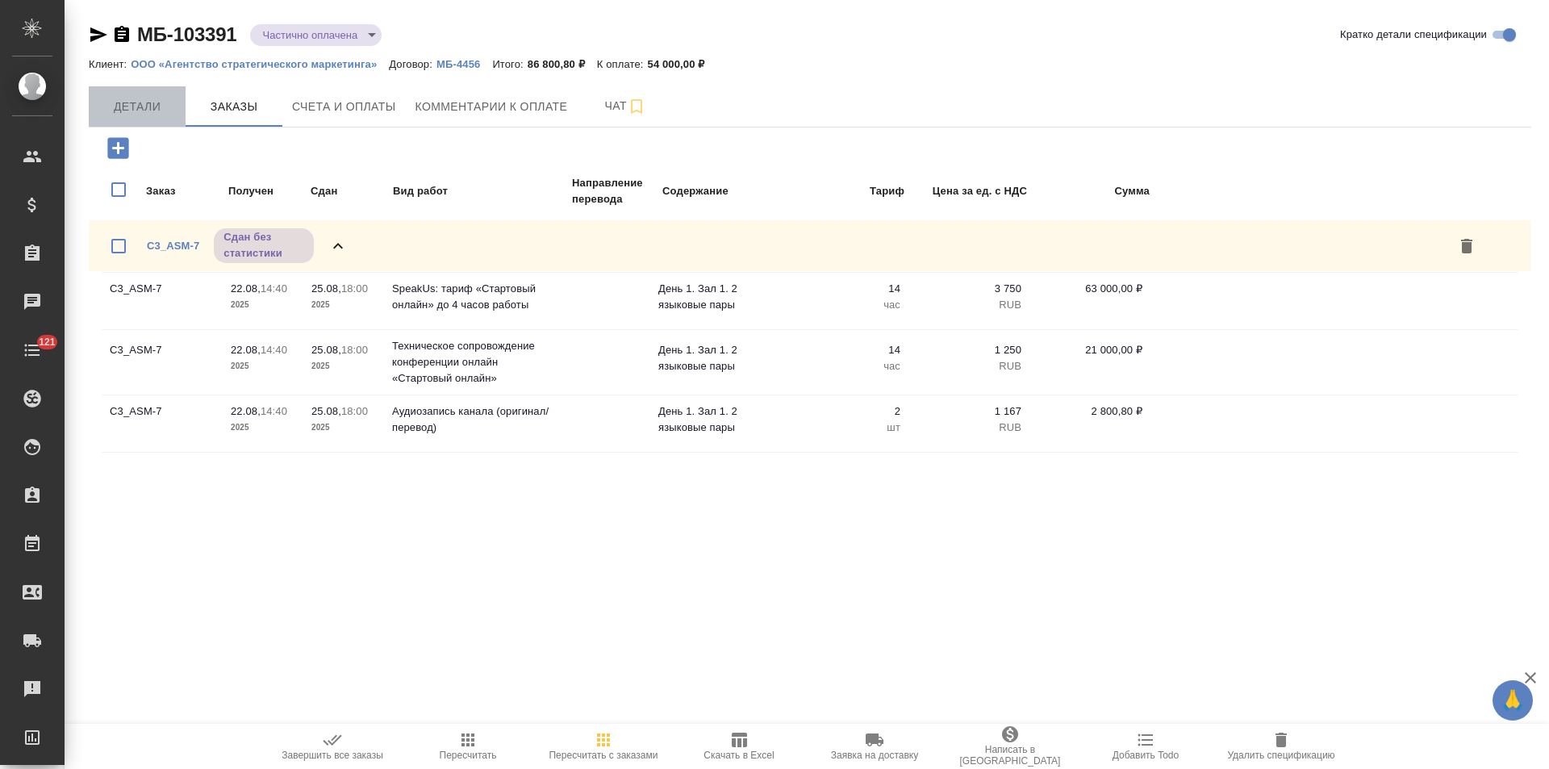
click at [143, 99] on span "Детали" at bounding box center [136, 107] width 77 height 20
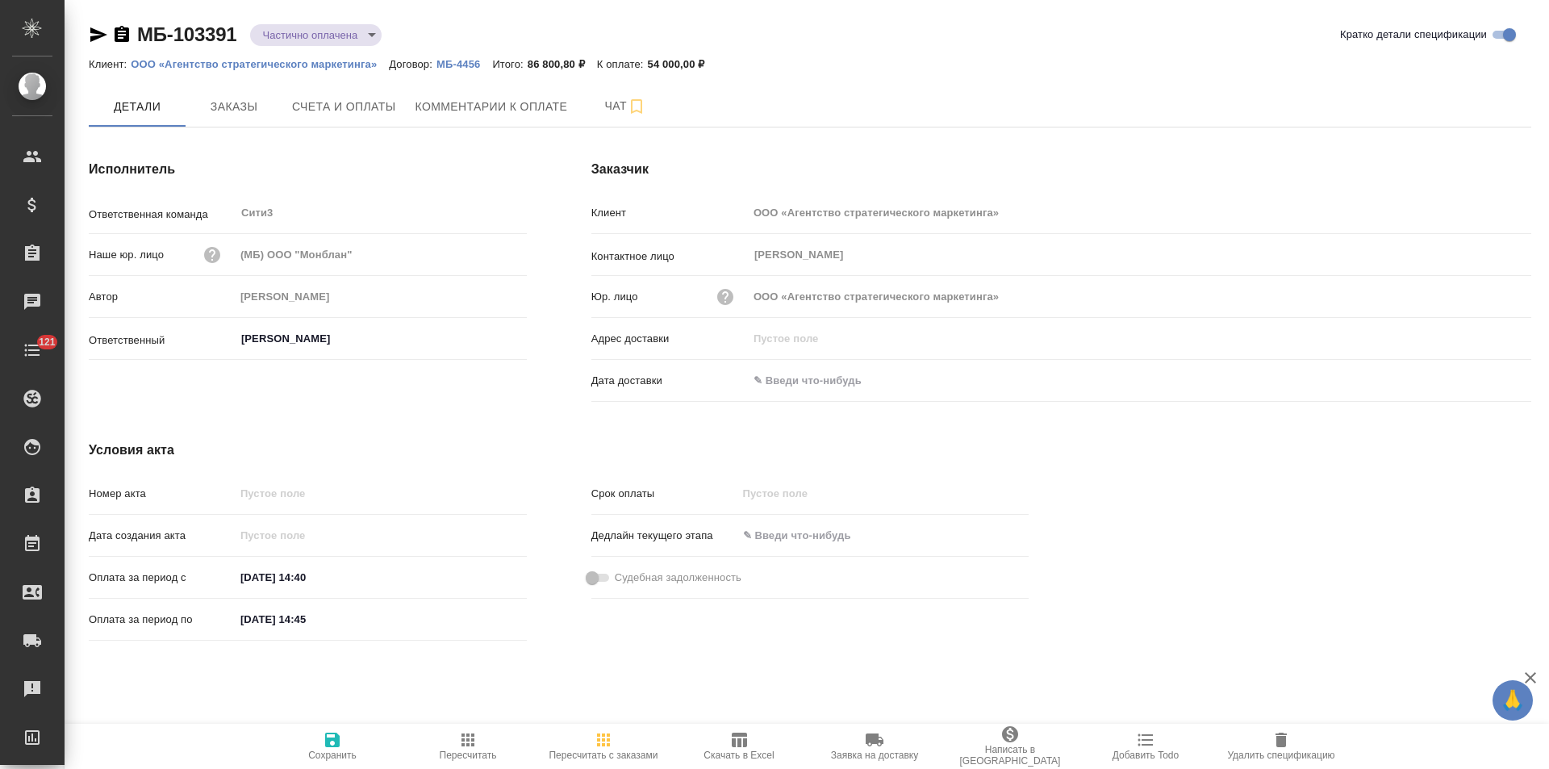
click at [124, 38] on icon "button" at bounding box center [122, 34] width 15 height 16
click at [211, 65] on p "ООО «Агентство стратегического маркетинга»" at bounding box center [260, 64] width 258 height 12
click at [584, 109] on button "Чат" at bounding box center [625, 106] width 97 height 40
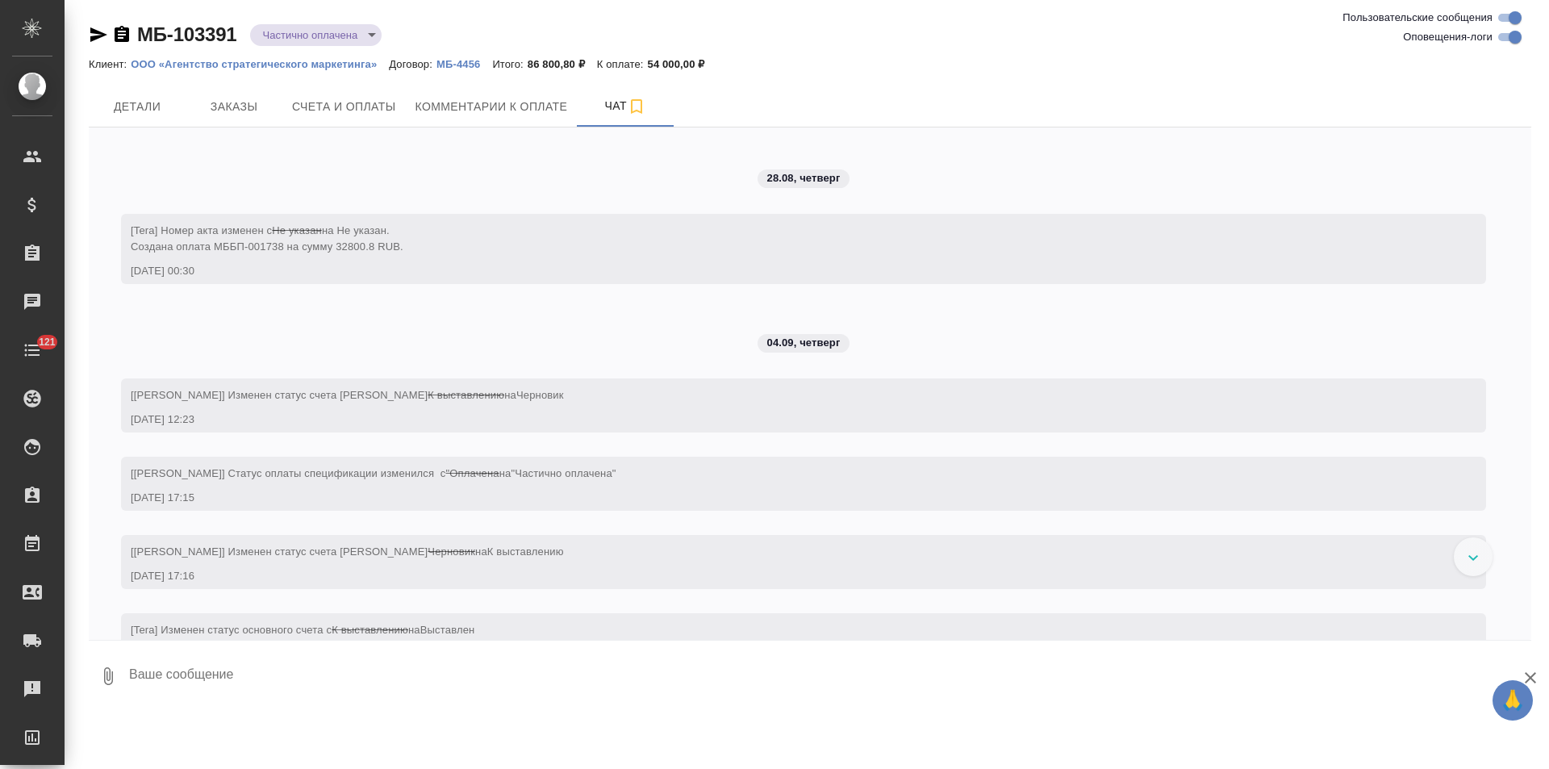
scroll to position [340, 0]
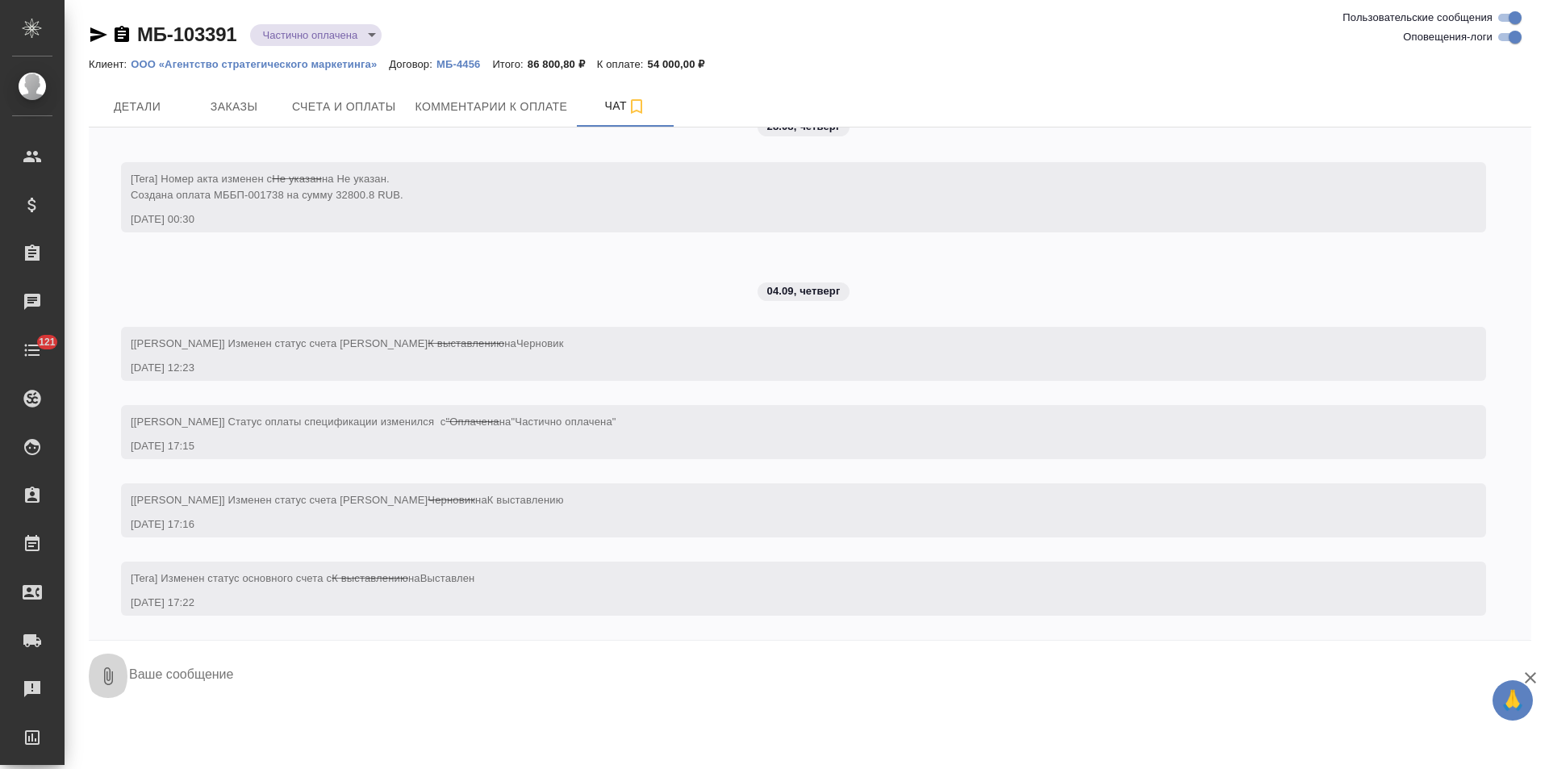
click at [106, 686] on button "0" at bounding box center [108, 676] width 39 height 55
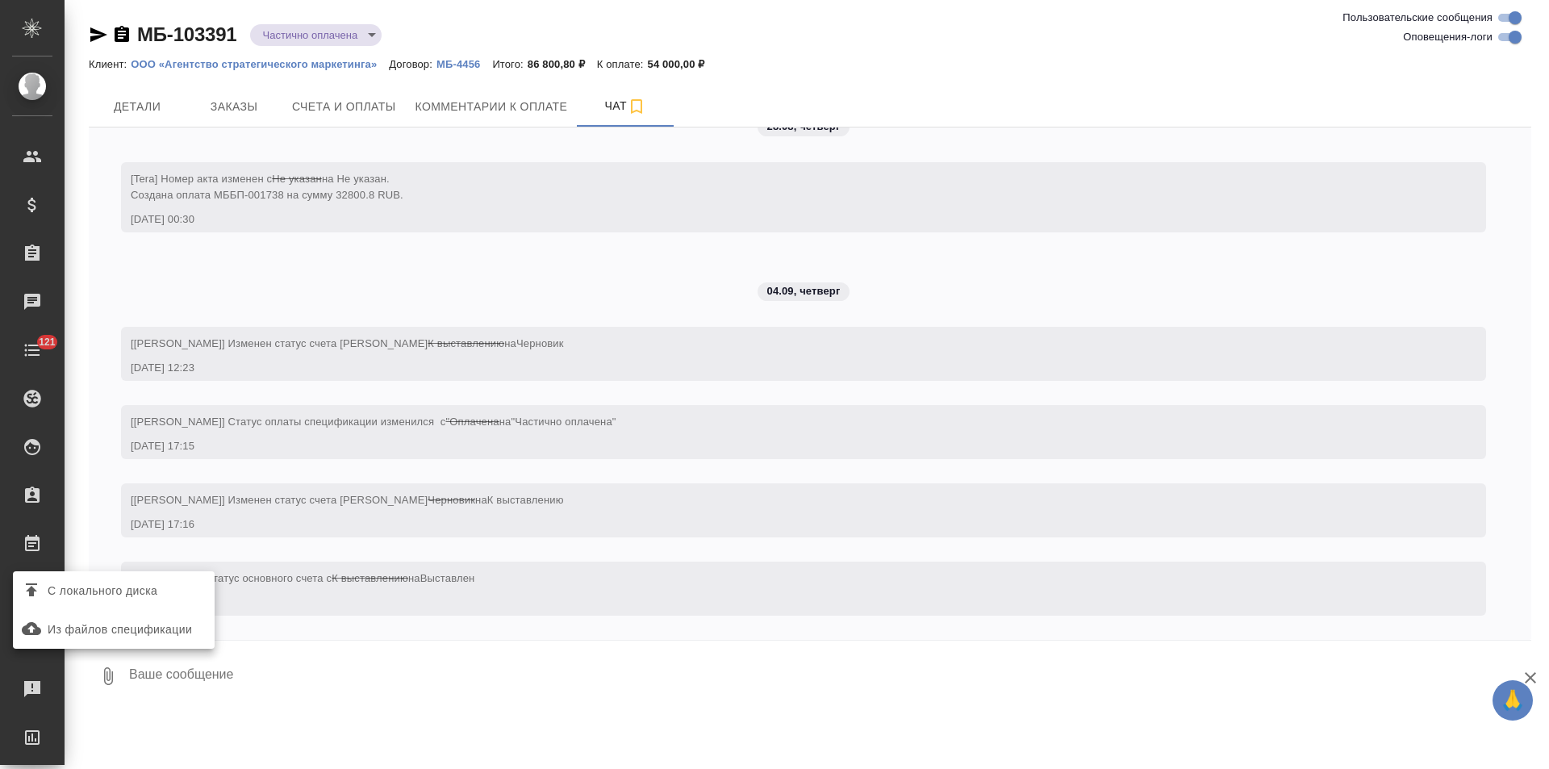
click at [126, 599] on span "С локального диска" at bounding box center [103, 591] width 110 height 20
click at [0, 0] on input "С локального диска" at bounding box center [0, 0] width 0 height 0
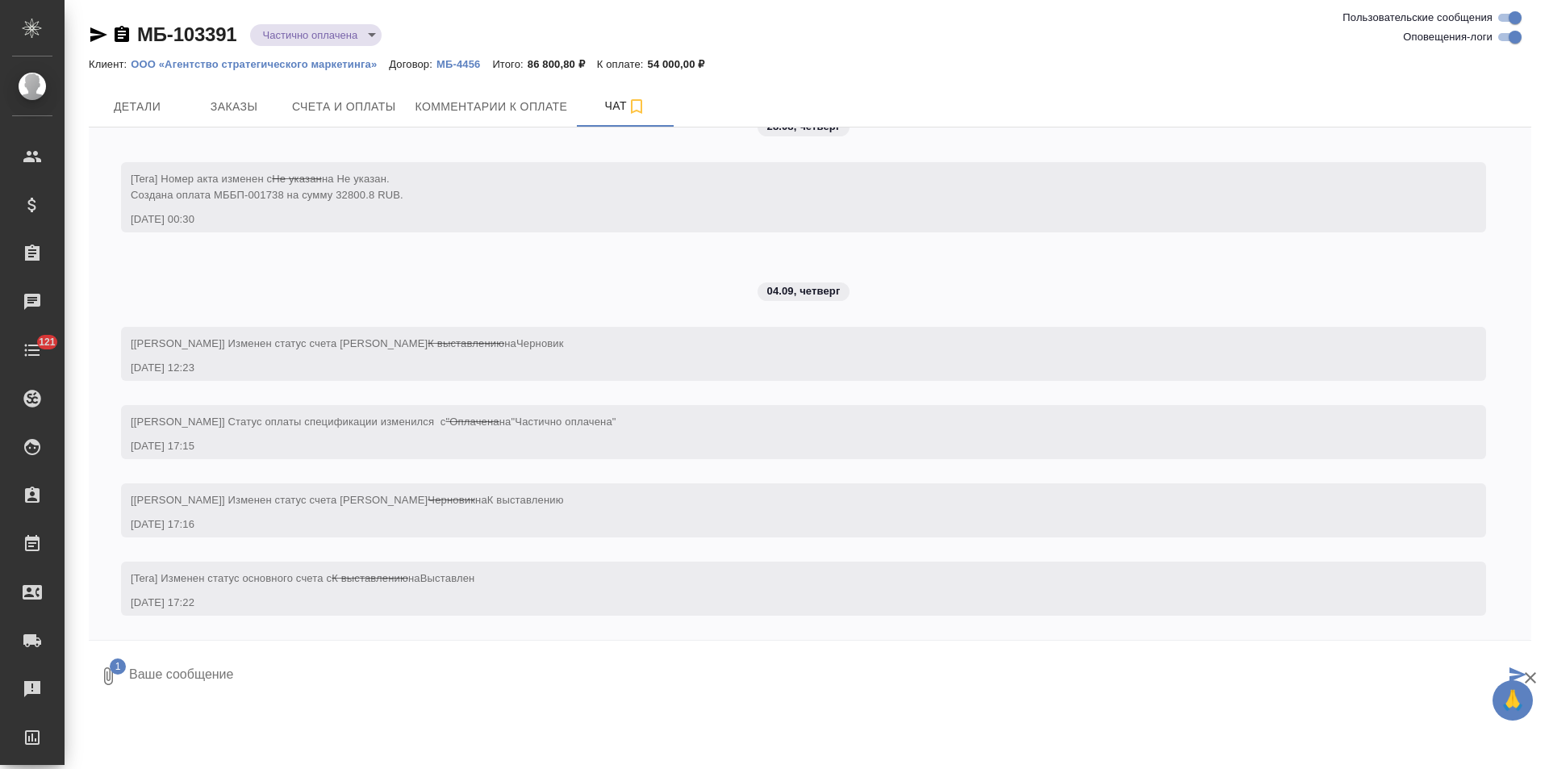
click at [1517, 673] on icon "submit" at bounding box center [1517, 674] width 17 height 15
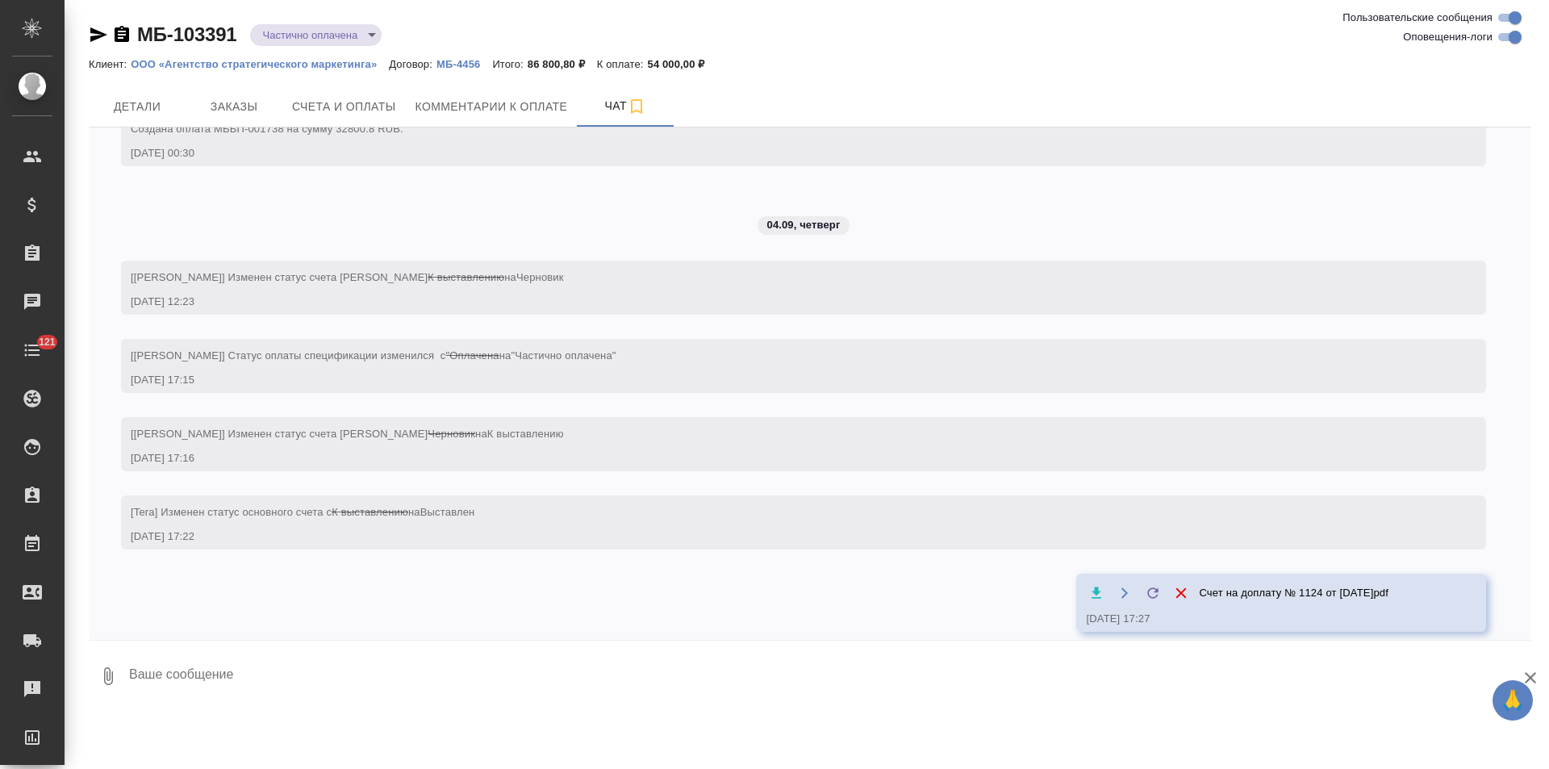
scroll to position [423, 0]
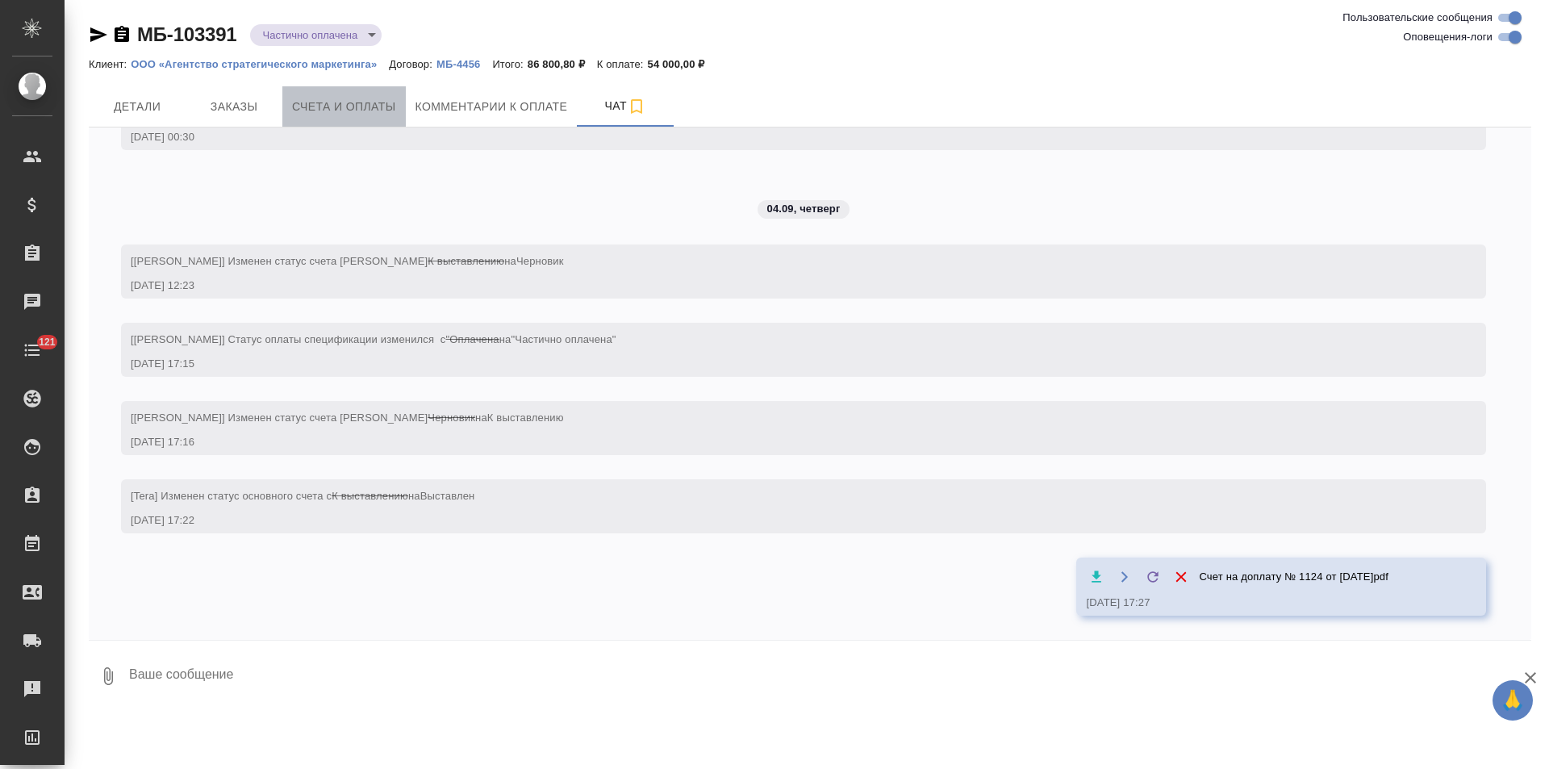
click at [347, 112] on span "Счета и оплаты" at bounding box center [344, 107] width 104 height 20
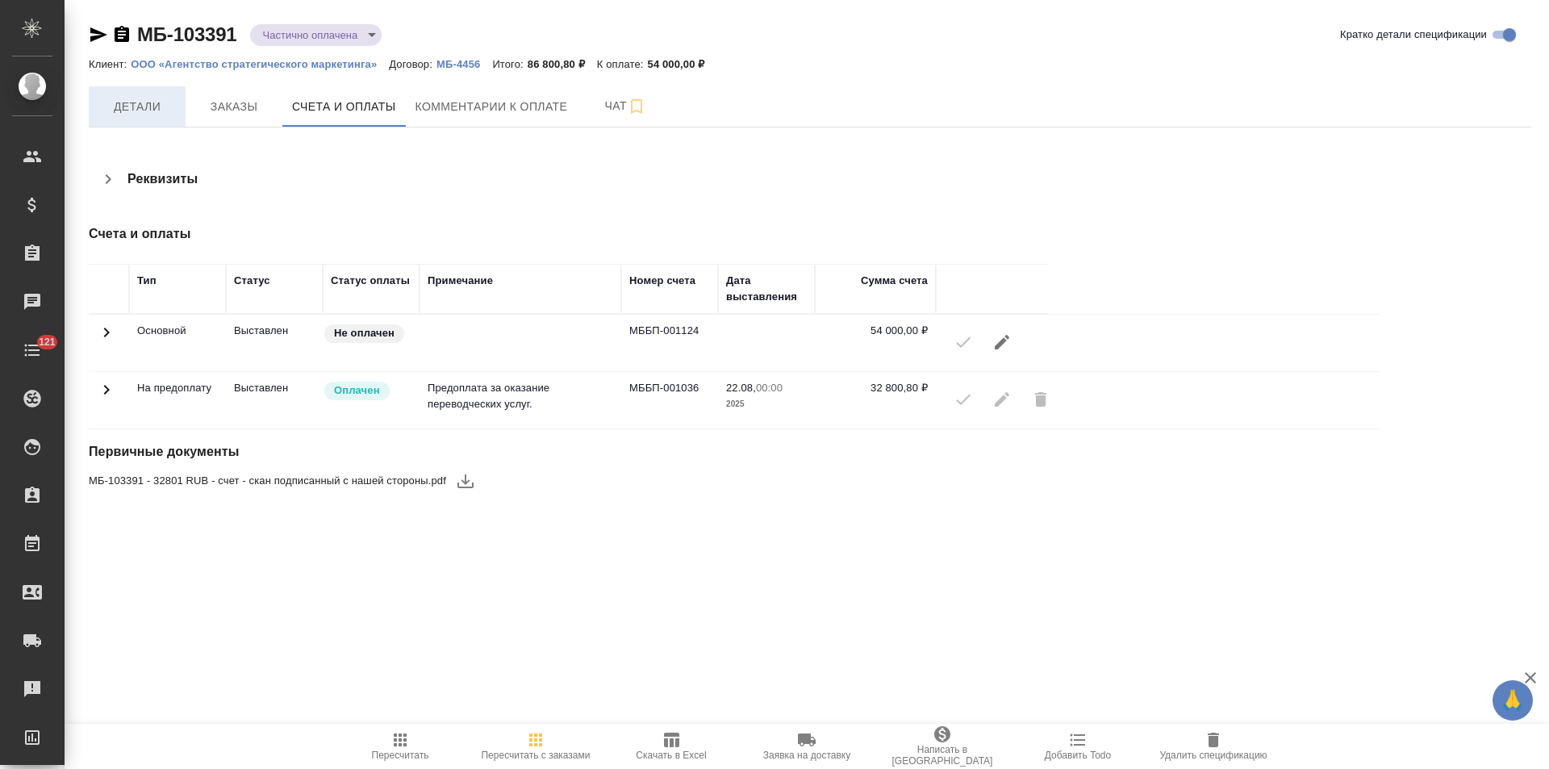
click at [165, 117] on button "Детали" at bounding box center [137, 106] width 97 height 40
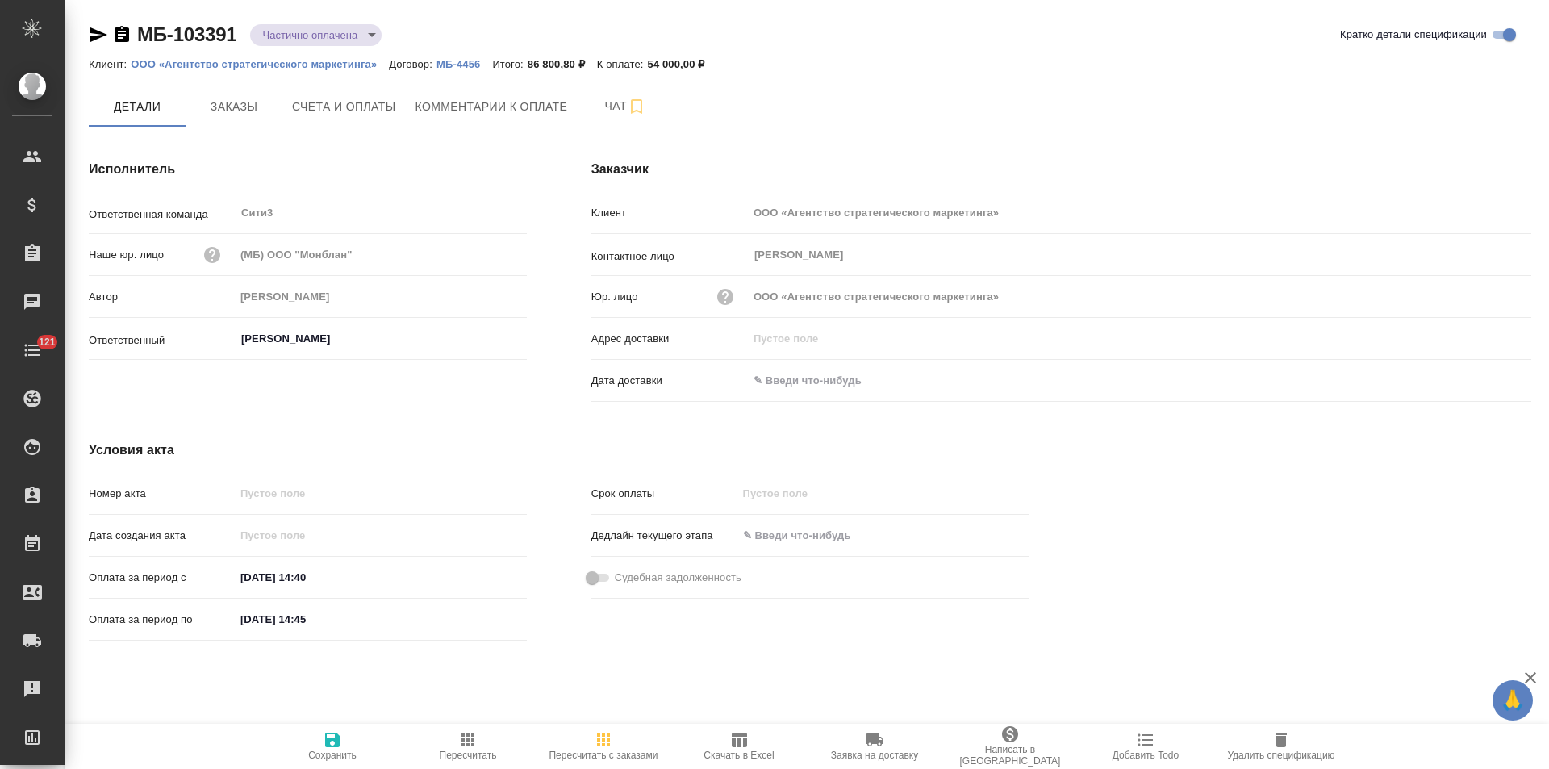
click at [122, 32] on icon "button" at bounding box center [122, 34] width 15 height 16
click at [361, 106] on span "Счета и оплаты" at bounding box center [344, 107] width 104 height 20
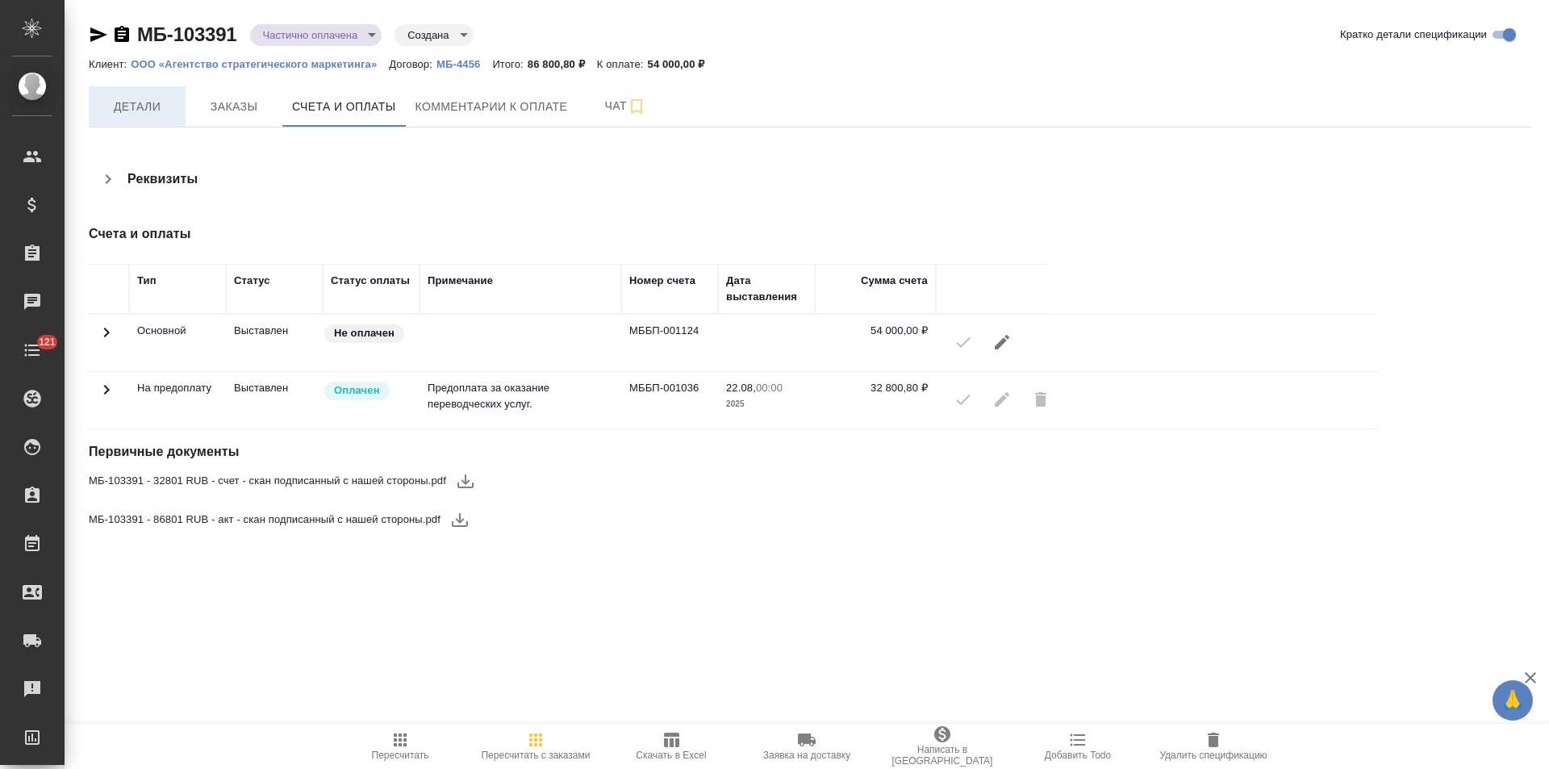
click at [131, 100] on span "Детали" at bounding box center [136, 107] width 77 height 20
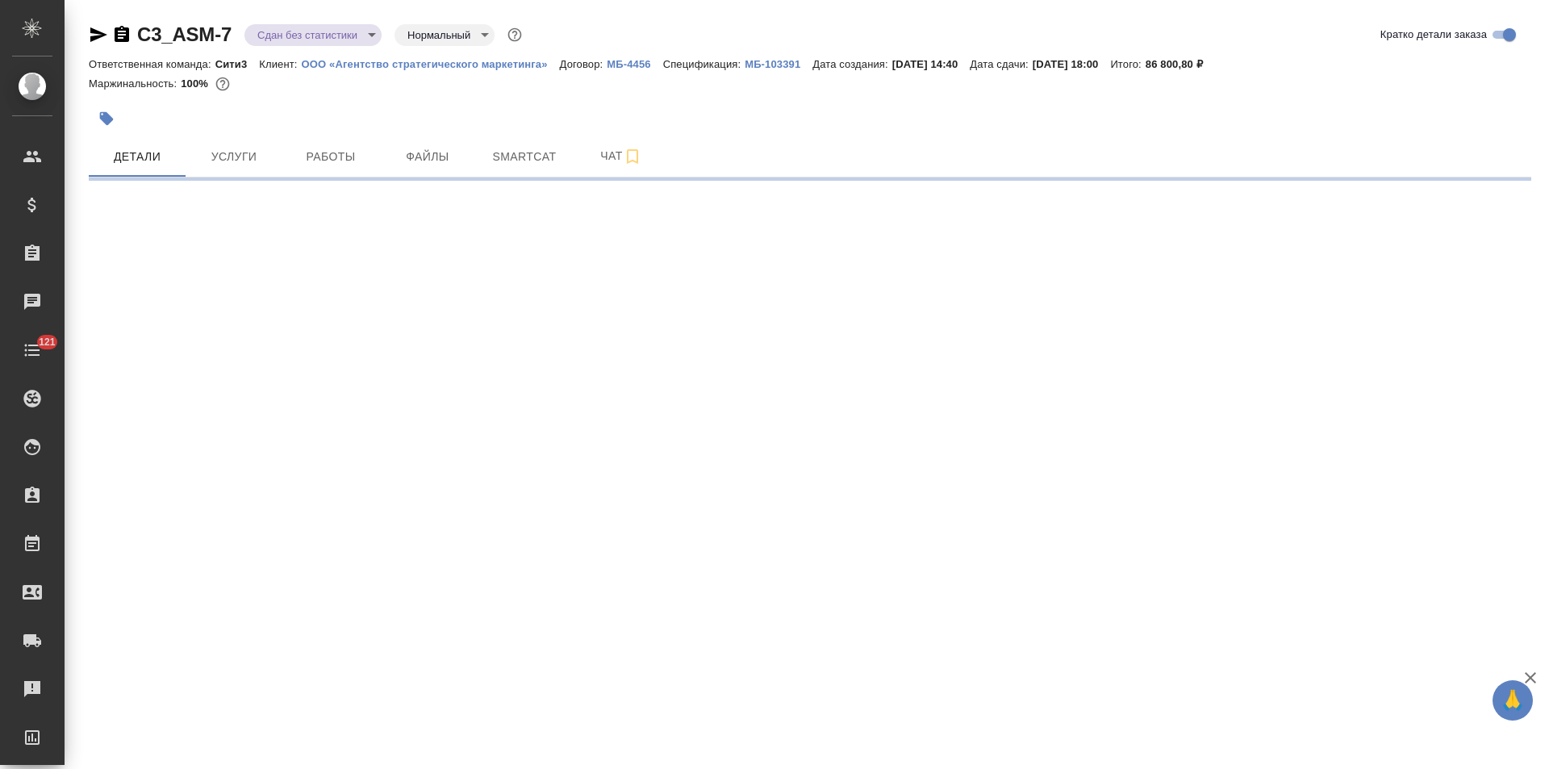
select select "RU"
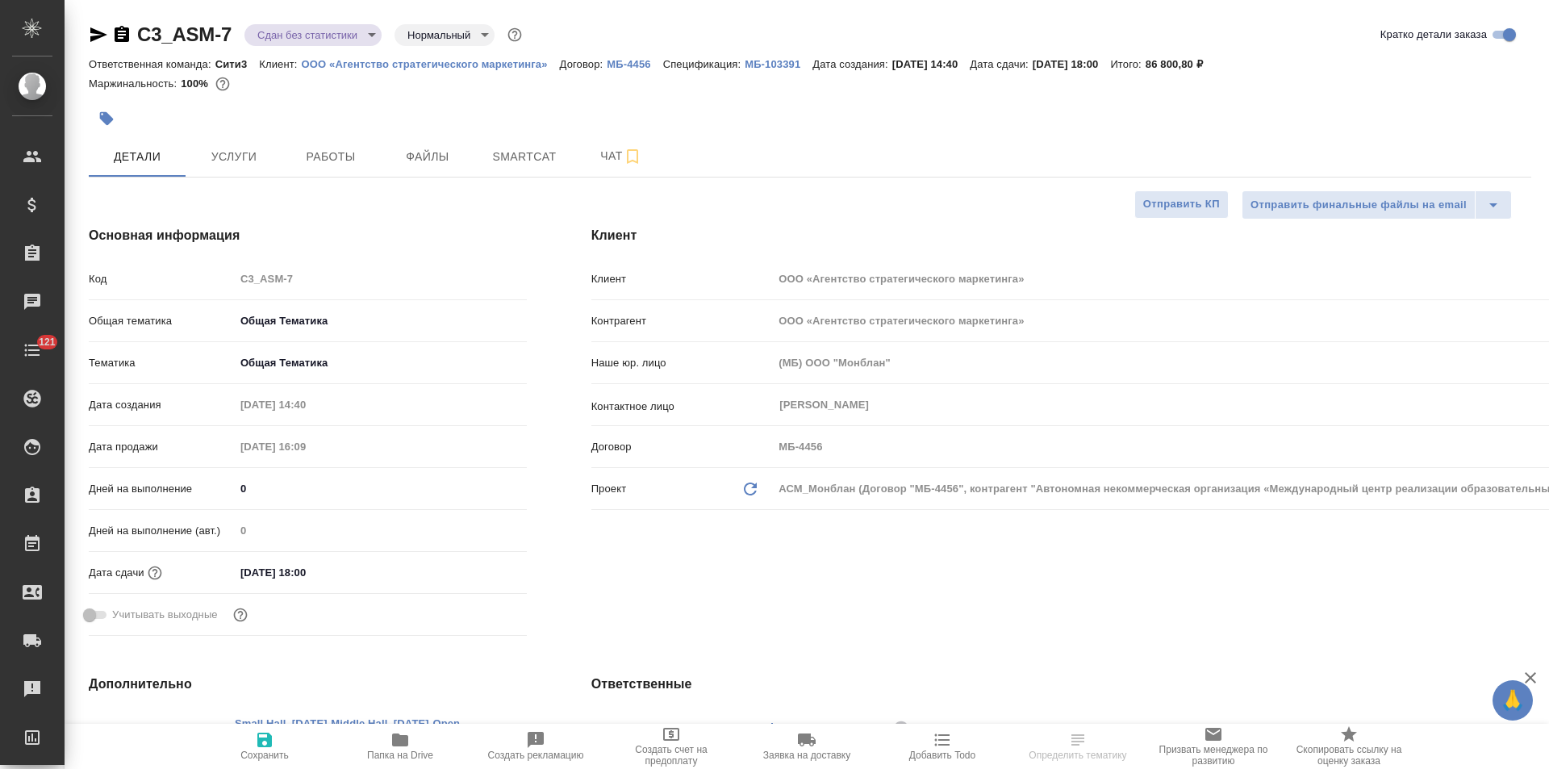
type textarea "x"
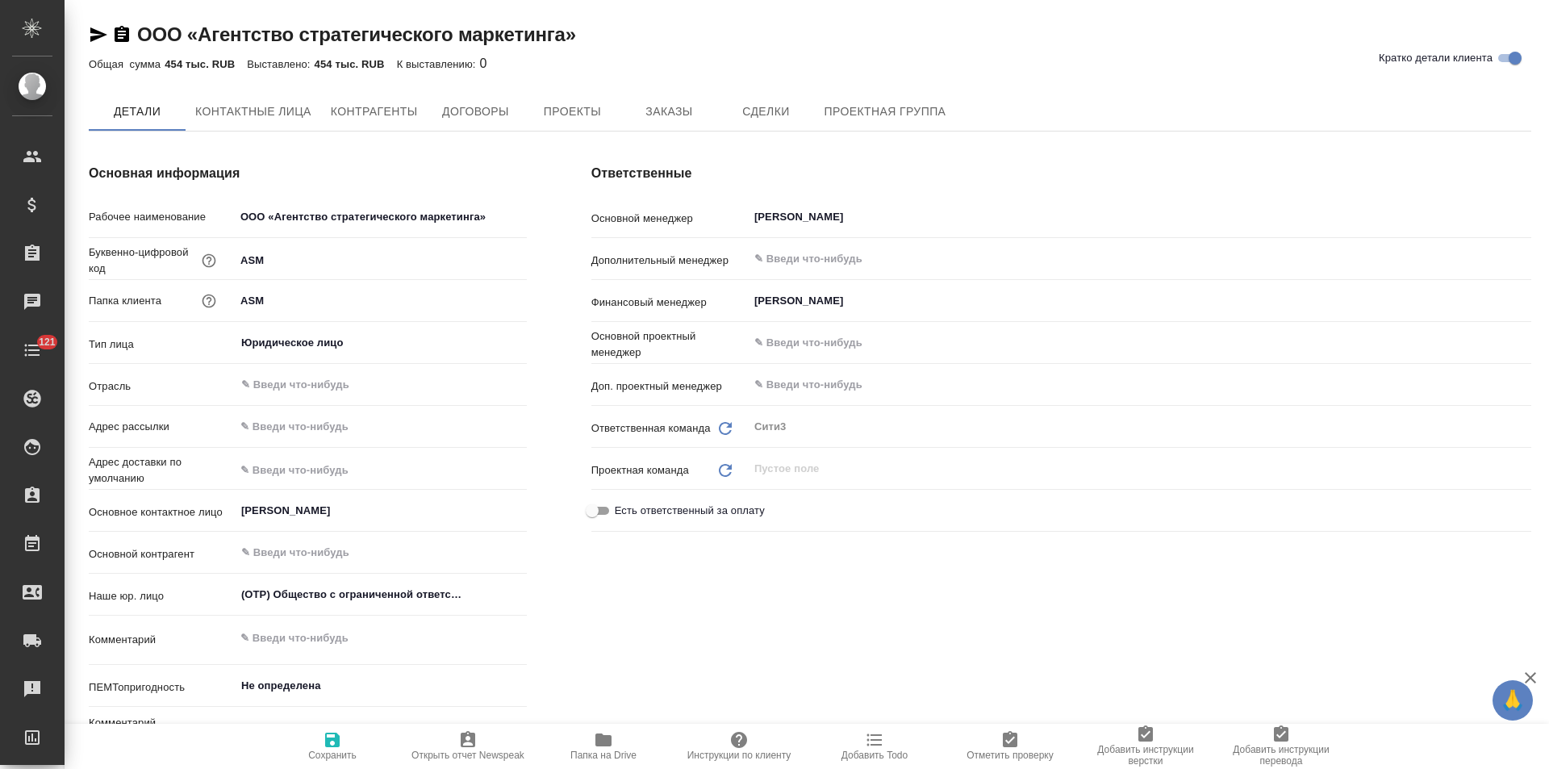
click at [565, 117] on span "Проекты" at bounding box center [571, 112] width 77 height 20
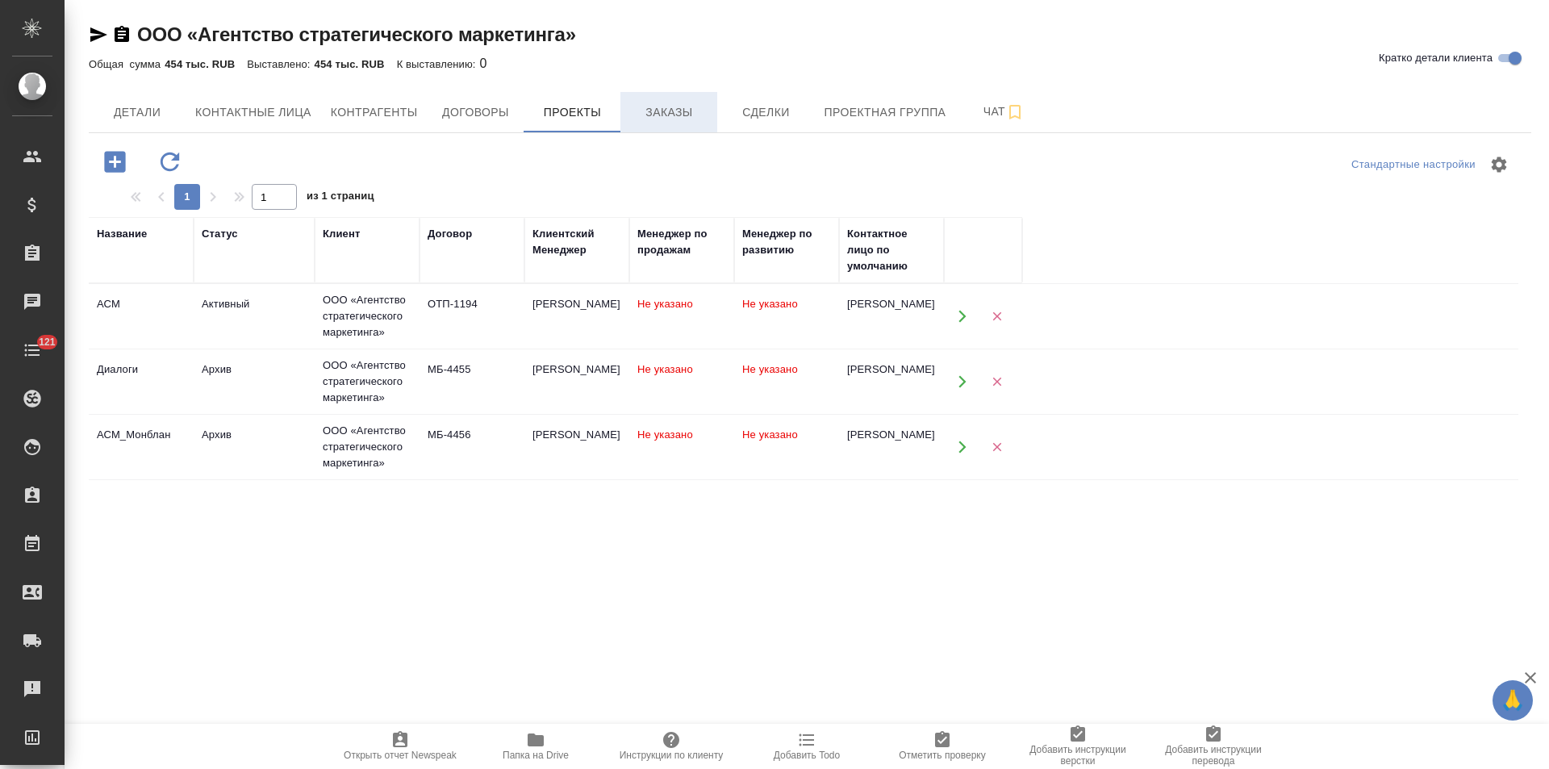
click at [692, 124] on button "Заказы" at bounding box center [668, 112] width 97 height 40
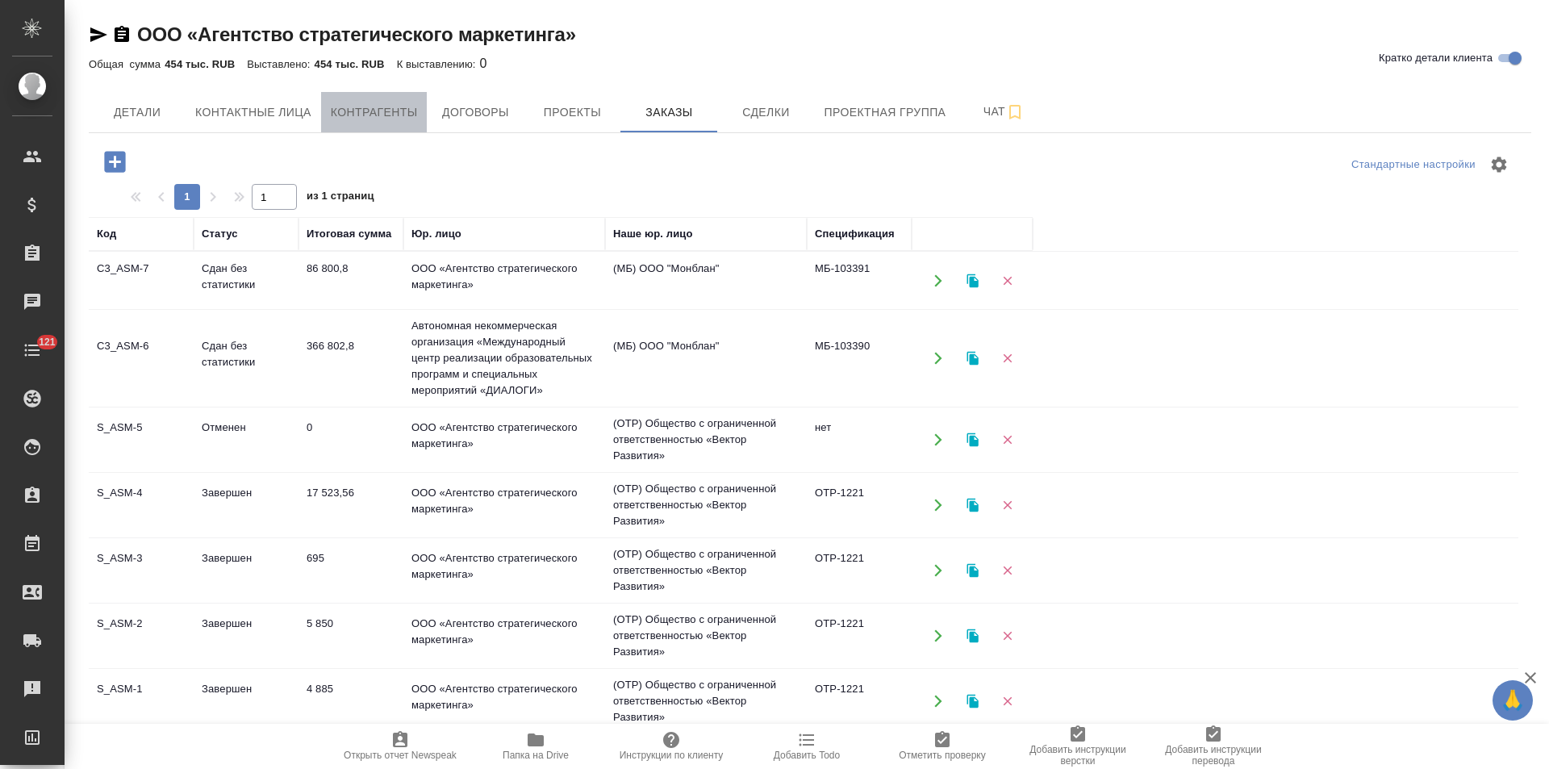
click at [376, 114] on span "Контрагенты" at bounding box center [374, 112] width 87 height 20
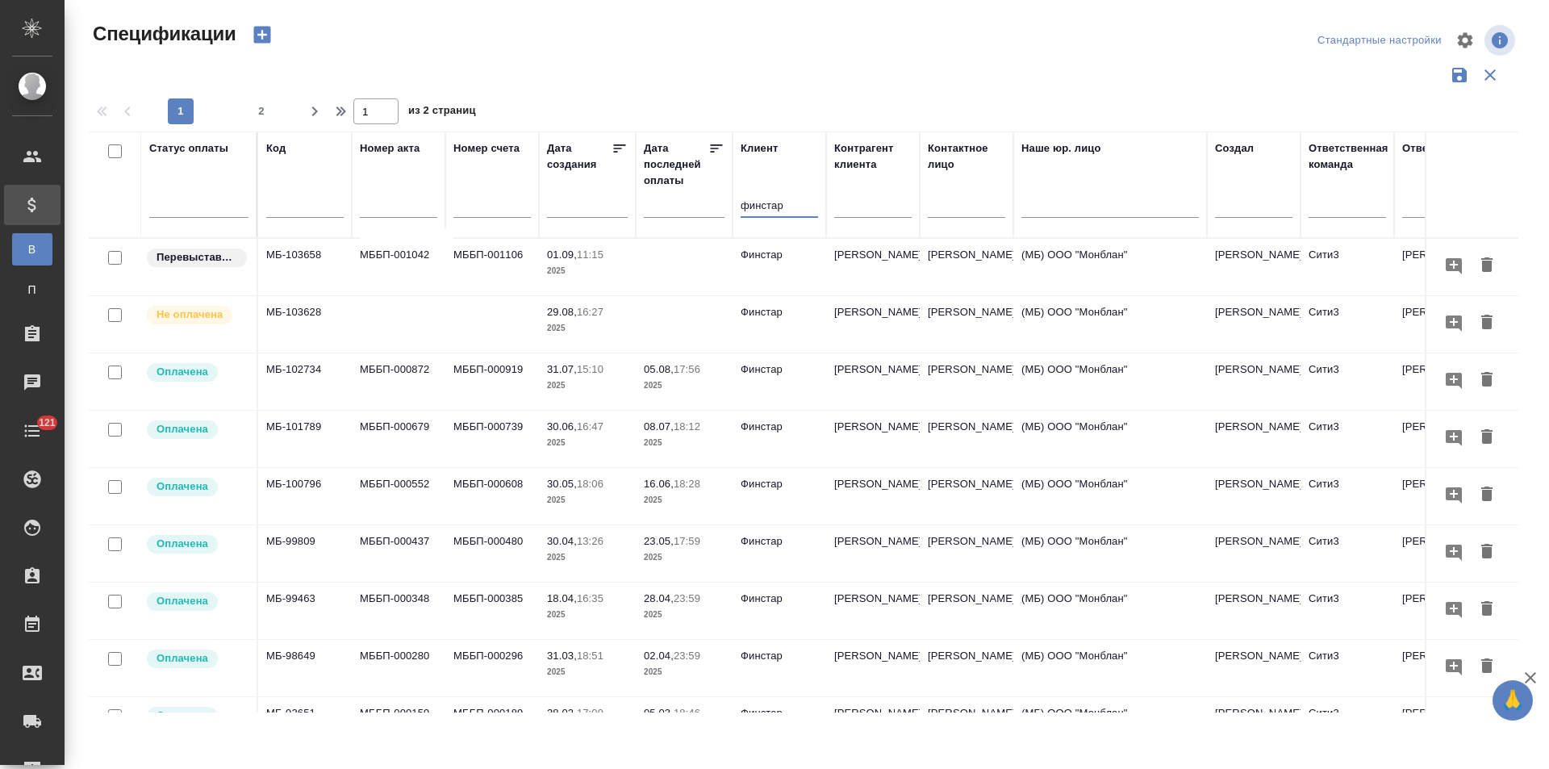
click at [788, 205] on input "финстар" at bounding box center [779, 207] width 77 height 20
type input "финстар"
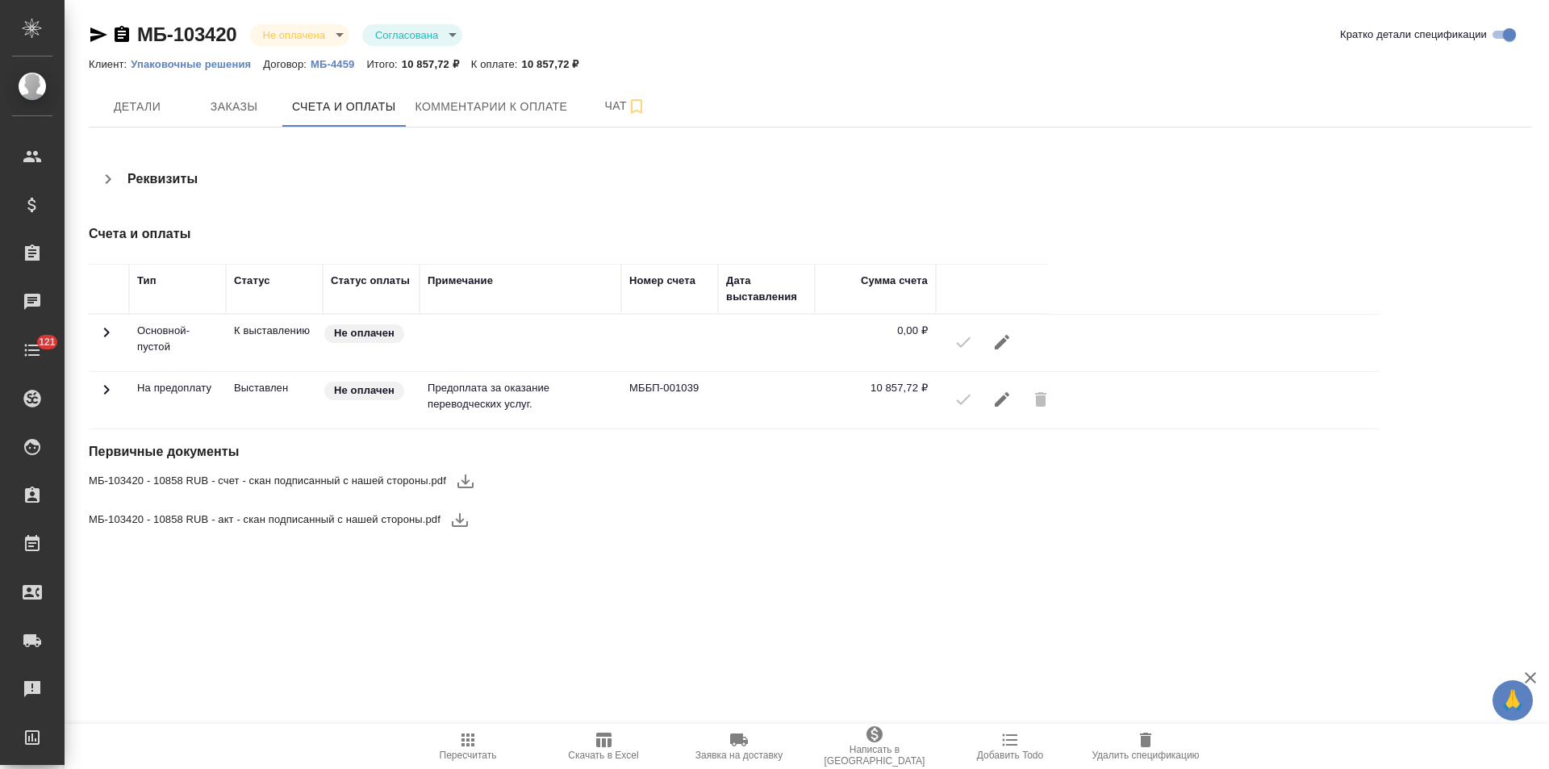
click at [106, 392] on icon at bounding box center [107, 390] width 6 height 10
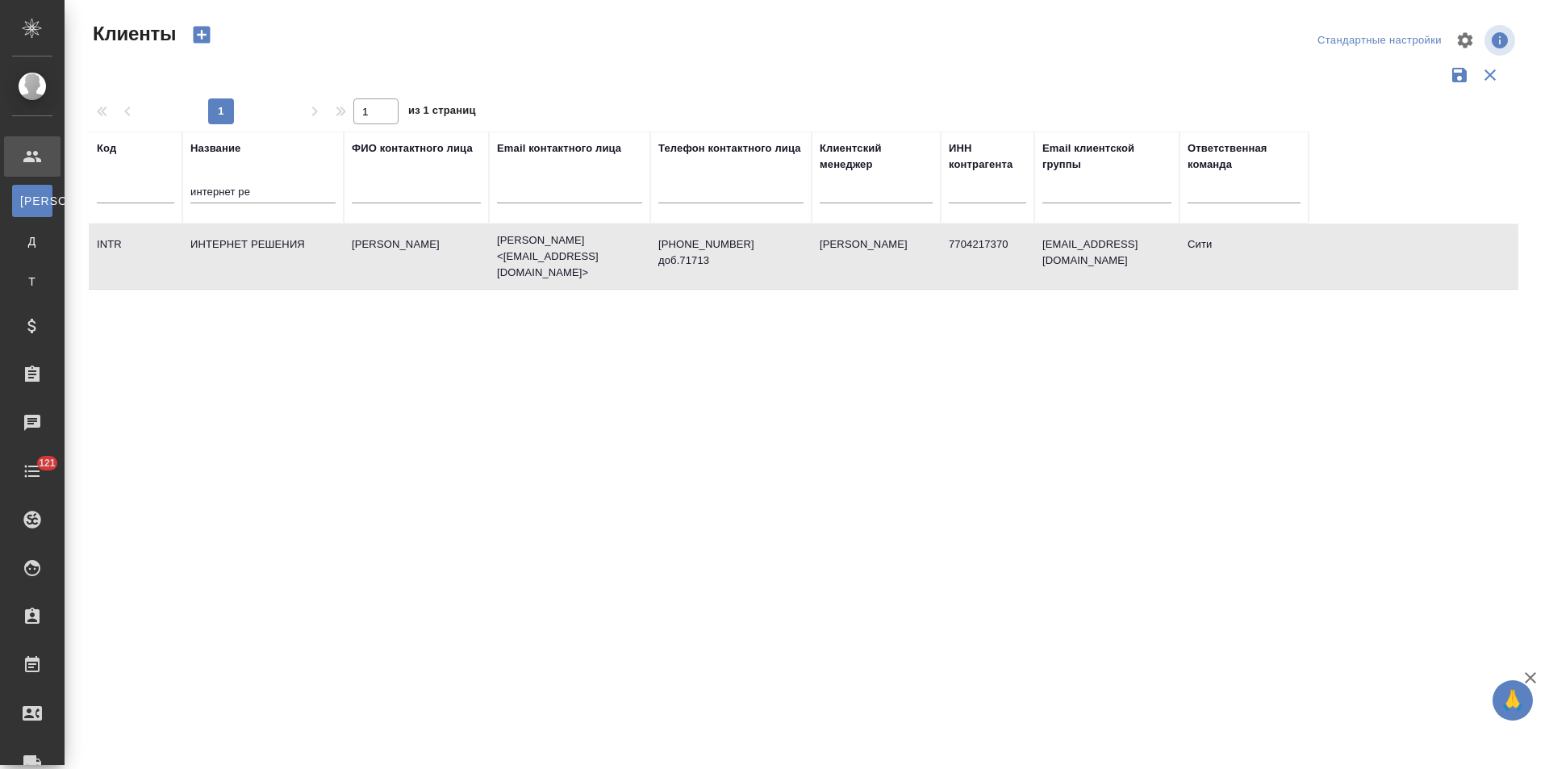
select select "RU"
